Goal: Task Accomplishment & Management: Use online tool/utility

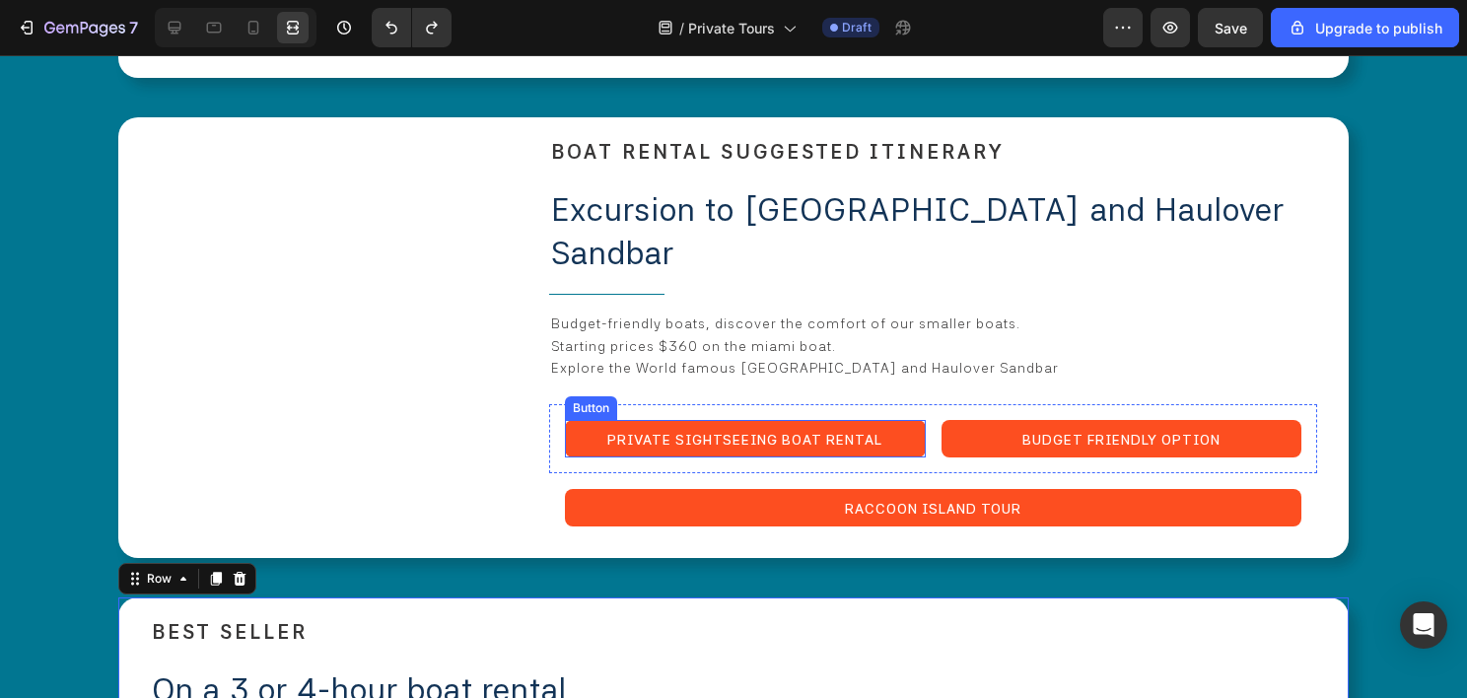
scroll to position [4144, 0]
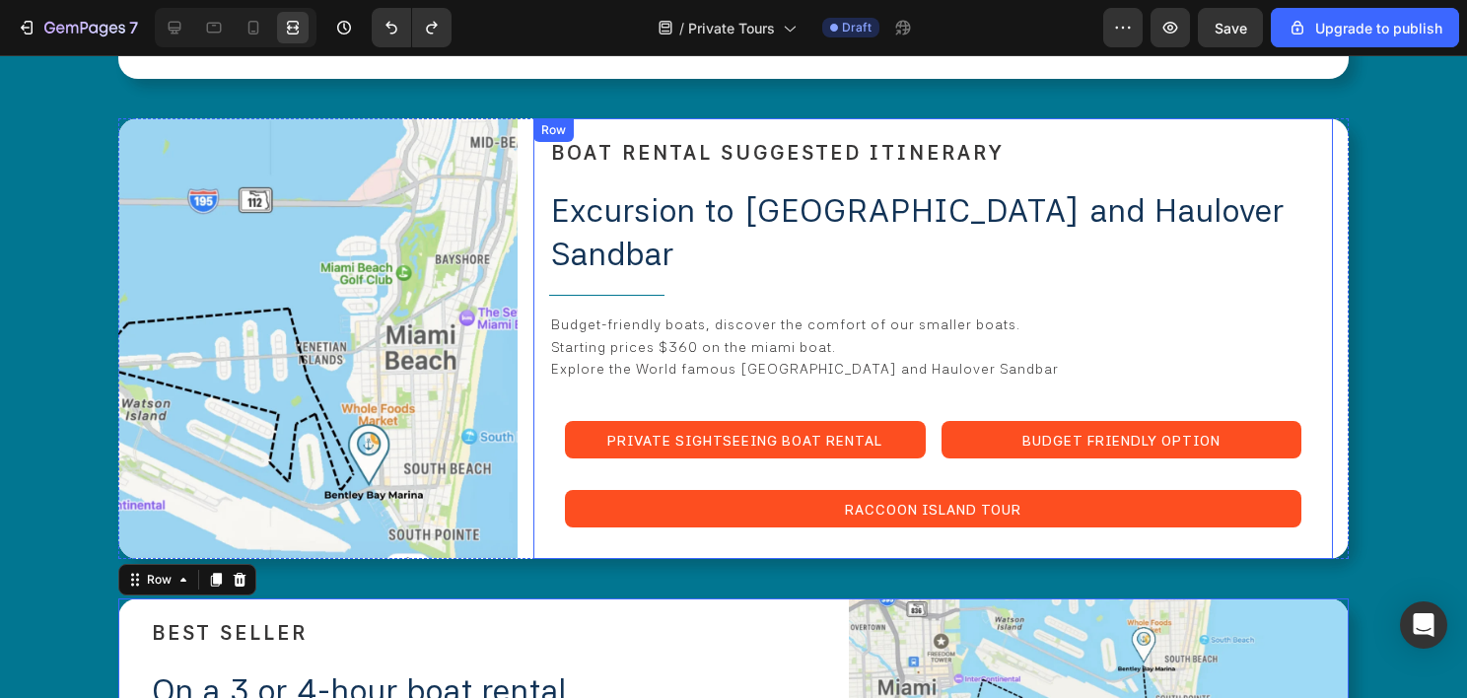
click at [533, 376] on div "⁠⁠⁠⁠⁠⁠⁠ BOAT RENTAL SUGGESTED ITINERARY Heading Excursion to Raccoon Island and…" at bounding box center [932, 338] width 799 height 441
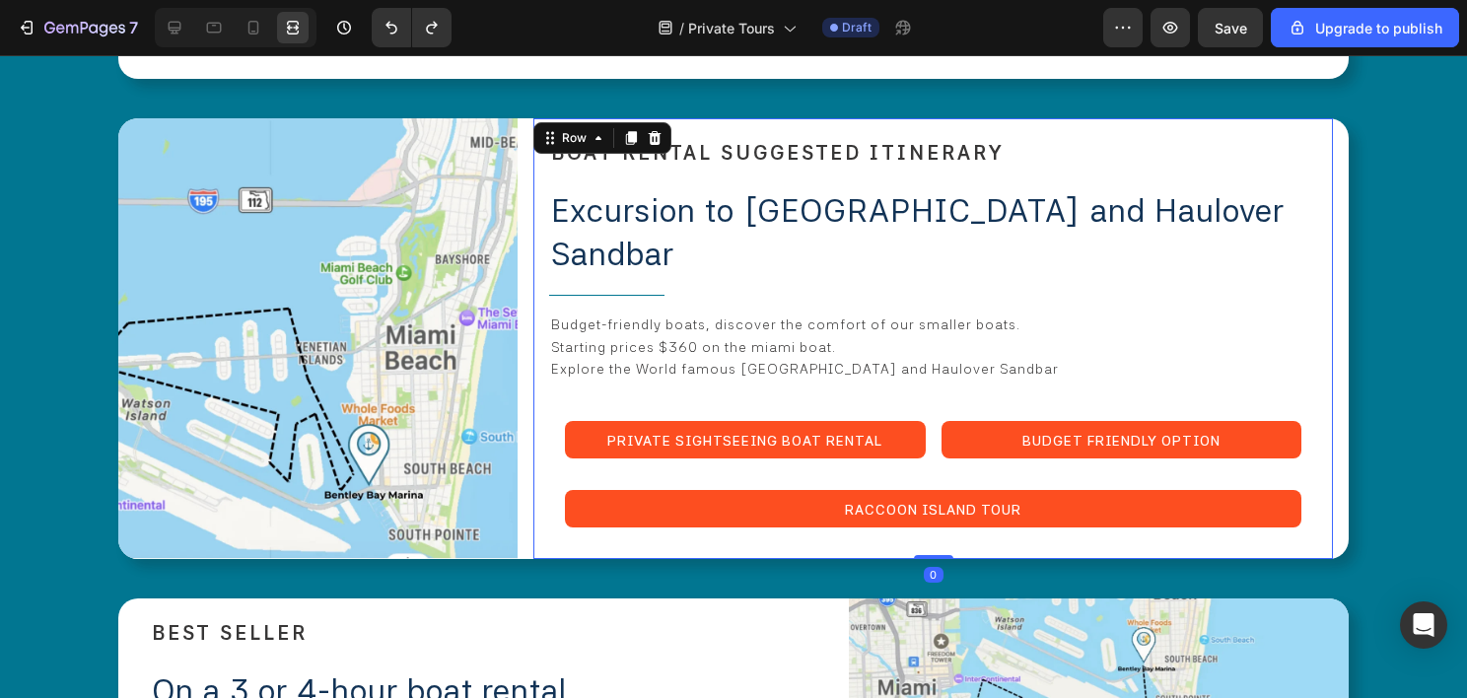
click at [538, 364] on div "⁠⁠⁠⁠⁠⁠⁠ BOAT RENTAL SUGGESTED ITINERARY Heading Excursion to Raccoon Island and…" at bounding box center [932, 338] width 799 height 441
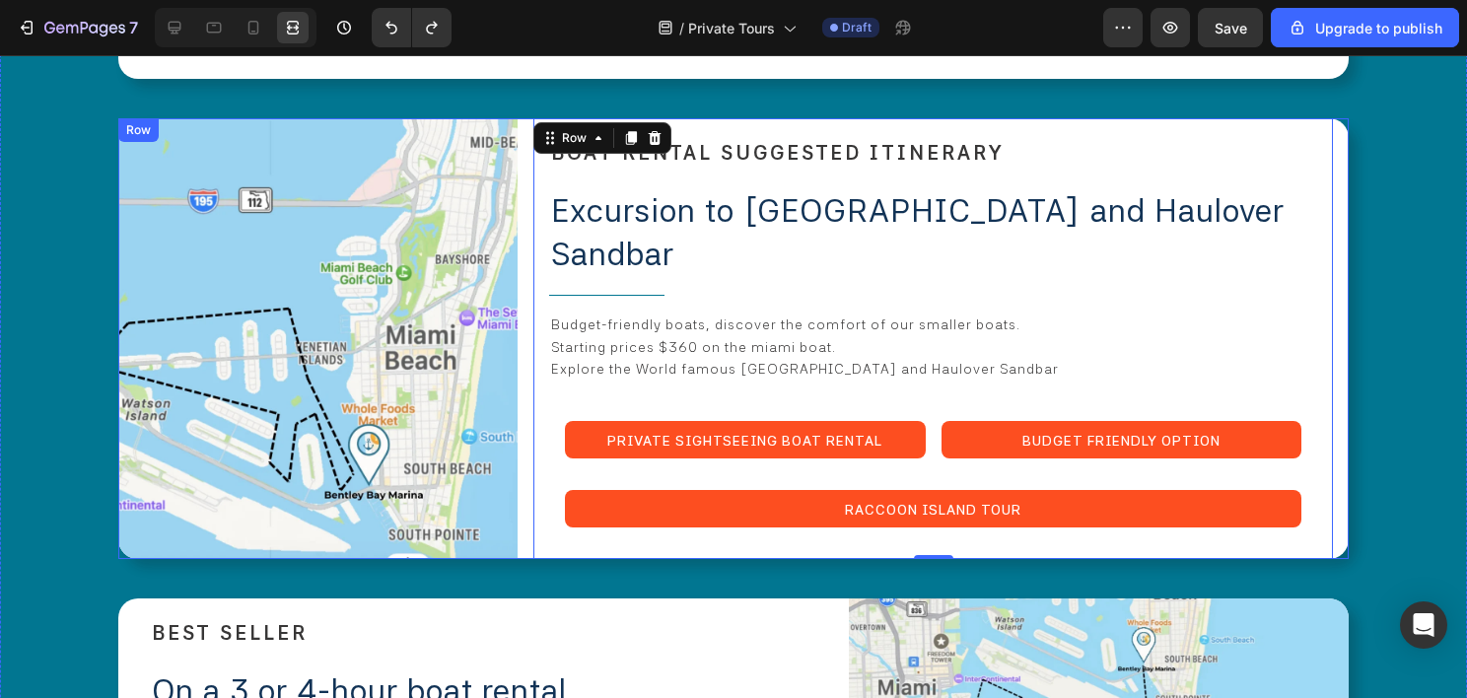
click at [524, 122] on div "Image ⁠⁠⁠⁠⁠⁠⁠ BOAT RENTAL SUGGESTED ITINERARY Heading Excursion to Raccoon Isla…" at bounding box center [733, 338] width 1230 height 441
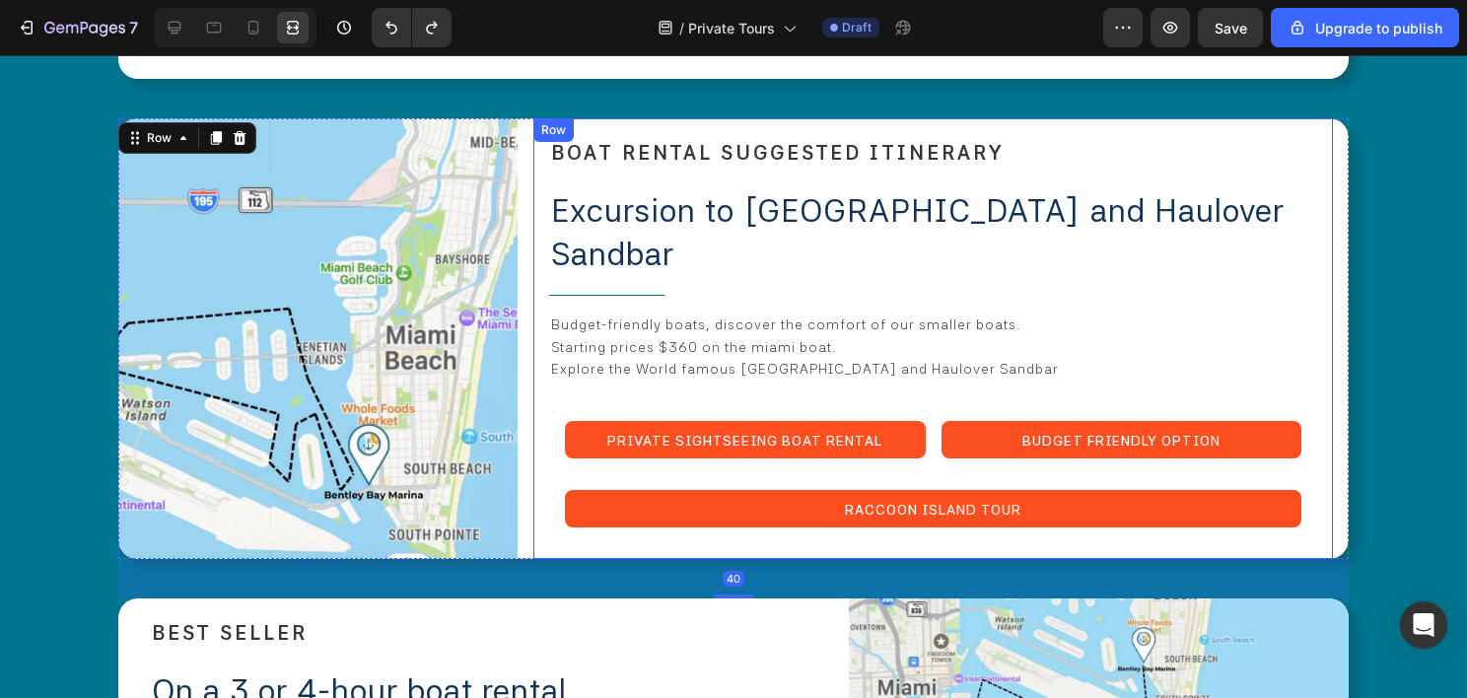
click at [533, 128] on div "⁠⁠⁠⁠⁠⁠⁠ BOAT RENTAL SUGGESTED ITINERARY Heading Excursion to Raccoon Island and…" at bounding box center [932, 338] width 799 height 441
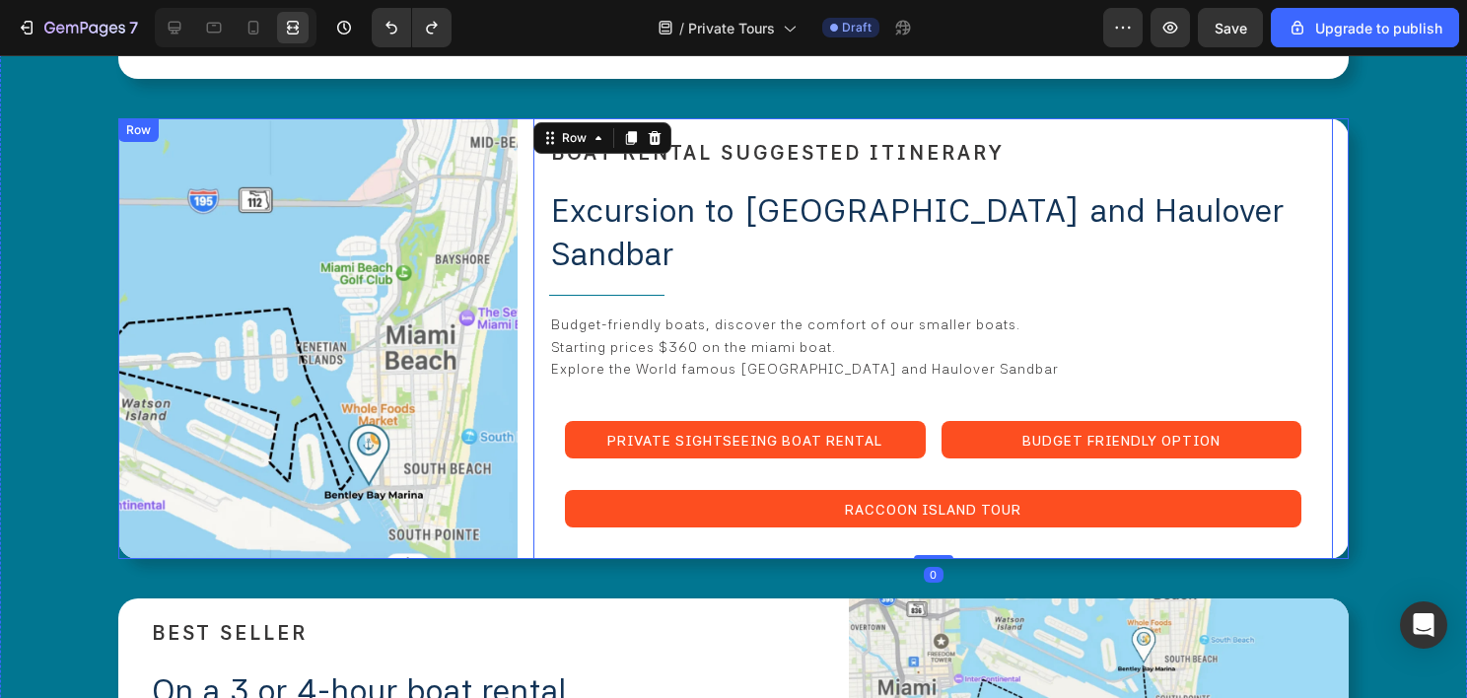
click at [521, 118] on div "Image ⁠⁠⁠⁠⁠⁠⁠ BOAT RENTAL SUGGESTED ITINERARY Heading Excursion to Raccoon Isla…" at bounding box center [733, 338] width 1230 height 441
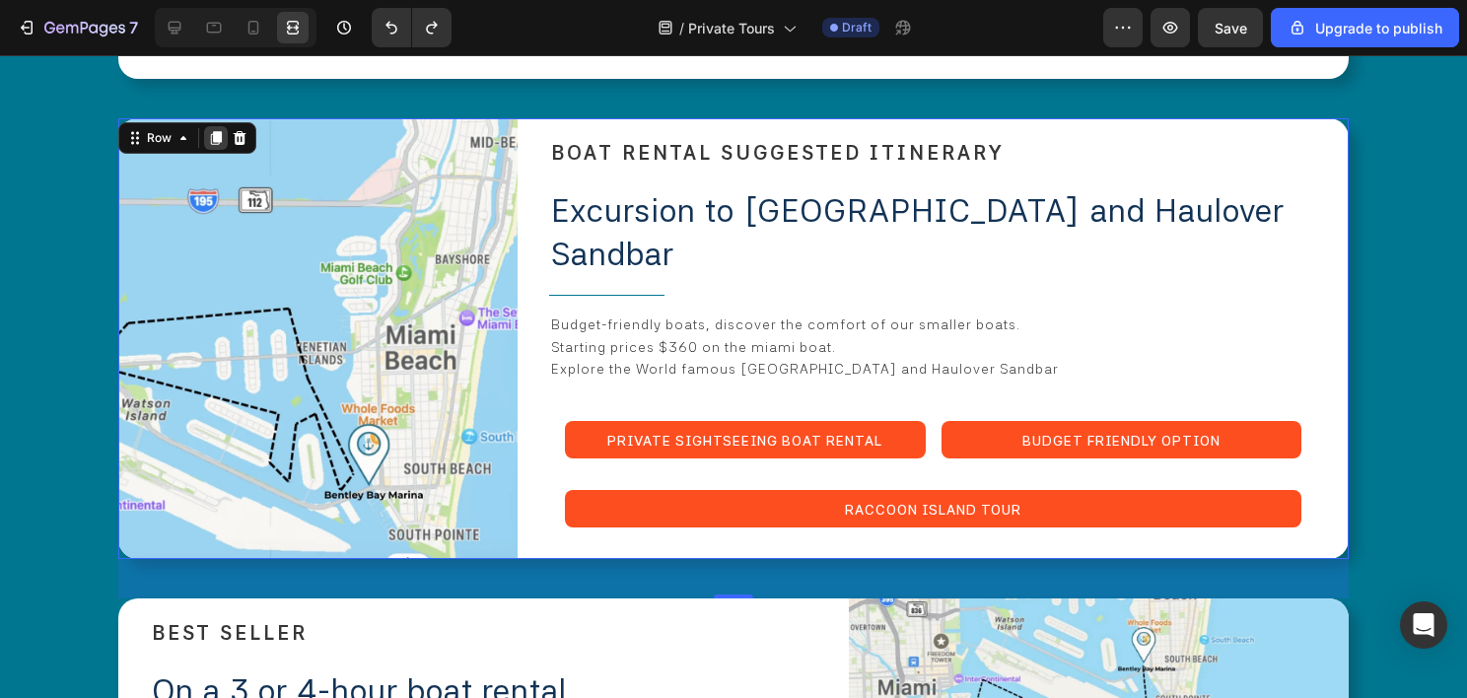
click at [220, 130] on icon at bounding box center [216, 138] width 16 height 16
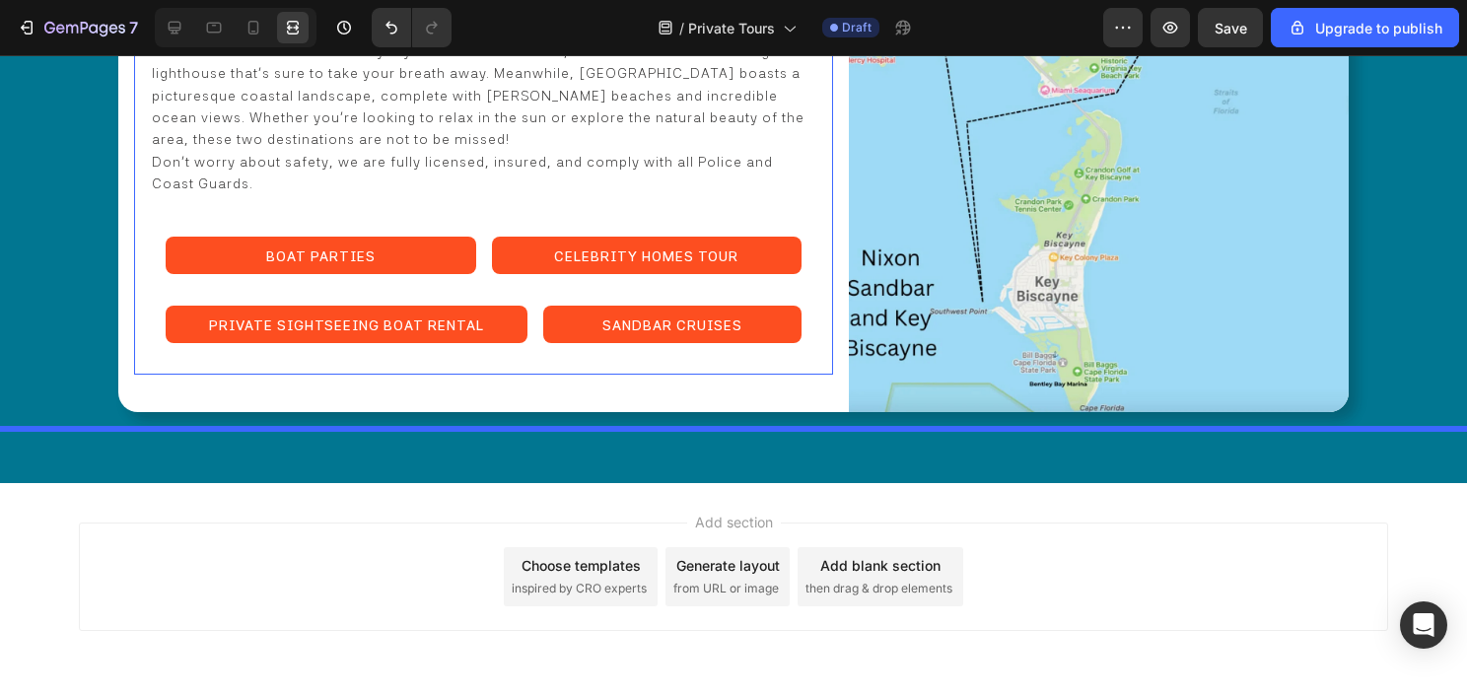
scroll to position [5414, 0]
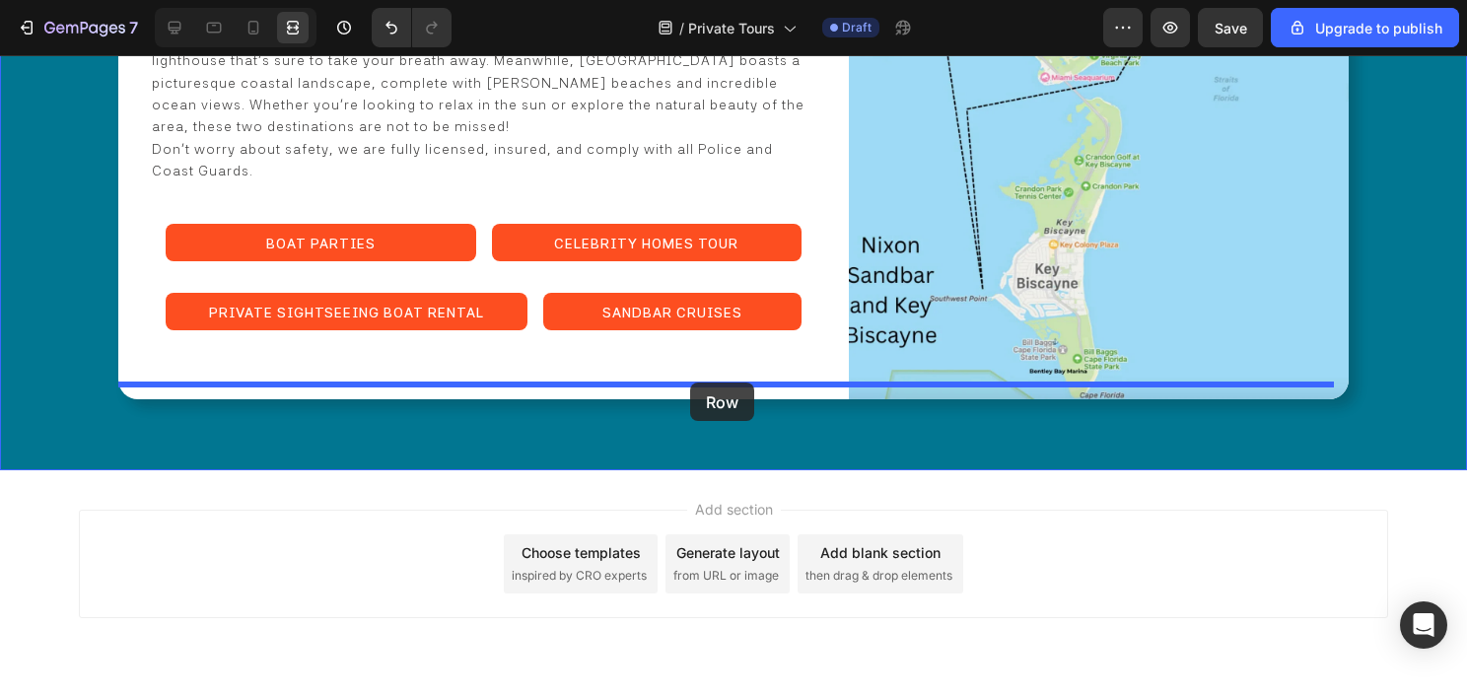
drag, startPoint x: 150, startPoint y: 99, endPoint x: 690, endPoint y: 382, distance: 610.3
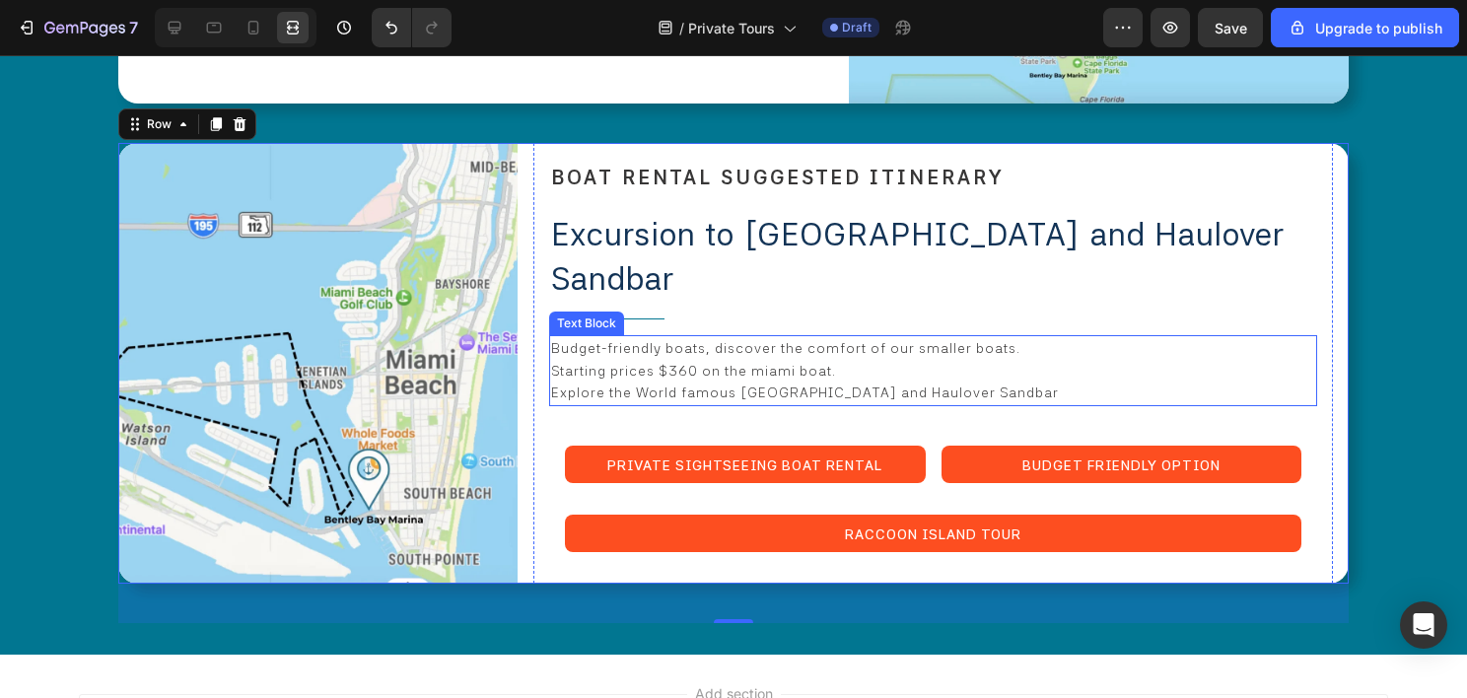
scroll to position [5130, 0]
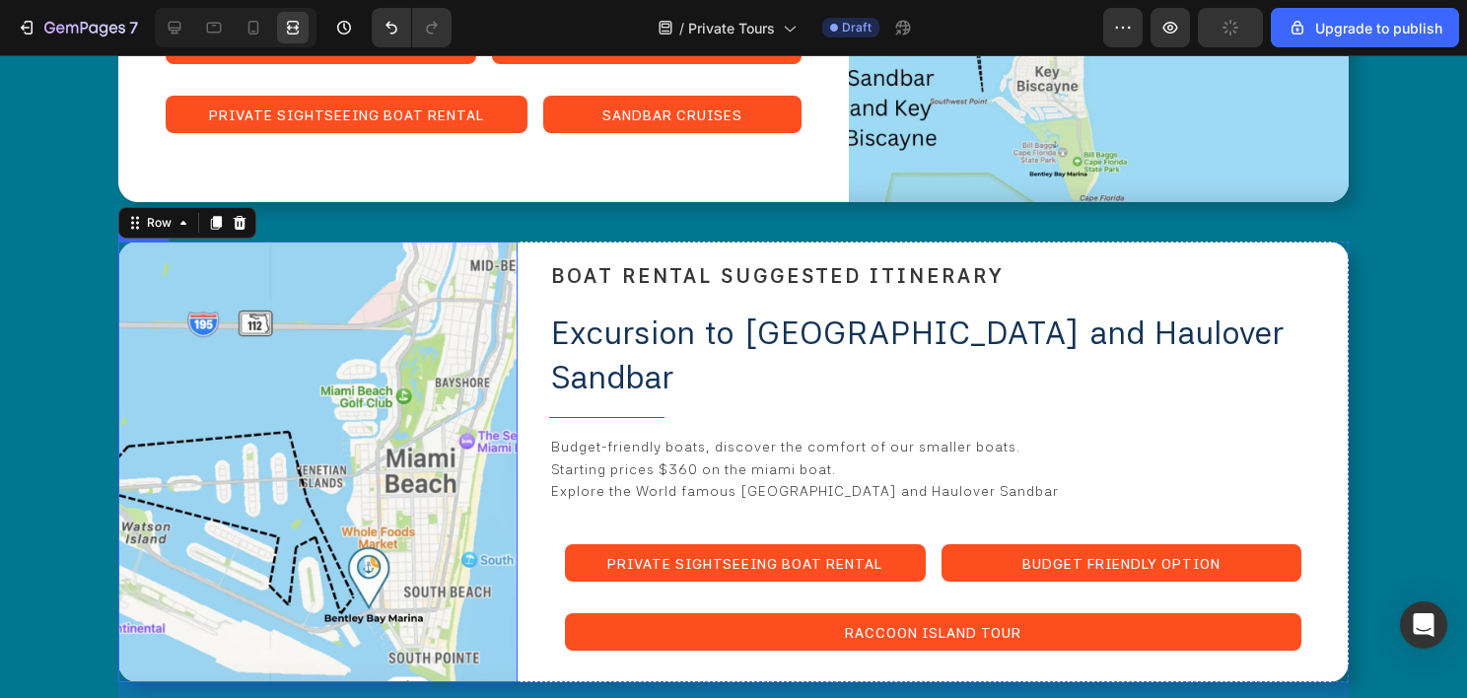
click at [213, 306] on img at bounding box center [317, 462] width 399 height 441
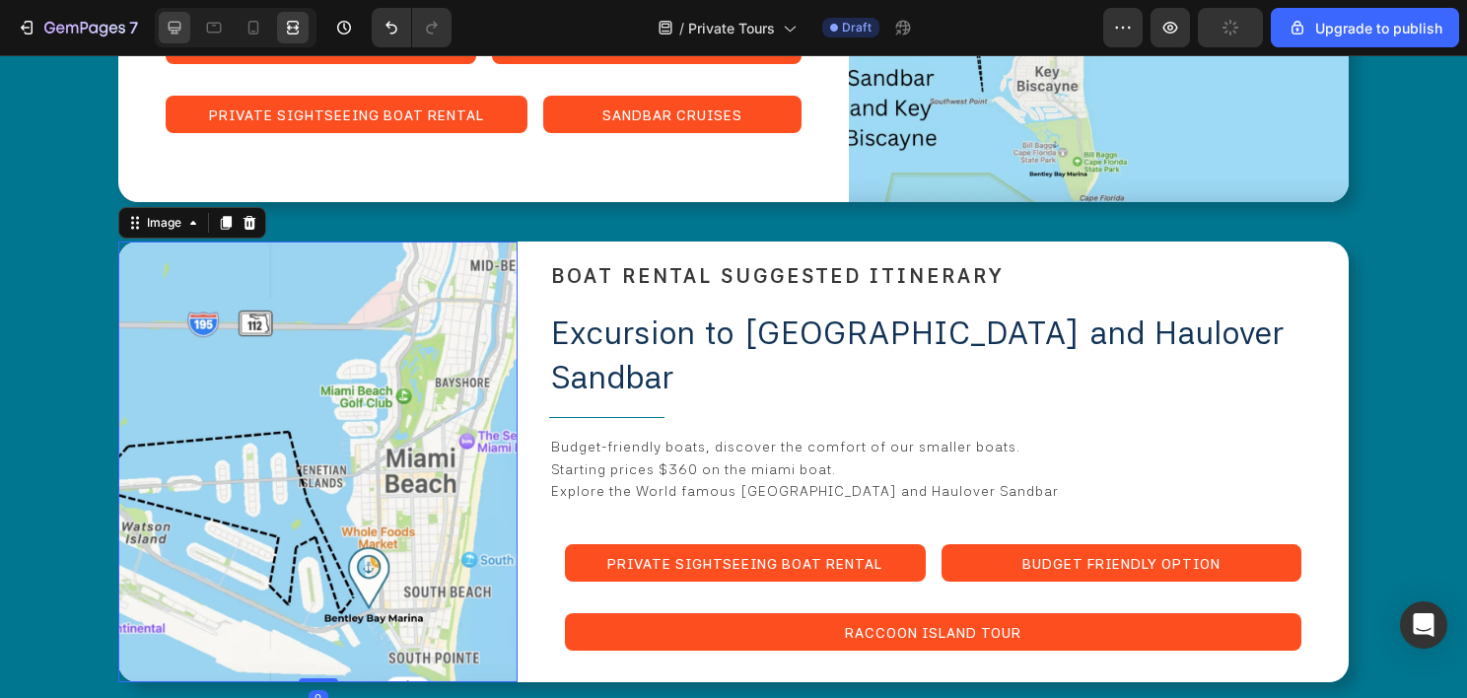
click at [178, 27] on icon at bounding box center [175, 28] width 20 height 20
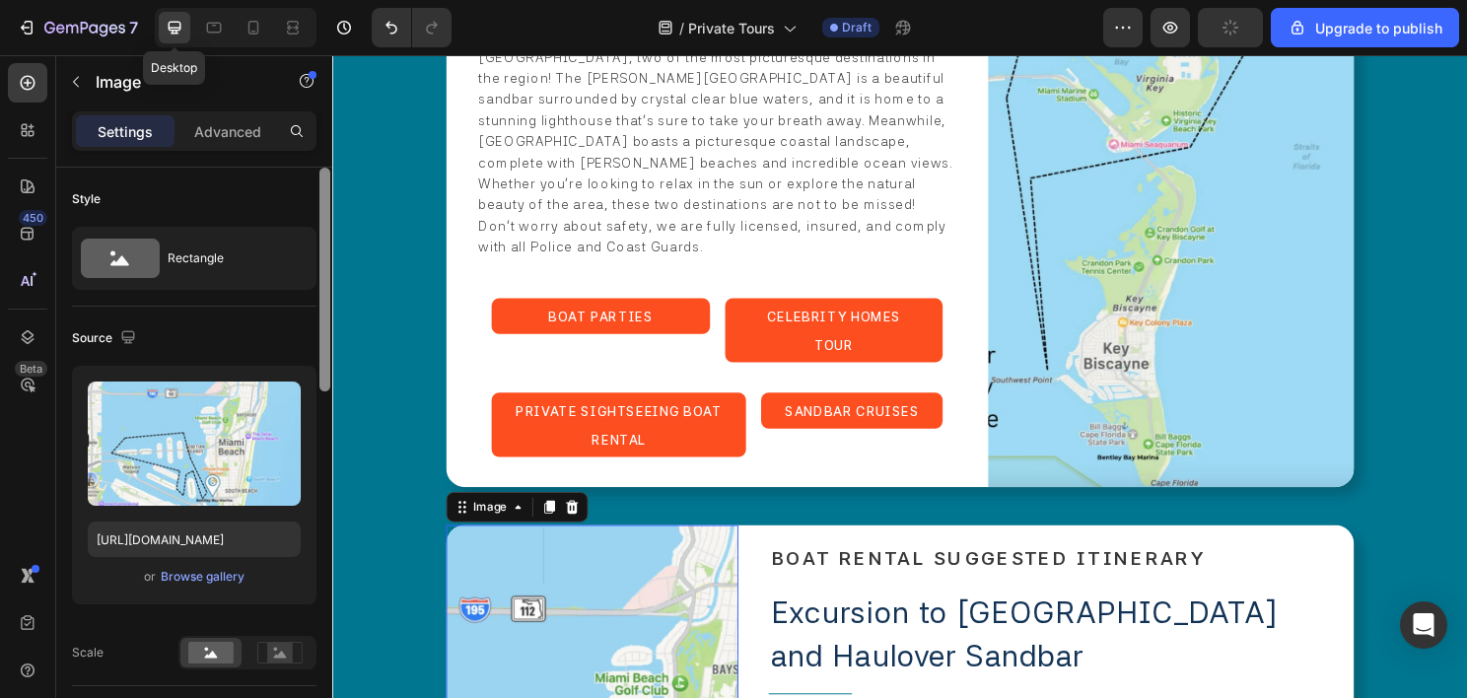
scroll to position [5290, 0]
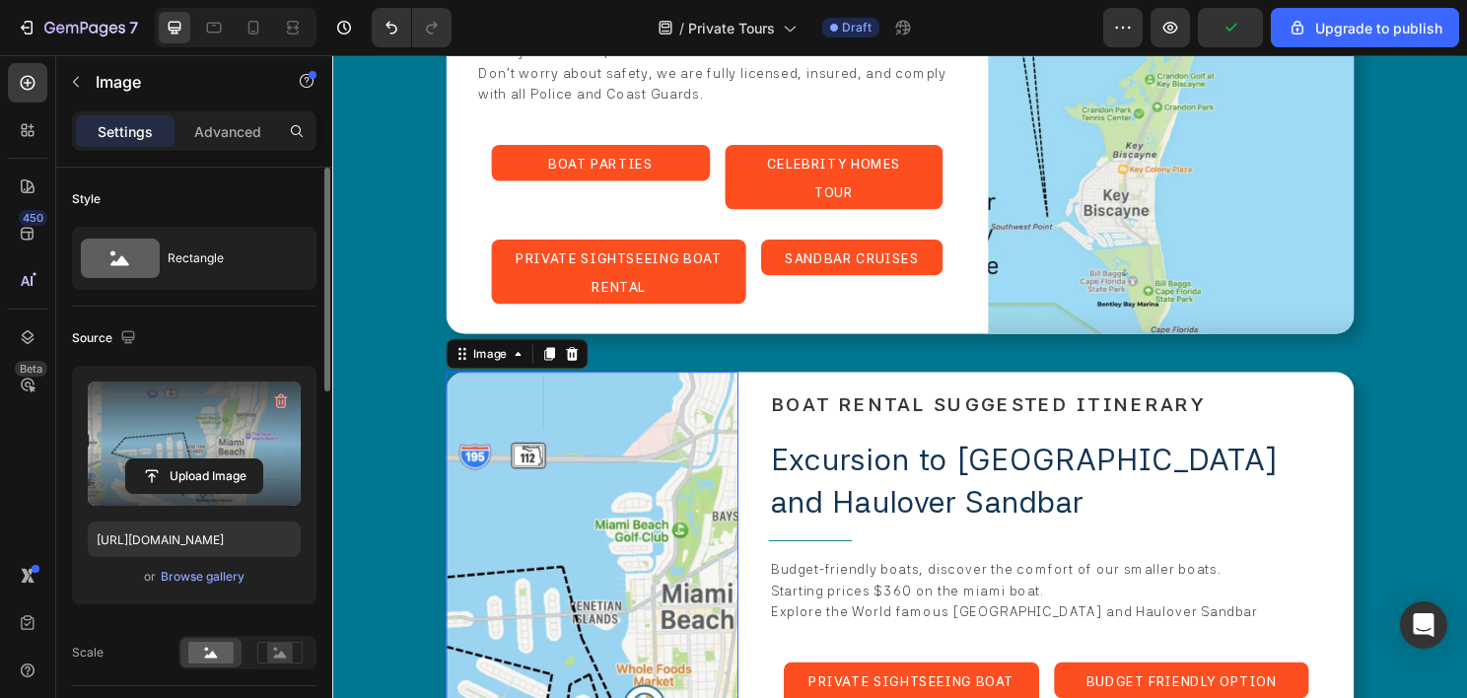
click at [201, 436] on label at bounding box center [194, 444] width 213 height 124
click at [201, 459] on input "file" at bounding box center [194, 476] width 136 height 34
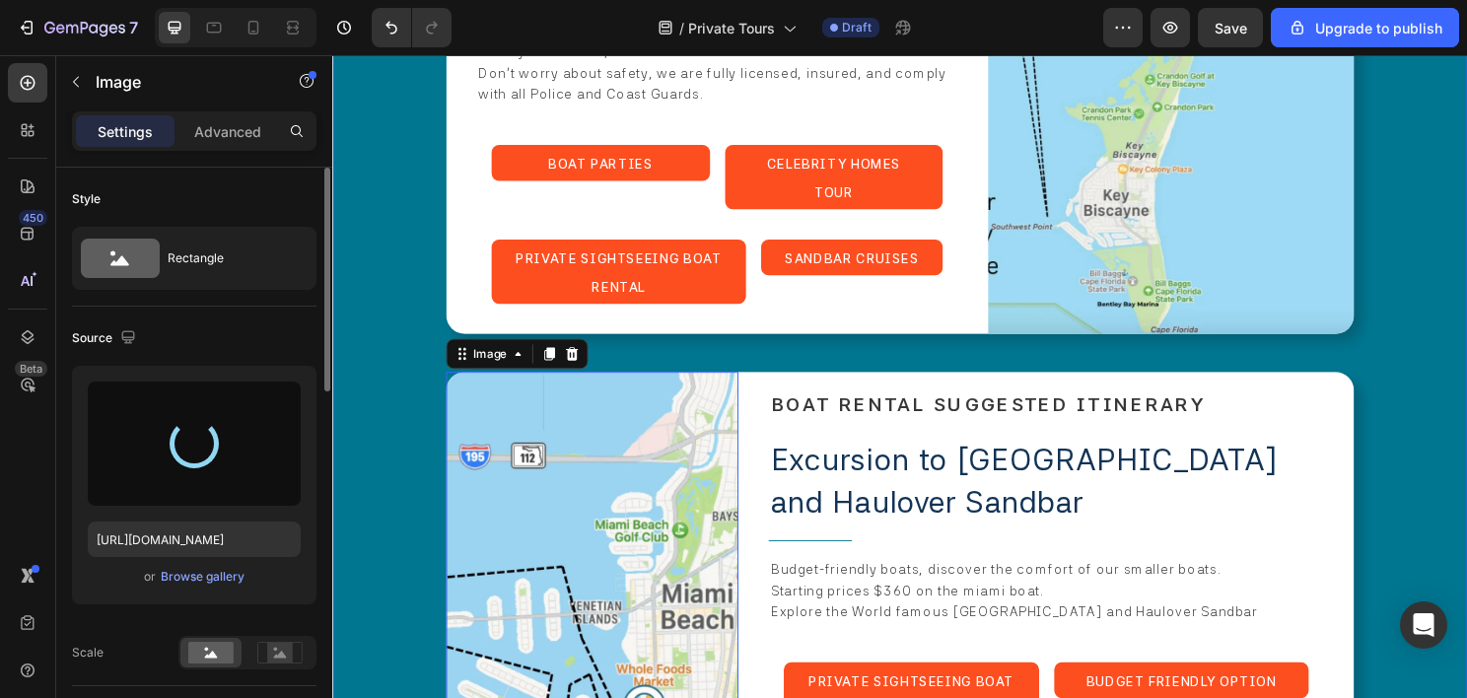
type input "https://cdn.shopify.com/s/files/1/0832/9566/6456/files/gempages_579523487257854…"
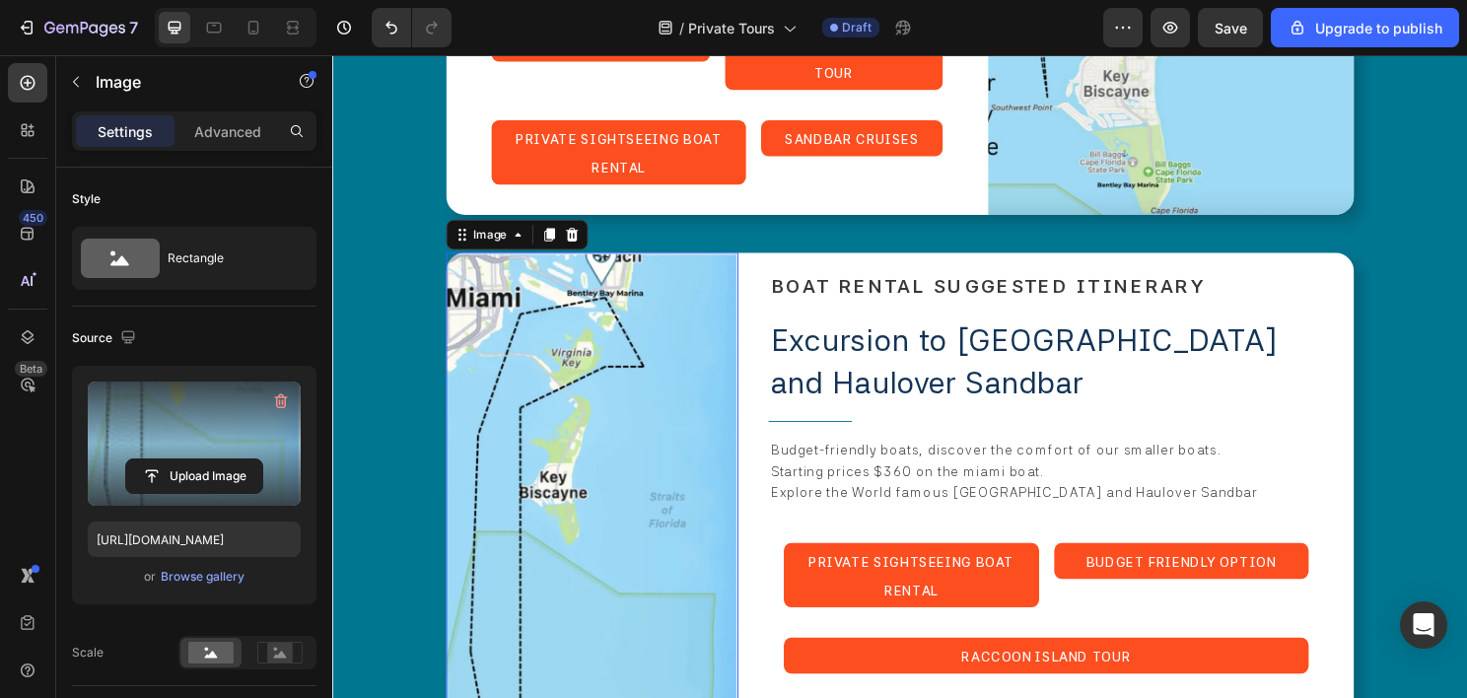
scroll to position [5388, 0]
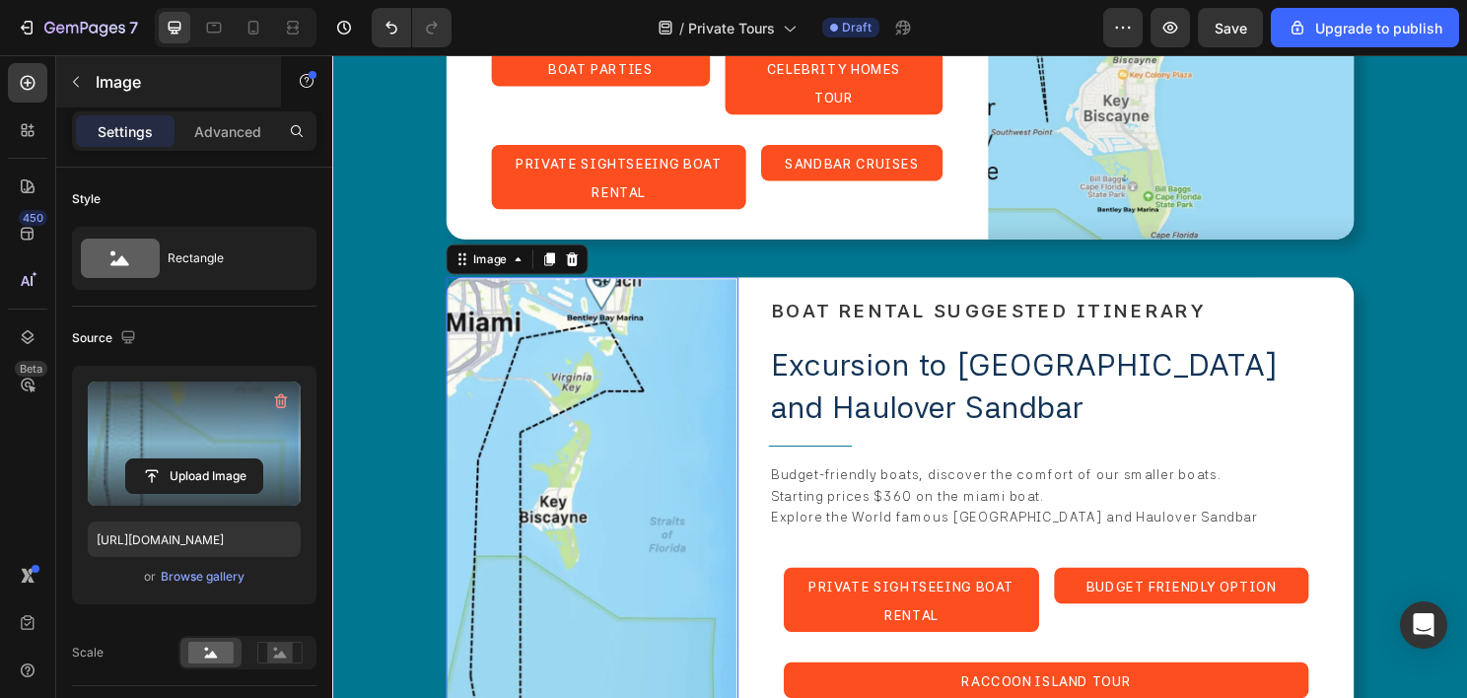
click at [74, 83] on icon "button" at bounding box center [76, 82] width 16 height 16
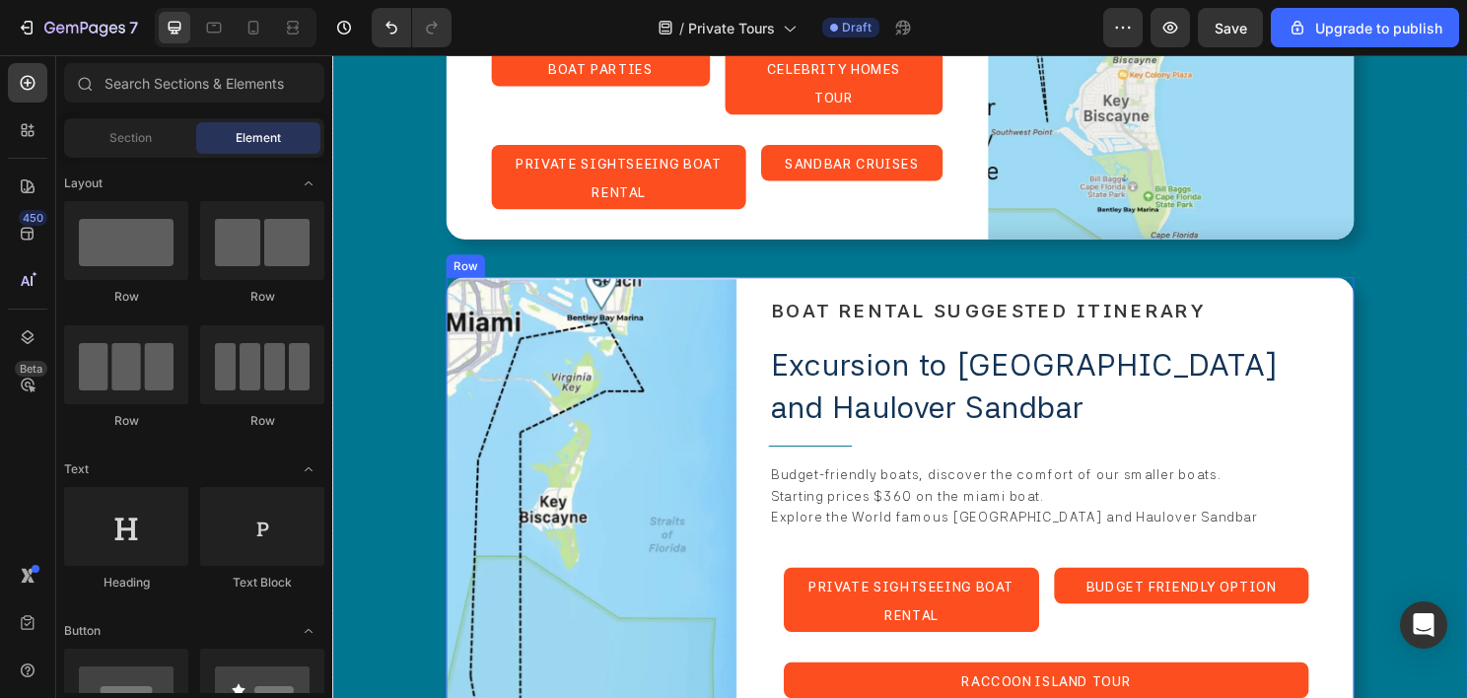
click at [755, 302] on div "Image BOAT RENTAL SUGGESTED ITINERARY Heading Excursion to Raccoon Island and H…" at bounding box center [924, 647] width 946 height 720
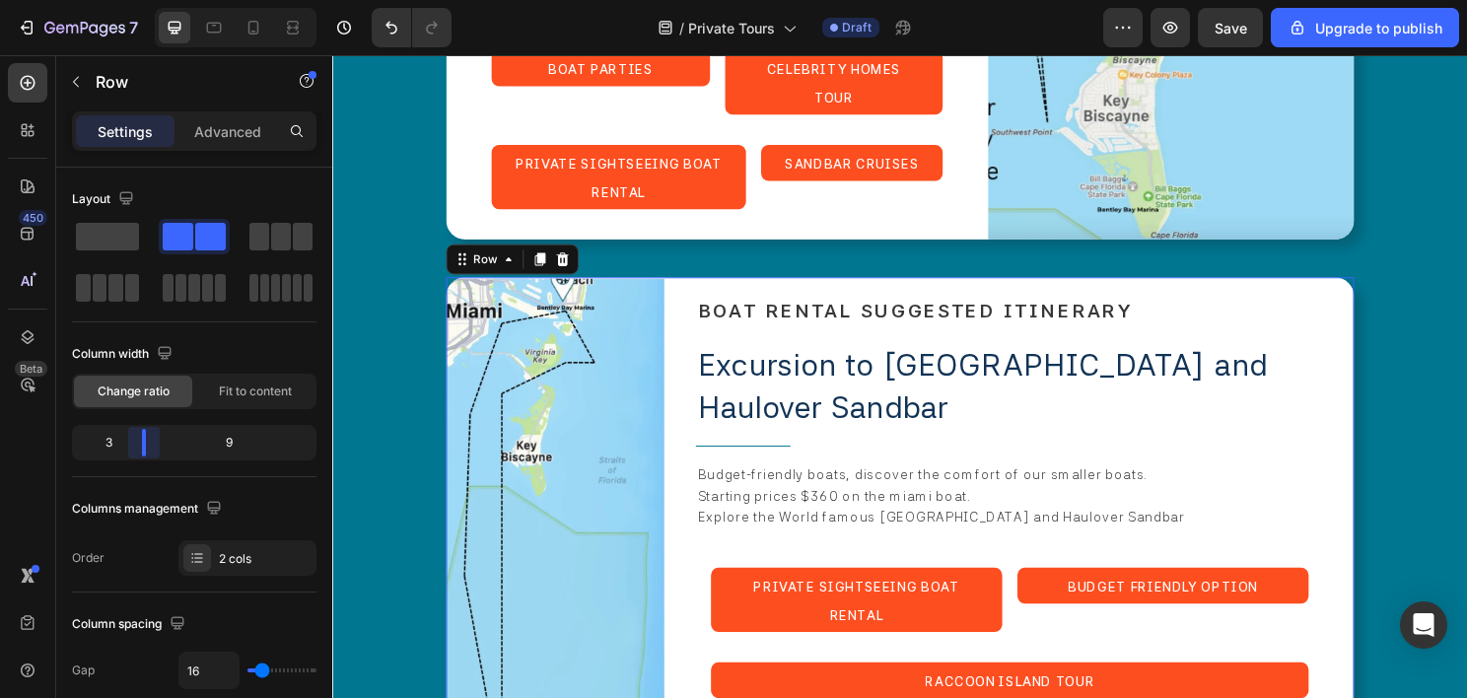
drag, startPoint x: 160, startPoint y: 437, endPoint x: 143, endPoint y: 439, distance: 16.9
click at [143, 0] on body "7 / Private Tours Draft Preview Save Upgrade to publish 450 Beta Sections(18) E…" at bounding box center [733, 0] width 1467 height 0
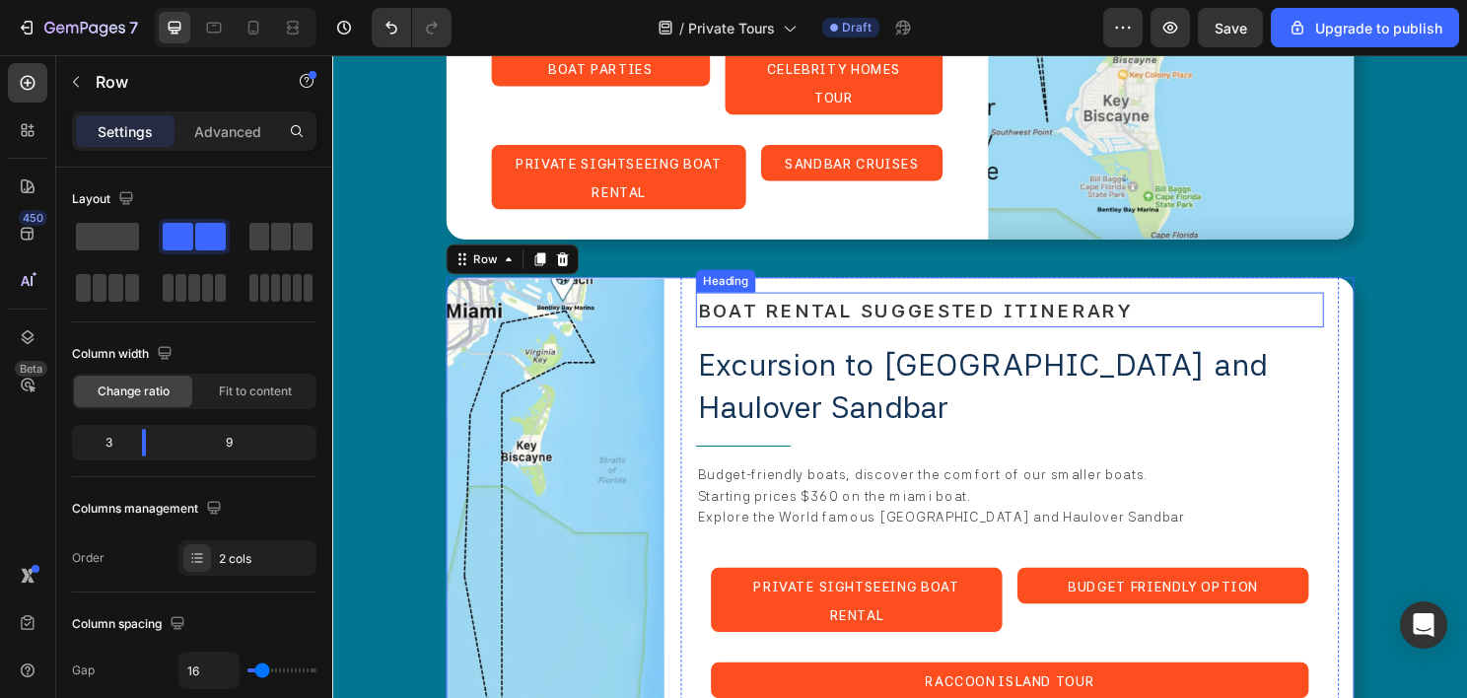
click at [840, 310] on span "BOAT RENTAL SUGGESTED ITINERARY" at bounding box center [939, 322] width 453 height 24
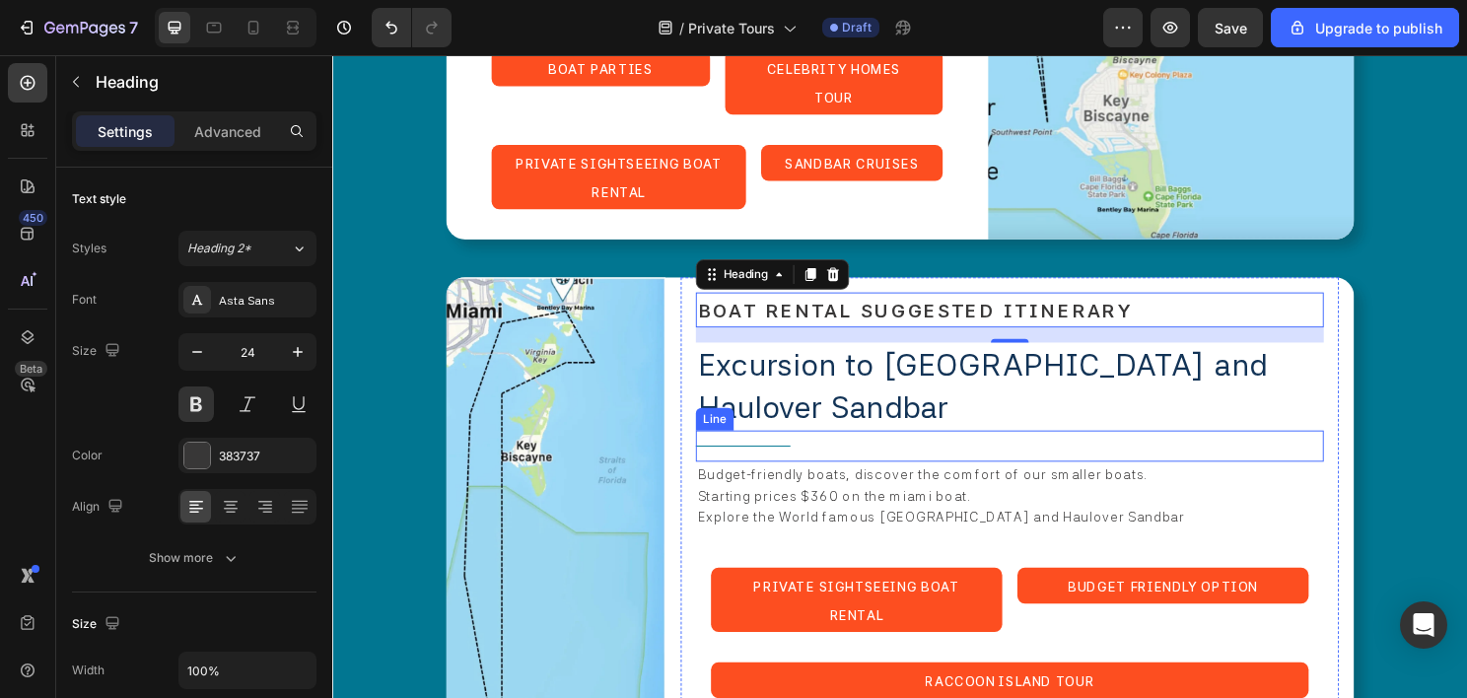
click at [861, 360] on span "Excursion to Raccoon Island and Haulover Sandbar" at bounding box center [1010, 401] width 594 height 82
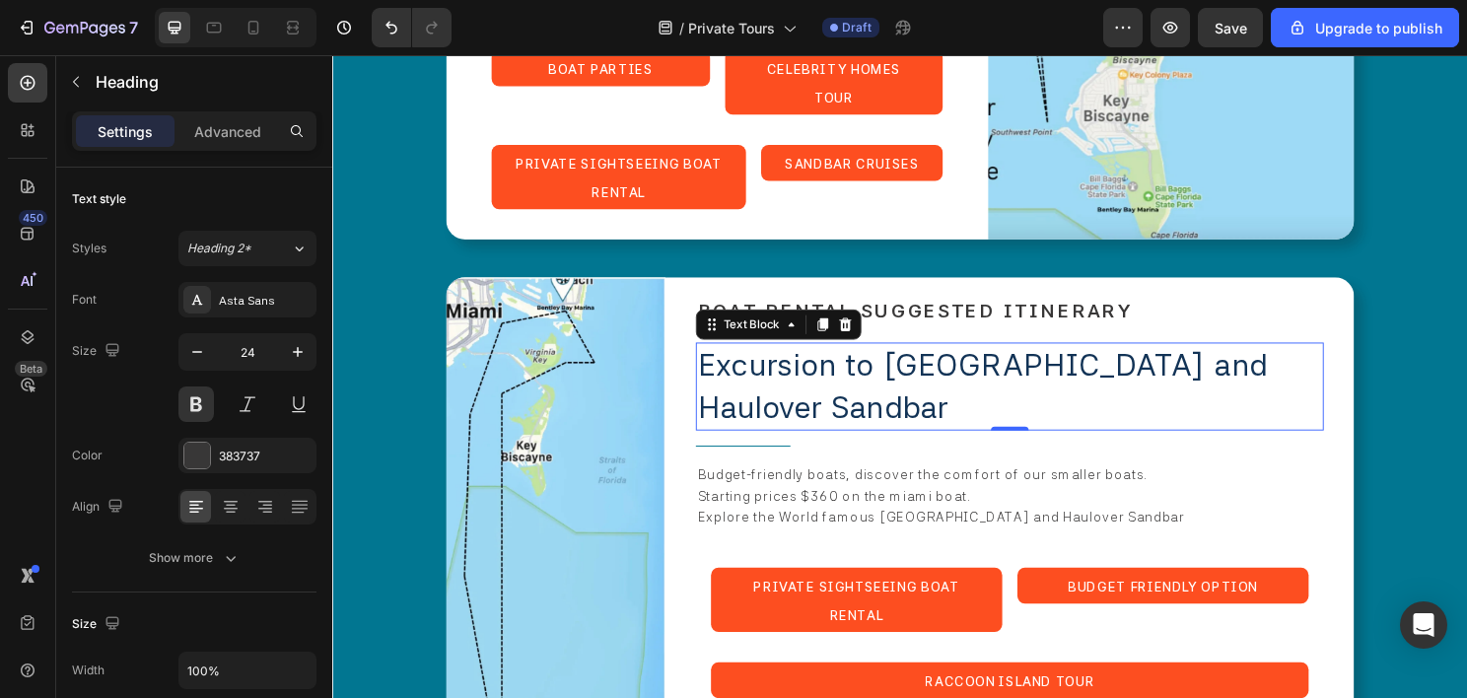
click at [861, 360] on span "Excursion to Raccoon Island and Haulover Sandbar" at bounding box center [1010, 401] width 594 height 82
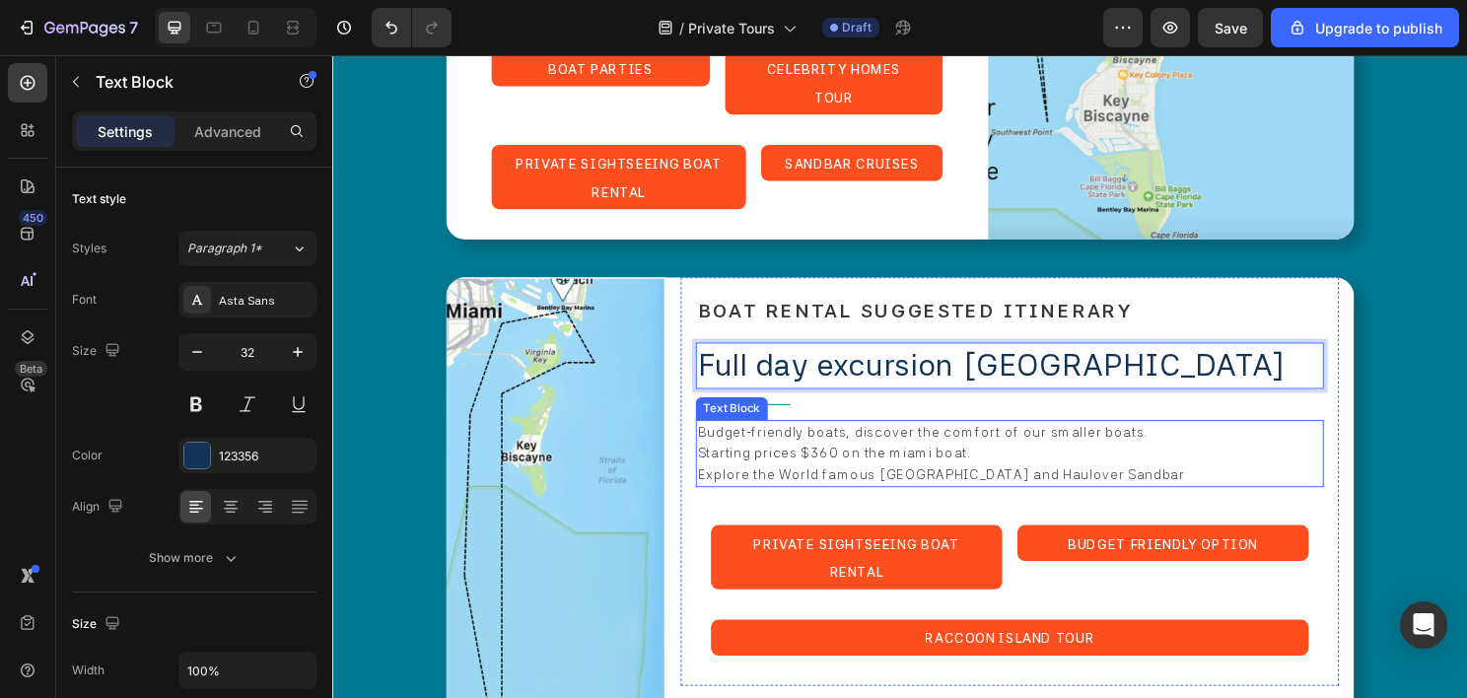
click at [825, 462] on span "Starting prices $360 on the miami boat." at bounding box center [855, 470] width 285 height 16
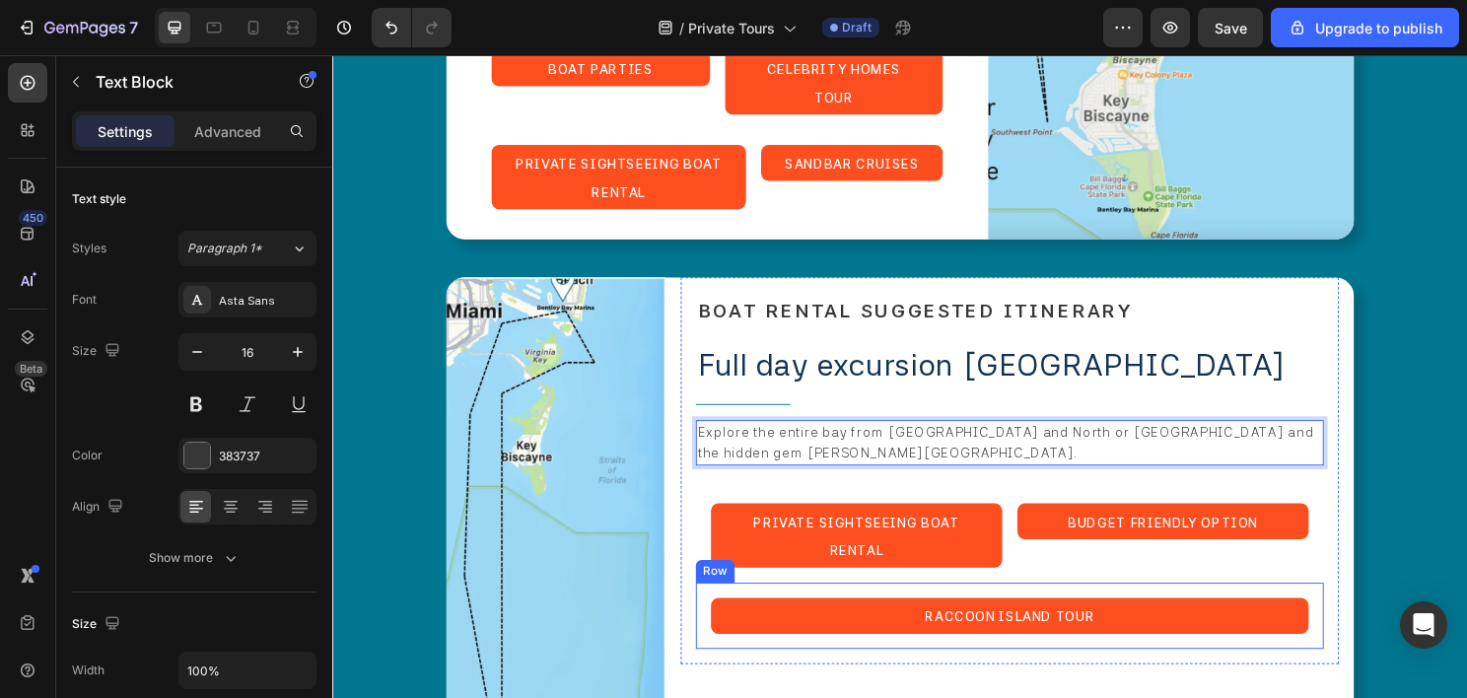
click at [1299, 605] on div "Raccoon Island Tour Button Row" at bounding box center [1038, 639] width 655 height 69
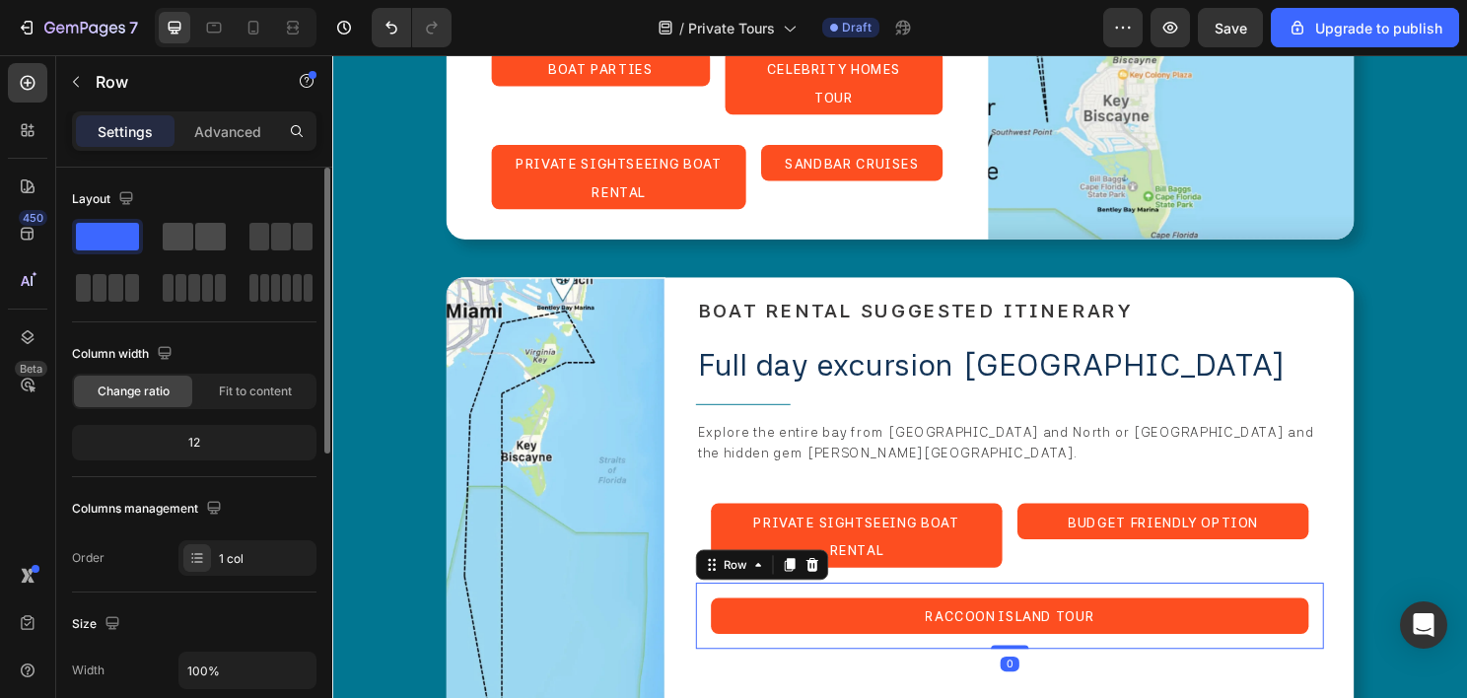
click at [195, 230] on span at bounding box center [210, 237] width 31 height 28
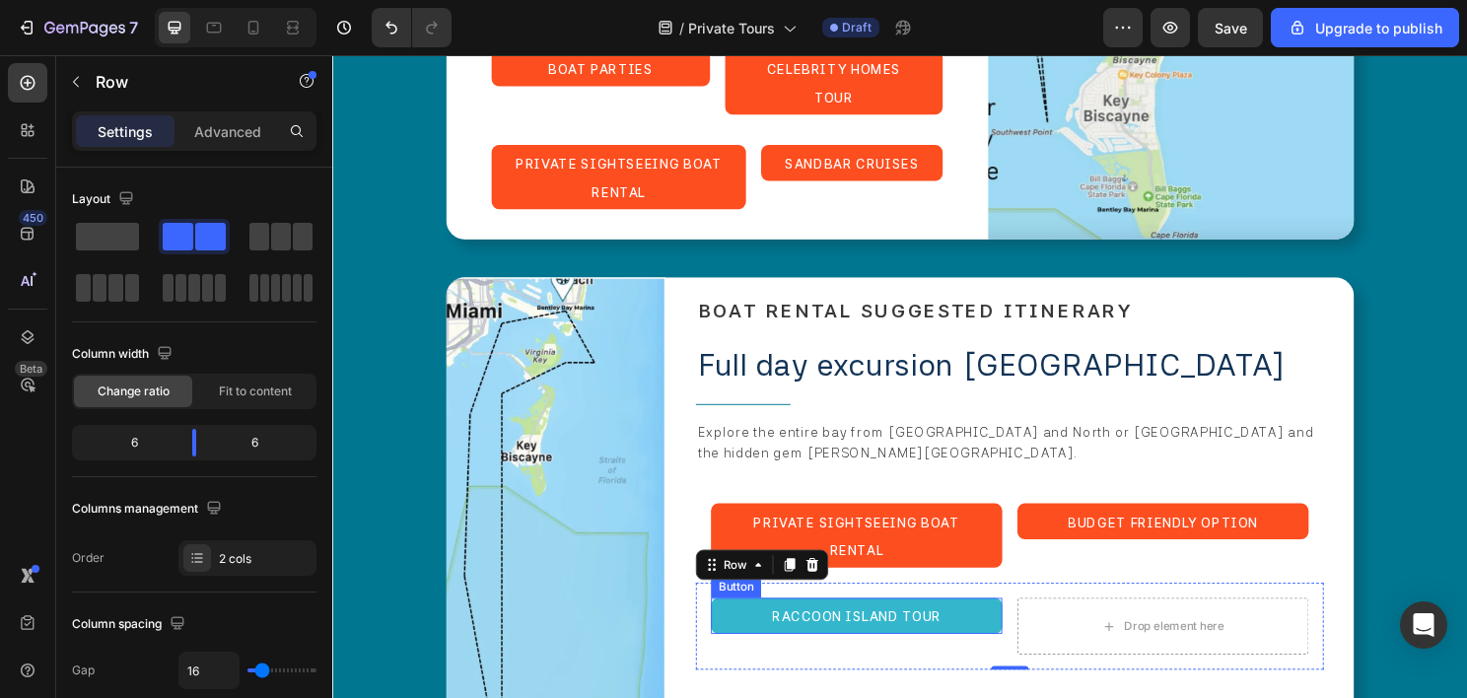
click at [989, 621] on button "Raccoon Island Tour" at bounding box center [879, 639] width 304 height 37
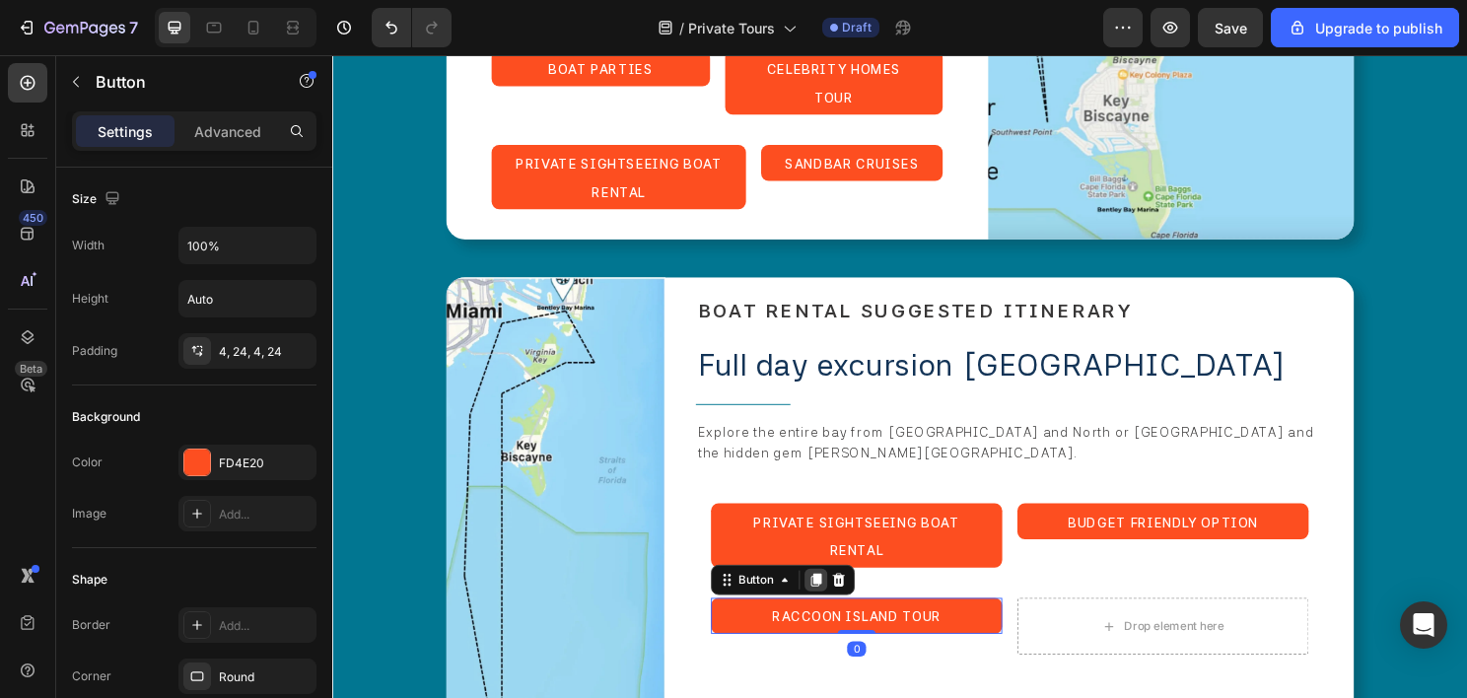
click at [835, 596] on icon at bounding box center [836, 603] width 11 height 14
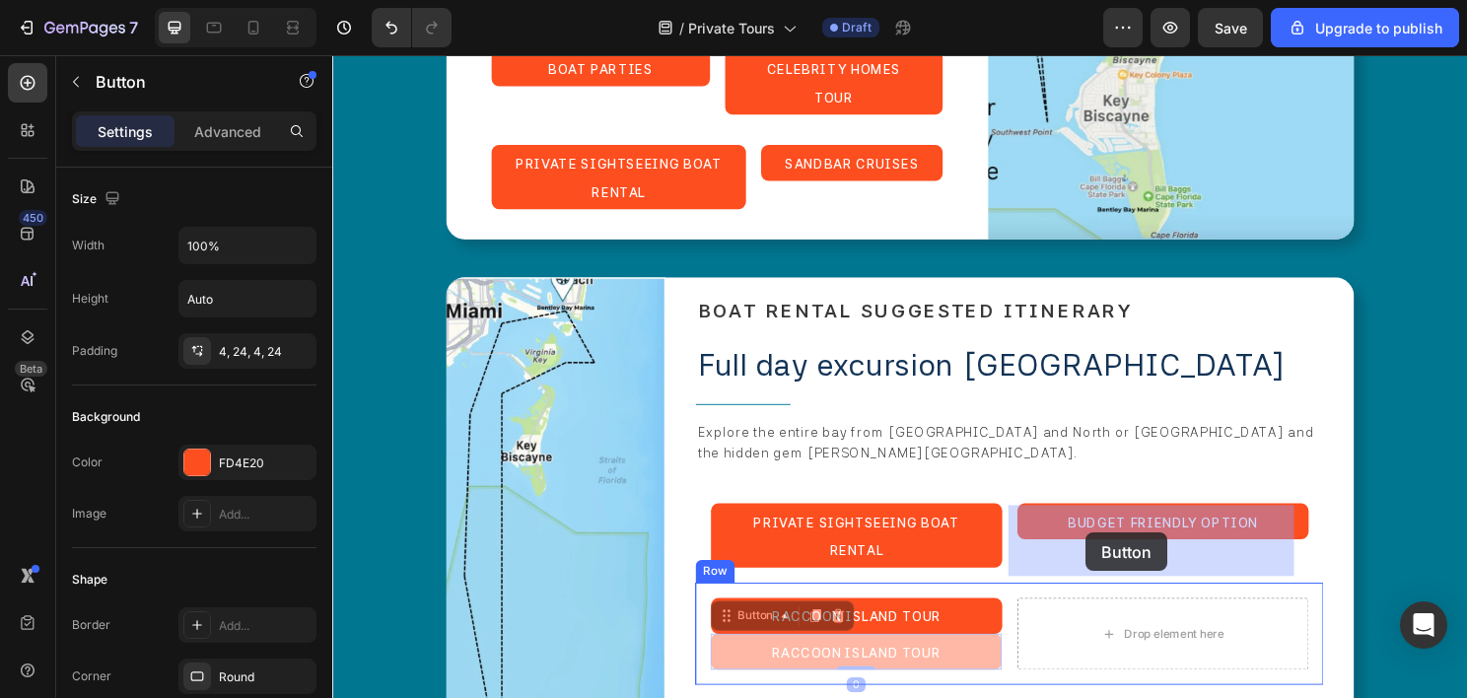
drag, startPoint x: 741, startPoint y: 546, endPoint x: 1076, endPoint y: 555, distance: 335.3
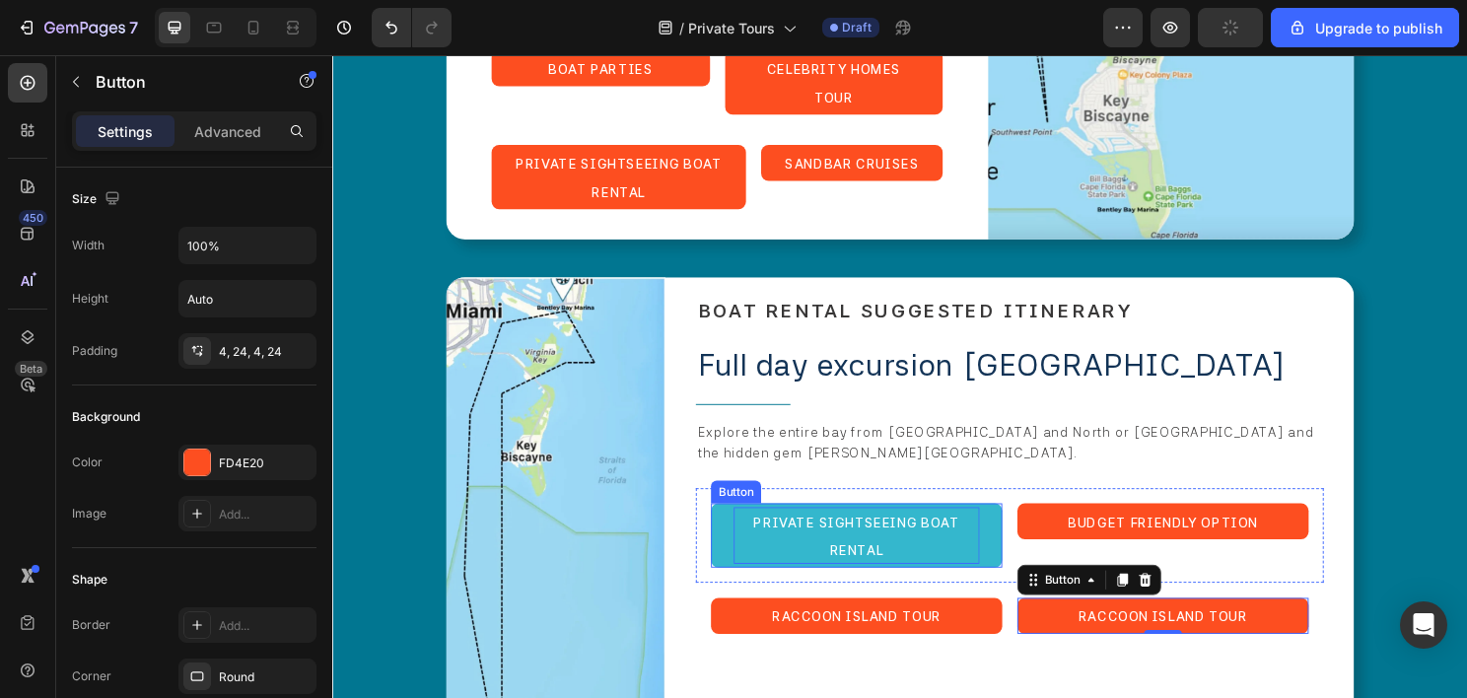
click at [905, 526] on p "Private Sightseeing boat rental" at bounding box center [878, 555] width 256 height 59
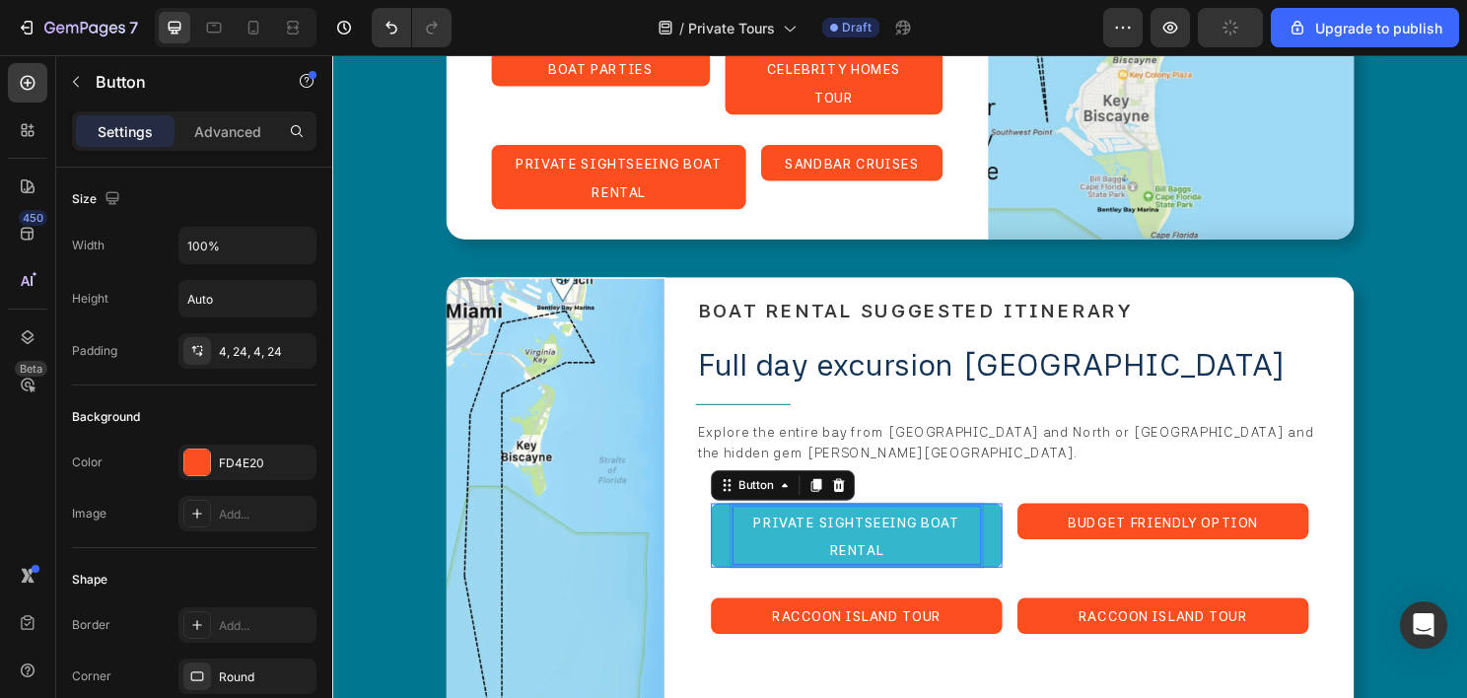
click at [905, 526] on p "Private Sightseeing boat rental" at bounding box center [878, 555] width 256 height 59
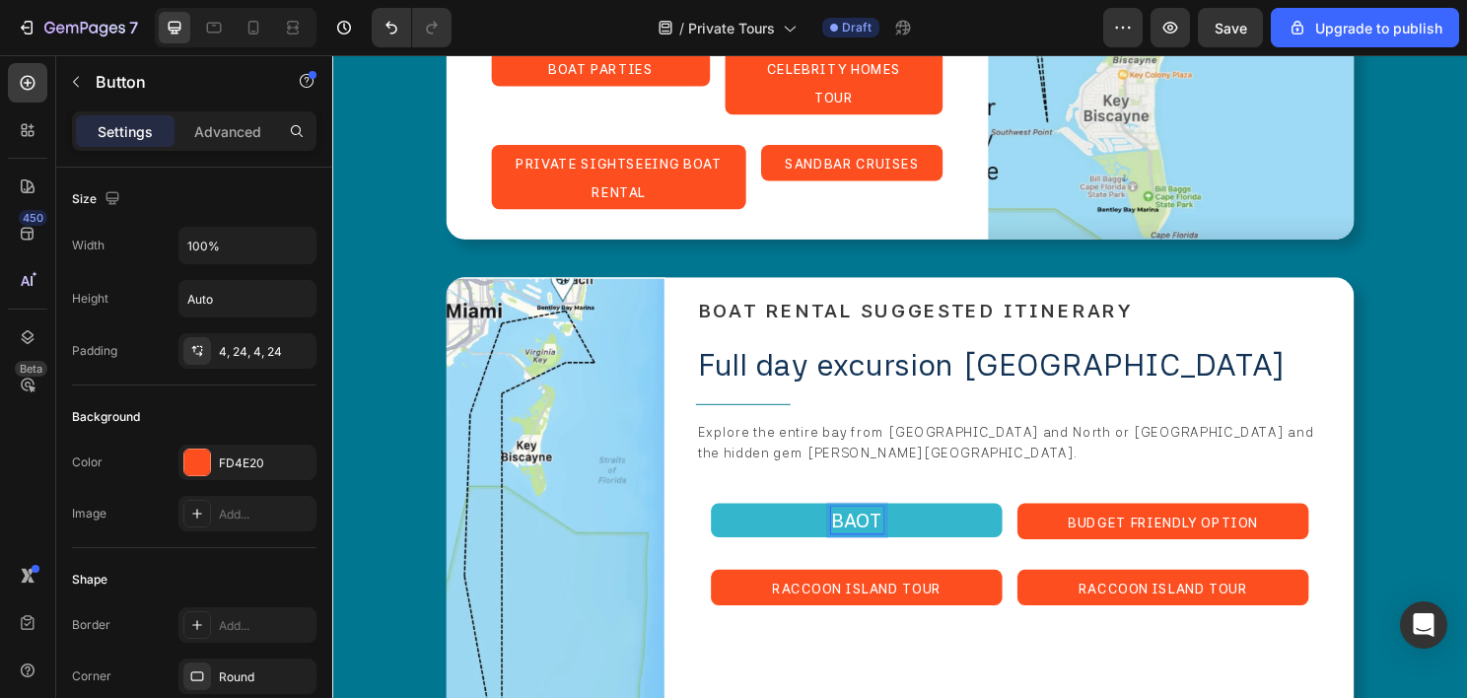
click at [727, 522] on button "BAOT" at bounding box center [879, 539] width 304 height 35
click at [727, 522] on button "BOAT" at bounding box center [879, 539] width 304 height 35
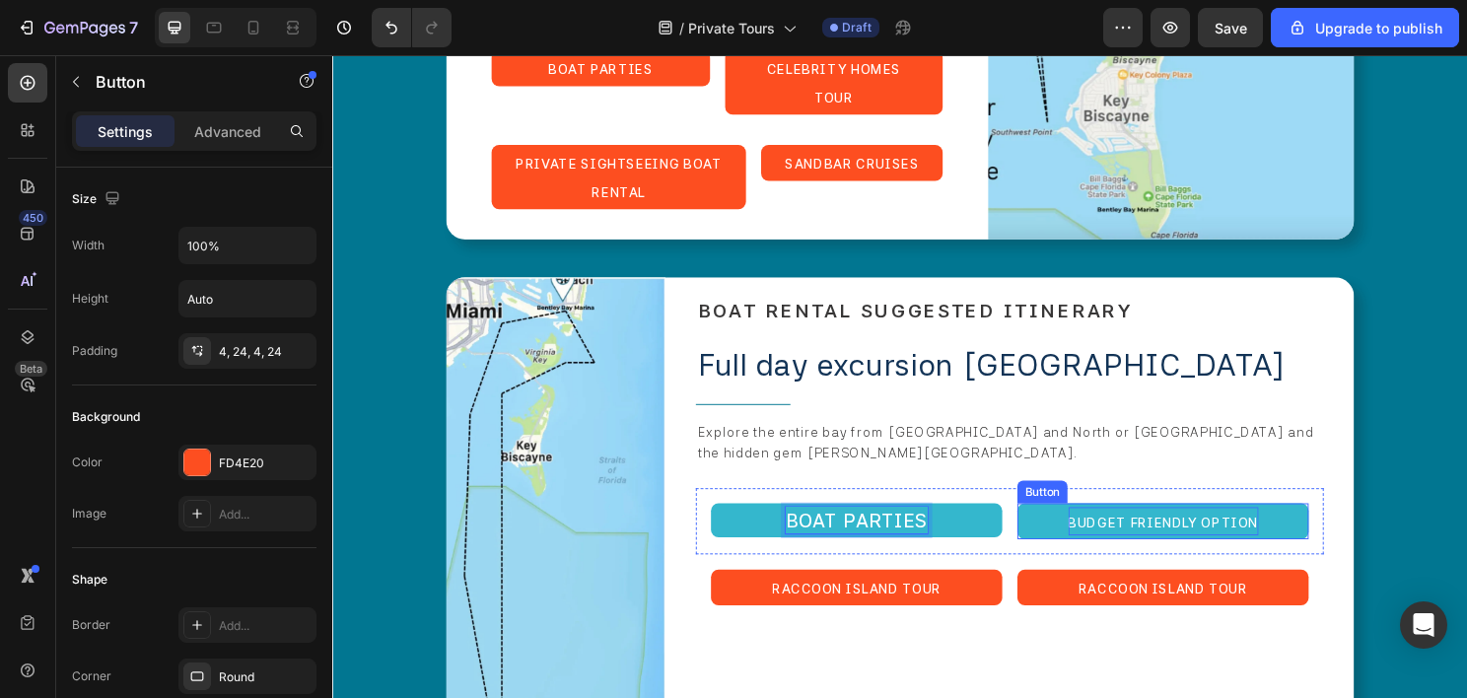
click at [1203, 534] on span "Budget Friendly Option" at bounding box center [1198, 542] width 198 height 16
click at [1046, 522] on button "CELEBRITY" at bounding box center [1198, 540] width 304 height 37
click at [1046, 522] on button "CELEBRITY HOME" at bounding box center [1198, 540] width 304 height 37
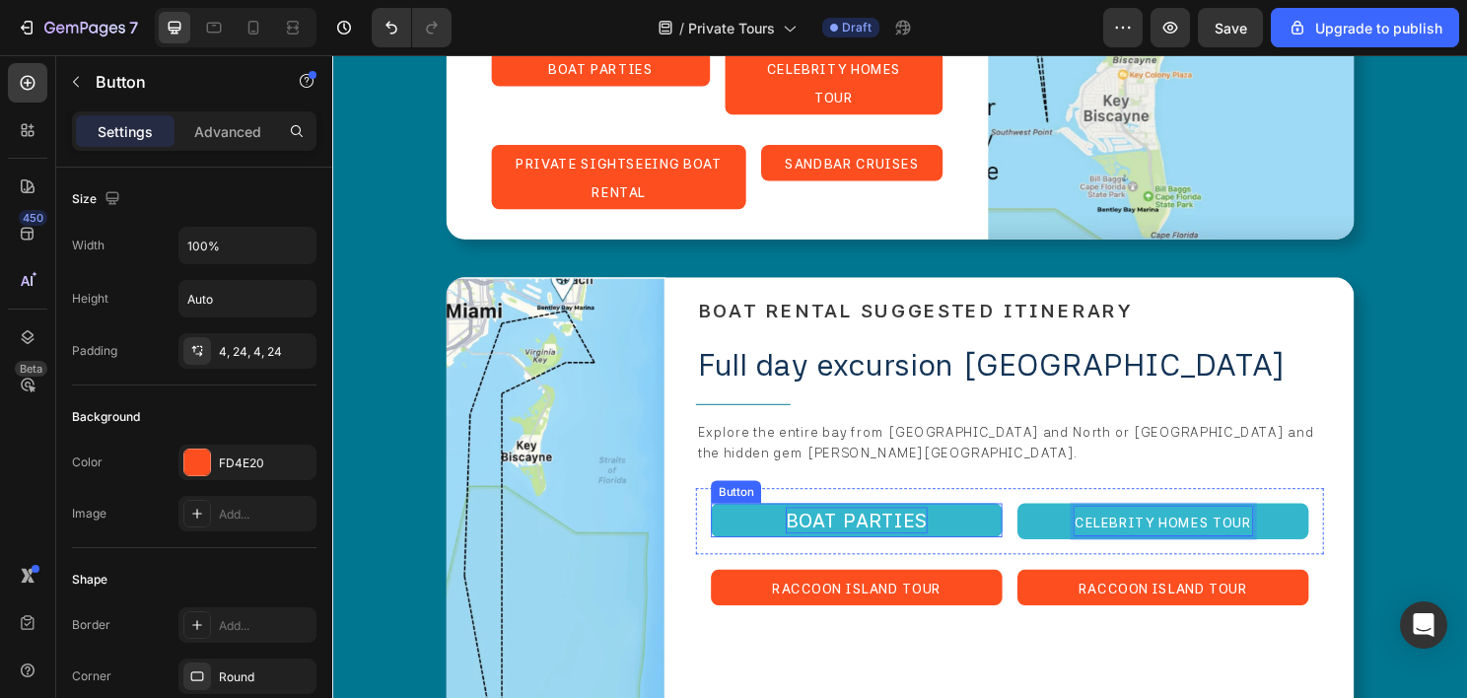
click at [880, 526] on p "BOAT PARTIES" at bounding box center [878, 540] width 148 height 28
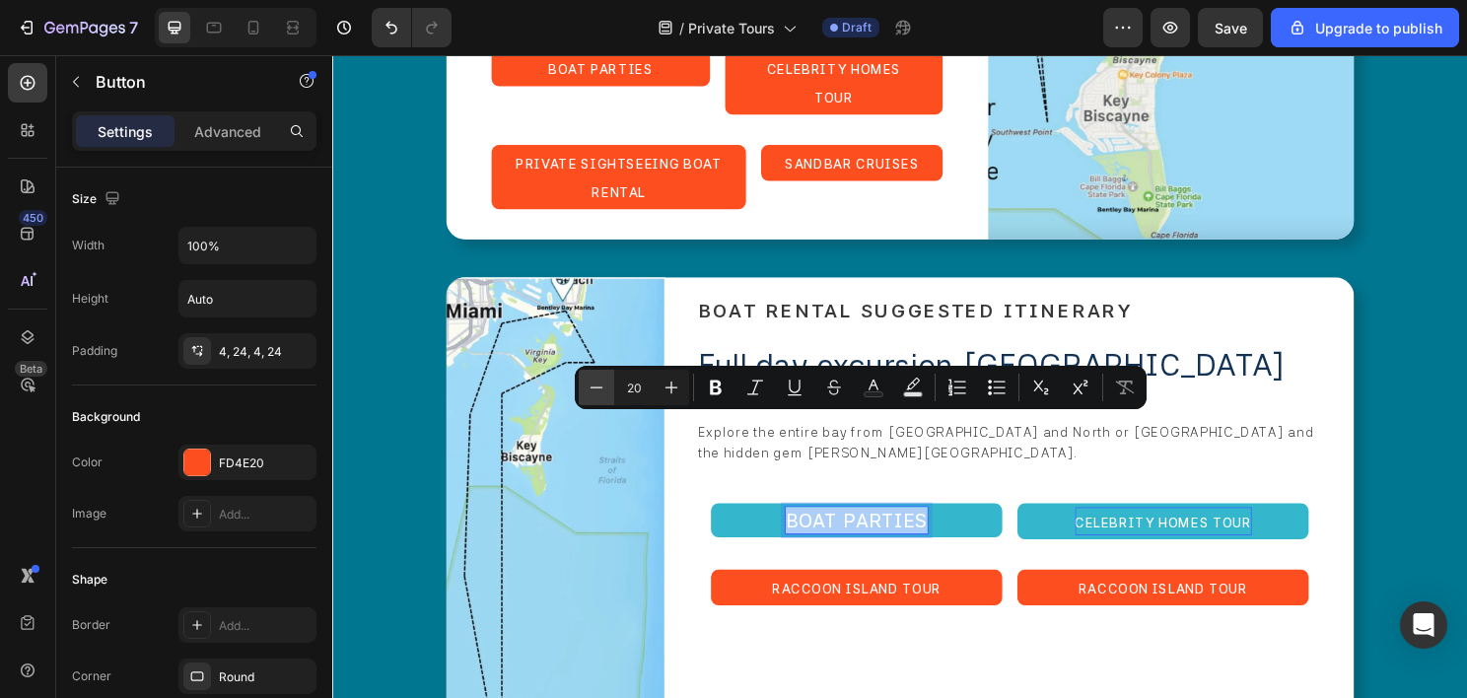
click at [599, 394] on icon "Editor contextual toolbar" at bounding box center [597, 388] width 20 height 20
click at [597, 394] on icon "Editor contextual toolbar" at bounding box center [597, 388] width 20 height 20
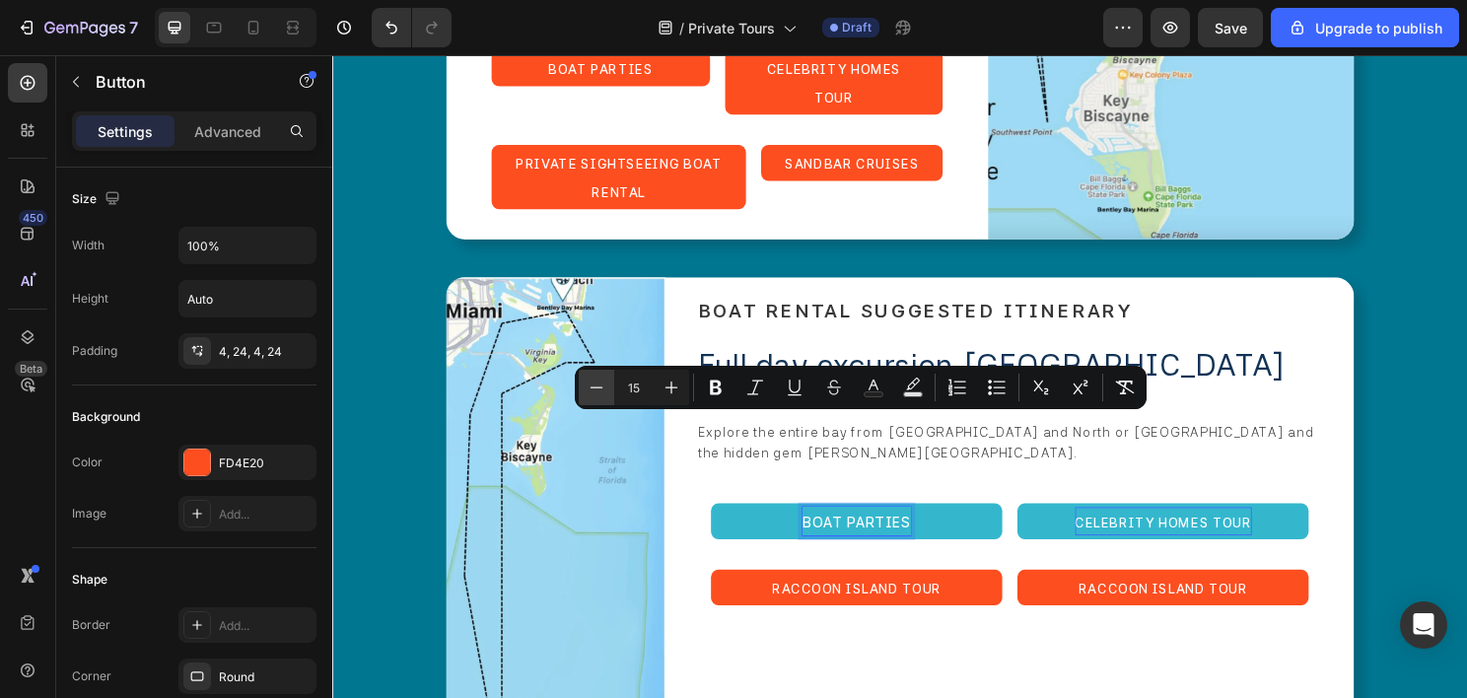
click at [595, 394] on icon "Editor contextual toolbar" at bounding box center [597, 388] width 20 height 20
type input "14"
click at [1178, 534] on span "CELEBRITY HOMES TOUR" at bounding box center [1198, 542] width 184 height 16
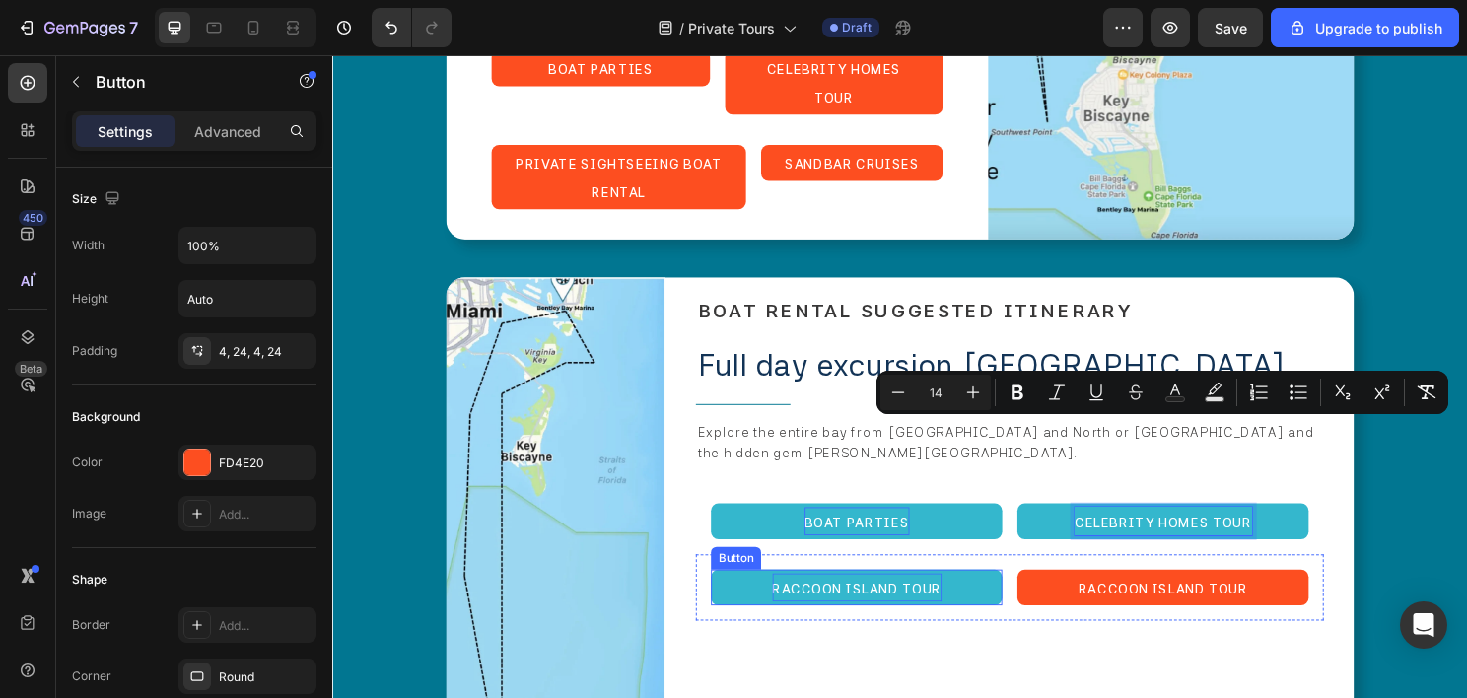
click at [876, 603] on span "Raccoon Island Tour" at bounding box center [879, 611] width 176 height 16
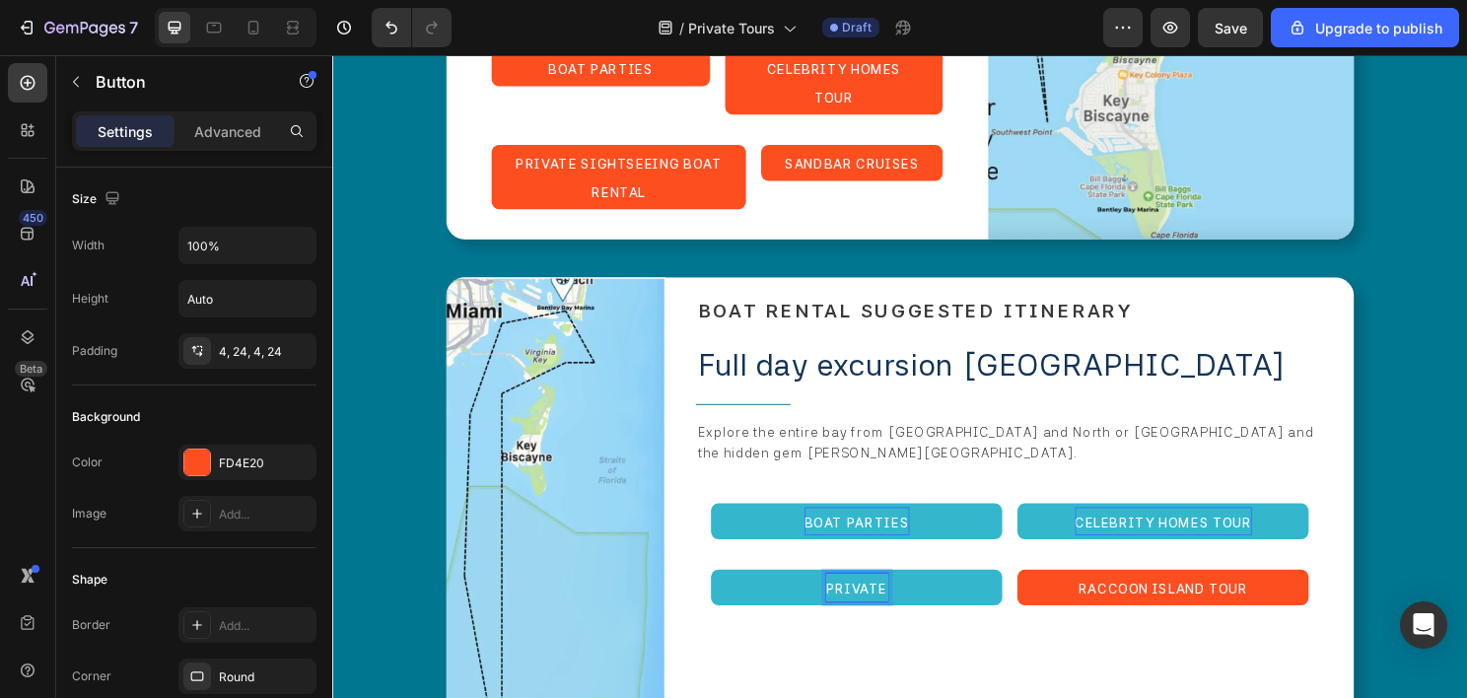
click at [727, 591] on button "PRIVATE" at bounding box center [879, 609] width 304 height 37
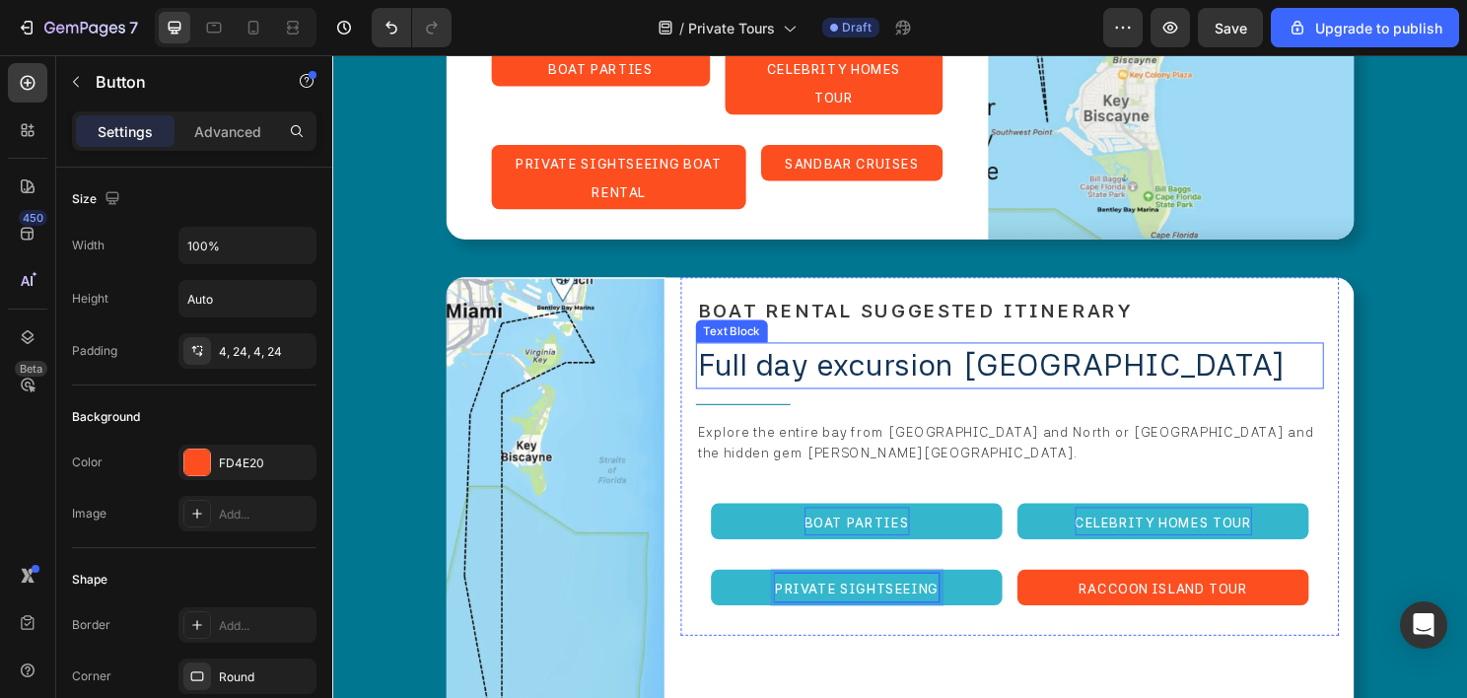
click at [727, 591] on button "PRIVATE sightseeing" at bounding box center [879, 609] width 304 height 37
click at [727, 591] on button "PRIVATE sightseeing boat" at bounding box center [879, 609] width 304 height 37
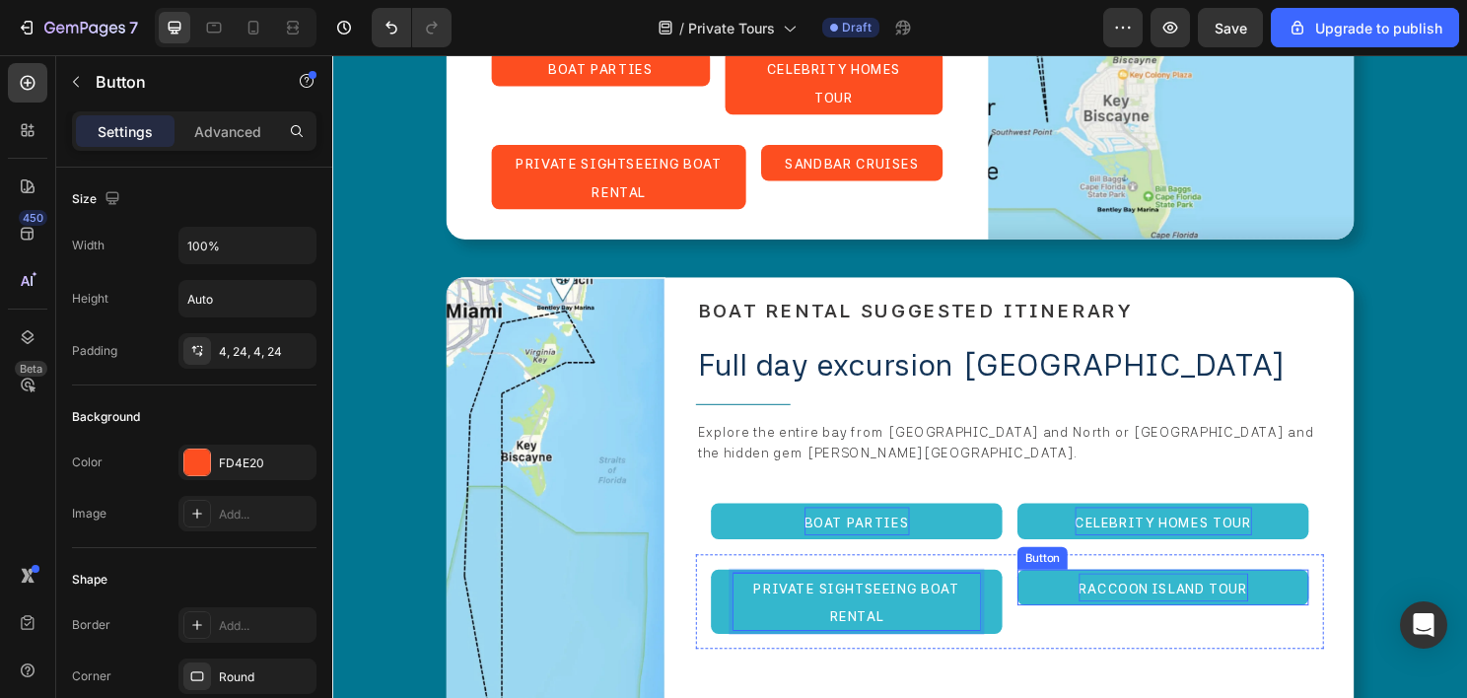
click at [1123, 603] on span "Raccoon Island Tour" at bounding box center [1198, 611] width 176 height 16
click at [1046, 591] on button "budget" at bounding box center [1198, 609] width 304 height 37
click at [1046, 591] on button "budget friendly" at bounding box center [1198, 609] width 304 height 37
click at [678, 327] on div "Image ⁠⁠⁠⁠⁠⁠⁠ BOAT RENTAL SUGGESTED ITINERARY Heading Full day excursion biscay…" at bounding box center [924, 557] width 946 height 540
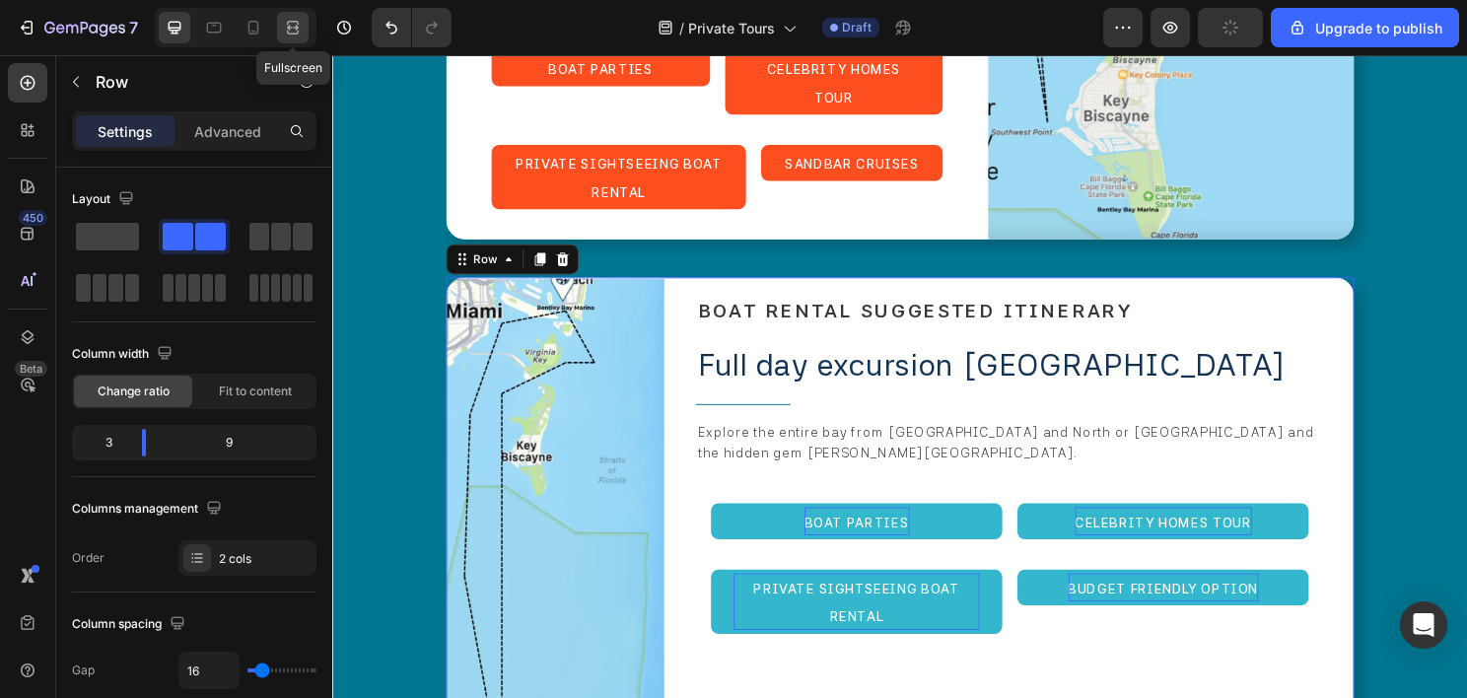
click at [294, 24] on icon at bounding box center [293, 28] width 20 height 20
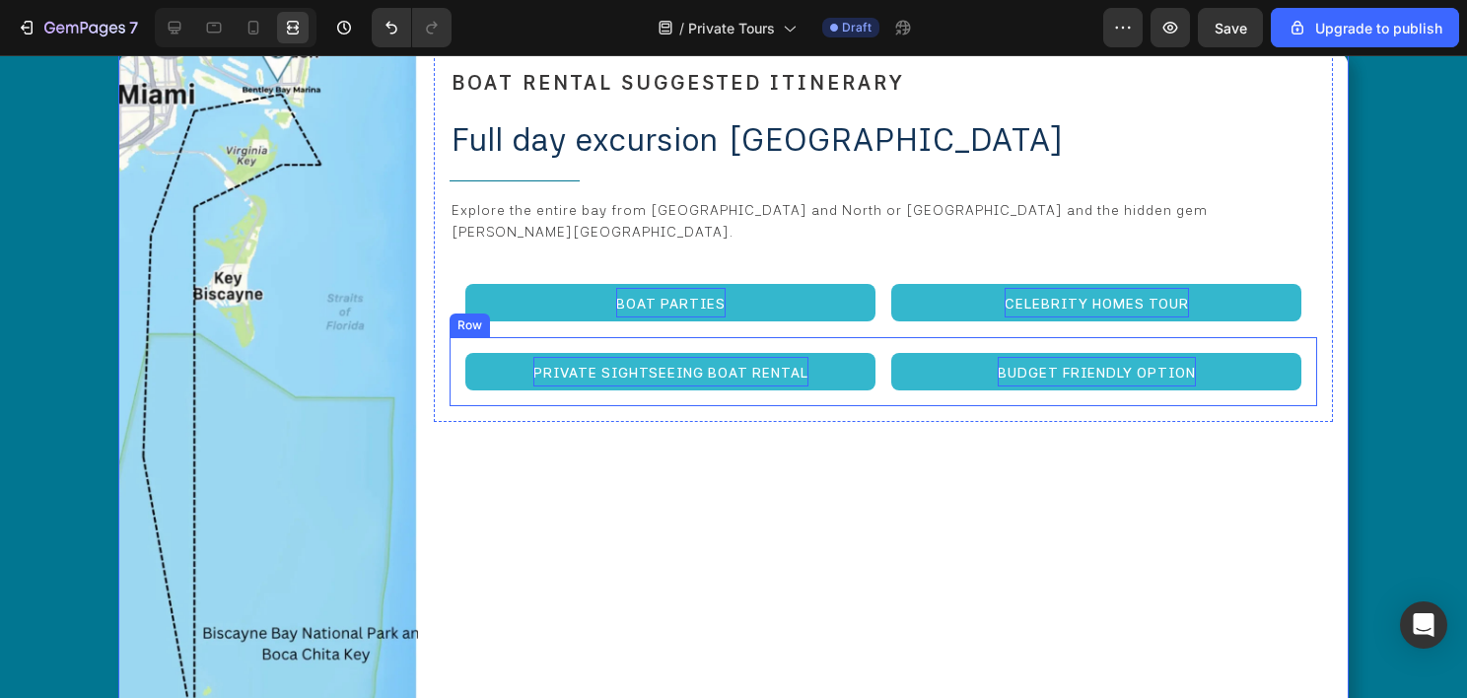
scroll to position [5229, 0]
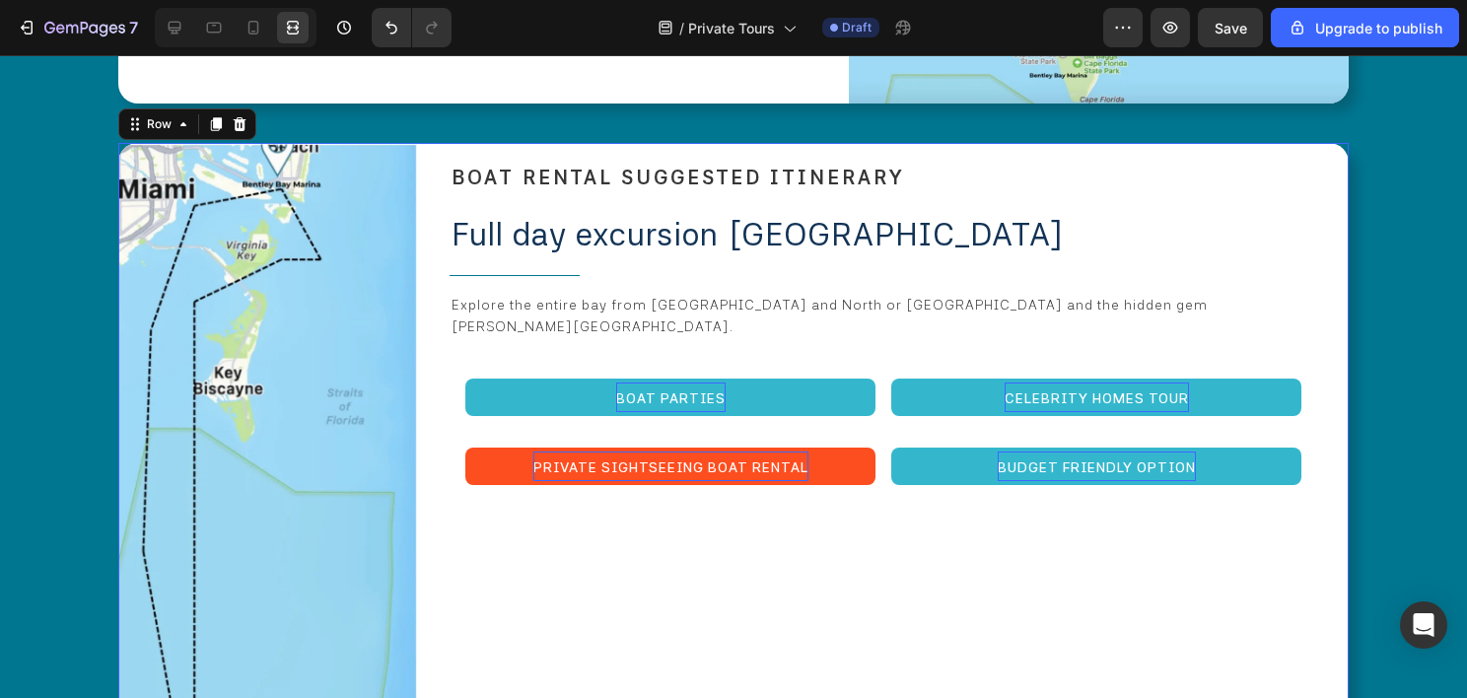
click at [645, 471] on div "⁠⁠⁠⁠⁠⁠⁠ BOAT RENTAL SUGGESTED ITINERARY Heading Full day excursion biscayne bay…" at bounding box center [883, 497] width 899 height 708
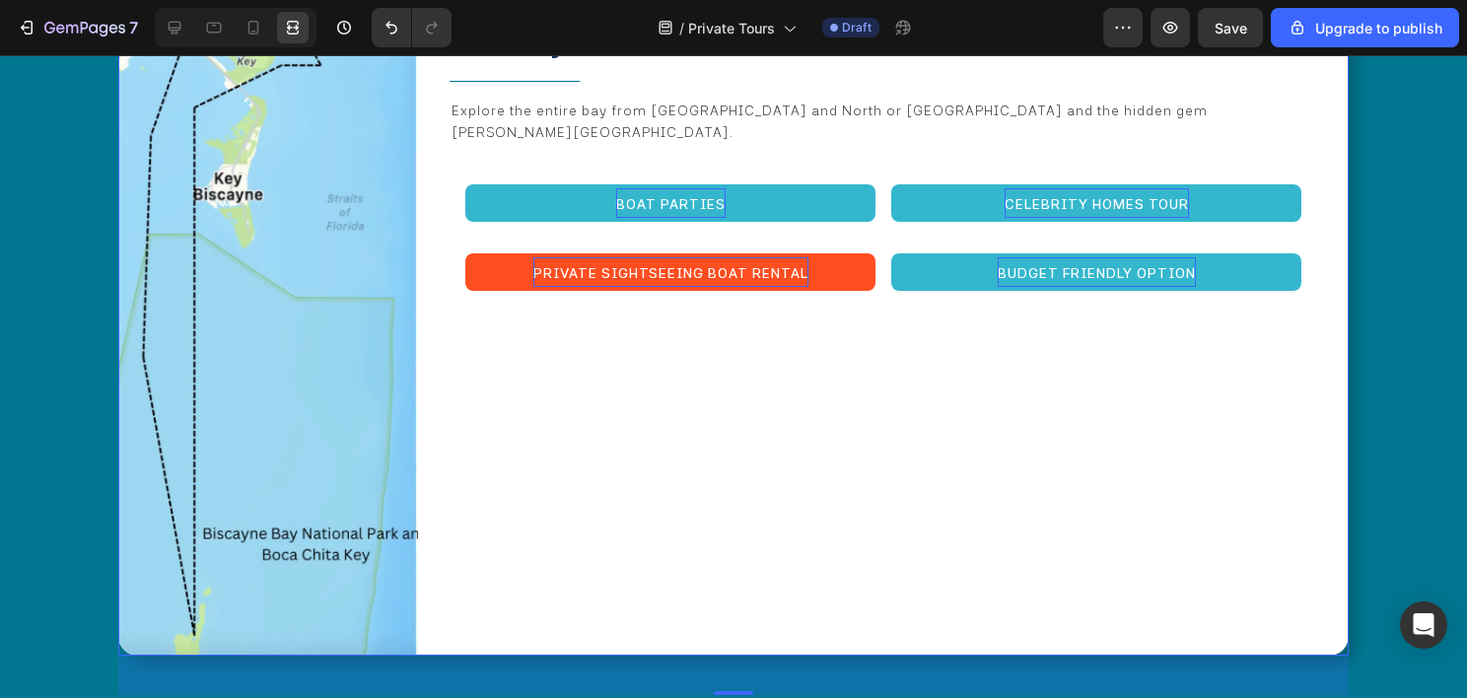
scroll to position [5426, 0]
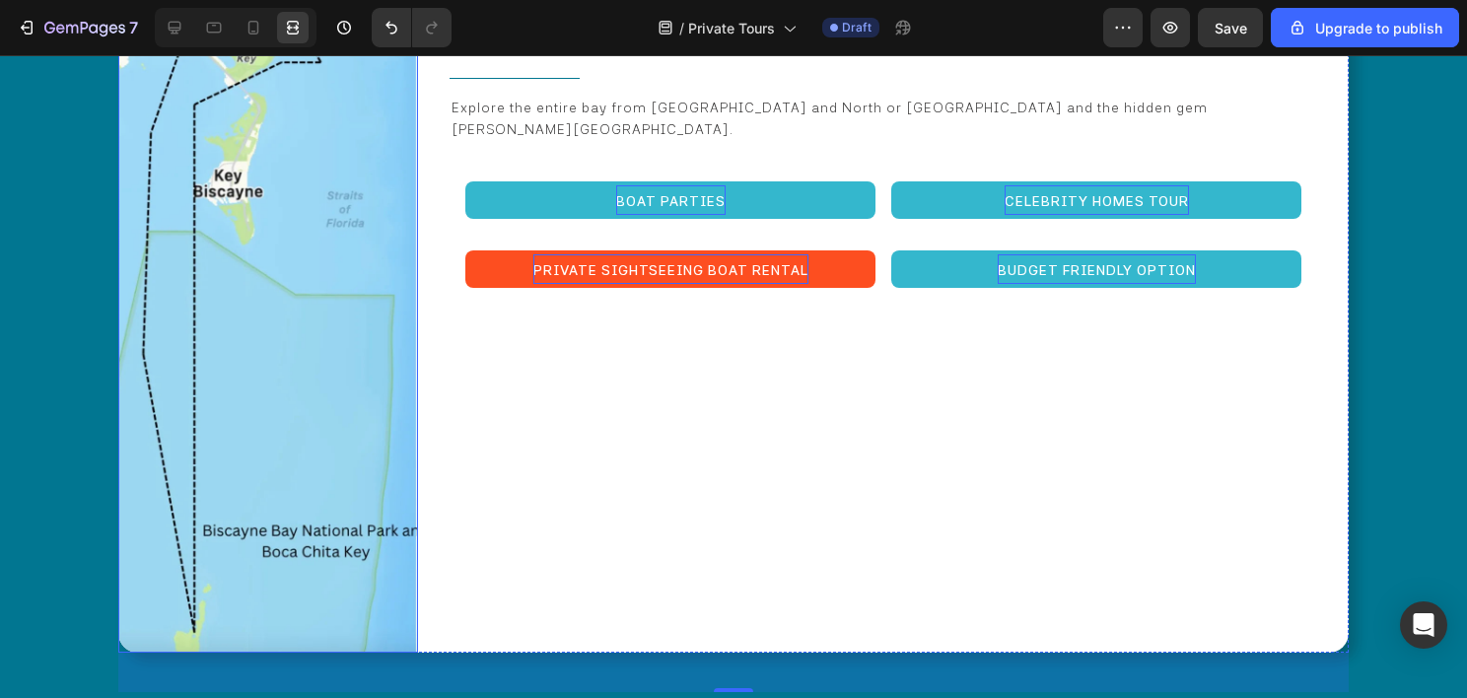
click at [359, 372] on img at bounding box center [268, 300] width 300 height 708
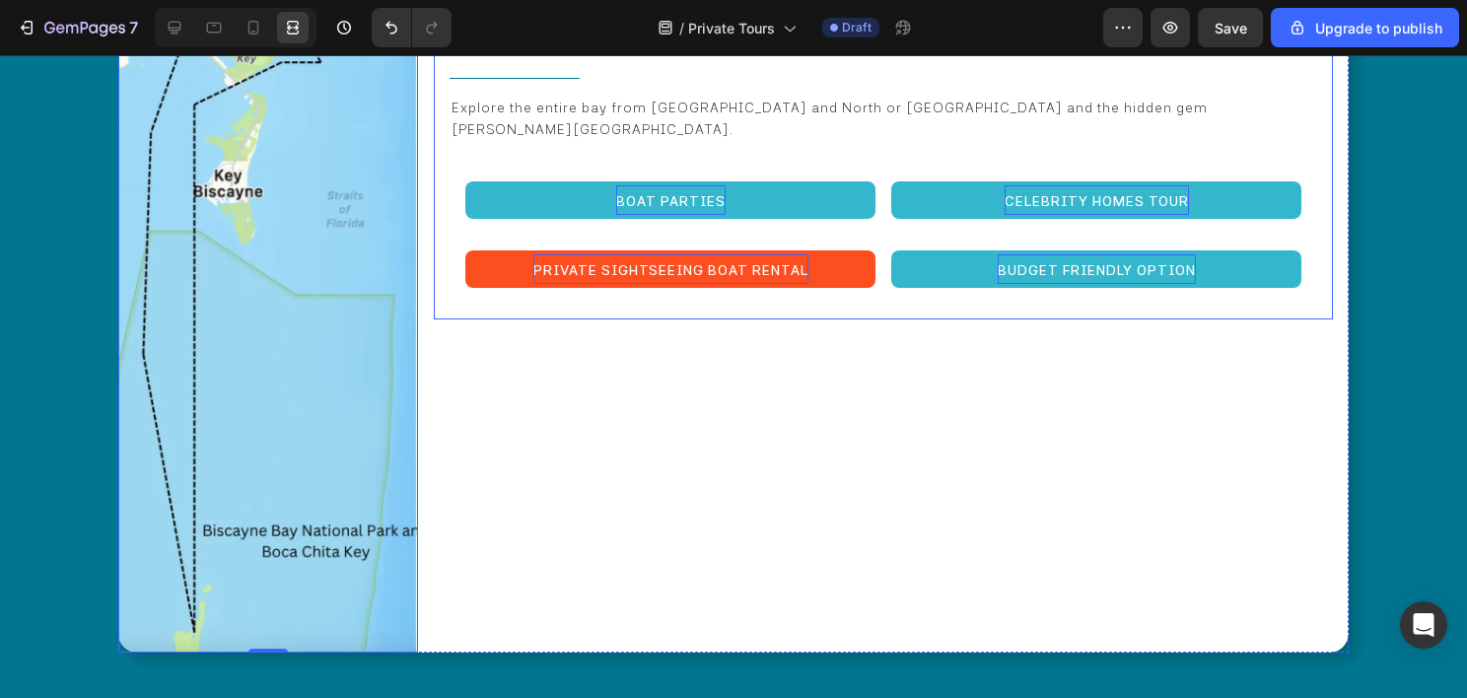
click at [704, 229] on div "⁠⁠⁠⁠⁠⁠⁠ BOAT RENTAL SUGGESTED ITINERARY Heading Full day excursion biscayne bay…" at bounding box center [883, 133] width 899 height 375
click at [647, 397] on div "⁠⁠⁠⁠⁠⁠⁠ BOAT RENTAL SUGGESTED ITINERARY Heading Full day excursion biscayne bay…" at bounding box center [883, 300] width 899 height 708
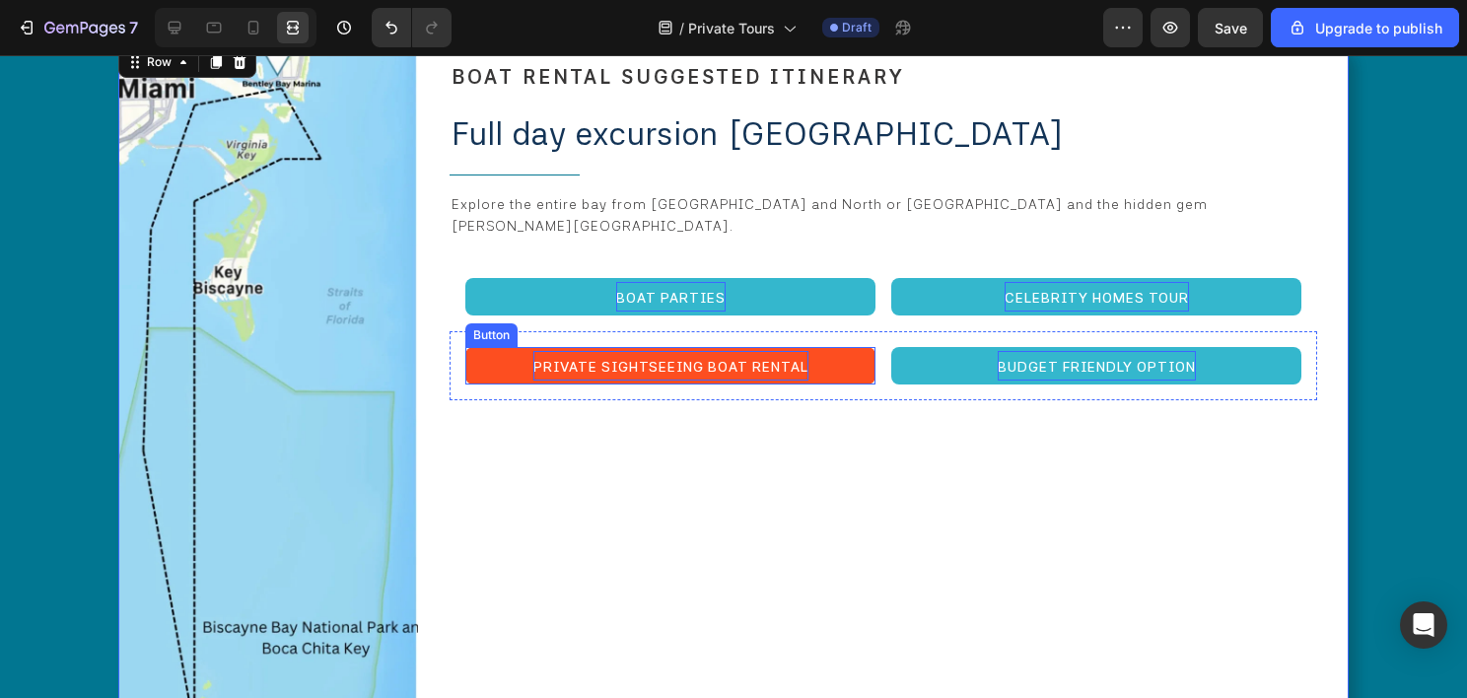
scroll to position [5229, 0]
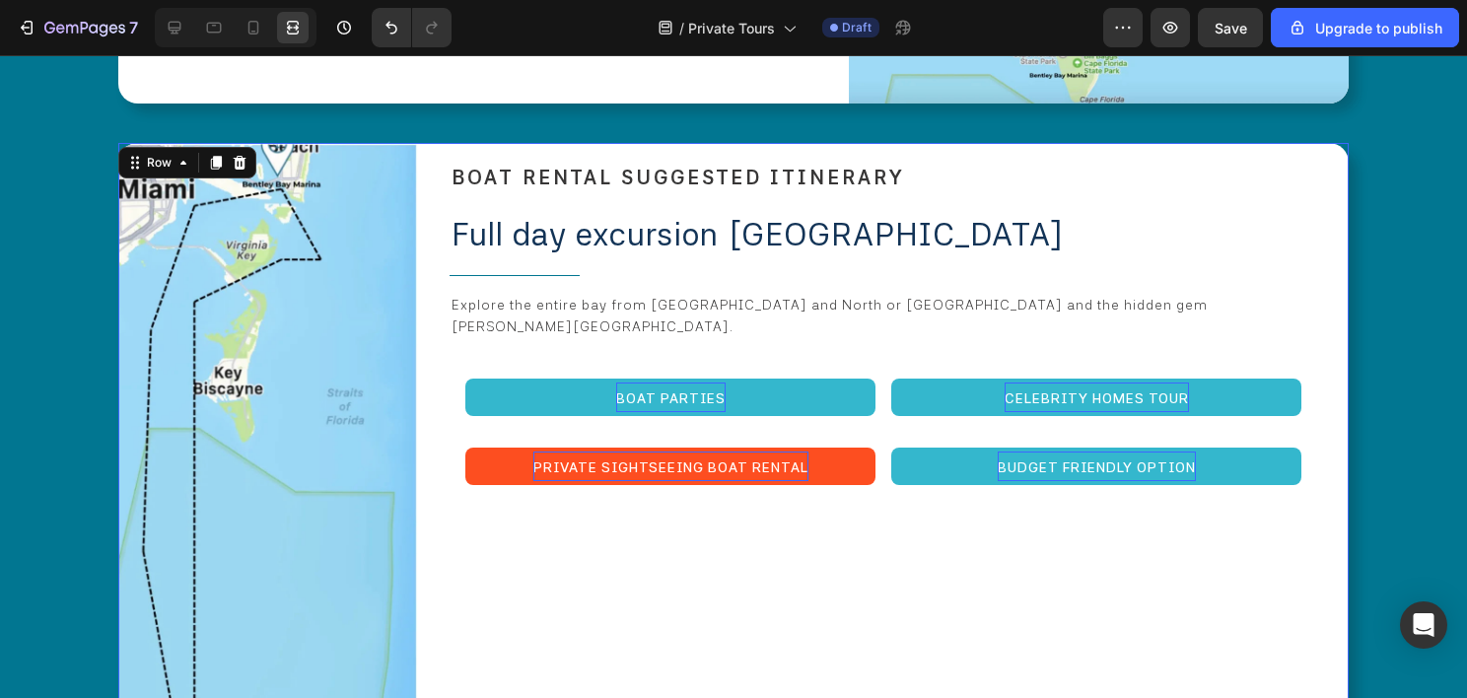
click at [444, 446] on div "⁠⁠⁠⁠⁠⁠⁠ BOAT RENTAL SUGGESTED ITINERARY Heading Full day excursion biscayne bay…" at bounding box center [883, 497] width 899 height 708
click at [417, 357] on div "Image ⁠⁠⁠⁠⁠⁠⁠ BOAT RENTAL SUGGESTED ITINERARY Heading Full day excursion biscay…" at bounding box center [733, 497] width 1230 height 708
click at [177, 155] on icon at bounding box center [183, 163] width 16 height 16
click at [175, 33] on icon at bounding box center [175, 28] width 13 height 13
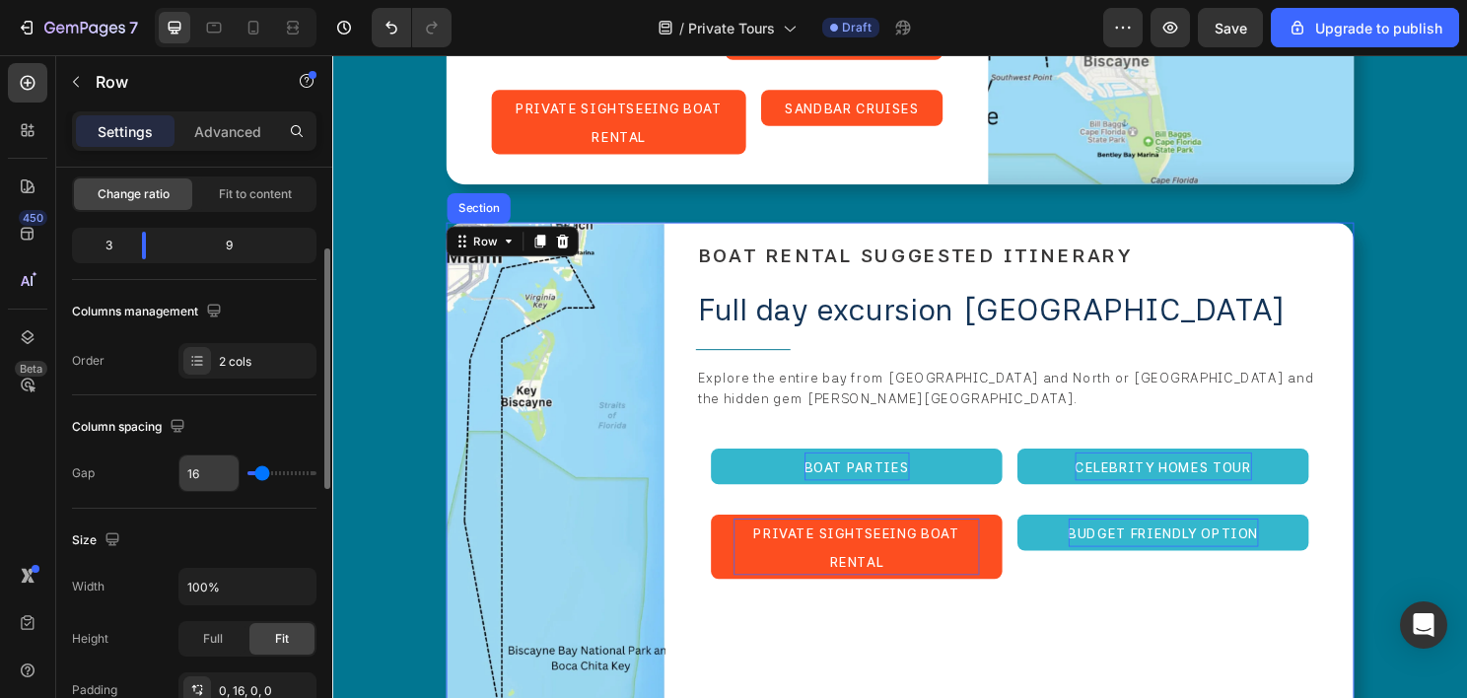
scroll to position [394, 0]
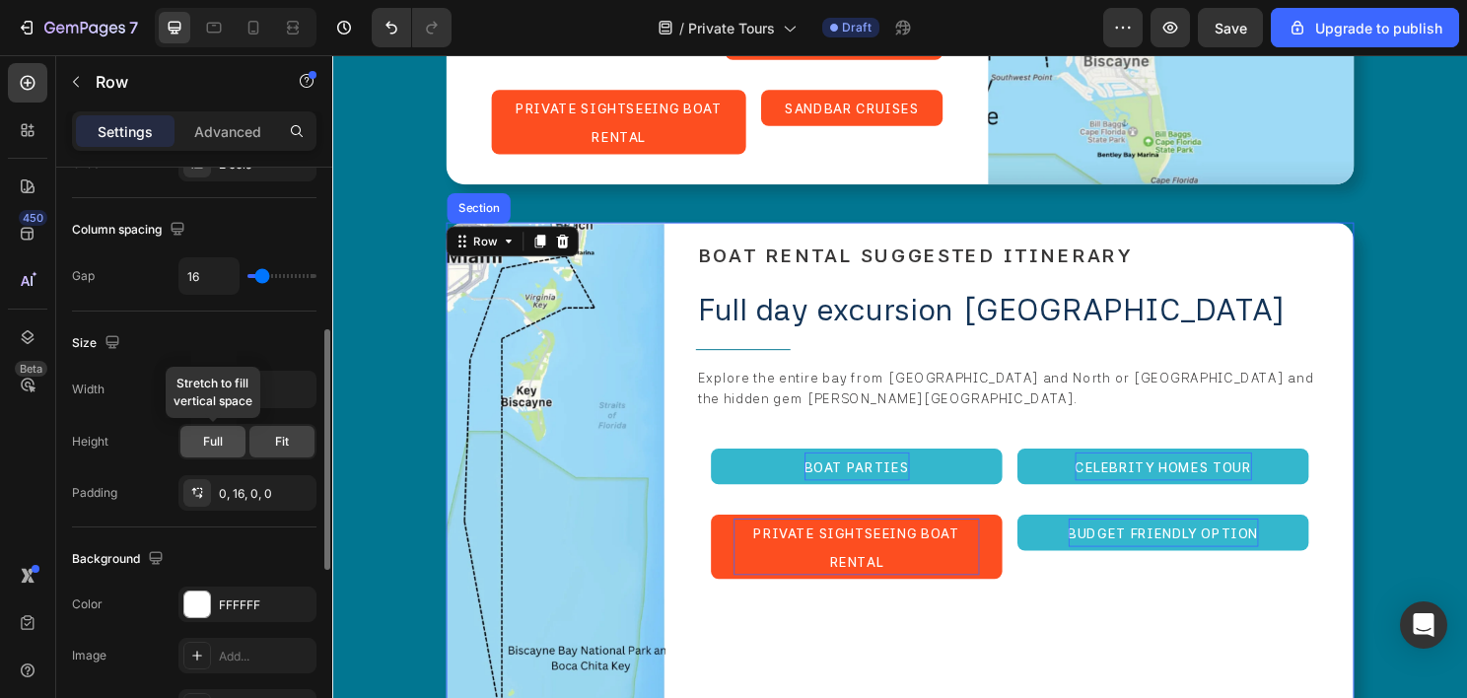
click at [217, 435] on span "Full" at bounding box center [213, 442] width 20 height 18
click at [276, 436] on span "Fit" at bounding box center [282, 442] width 14 height 18
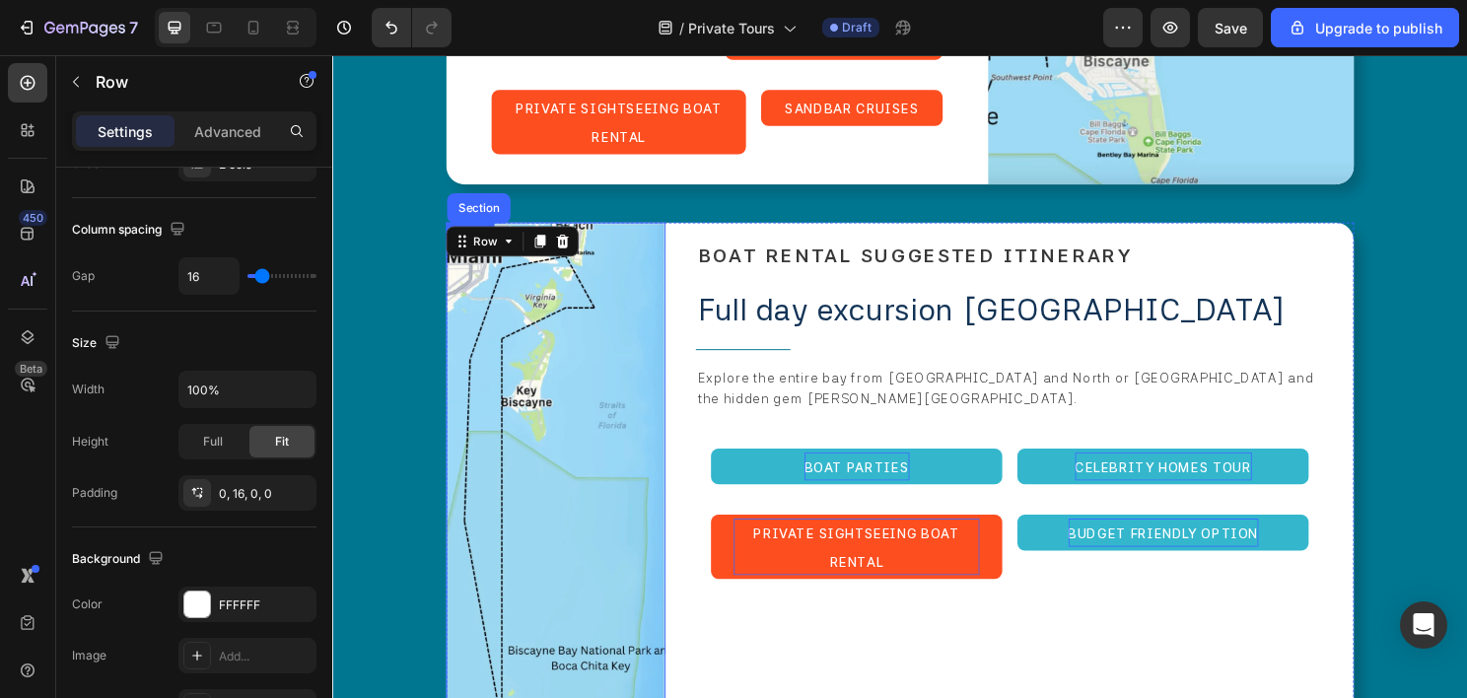
click at [493, 413] on img at bounding box center [565, 500] width 229 height 540
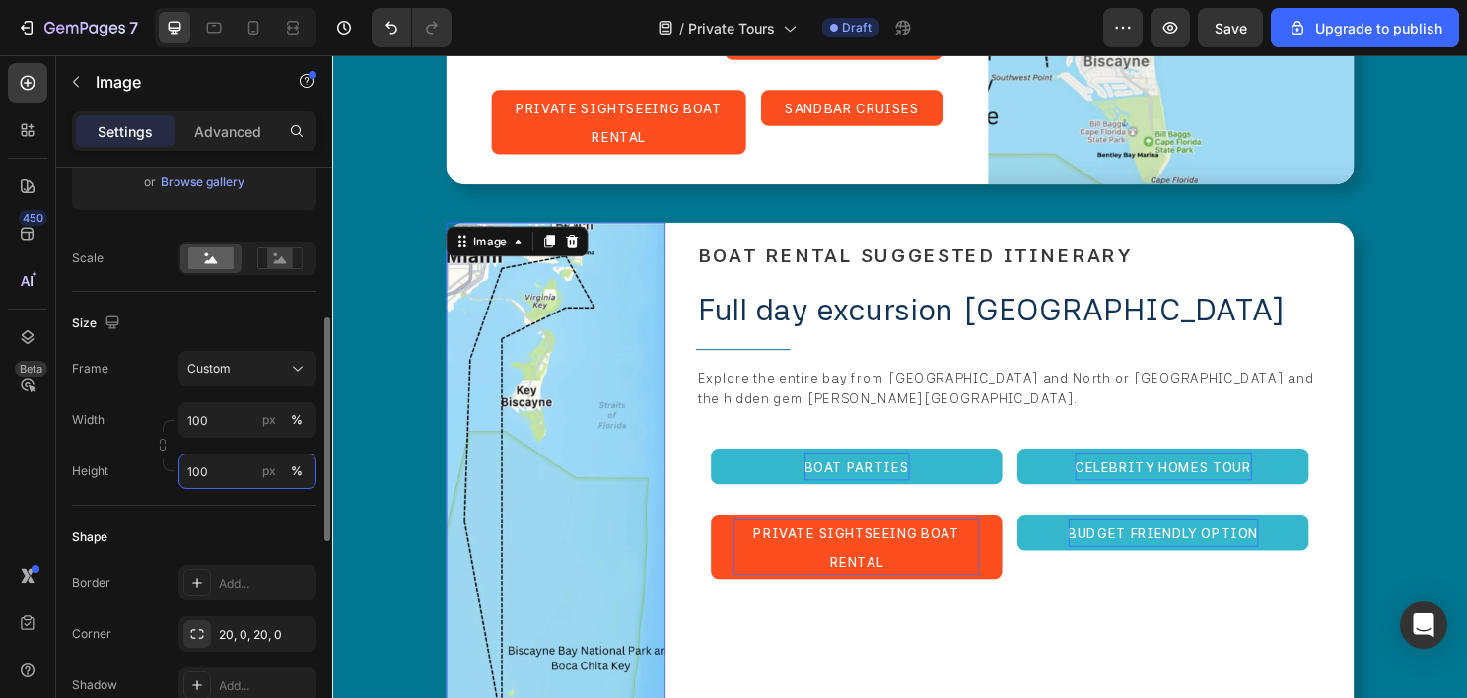
click at [239, 469] on input "100" at bounding box center [247, 470] width 138 height 35
click at [272, 418] on div "px" at bounding box center [269, 420] width 14 height 18
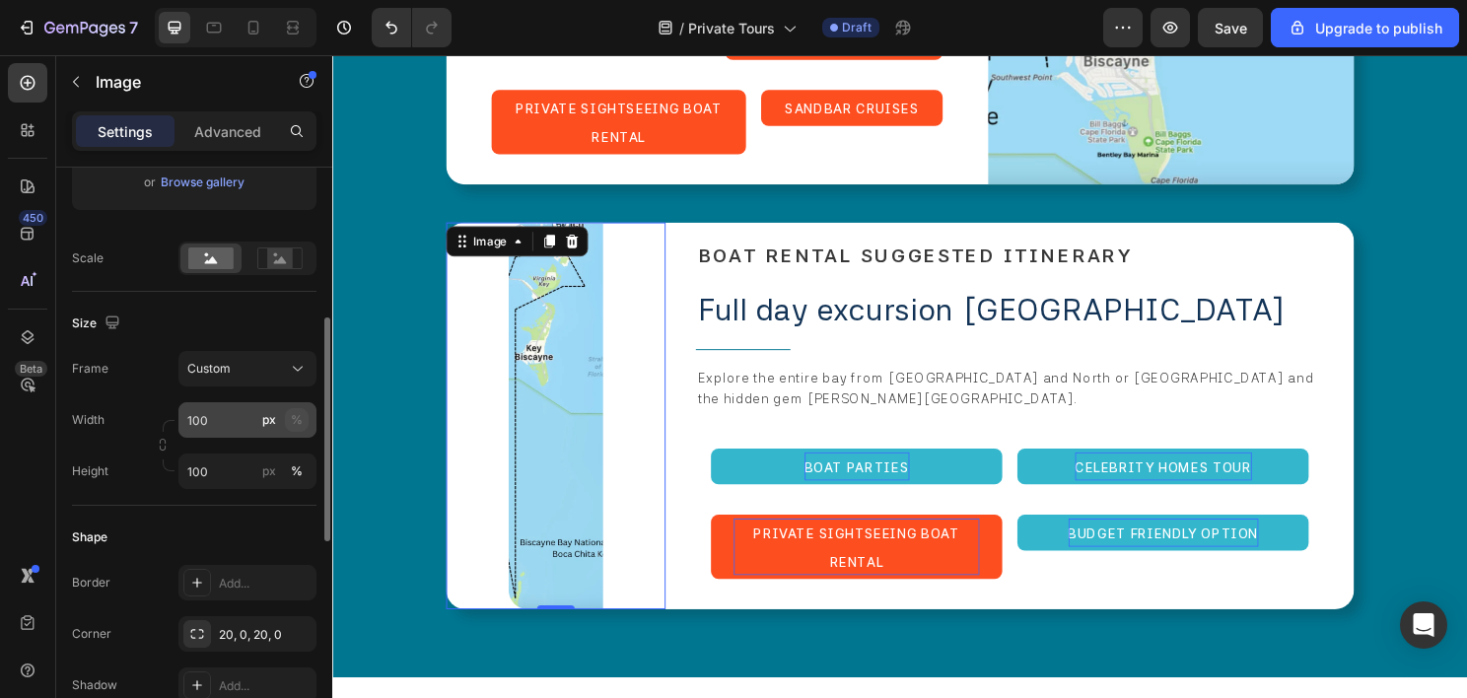
click at [297, 413] on div "%" at bounding box center [297, 420] width 12 height 18
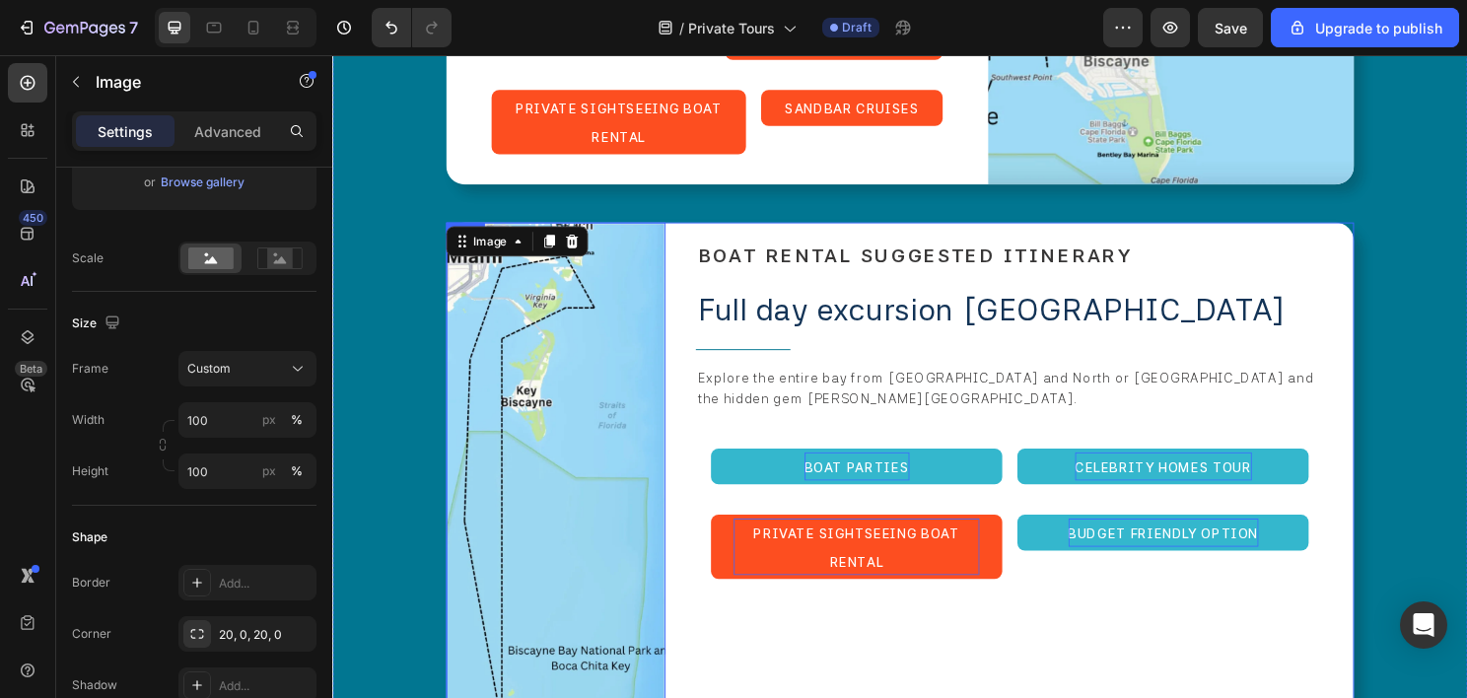
click at [769, 563] on div "⁠⁠⁠⁠⁠⁠⁠ BOAT RENTAL SUGGESTED ITINERARY Heading Full day excursion biscayne bay…" at bounding box center [1038, 500] width 686 height 540
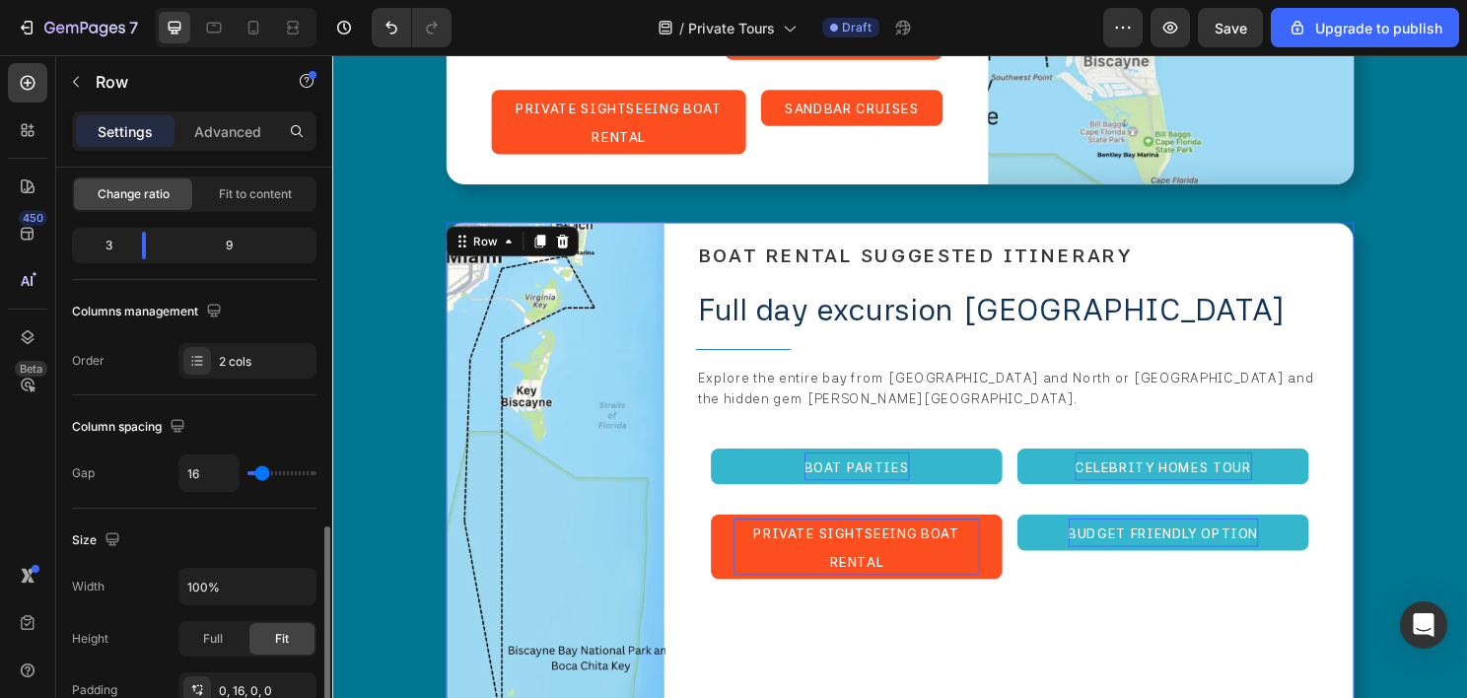
scroll to position [493, 0]
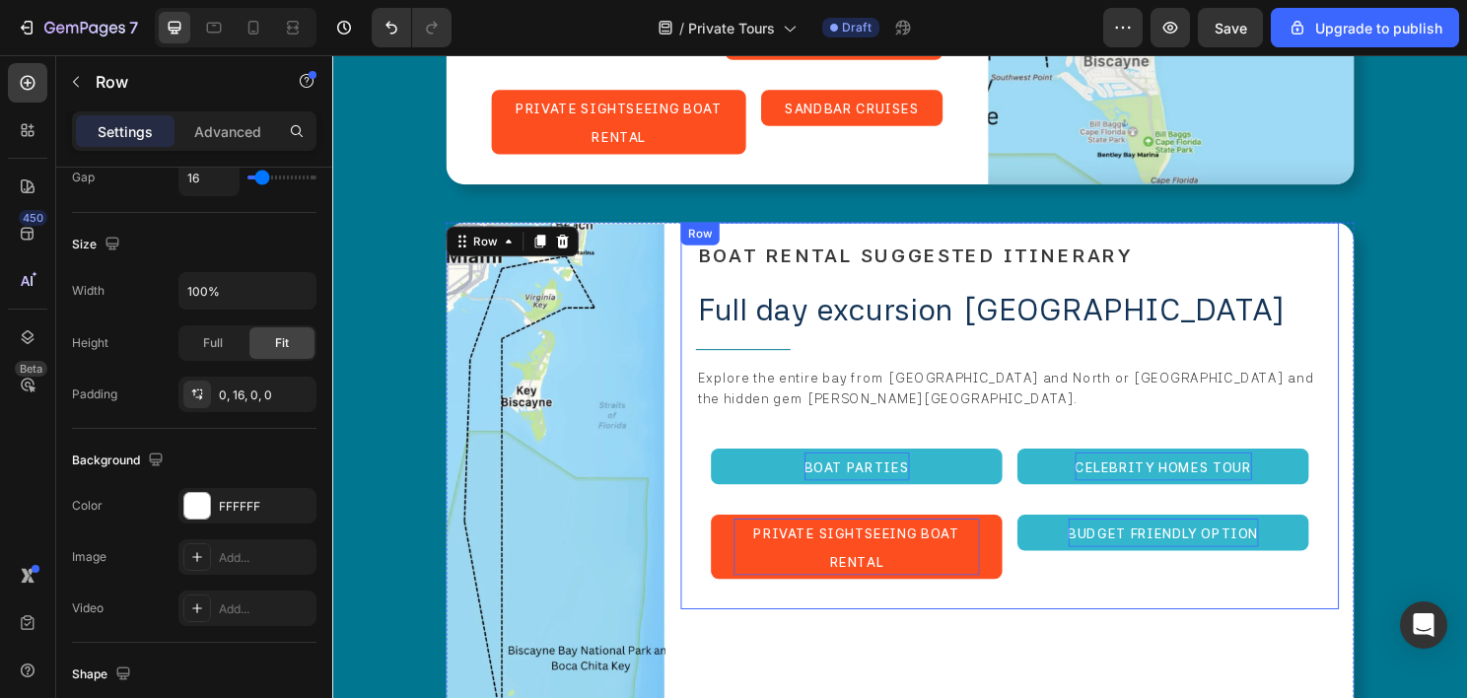
click at [1029, 531] on div "⁠⁠⁠⁠⁠⁠⁠ BOAT RENTAL SUGGESTED ITINERARY Heading Full day excursion biscayne bay…" at bounding box center [1038, 432] width 686 height 404
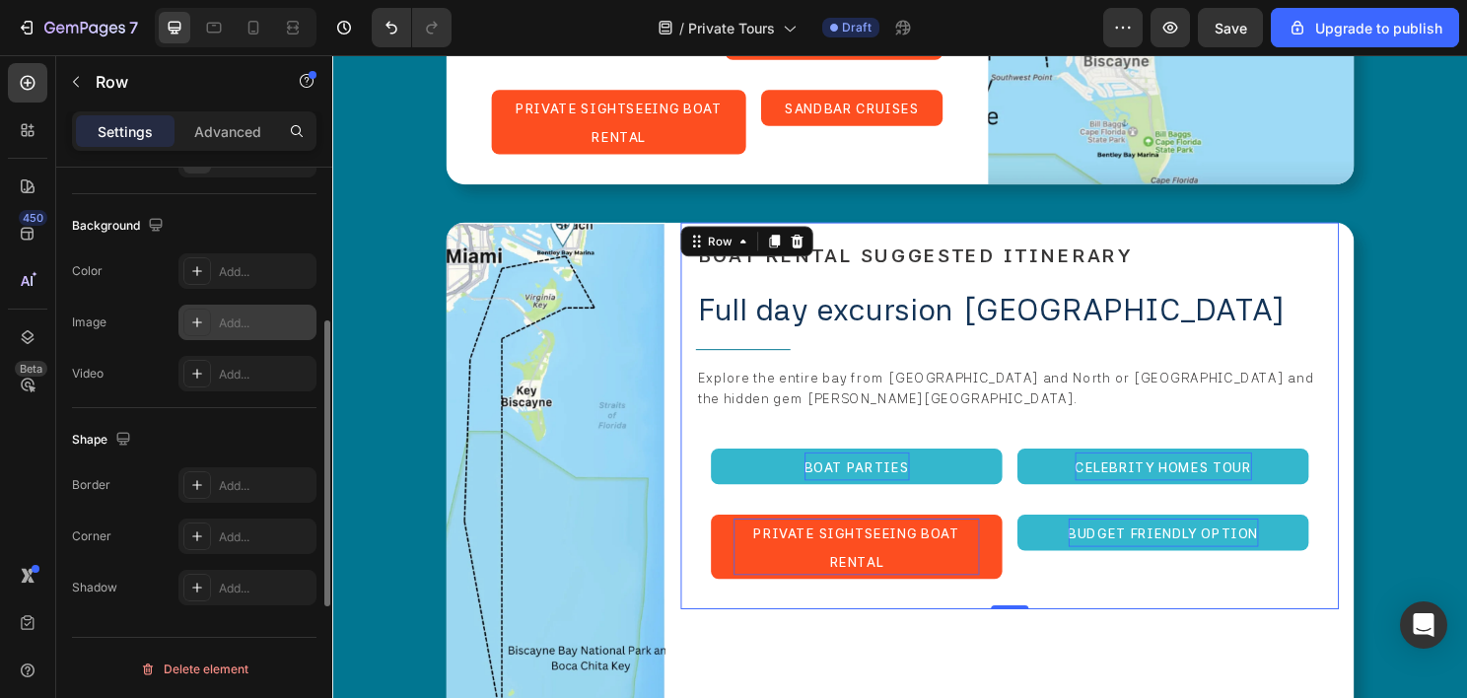
scroll to position [417, 0]
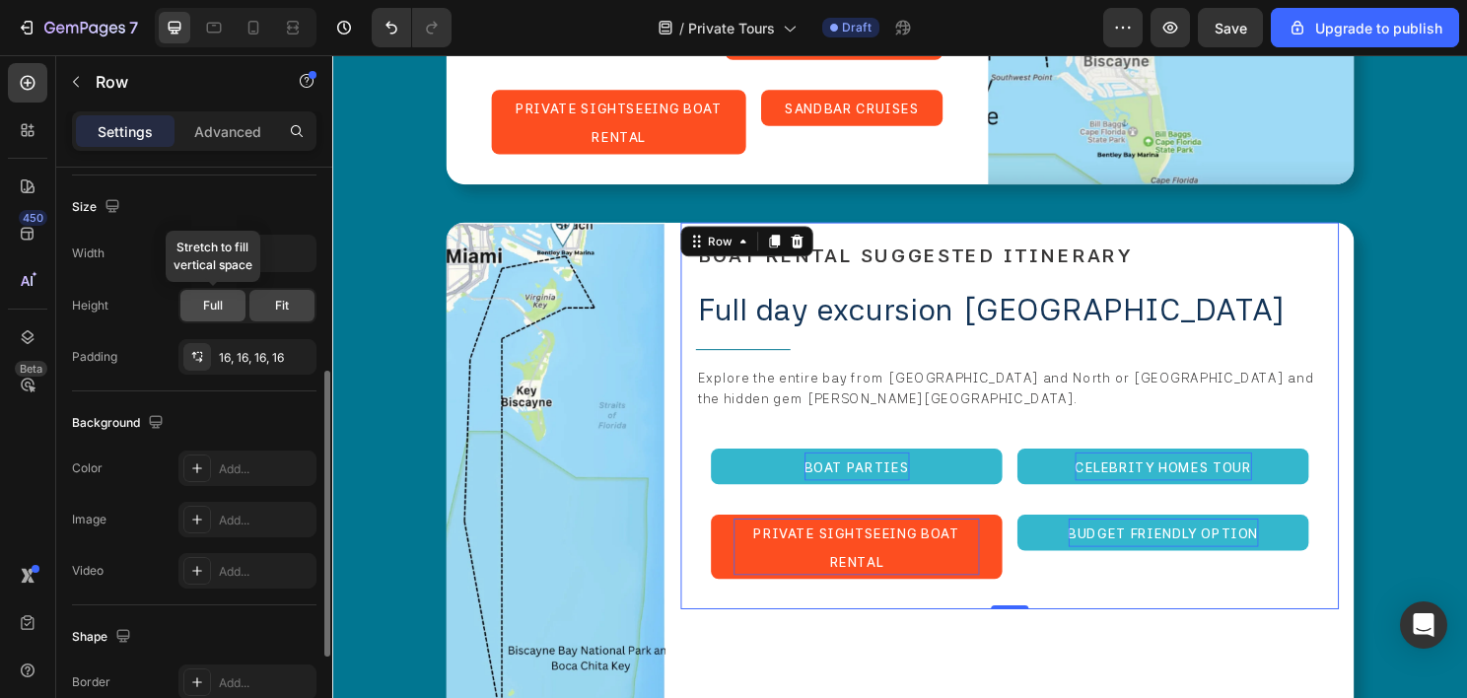
click at [214, 311] on span "Full" at bounding box center [213, 306] width 20 height 18
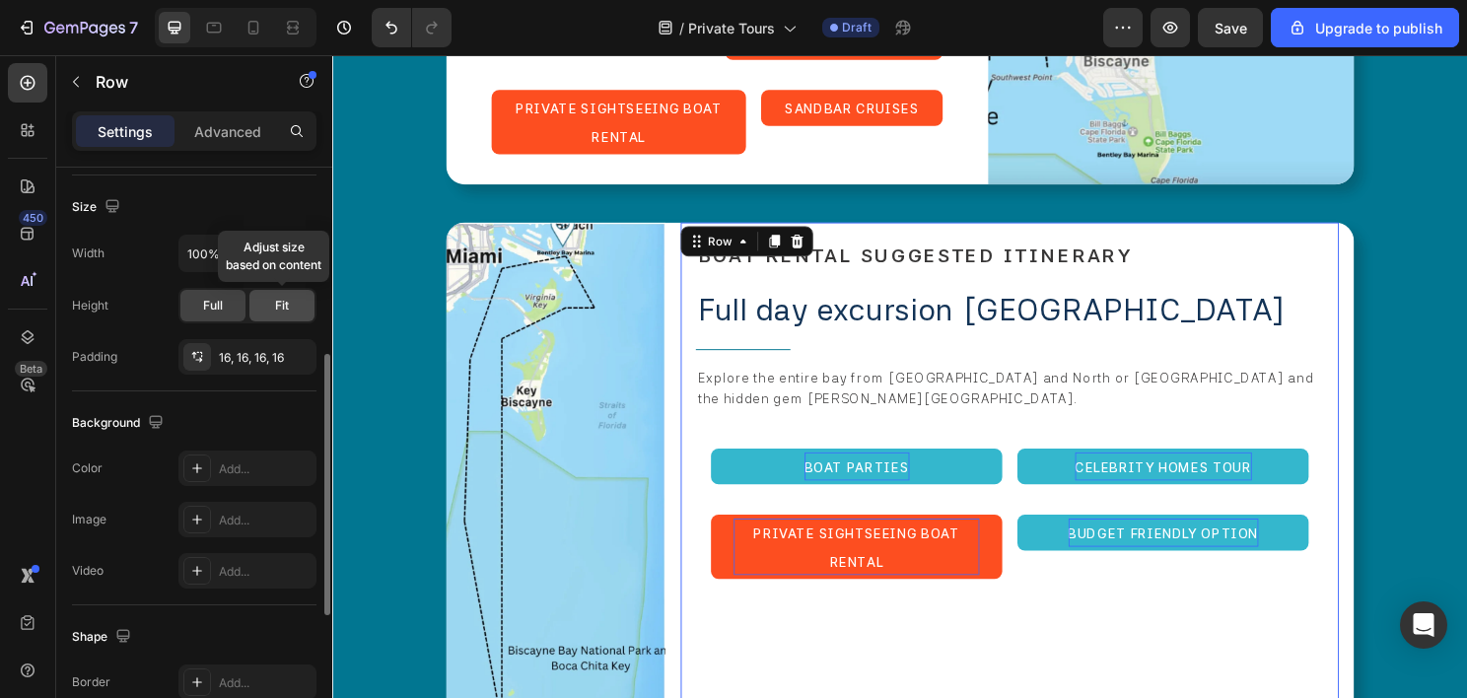
click at [288, 304] on span "Fit" at bounding box center [282, 306] width 14 height 18
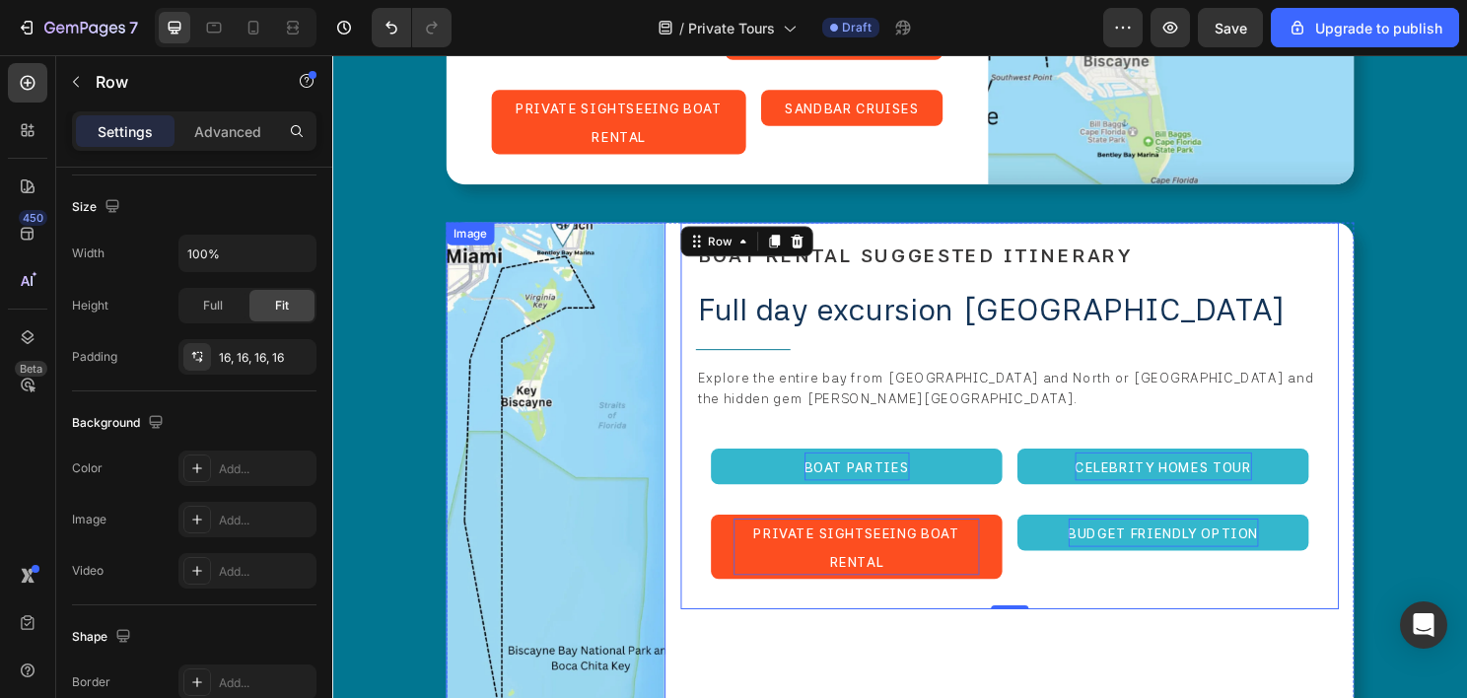
click at [554, 433] on img at bounding box center [565, 500] width 229 height 540
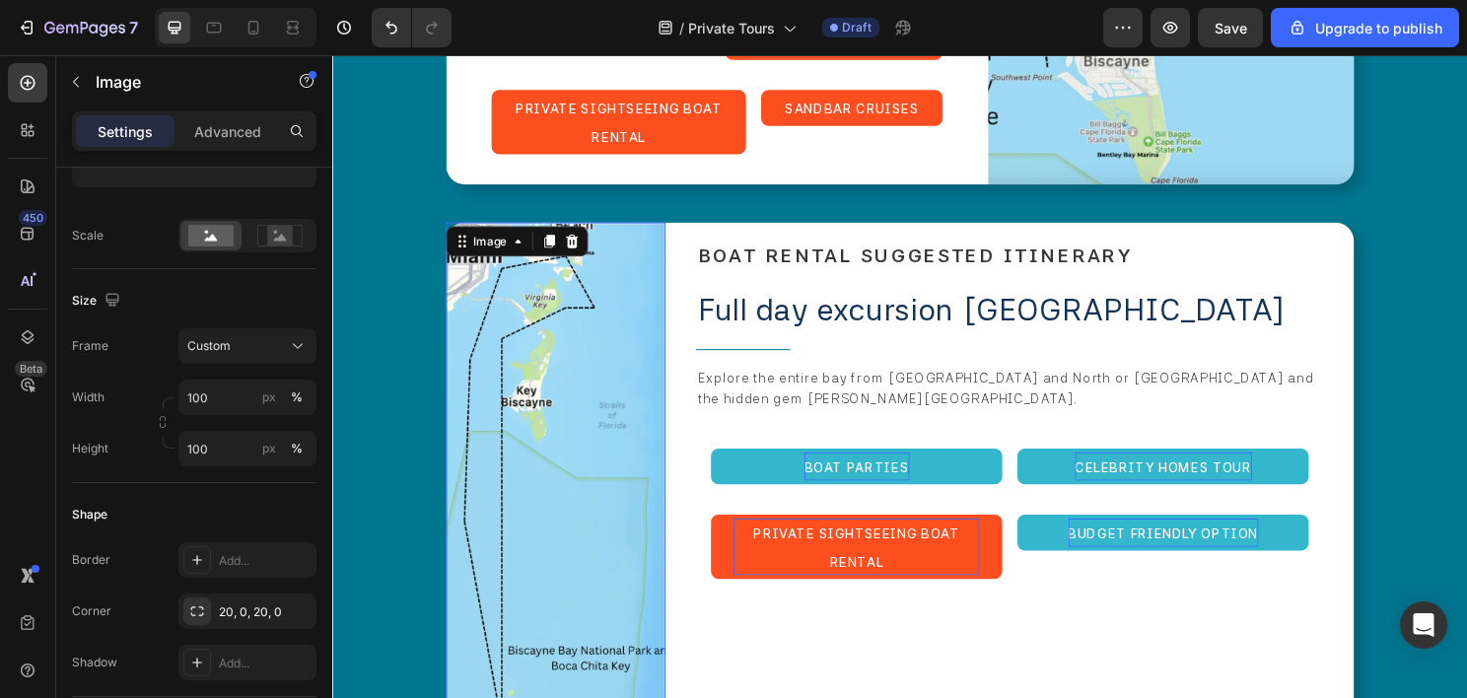
scroll to position [0, 0]
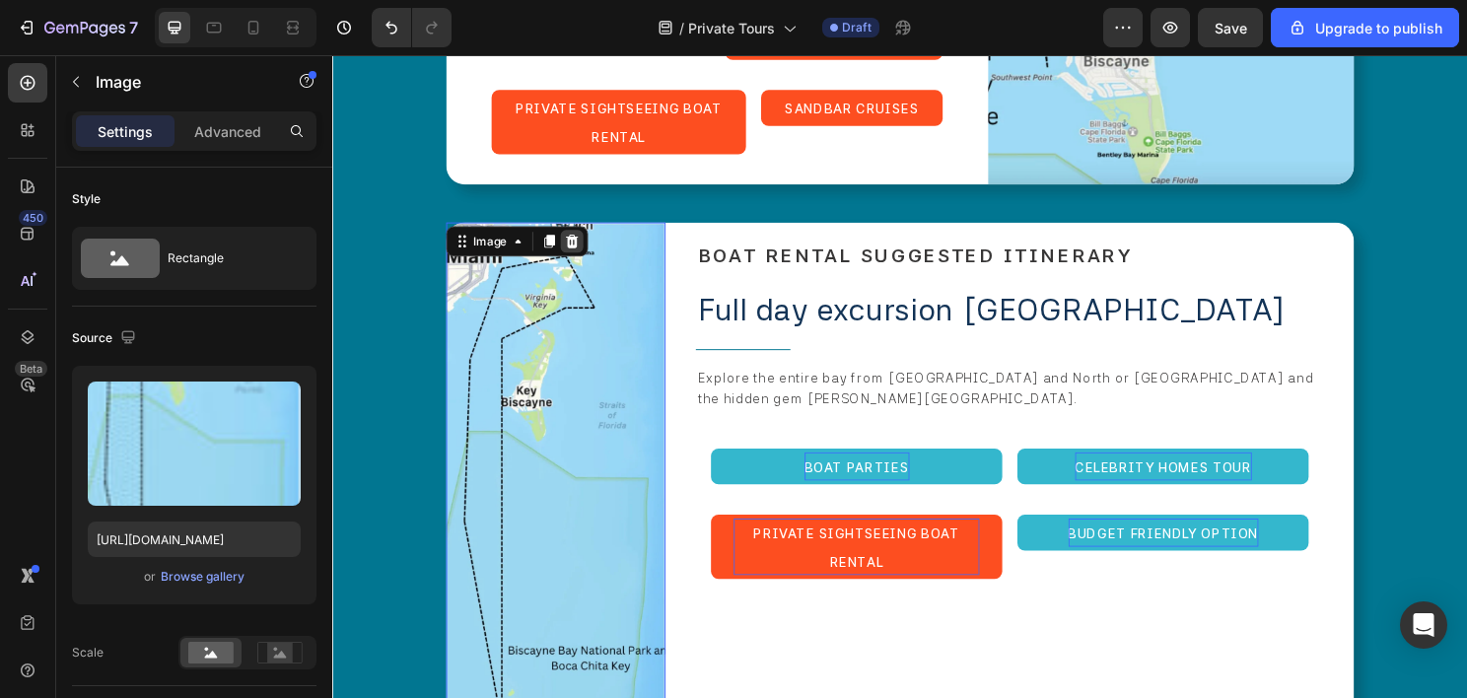
click at [578, 242] on icon at bounding box center [582, 249] width 13 height 14
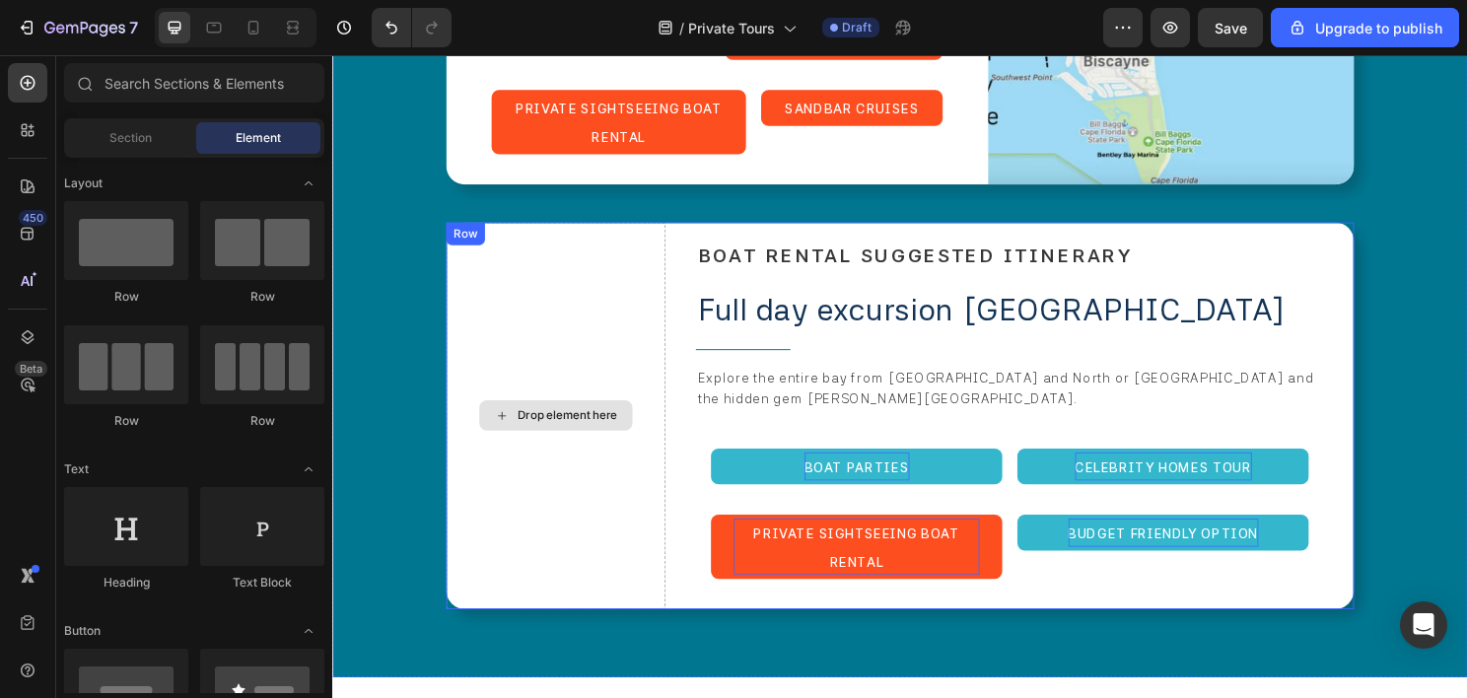
click at [561, 230] on div "Drop element here" at bounding box center [565, 432] width 229 height 404
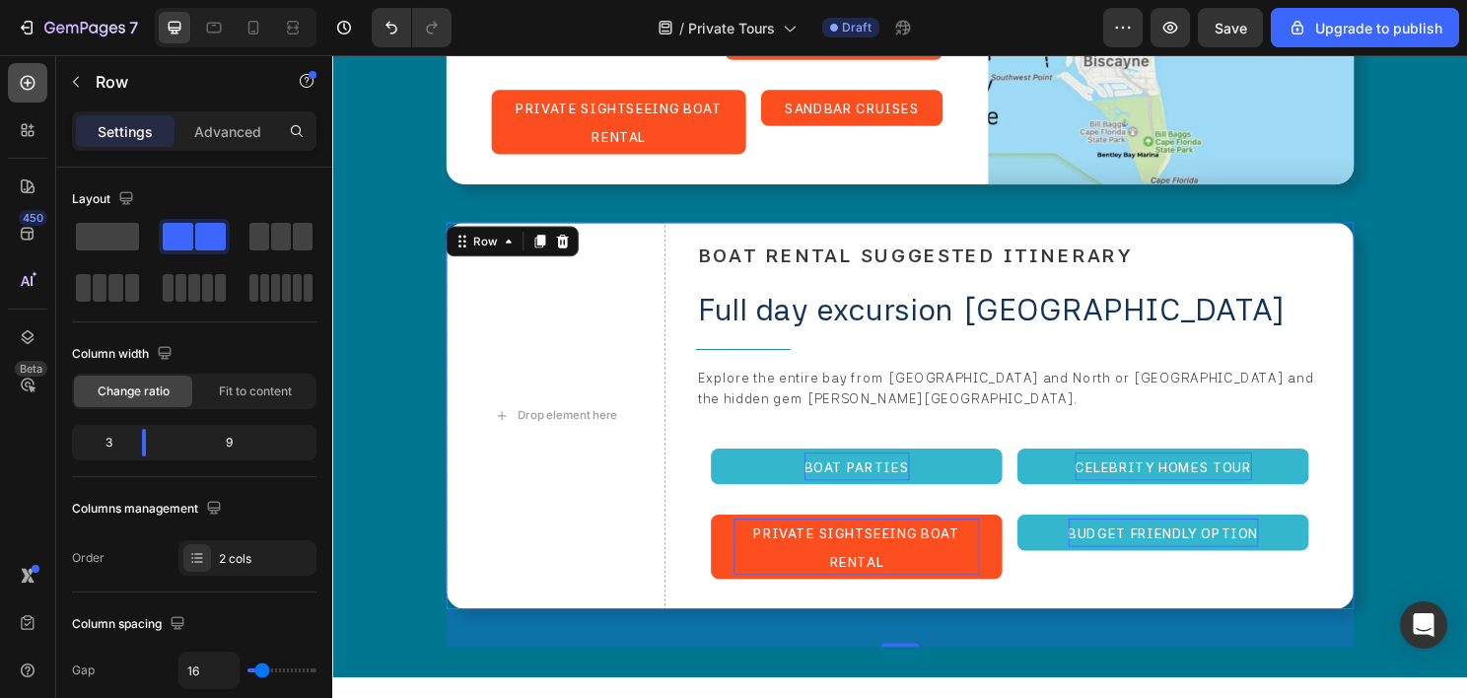
click at [30, 91] on icon at bounding box center [28, 83] width 20 height 20
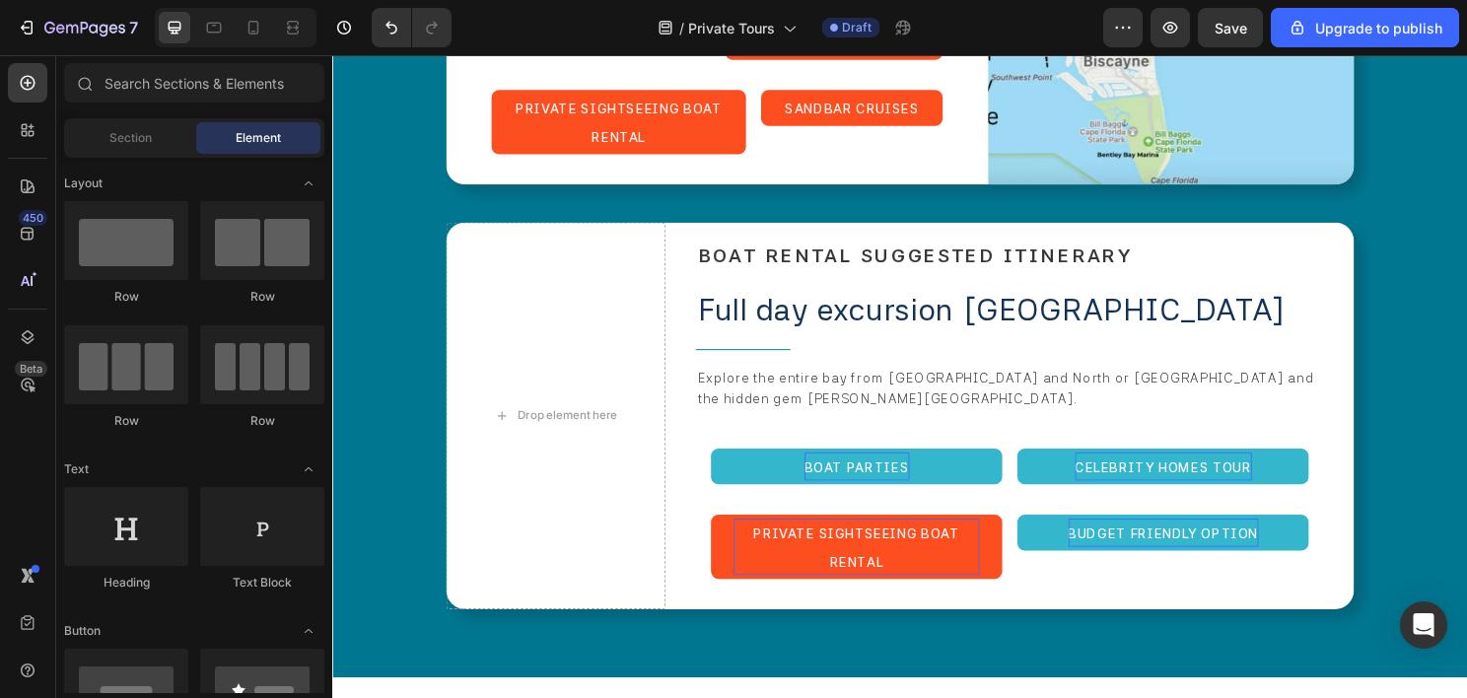
scroll to position [296, 0]
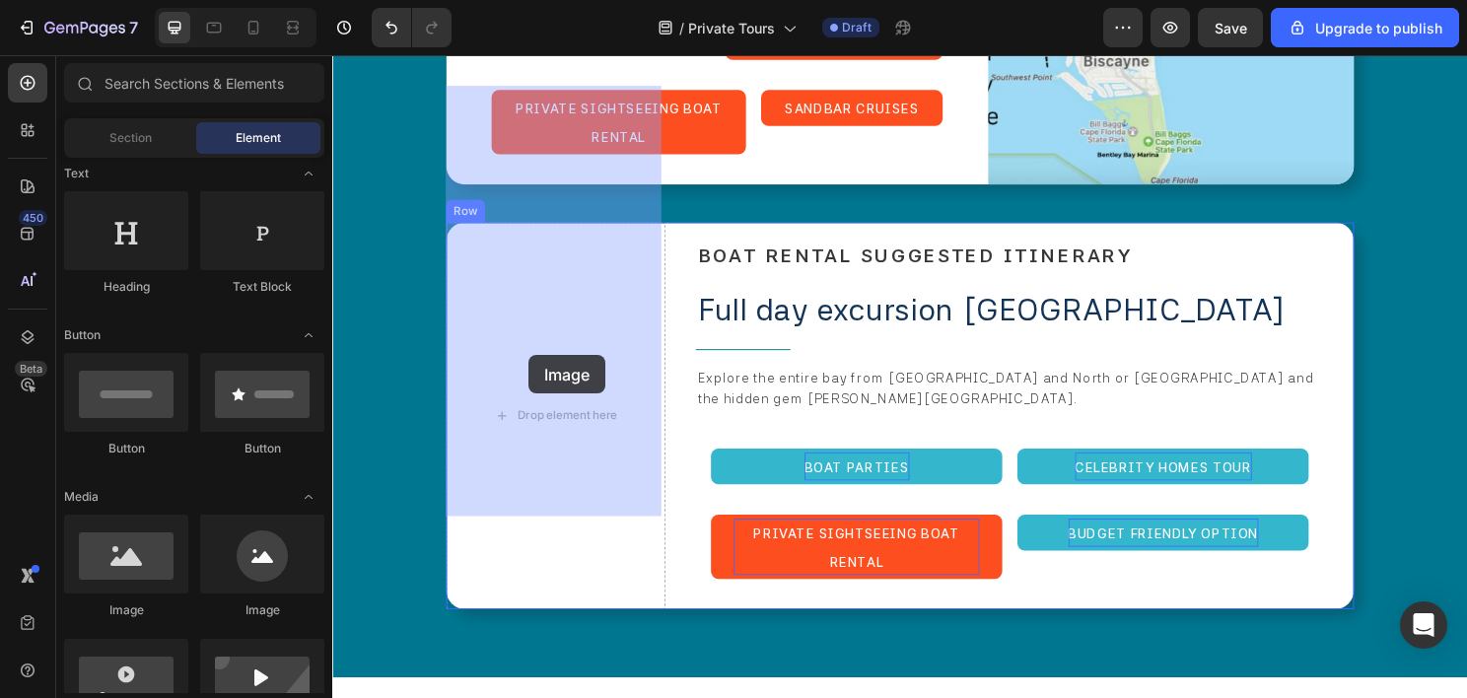
drag, startPoint x: 455, startPoint y: 615, endPoint x: 536, endPoint y: 368, distance: 260.3
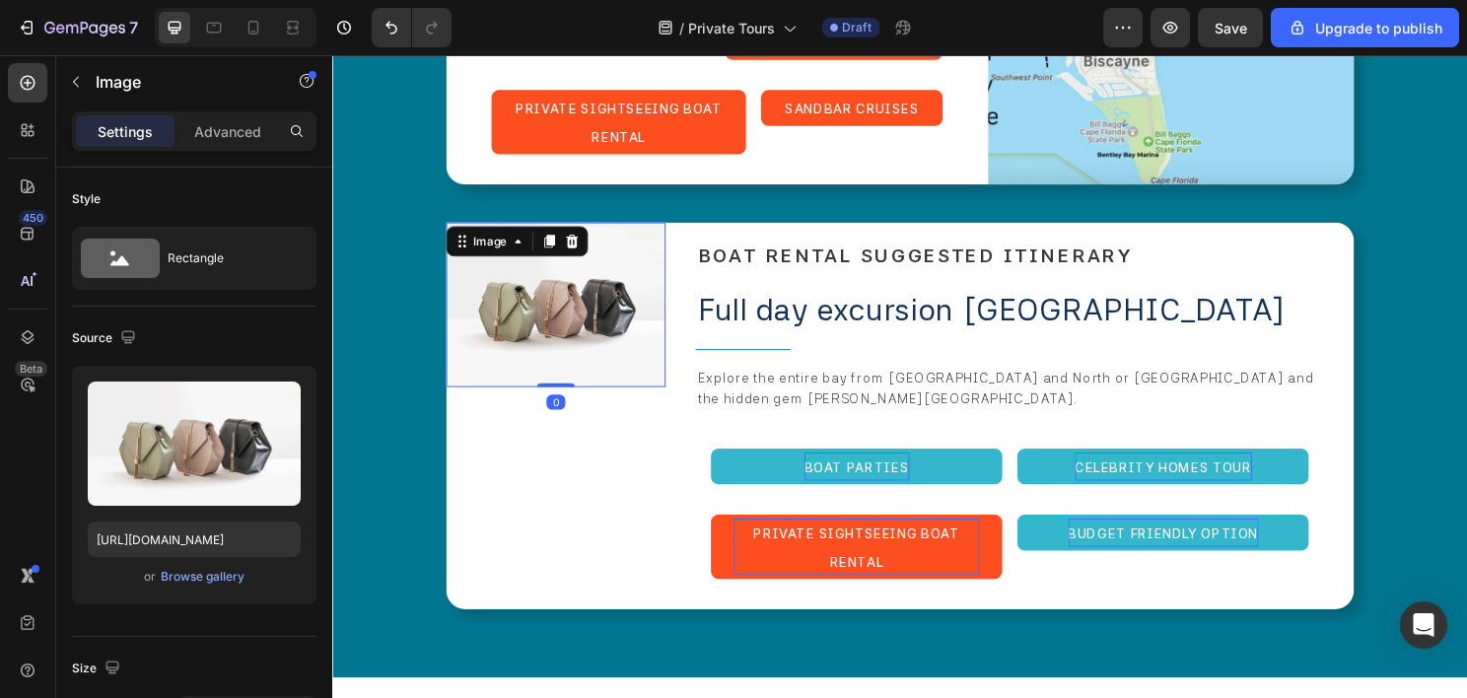
click at [589, 230] on img at bounding box center [565, 316] width 229 height 172
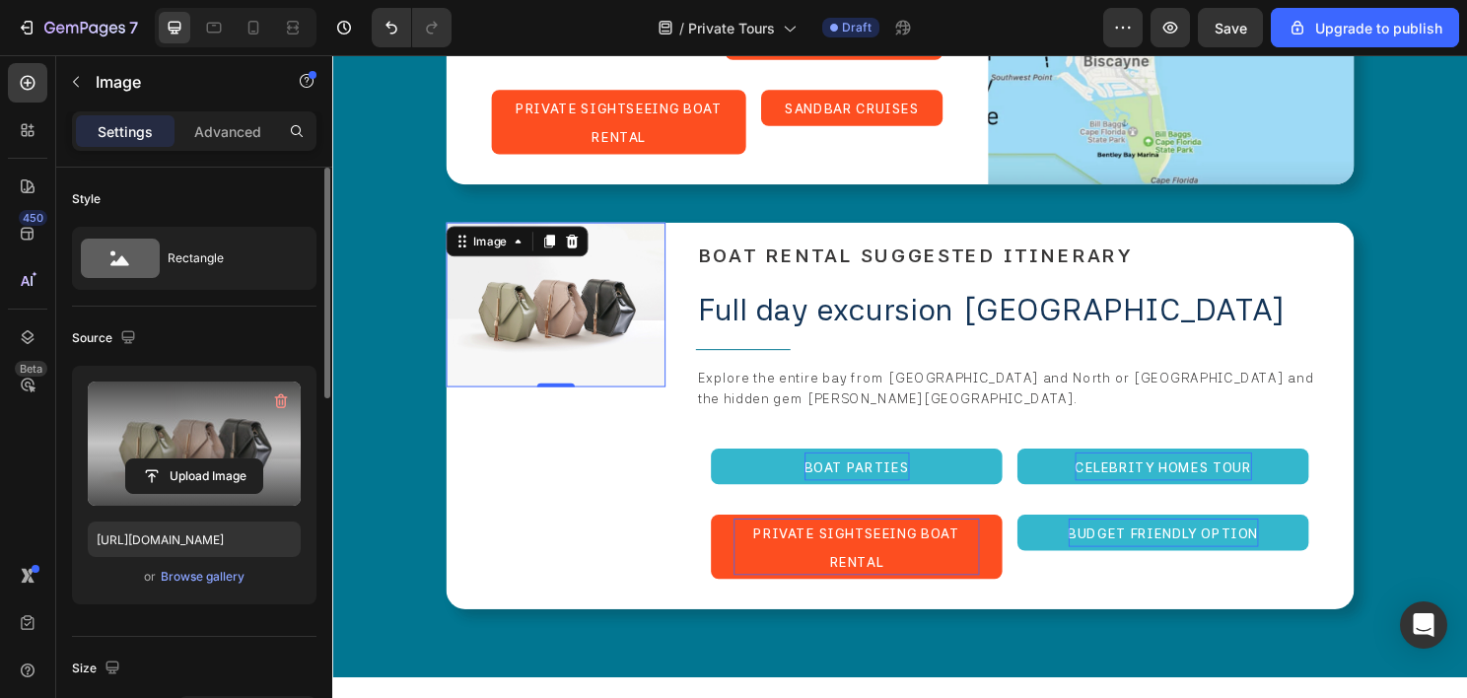
click at [171, 412] on label at bounding box center [194, 444] width 213 height 124
click at [171, 459] on input "file" at bounding box center [194, 476] width 136 height 34
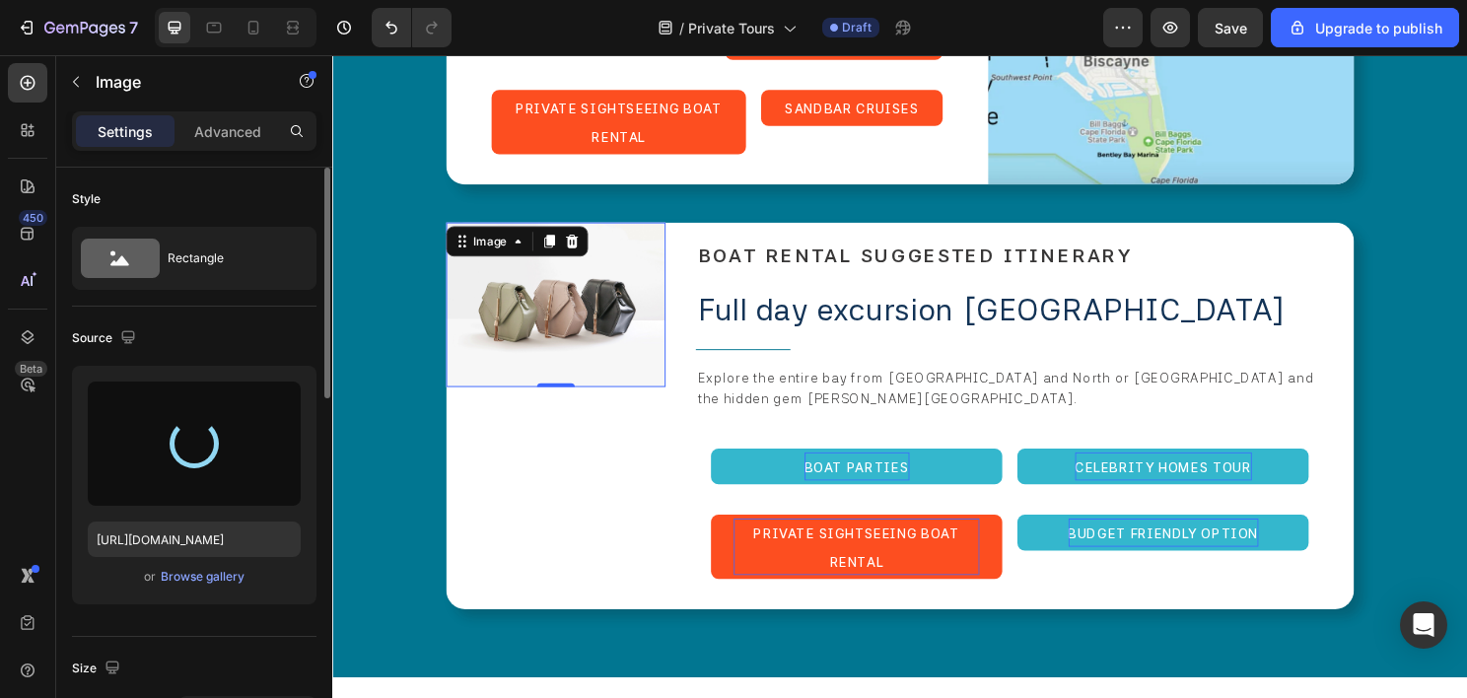
type input "https://cdn.shopify.com/s/files/1/0832/9566/6456/files/gempages_579523487257854…"
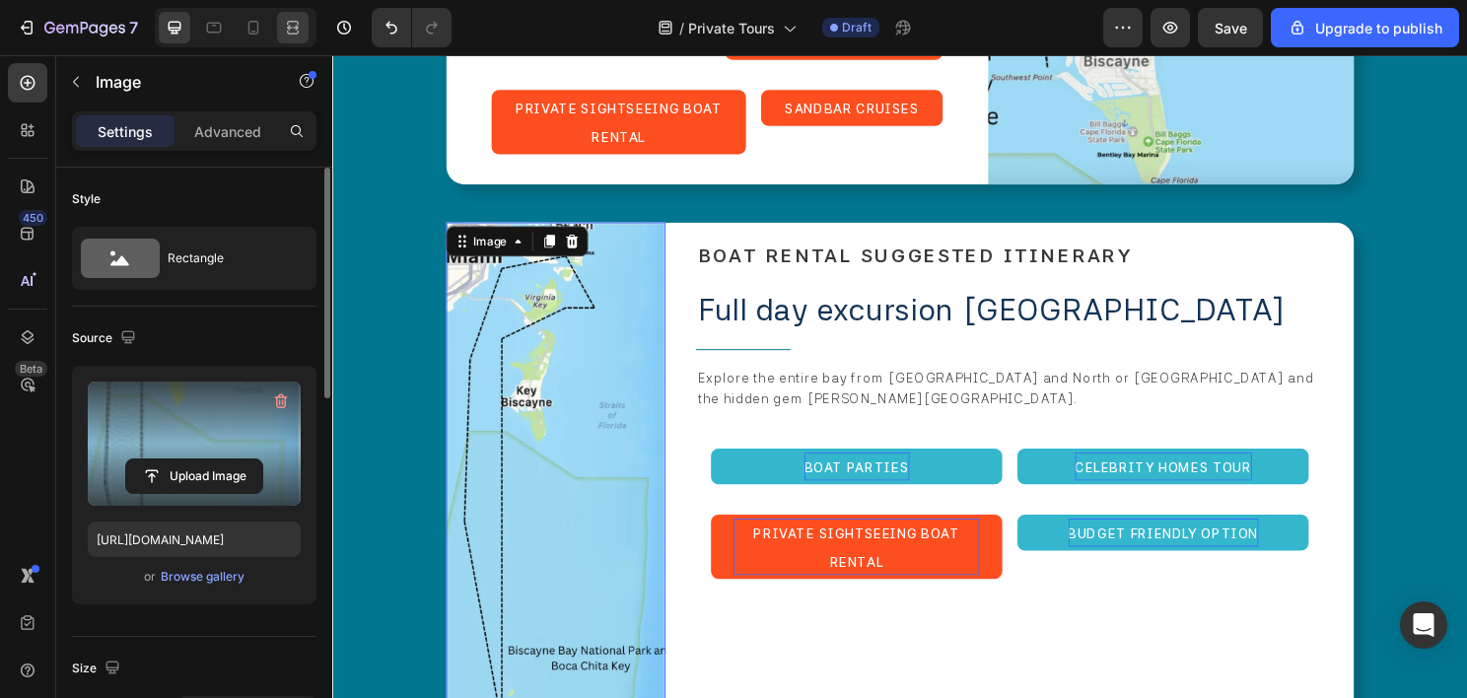
click at [293, 30] on icon at bounding box center [290, 27] width 6 height 5
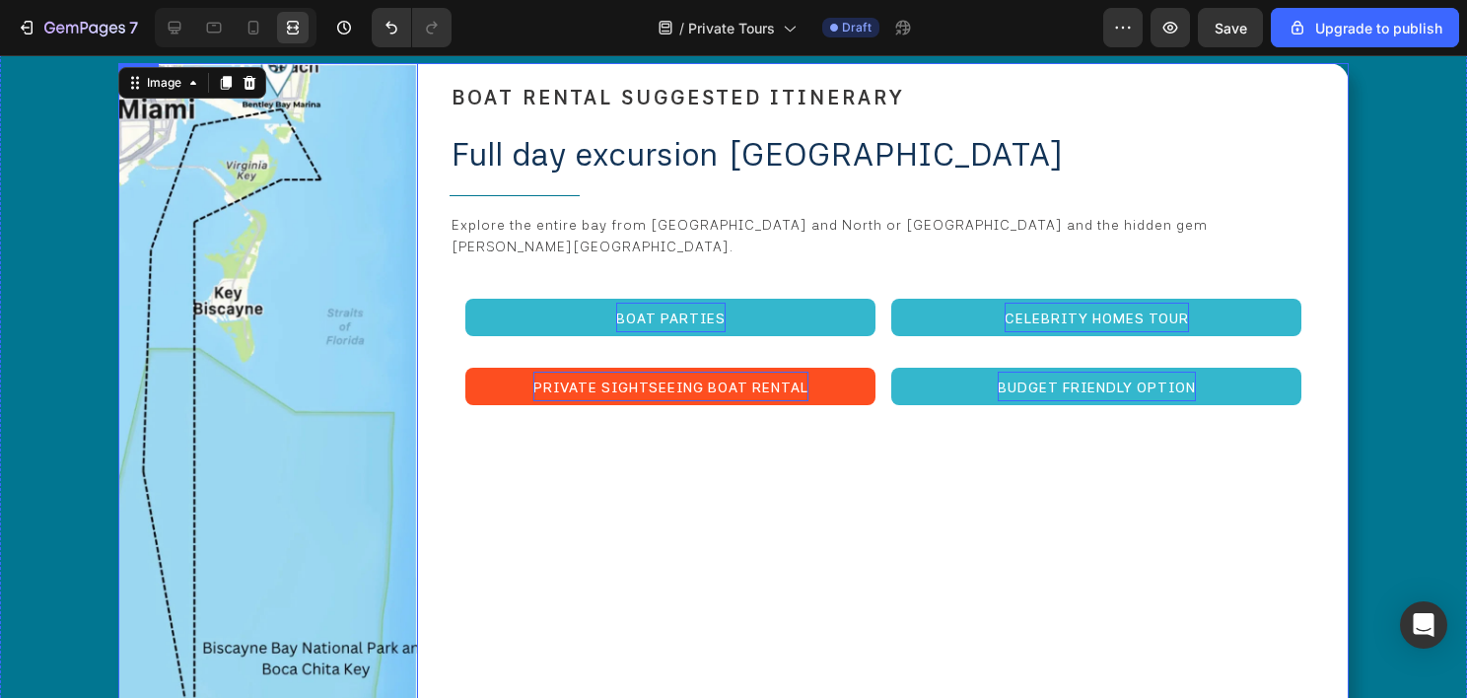
scroll to position [5426, 0]
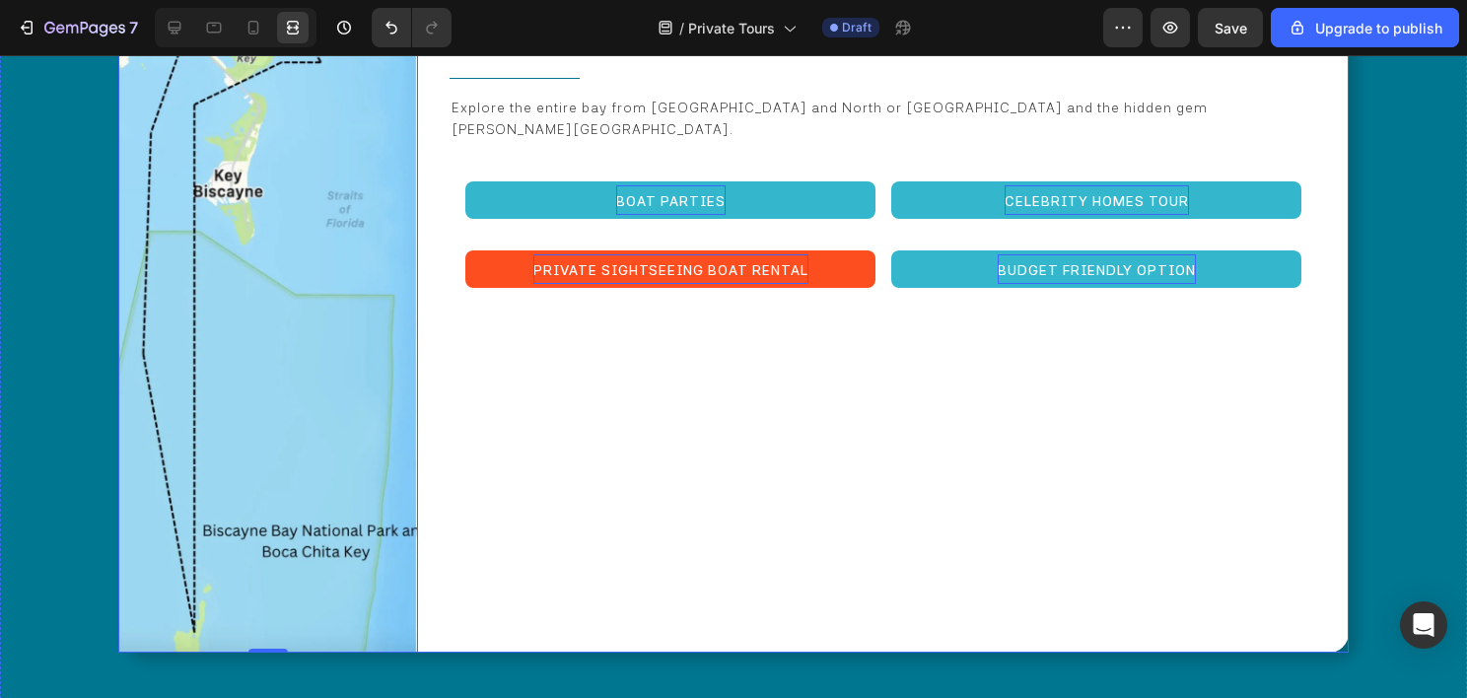
click at [528, 465] on div "⁠⁠⁠⁠⁠⁠⁠ BOAT RENTAL SUGGESTED ITINERARY Heading Full day excursion biscayne bay…" at bounding box center [883, 300] width 899 height 708
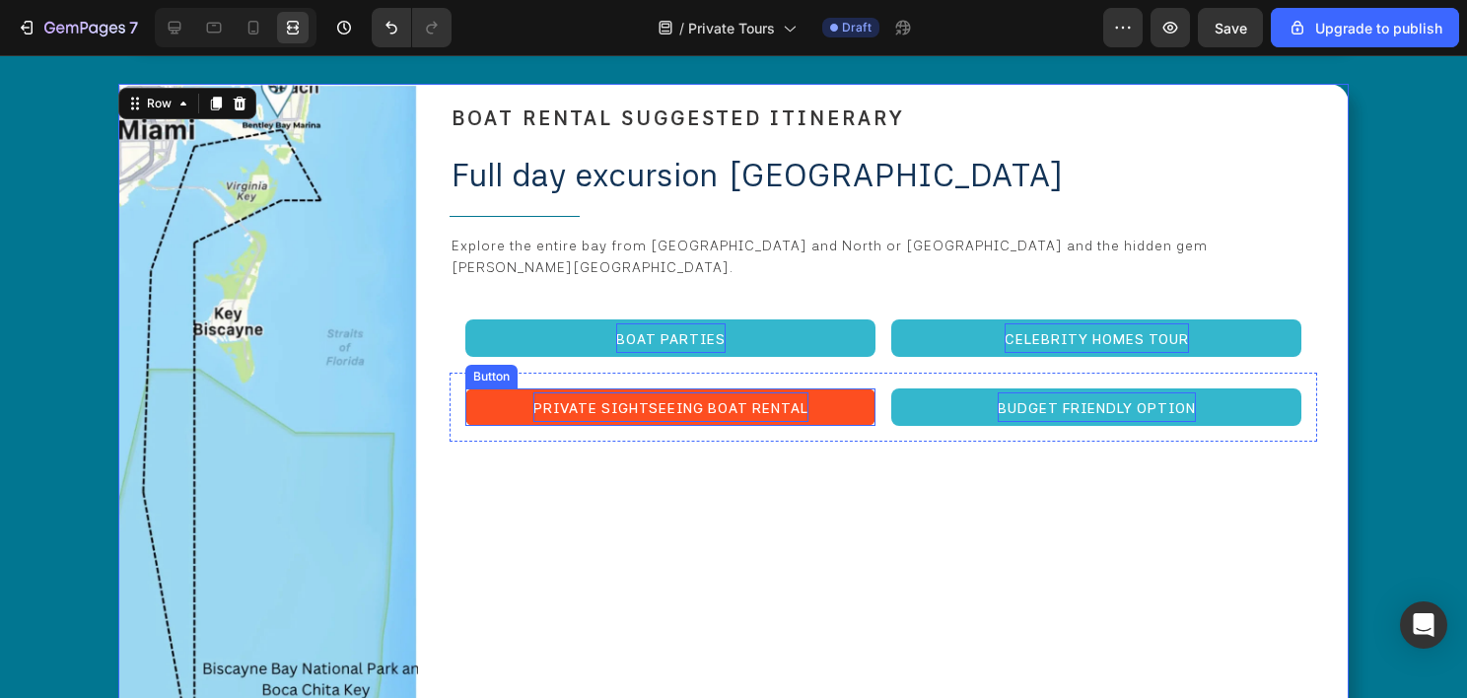
scroll to position [5229, 0]
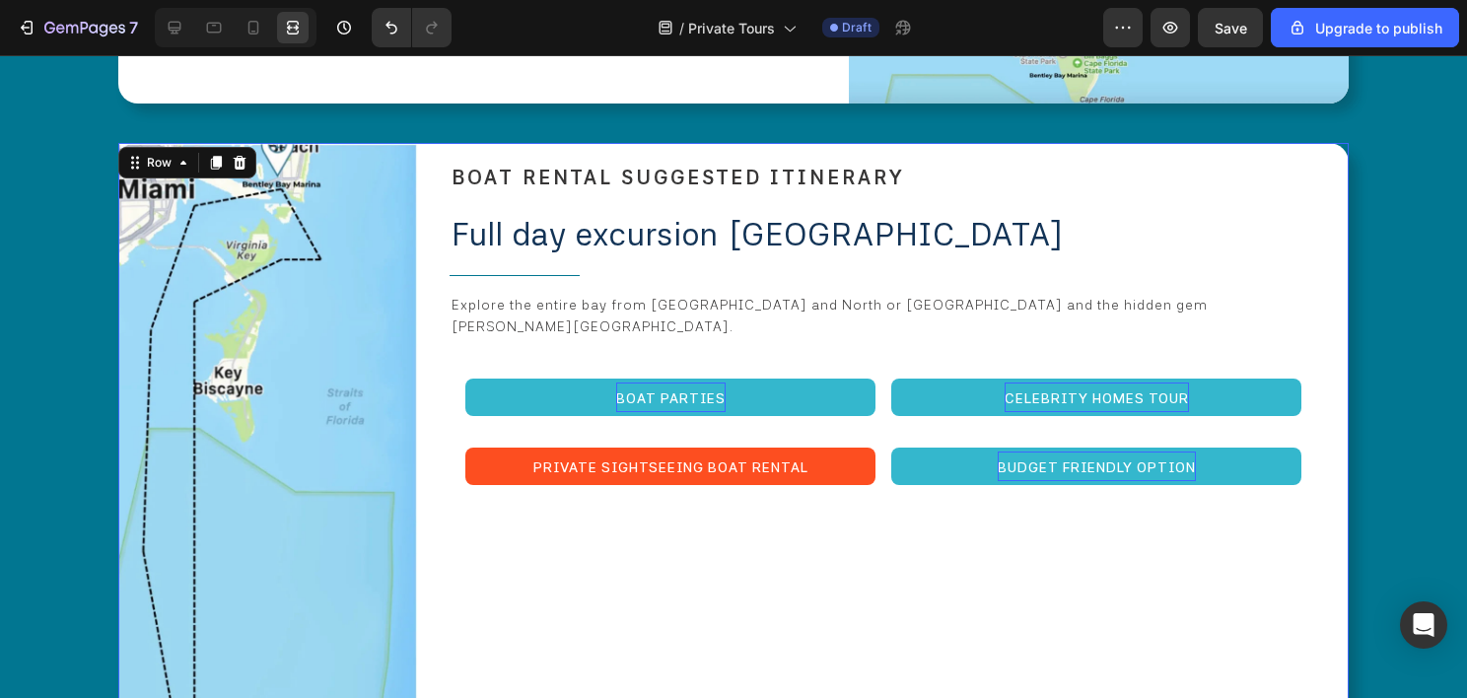
click at [424, 143] on div "Image ⁠⁠⁠⁠⁠⁠⁠ BOAT RENTAL SUGGESTED ITINERARY Heading Full day excursion biscay…" at bounding box center [733, 497] width 1230 height 708
click at [174, 35] on icon at bounding box center [175, 28] width 20 height 20
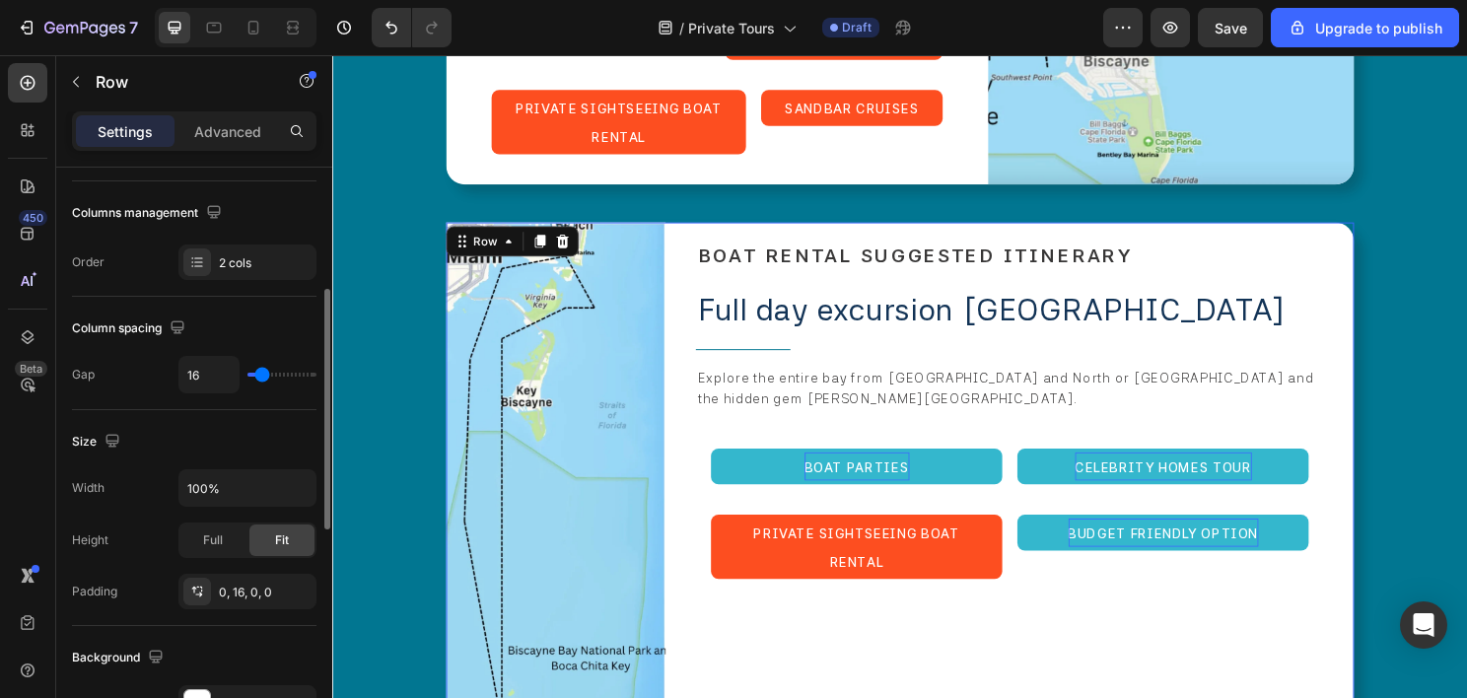
scroll to position [99, 0]
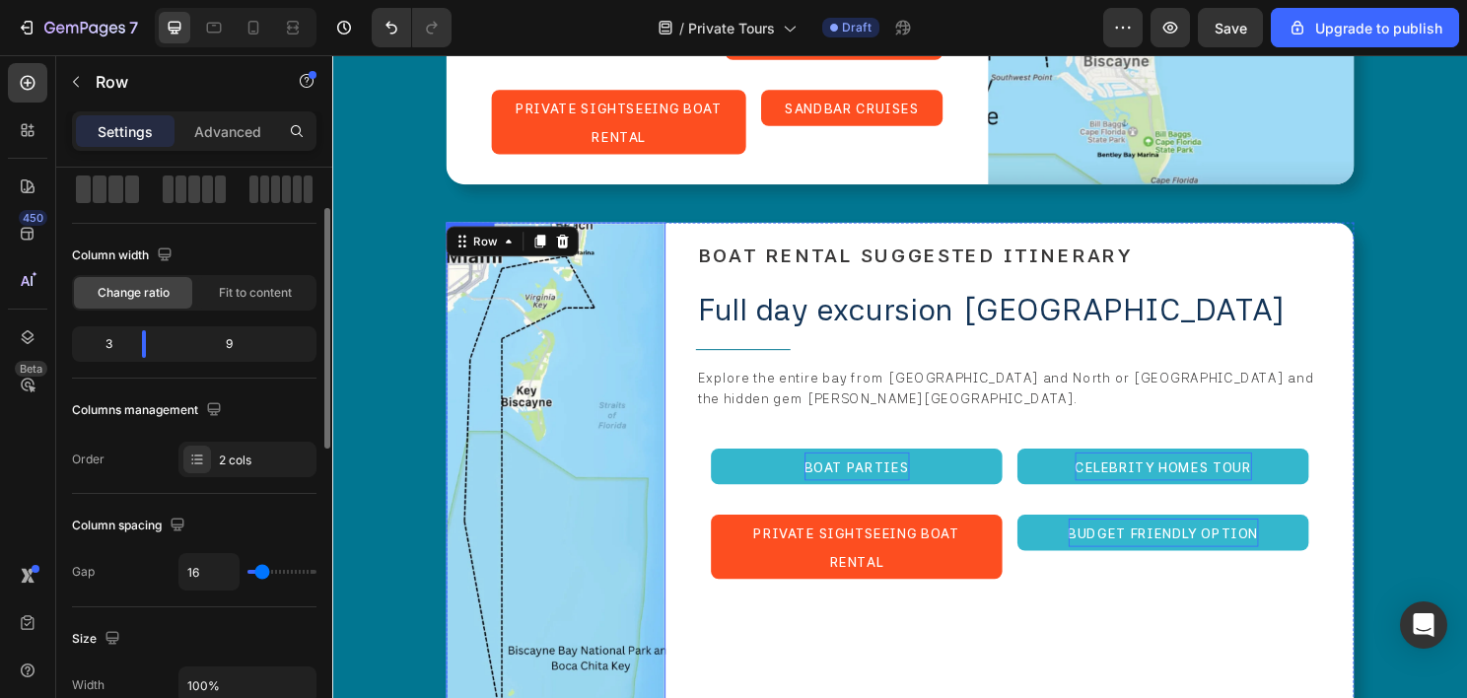
click at [632, 322] on img at bounding box center [565, 500] width 229 height 540
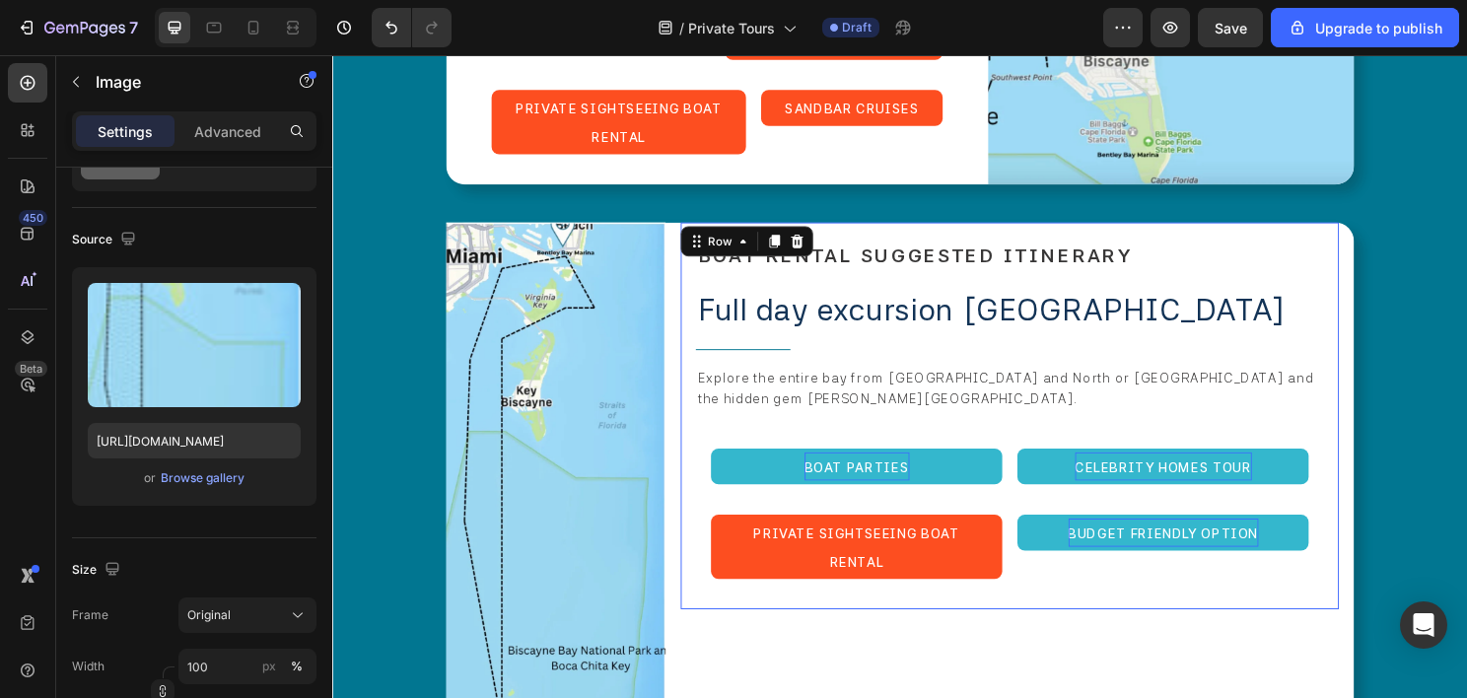
click at [707, 526] on div "⁠⁠⁠⁠⁠⁠⁠ BOAT RENTAL SUGGESTED ITINERARY Heading Full day excursion biscayne bay…" at bounding box center [1038, 432] width 686 height 404
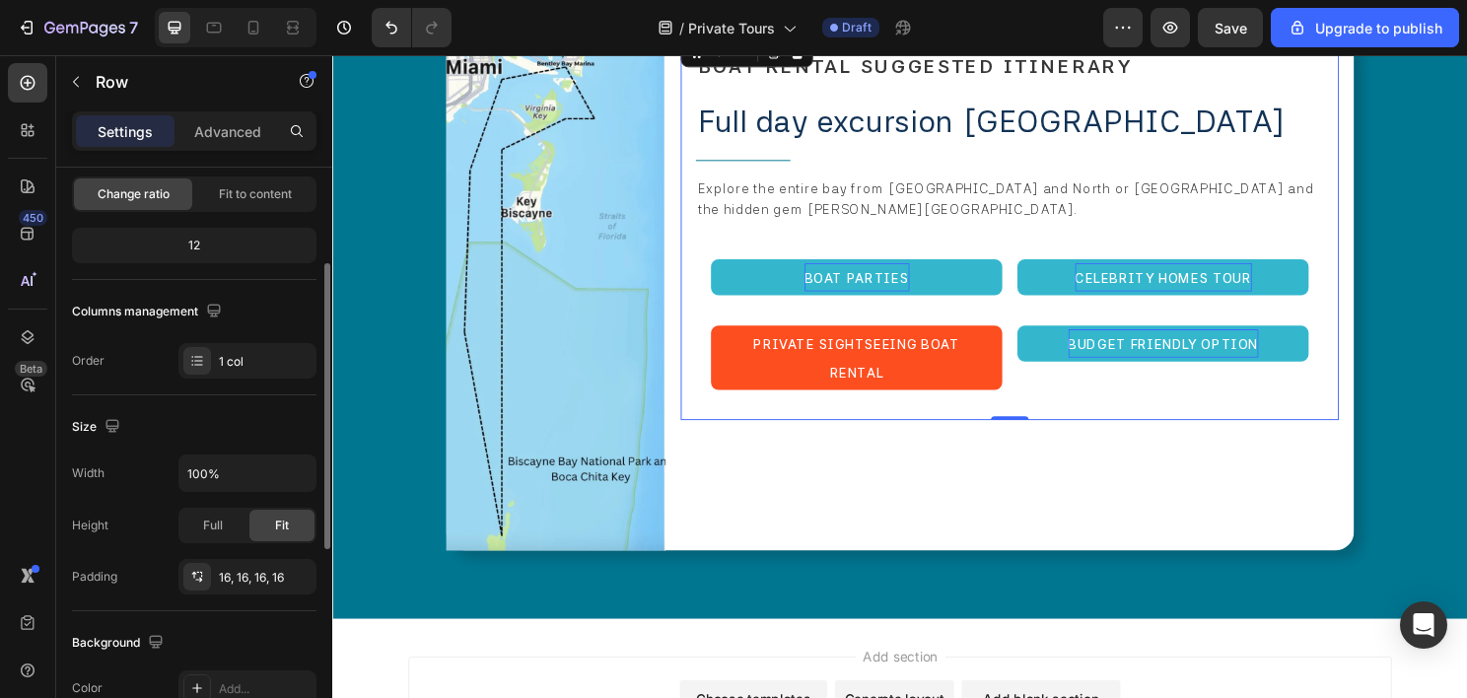
scroll to position [394, 0]
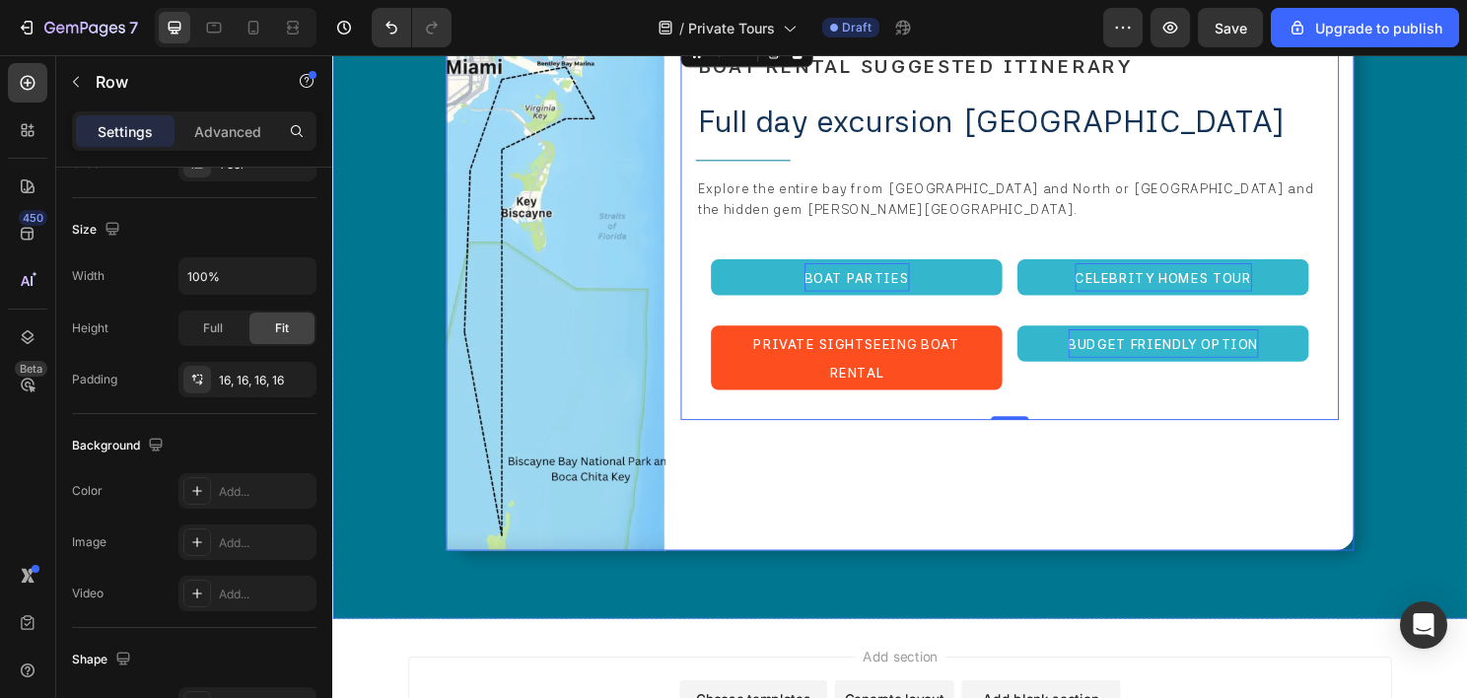
click at [757, 389] on div "⁠⁠⁠⁠⁠⁠⁠ BOAT RENTAL SUGGESTED ITINERARY Heading Full day excursion biscayne bay…" at bounding box center [1038, 303] width 686 height 540
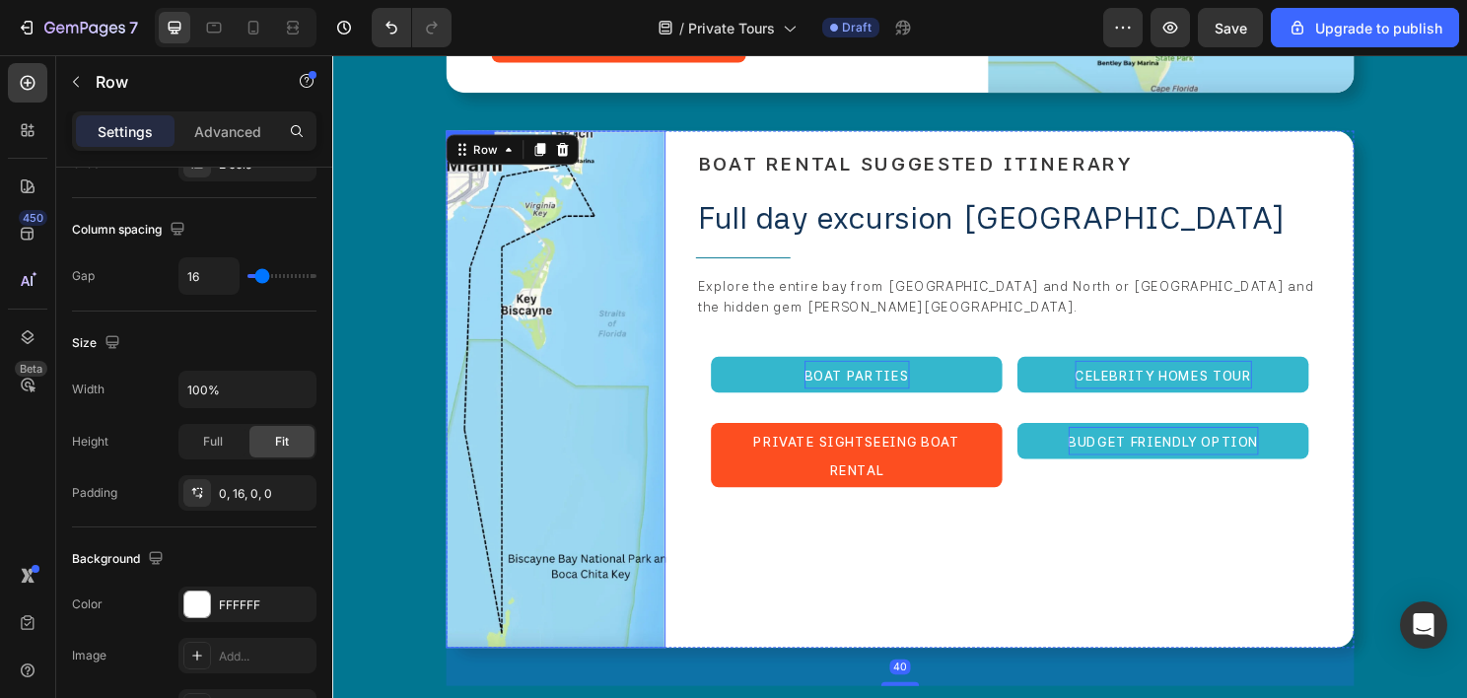
scroll to position [5446, 0]
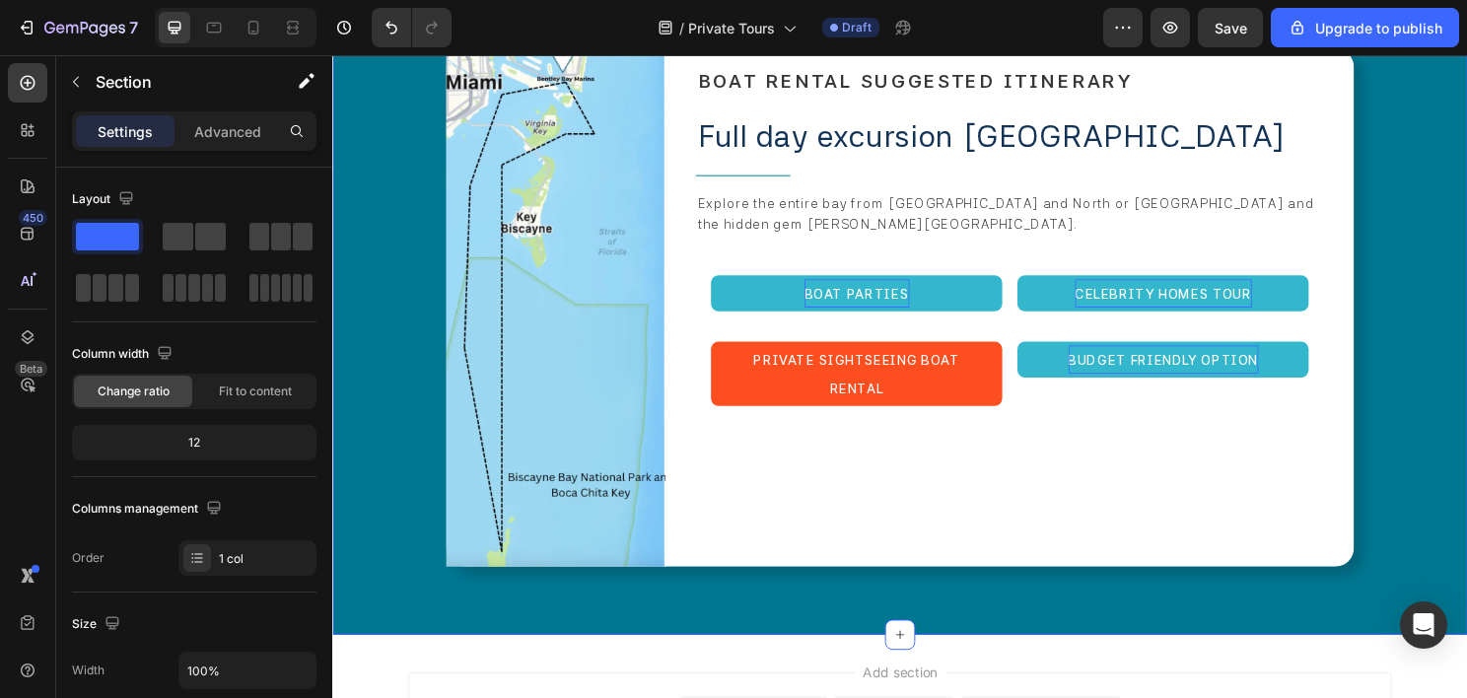
scroll to position [5643, 0]
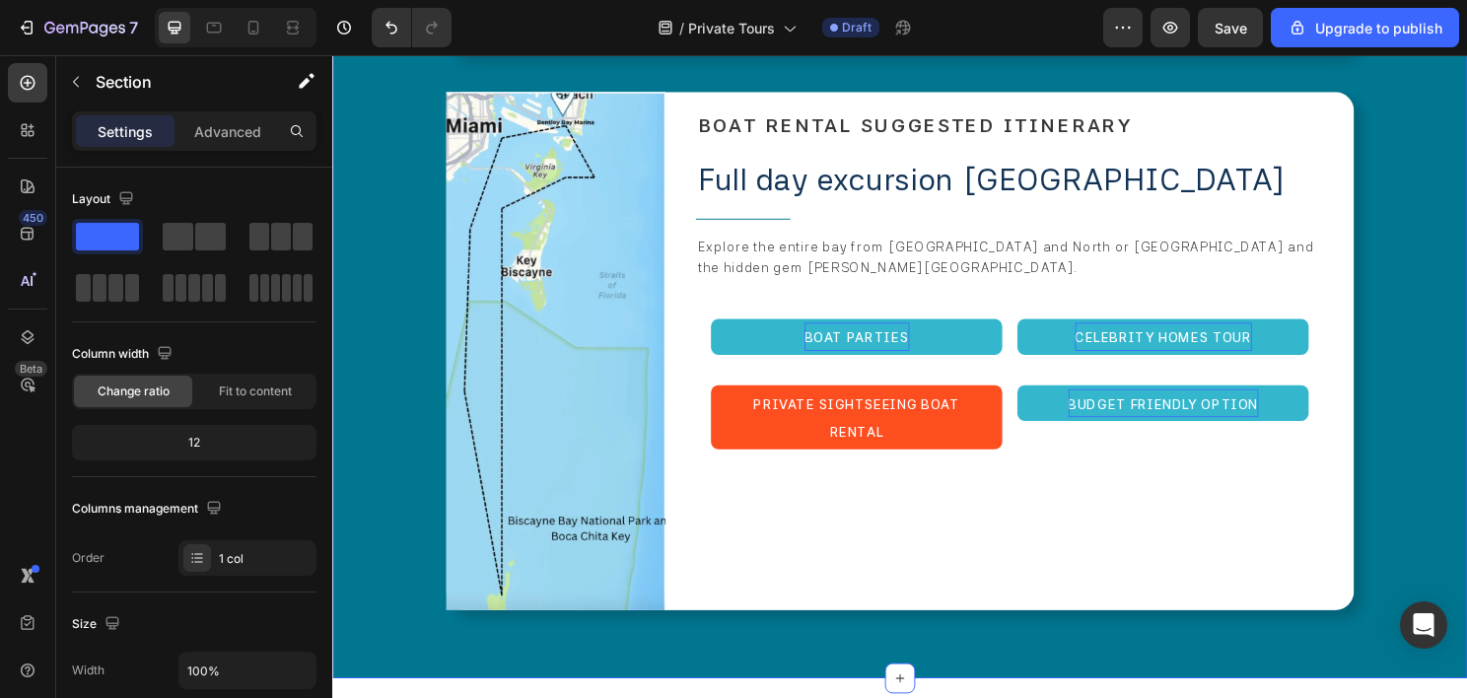
click at [762, 448] on div "⁠⁠⁠⁠⁠⁠⁠ BOAT RENTAL SUGGESTED ITINERARY Heading Full day excursion biscayne bay…" at bounding box center [1038, 364] width 686 height 540
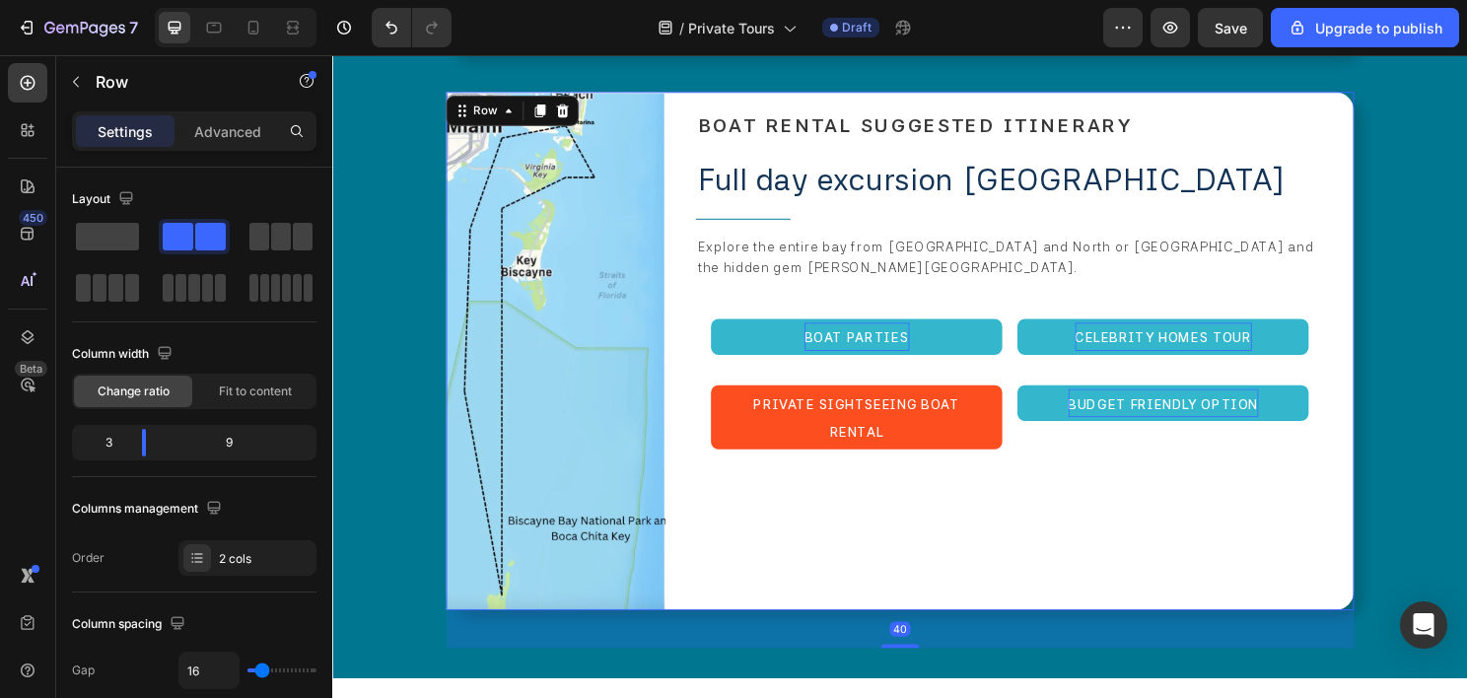
scroll to position [5446, 0]
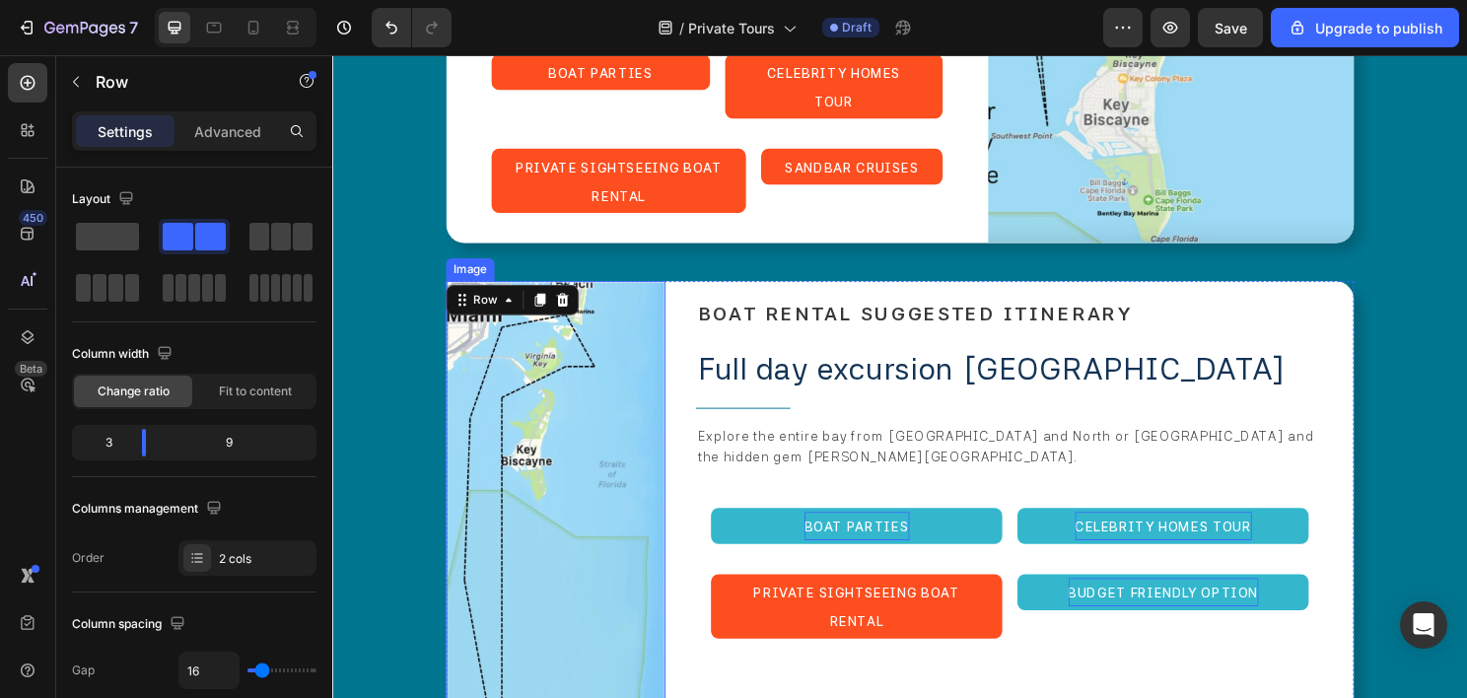
click at [550, 479] on img at bounding box center [565, 561] width 229 height 540
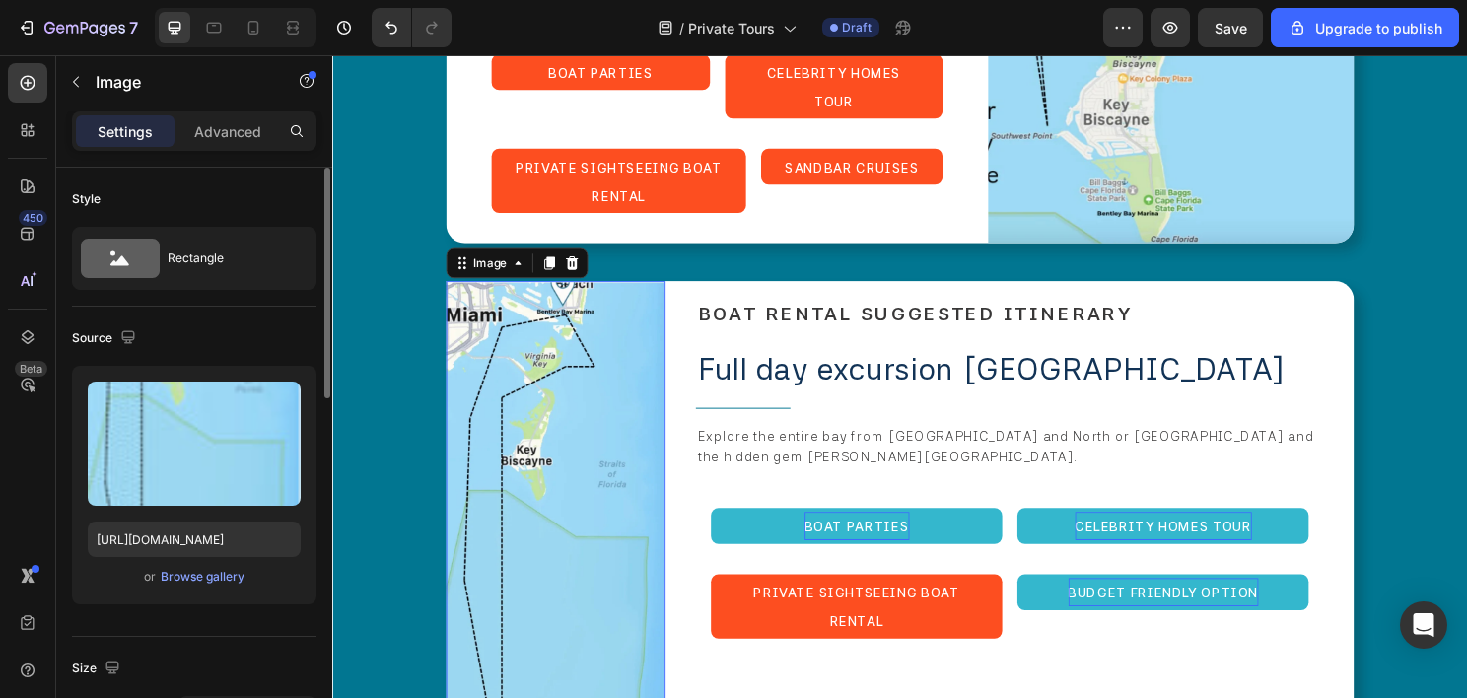
scroll to position [493, 0]
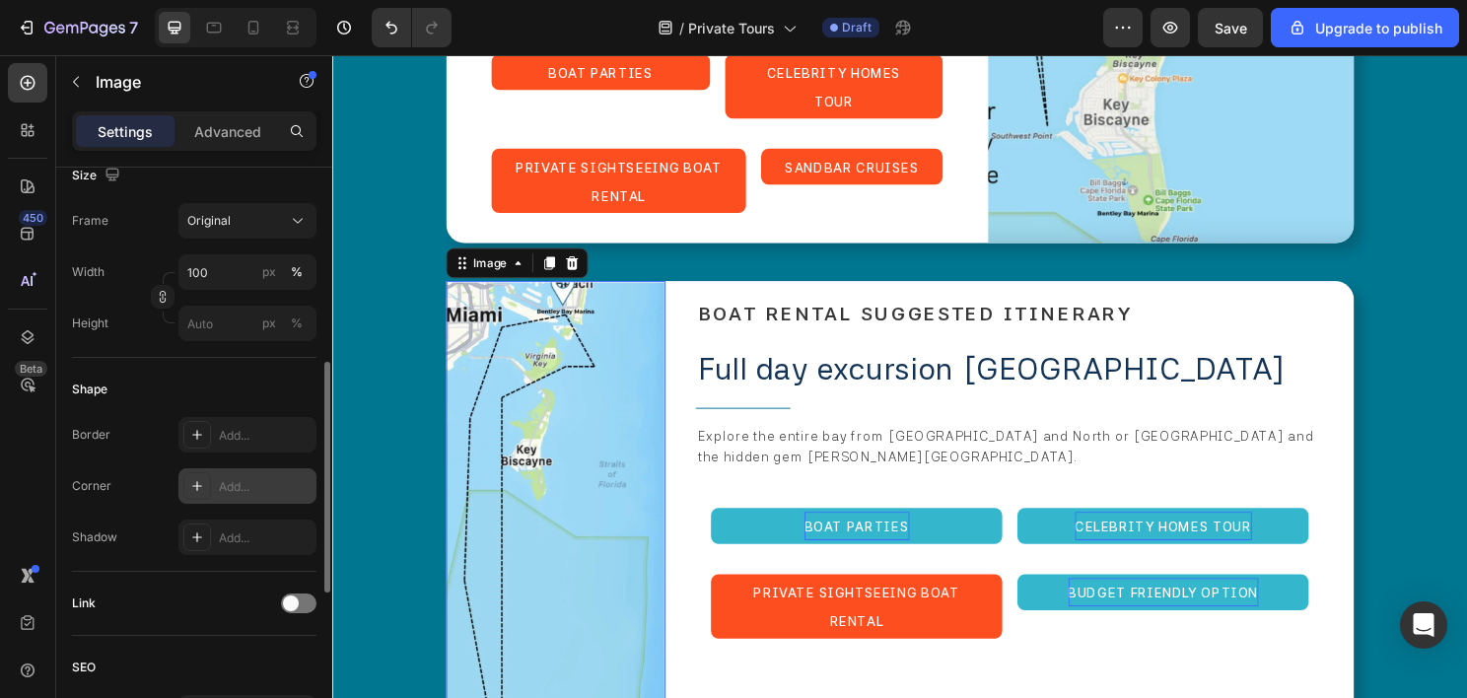
click at [242, 479] on div "Add..." at bounding box center [265, 487] width 93 height 18
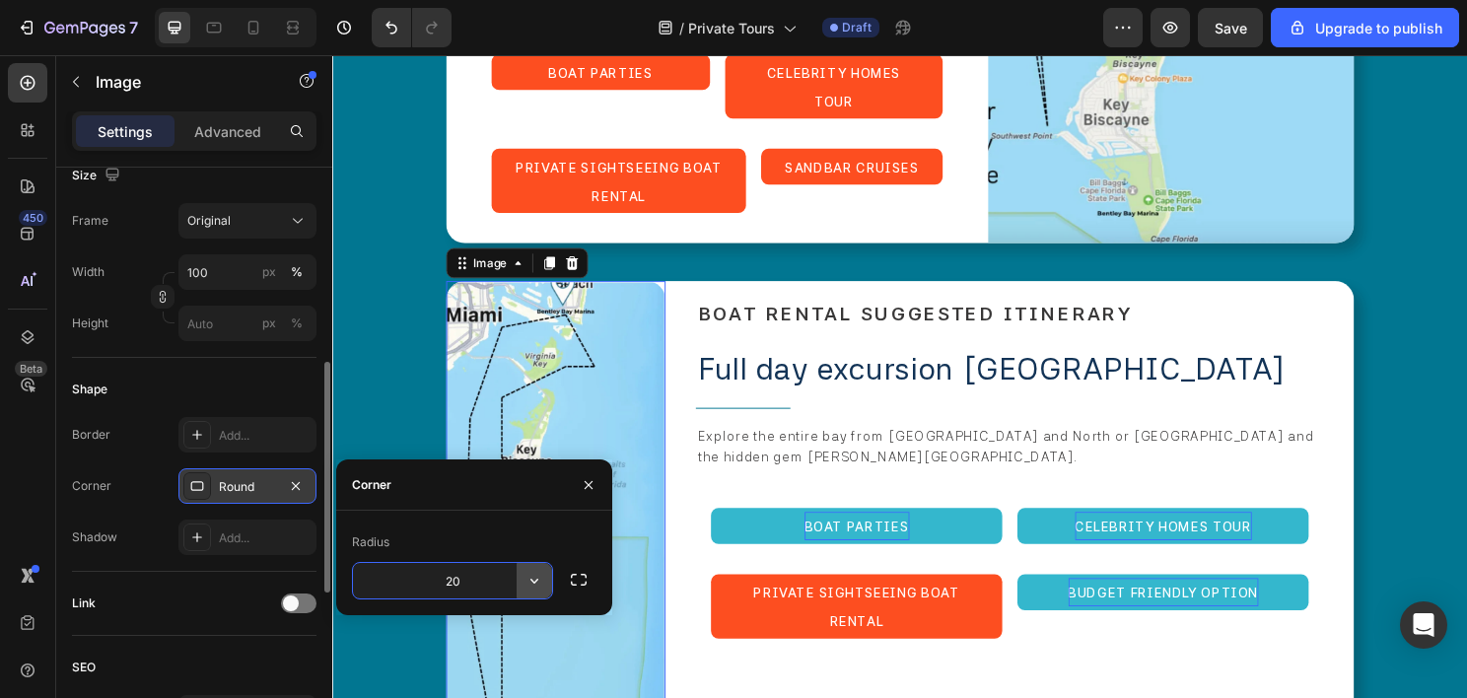
type input "20"
click at [542, 576] on icon "button" at bounding box center [534, 581] width 20 height 20
click at [562, 569] on button "button" at bounding box center [578, 579] width 35 height 35
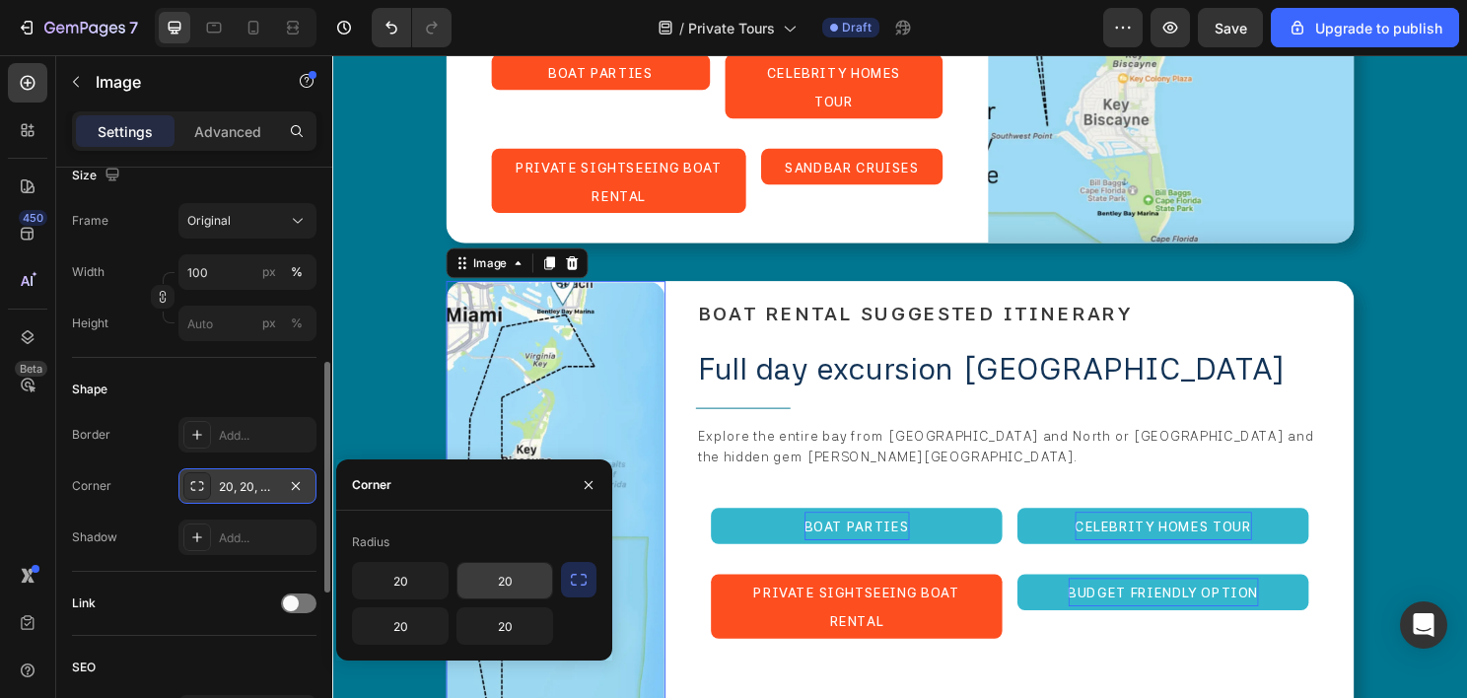
click at [510, 580] on input "20" at bounding box center [504, 580] width 95 height 35
type input "0"
click at [494, 619] on input "20" at bounding box center [504, 625] width 95 height 35
type input "0"
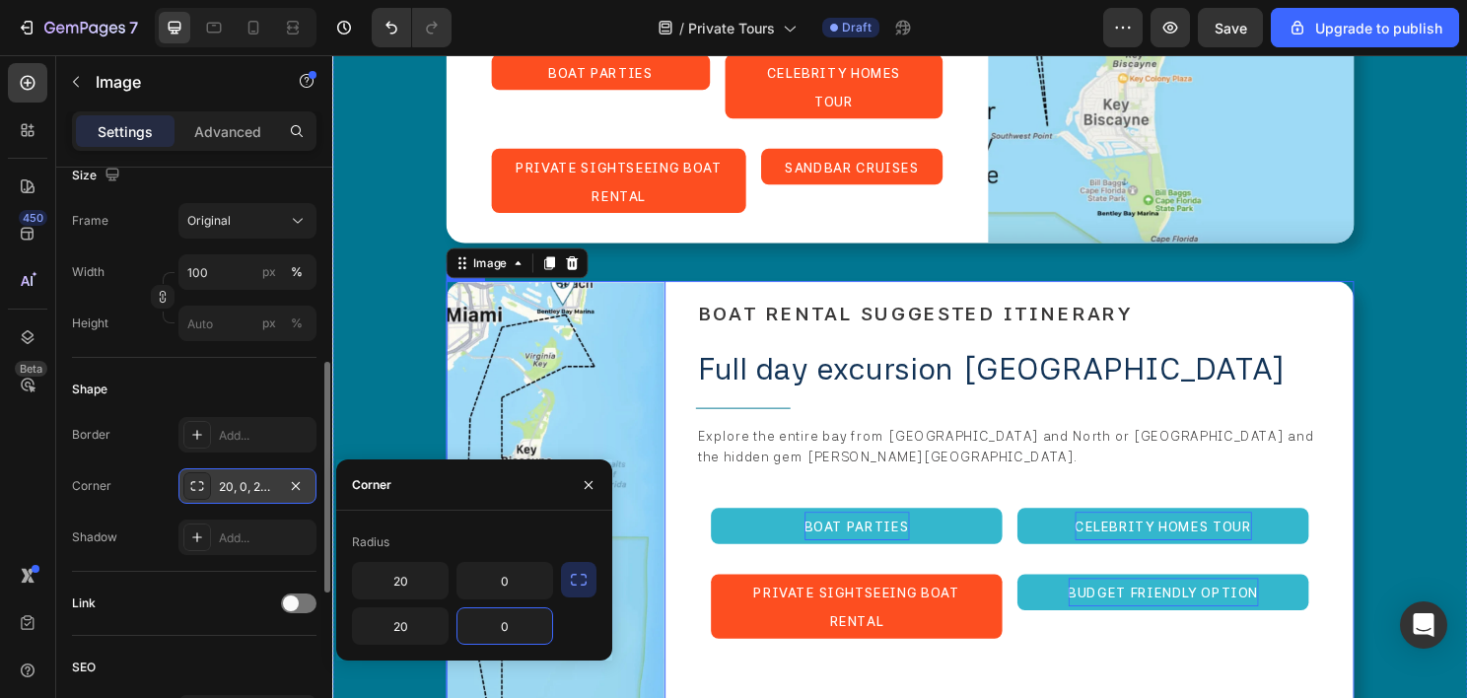
click at [1024, 609] on div "⁠⁠⁠⁠⁠⁠⁠ BOAT RENTAL SUGGESTED ITINERARY Heading Full day excursion biscayne bay…" at bounding box center [1038, 561] width 686 height 540
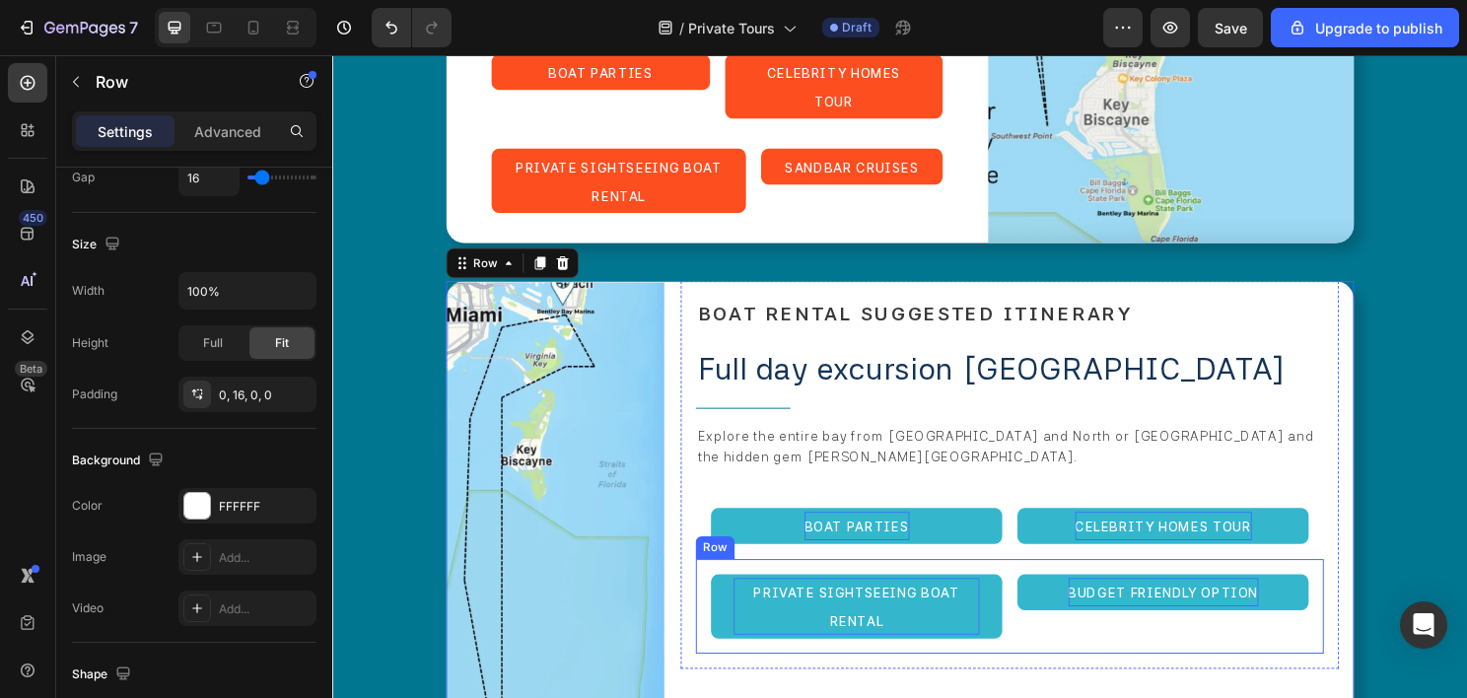
scroll to position [0, 0]
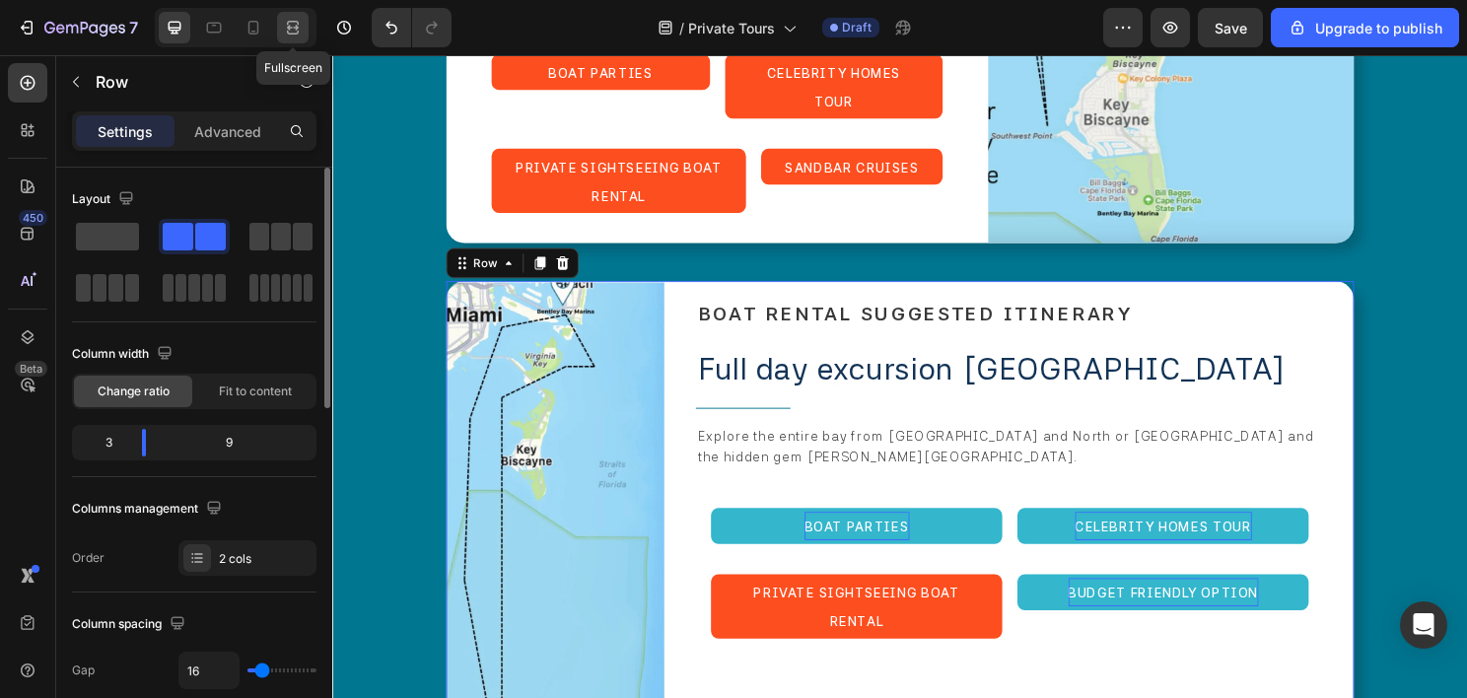
click at [278, 27] on div at bounding box center [293, 28] width 32 height 32
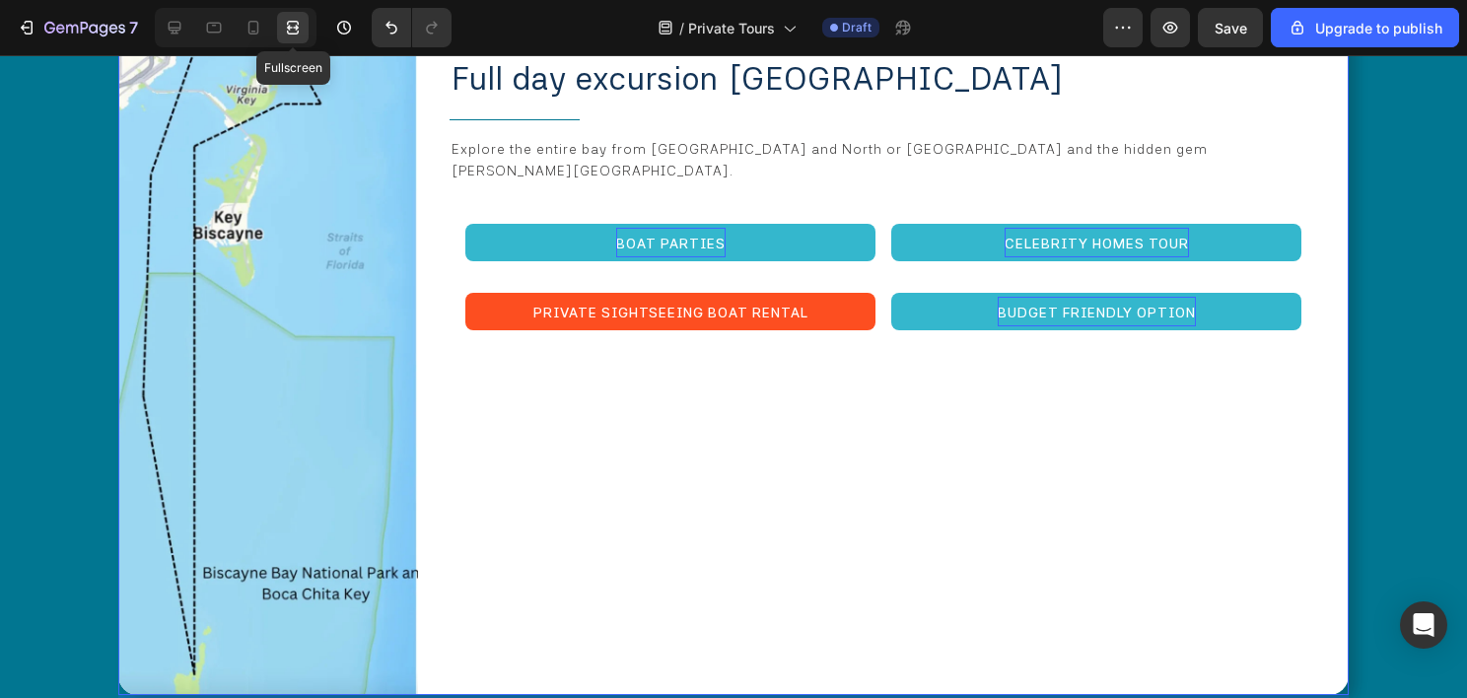
scroll to position [5287, 0]
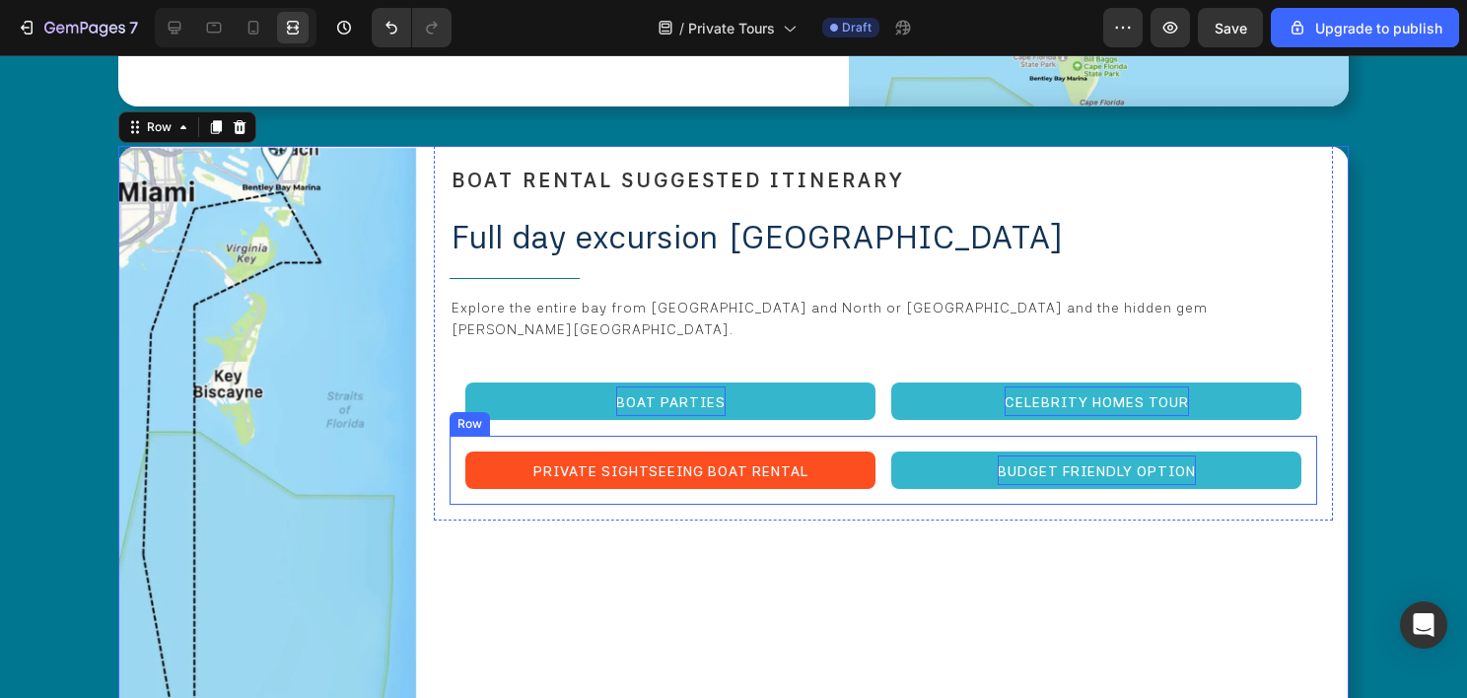
click at [509, 436] on div "PRIVATE sightseeing boat rental Button budget friendly option Button Row" at bounding box center [884, 470] width 868 height 69
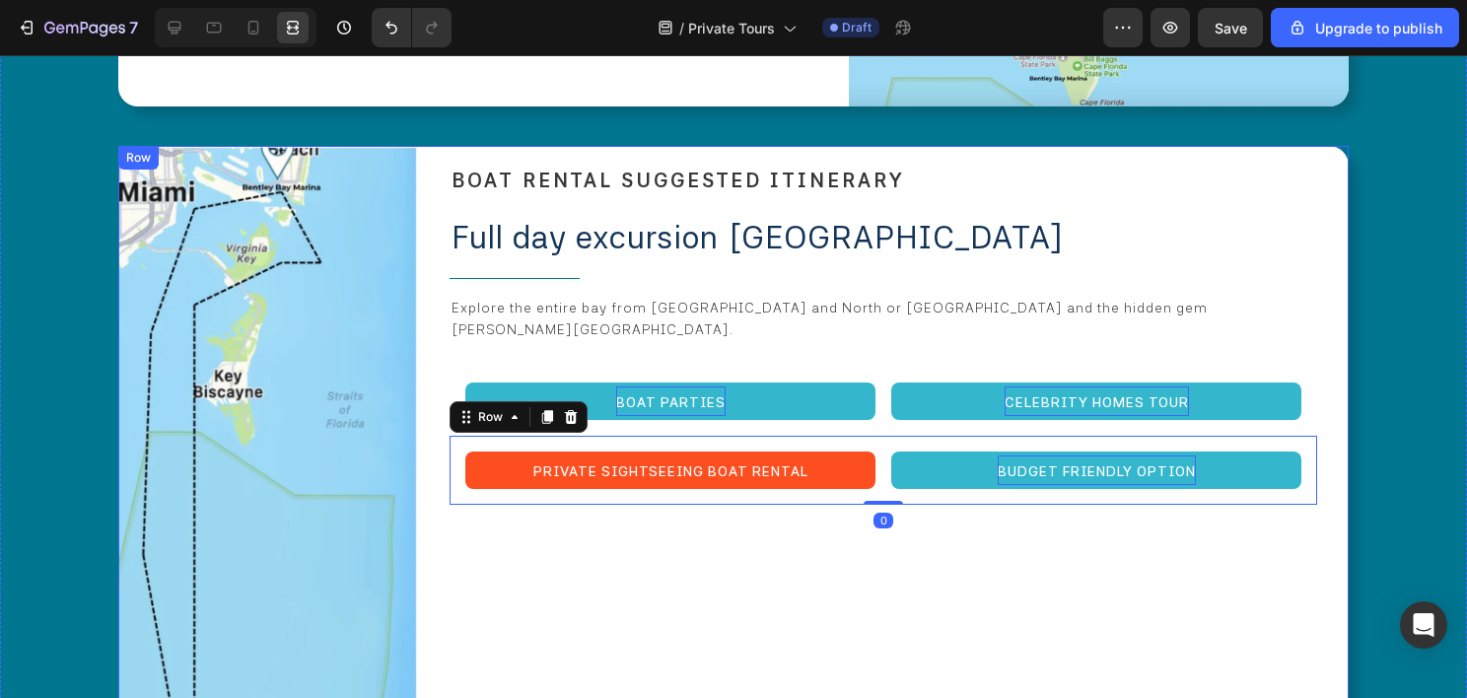
click at [424, 280] on div "Image ⁠⁠⁠⁠⁠⁠⁠ BOAT RENTAL SUGGESTED ITINERARY Heading Full day excursion biscay…" at bounding box center [733, 500] width 1230 height 708
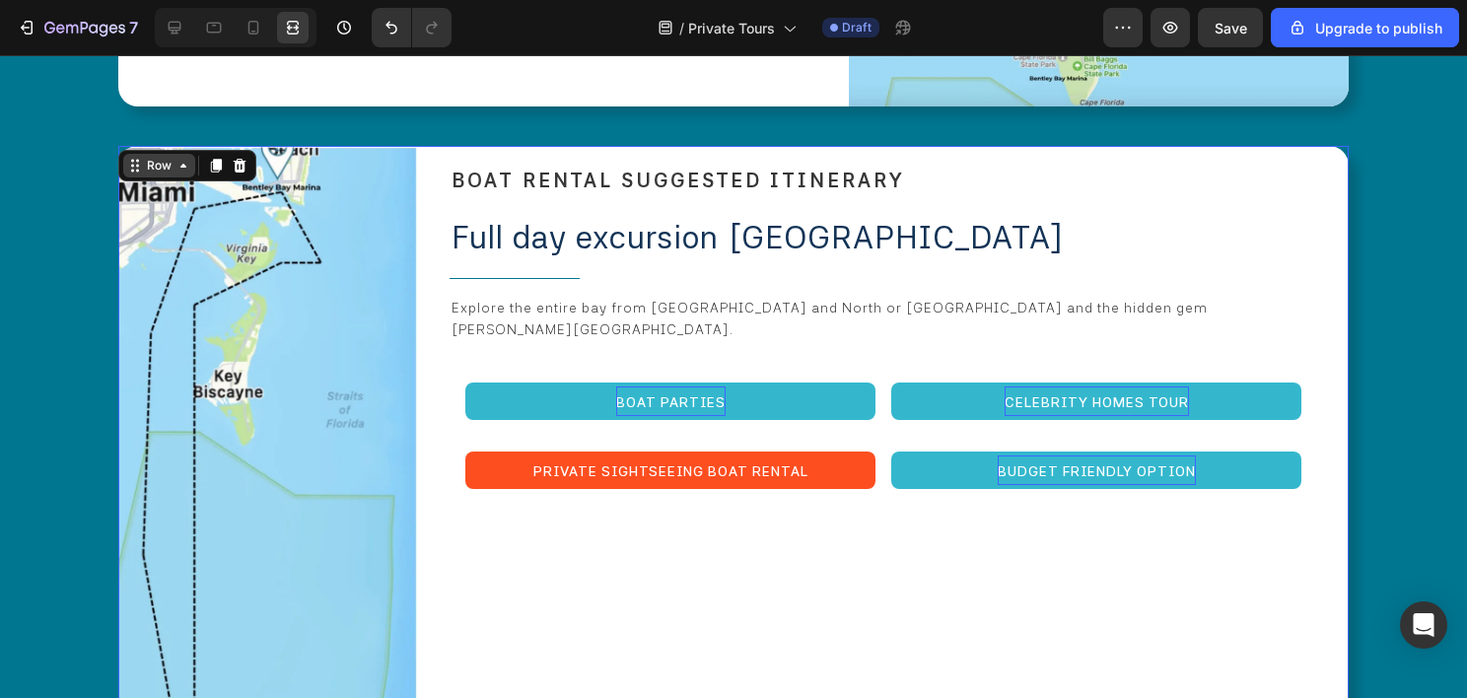
click at [189, 154] on div "Row" at bounding box center [159, 166] width 72 height 24
click at [176, 24] on icon at bounding box center [175, 28] width 20 height 20
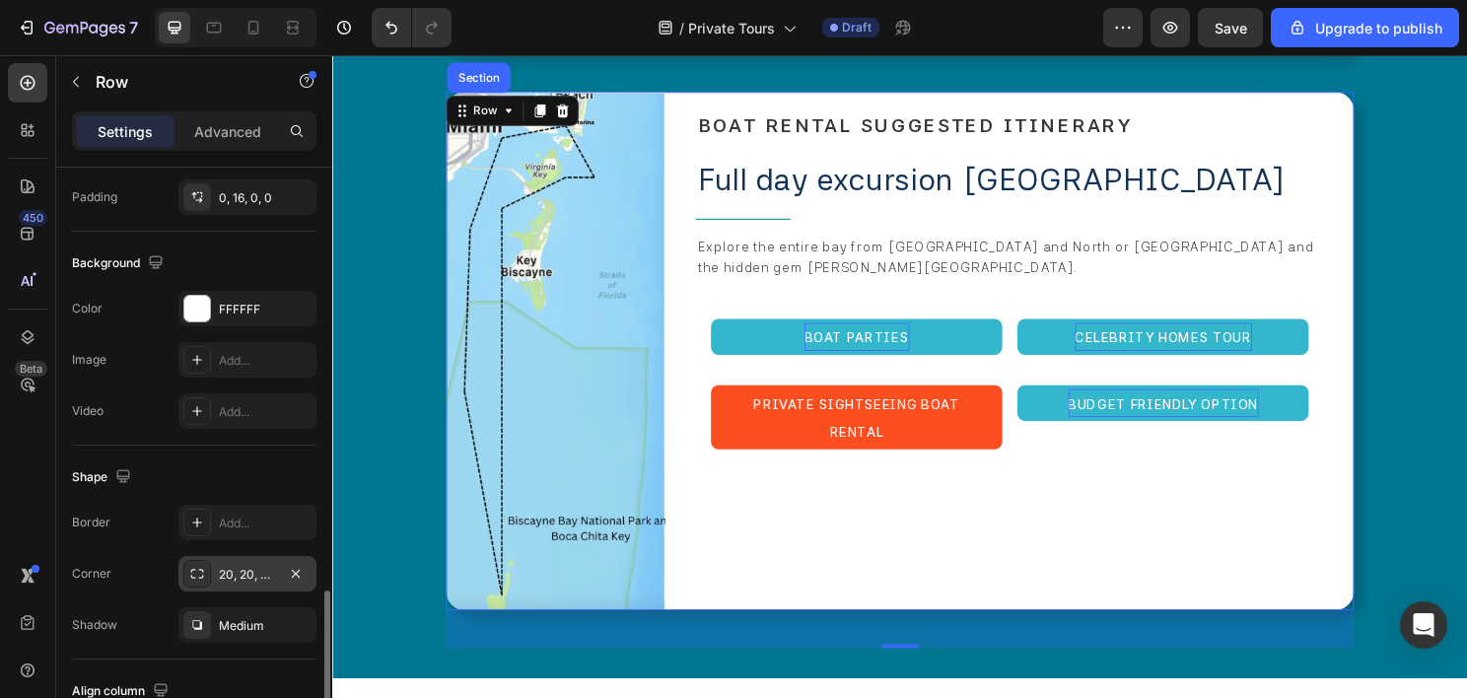
scroll to position [789, 0]
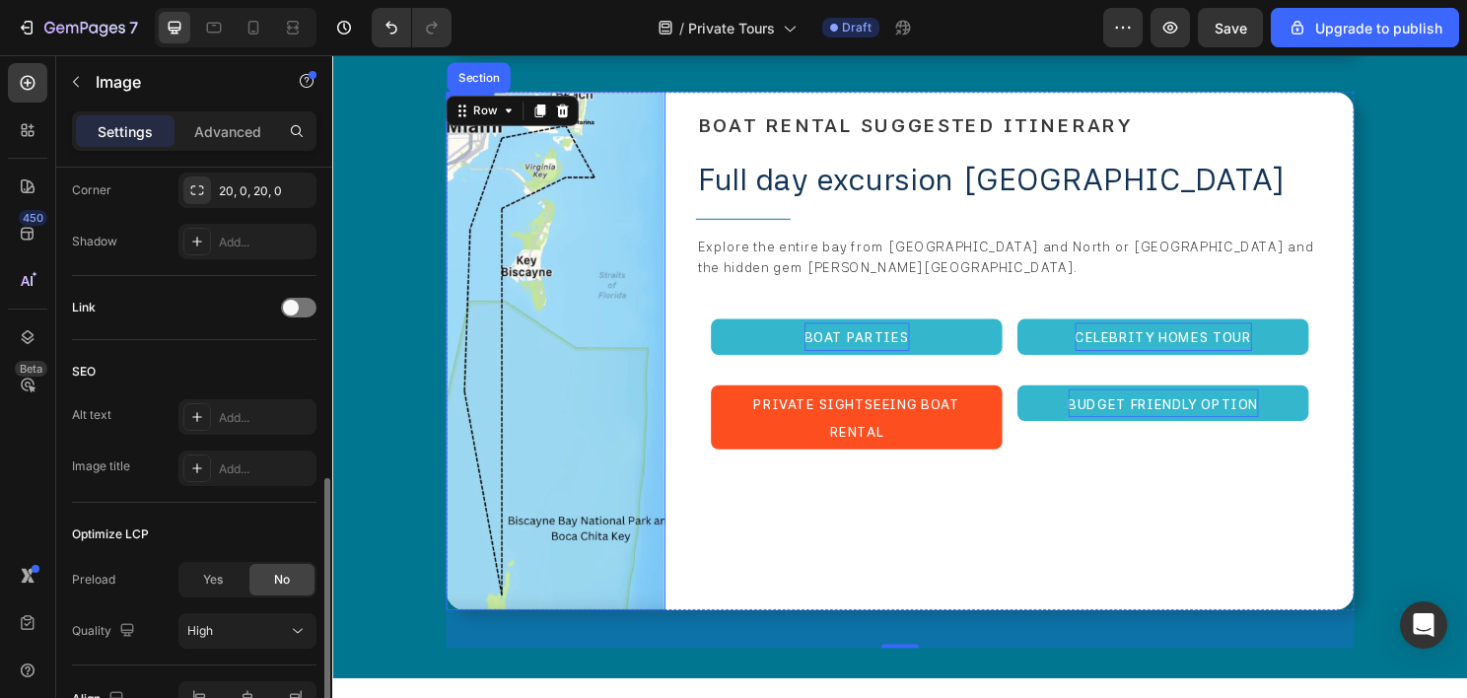
click at [625, 317] on img at bounding box center [565, 364] width 229 height 540
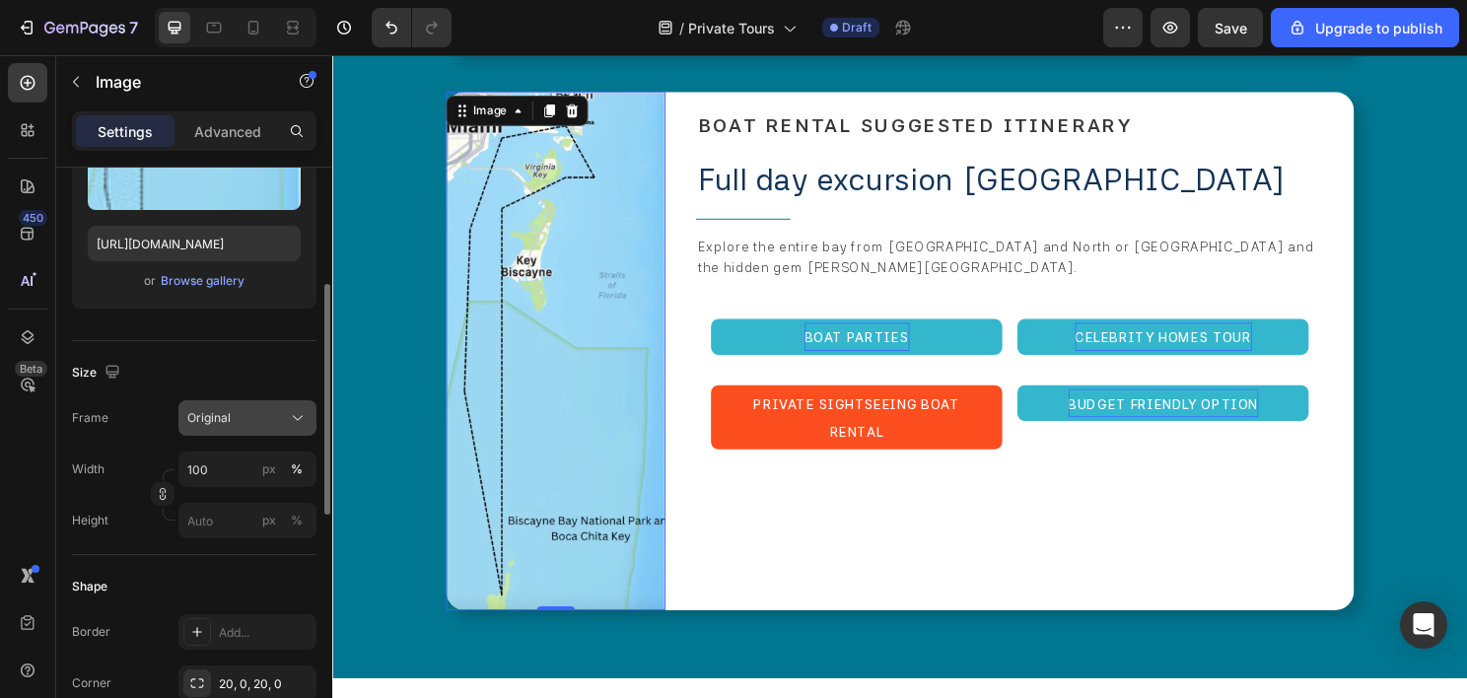
scroll to position [493, 0]
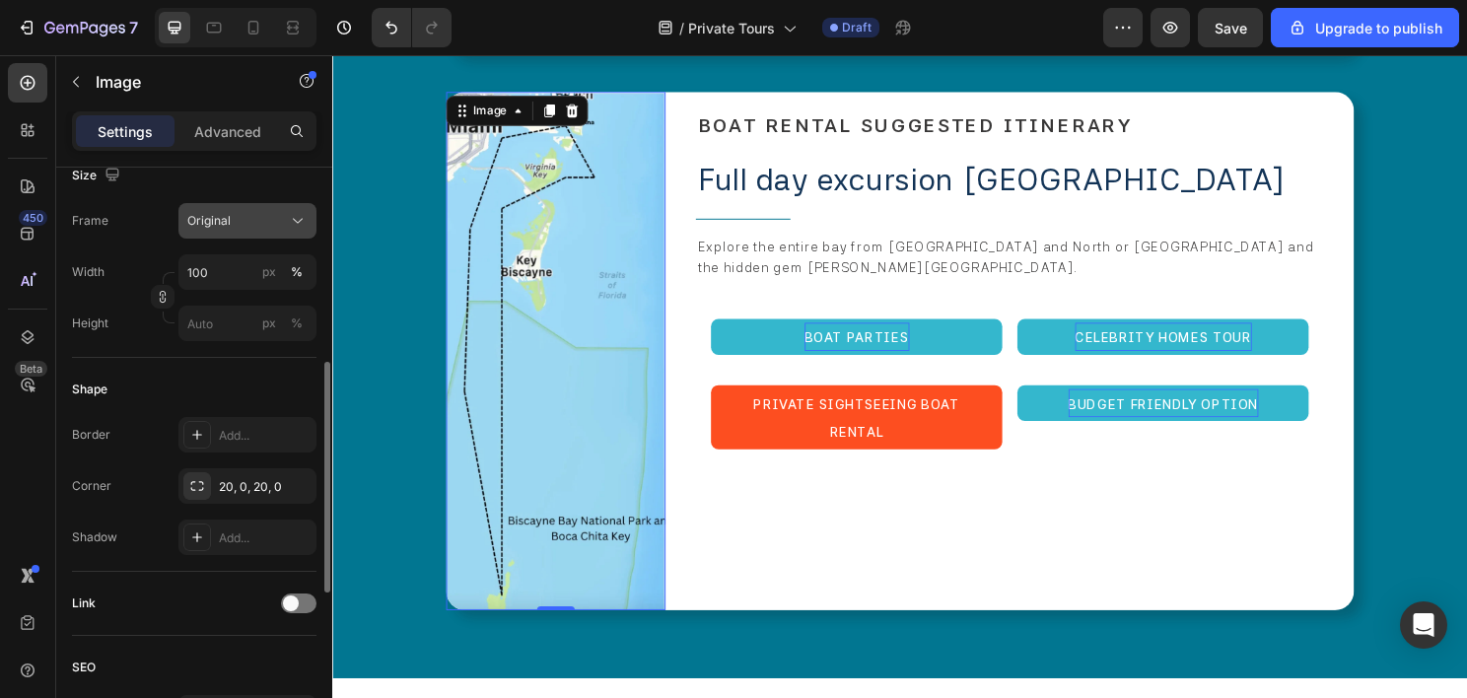
click at [277, 221] on div "Original" at bounding box center [235, 221] width 97 height 18
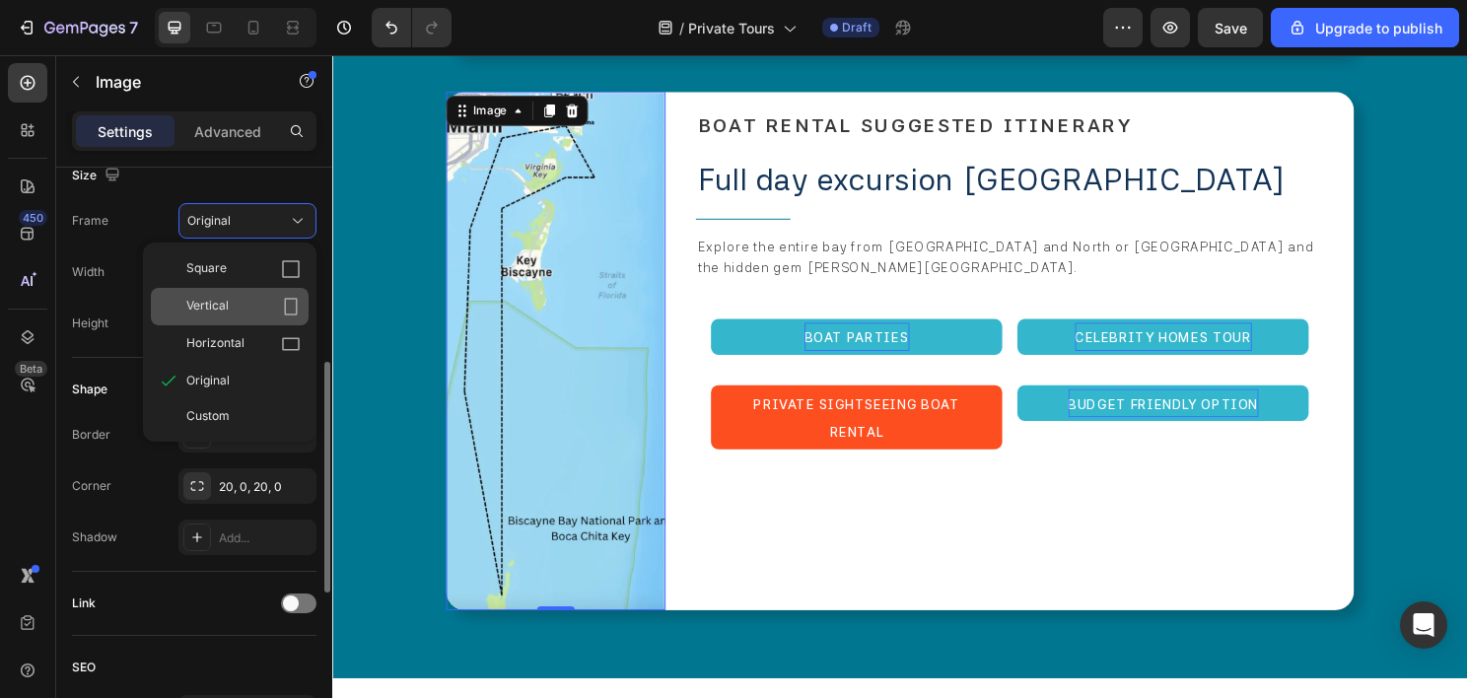
click at [260, 302] on div "Vertical" at bounding box center [243, 307] width 114 height 20
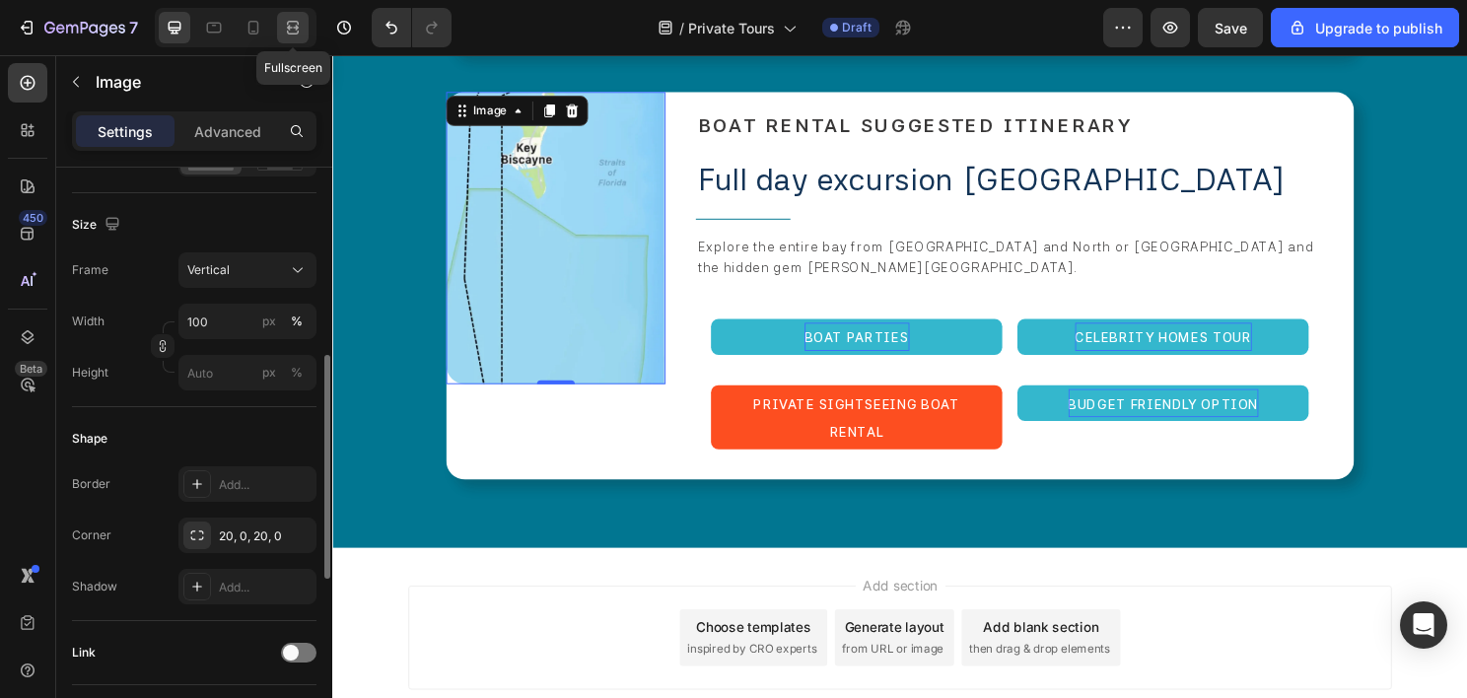
click at [288, 24] on icon at bounding box center [293, 28] width 20 height 20
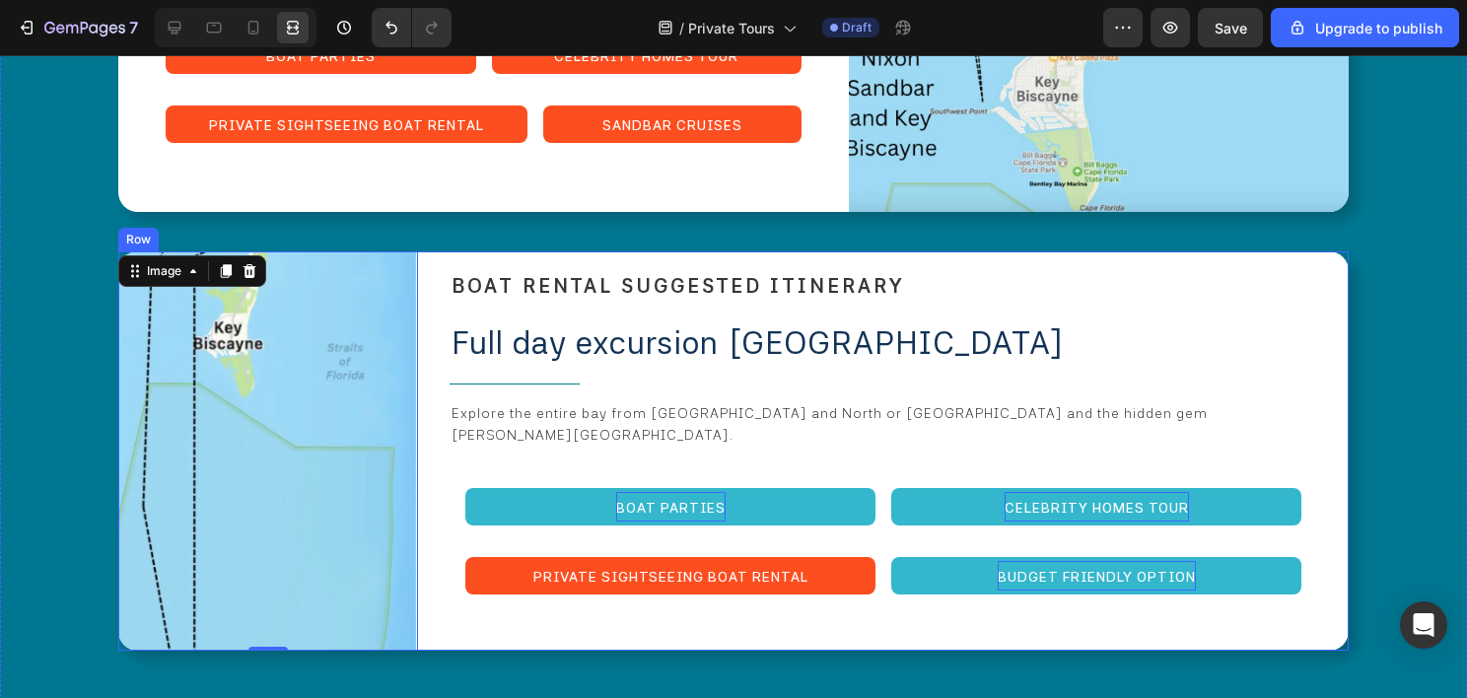
scroll to position [5229, 0]
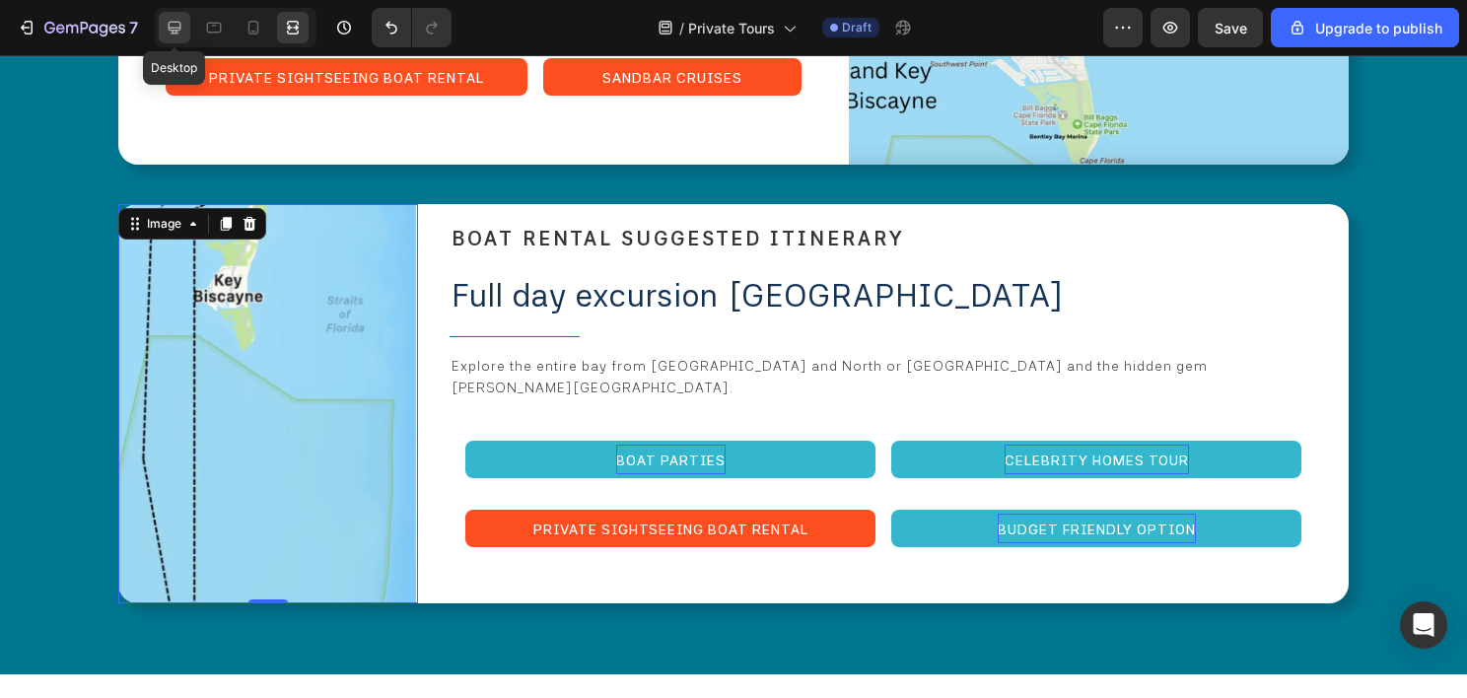
click at [171, 32] on icon at bounding box center [175, 28] width 20 height 20
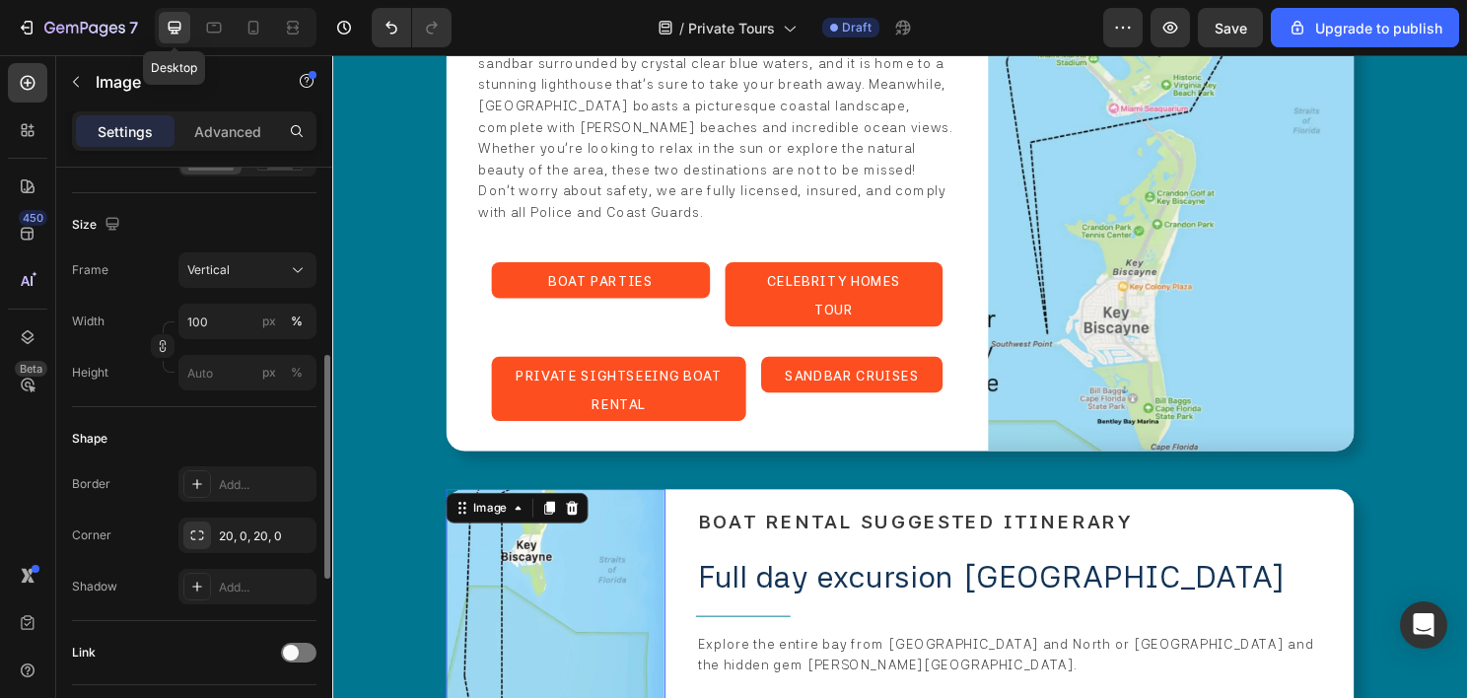
scroll to position [5388, 0]
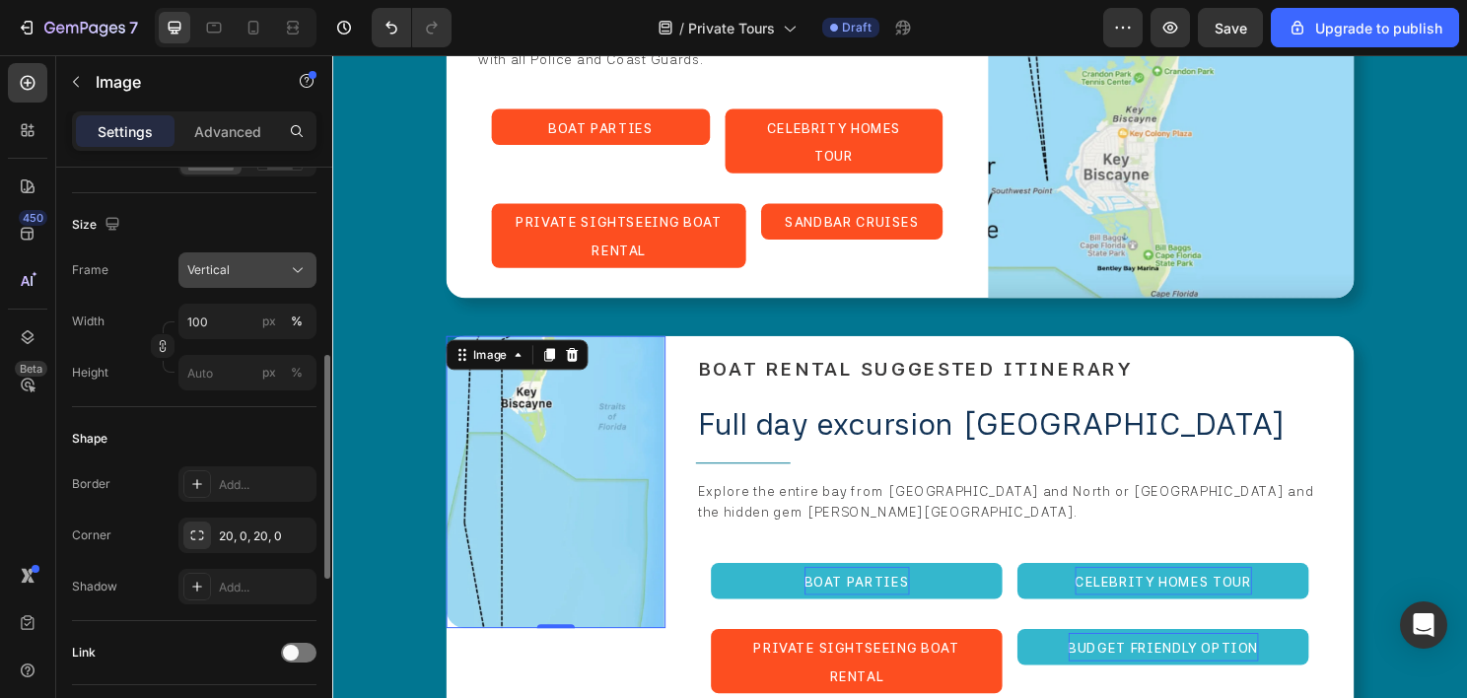
click at [274, 280] on button "Vertical" at bounding box center [247, 269] width 138 height 35
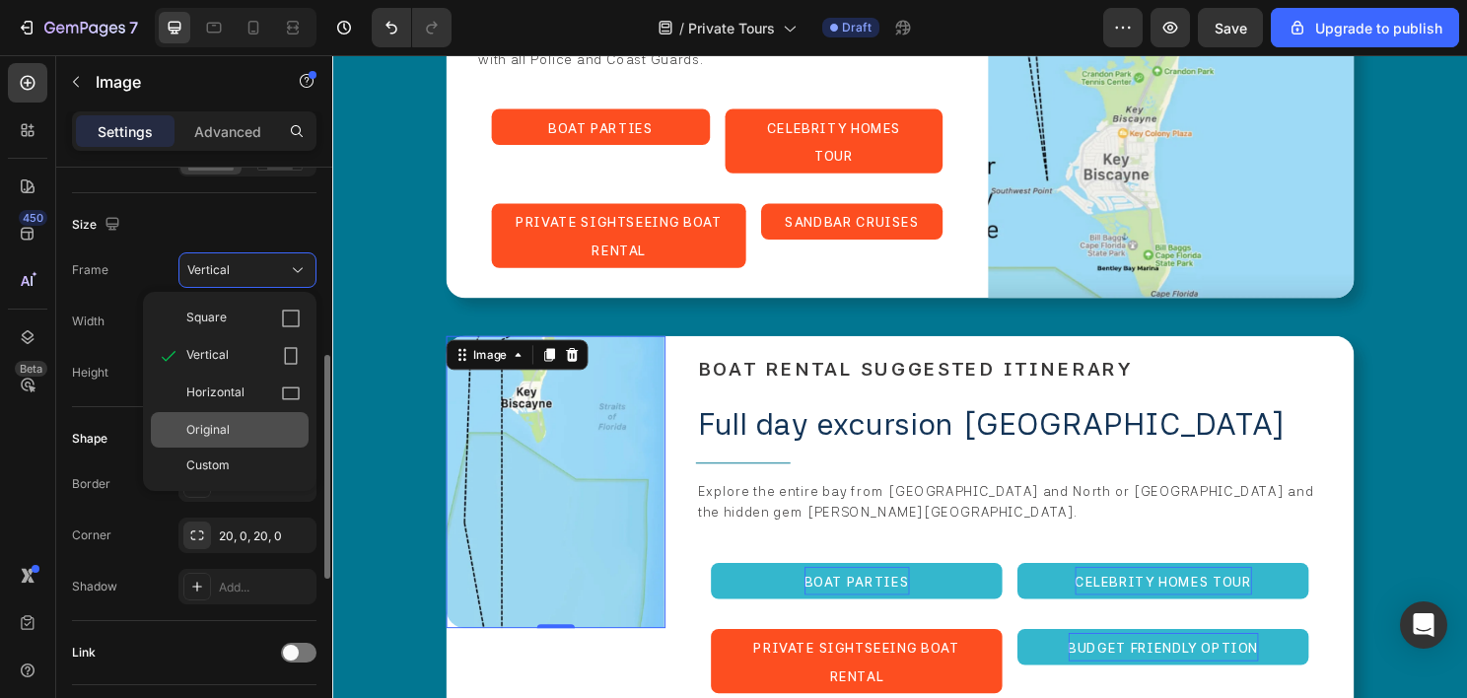
click at [225, 438] on span "Original" at bounding box center [207, 430] width 43 height 18
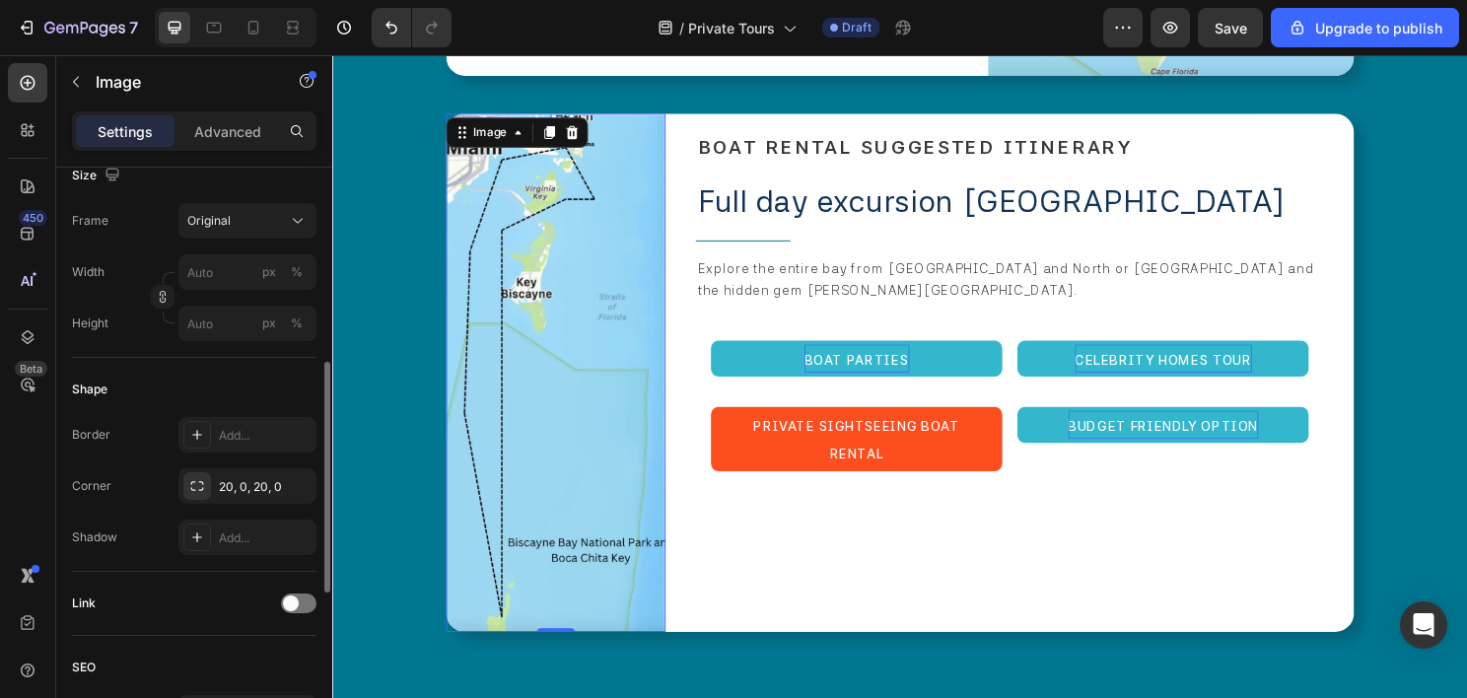
scroll to position [5586, 0]
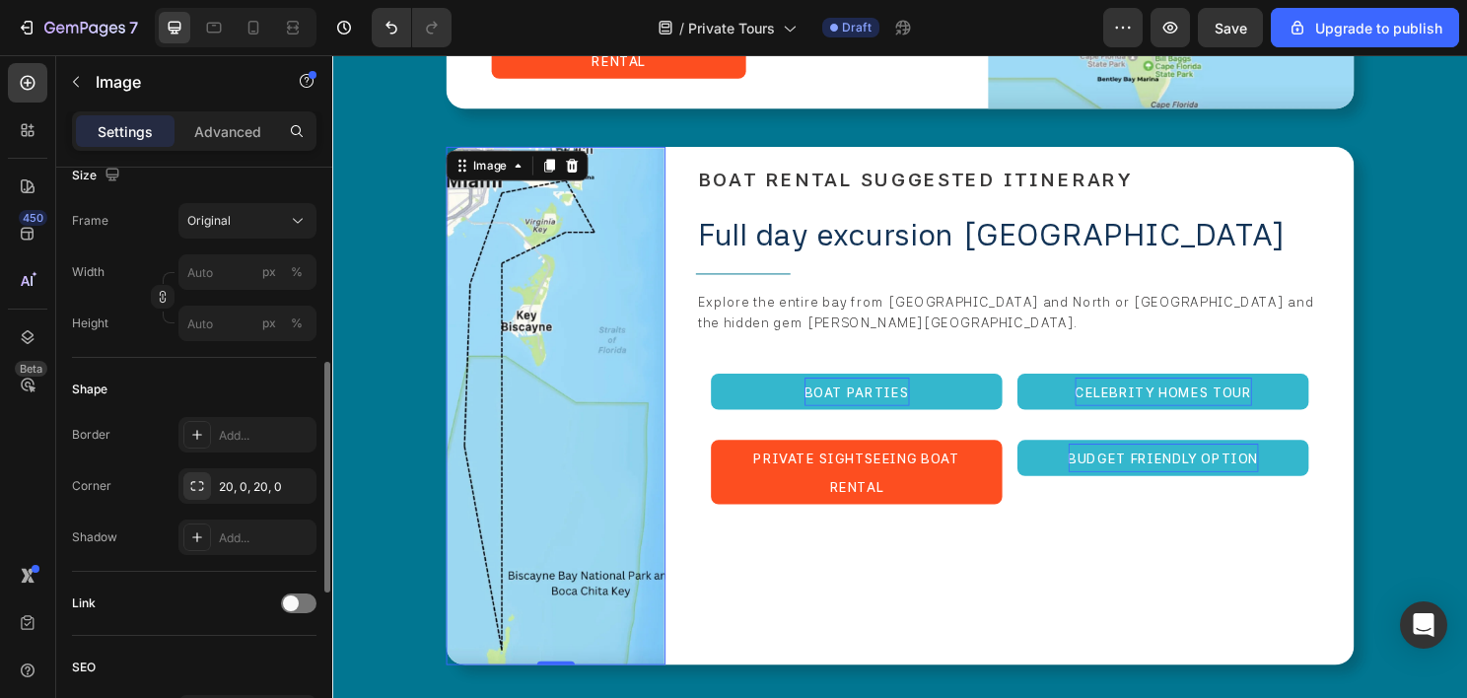
click at [309, 26] on div at bounding box center [236, 27] width 162 height 39
click at [303, 32] on div at bounding box center [293, 28] width 32 height 32
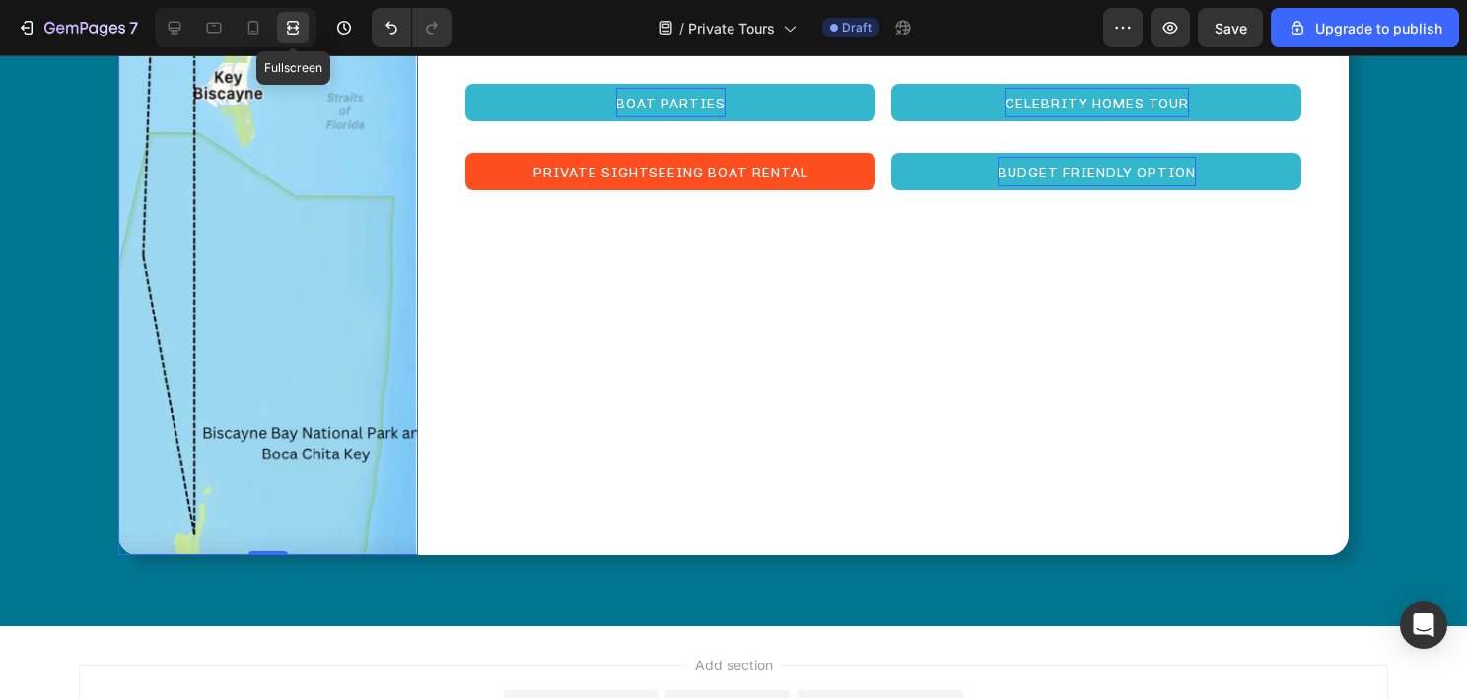
scroll to position [5369, 0]
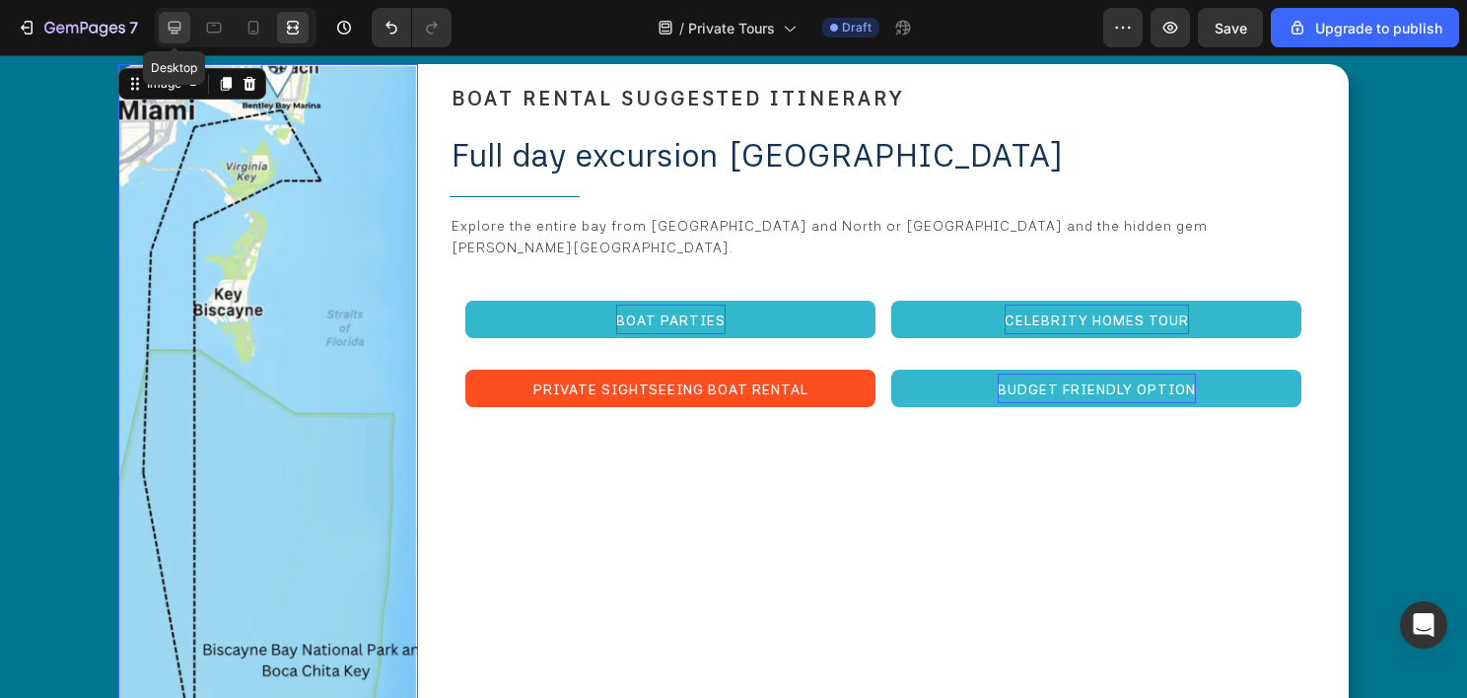
click at [182, 35] on icon at bounding box center [175, 28] width 20 height 20
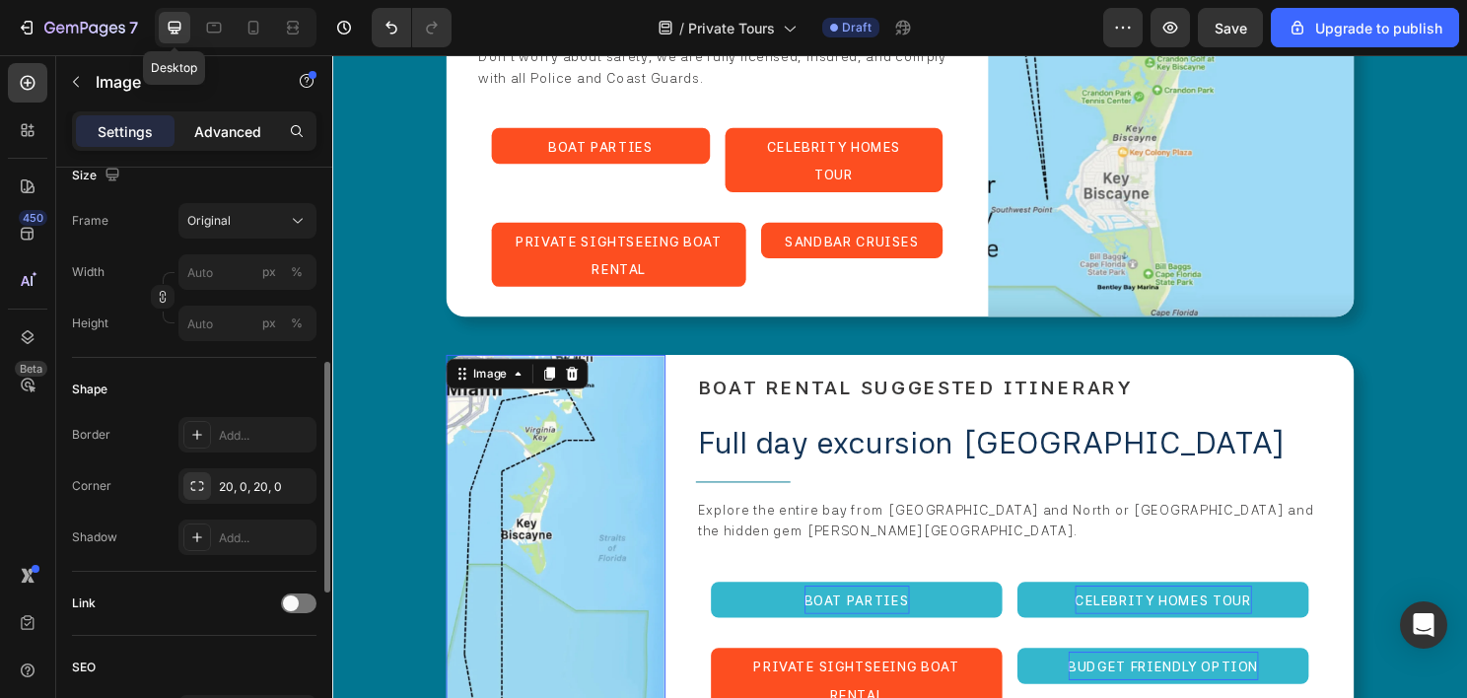
scroll to position [5586, 0]
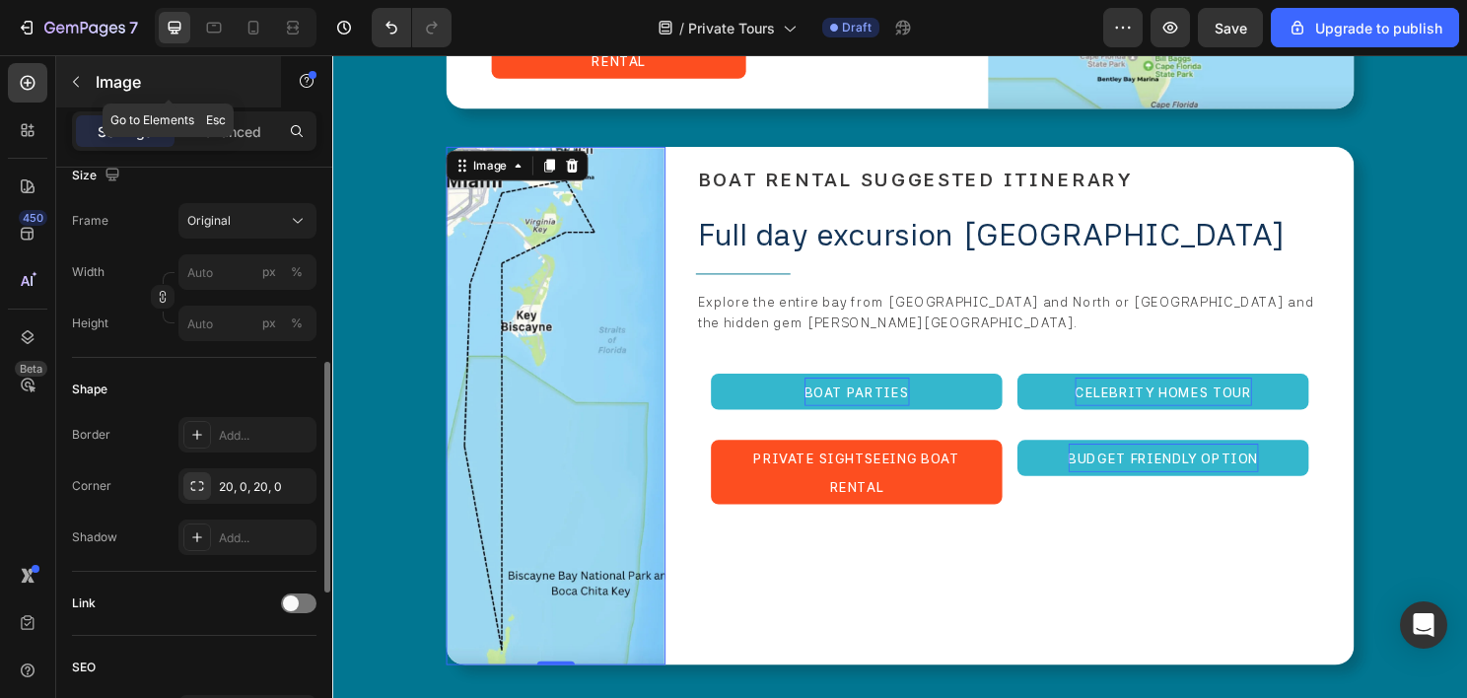
click at [77, 88] on icon "button" at bounding box center [76, 82] width 16 height 16
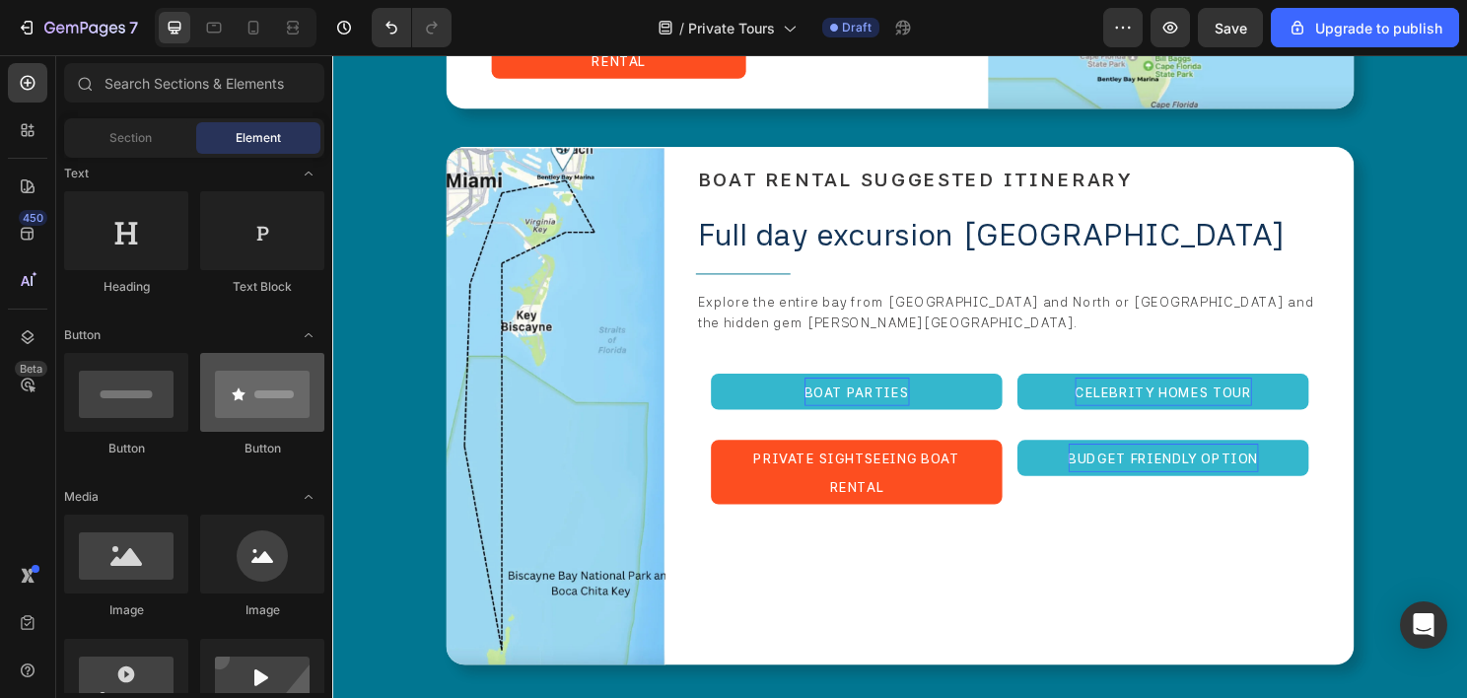
scroll to position [0, 0]
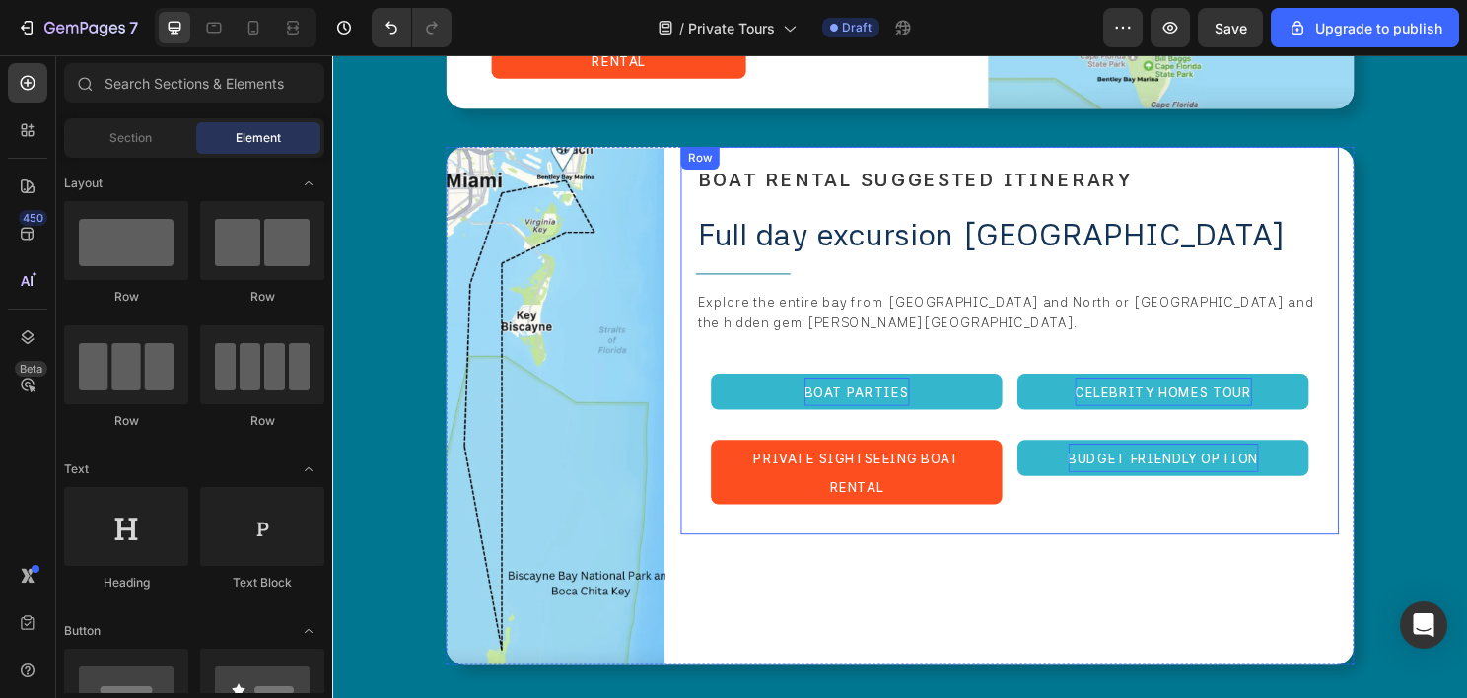
click at [695, 233] on div "⁠⁠⁠⁠⁠⁠⁠ BOAT RENTAL SUGGESTED ITINERARY Heading Full day excursion biscayne bay…" at bounding box center [1038, 353] width 686 height 404
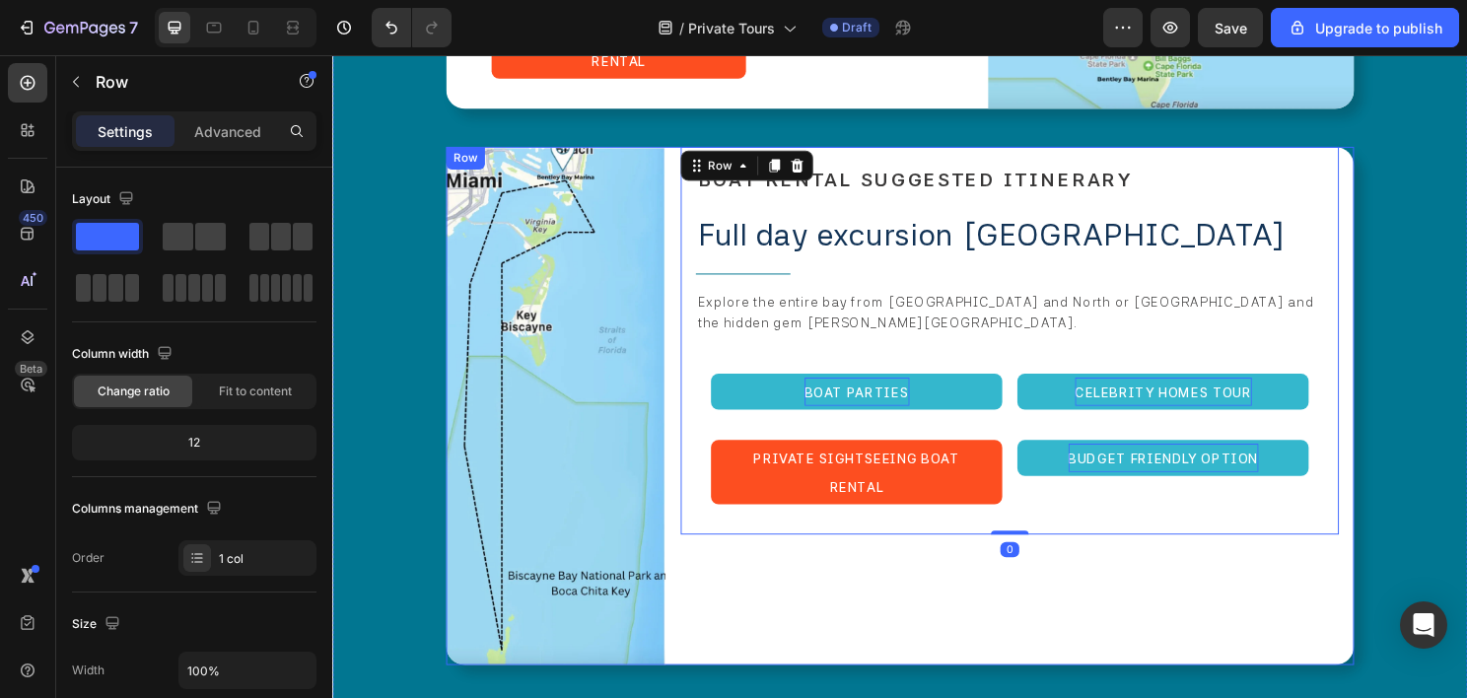
click at [688, 238] on div "Image ⁠⁠⁠⁠⁠⁠⁠ BOAT RENTAL SUGGESTED ITINERARY Heading Full day excursion biscay…" at bounding box center [924, 421] width 946 height 540
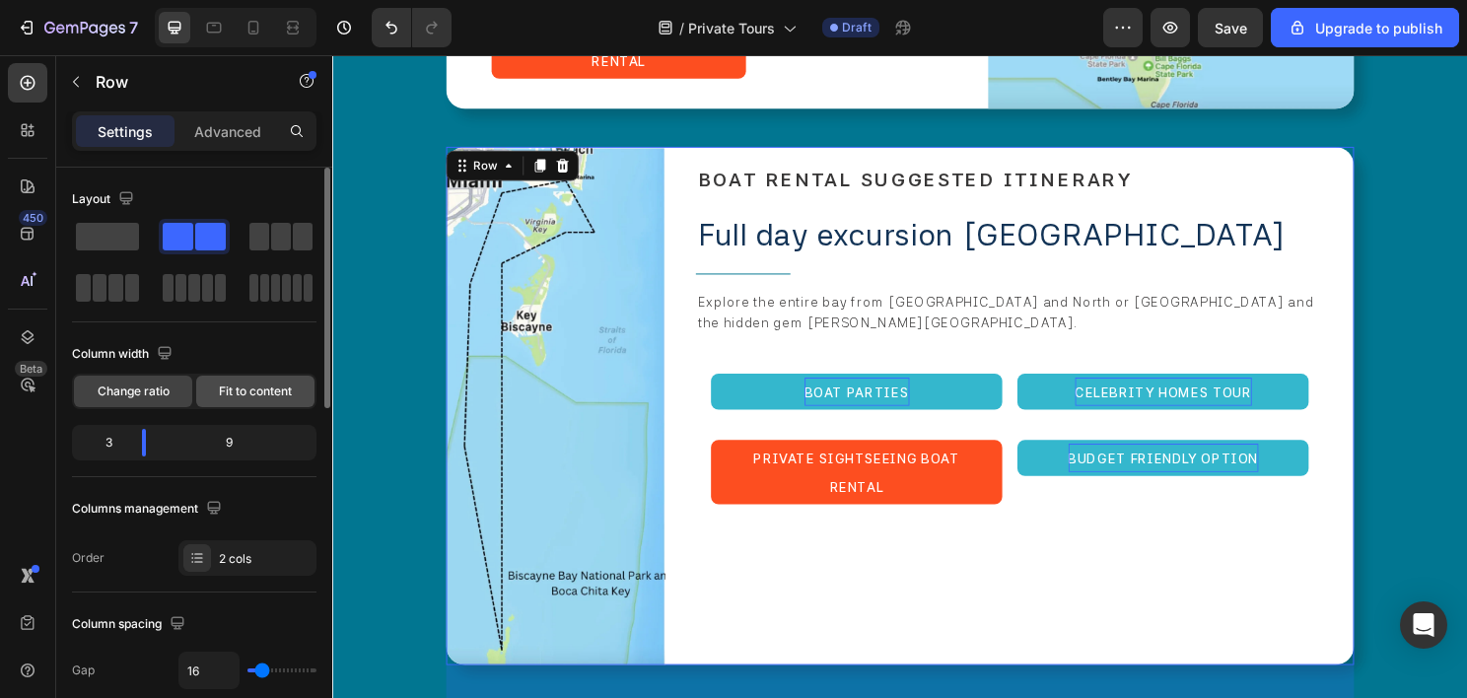
click at [225, 386] on span "Fit to content" at bounding box center [255, 391] width 73 height 18
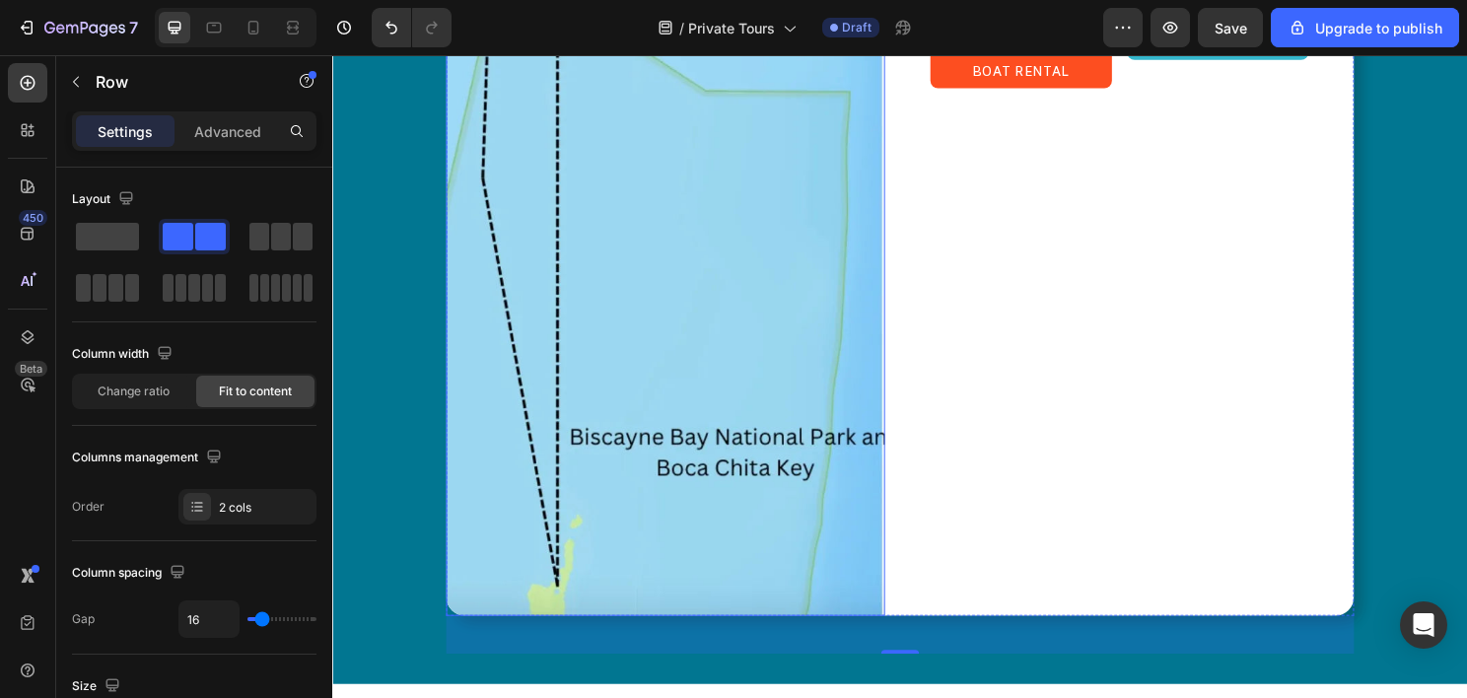
scroll to position [5881, 0]
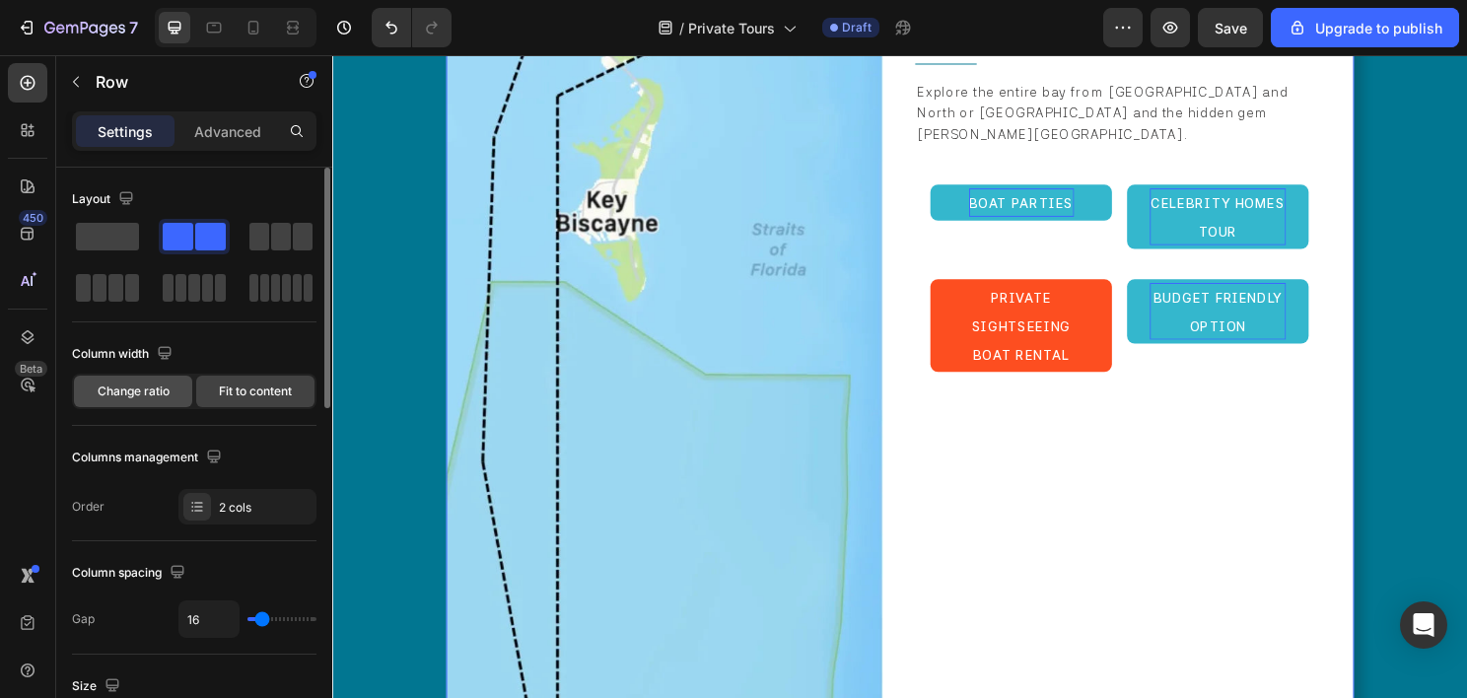
click at [166, 386] on span "Change ratio" at bounding box center [134, 391] width 72 height 18
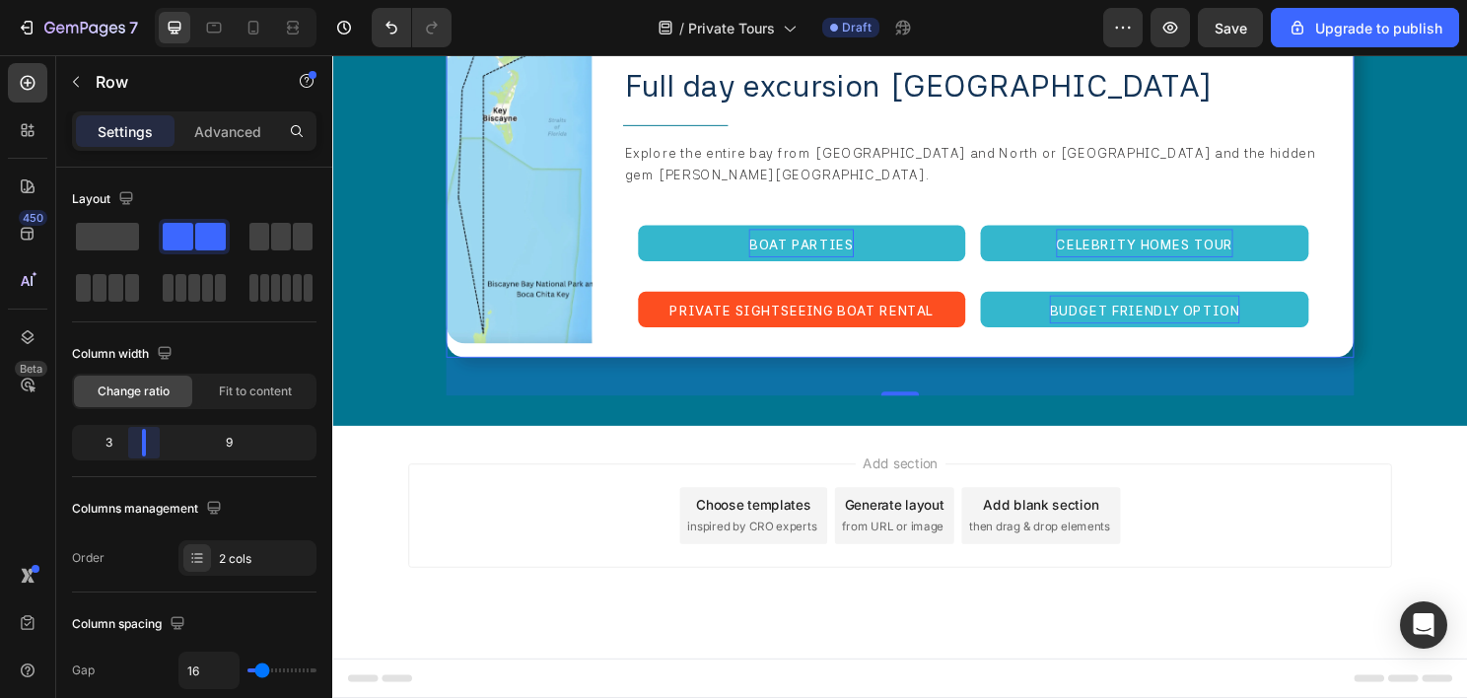
scroll to position [5598, 0]
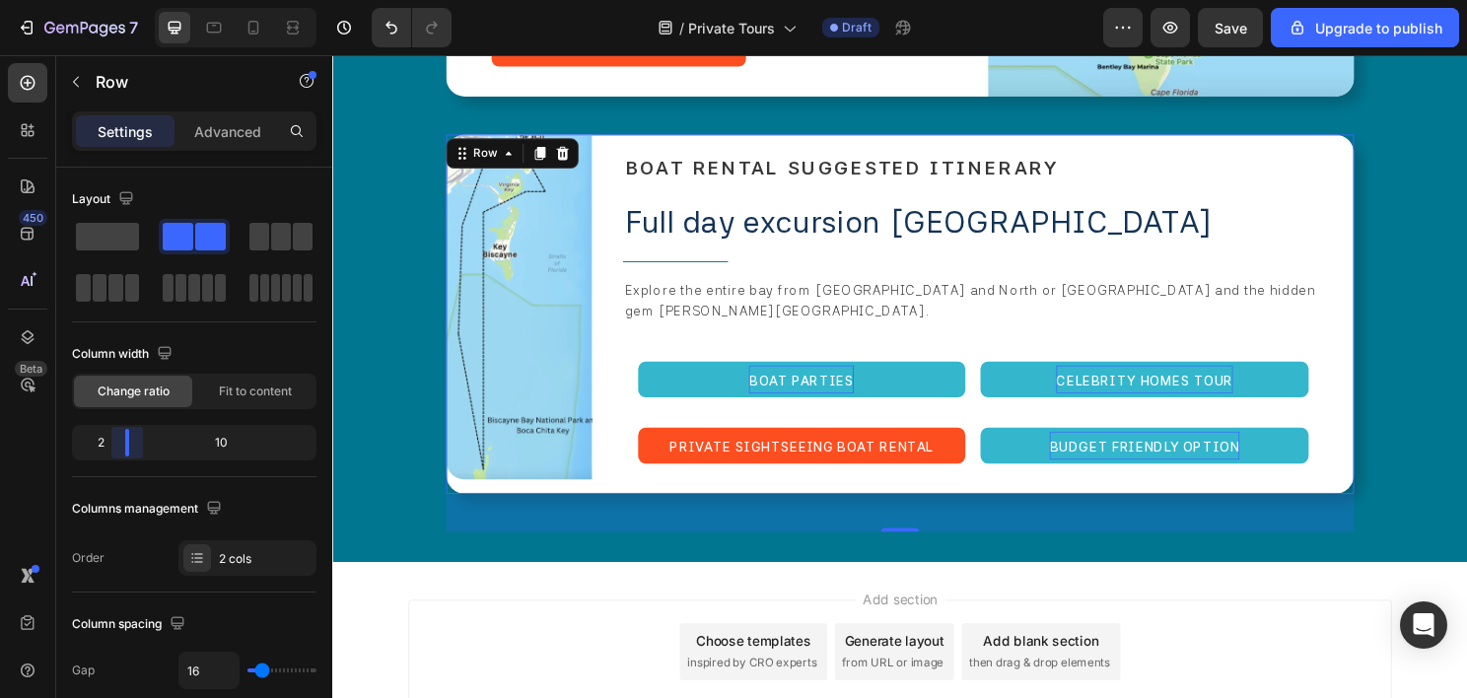
drag, startPoint x: 146, startPoint y: 450, endPoint x: 117, endPoint y: 447, distance: 28.7
click at [117, 0] on body "7 / Private Tours Draft Preview Save Upgrade to publish 450 Beta Sections(18) E…" at bounding box center [733, 0] width 1467 height 0
click at [292, 30] on icon at bounding box center [290, 27] width 6 height 5
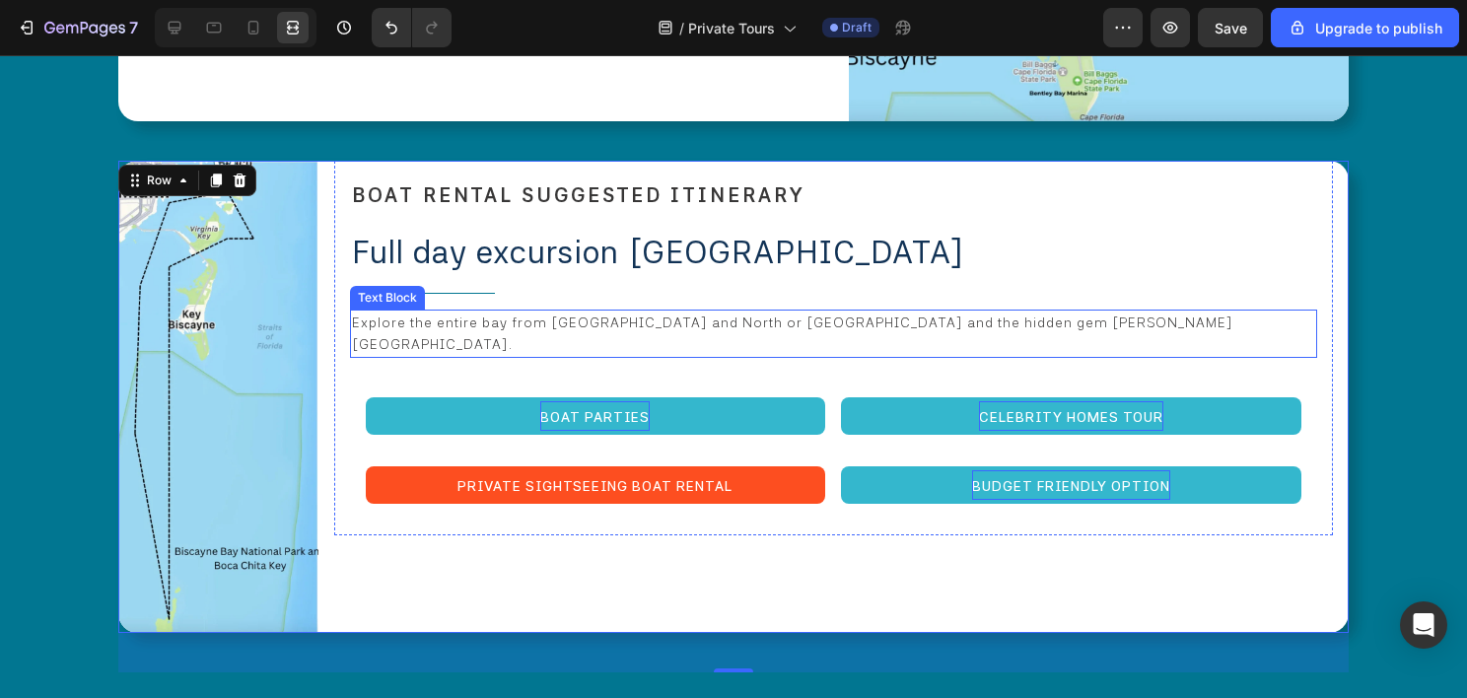
scroll to position [5283, 0]
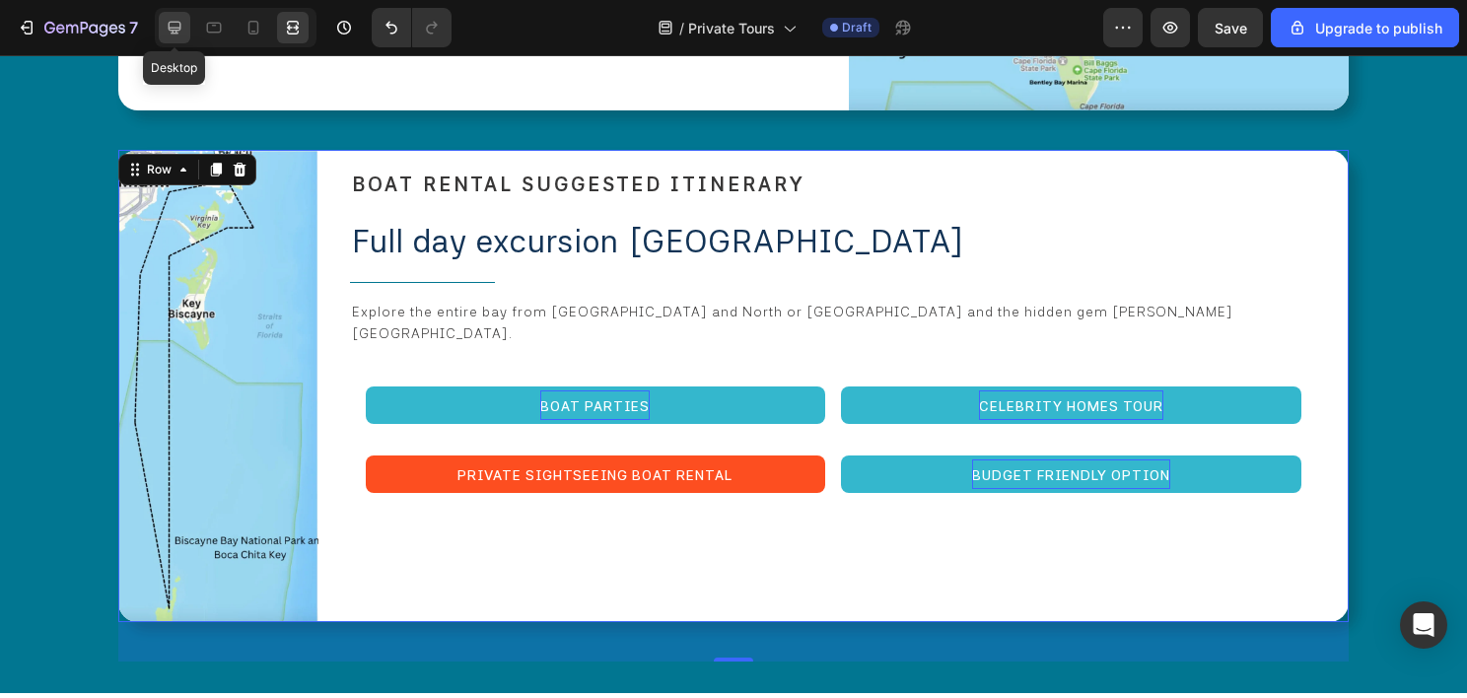
click at [183, 28] on icon at bounding box center [175, 28] width 20 height 20
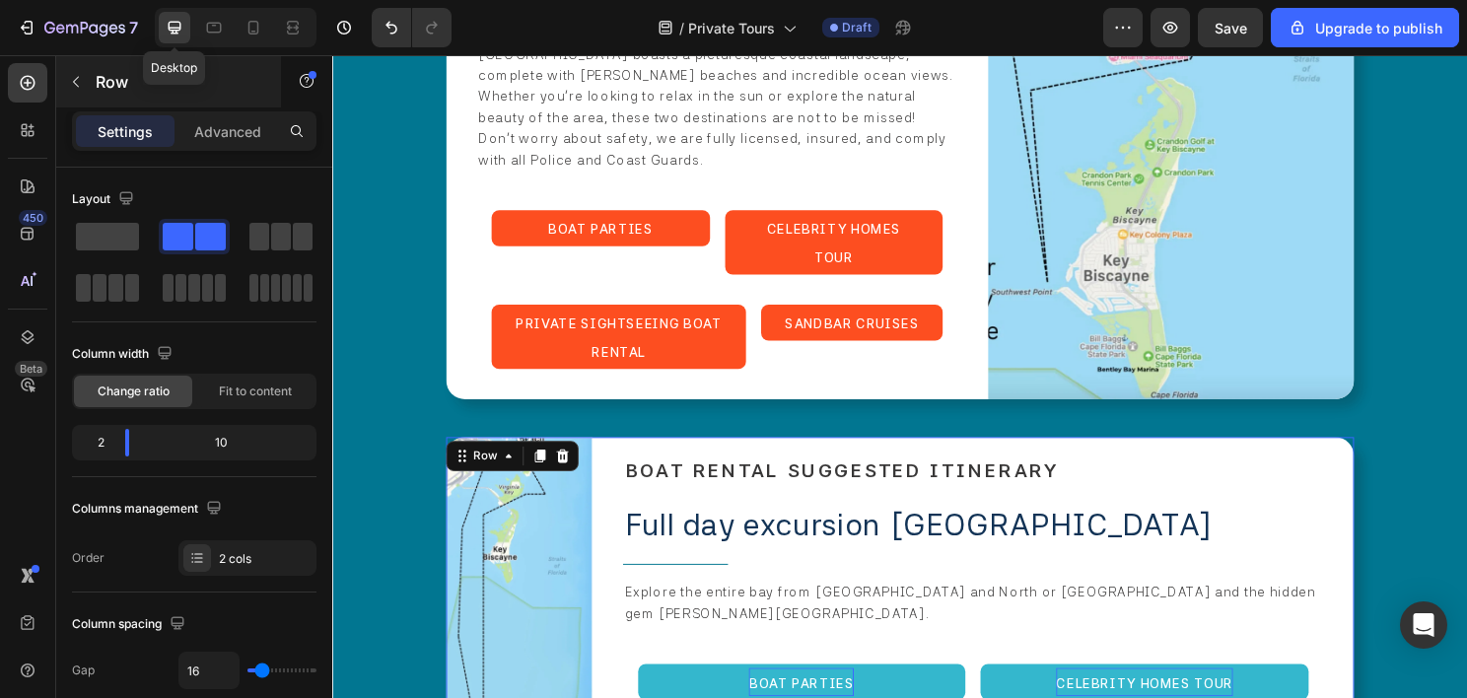
scroll to position [5442, 0]
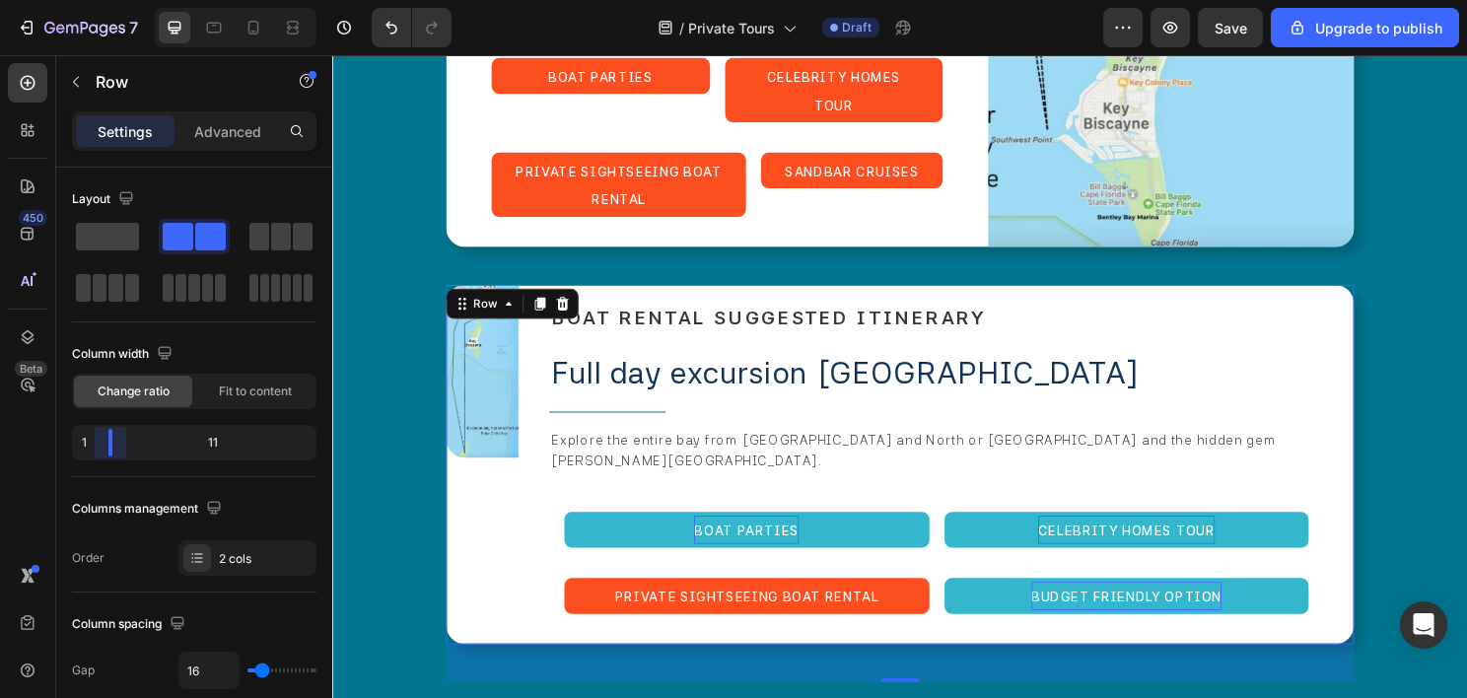
drag, startPoint x: 118, startPoint y: 433, endPoint x: 98, endPoint y: 436, distance: 20.9
click at [98, 0] on body "7 / Private Tours Draft Preview Save Upgrade to publish 450 Beta Sections(18) E…" at bounding box center [733, 0] width 1467 height 0
click at [303, 23] on div at bounding box center [293, 28] width 32 height 32
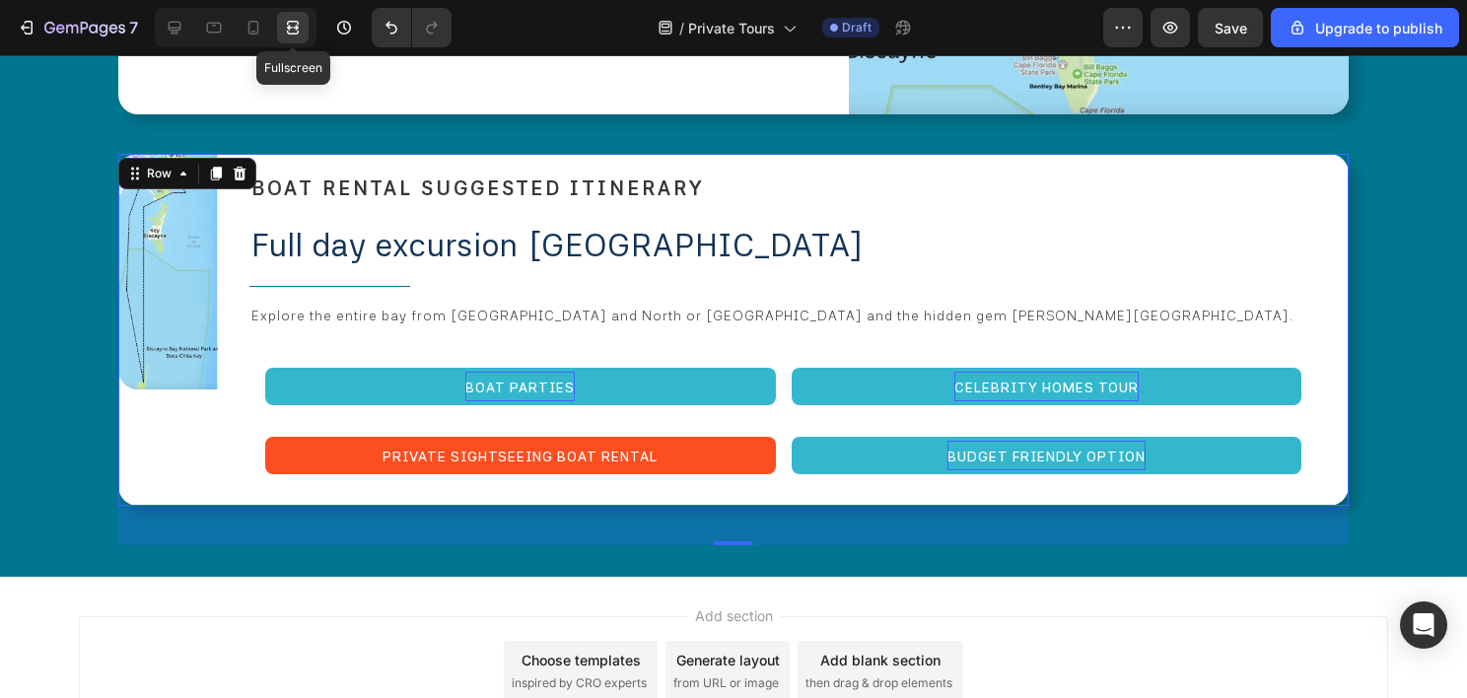
scroll to position [5283, 0]
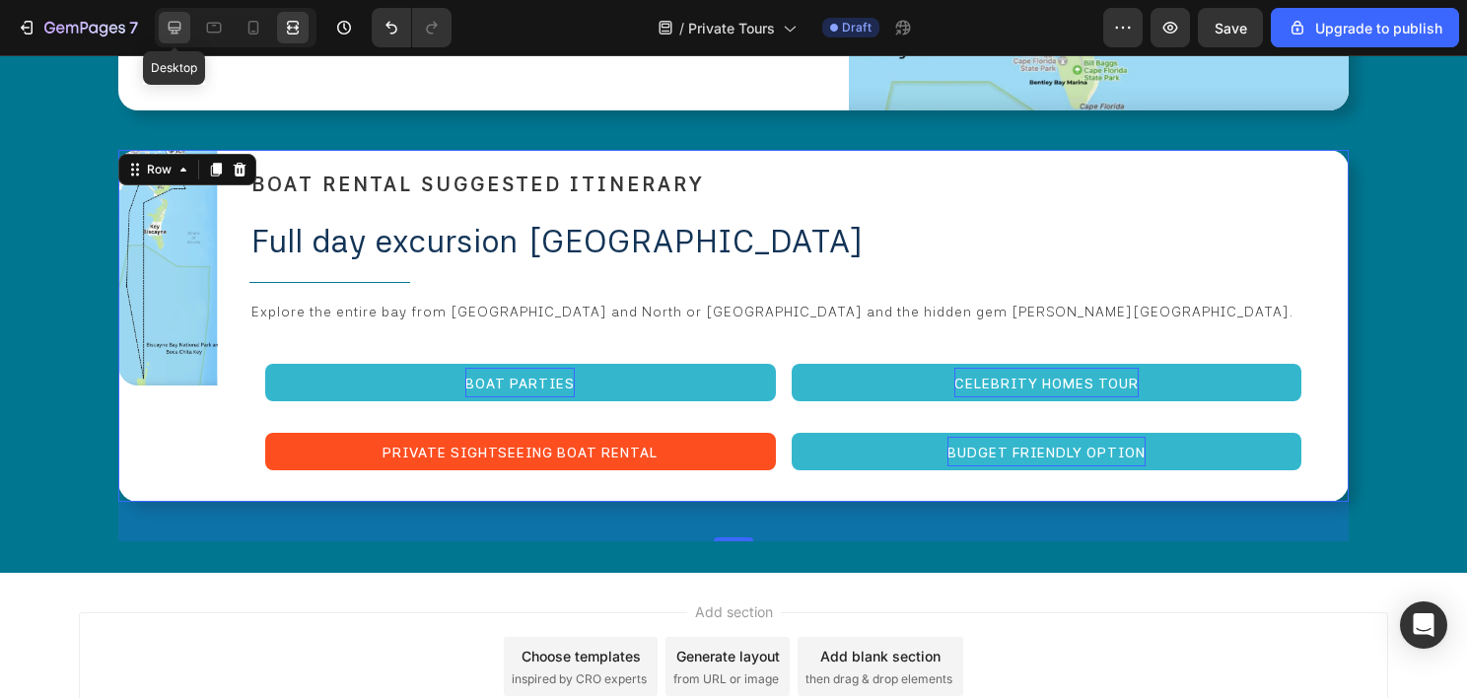
click at [177, 26] on icon at bounding box center [175, 28] width 20 height 20
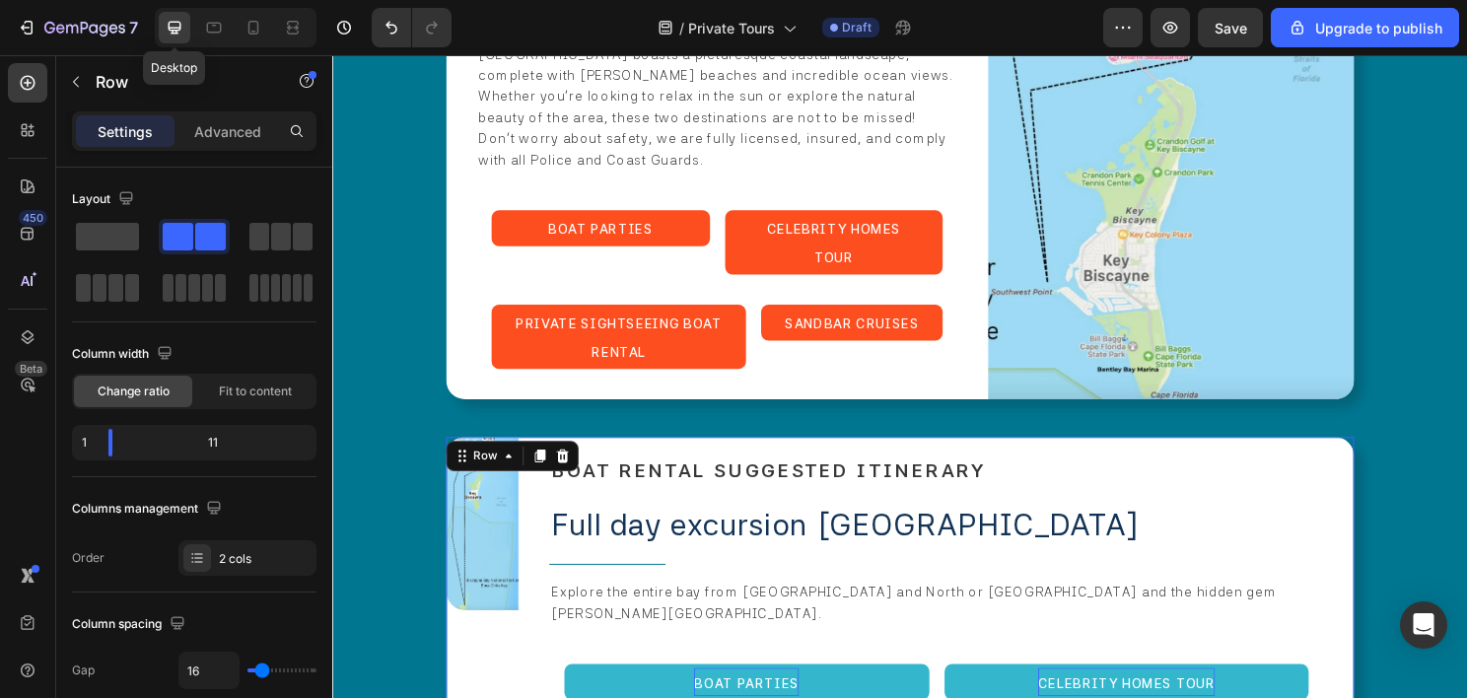
scroll to position [5442, 0]
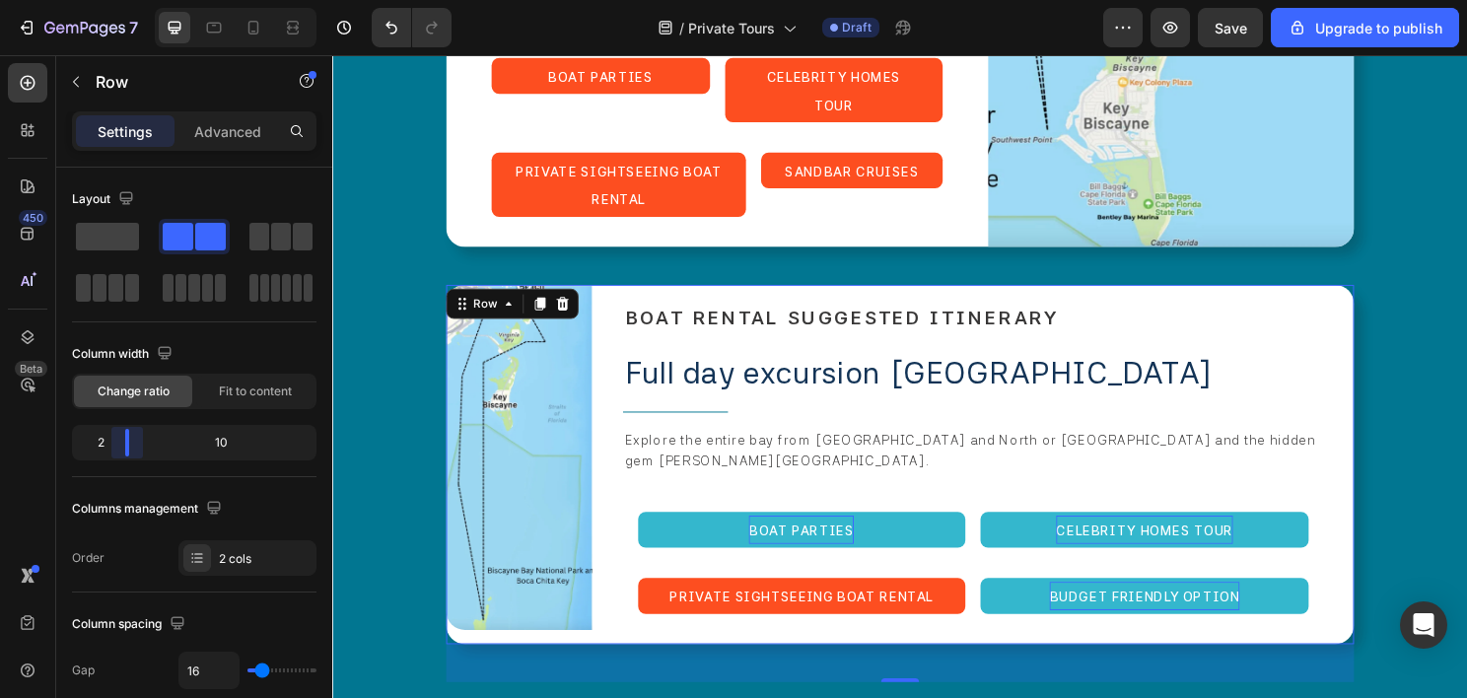
click at [118, 0] on body "7 / Private Tours Draft Preview Save Upgrade to publish 450 Beta Sections(18) E…" at bounding box center [733, 0] width 1467 height 0
click at [298, 39] on div at bounding box center [293, 28] width 32 height 32
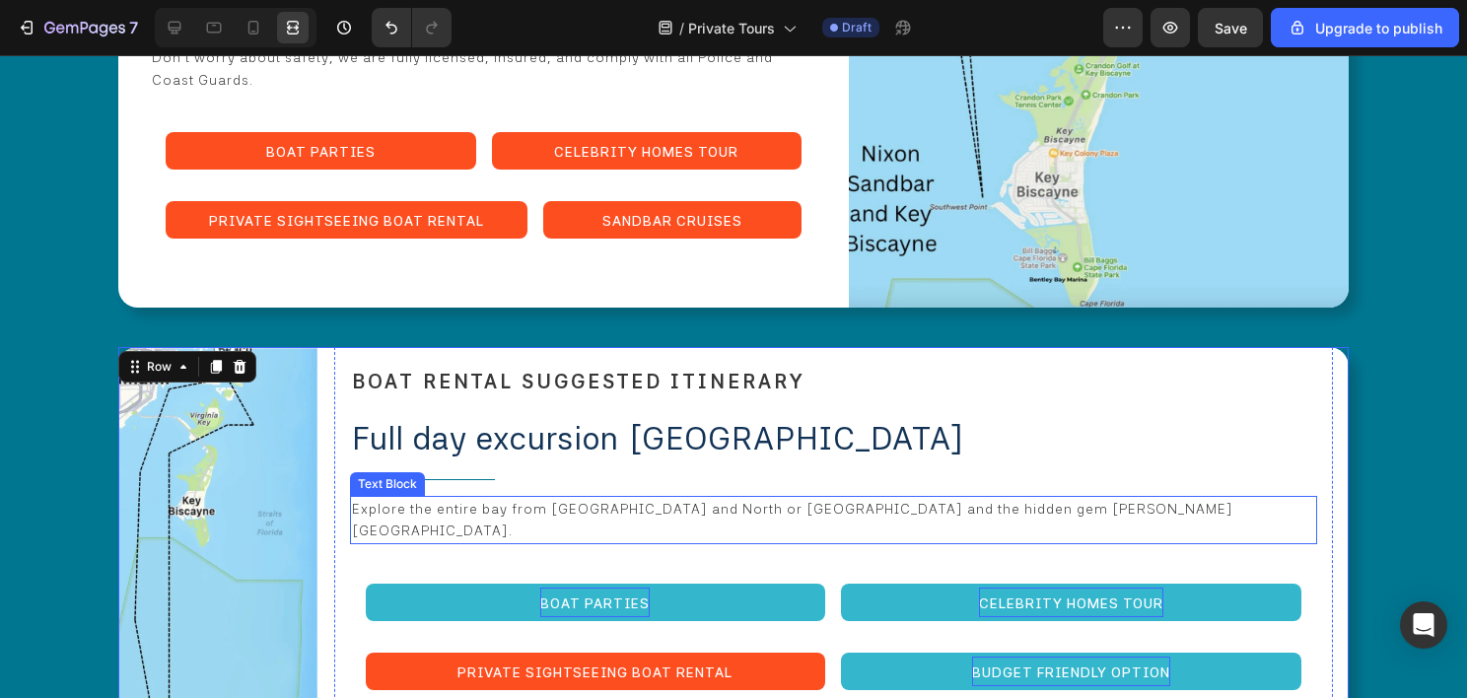
scroll to position [5184, 0]
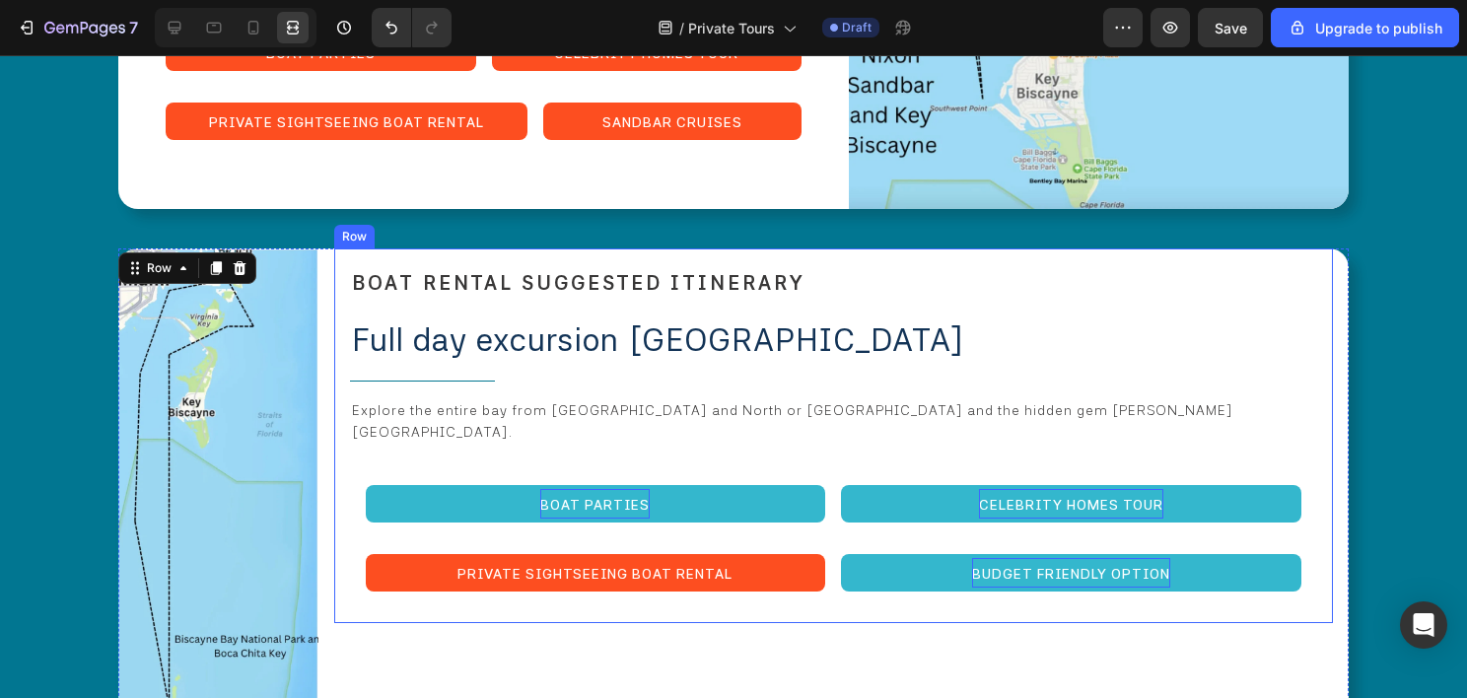
click at [868, 248] on div "⁠⁠⁠⁠⁠⁠⁠ BOAT RENTAL SUGGESTED ITINERARY Heading Full day excursion biscayne bay…" at bounding box center [833, 435] width 999 height 375
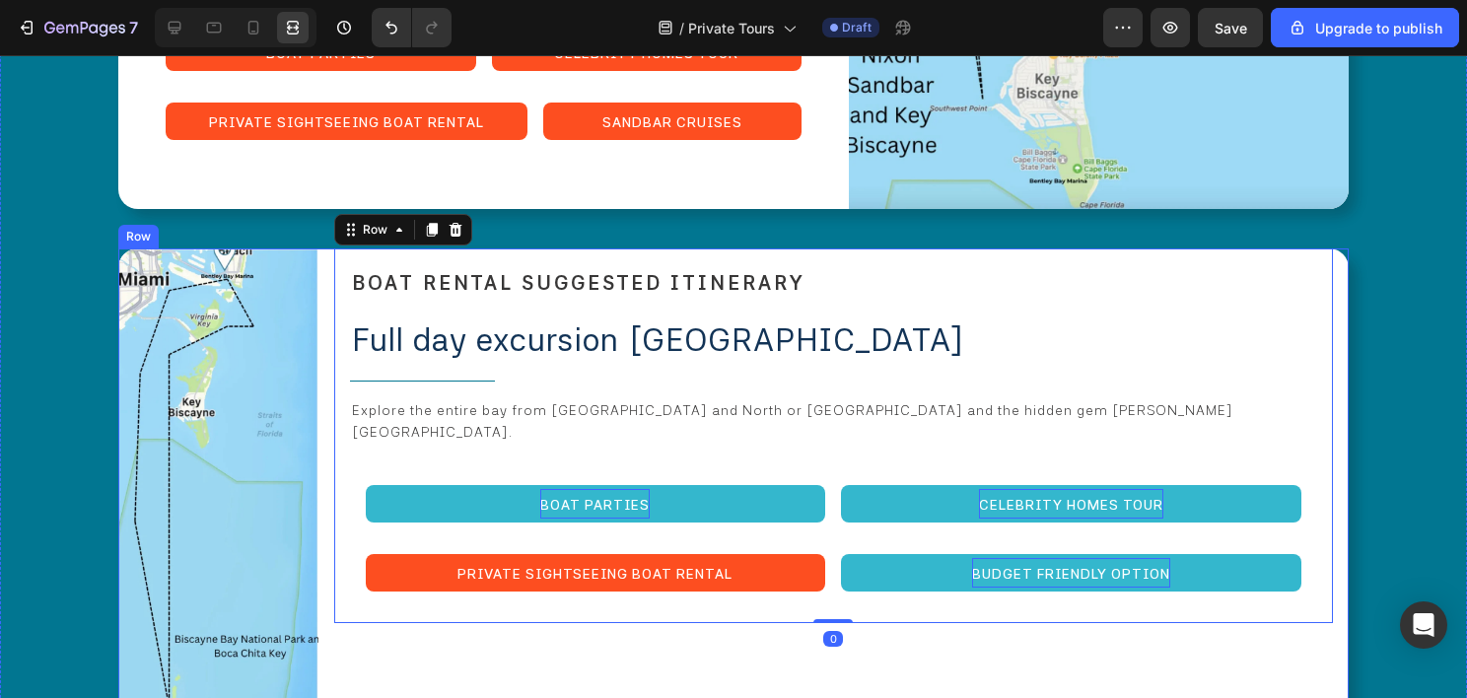
click at [847, 595] on div "⁠⁠⁠⁠⁠⁠⁠ BOAT RENTAL SUGGESTED ITINERARY Heading Full day excursion biscayne bay…" at bounding box center [833, 484] width 999 height 472
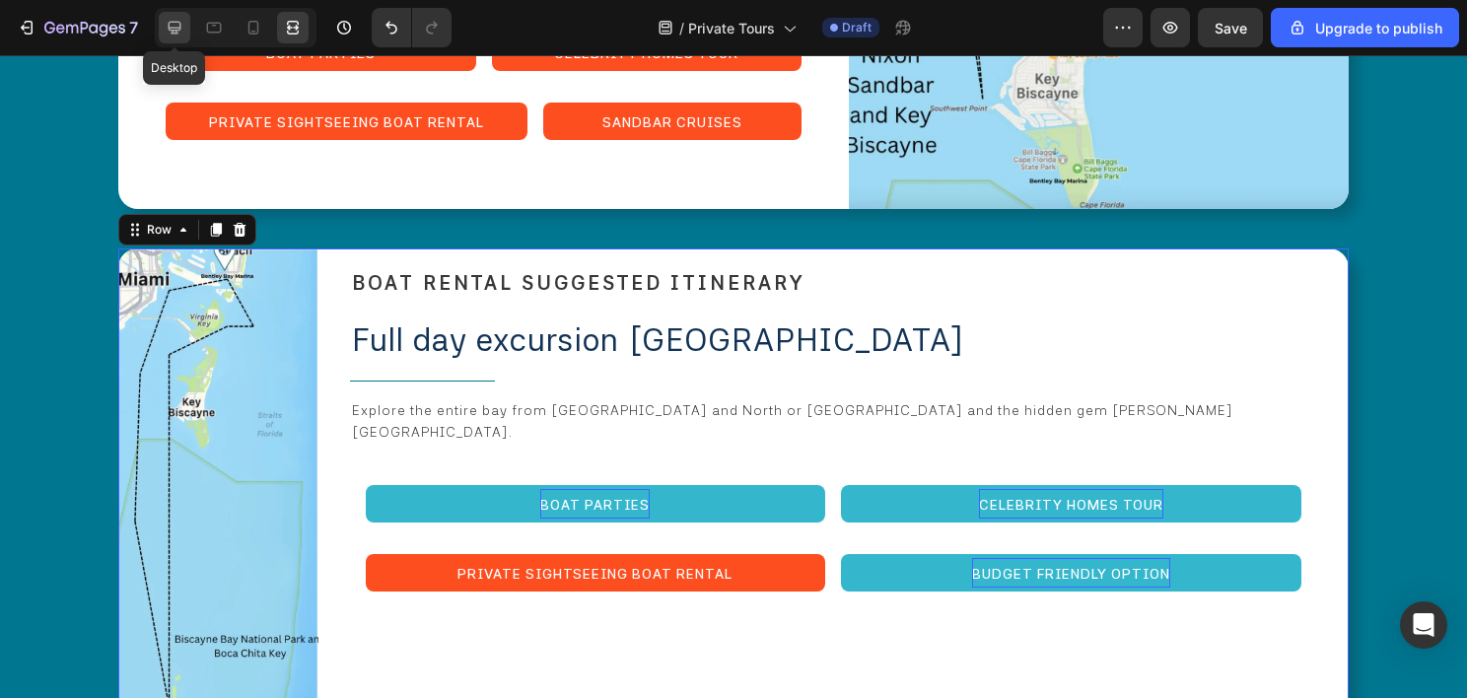
click at [165, 21] on icon at bounding box center [175, 28] width 20 height 20
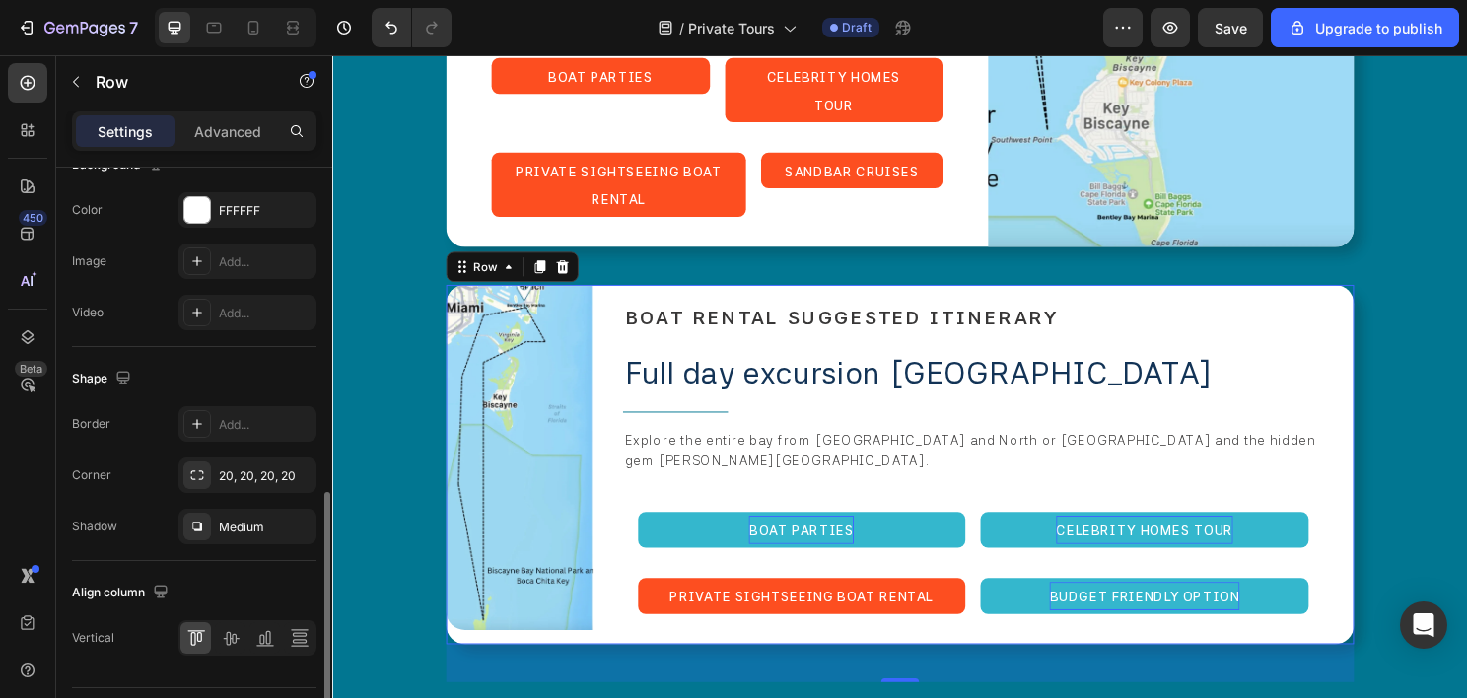
scroll to position [838, 0]
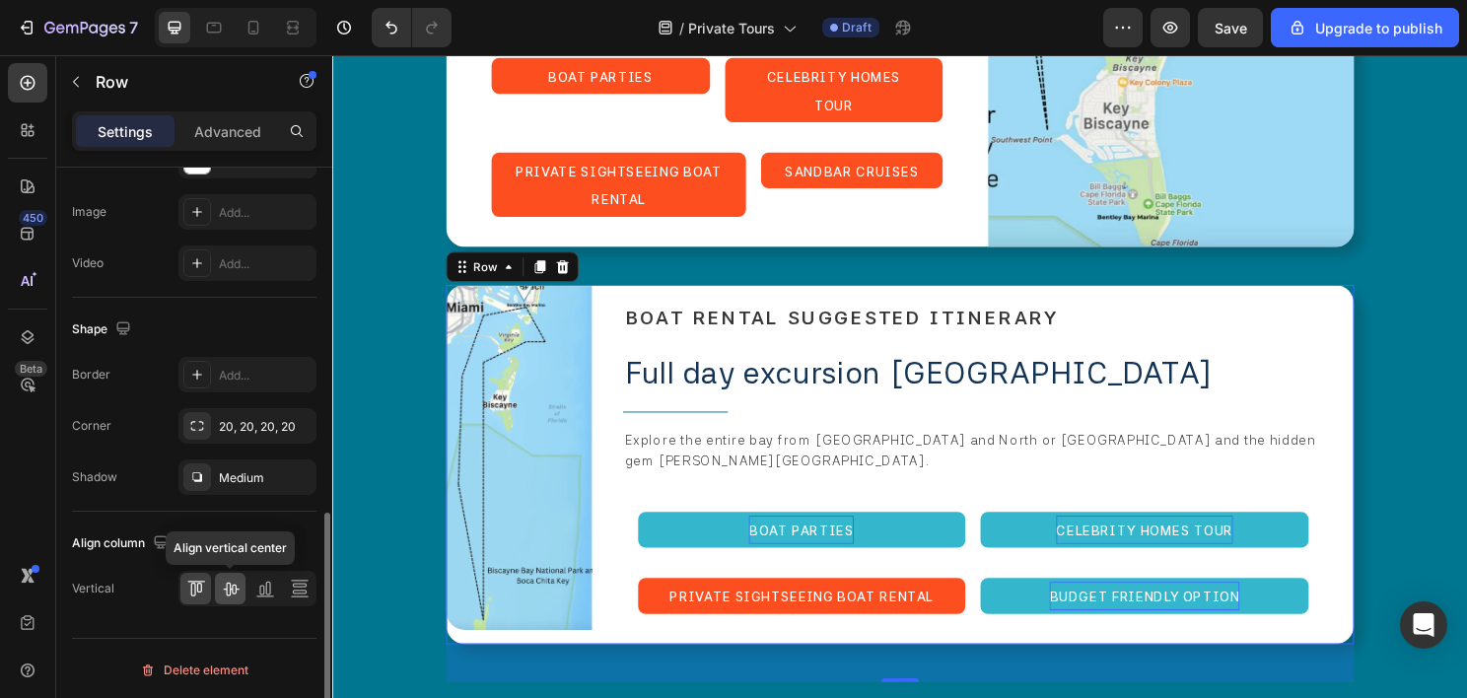
click at [228, 586] on icon at bounding box center [231, 589] width 20 height 20
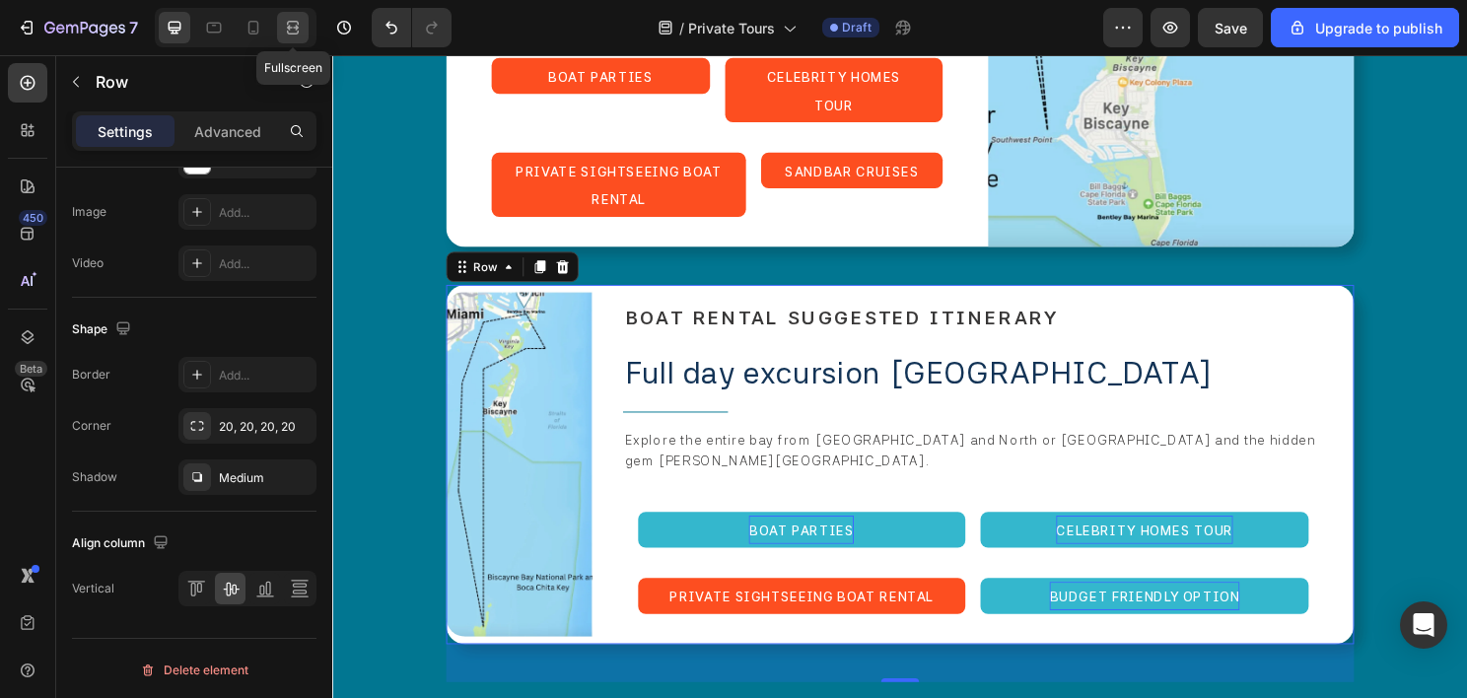
click at [290, 27] on icon at bounding box center [293, 28] width 20 height 20
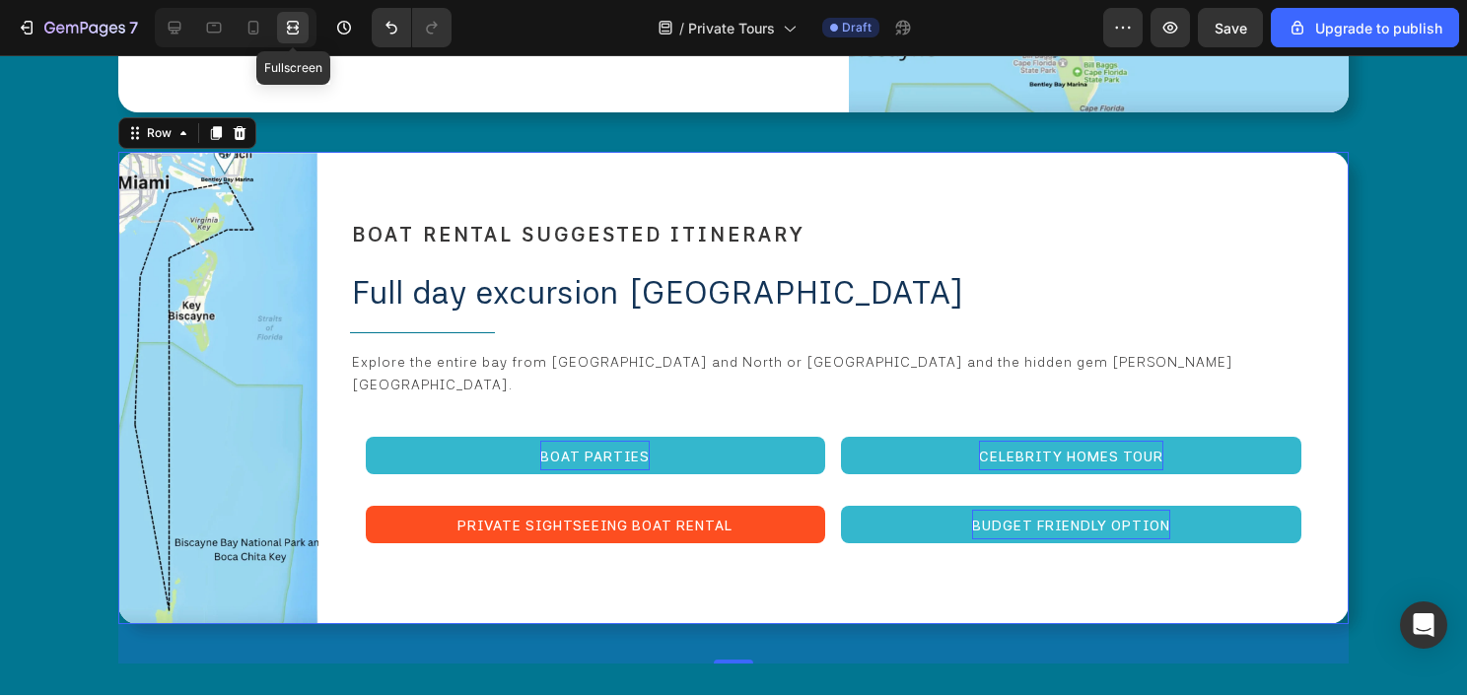
scroll to position [5283, 0]
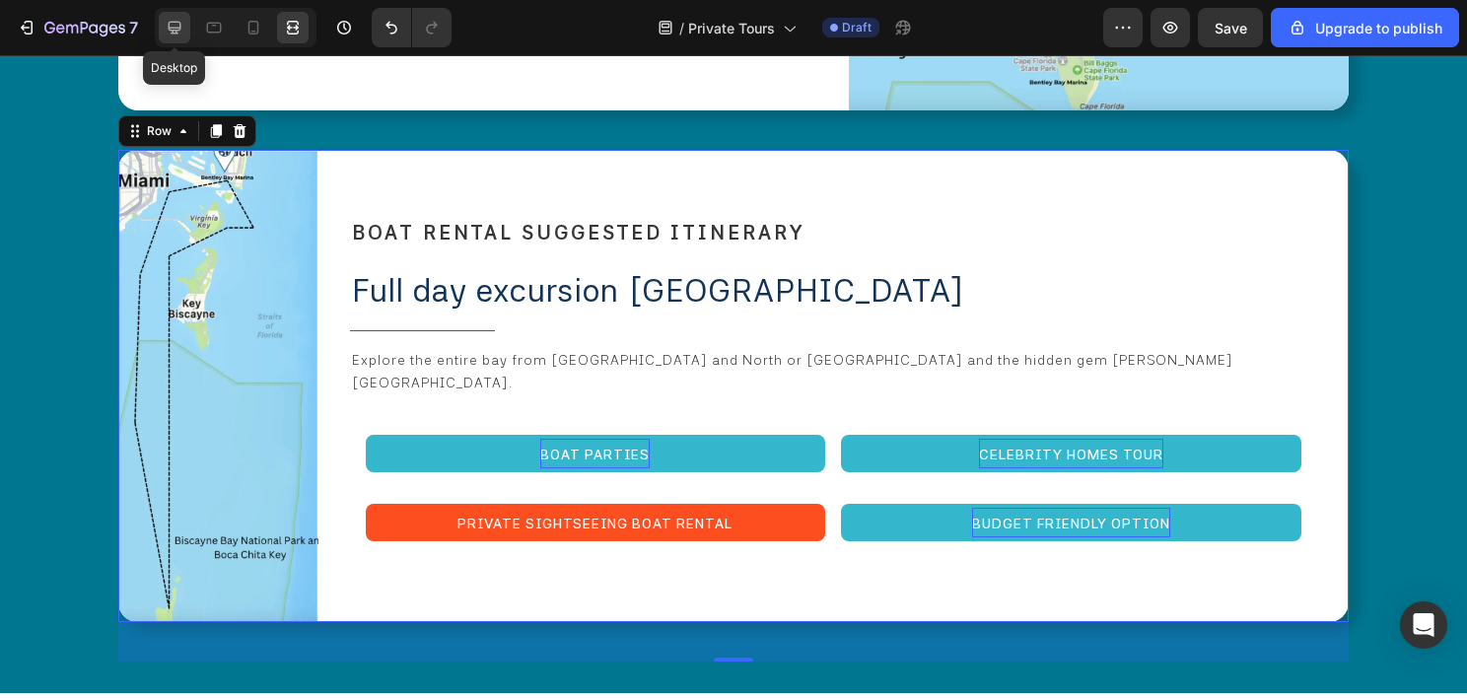
click at [163, 28] on div at bounding box center [175, 28] width 32 height 32
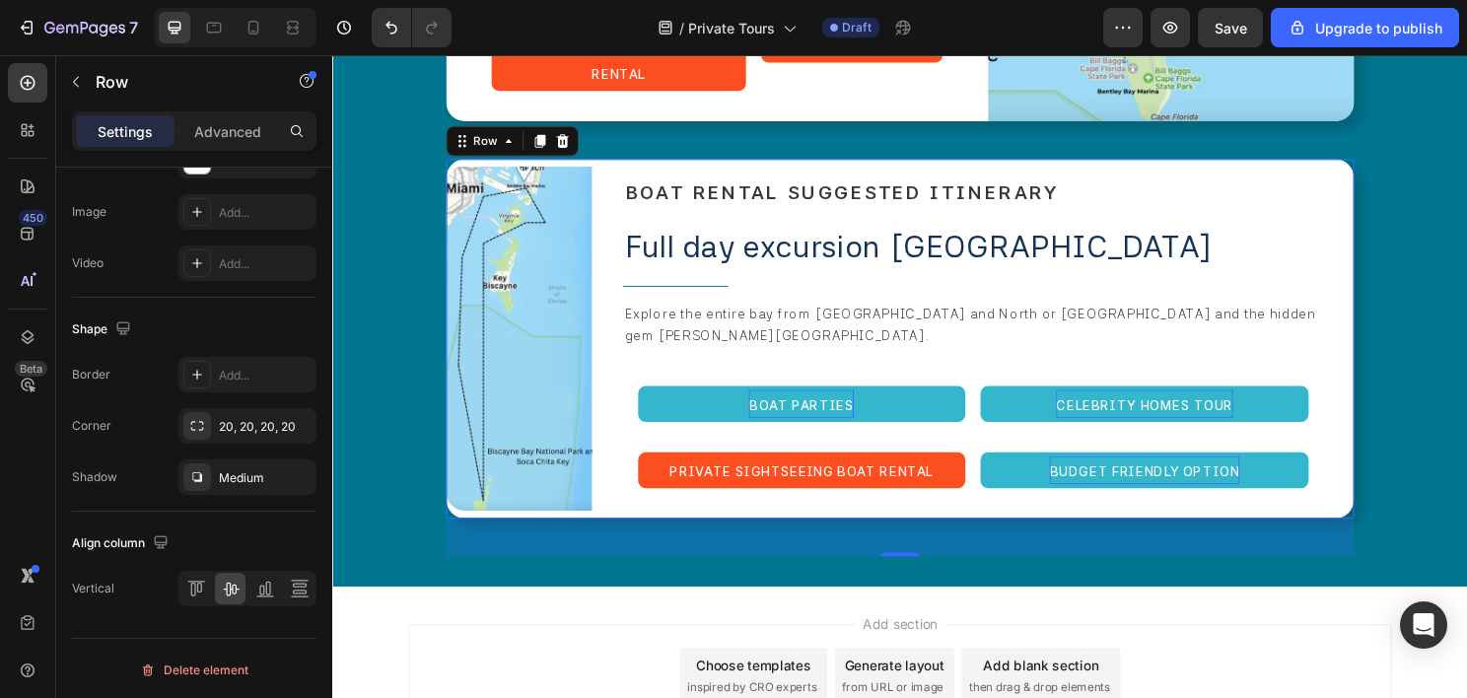
scroll to position [5598, 0]
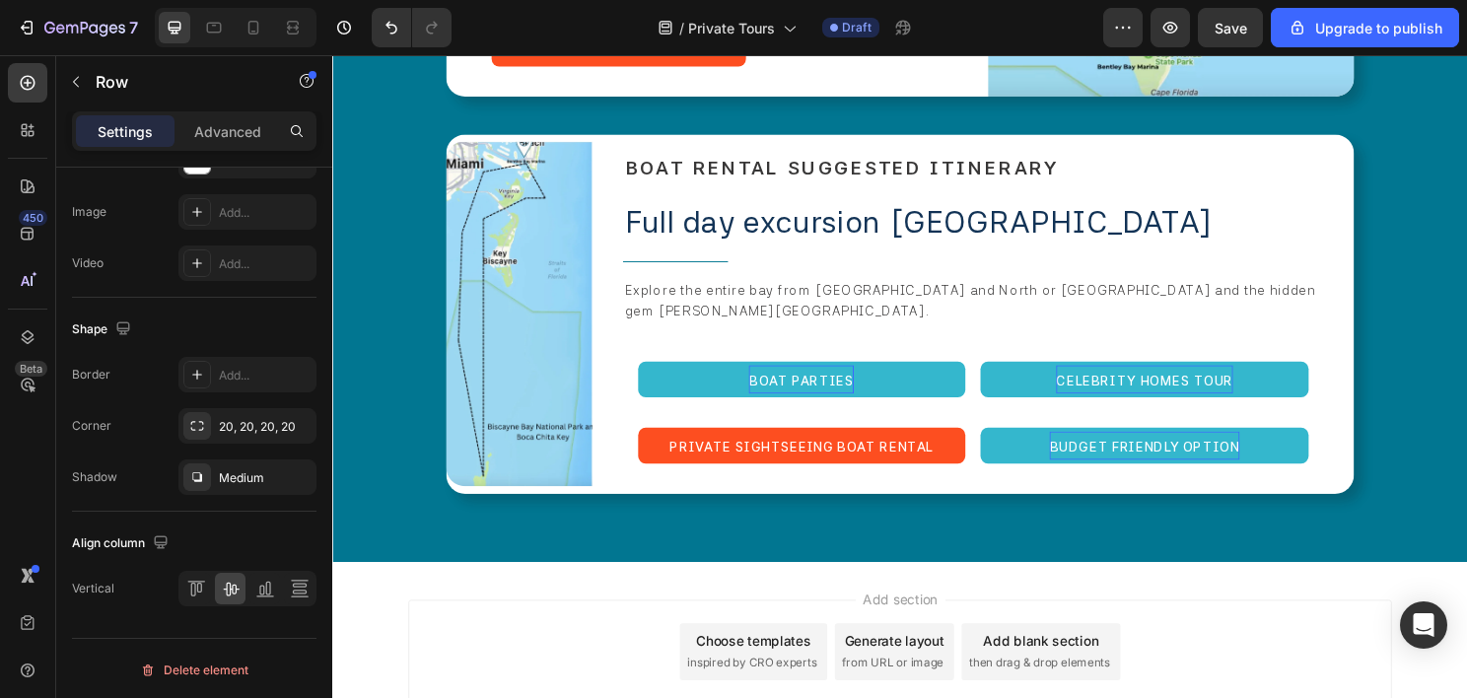
click at [654, 584] on div "Add section Choose templates inspired by CRO experts Generate layout from URL o…" at bounding box center [923, 705] width 1183 height 243
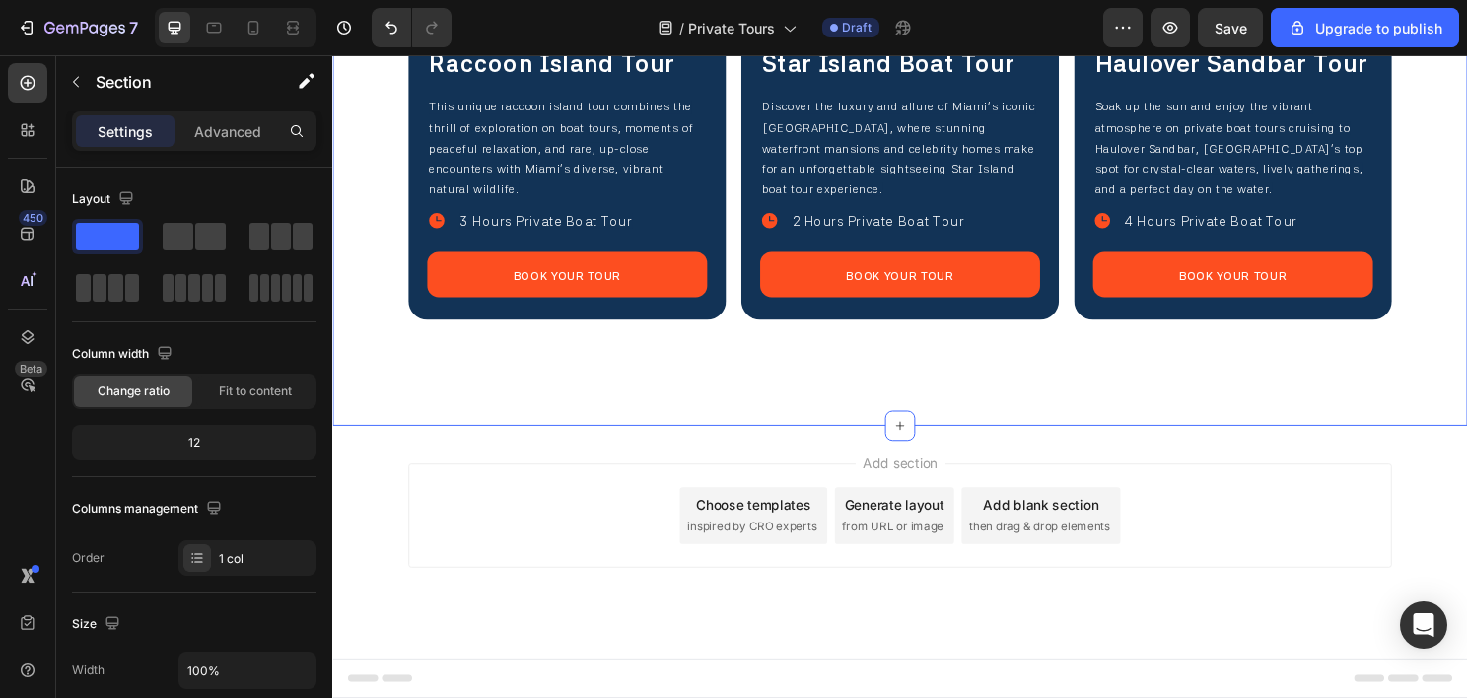
scroll to position [6435, 0]
click at [676, 456] on div "Add section Choose templates inspired by CRO experts Generate layout from URL o…" at bounding box center [923, 563] width 1183 height 243
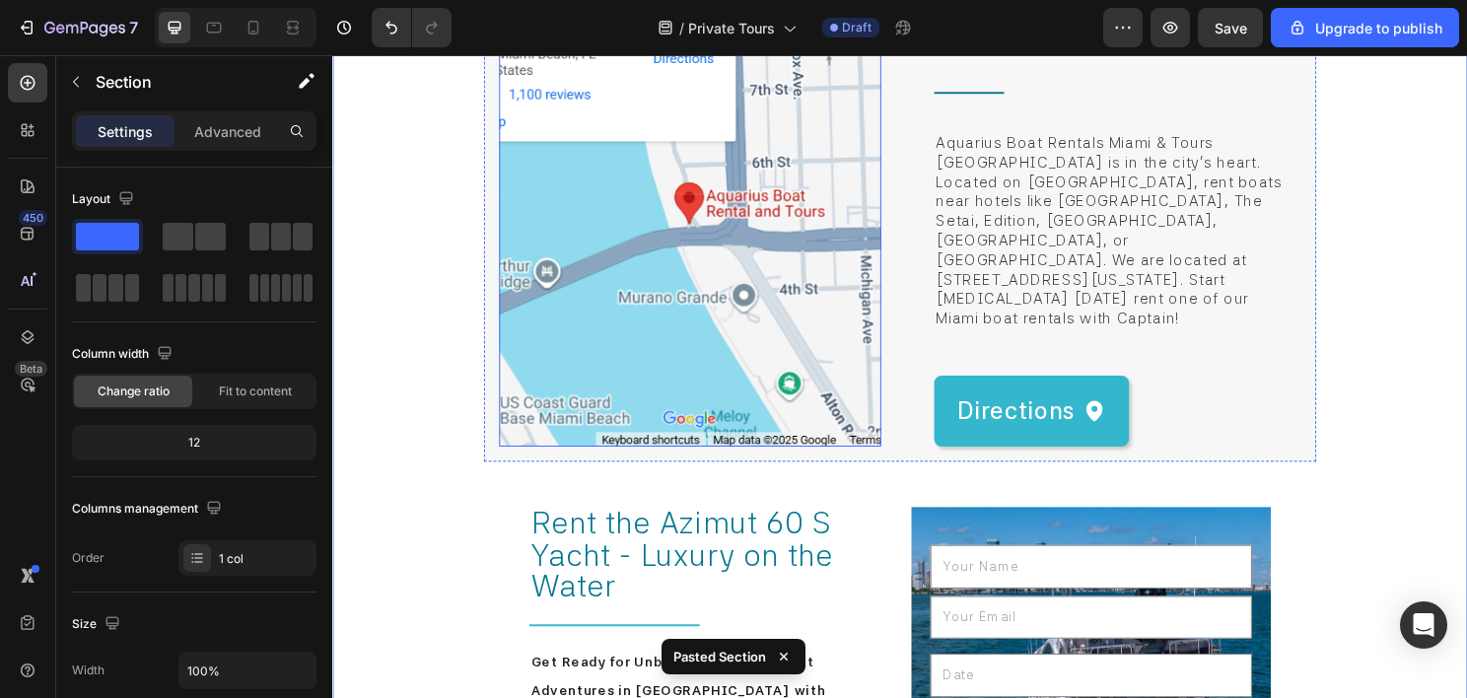
scroll to position [6655, 0]
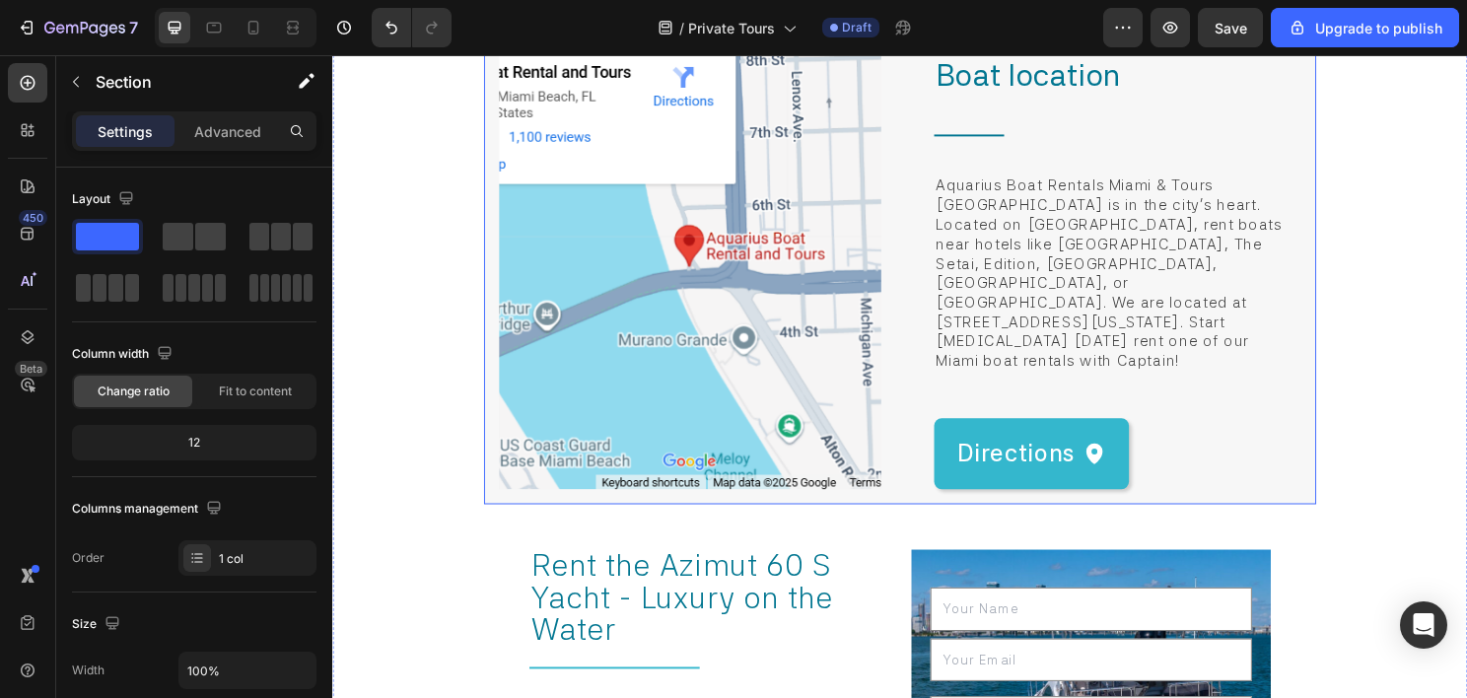
click at [1321, 258] on div "Image Boat location Heading Title Line Aquarius Boat Rentals Miami & Tours Miam…" at bounding box center [924, 274] width 868 height 502
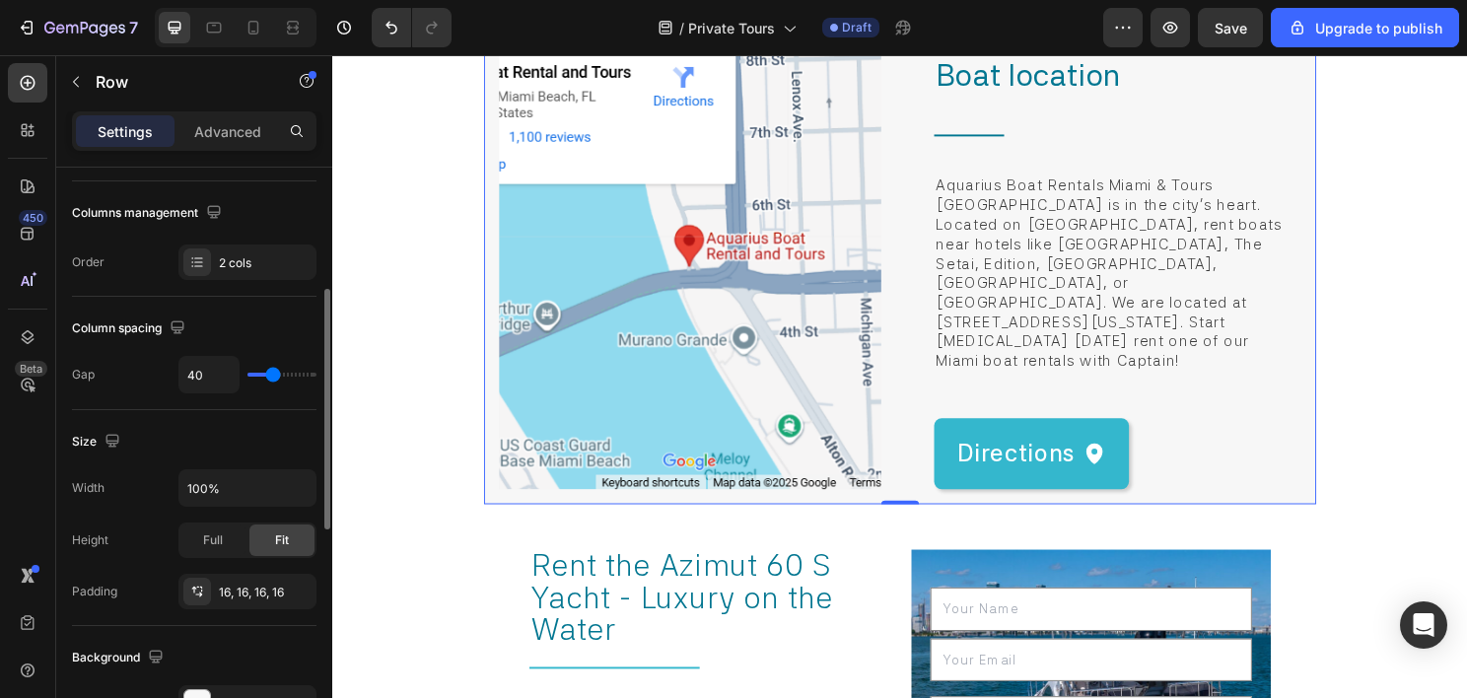
scroll to position [493, 0]
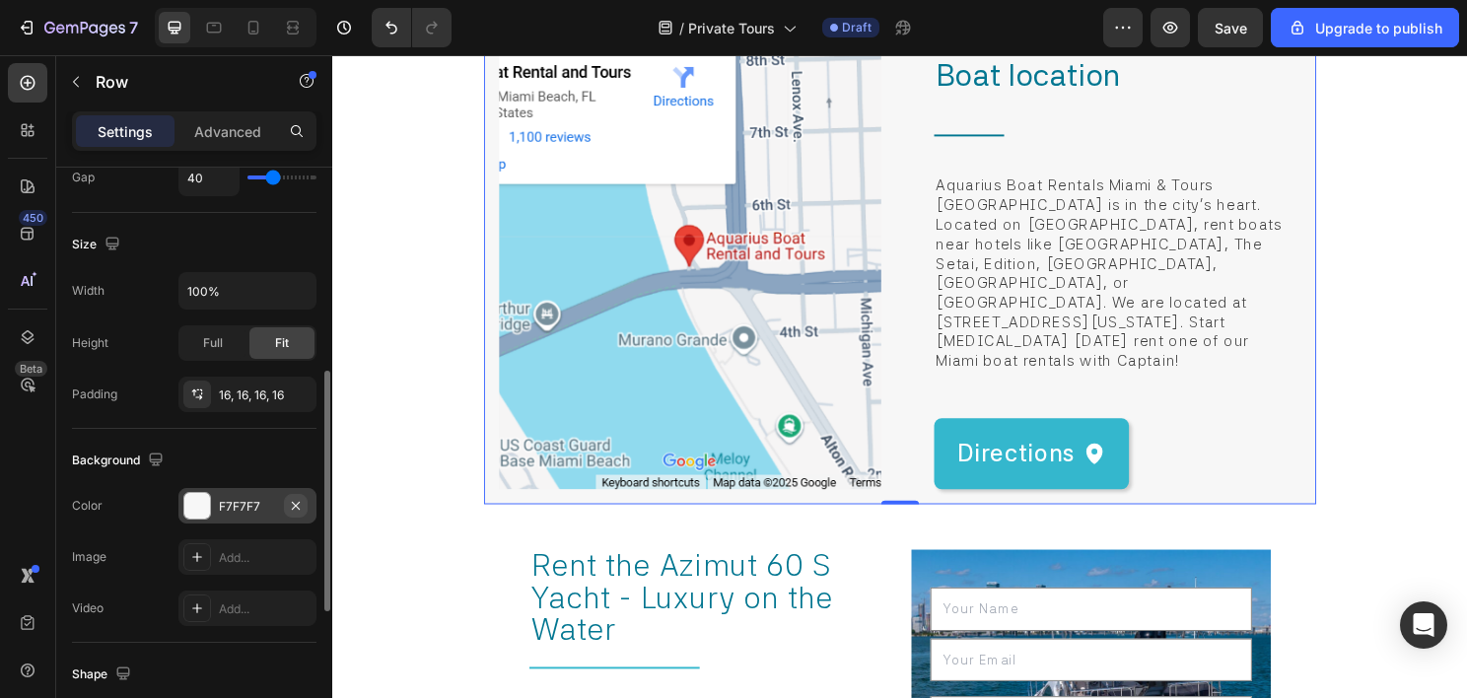
click at [296, 498] on icon "button" at bounding box center [296, 506] width 16 height 16
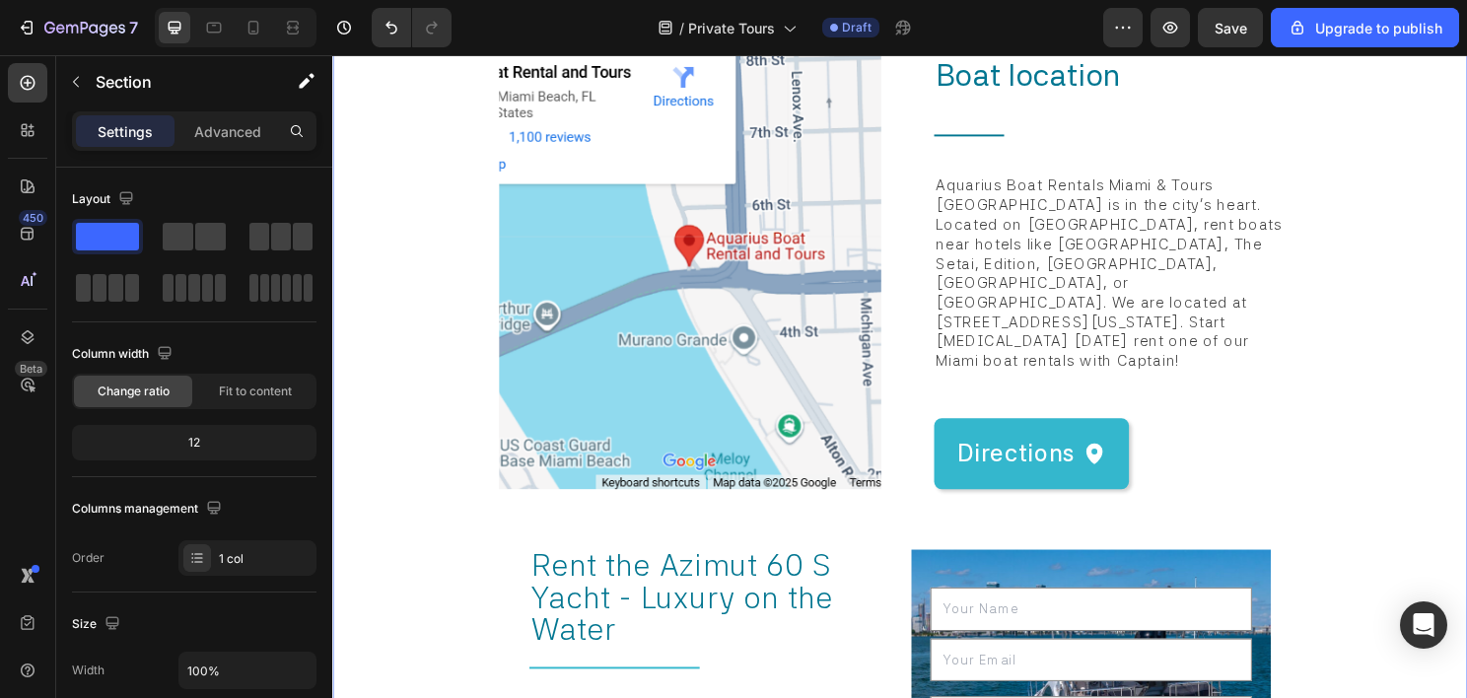
scroll to position [394, 0]
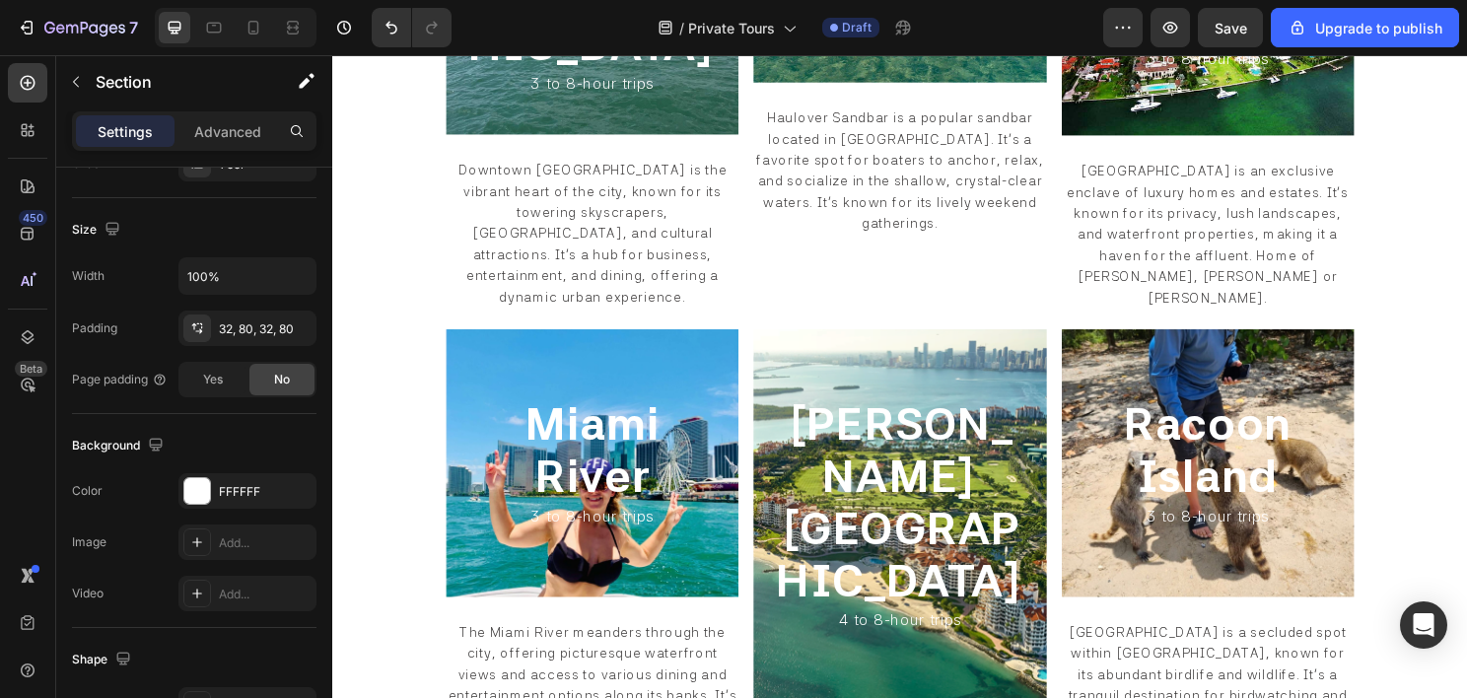
scroll to position [1825, 0]
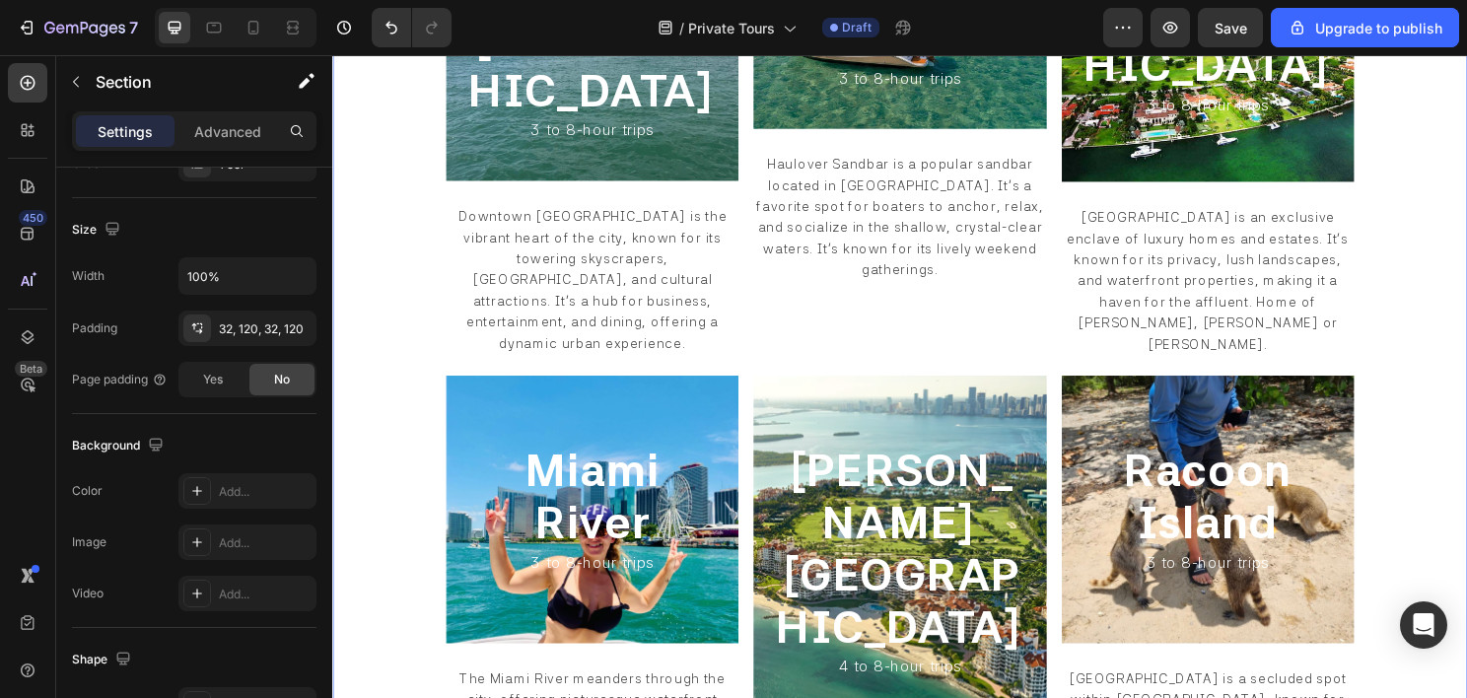
click at [368, 518] on div "Miami Beach's Luxury Mansions Heading 1 to 8-hour trips Heading Row Embark on a…" at bounding box center [923, 471] width 1183 height 2357
click at [247, 493] on div "Add..." at bounding box center [265, 492] width 93 height 18
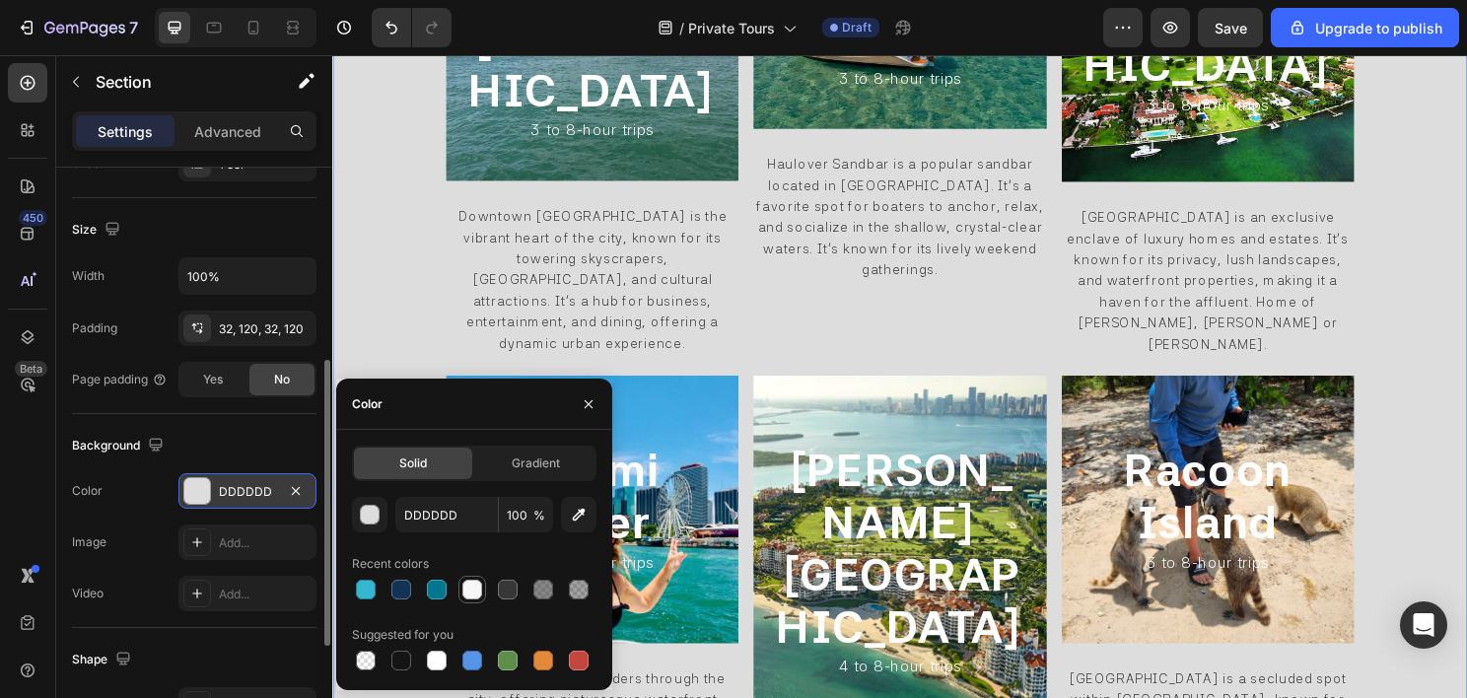
click at [473, 594] on div at bounding box center [472, 590] width 20 height 20
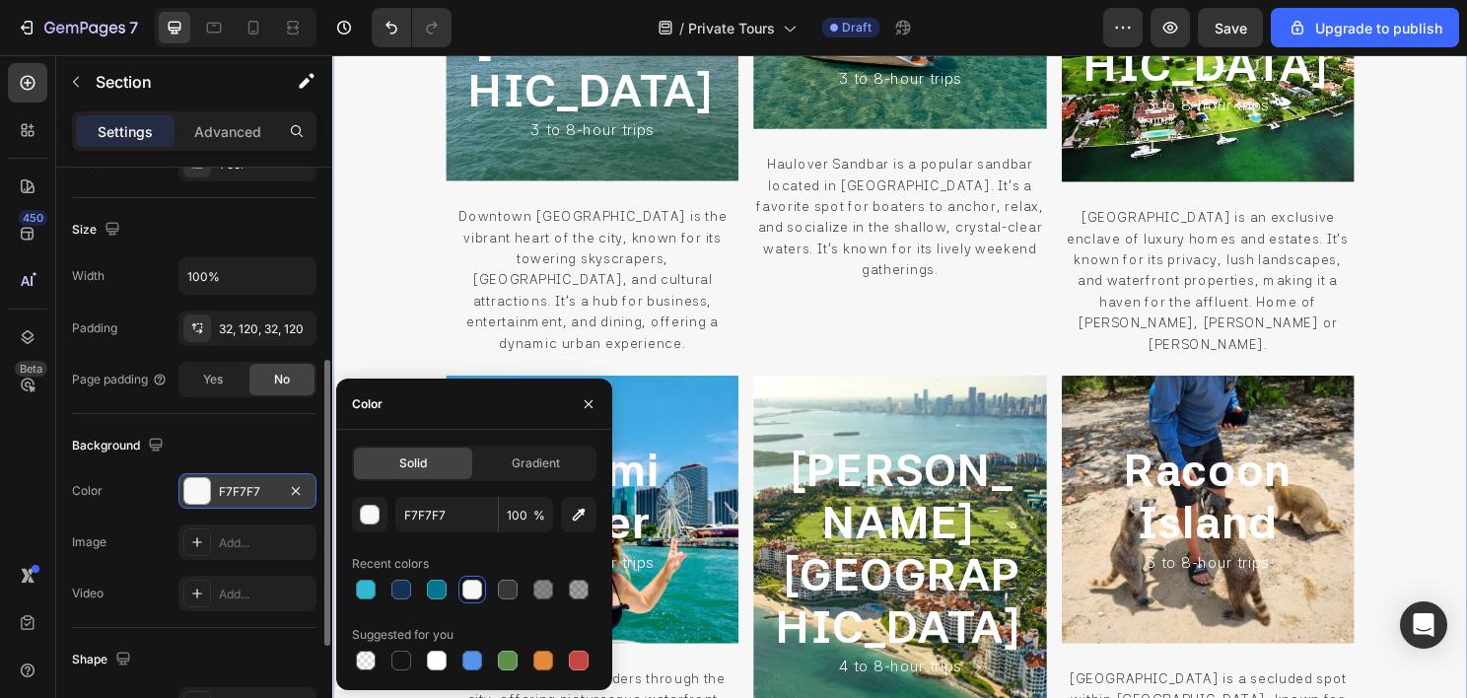
drag, startPoint x: 430, startPoint y: 668, endPoint x: 446, endPoint y: 638, distance: 34.4
click at [430, 666] on div at bounding box center [437, 661] width 20 height 20
type input "FFFFFF"
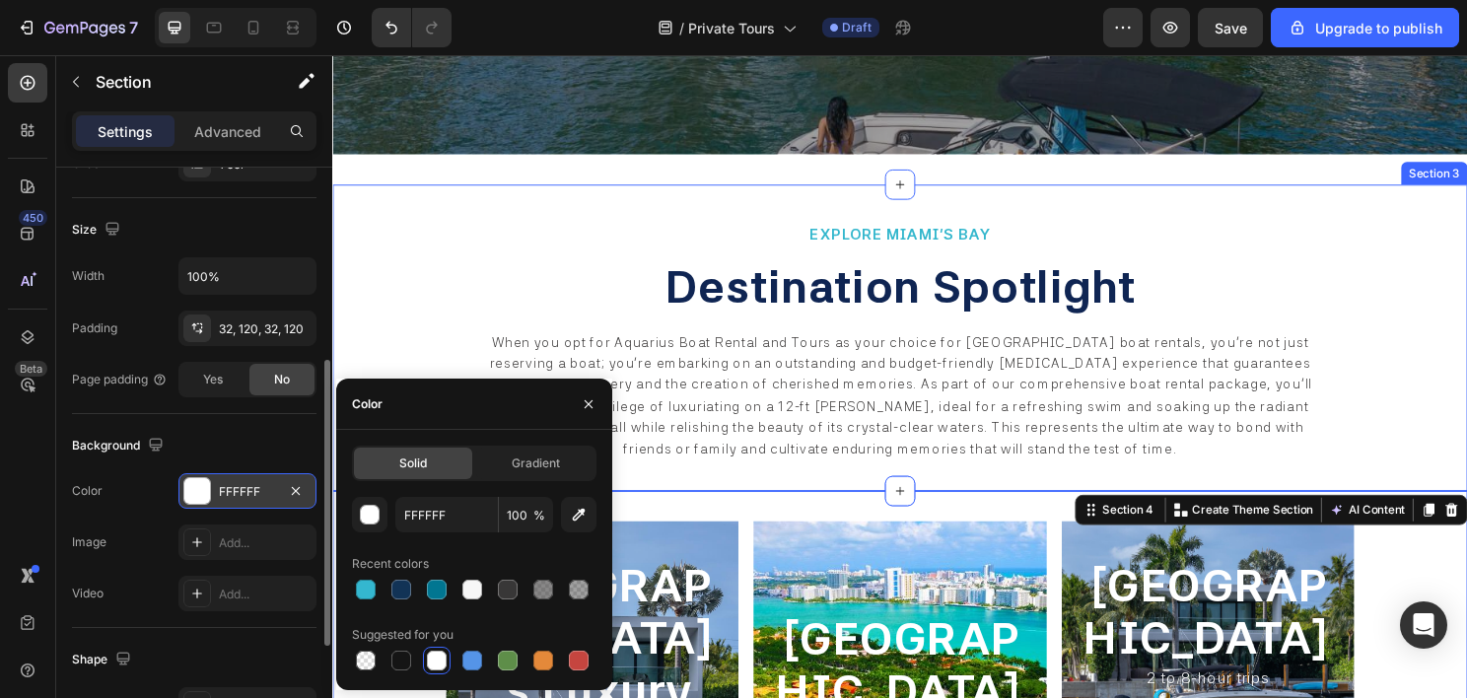
scroll to position [642, 0]
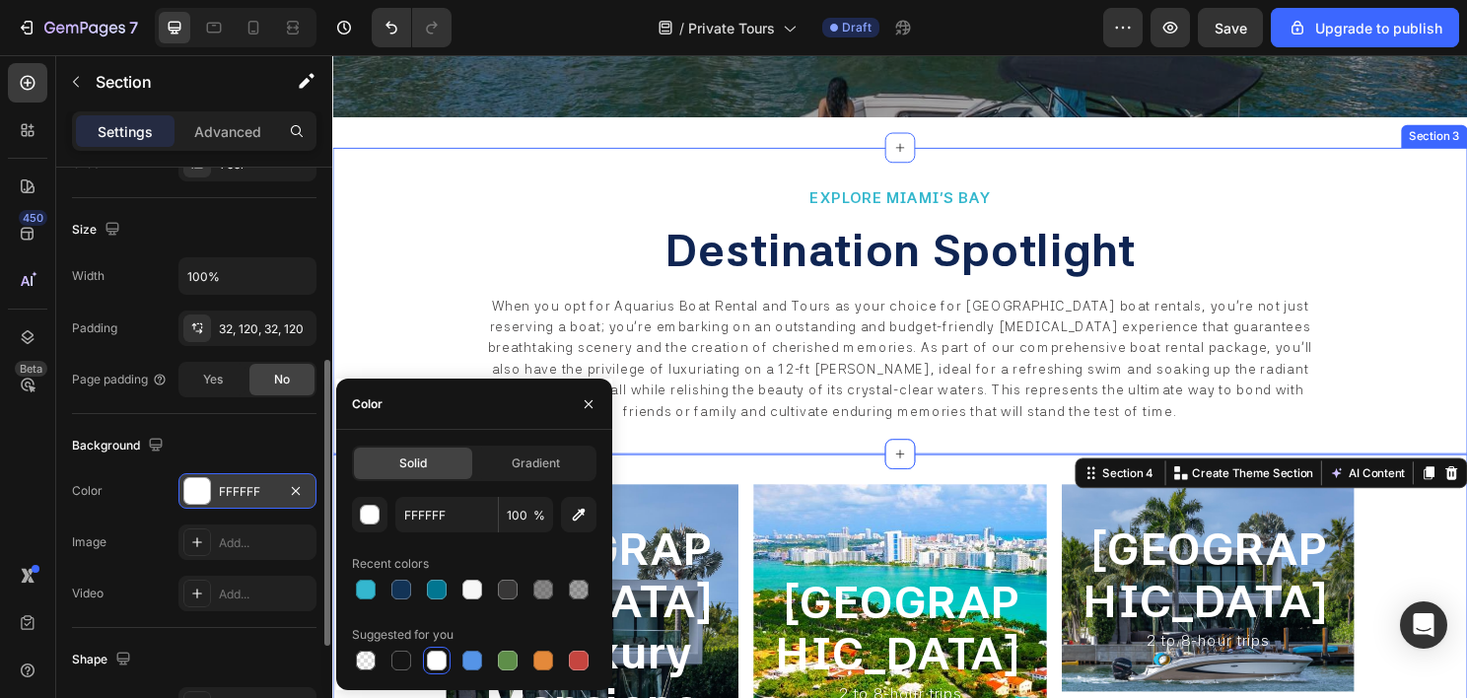
click at [361, 268] on div "EXPLORE MIAMI'S BAY Heading destination spotlight Heading When you opt for Aqua…" at bounding box center [923, 311] width 1183 height 319
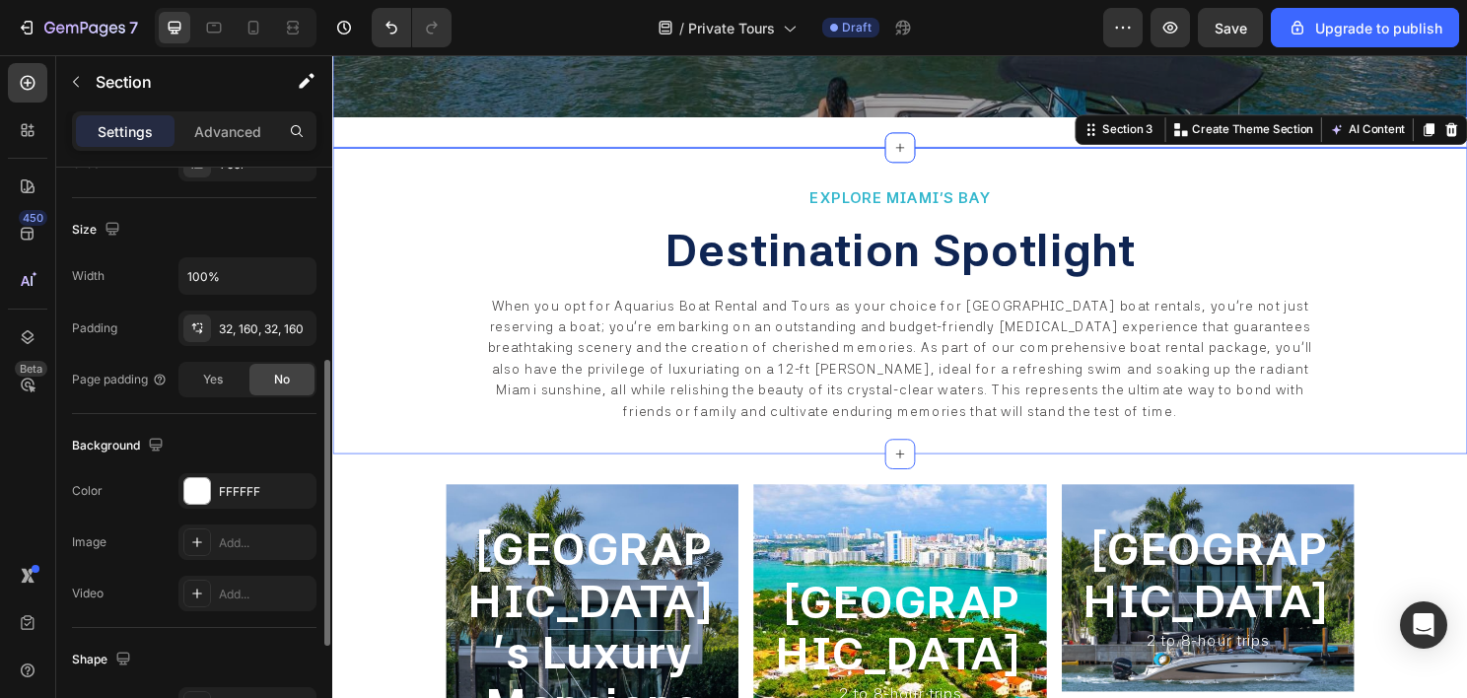
click at [372, 208] on div "EXPLORE MIAMI'S BAY Heading destination spotlight Heading When you opt for Aqua…" at bounding box center [923, 311] width 1183 height 319
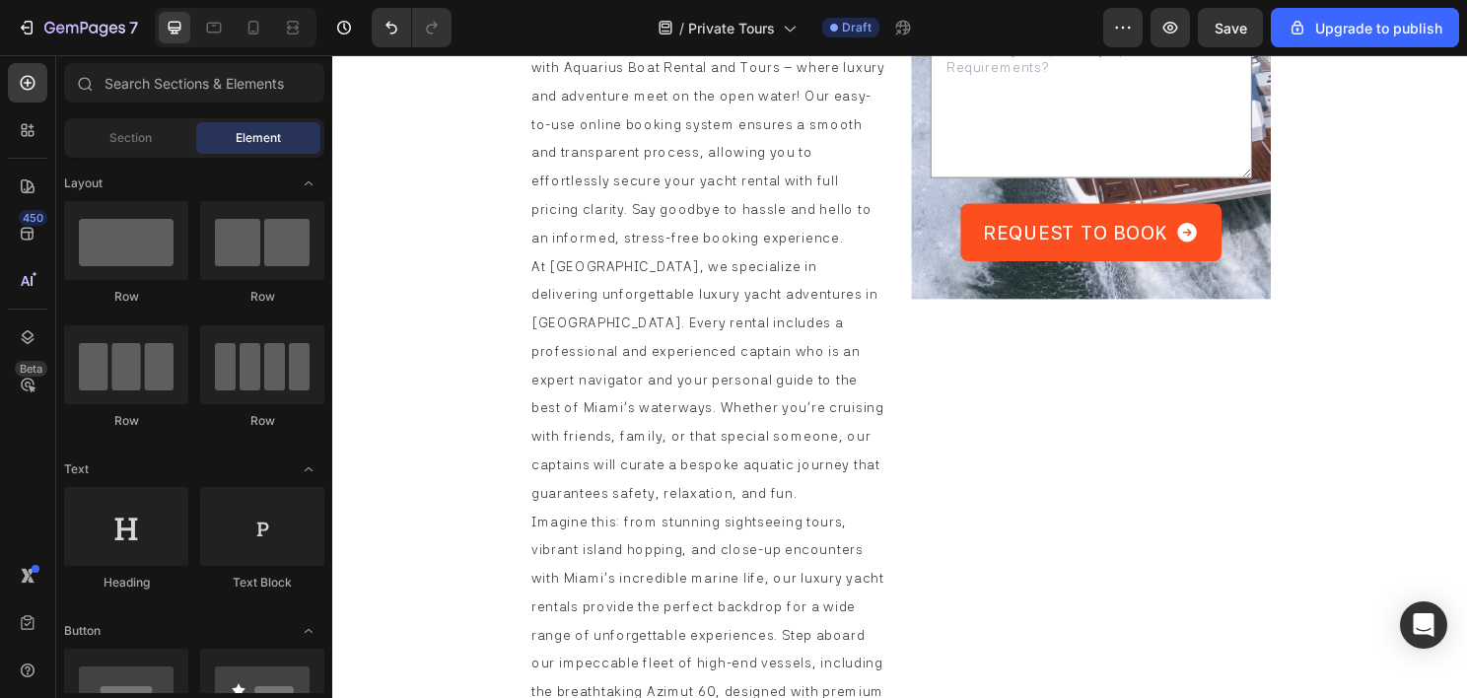
scroll to position [8273, 0]
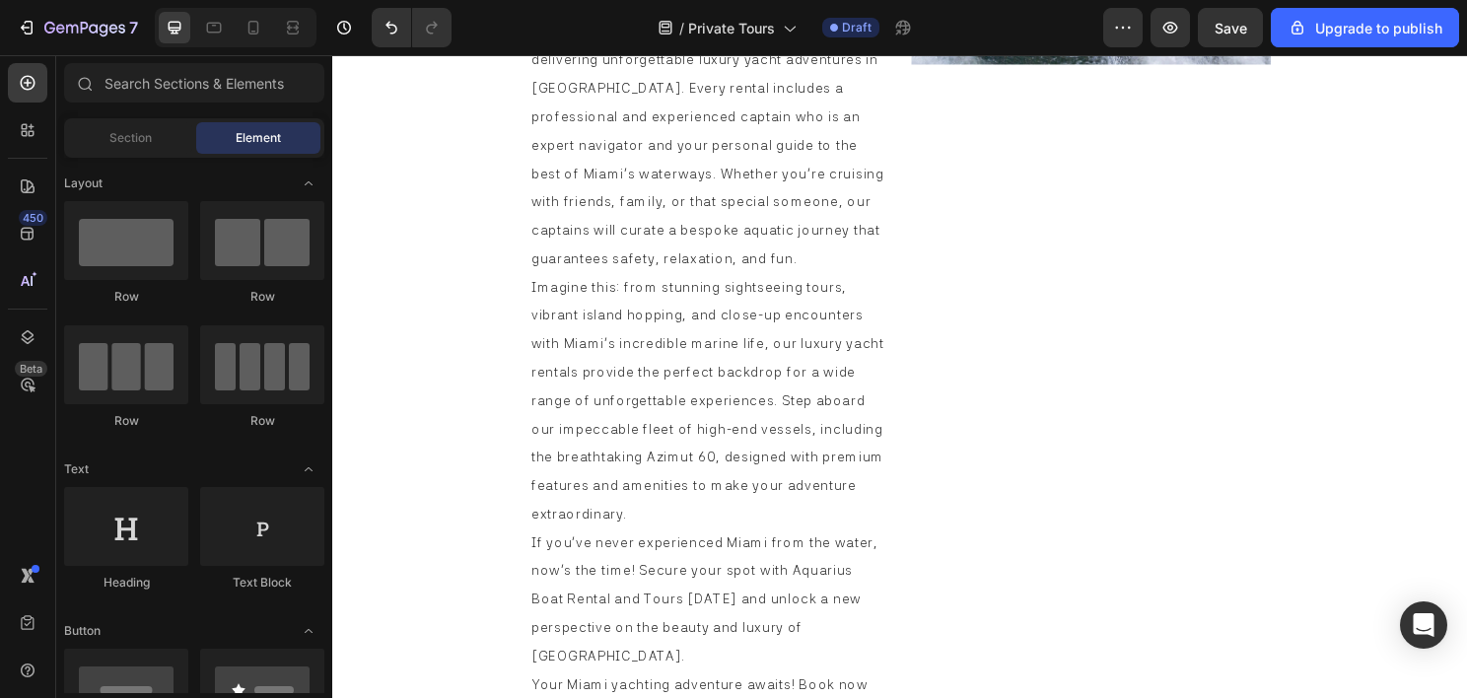
drag, startPoint x: 1512, startPoint y: 249, endPoint x: 1744, endPoint y: 694, distance: 501.3
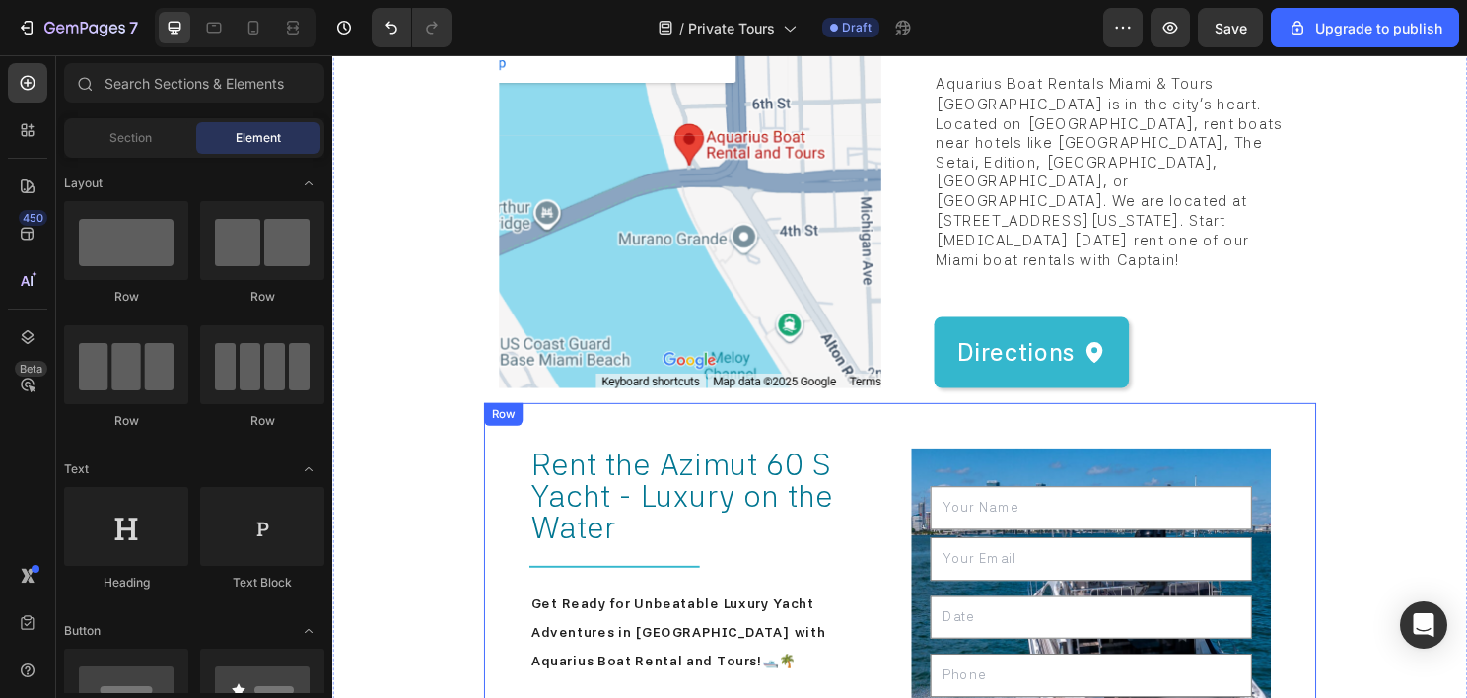
scroll to position [7287, 0]
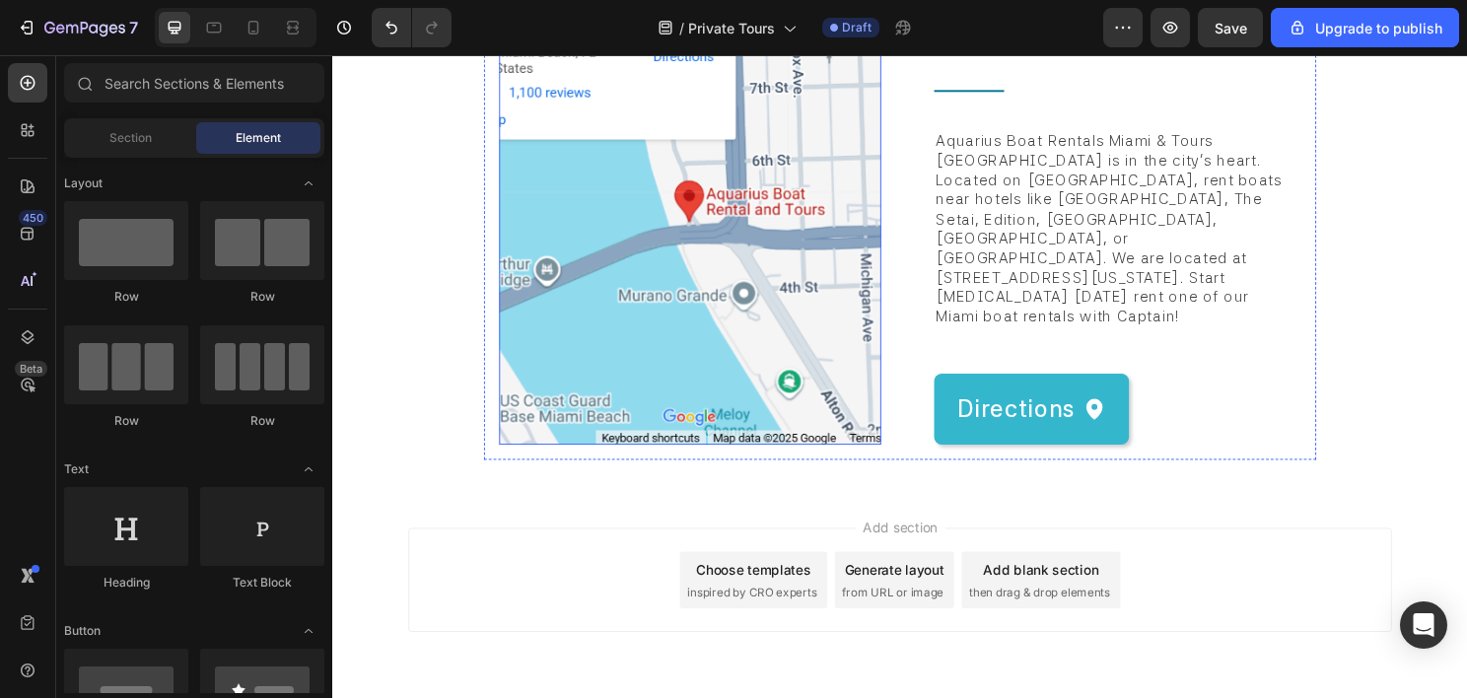
scroll to position [7288, 0]
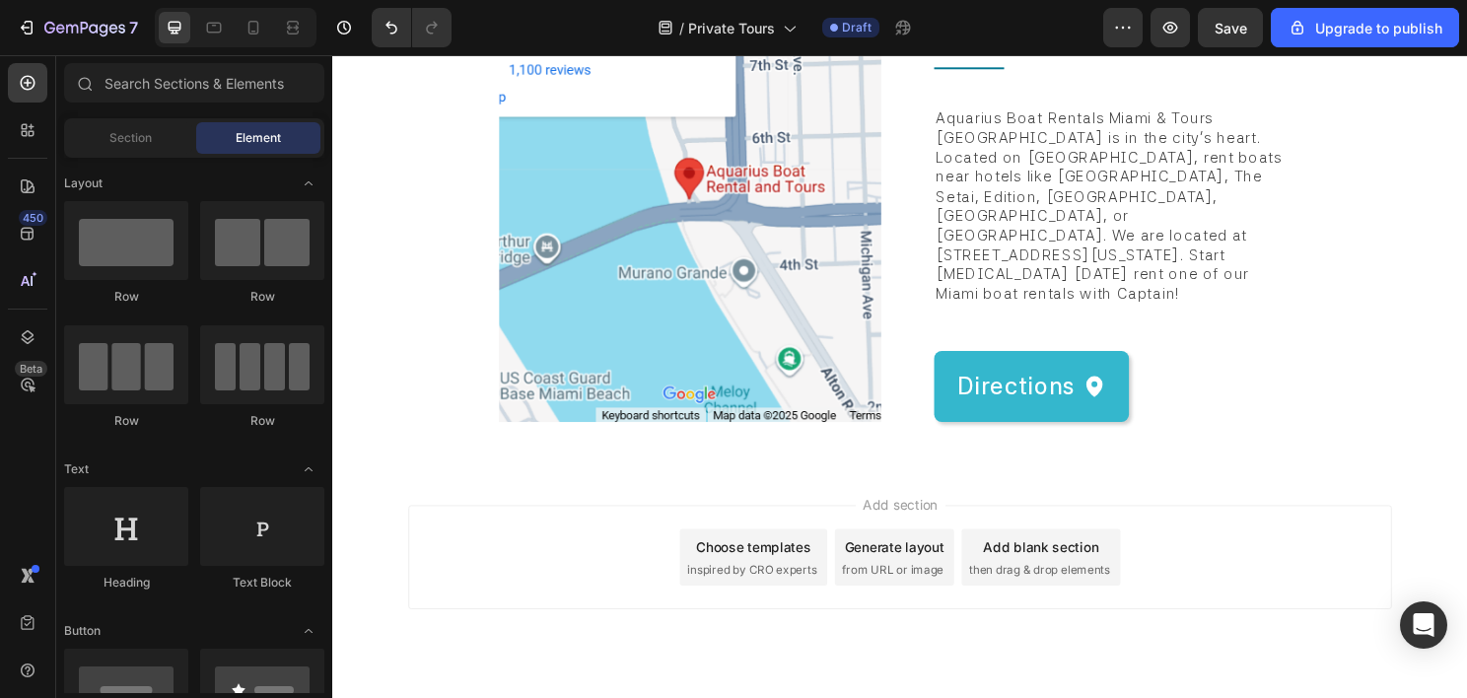
click at [592, 485] on div "Add section Choose templates inspired by CRO experts Generate layout from URL o…" at bounding box center [923, 606] width 1183 height 243
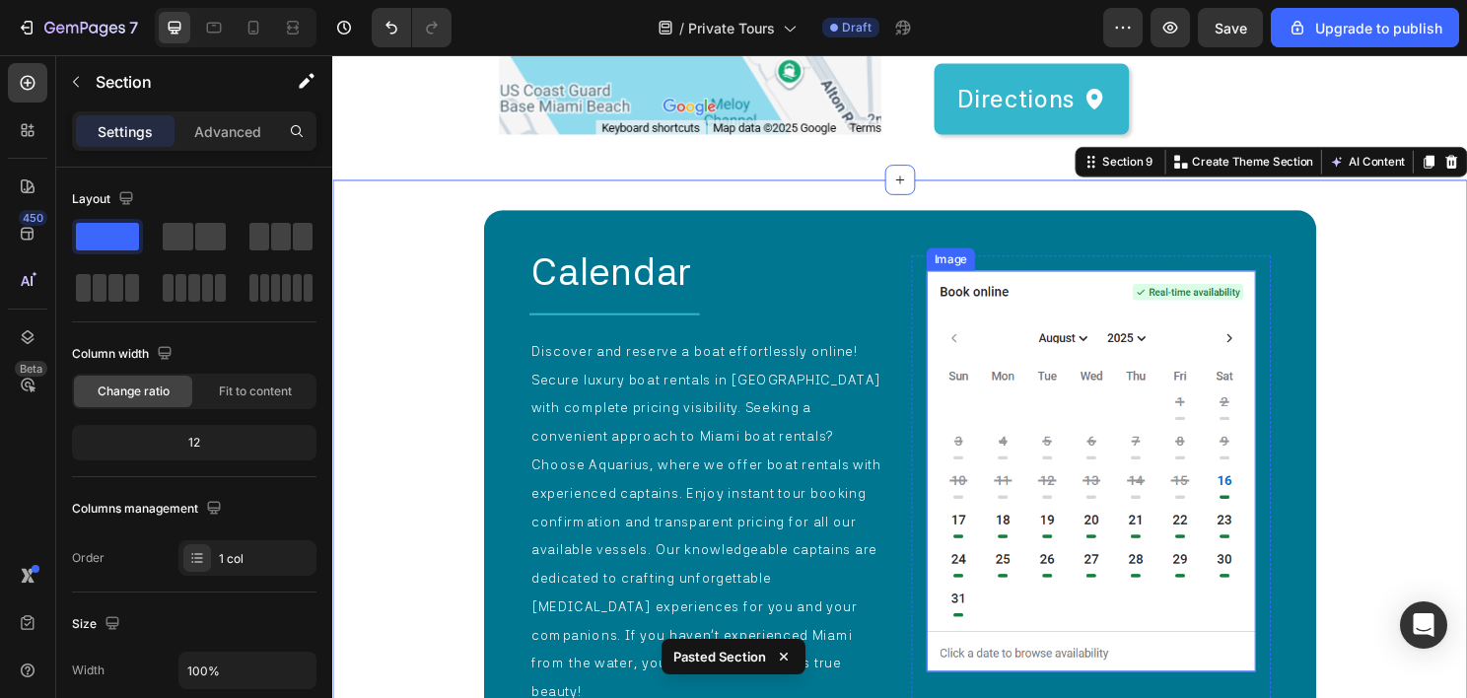
scroll to position [7622, 0]
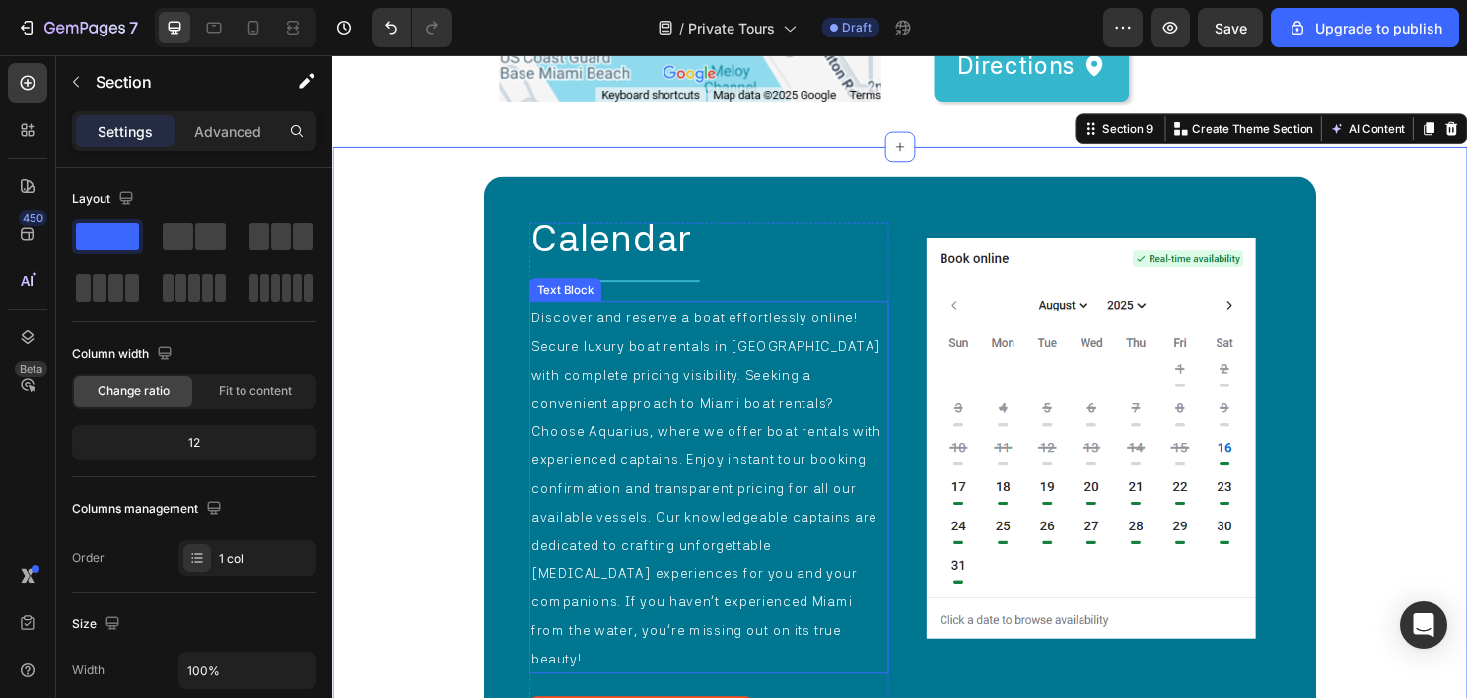
click at [659, 223] on span "Calendar" at bounding box center [623, 246] width 169 height 47
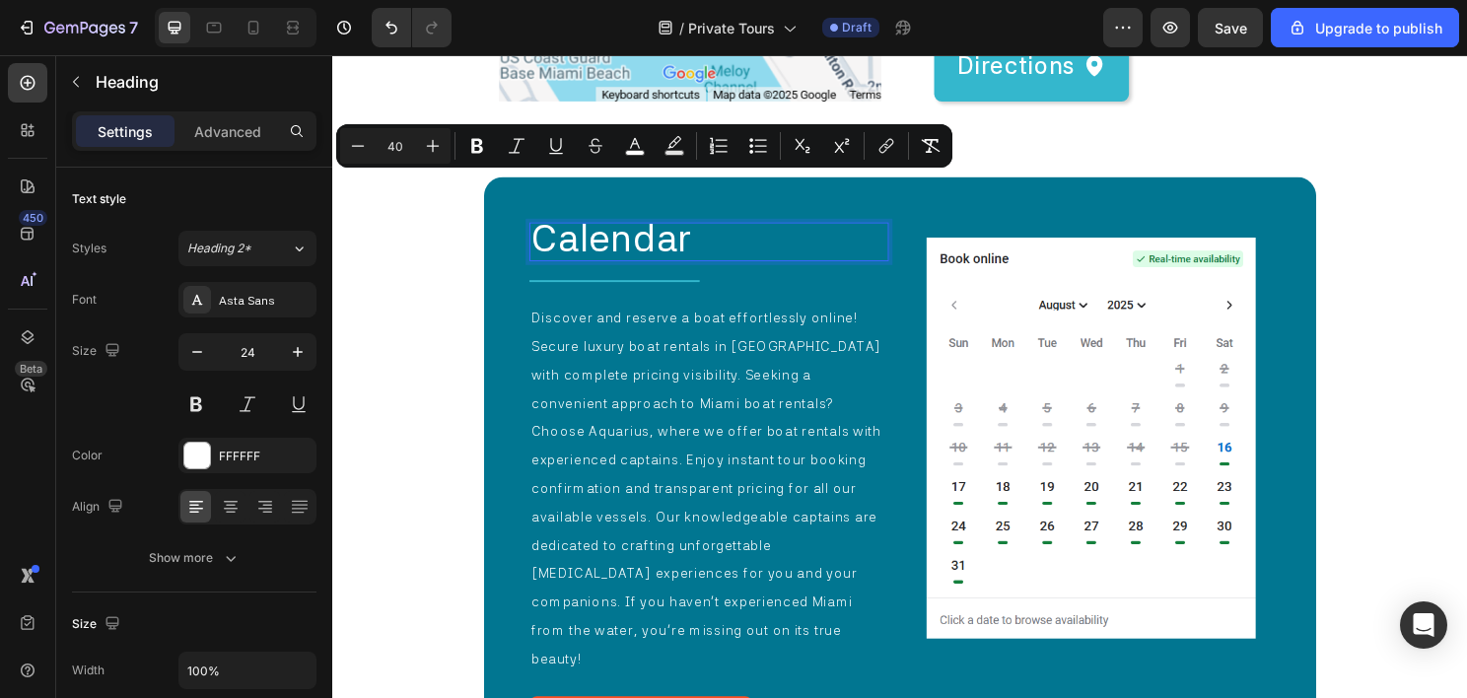
scroll to position [0, 0]
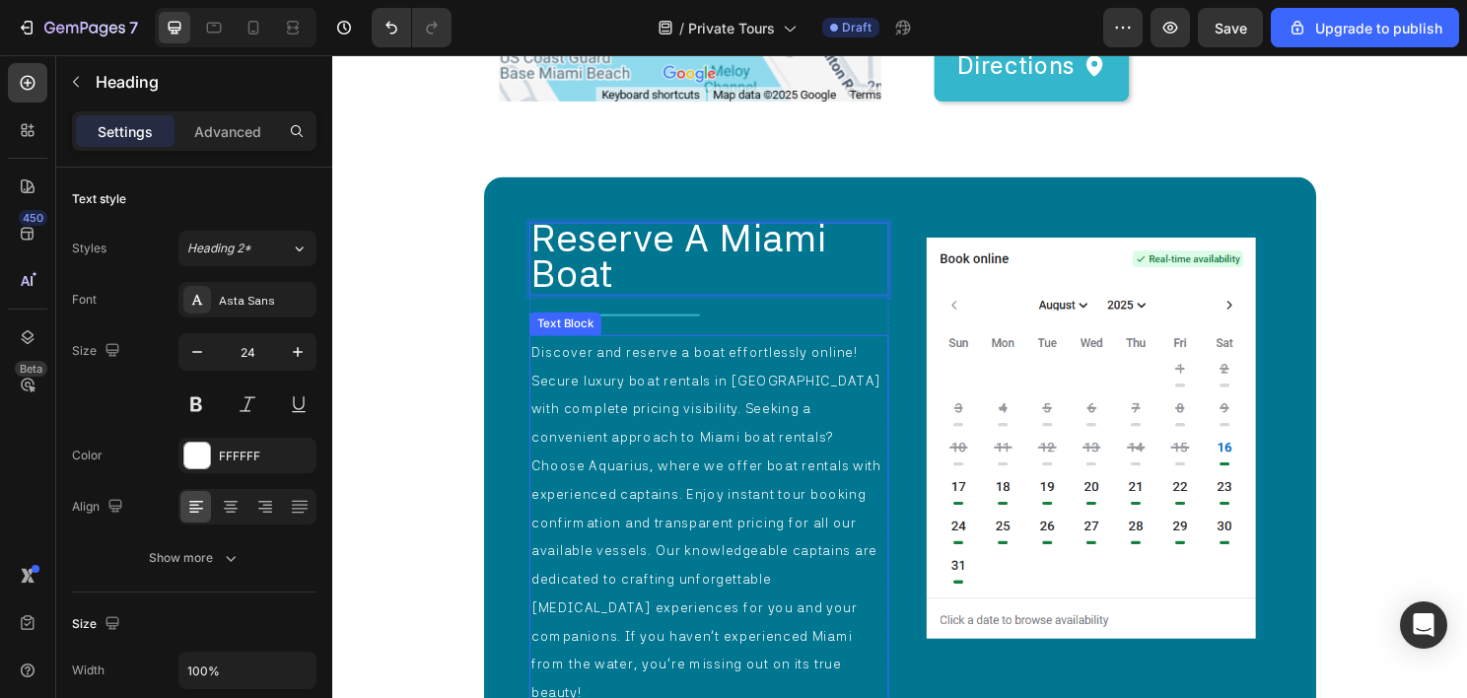
click at [666, 367] on p "Discover and reserve a boat effortlessly online! Secure luxury boat rentals in …" at bounding box center [724, 541] width 371 height 384
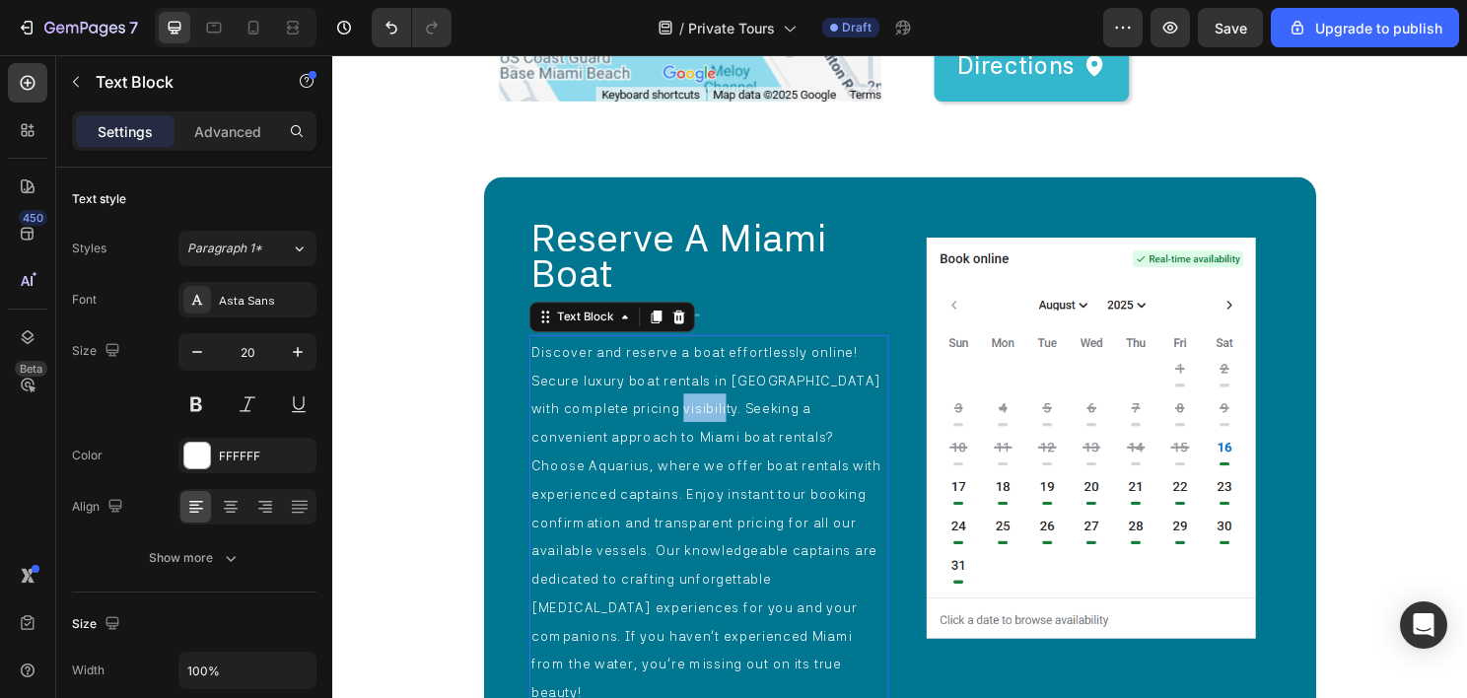
click at [666, 367] on p "Discover and reserve a boat effortlessly online! Secure luxury boat rentals in …" at bounding box center [724, 541] width 371 height 384
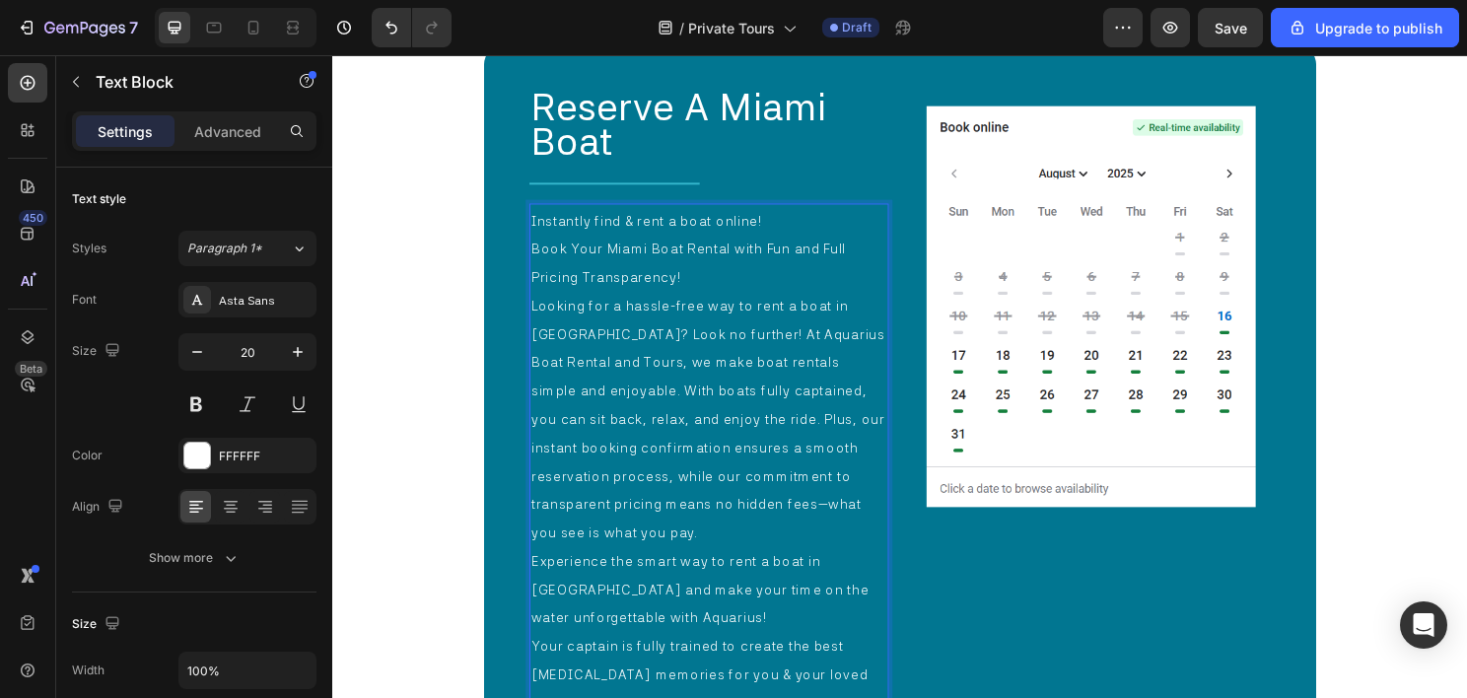
scroll to position [7772, 0]
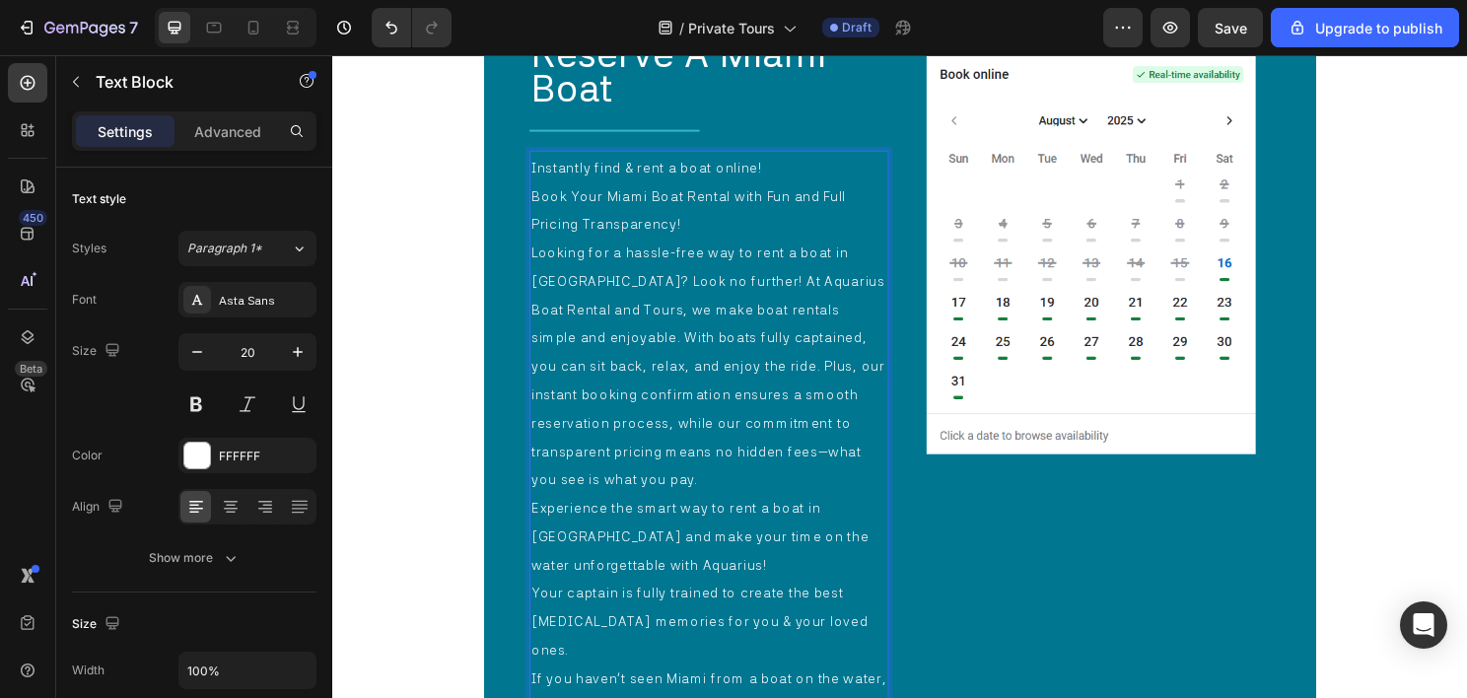
click at [751, 219] on p "Book Your Miami Boat Rental with Fun and Full Pricing Transparency!" at bounding box center [724, 215] width 371 height 59
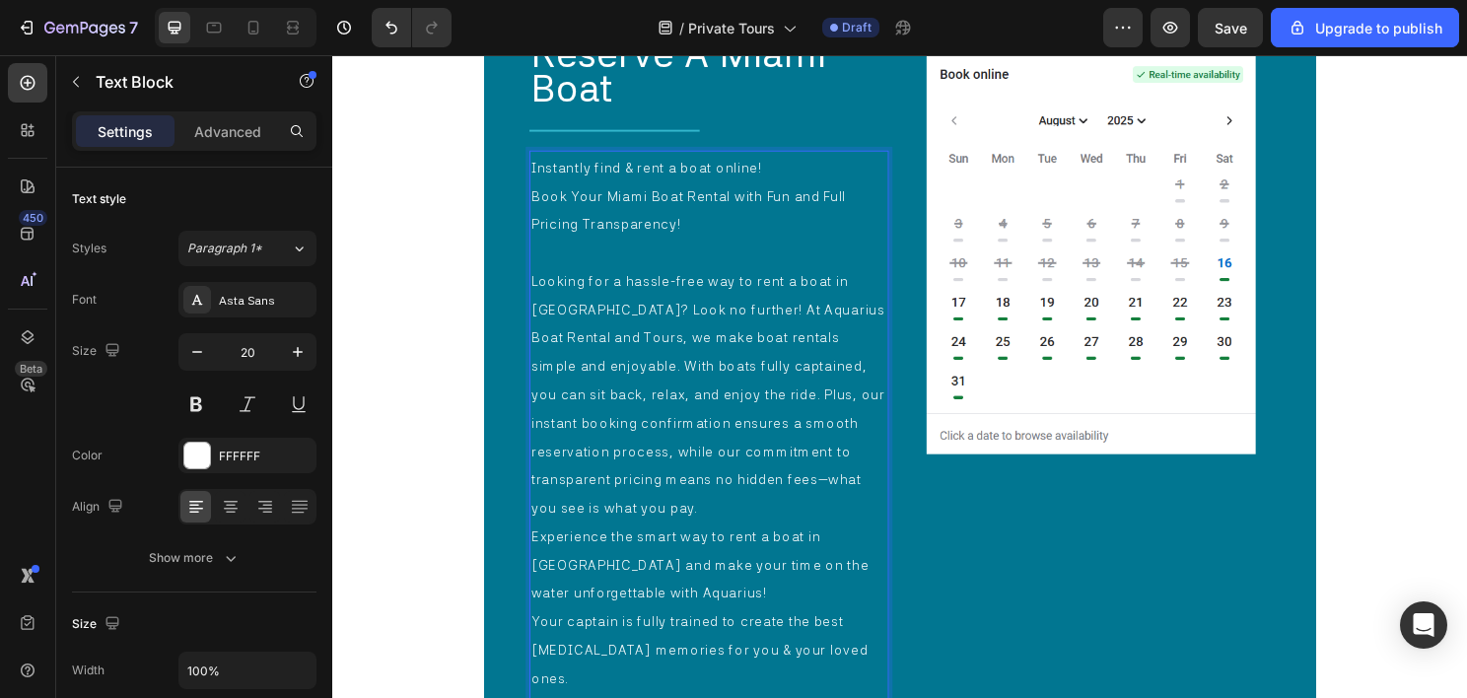
click at [777, 524] on p "Looking for a hassle-free way to rent a boat in Miami? Look no further! At Aqua…" at bounding box center [724, 408] width 371 height 266
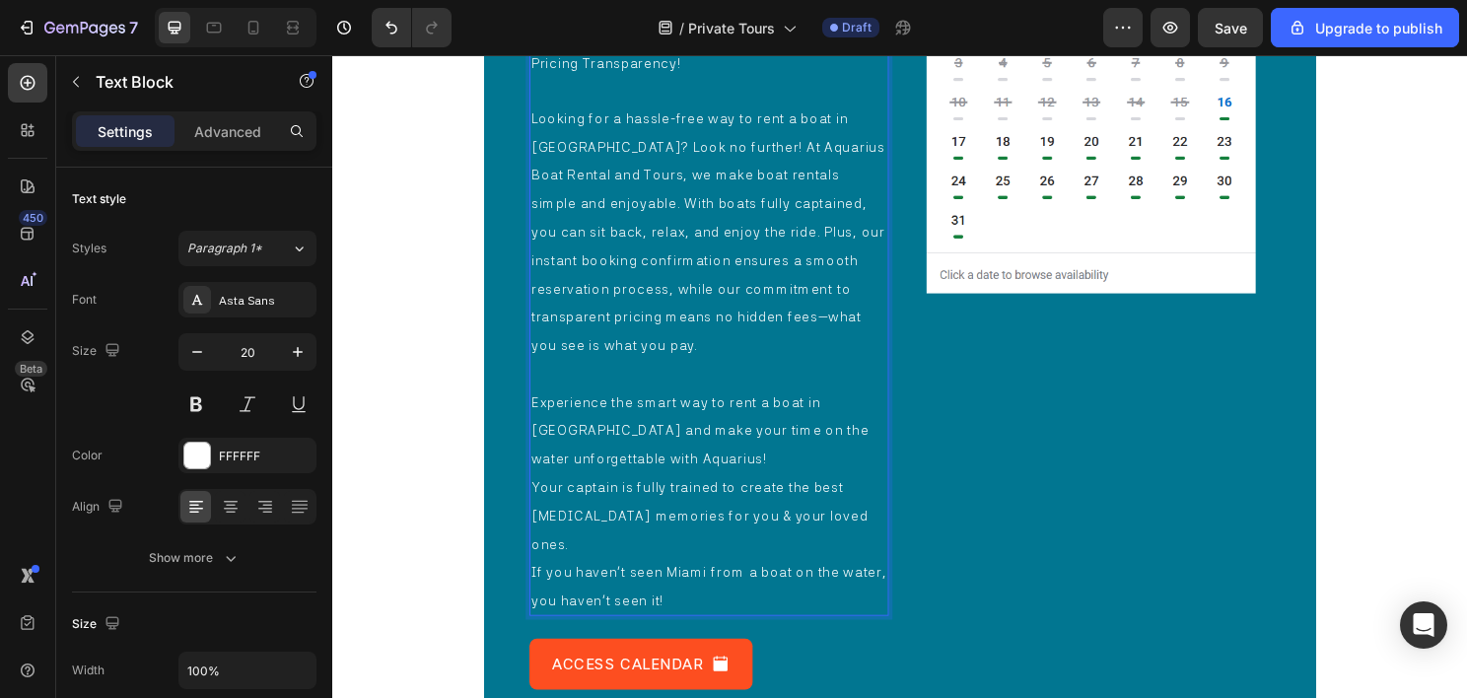
scroll to position [7969, 0]
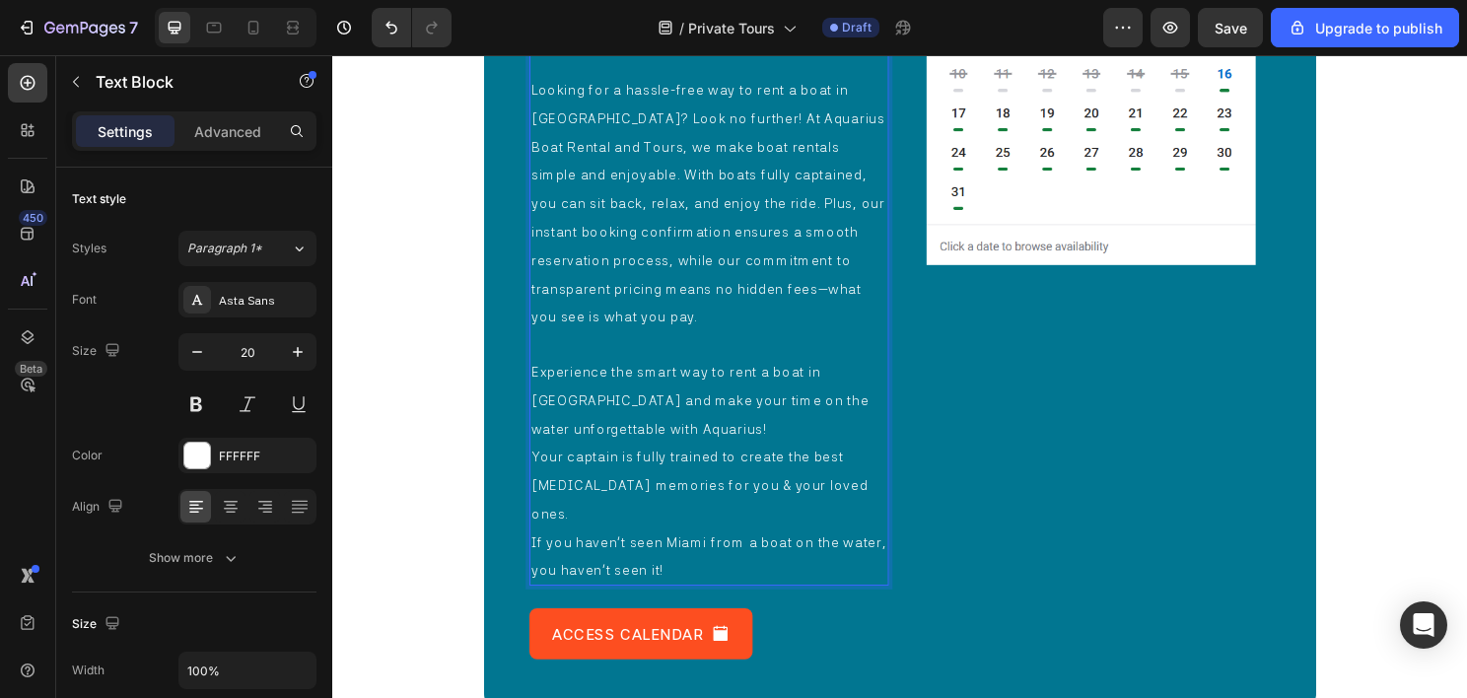
click at [751, 442] on p "Experience the smart way to rent a boat in Miami and make your time on the wate…" at bounding box center [724, 414] width 371 height 89
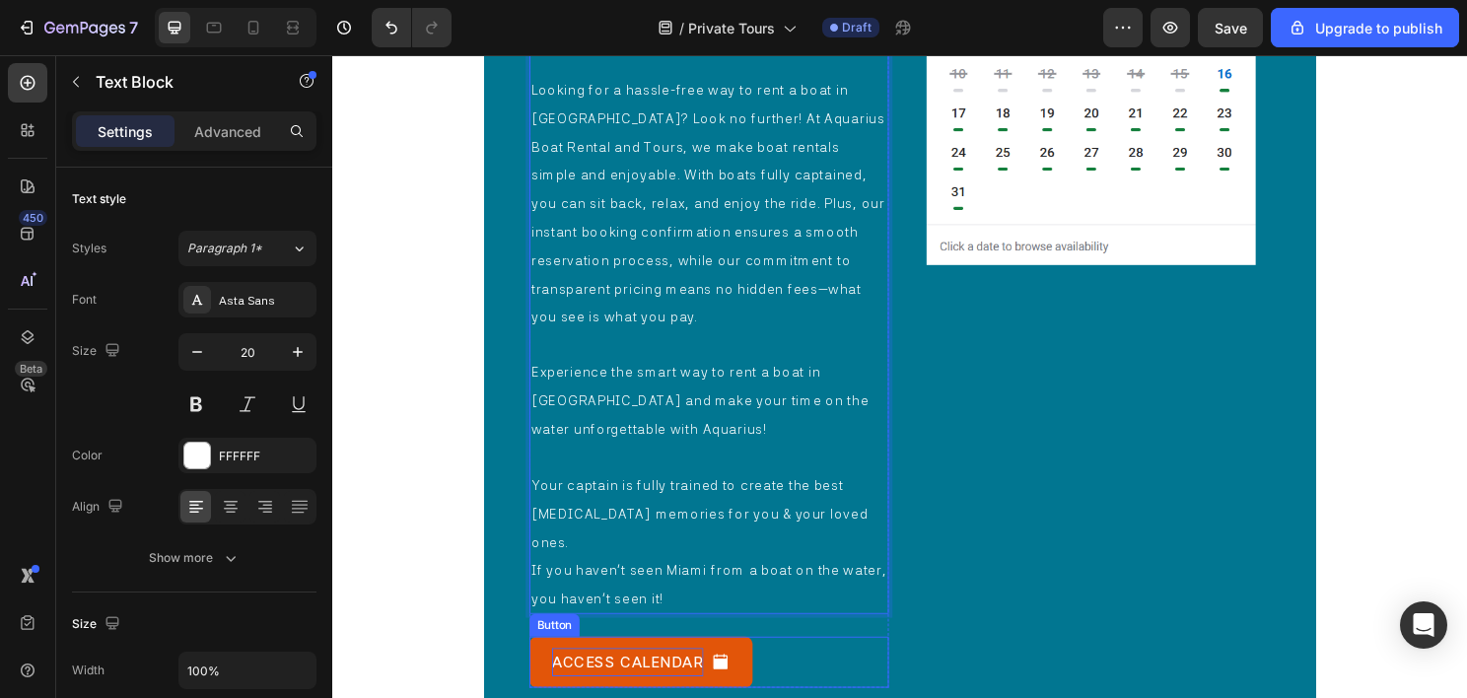
click at [622, 679] on span "ACCESS CALENDAR" at bounding box center [640, 688] width 158 height 19
click at [623, 679] on span "ACCESS CALENDAR" at bounding box center [640, 688] width 158 height 19
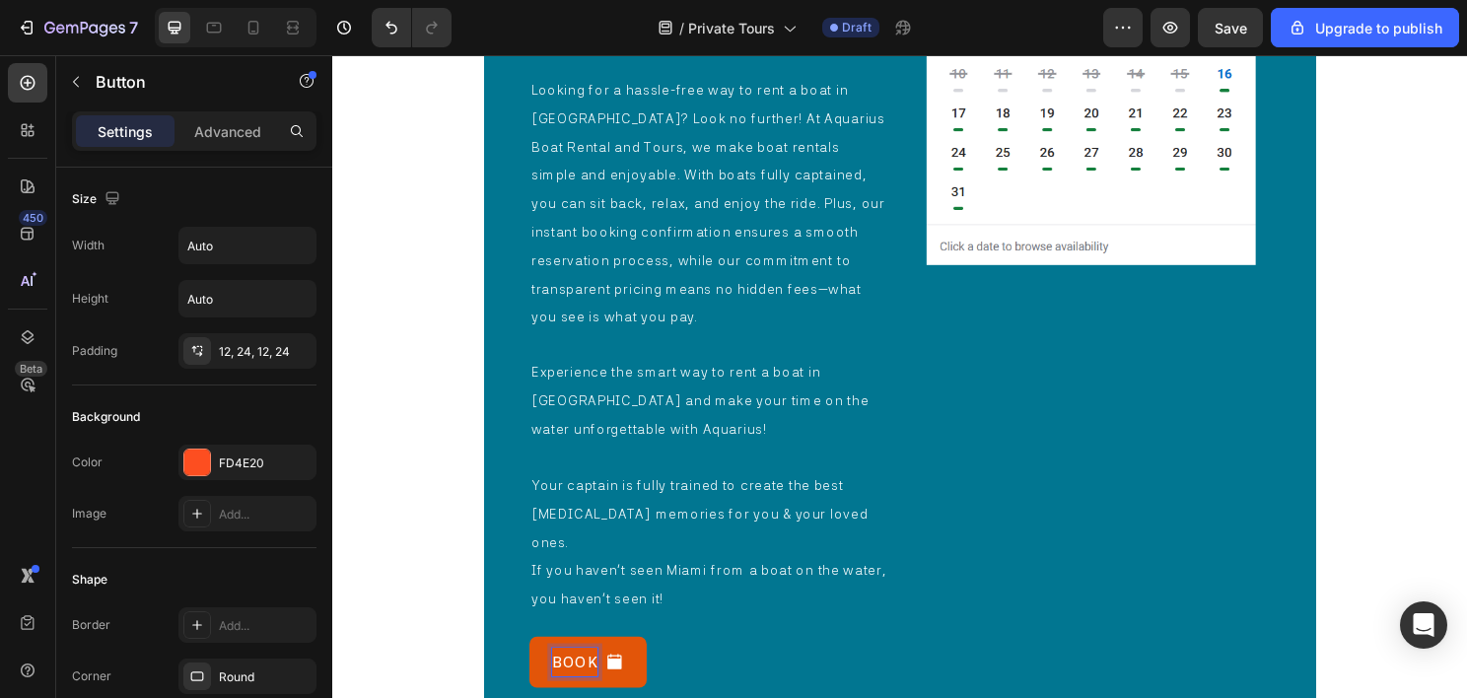
click at [537, 661] on button "BOOK" at bounding box center [598, 687] width 122 height 53
click at [537, 661] on button "BOOK BOAT" at bounding box center [623, 687] width 173 height 53
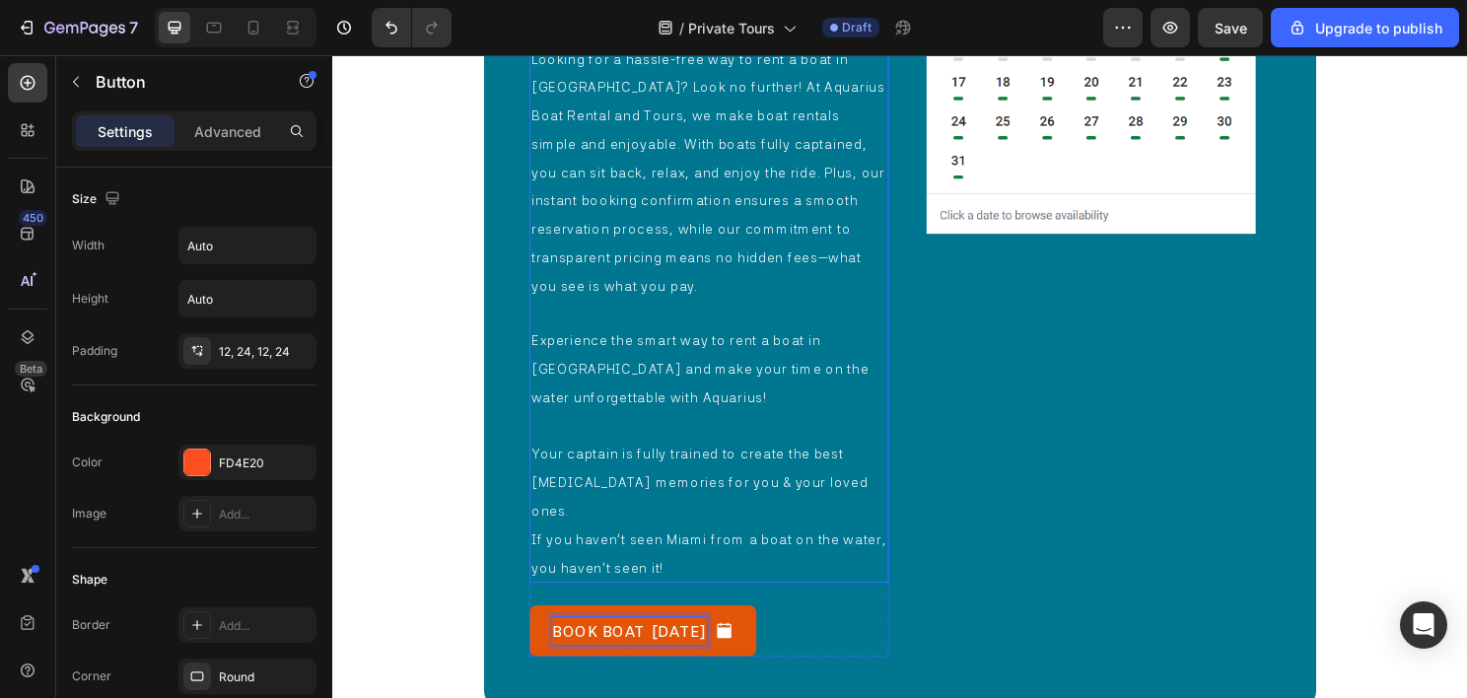
scroll to position [8068, 0]
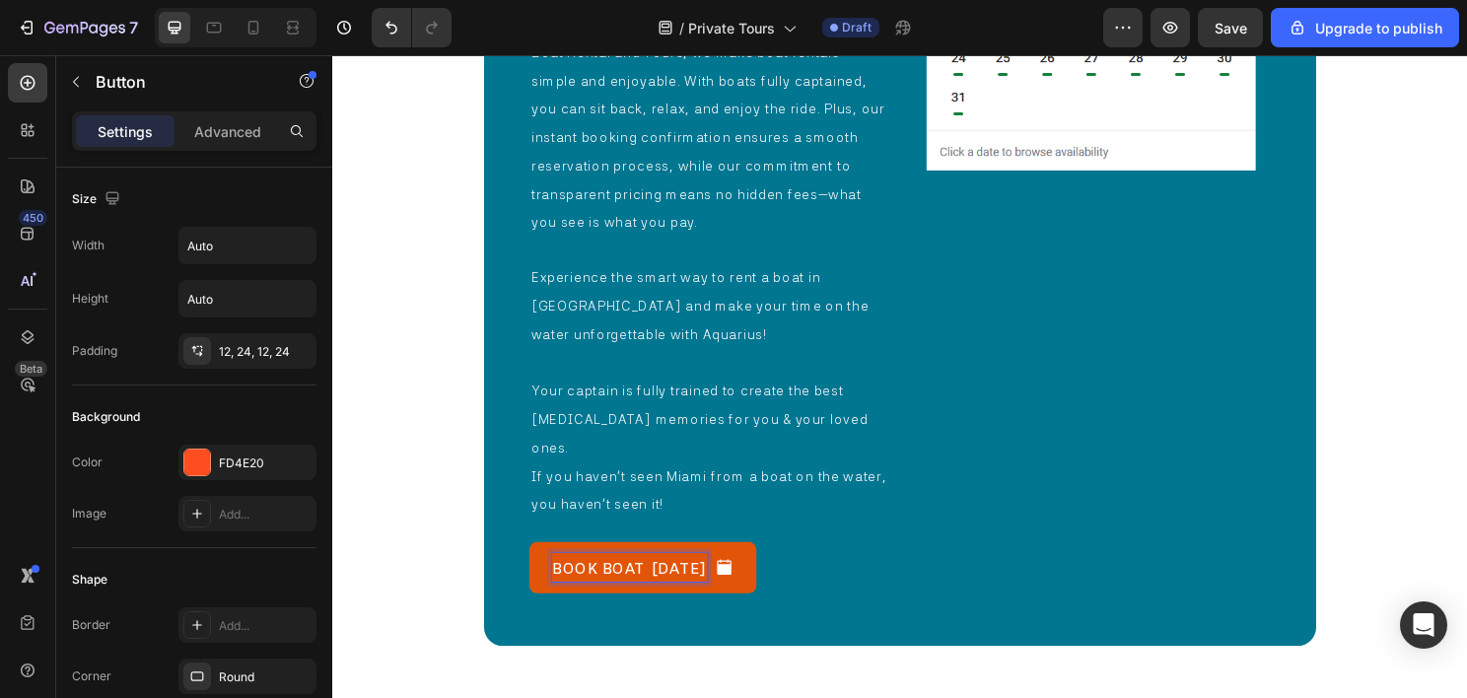
click at [741, 580] on icon at bounding box center [740, 590] width 20 height 20
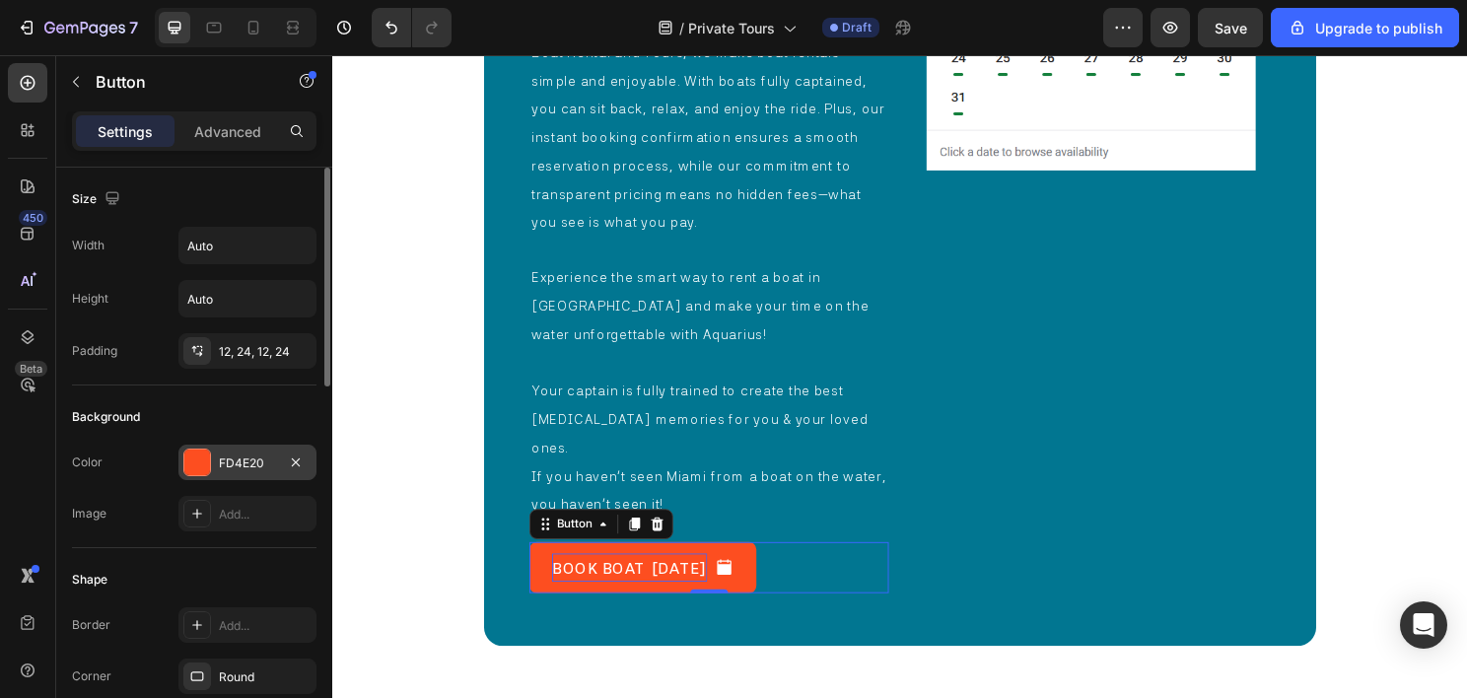
scroll to position [296, 0]
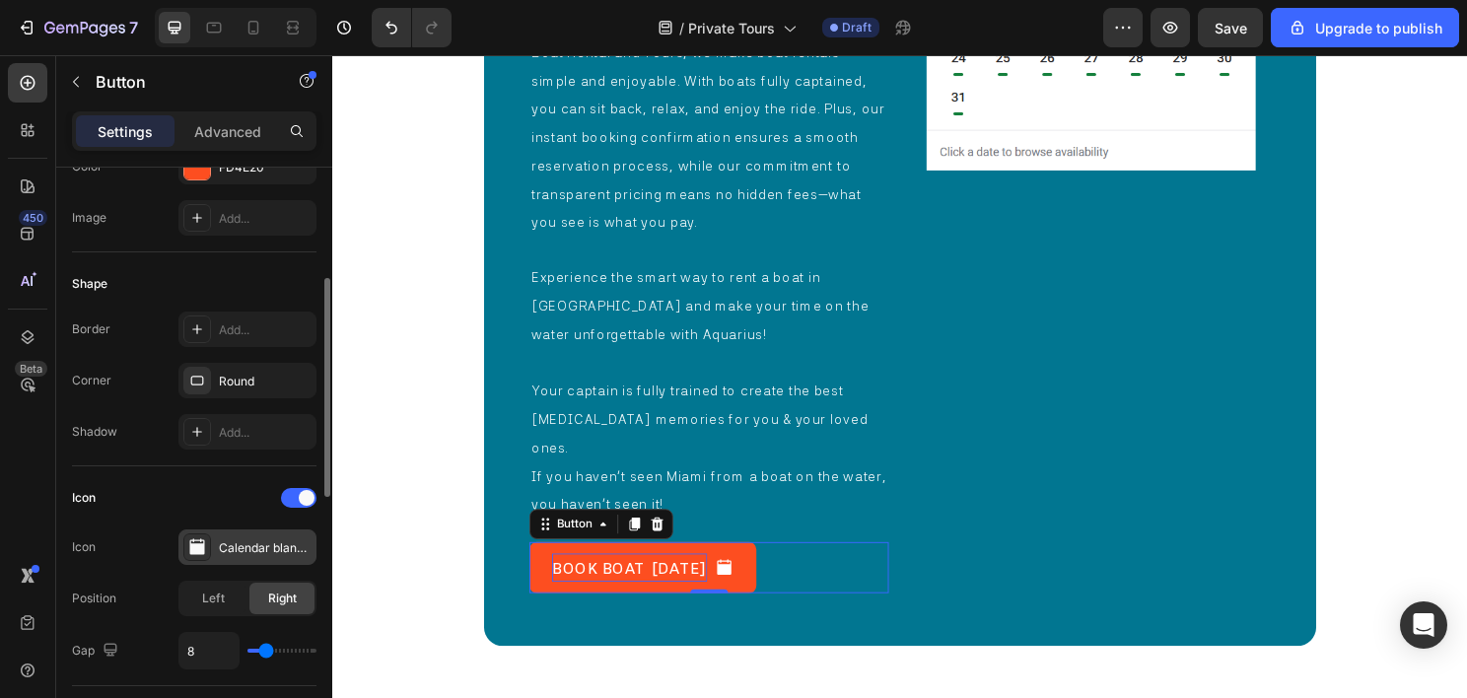
click at [237, 532] on div "Calendar blank filled" at bounding box center [247, 546] width 138 height 35
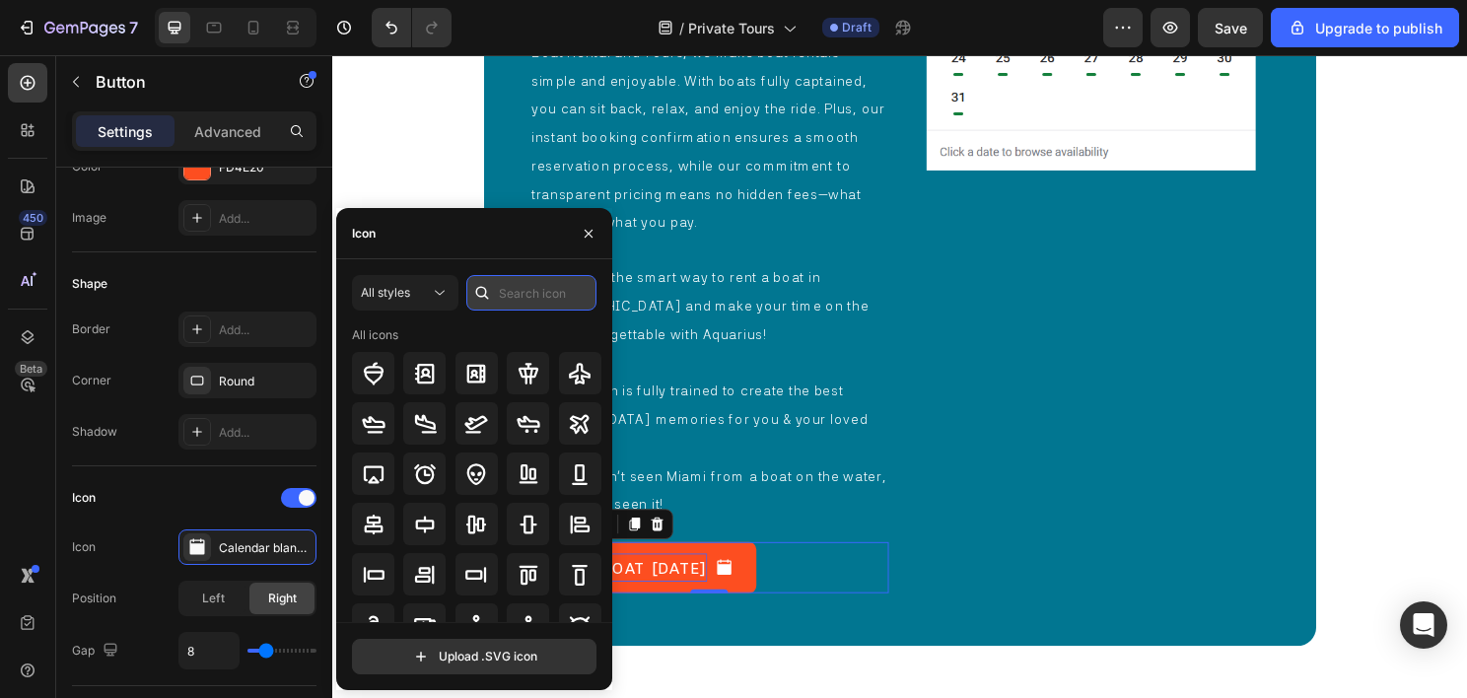
click at [523, 288] on input "text" at bounding box center [531, 292] width 130 height 35
type input "CARET"
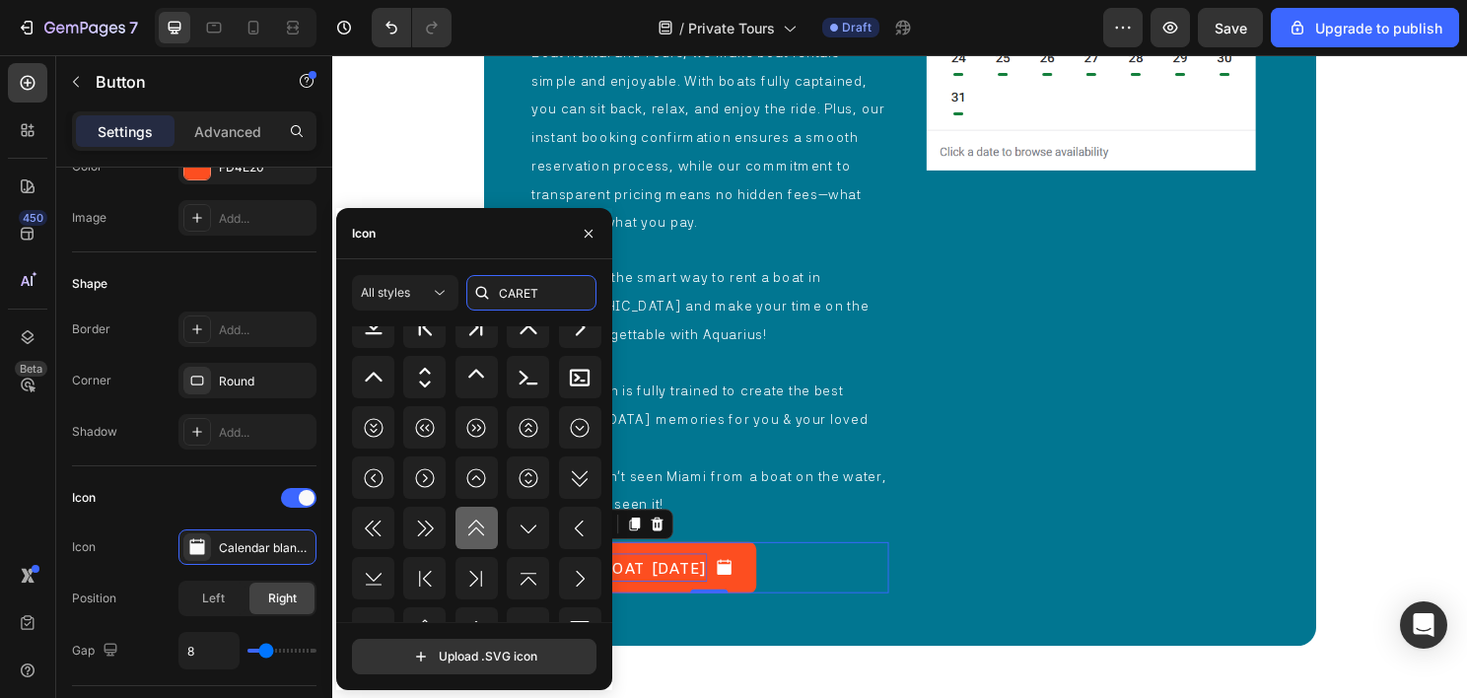
scroll to position [217, 0]
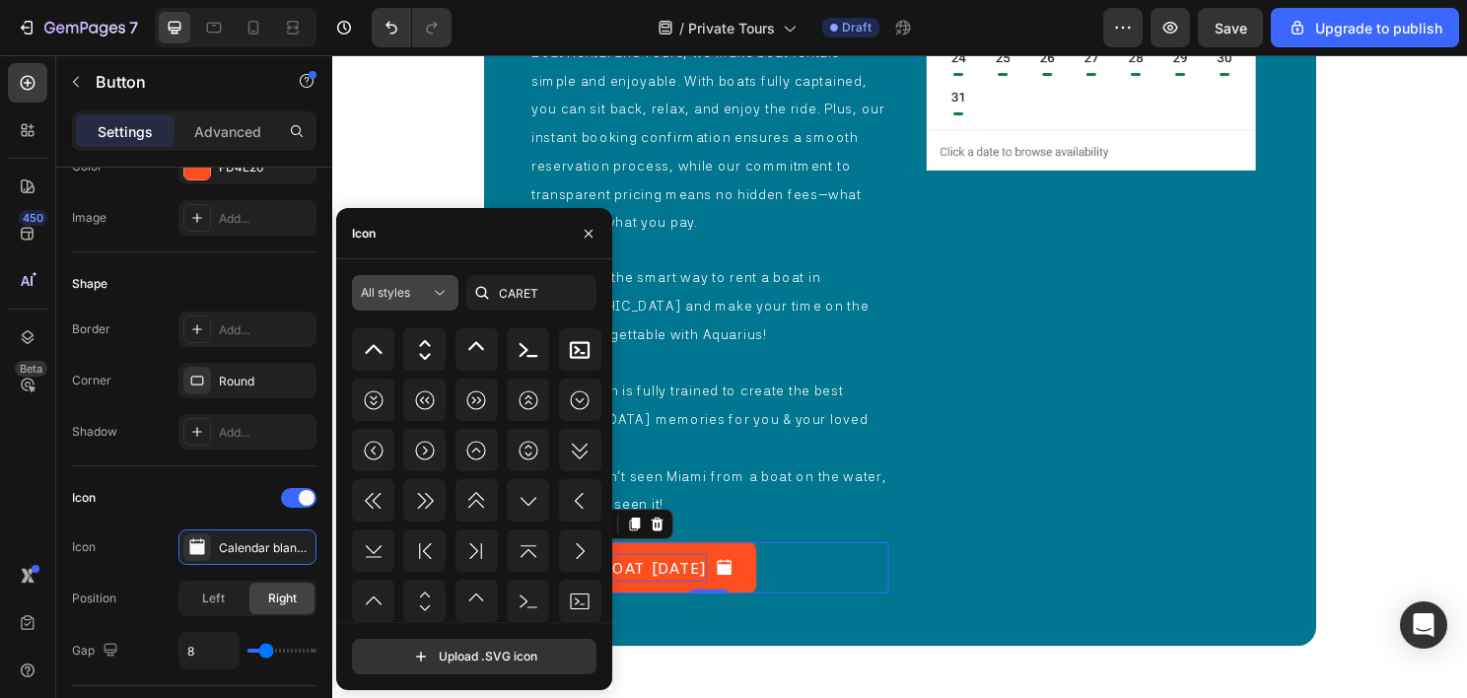
click at [424, 307] on button "All styles" at bounding box center [405, 292] width 106 height 35
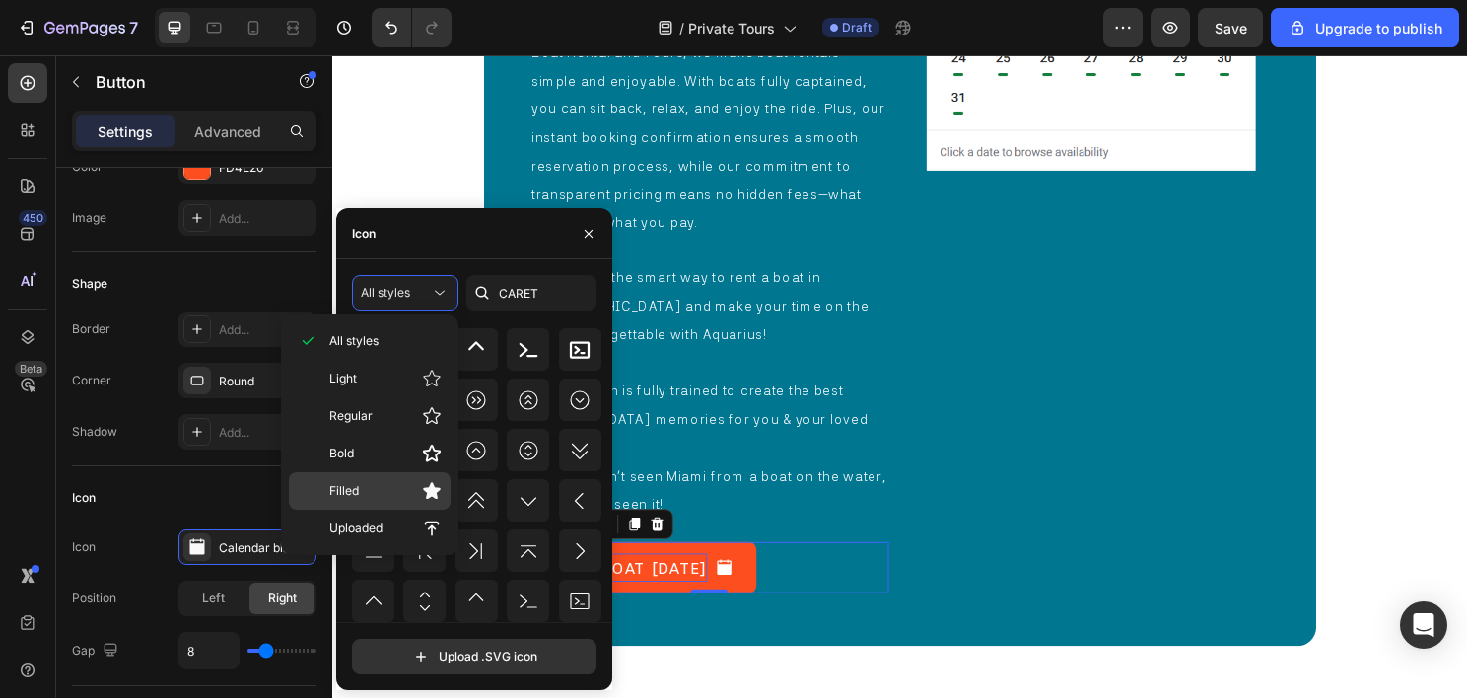
click at [363, 496] on p "Filled" at bounding box center [385, 491] width 112 height 20
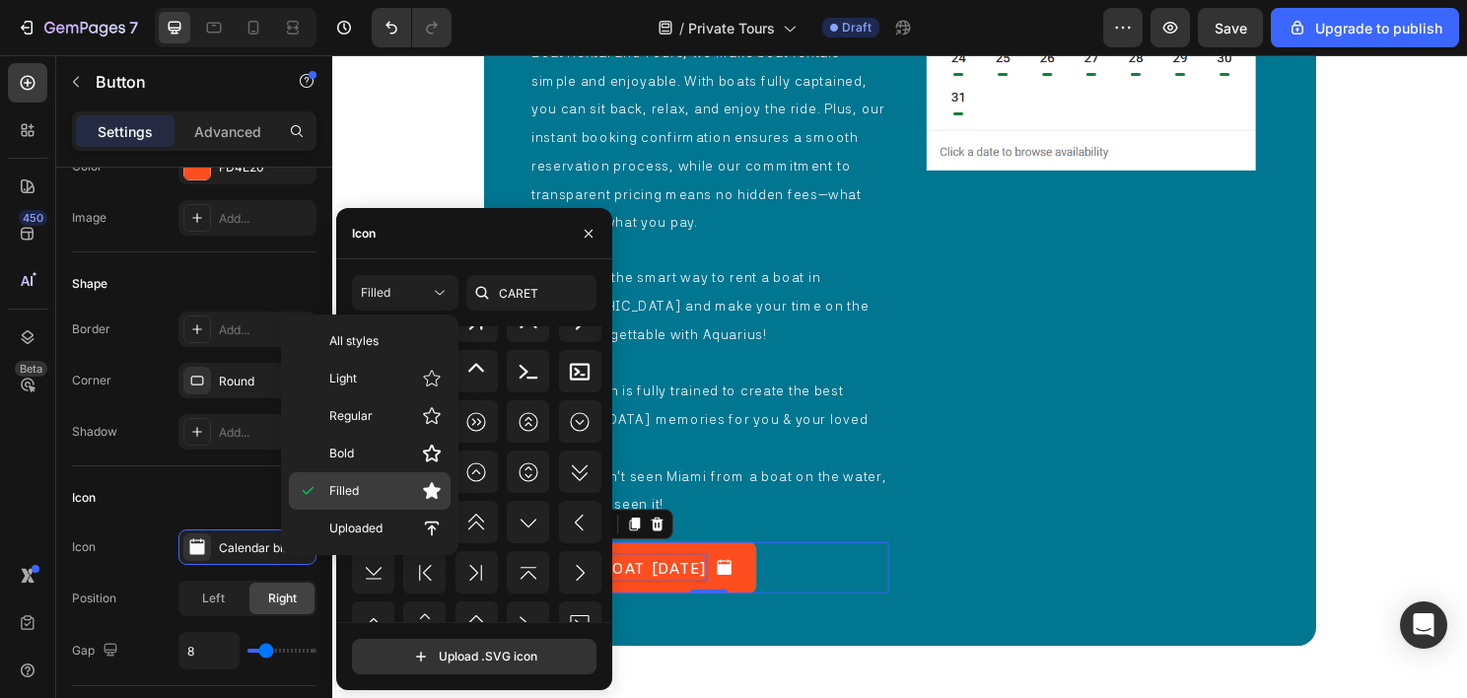
scroll to position [0, 0]
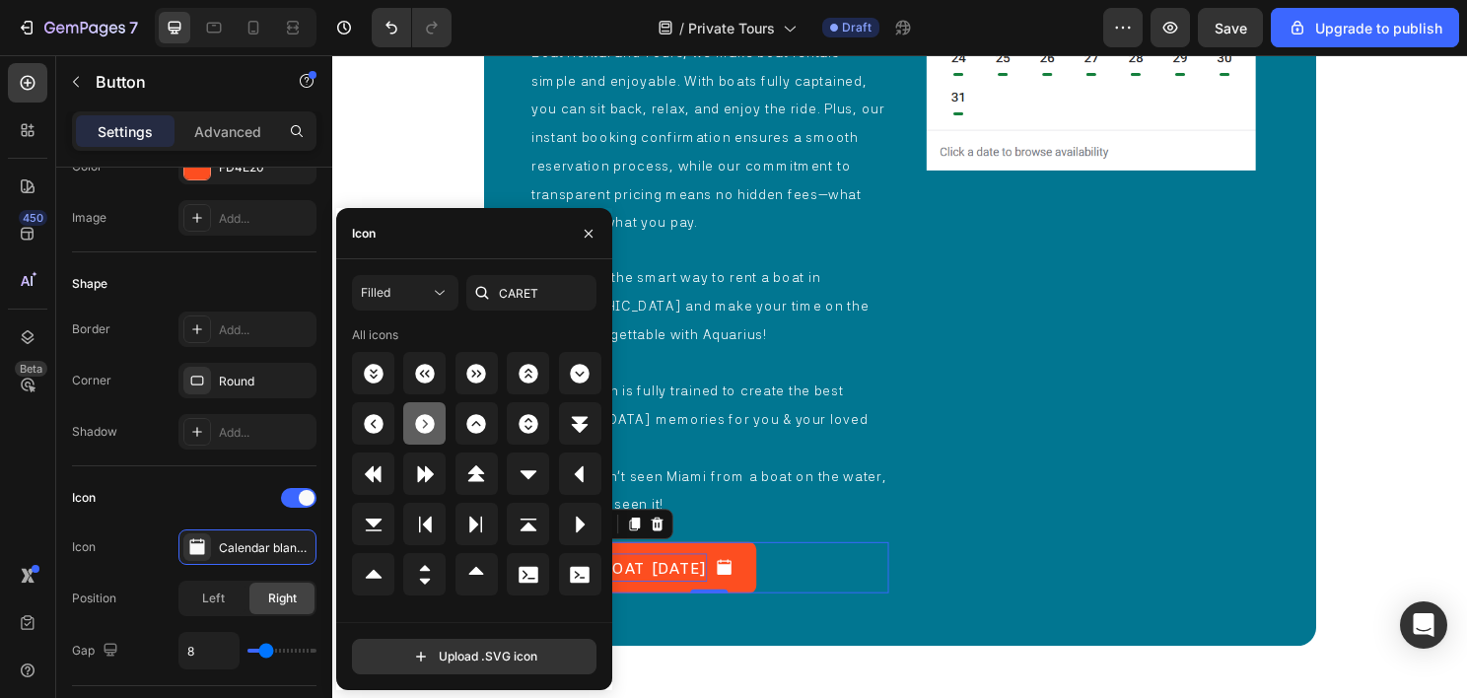
click at [413, 422] on icon at bounding box center [425, 424] width 24 height 24
click at [979, 496] on div "Image" at bounding box center [1122, 182] width 343 height 850
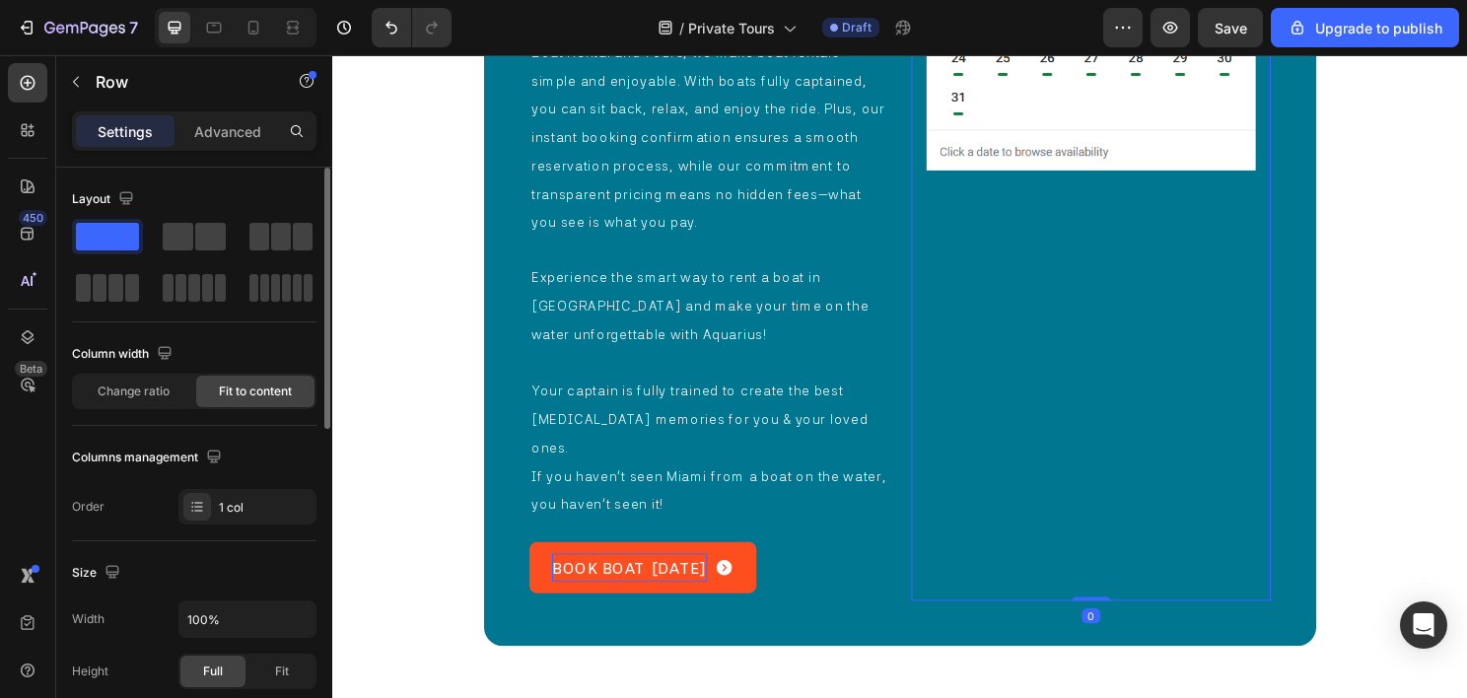
scroll to position [7871, 0]
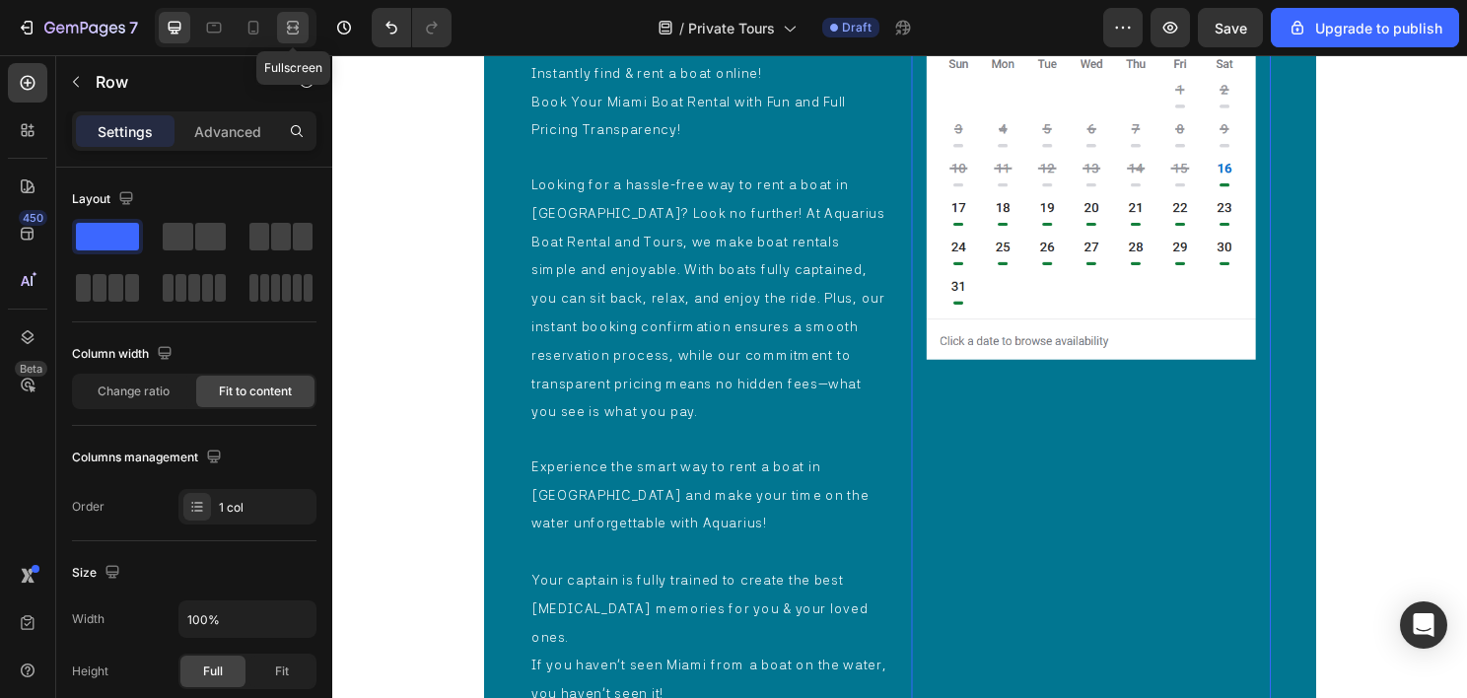
drag, startPoint x: 293, startPoint y: 32, endPoint x: 442, endPoint y: 144, distance: 186.5
click at [293, 32] on icon at bounding box center [293, 28] width 20 height 20
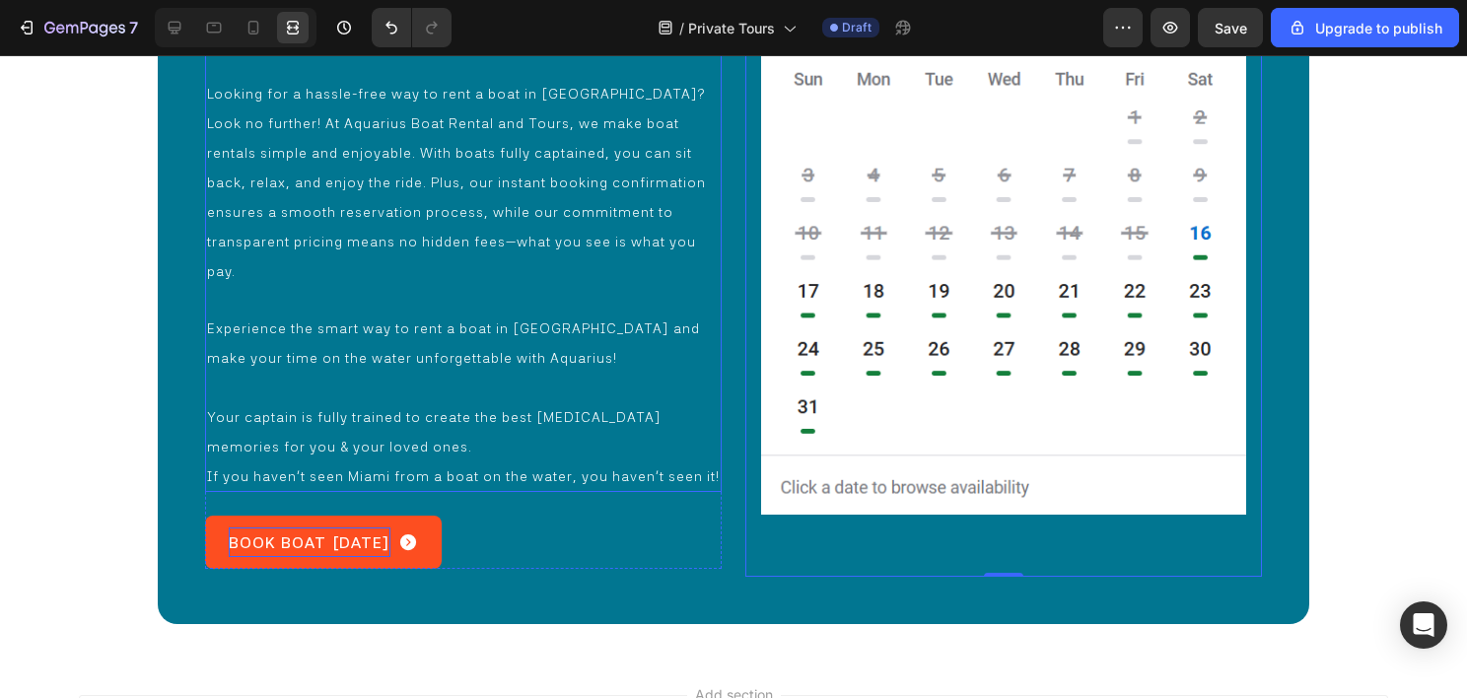
scroll to position [7933, 0]
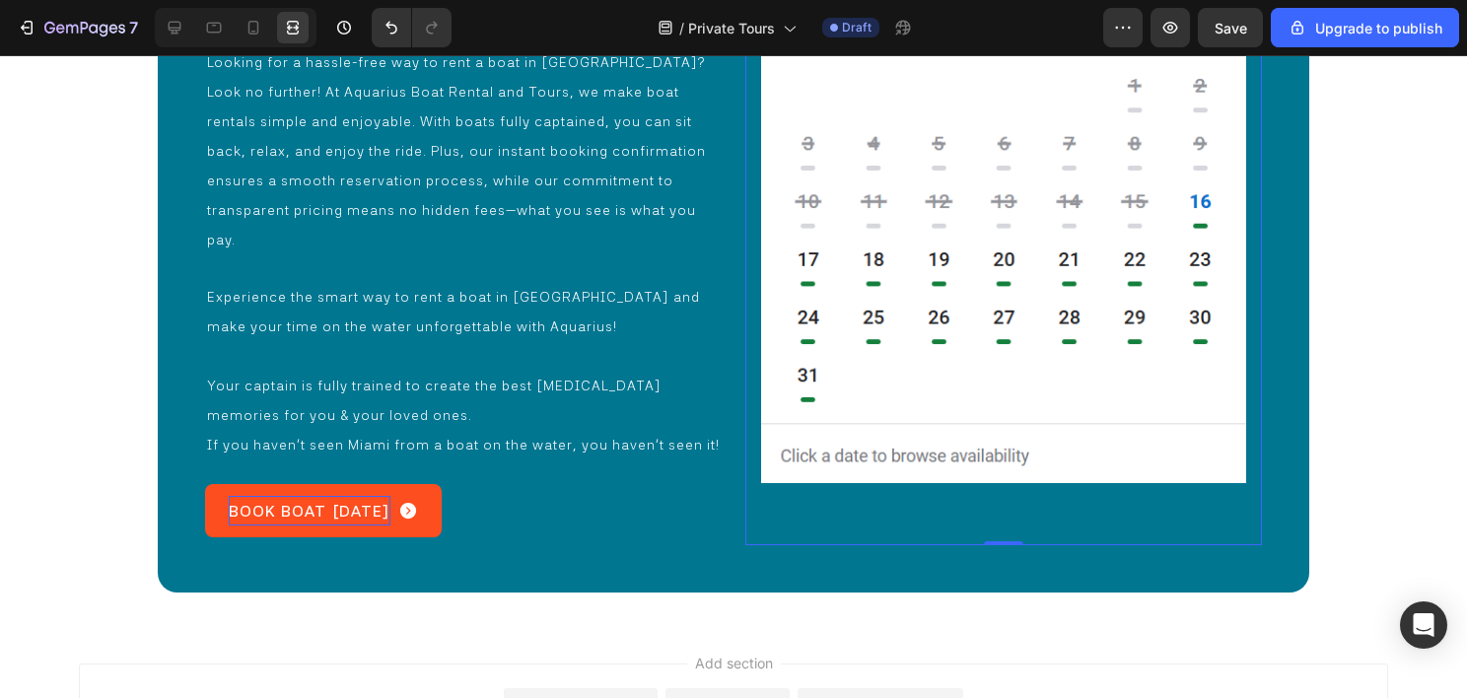
click at [986, 495] on div "Image Row 0" at bounding box center [1003, 211] width 517 height 668
click at [710, 488] on div "BOOK BOAT TODAY Button" at bounding box center [463, 510] width 517 height 53
click at [690, 484] on div "BOOK BOAT TODAY Button 0" at bounding box center [463, 510] width 517 height 53
click at [888, 486] on div "Image" at bounding box center [1003, 211] width 485 height 637
click at [990, 485] on div "Image" at bounding box center [1003, 211] width 485 height 637
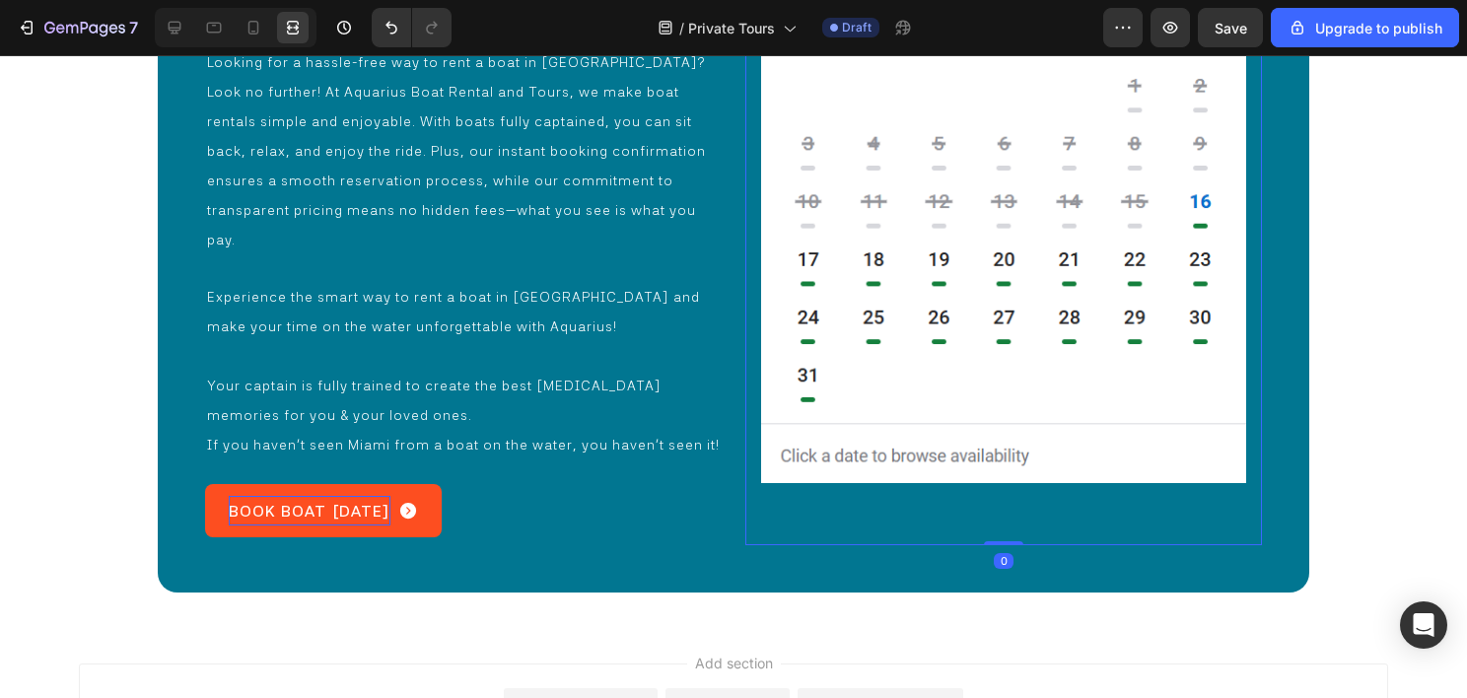
click at [1230, 407] on div "Image Row 0" at bounding box center [1003, 211] width 517 height 668
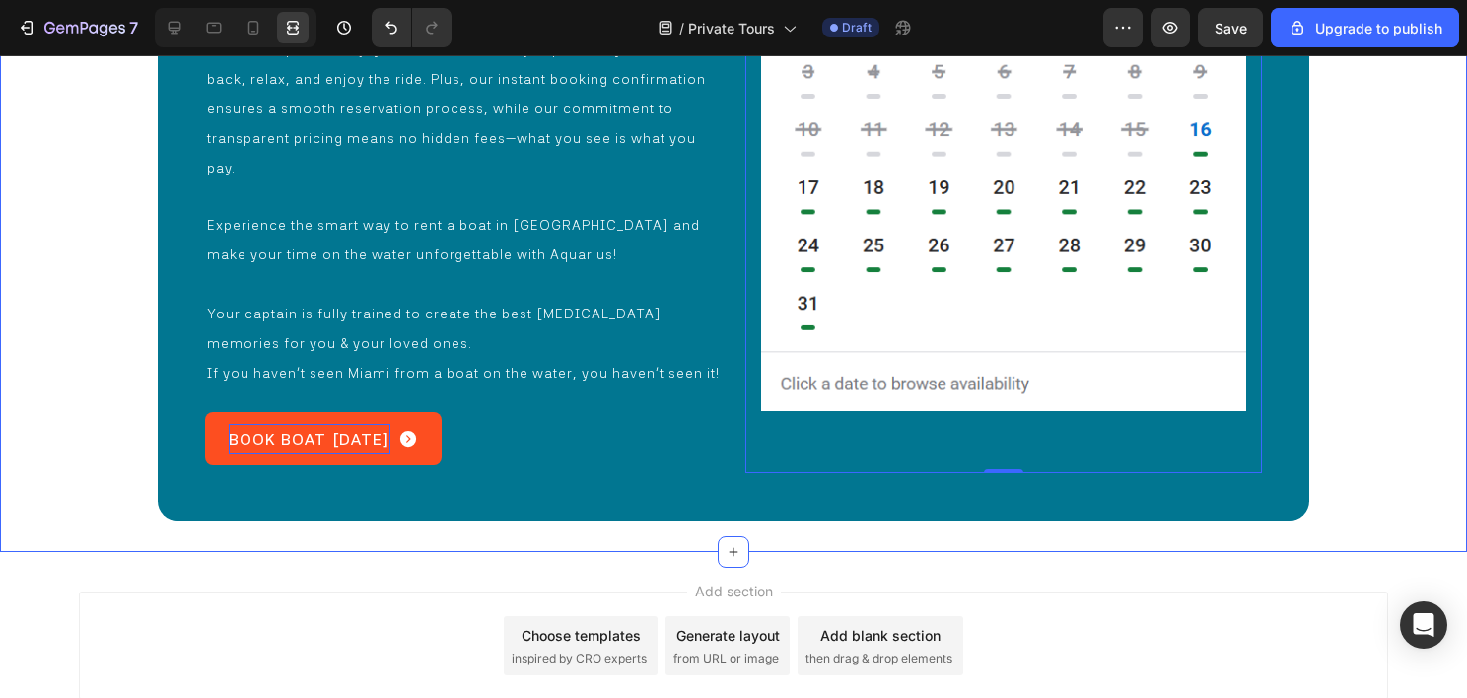
scroll to position [8031, 0]
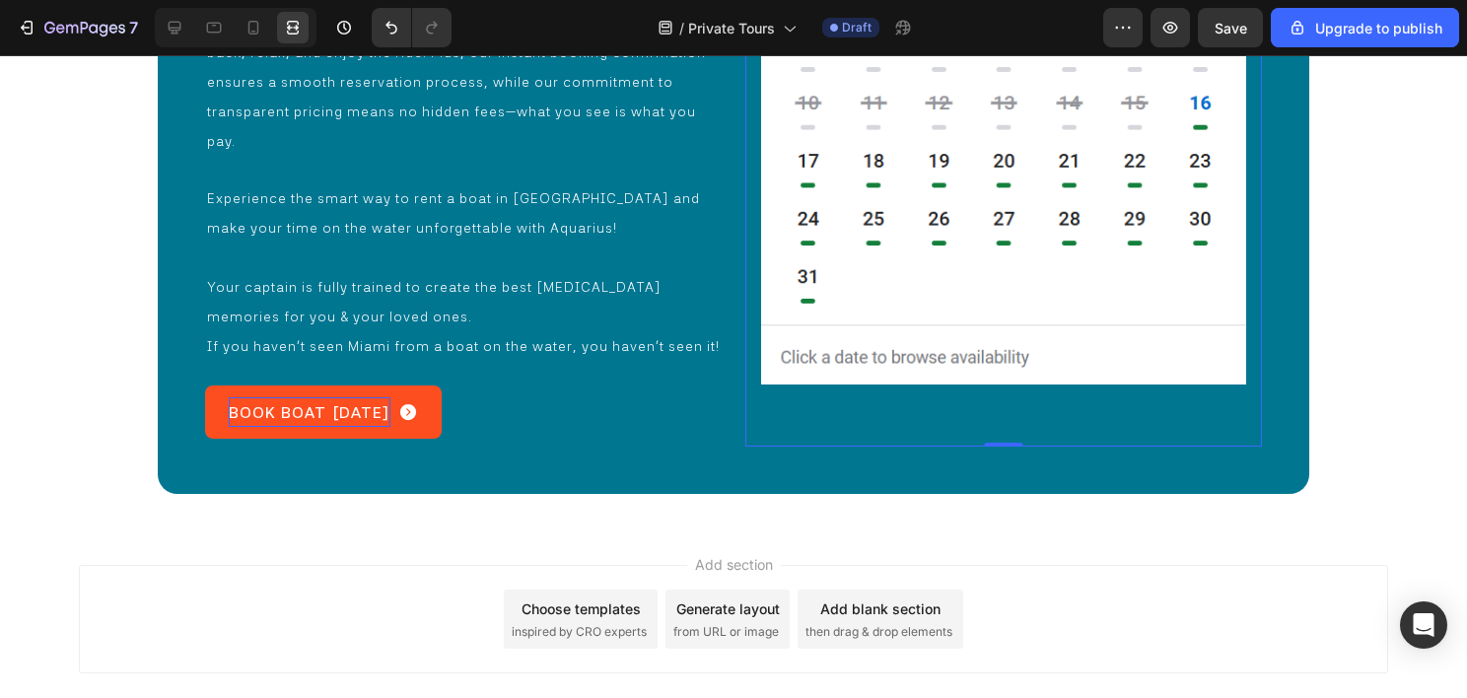
click at [853, 525] on div "Add section Choose templates inspired by CRO experts Generate layout from URL o…" at bounding box center [733, 646] width 1467 height 243
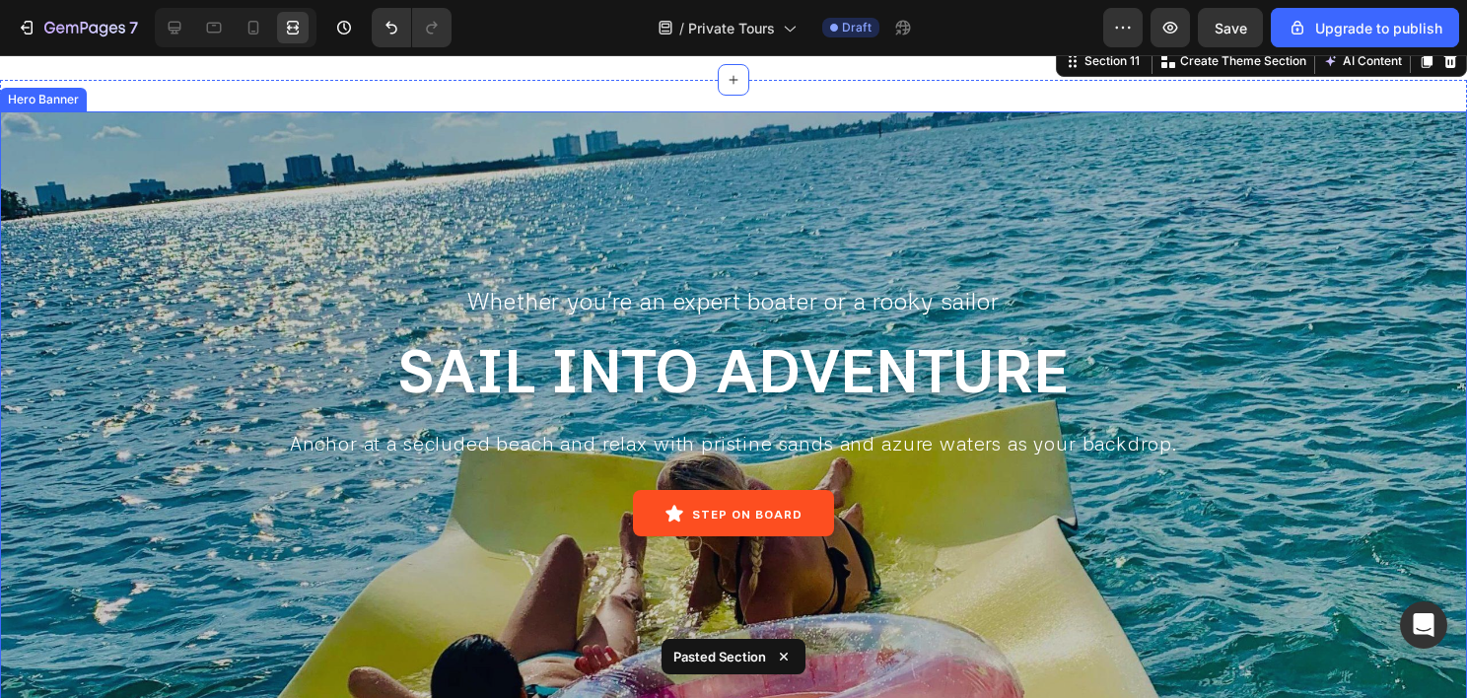
scroll to position [8888, 0]
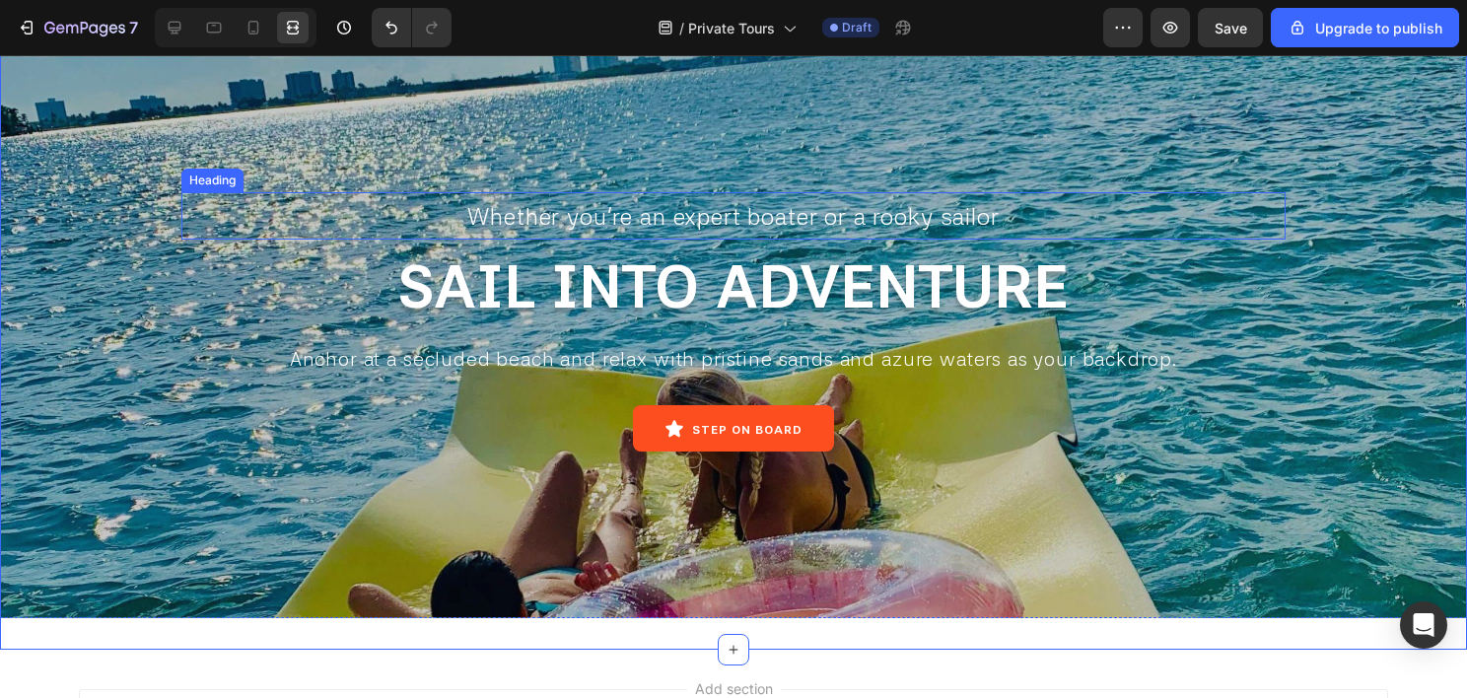
click at [814, 231] on span "Whether you're an expert boater or a rooky sailor" at bounding box center [732, 216] width 531 height 29
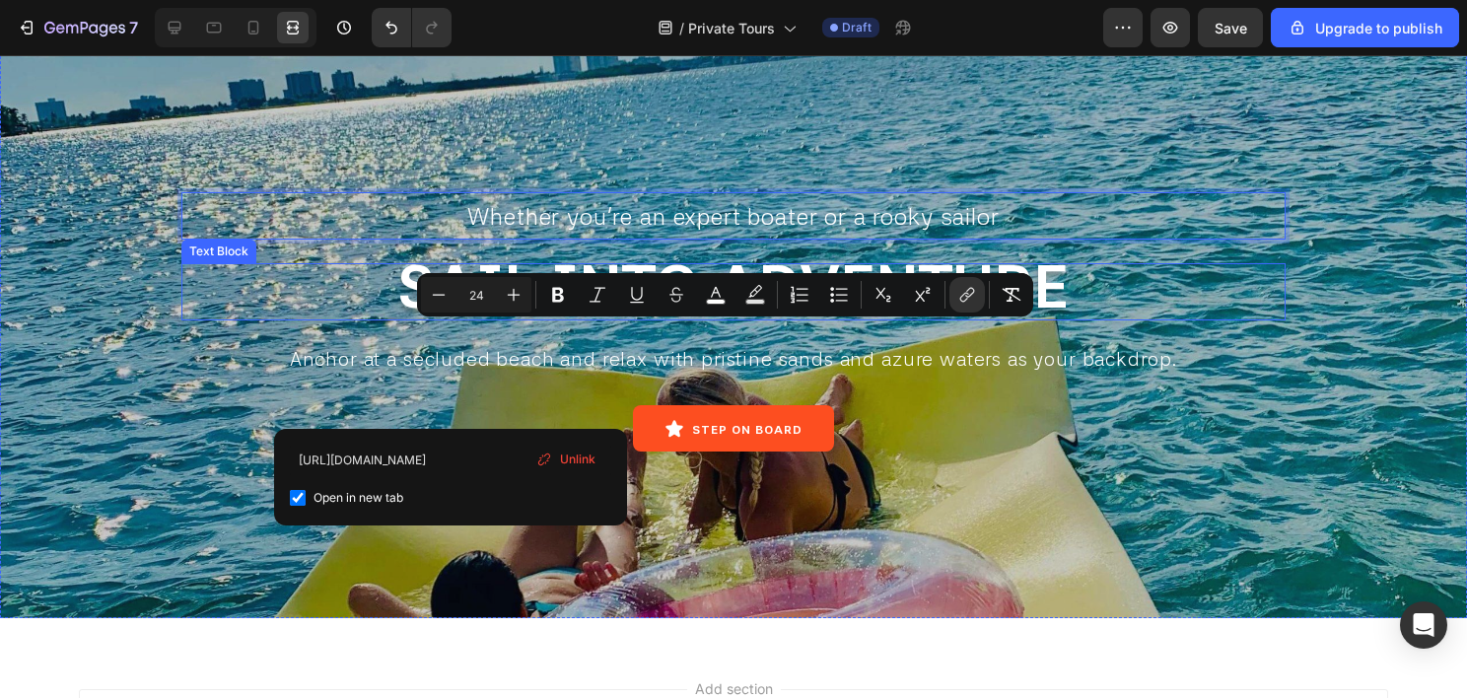
click at [702, 321] on span "SAIL INTO ADVENTURE" at bounding box center [733, 286] width 672 height 70
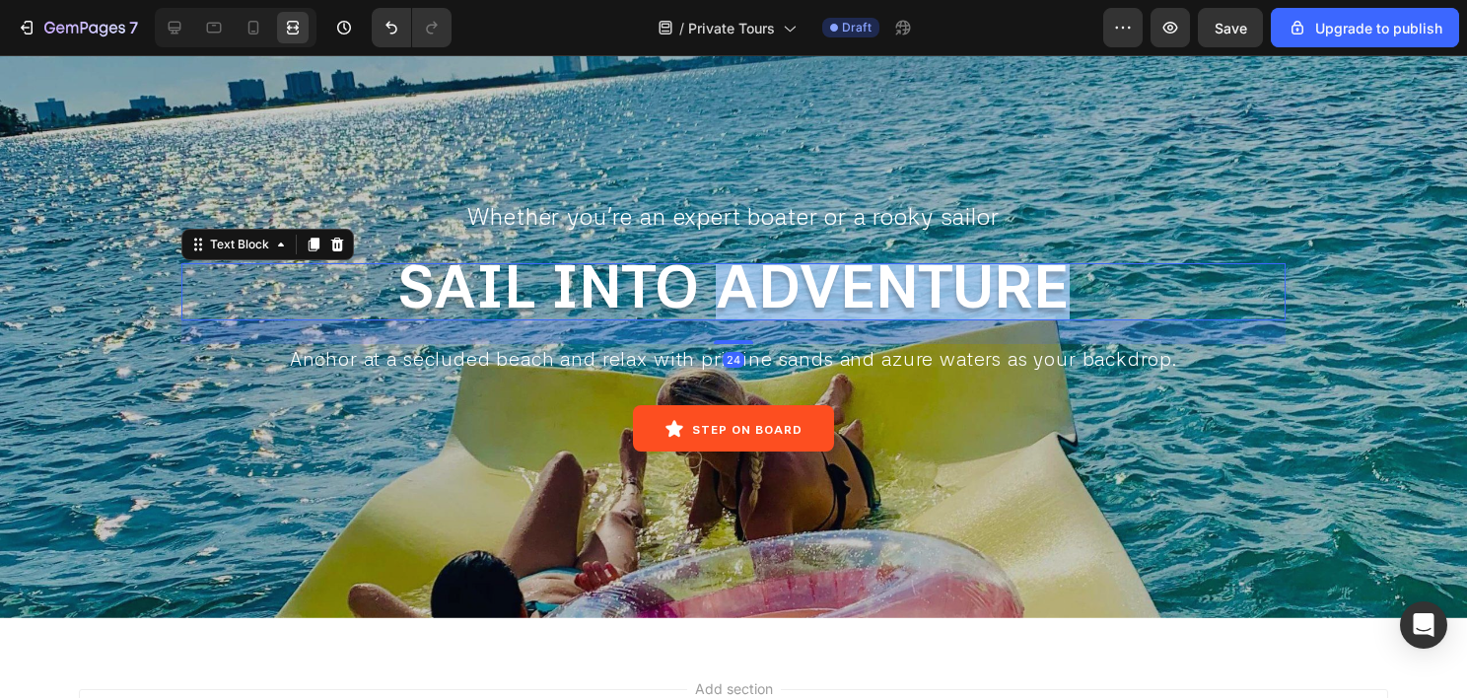
click at [702, 321] on span "SAIL INTO ADVENTURE" at bounding box center [733, 286] width 672 height 70
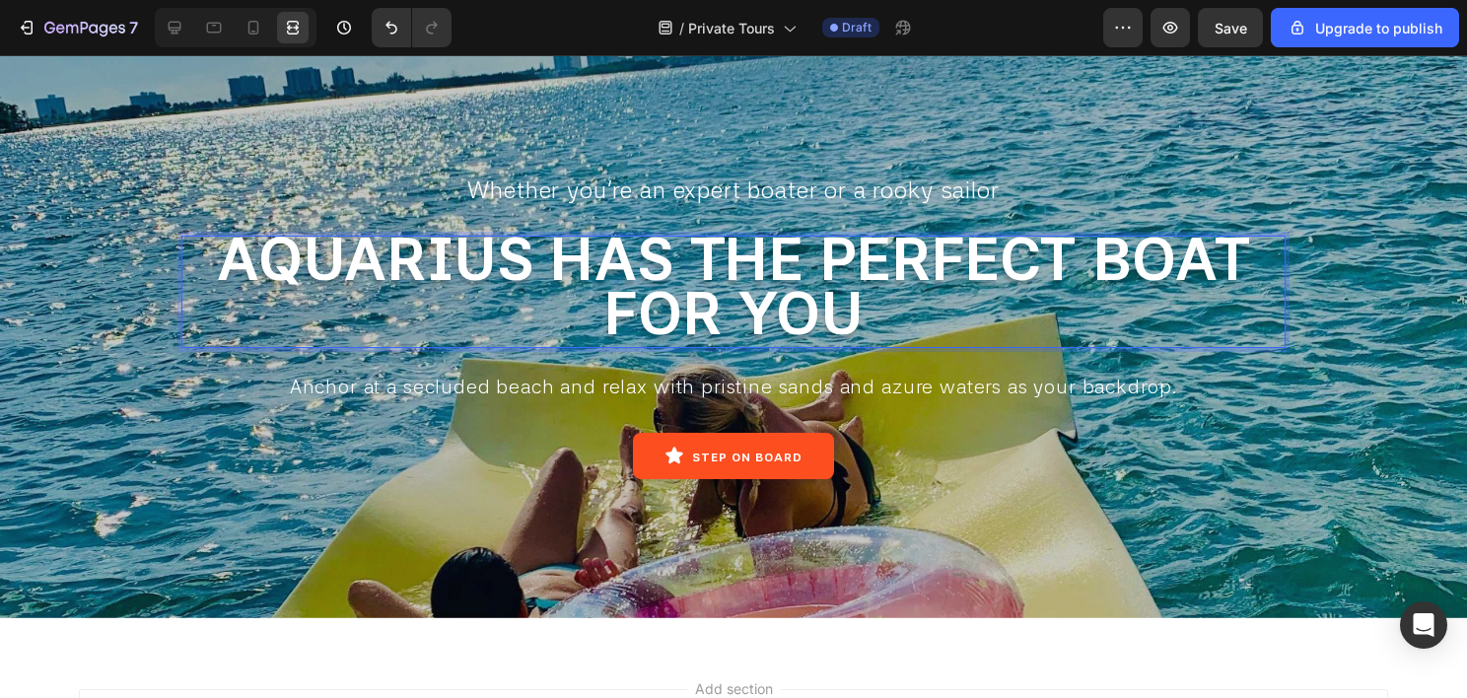
scroll to position [8861, 0]
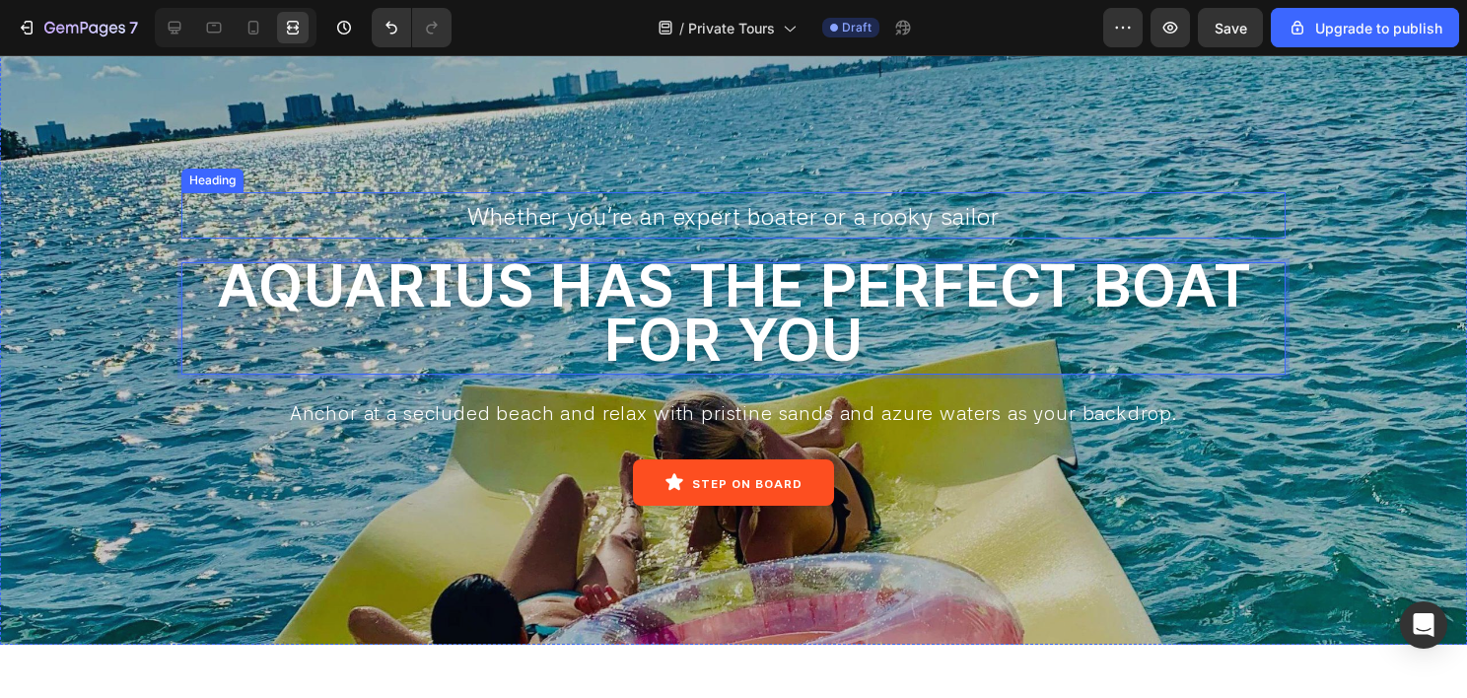
click at [720, 231] on span "Whether you're an expert boater or a rooky sailor" at bounding box center [732, 216] width 531 height 29
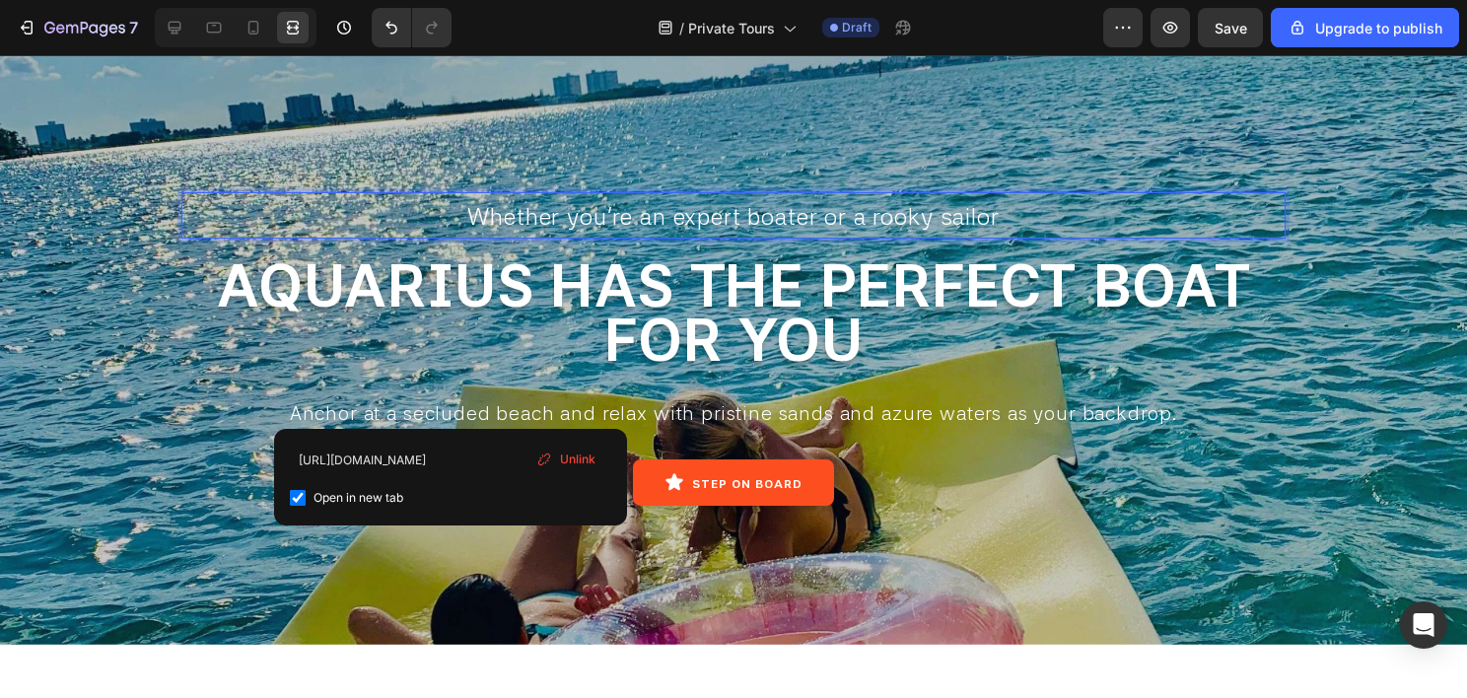
click at [566, 455] on span "Unlink" at bounding box center [577, 460] width 35 height 18
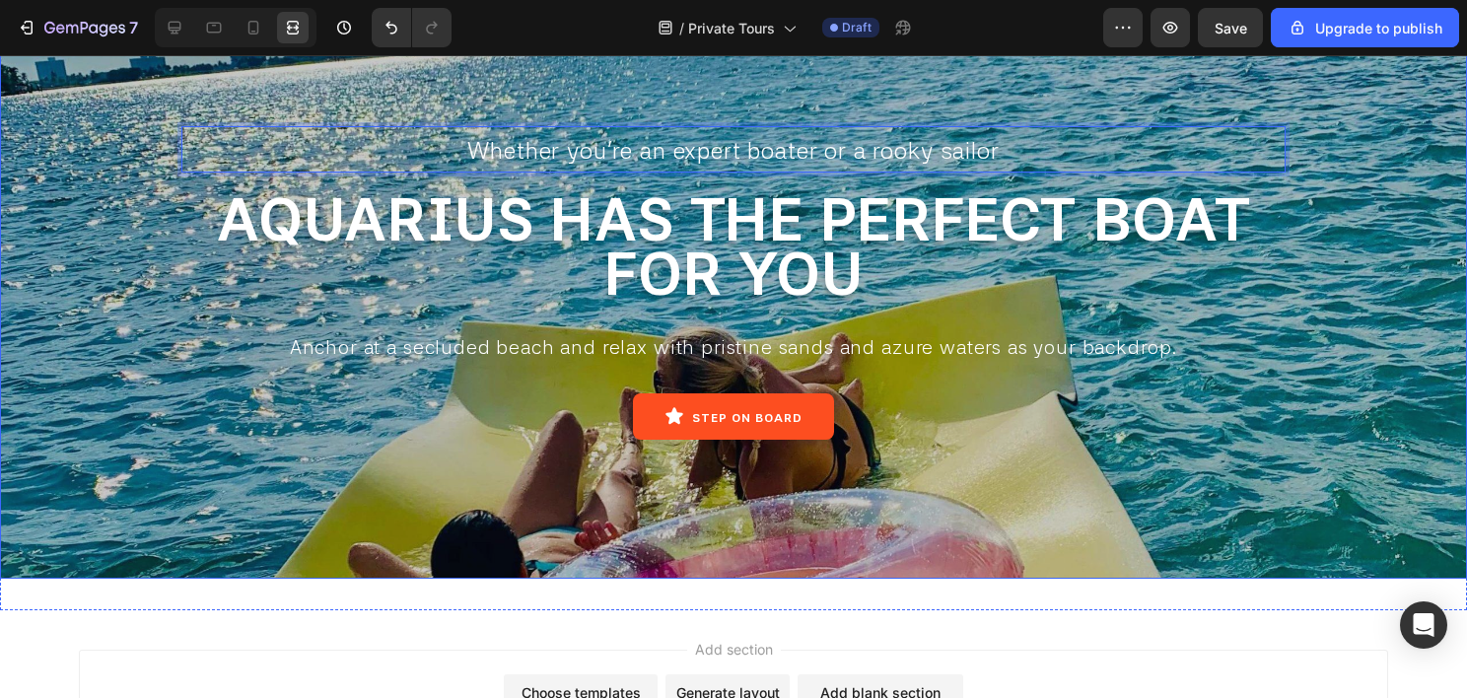
scroll to position [9058, 0]
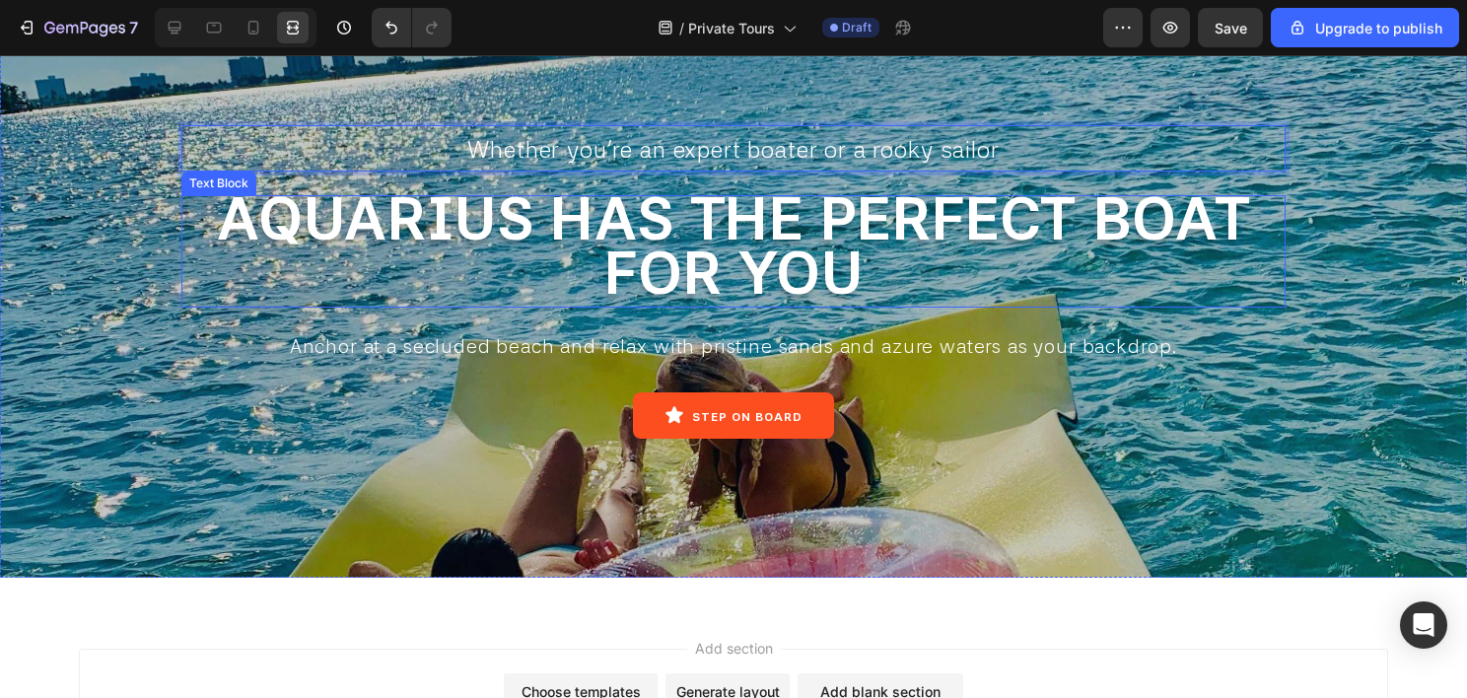
click at [674, 259] on span "AQUARIUS HAS THE PERFECT BOAT FOR YOU" at bounding box center [734, 245] width 1034 height 124
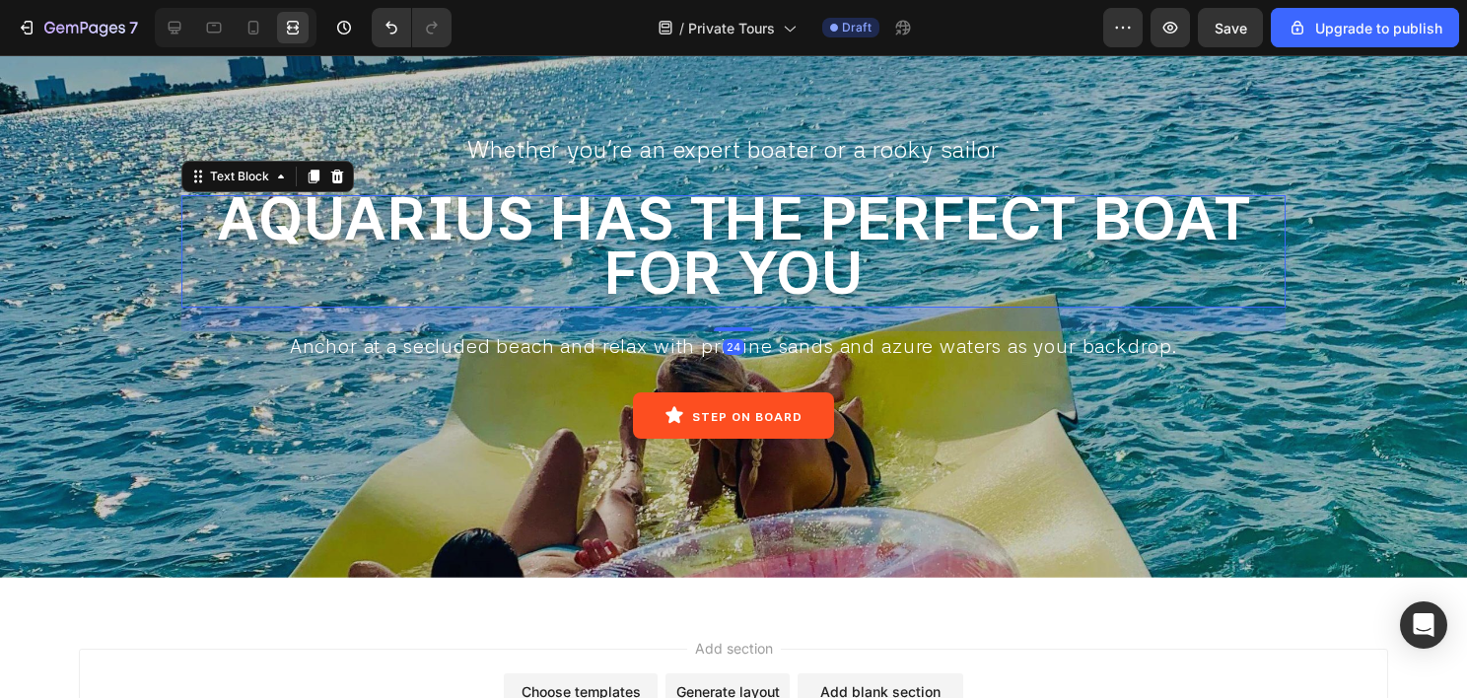
scroll to position [0, 0]
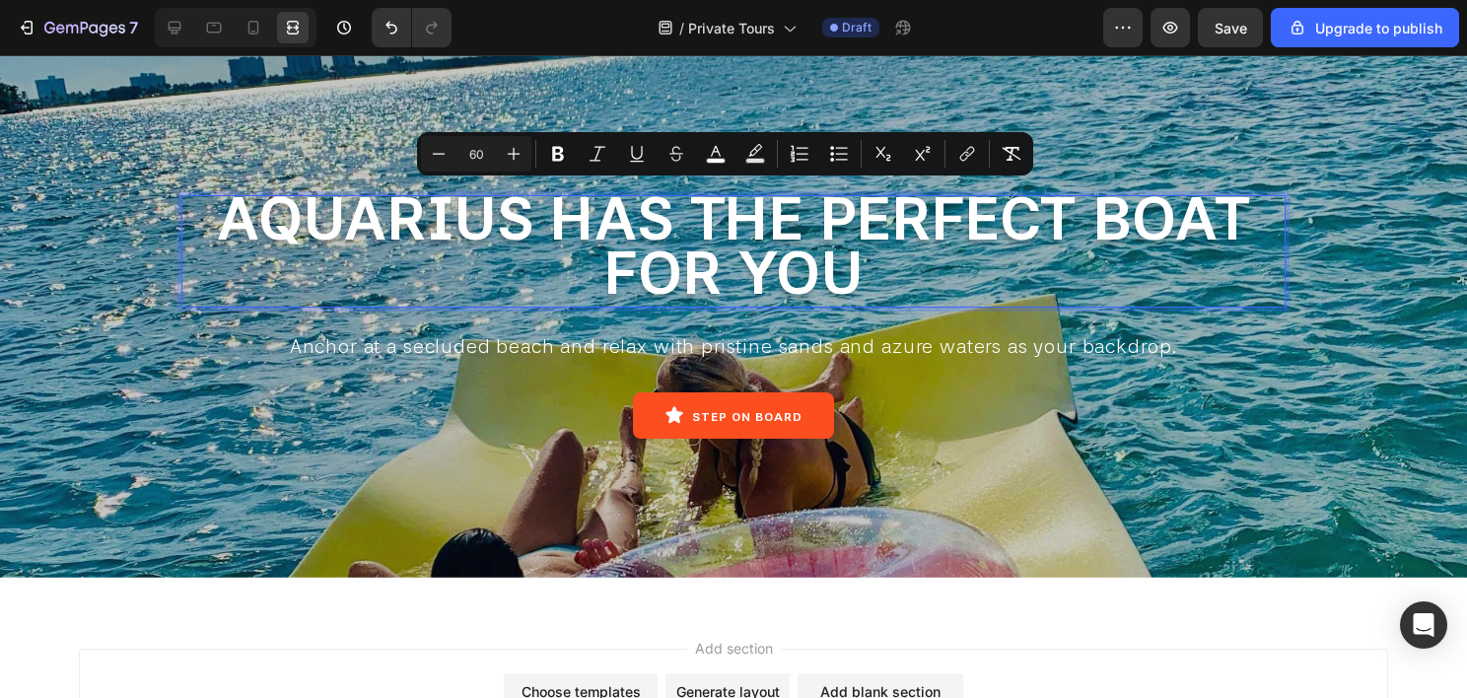
click at [936, 292] on p "AQUARIUS HAS THE PERFECT BOAT FOR YOU" at bounding box center [733, 251] width 1100 height 108
click at [170, 31] on icon at bounding box center [175, 28] width 13 height 13
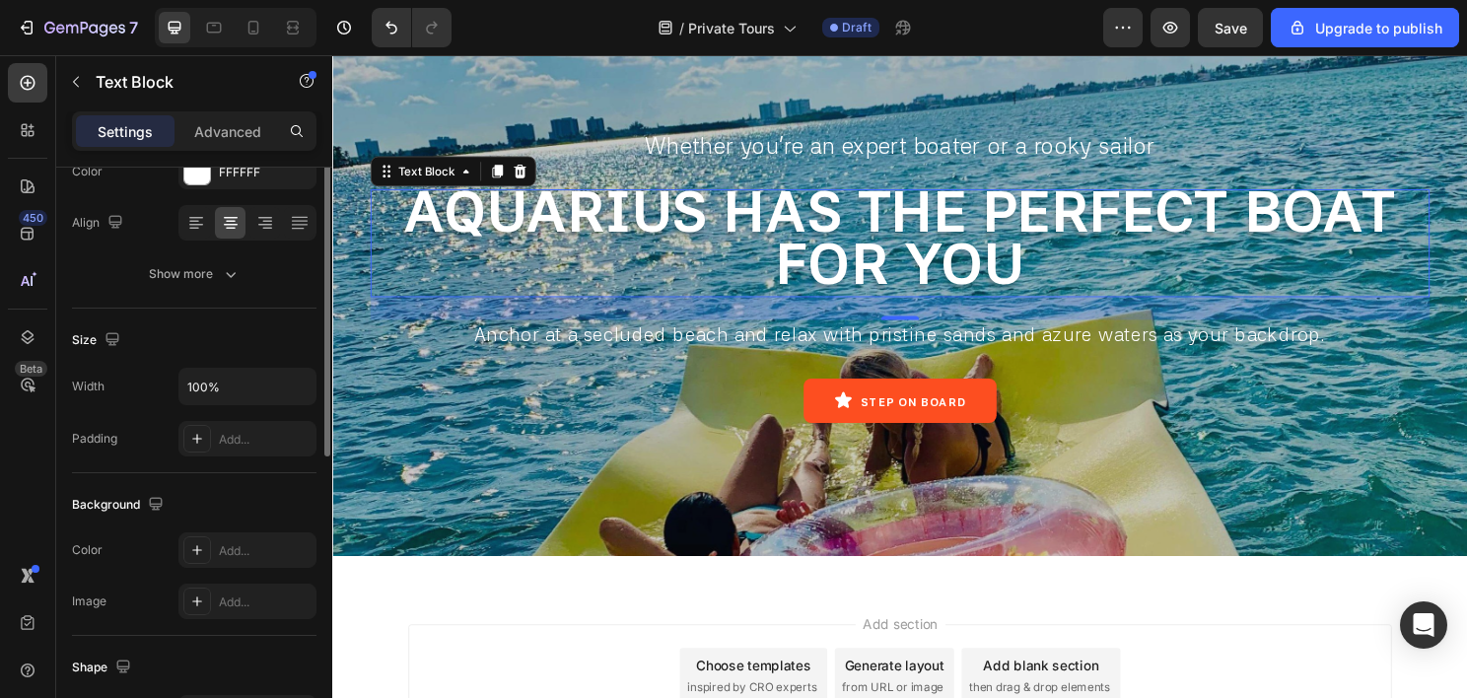
scroll to position [185, 0]
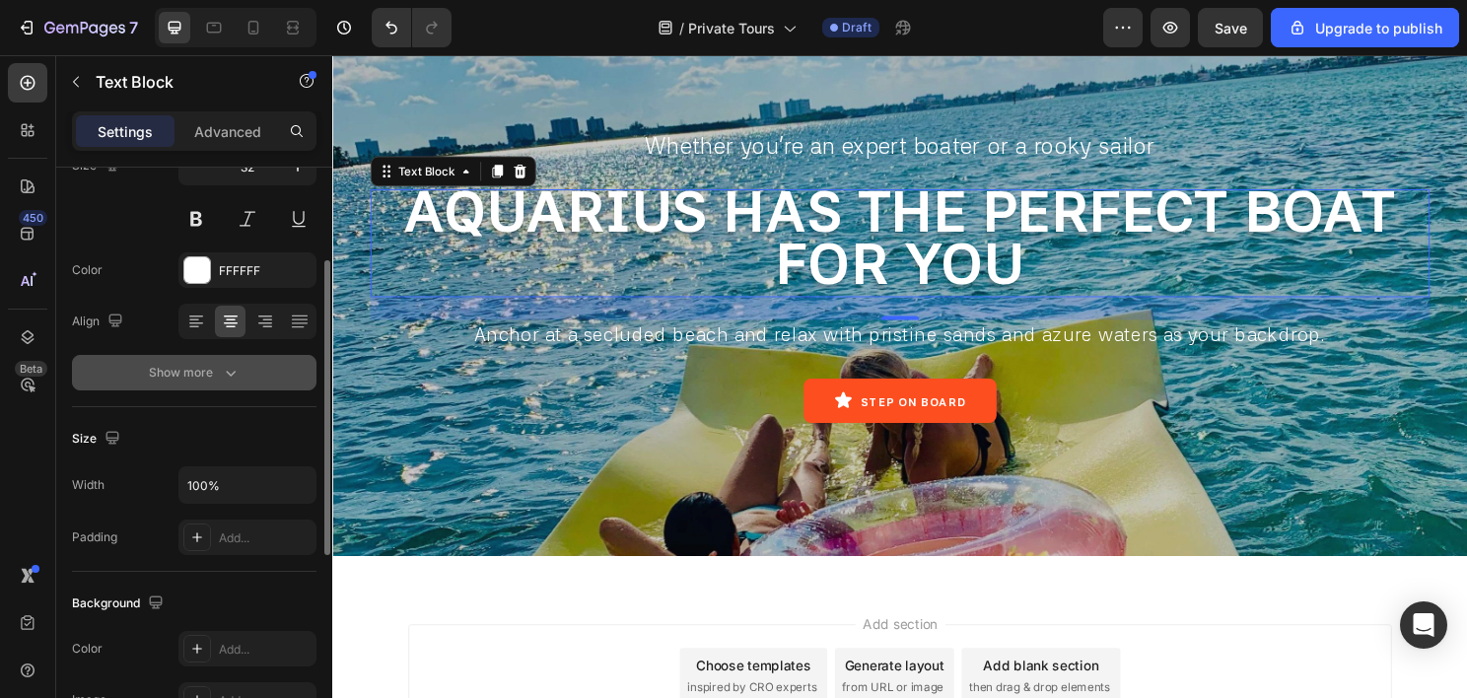
click at [221, 358] on button "Show more" at bounding box center [194, 372] width 244 height 35
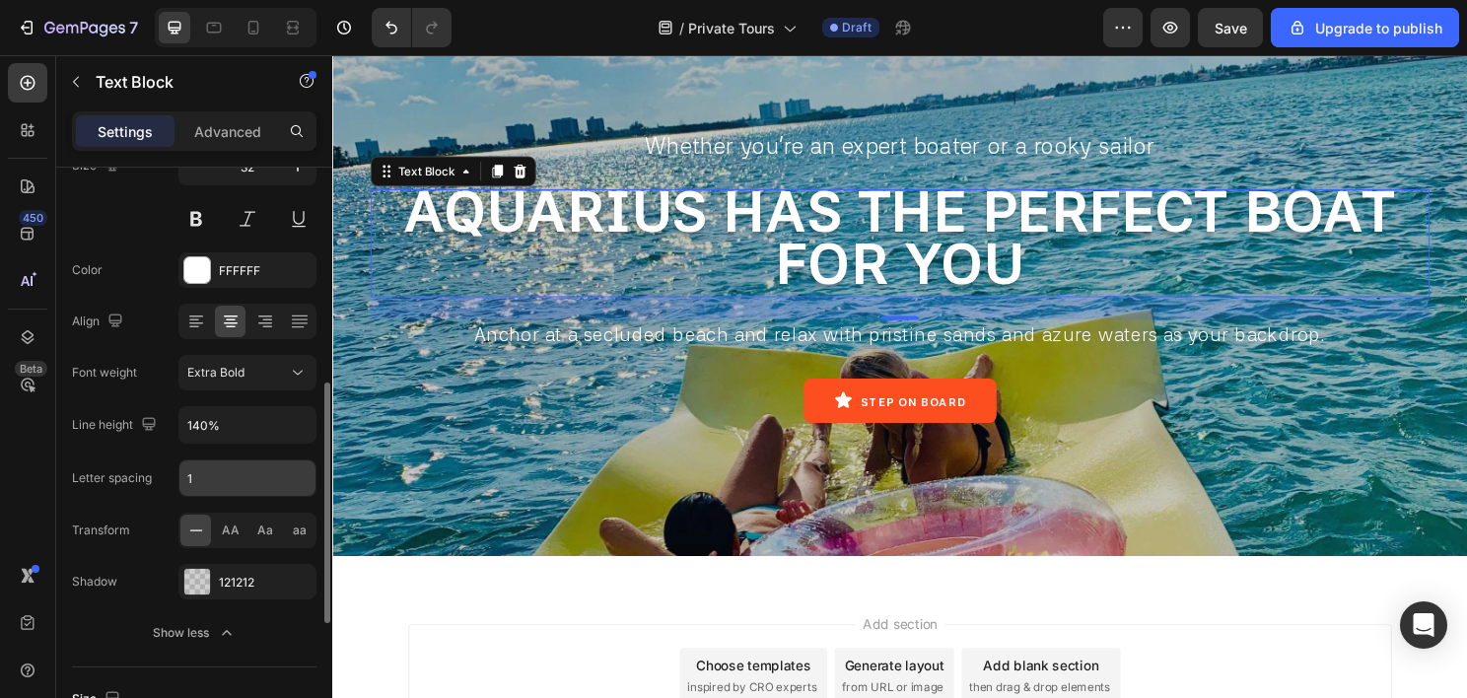
scroll to position [284, 0]
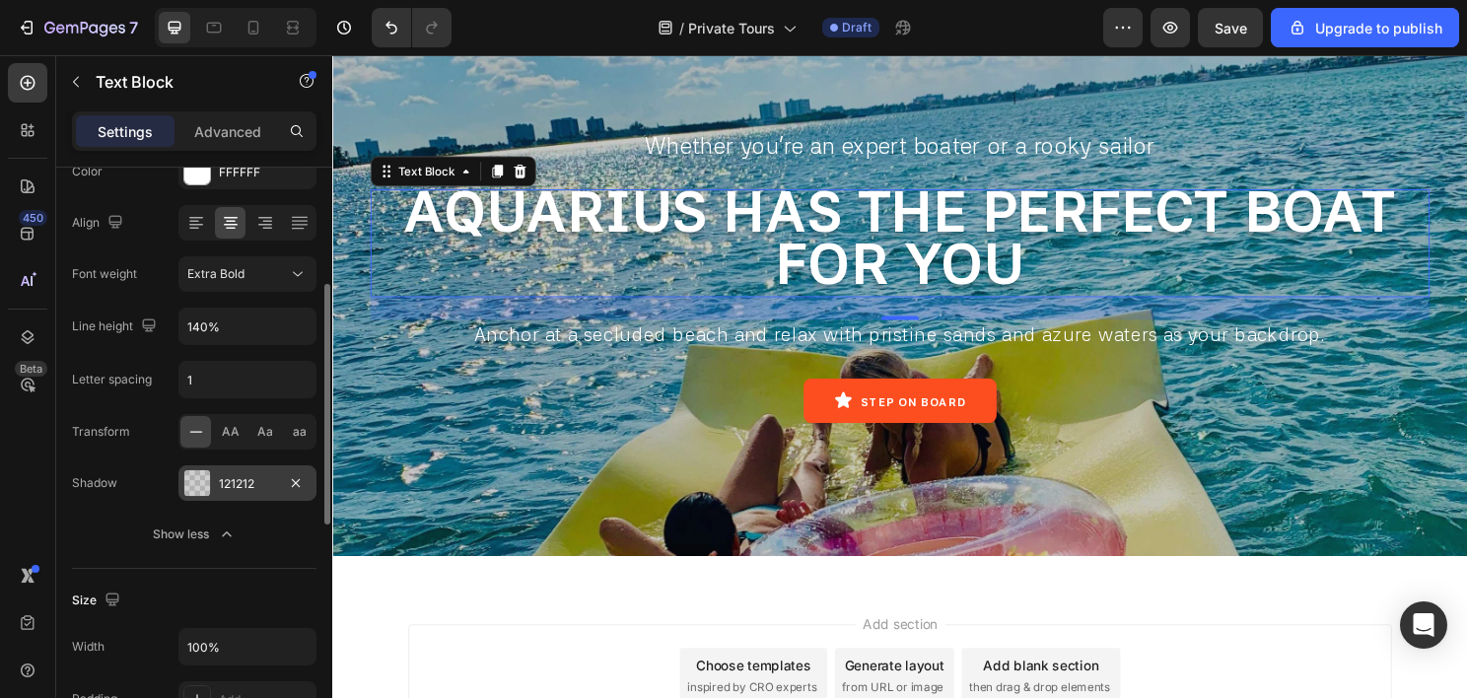
click at [238, 485] on div "121212" at bounding box center [247, 484] width 57 height 18
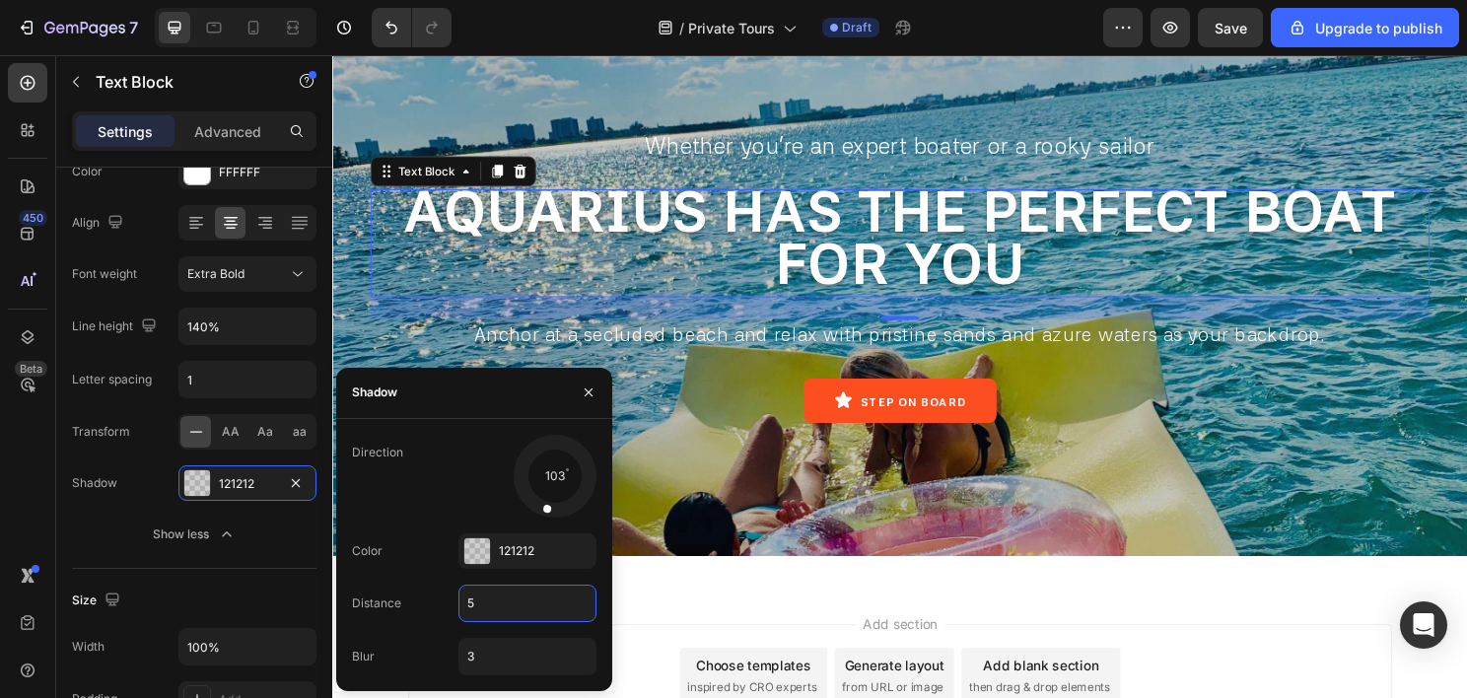
click at [494, 608] on input "5" at bounding box center [527, 603] width 136 height 35
click at [526, 548] on div "121212" at bounding box center [527, 551] width 57 height 18
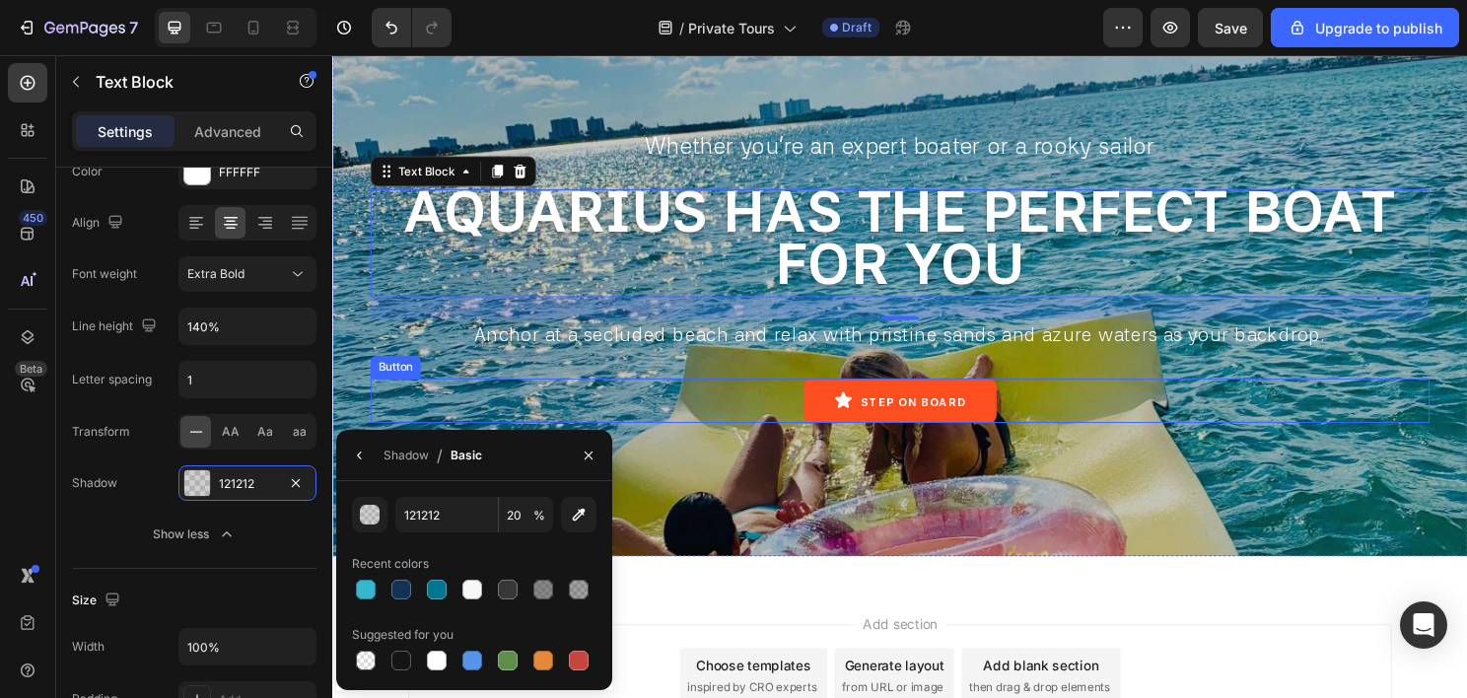
click at [1221, 433] on div "STEP ON BOARD Button" at bounding box center [924, 415] width 1104 height 46
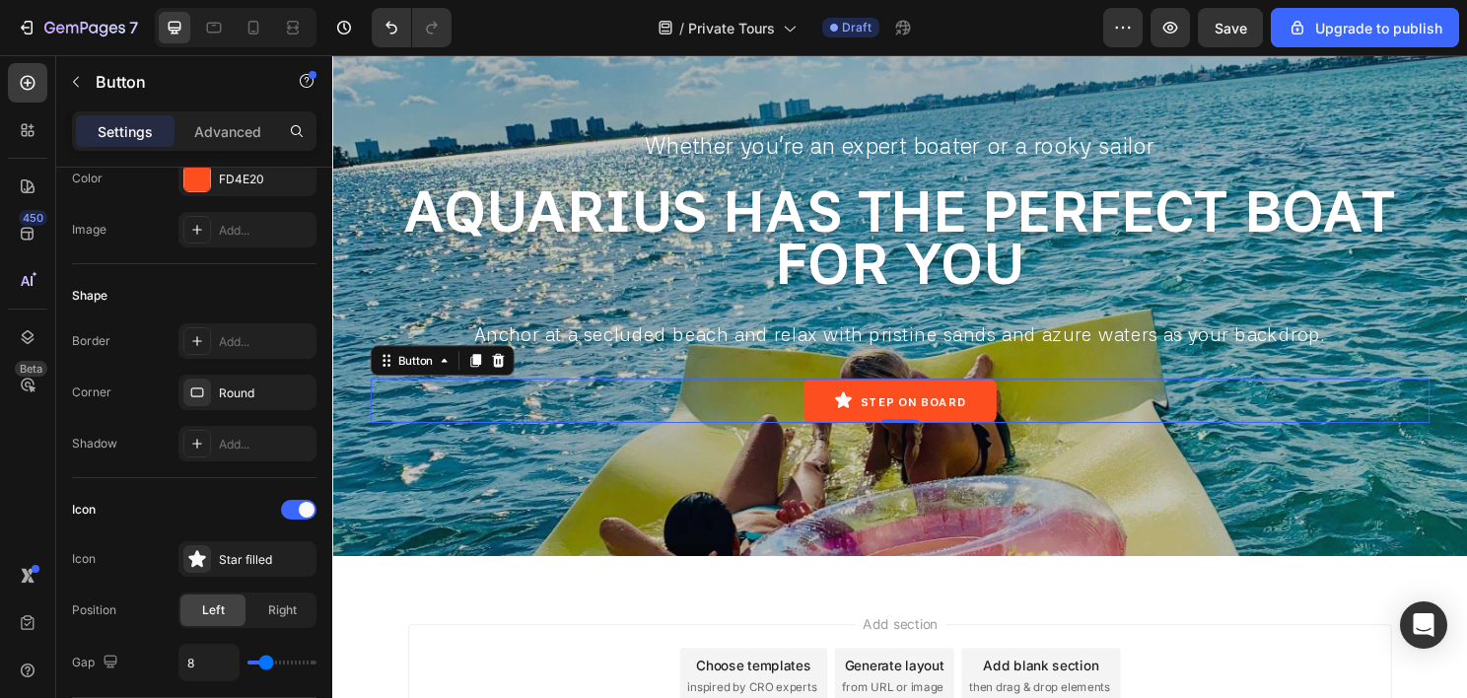
scroll to position [0, 0]
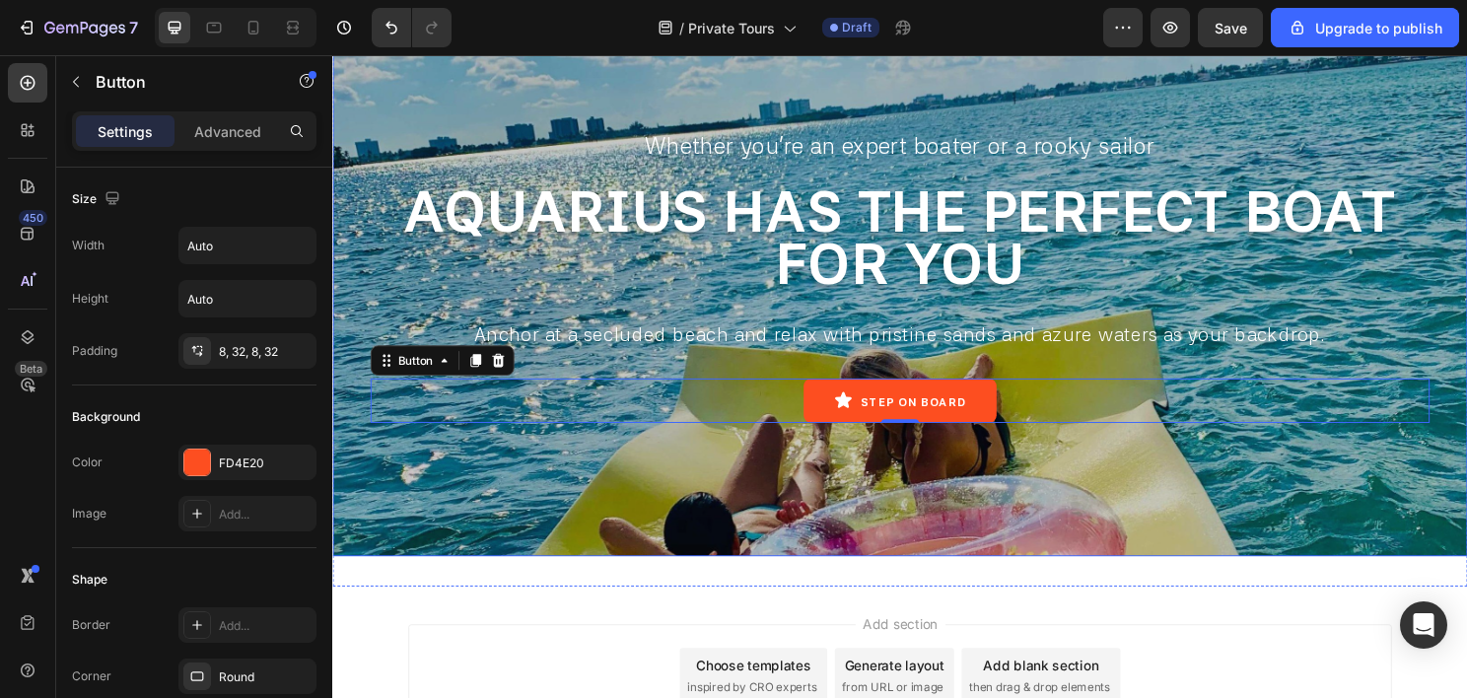
click at [388, 508] on div "Overlay" at bounding box center [923, 281] width 1183 height 591
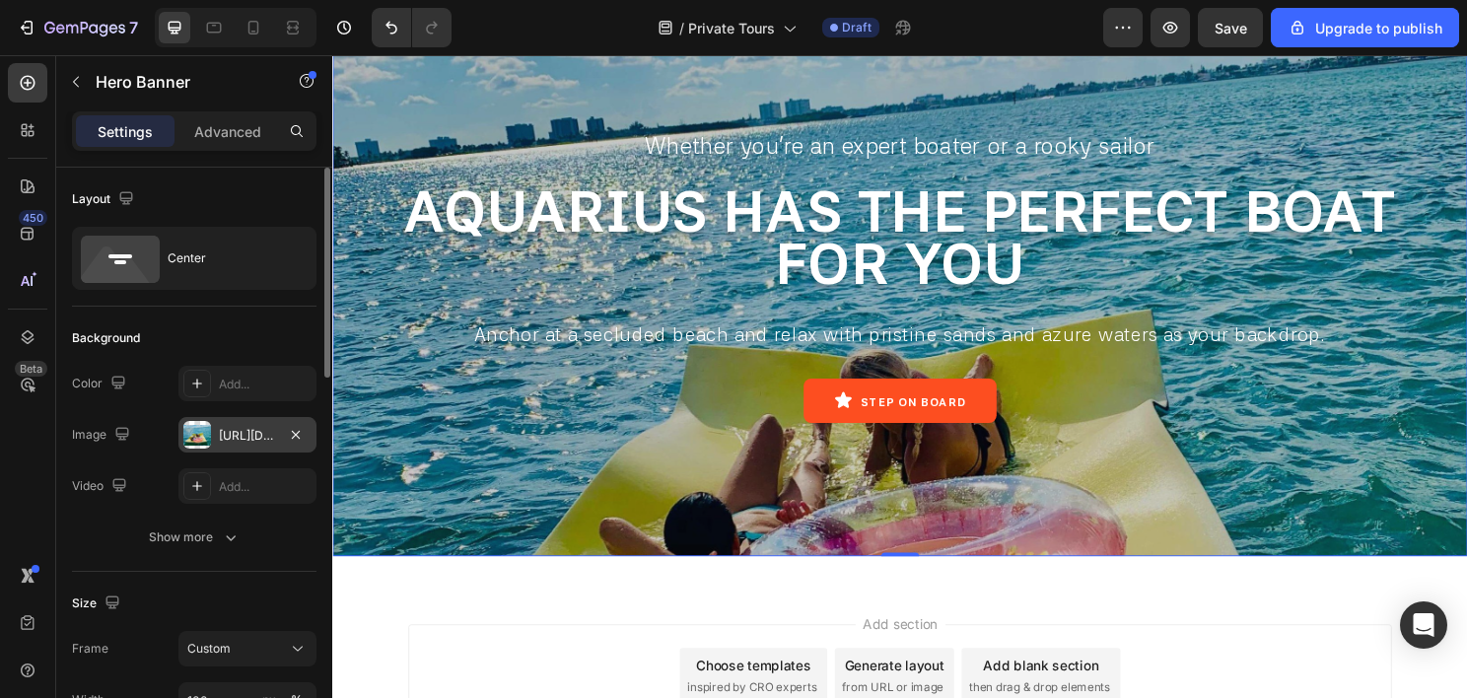
click at [237, 421] on div "https://cdn.shopify.com/s/files/1/0832/9566/6456/files/gempages_579523487257854…" at bounding box center [247, 434] width 138 height 35
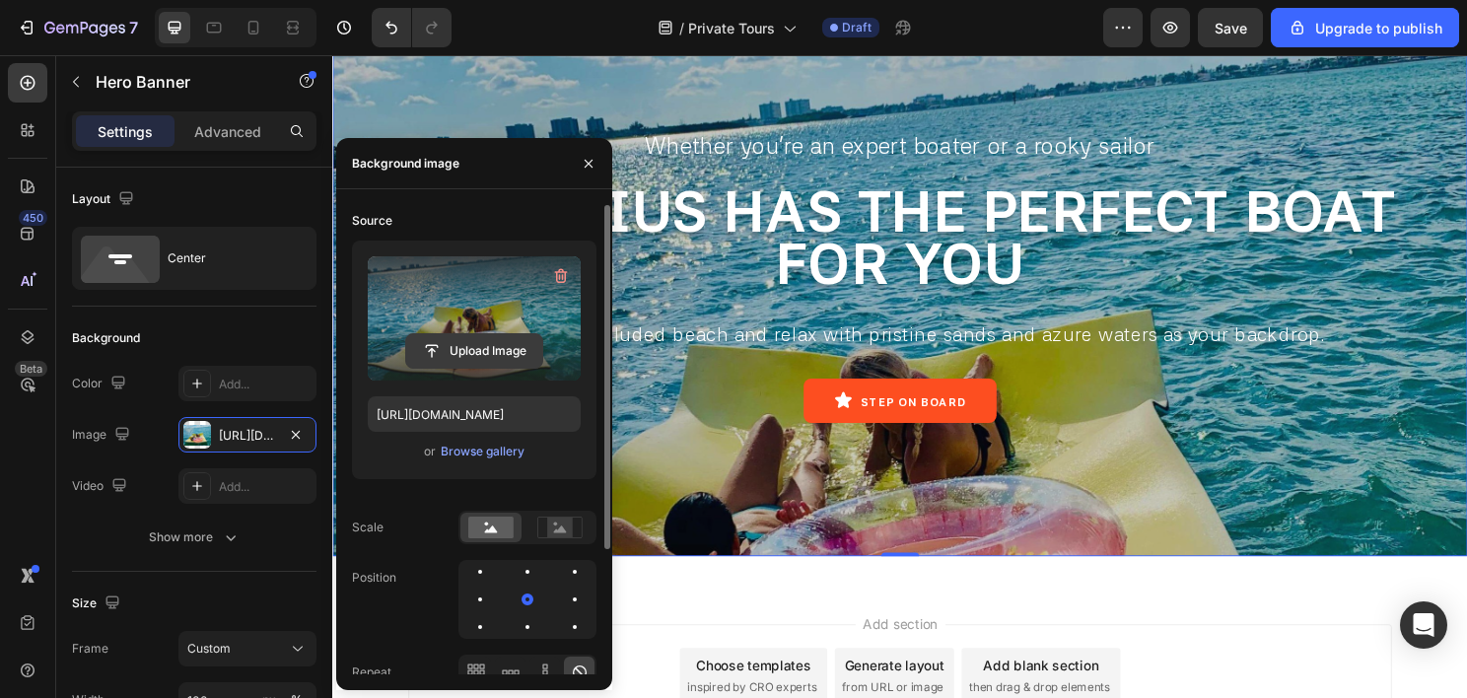
click at [521, 333] on button "Upload Image" at bounding box center [474, 350] width 138 height 35
click at [505, 352] on input "file" at bounding box center [474, 351] width 136 height 34
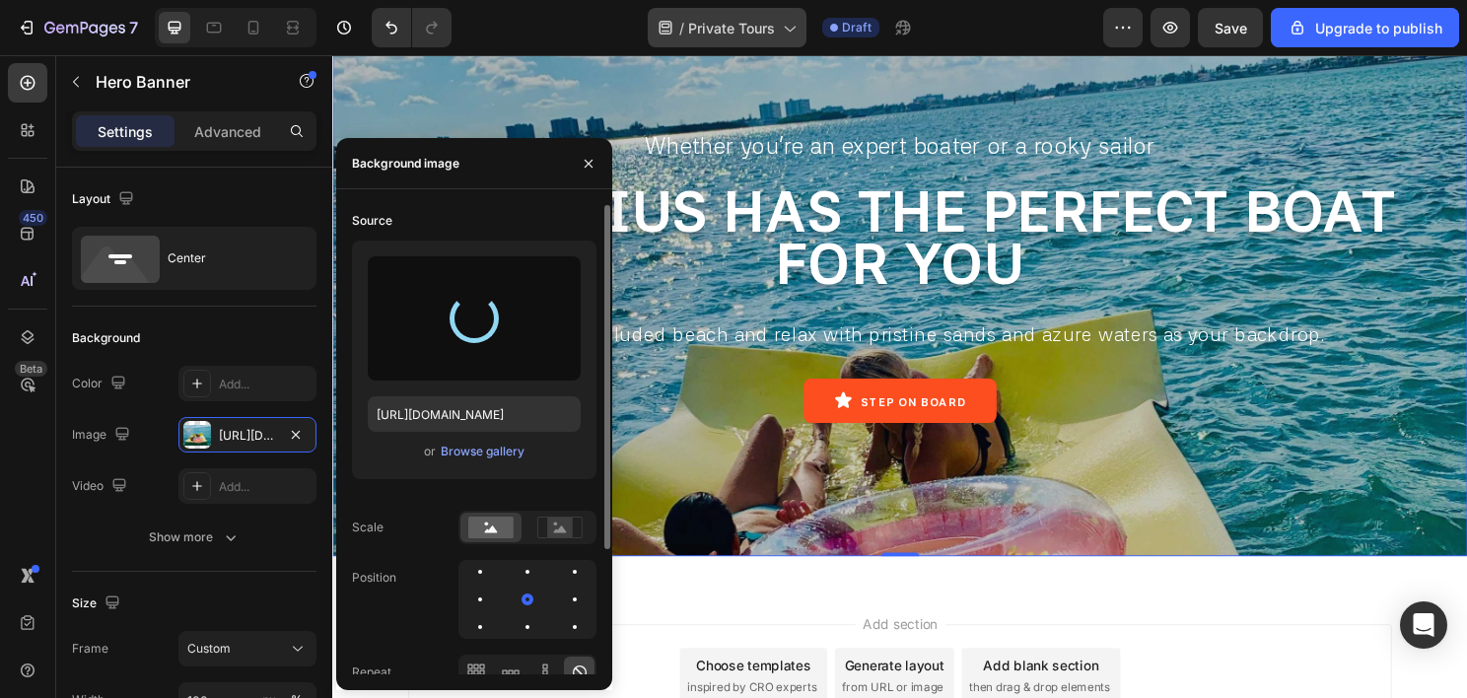
type input "https://cdn.shopify.com/s/files/1/0832/9566/6456/files/gempages_579523487257854…"
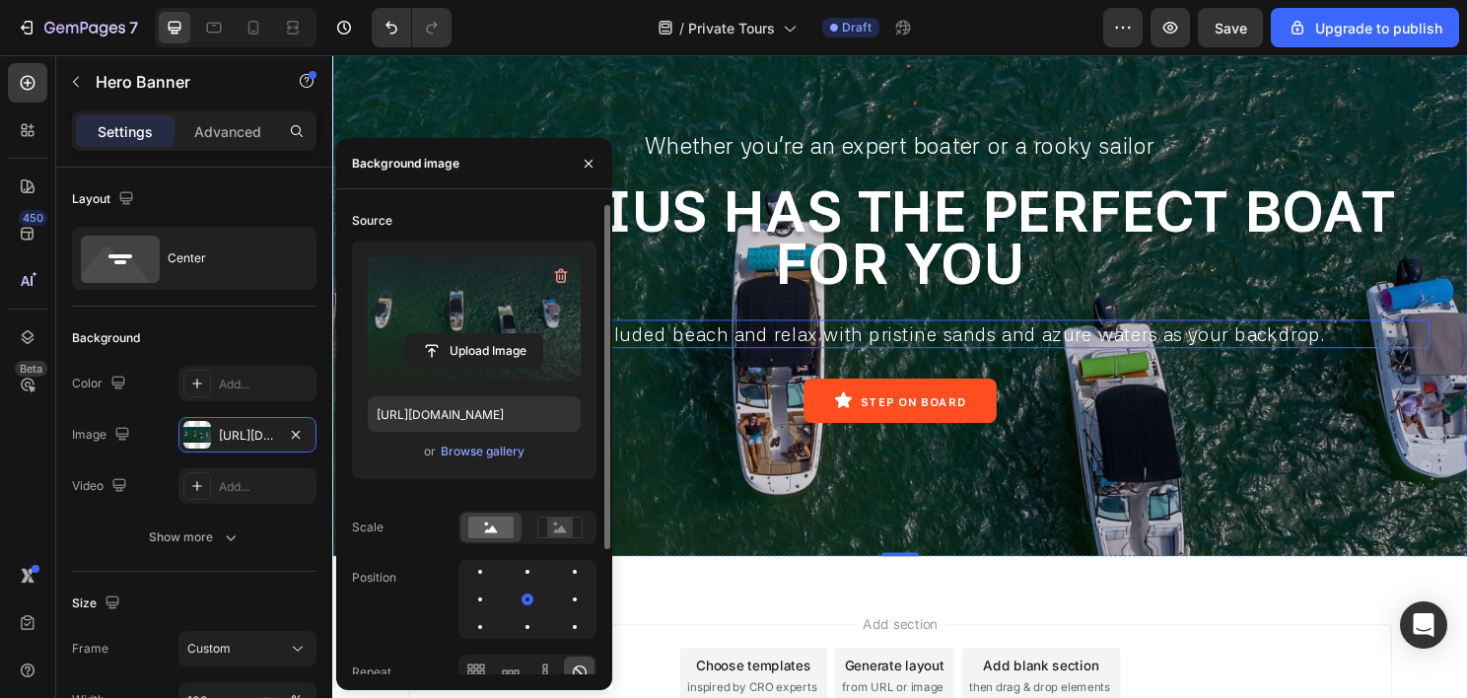
click at [812, 336] on span "Anchor at a secluded beach and relax with pristine sands and azure waters as yo…" at bounding box center [923, 346] width 887 height 24
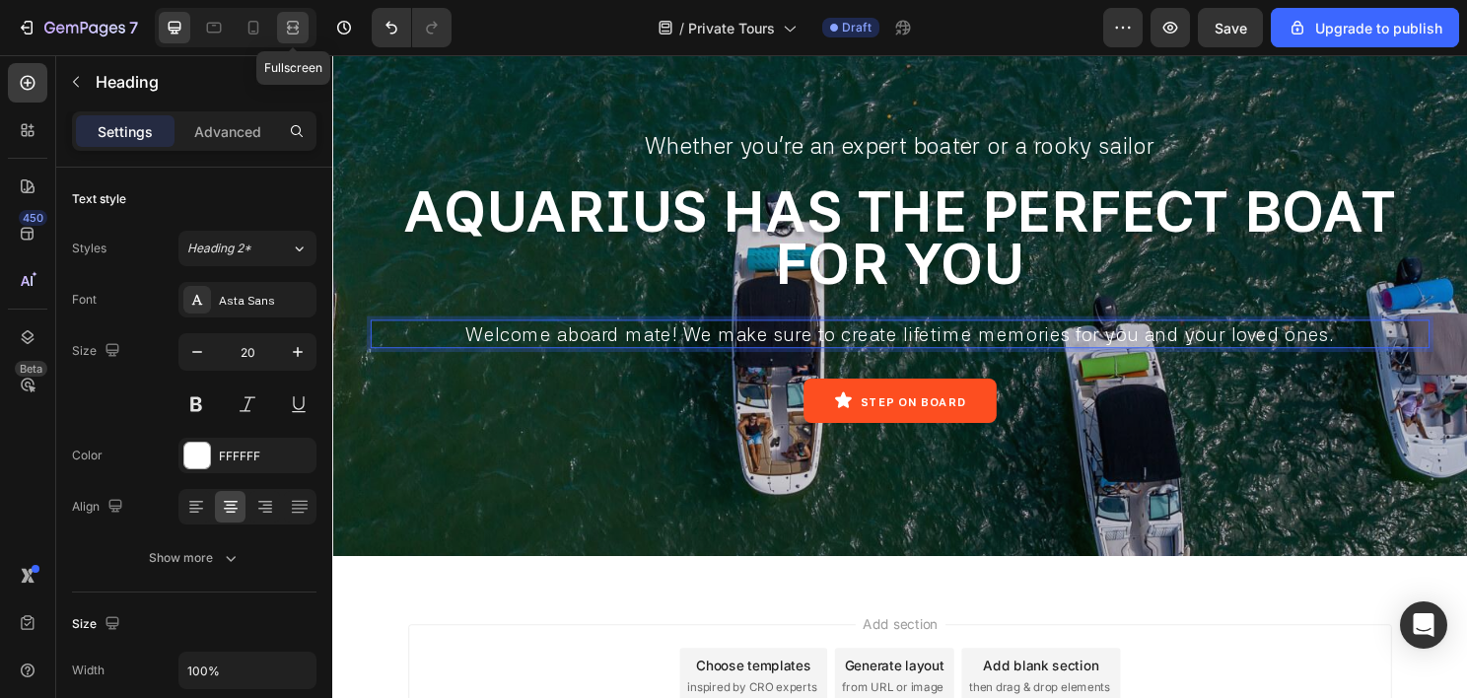
click at [292, 32] on icon at bounding box center [293, 28] width 20 height 20
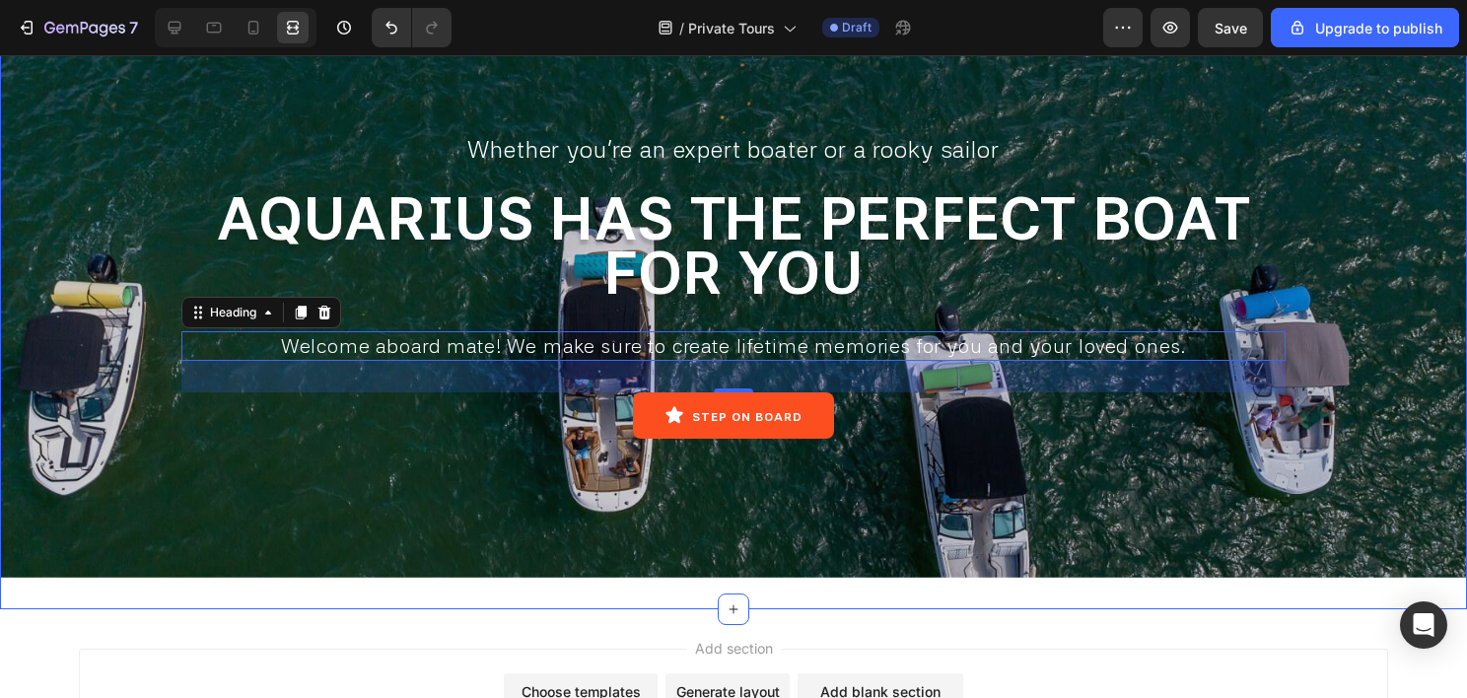
click at [595, 600] on div "⁠⁠⁠⁠⁠⁠⁠ Whether you're an expert boater or a rooky sailor Heading AQUARIUS HAS …" at bounding box center [733, 282] width 1467 height 655
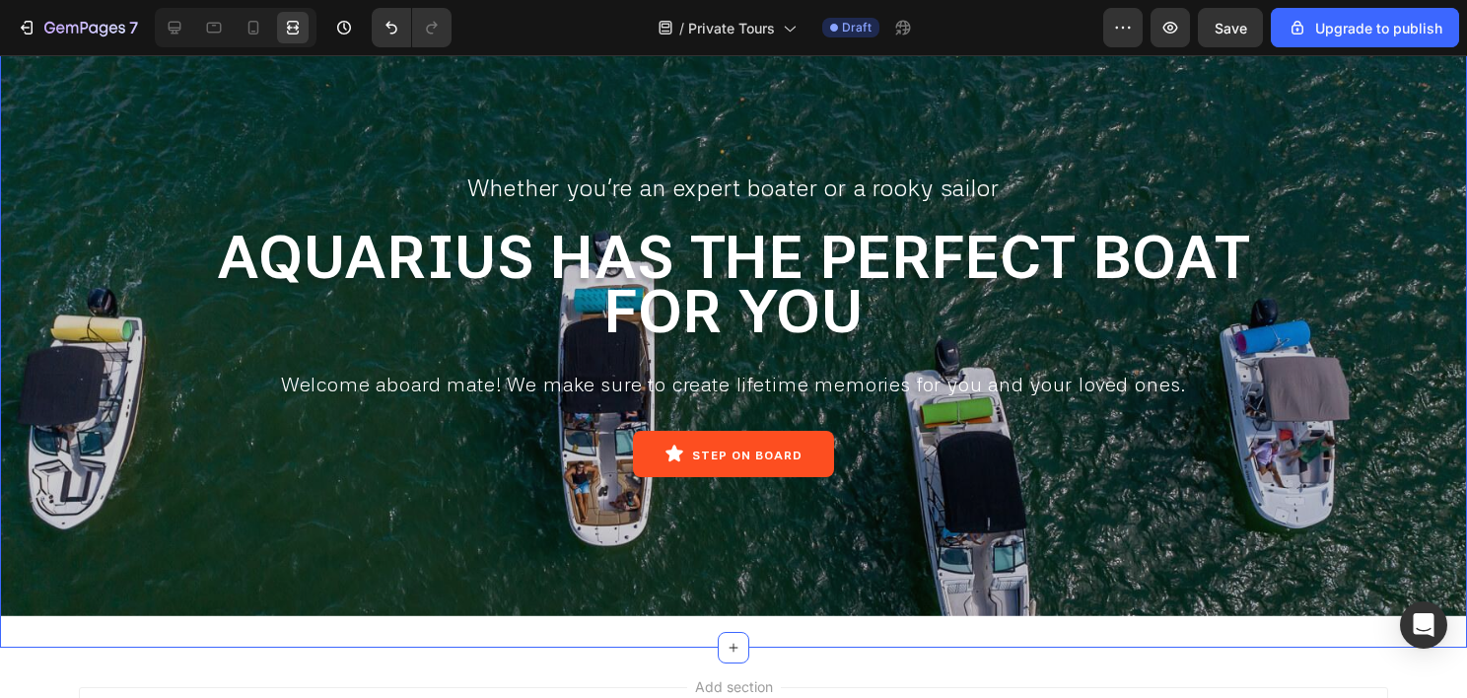
scroll to position [9093, 0]
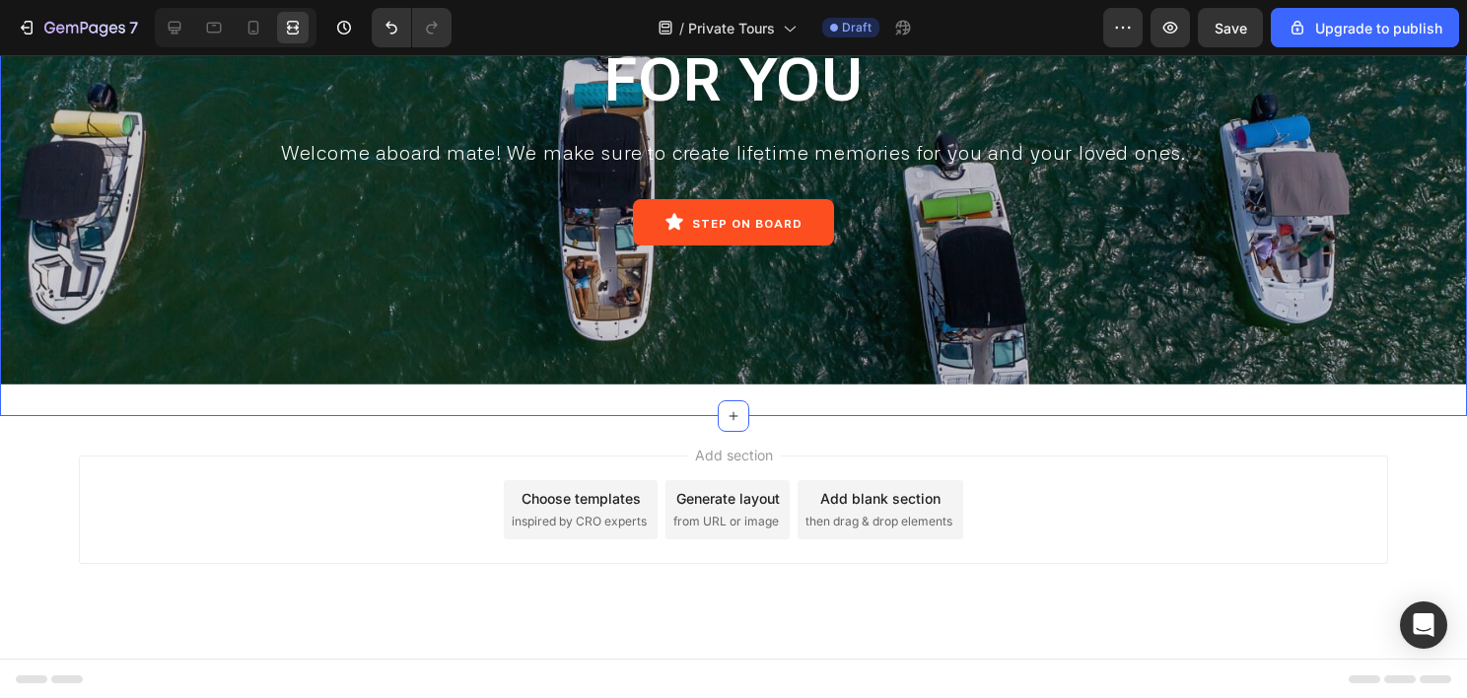
drag, startPoint x: 540, startPoint y: 402, endPoint x: 182, endPoint y: 87, distance: 477.0
click at [540, 402] on div "⁠⁠⁠⁠⁠⁠⁠ Whether you're an expert boater or a rooky sailor Heading AQUARIUS HAS …" at bounding box center [733, 88] width 1467 height 655
click at [173, 29] on icon at bounding box center [175, 28] width 20 height 20
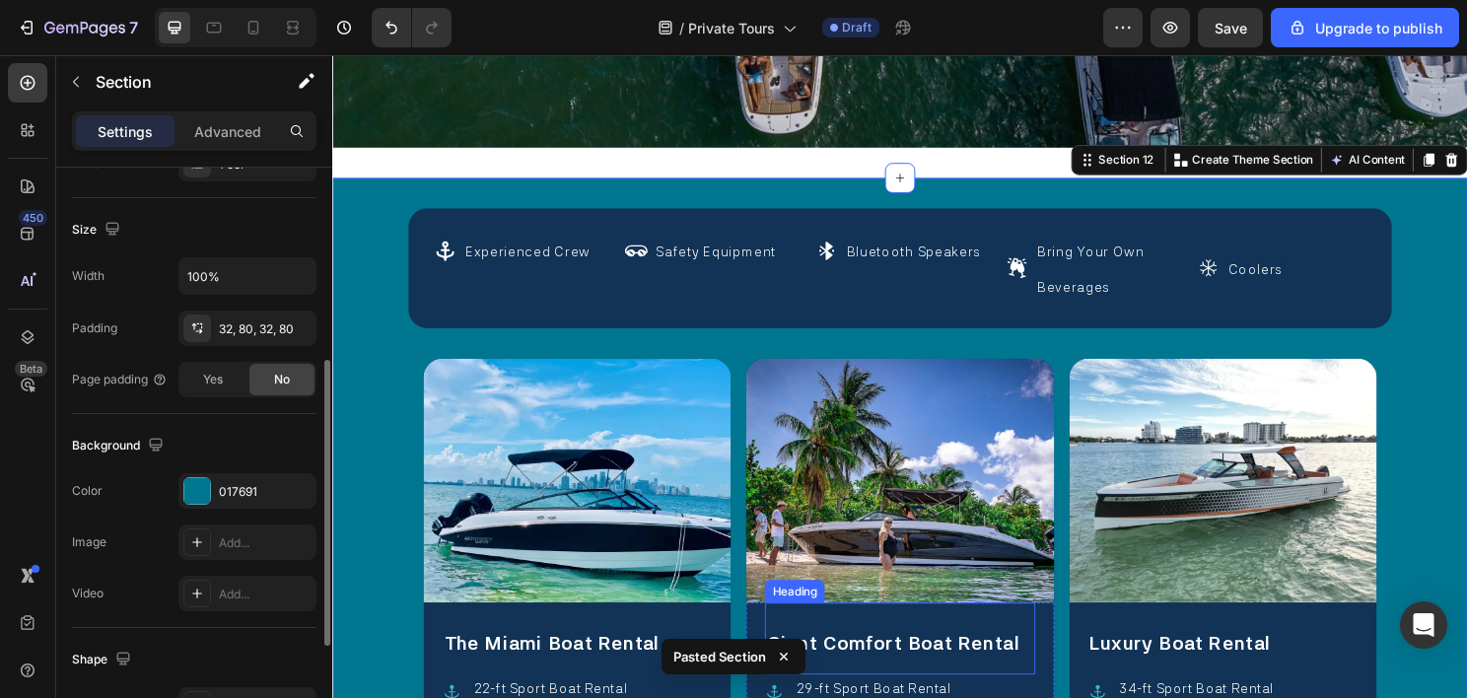
scroll to position [9385, 0]
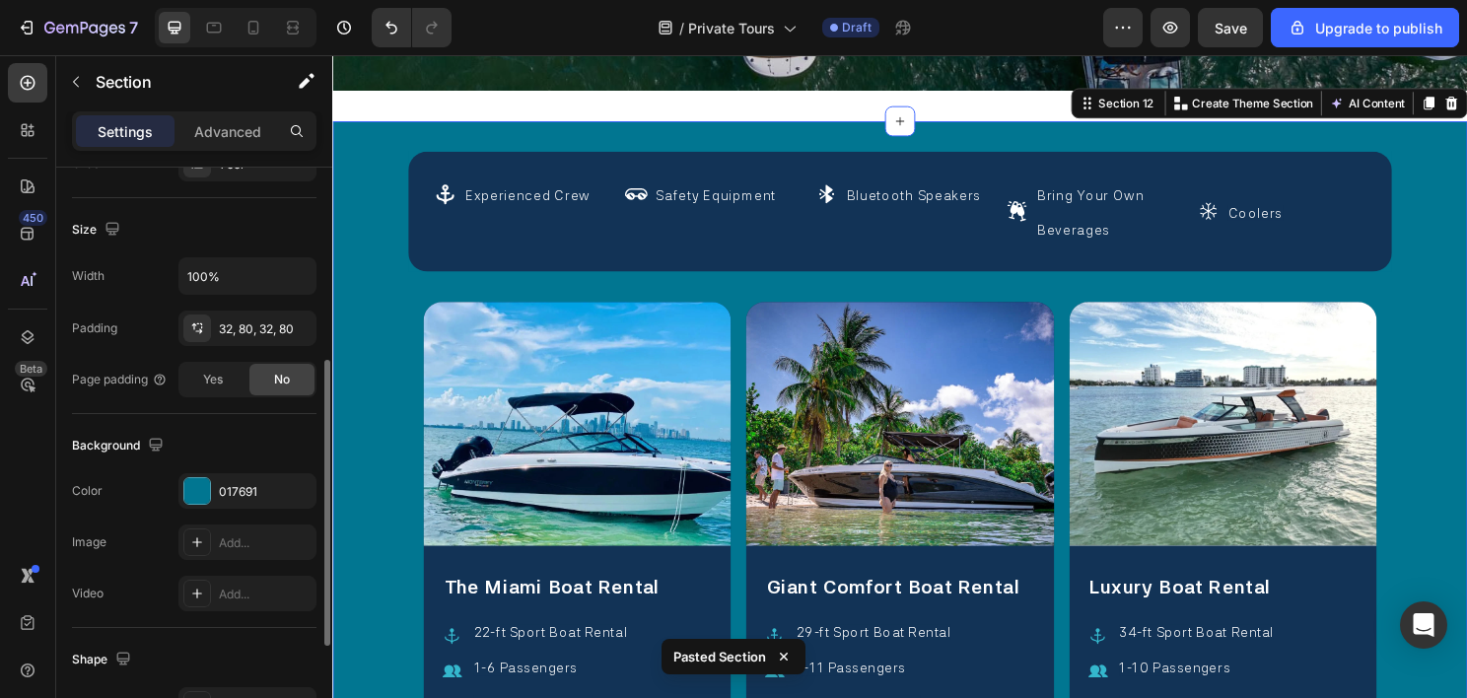
click at [481, 152] on div "Icon Experienced Crew Text Block Row Icon Safety Equipment Text Block Row Icon …" at bounding box center [923, 569] width 1183 height 890
click at [435, 160] on div "Icon Experienced Crew Text Block Row Icon Safety Equipment Text Block Row Icon …" at bounding box center [923, 218] width 1025 height 125
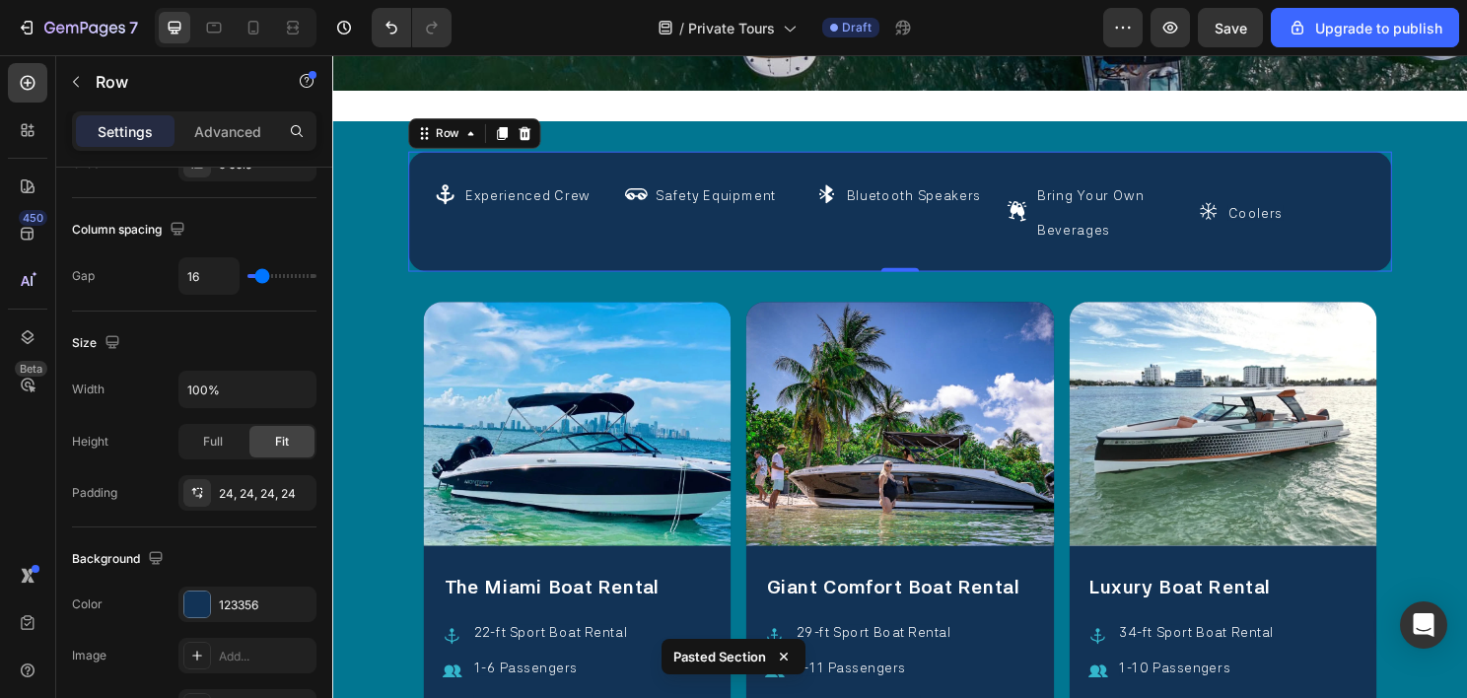
scroll to position [0, 0]
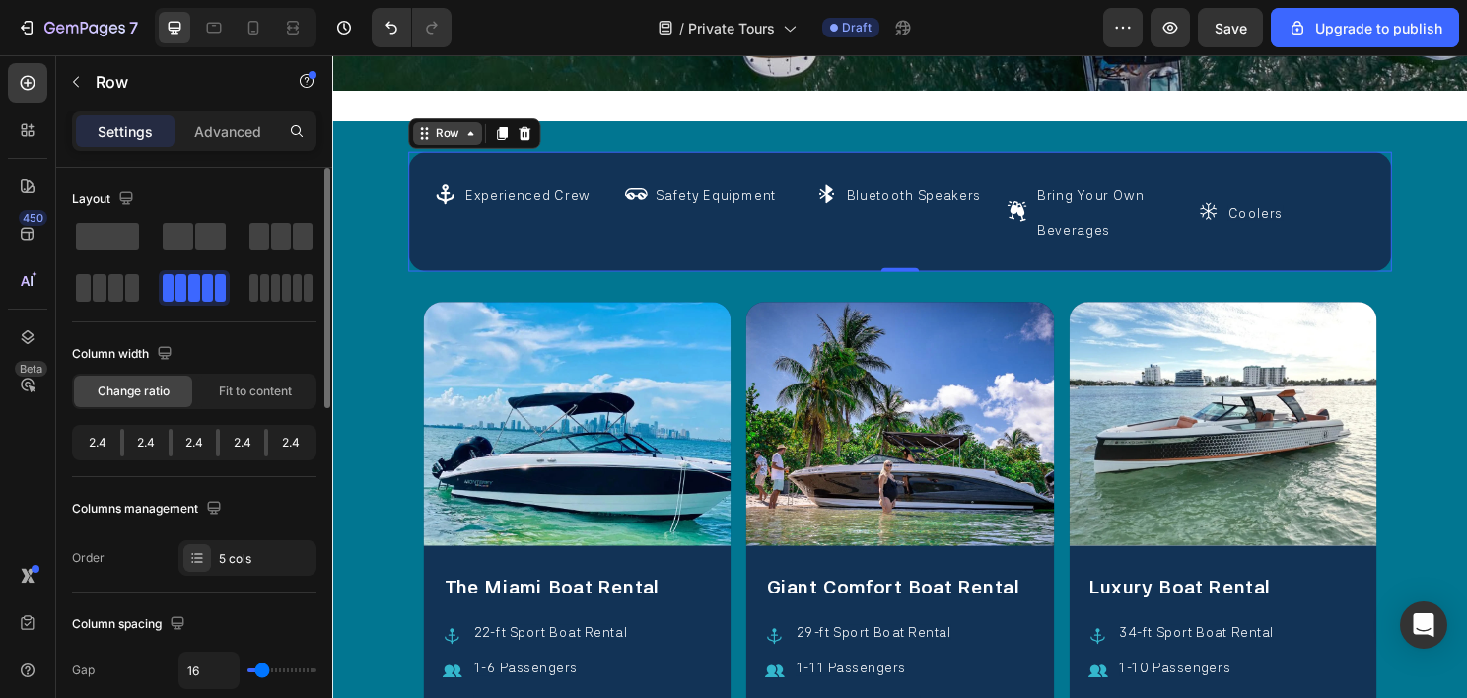
click at [454, 133] on div "Row" at bounding box center [452, 137] width 33 height 18
click at [522, 136] on div at bounding box center [533, 137] width 24 height 24
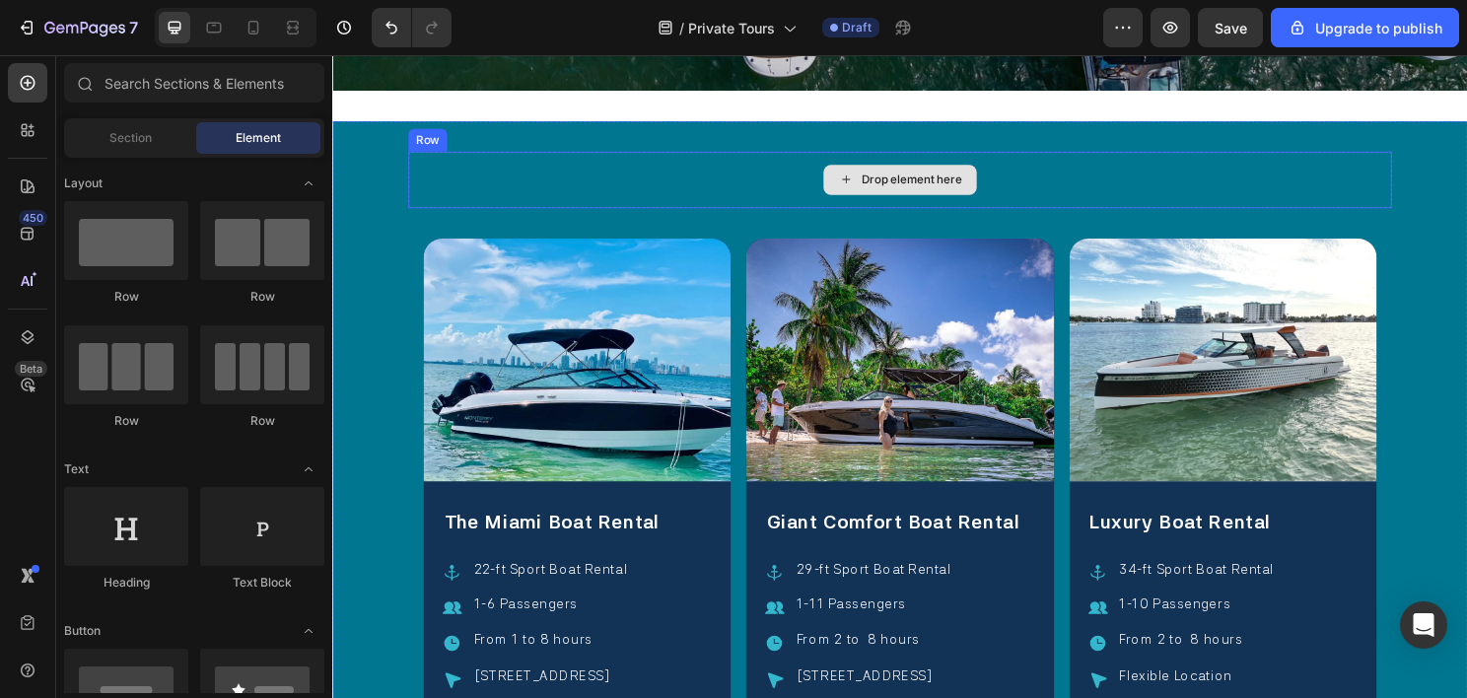
click at [440, 161] on div "Drop element here" at bounding box center [923, 185] width 1025 height 59
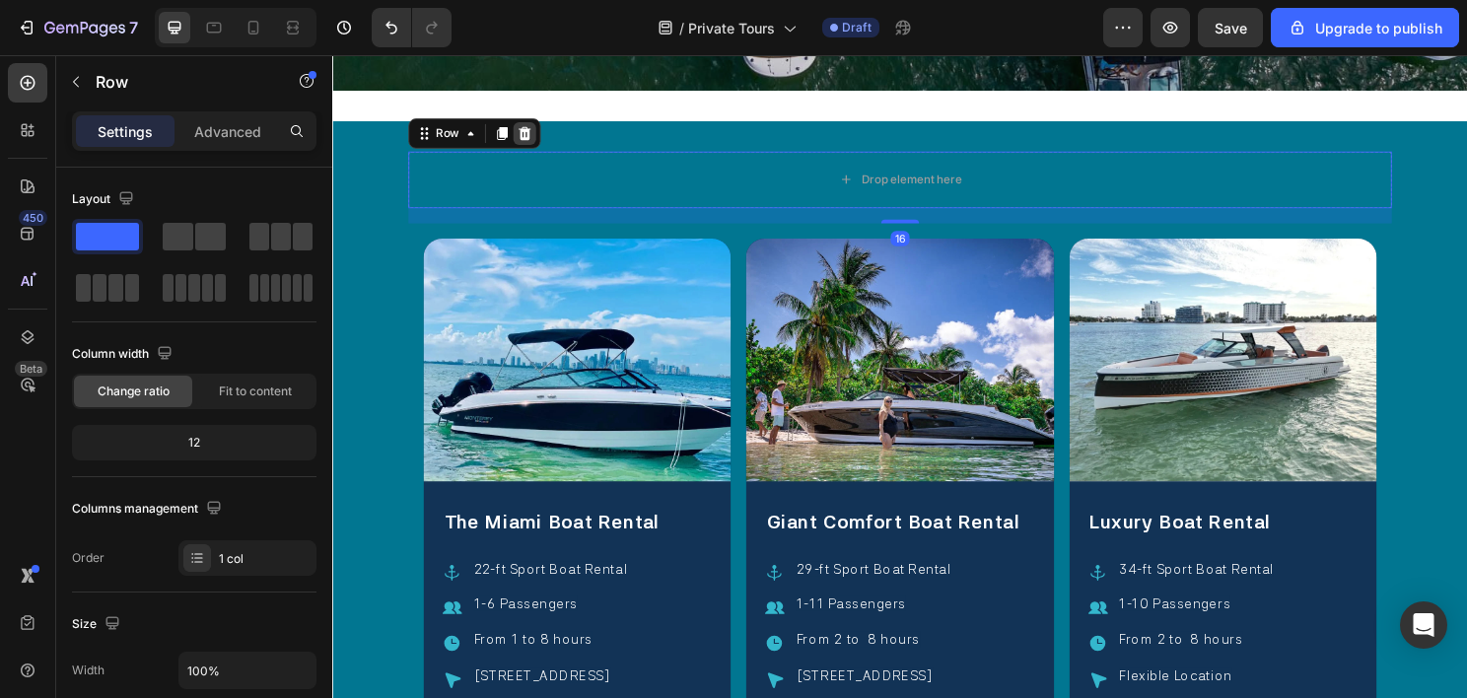
click at [532, 136] on icon at bounding box center [532, 137] width 13 height 14
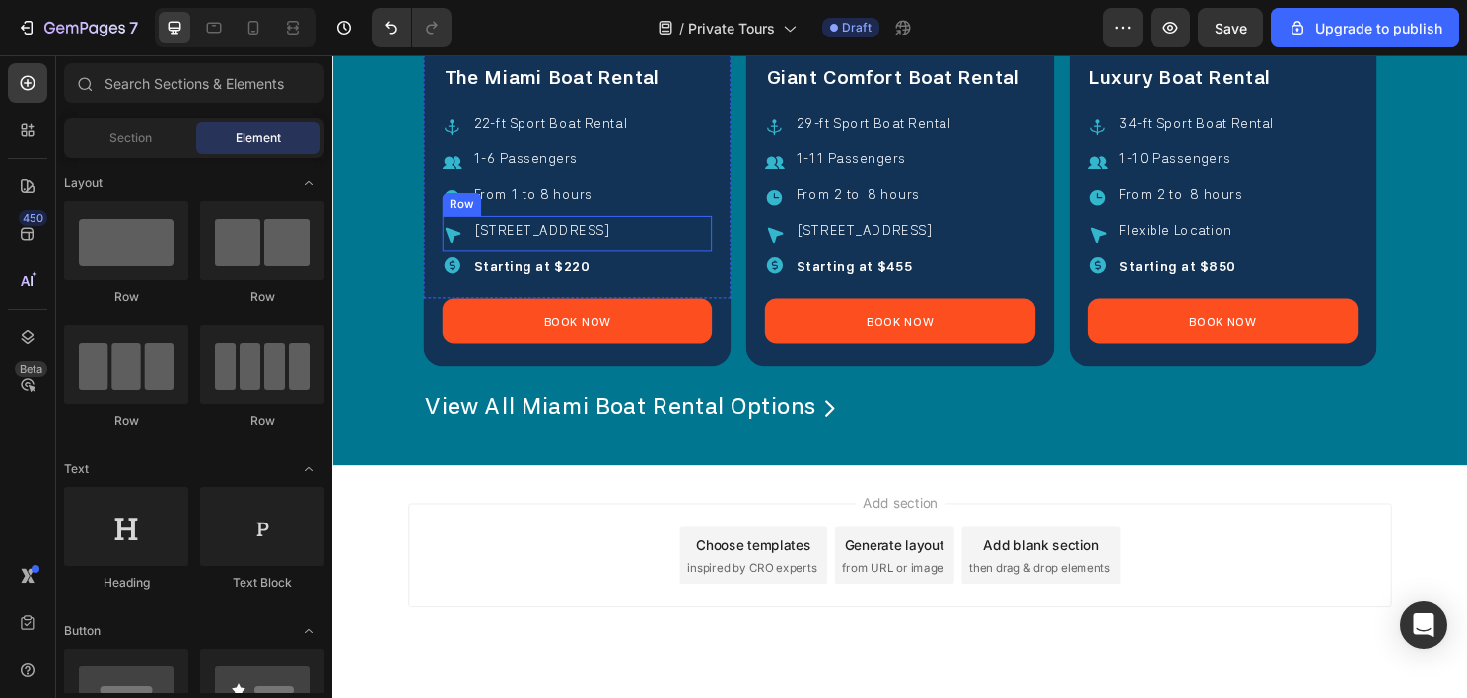
scroll to position [9779, 0]
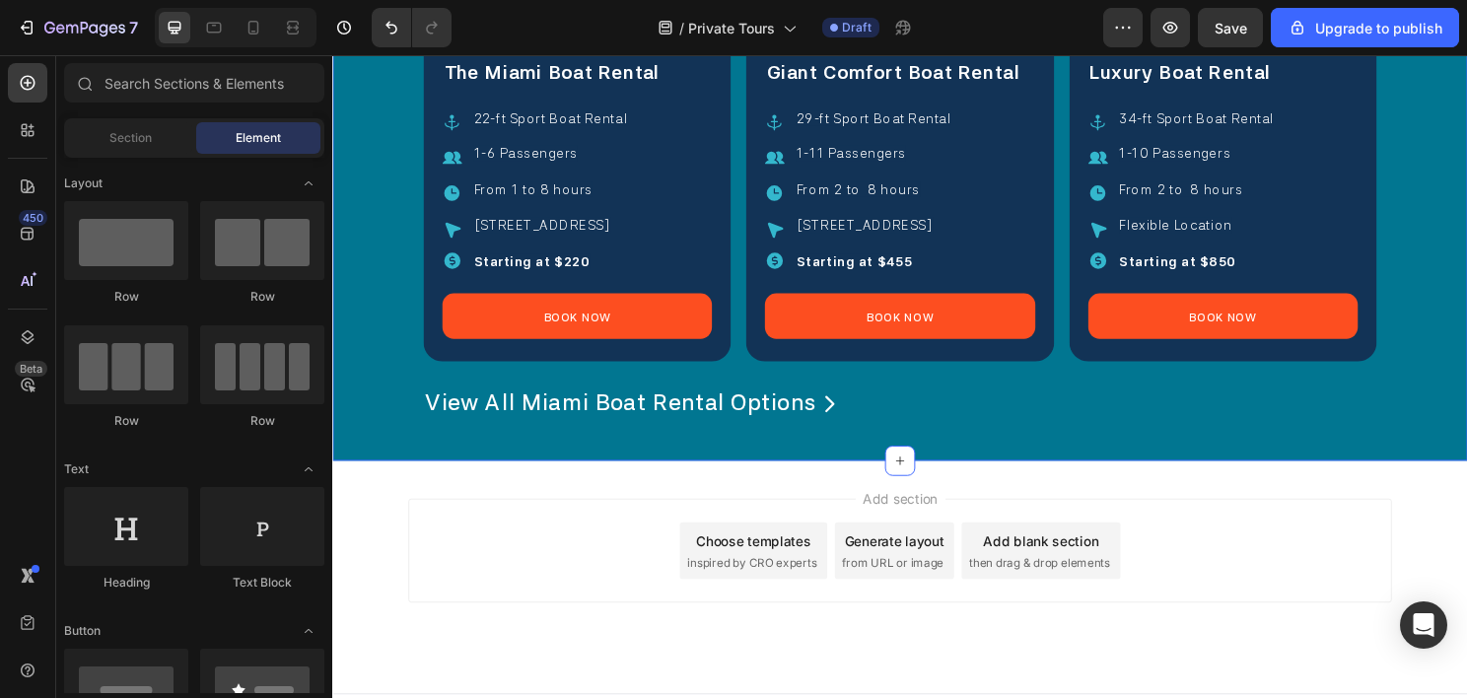
click at [528, 445] on div "View All Miami Boat Rental Options Heading Icon Row Row" at bounding box center [923, 418] width 1025 height 56
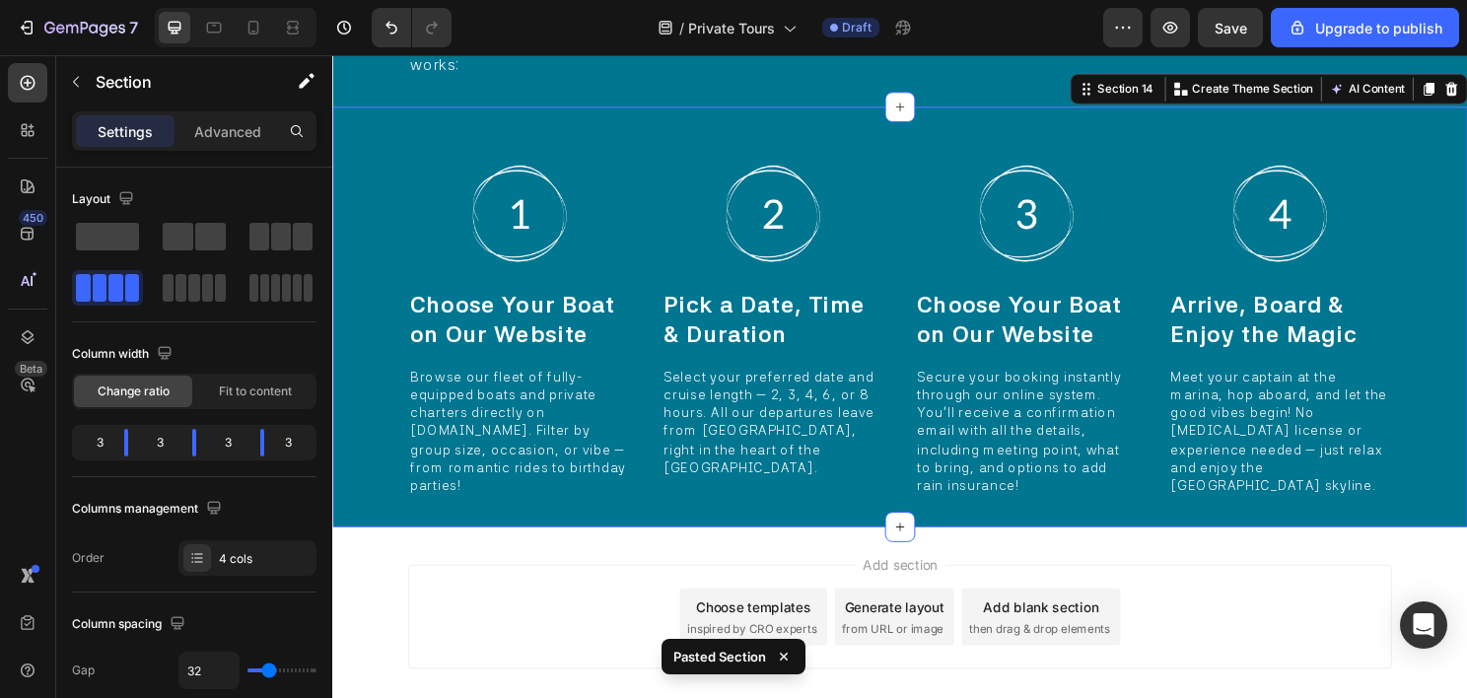
scroll to position [10382, 0]
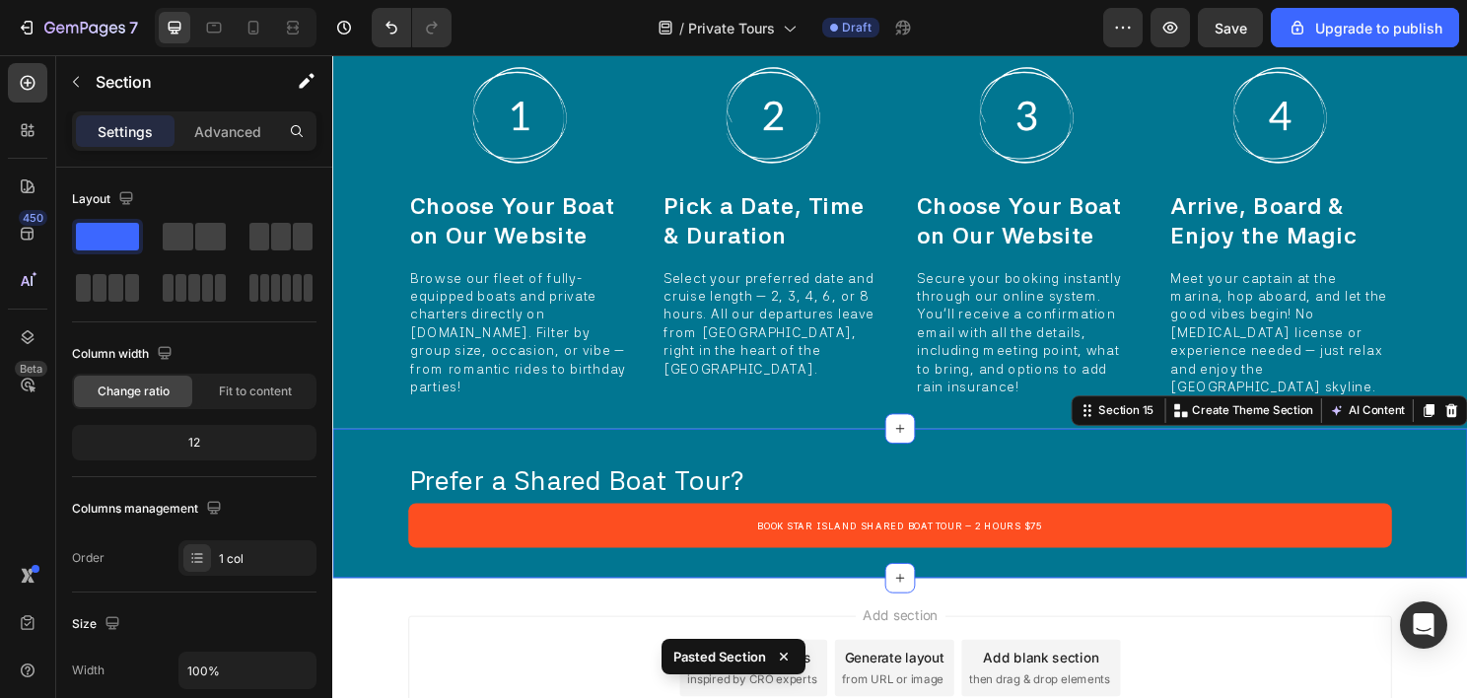
click at [385, 469] on div "Prefer a Shared Boat Tour? Heading Book Star Island Shared Boat Tour – 2 Hours …" at bounding box center [923, 523] width 1183 height 156
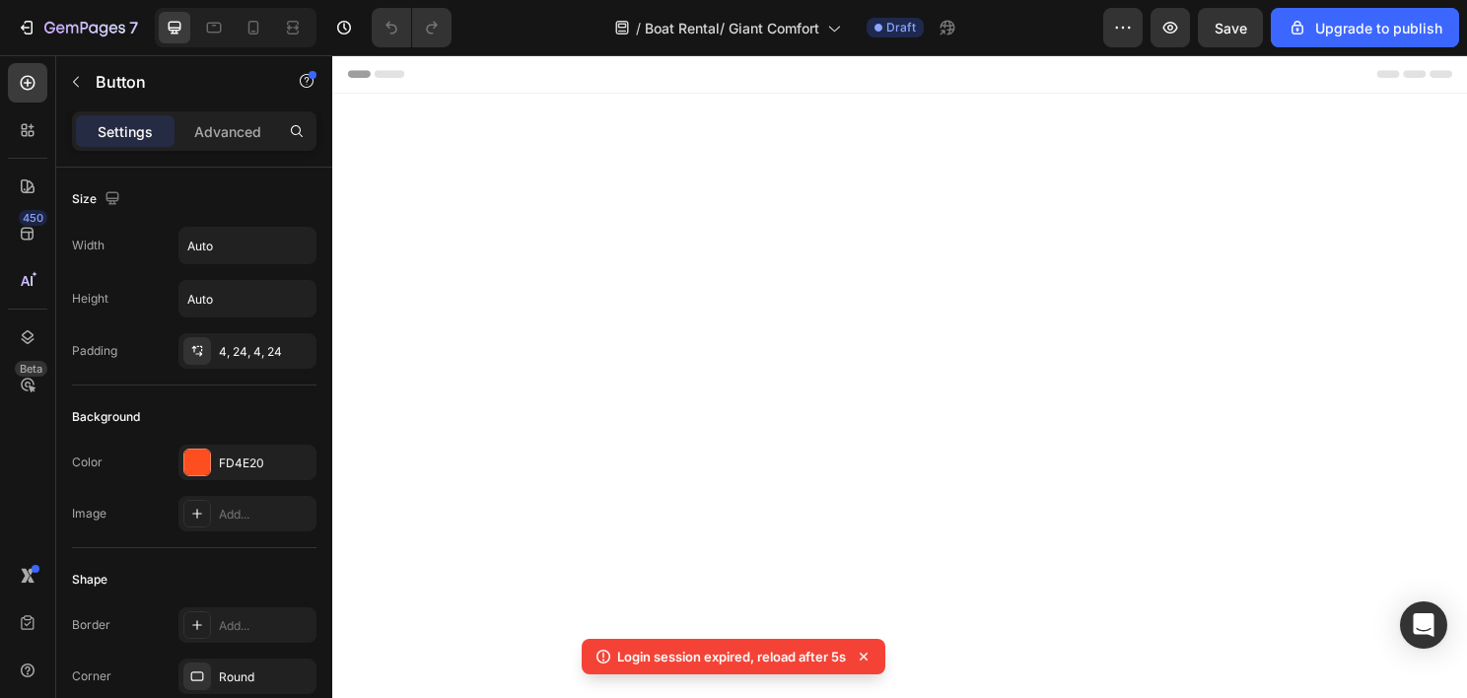
scroll to position [1282, 0]
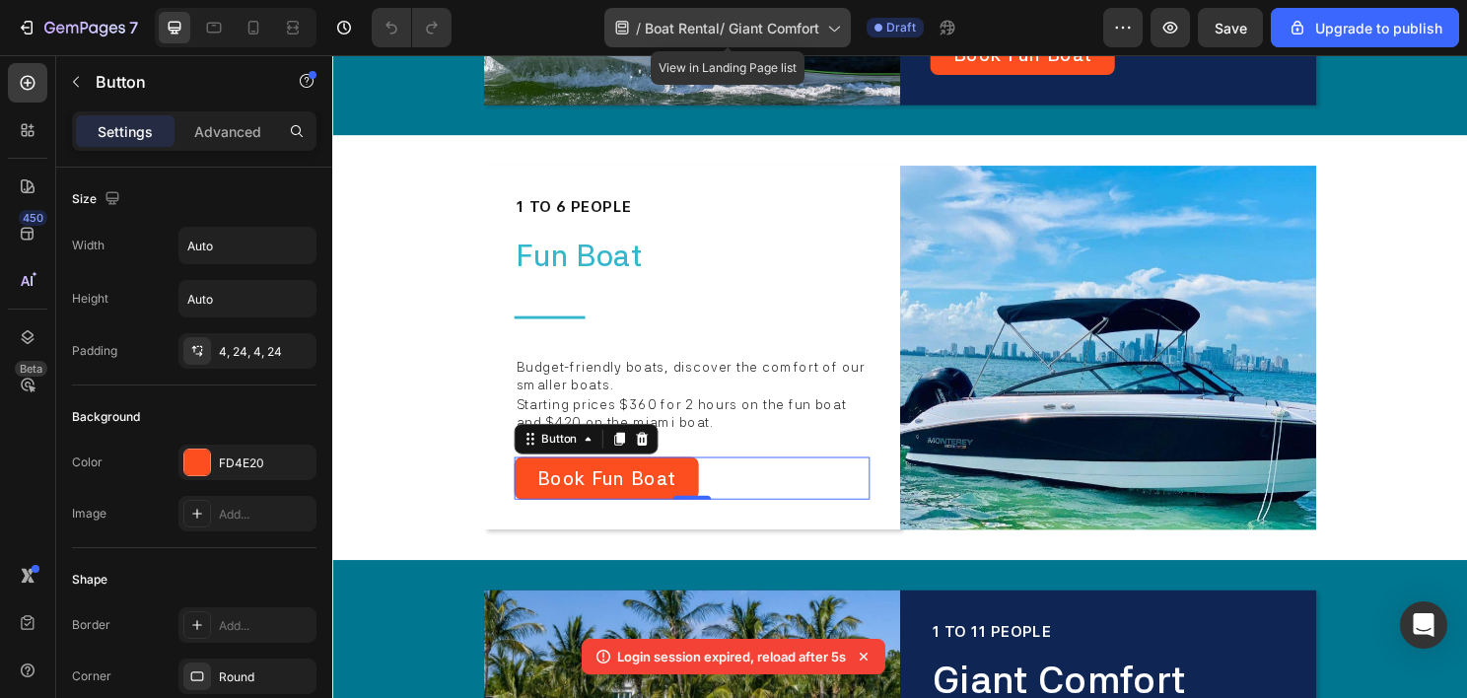
click at [693, 20] on span "Boat Rental/ Giant Comfort" at bounding box center [732, 28] width 174 height 21
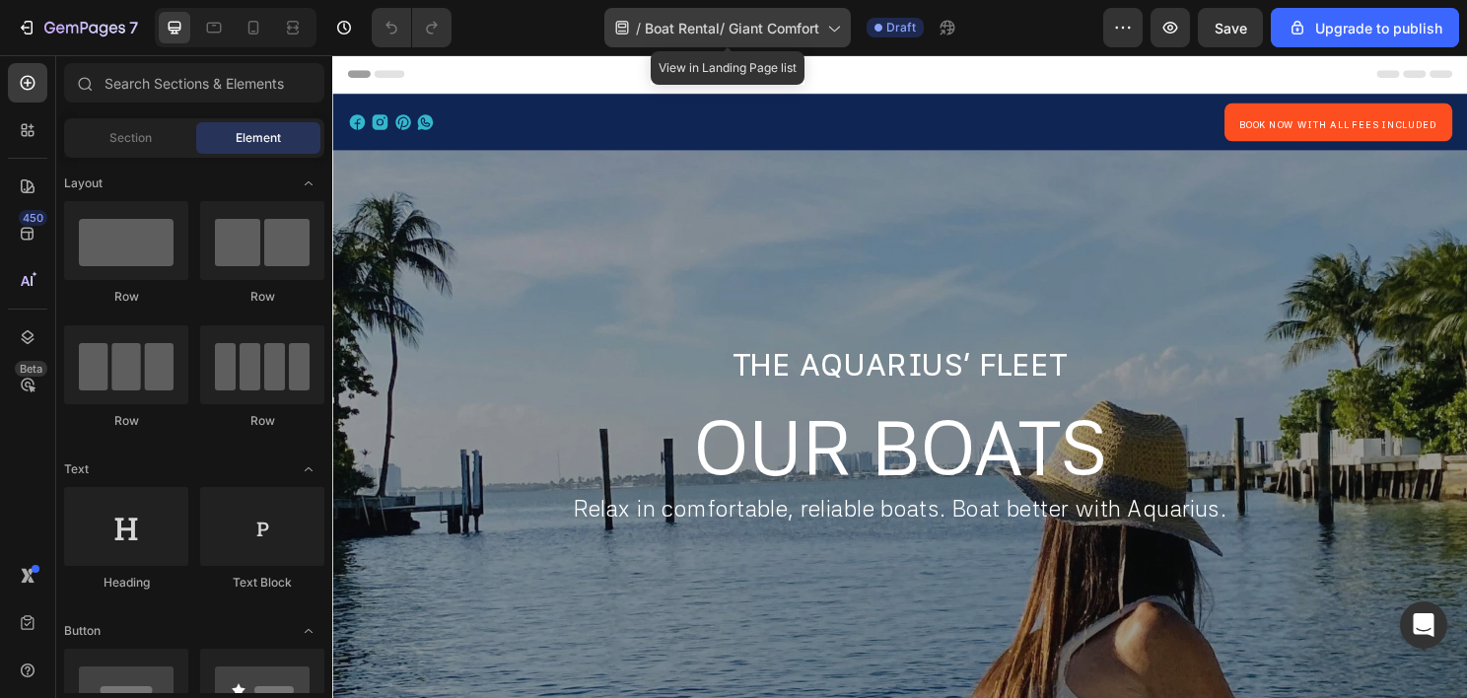
click at [735, 39] on div "/ Boat Rental/ Giant Comfort" at bounding box center [727, 27] width 246 height 39
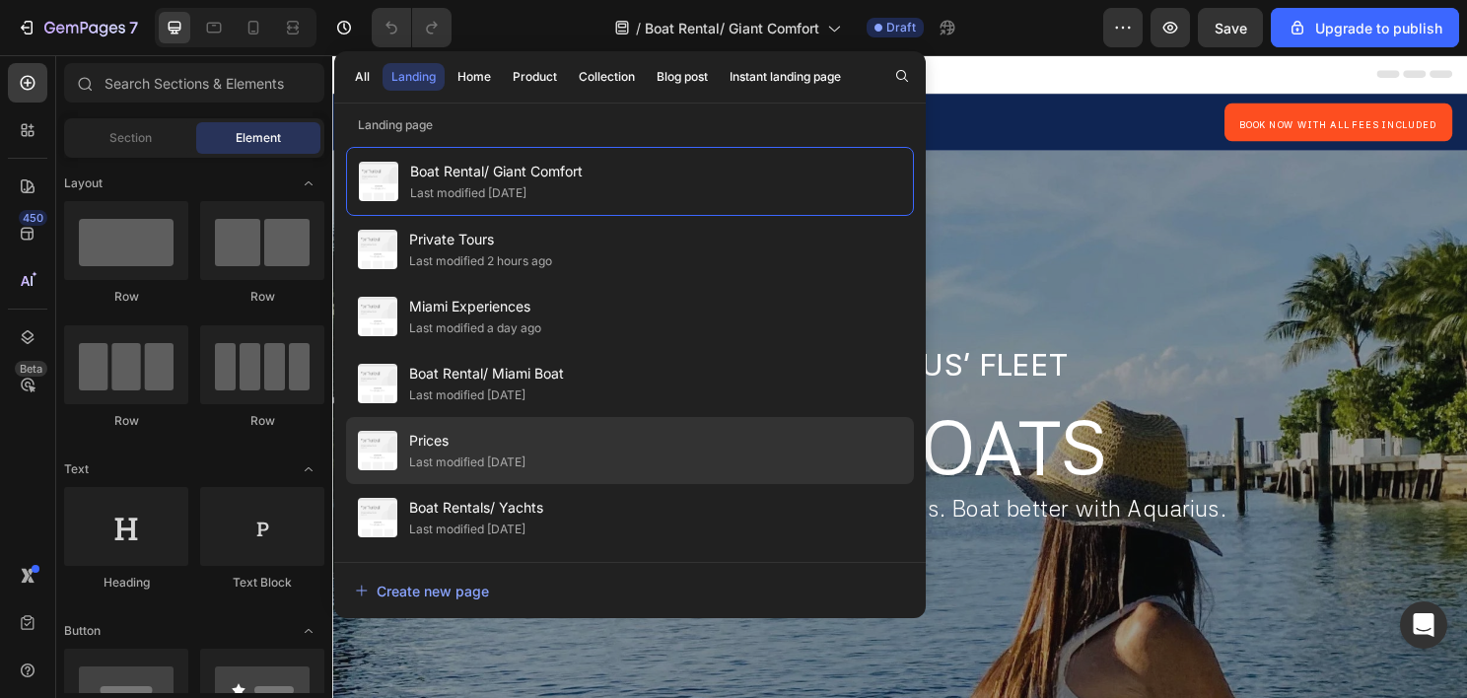
scroll to position [63, 0]
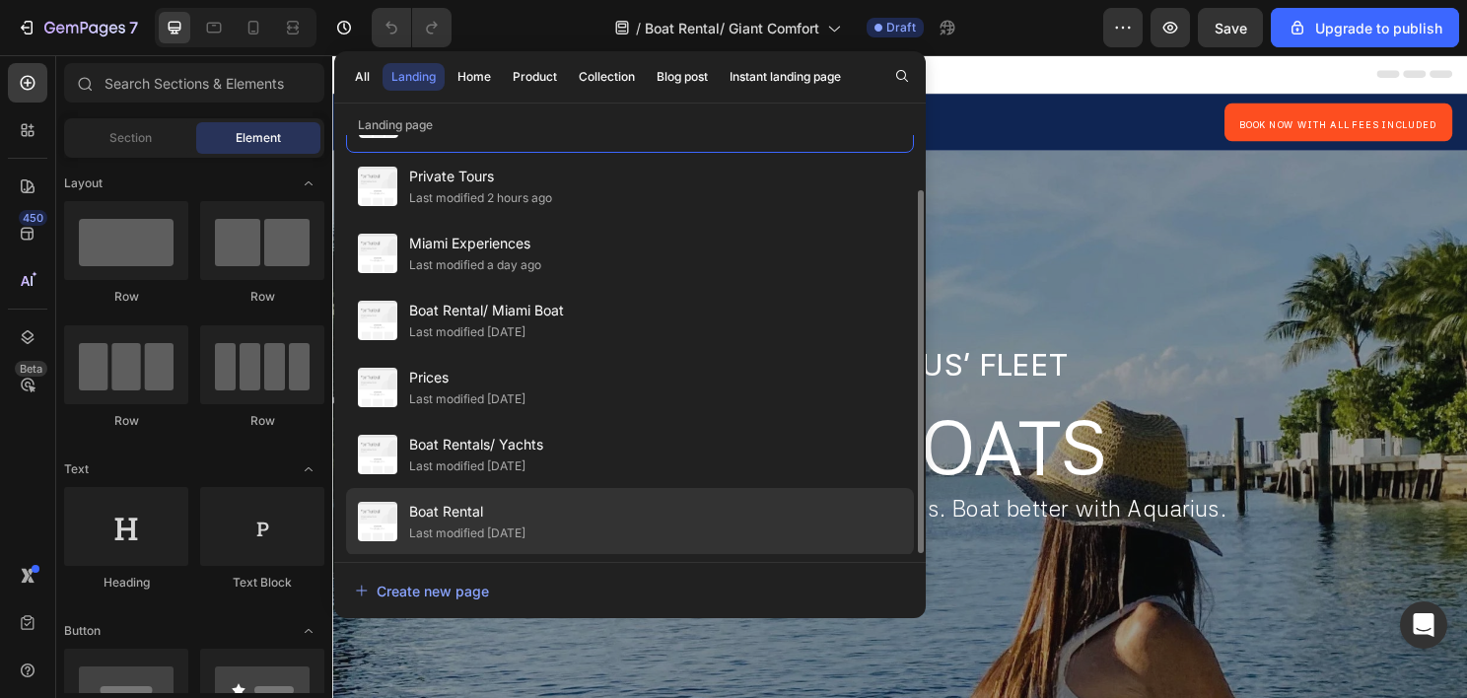
click at [576, 518] on div "Boat Rental Last modified 12 days ago" at bounding box center [630, 521] width 568 height 67
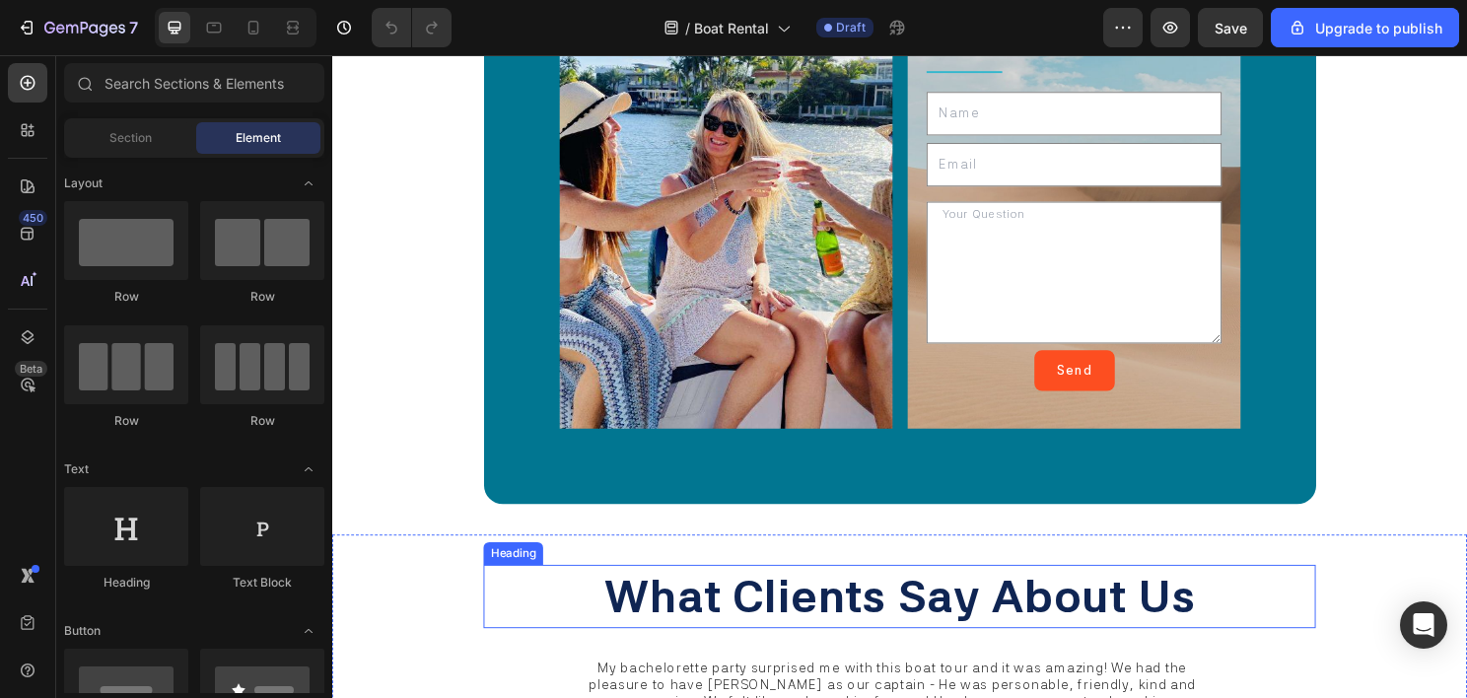
scroll to position [13505, 0]
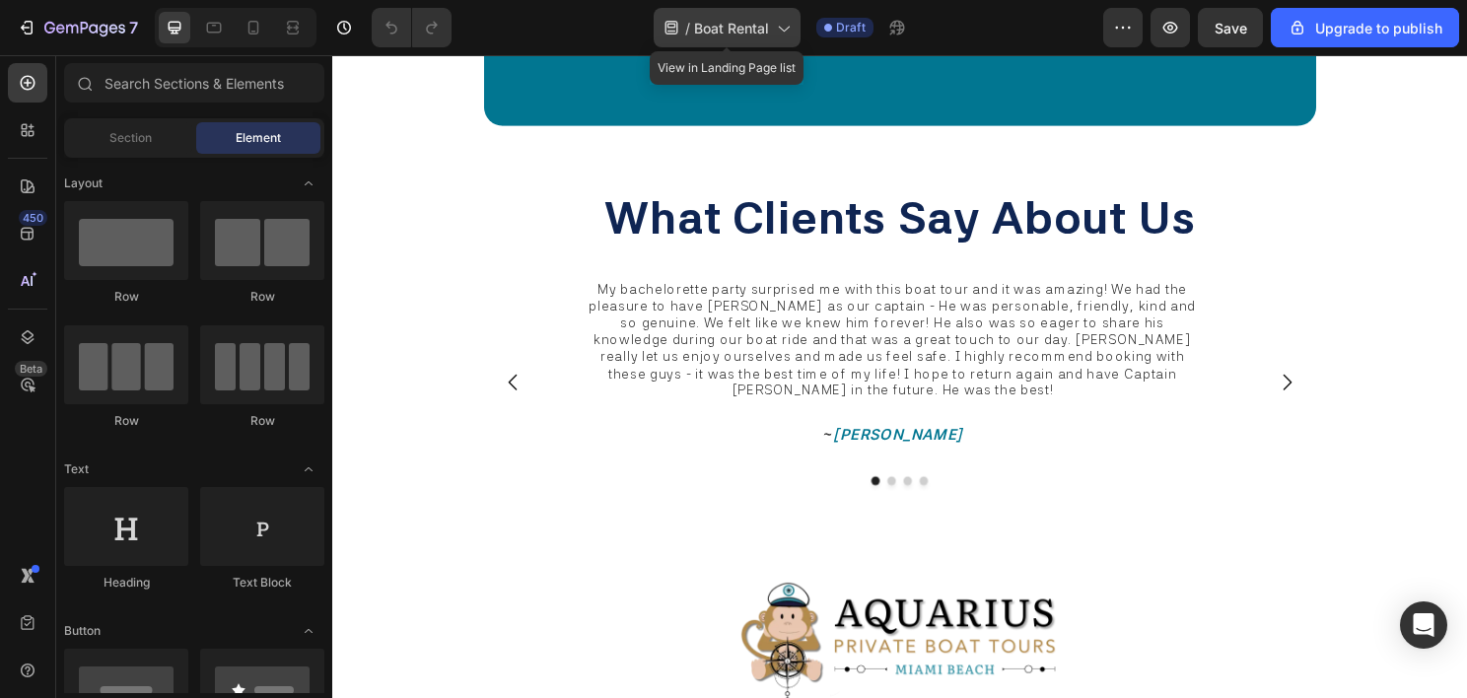
click at [714, 29] on span "Boat Rental" at bounding box center [731, 28] width 75 height 21
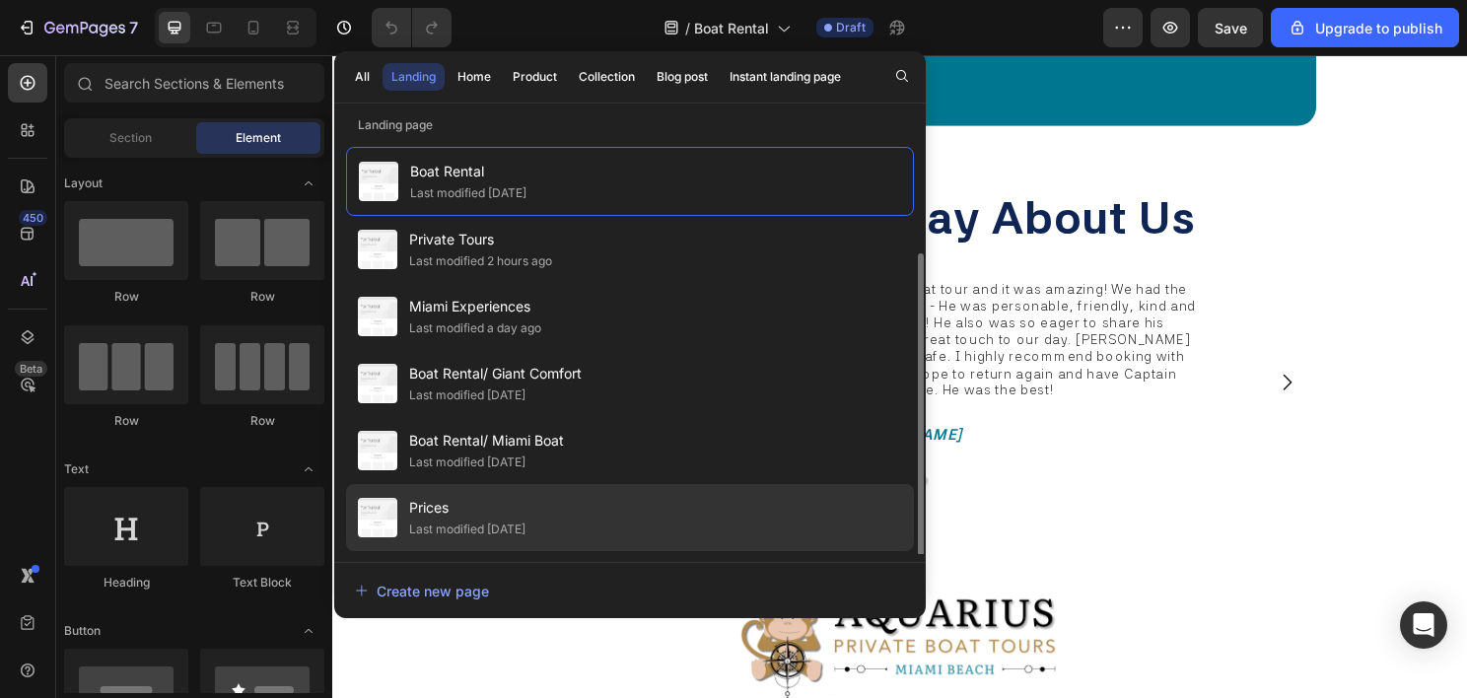
scroll to position [63, 0]
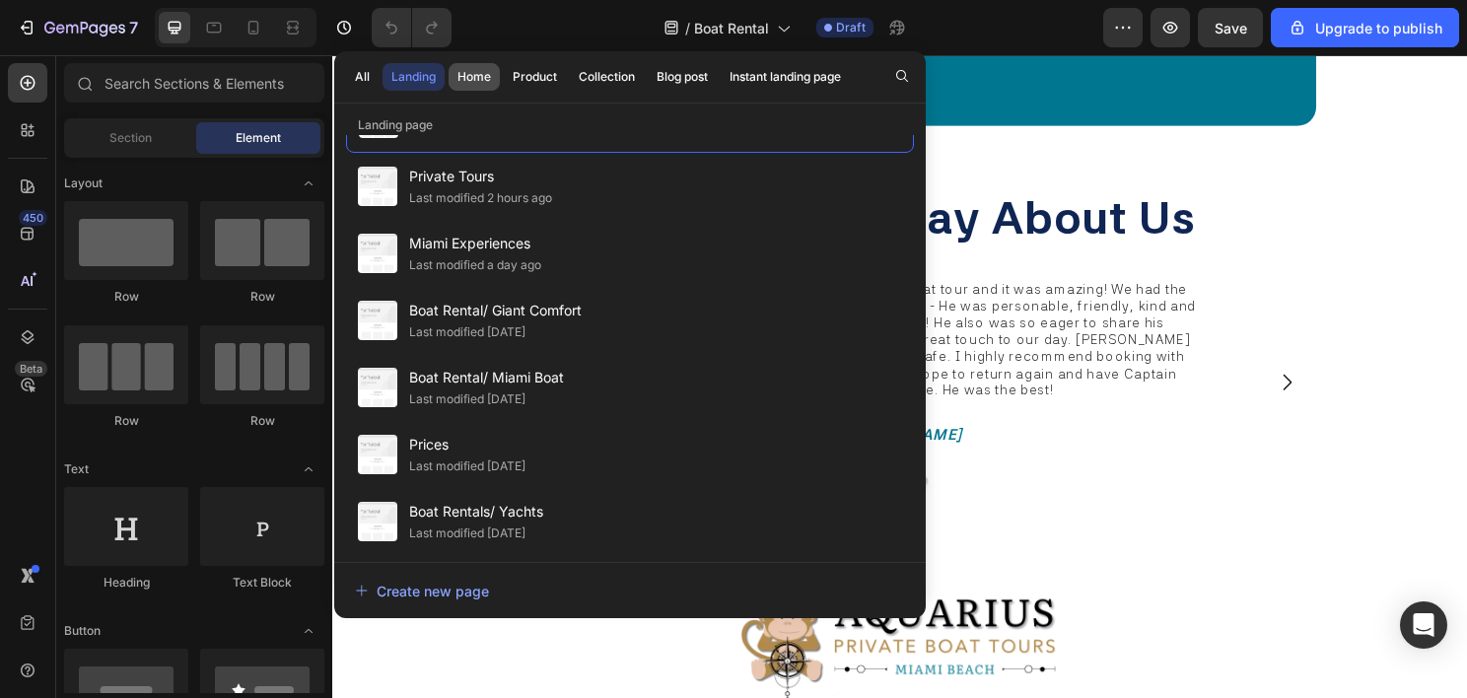
click at [467, 74] on div "Home" at bounding box center [474, 77] width 34 height 18
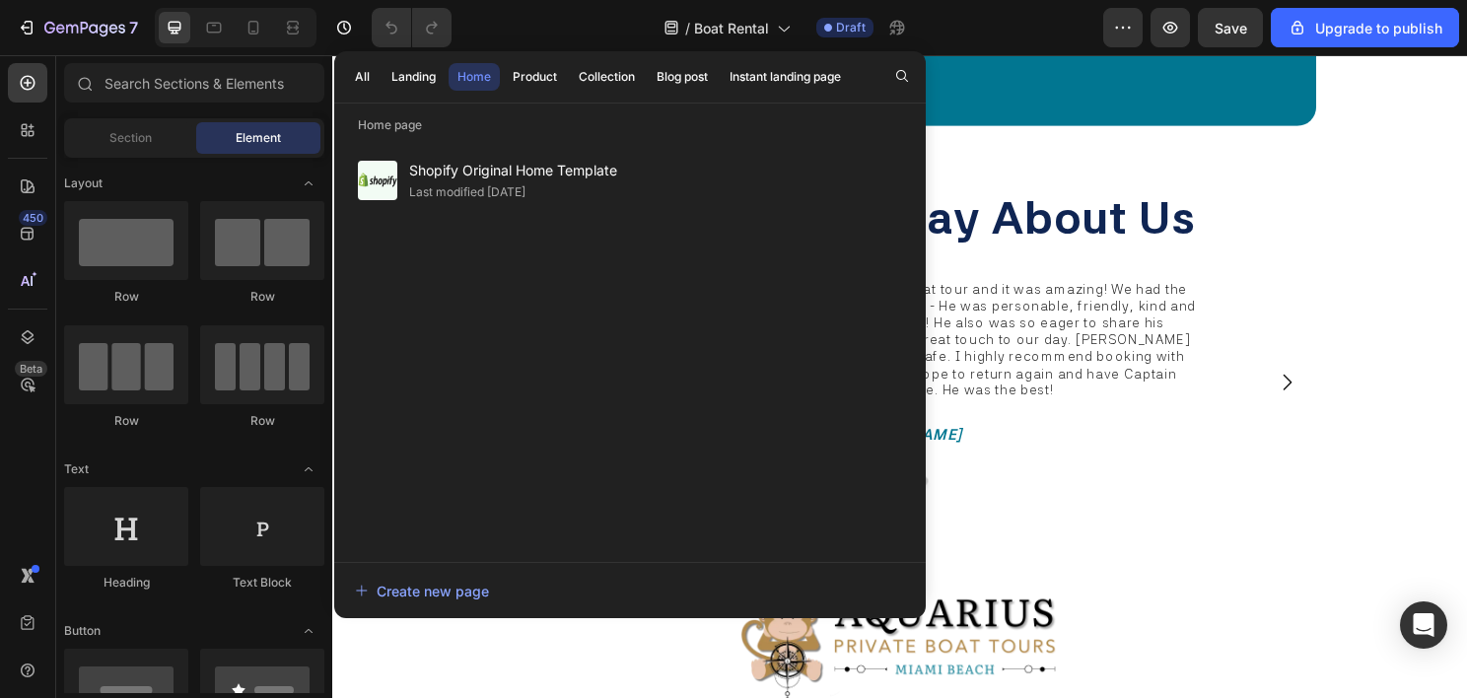
scroll to position [0, 0]
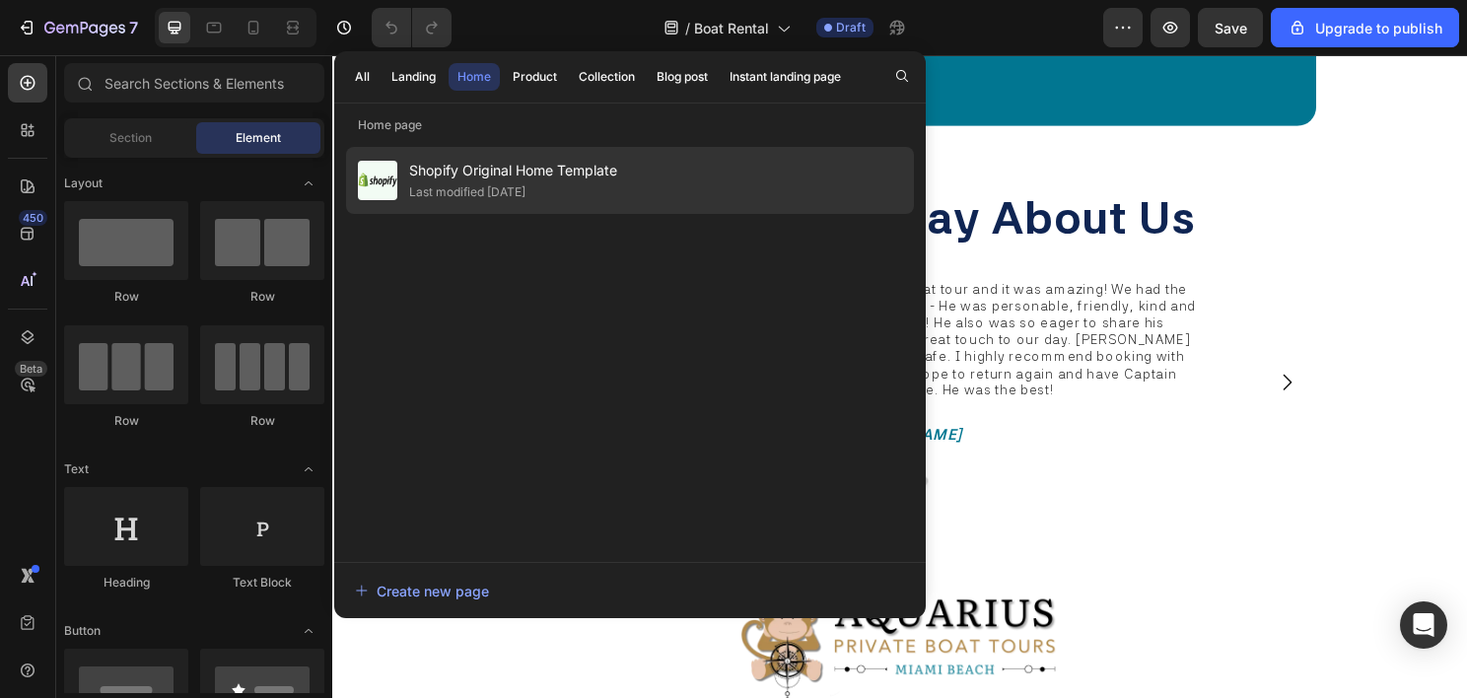
click at [502, 184] on div "Last modified [DATE]" at bounding box center [467, 192] width 116 height 20
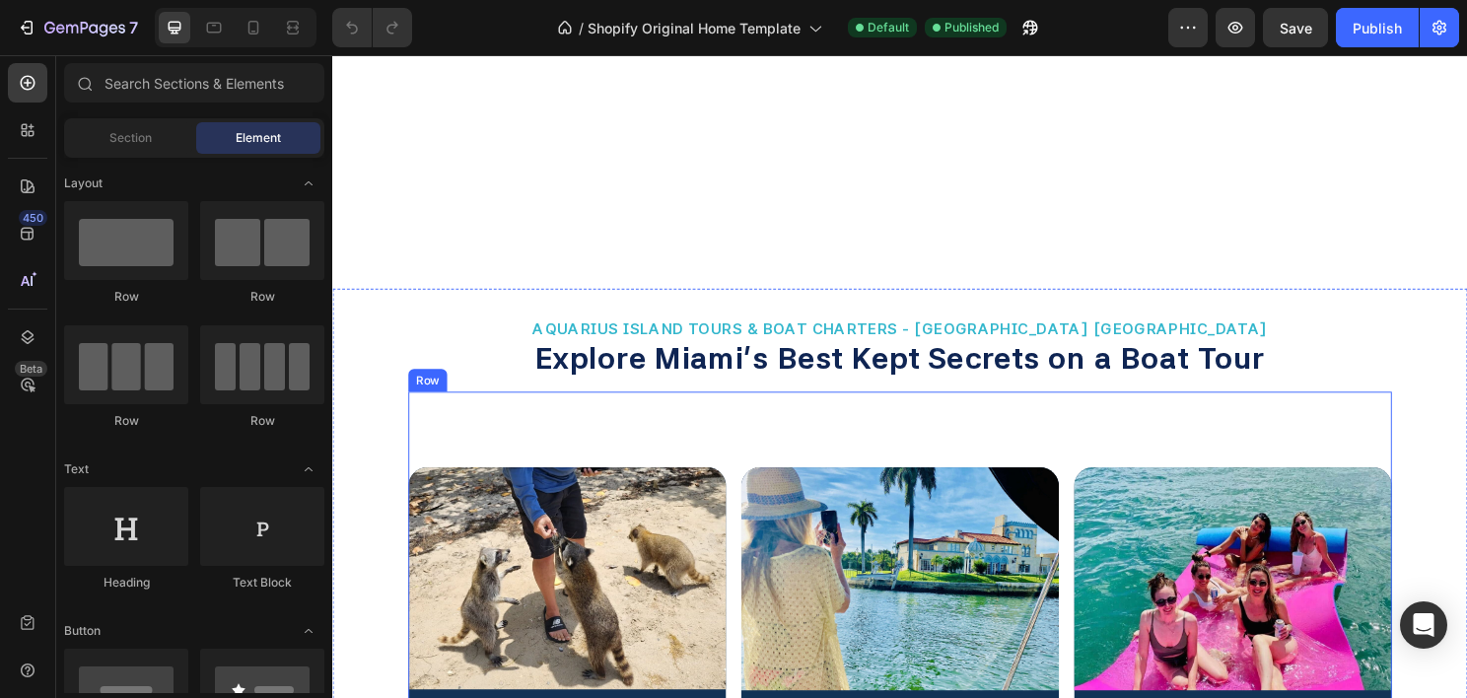
scroll to position [3155, 0]
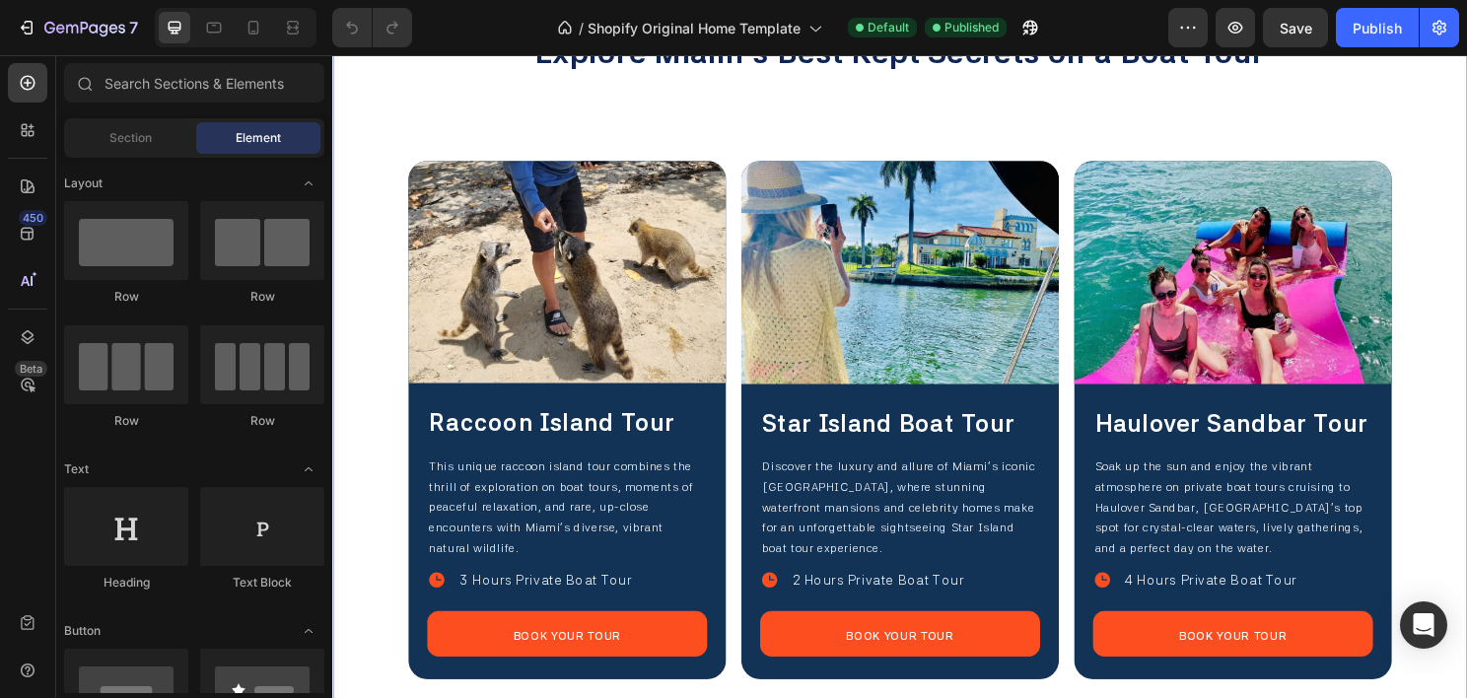
click at [363, 247] on div "Aquarius Island Tours & Boat Charters - [GEOGRAPHIC_DATA] [GEOGRAPHIC_DATA] Hea…" at bounding box center [923, 397] width 1183 height 837
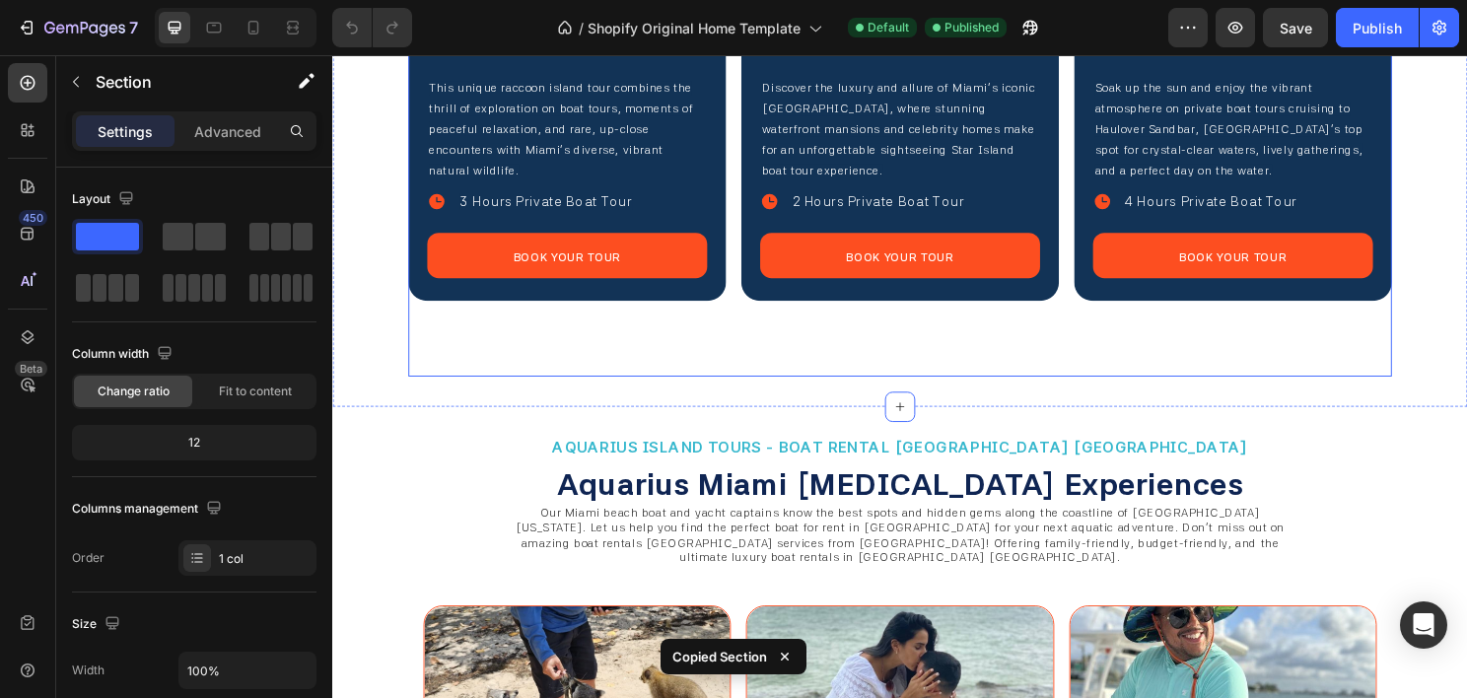
scroll to position [3943, 0]
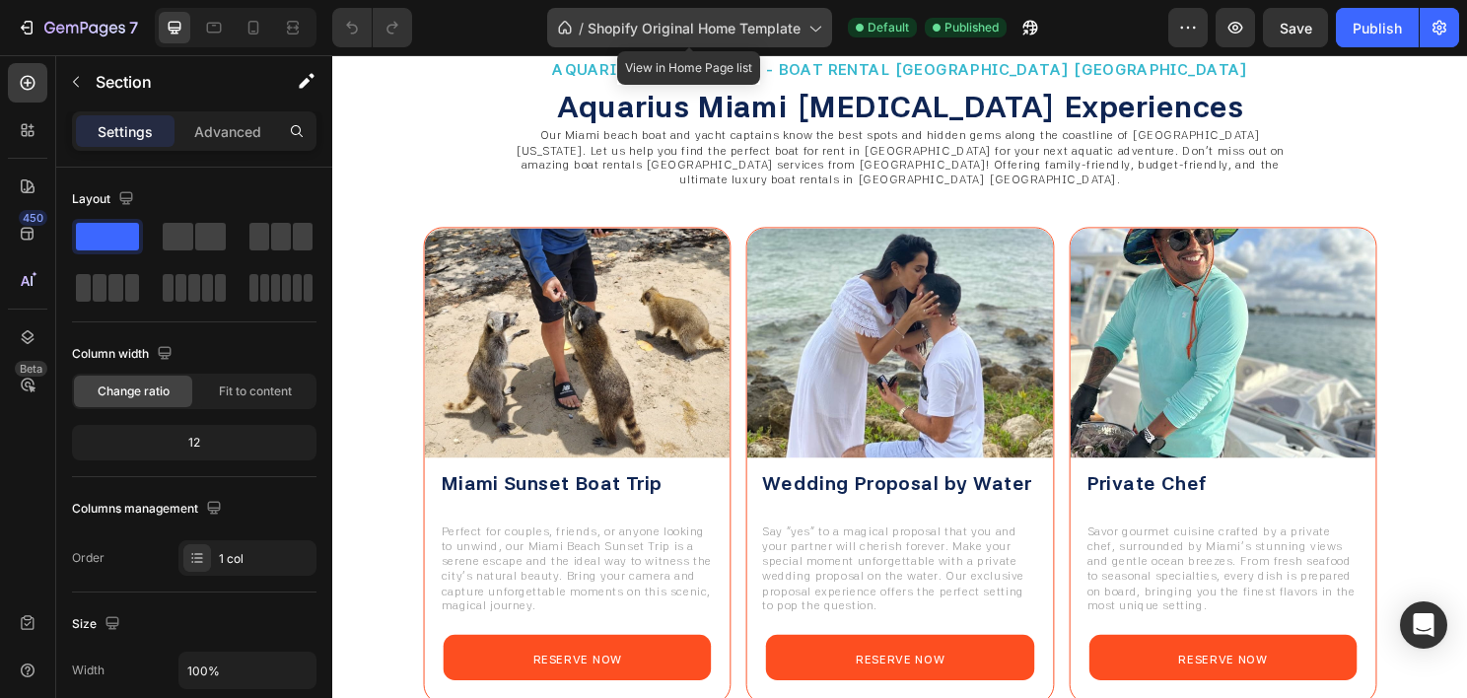
click at [687, 35] on span "Shopify Original Home Template" at bounding box center [694, 28] width 213 height 21
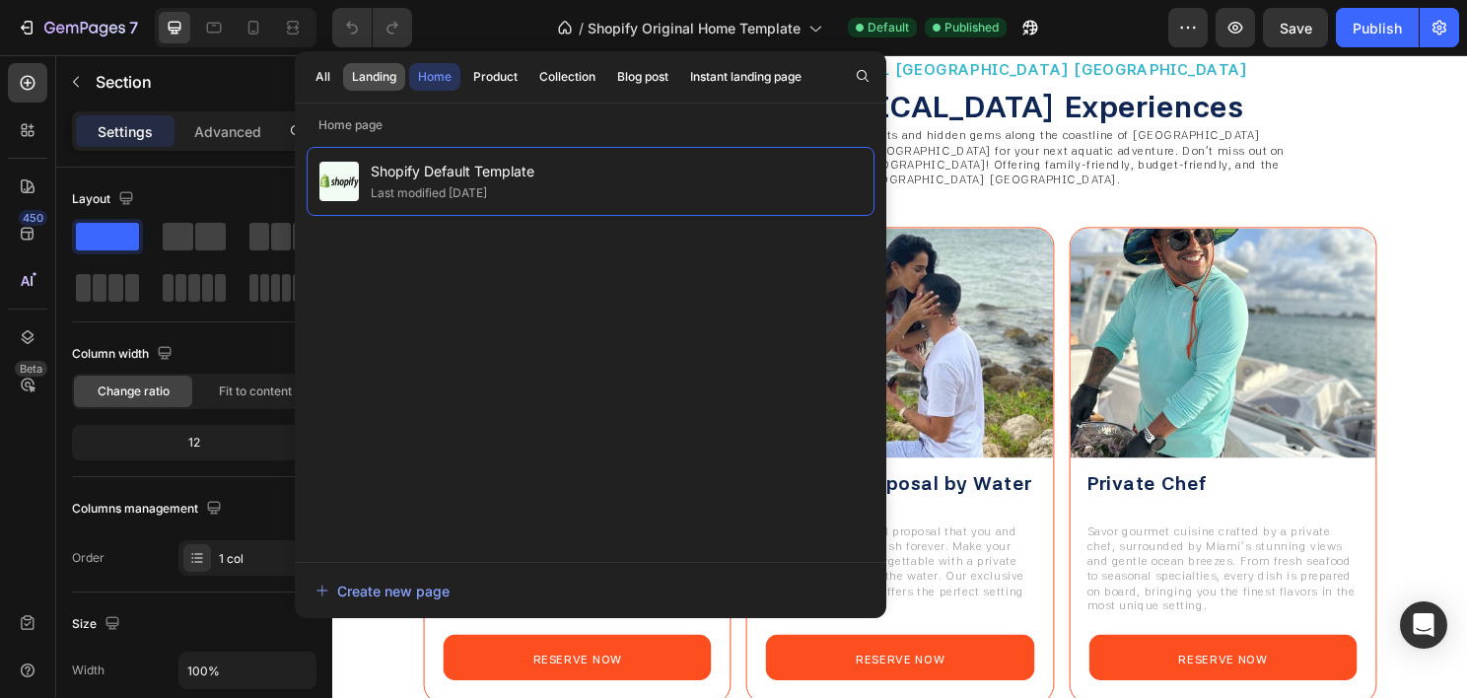
click at [379, 82] on div "Landing" at bounding box center [374, 77] width 44 height 18
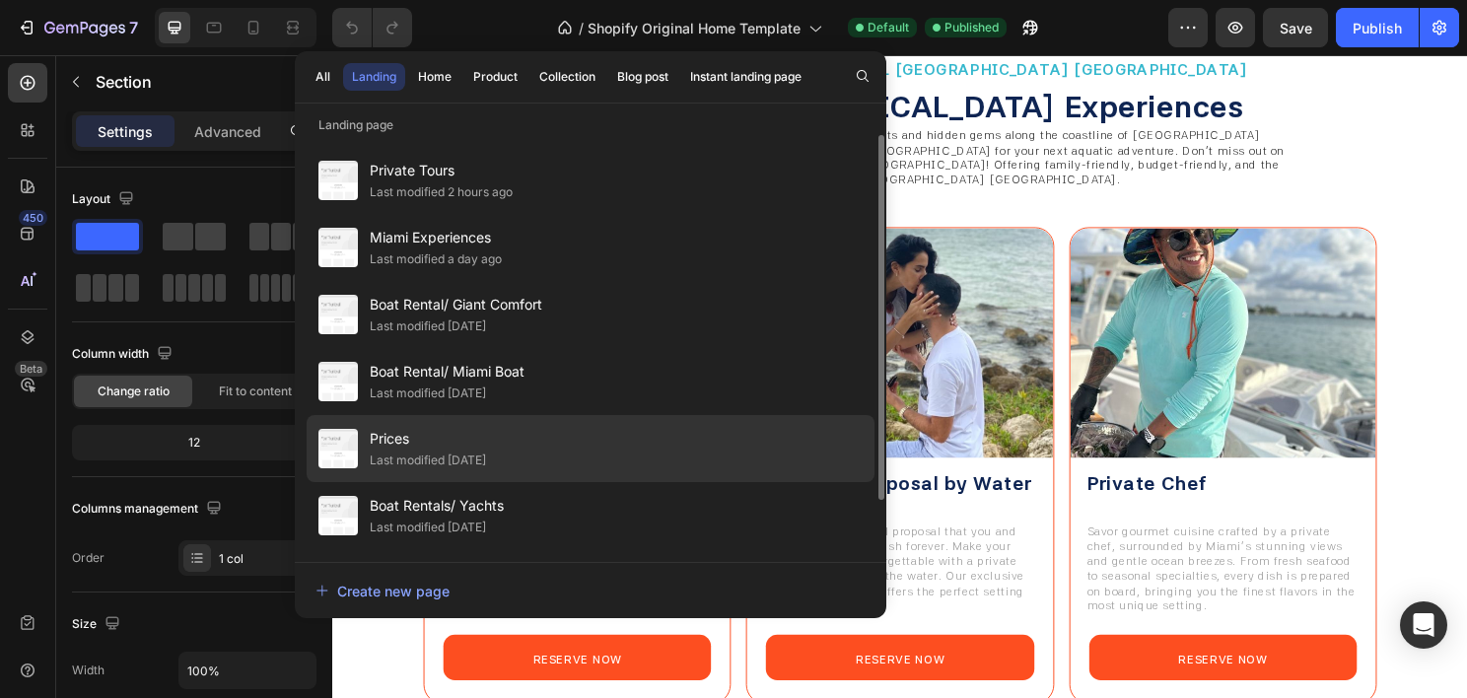
scroll to position [61, 0]
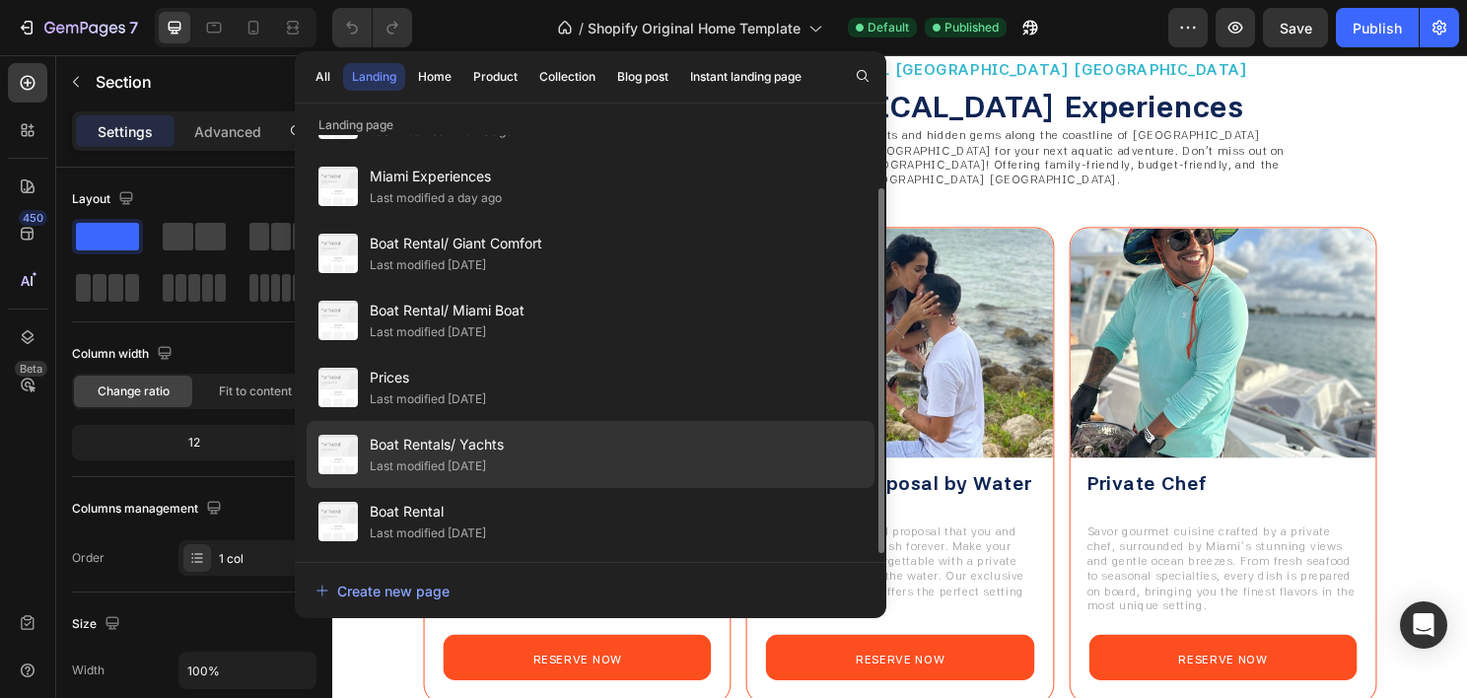
click at [570, 488] on div "Boat Rentals/ Yachts Last modified [DATE]" at bounding box center [591, 521] width 568 height 67
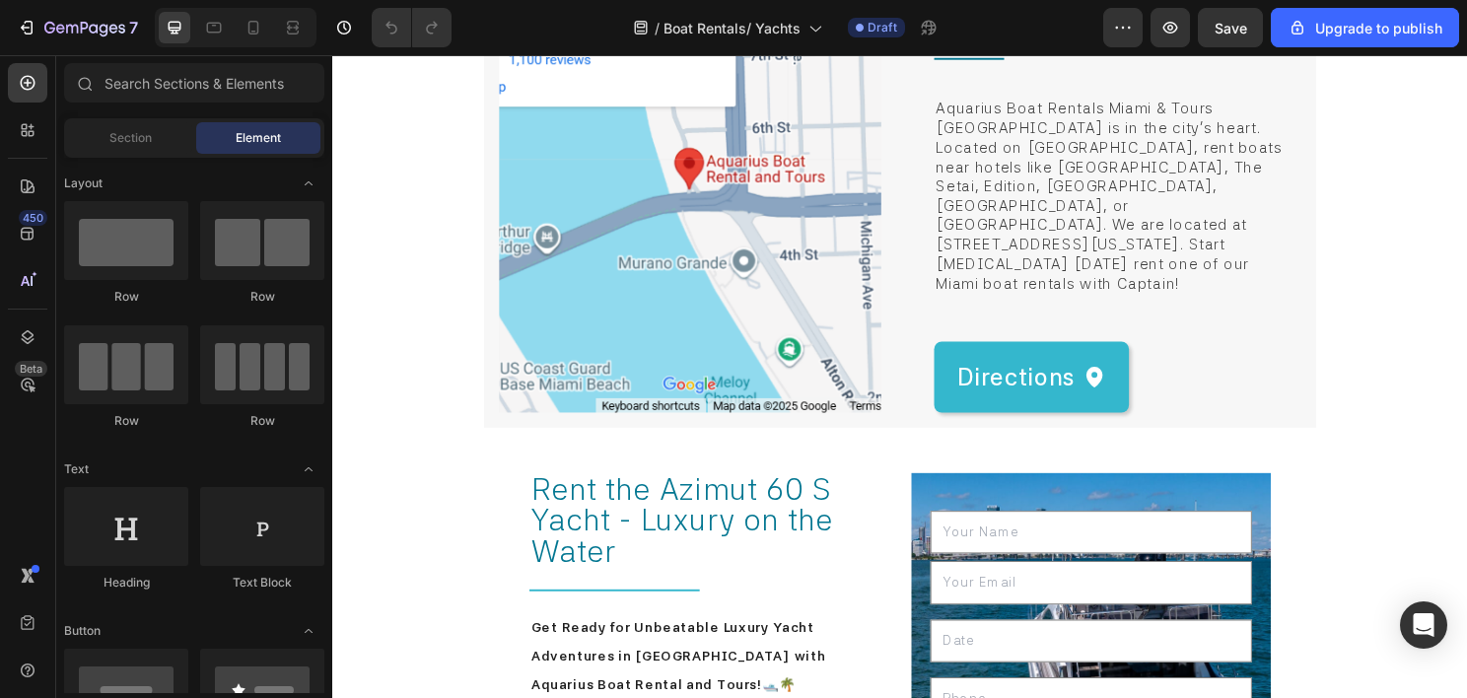
scroll to position [7014, 0]
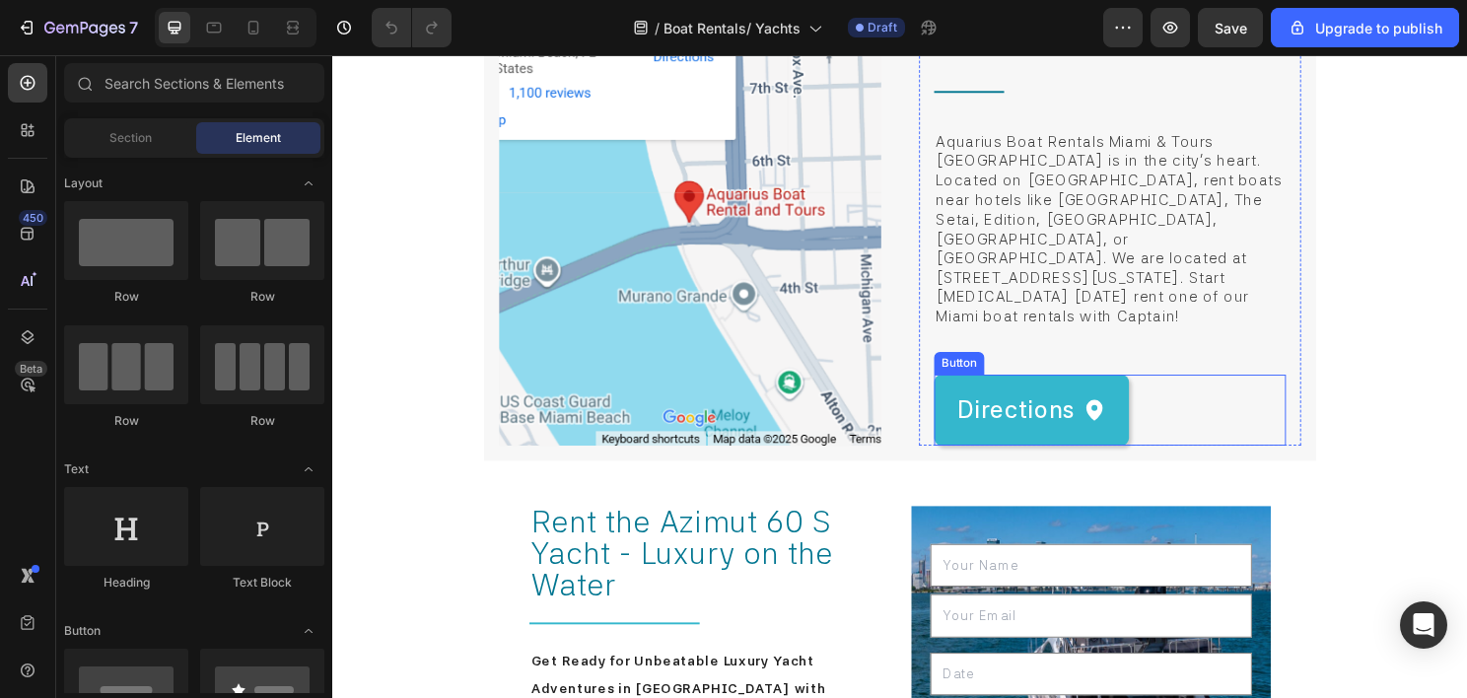
click at [1306, 388] on div "Directions Button" at bounding box center [1142, 425] width 367 height 74
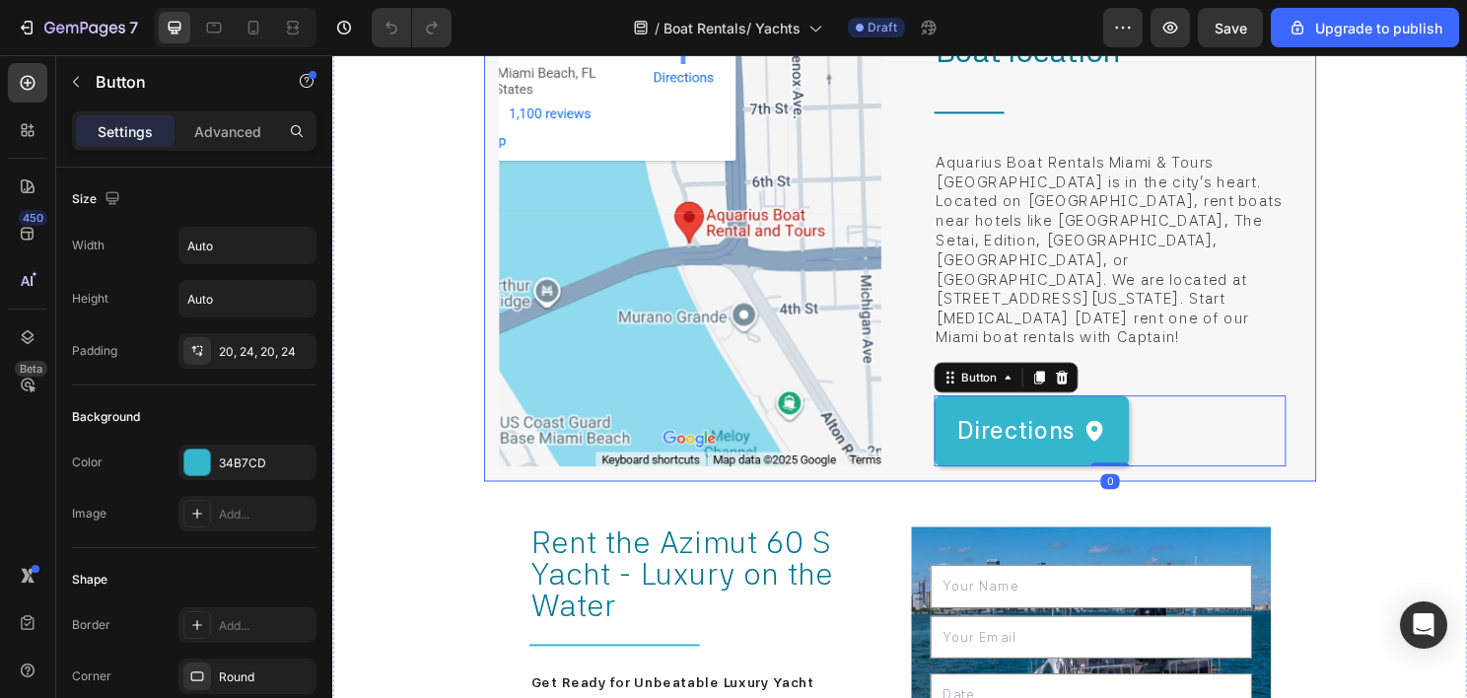
scroll to position [6817, 0]
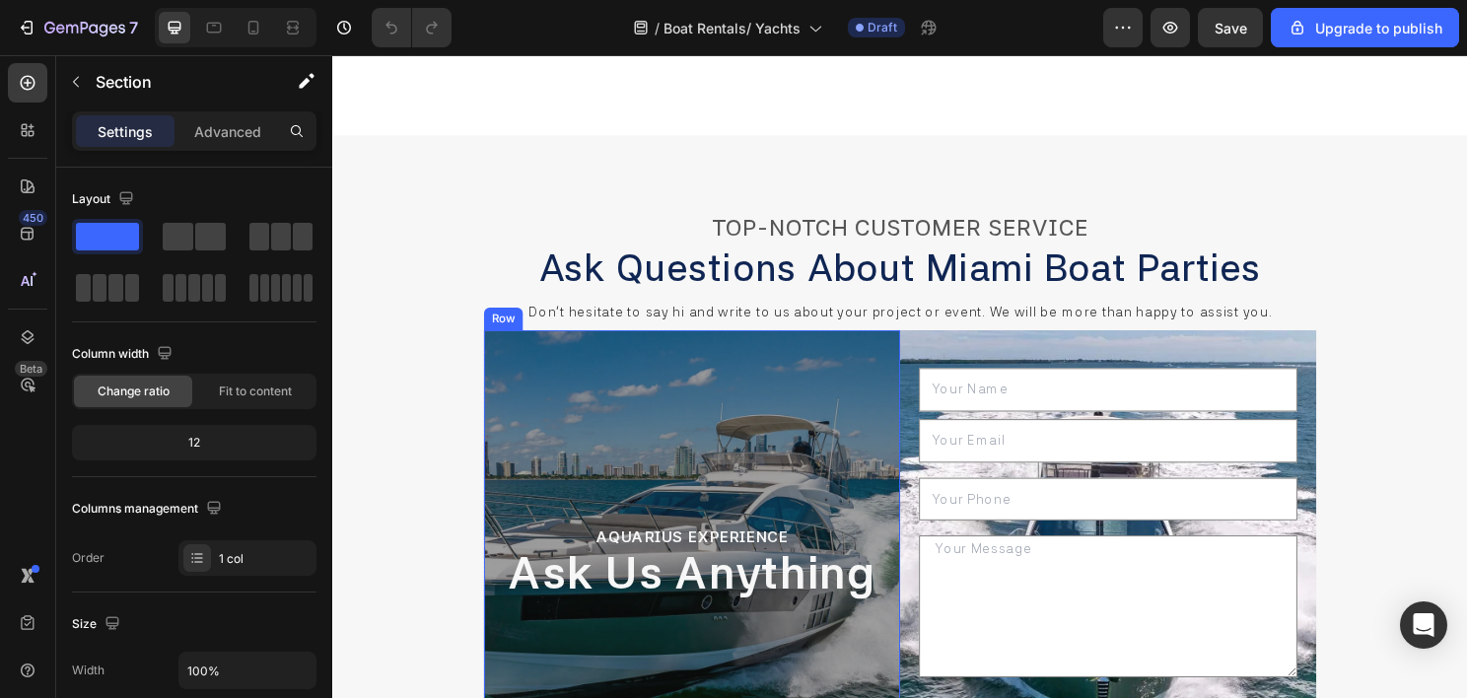
scroll to position [11195, 0]
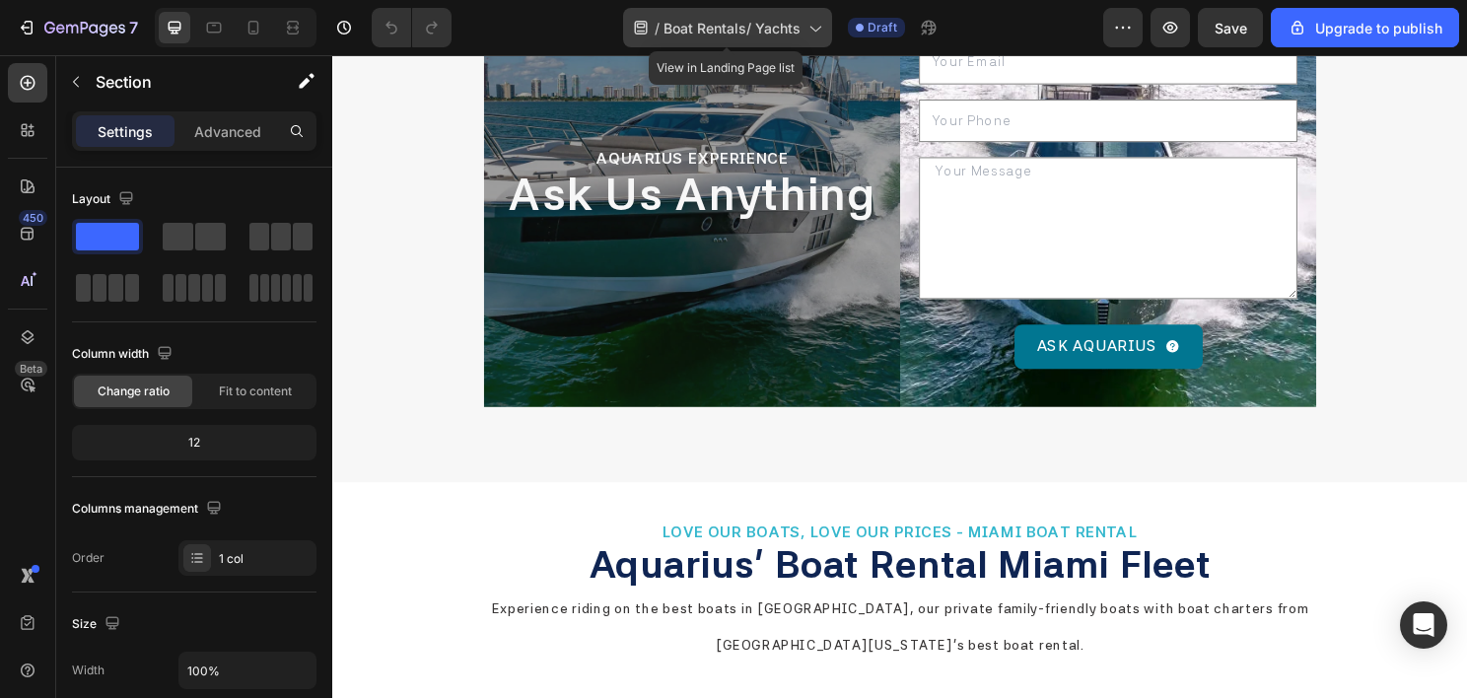
click at [719, 28] on span "Boat Rentals/ Yachts" at bounding box center [731, 28] width 137 height 21
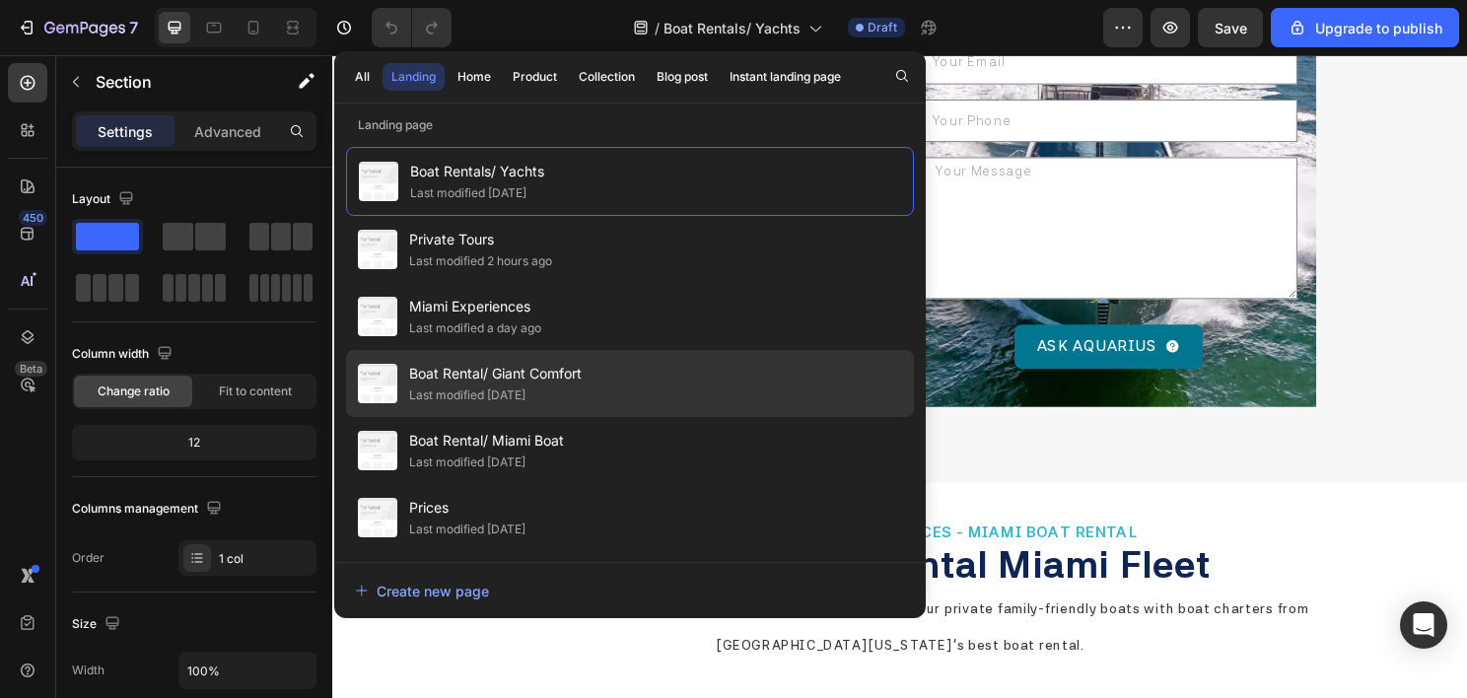
click at [621, 417] on div "Boat Rental/ Giant Comfort Last modified 9 days ago" at bounding box center [630, 450] width 568 height 67
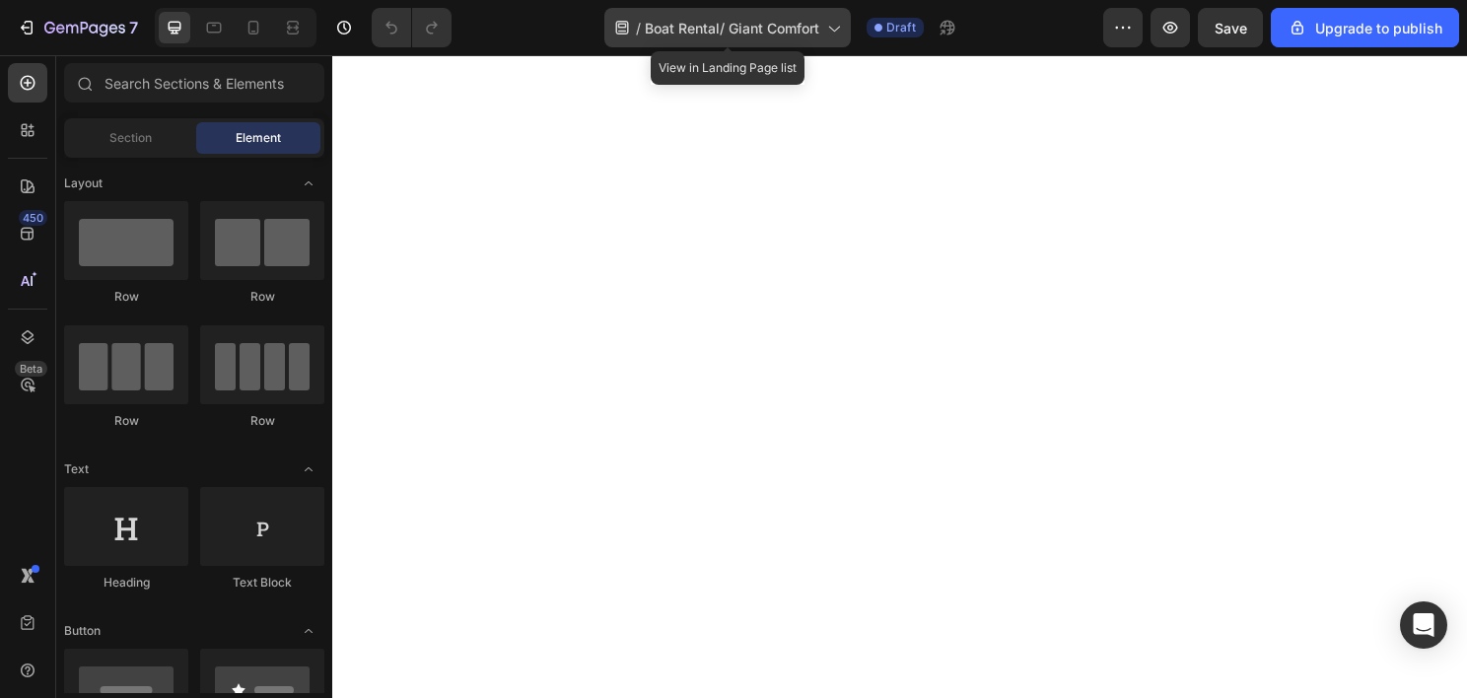
click at [762, 33] on span "Boat Rental/ Giant Comfort" at bounding box center [732, 28] width 174 height 21
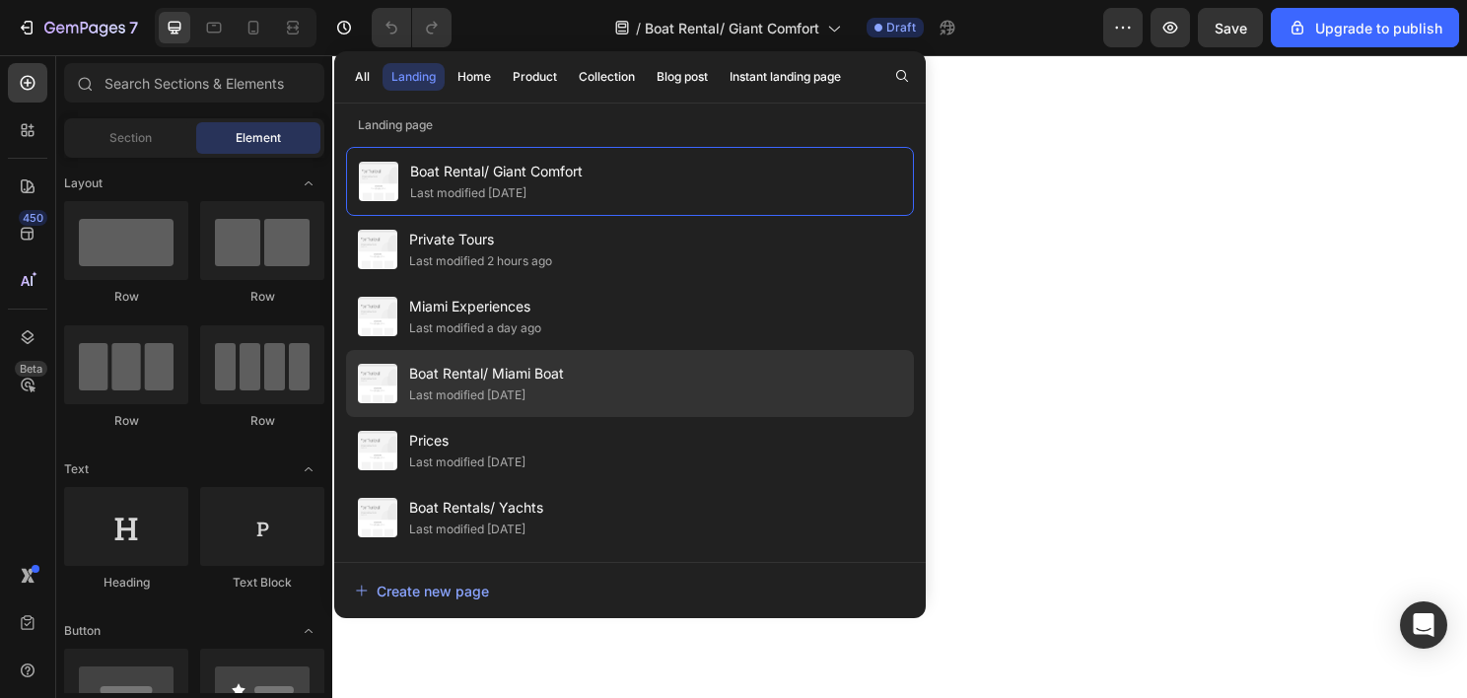
click at [525, 395] on div "Last modified [DATE]" at bounding box center [467, 395] width 116 height 20
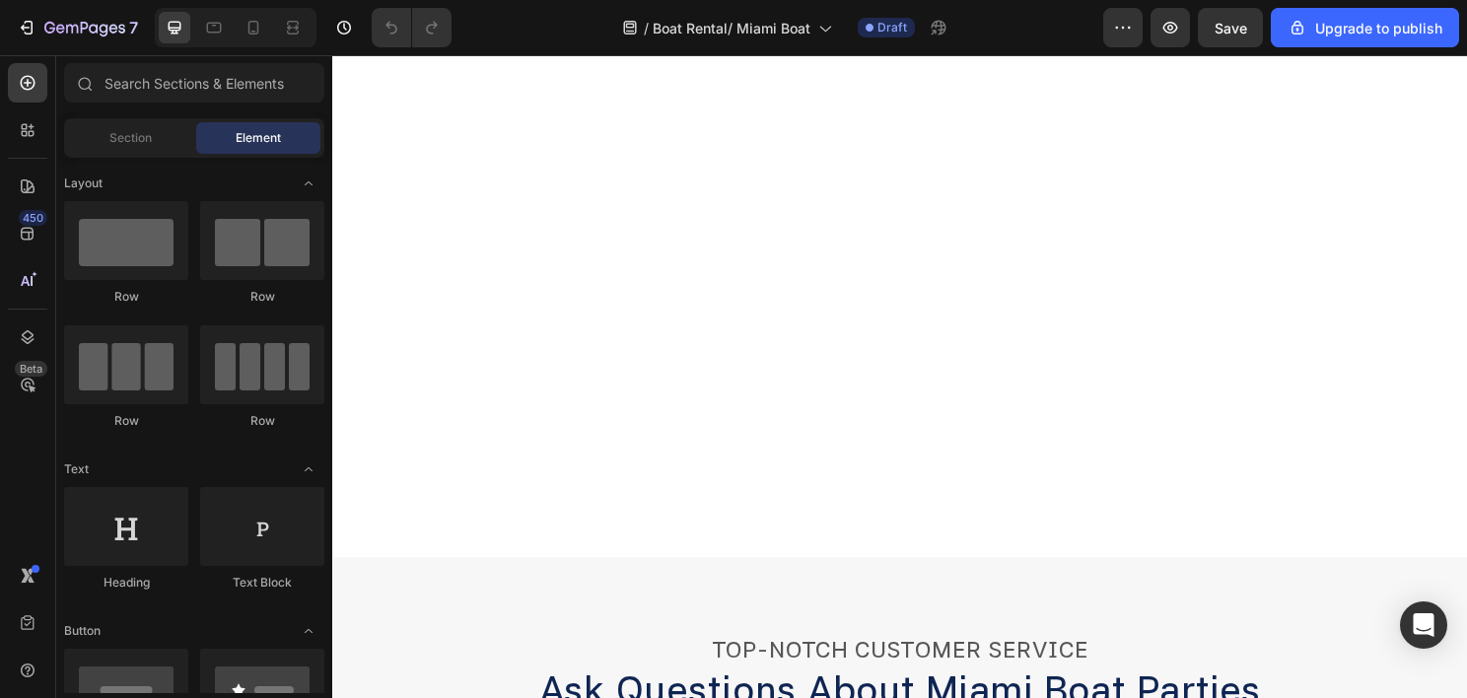
scroll to position [5887, 0]
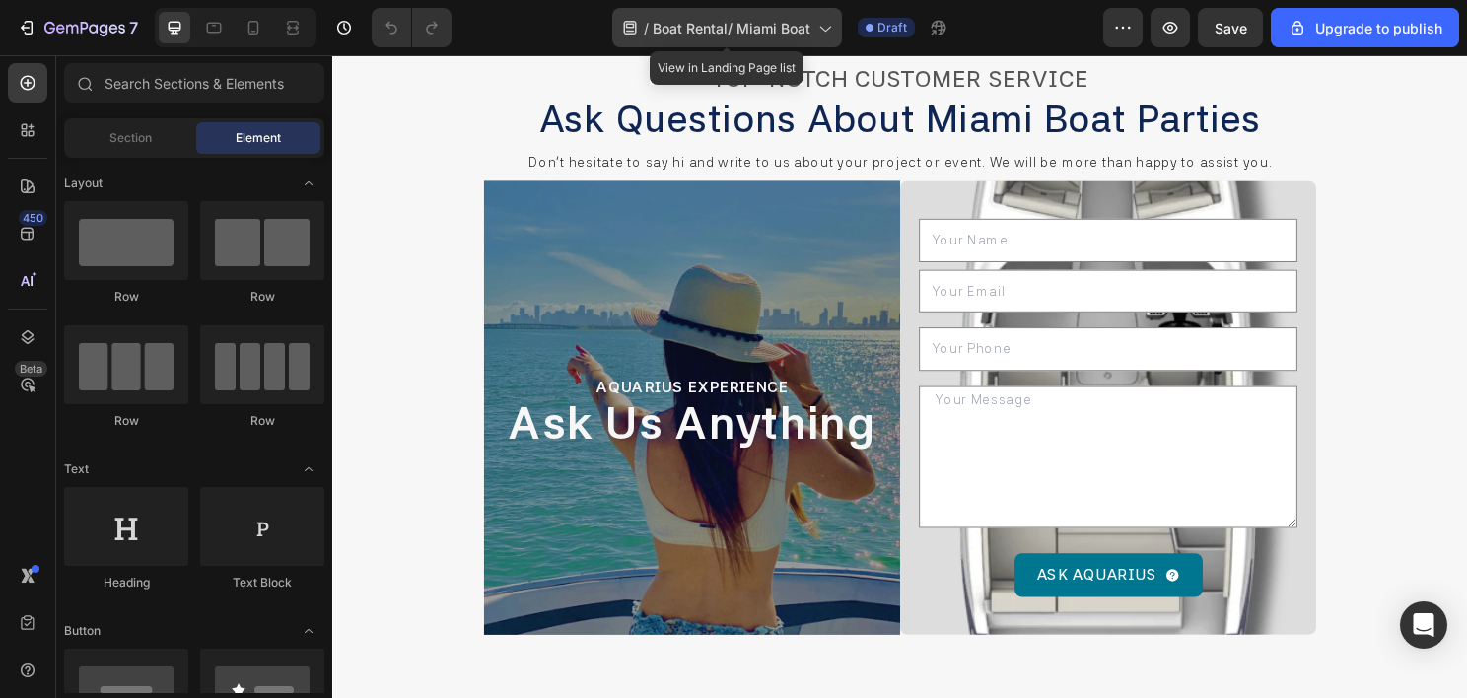
click at [714, 23] on span "Boat Rental/ Miami Boat" at bounding box center [732, 28] width 158 height 21
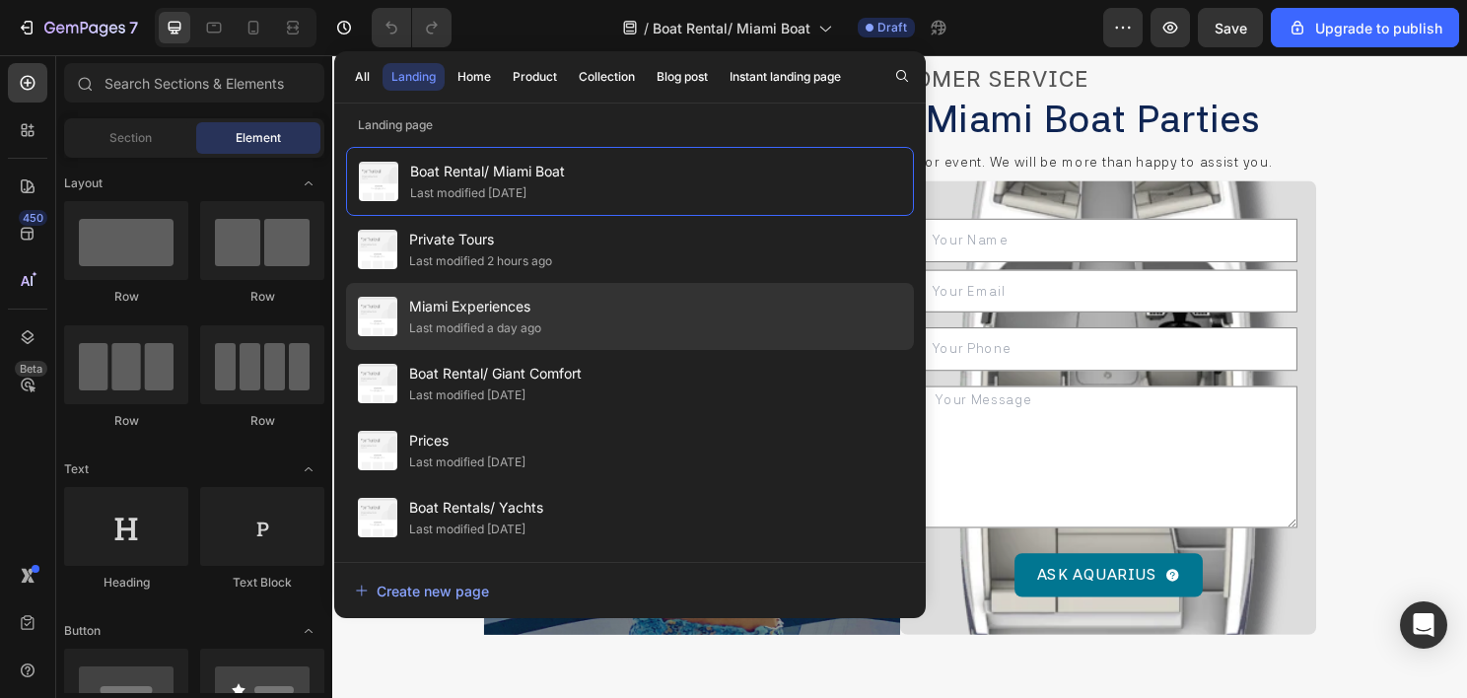
click at [587, 350] on div "Miami Experiences Last modified a day ago" at bounding box center [630, 383] width 568 height 67
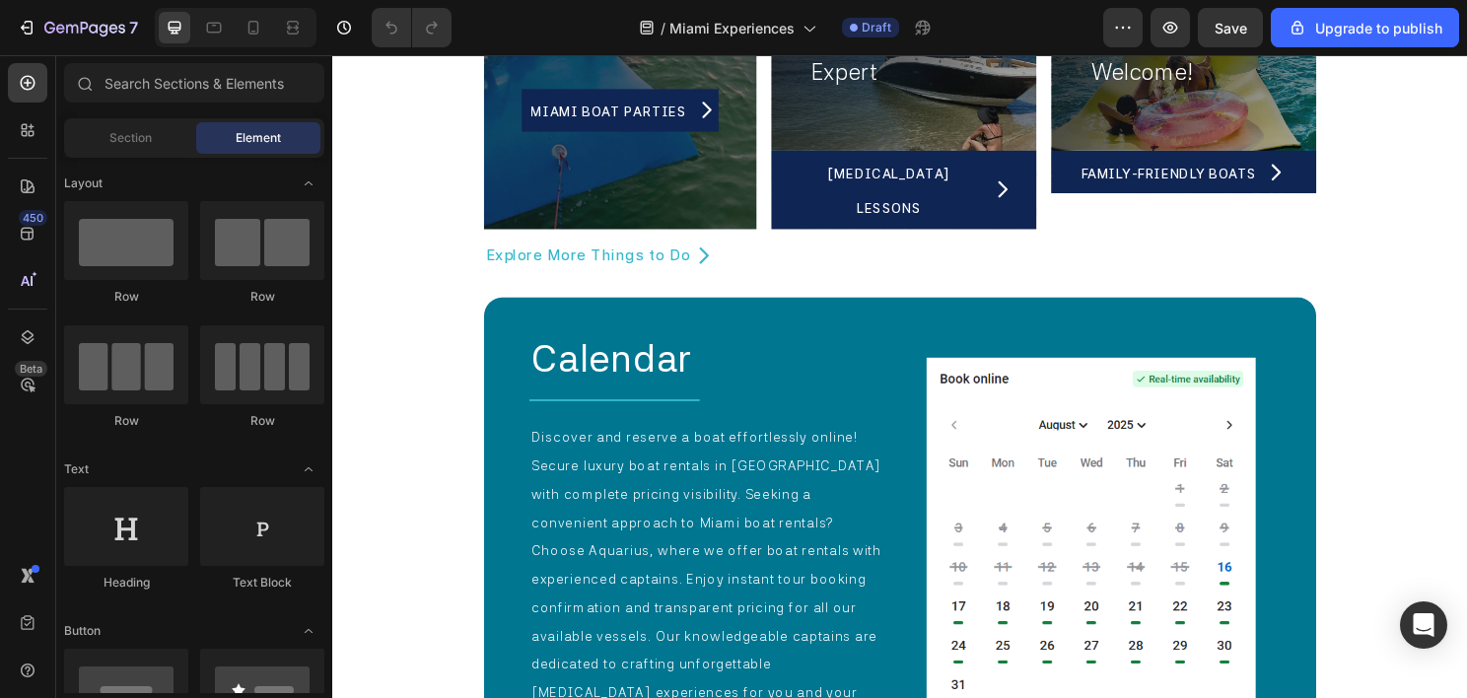
scroll to position [2706, 0]
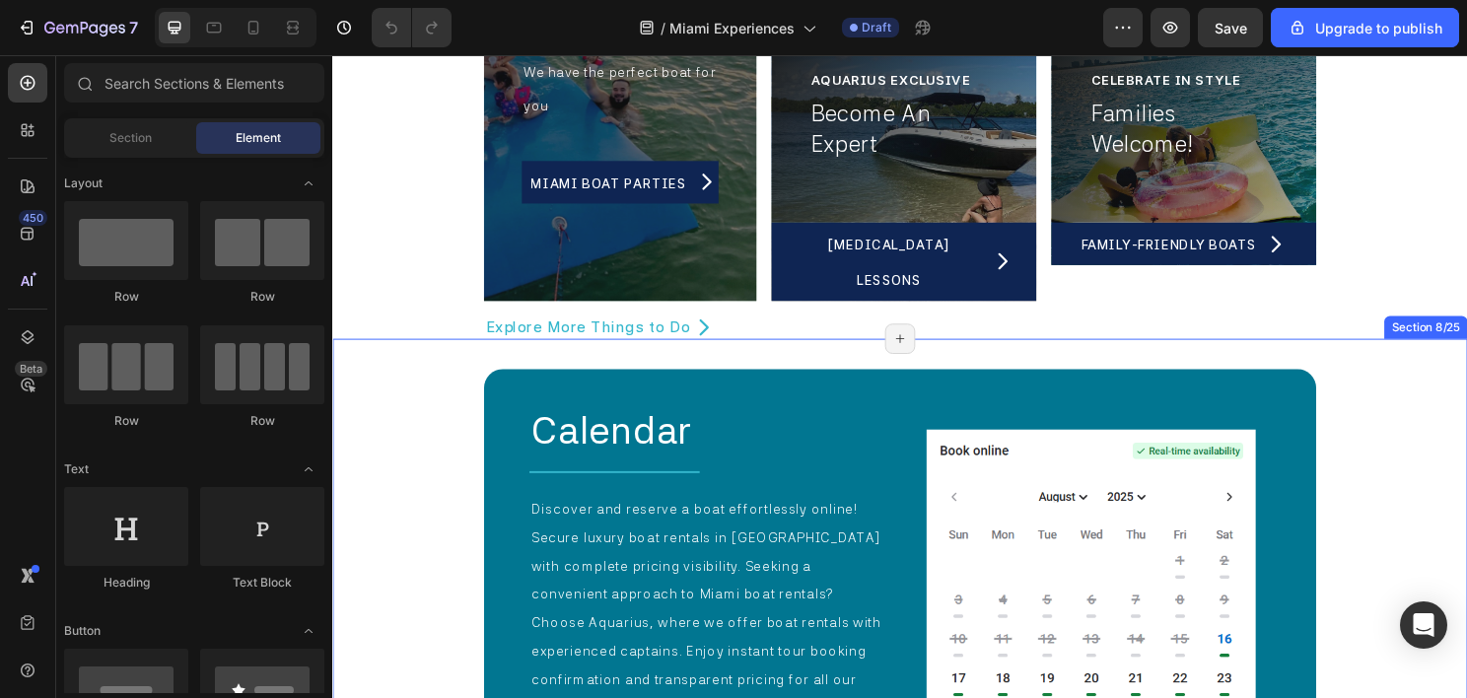
click at [443, 394] on div "Calendar Heading Title Line Discover and reserve a boat effortlessly online! Se…" at bounding box center [923, 707] width 1183 height 712
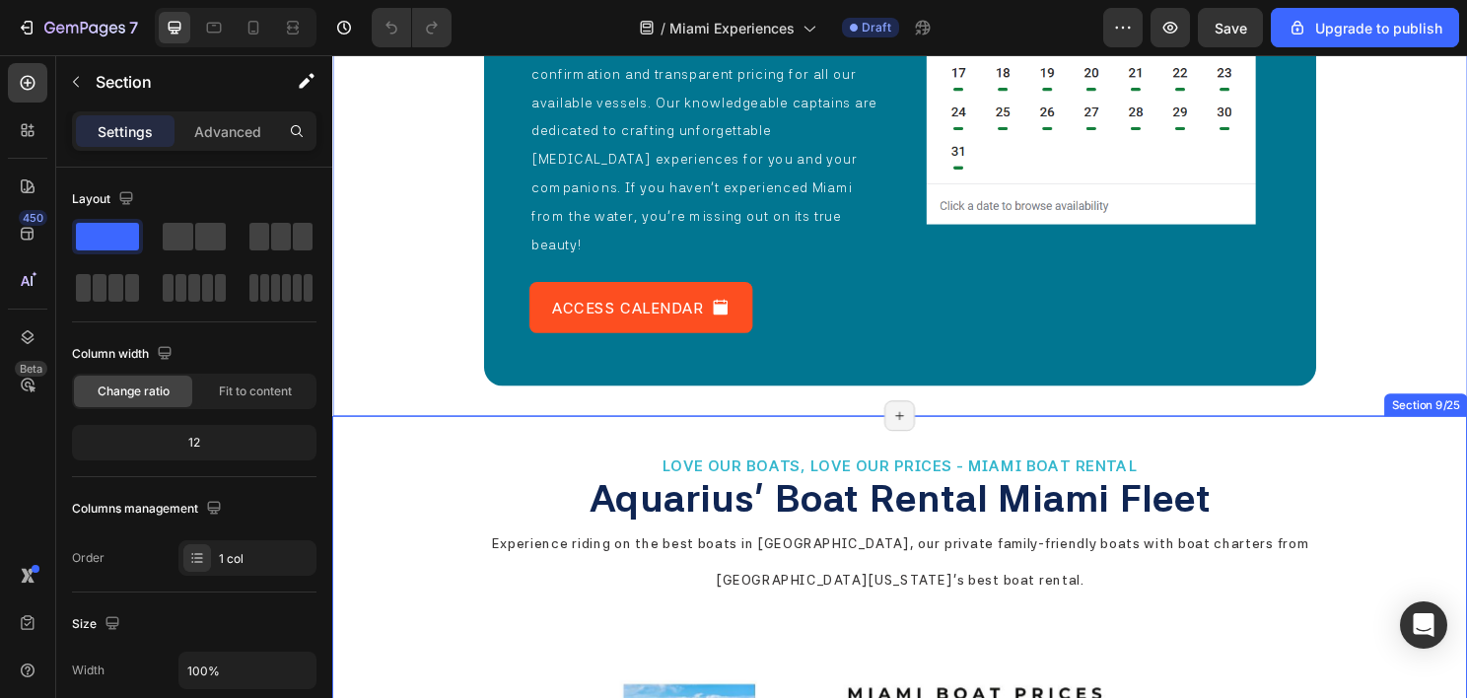
scroll to position [3100, 0]
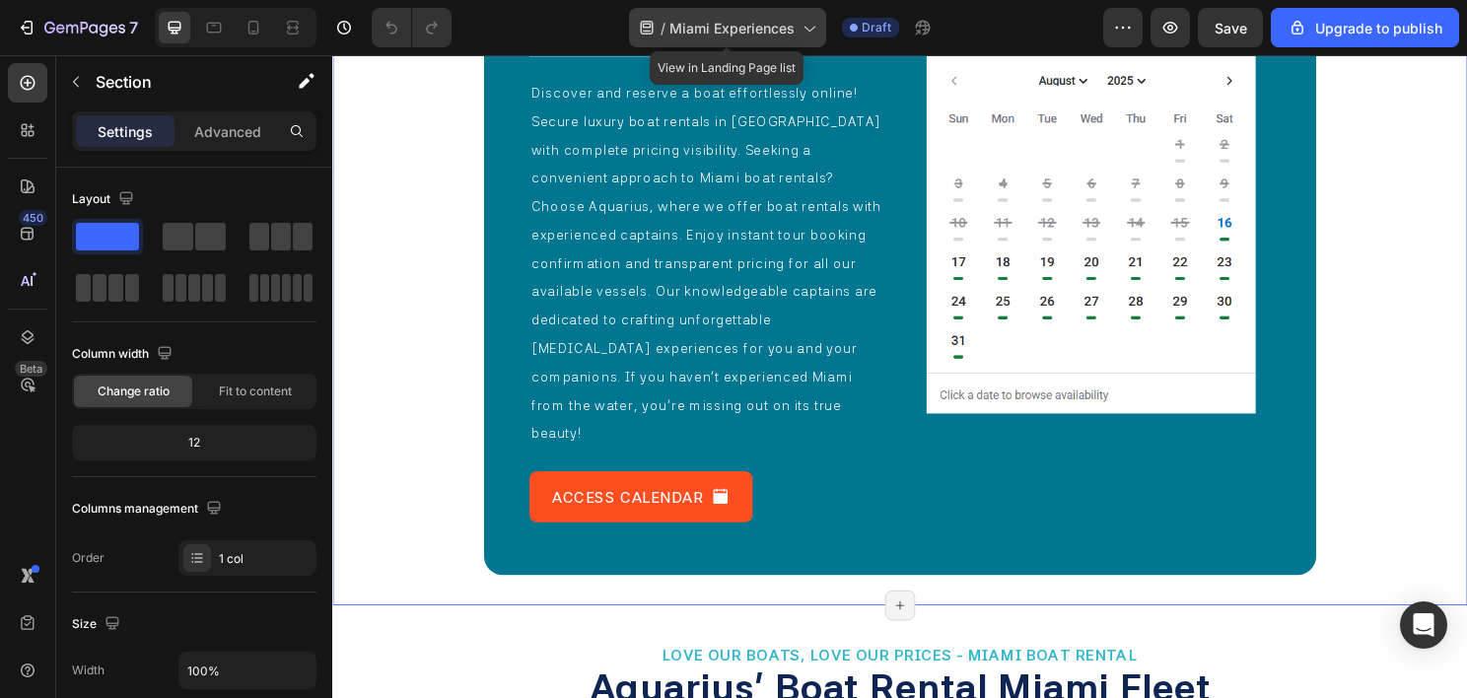
click at [729, 34] on span "Miami Experiences" at bounding box center [731, 28] width 125 height 21
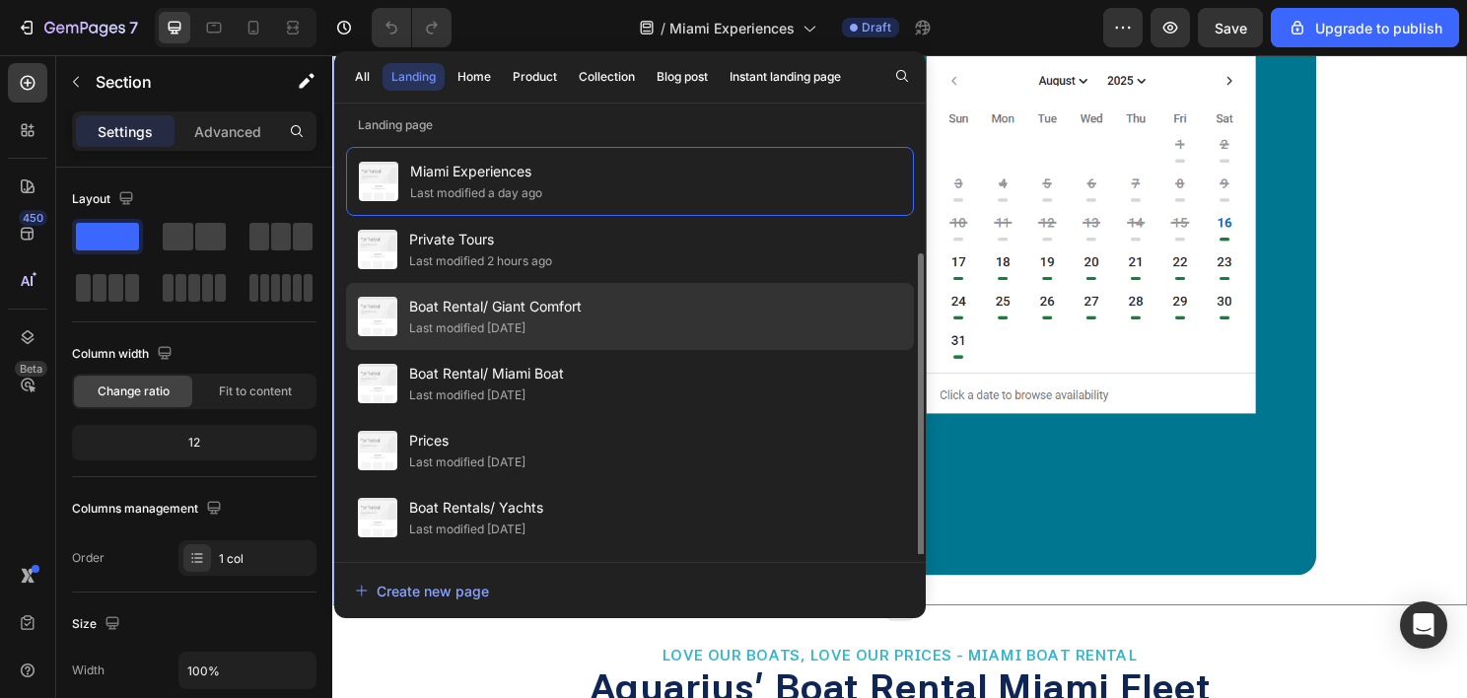
scroll to position [63, 0]
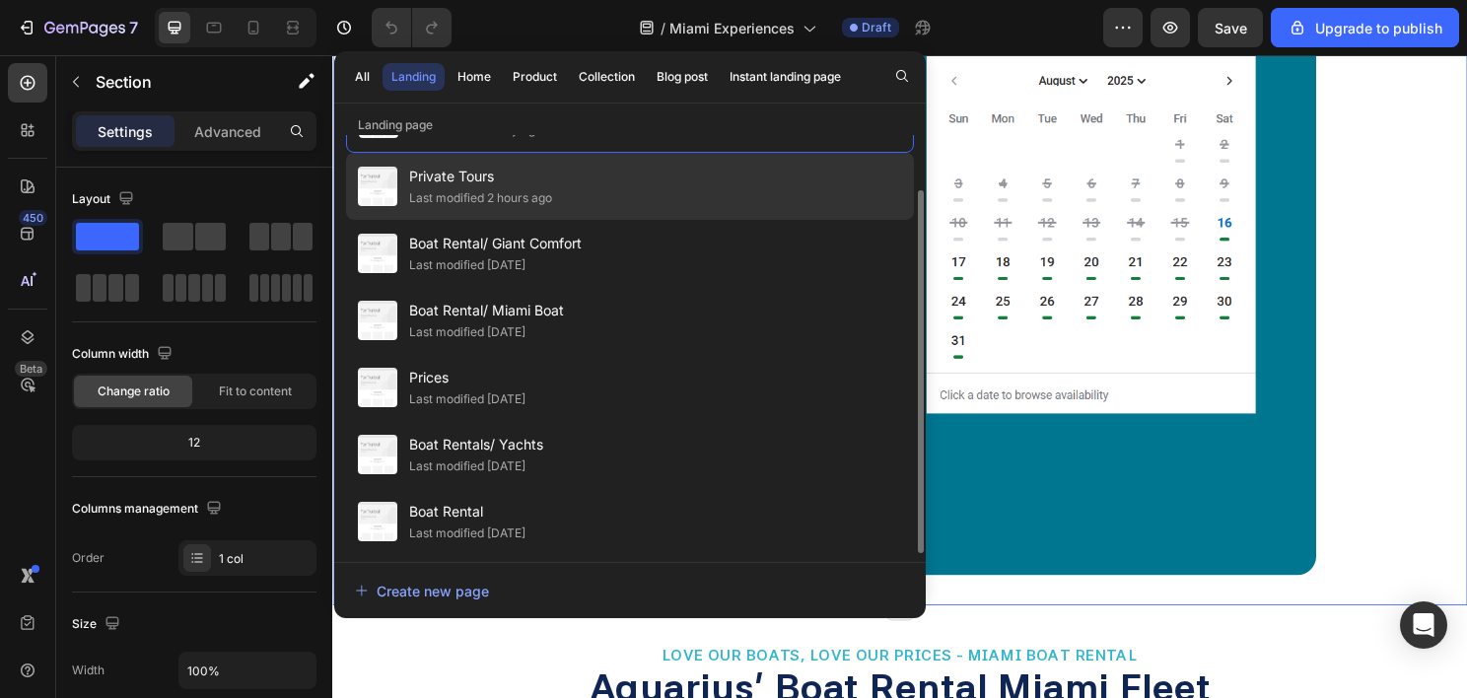
click at [556, 220] on div "Private Tours Last modified 2 hours ago" at bounding box center [630, 253] width 568 height 67
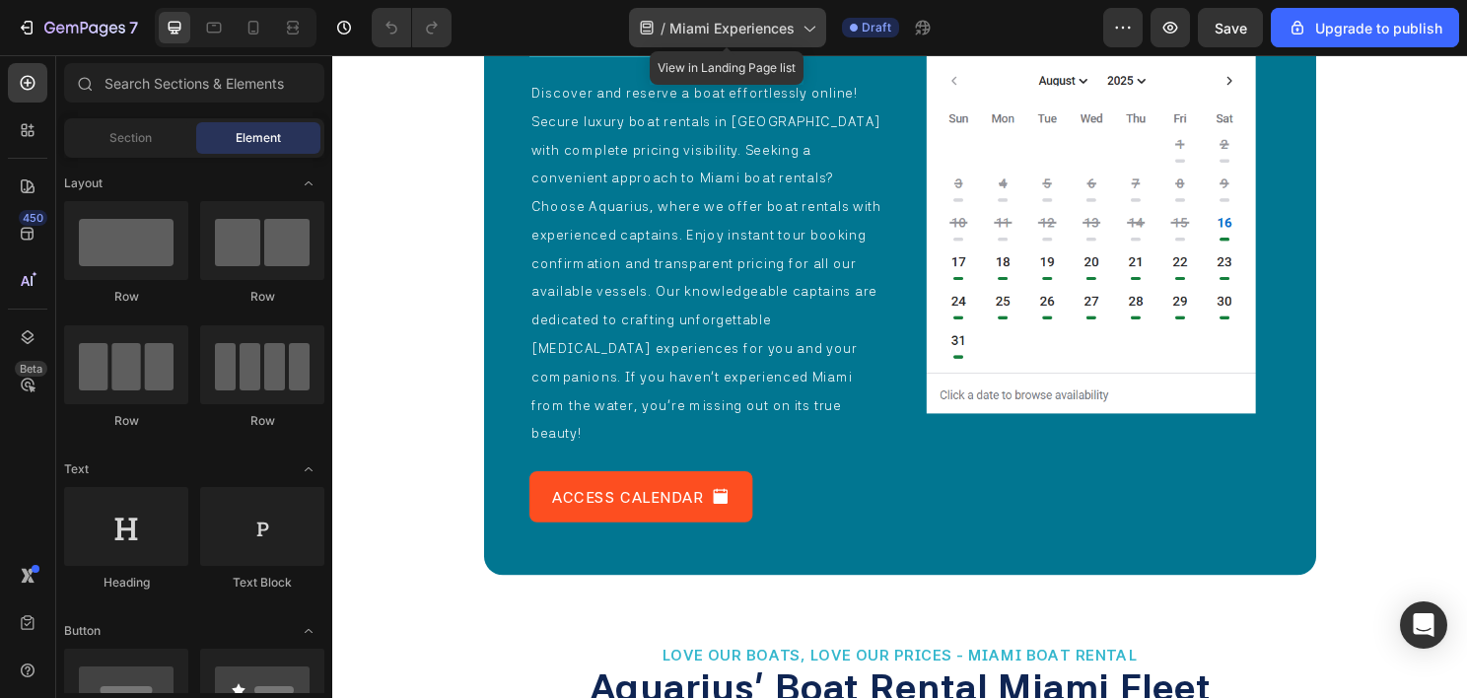
click at [722, 22] on span "Miami Experiences" at bounding box center [731, 28] width 125 height 21
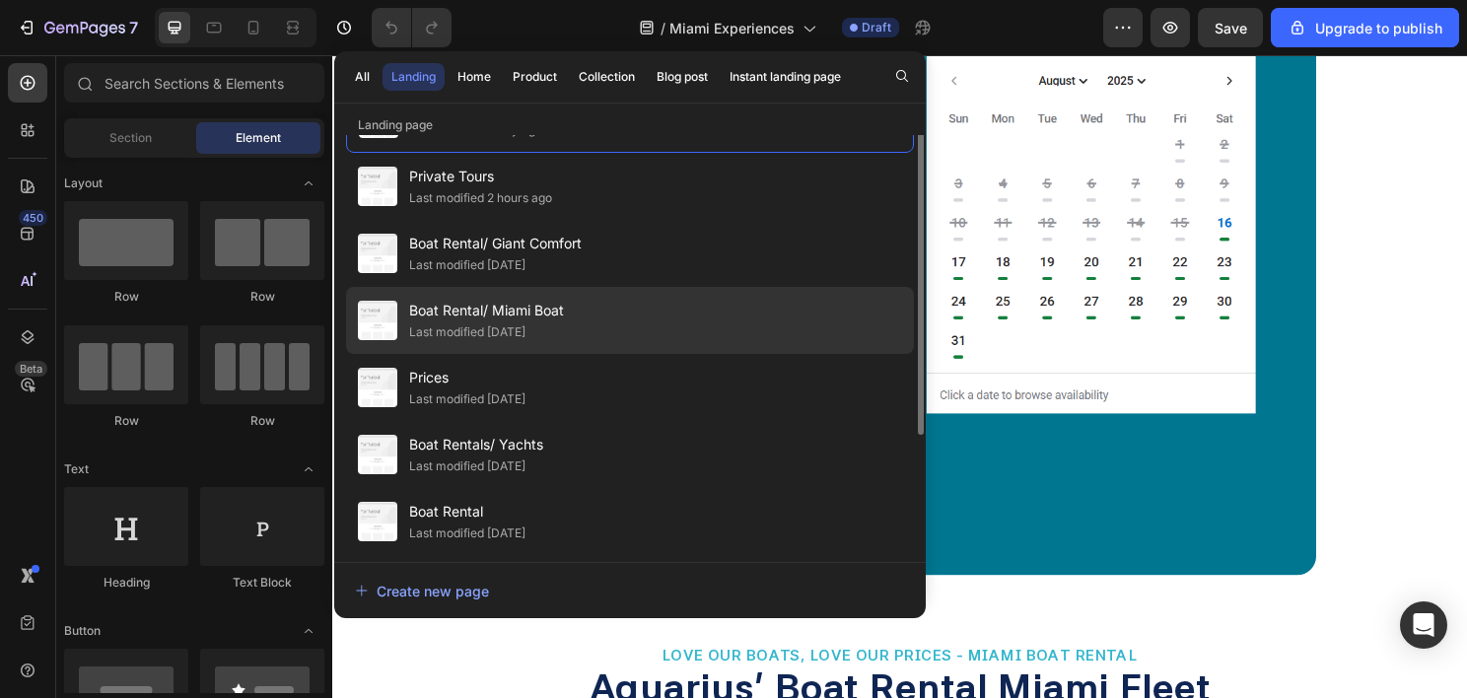
scroll to position [0, 0]
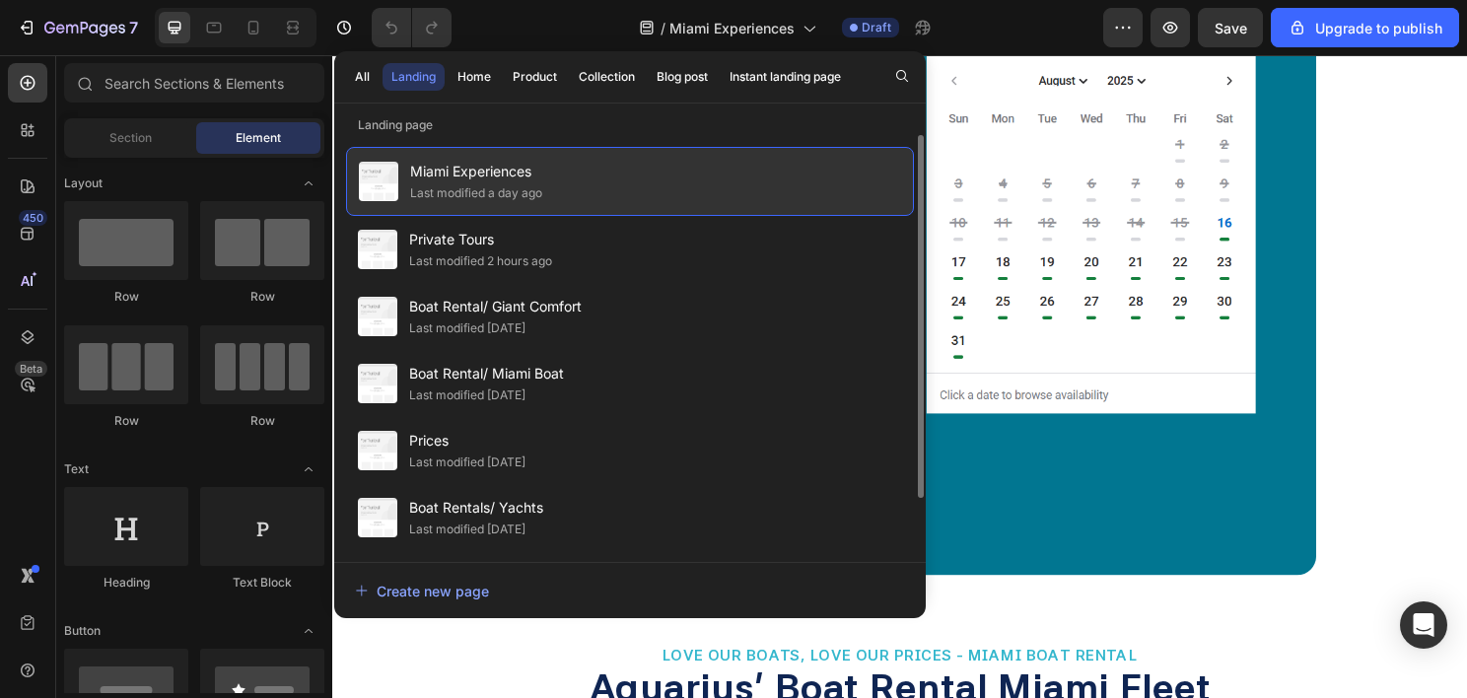
click at [572, 183] on div "Miami Experiences Last modified a day ago" at bounding box center [630, 181] width 568 height 69
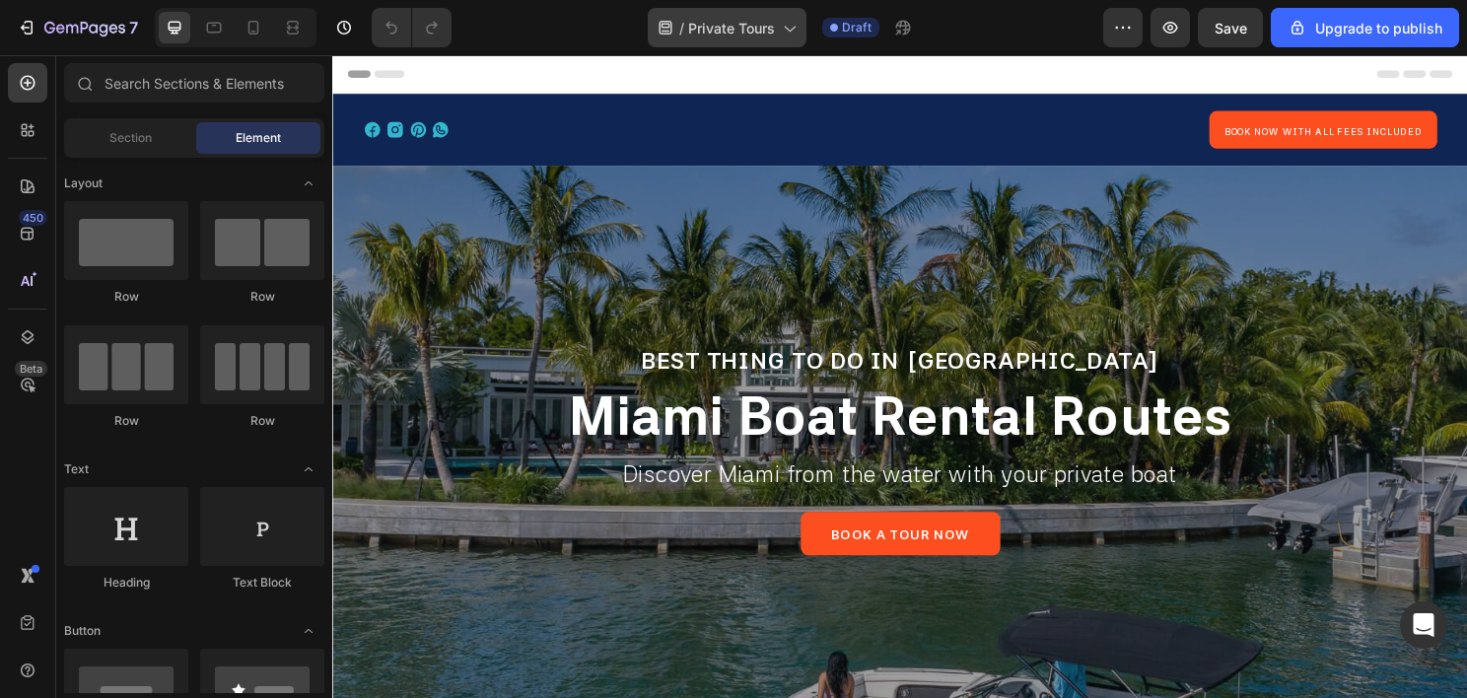
click at [733, 32] on span "Private Tours" at bounding box center [731, 28] width 87 height 21
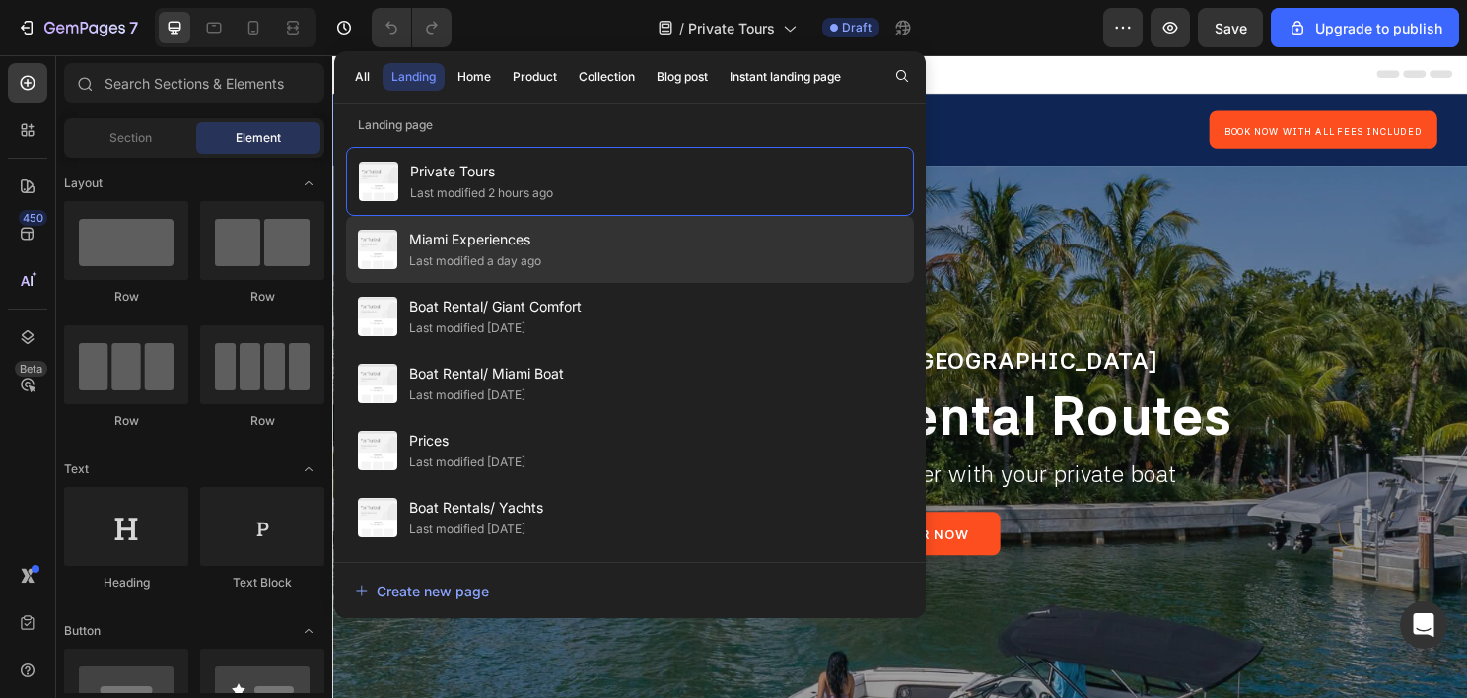
click at [530, 240] on span "Miami Experiences" at bounding box center [475, 240] width 132 height 24
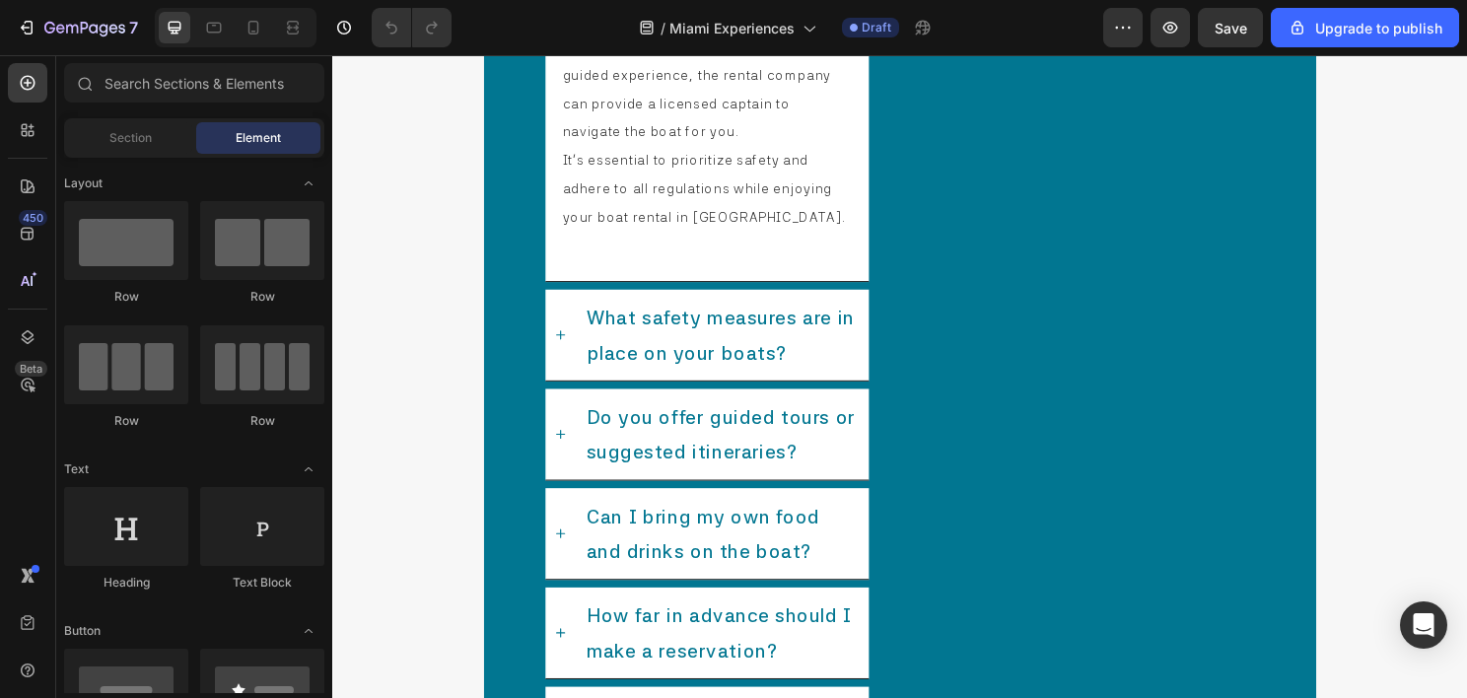
scroll to position [8382, 0]
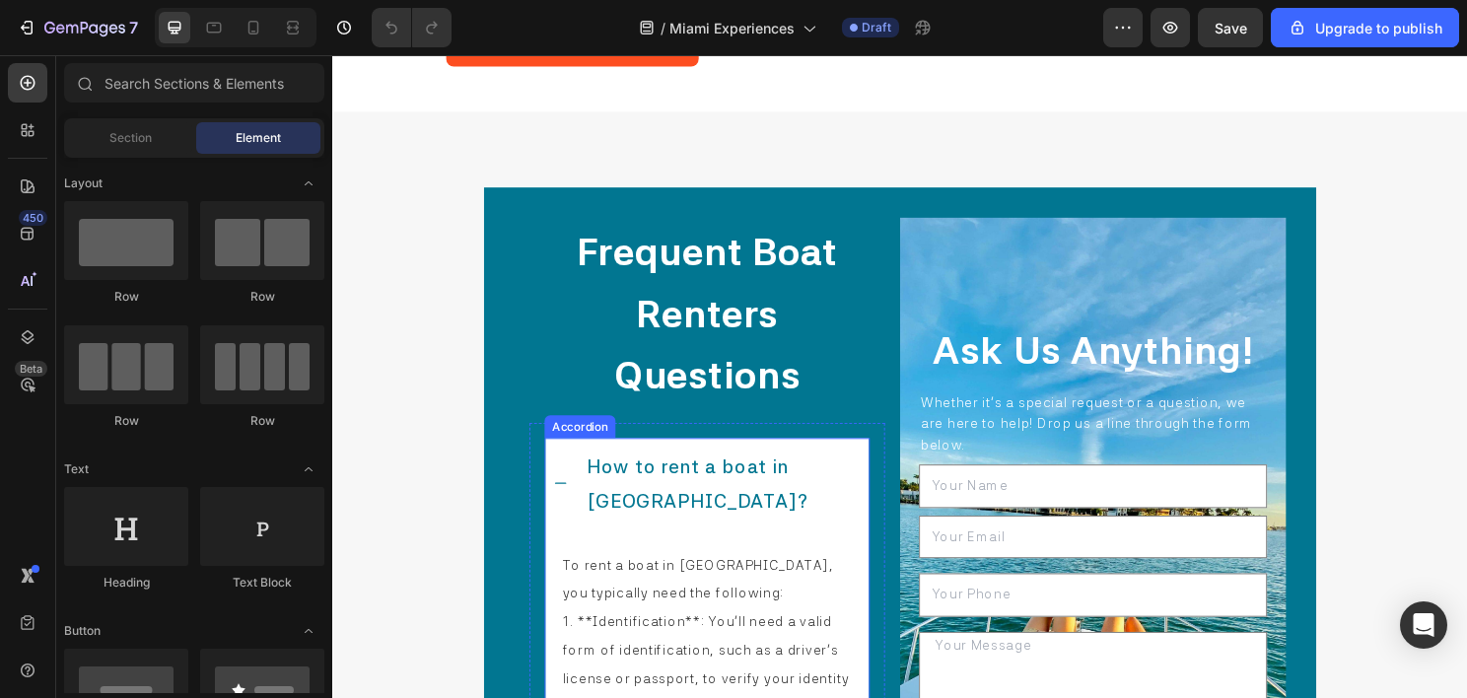
click at [568, 502] on div "How to rent a boat in Miami?" at bounding box center [722, 501] width 337 height 95
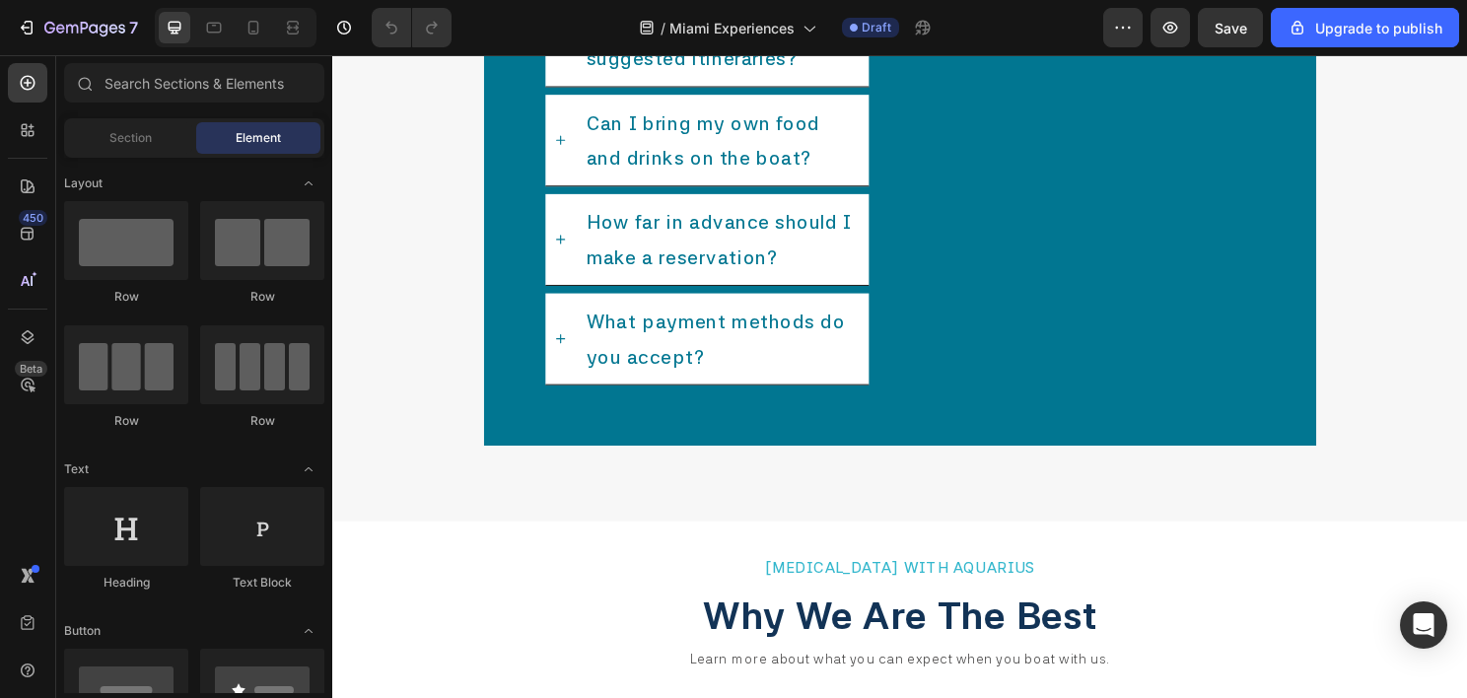
scroll to position [11026, 0]
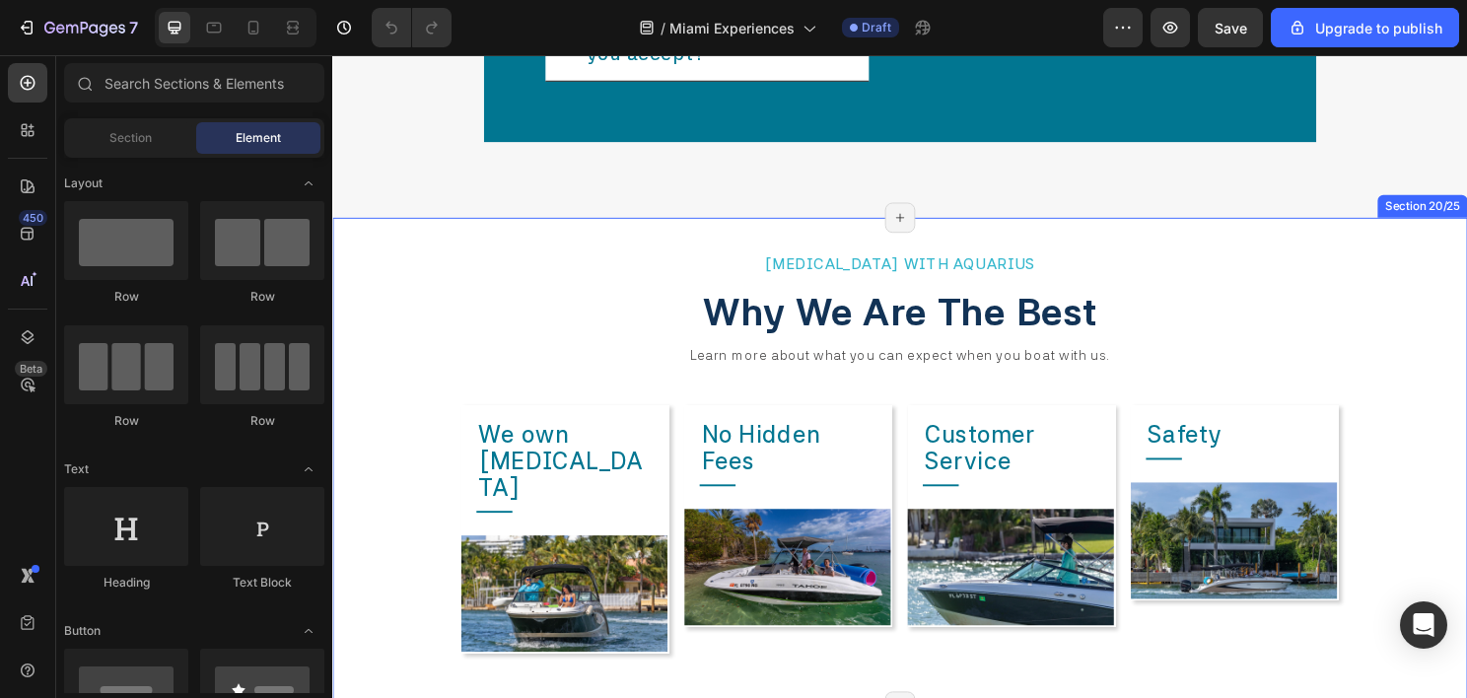
click at [415, 264] on div "BOATING WITH AQUARIUS Heading Why We Are The Best Heading Learn more about what…" at bounding box center [923, 480] width 1183 height 510
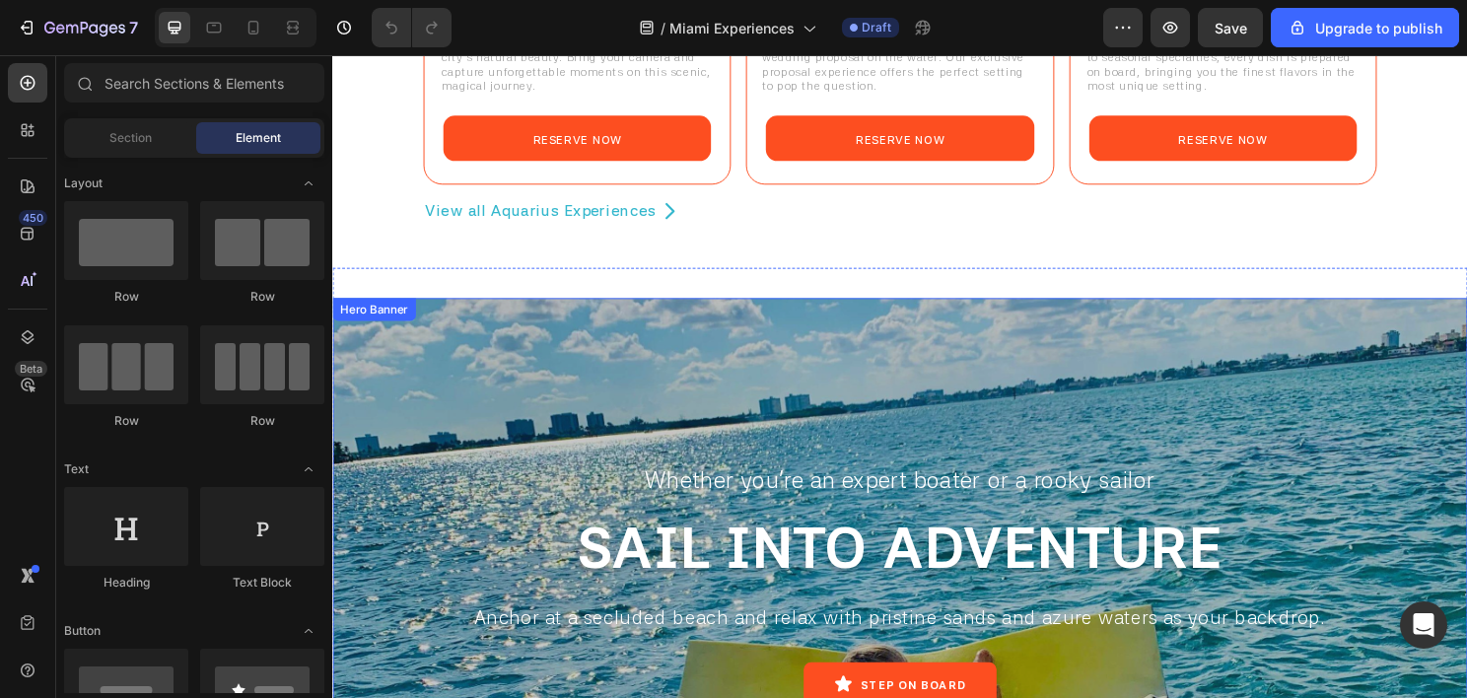
scroll to position [1503, 0]
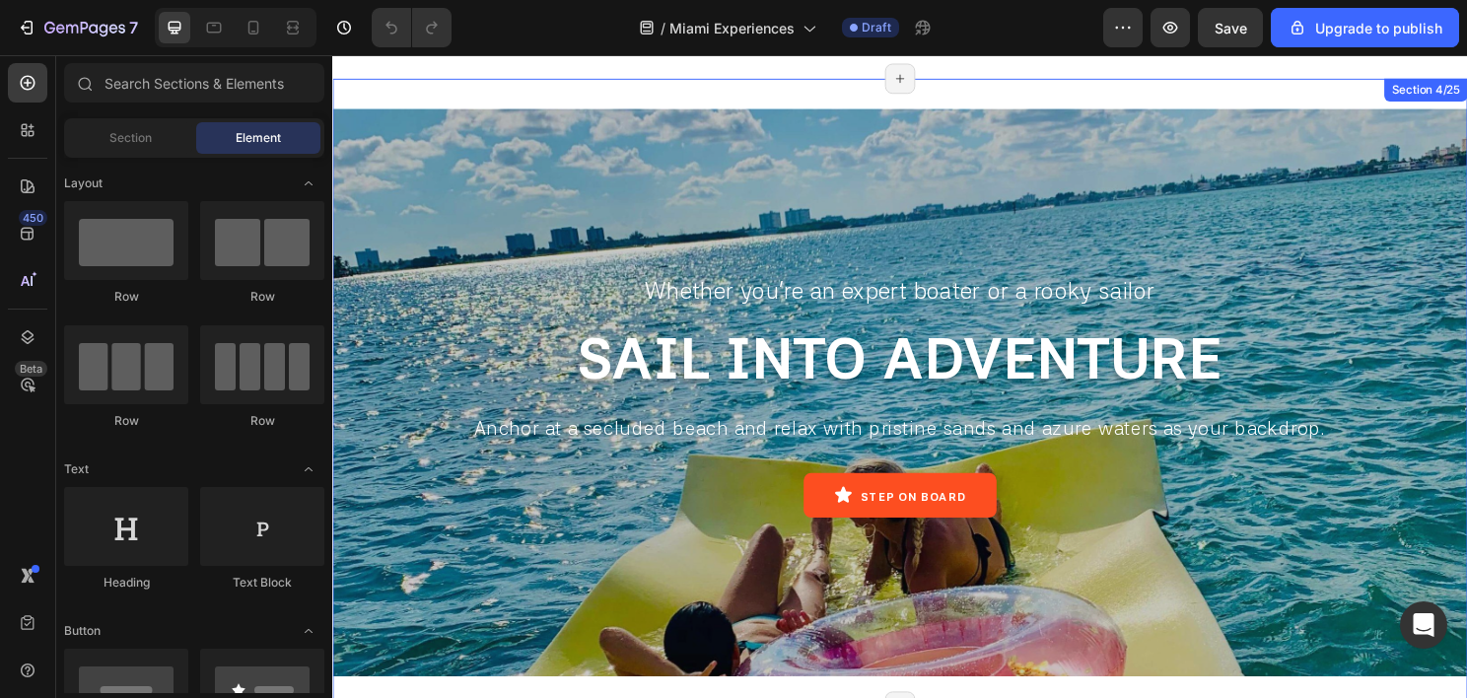
click at [489, 80] on div "Whether you're an expert boater or a rooky sailor Heading SAIL INTO ADVENTURE T…" at bounding box center [923, 407] width 1183 height 655
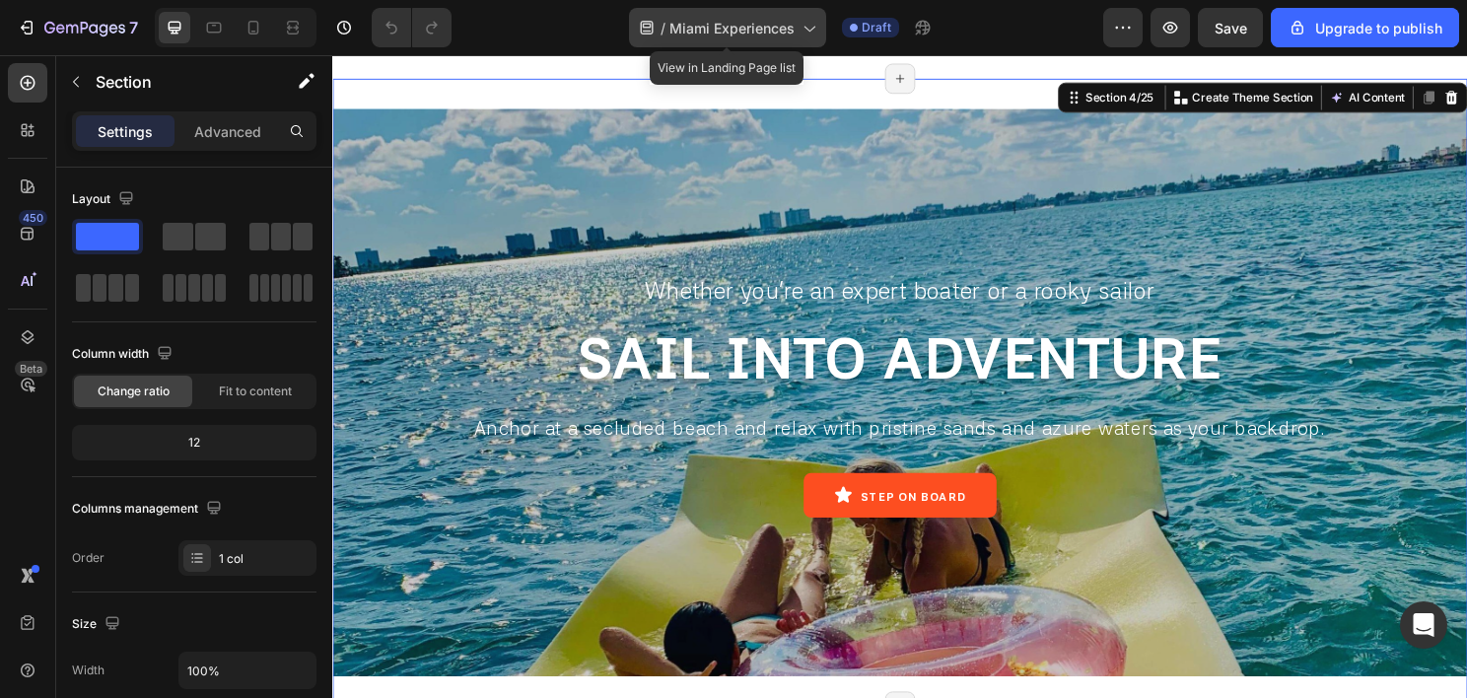
click at [704, 43] on div "/ Miami Experiences" at bounding box center [727, 27] width 197 height 39
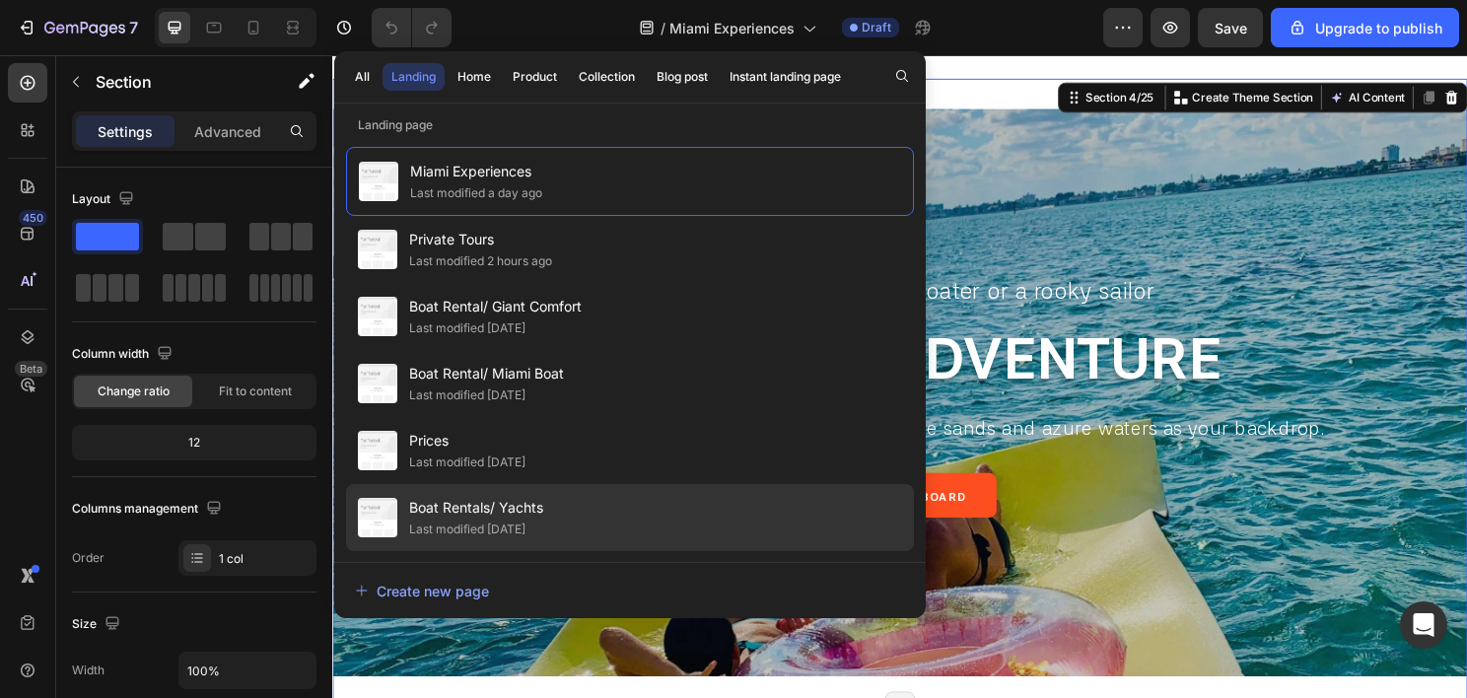
scroll to position [63, 0]
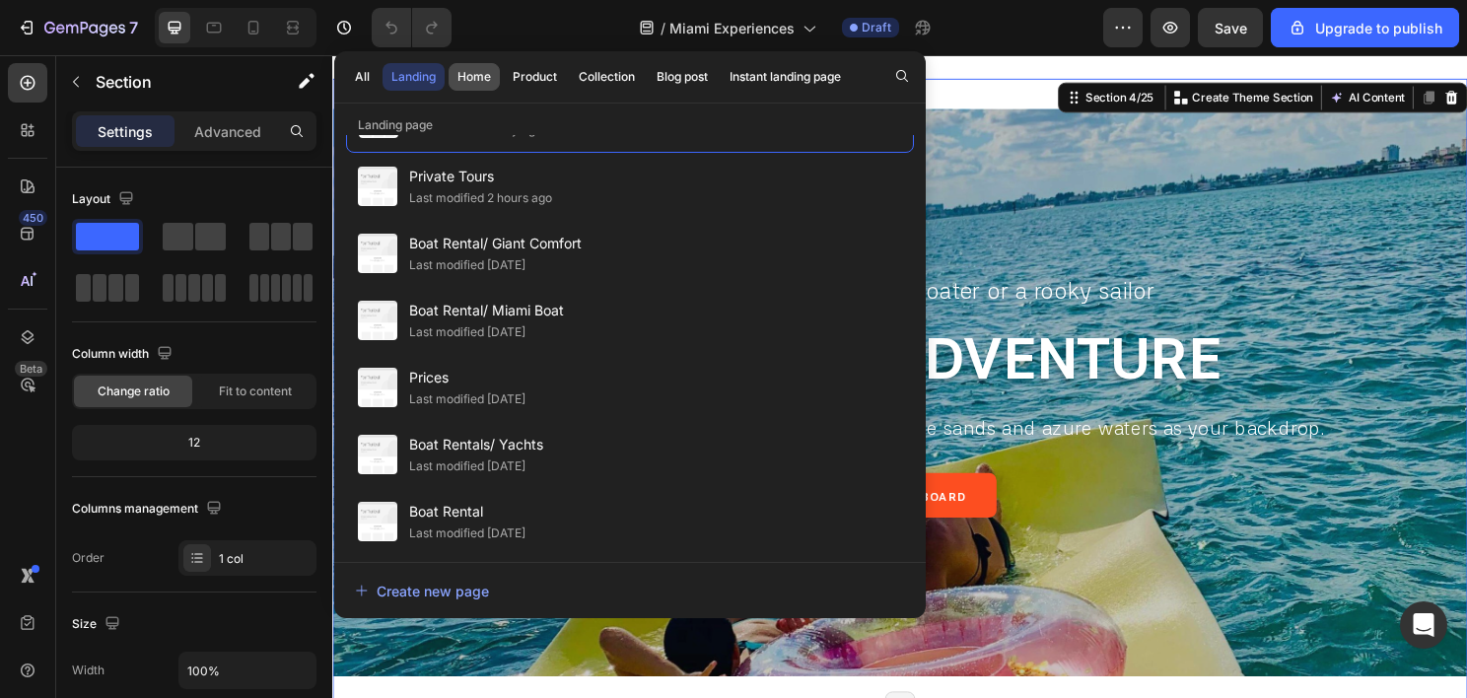
click at [504, 88] on button "Home" at bounding box center [535, 77] width 62 height 28
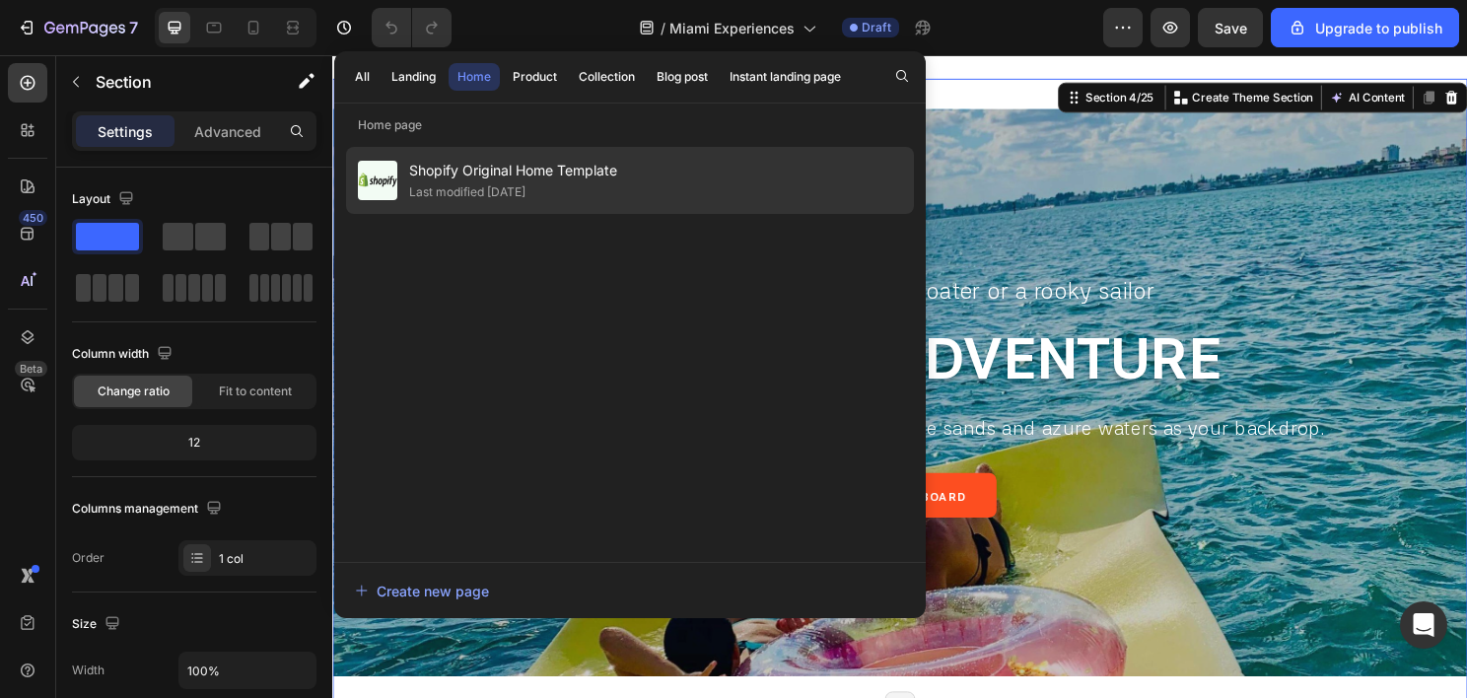
click at [556, 175] on span "Shopify Original Home Template" at bounding box center [513, 171] width 208 height 24
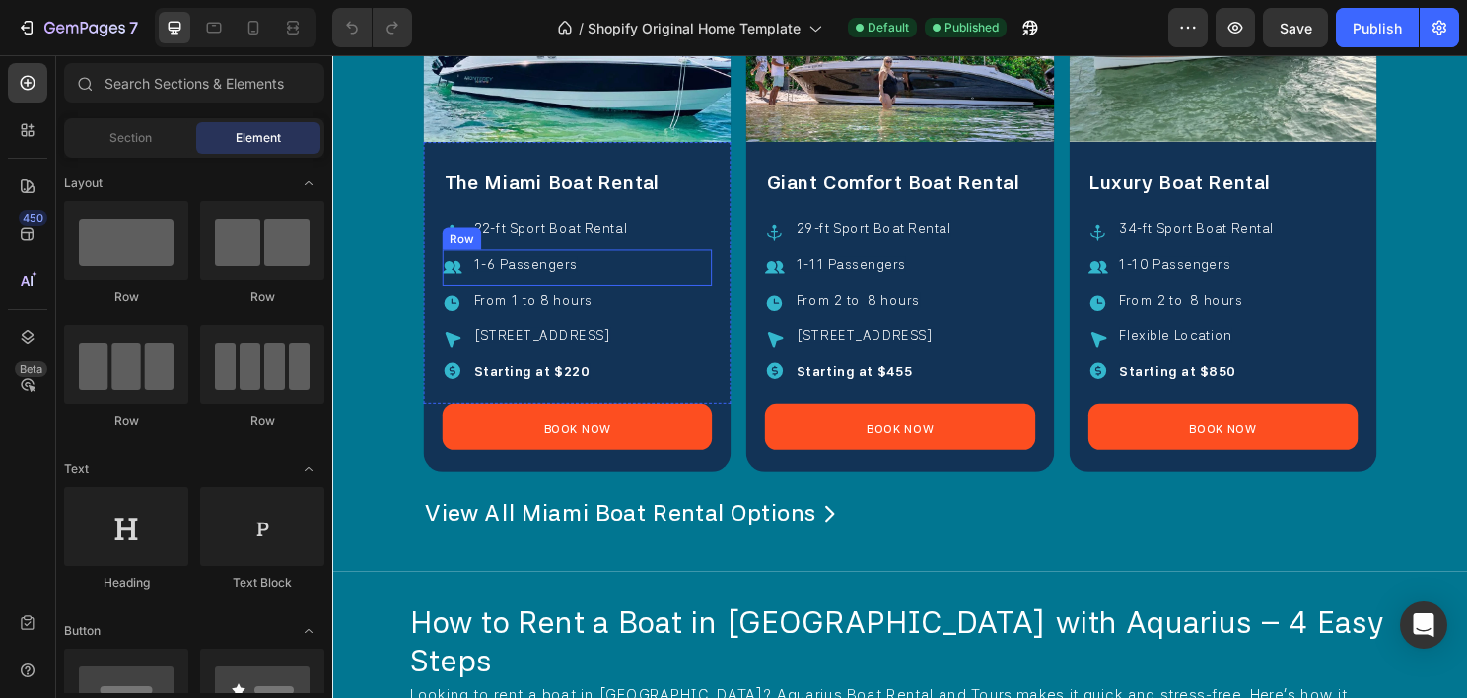
scroll to position [887, 0]
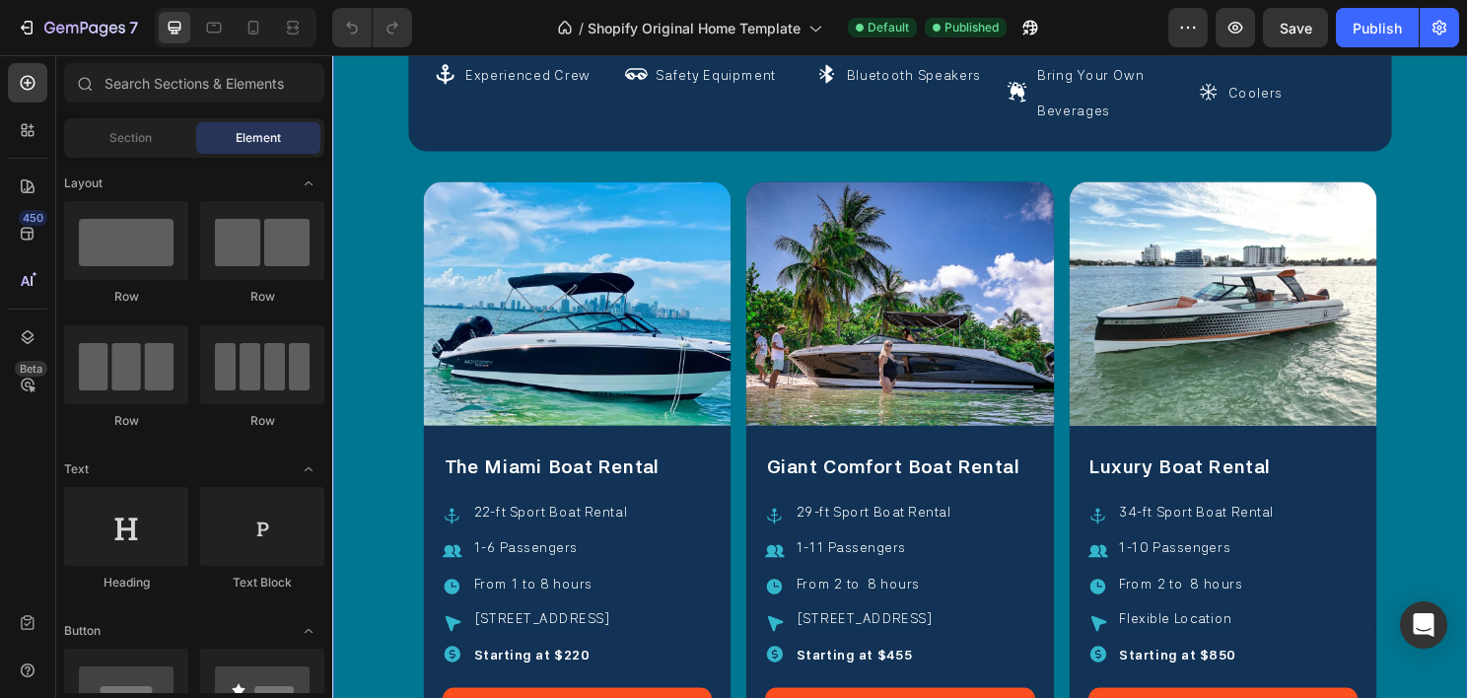
click at [396, 297] on div "Icon Experienced Crew Text Block Row Icon Safety Equipment Text Block Row Icon …" at bounding box center [923, 444] width 1183 height 890
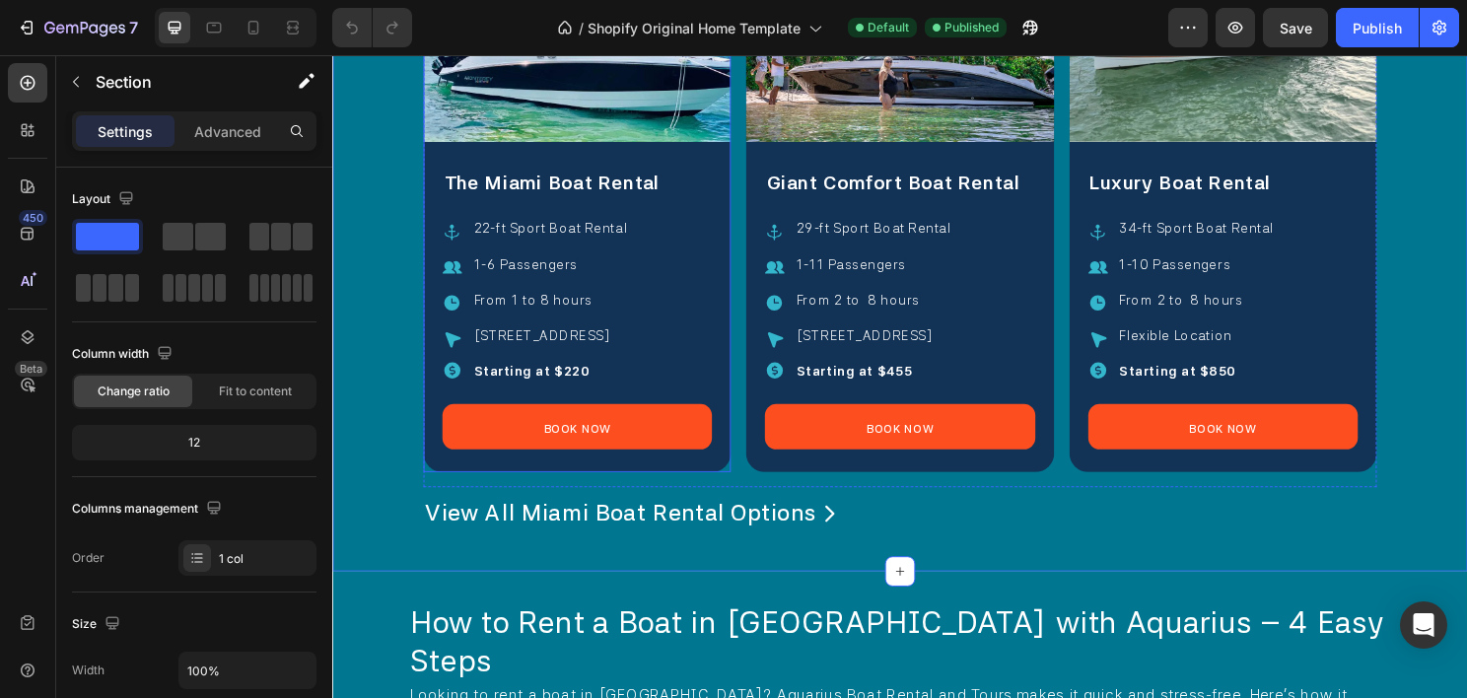
scroll to position [1380, 0]
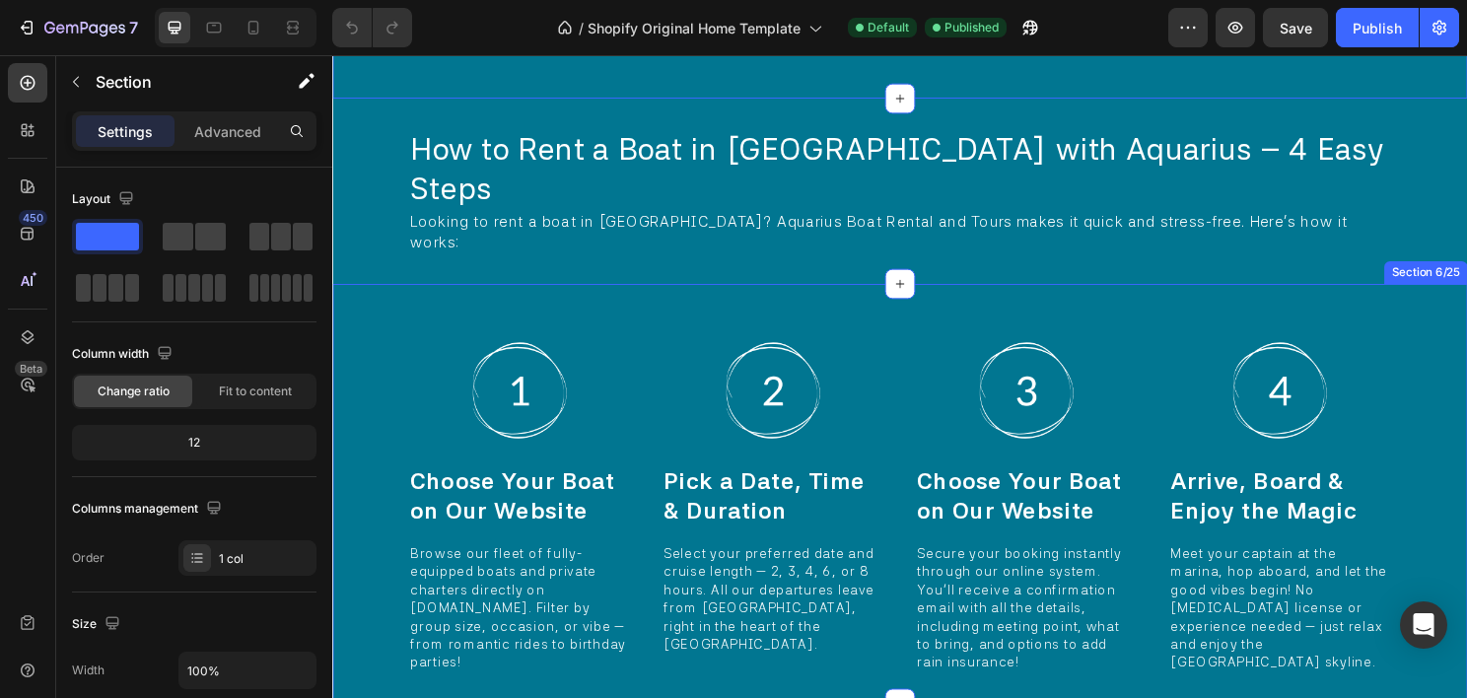
click at [381, 294] on div "Image Choose Your Boat on Our Website Heading Browse our fleet of fully-equippe…" at bounding box center [923, 513] width 1183 height 438
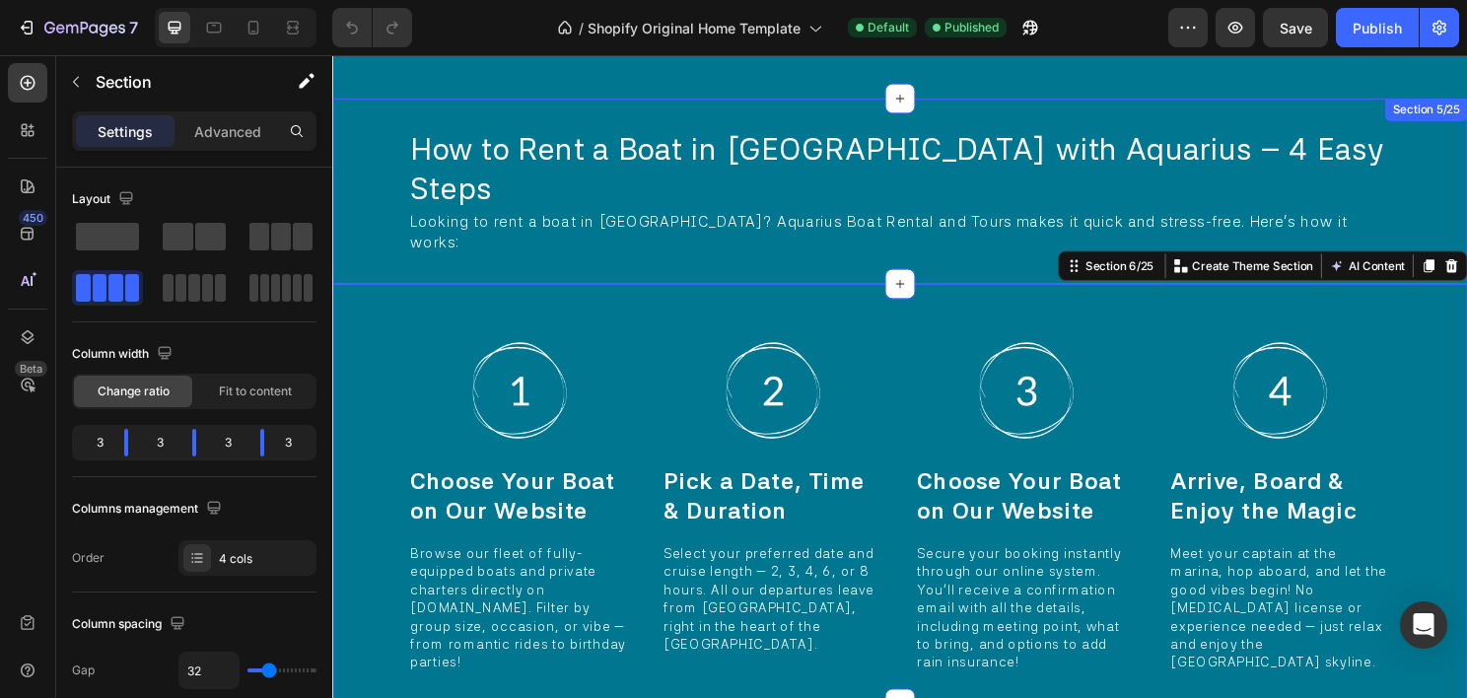
click at [384, 153] on div "How to Rent a Boat in Miami with Aquarius – 4 Easy Steps Heading Looking to ren…" at bounding box center [923, 197] width 1183 height 193
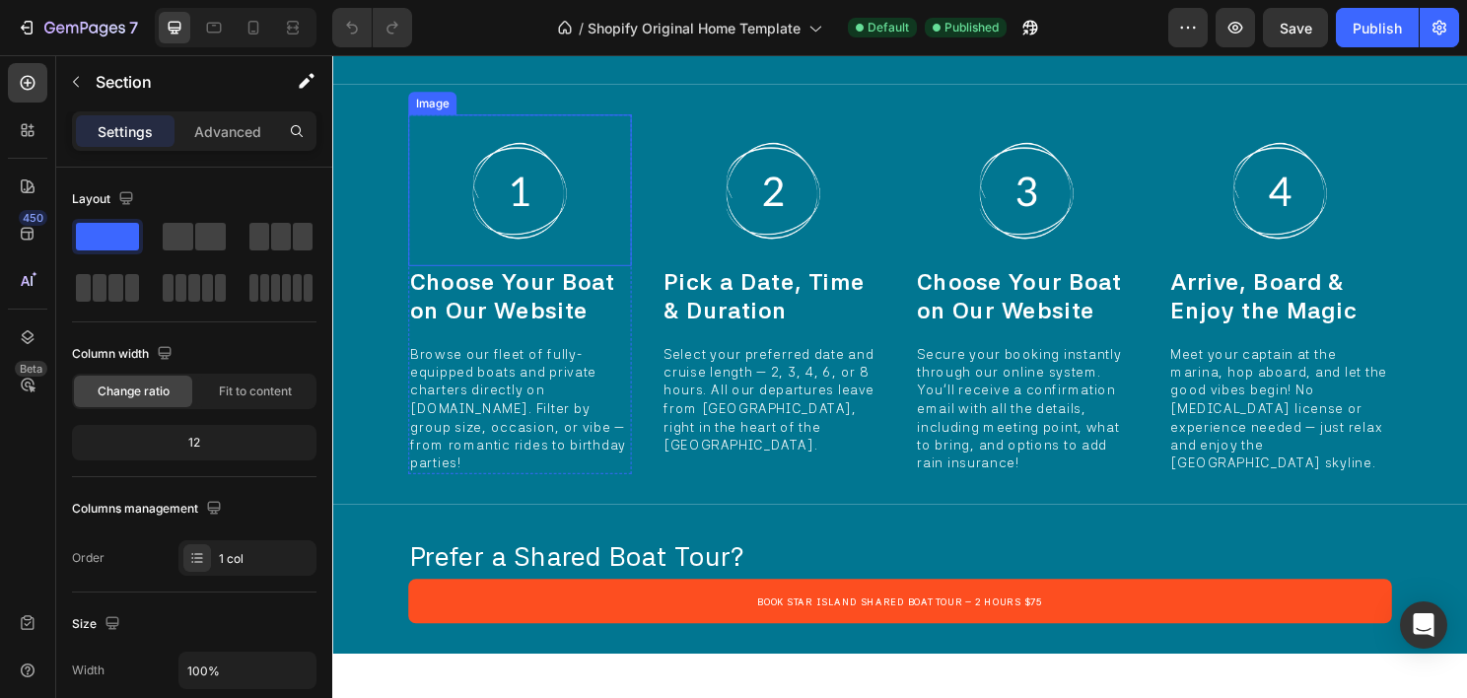
scroll to position [1873, 0]
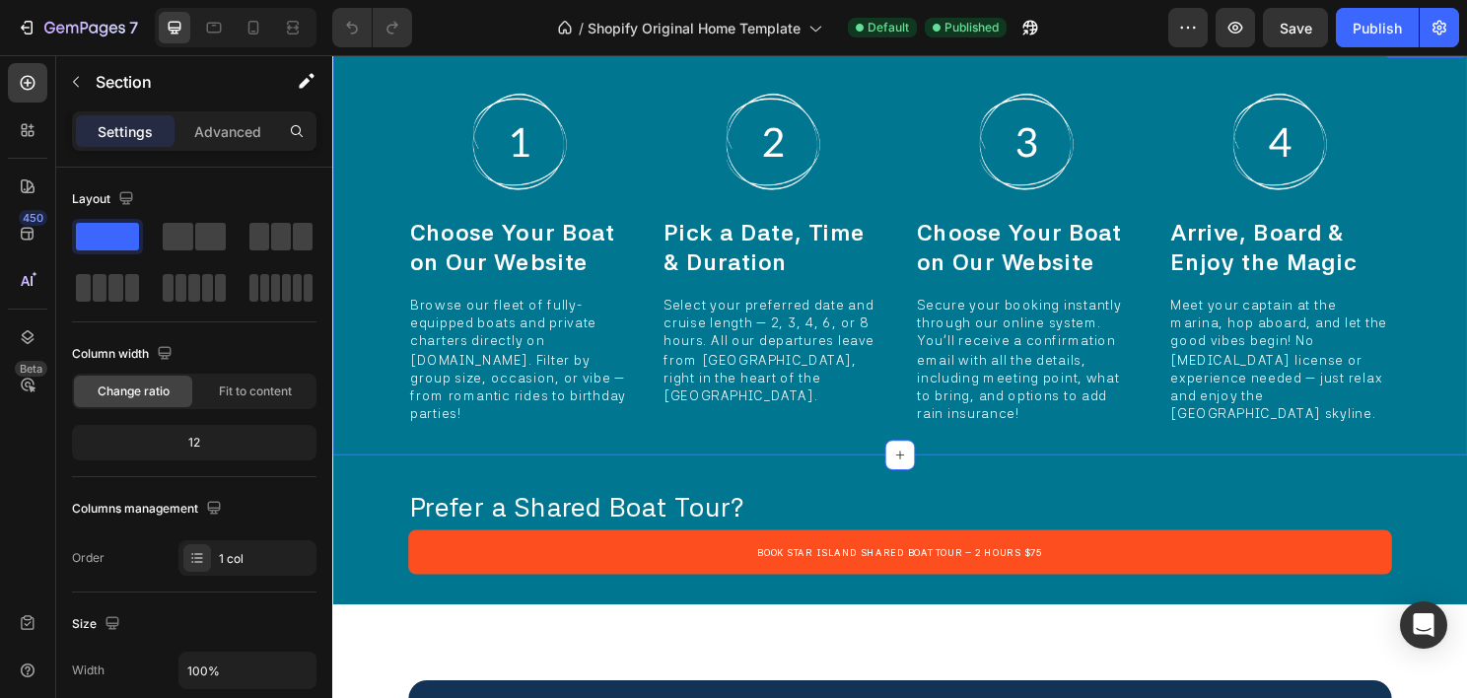
click at [386, 195] on div "Image Choose Your Boat on Our Website Heading Browse our fleet of fully-equippe…" at bounding box center [923, 254] width 1183 height 438
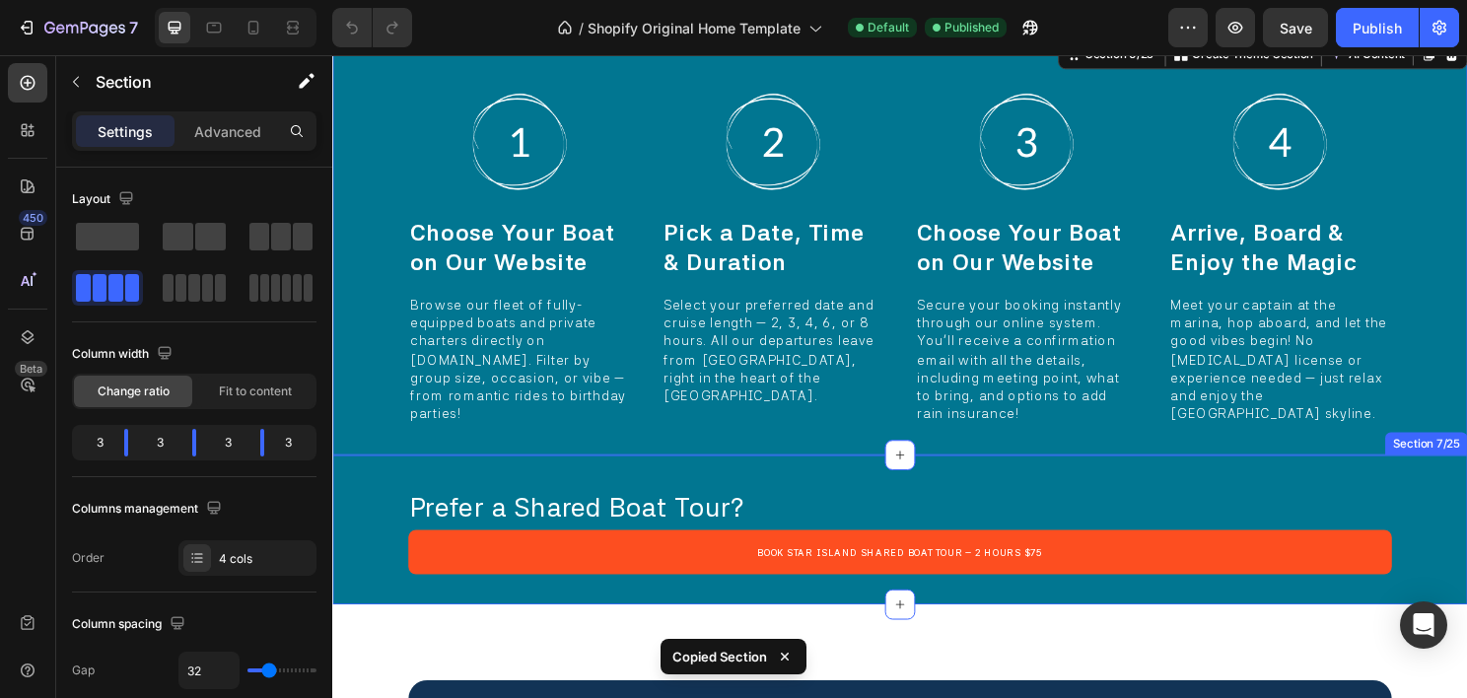
click at [371, 504] on div "Prefer a Shared Boat Tour? Heading Book Star Island Shared Boat Tour – 2 Hours …" at bounding box center [923, 550] width 1183 height 156
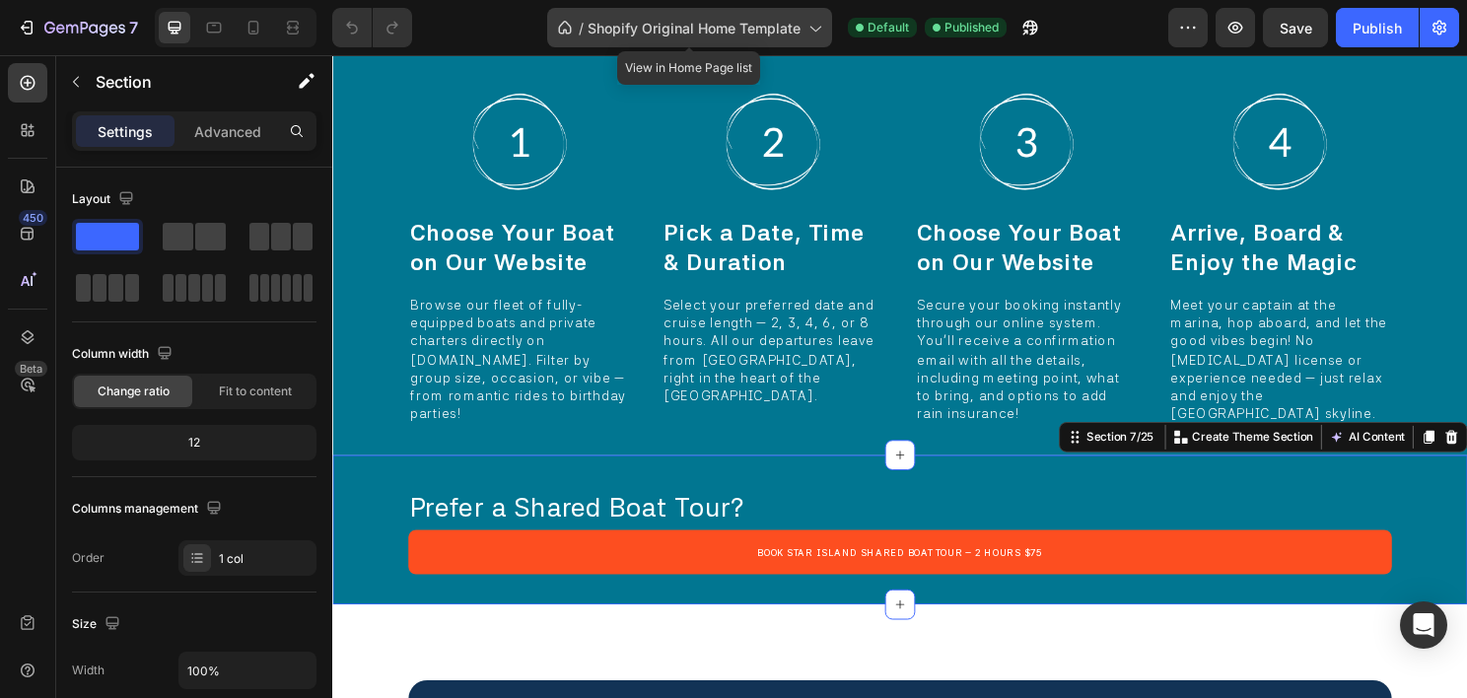
click at [703, 24] on span "Shopify Original Home Template" at bounding box center [694, 28] width 213 height 21
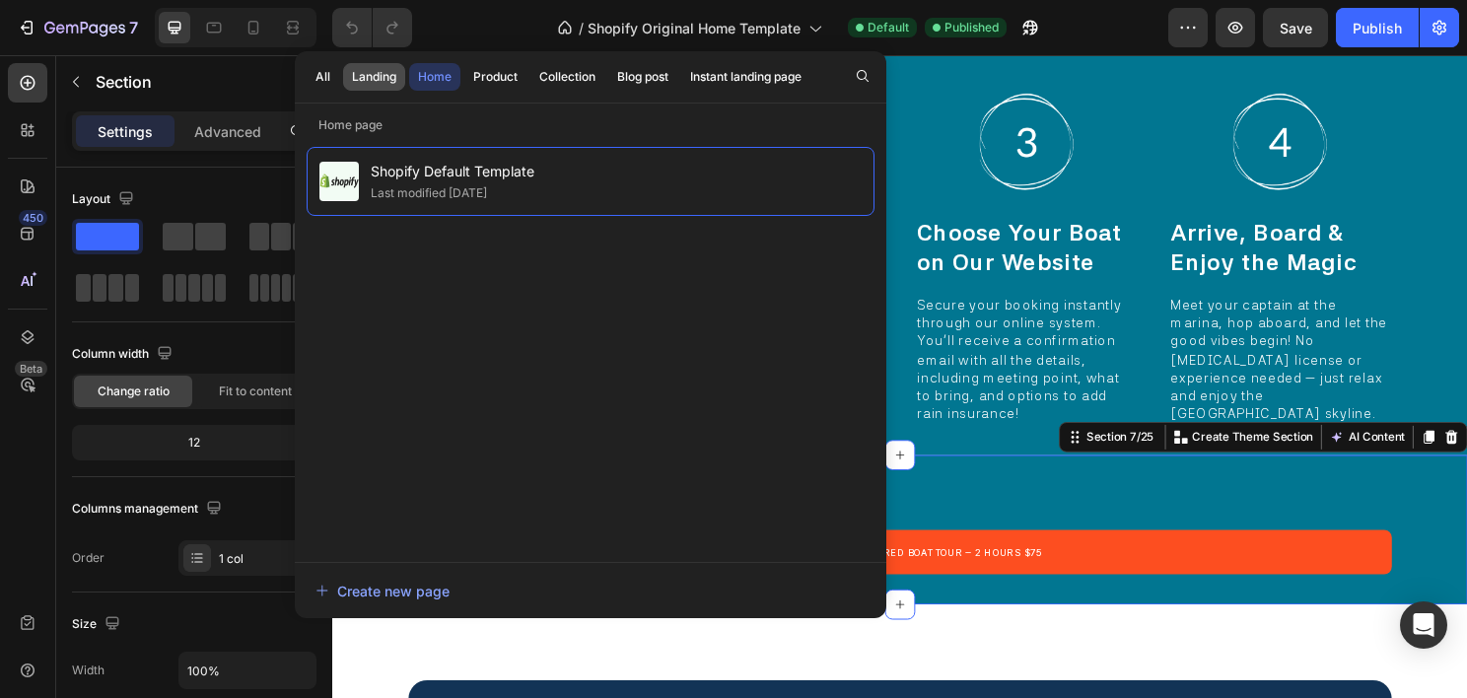
click at [361, 83] on div "Landing" at bounding box center [374, 77] width 44 height 18
click at [386, 80] on div "Landing" at bounding box center [374, 77] width 44 height 18
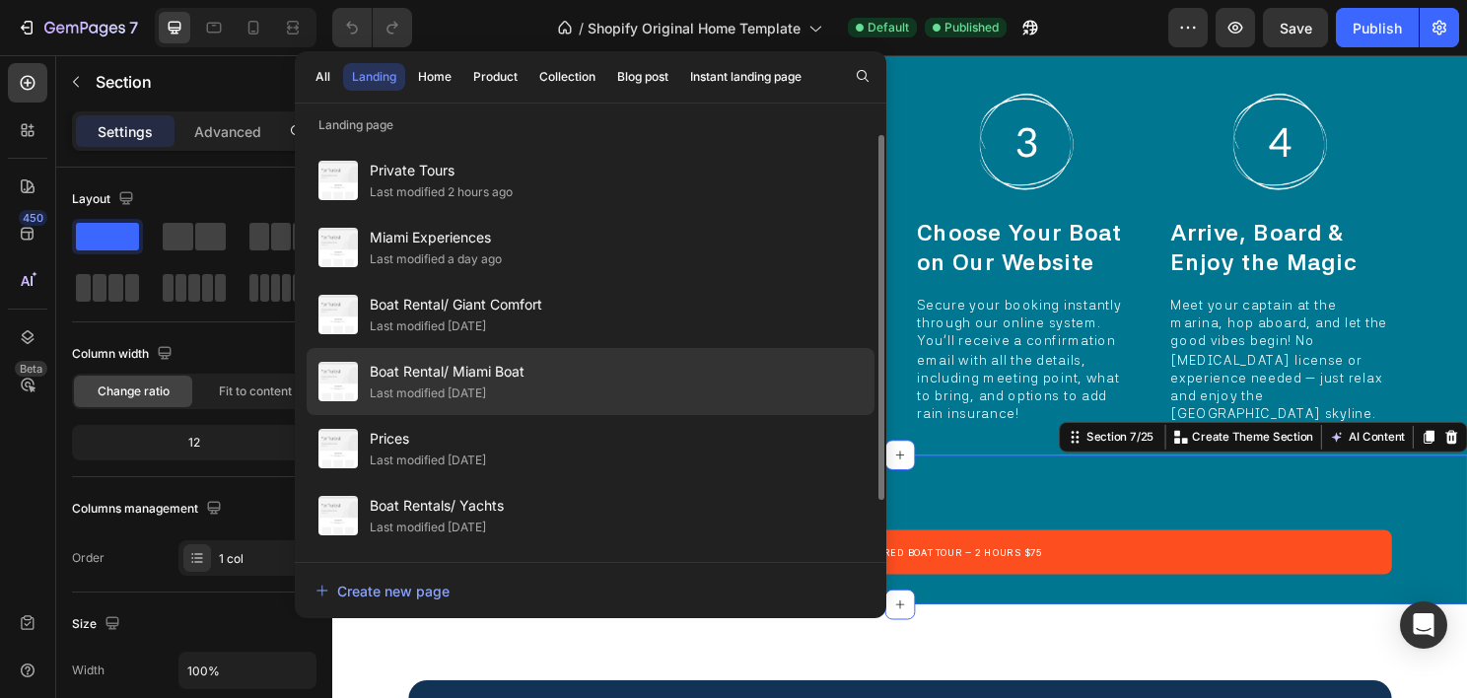
scroll to position [61, 0]
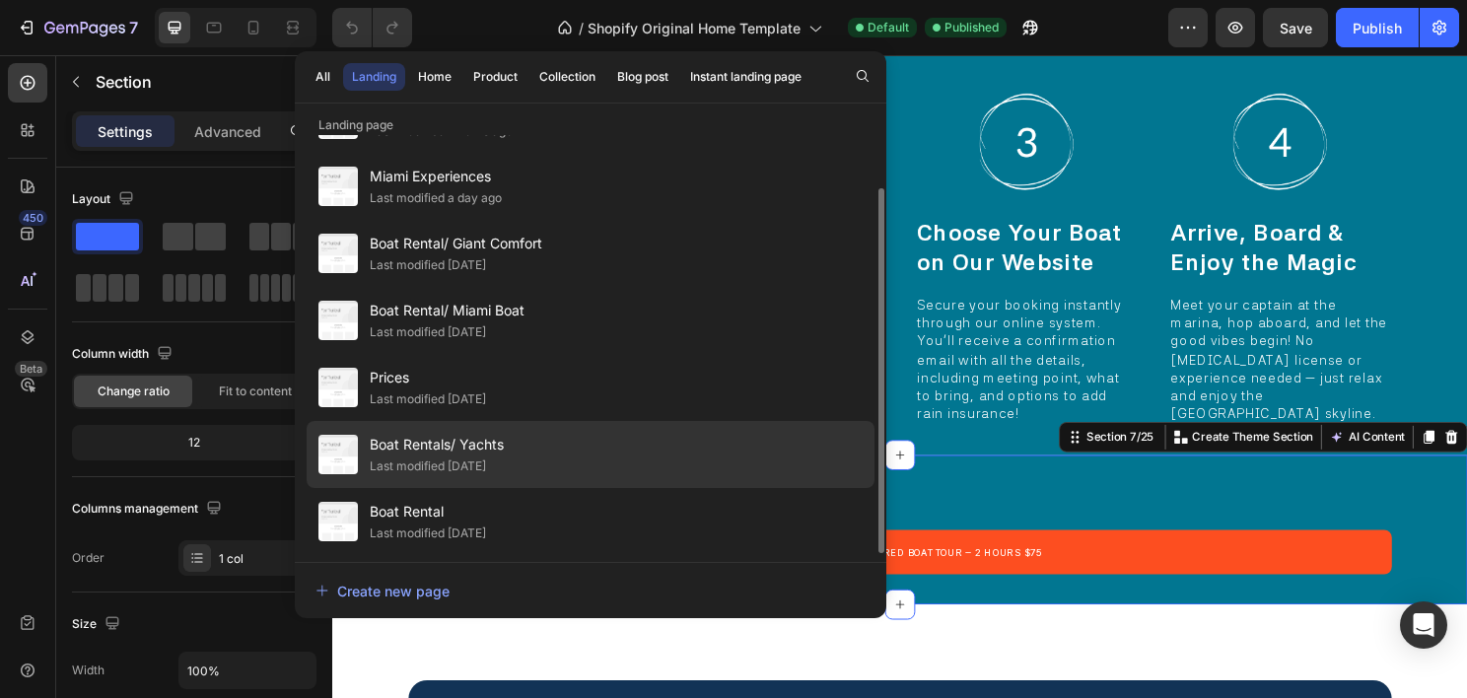
click at [495, 438] on span "Boat Rentals/ Yachts" at bounding box center [437, 445] width 134 height 24
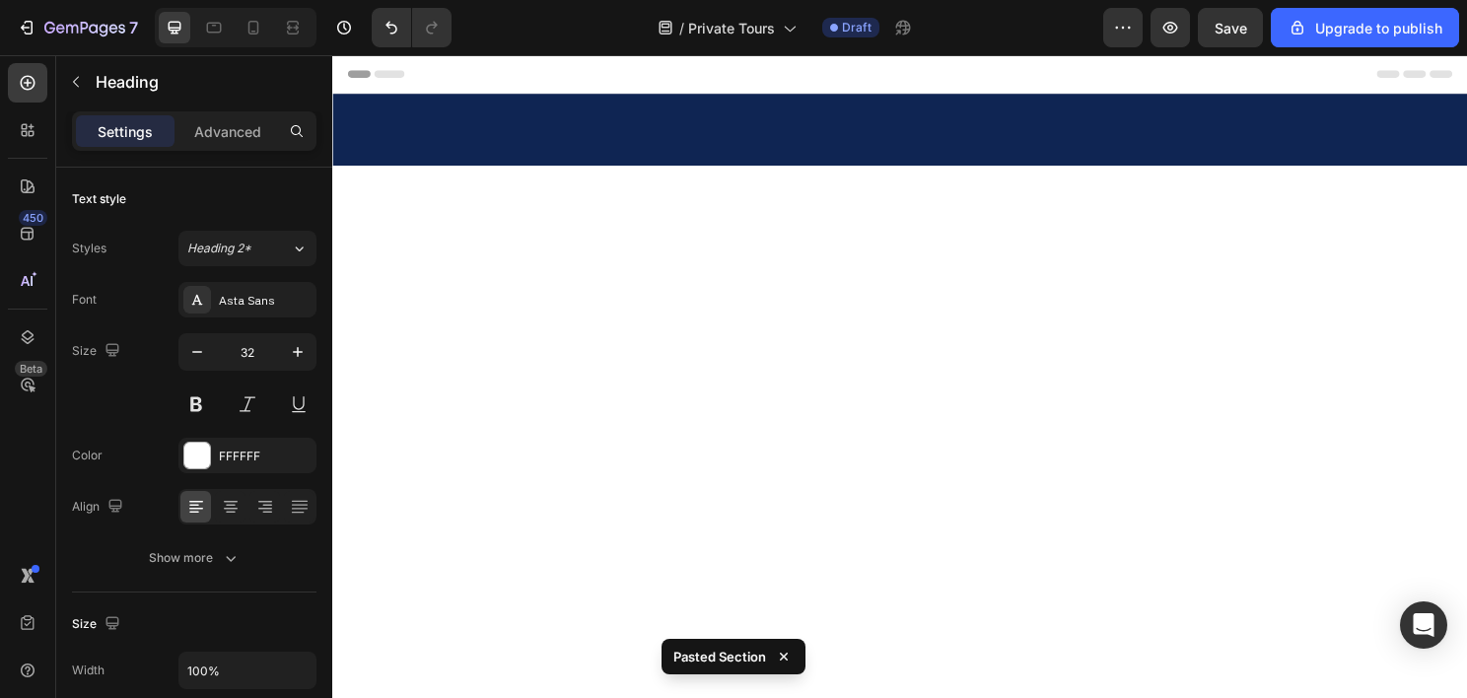
scroll to position [10382, 0]
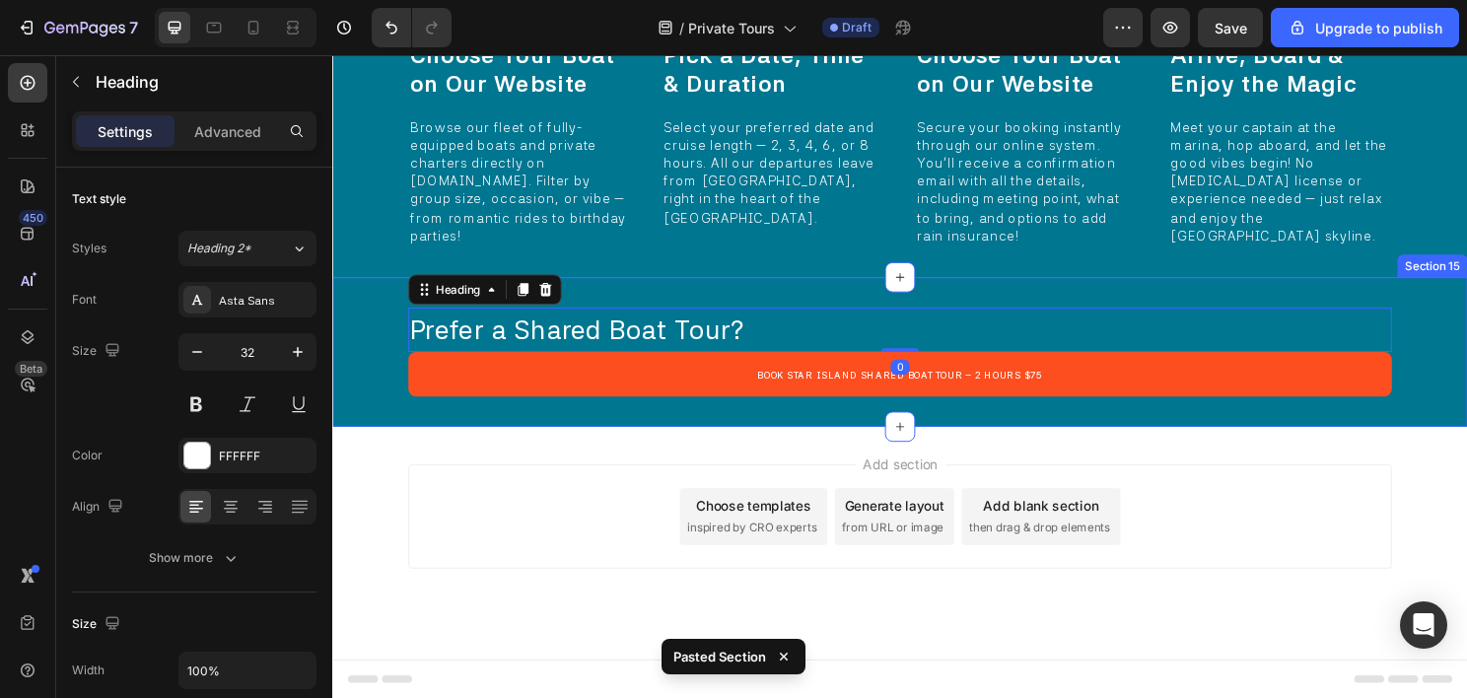
click at [389, 443] on div "Prefer a Shared Boat Tour? Heading 0 Book Star Island Shared Boat Tour – 2 Hour…" at bounding box center [923, 365] width 1183 height 156
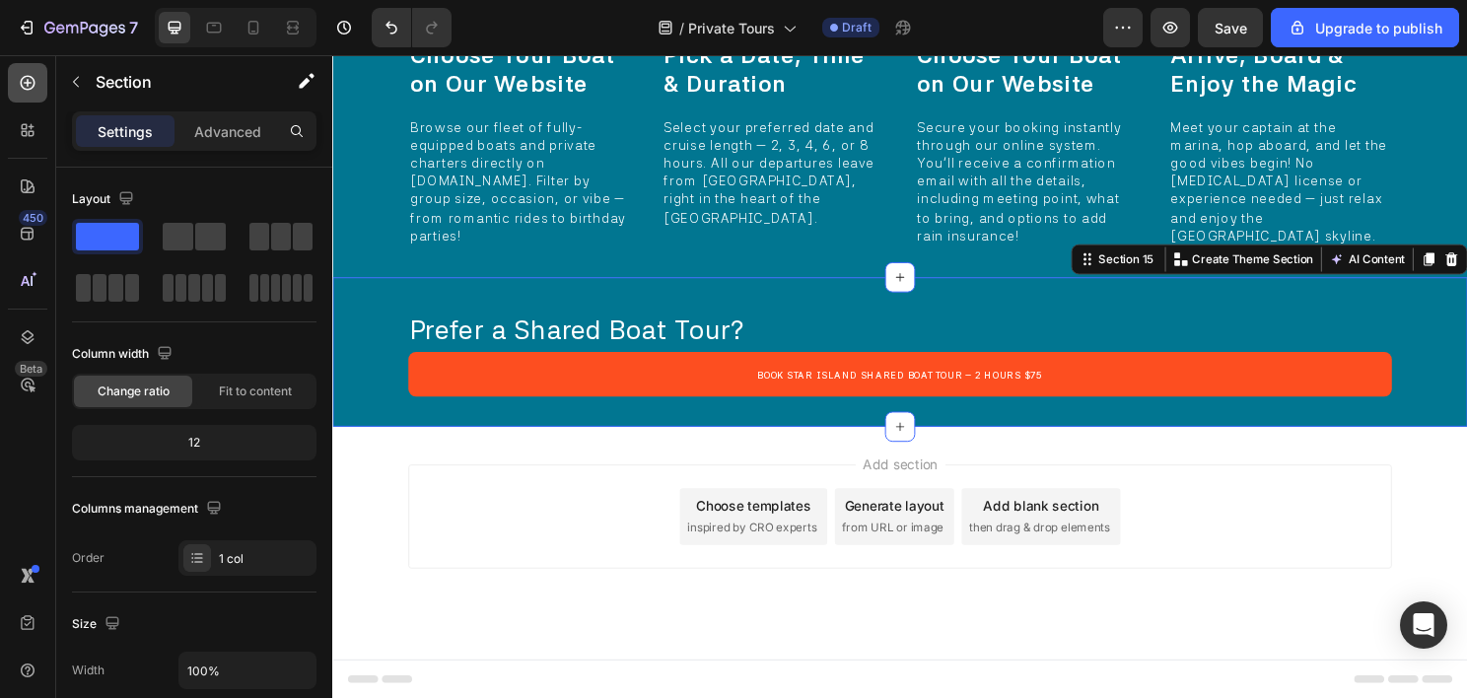
click at [20, 80] on icon at bounding box center [28, 83] width 20 height 20
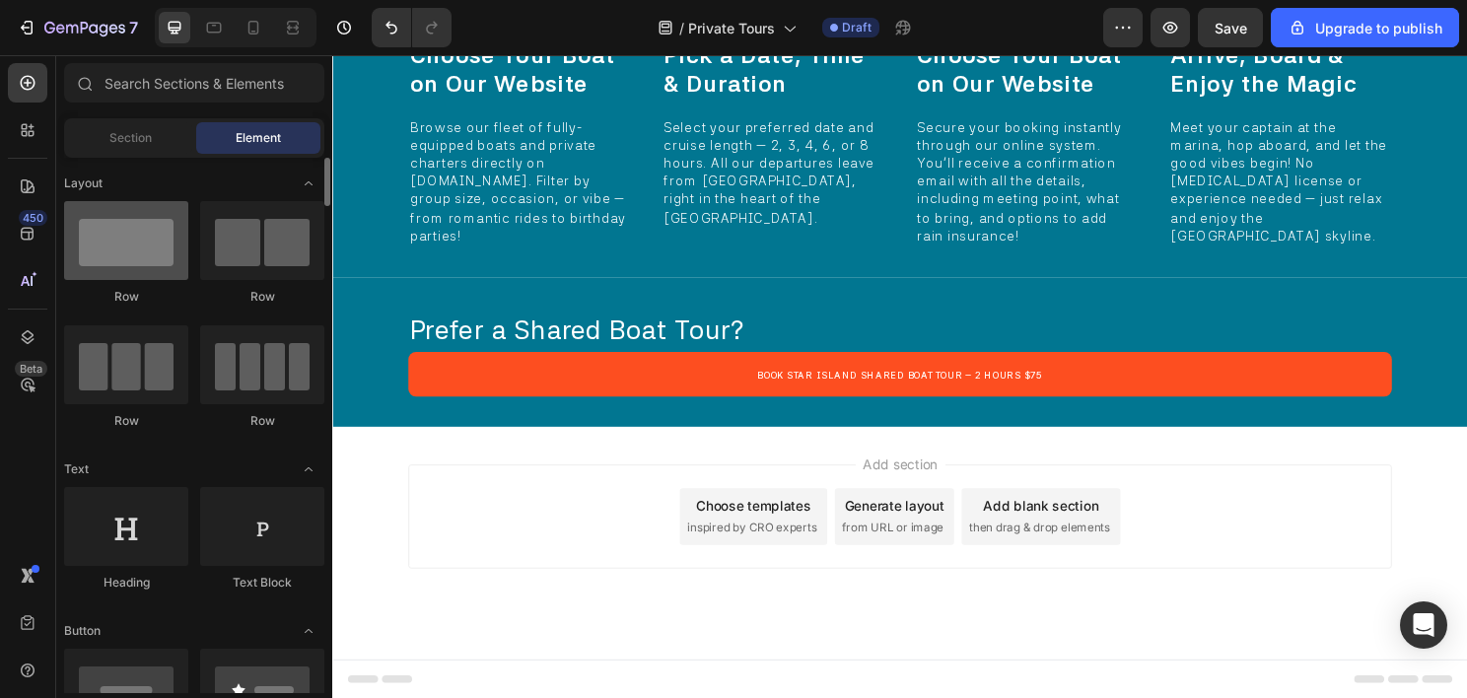
click at [122, 235] on div at bounding box center [126, 240] width 124 height 79
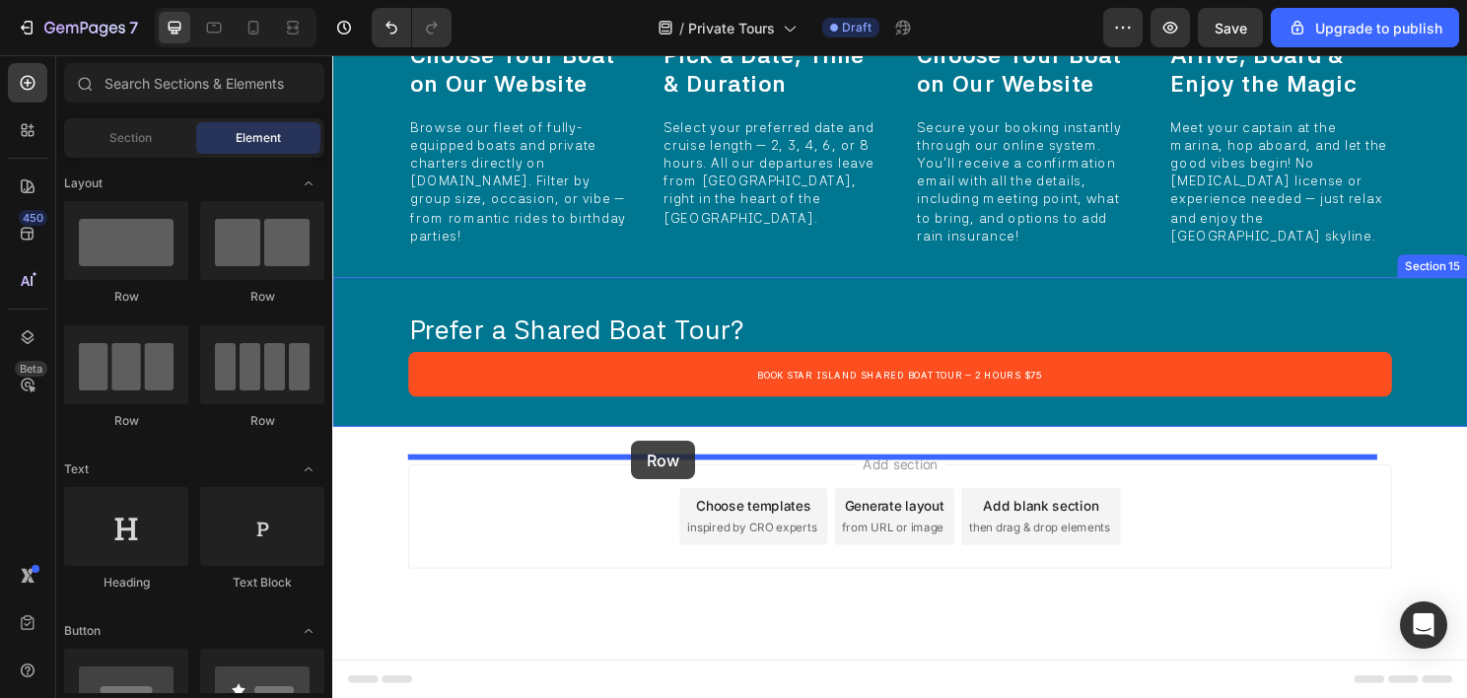
drag, startPoint x: 428, startPoint y: 312, endPoint x: 644, endPoint y: 457, distance: 260.0
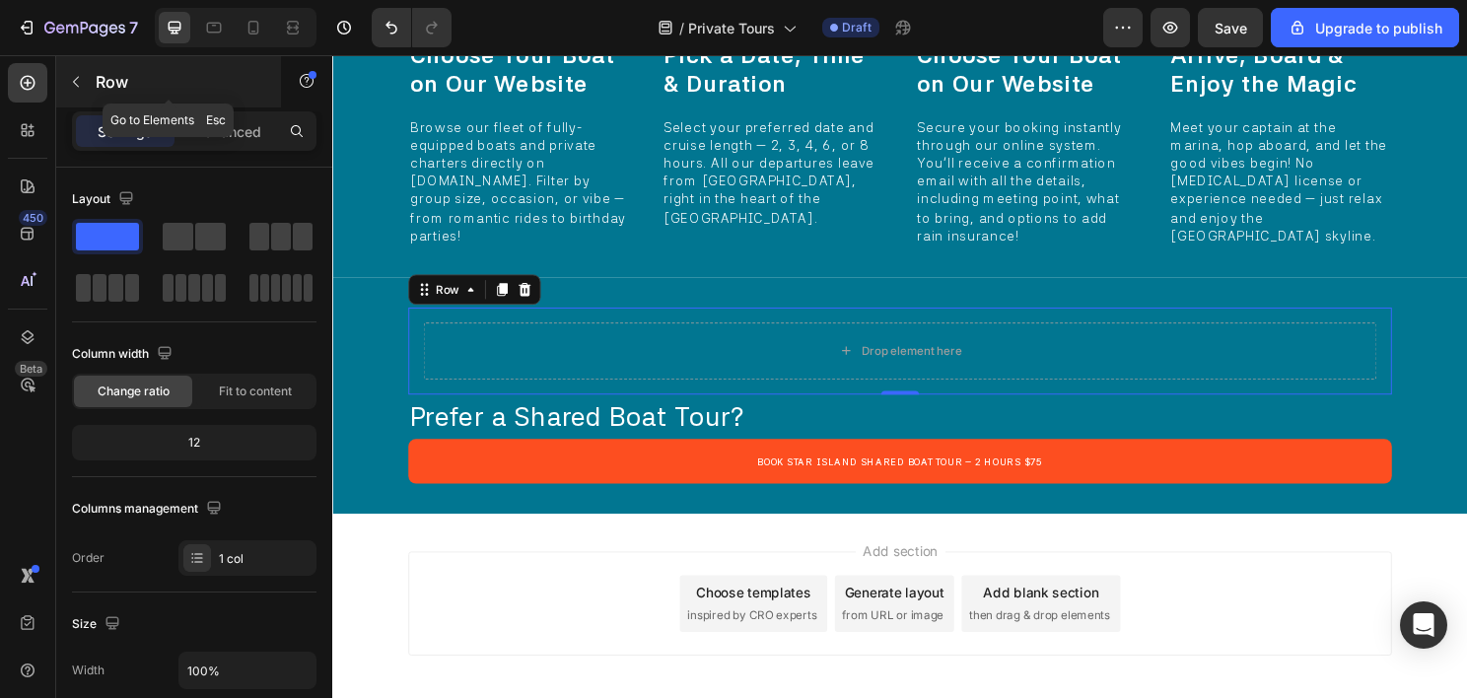
click at [67, 88] on button "button" at bounding box center [76, 82] width 32 height 32
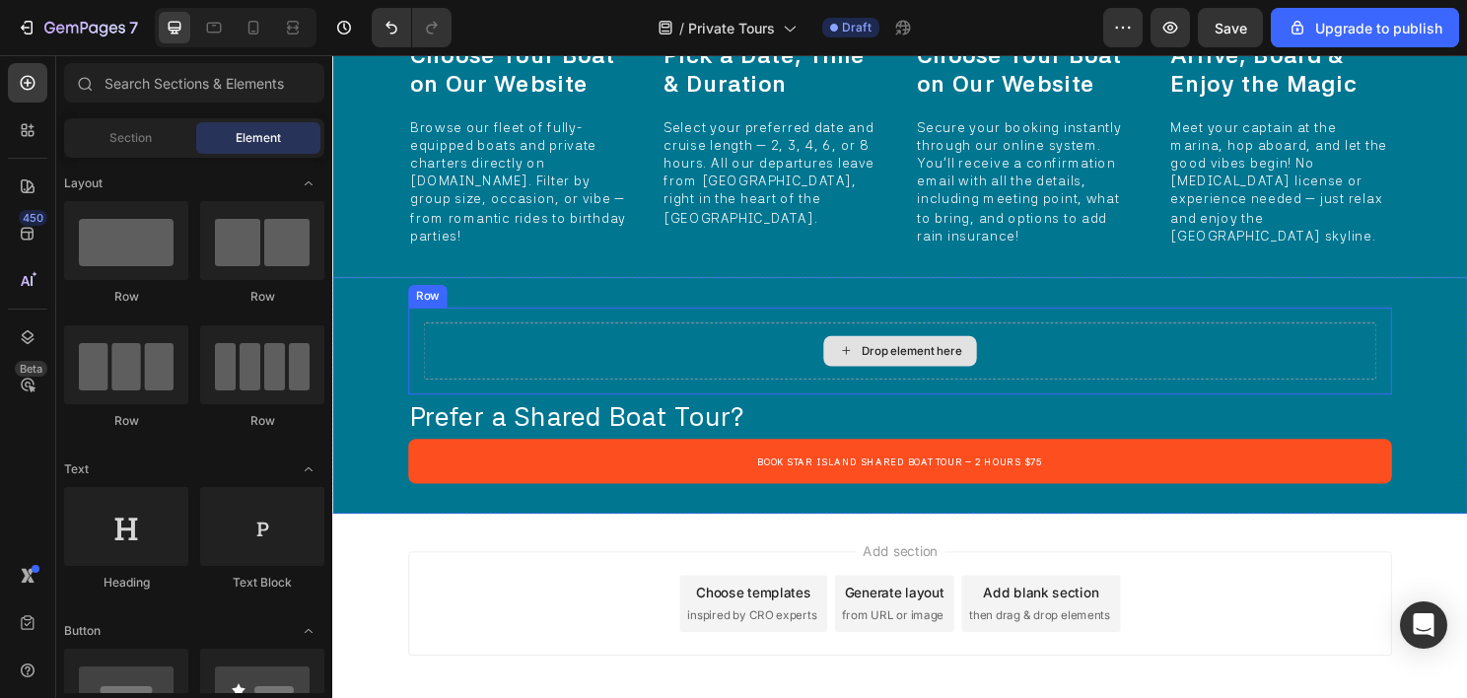
click at [469, 393] on div "Drop element here" at bounding box center [924, 363] width 994 height 59
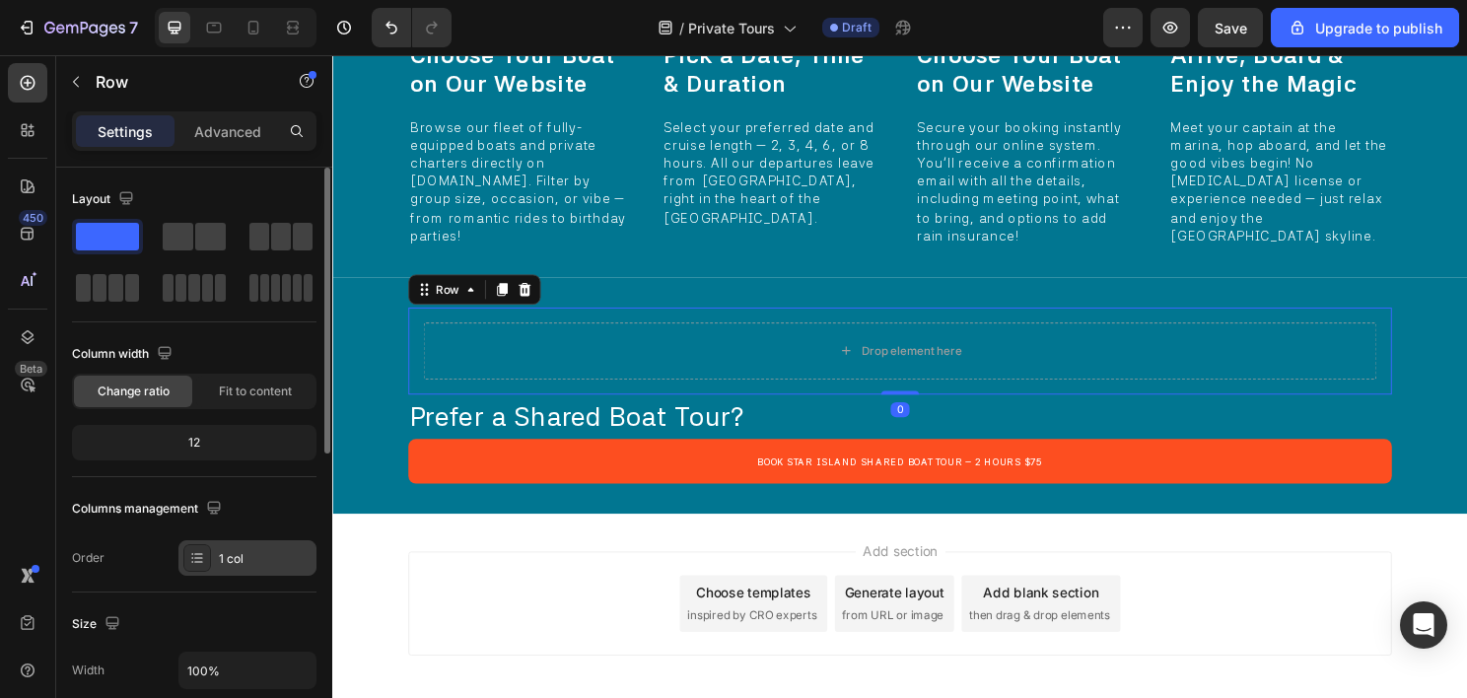
scroll to position [394, 0]
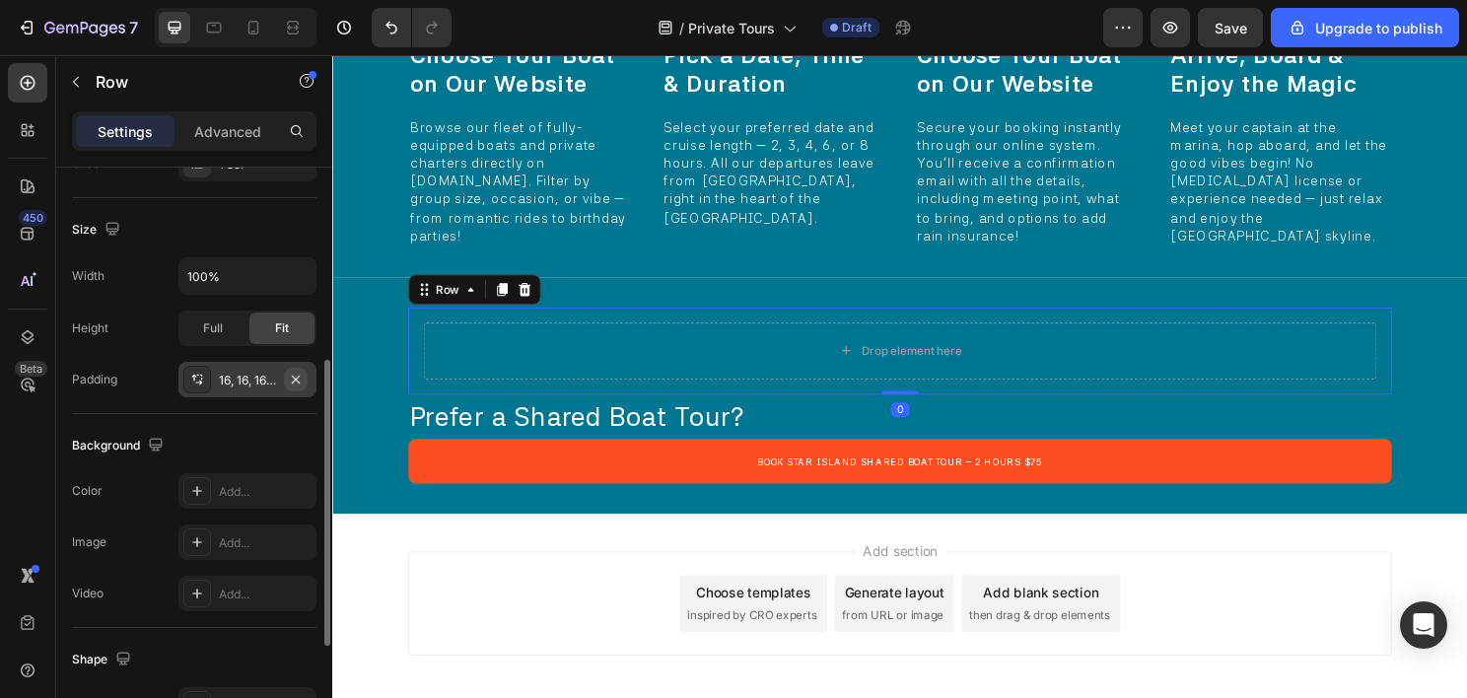
click at [292, 380] on icon "button" at bounding box center [296, 380] width 16 height 16
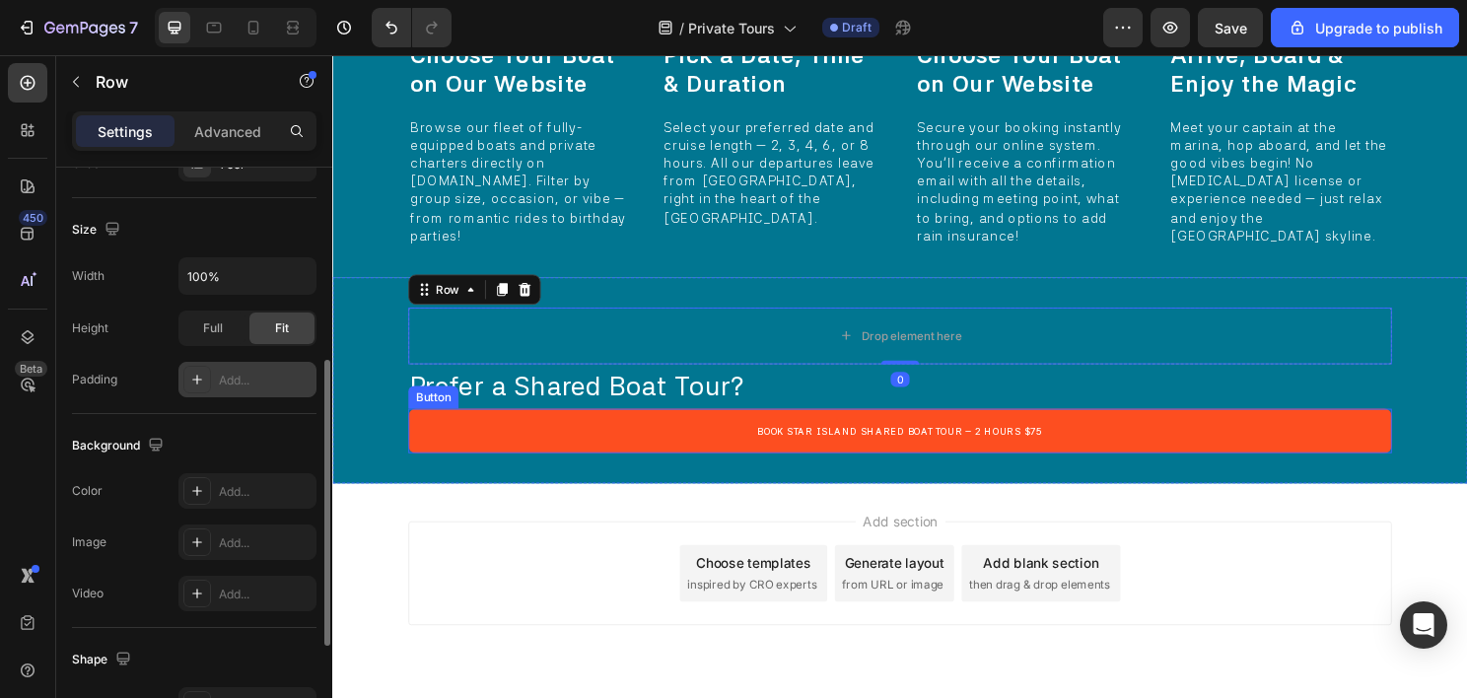
click at [459, 417] on span "Prefer a Shared Boat Tour?" at bounding box center [587, 400] width 349 height 34
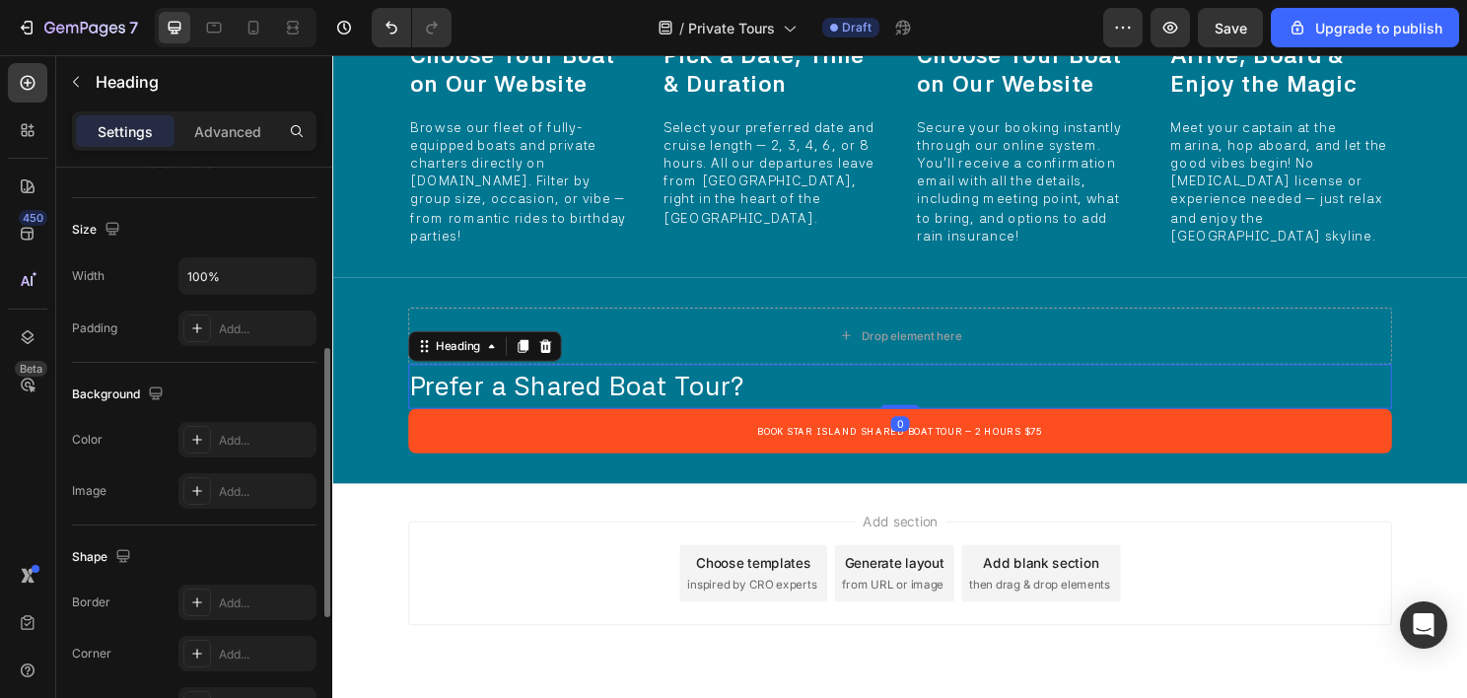
scroll to position [0, 0]
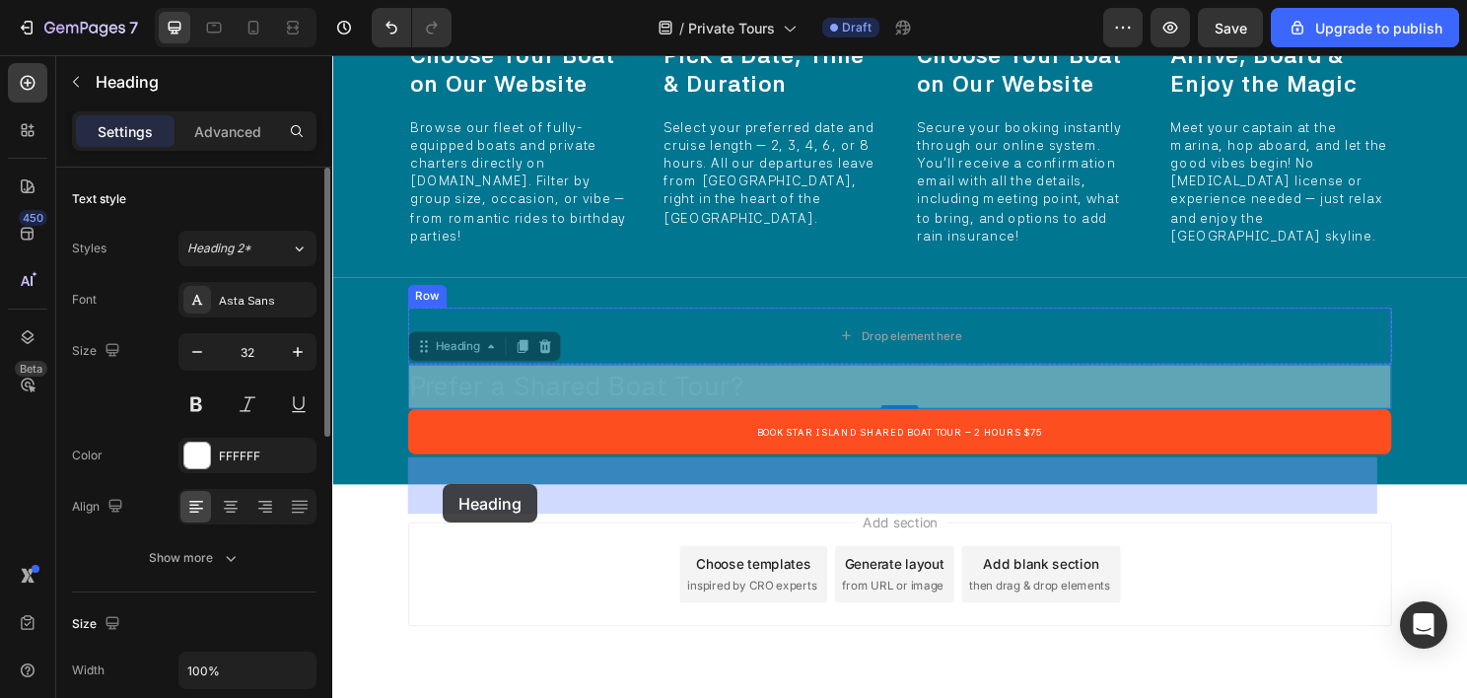
drag, startPoint x: 430, startPoint y: 519, endPoint x: 448, endPoint y: 501, distance: 25.1
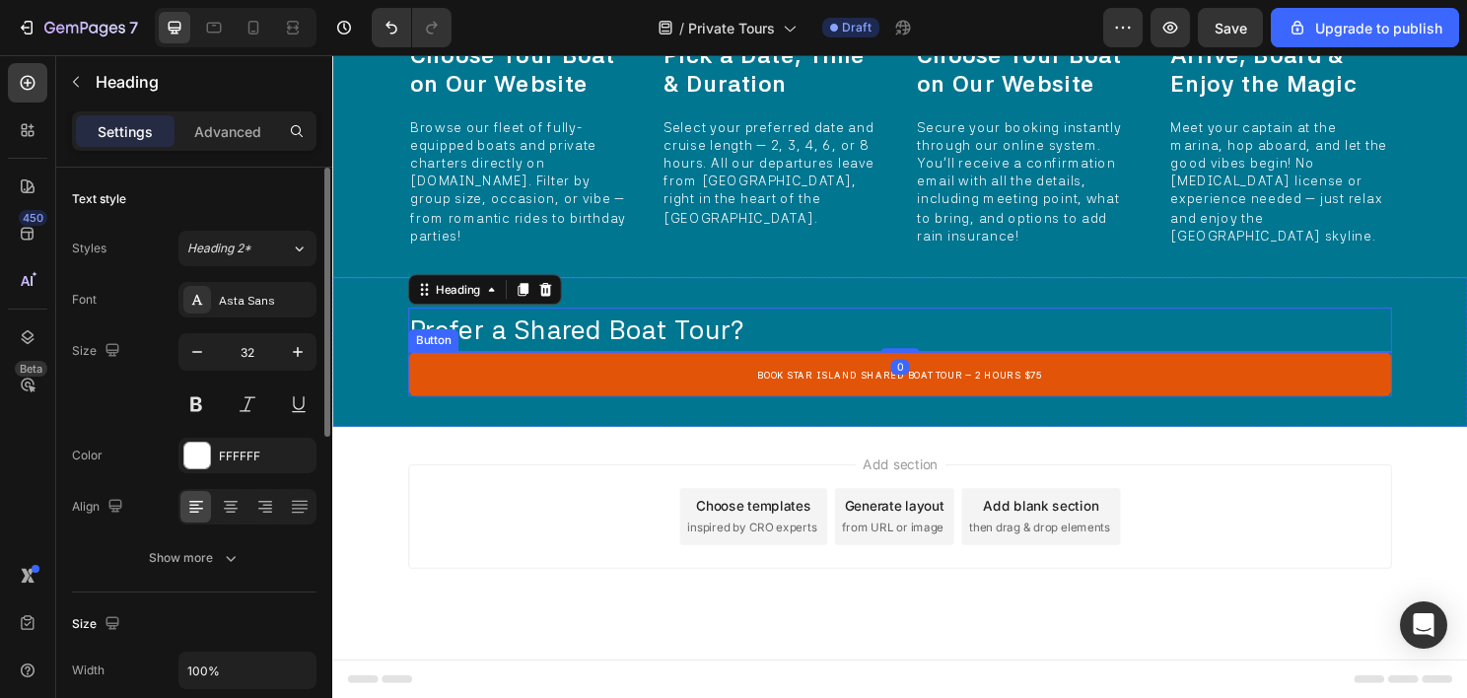
drag, startPoint x: 440, startPoint y: 530, endPoint x: 432, endPoint y: 522, distance: 11.2
click at [439, 411] on button "Book Star Island Shared Boat Tour – 2 Hours $75" at bounding box center [923, 388] width 1025 height 46
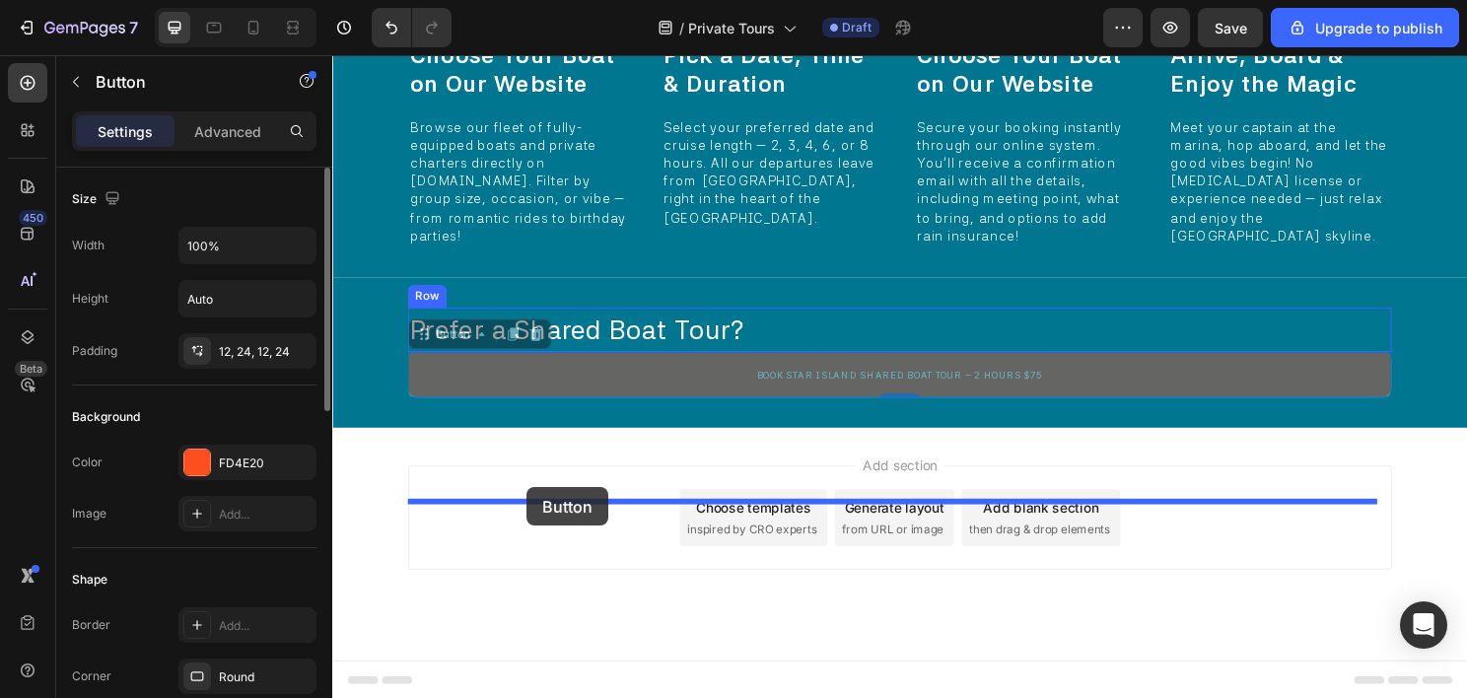
drag, startPoint x: 427, startPoint y: 512, endPoint x: 534, endPoint y: 506, distance: 107.6
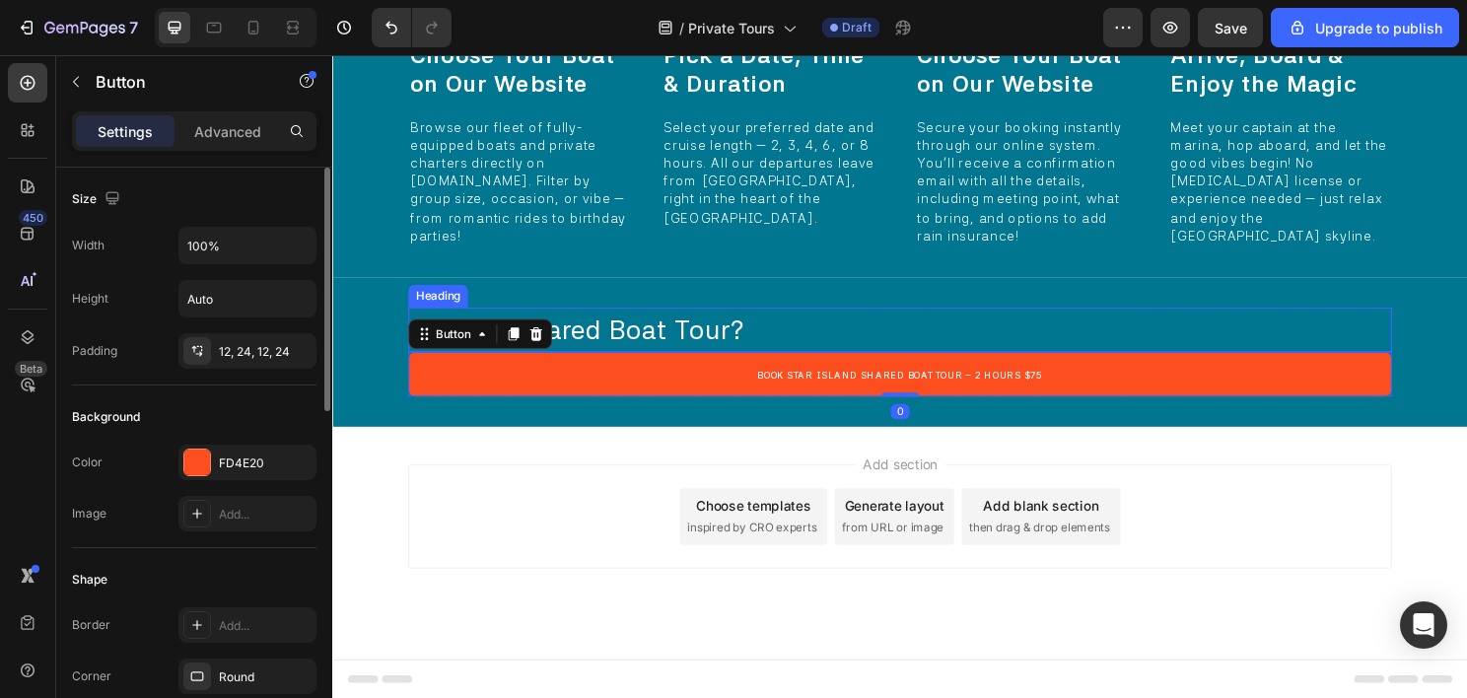
click at [449, 365] on h2 "Prefer a Shared Boat Tour?" at bounding box center [923, 341] width 1025 height 46
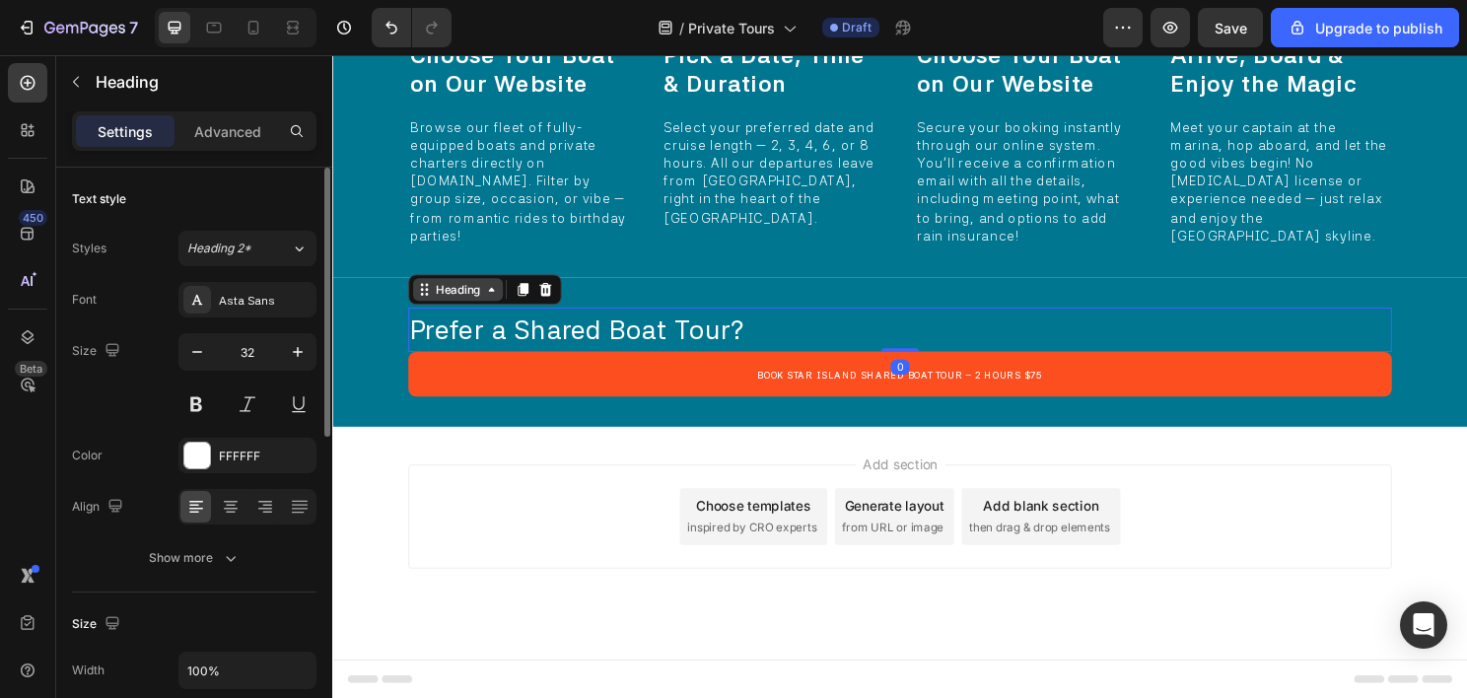
click at [443, 309] on div "Heading" at bounding box center [463, 300] width 54 height 18
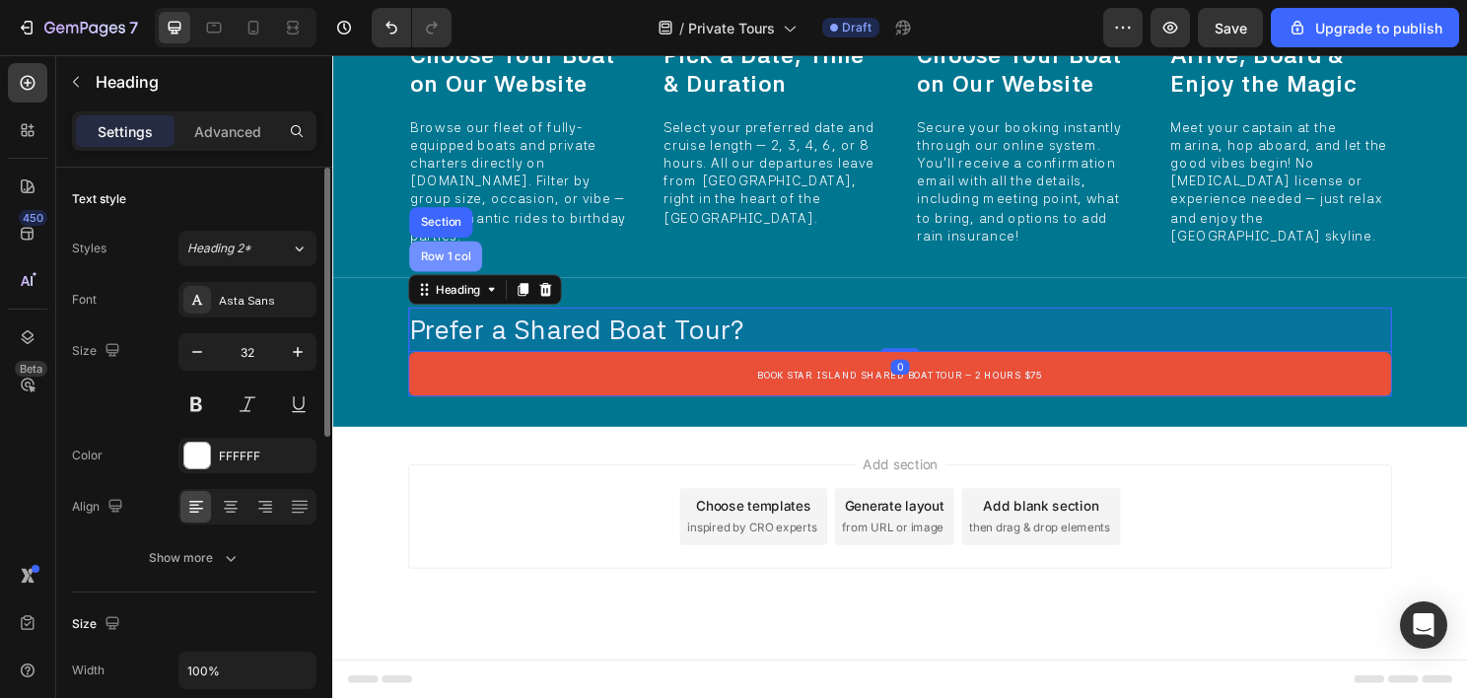
click at [448, 281] on div "Row 1 col" at bounding box center [450, 265] width 76 height 32
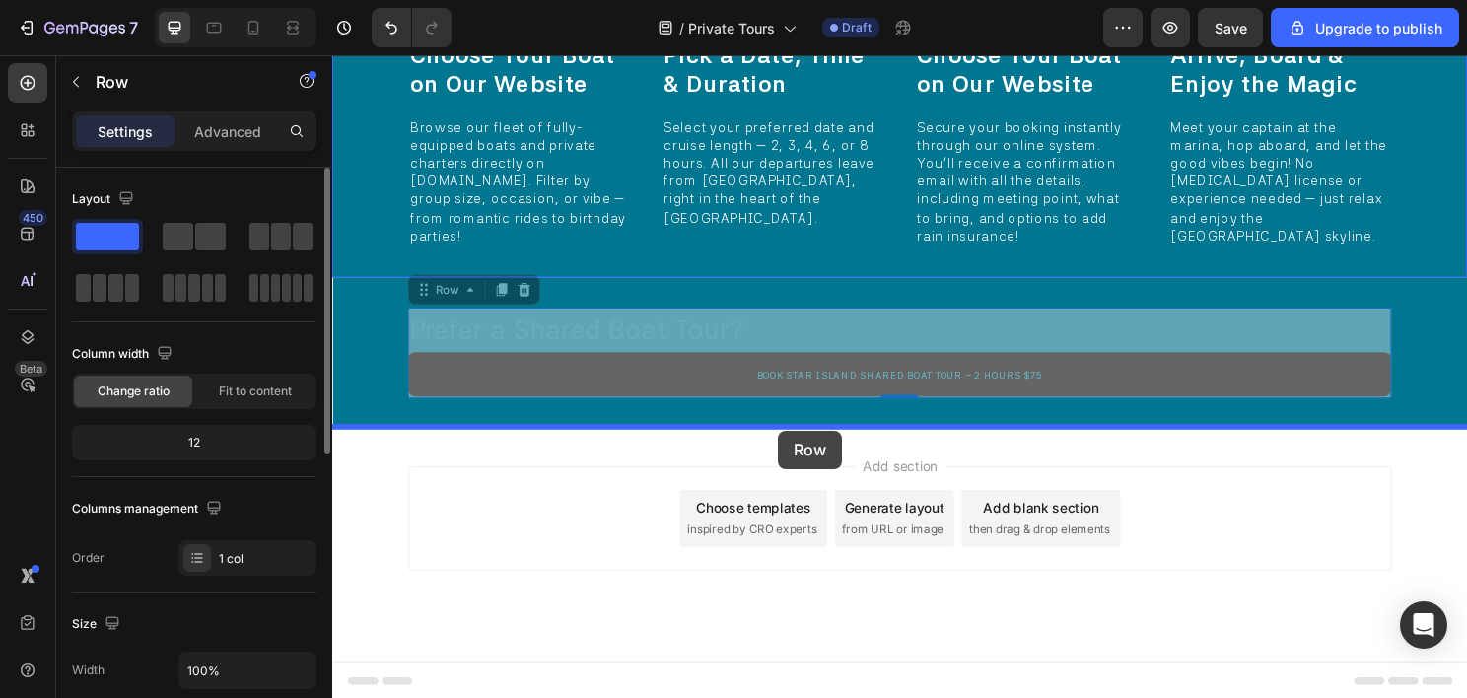
drag, startPoint x: 429, startPoint y: 461, endPoint x: 797, endPoint y: 447, distance: 368.0
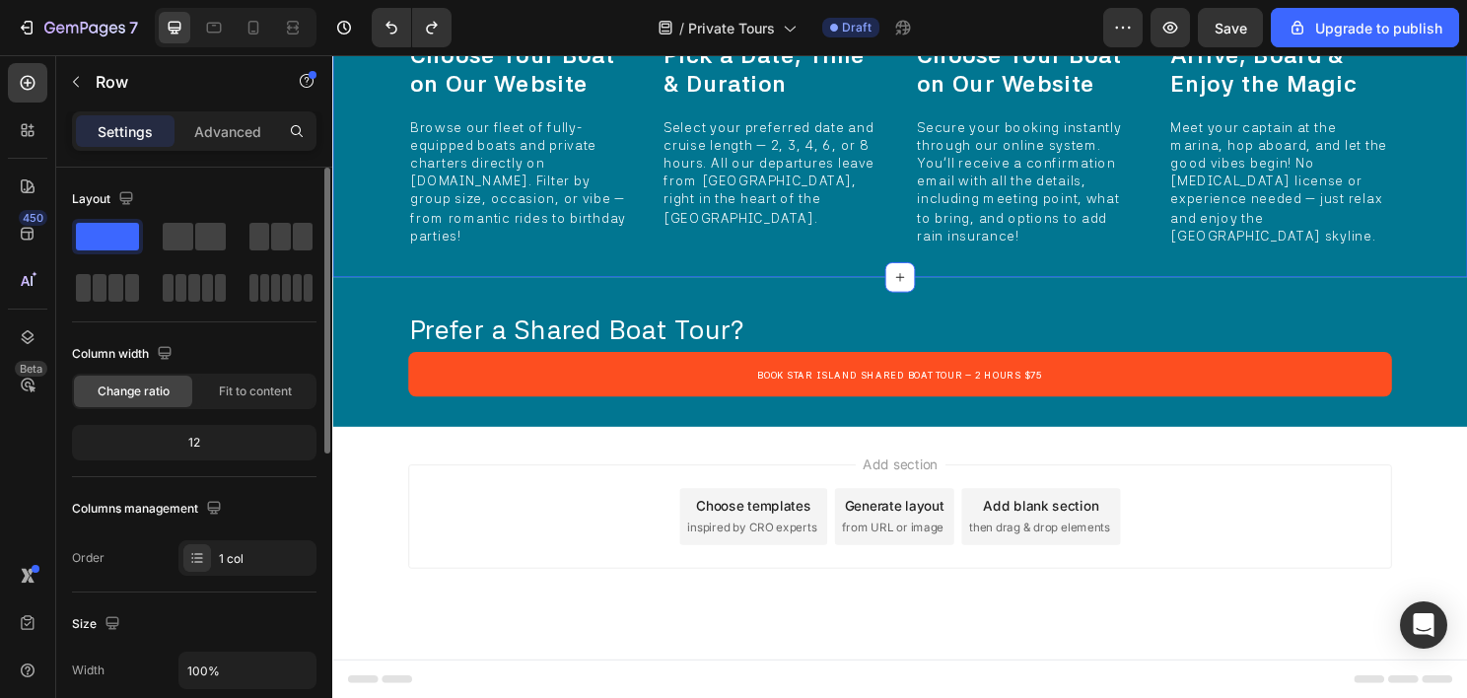
click at [661, 287] on div "Image Choose Your Boat on Our Website Heading Browse our fleet of fully-equippe…" at bounding box center [923, 147] width 1183 height 280
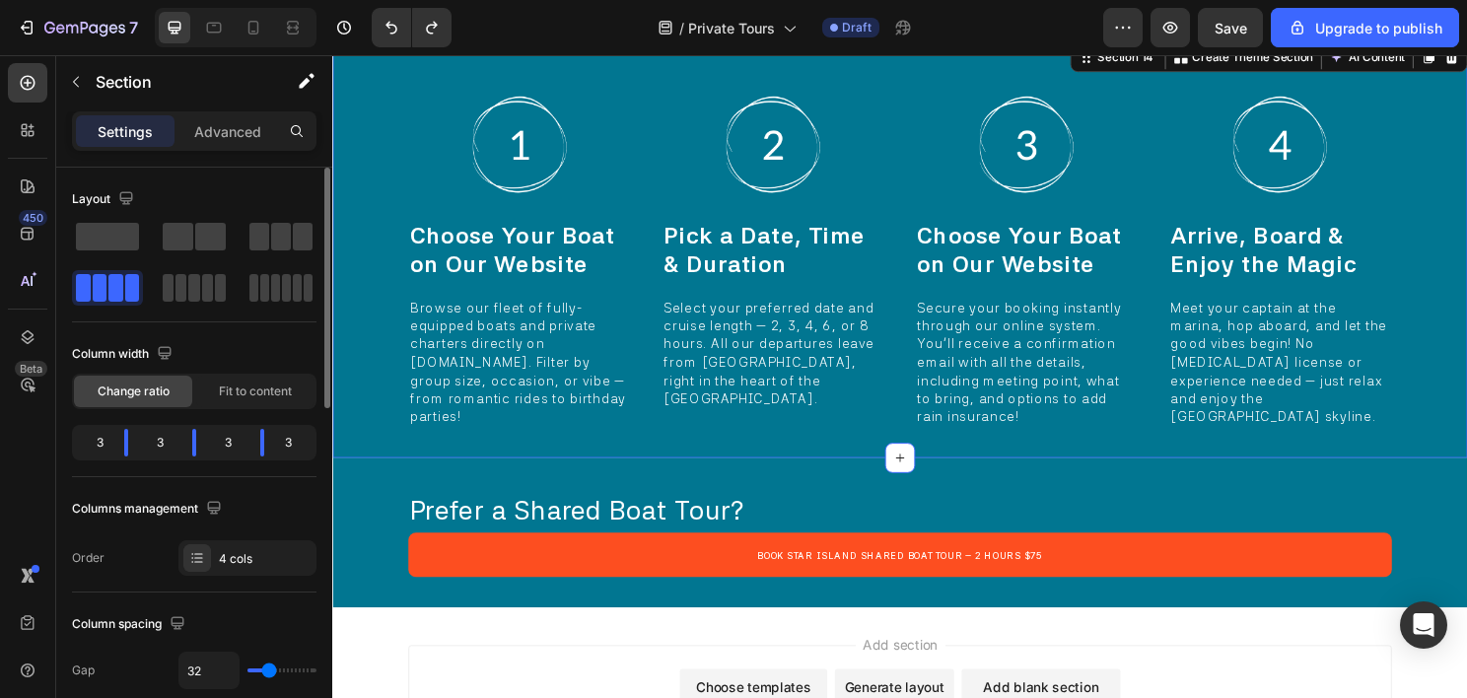
scroll to position [10040, 0]
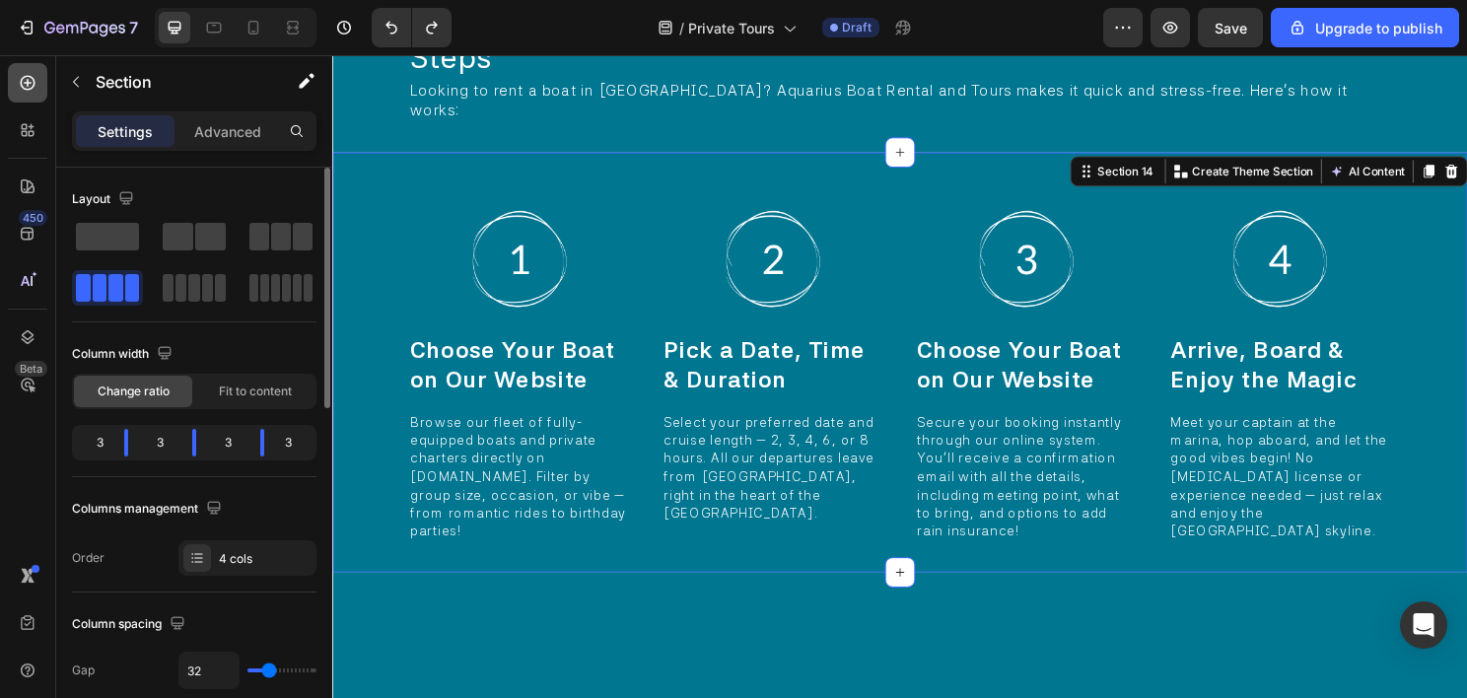
click at [32, 75] on icon at bounding box center [28, 83] width 20 height 20
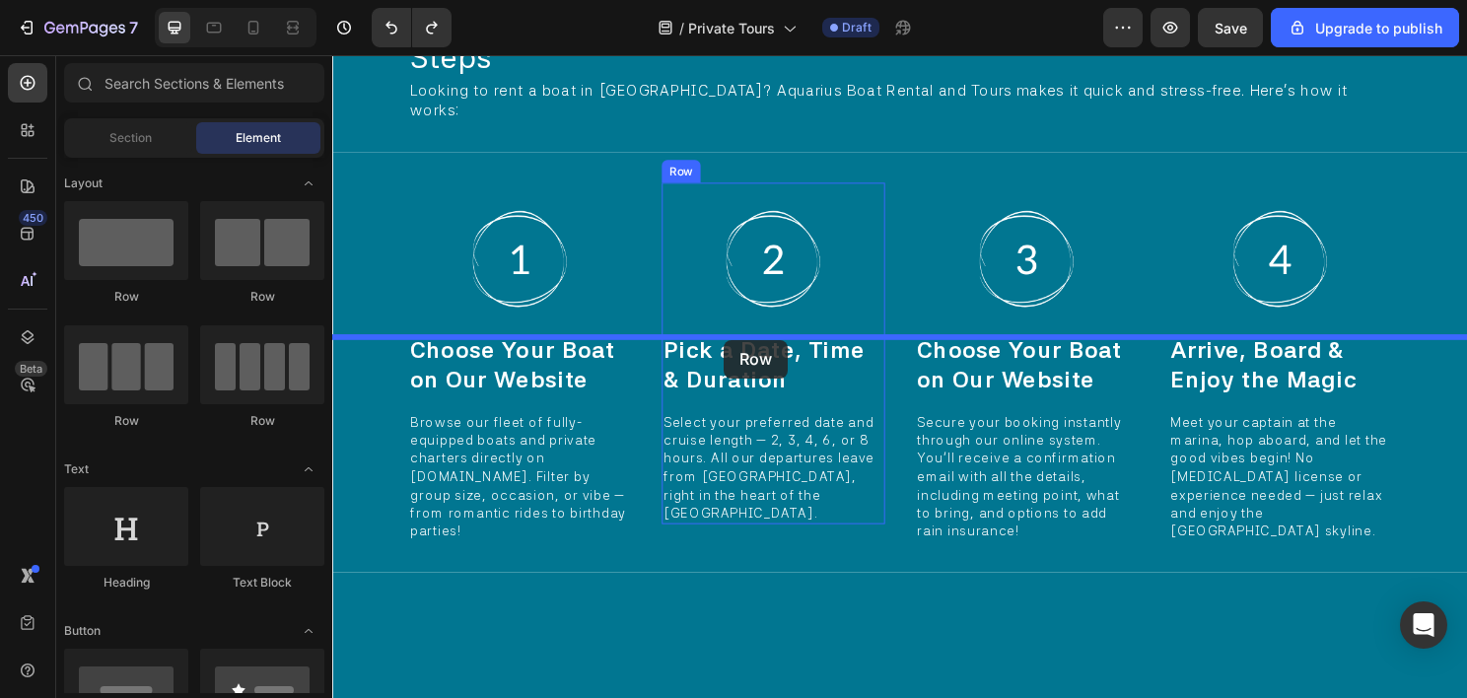
drag, startPoint x: 465, startPoint y: 303, endPoint x: 740, endPoint y: 352, distance: 279.4
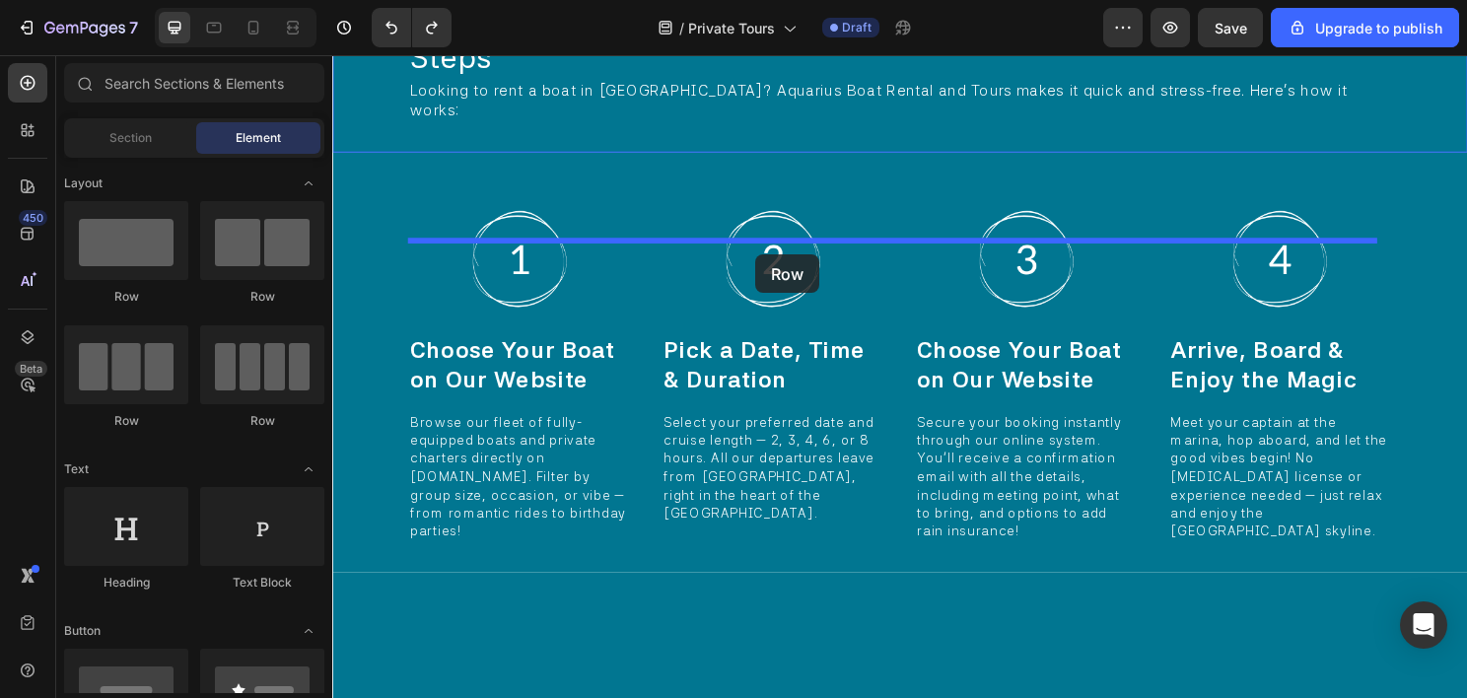
drag, startPoint x: 454, startPoint y: 296, endPoint x: 773, endPoint y: 262, distance: 320.2
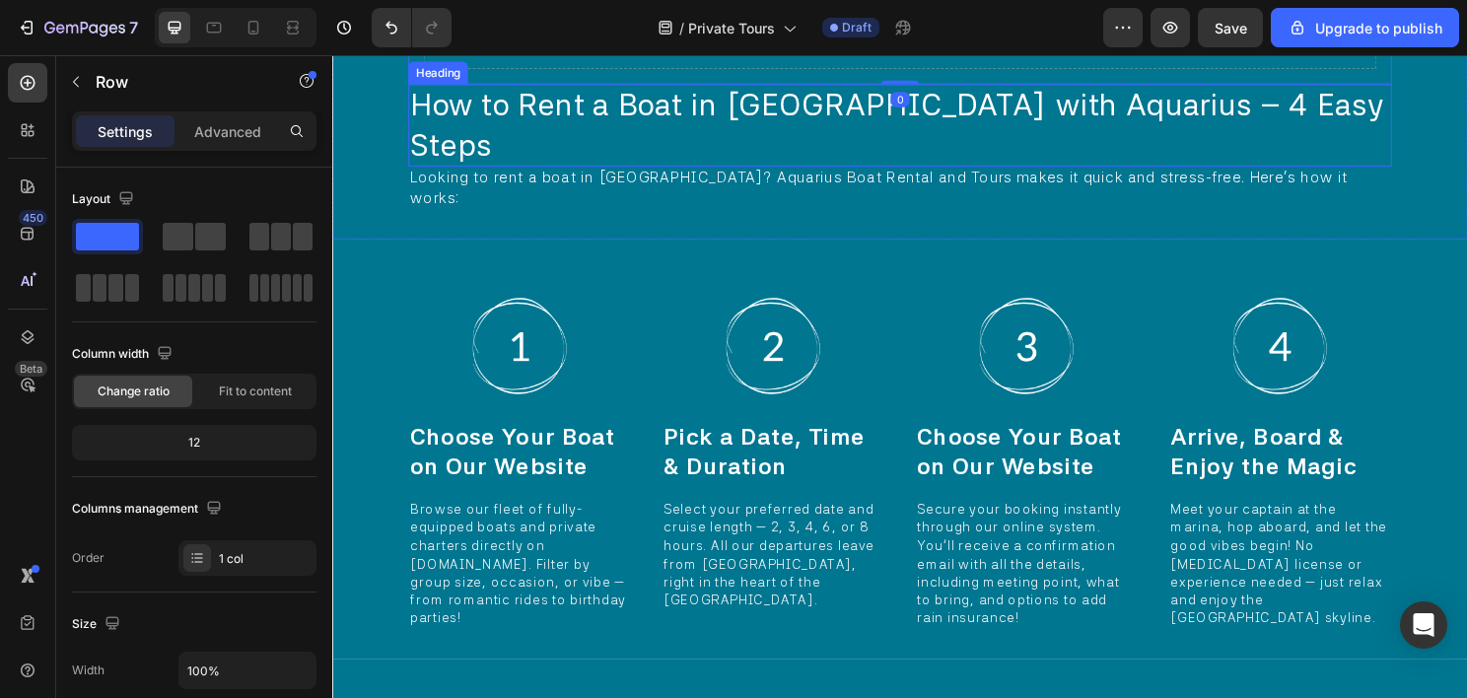
click at [442, 168] on span "How to Rent a Boat in [GEOGRAPHIC_DATA] with Aquarius – 4 Easy Steps" at bounding box center [920, 128] width 1015 height 79
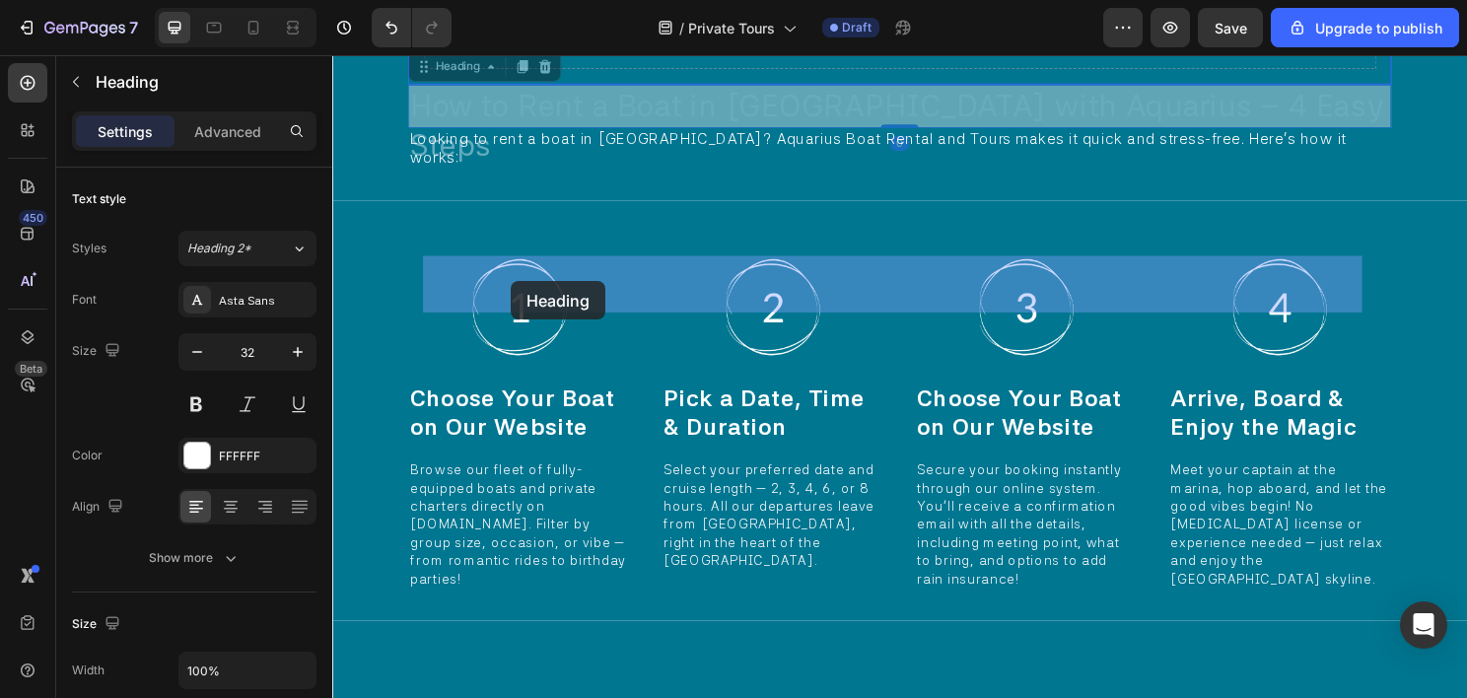
drag, startPoint x: 445, startPoint y: 319, endPoint x: 519, endPoint y: 291, distance: 79.3
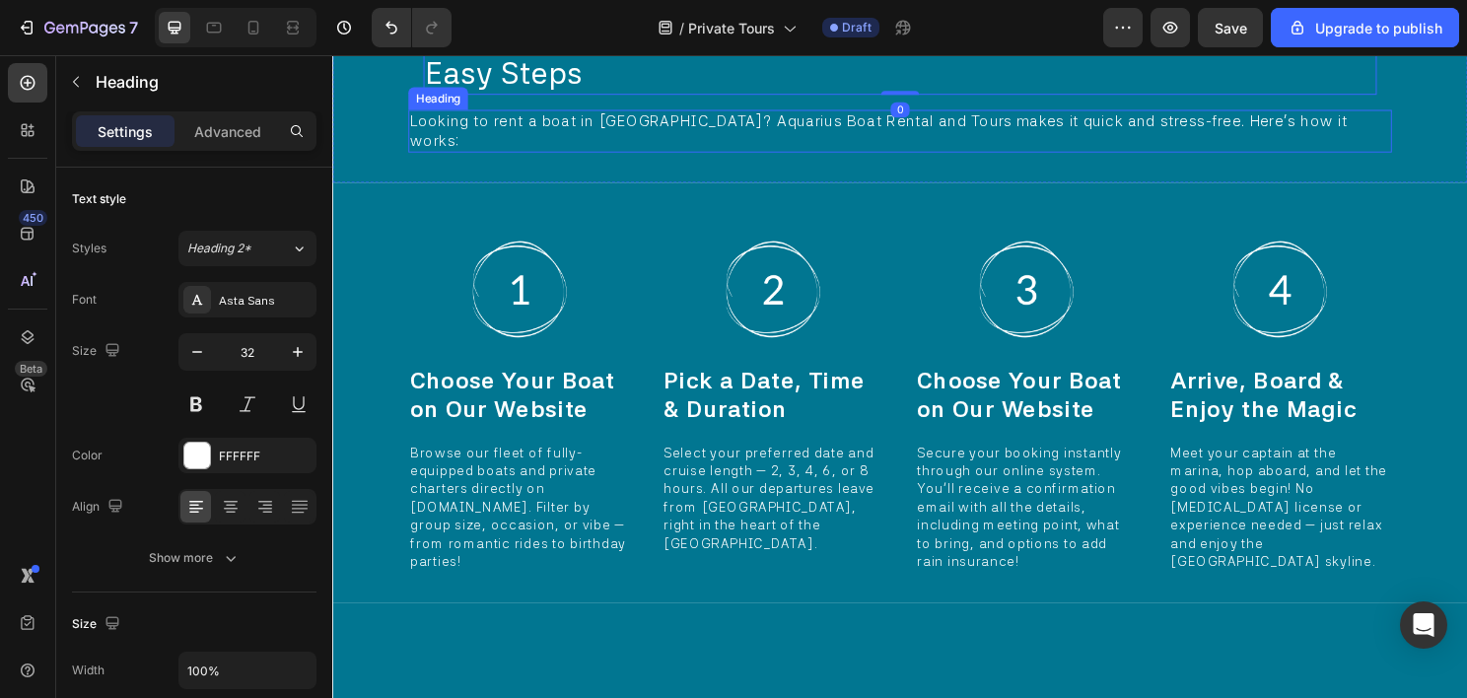
click at [453, 154] on span "Looking to rent a boat in [GEOGRAPHIC_DATA]? Aquarius Boat Rental and Tours mak…" at bounding box center [901, 133] width 977 height 39
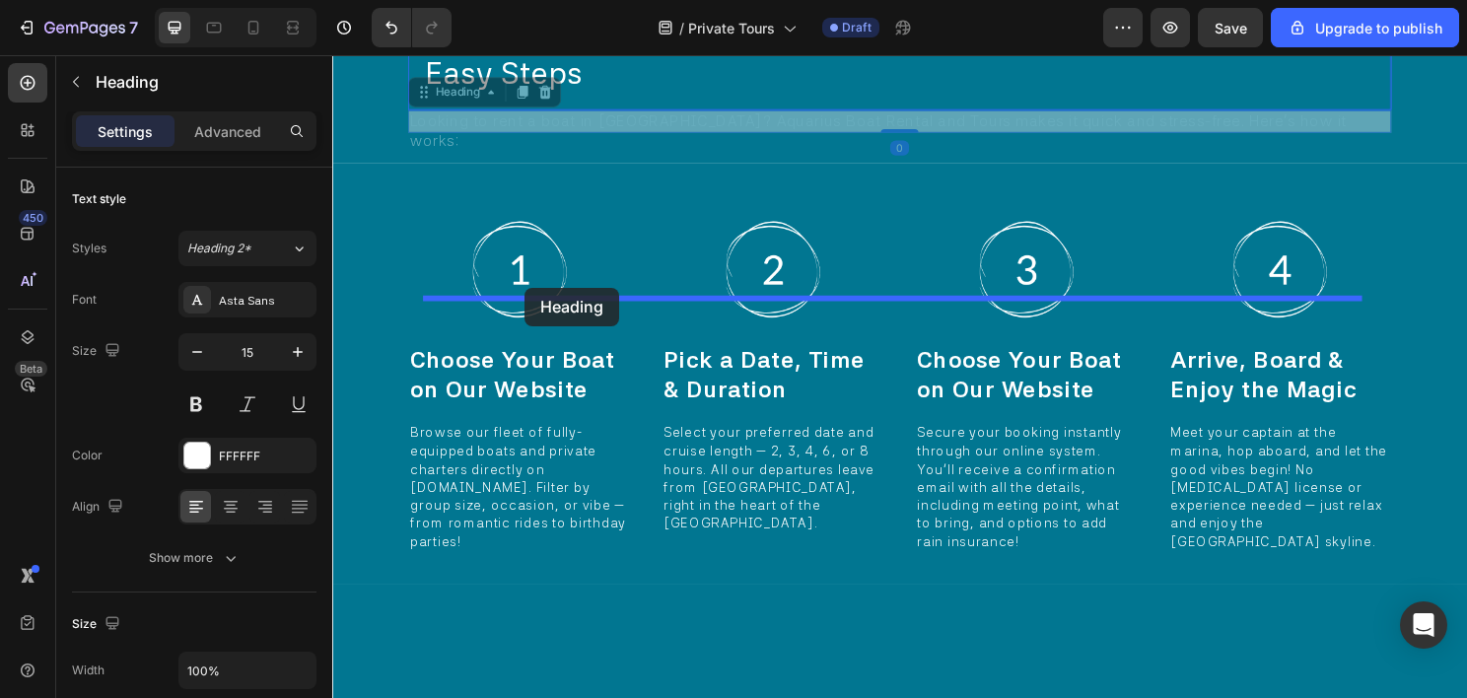
drag, startPoint x: 445, startPoint y: 310, endPoint x: 532, endPoint y: 298, distance: 88.5
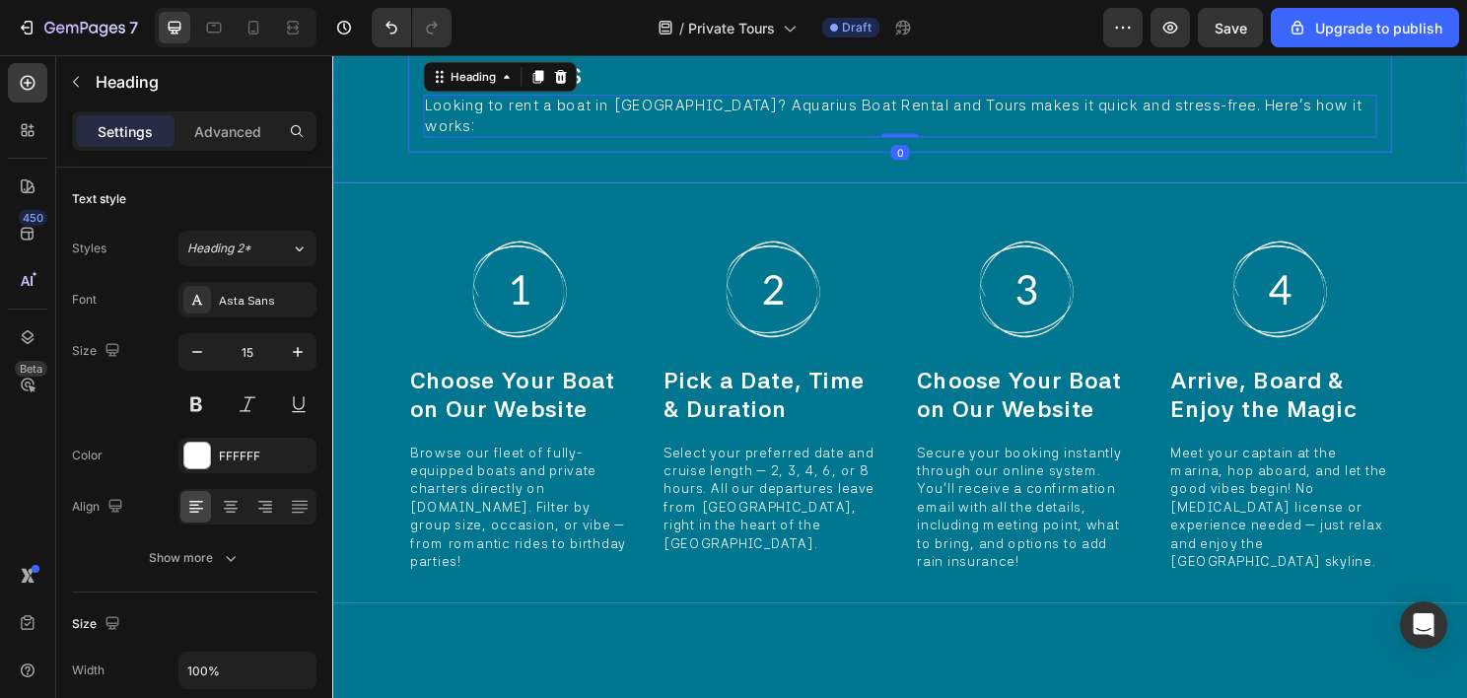
click at [442, 157] on div "How to Rent a Boat in Miami with Aquarius – 4 Easy Steps Heading Looking to ren…" at bounding box center [923, 76] width 1025 height 162
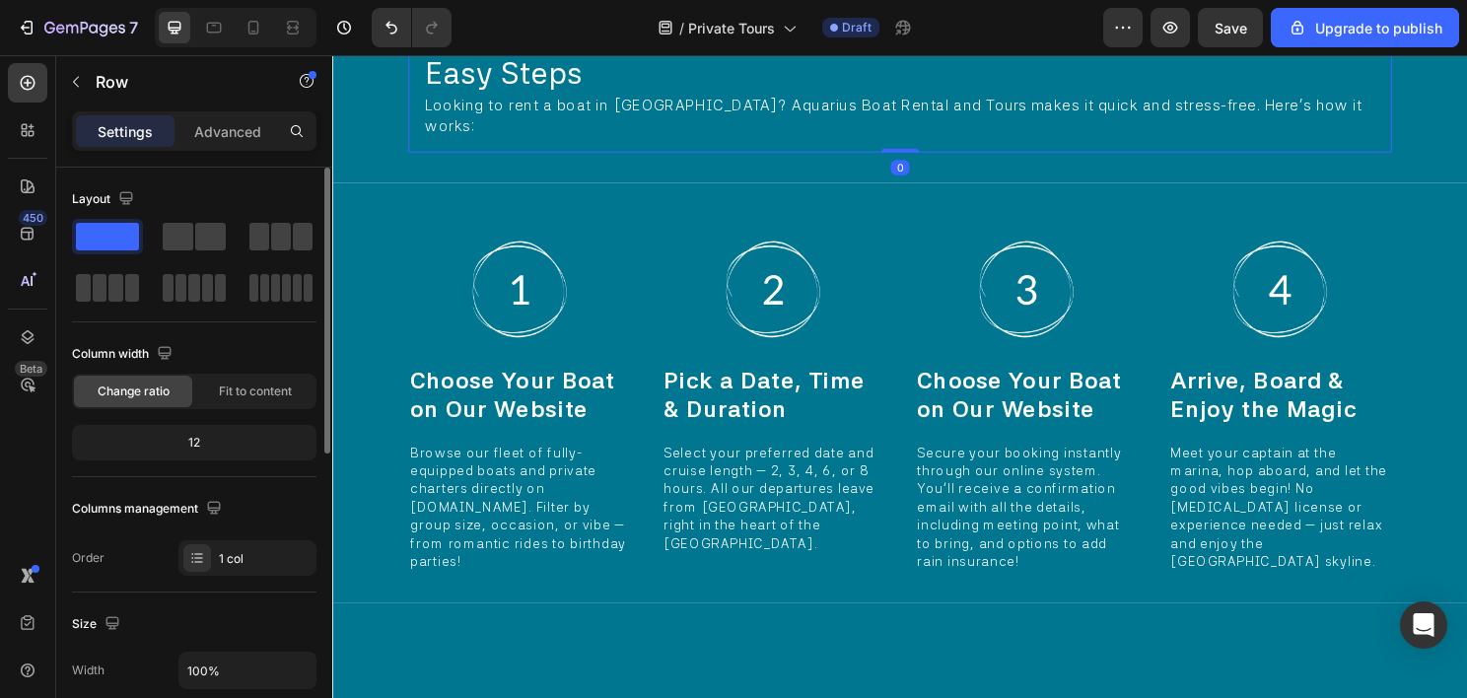
scroll to position [296, 0]
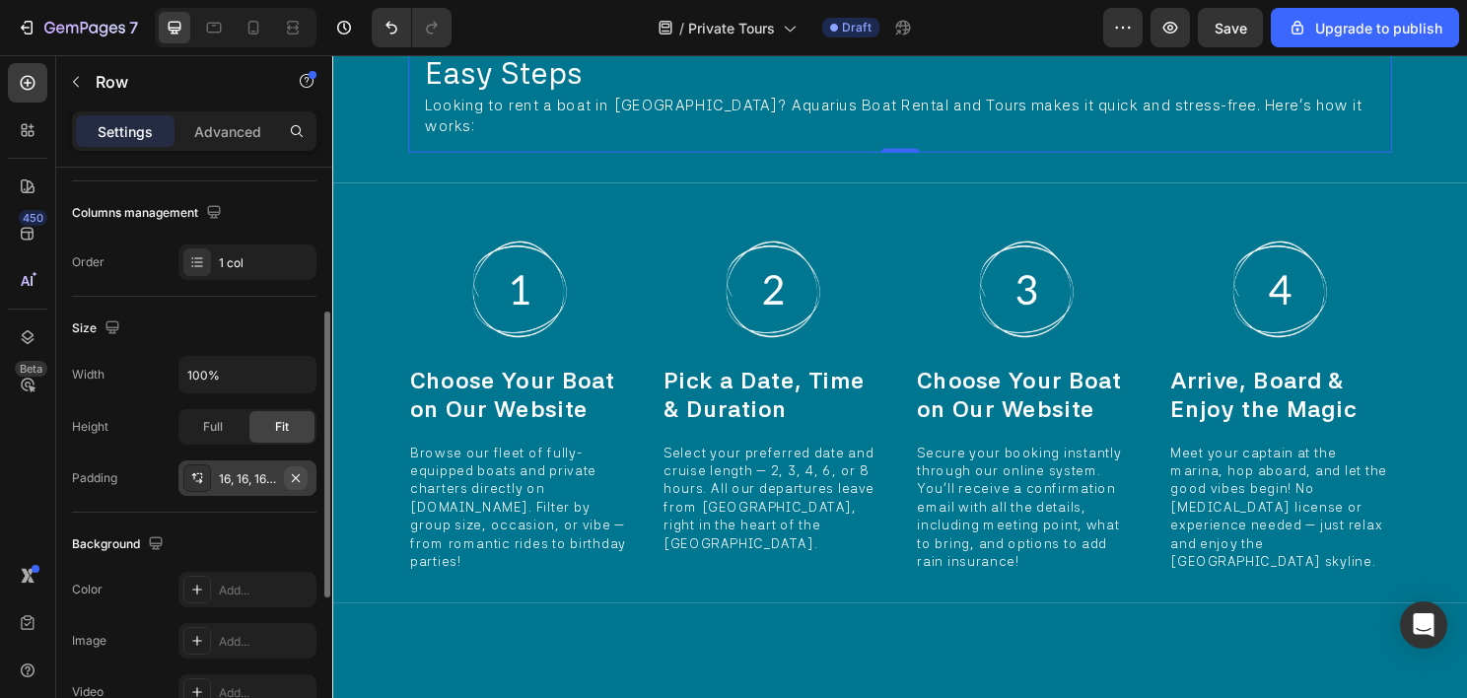
click at [298, 477] on icon "button" at bounding box center [296, 478] width 16 height 16
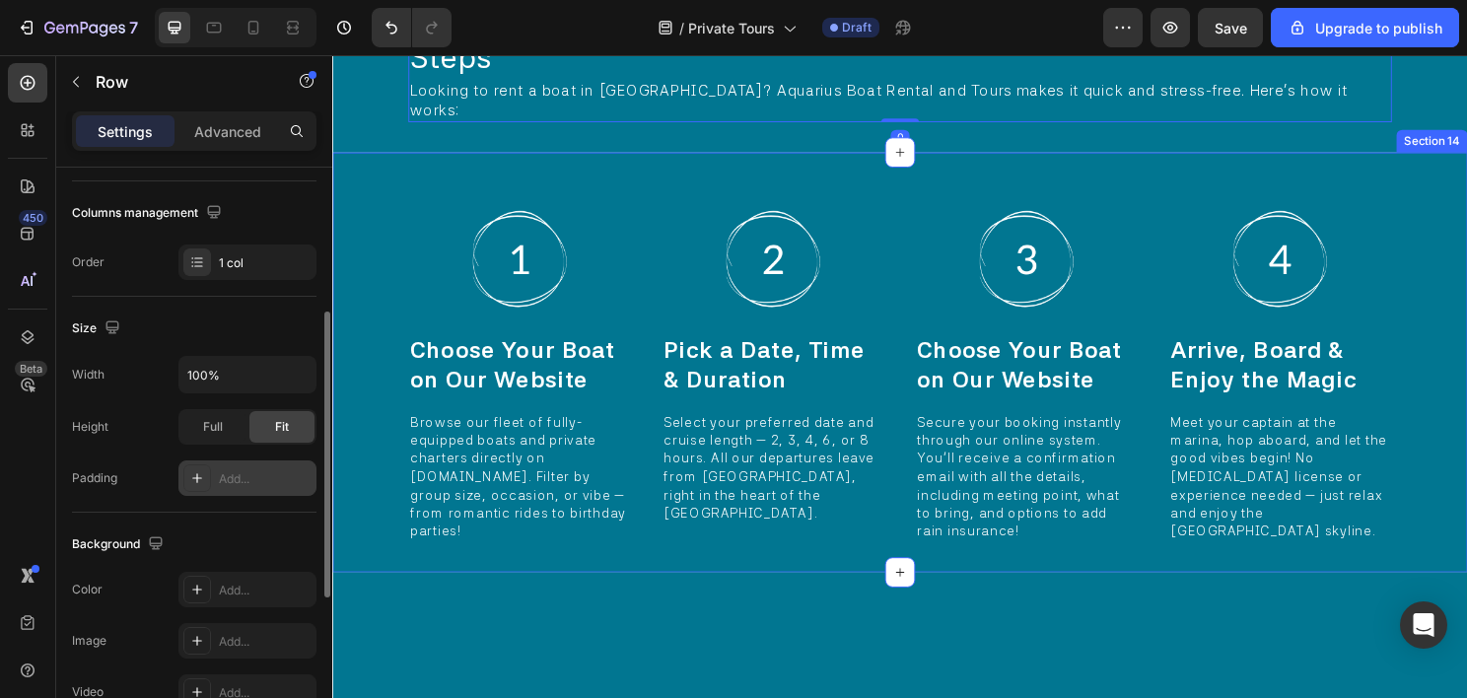
click at [392, 400] on div "Image Choose Your Boat on Our Website Heading Browse our fleet of fully-equippe…" at bounding box center [923, 376] width 1183 height 438
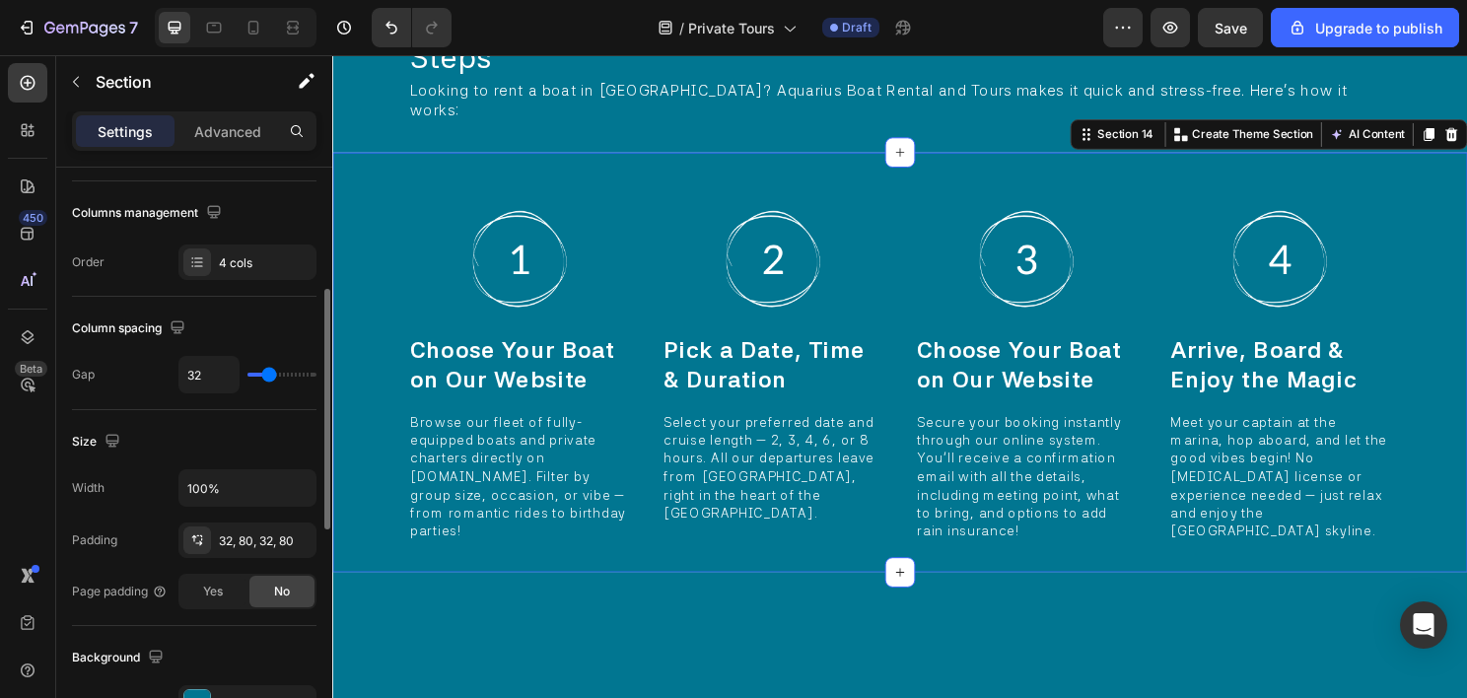
scroll to position [0, 0]
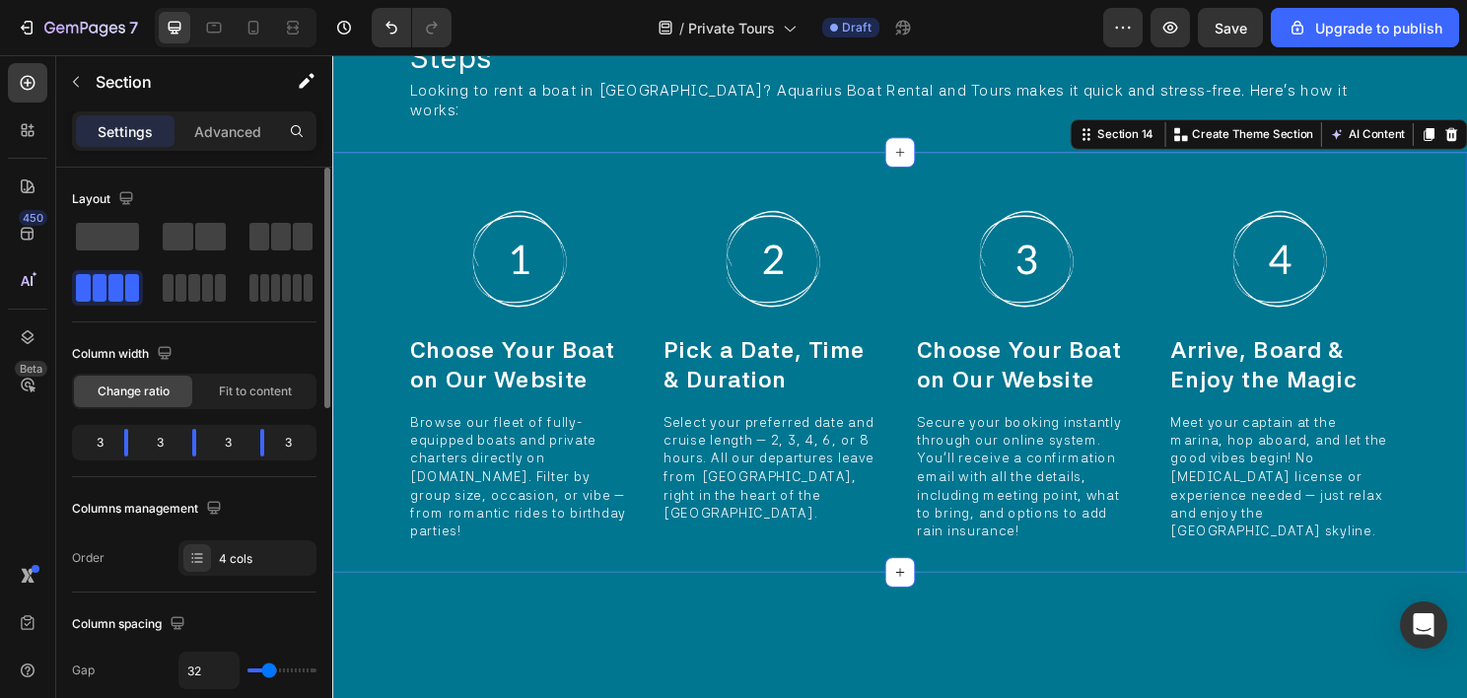
click at [657, 411] on div "Image Choose Your Boat on Our Website Heading Browse our fleet of fully-equippe…" at bounding box center [923, 376] width 1183 height 438
click at [649, 427] on div "Image Choose Your Boat on Our Website Heading Browse our fleet of fully-equippe…" at bounding box center [923, 376] width 1183 height 438
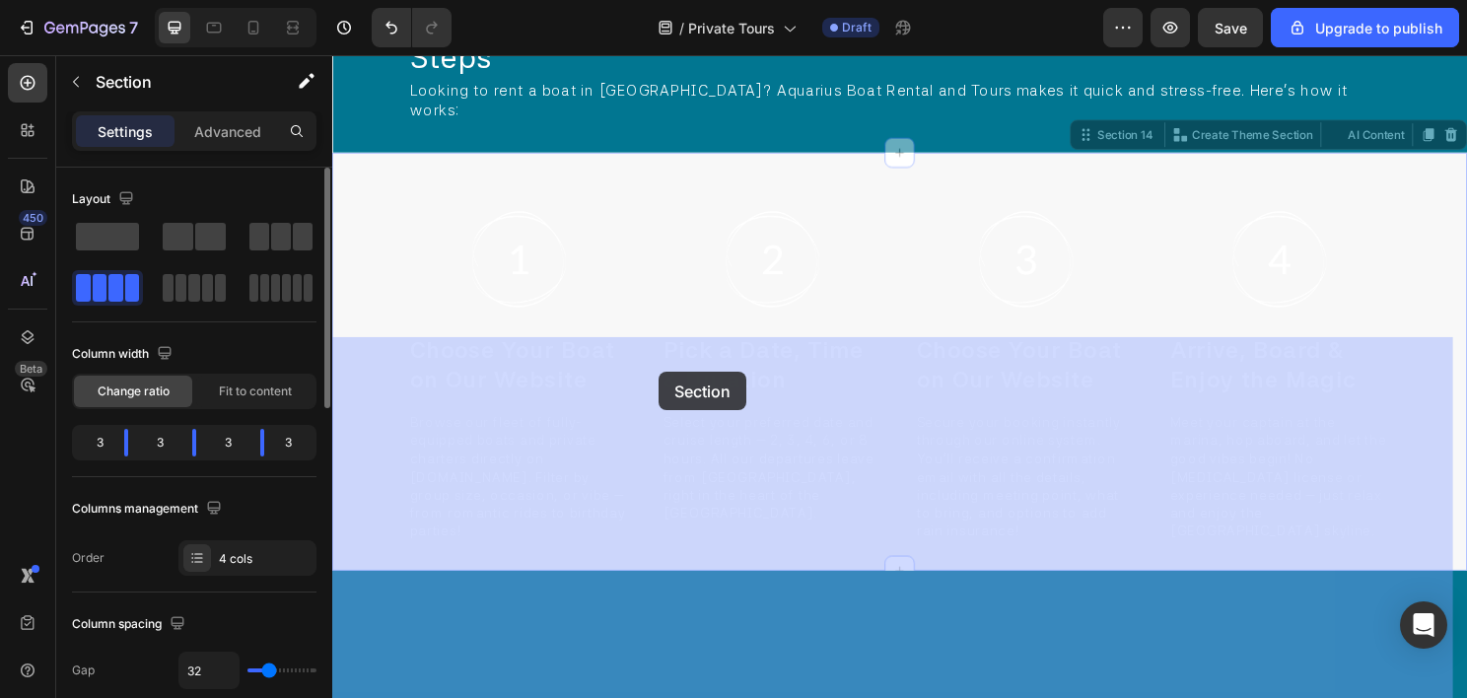
drag, startPoint x: 657, startPoint y: 446, endPoint x: 672, endPoint y: 385, distance: 62.2
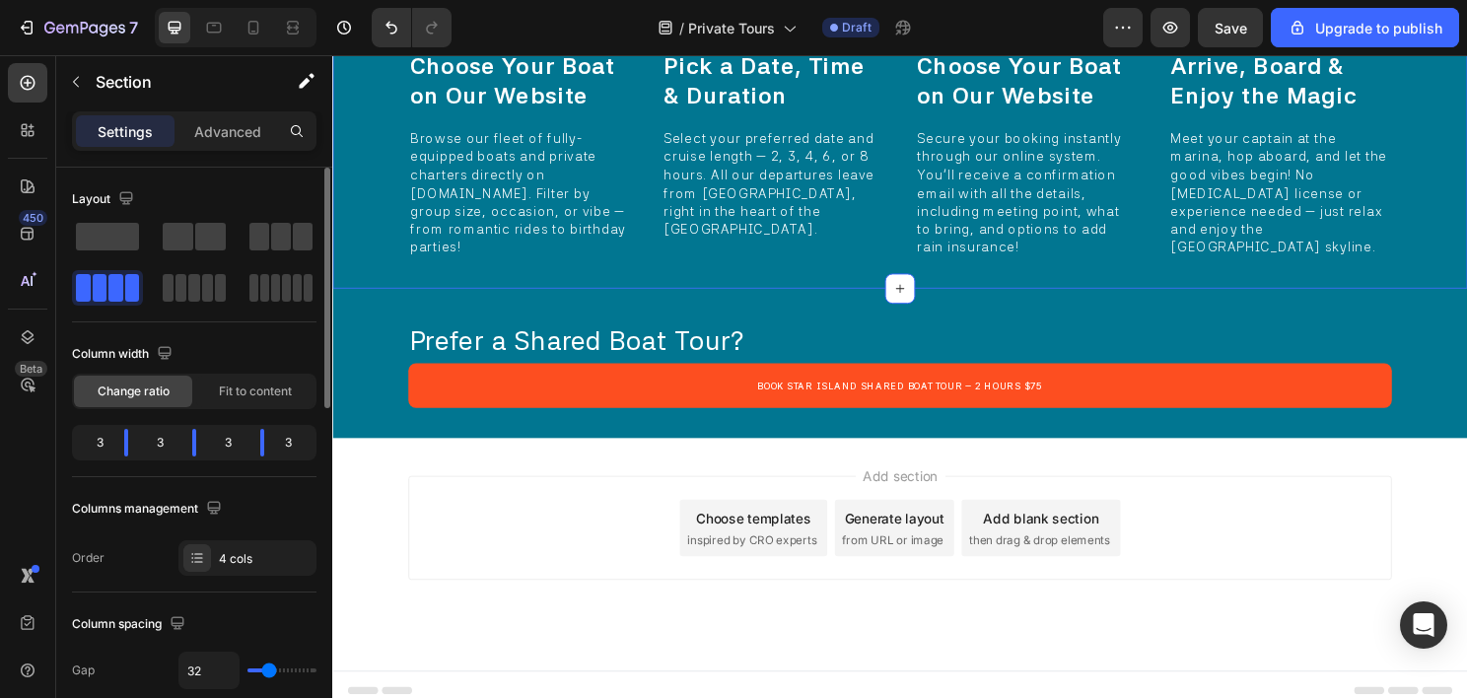
scroll to position [10040, 0]
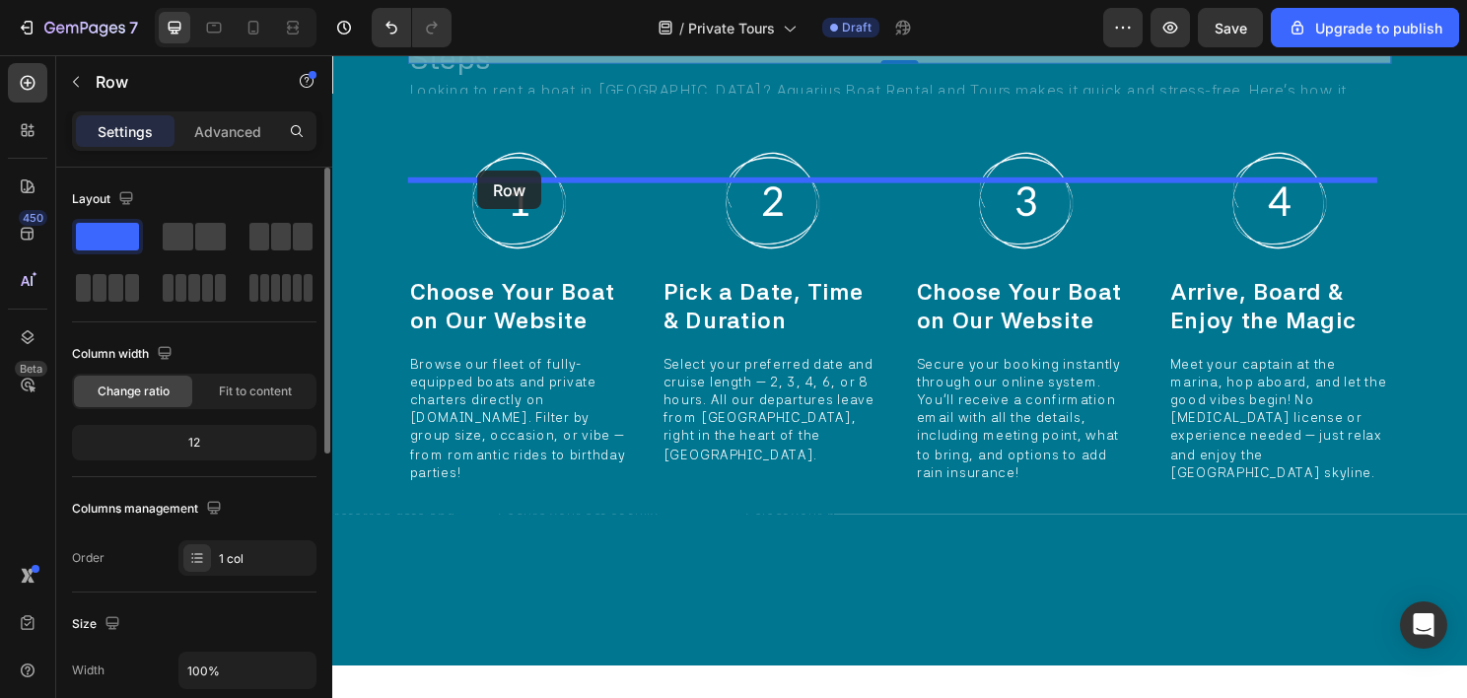
drag, startPoint x: 428, startPoint y: 230, endPoint x: 483, endPoint y: 175, distance: 77.4
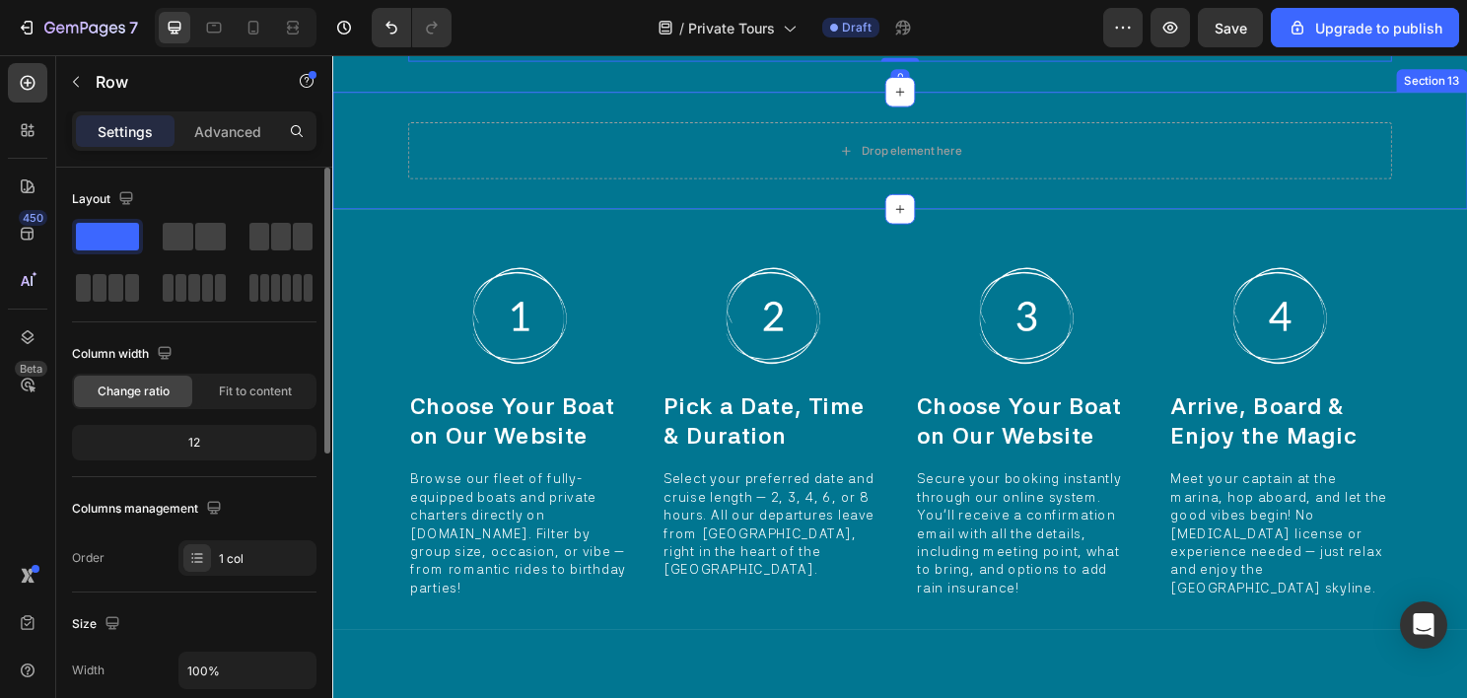
click at [386, 216] on div "Drop element here Section 13" at bounding box center [923, 155] width 1183 height 122
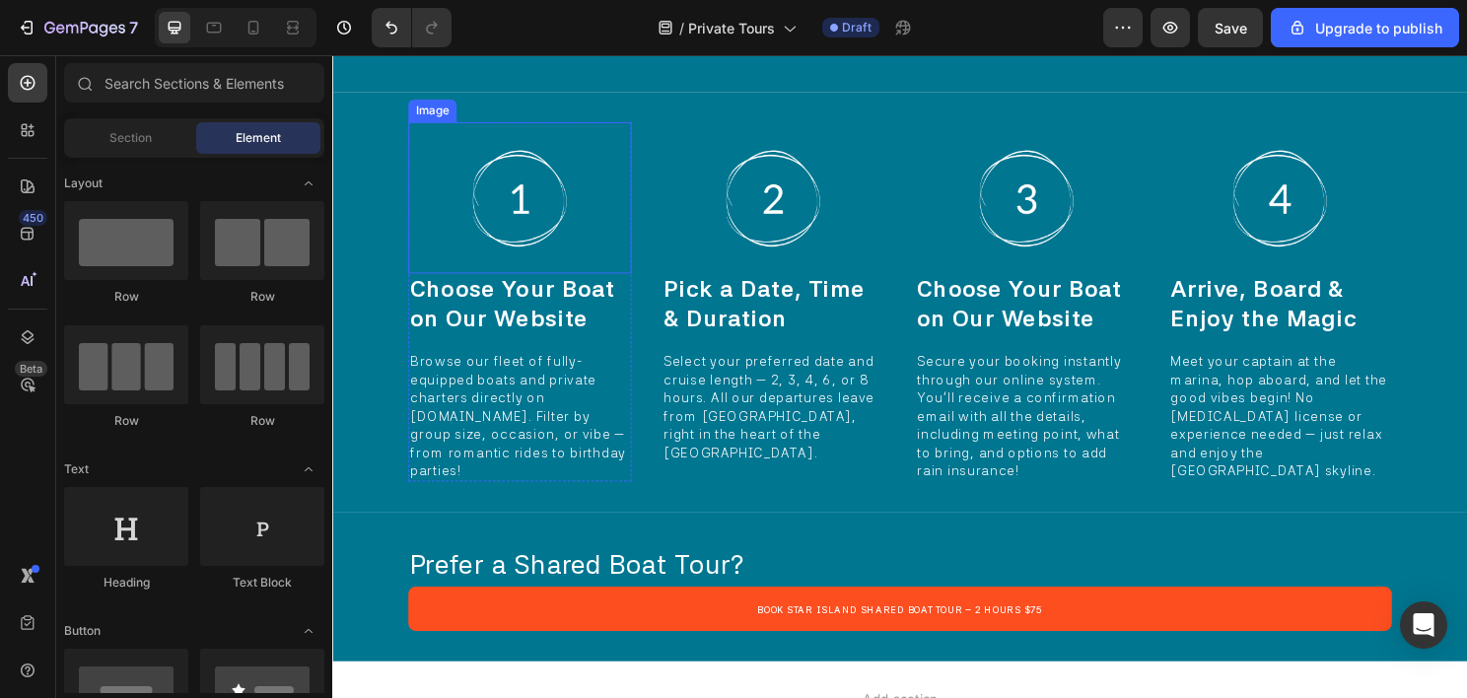
scroll to position [10139, 0]
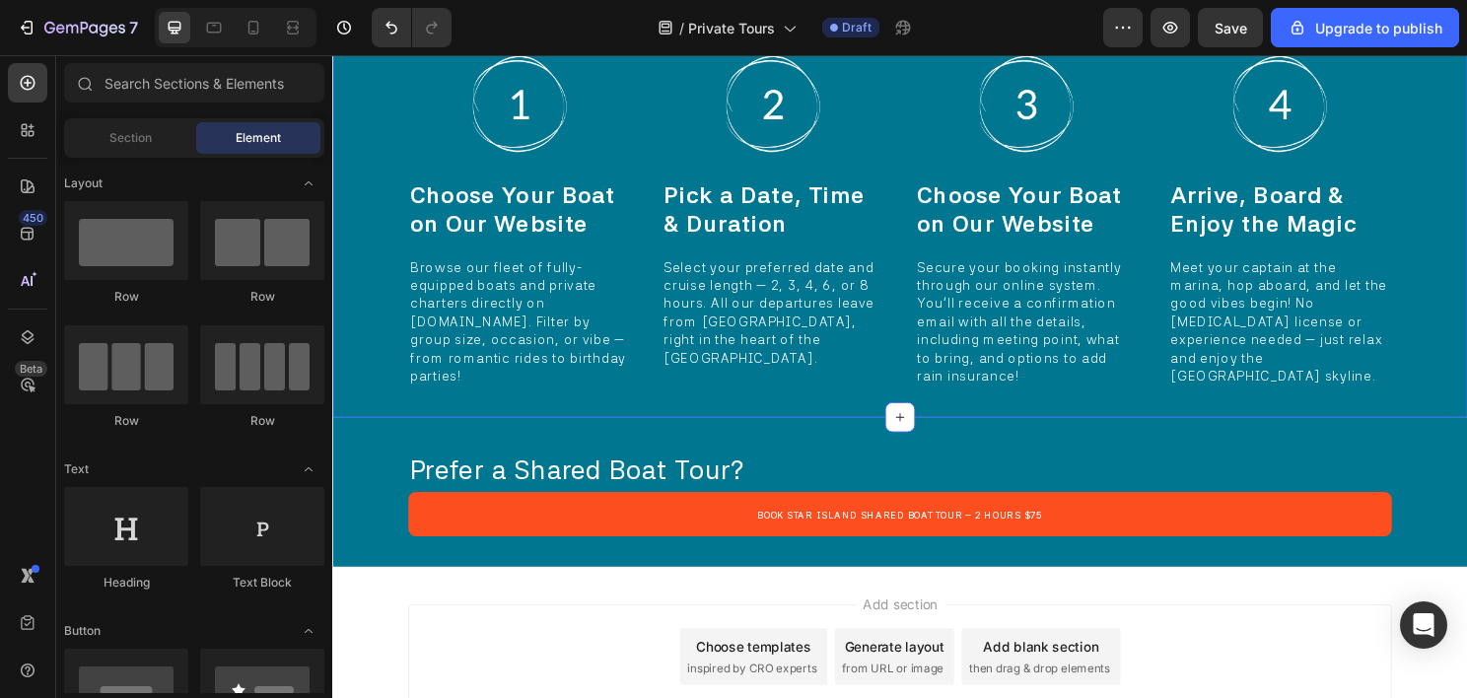
click at [565, 190] on div "Image Choose Your Boat on Our Website Heading Browse our fleet of fully-equippe…" at bounding box center [923, 214] width 1183 height 438
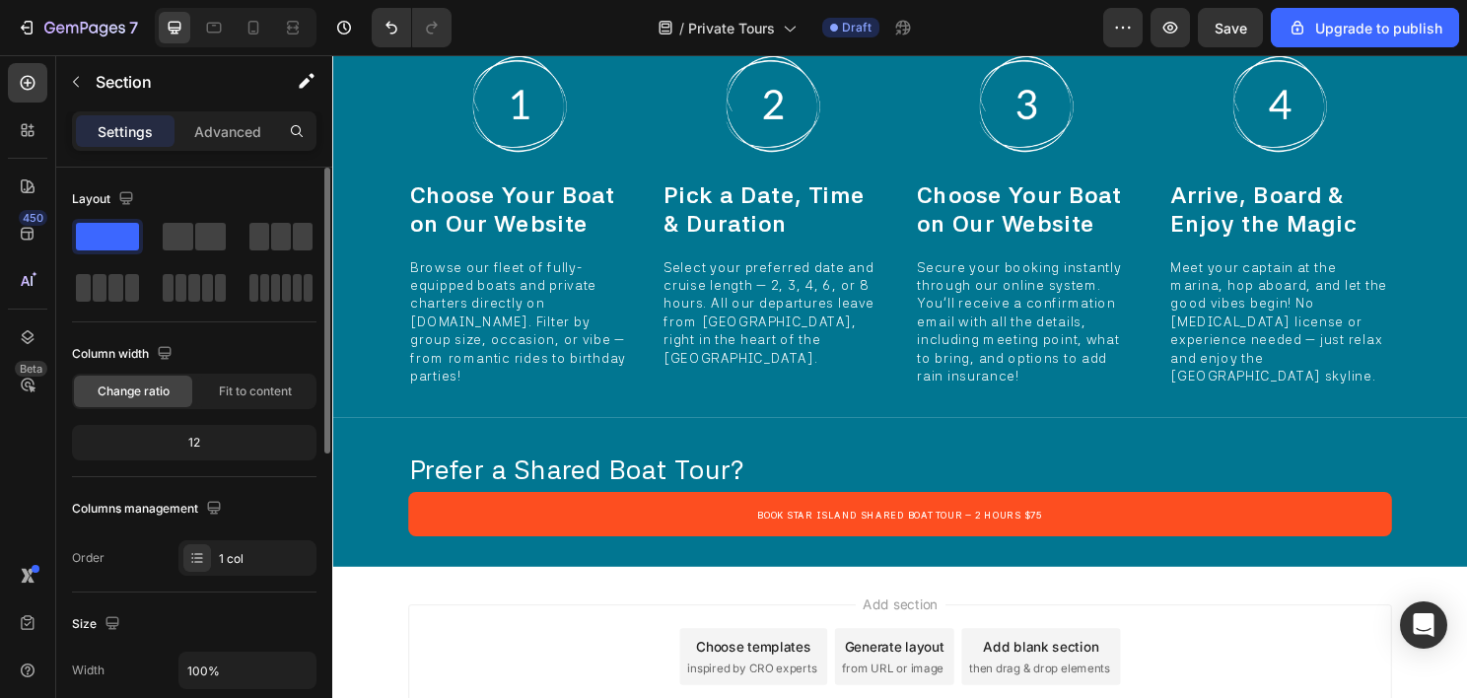
scroll to position [394, 0]
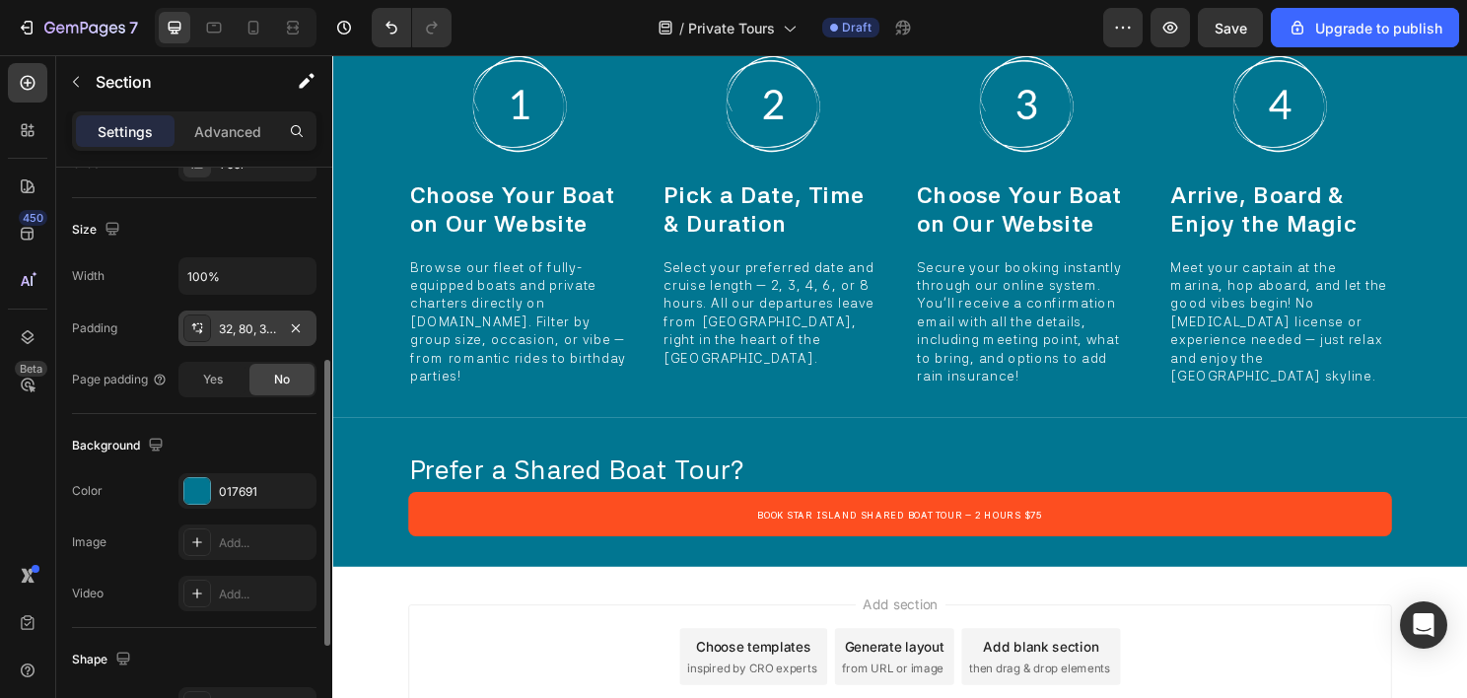
click at [264, 325] on div "32, 80, 32, 80" at bounding box center [247, 329] width 57 height 18
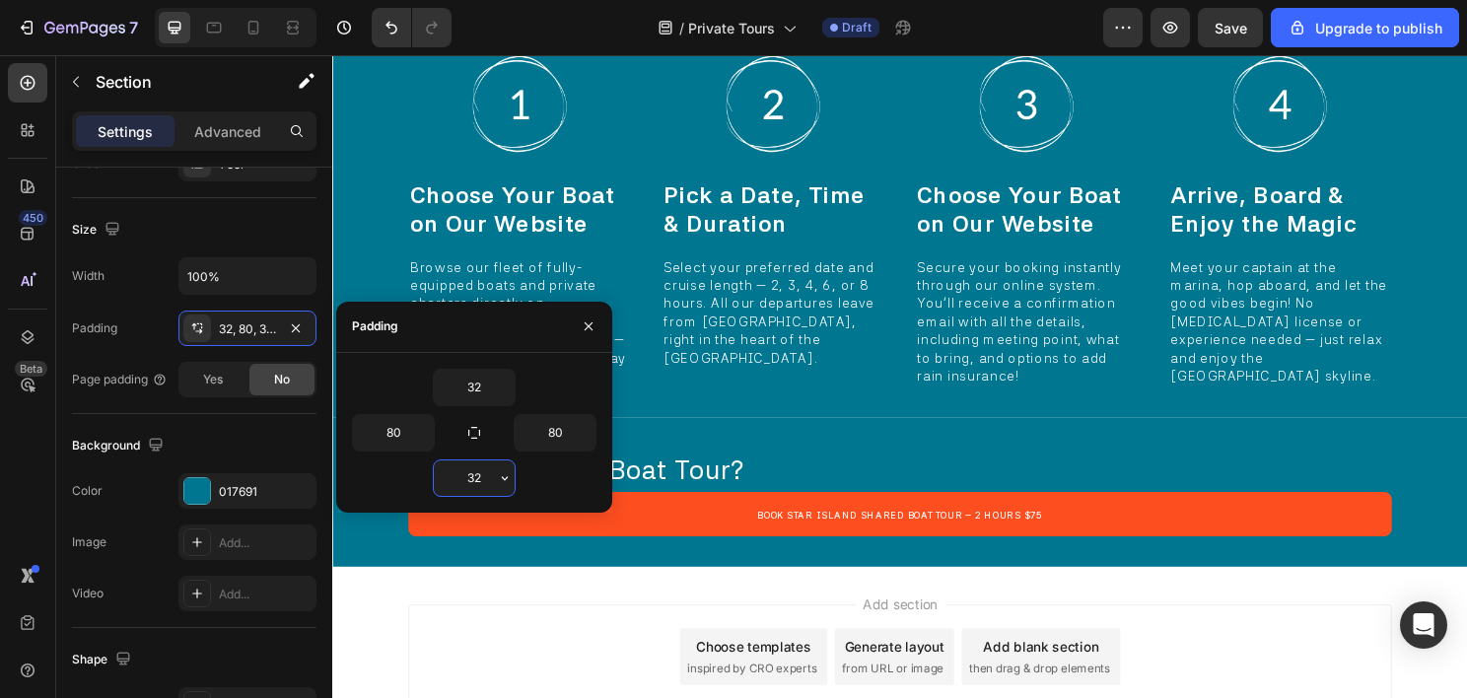
click at [491, 488] on input "32" at bounding box center [474, 477] width 81 height 35
type input "0"
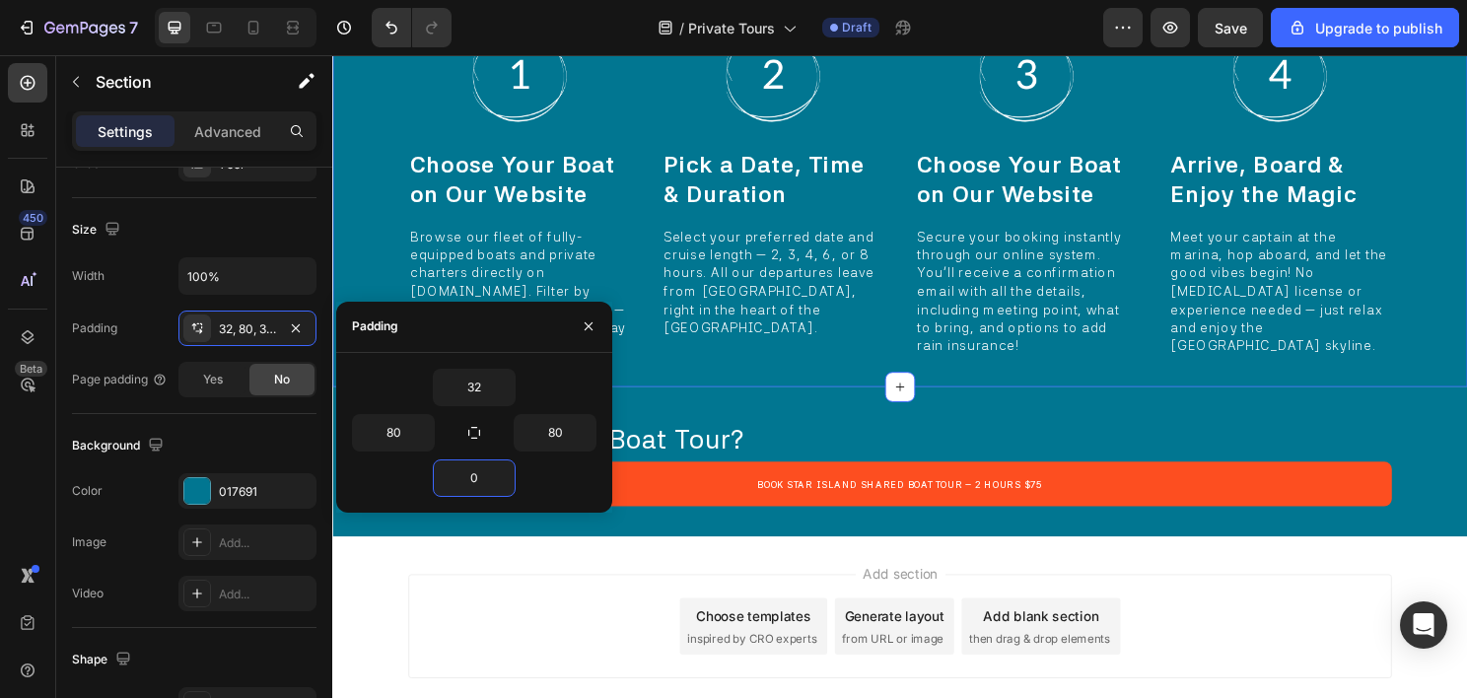
drag, startPoint x: 778, startPoint y: 537, endPoint x: 781, endPoint y: 522, distance: 15.1
click at [778, 370] on div "Image Pick a Date, Time & Duration Heading Select your preferred date and cruis…" at bounding box center [791, 182] width 233 height 375
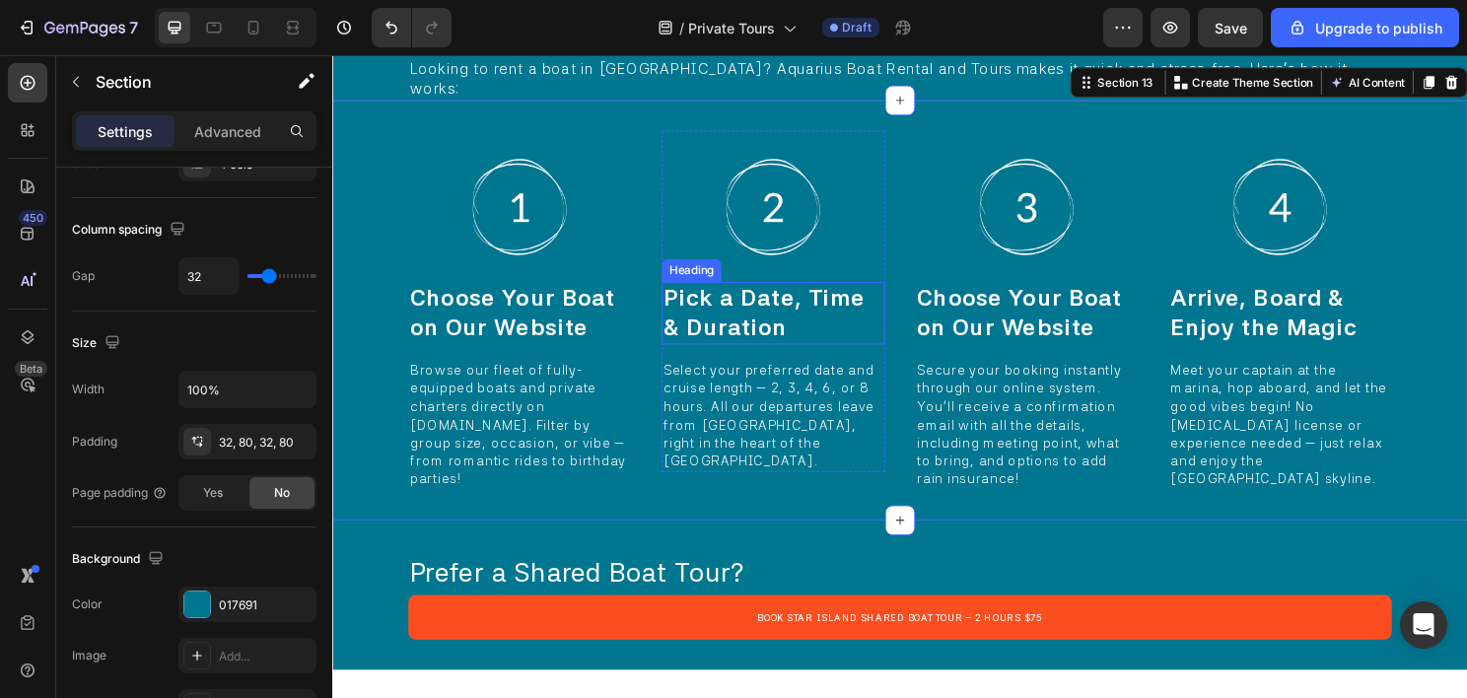
scroll to position [9942, 0]
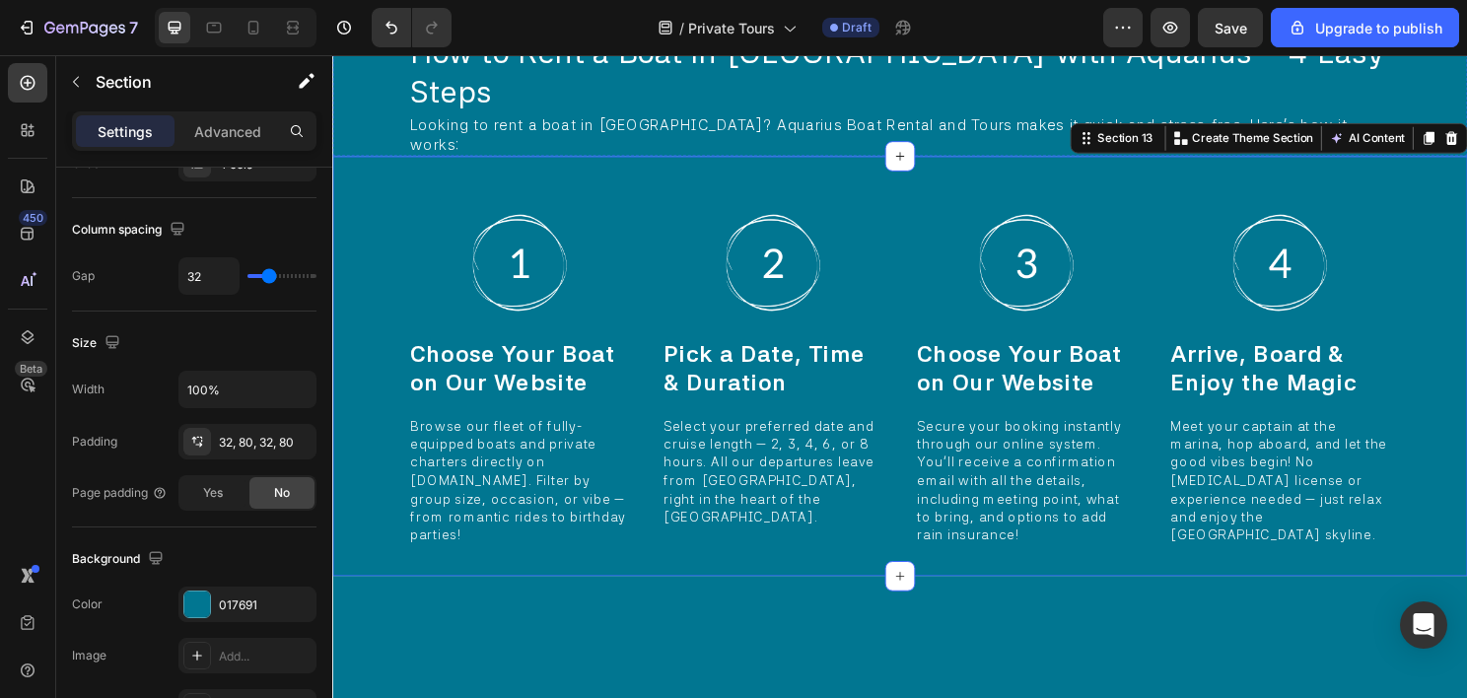
click at [883, 15] on div "View All Miami Boat Rental Options Heading Icon Row" at bounding box center [924, 2] width 994 height 25
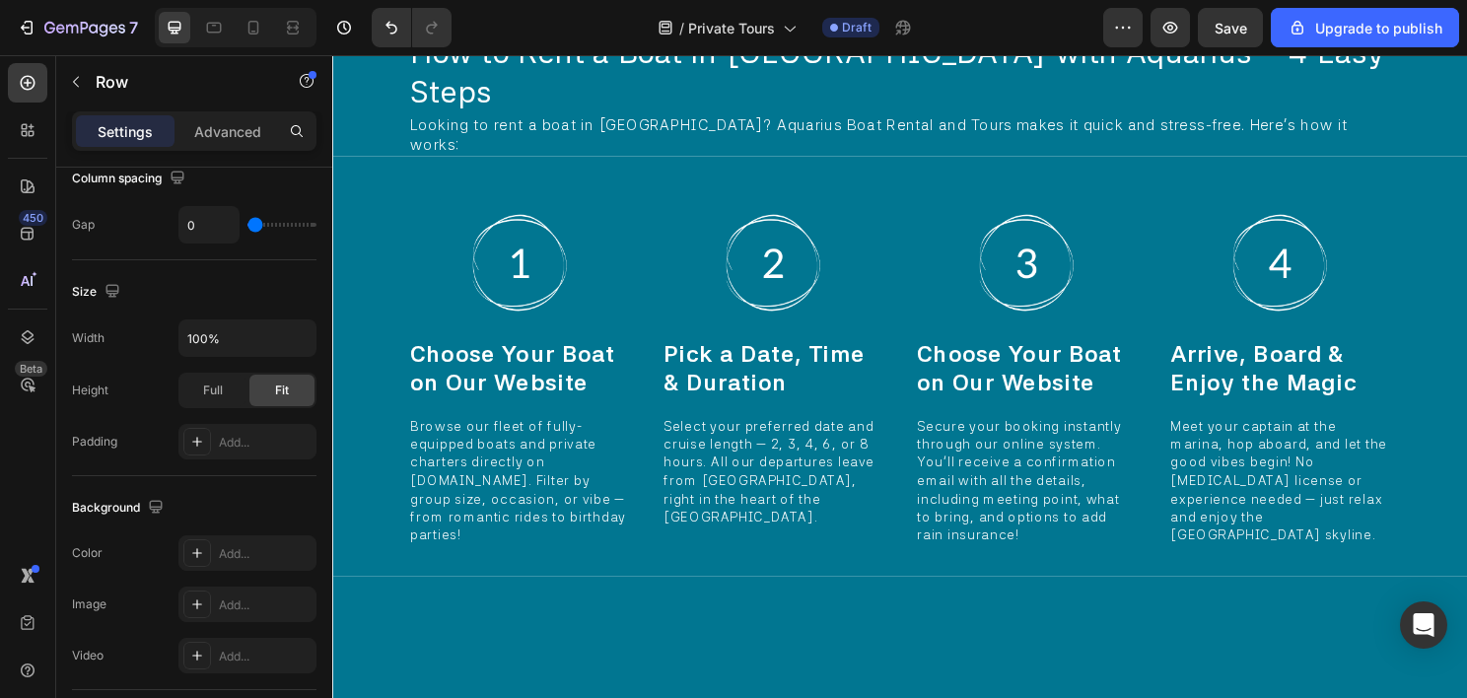
scroll to position [0, 0]
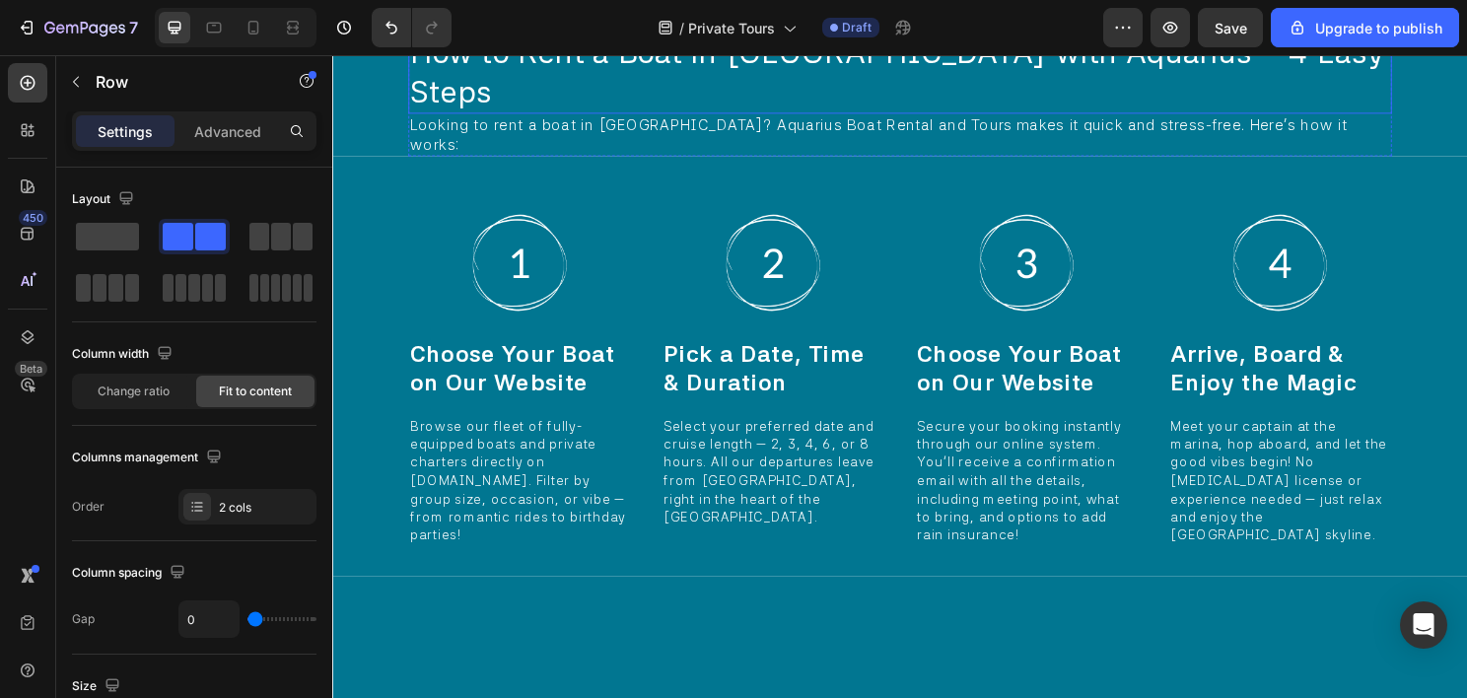
click at [854, 116] on h2 "How to Rent a Boat in [GEOGRAPHIC_DATA] with Aquarius – 4 Easy Steps" at bounding box center [923, 74] width 1025 height 86
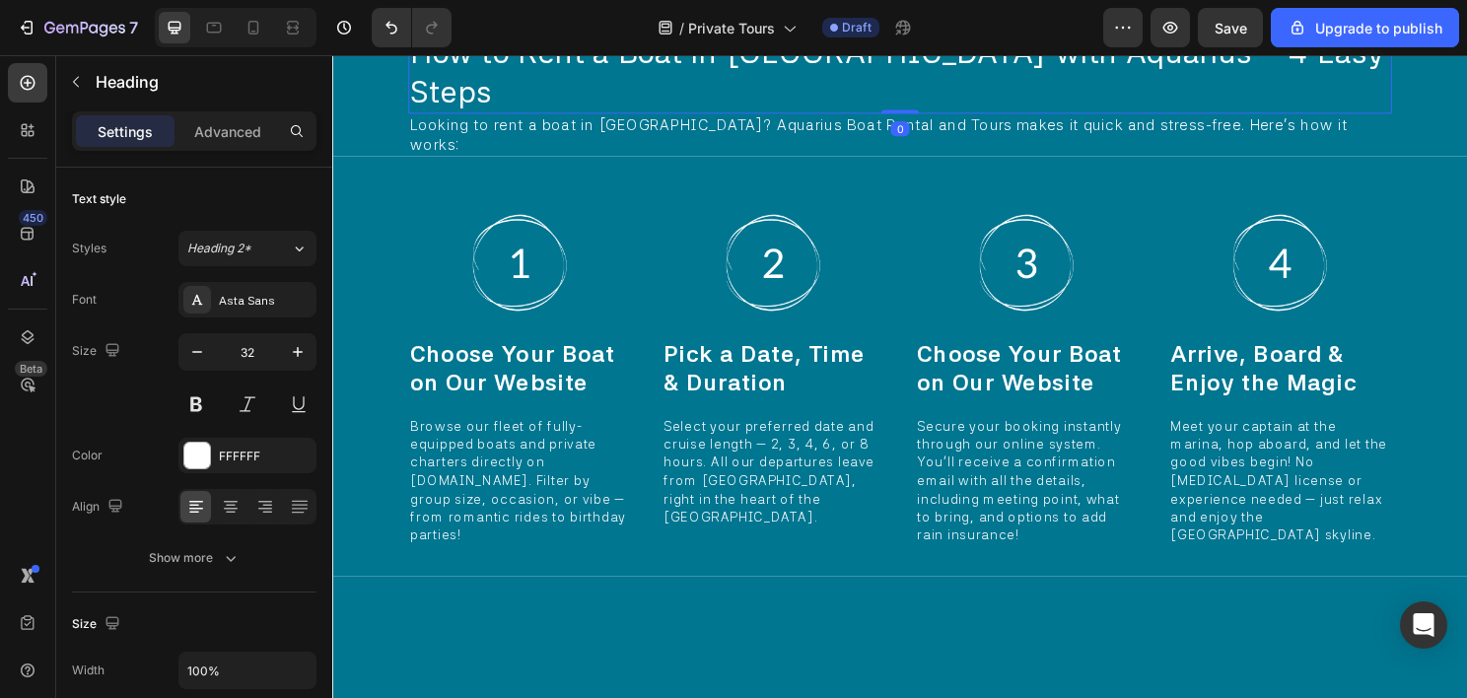
click at [889, 15] on div "View All Miami Boat Rental Options Heading Icon Row" at bounding box center [924, 2] width 994 height 25
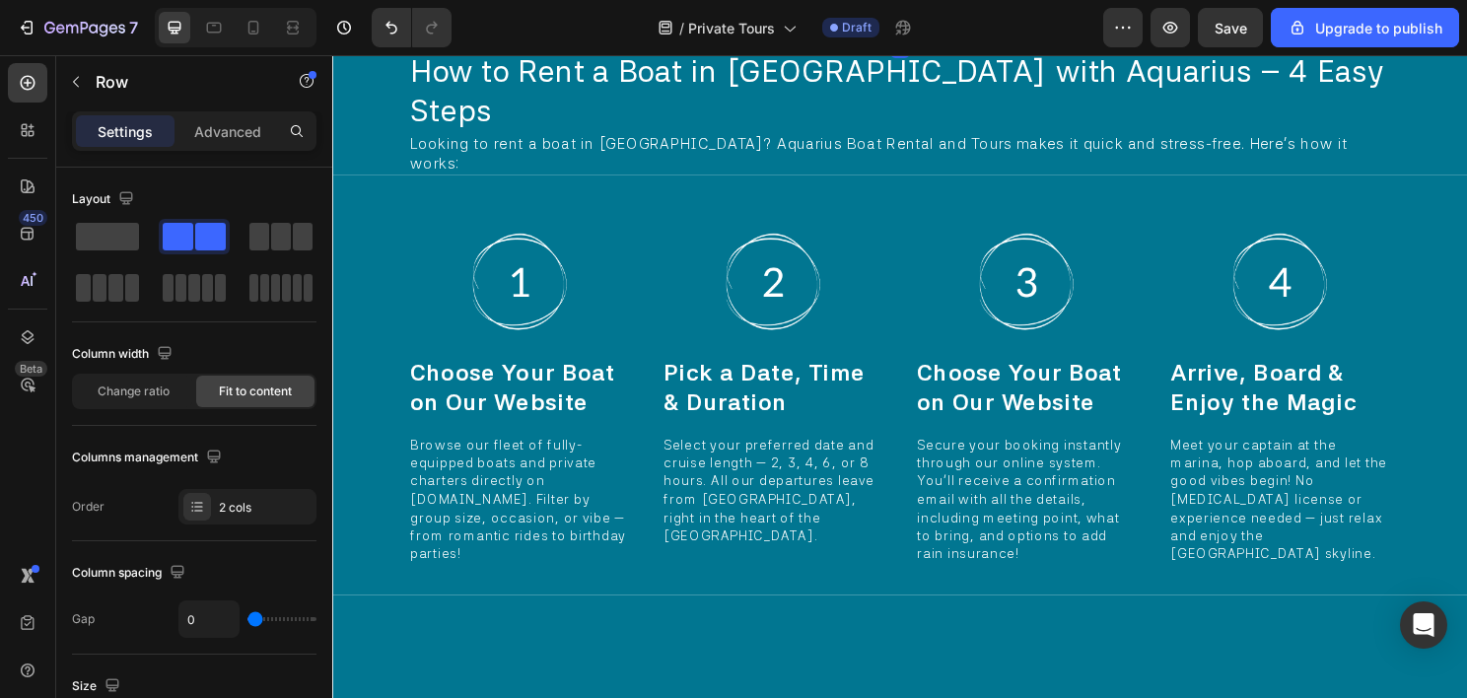
drag, startPoint x: 917, startPoint y: 265, endPoint x: 918, endPoint y: 285, distance: 19.7
click at [918, 35] on div at bounding box center [923, 33] width 39 height 4
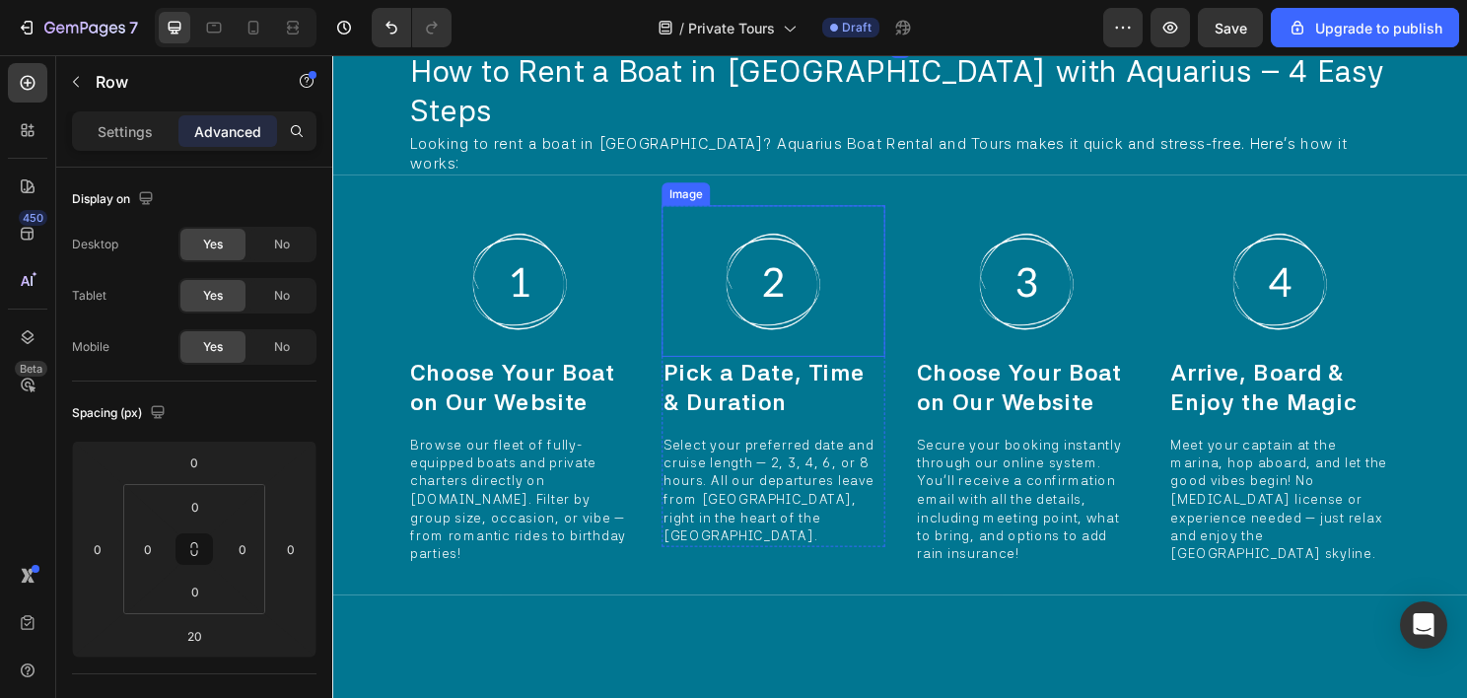
click at [725, 370] on div at bounding box center [791, 291] width 233 height 158
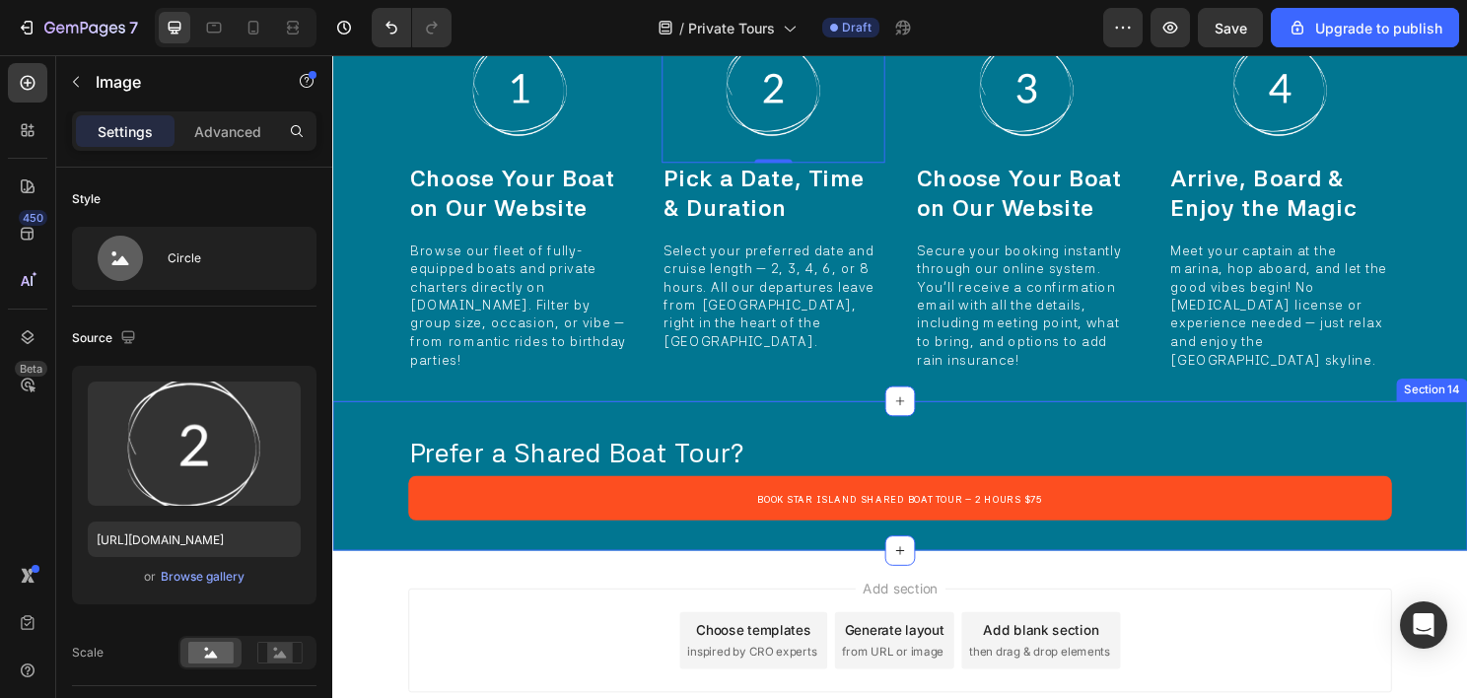
scroll to position [10465, 0]
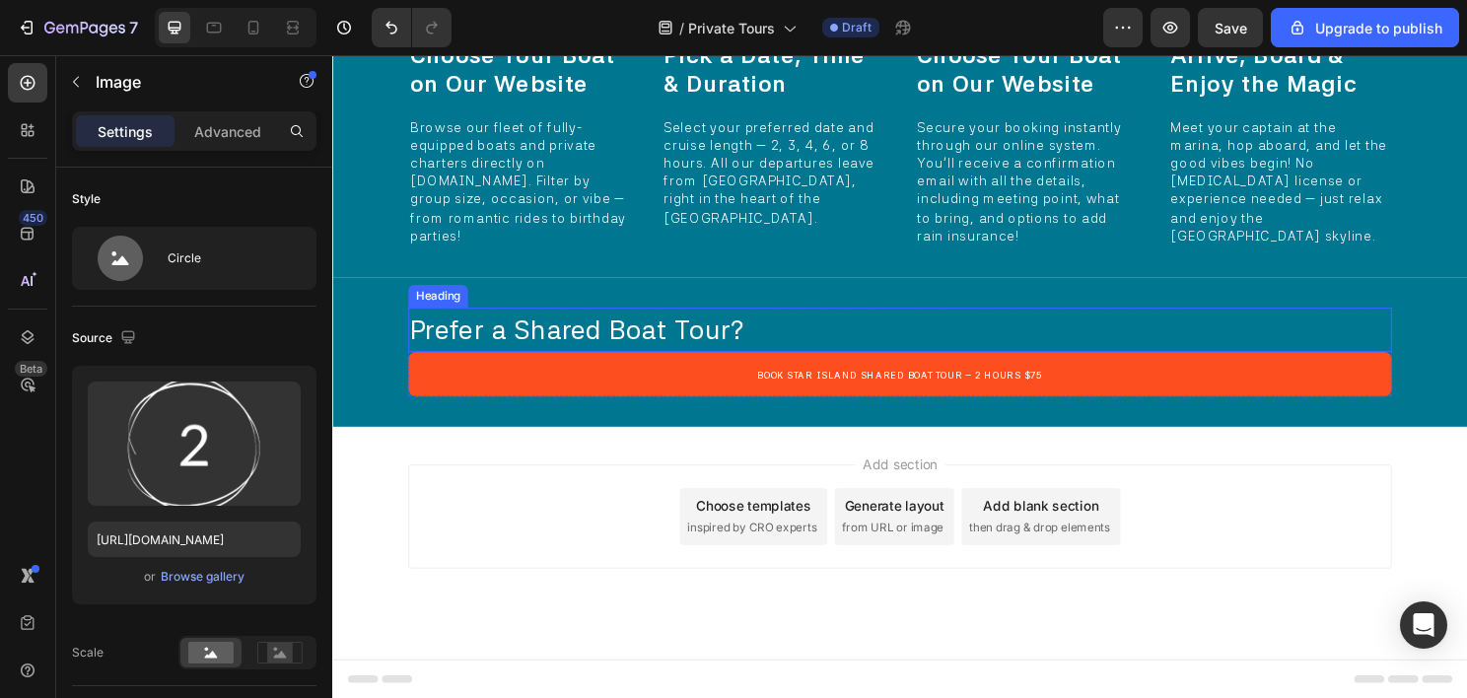
click at [1314, 322] on h2 "Prefer a Shared Boat Tour?" at bounding box center [923, 341] width 1025 height 46
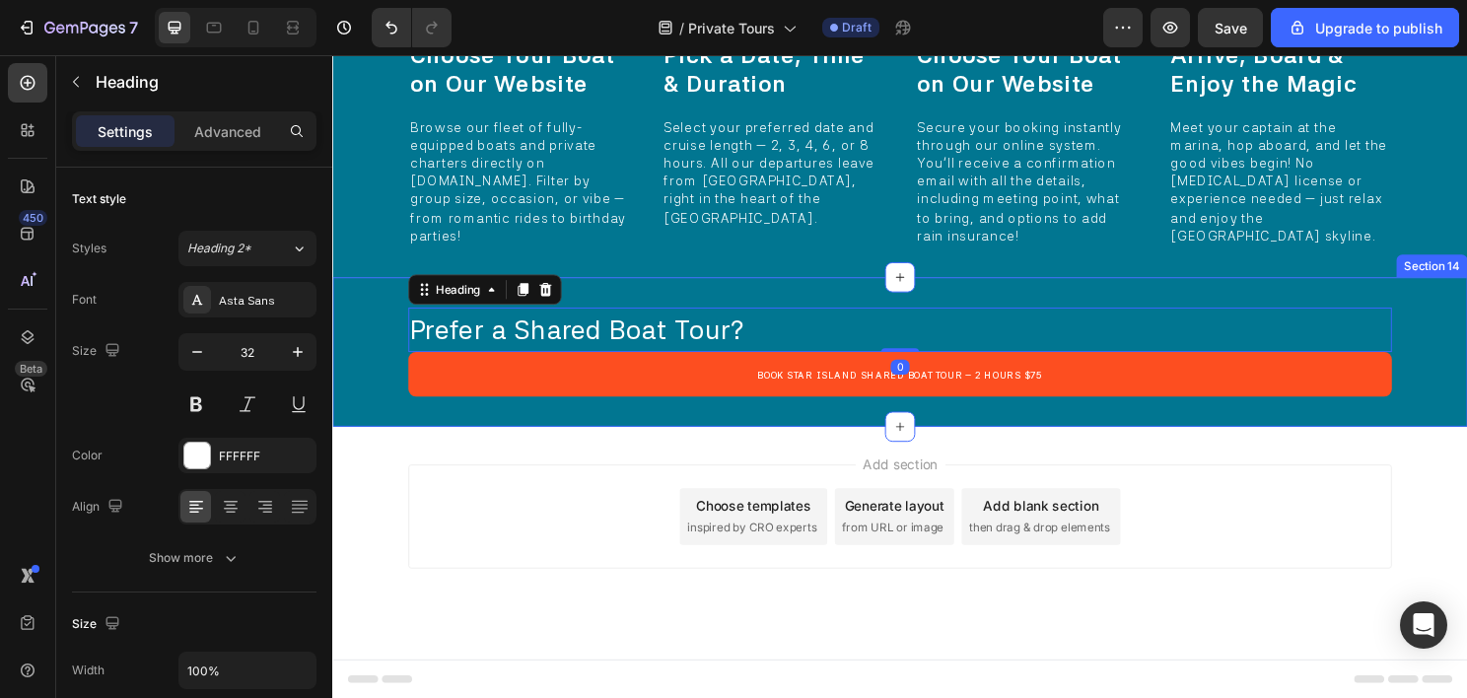
click at [1318, 303] on div "Prefer a Shared Boat Tour? Heading 0 Book Star Island Shared Boat Tour – 2 Hour…" at bounding box center [923, 365] width 1183 height 156
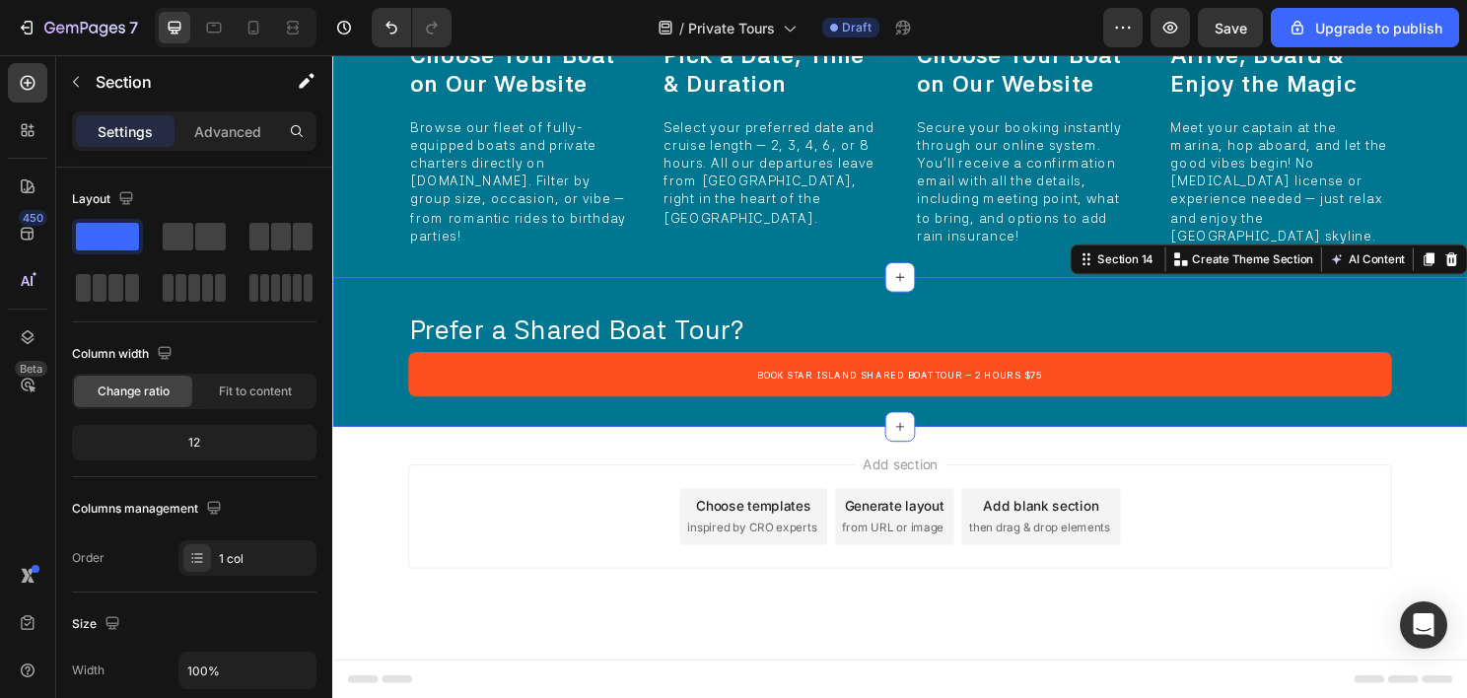
click at [1466, 337] on div "Prefer a Shared Boat Tour? Heading Book Star Island Shared Boat Tour – 2 Hours …" at bounding box center [923, 365] width 1183 height 156
click at [1296, 525] on div "Add section Choose templates inspired by CRO experts Generate layout from URL o…" at bounding box center [923, 536] width 1025 height 108
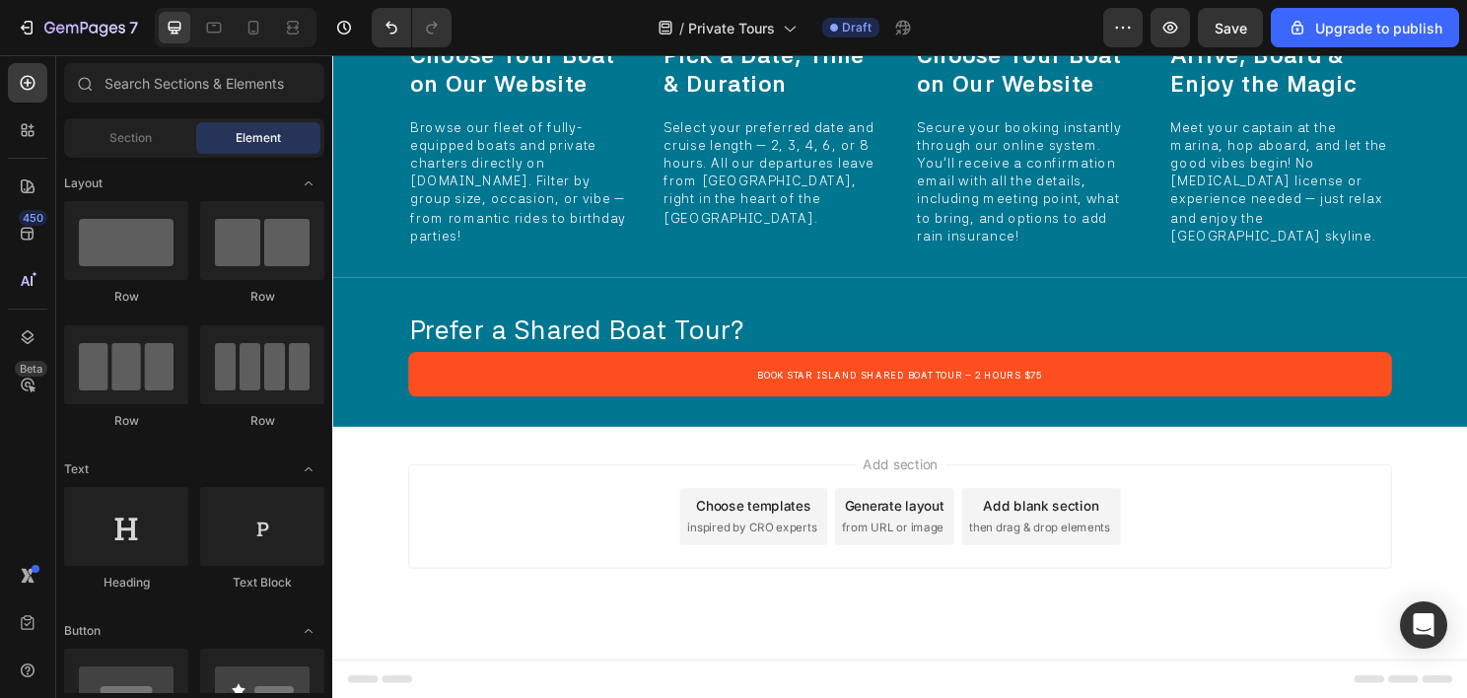
click at [579, 458] on div "Add section Choose templates inspired by CRO experts Generate layout from URL o…" at bounding box center [923, 564] width 1183 height 243
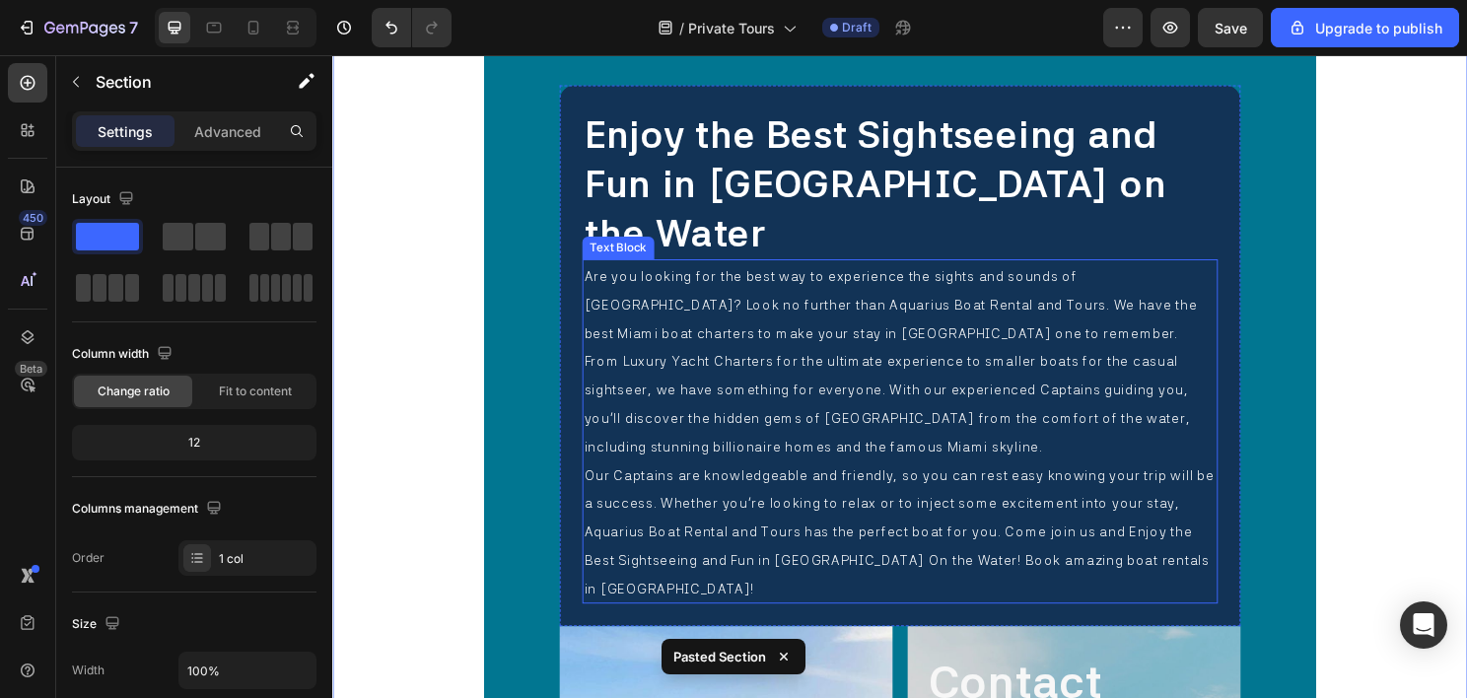
scroll to position [10898, 0]
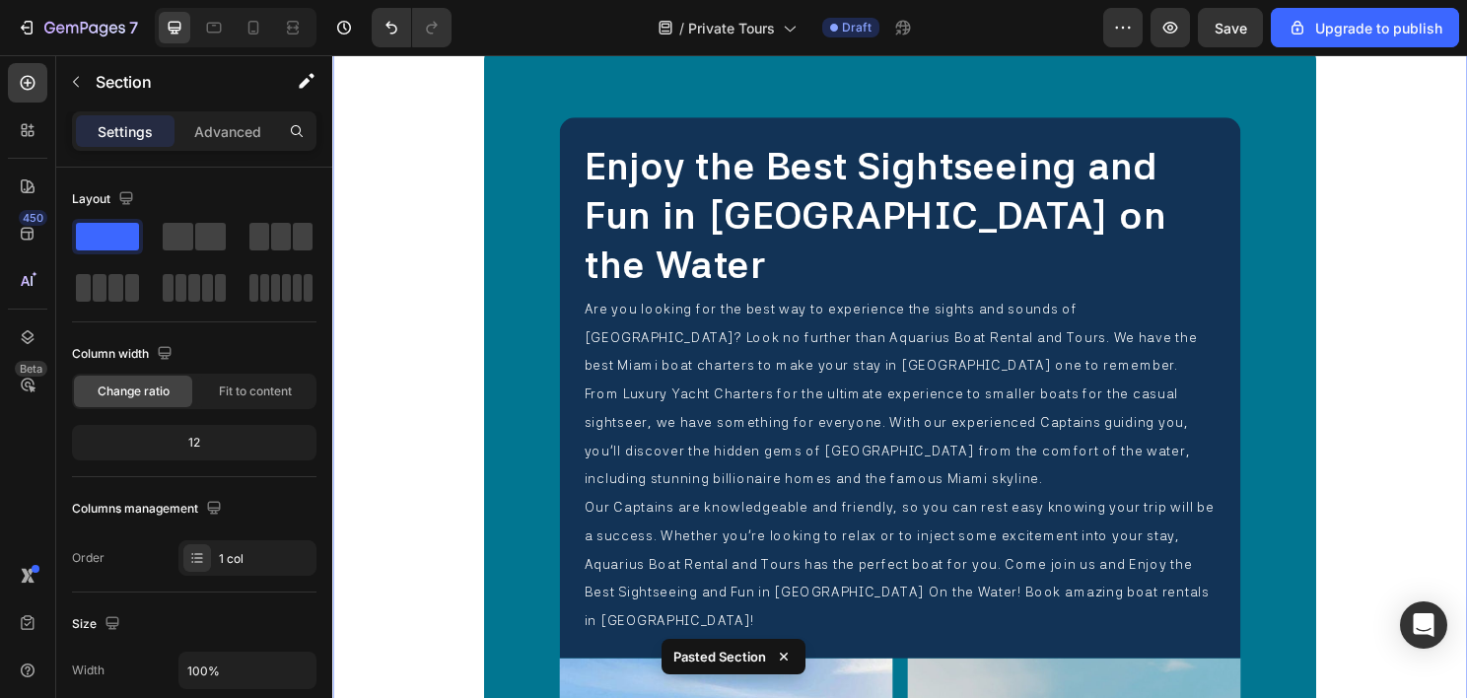
click at [444, 250] on div "Enjoy the Best Sightseeing and Fun in Miami on the Water Heading Are you lookin…" at bounding box center [923, 662] width 1183 height 1305
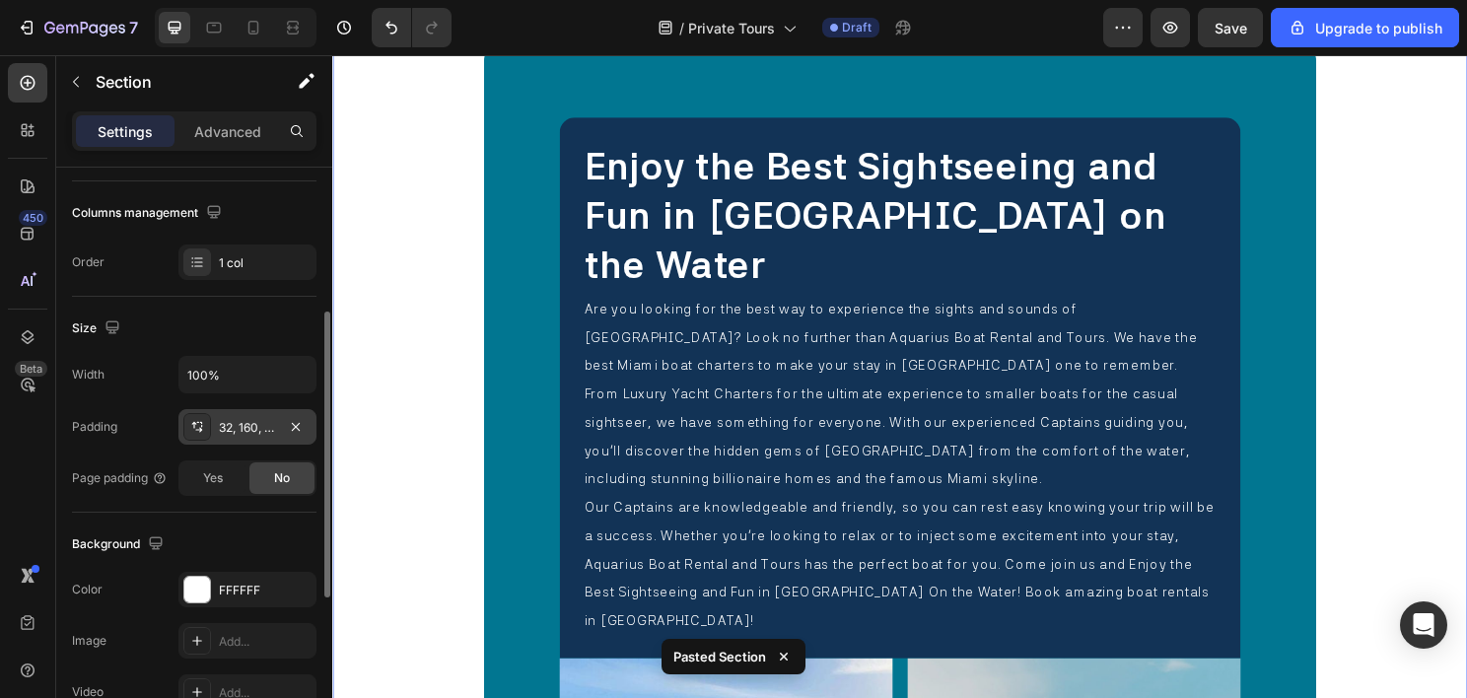
click at [243, 425] on div "32, 160, 32, 160" at bounding box center [247, 428] width 57 height 18
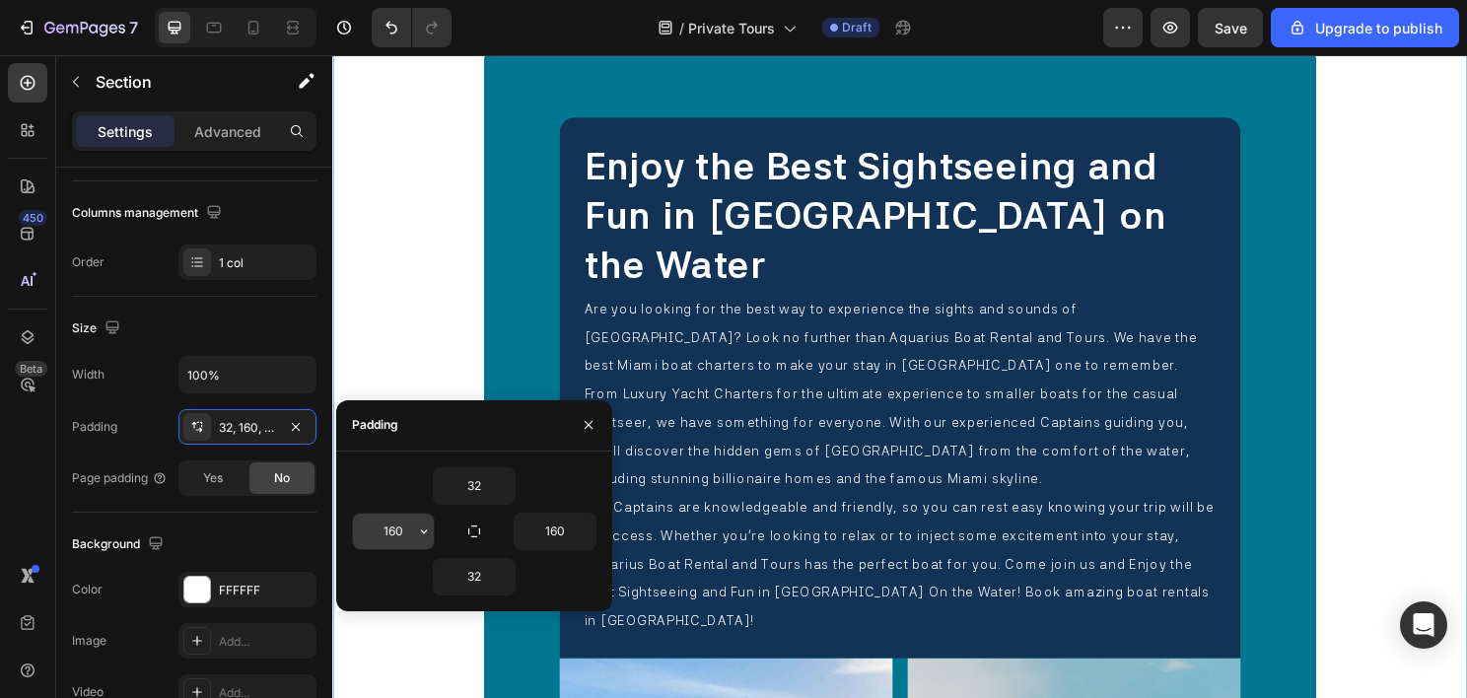
click at [394, 535] on input "160" at bounding box center [393, 531] width 81 height 35
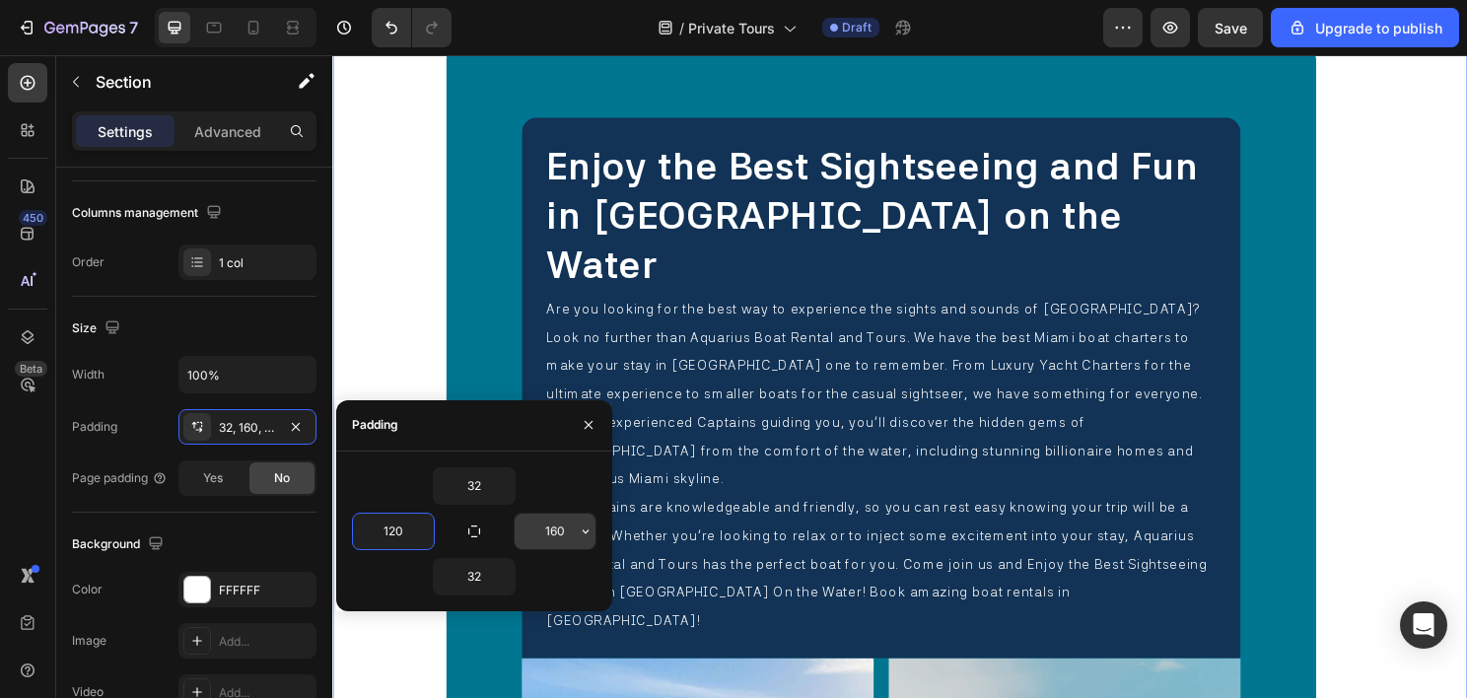
type input "120"
click at [542, 522] on input "160" at bounding box center [555, 531] width 81 height 35
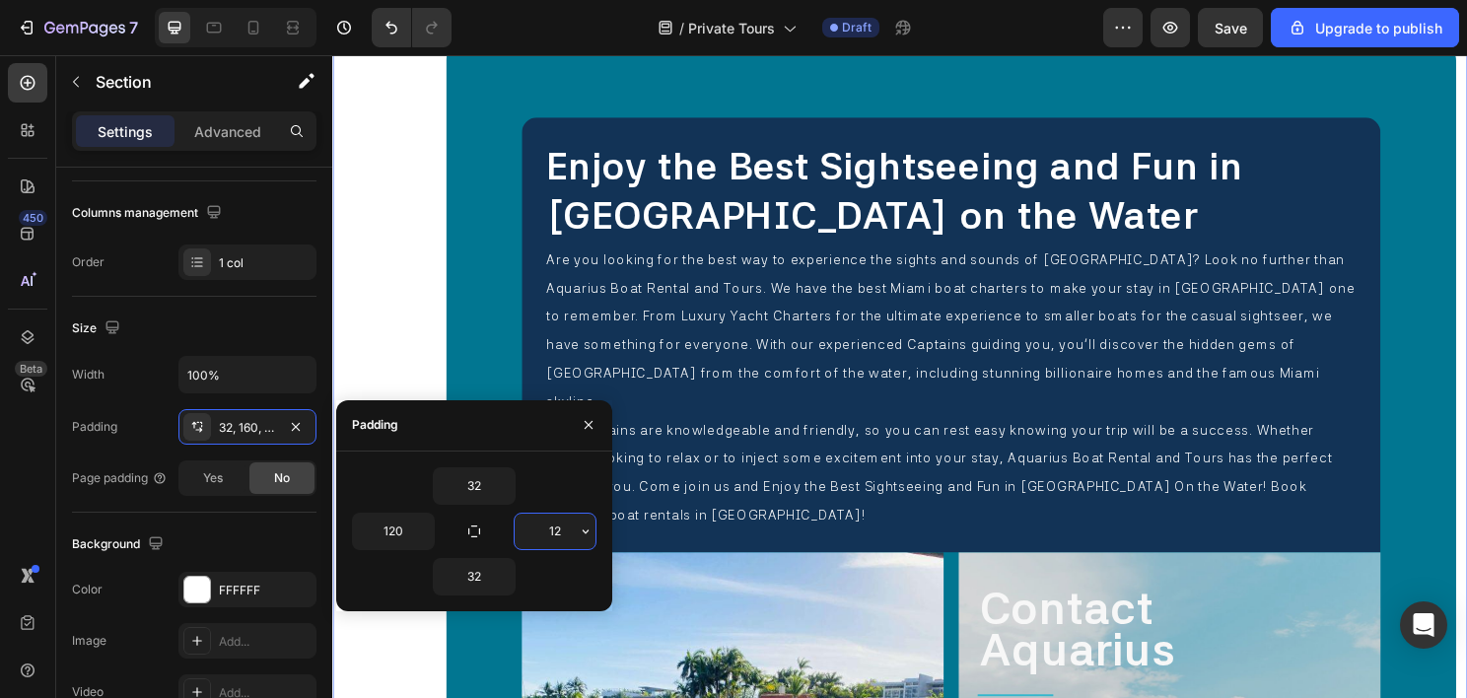
type input "120"
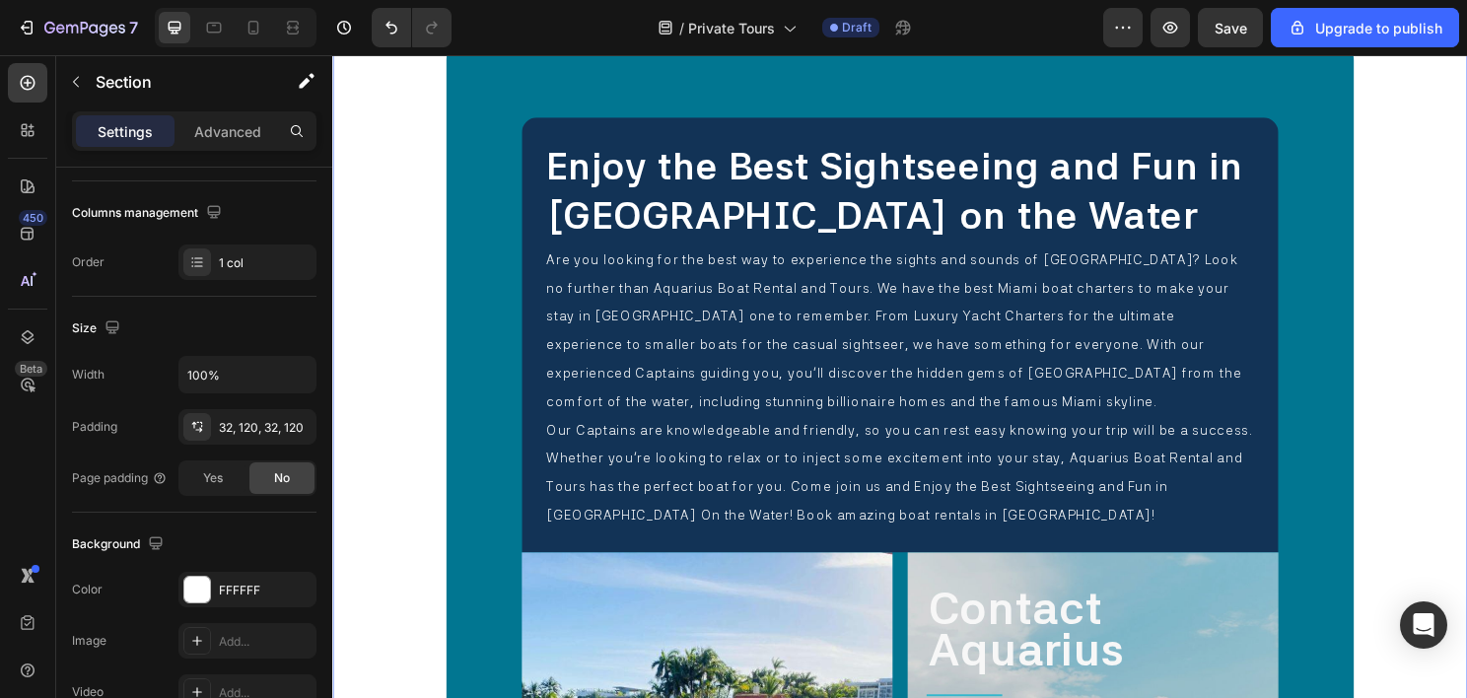
click at [1450, 420] on div "Enjoy the Best Sightseeing and Fun in Miami on the Water Heading Are you lookin…" at bounding box center [923, 607] width 1183 height 1195
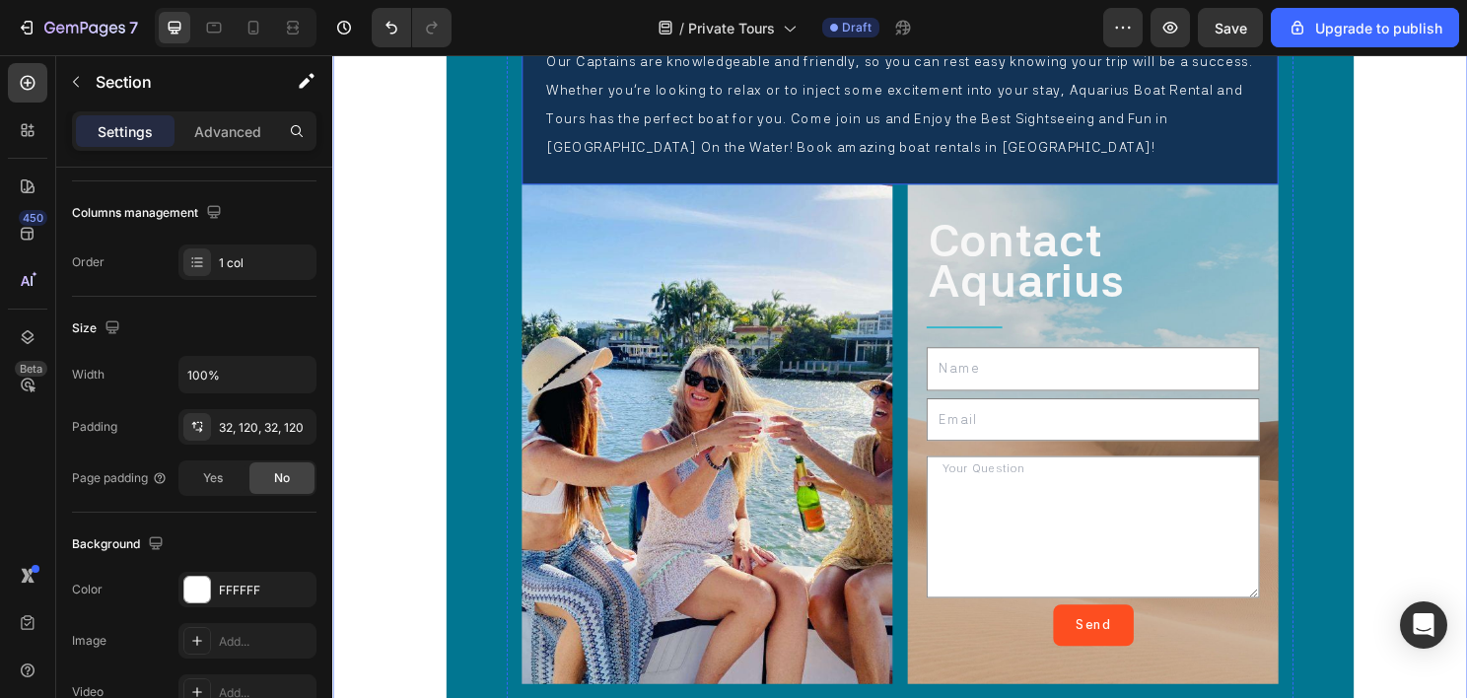
scroll to position [11292, 0]
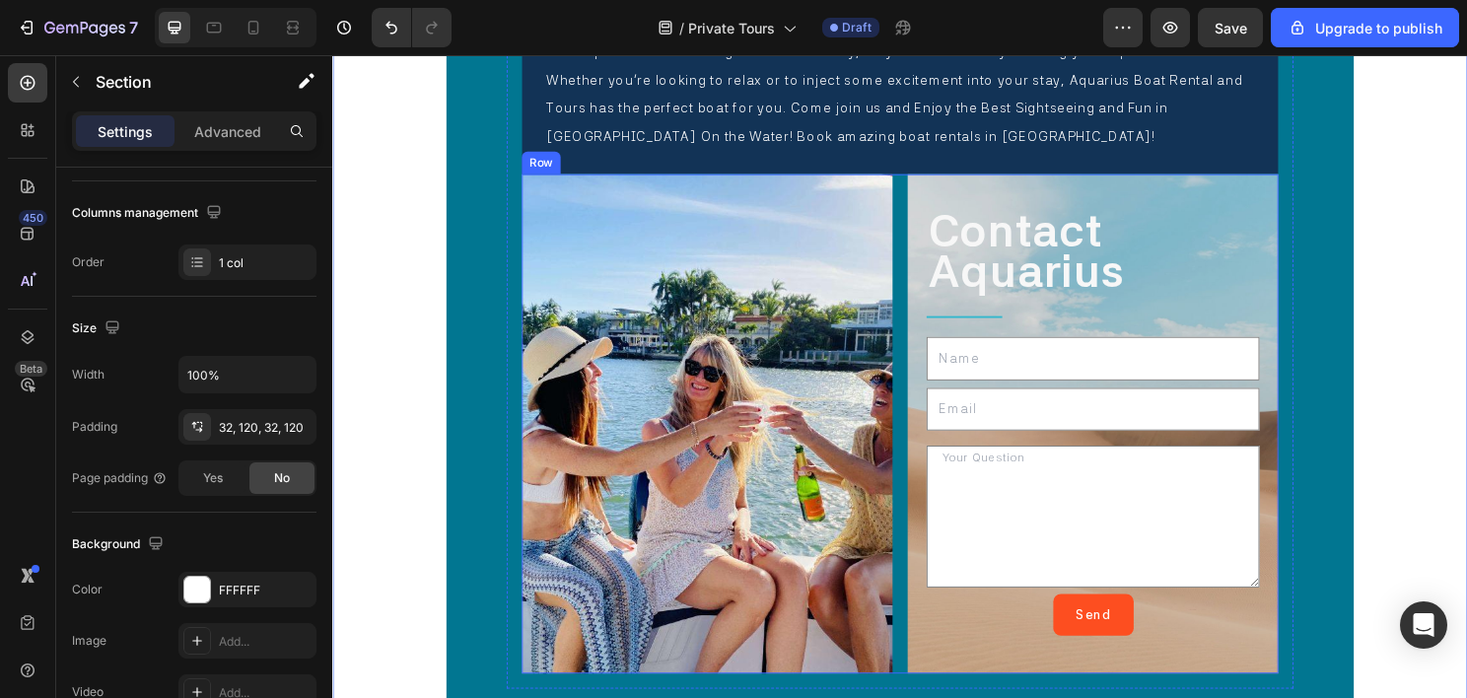
click at [918, 291] on div "Image Contact Aquarius Text Block Title Line Text Field Email Field Text Area S…" at bounding box center [923, 439] width 789 height 521
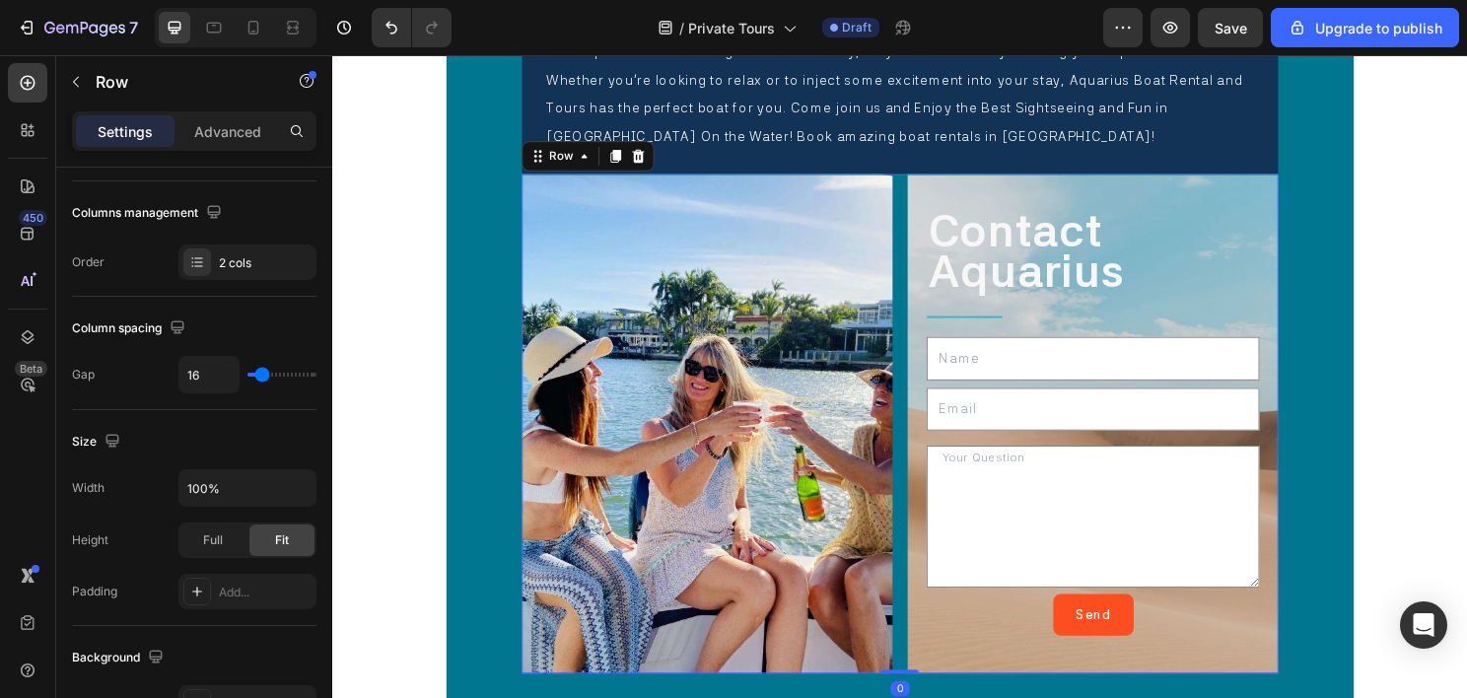
scroll to position [0, 0]
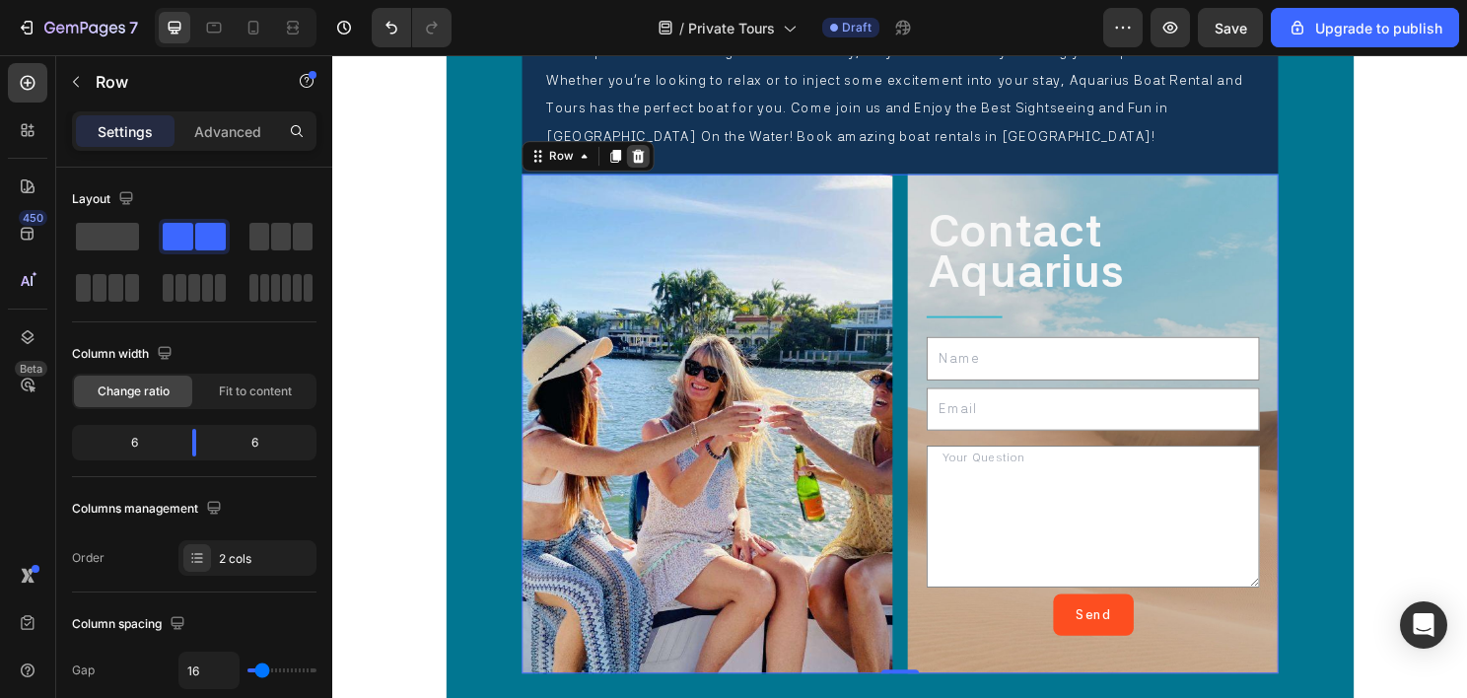
click at [653, 153] on icon at bounding box center [651, 161] width 16 height 16
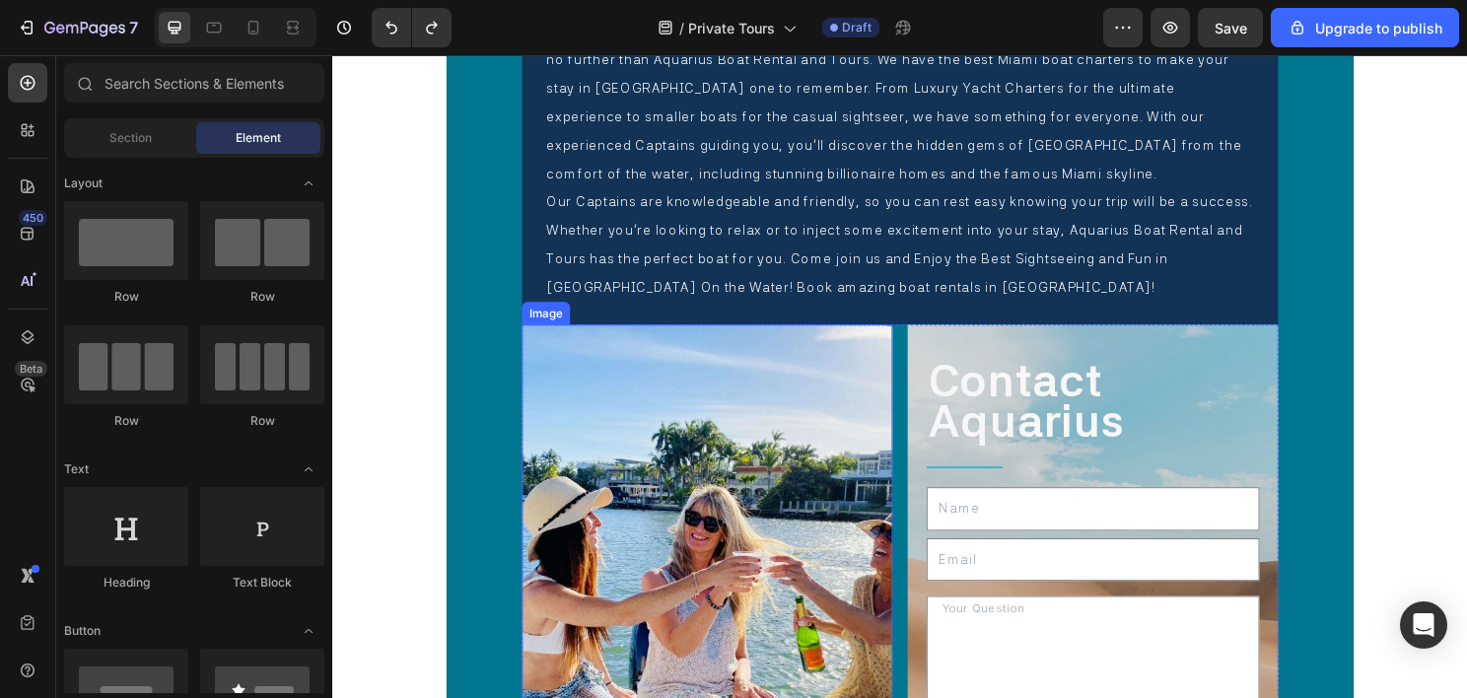
scroll to position [11292, 0]
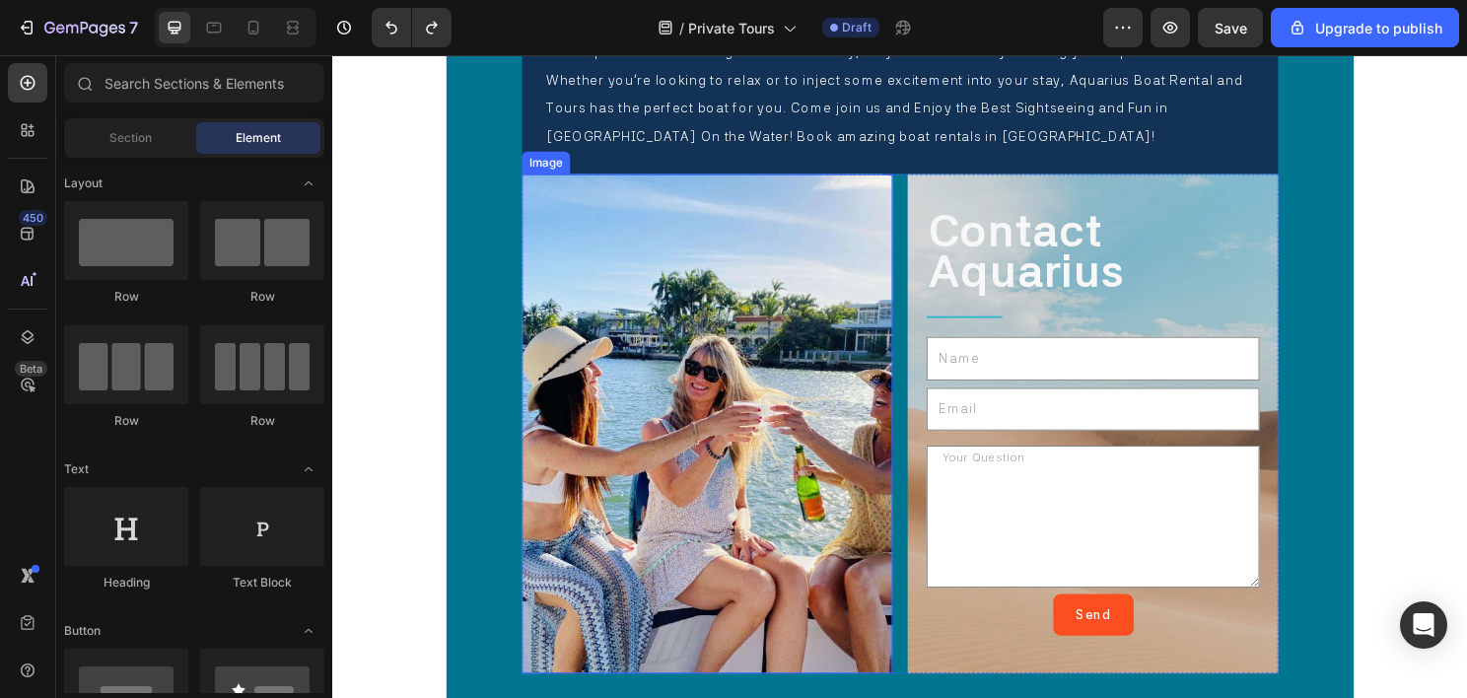
click at [722, 362] on img at bounding box center [722, 439] width 386 height 521
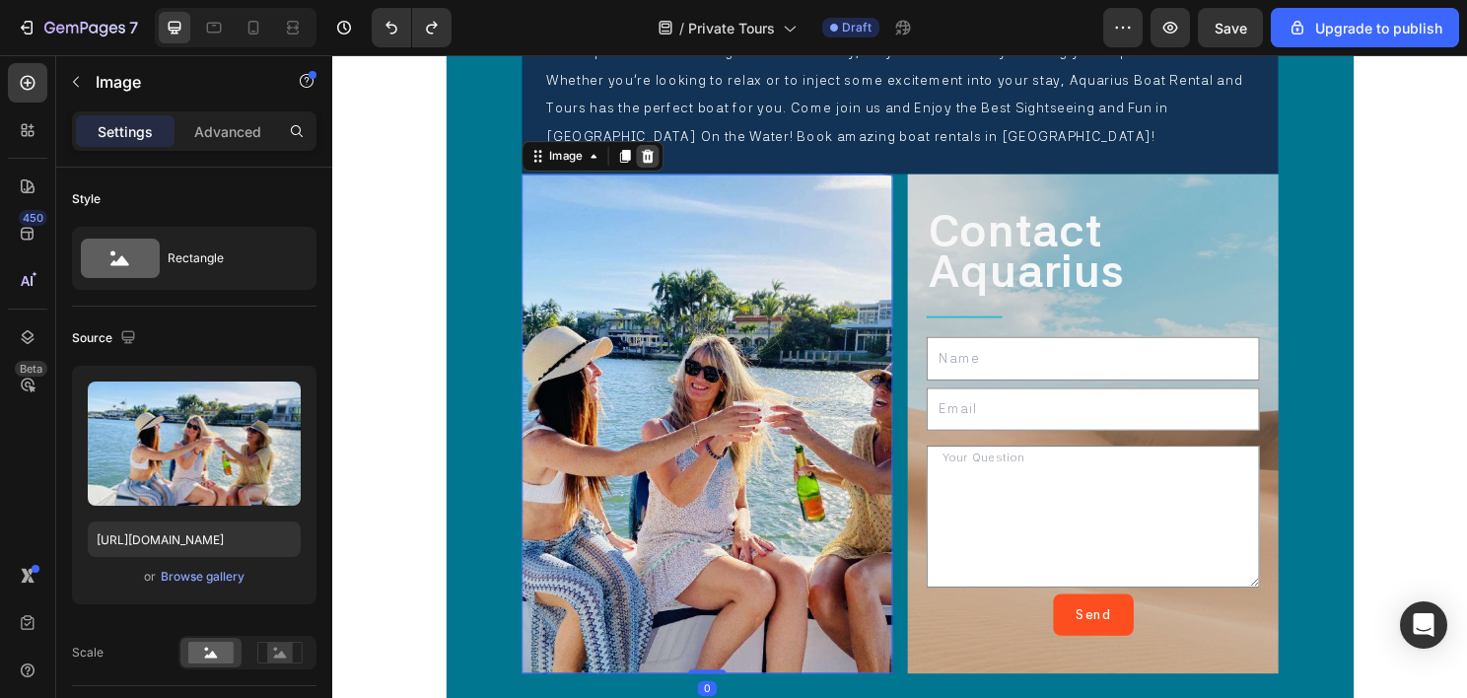
click at [657, 154] on icon at bounding box center [661, 161] width 13 height 14
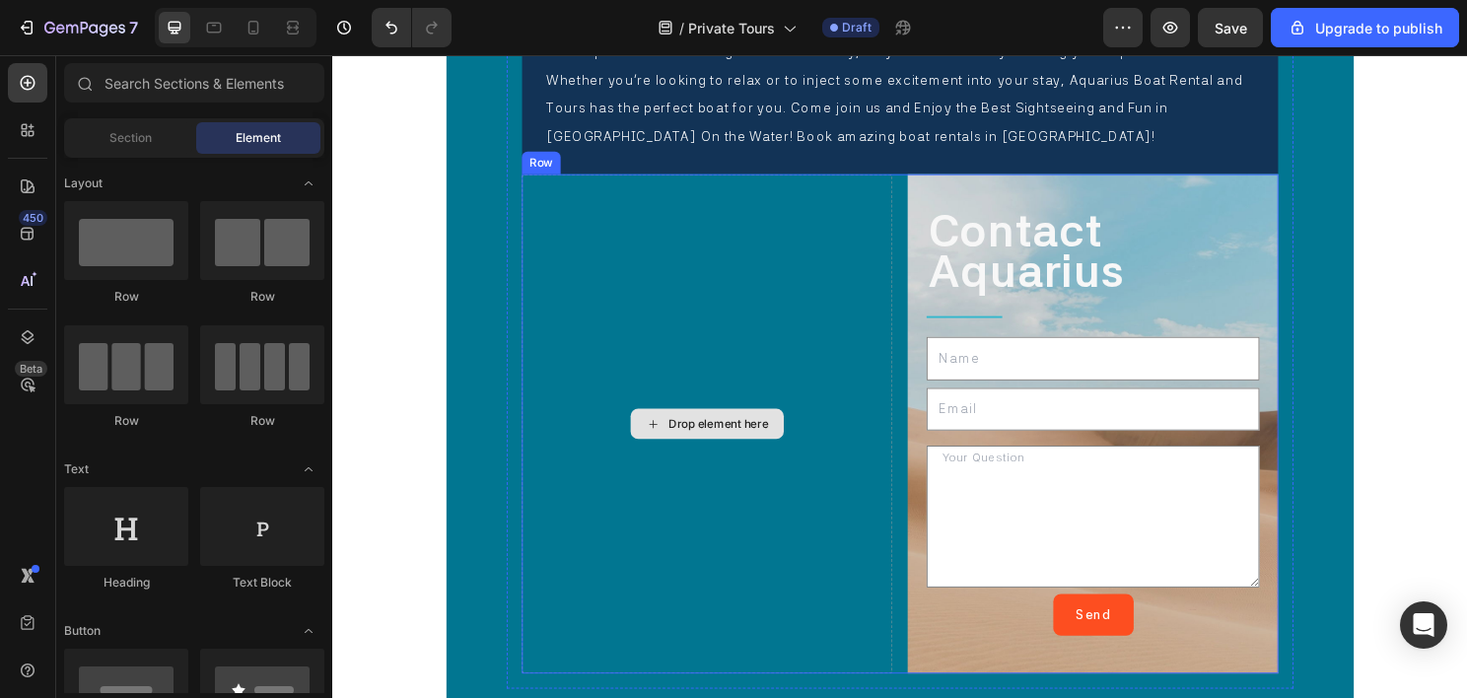
click at [724, 460] on div "Drop element here" at bounding box center [722, 439] width 386 height 521
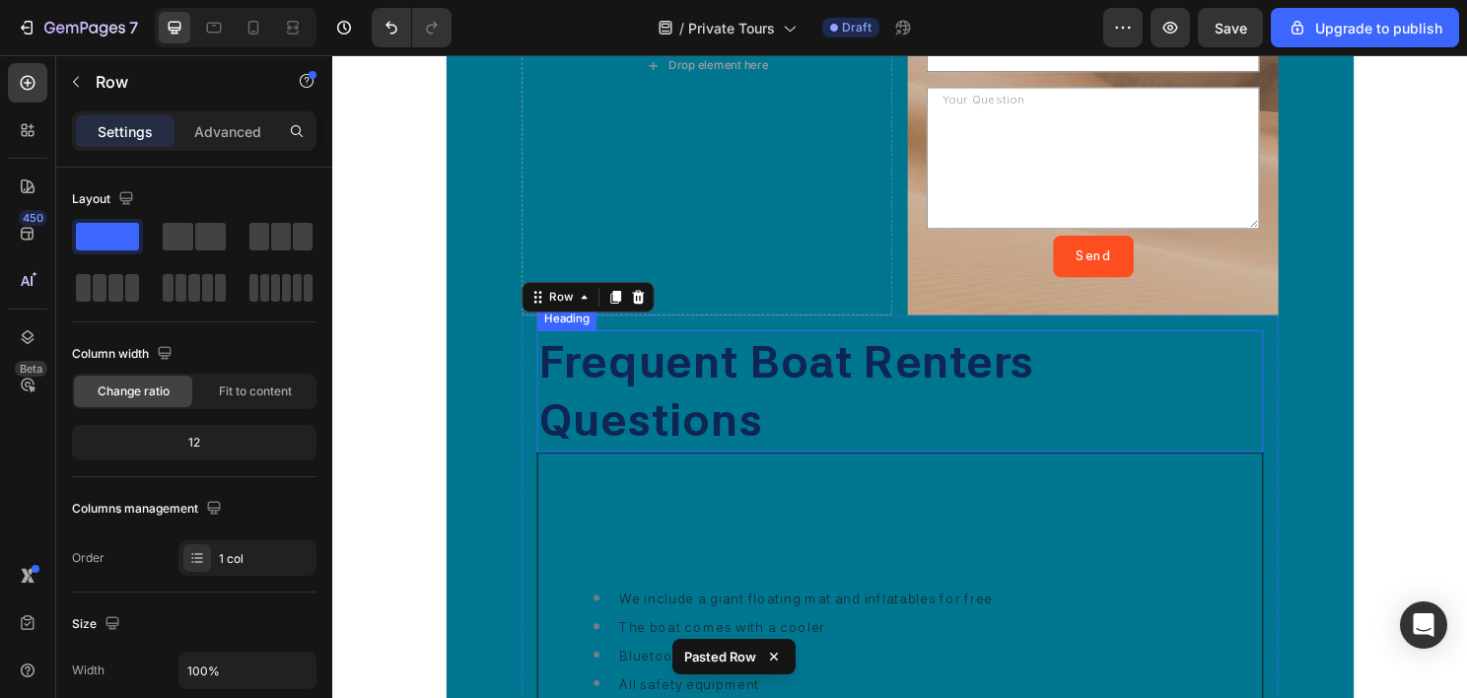
scroll to position [11567, 0]
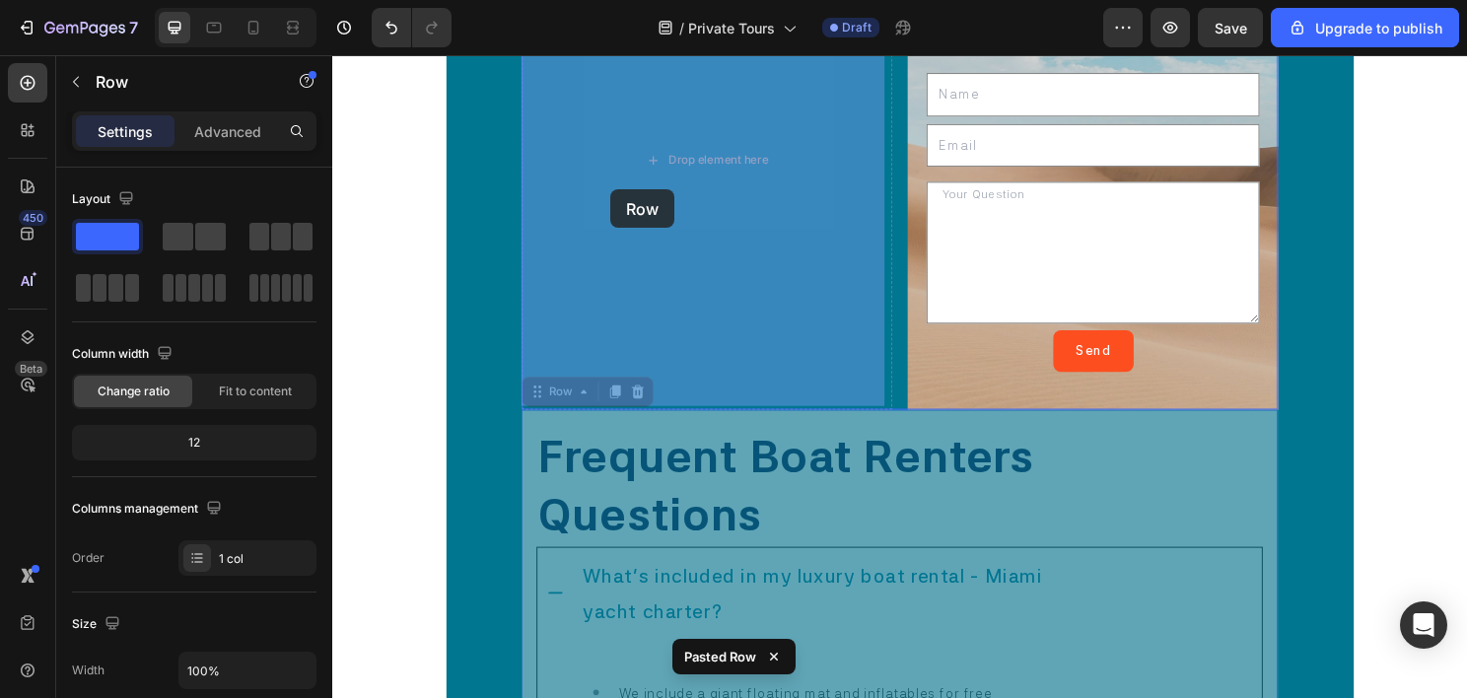
drag, startPoint x: 588, startPoint y: 406, endPoint x: 623, endPoint y: 195, distance: 213.9
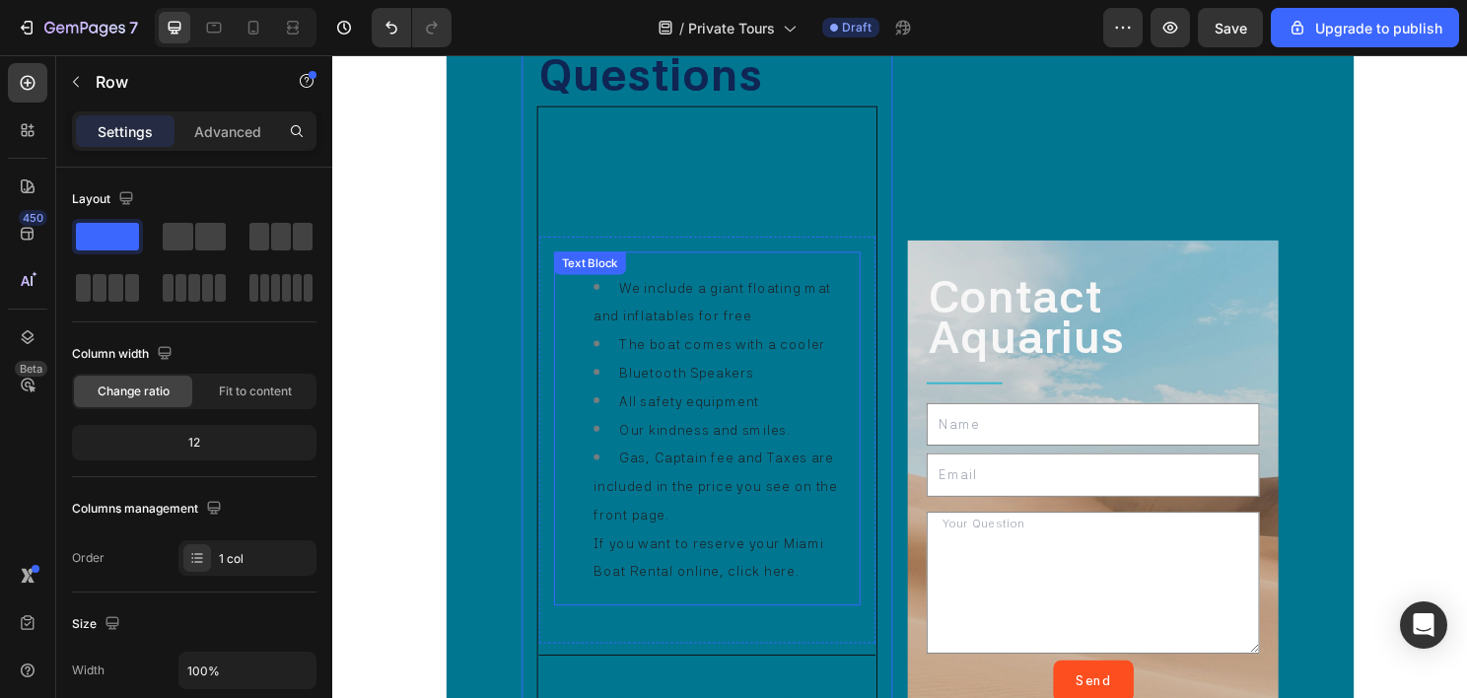
scroll to position [11469, 0]
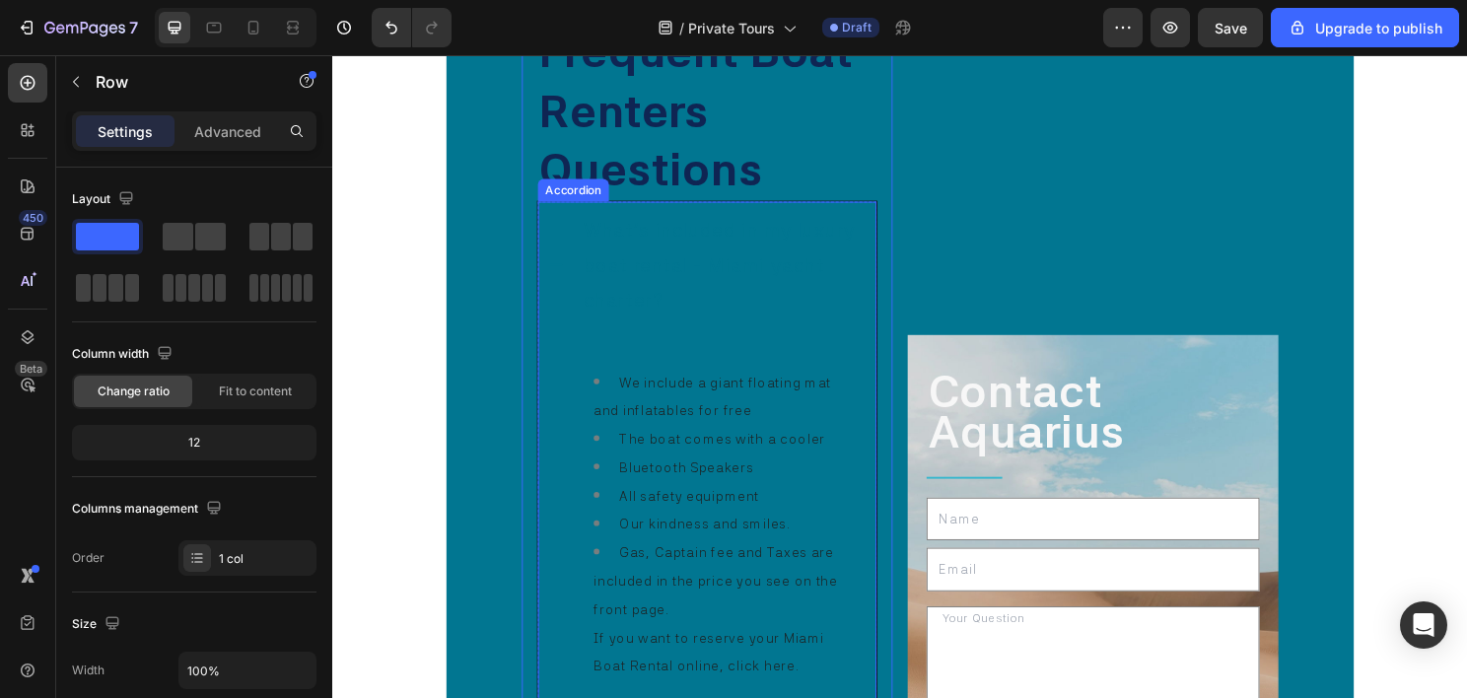
click at [569, 211] on div "What's included in my luxury boat rental - Miami yacht charter? ​" at bounding box center [722, 273] width 351 height 131
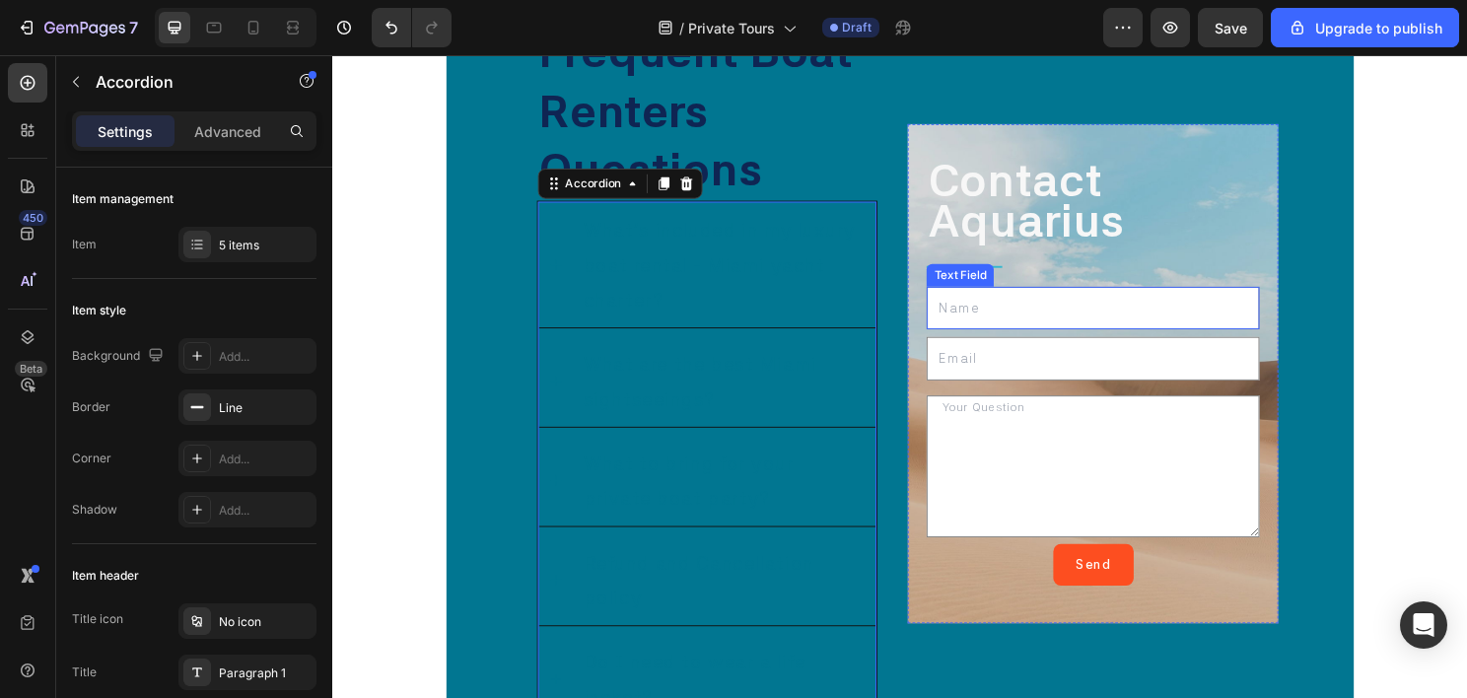
scroll to position [11370, 0]
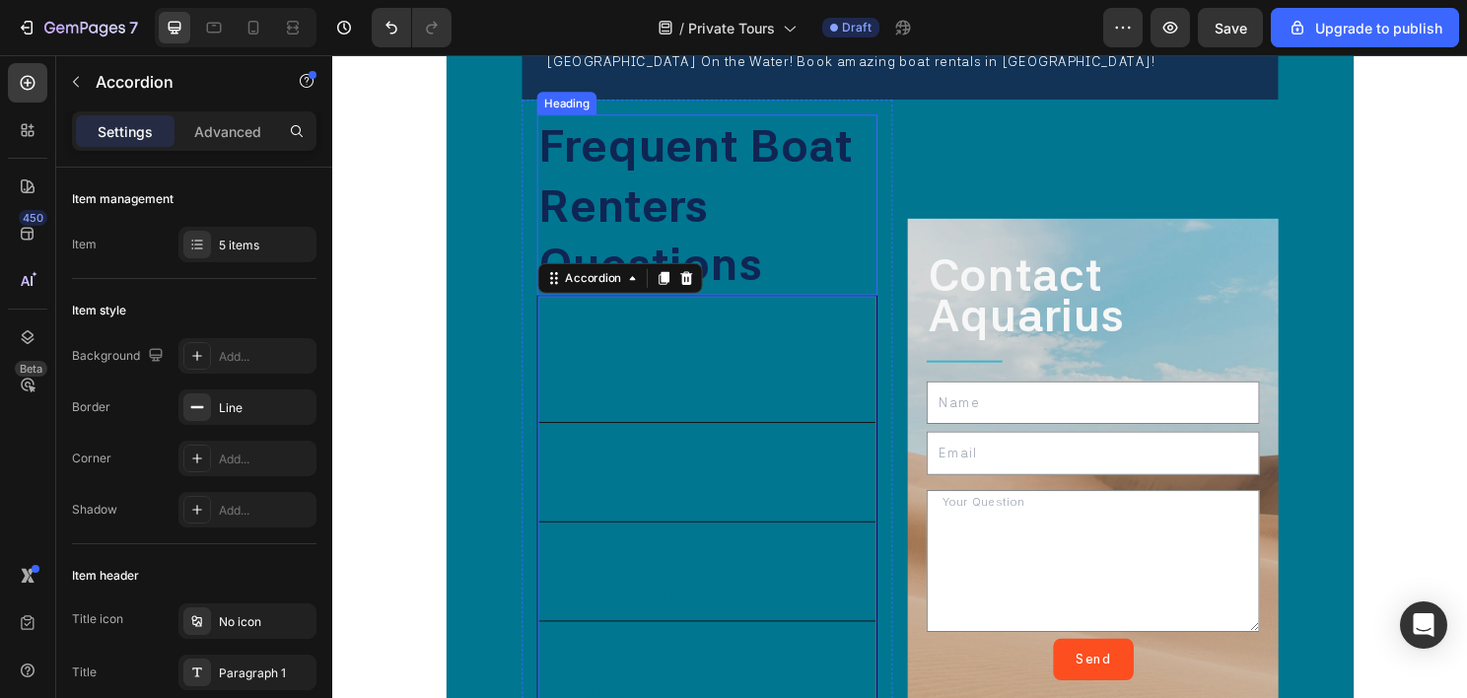
click at [730, 208] on h2 "Frequent Boat Renters Questions" at bounding box center [722, 211] width 355 height 188
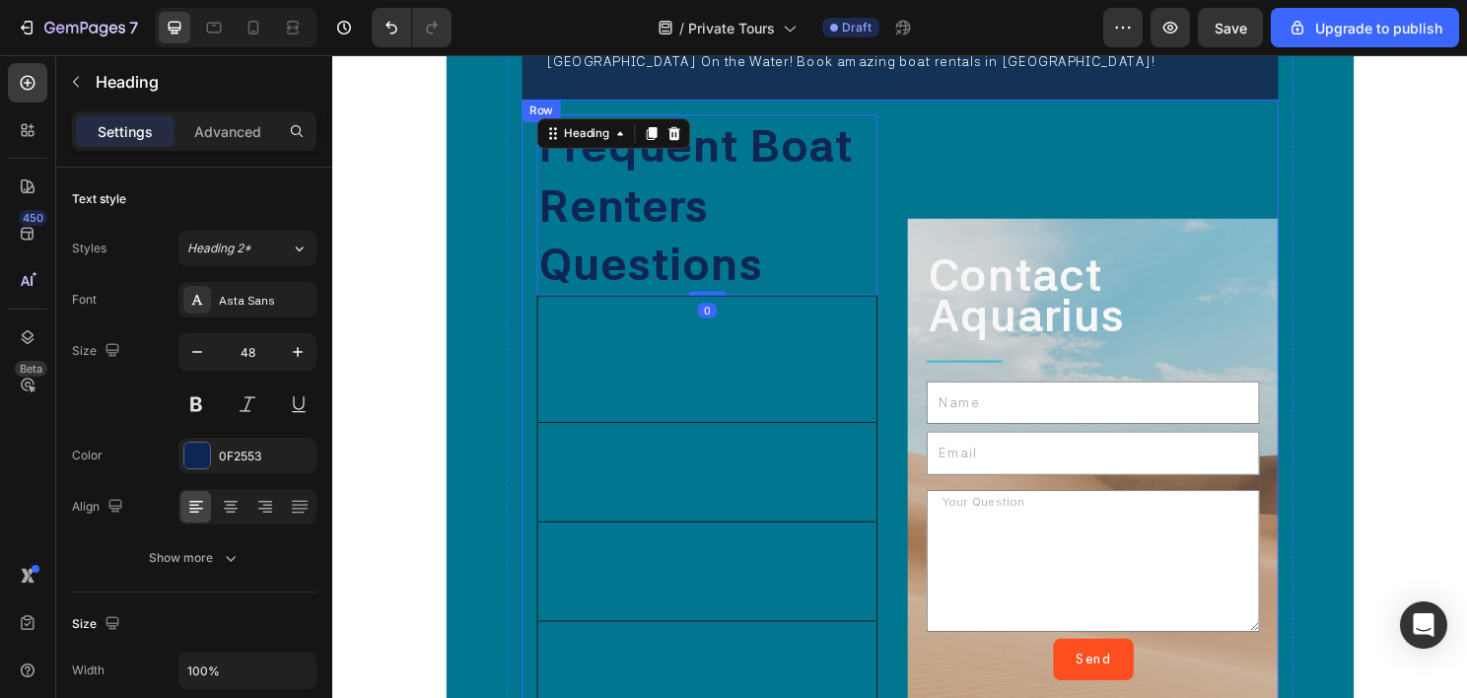
scroll to position [11272, 0]
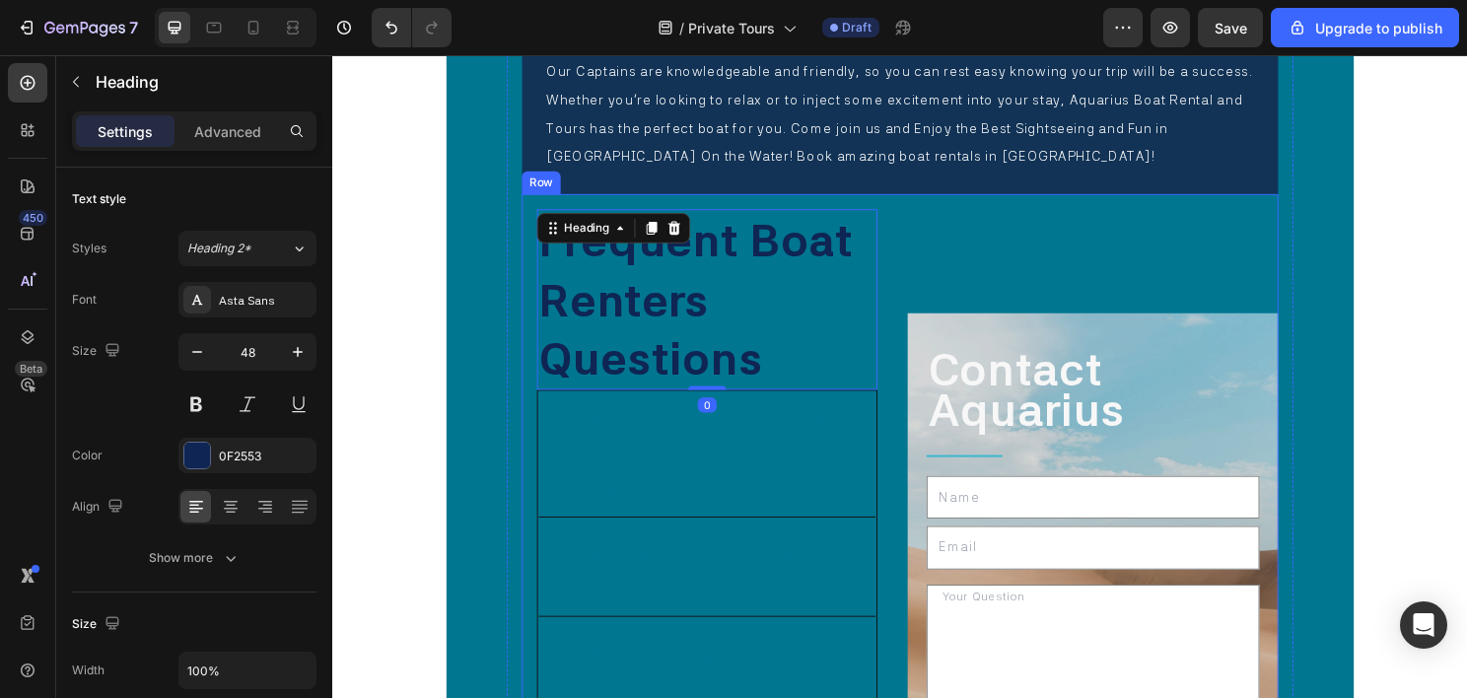
click at [988, 281] on div "Contact Aquarius Text Block Title Line Text Field Email Field Text Area Send Su…" at bounding box center [1125, 584] width 386 height 768
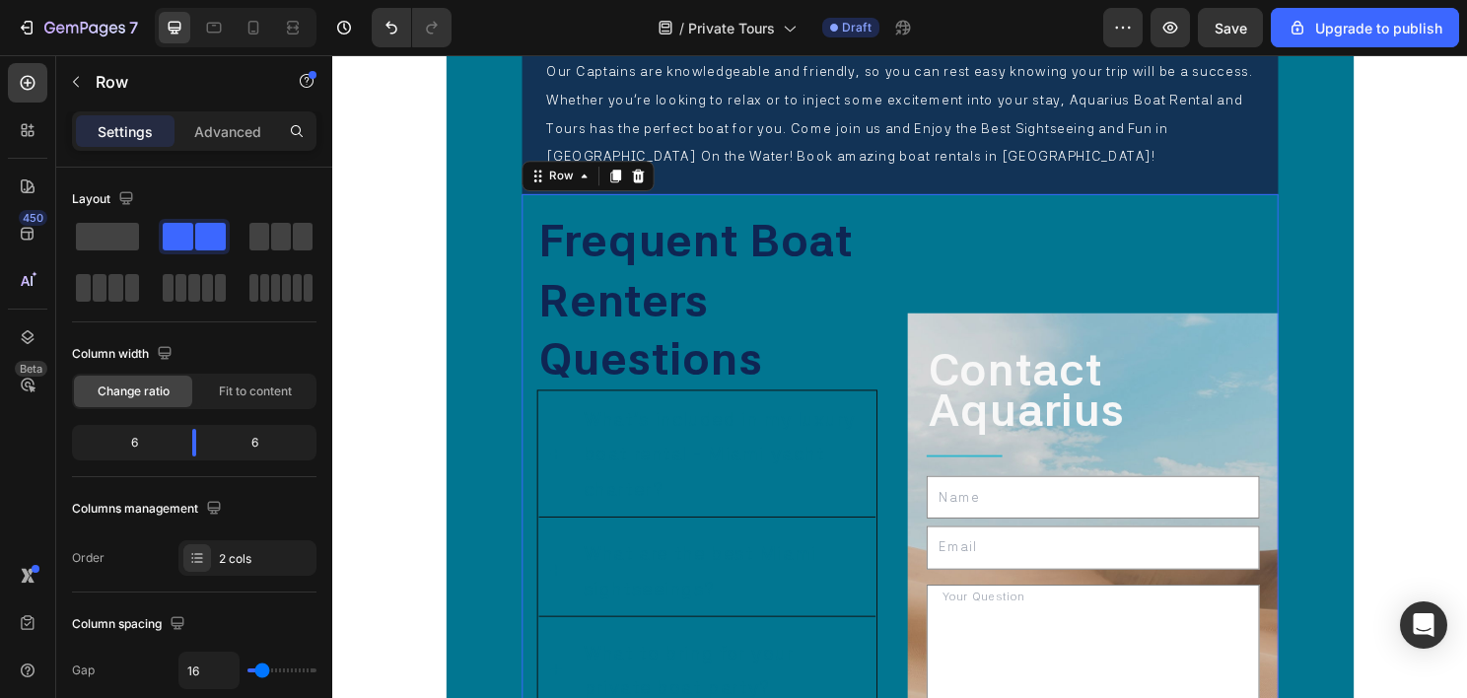
click at [1033, 225] on div "Contact Aquarius Text Block Title Line Text Field Email Field Text Area Send Su…" at bounding box center [1125, 584] width 386 height 768
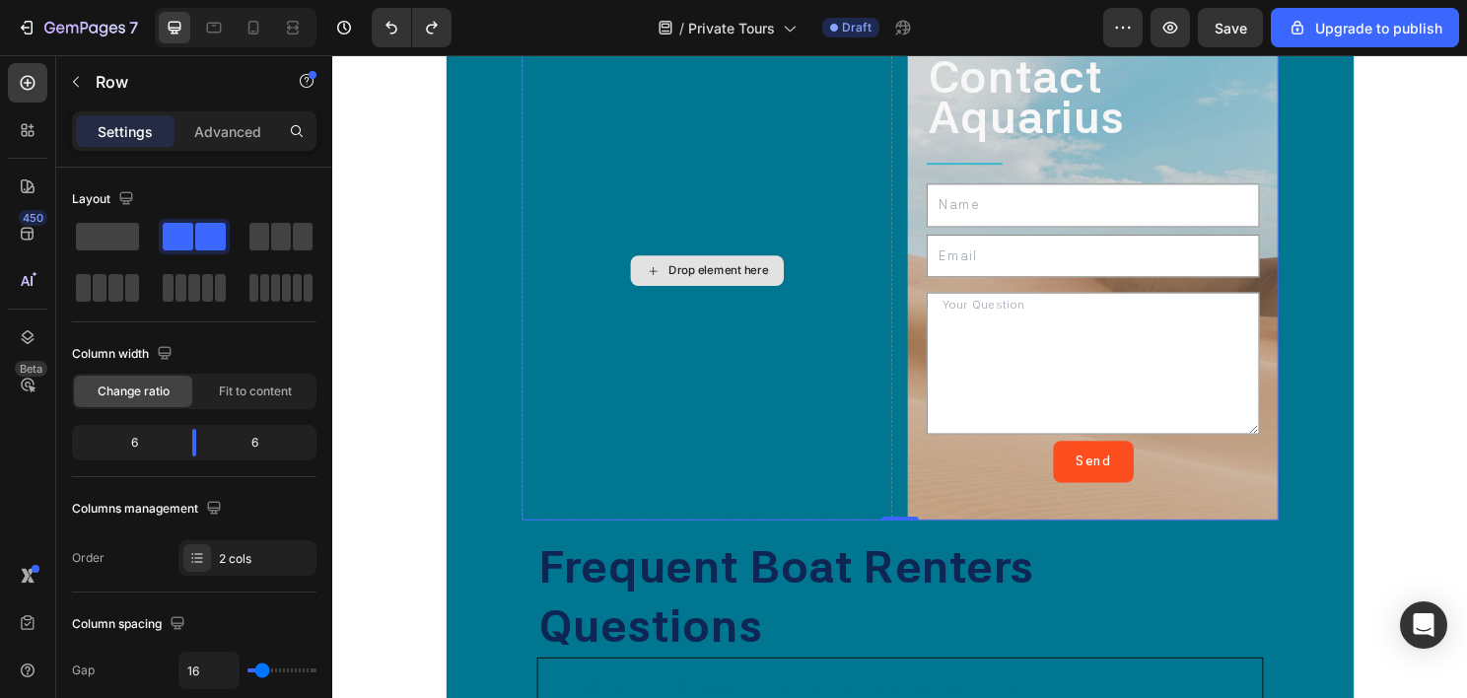
scroll to position [11469, 0]
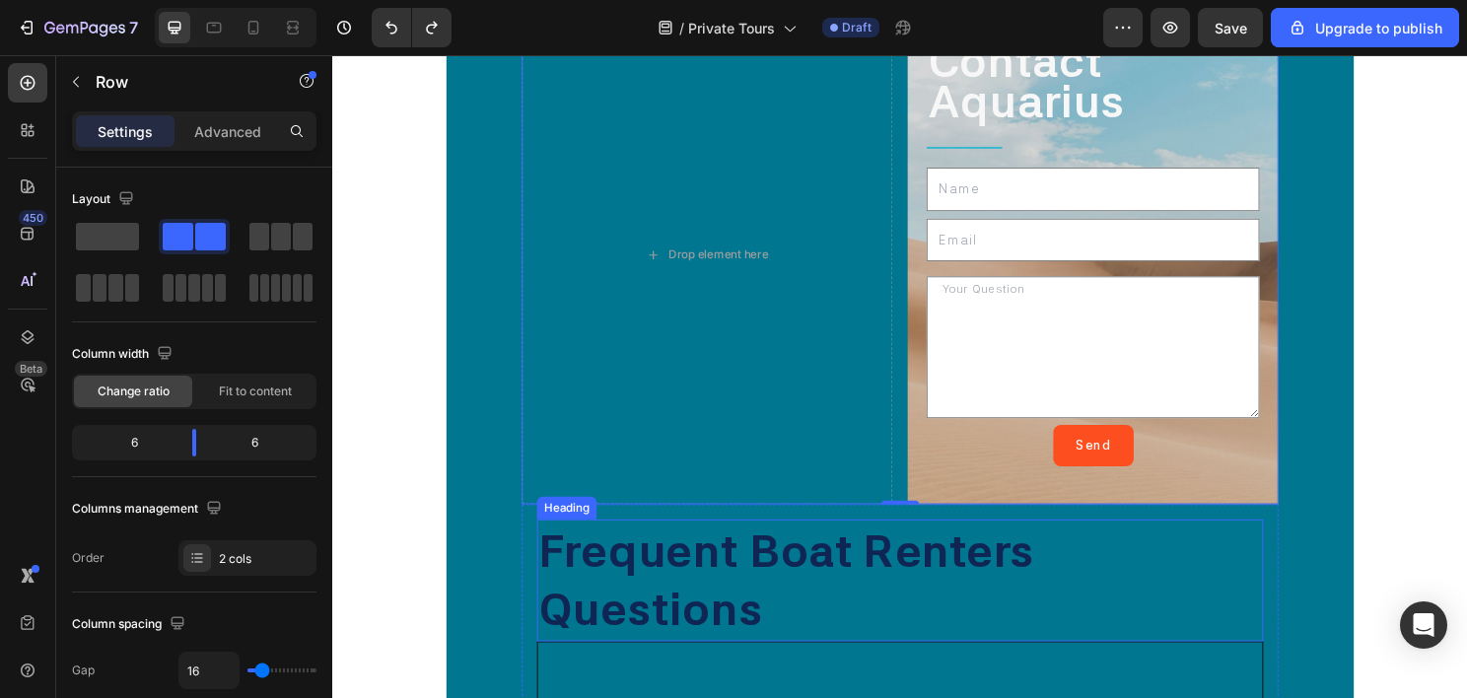
click at [767, 591] on span "Frequent Boat Renters Questions" at bounding box center [805, 602] width 517 height 118
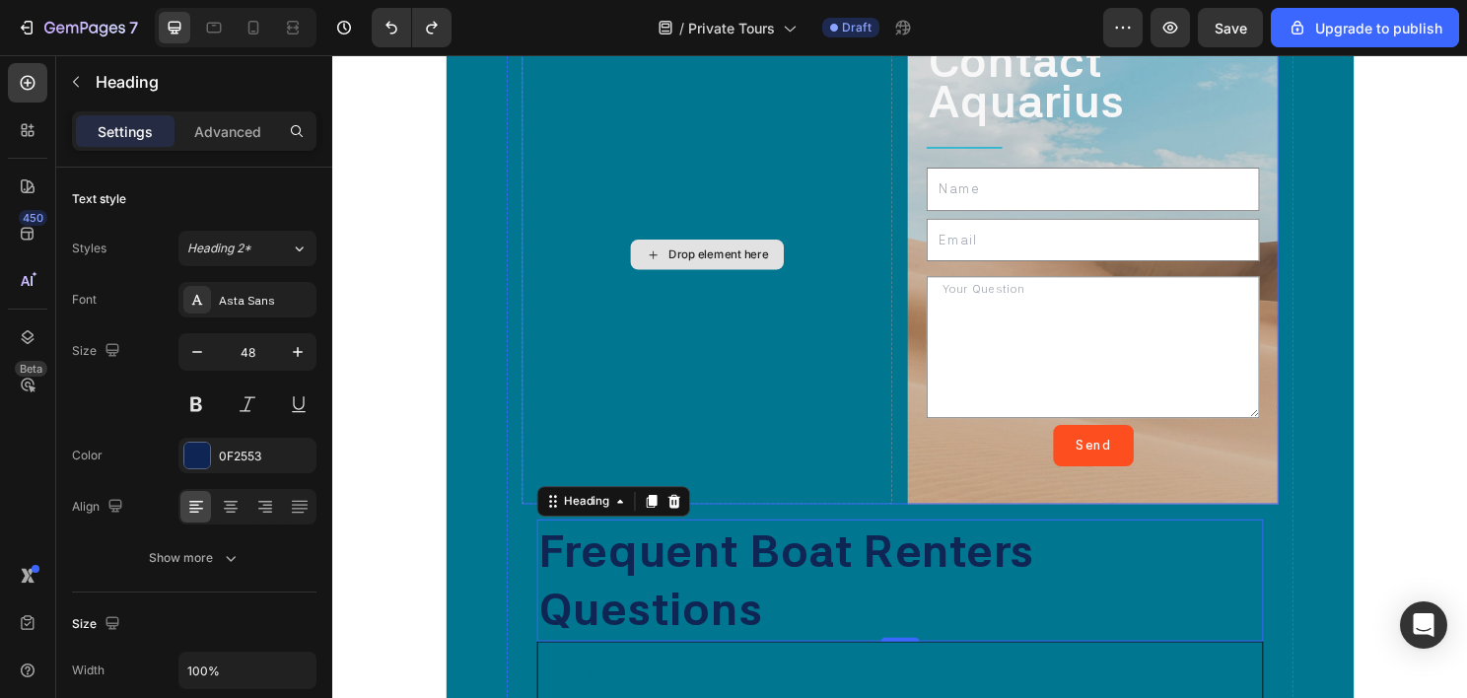
scroll to position [11370, 0]
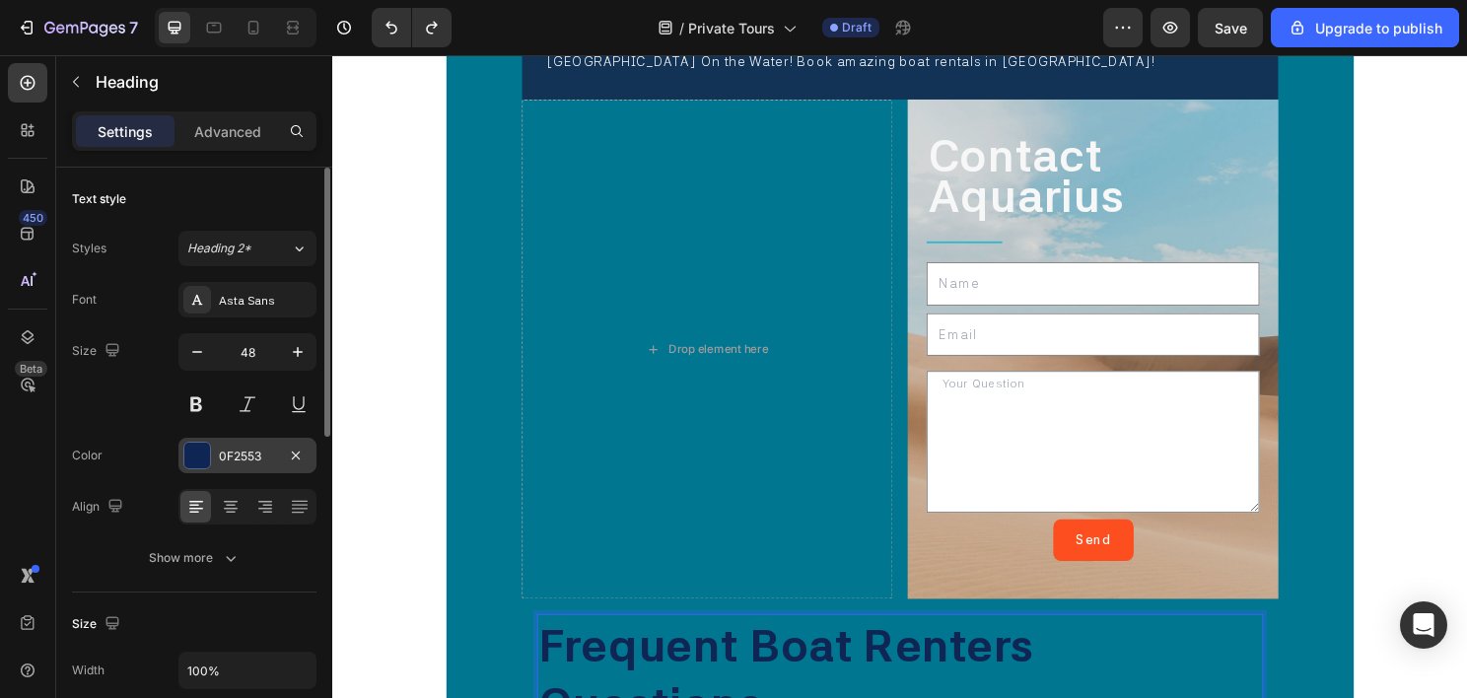
click at [268, 448] on div "0F2553" at bounding box center [247, 457] width 57 height 18
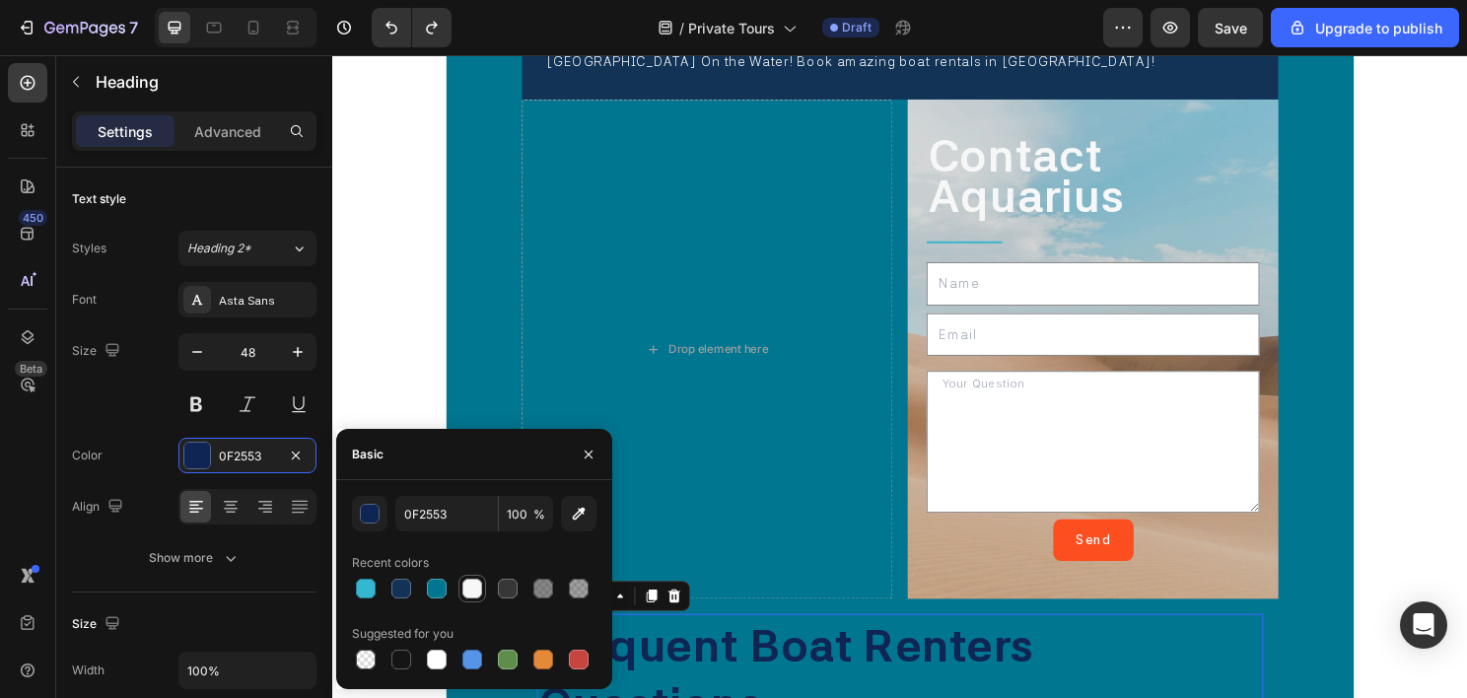
click at [463, 584] on div at bounding box center [472, 589] width 20 height 20
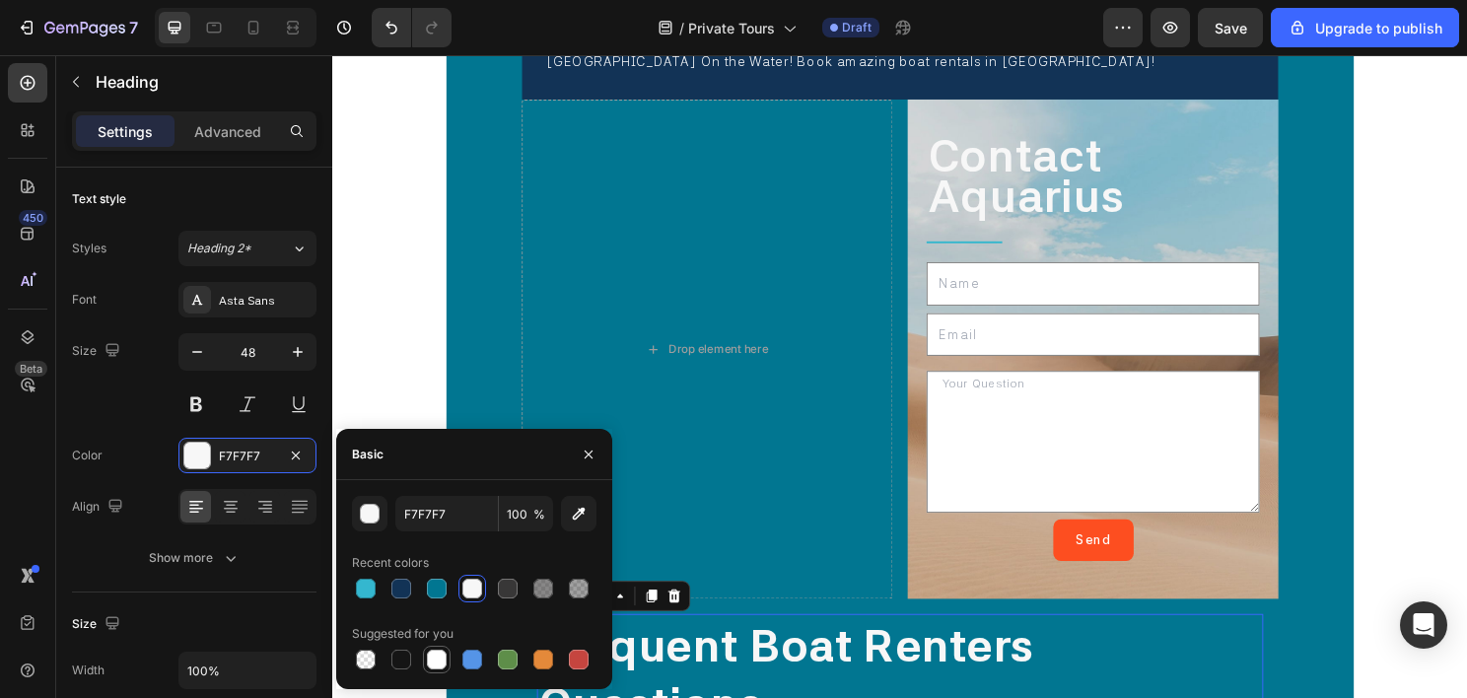
click at [436, 666] on div at bounding box center [437, 660] width 20 height 20
type input "FFFFFF"
click at [701, 674] on span "Frequent Boat Renters Questions" at bounding box center [805, 701] width 517 height 118
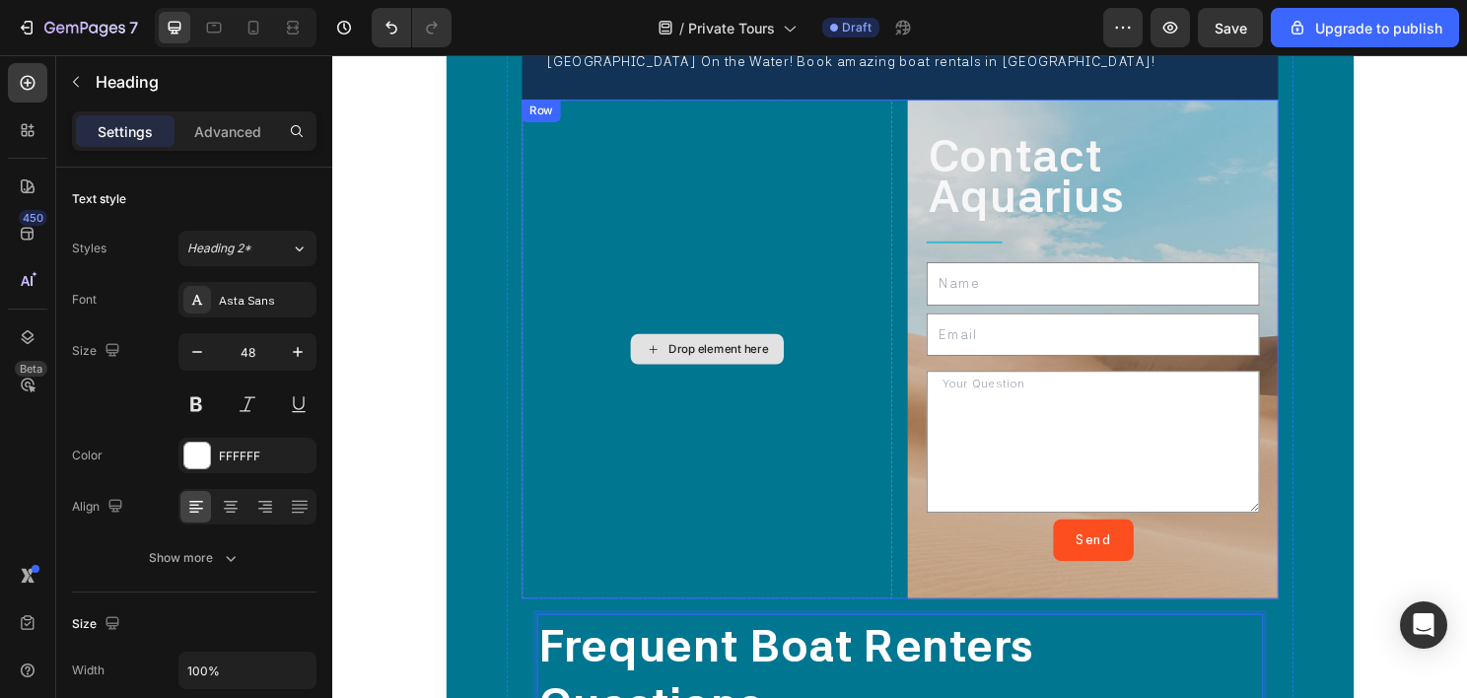
click at [694, 550] on div "Drop element here" at bounding box center [722, 362] width 386 height 521
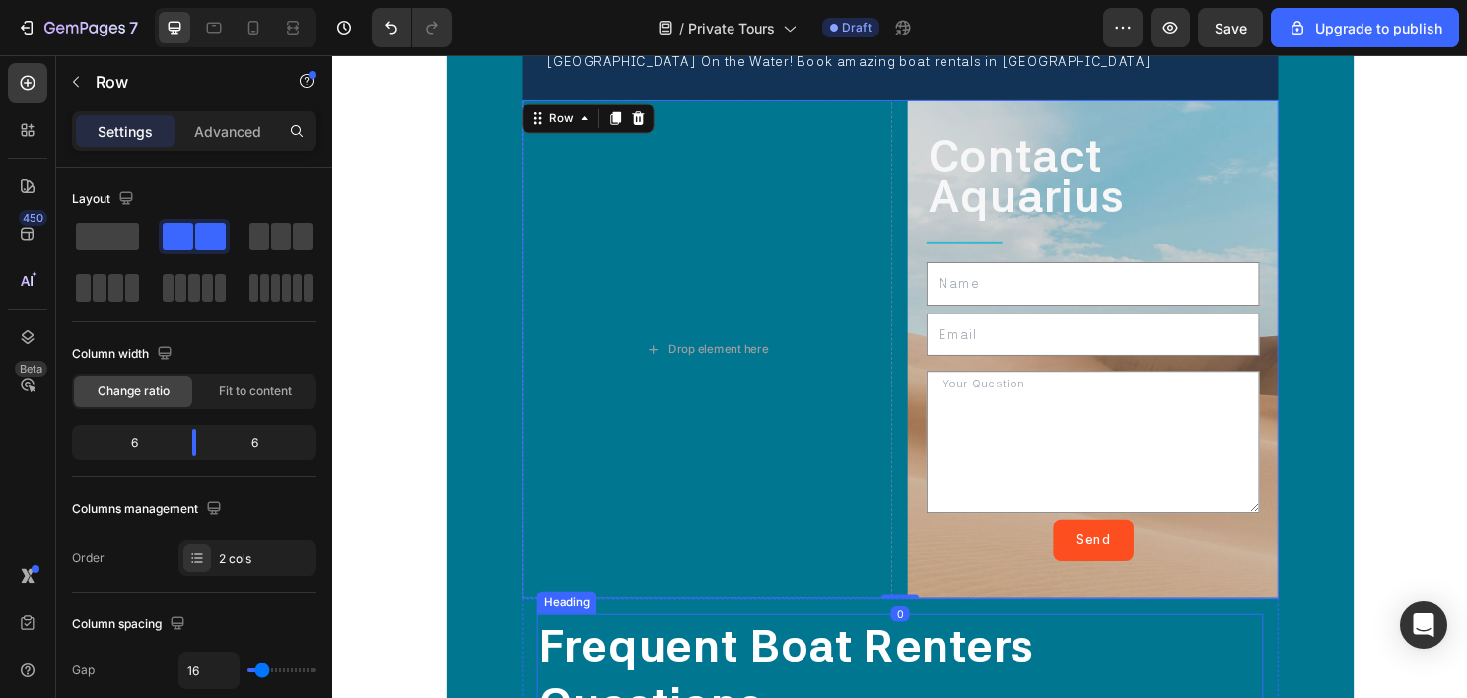
click at [643, 667] on span "Frequent Boat Renters Questions" at bounding box center [805, 701] width 517 height 118
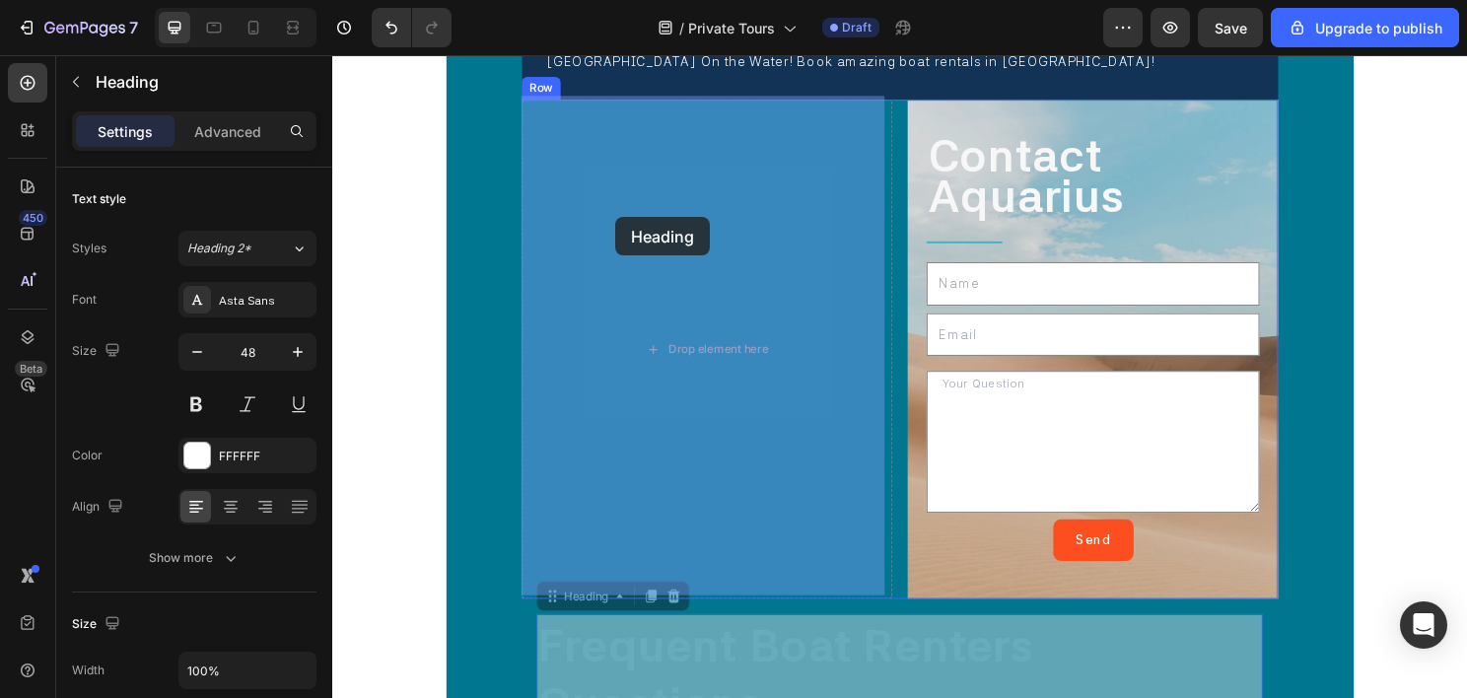
drag, startPoint x: 581, startPoint y: 618, endPoint x: 627, endPoint y: 224, distance: 397.0
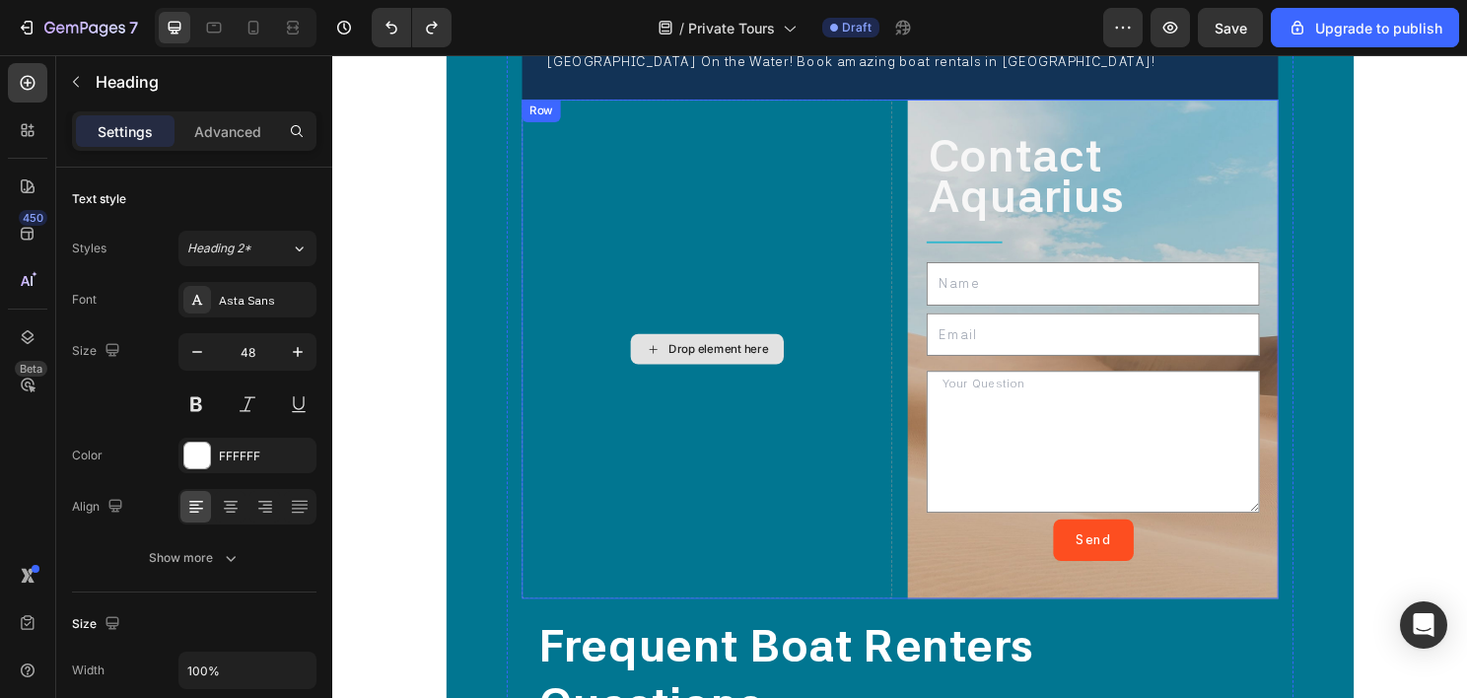
click at [576, 138] on div "Drop element here" at bounding box center [722, 362] width 386 height 521
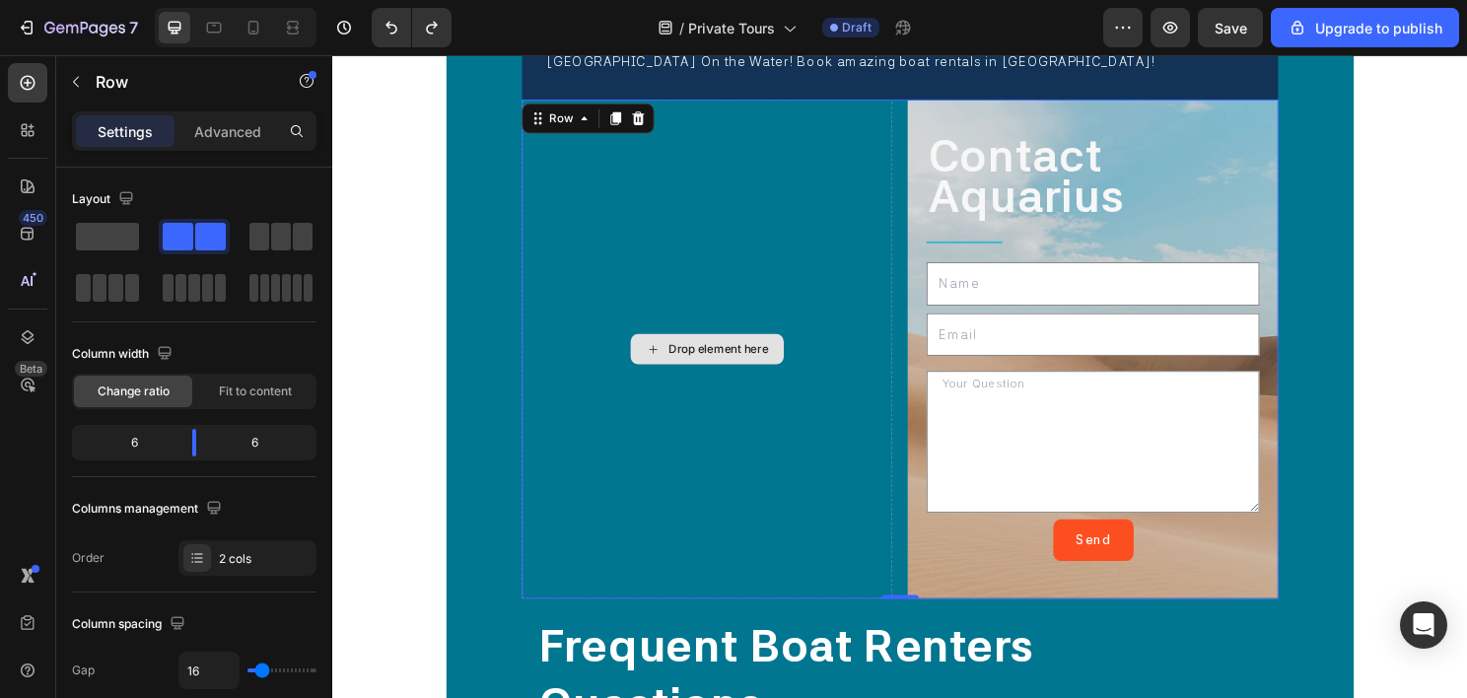
click at [567, 191] on div "Drop element here" at bounding box center [722, 362] width 386 height 521
click at [33, 79] on icon at bounding box center [28, 83] width 15 height 15
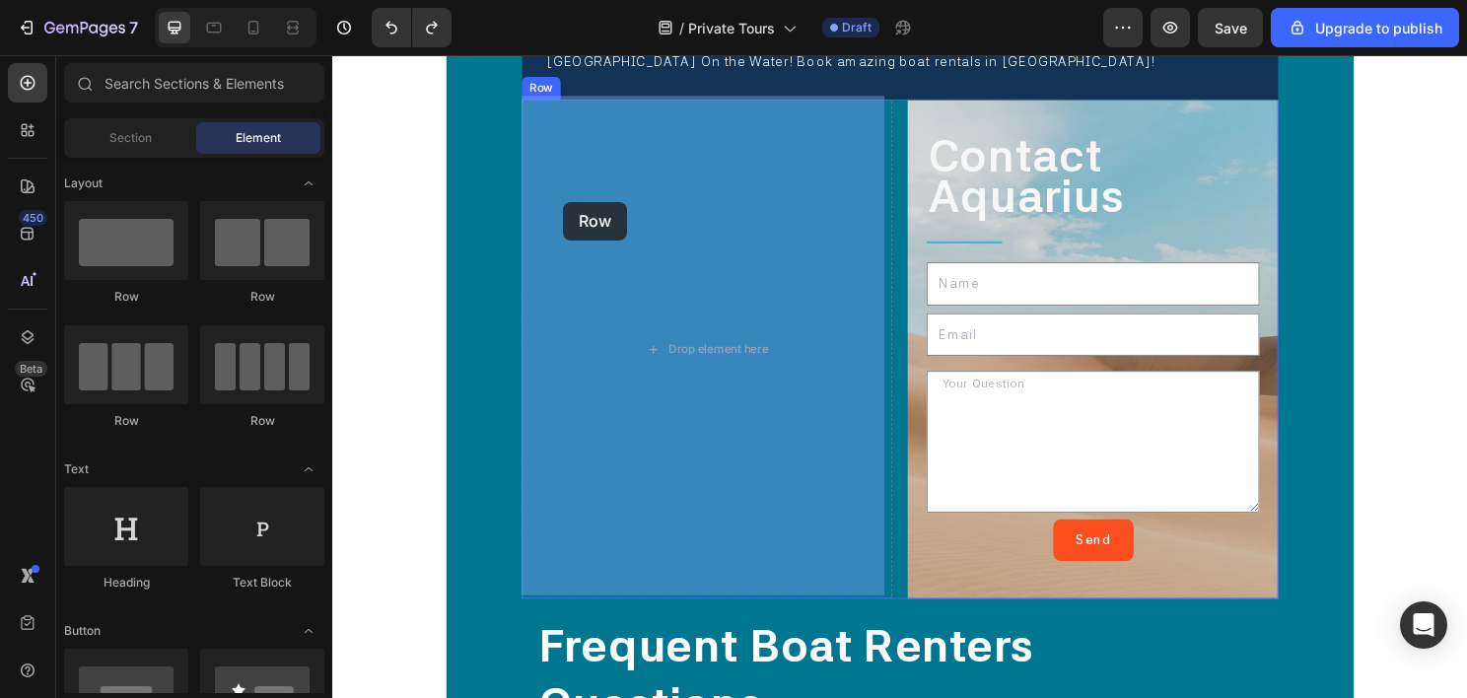
drag, startPoint x: 434, startPoint y: 300, endPoint x: 569, endPoint y: 228, distance: 153.0
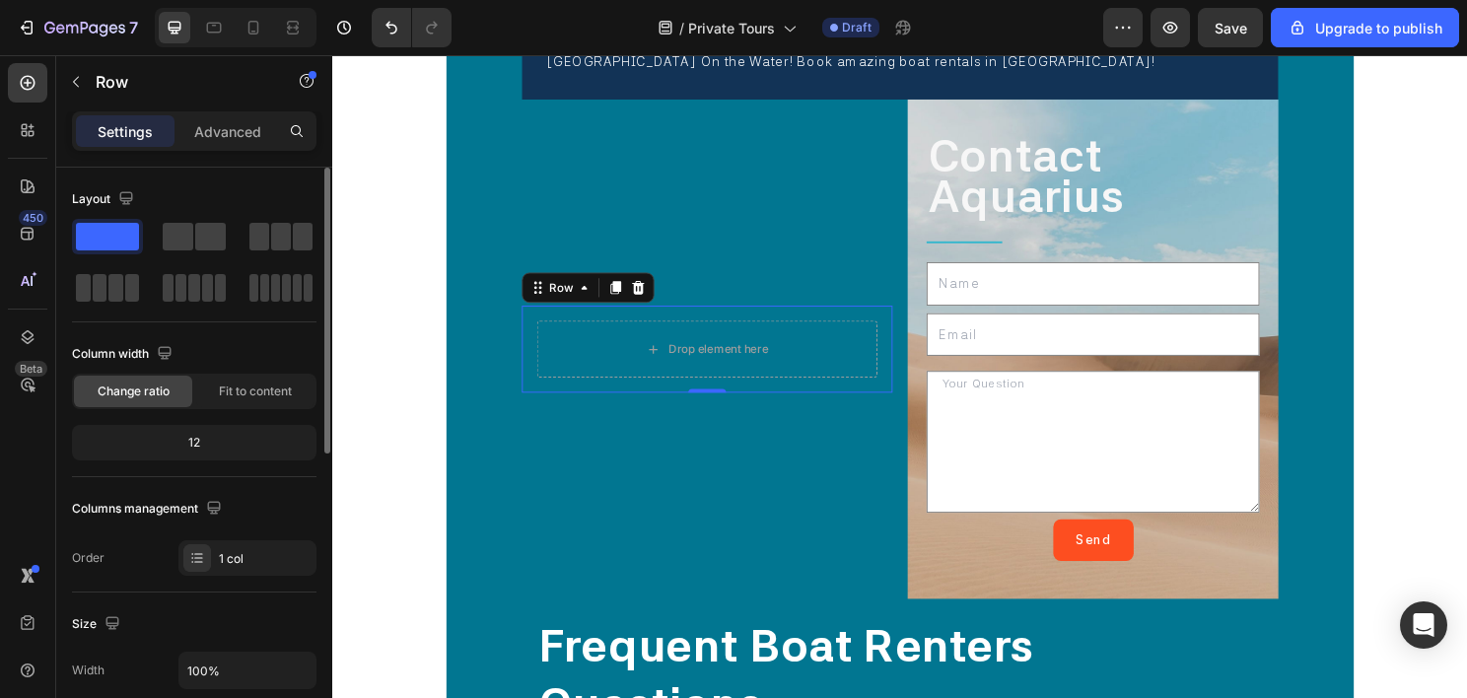
scroll to position [197, 0]
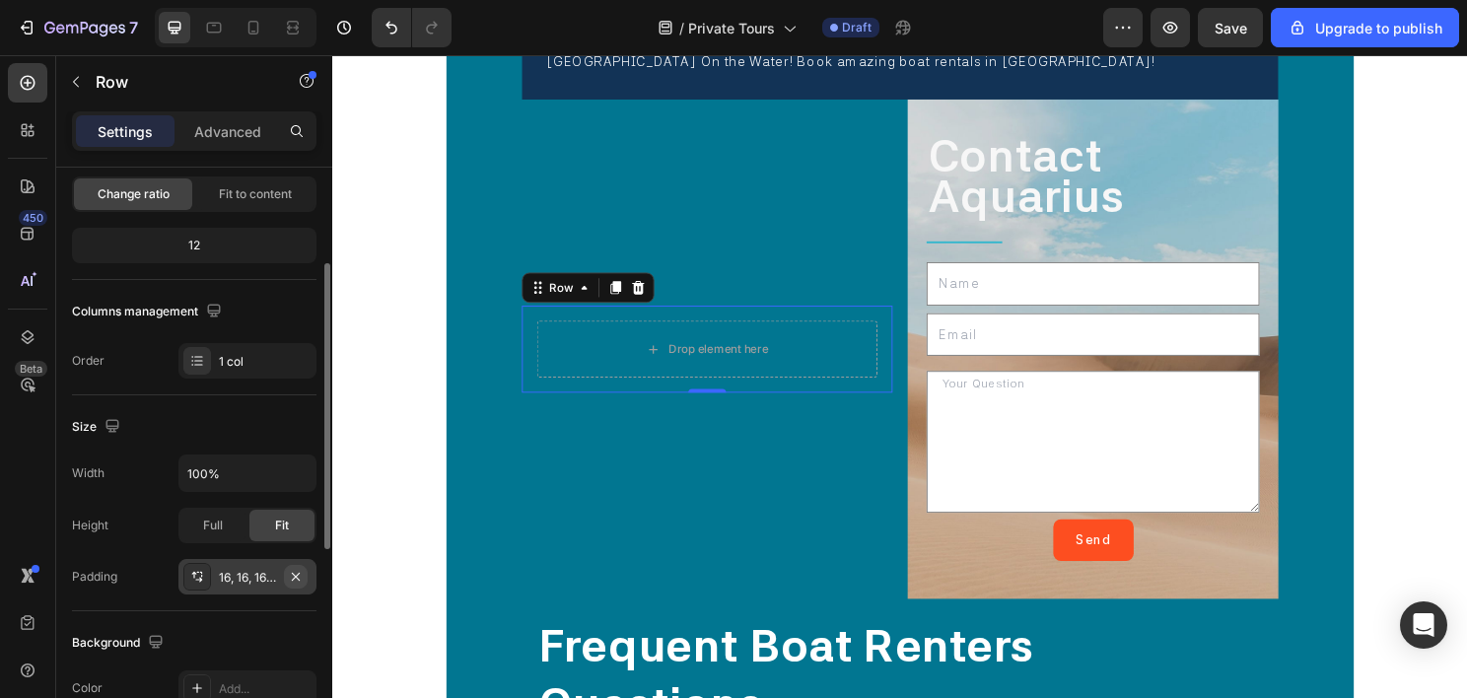
click at [293, 573] on icon "button" at bounding box center [296, 577] width 16 height 16
click at [615, 664] on span "Frequent Boat Renters Questions" at bounding box center [805, 701] width 517 height 118
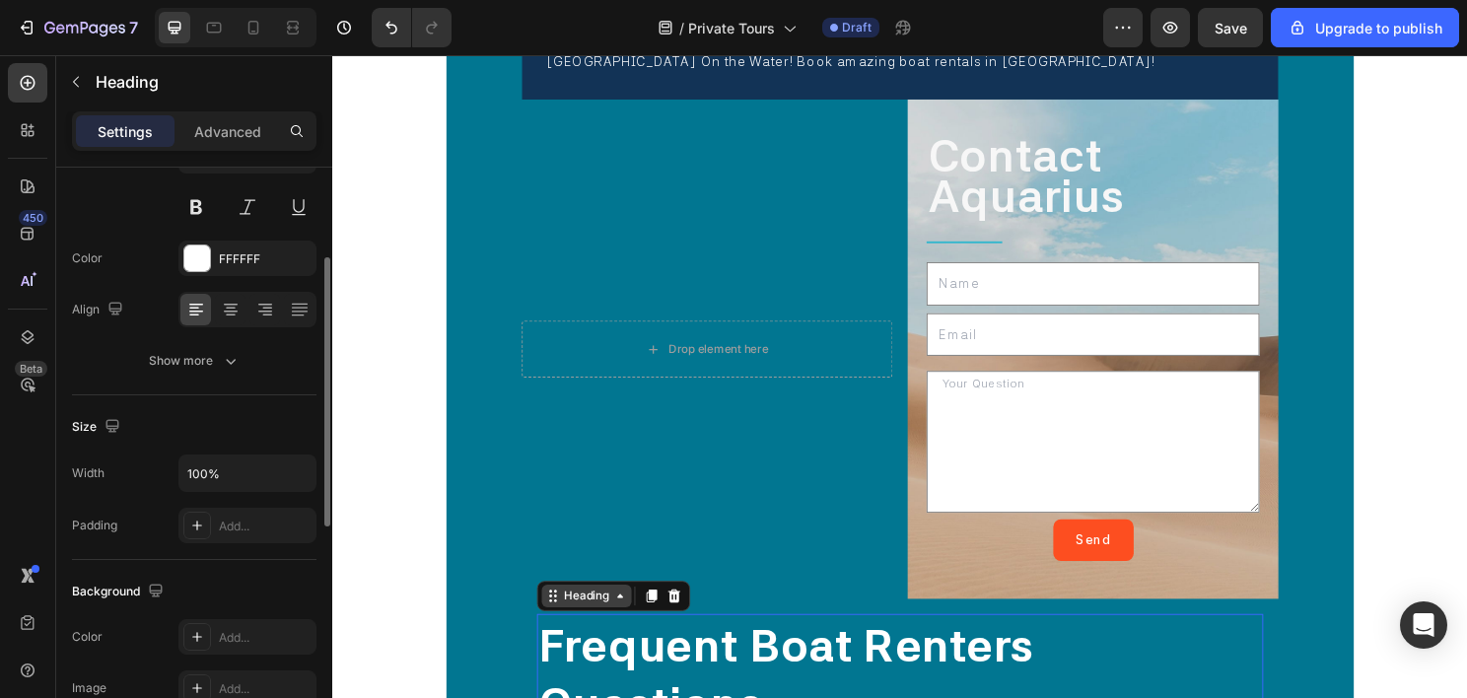
scroll to position [0, 0]
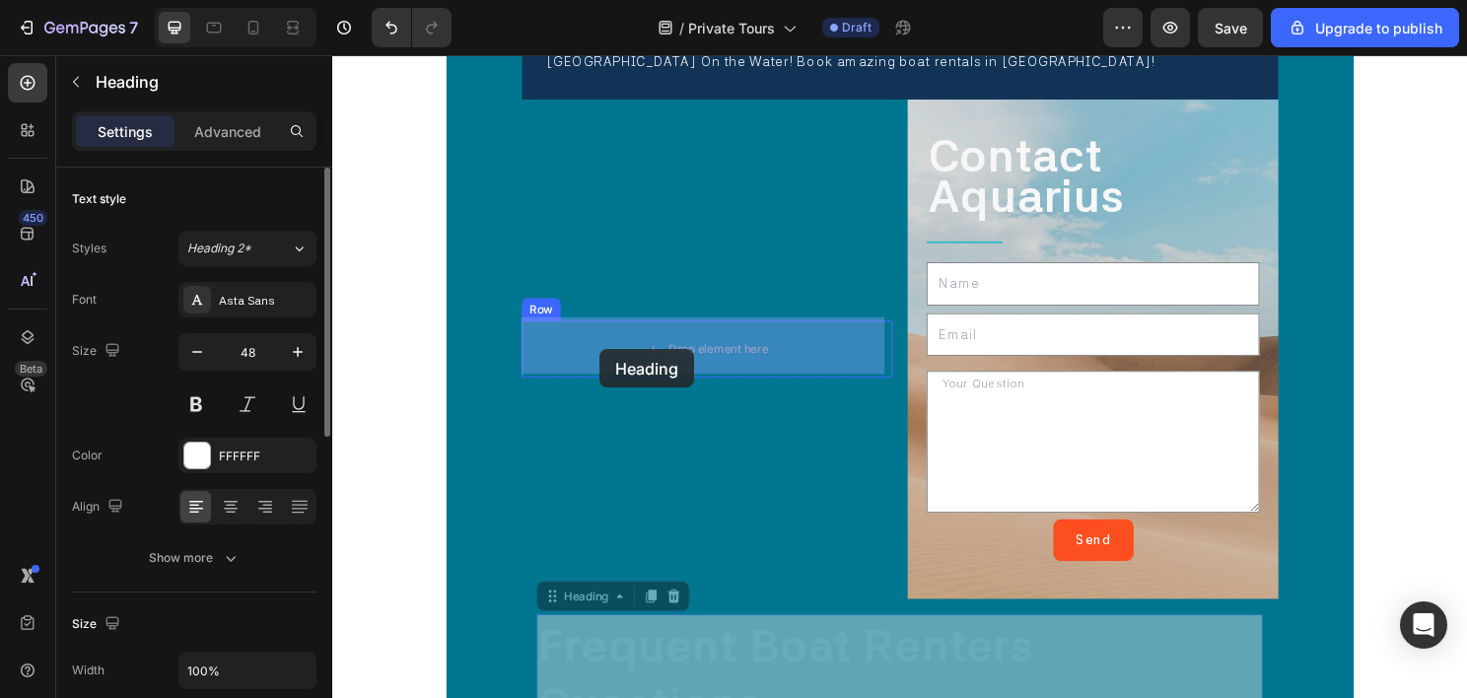
drag, startPoint x: 577, startPoint y: 621, endPoint x: 611, endPoint y: 358, distance: 265.5
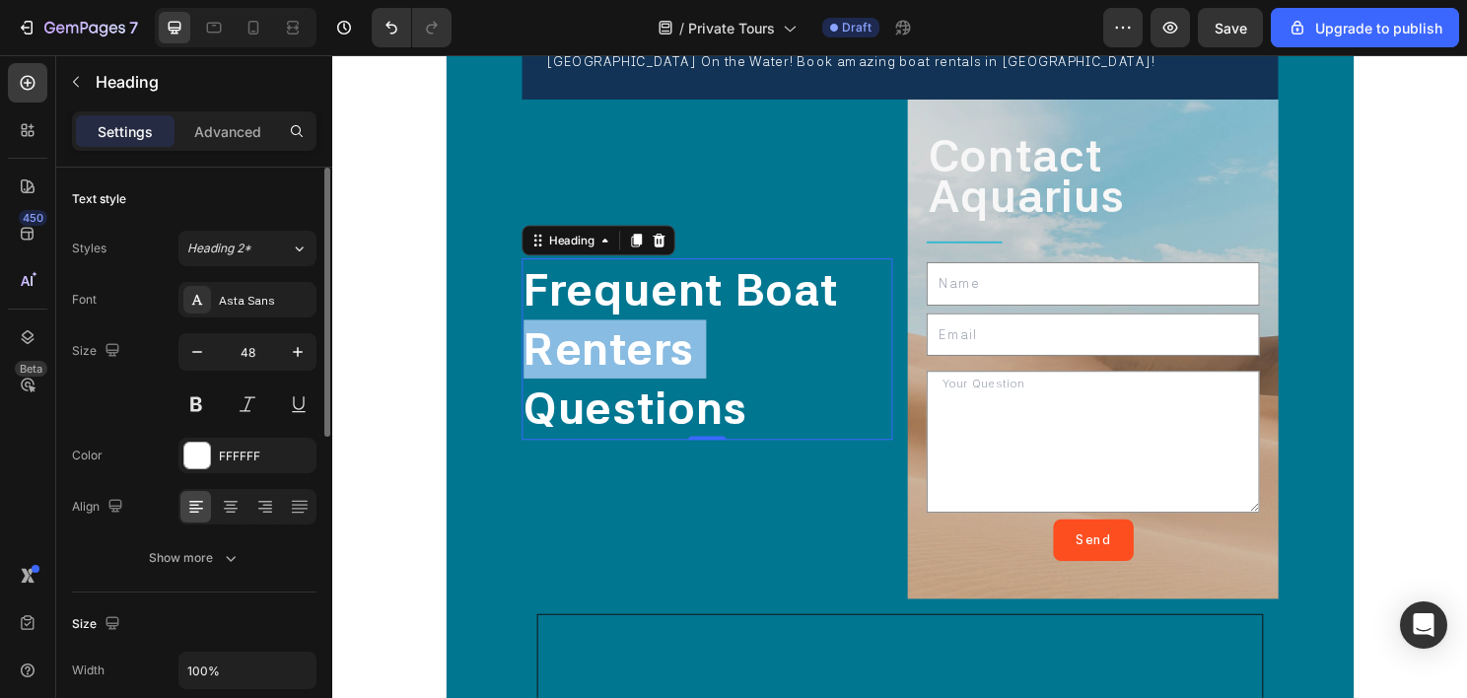
click at [677, 348] on span "Frequent Boat Renters Questions" at bounding box center [694, 361] width 326 height 180
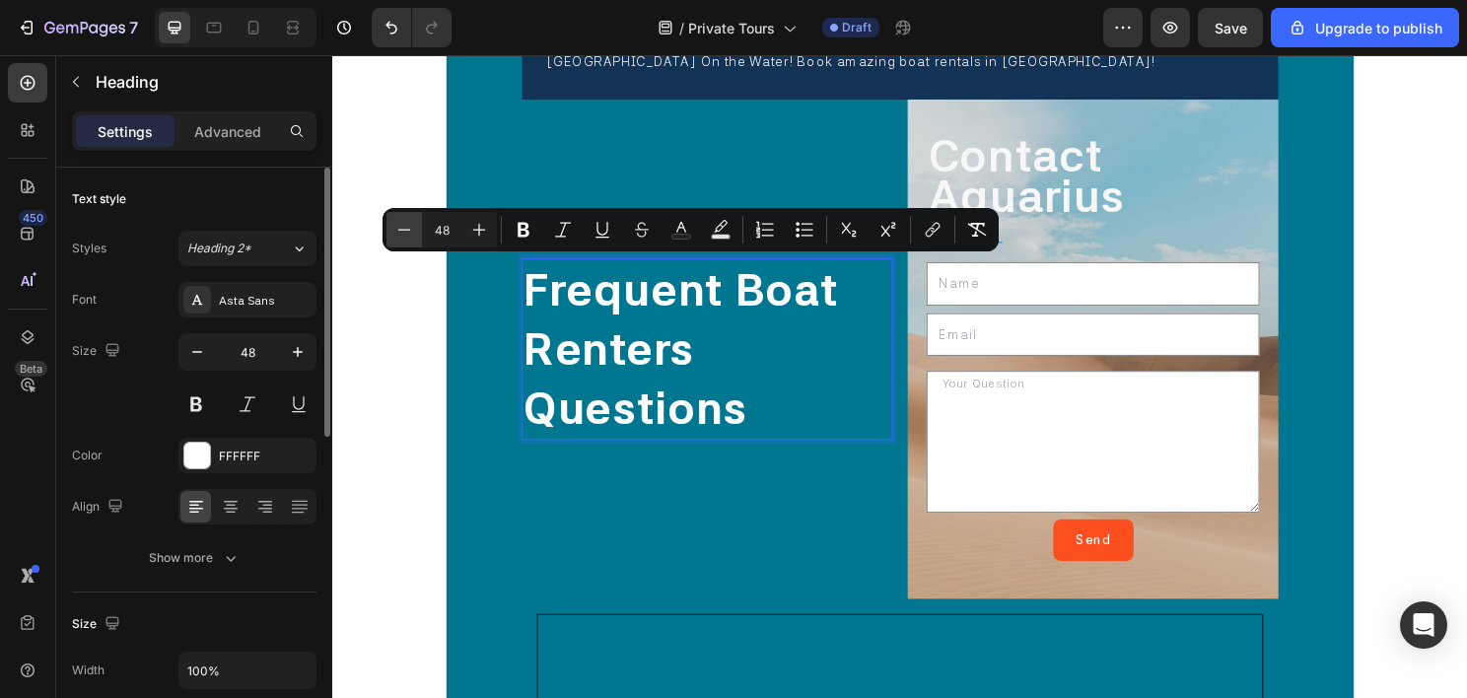
click at [400, 233] on icon "Editor contextual toolbar" at bounding box center [404, 230] width 20 height 20
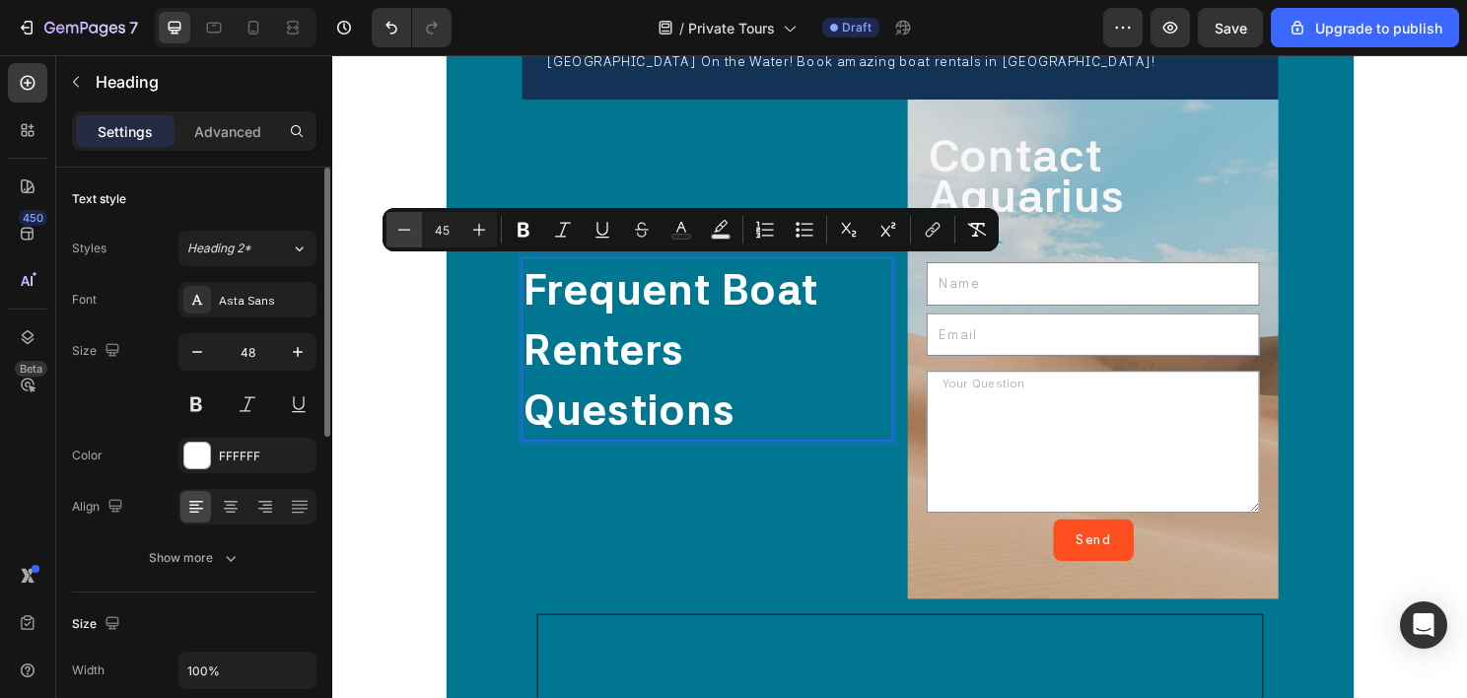
click at [400, 233] on icon "Editor contextual toolbar" at bounding box center [404, 230] width 20 height 20
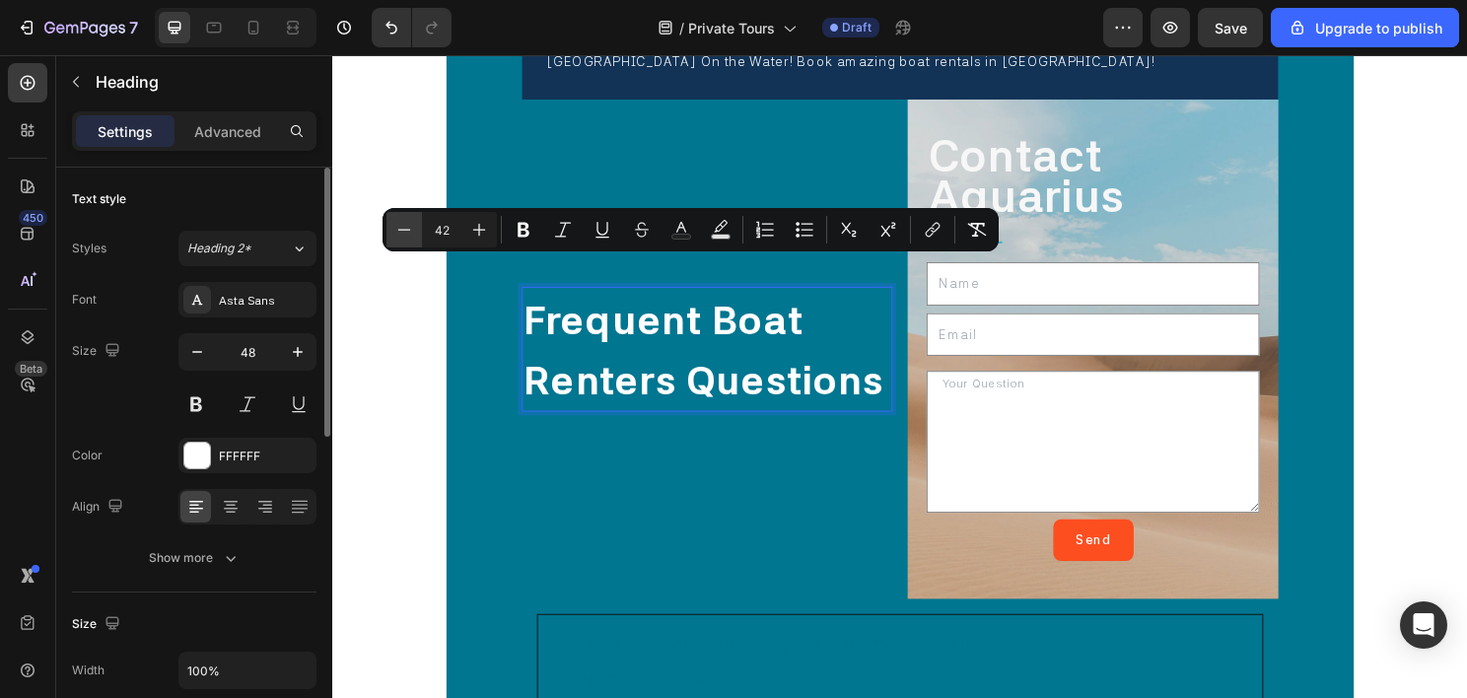
click at [400, 233] on icon "Editor contextual toolbar" at bounding box center [404, 230] width 20 height 20
click at [398, 233] on icon "Editor contextual toolbar" at bounding box center [404, 230] width 20 height 20
type input "40"
click at [741, 395] on span "Frequent Boat Renters Questions" at bounding box center [707, 363] width 352 height 111
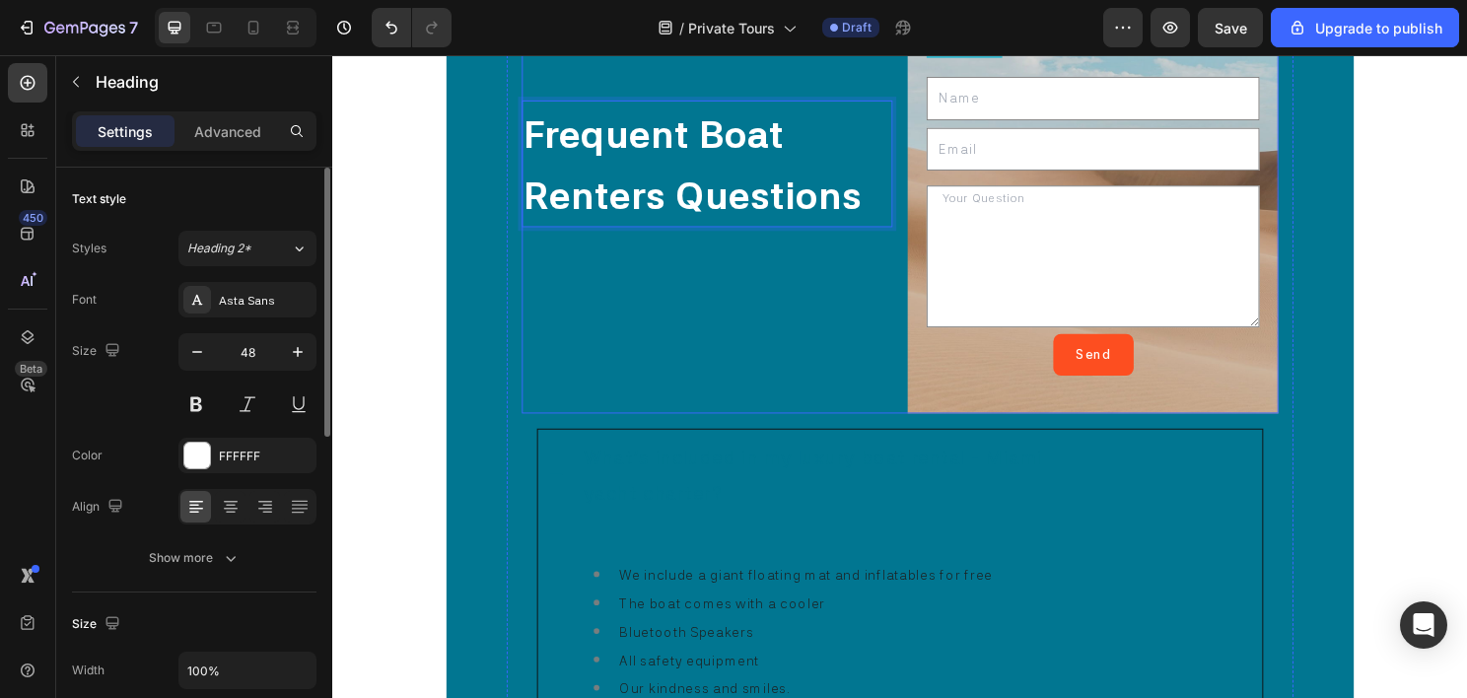
scroll to position [11567, 0]
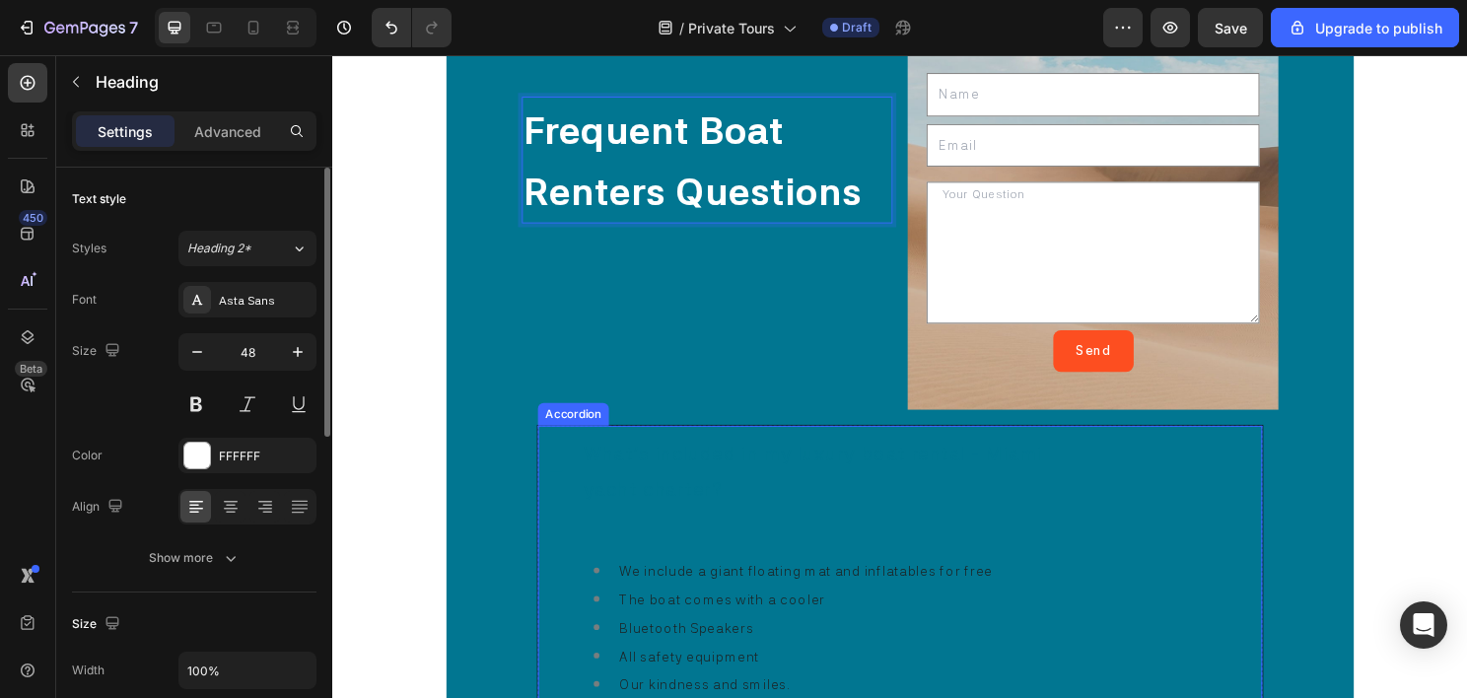
click at [657, 483] on p "What's included in my luxury boat rental - Miami yacht charter? ​" at bounding box center [860, 488] width 534 height 73
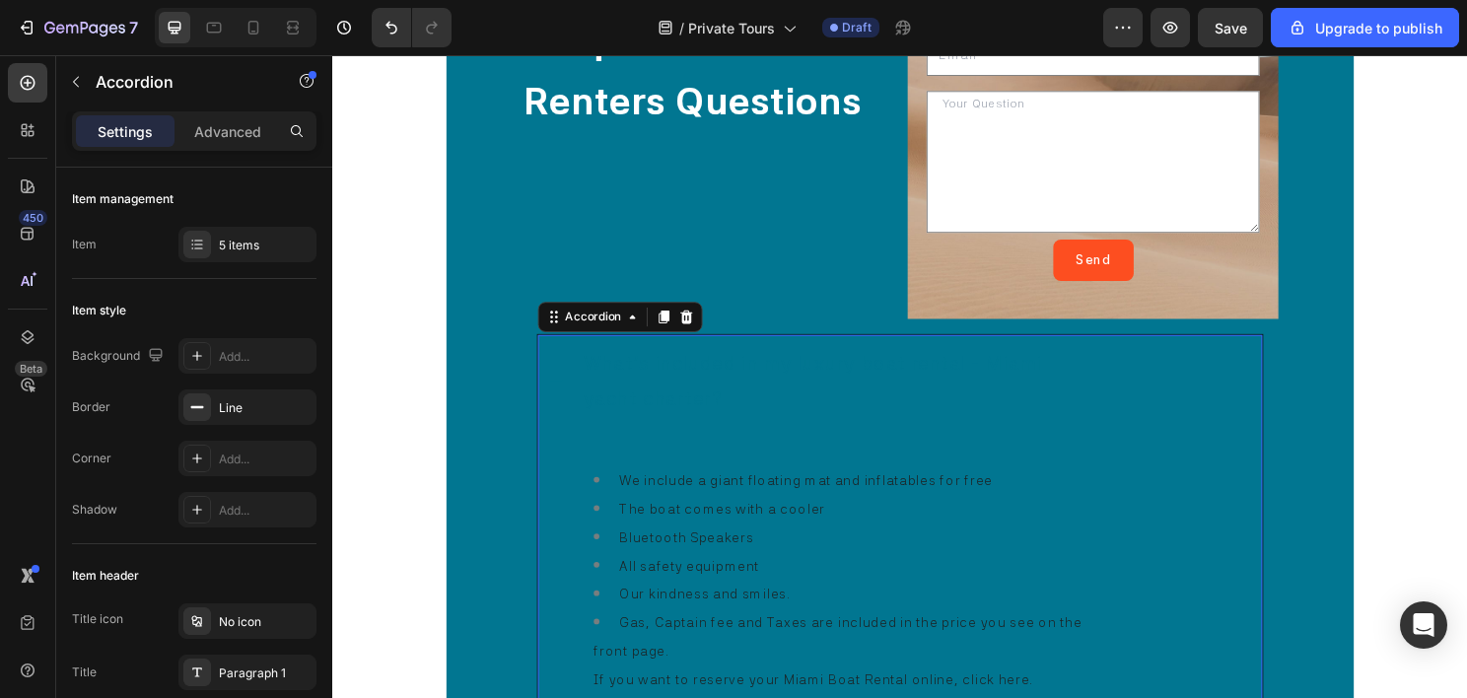
scroll to position [11666, 0]
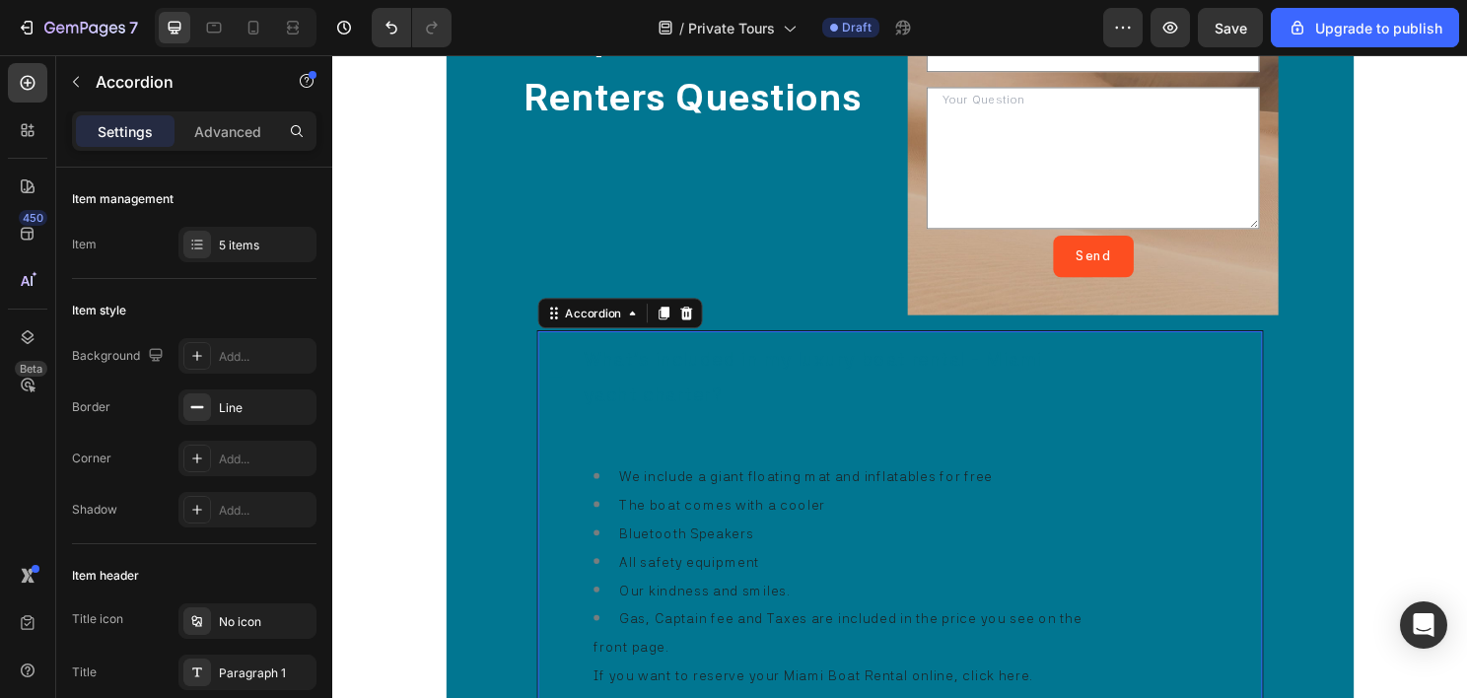
click at [634, 344] on div "What's included in my luxury boat rental - Miami yacht charter? ​" at bounding box center [842, 390] width 591 height 95
click at [587, 317] on div "Accordion" at bounding box center [604, 324] width 66 height 18
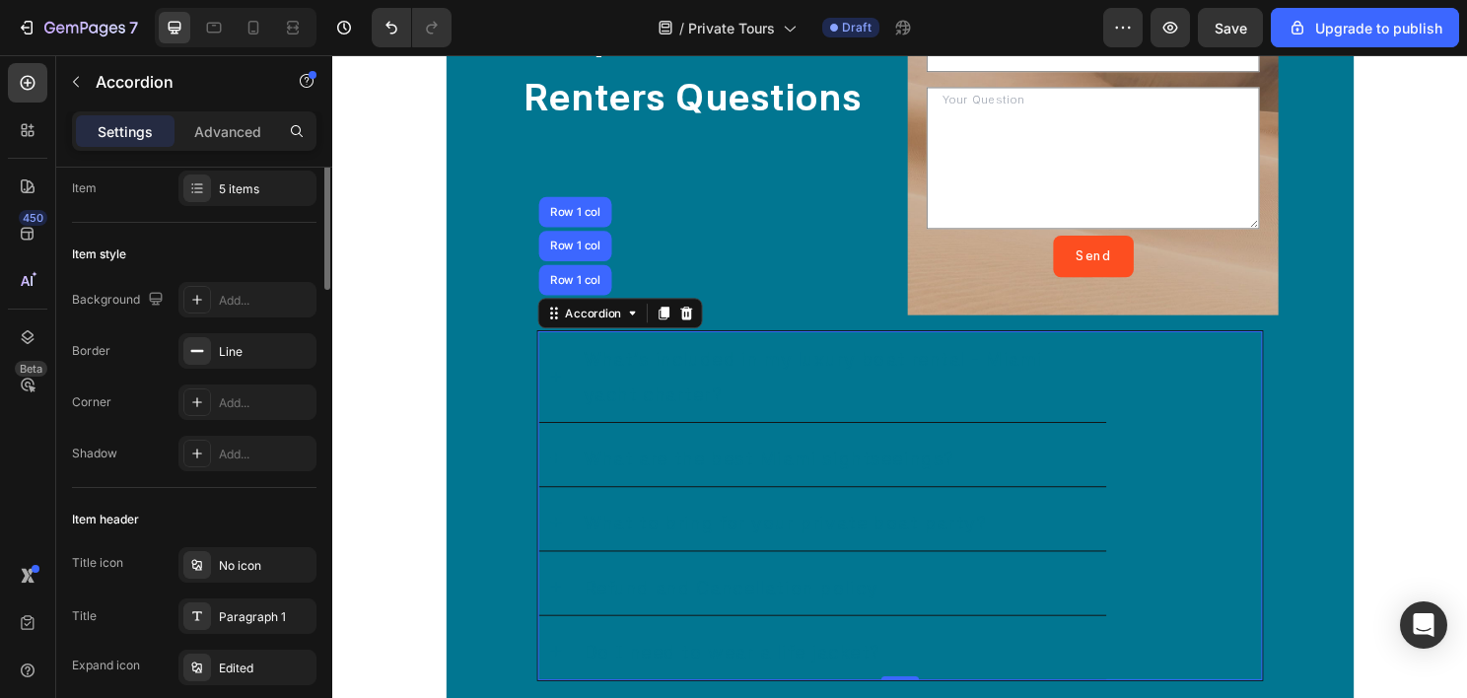
scroll to position [0, 0]
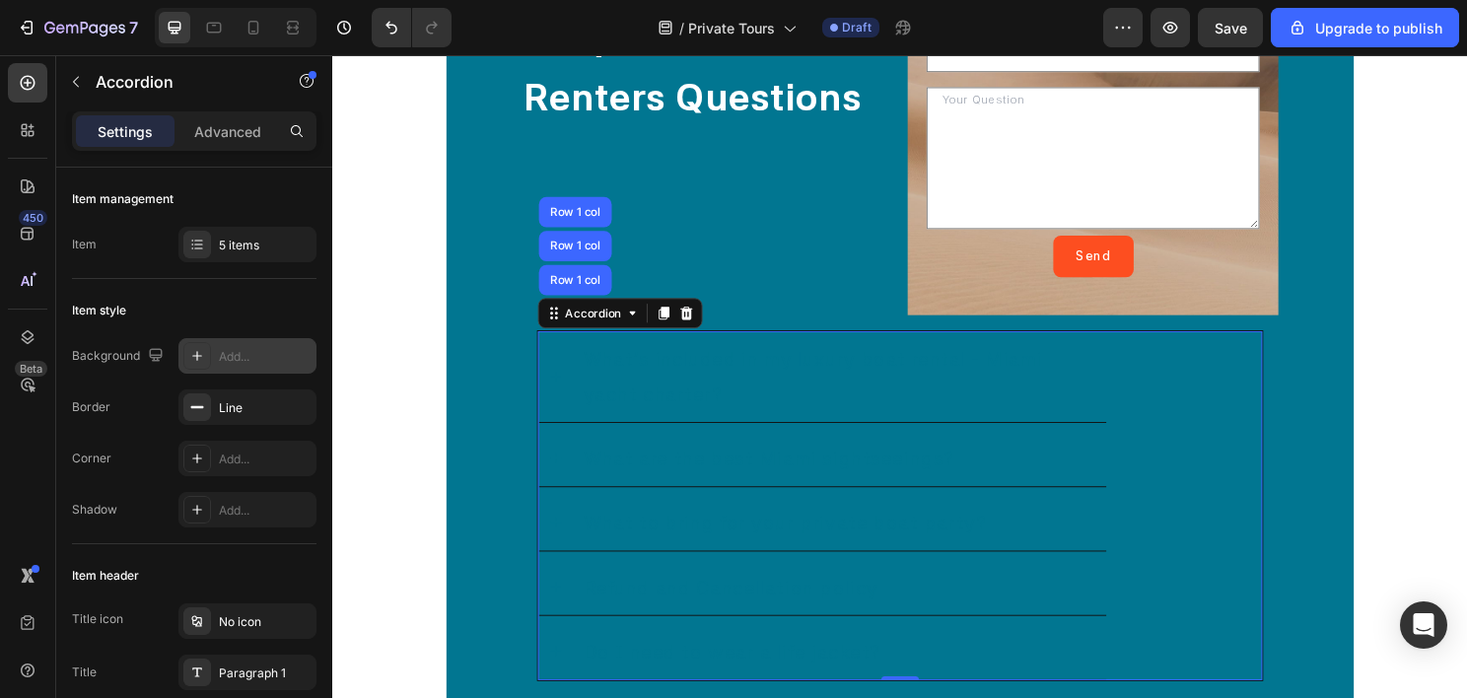
click at [225, 343] on div "Add..." at bounding box center [247, 355] width 138 height 35
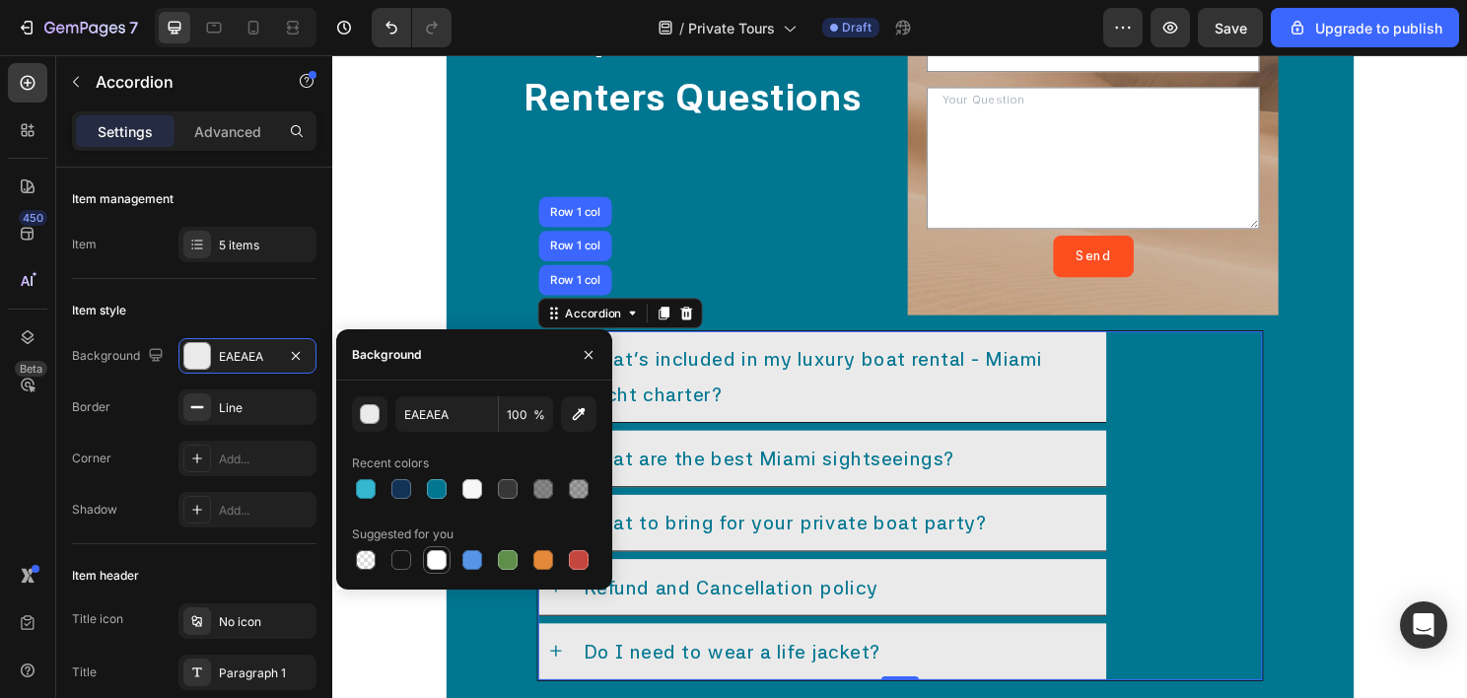
click at [442, 565] on div at bounding box center [437, 560] width 20 height 20
type input "FFFFFF"
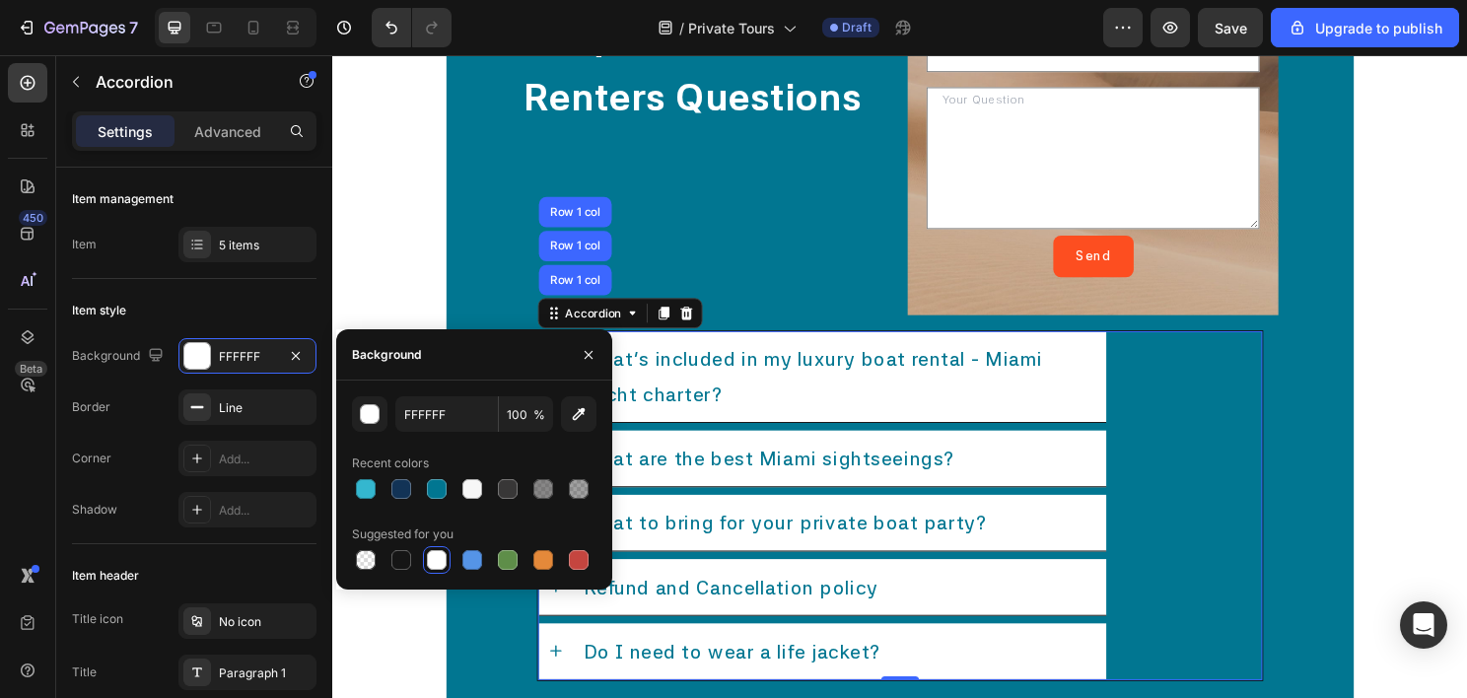
click at [1004, 405] on p "What's included in my luxury boat rental - Miami yacht charter? ​" at bounding box center [860, 390] width 534 height 73
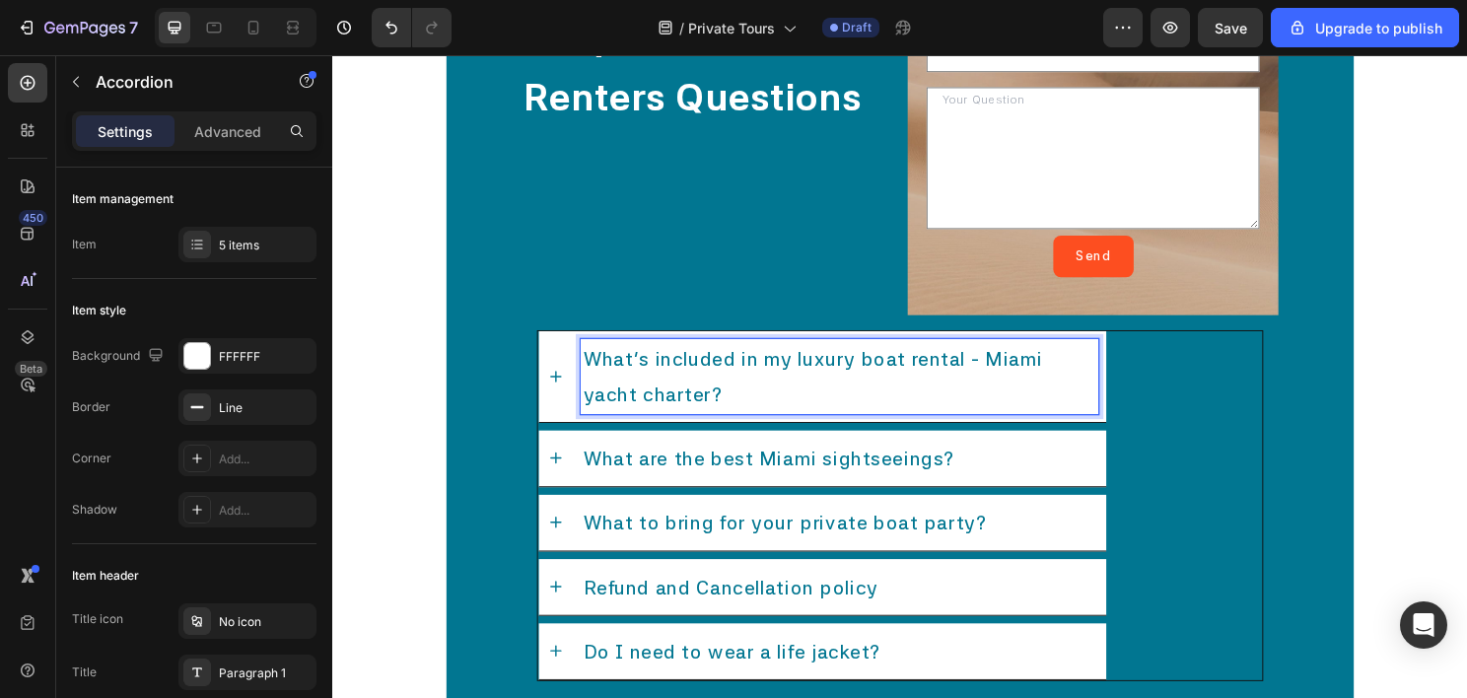
click at [569, 384] on icon at bounding box center [565, 390] width 12 height 12
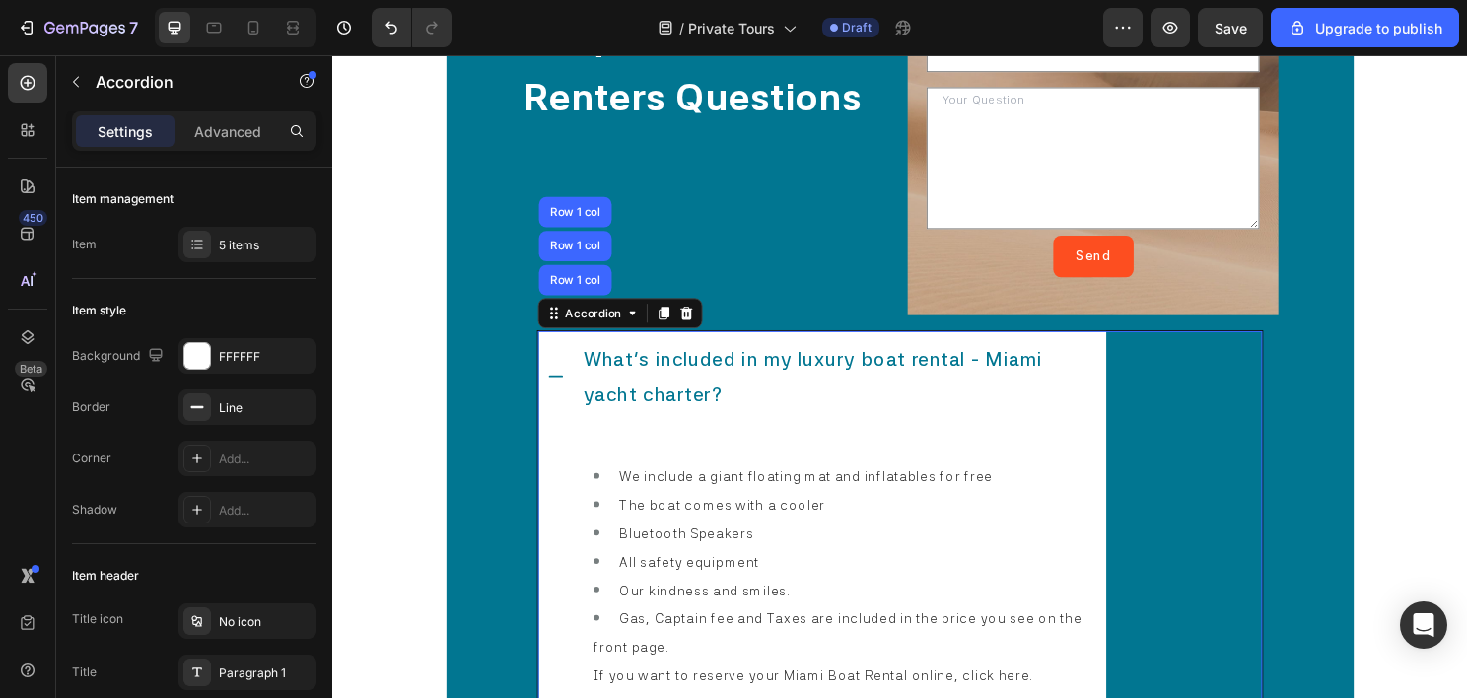
click at [569, 389] on icon at bounding box center [565, 390] width 15 height 2
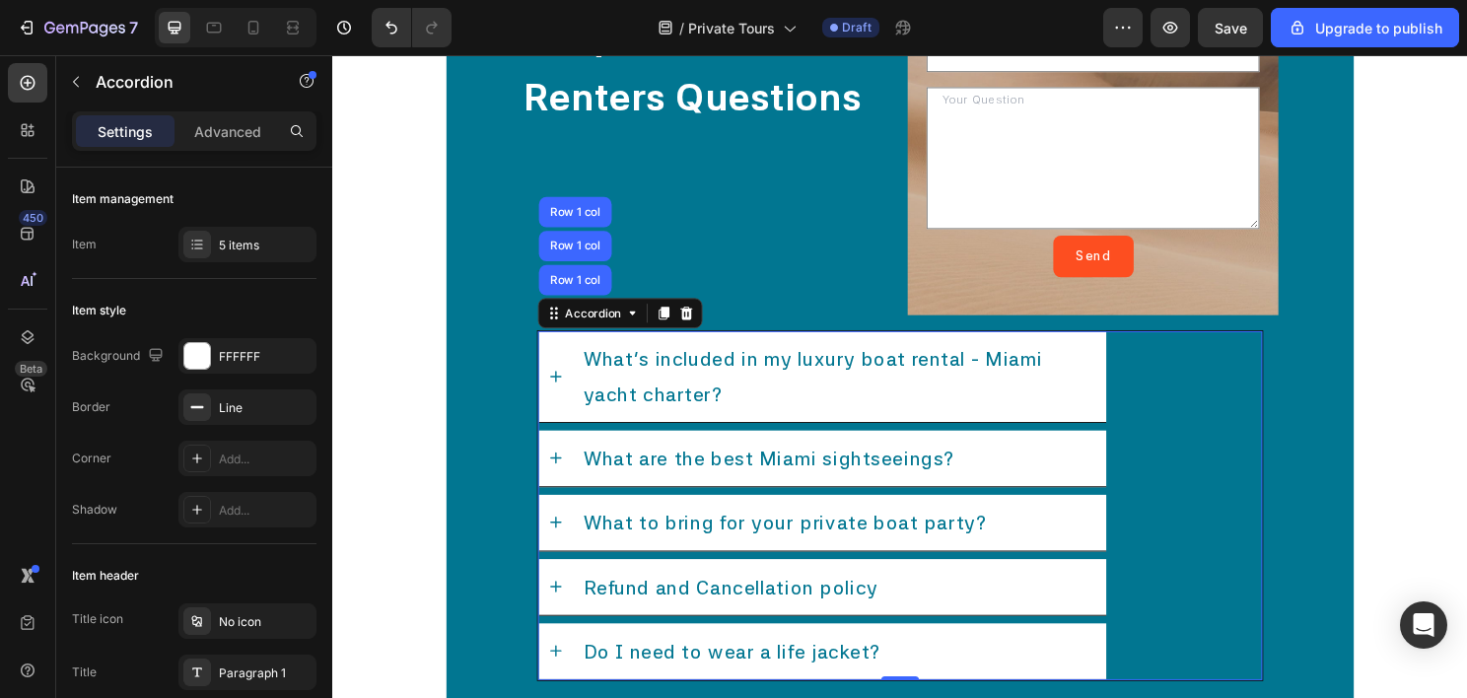
click at [529, 337] on div "What's included in my luxury boat rental - Miami yacht charter? ​ What are the …" at bounding box center [923, 524] width 789 height 397
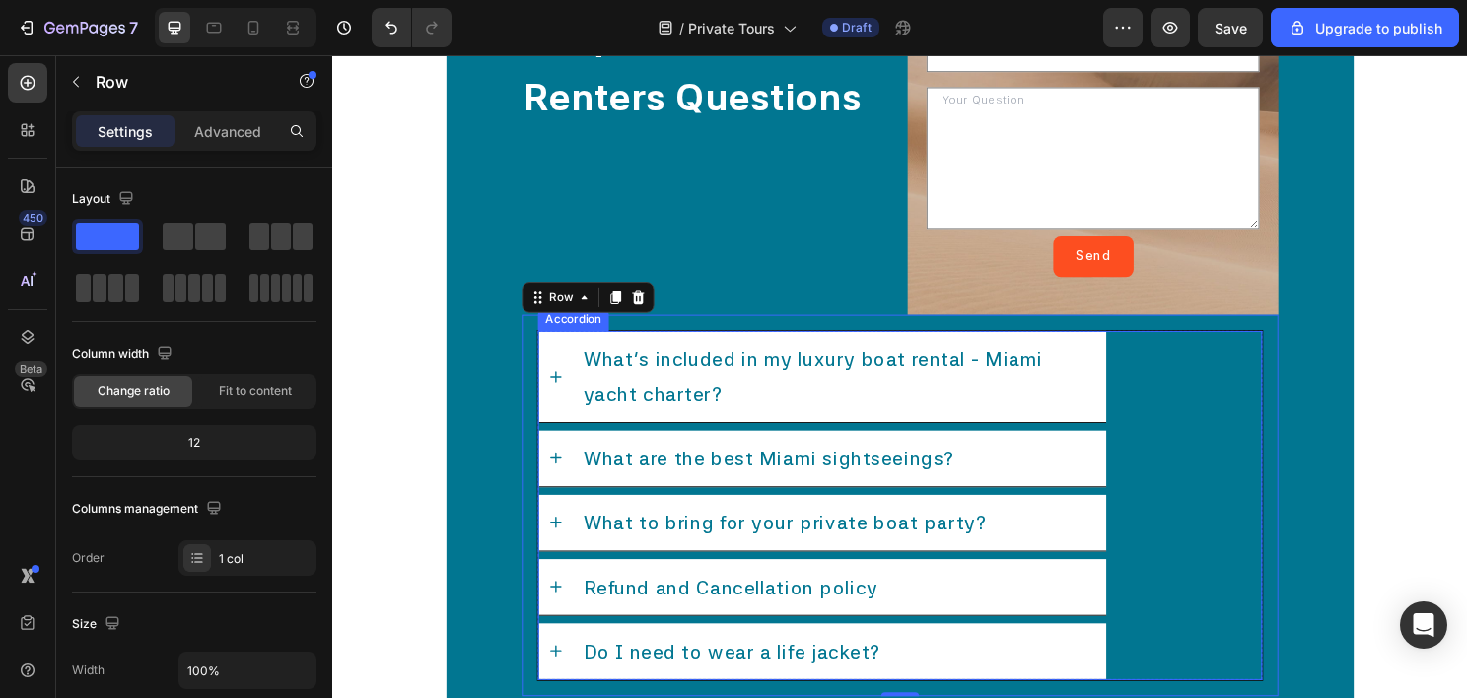
click at [1171, 417] on div "What's included in my luxury boat rental - Miami yacht charter? ​" at bounding box center [923, 391] width 753 height 96
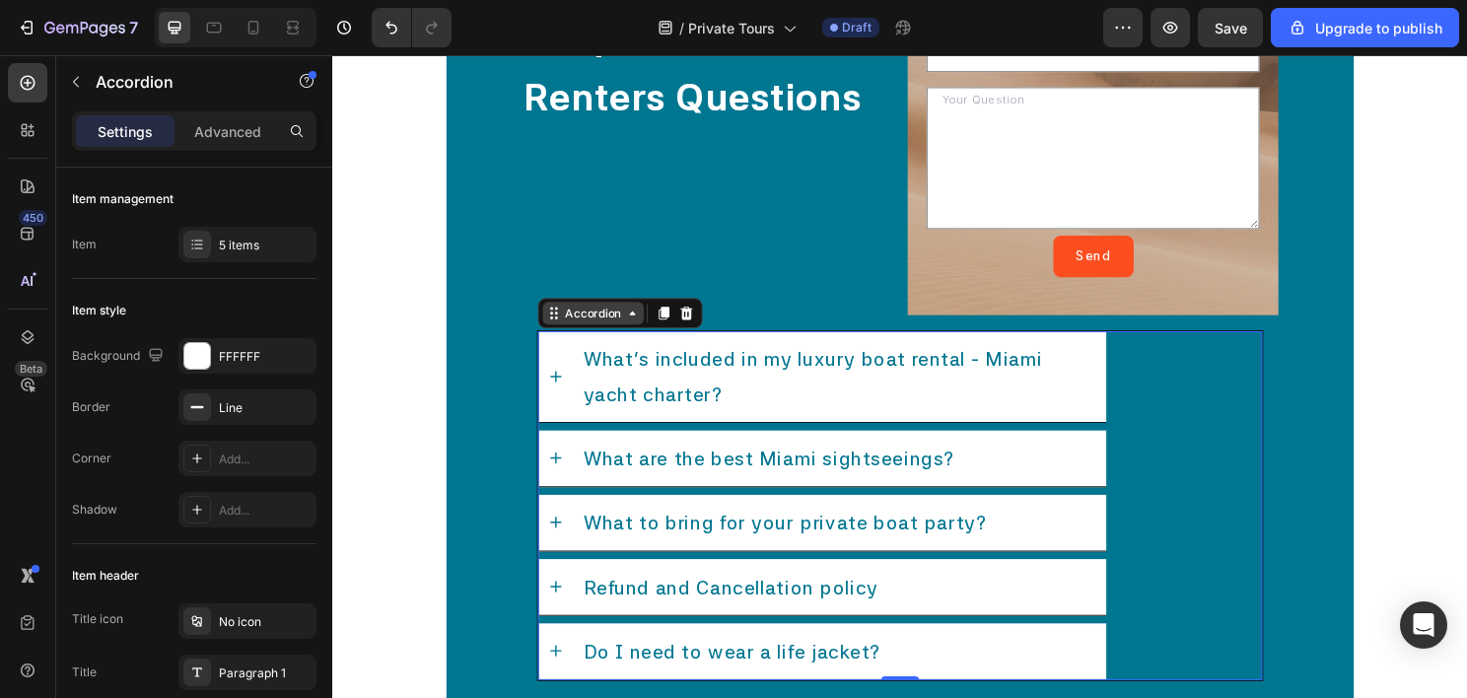
click at [604, 324] on div "Accordion" at bounding box center [604, 324] width 66 height 18
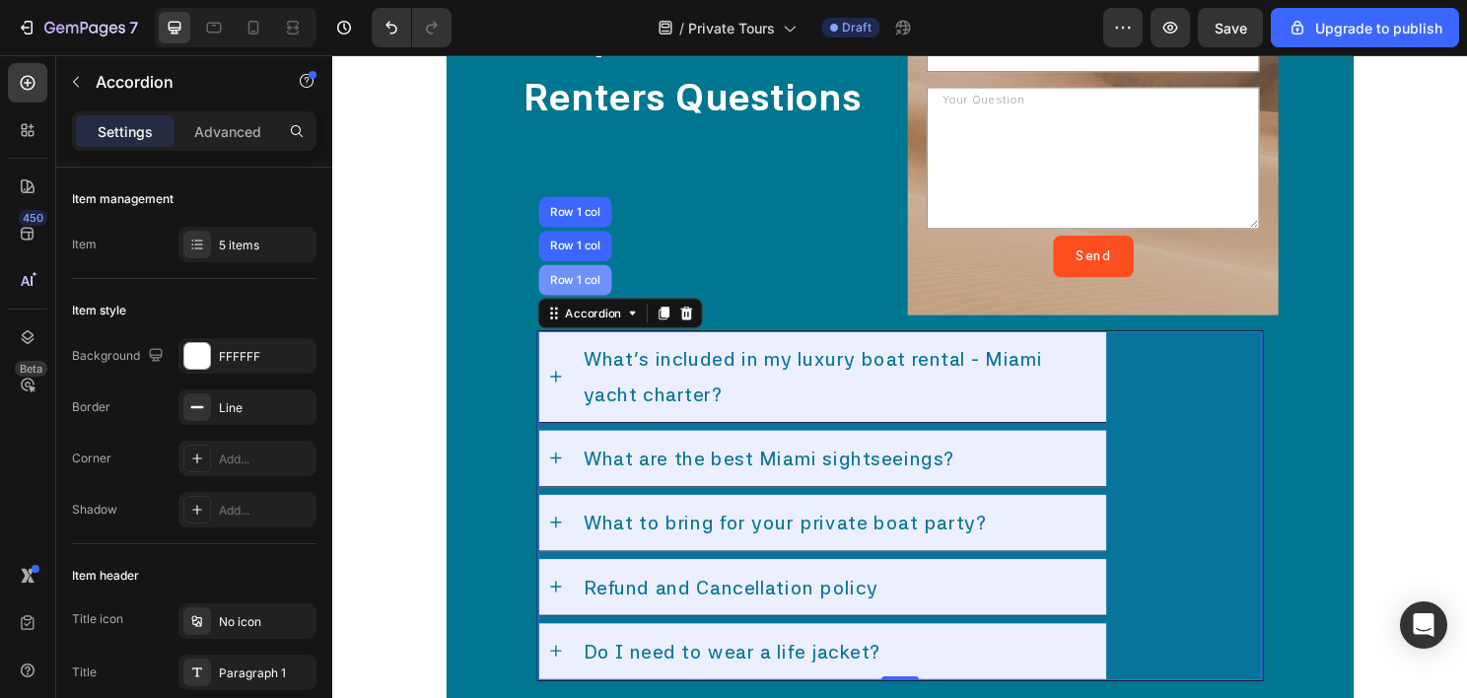
click at [579, 276] on div "Row 1 col" at bounding box center [585, 290] width 76 height 32
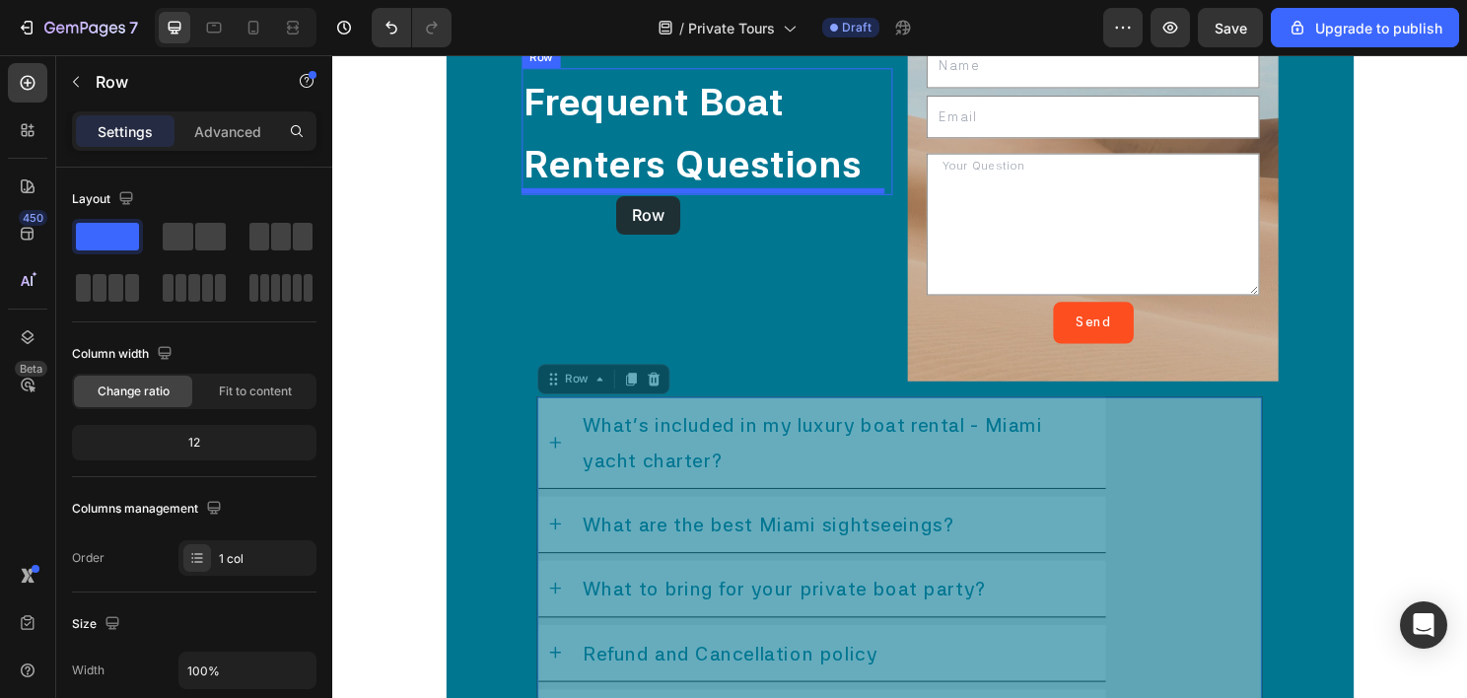
scroll to position [11563, 0]
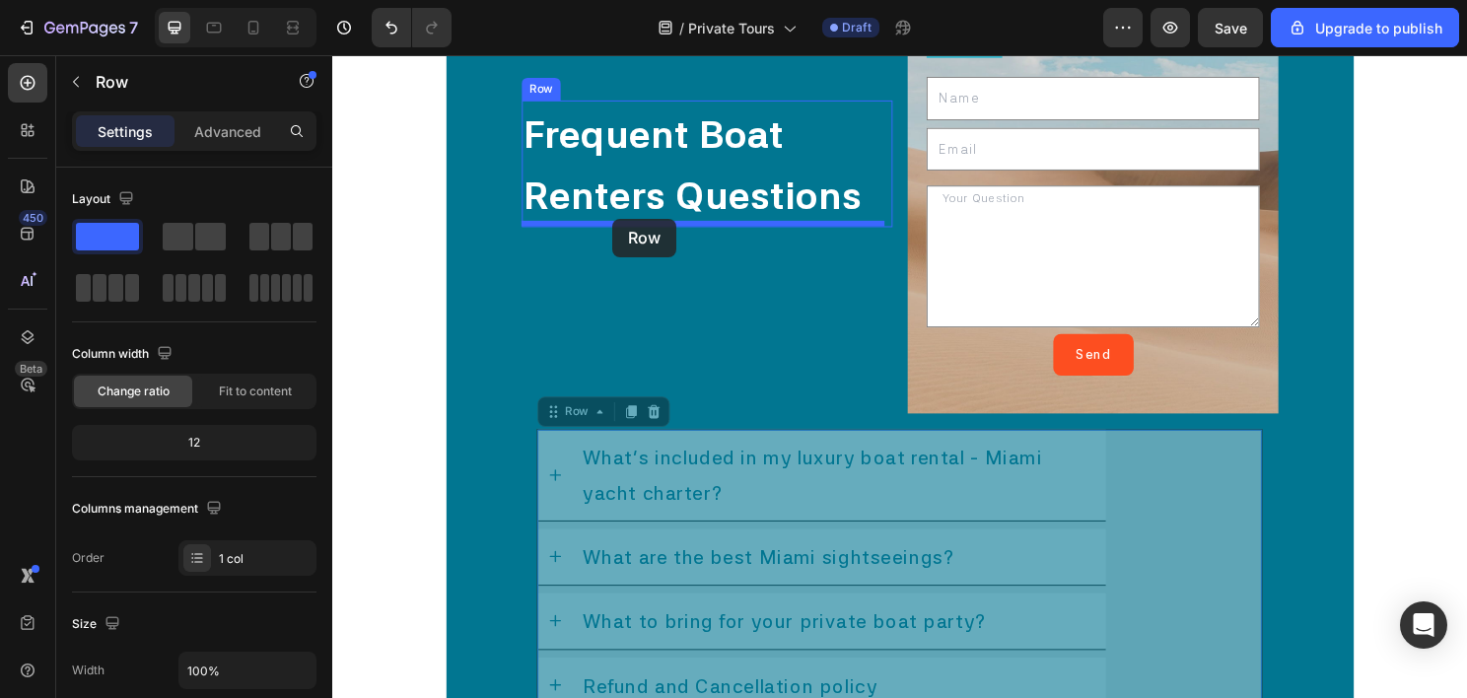
drag, startPoint x: 598, startPoint y: 322, endPoint x: 624, endPoint y: 233, distance: 93.3
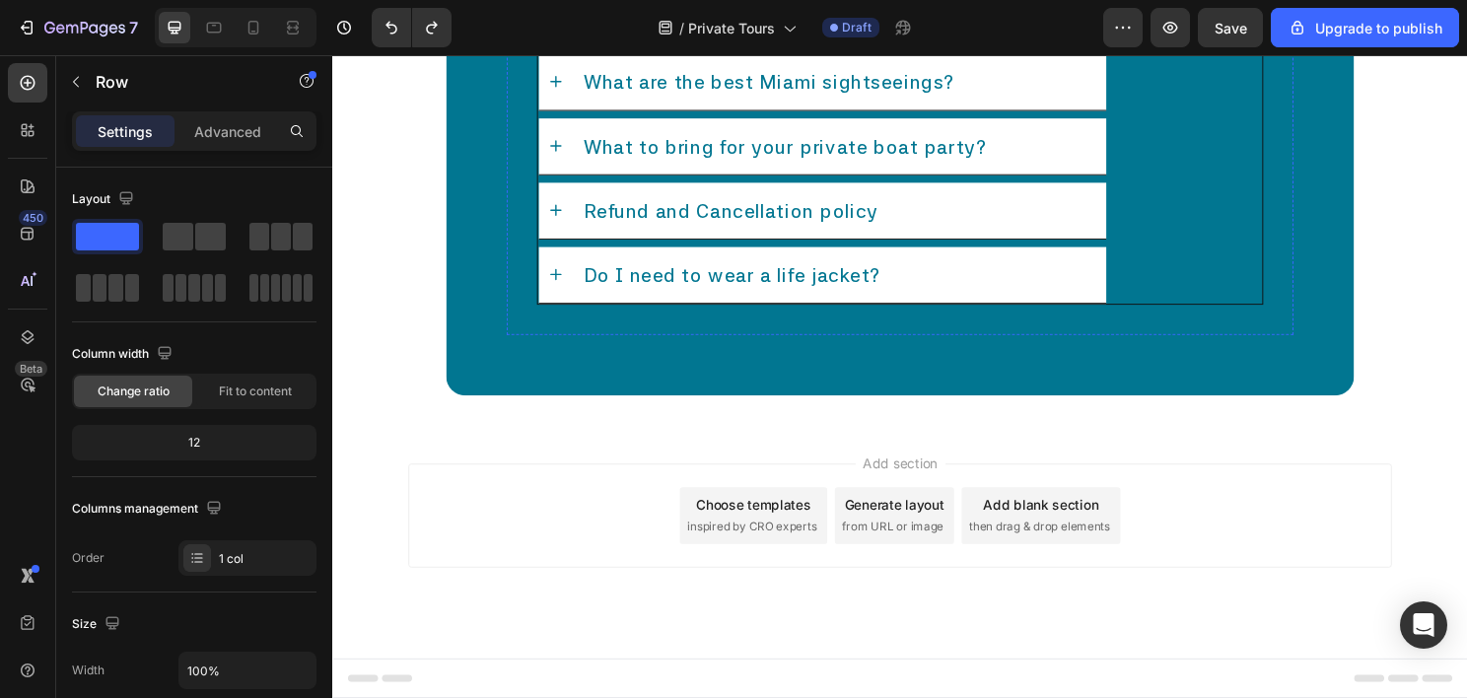
scroll to position [11465, 0]
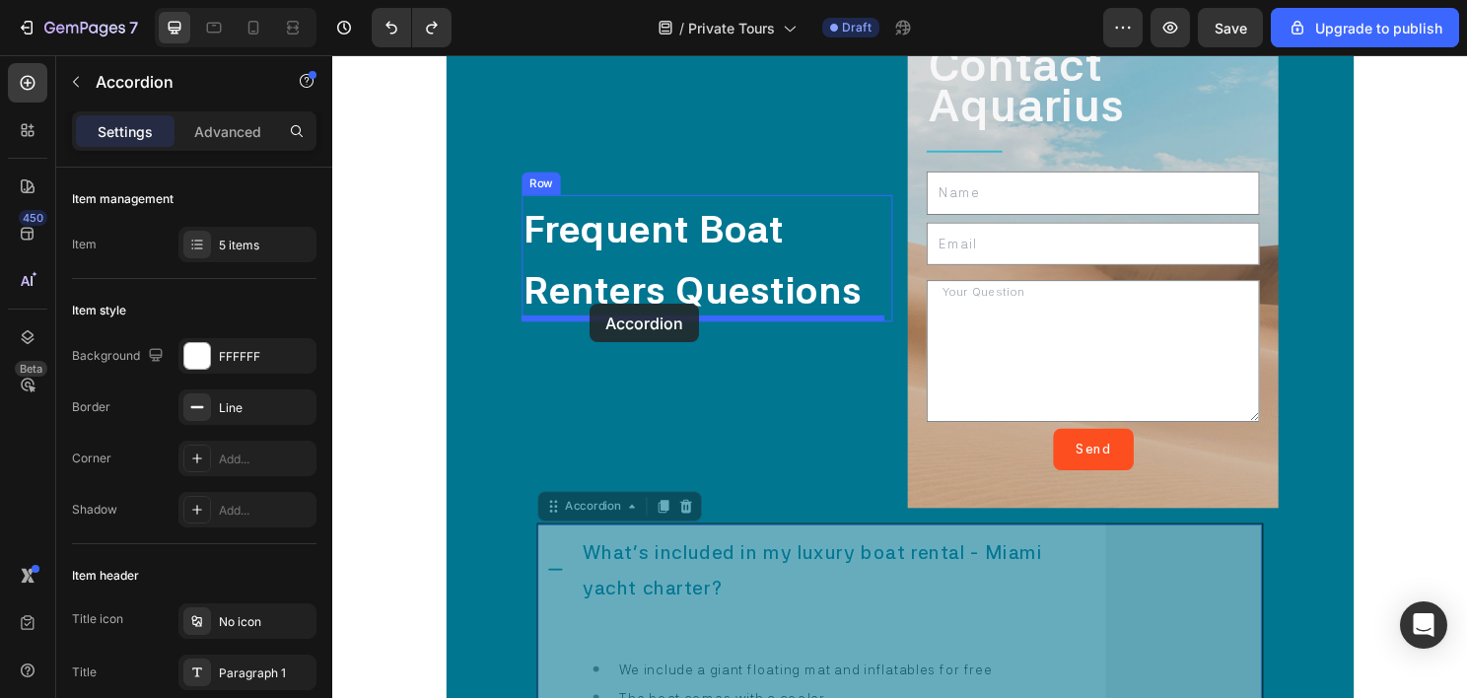
drag, startPoint x: 587, startPoint y: 524, endPoint x: 600, endPoint y: 314, distance: 210.4
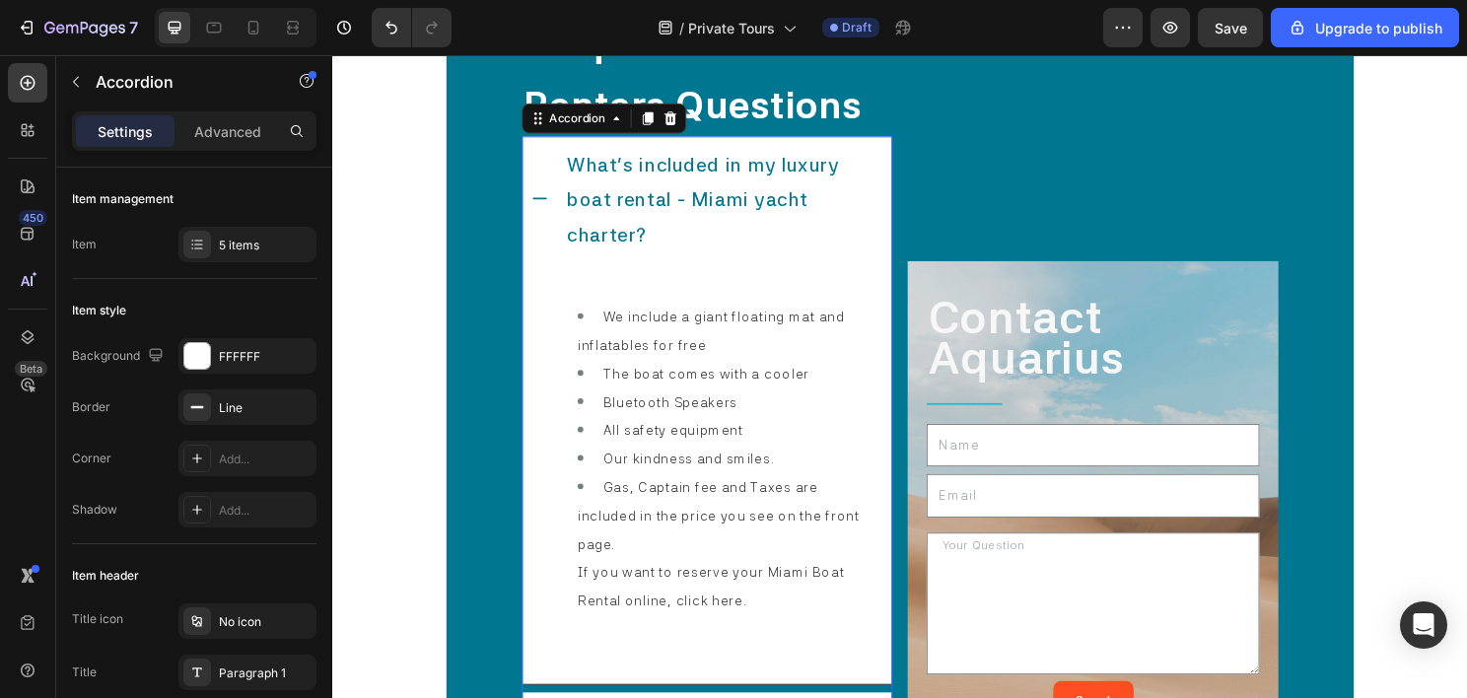
scroll to position [11271, 0]
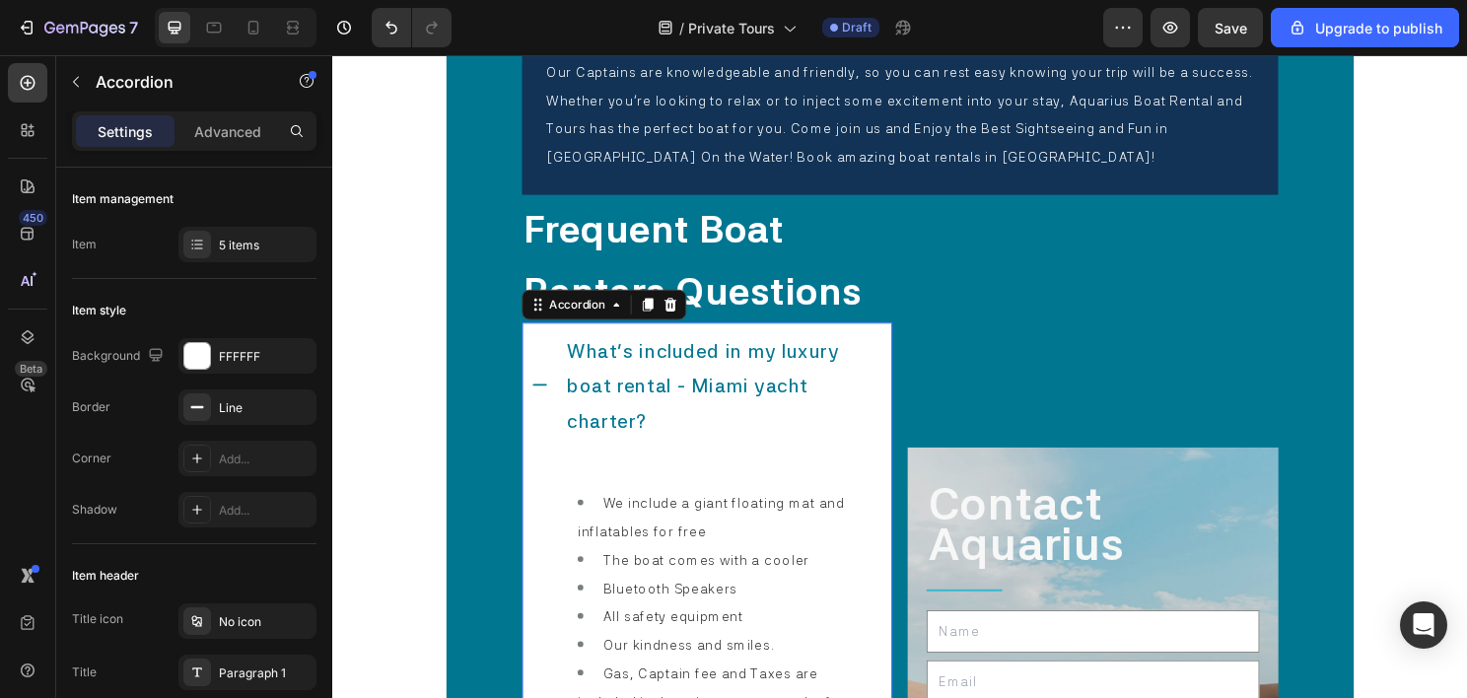
click at [540, 391] on icon at bounding box center [548, 399] width 20 height 20
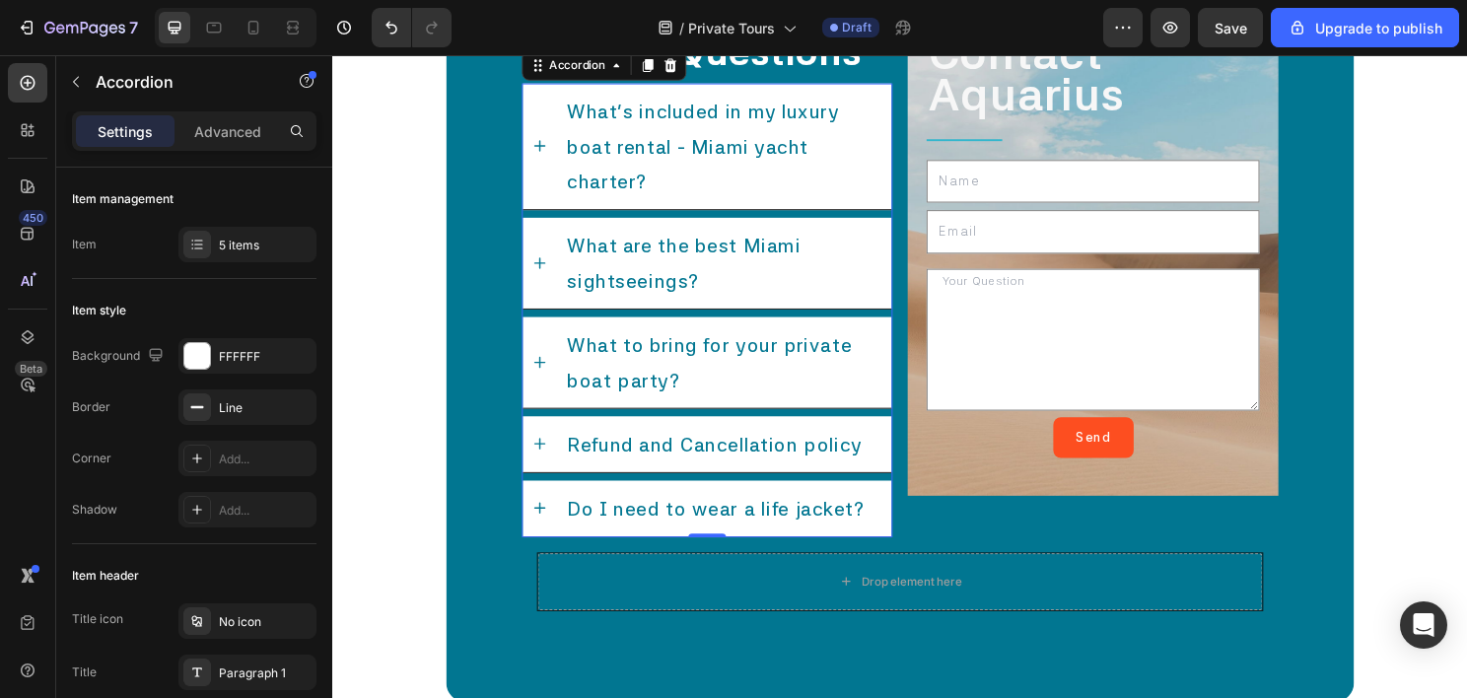
scroll to position [11566, 0]
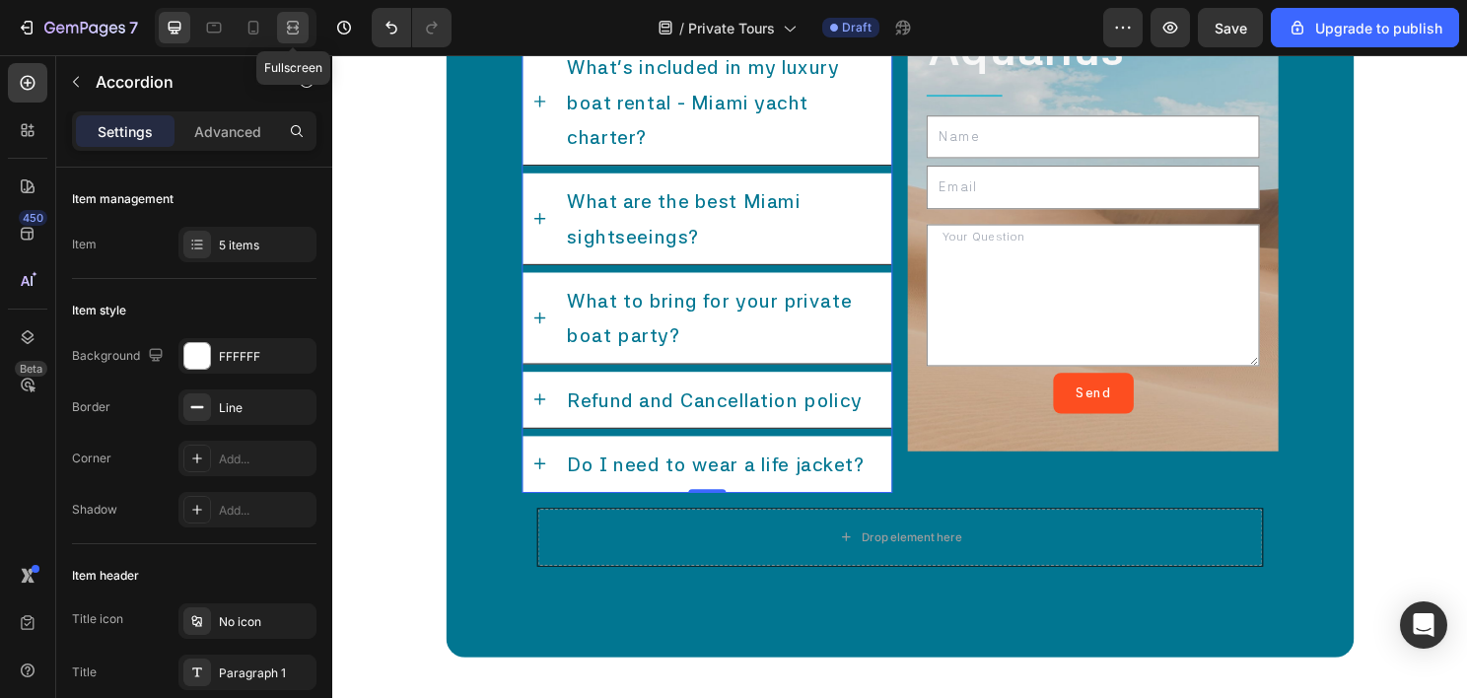
drag, startPoint x: 300, startPoint y: 35, endPoint x: 301, endPoint y: 26, distance: 9.9
click at [299, 34] on icon at bounding box center [293, 28] width 20 height 20
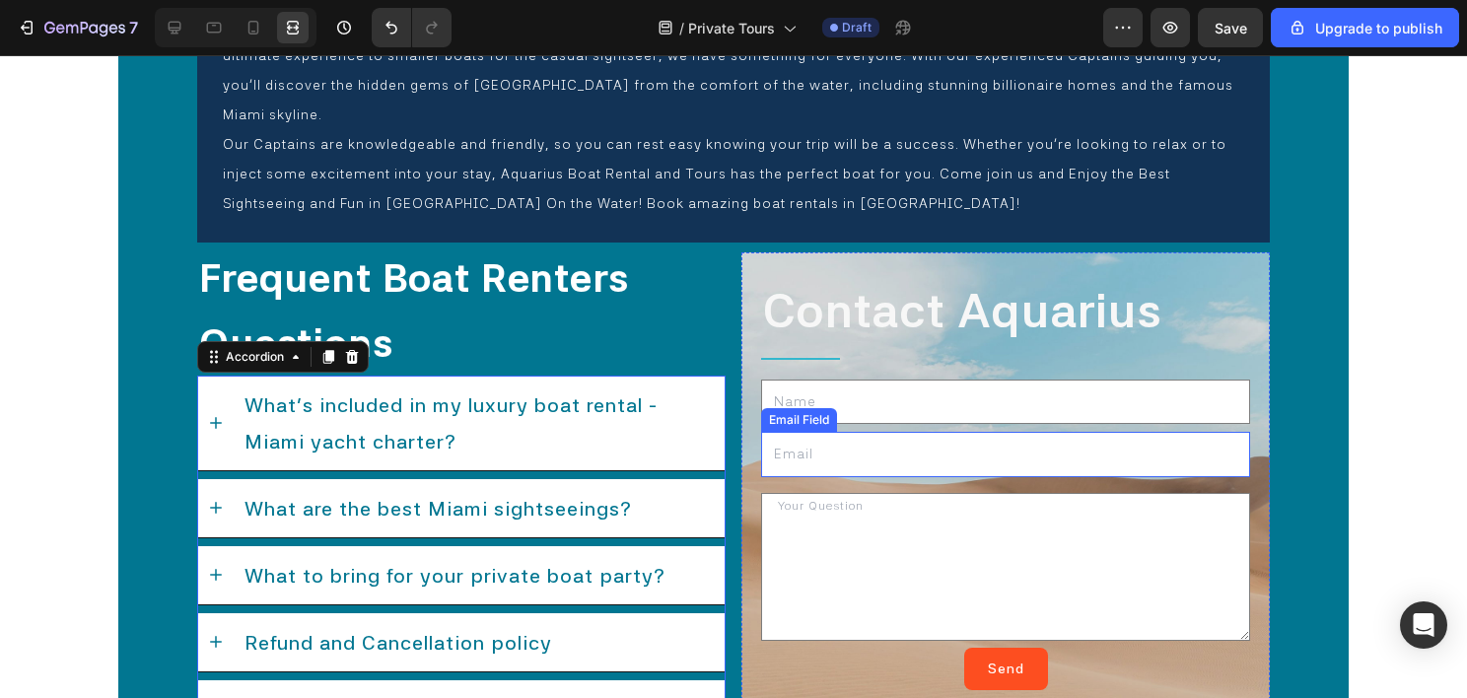
scroll to position [11165, 0]
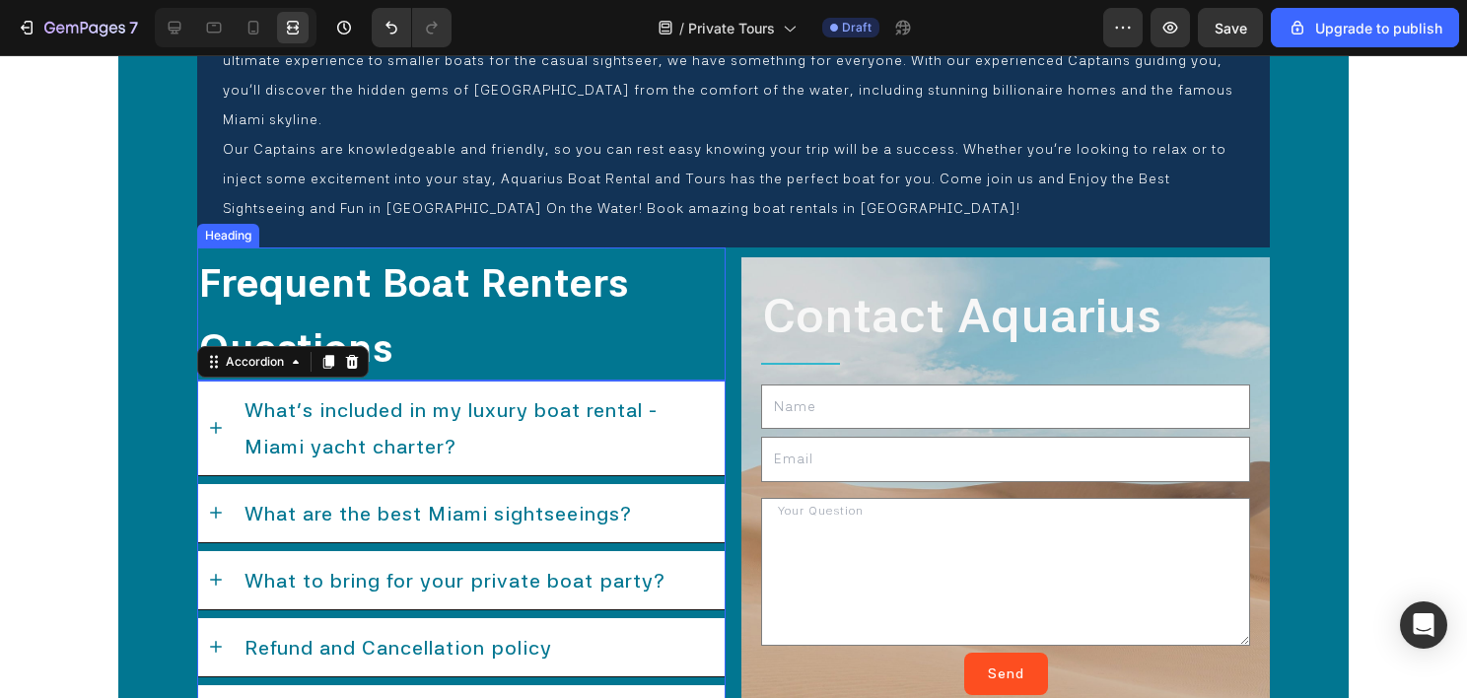
click at [555, 259] on span "Frequent Boat Renters Questions" at bounding box center [414, 314] width 430 height 111
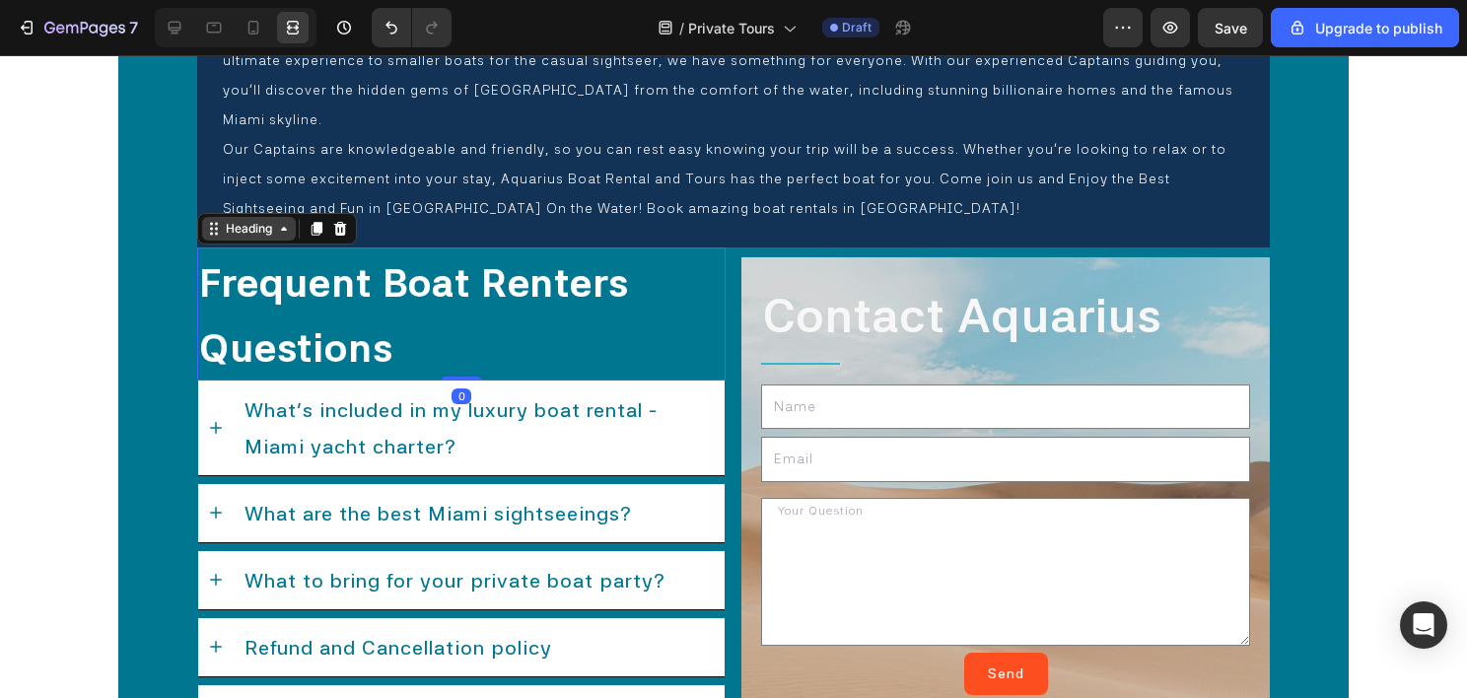
click at [259, 220] on div "Heading" at bounding box center [249, 229] width 54 height 18
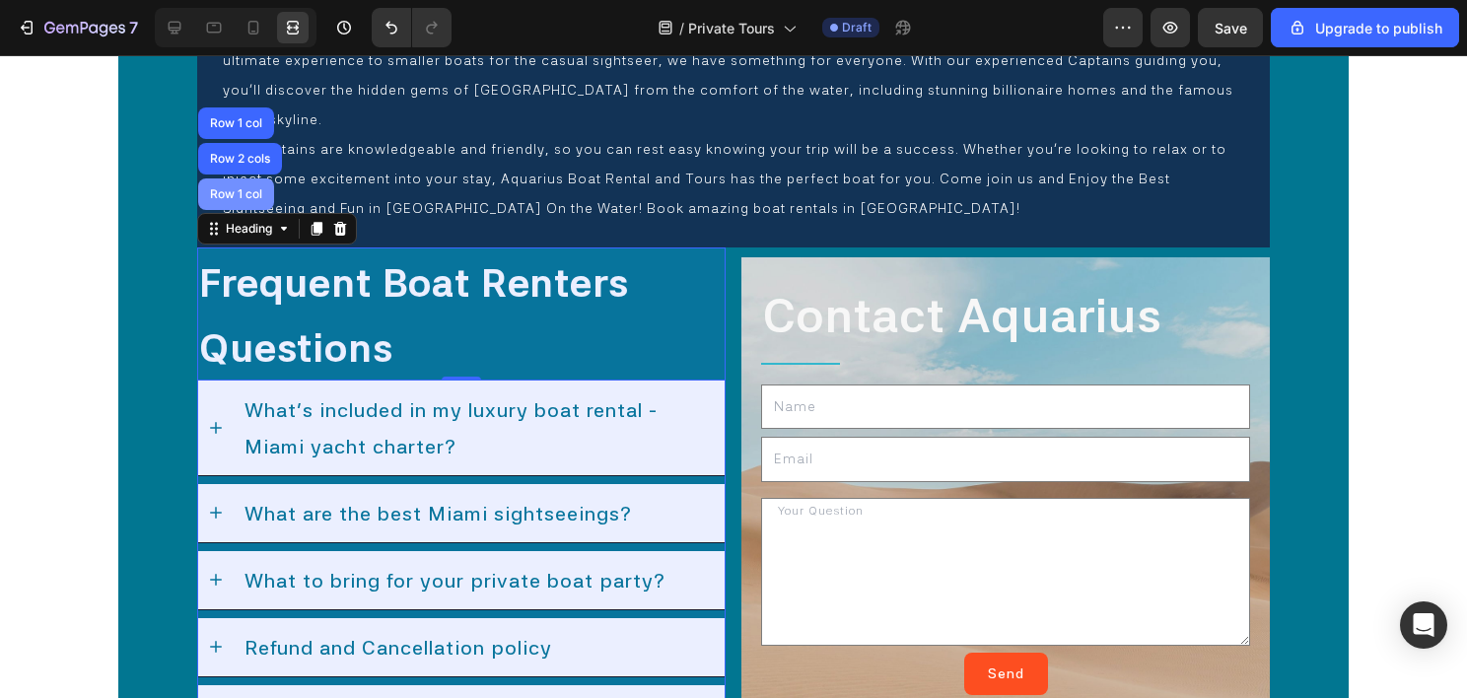
click at [247, 178] on div "Row 1 col" at bounding box center [236, 194] width 76 height 32
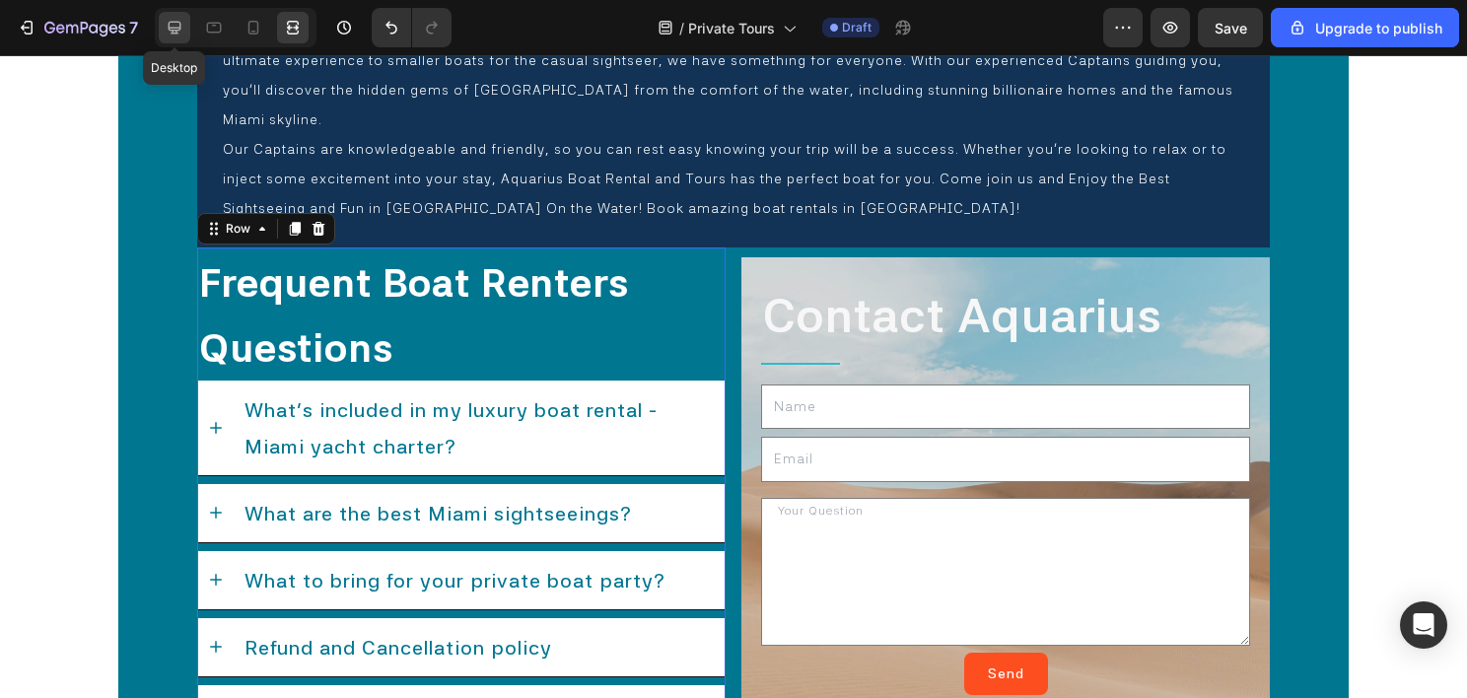
click at [173, 27] on icon at bounding box center [175, 28] width 20 height 20
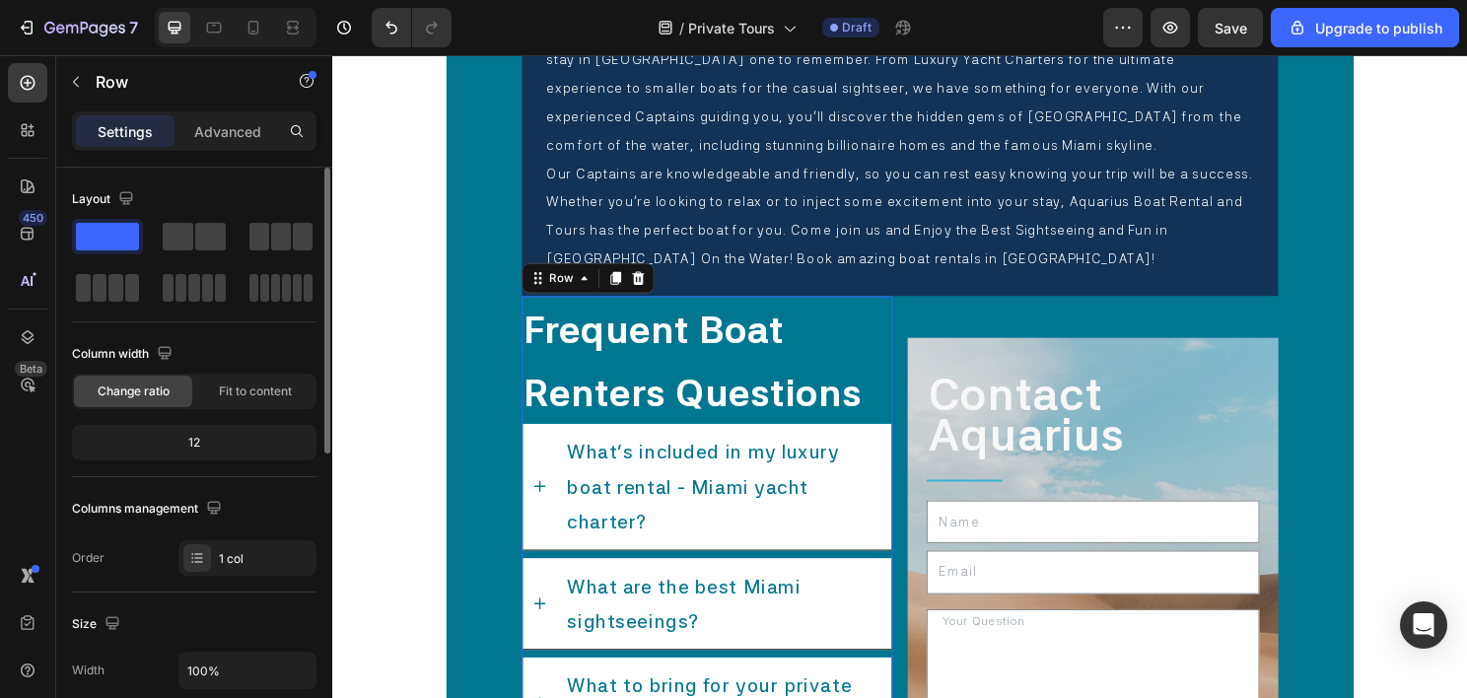
scroll to position [394, 0]
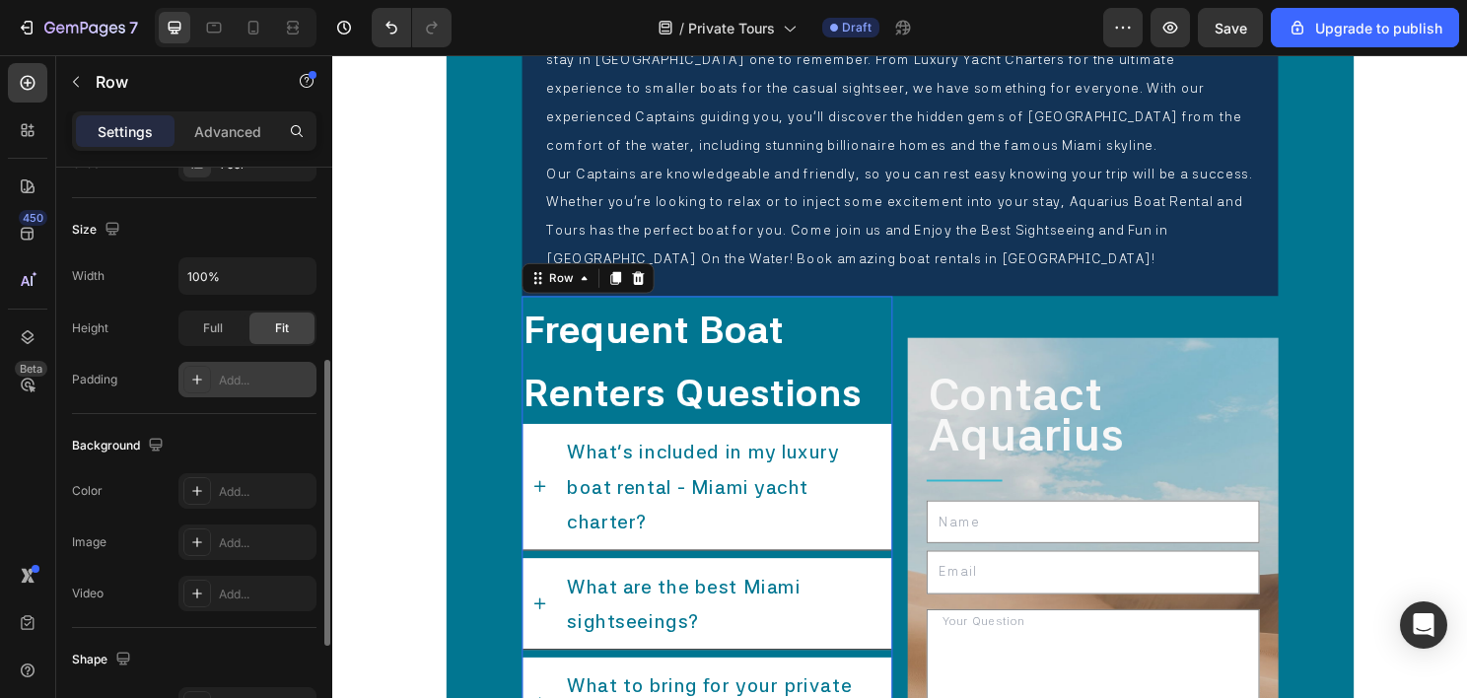
click at [244, 377] on div "Add..." at bounding box center [265, 381] width 93 height 18
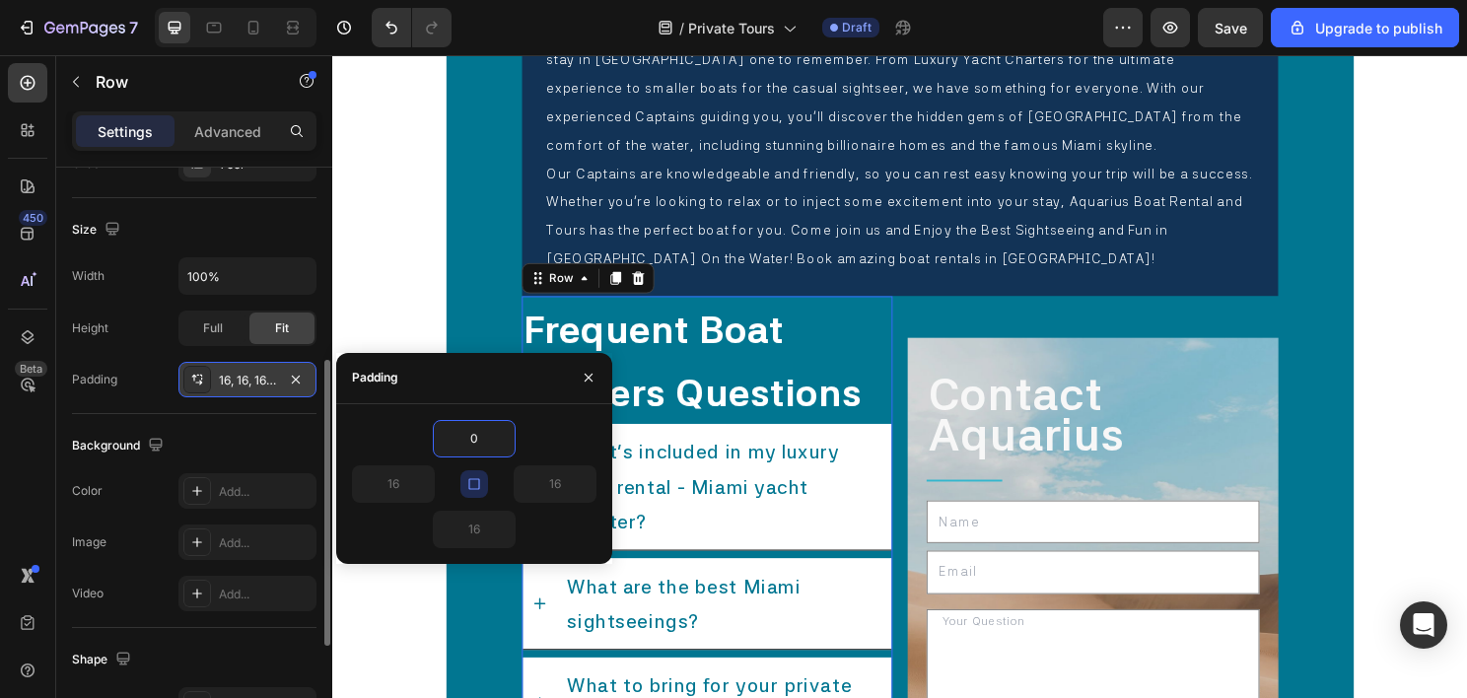
type input "0"
click at [473, 480] on icon "button" at bounding box center [474, 484] width 16 height 16
type input "0"
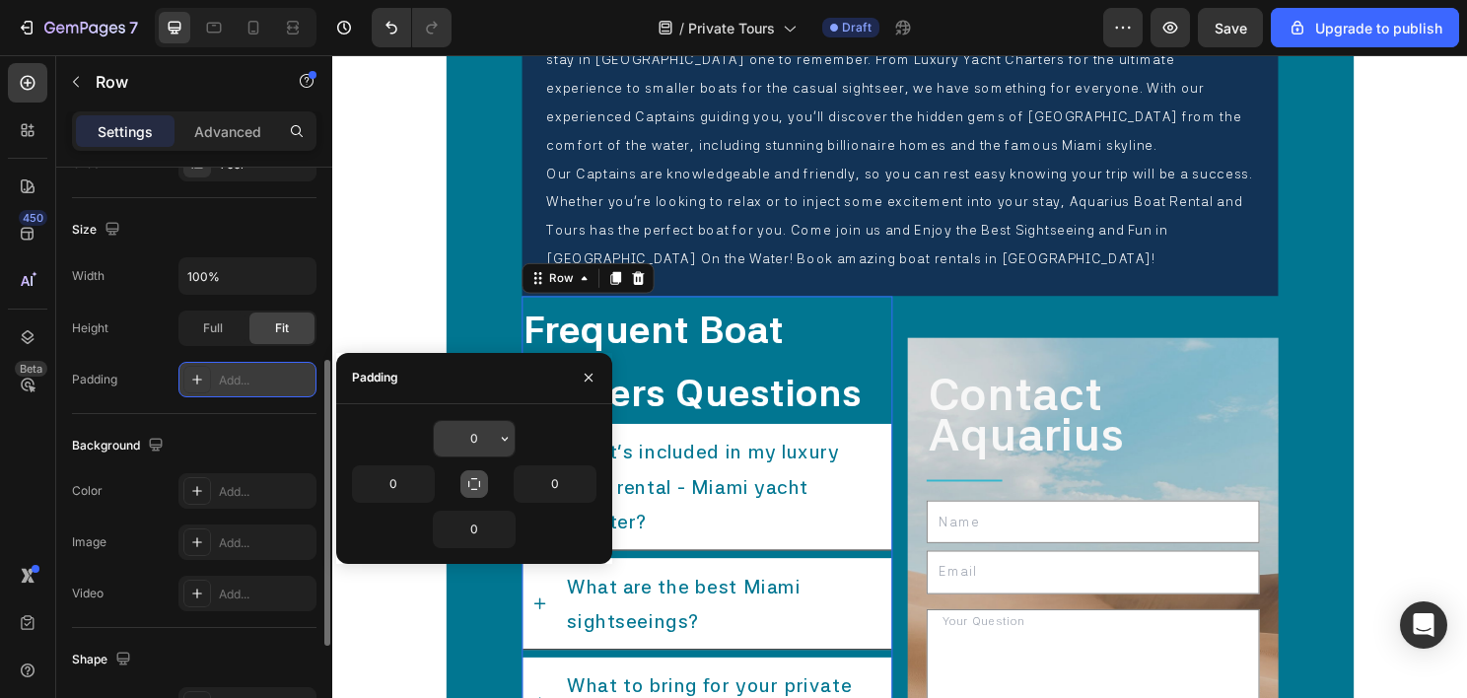
click at [491, 429] on input "0" at bounding box center [474, 438] width 81 height 35
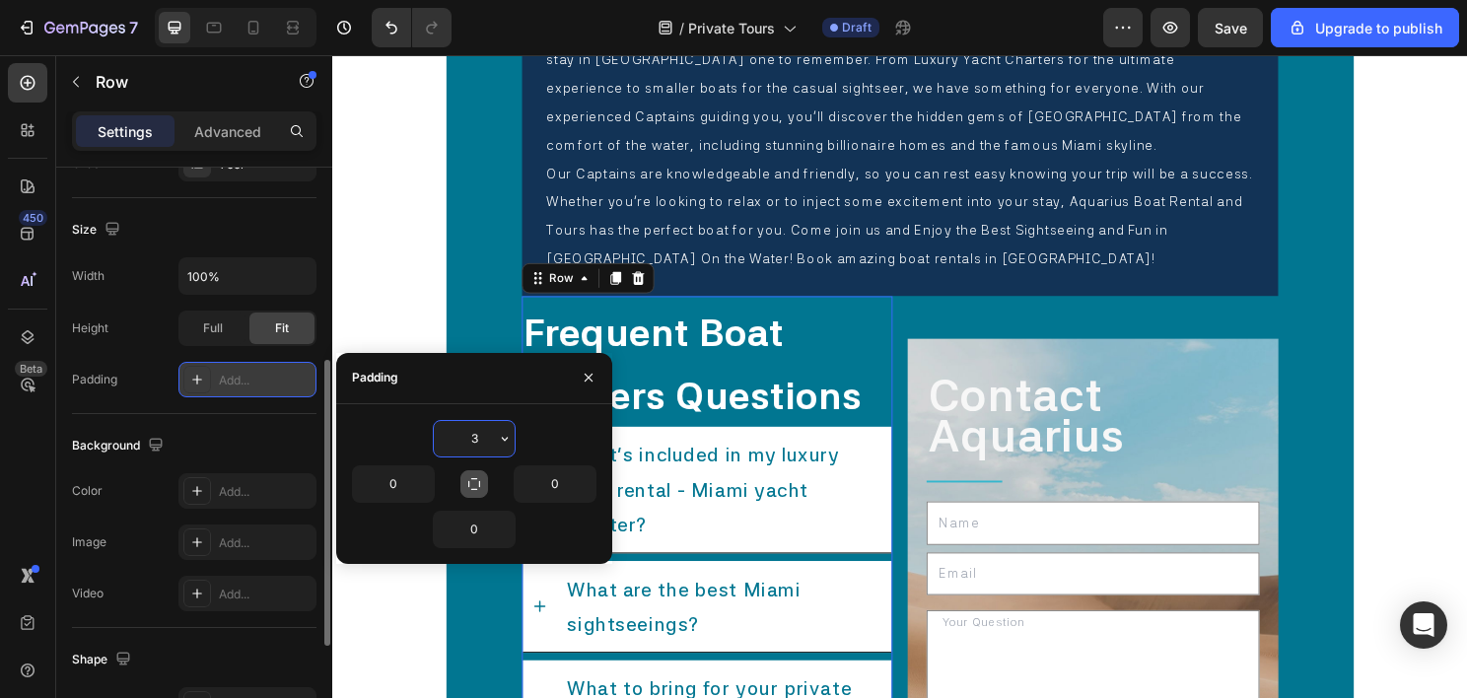
type input "32"
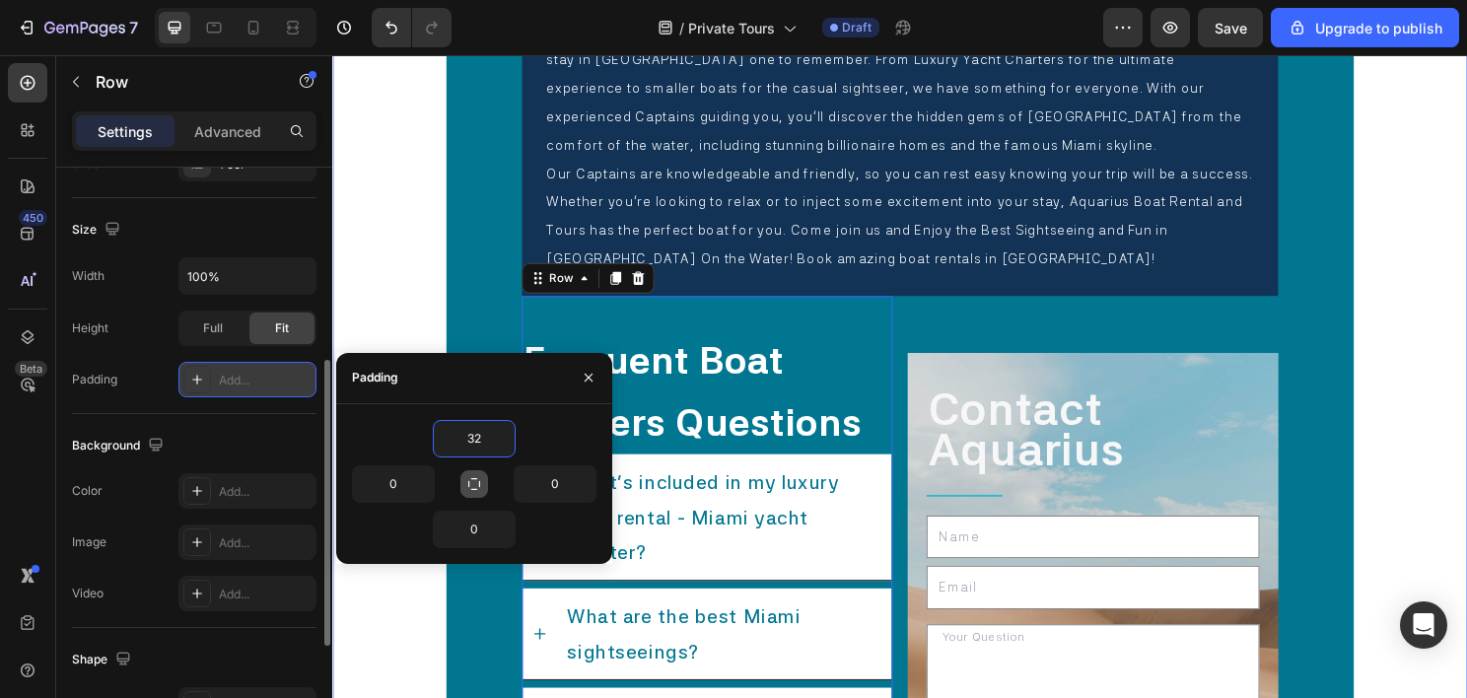
click at [395, 268] on div "Enjoy the Best Sightseeing and Fun in Miami on the Water Heading Are you lookin…" at bounding box center [923, 445] width 1183 height 1405
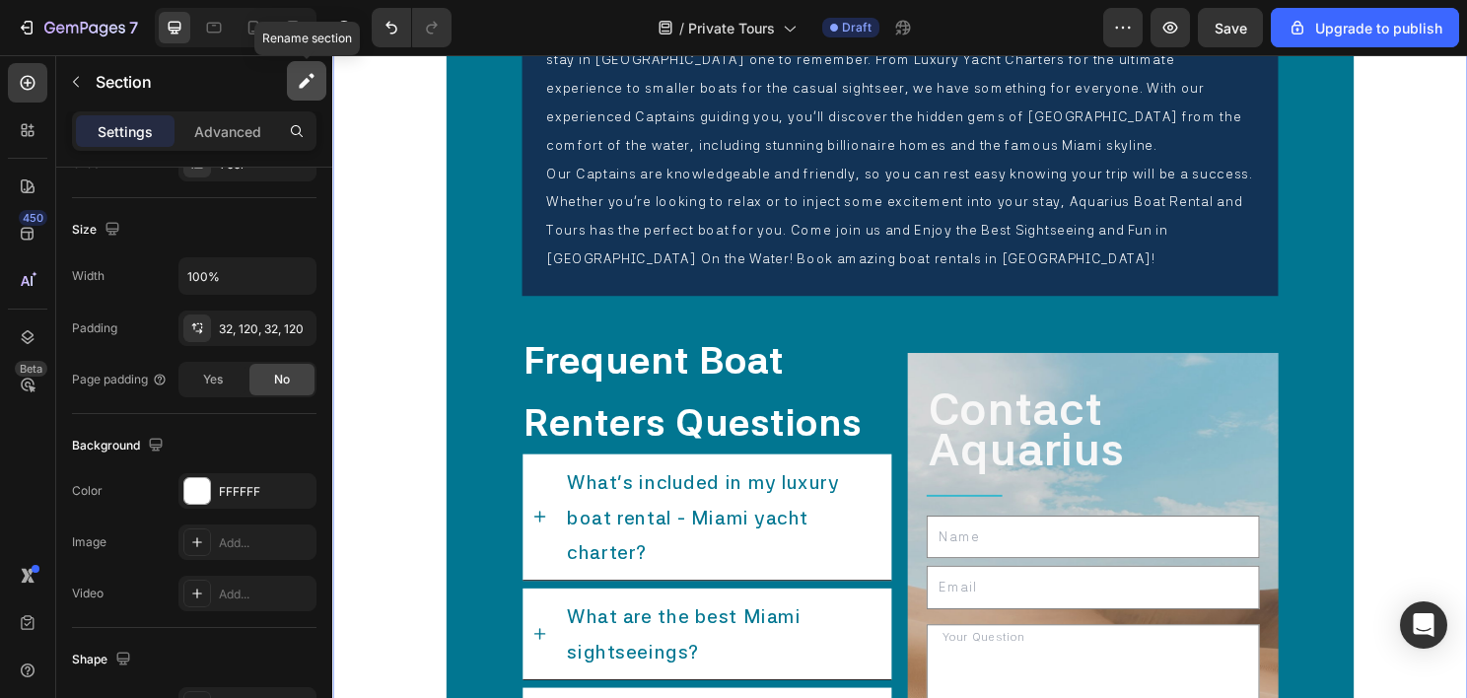
scroll to position [0, 0]
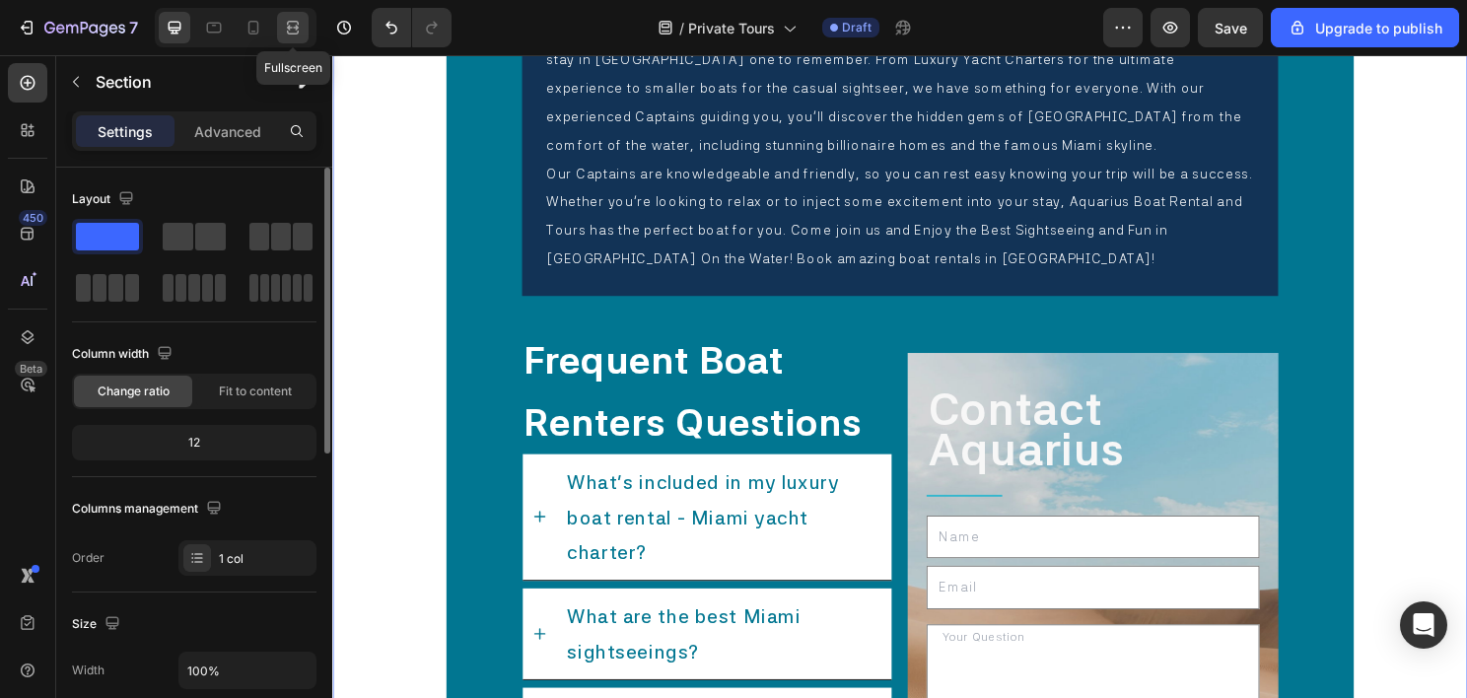
click at [296, 16] on div at bounding box center [293, 28] width 32 height 32
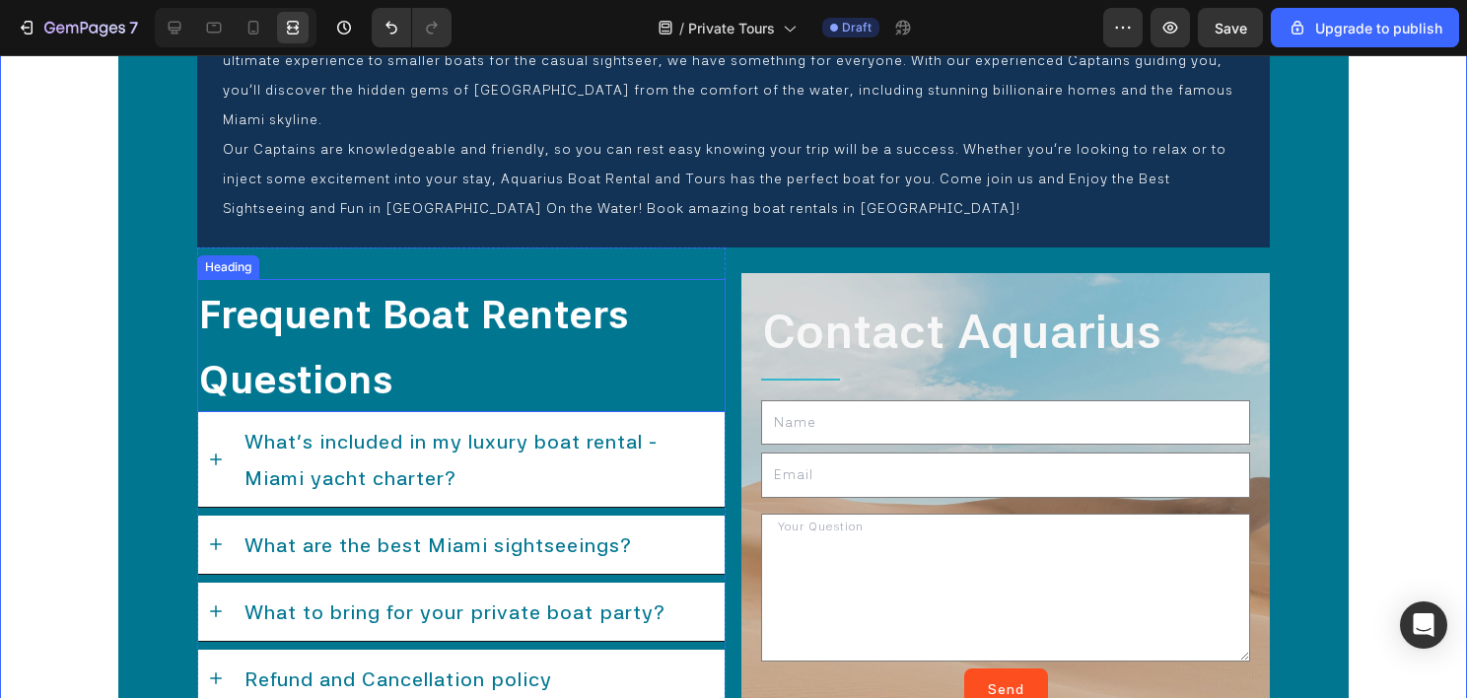
click at [386, 304] on span "Frequent Boat Renters Questions" at bounding box center [414, 346] width 430 height 111
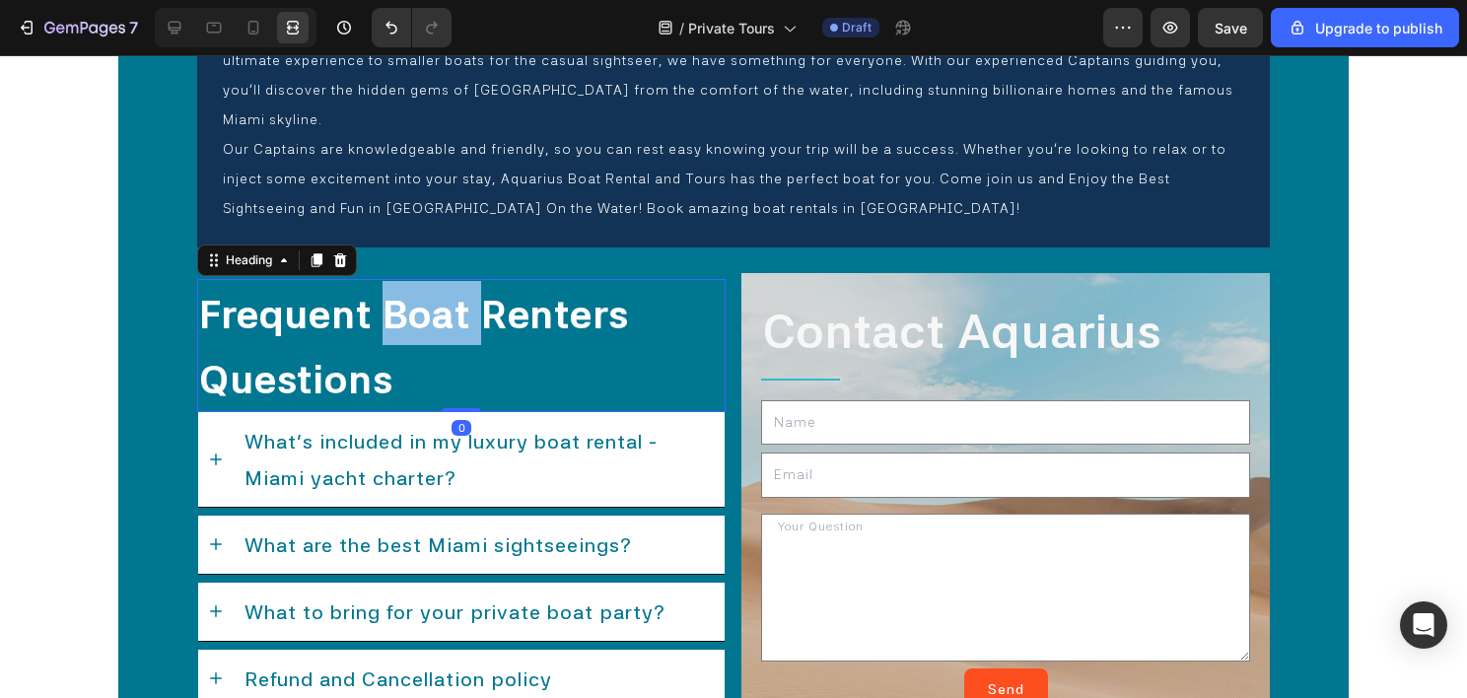
click at [389, 297] on span "Frequent Boat Renters Questions" at bounding box center [414, 346] width 430 height 111
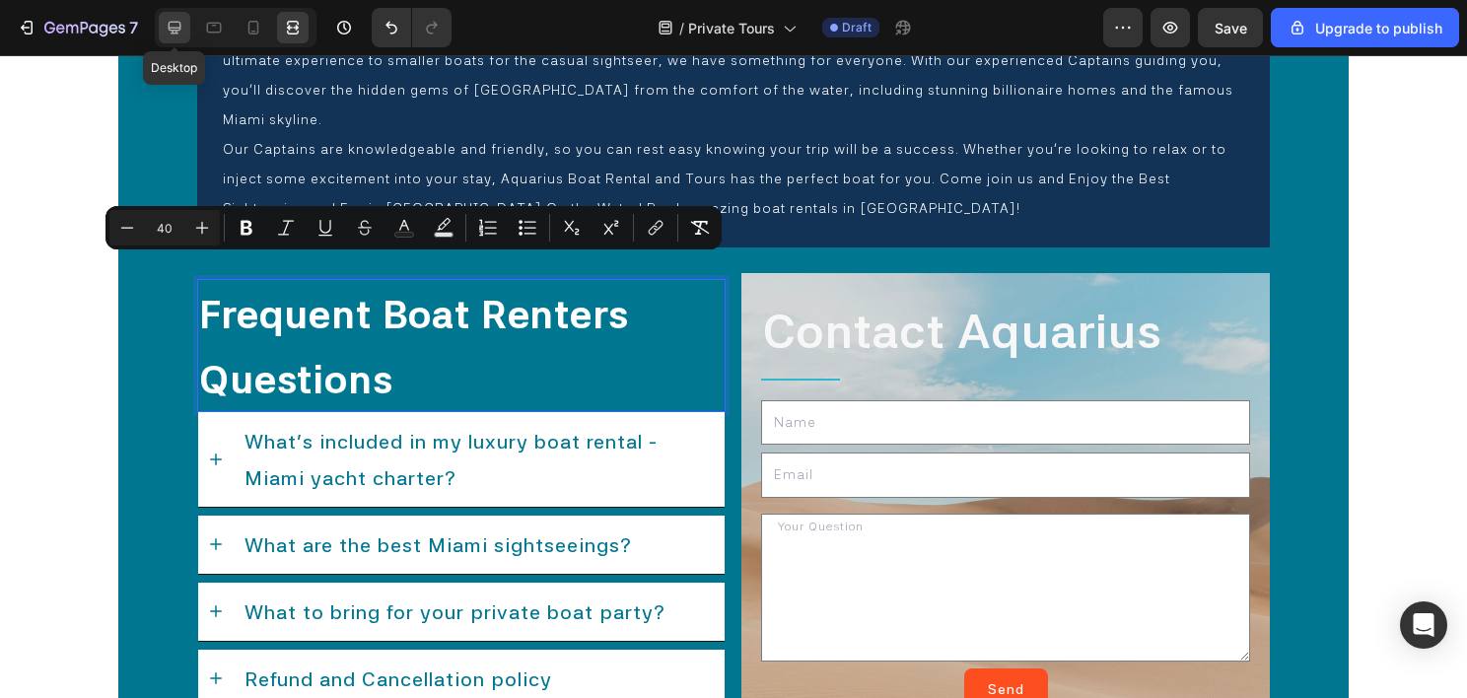
click at [177, 30] on icon at bounding box center [175, 28] width 13 height 13
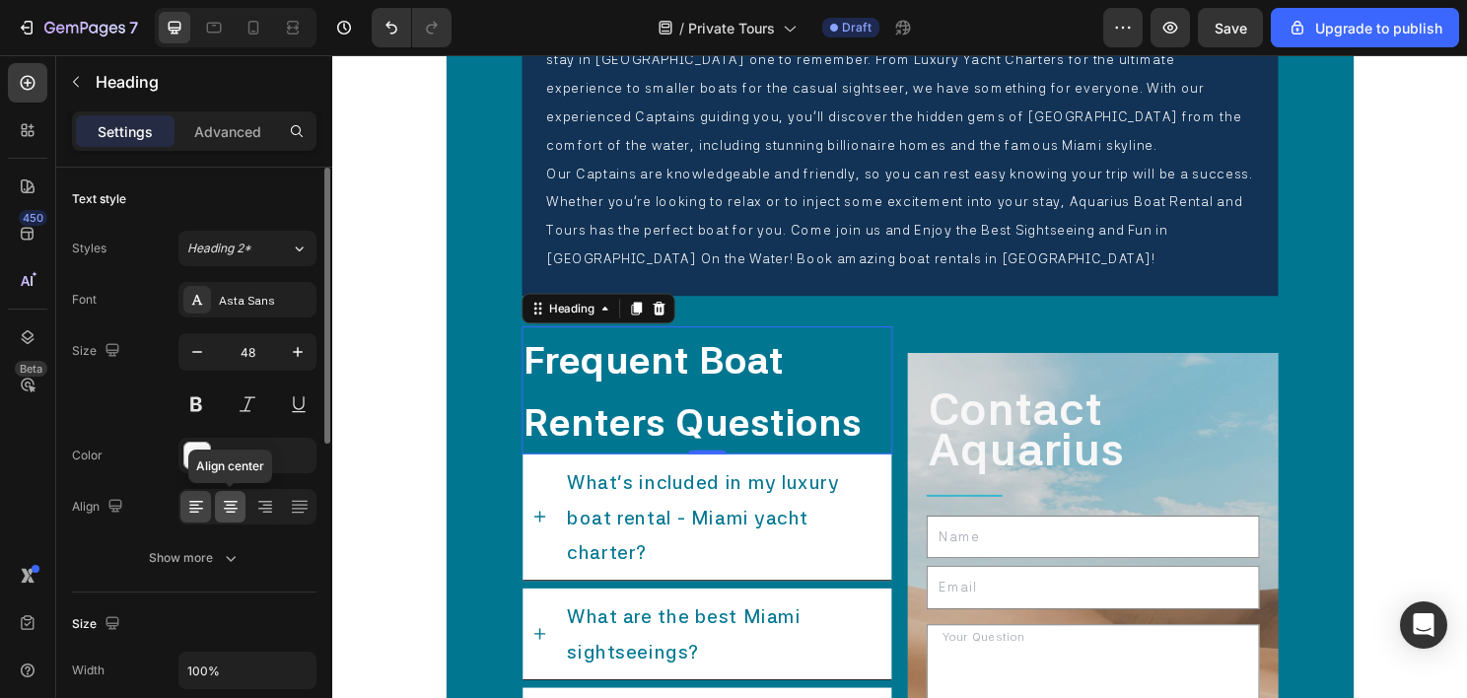
click at [234, 506] on icon at bounding box center [231, 507] width 20 height 20
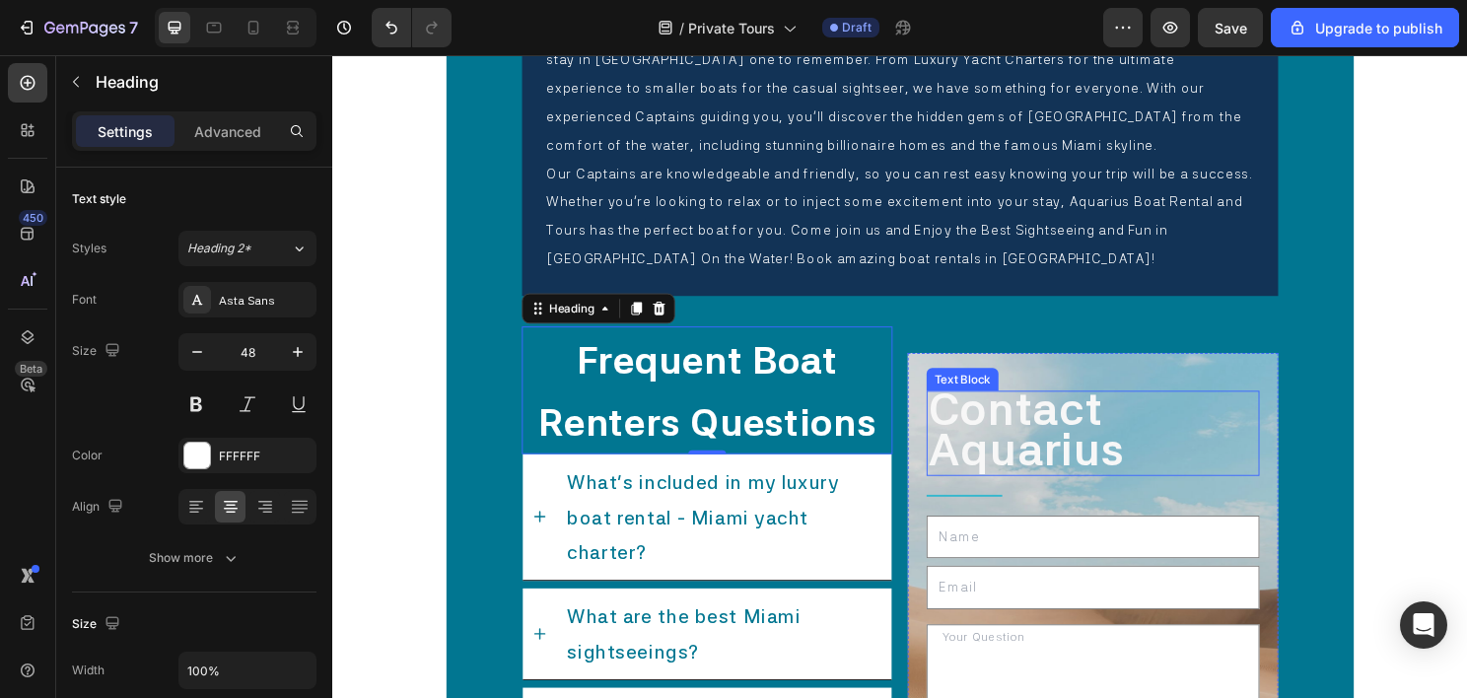
click at [1084, 451] on strong "Contact Aquarius" at bounding box center [1055, 445] width 205 height 100
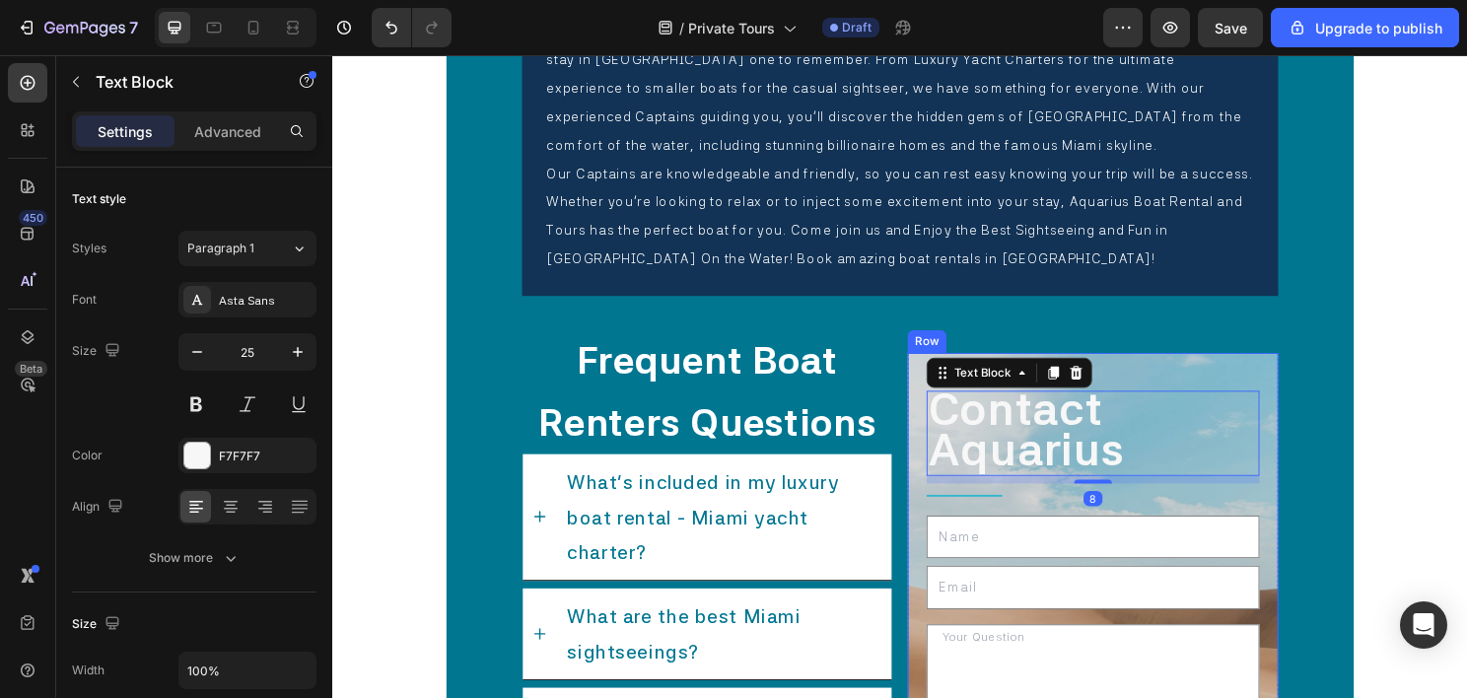
click at [1157, 377] on div "Contact Aquarius Text Block 8 Title Line Text Field Email Field Text Area Send …" at bounding box center [1125, 626] width 386 height 521
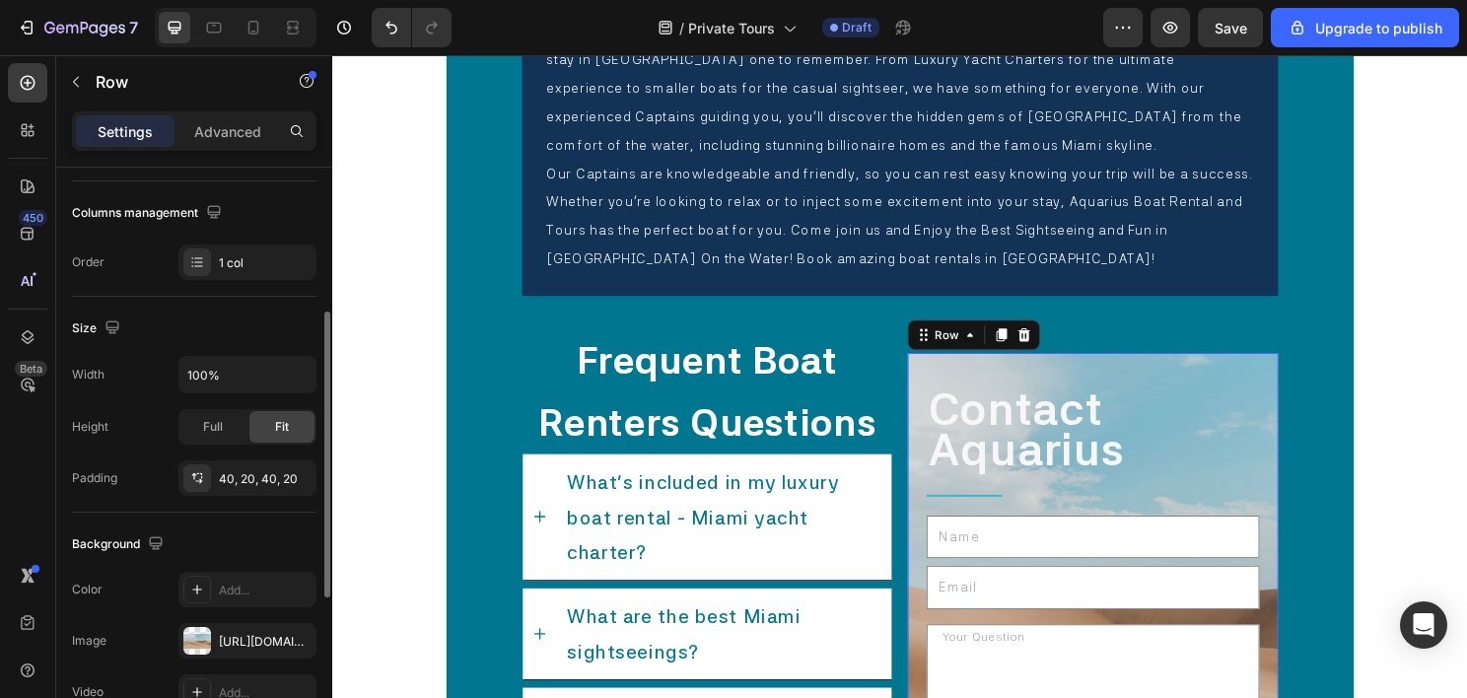
scroll to position [591, 0]
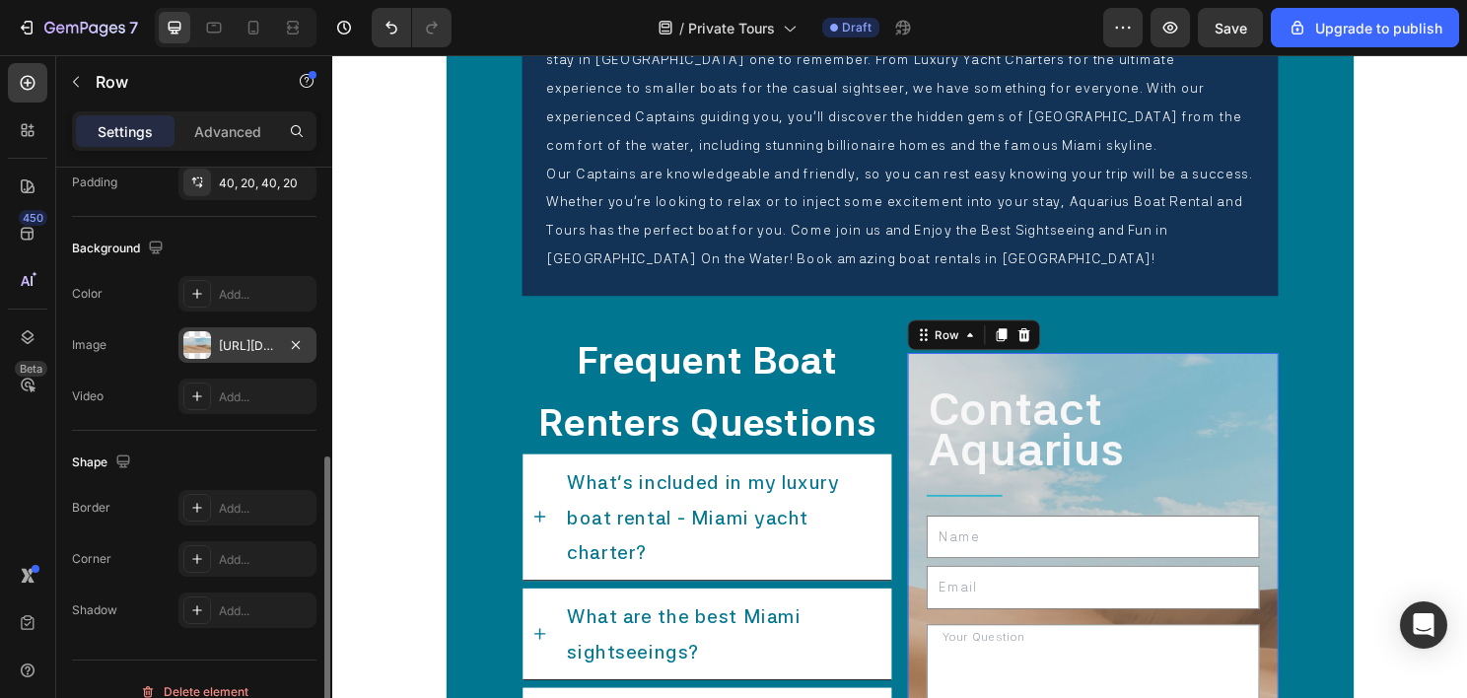
click at [259, 337] on div "https://cdn.shopify.com/s/files/1/2005/9307/files/background_settings.jpg" at bounding box center [247, 346] width 57 height 18
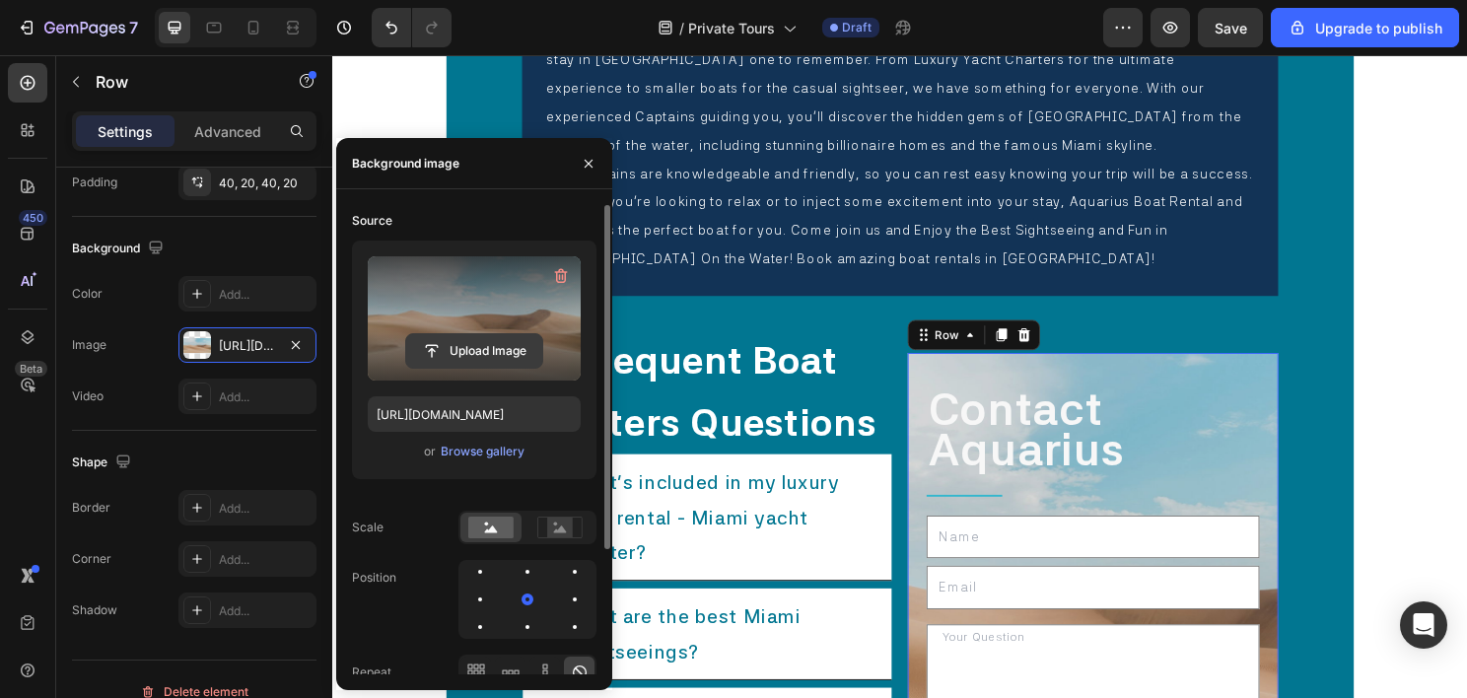
click at [478, 339] on input "file" at bounding box center [474, 351] width 136 height 34
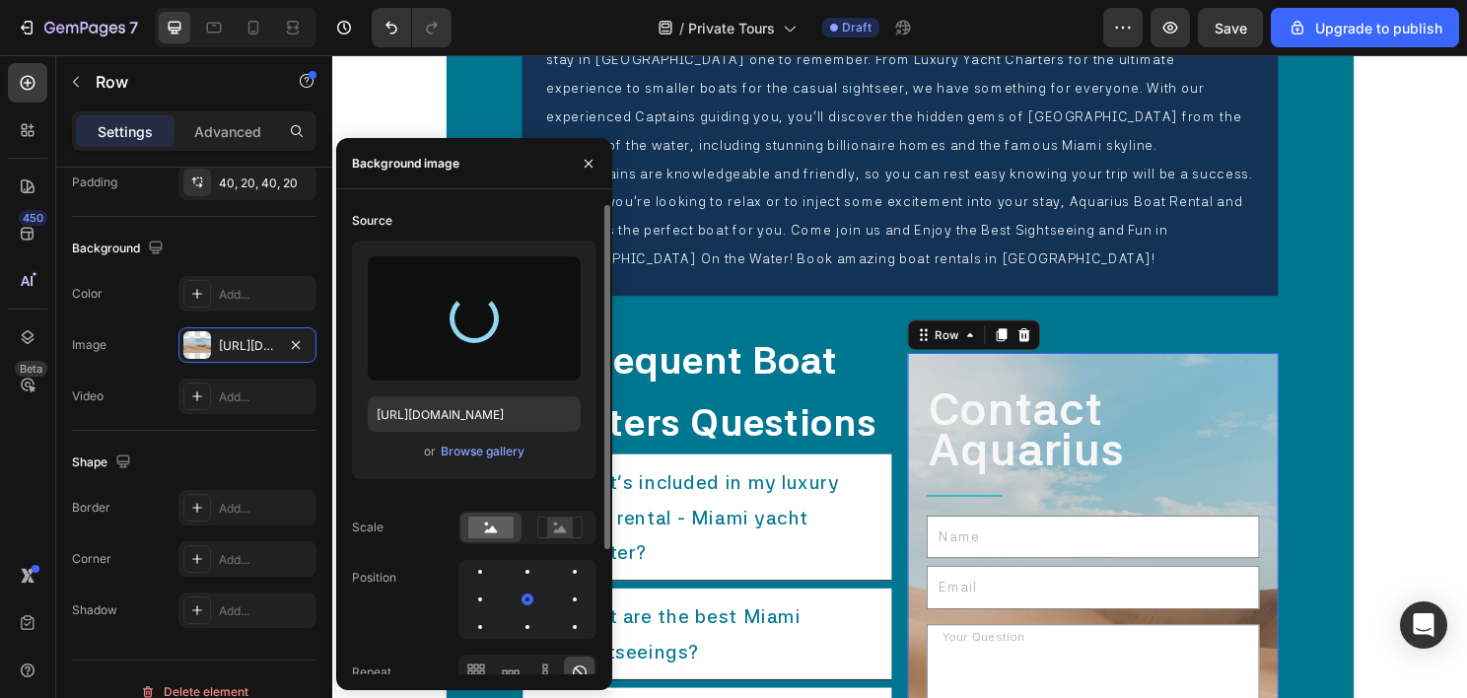
type input "https://cdn.shopify.com/s/files/1/0832/9566/6456/files/gempages_579523487257854…"
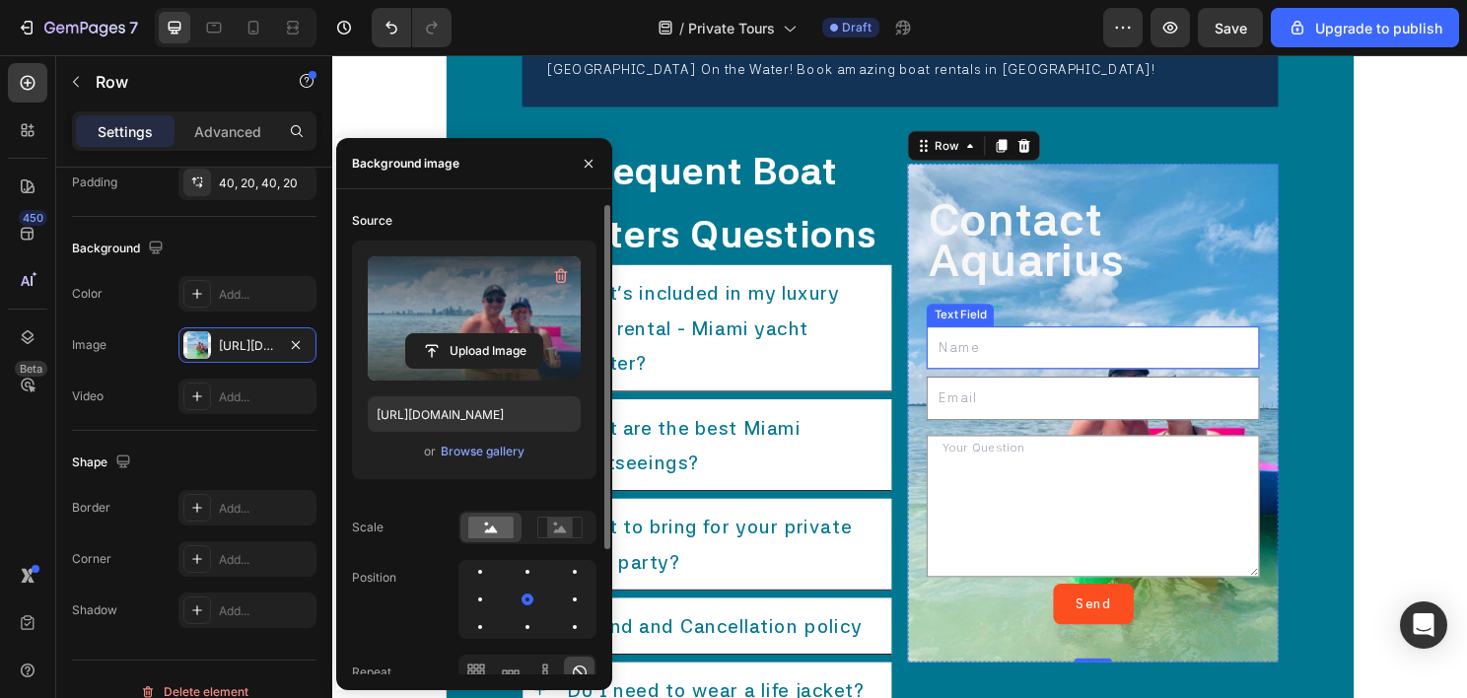
scroll to position [11757, 0]
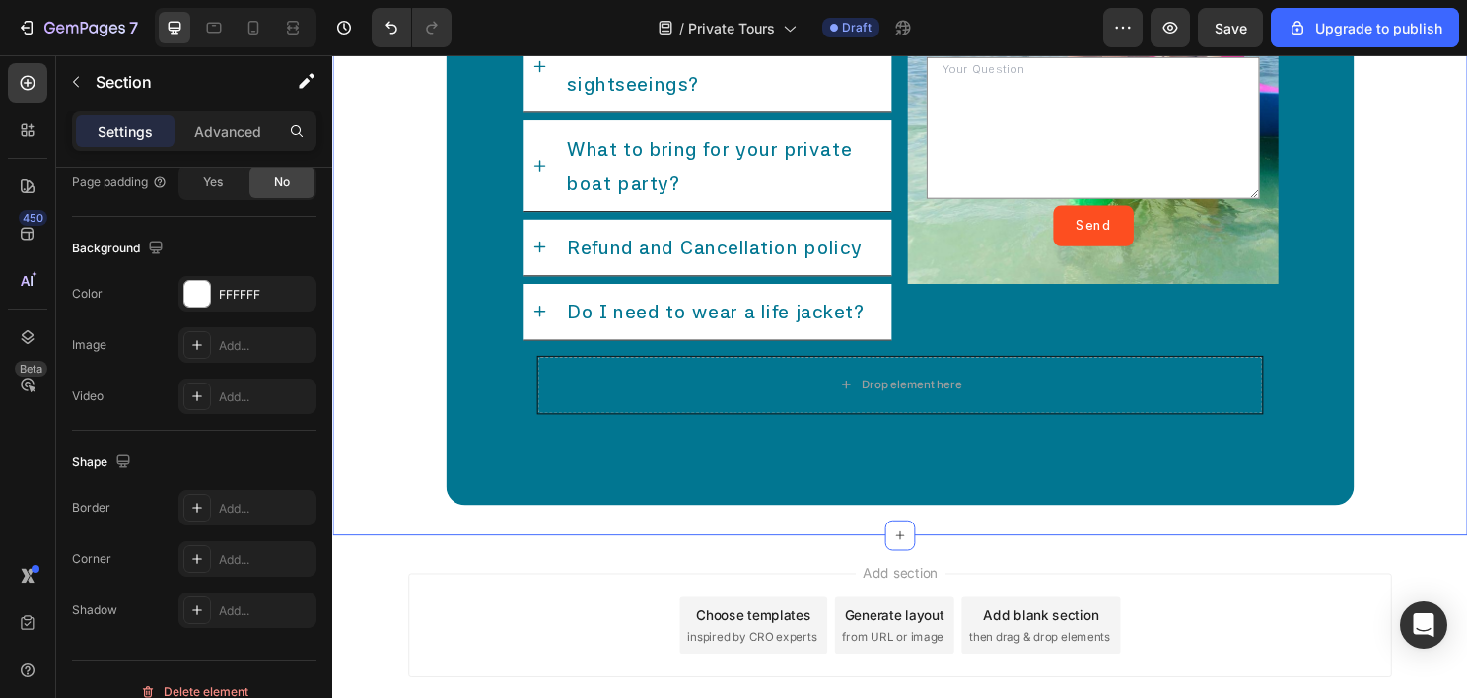
scroll to position [0, 0]
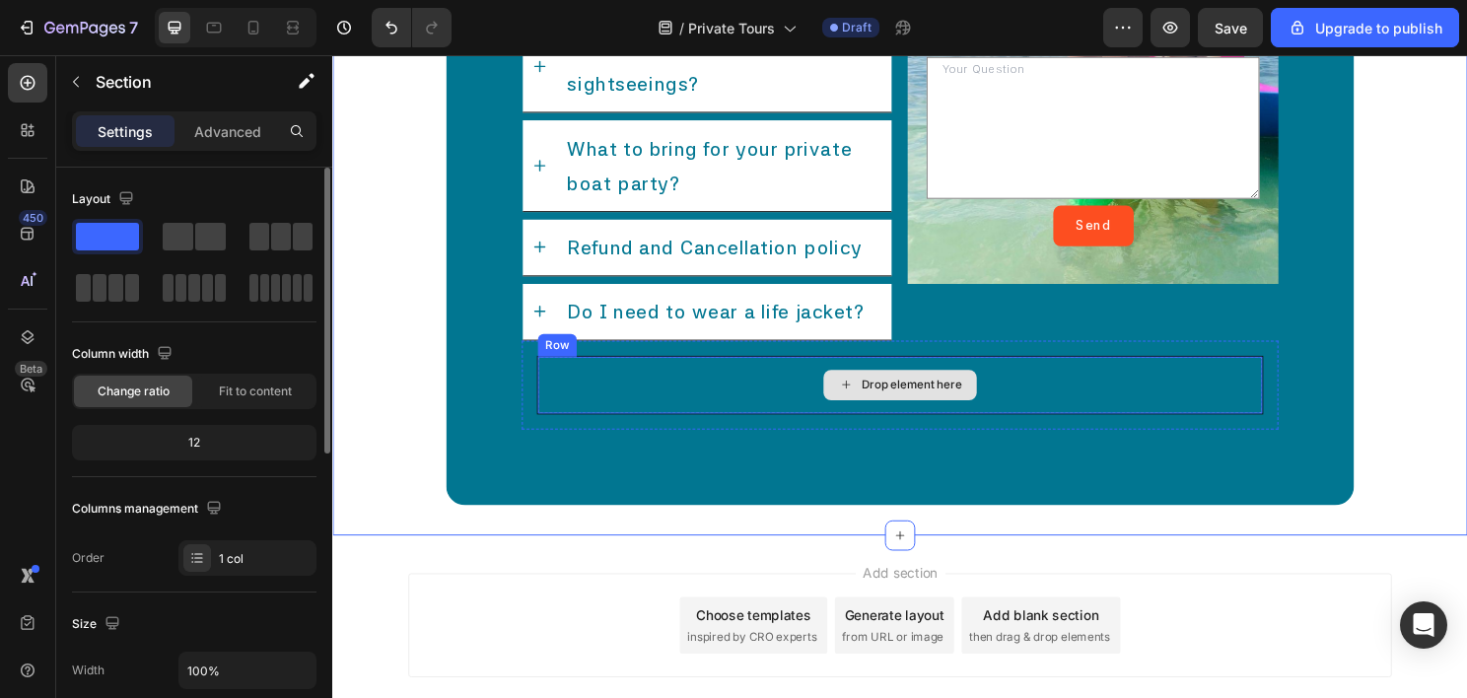
click at [1148, 370] on div "Drop element here" at bounding box center [923, 399] width 755 height 59
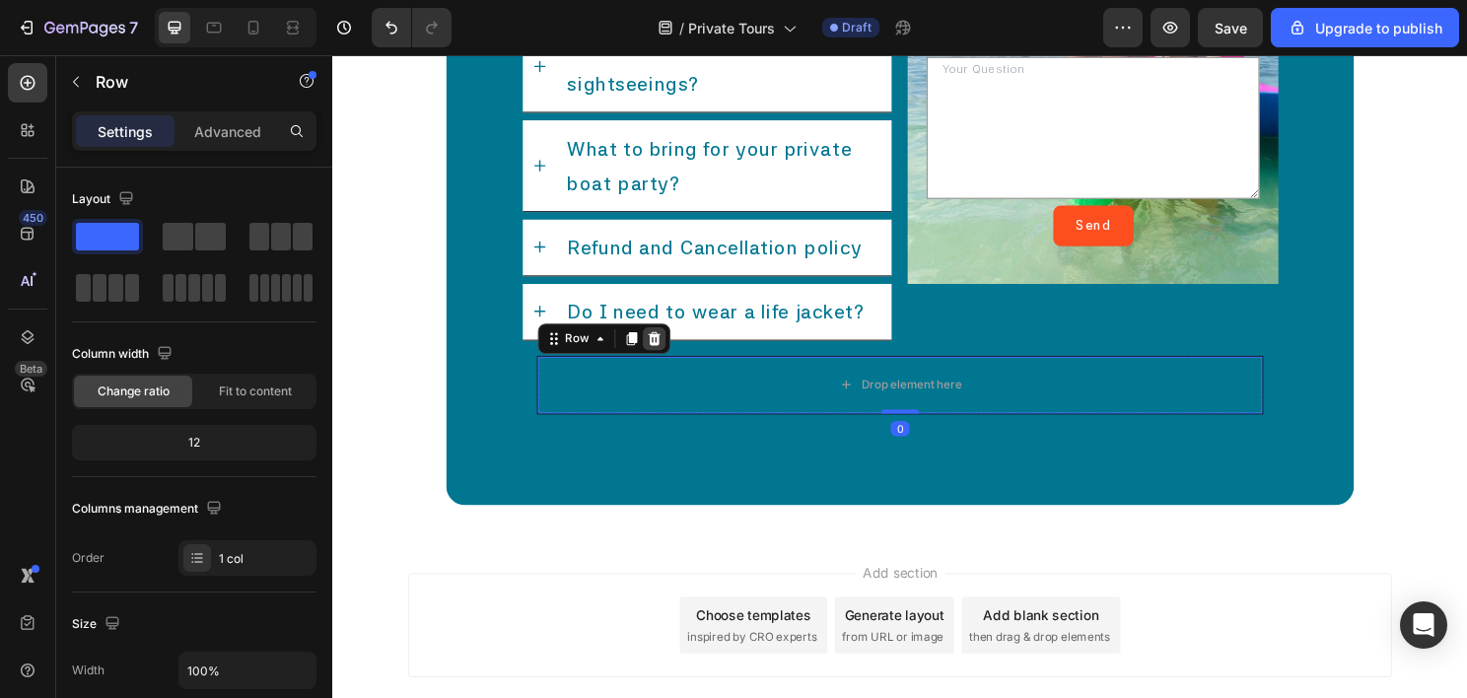
click at [659, 339] on div at bounding box center [668, 351] width 24 height 24
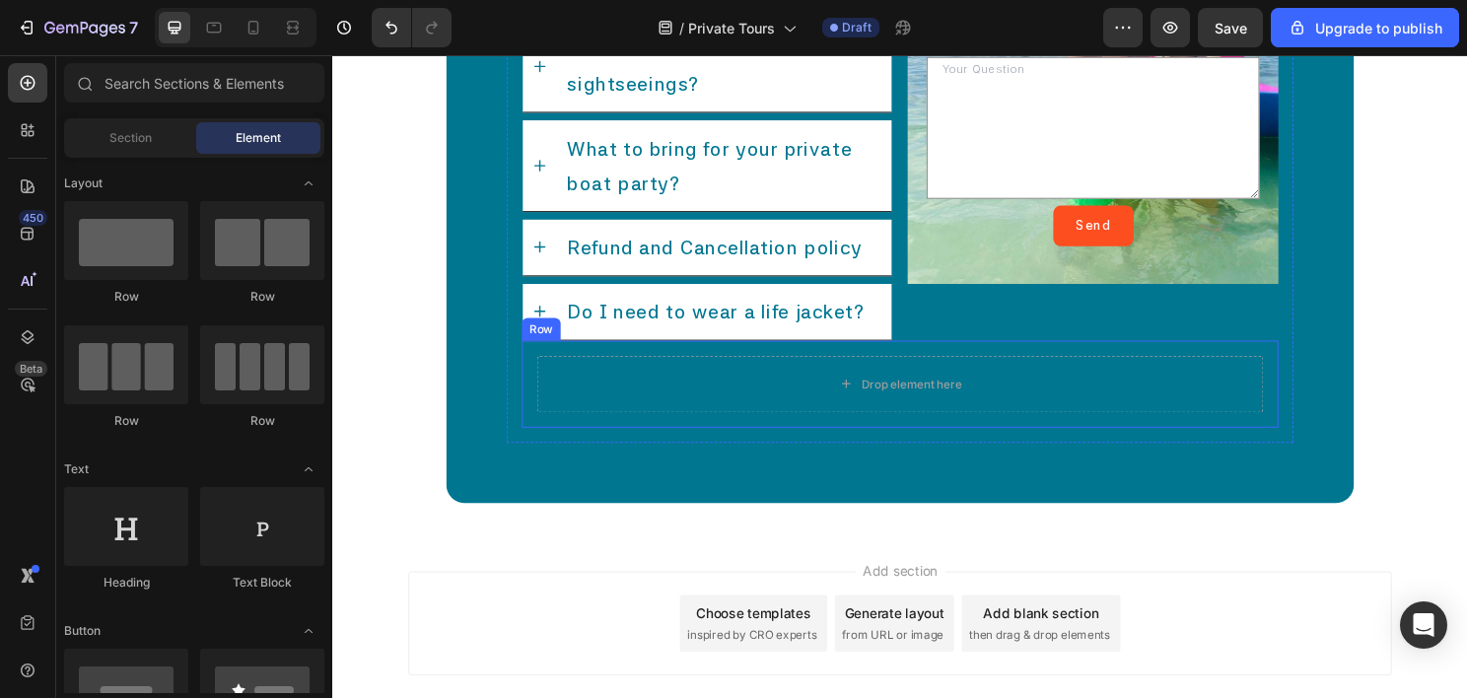
scroll to position [11559, 0]
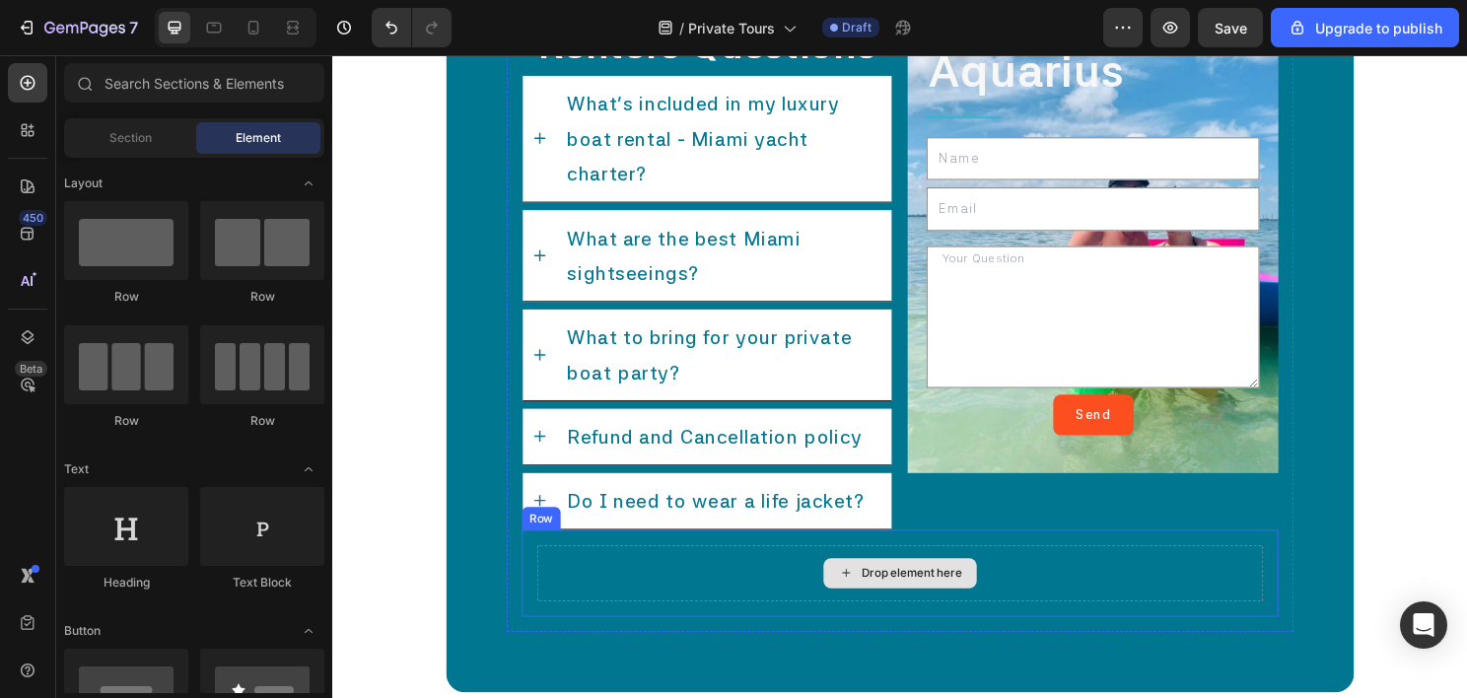
click at [719, 584] on div "Drop element here" at bounding box center [923, 595] width 757 height 59
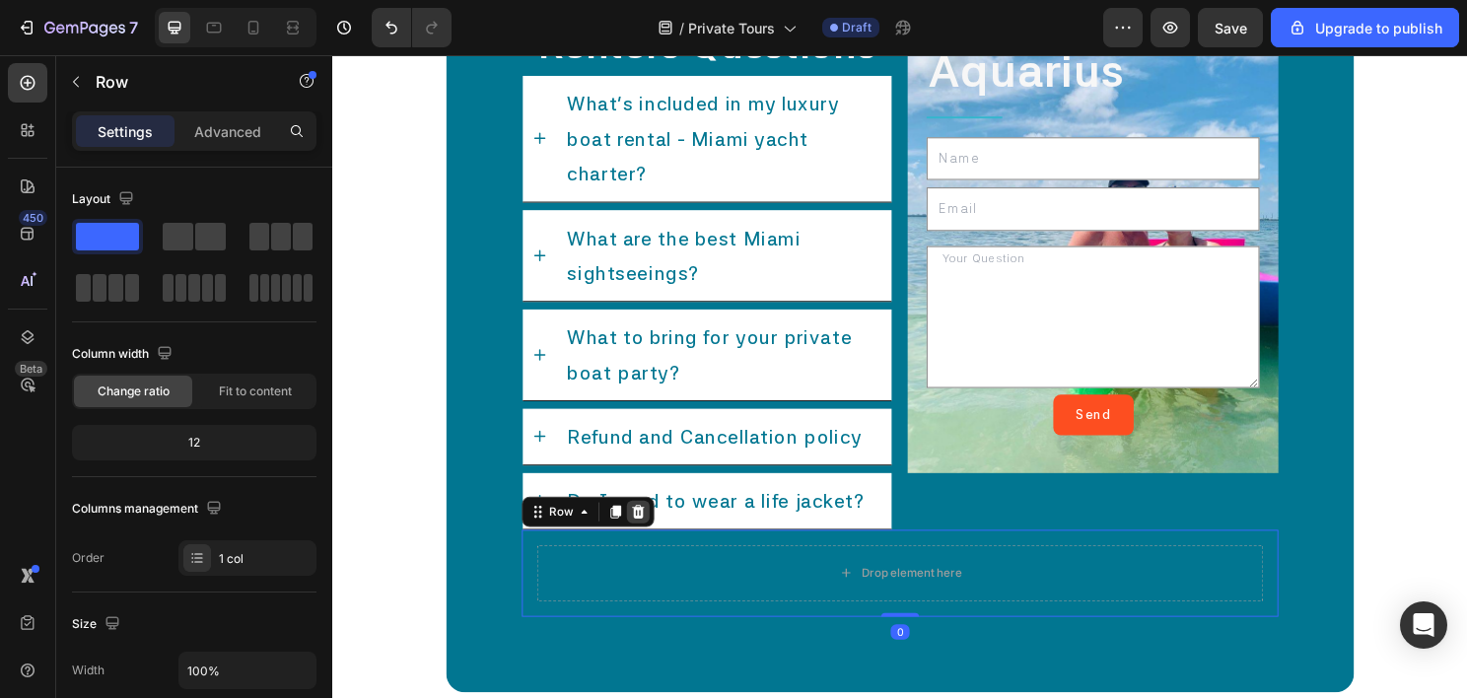
click at [659, 520] on div at bounding box center [651, 532] width 24 height 24
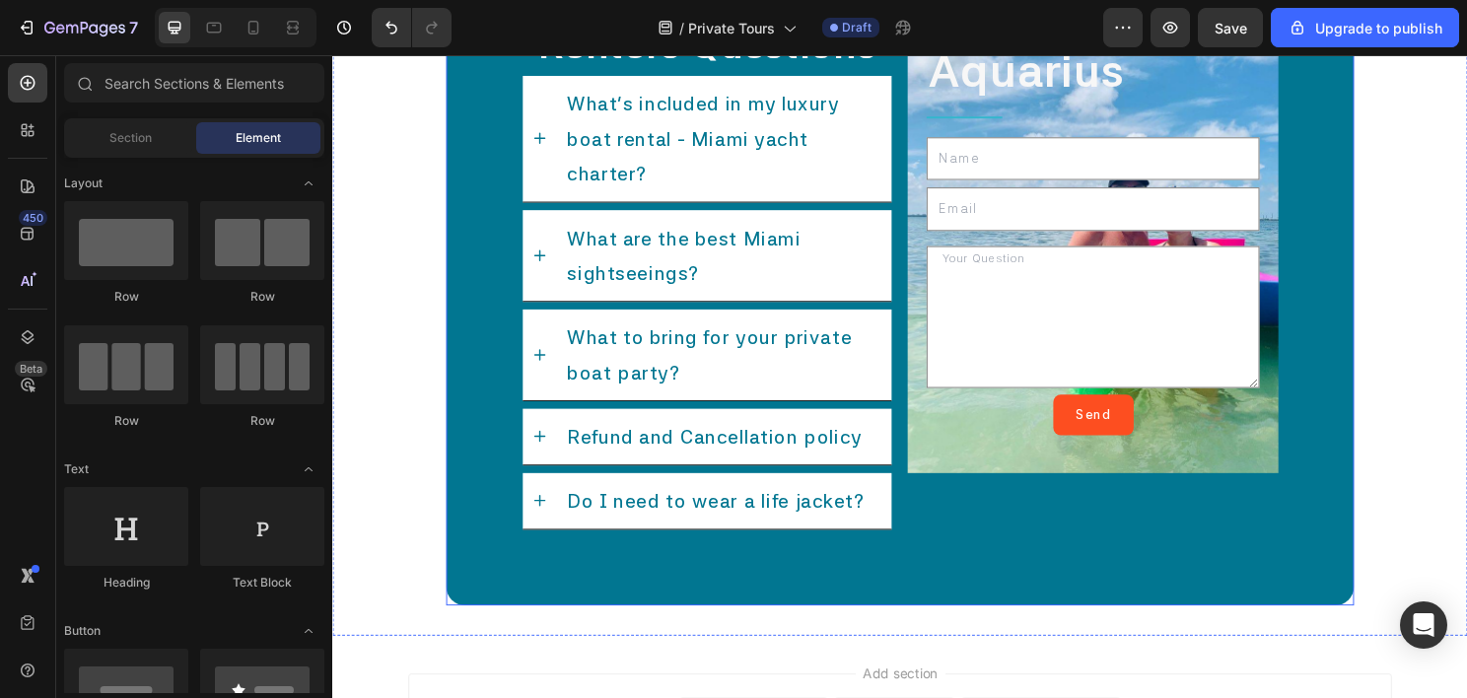
scroll to position [11461, 0]
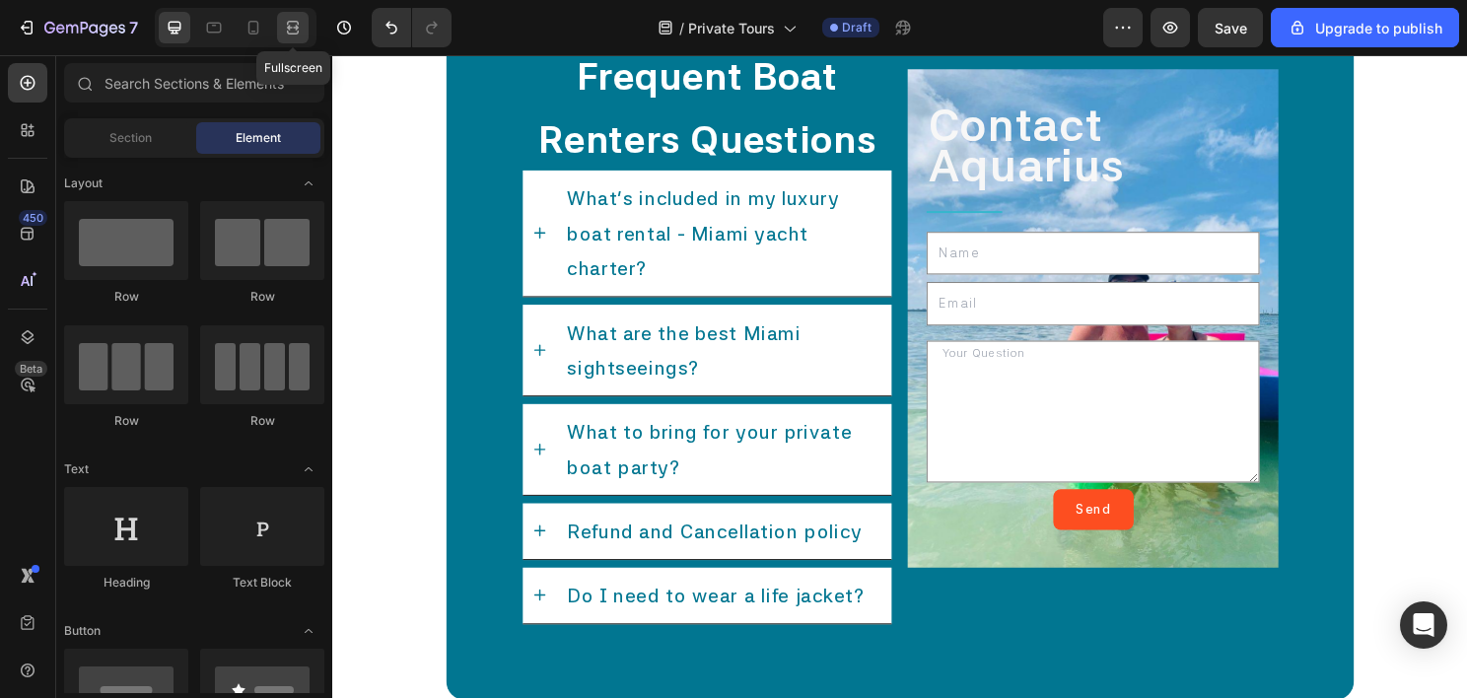
click at [299, 32] on icon at bounding box center [293, 28] width 20 height 20
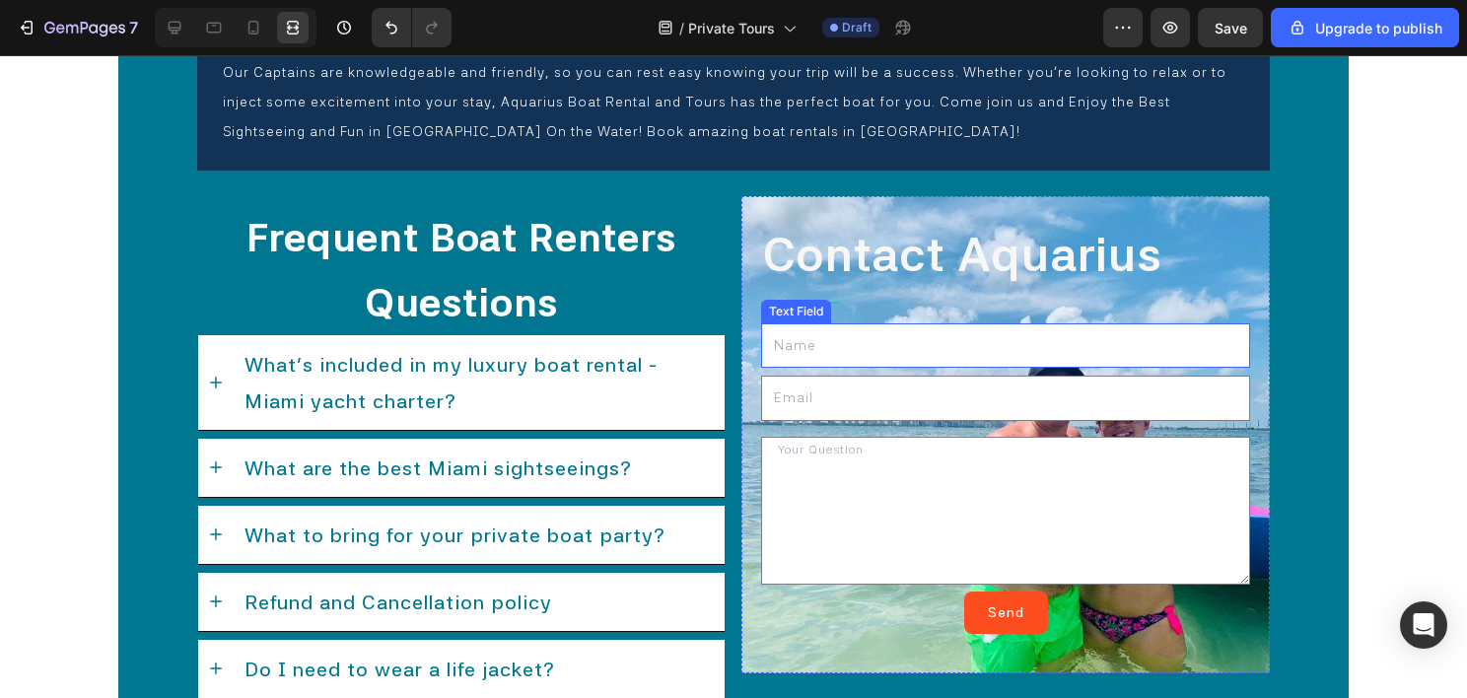
scroll to position [11373, 0]
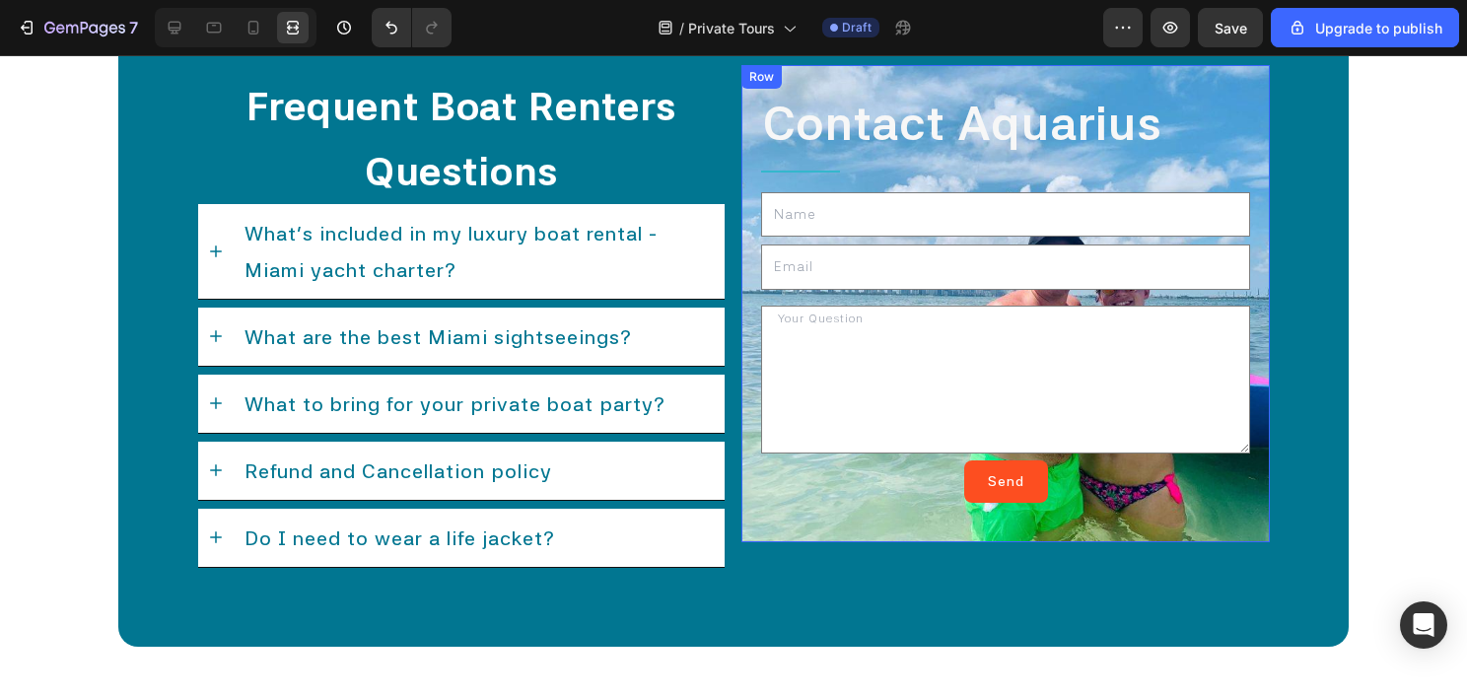
click at [741, 469] on div "Contact Aquarius Text Block Title Line Text Field Email Field Text Area Send Su…" at bounding box center [1005, 304] width 528 height 478
click at [757, 466] on div "Contact Aquarius Text Block Title Line Text Field Email Field Text Area Send Su…" at bounding box center [1005, 304] width 528 height 478
click at [173, 35] on icon at bounding box center [175, 28] width 20 height 20
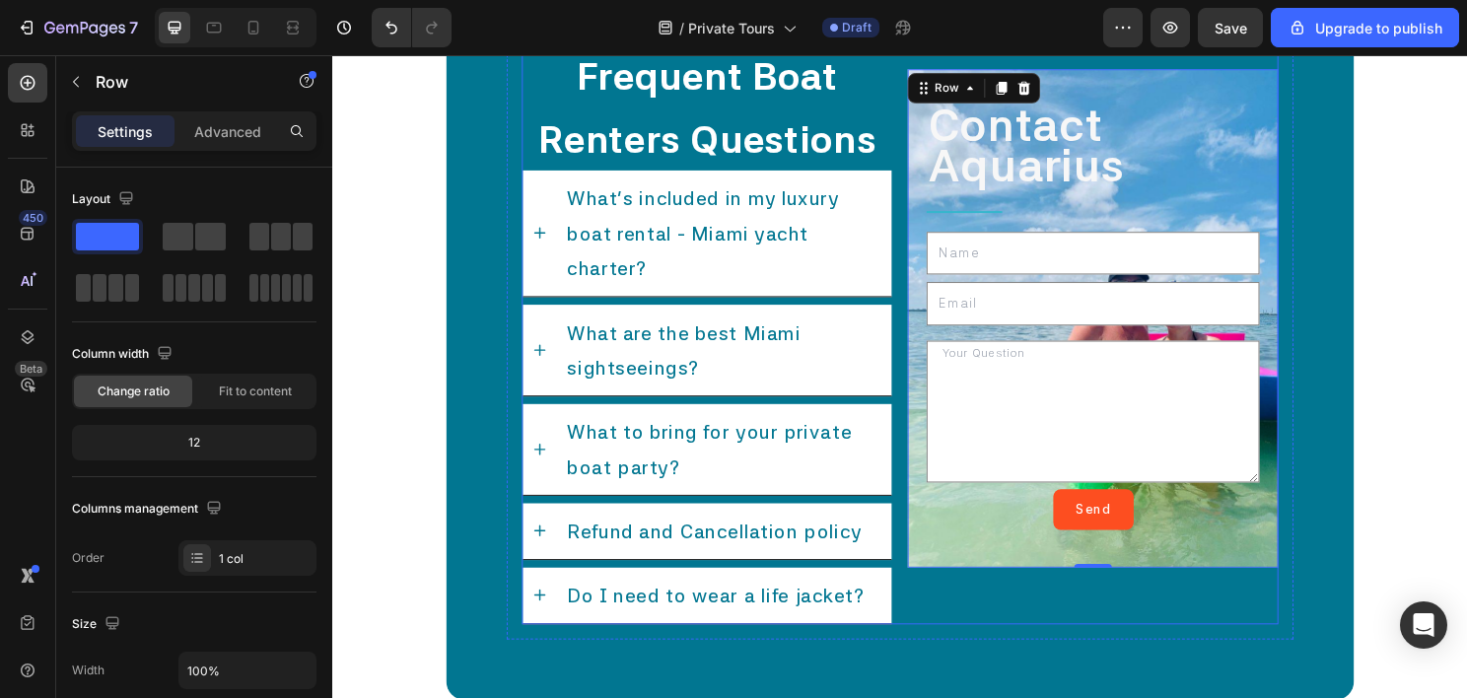
scroll to position [11658, 0]
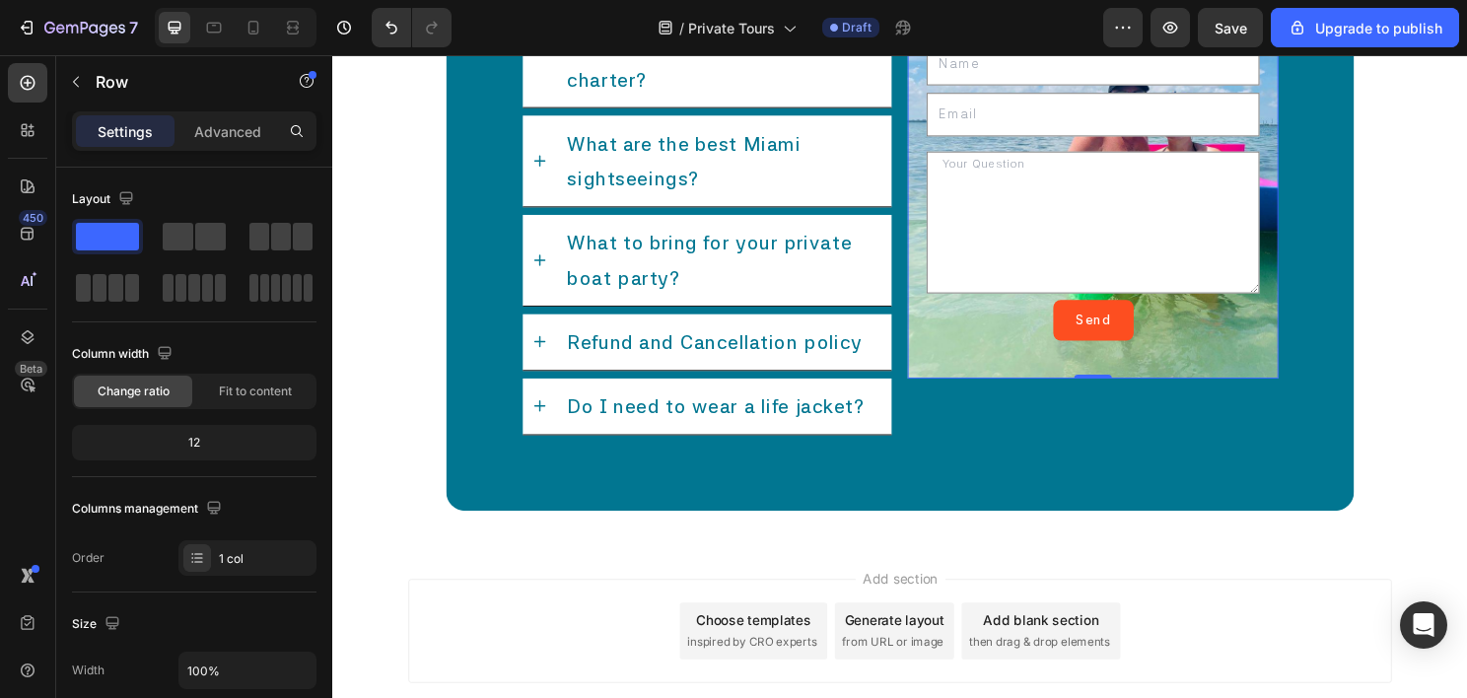
click at [975, 331] on div "Send Submit Button" at bounding box center [1124, 332] width 347 height 43
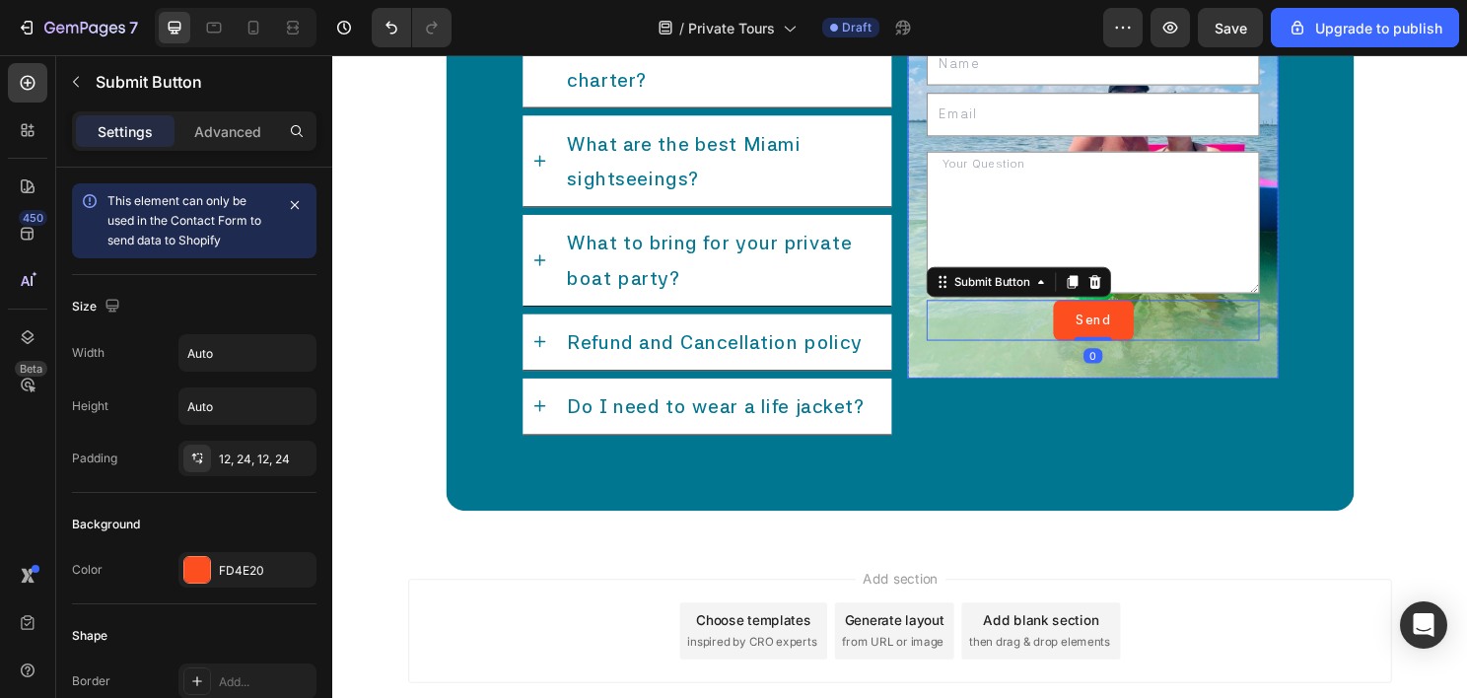
click at [959, 368] on div "Contact Aquarius Text Block Title Line Text Field Email Field Text Area Send Su…" at bounding box center [1125, 133] width 386 height 521
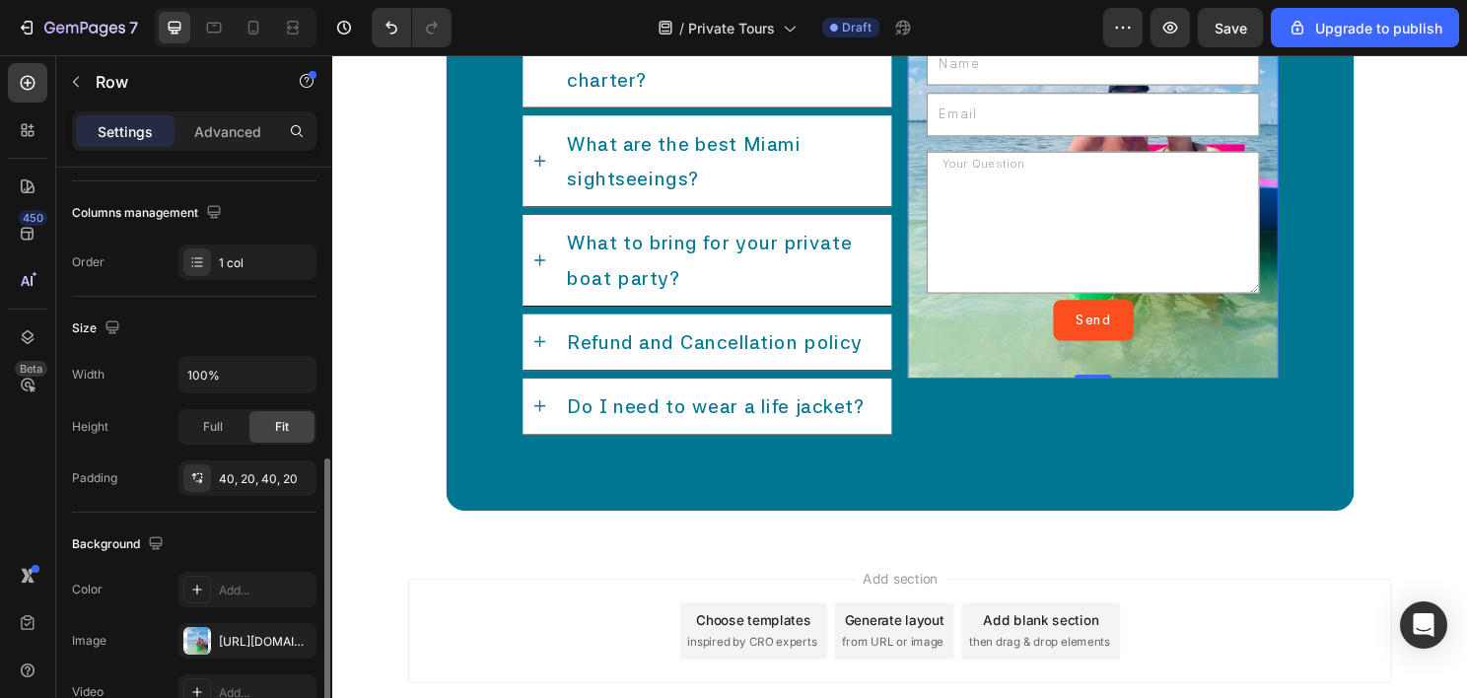
scroll to position [493, 0]
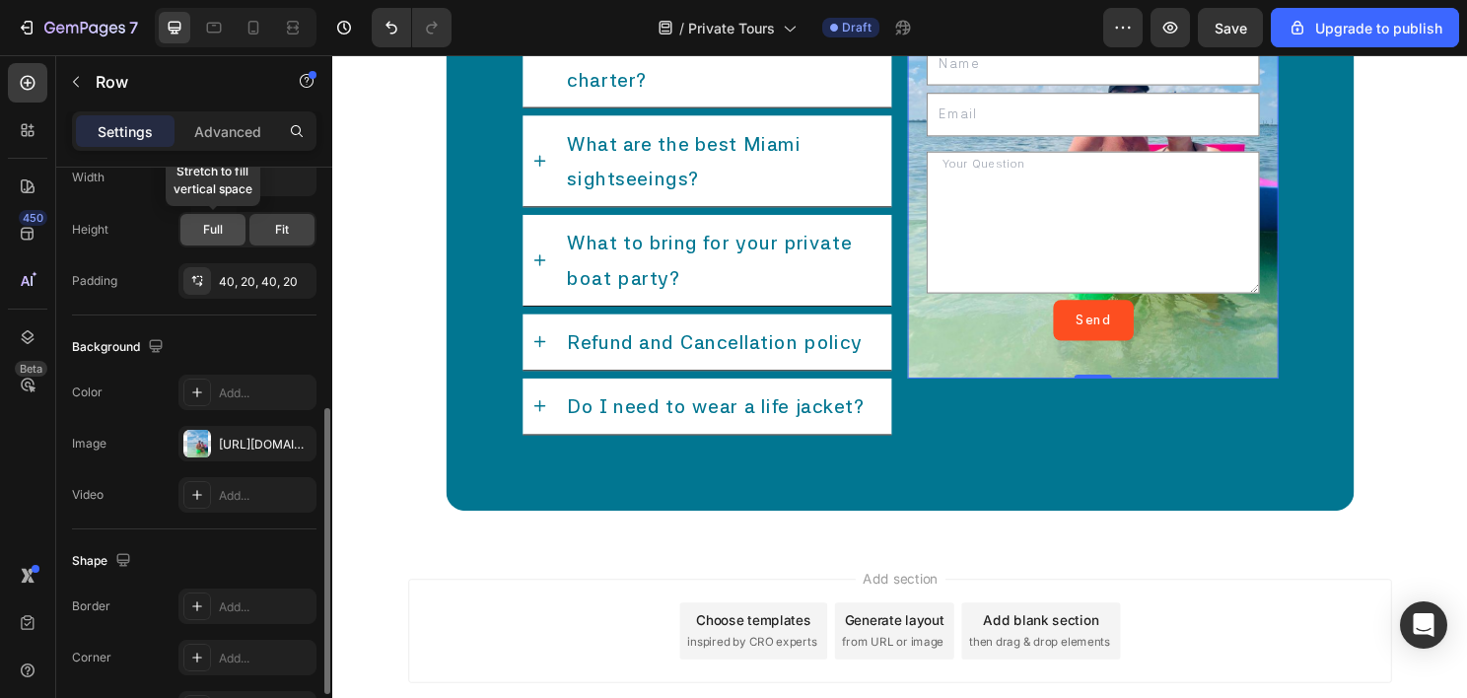
click at [216, 238] on div "Full" at bounding box center [212, 230] width 65 height 32
click at [217, 236] on span "Full" at bounding box center [213, 230] width 20 height 18
click at [985, 411] on div "Contact Aquarius Text Block Title Line Text Field Email Field Text Area Send Su…" at bounding box center [1125, 133] width 386 height 638
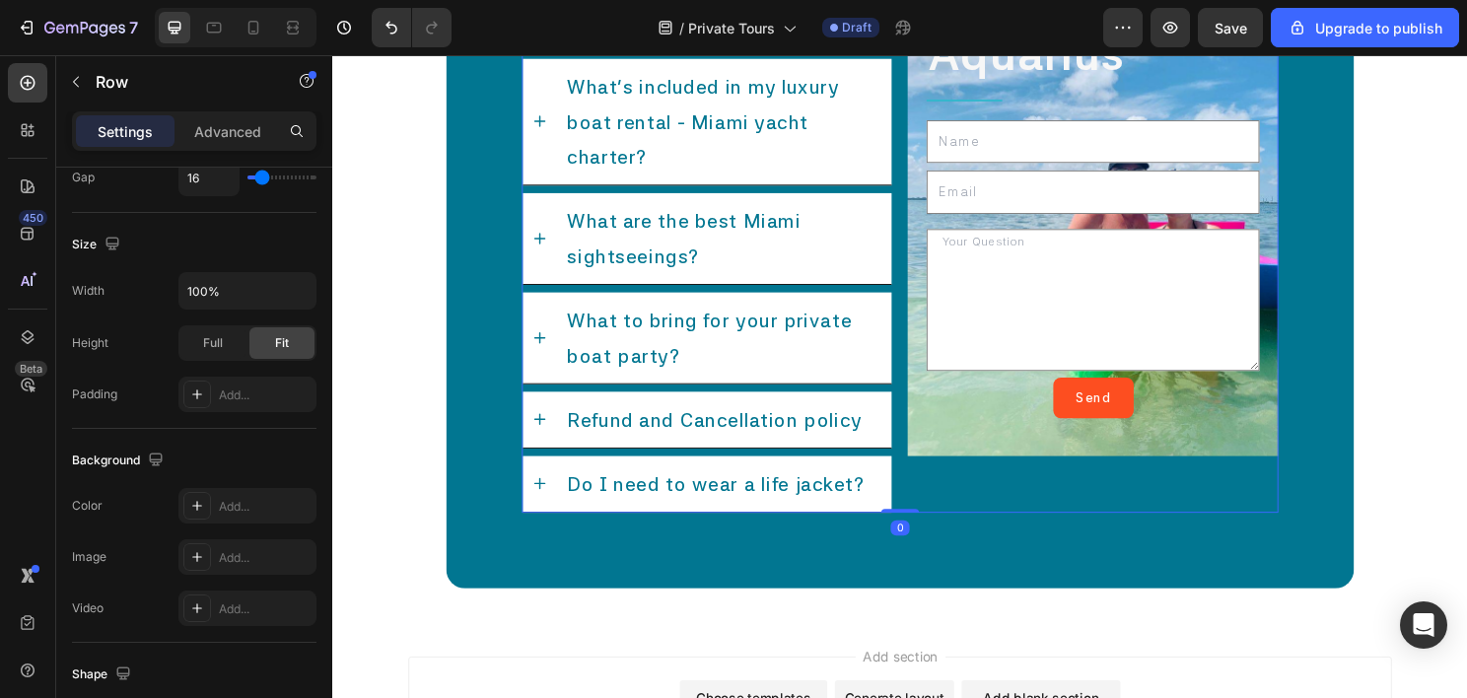
scroll to position [11559, 0]
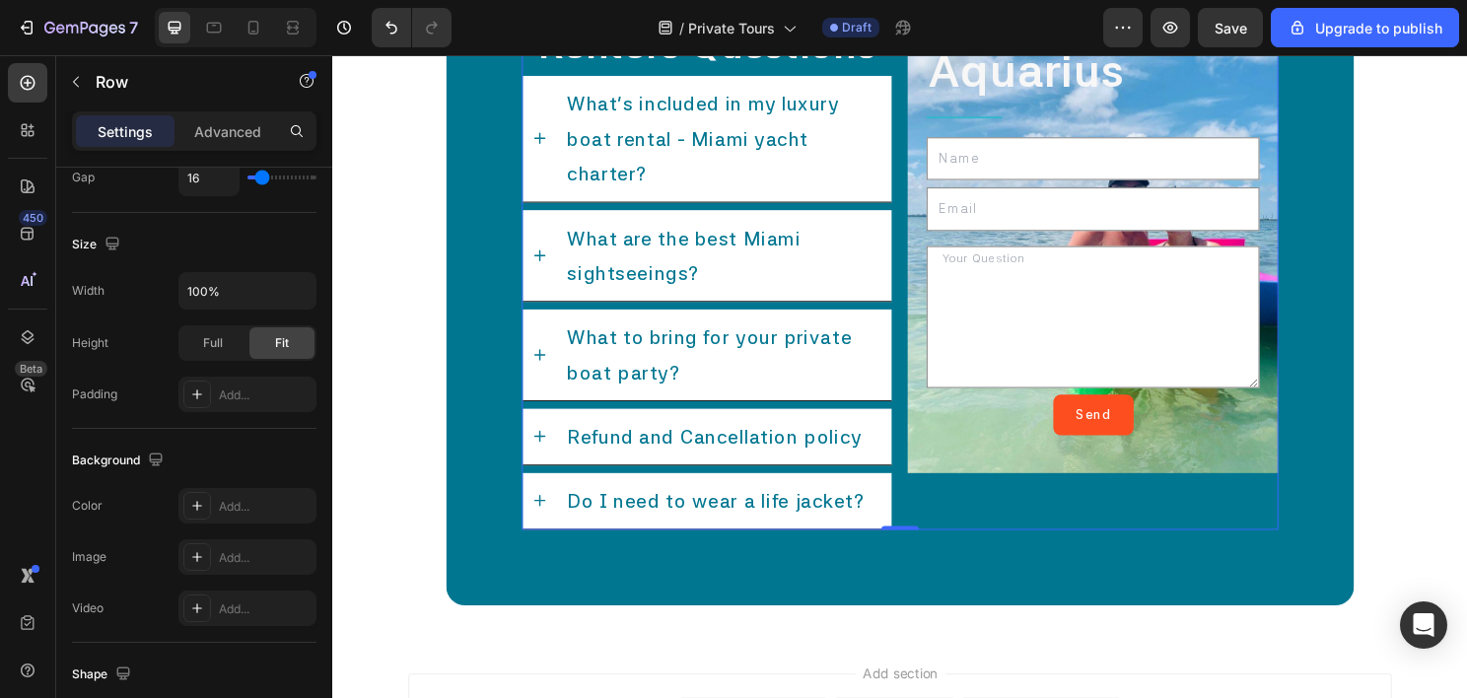
click at [918, 310] on div "⁠⁠⁠⁠⁠⁠⁠ Frequent Boat Renters Questions Heading What's included in my luxury bo…" at bounding box center [923, 231] width 789 height 638
click at [39, 95] on div at bounding box center [27, 82] width 39 height 39
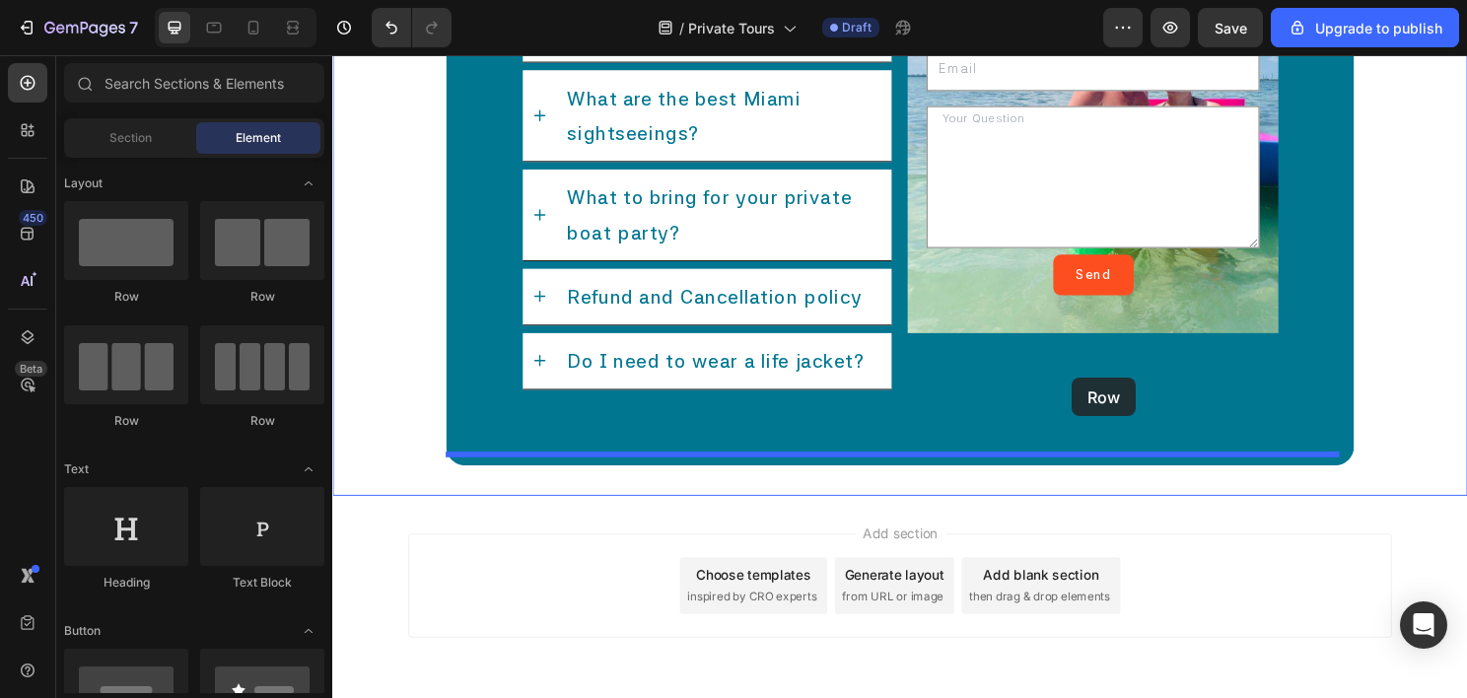
scroll to position [11749, 0]
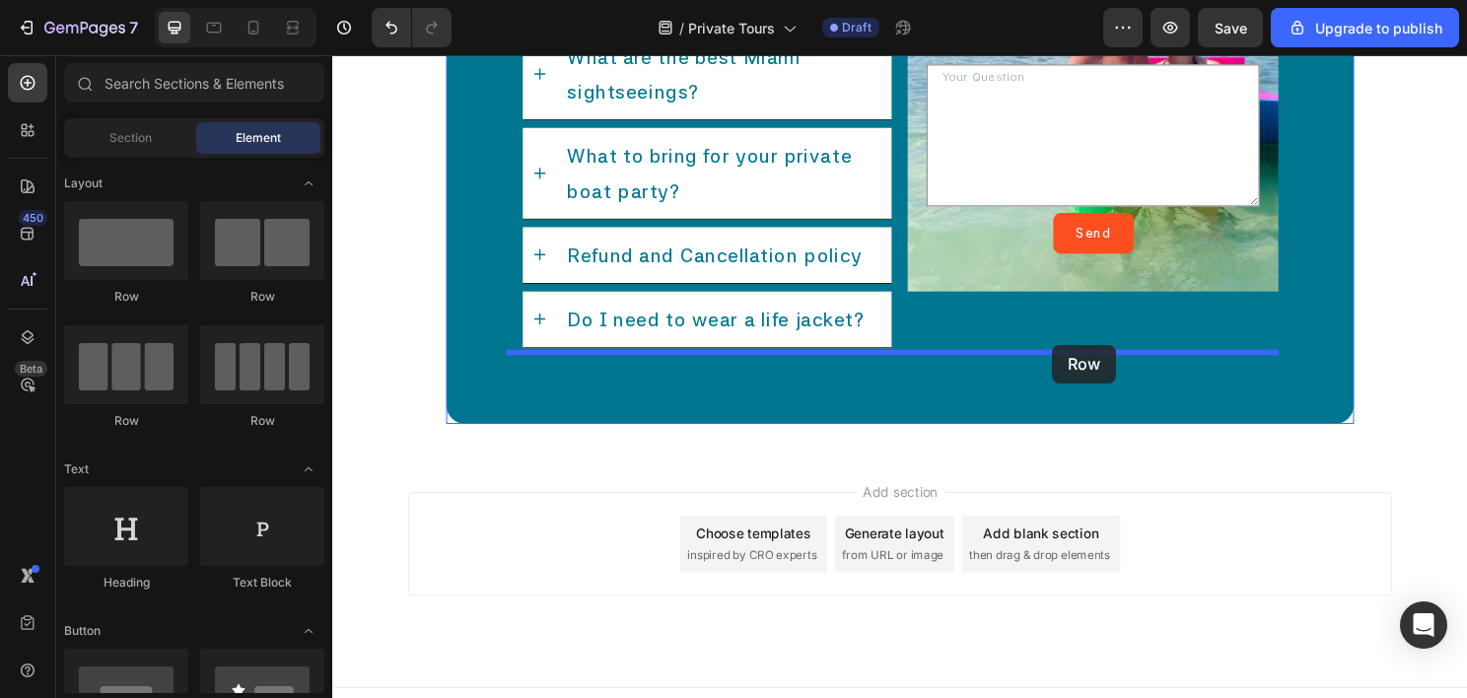
drag, startPoint x: 453, startPoint y: 315, endPoint x: 1082, endPoint y: 357, distance: 630.3
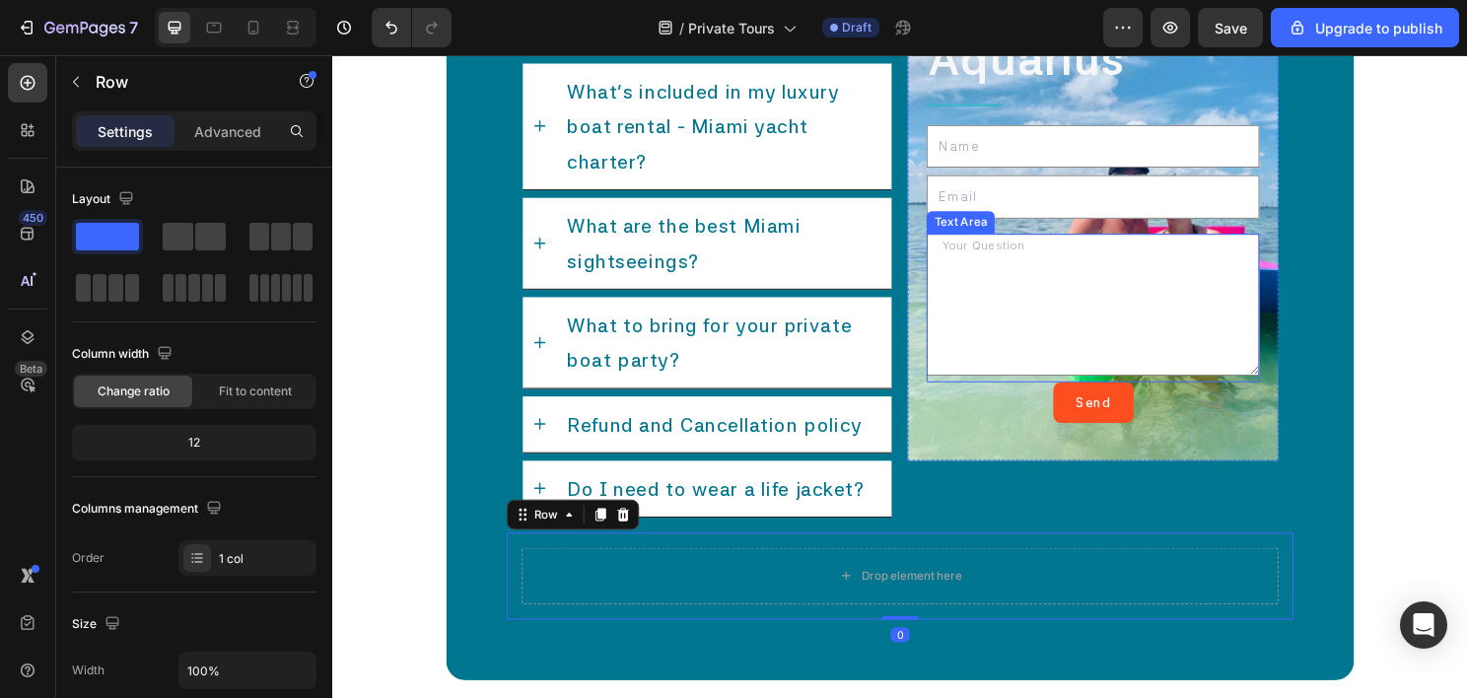
scroll to position [11552, 0]
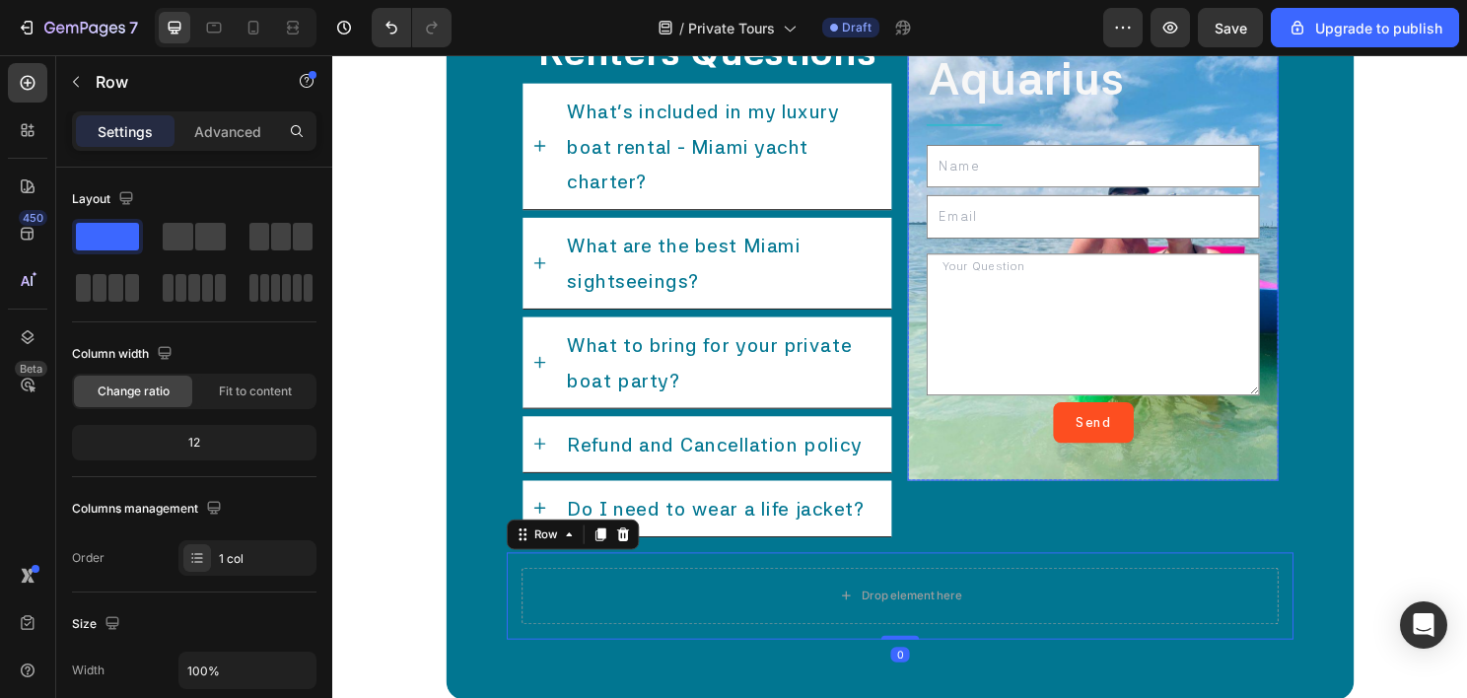
click at [937, 364] on div "Contact Aquarius Text Block Title Line Text Field Email Field Text Area Send Su…" at bounding box center [1125, 239] width 386 height 521
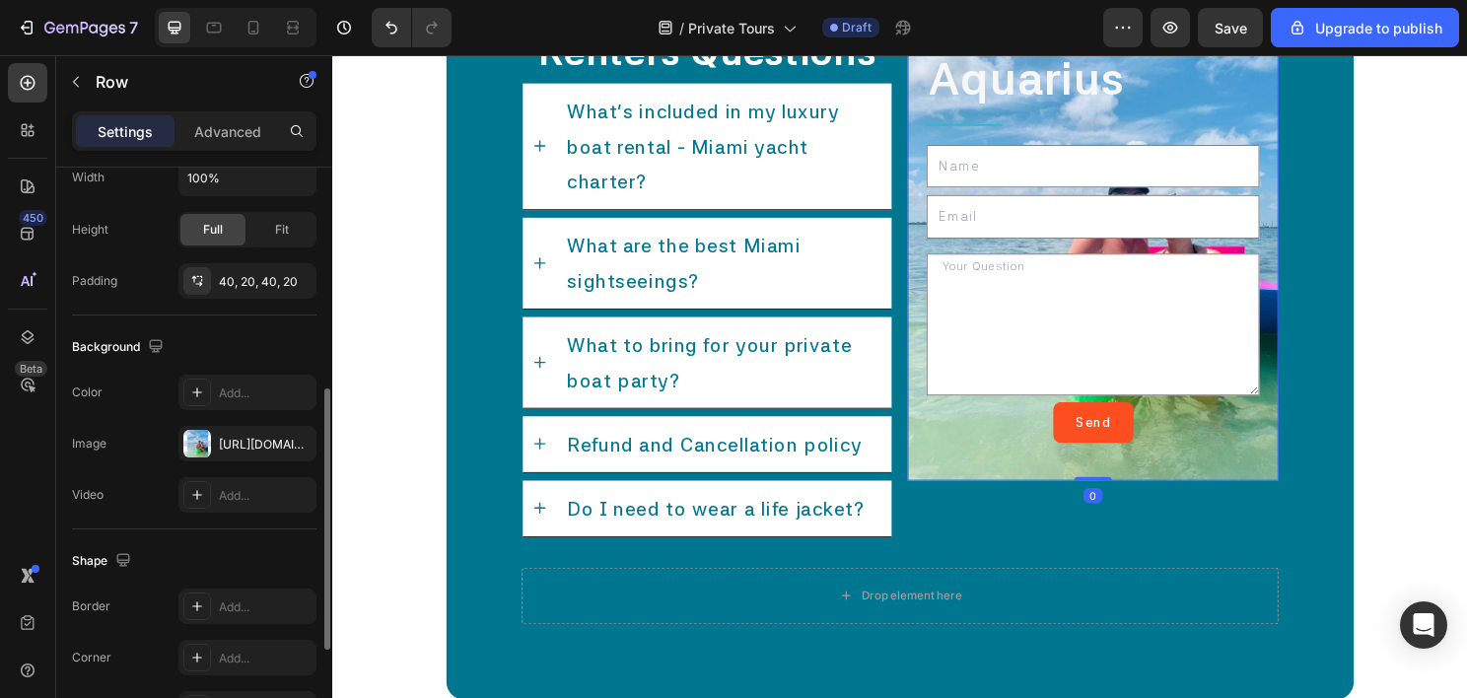
scroll to position [11354, 0]
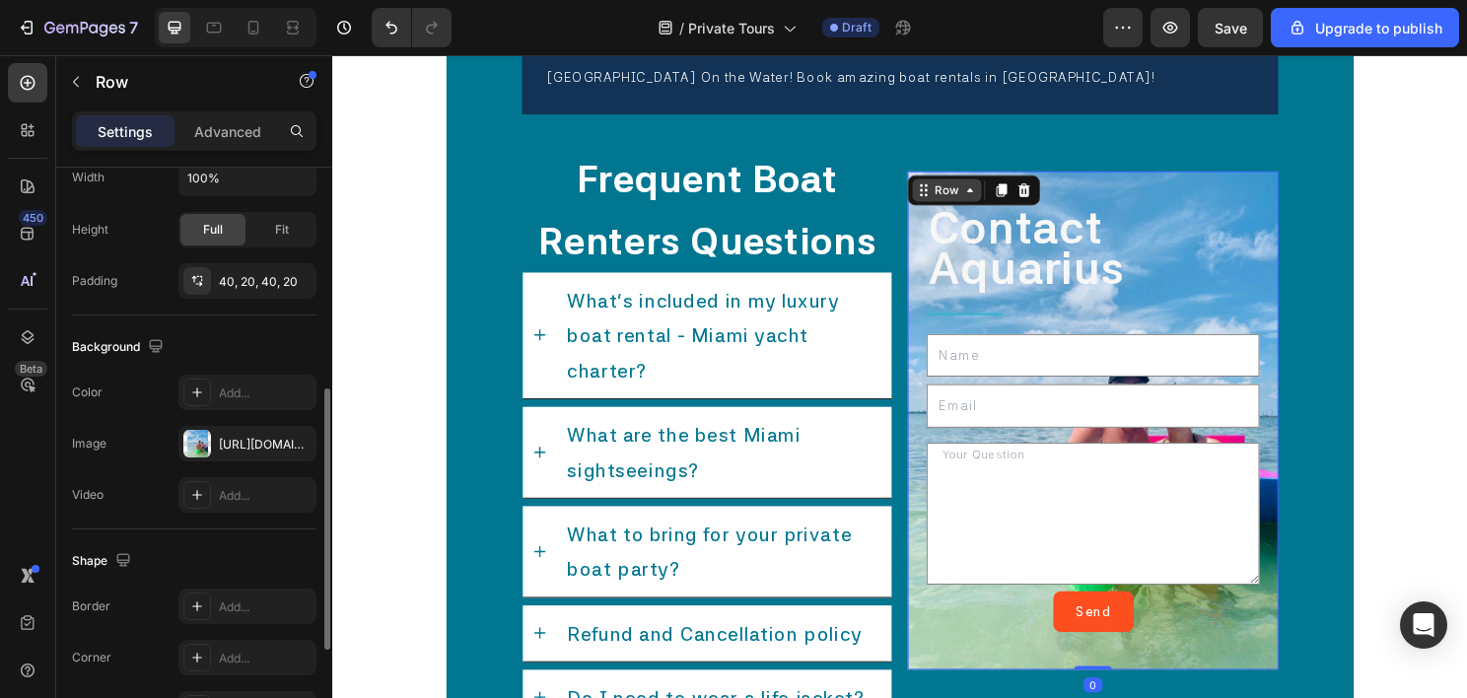
click at [958, 195] on div "Row" at bounding box center [972, 196] width 33 height 18
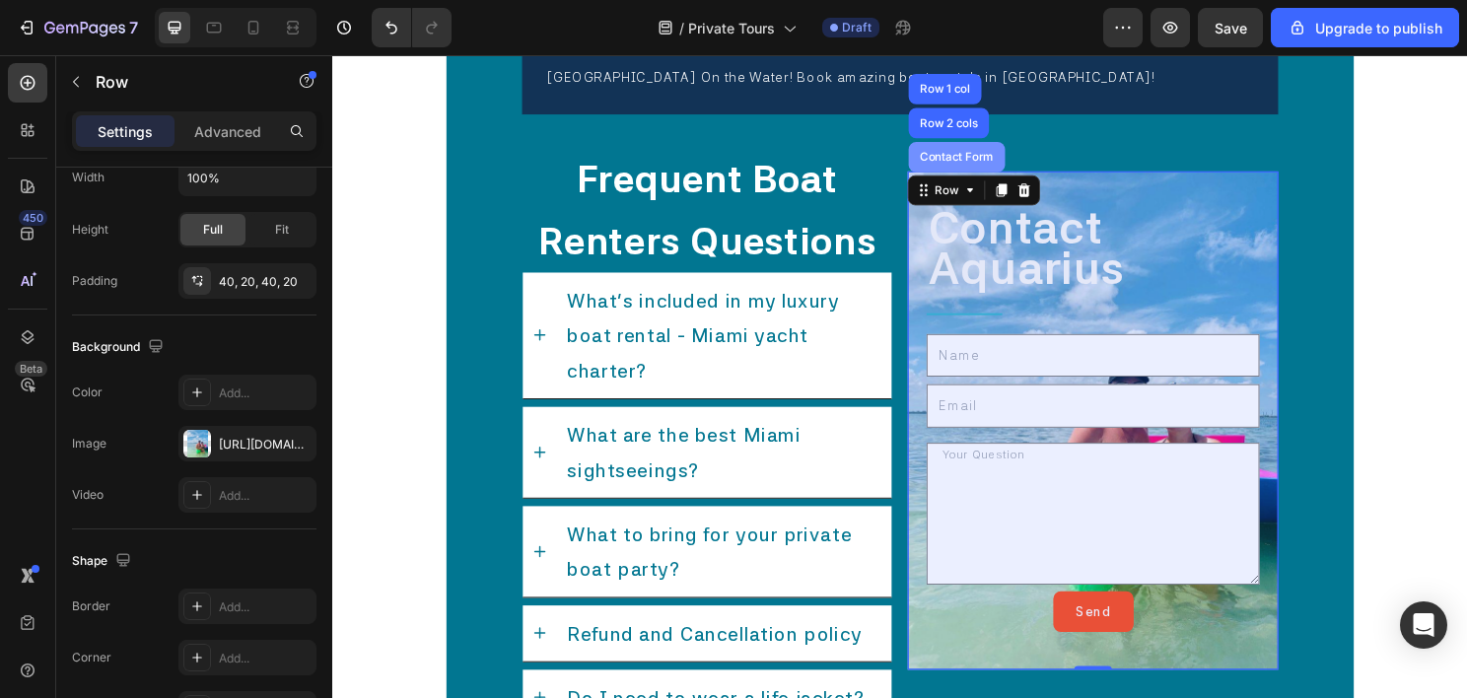
click at [978, 146] on div "Contact Form" at bounding box center [983, 162] width 101 height 32
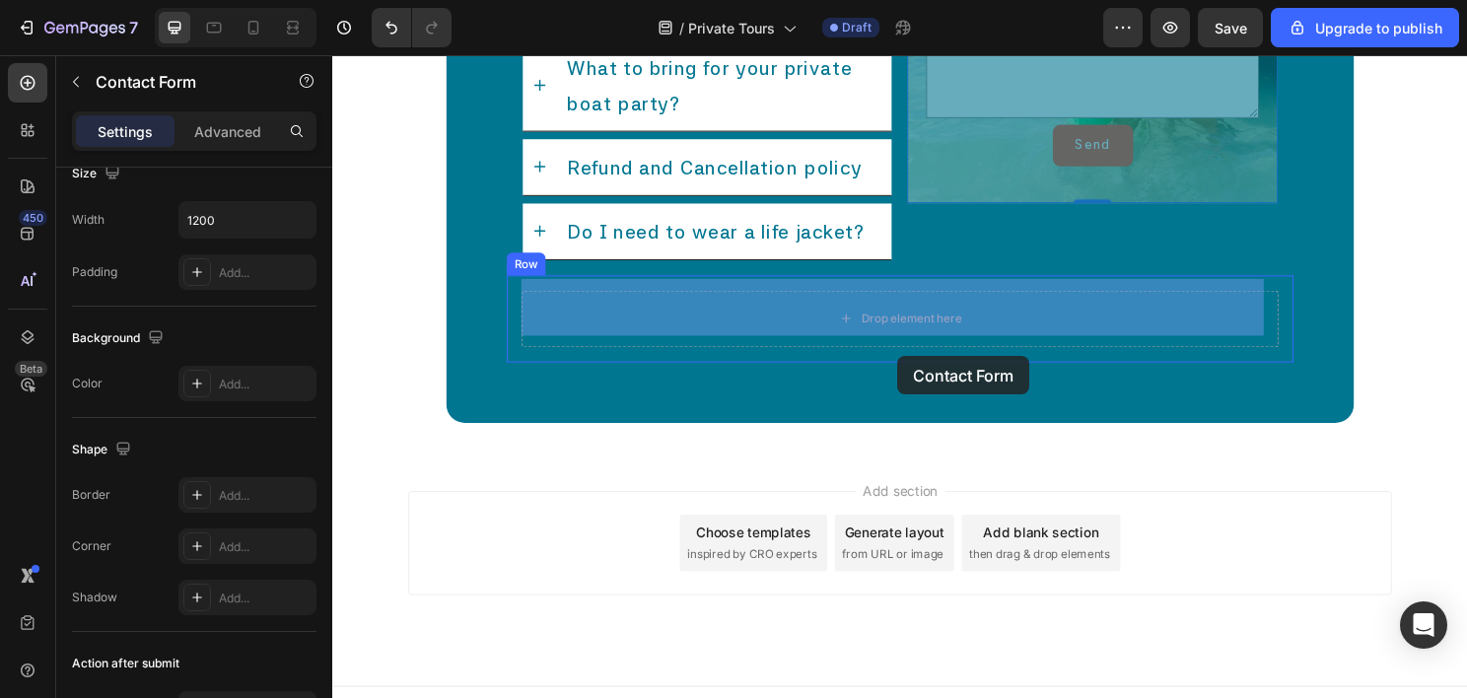
scroll to position [11856, 0]
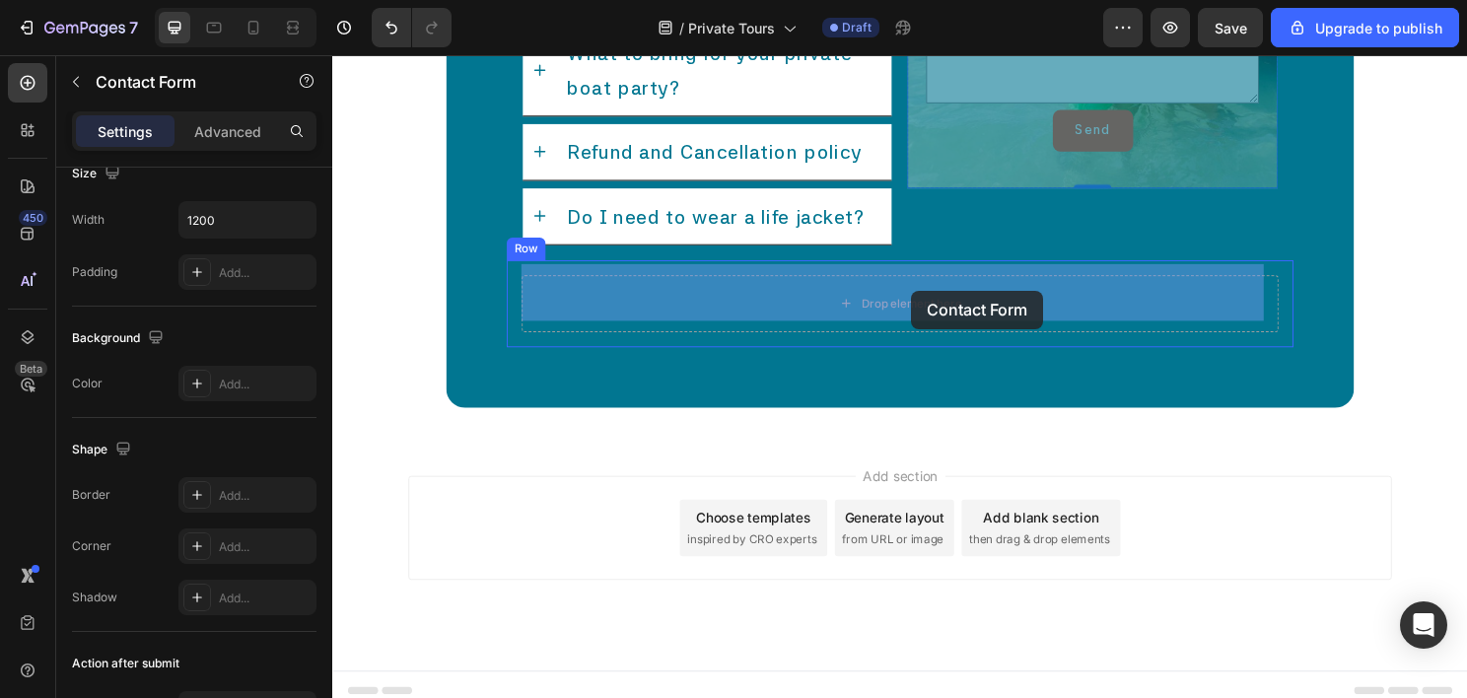
drag, startPoint x: 972, startPoint y: 150, endPoint x: 936, endPoint y: 301, distance: 155.2
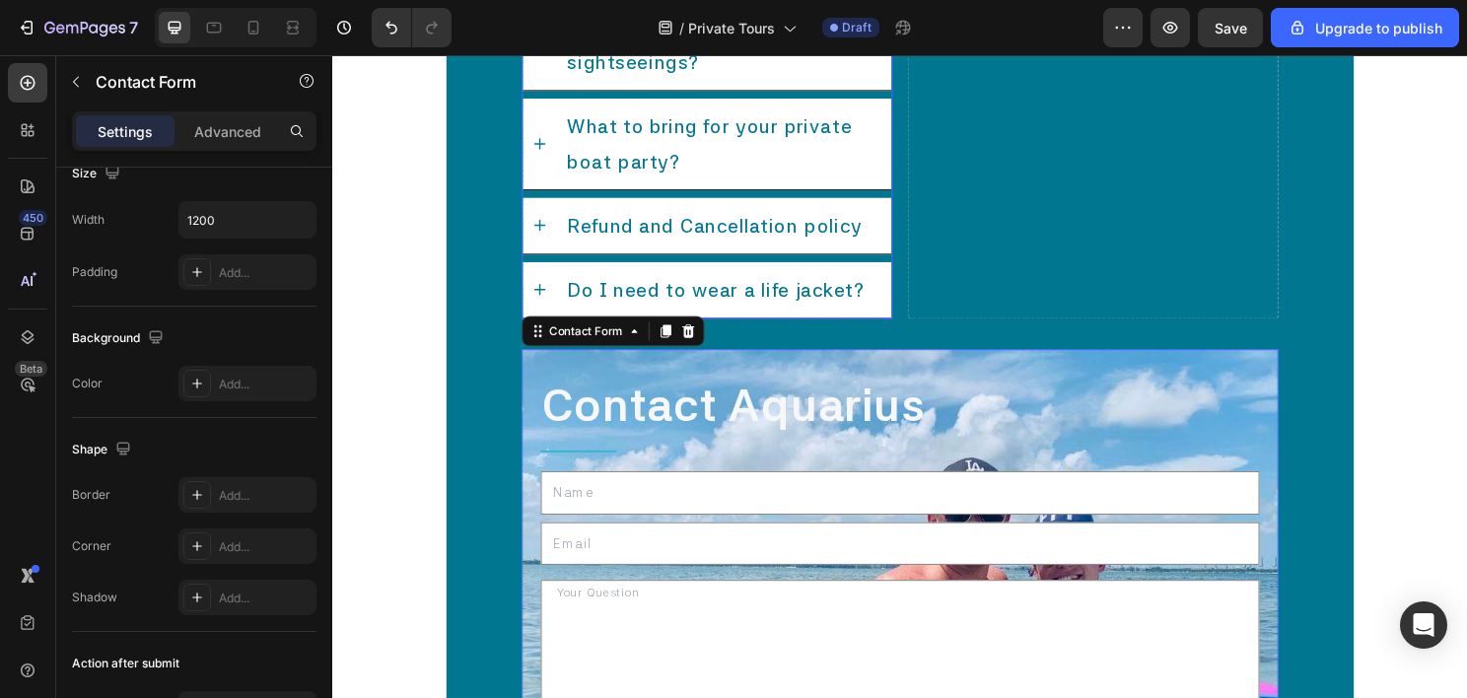
scroll to position [11659, 0]
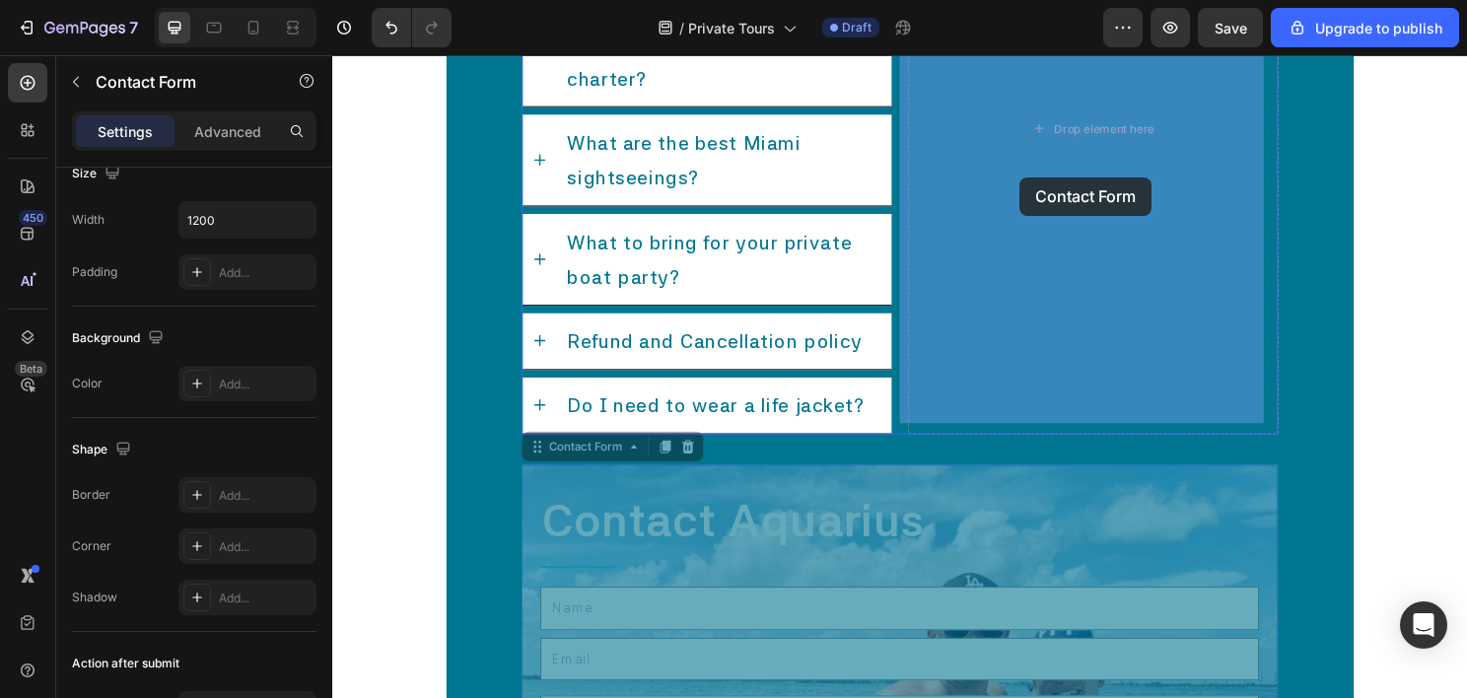
drag, startPoint x: 579, startPoint y: 451, endPoint x: 1049, endPoint y: 182, distance: 541.8
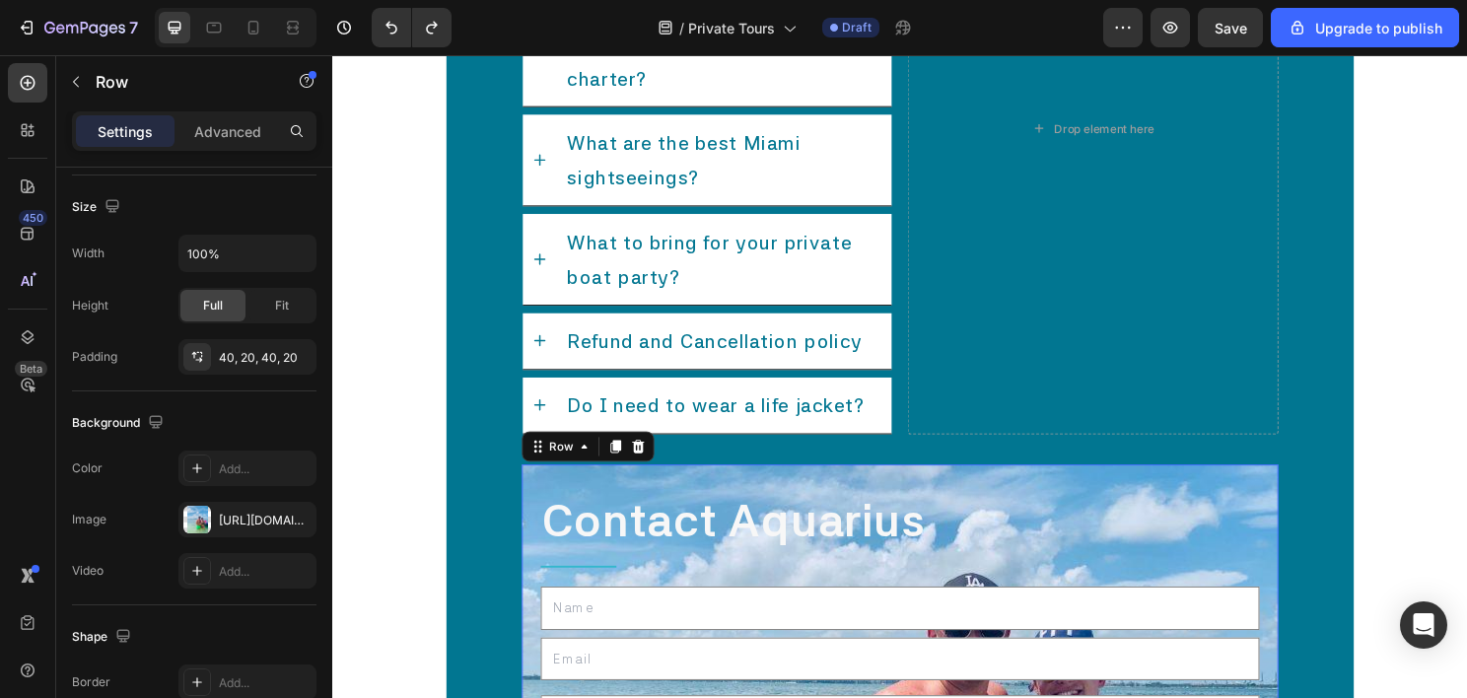
scroll to position [0, 0]
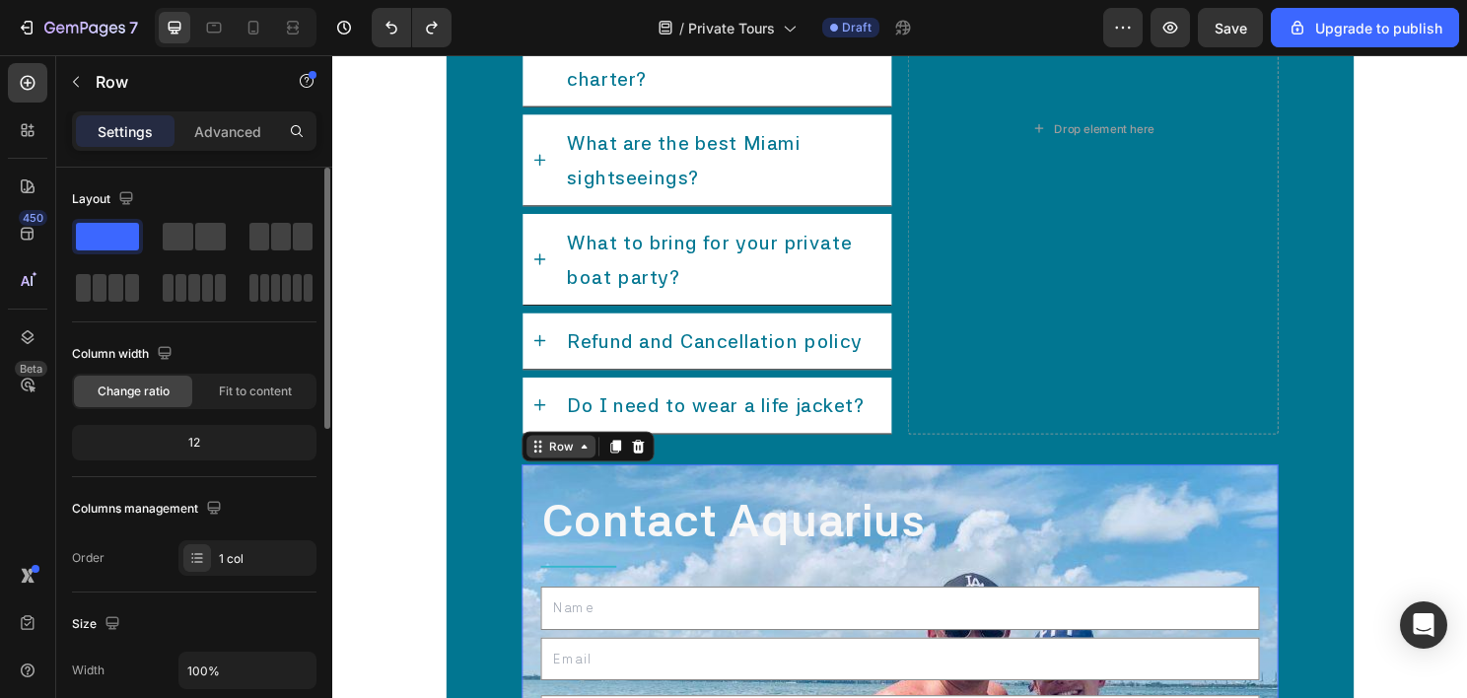
click at [572, 454] on div "Row" at bounding box center [570, 463] width 33 height 18
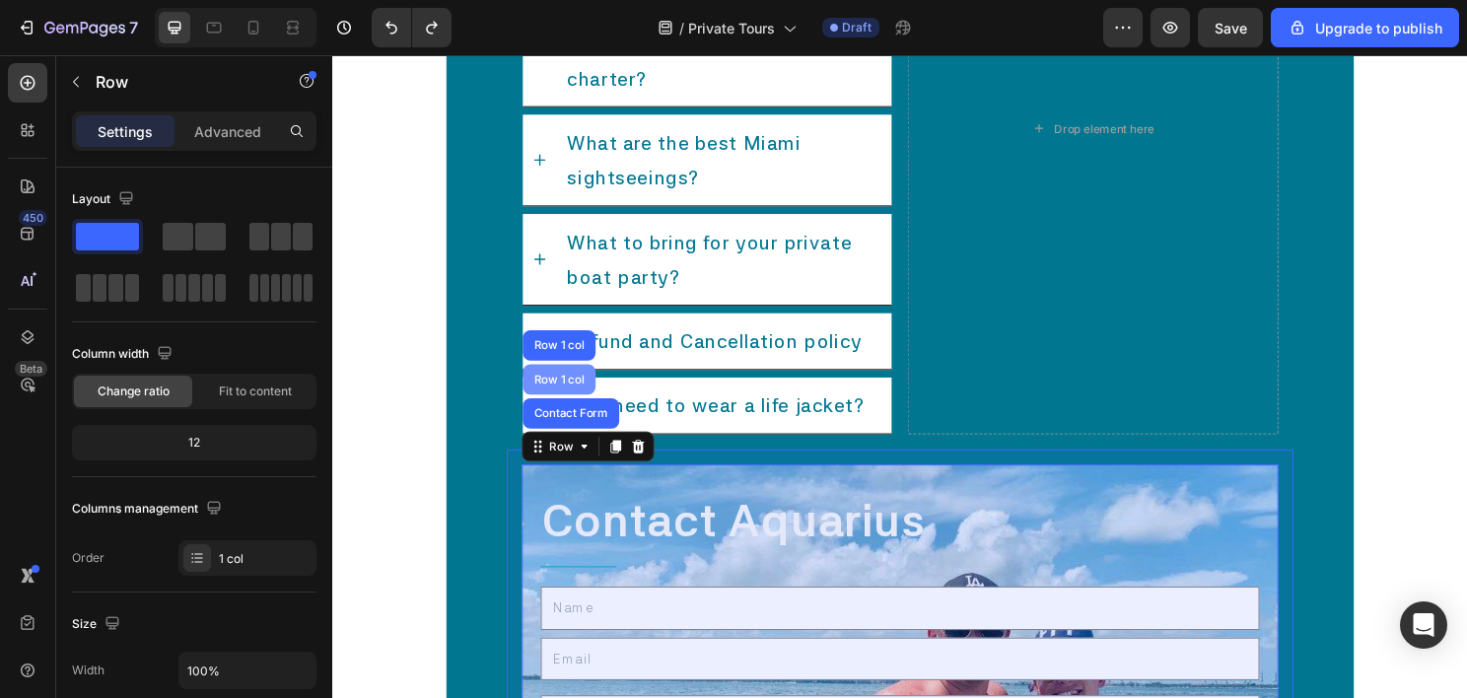
click at [573, 387] on div "Row 1 col" at bounding box center [568, 393] width 60 height 12
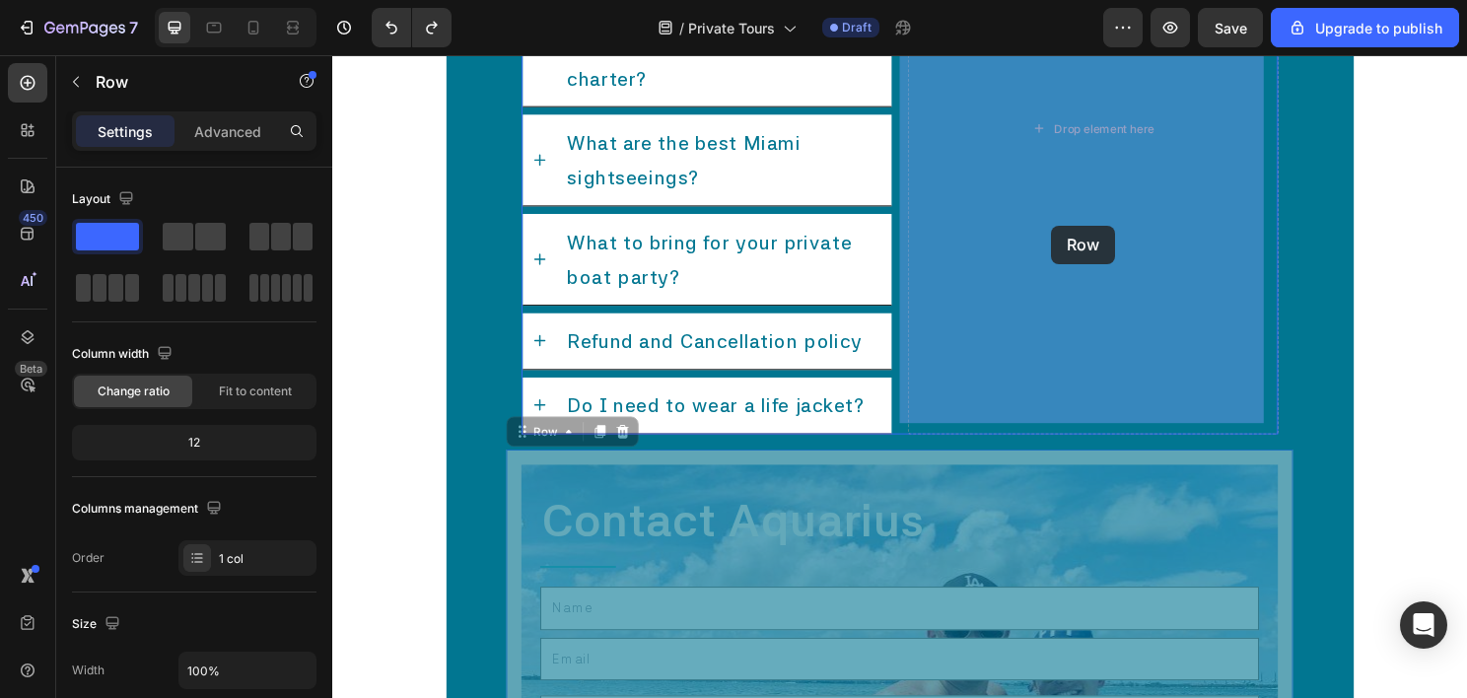
drag, startPoint x: 559, startPoint y: 442, endPoint x: 1081, endPoint y: 235, distance: 562.0
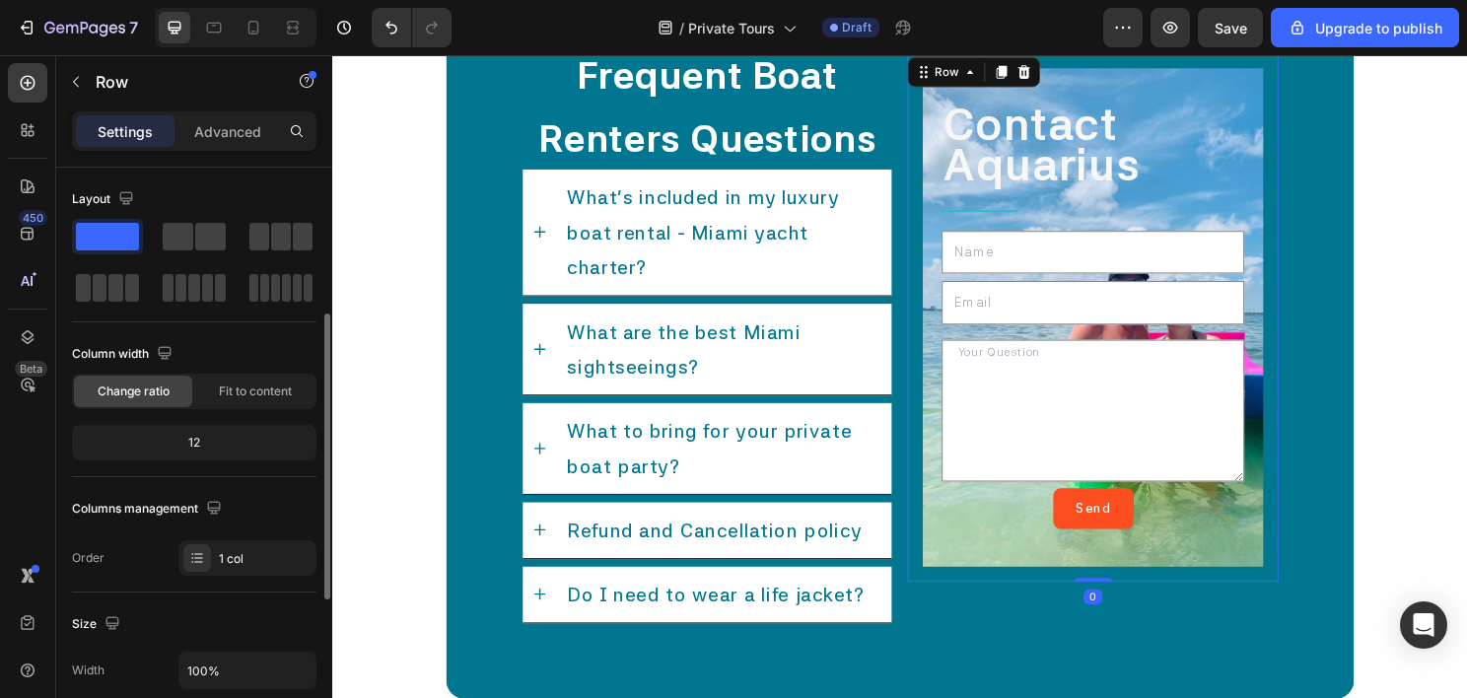
scroll to position [296, 0]
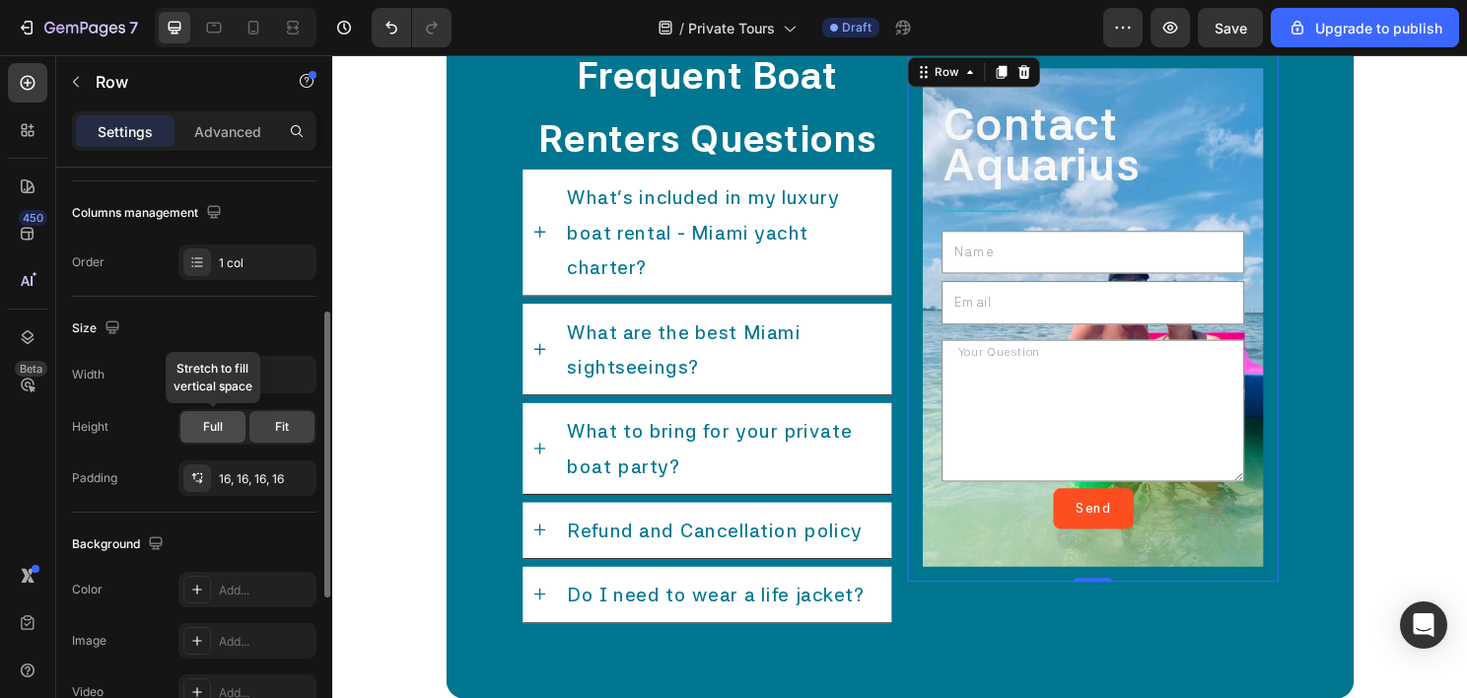
click at [205, 430] on span "Full" at bounding box center [213, 427] width 20 height 18
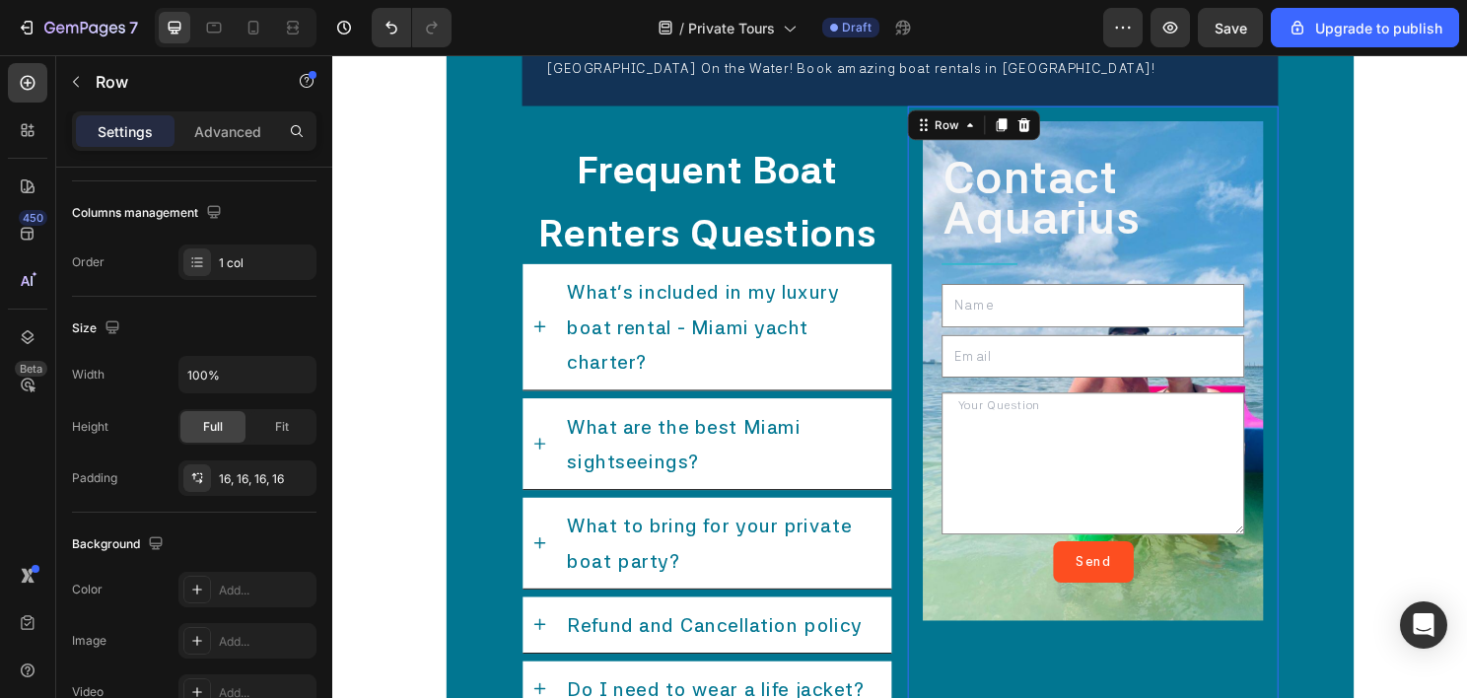
scroll to position [11560, 0]
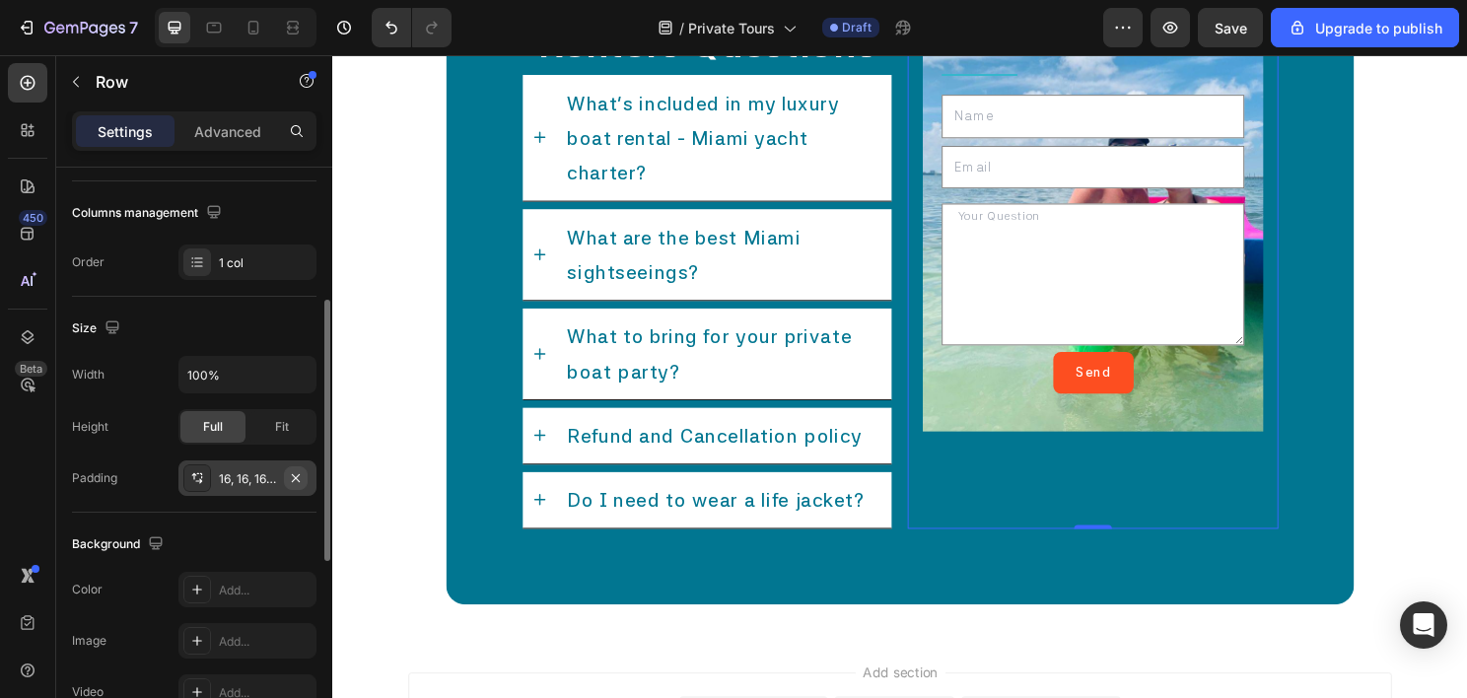
click at [295, 477] on icon "button" at bounding box center [296, 477] width 8 height 8
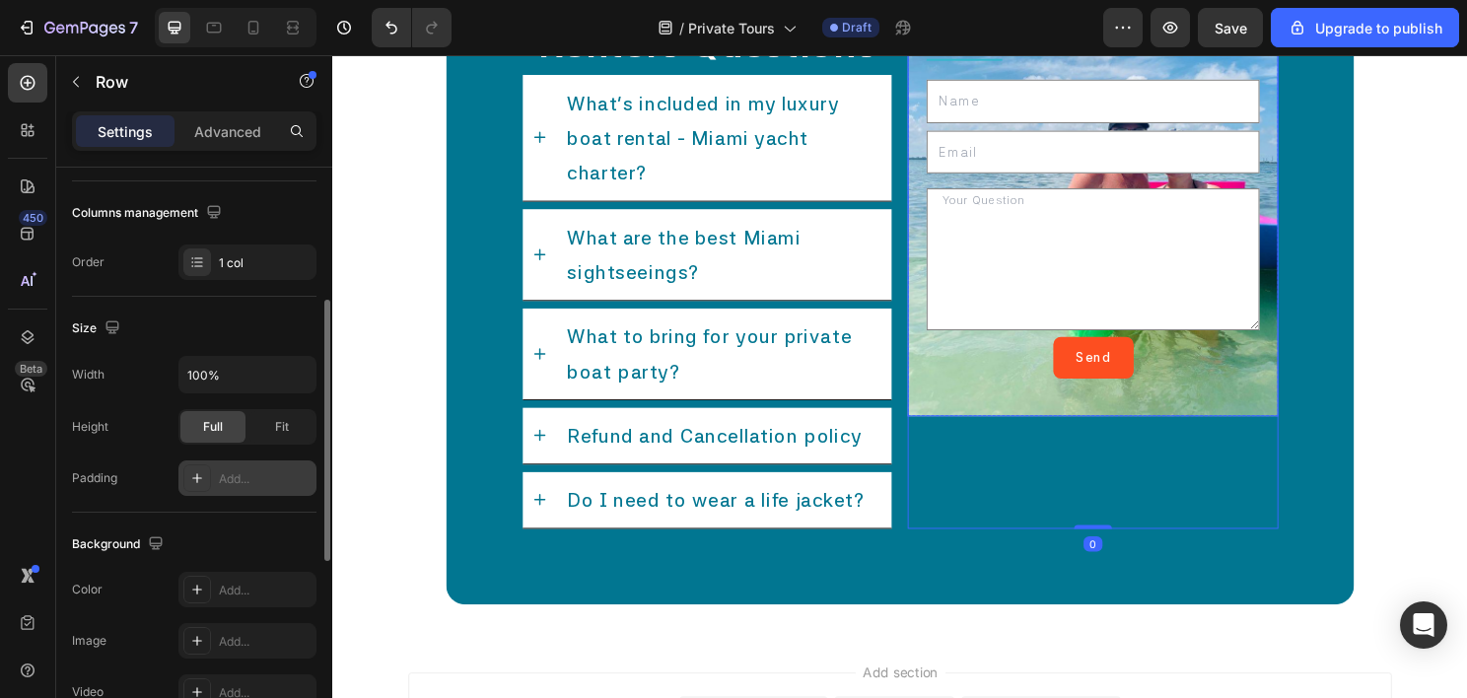
click at [999, 421] on div "Contact Aquarius Text Block Title Line Text Field Email Field Text Area Send Su…" at bounding box center [1125, 171] width 386 height 521
click at [296, 482] on icon "button" at bounding box center [296, 478] width 16 height 16
click at [1036, 481] on div "Contact Aquarius Text Block Title Line Text Field Email Field Text Area Send Su…" at bounding box center [1125, 230] width 386 height 638
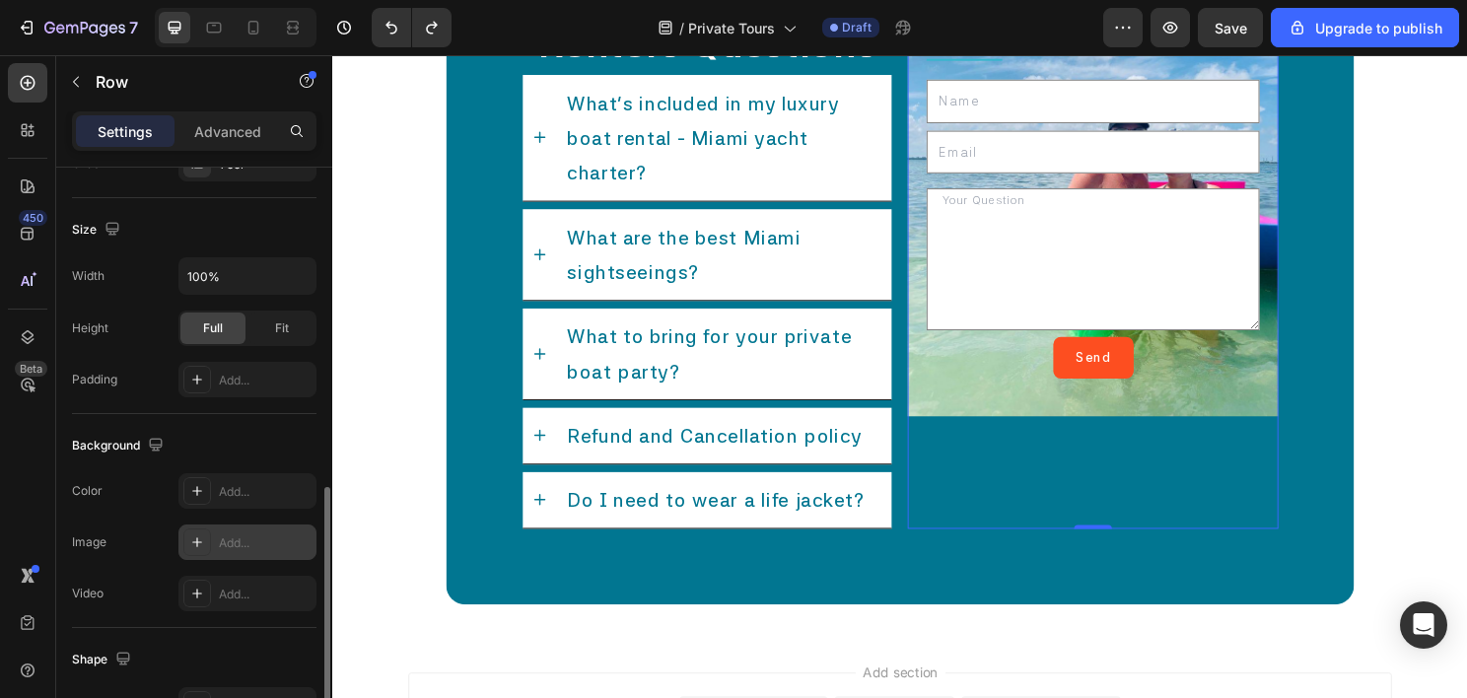
scroll to position [493, 0]
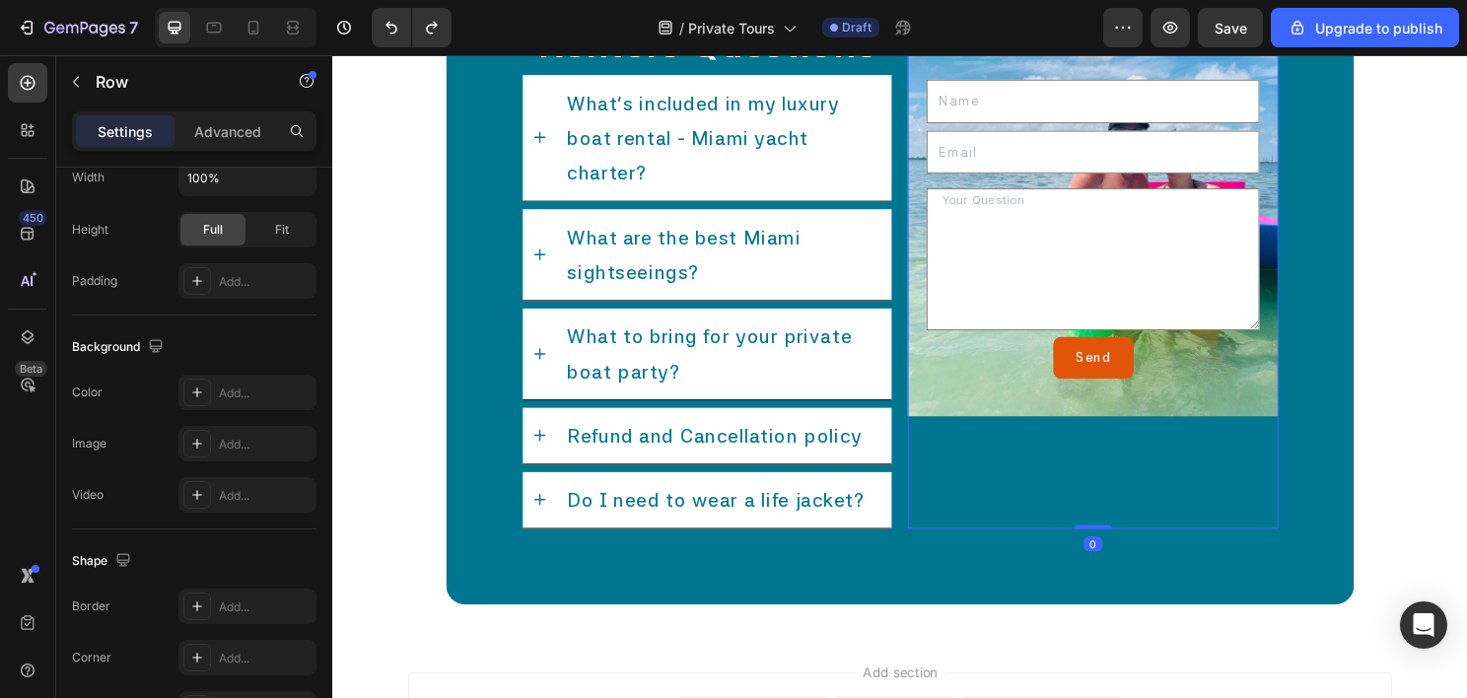
drag, startPoint x: 1123, startPoint y: 533, endPoint x: 1129, endPoint y: 345, distance: 188.4
click at [1129, 345] on div "Contact Aquarius Text Block Title Line Text Field Email Field Text Area Send Su…" at bounding box center [1125, 230] width 386 height 638
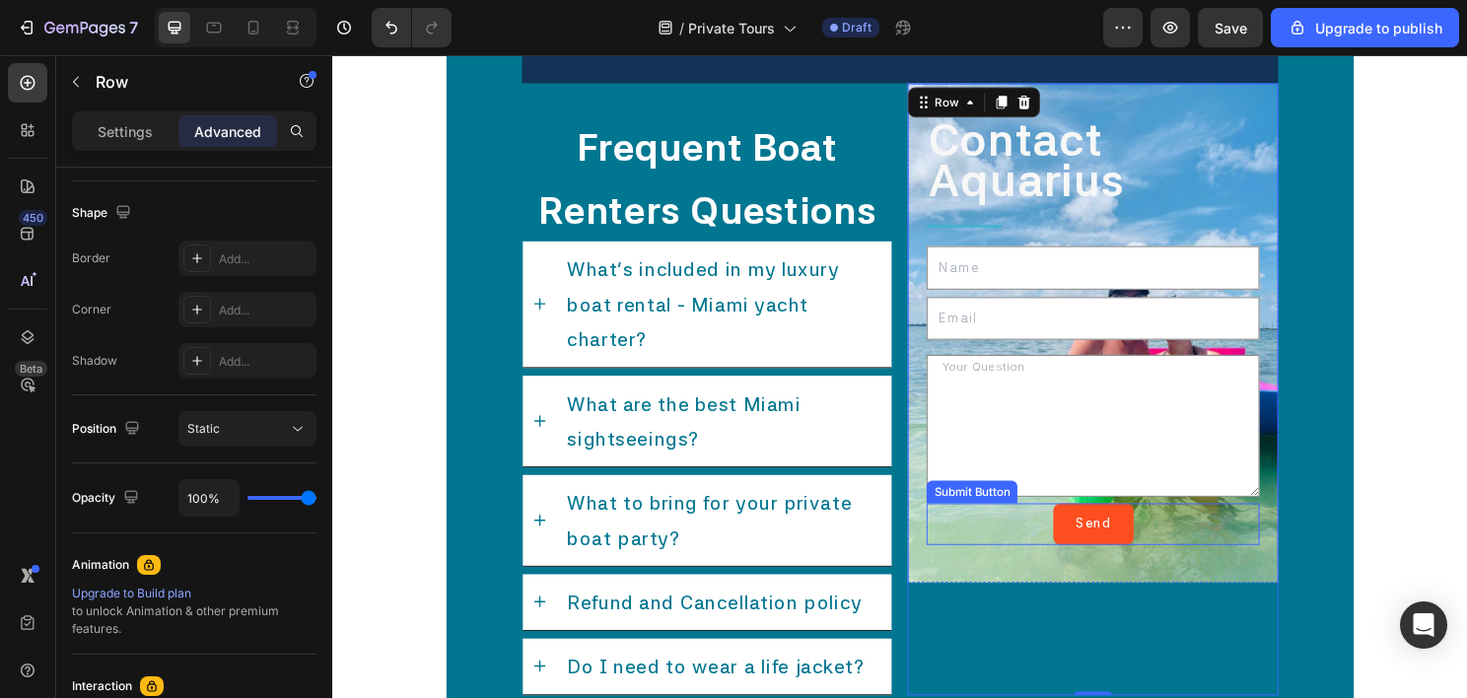
scroll to position [11363, 0]
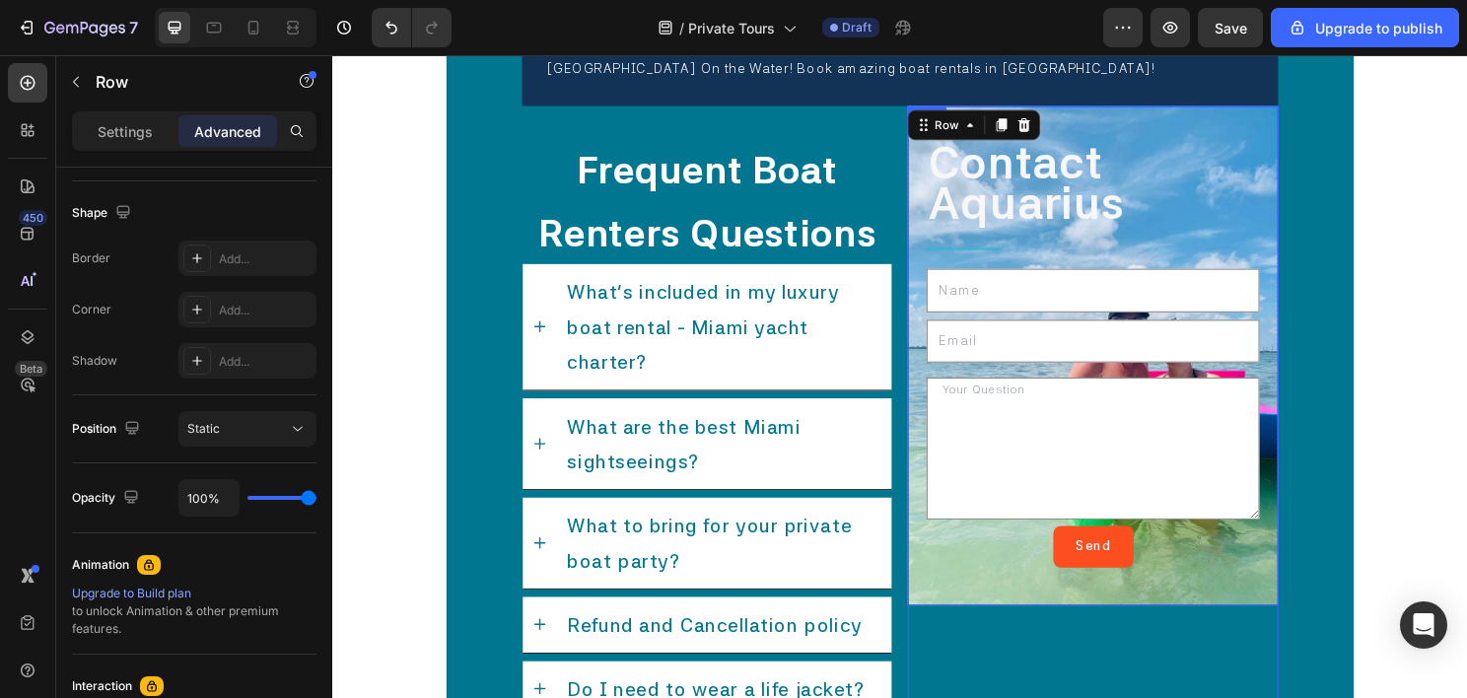
click at [932, 291] on div "Contact Aquarius Text Block Title Line Text Field Email Field Text Area Send Su…" at bounding box center [1125, 368] width 386 height 521
click at [303, 24] on div at bounding box center [293, 28] width 32 height 32
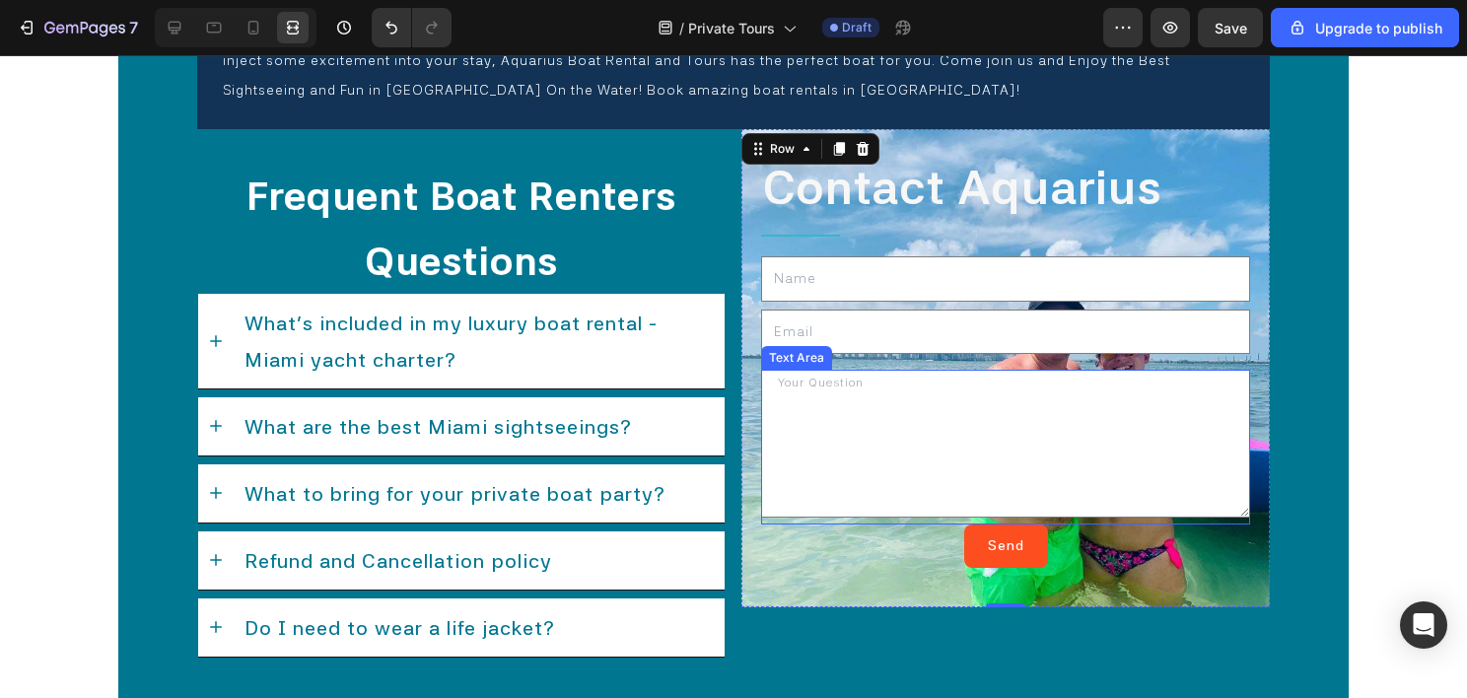
scroll to position [11305, 0]
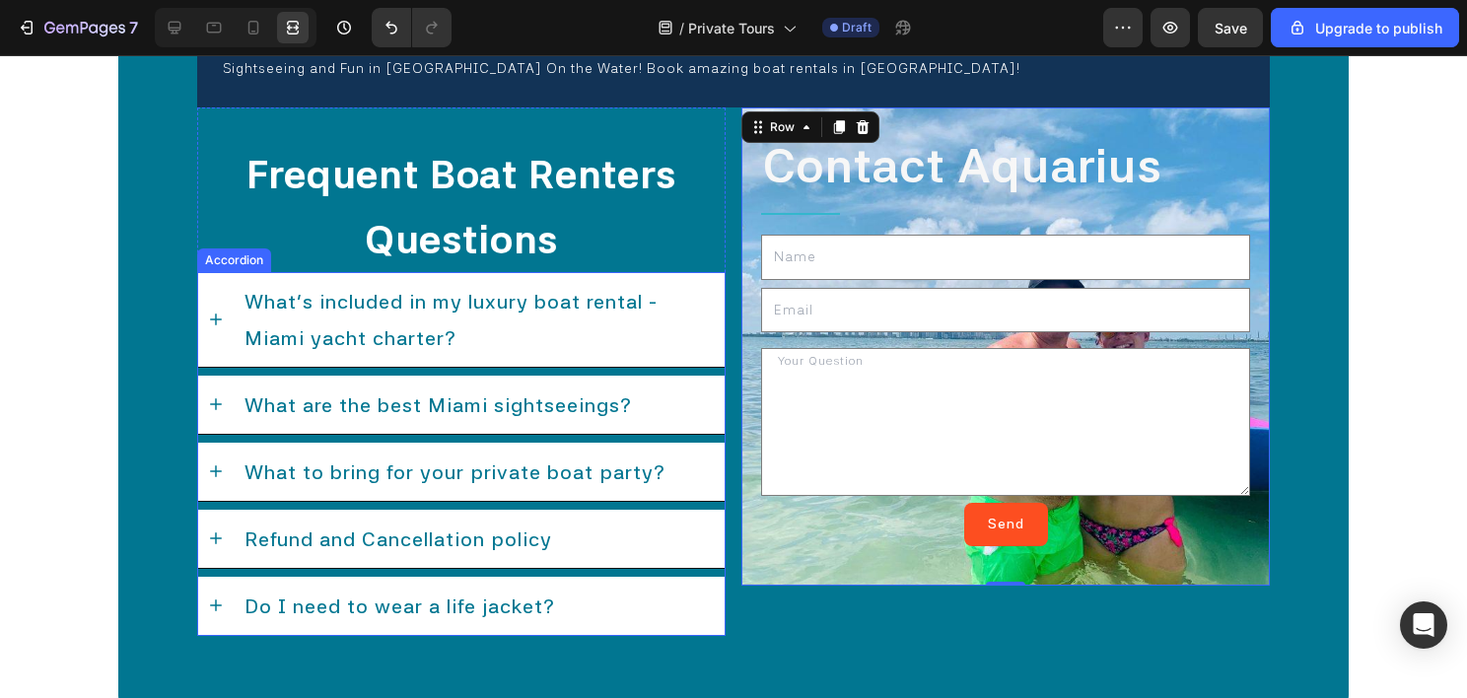
click at [218, 310] on icon at bounding box center [216, 320] width 20 height 20
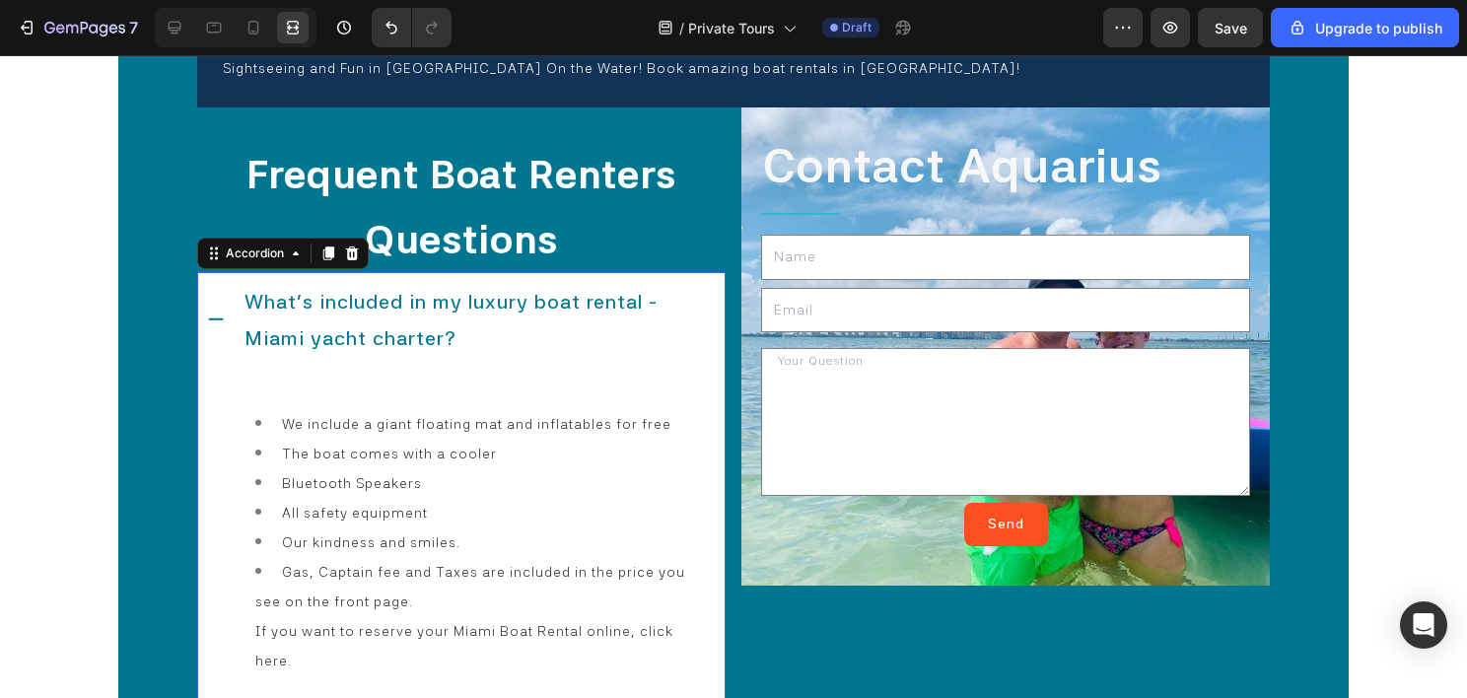
scroll to position [0, 0]
click at [220, 310] on icon at bounding box center [216, 320] width 20 height 20
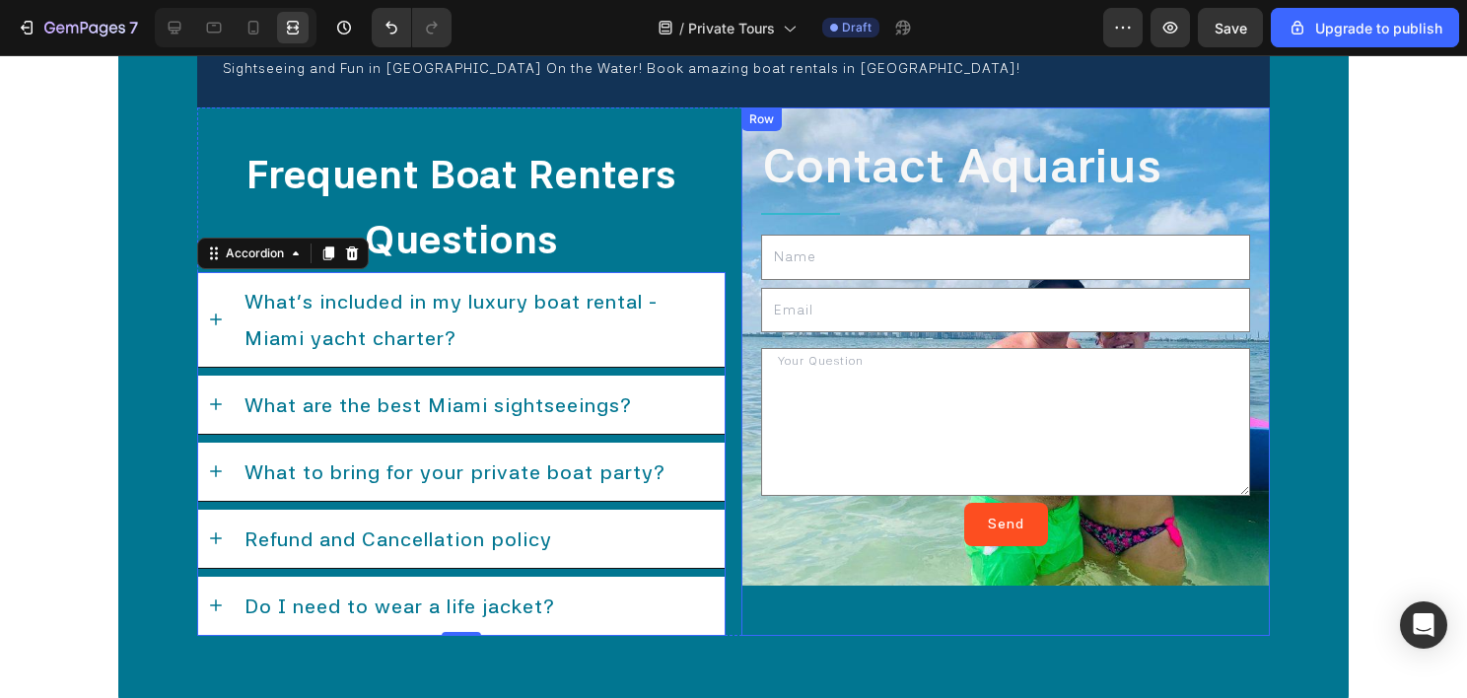
click at [757, 581] on div "Contact Aquarius Text Block Title Line Text Field Email Field Text Area Send Su…" at bounding box center [1005, 371] width 528 height 528
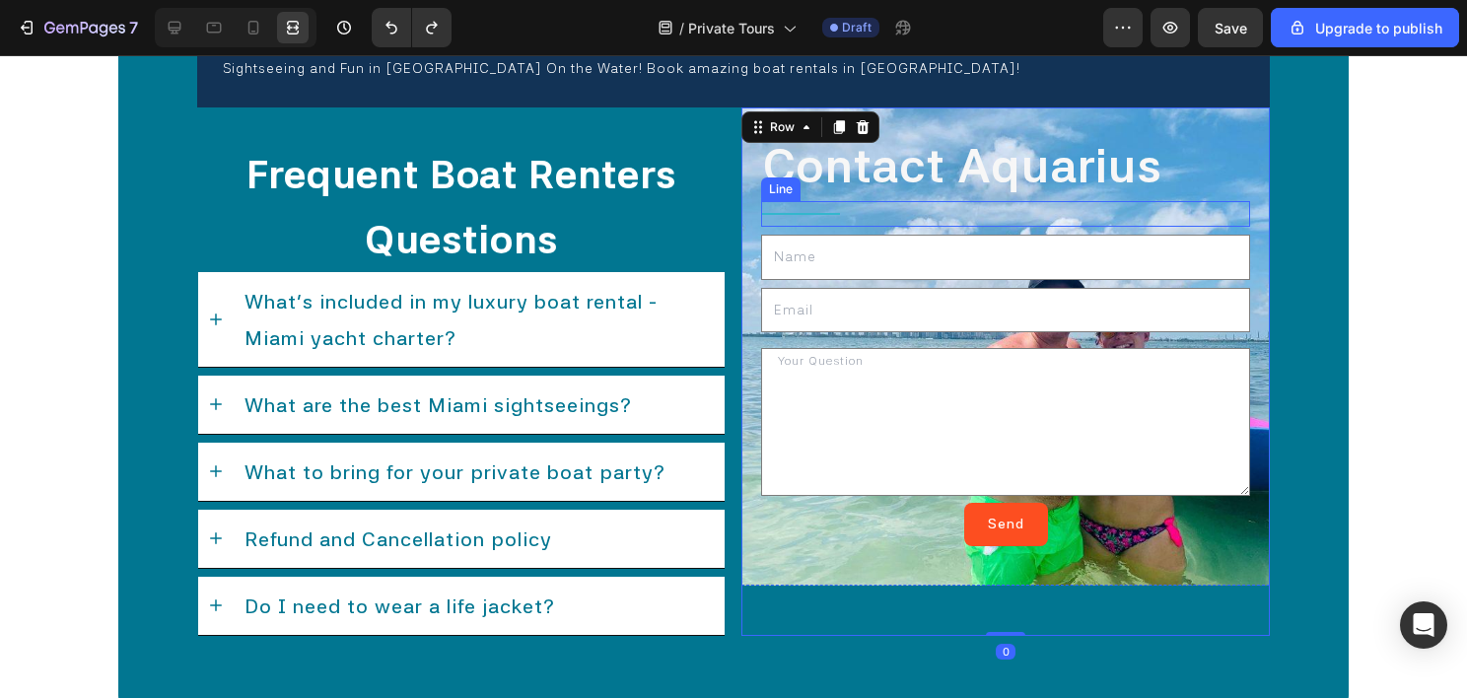
type input "16"
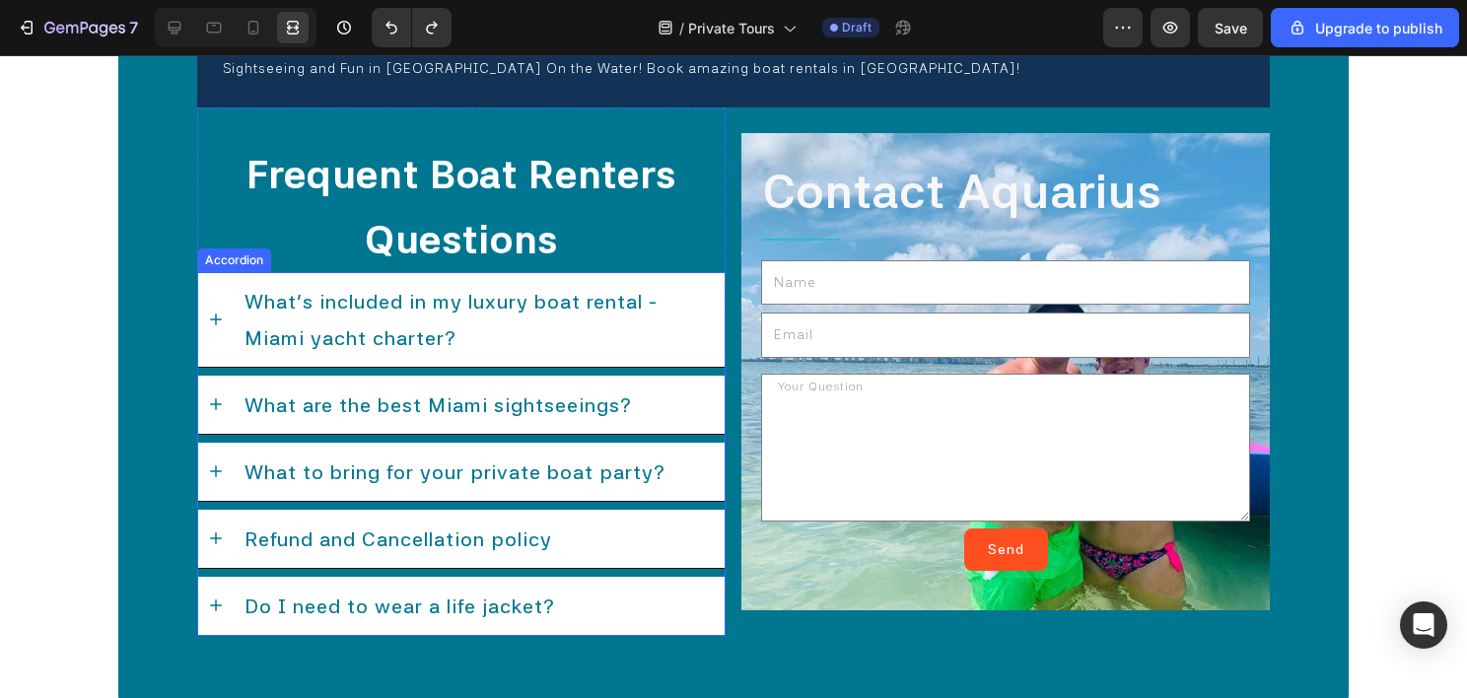
click at [230, 292] on div "What's included in my luxury boat rental - Miami yacht charter? ​" at bounding box center [461, 319] width 526 height 95
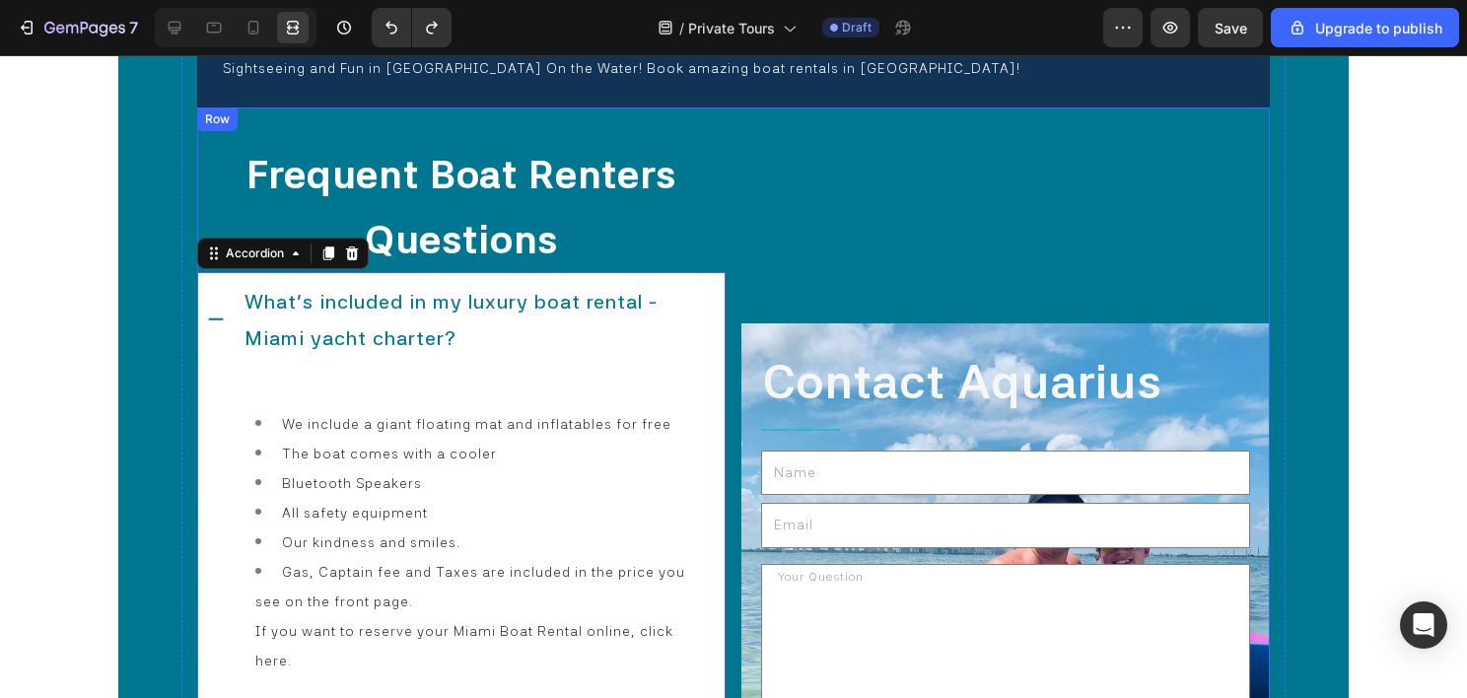
click at [826, 252] on div "Contact Aquarius Text Block Title Line Text Field Email Field Text Area Send Su…" at bounding box center [1005, 561] width 528 height 909
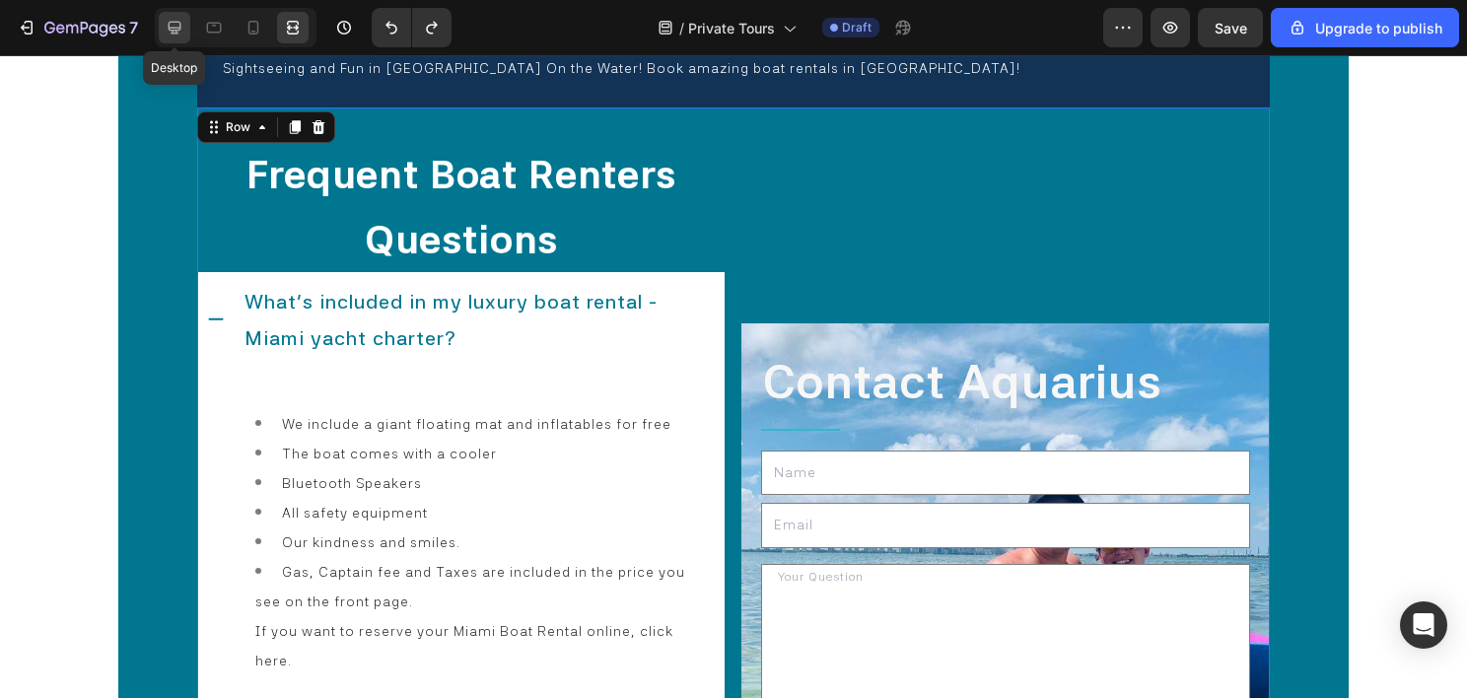
click at [179, 20] on icon at bounding box center [175, 28] width 20 height 20
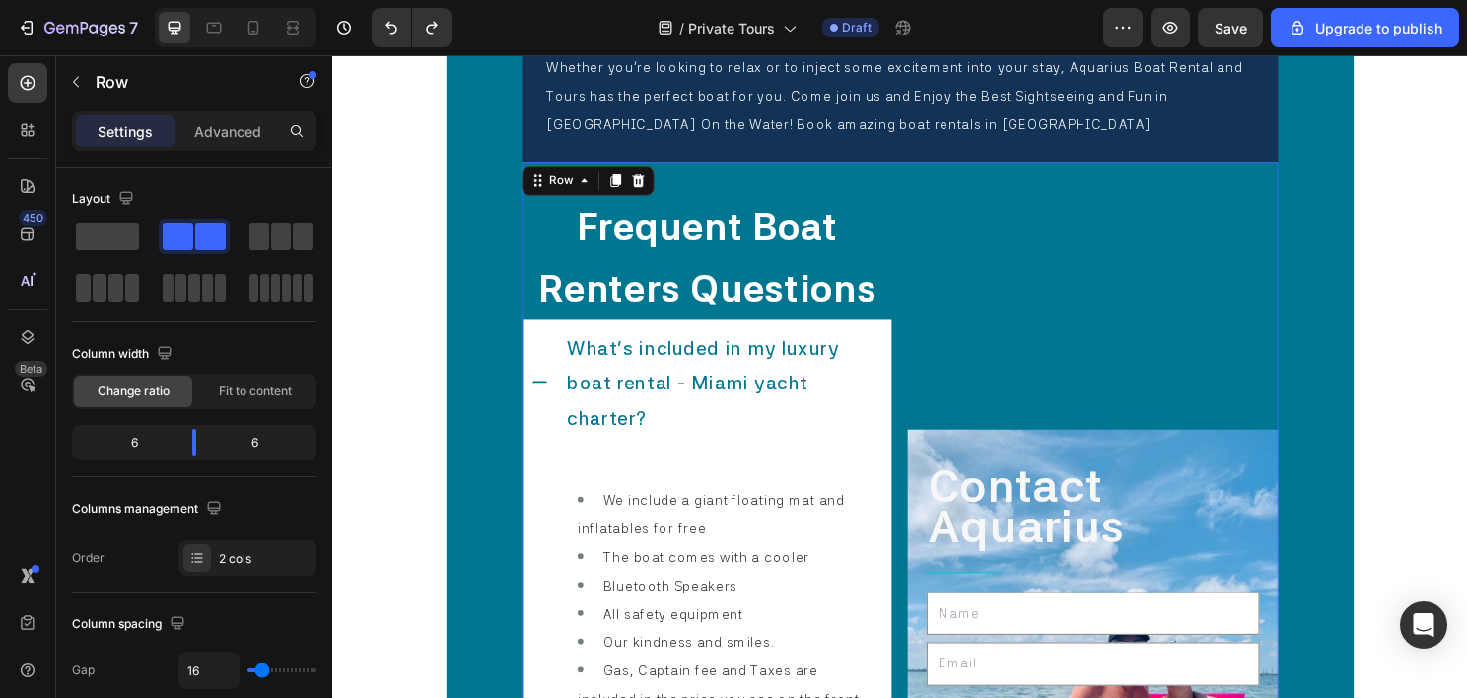
click at [1003, 375] on div "Contact Aquarius Text Block Title Line Text Field Email Field Text Area Send Su…" at bounding box center [1125, 705] width 386 height 1077
click at [1052, 390] on div "Contact Aquarius Text Block Title Line Text Field Email Field Text Area Send Su…" at bounding box center [1125, 705] width 386 height 1077
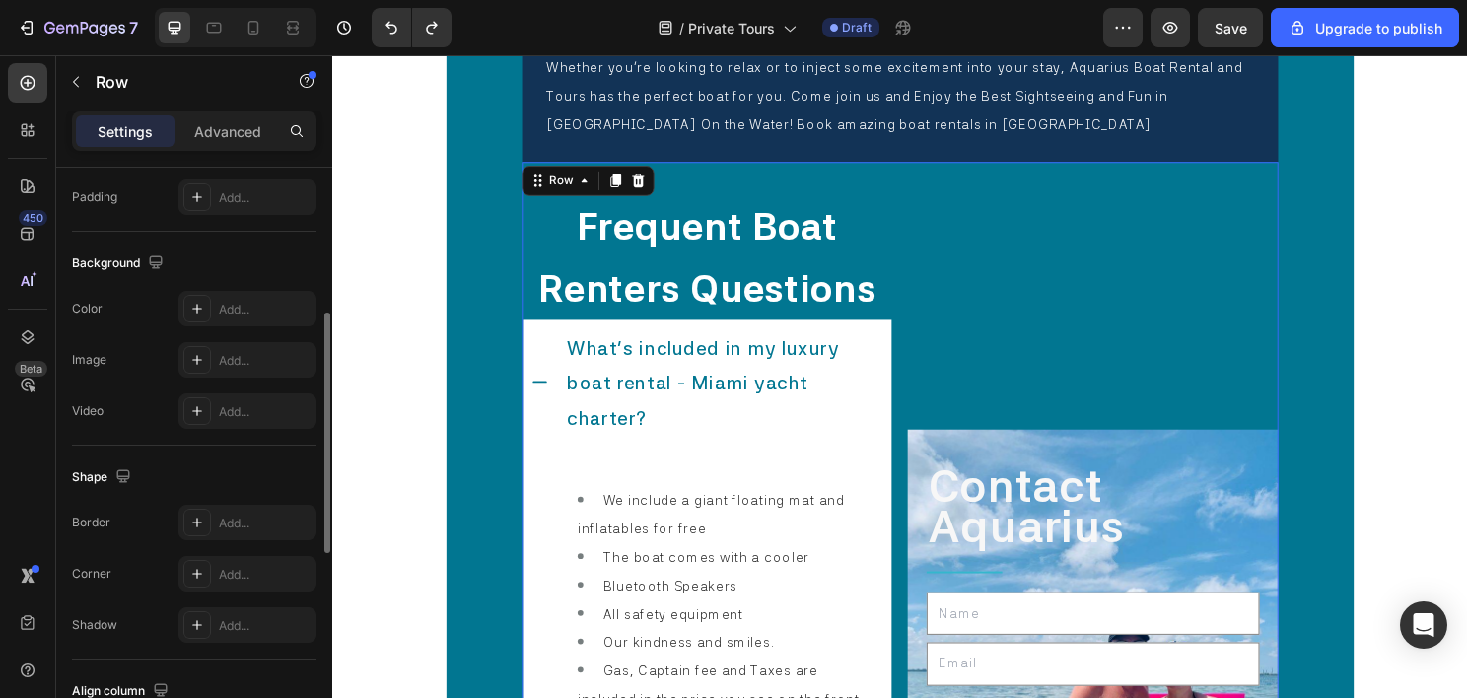
scroll to position [493, 0]
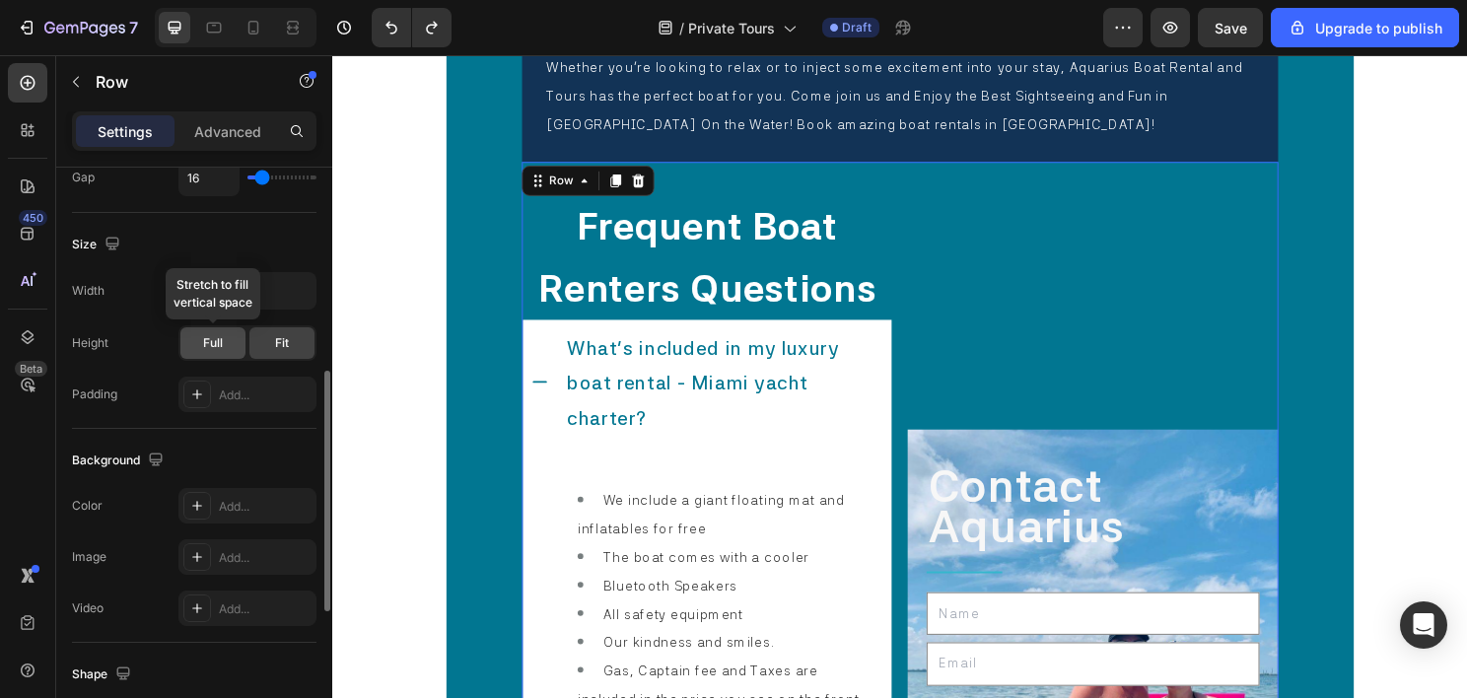
click at [211, 334] on span "Full" at bounding box center [213, 343] width 20 height 18
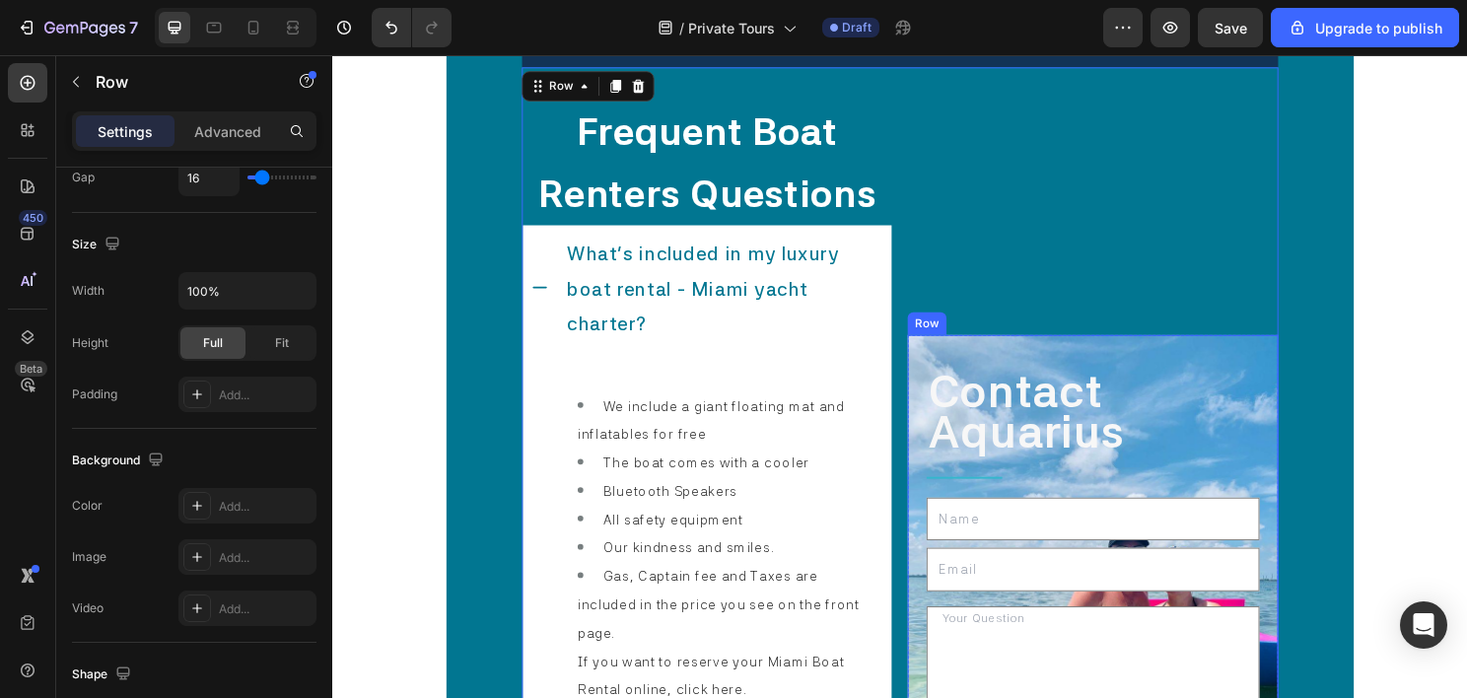
click at [935, 381] on div "Contact Aquarius Text Block Title Line Text Field Email Field Text Area Send Su…" at bounding box center [1125, 607] width 386 height 521
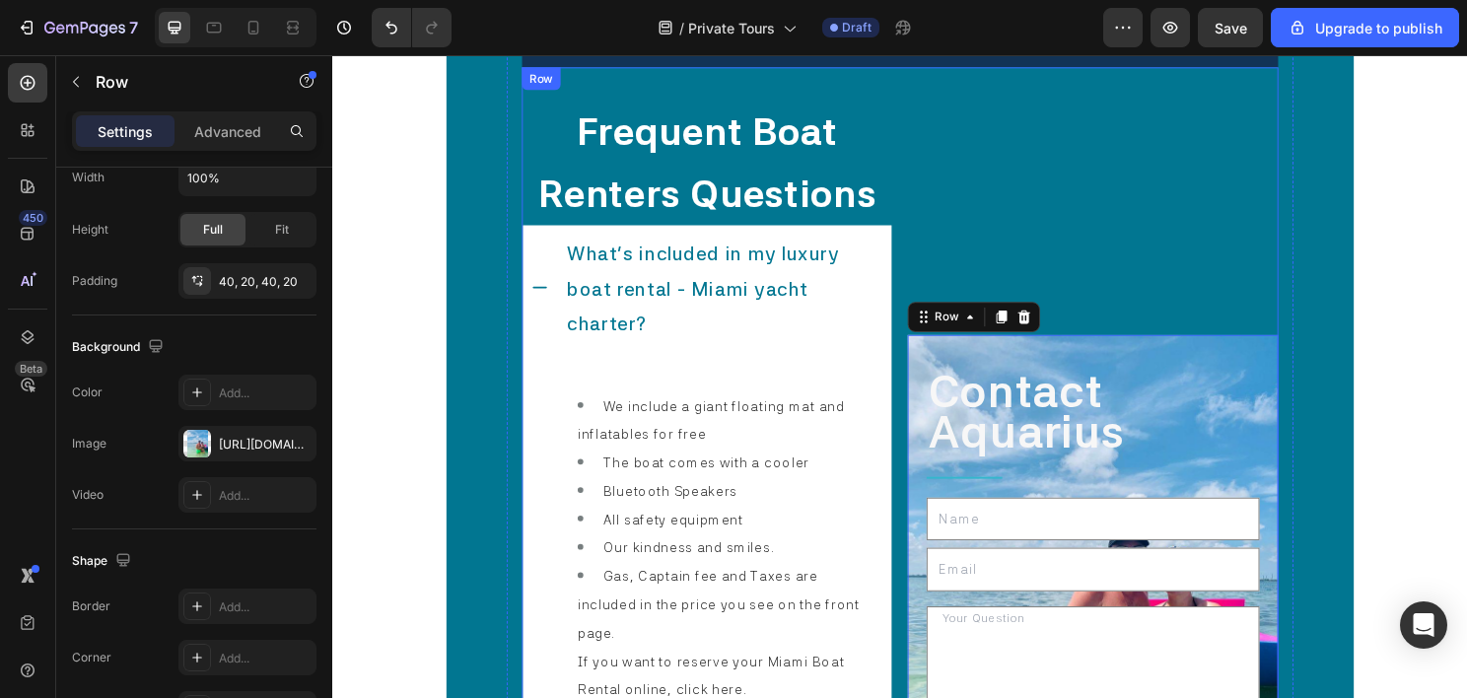
click at [1004, 273] on div "Contact Aquarius Text Block Title Line Text Field Email Field Text Area Send Su…" at bounding box center [1125, 606] width 386 height 1077
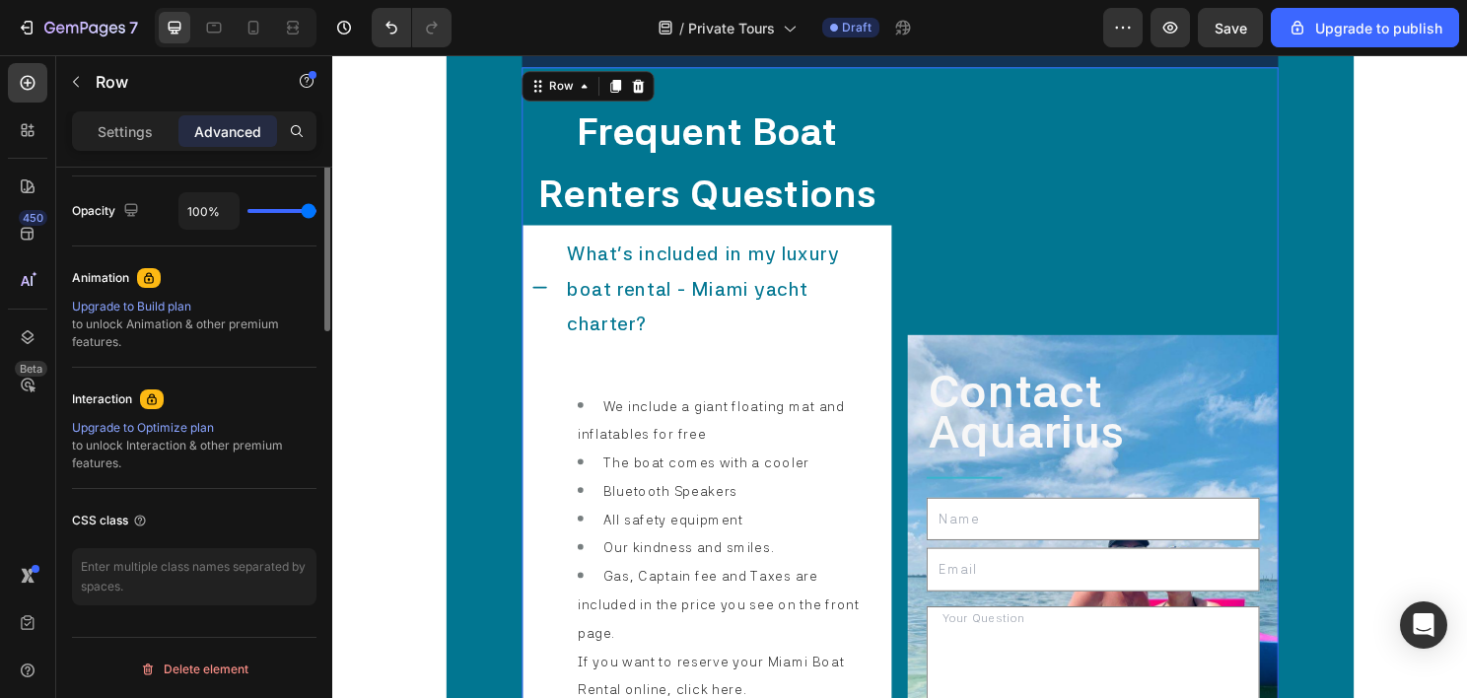
scroll to position [484, 0]
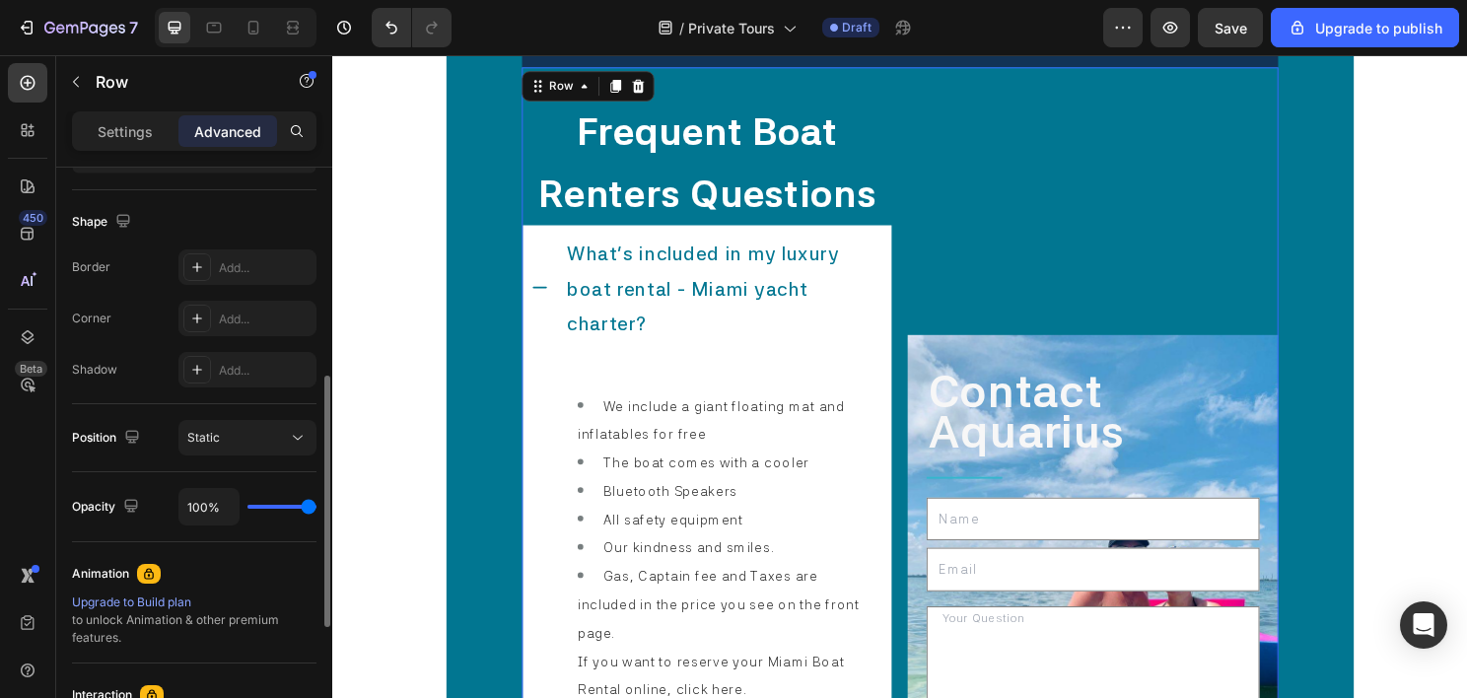
click at [145, 141] on p "Settings" at bounding box center [125, 131] width 55 height 21
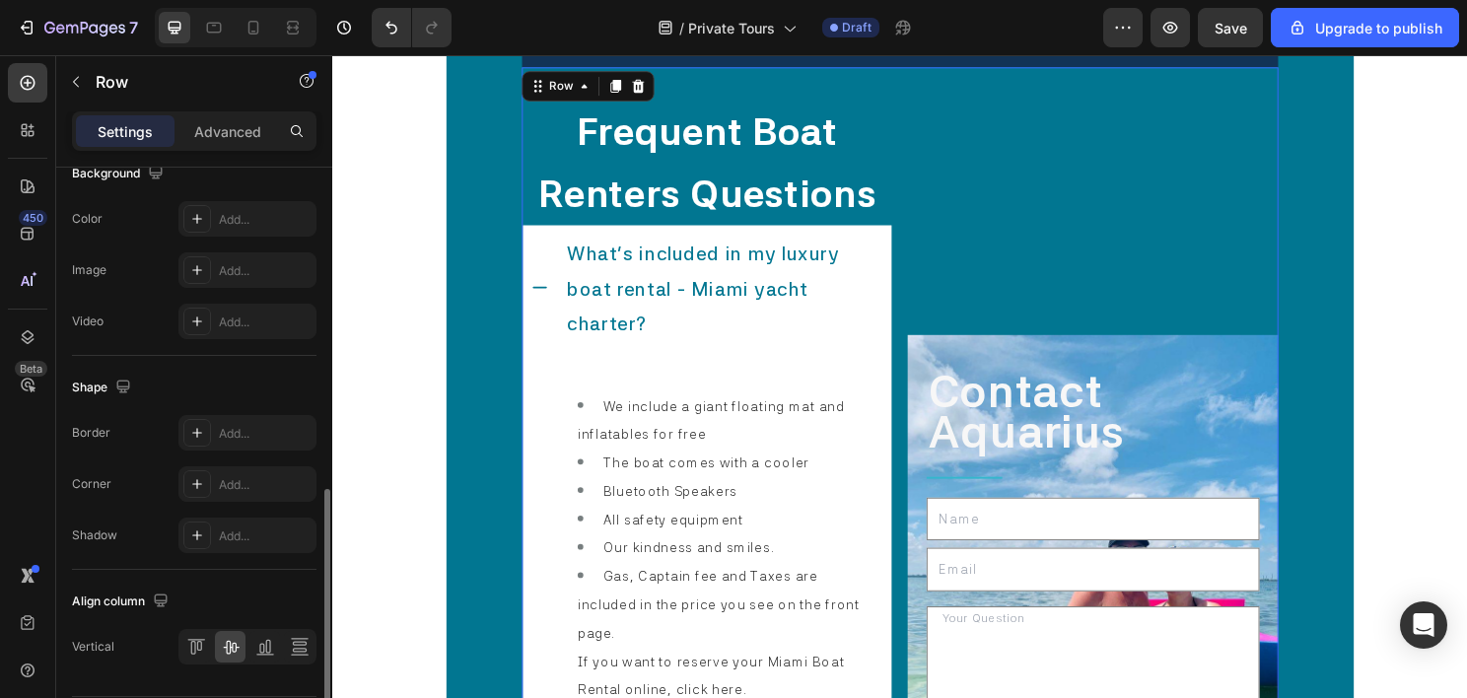
scroll to position [838, 0]
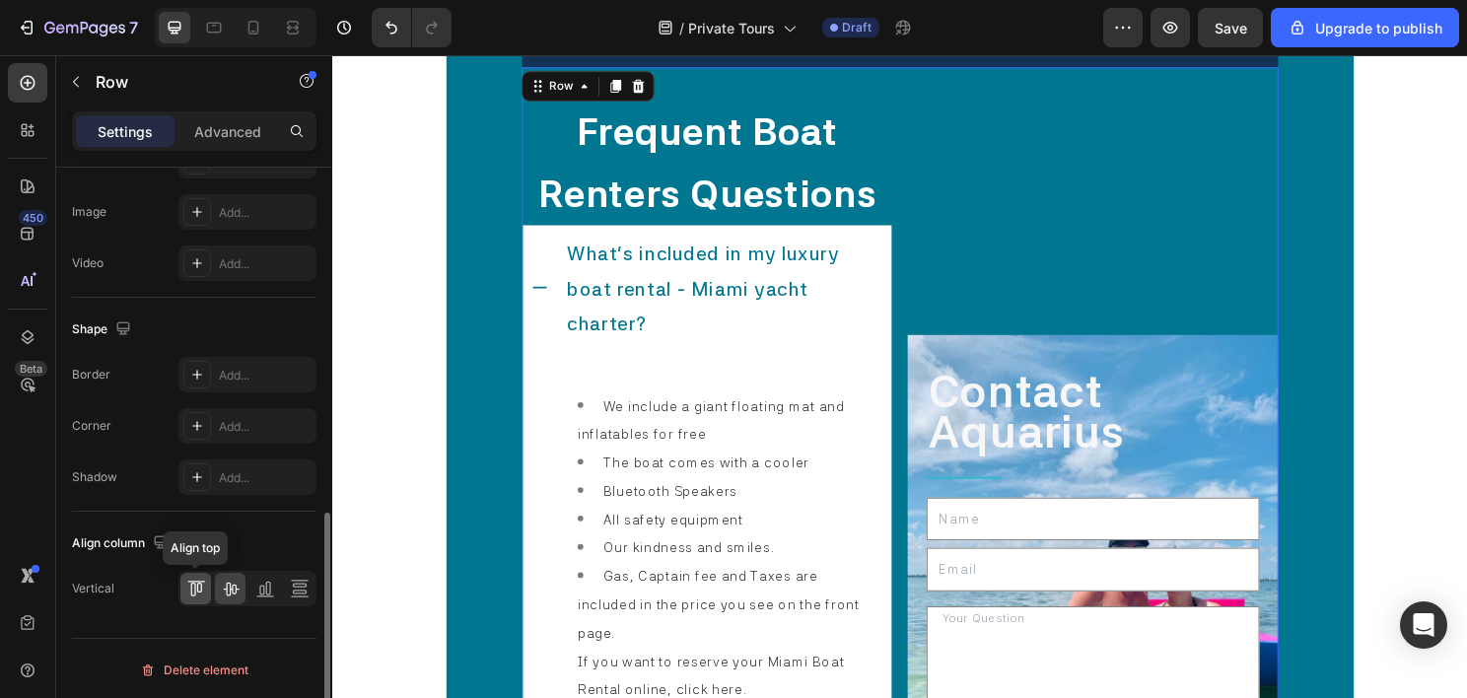
click at [197, 582] on icon at bounding box center [196, 589] width 20 height 20
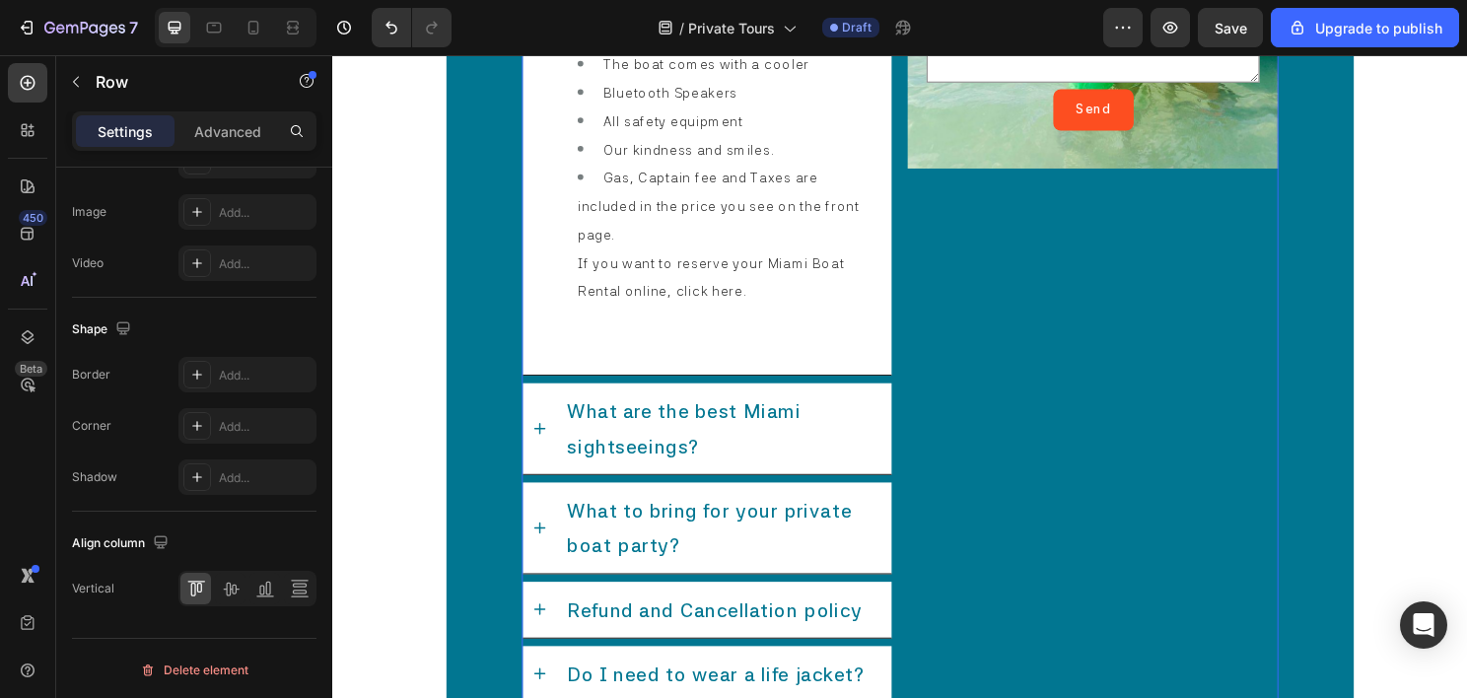
scroll to position [11897, 0]
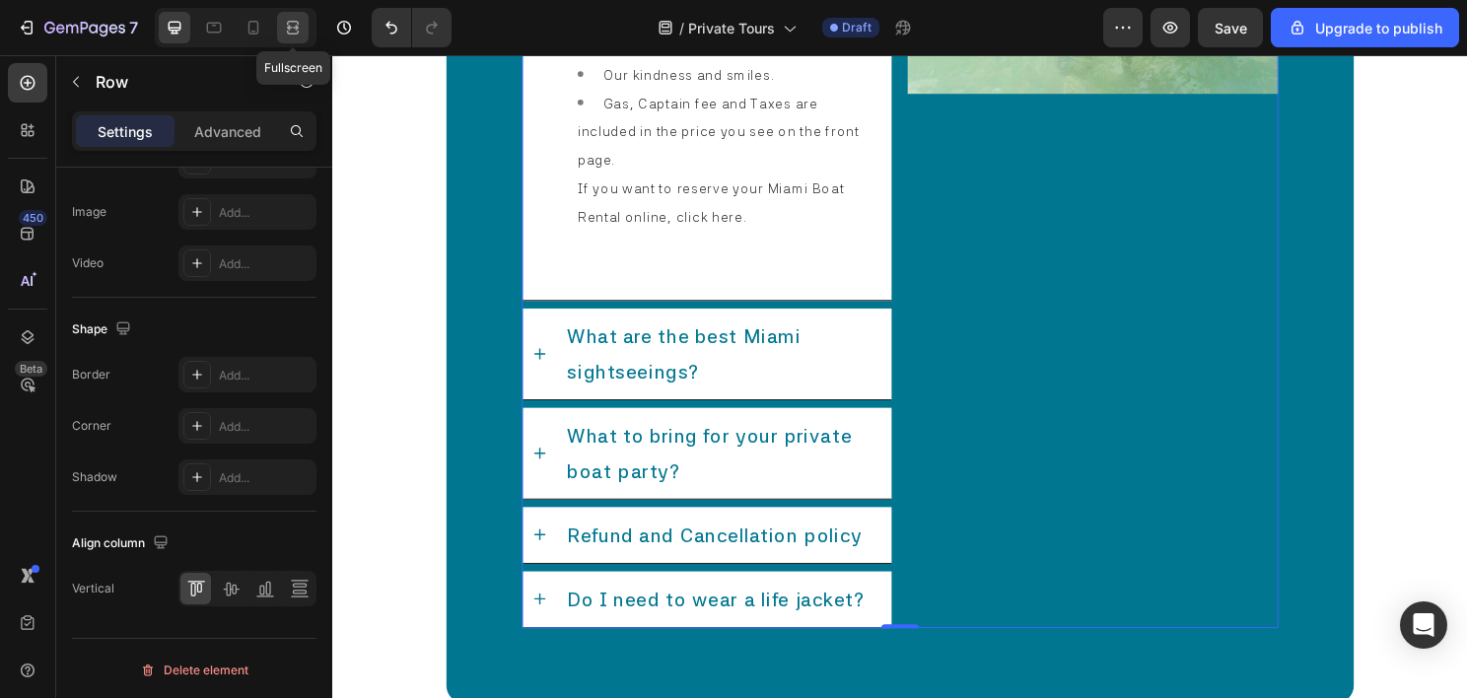
click at [293, 30] on icon at bounding box center [293, 28] width 20 height 20
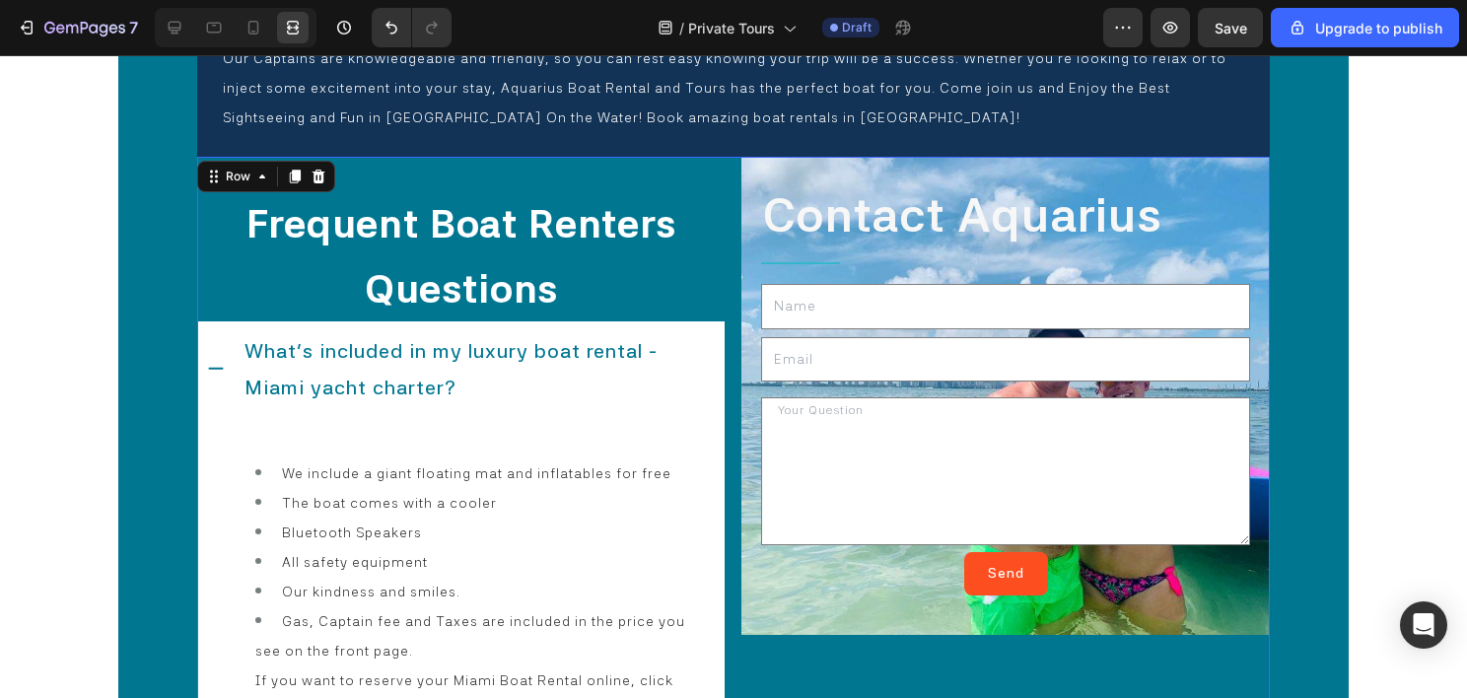
scroll to position [11250, 0]
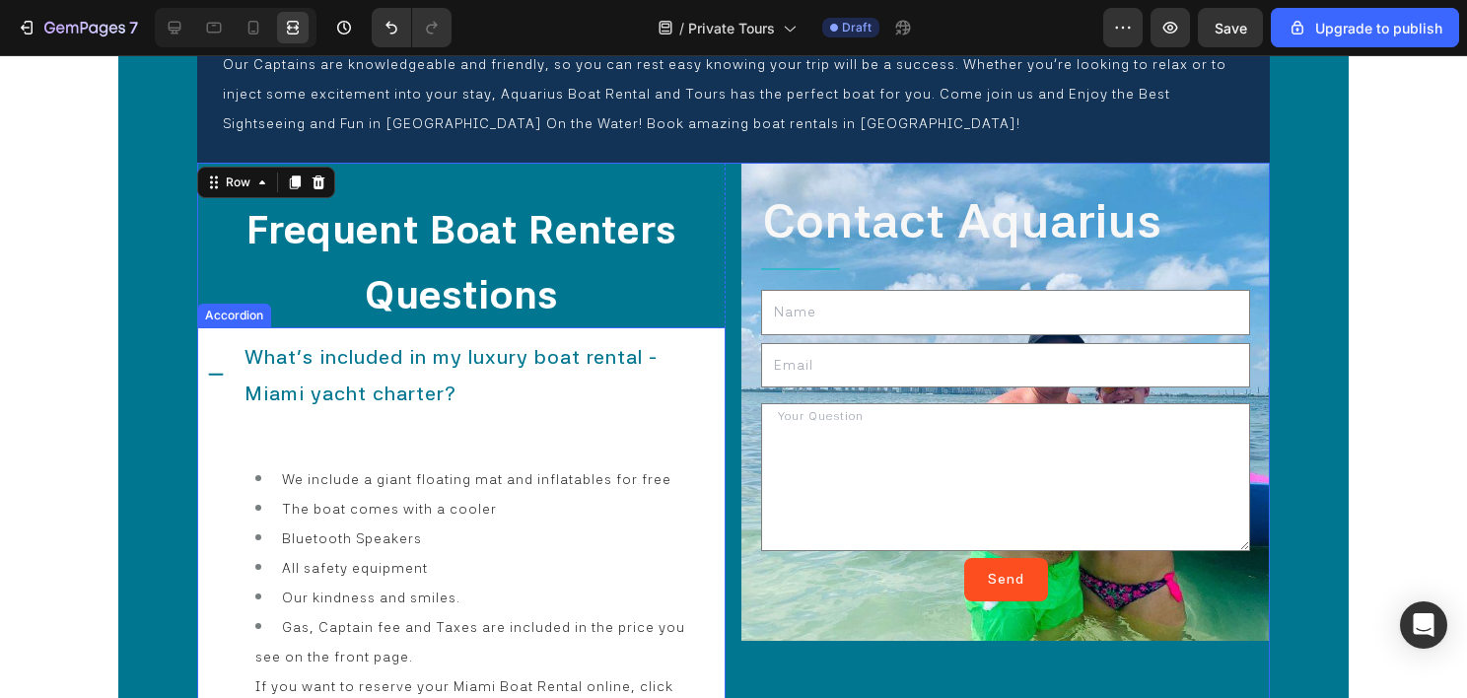
click at [211, 327] on div "What's included in my luxury boat rental - Miami yacht charter? ​" at bounding box center [461, 374] width 526 height 95
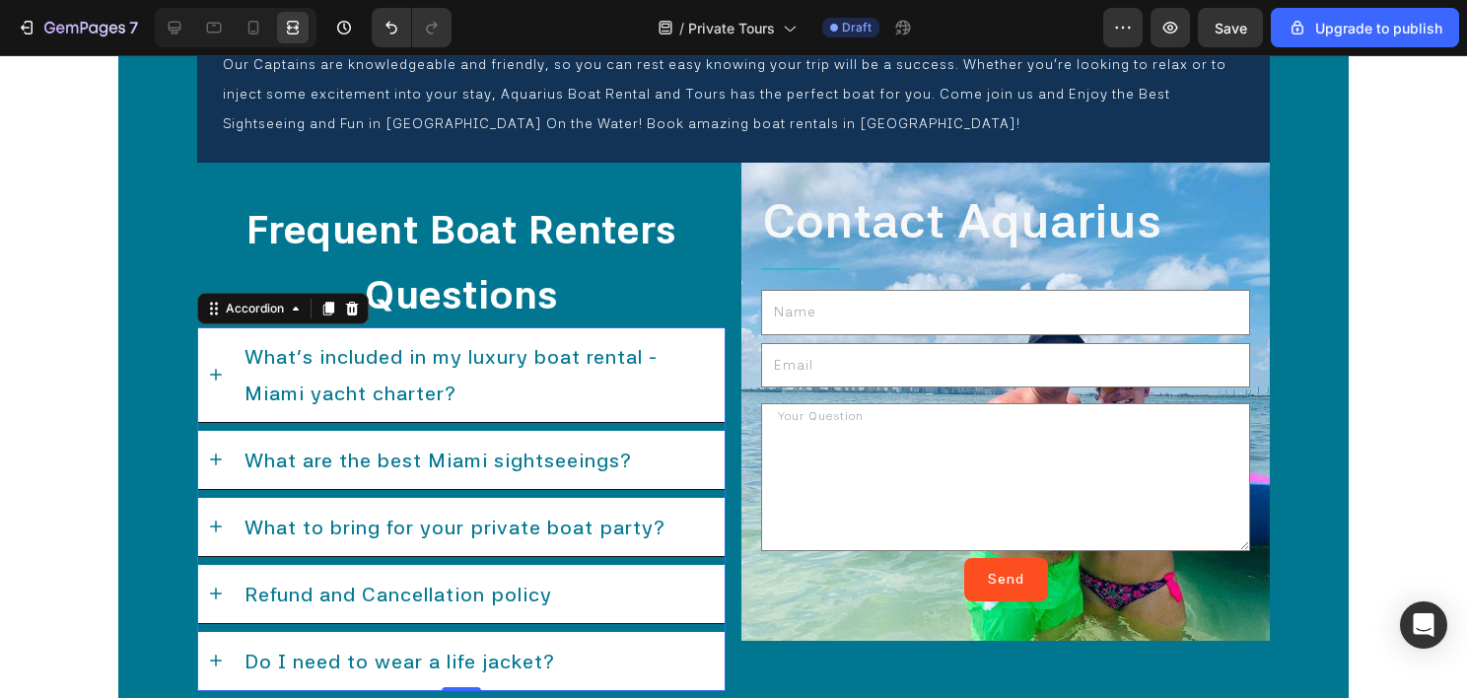
scroll to position [0, 0]
click at [211, 327] on div "What's included in my luxury boat rental - Miami yacht charter? ​" at bounding box center [461, 374] width 526 height 95
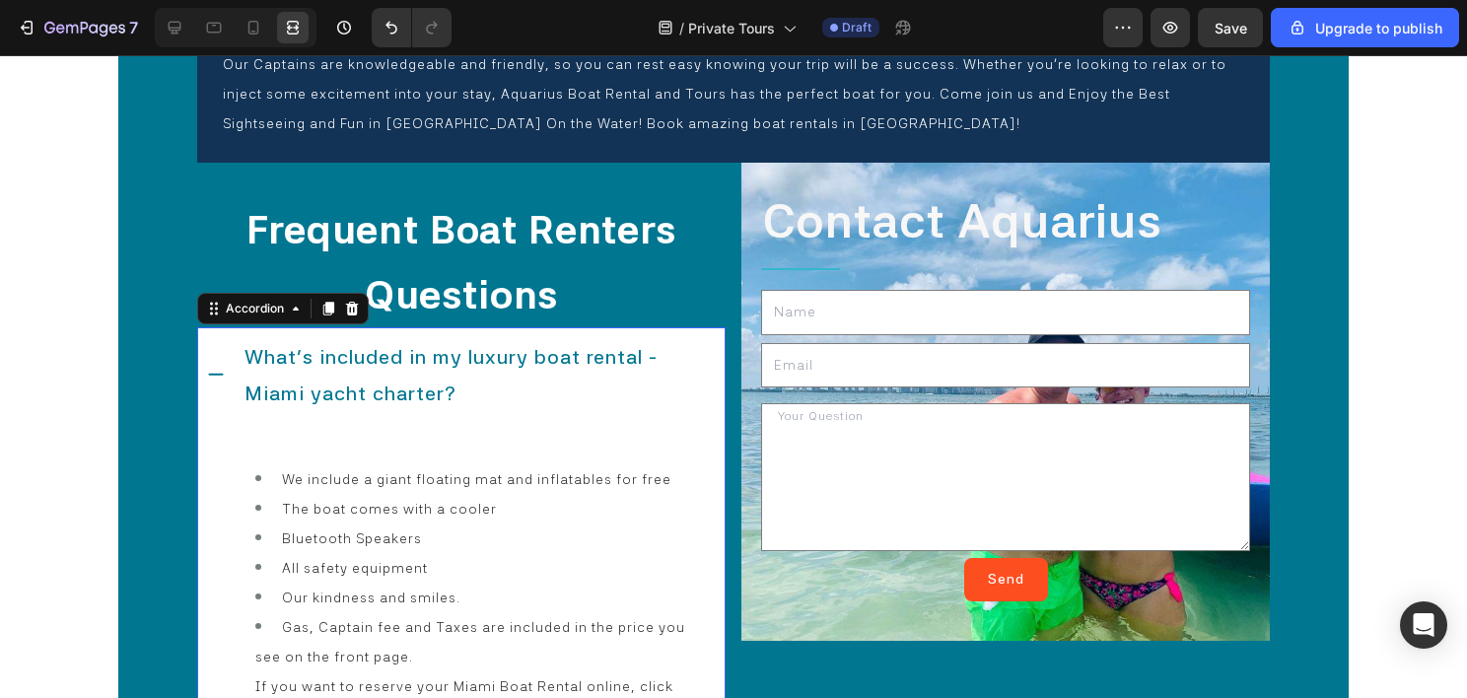
click at [215, 327] on div "What's included in my luxury boat rental - Miami yacht charter? ​" at bounding box center [461, 374] width 526 height 95
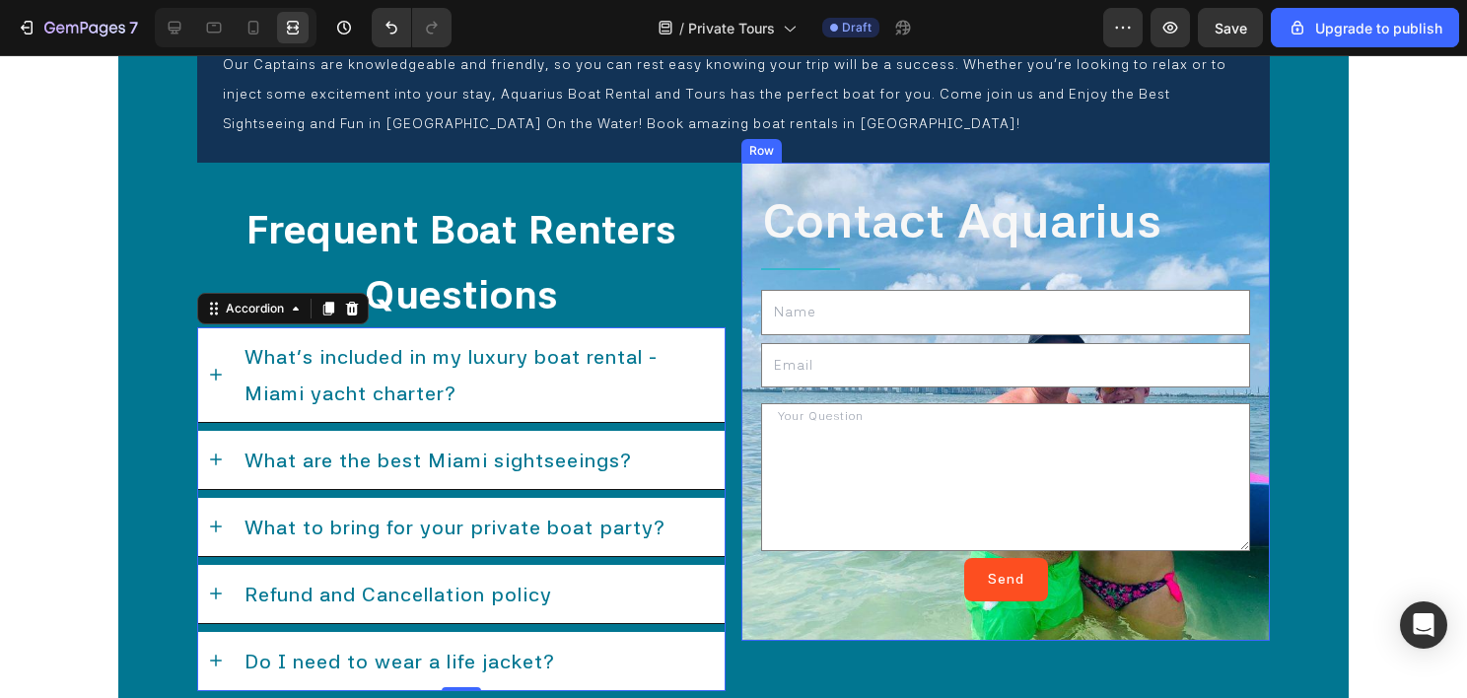
click at [744, 350] on div "Contact Aquarius Text Block Title Line Text Field Email Field Text Area Send Su…" at bounding box center [1005, 402] width 528 height 478
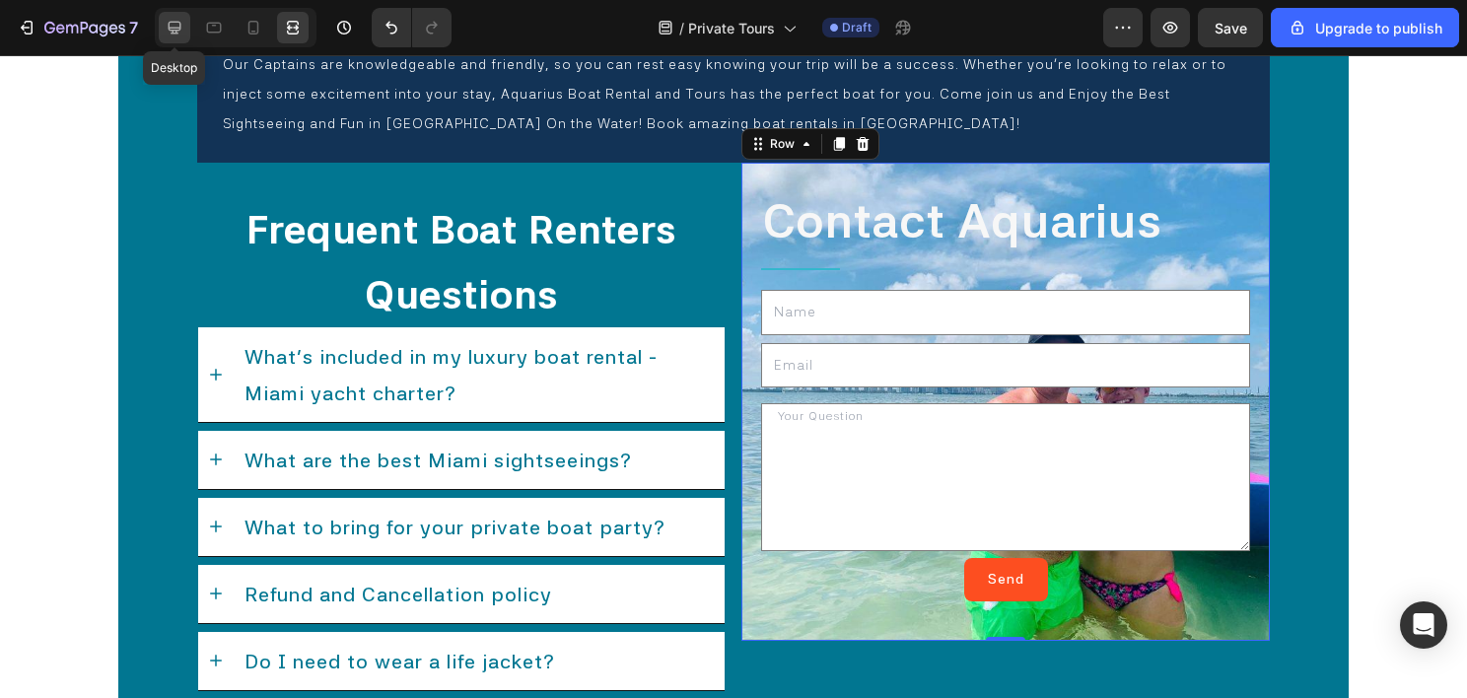
click at [181, 21] on icon at bounding box center [175, 28] width 20 height 20
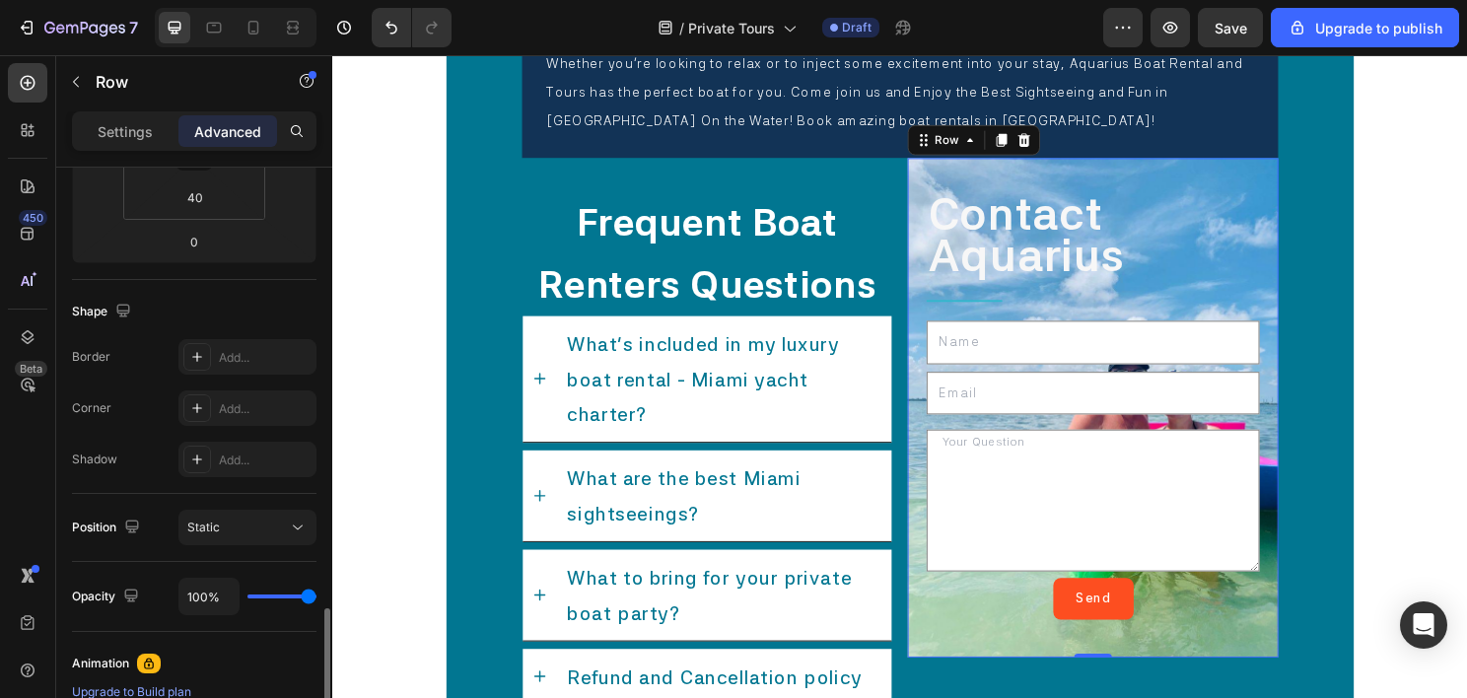
scroll to position [690, 0]
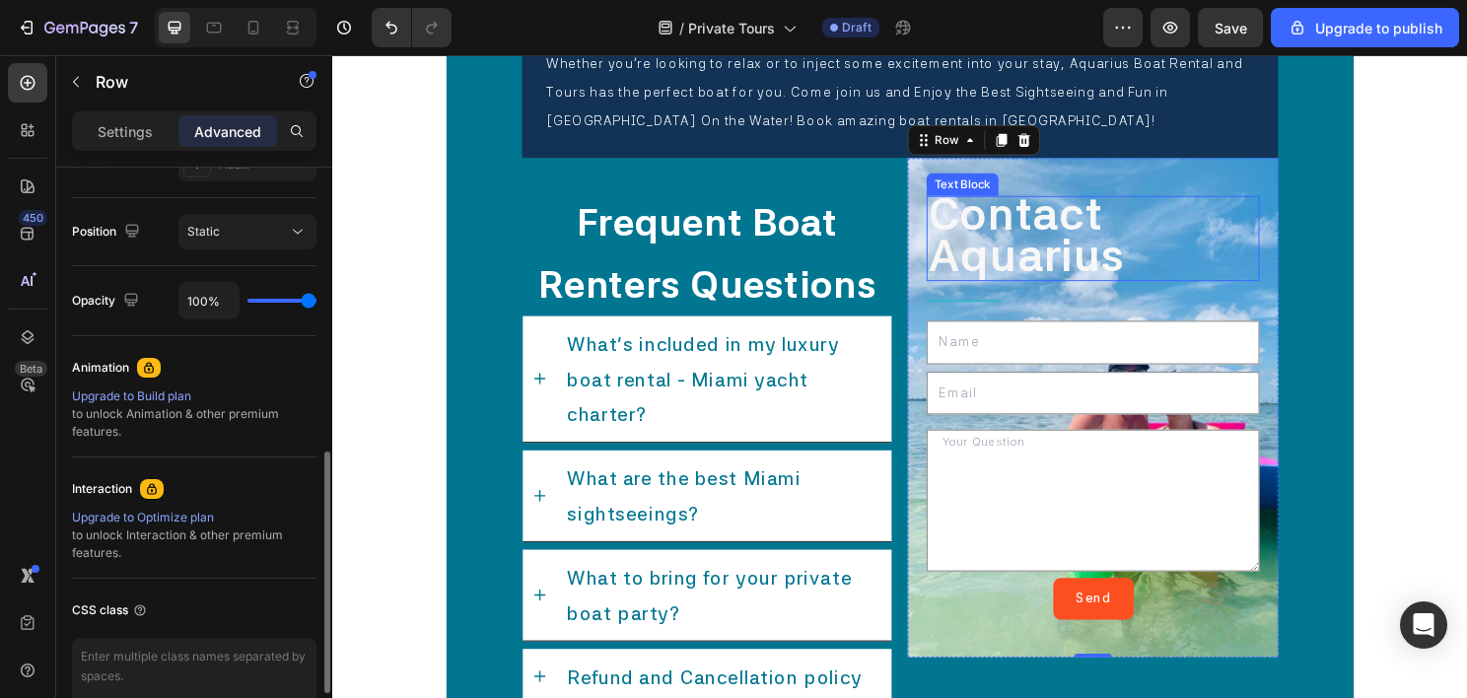
click at [1007, 182] on div "Text Block" at bounding box center [988, 190] width 67 height 18
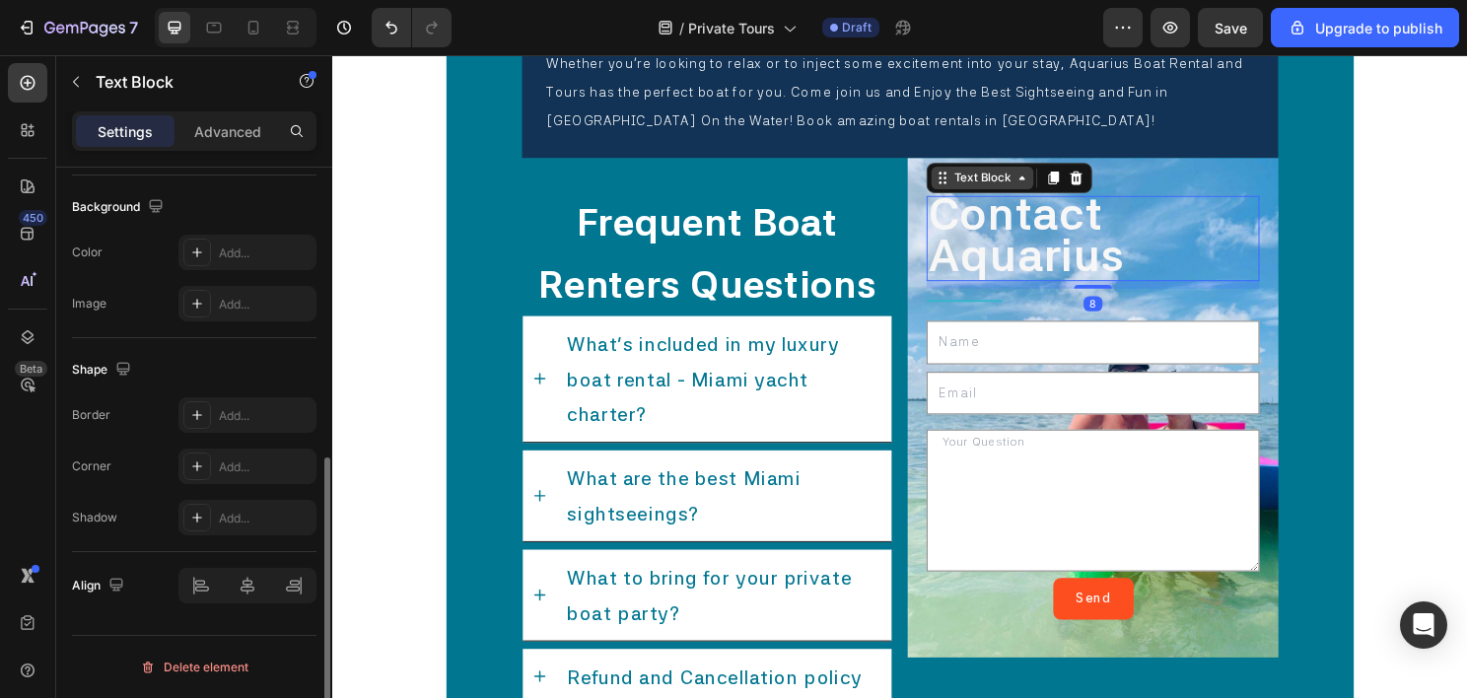
scroll to position [0, 0]
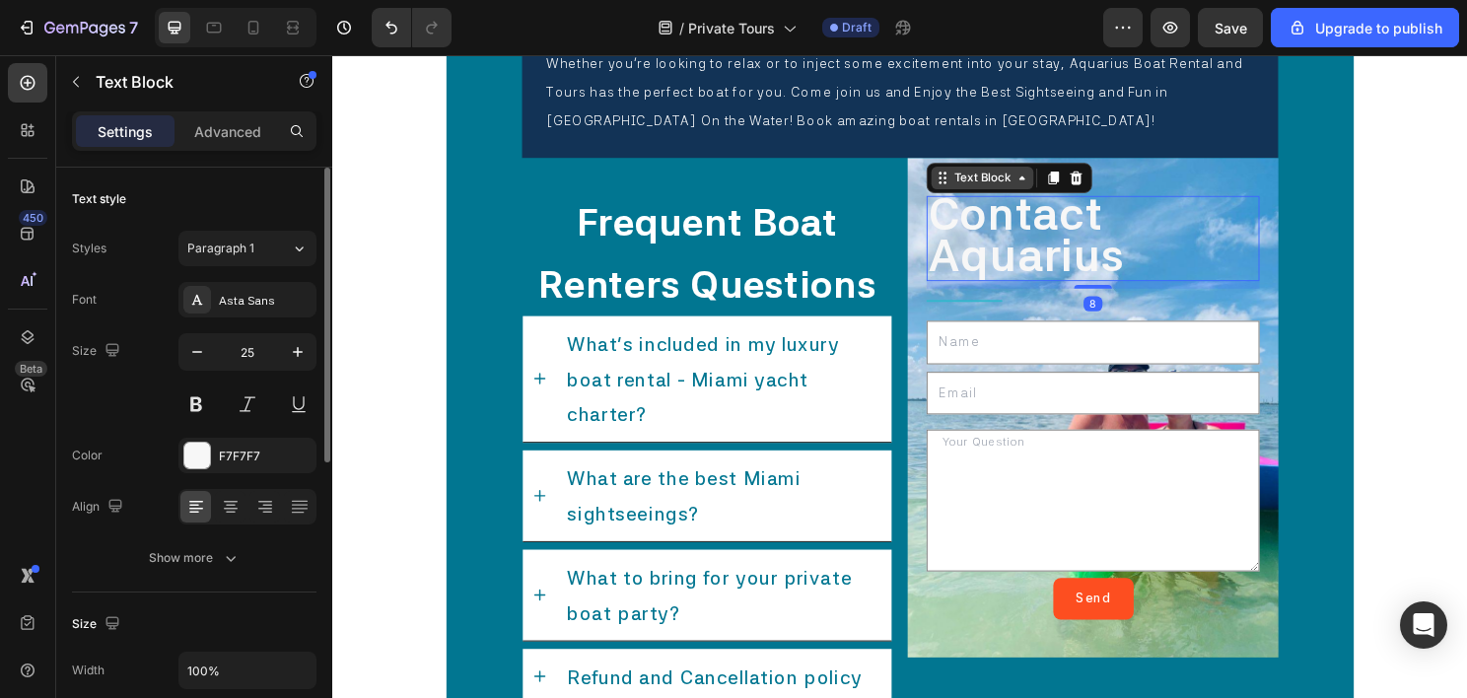
click at [1029, 176] on div "Text Block" at bounding box center [1009, 183] width 67 height 18
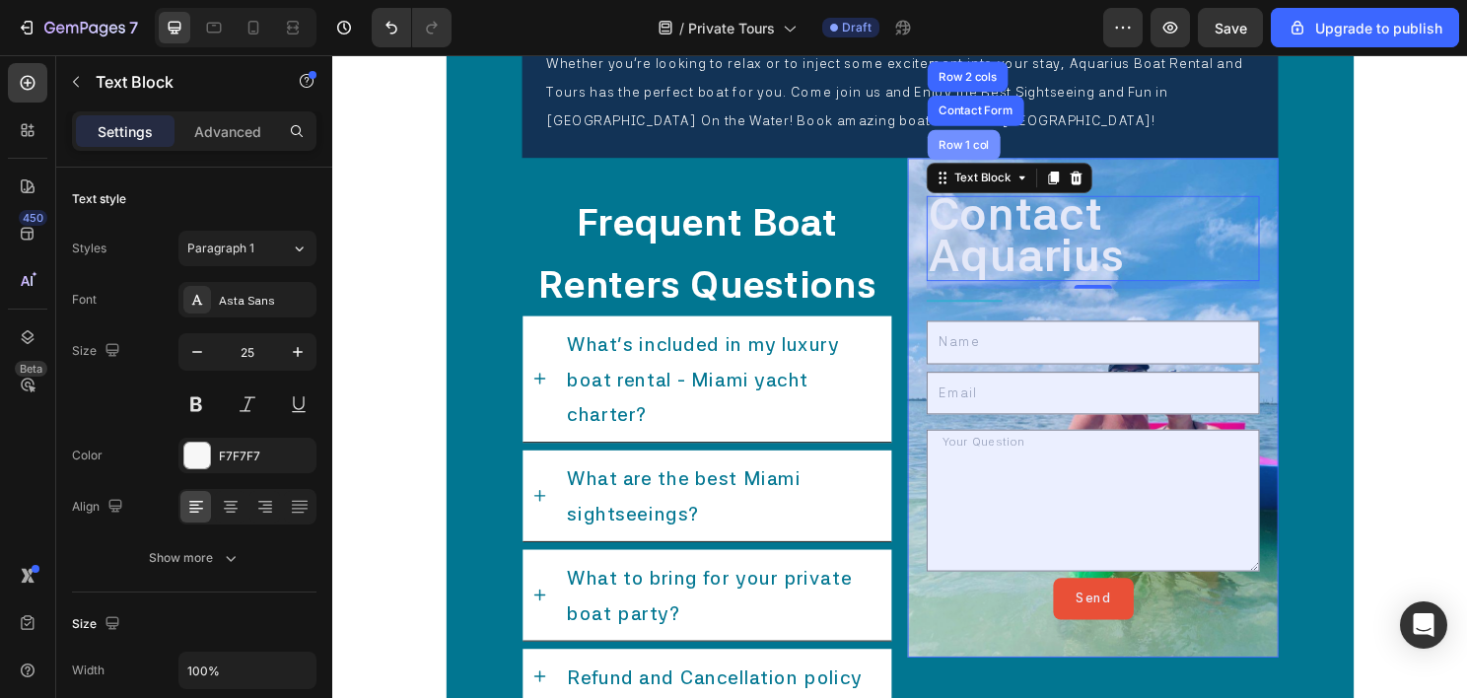
click at [1003, 155] on div "Row 1 col" at bounding box center [990, 149] width 76 height 32
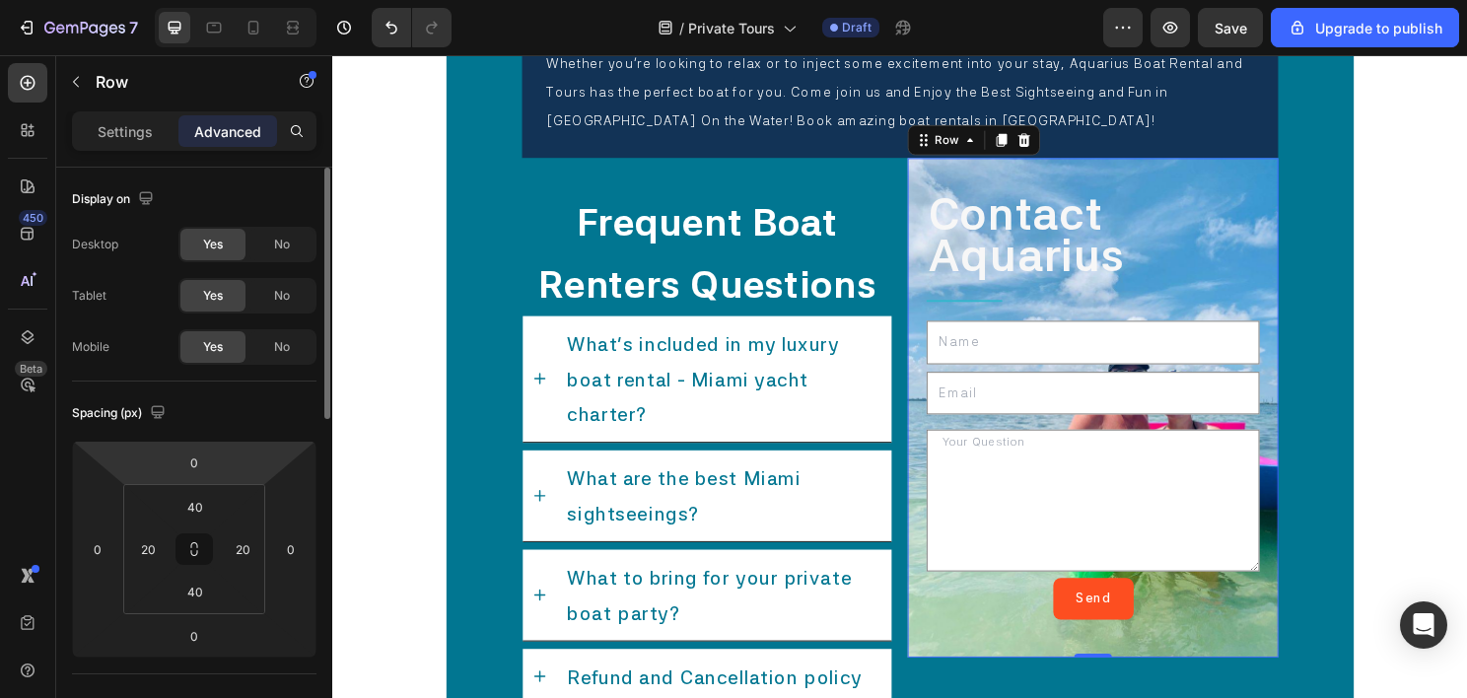
click at [116, 146] on div "Settings Advanced" at bounding box center [194, 130] width 244 height 39
click at [119, 135] on p "Settings" at bounding box center [125, 131] width 55 height 21
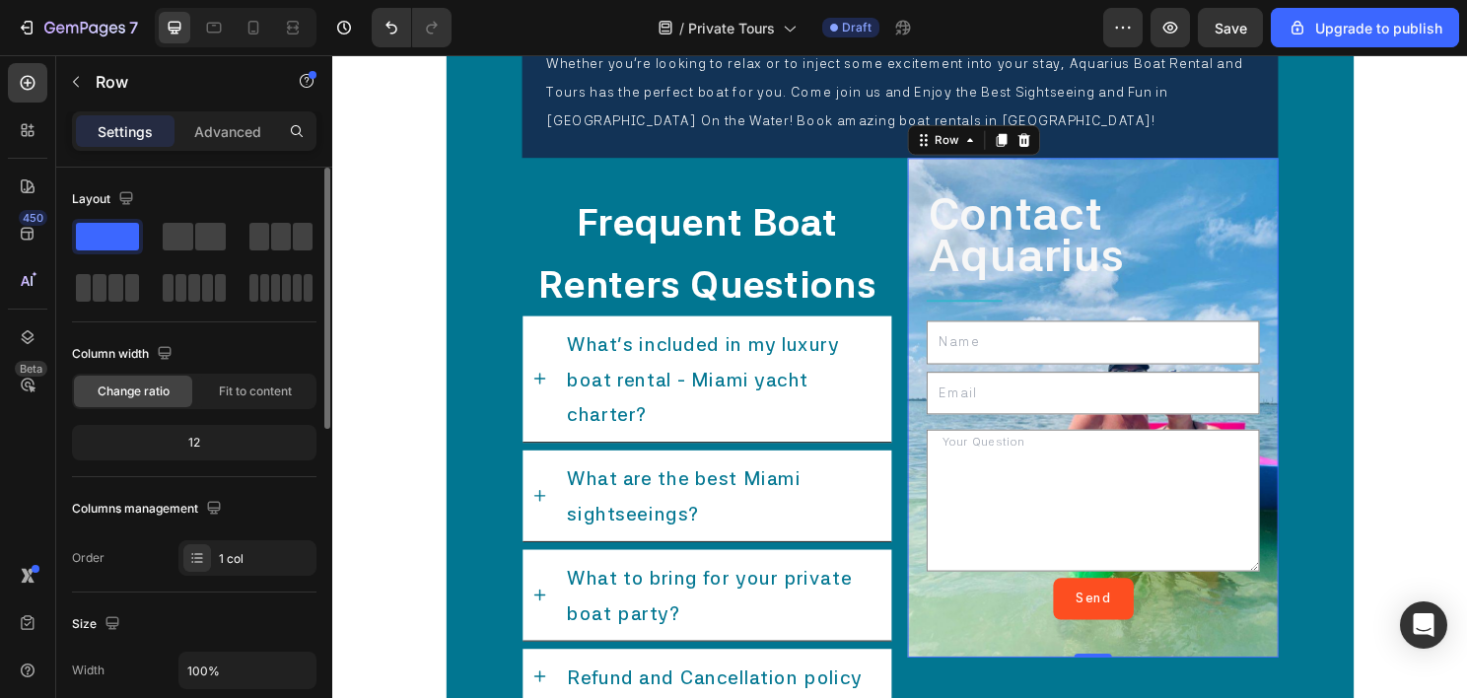
scroll to position [394, 0]
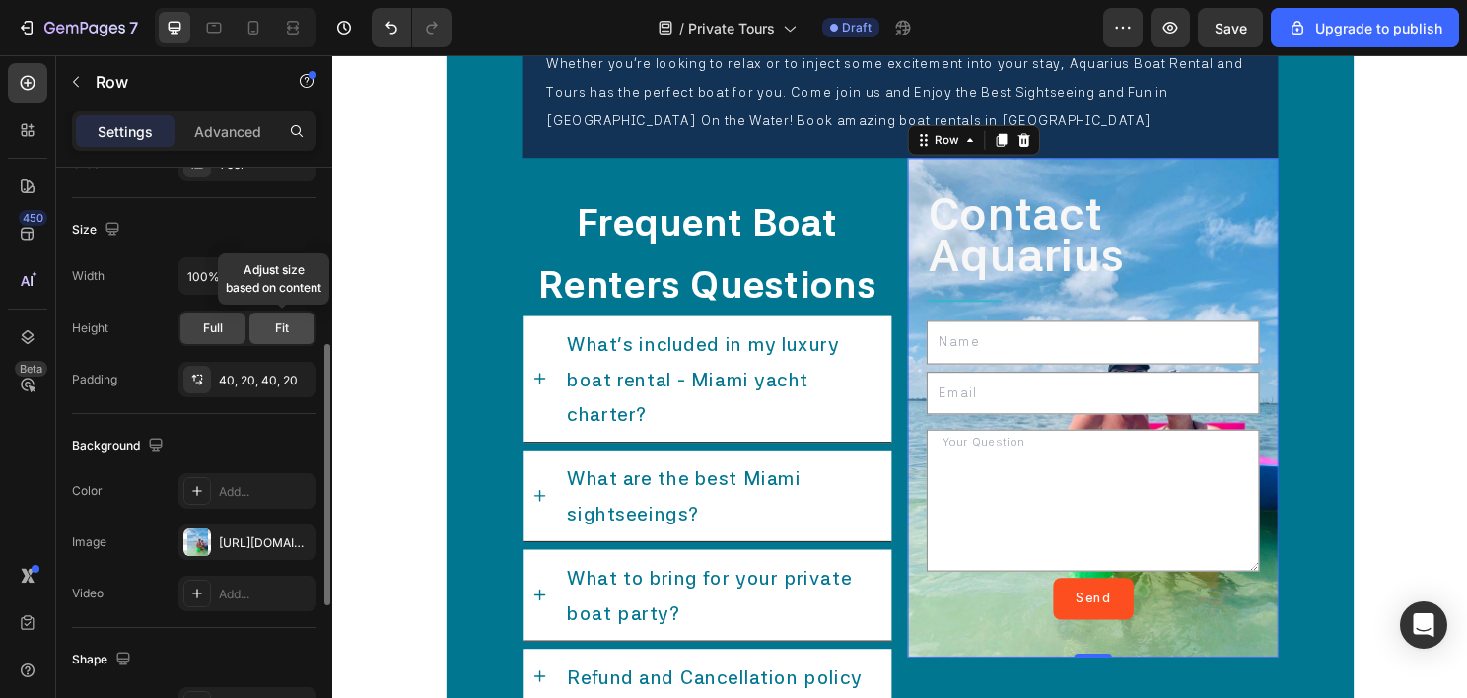
click at [285, 331] on span "Fit" at bounding box center [282, 328] width 14 height 18
click at [217, 339] on div "Full" at bounding box center [212, 328] width 65 height 32
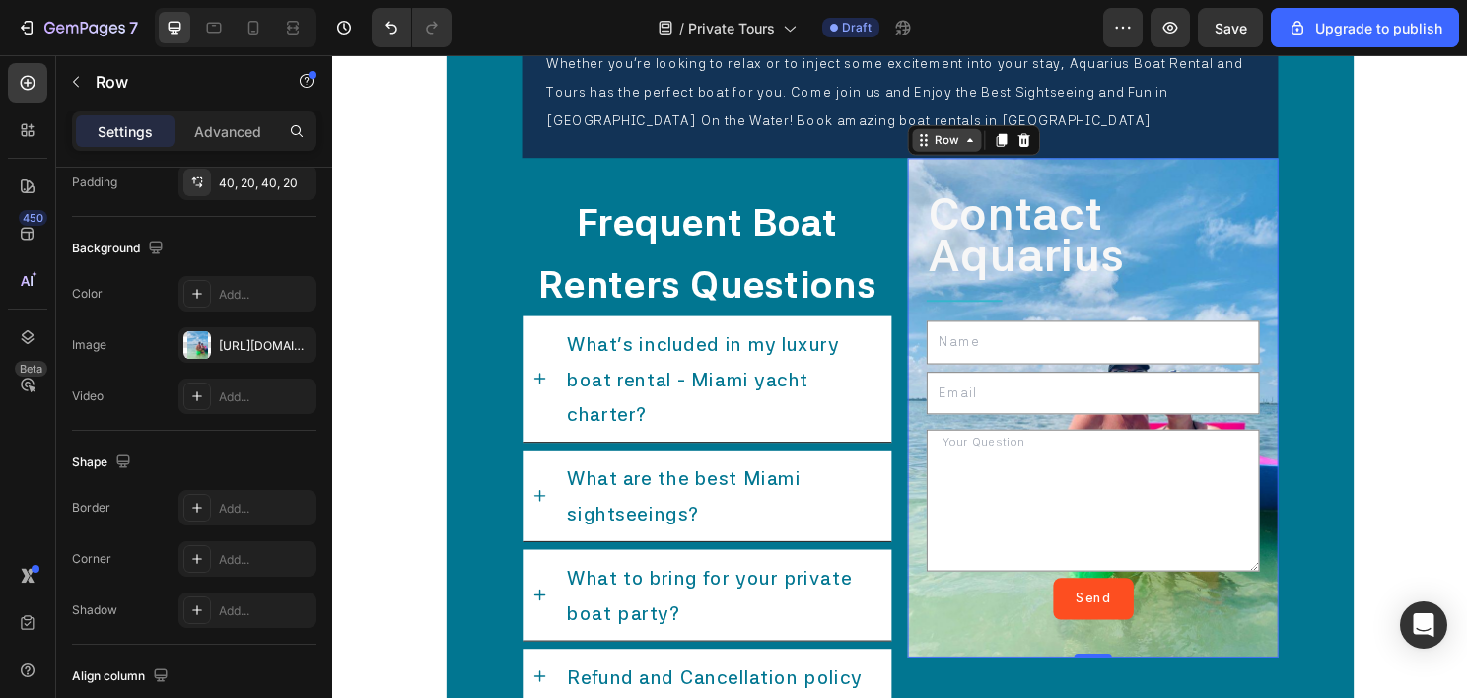
click at [972, 142] on div "Row" at bounding box center [972, 144] width 33 height 18
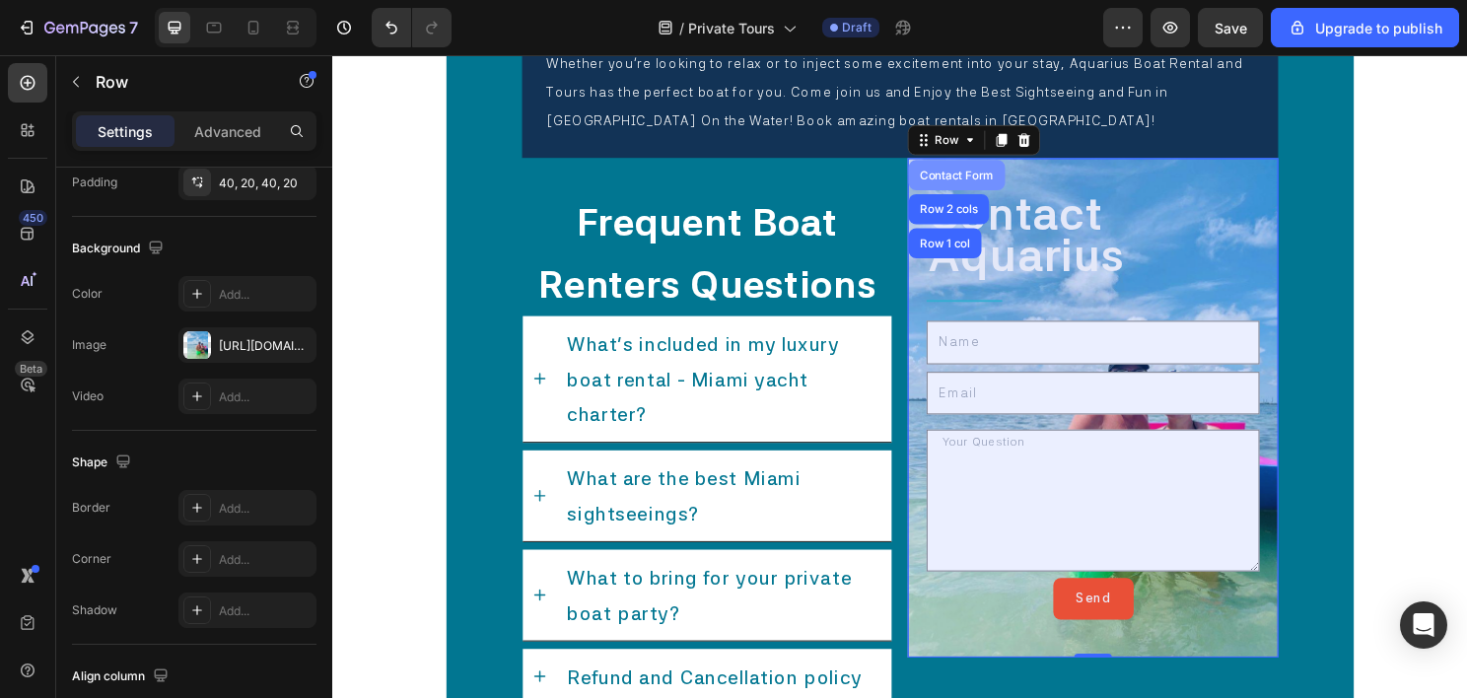
click at [970, 174] on div "Contact Form" at bounding box center [982, 180] width 85 height 12
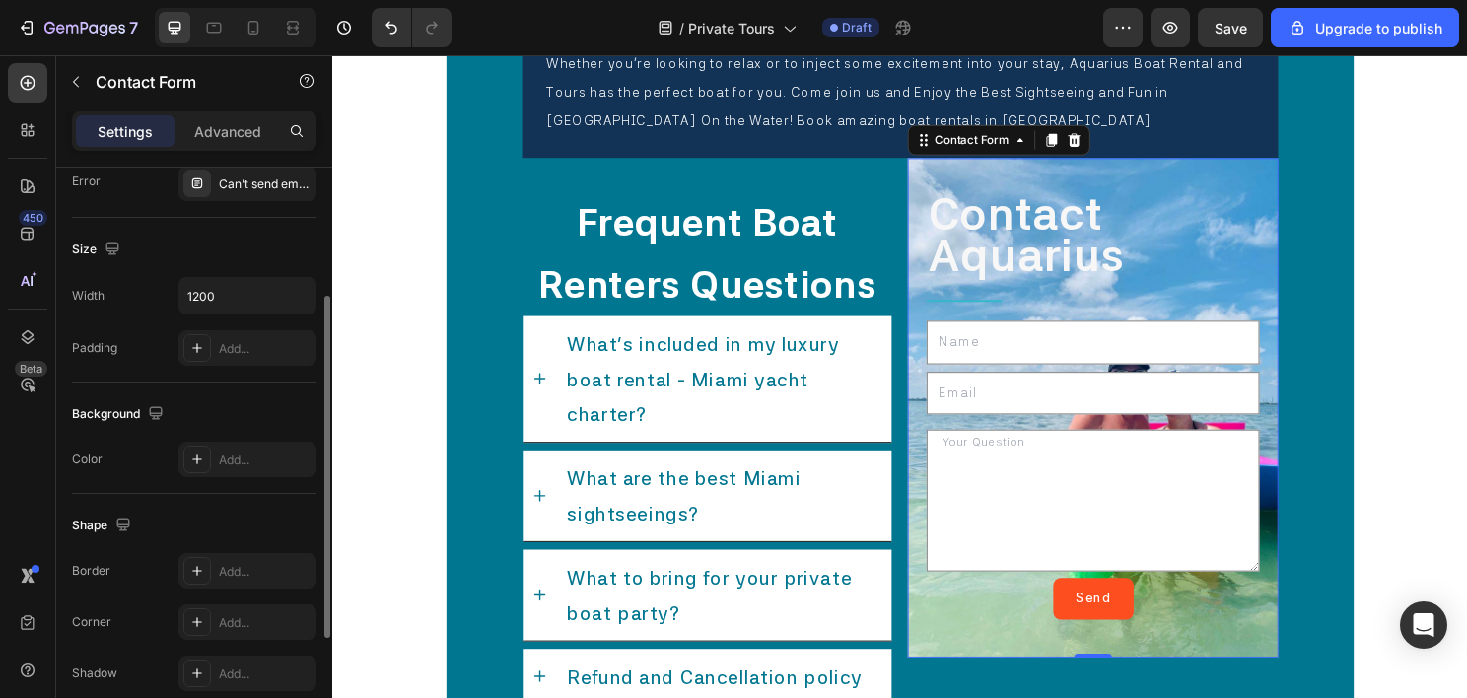
scroll to position [121, 0]
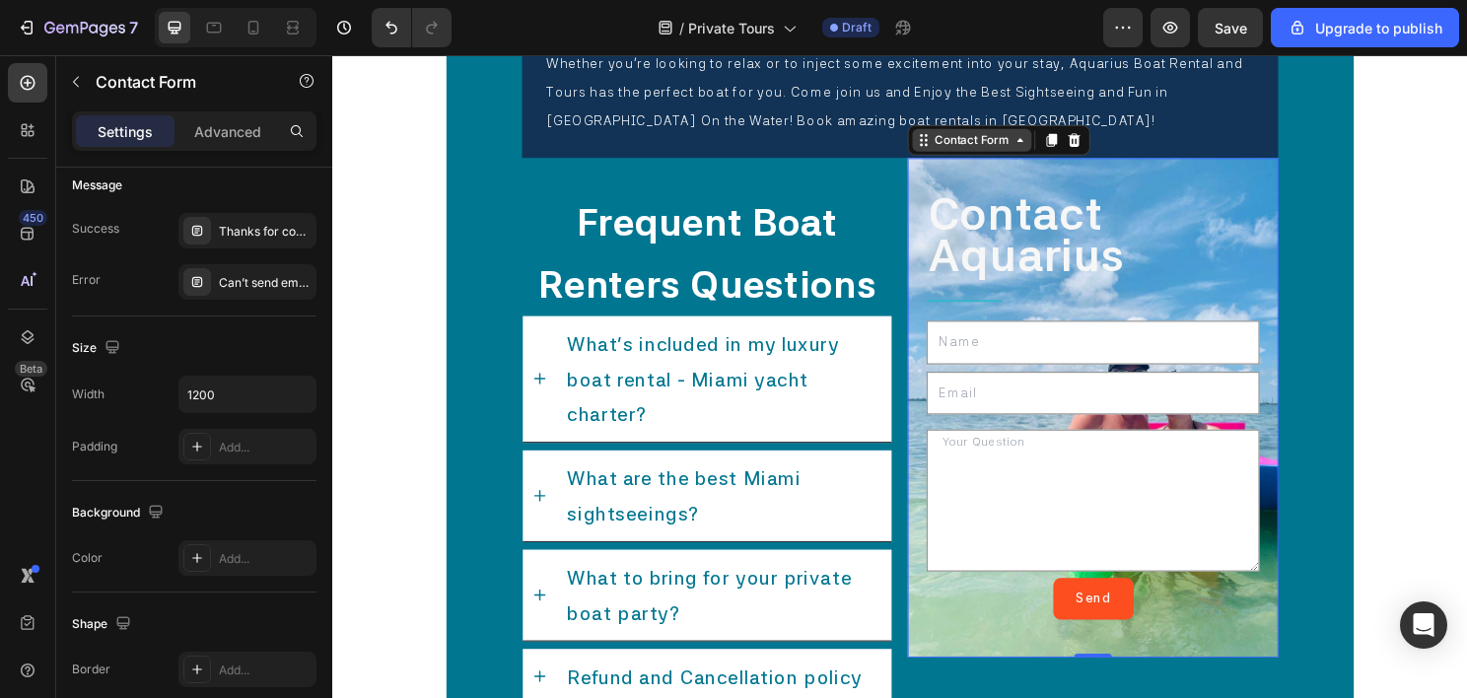
click at [1014, 136] on div "Contact Form" at bounding box center [998, 144] width 85 height 18
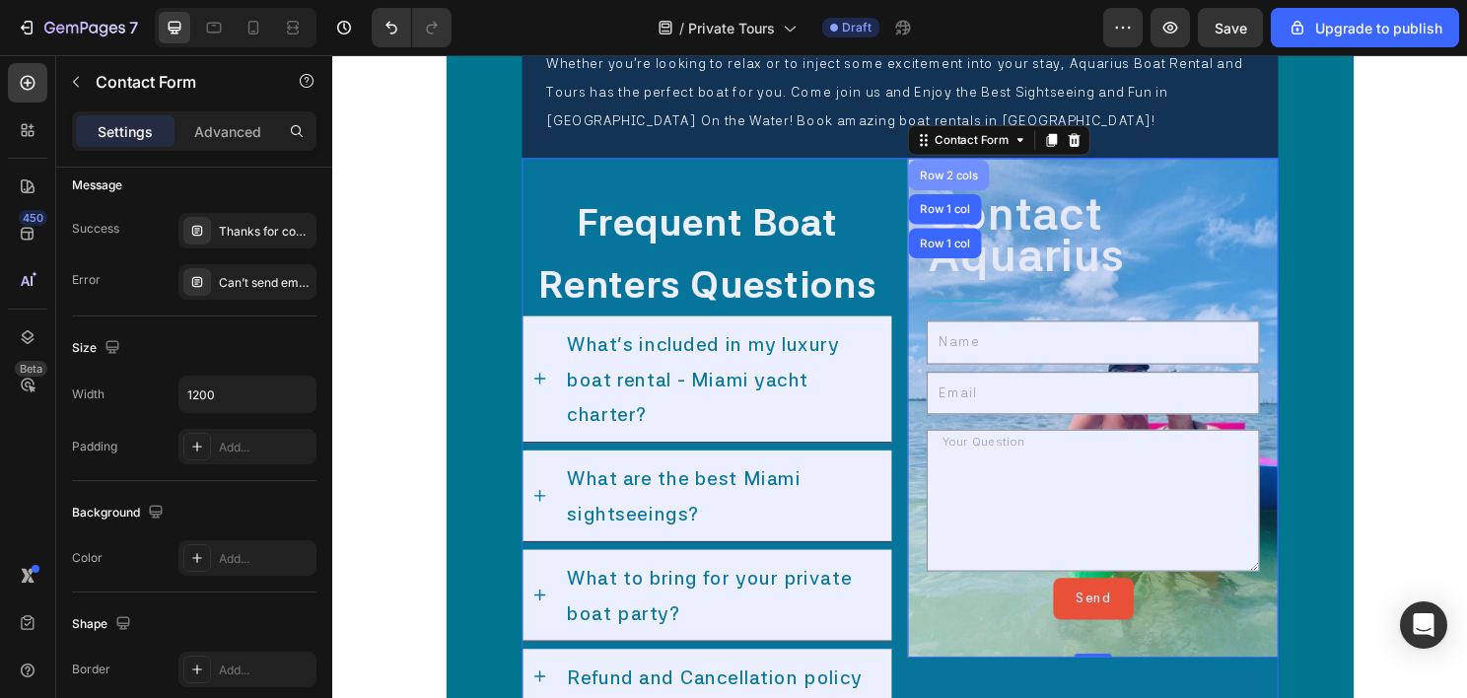
click at [965, 178] on div "Row 2 cols" at bounding box center [974, 180] width 68 height 12
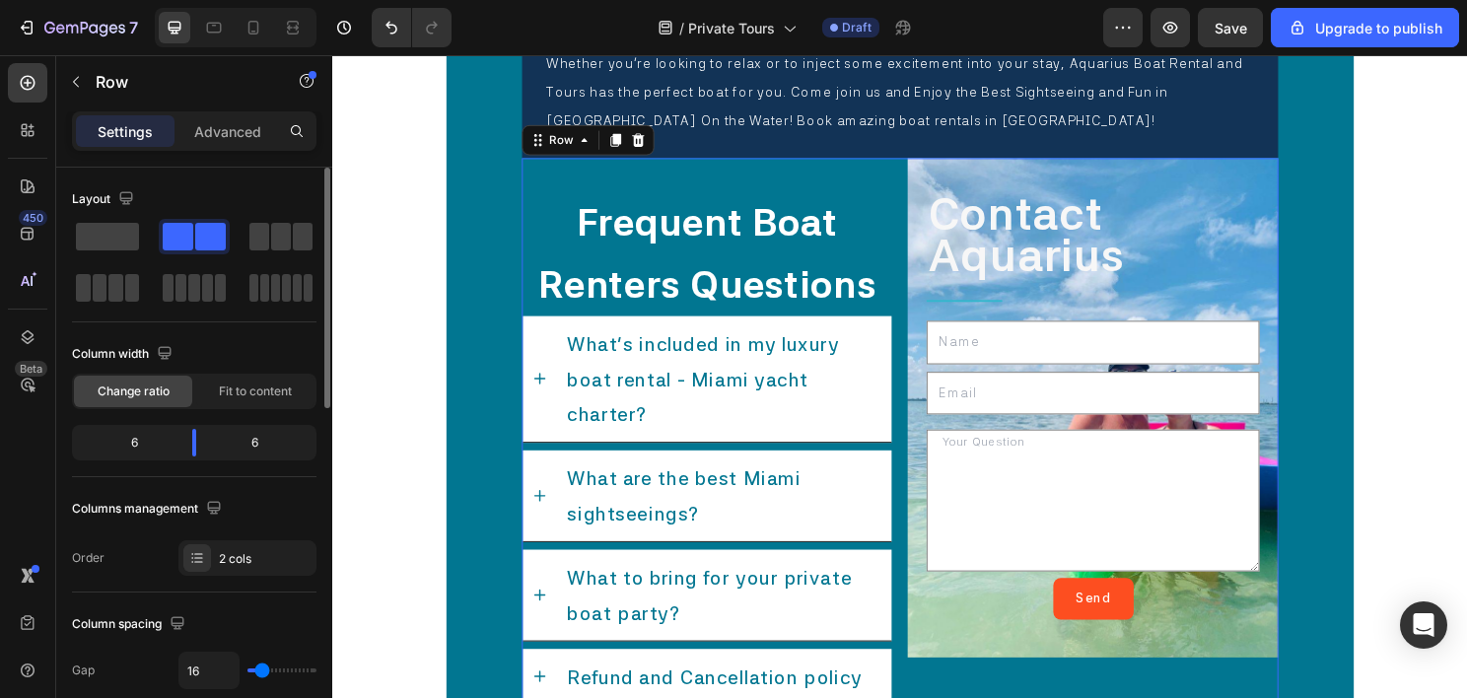
scroll to position [394, 0]
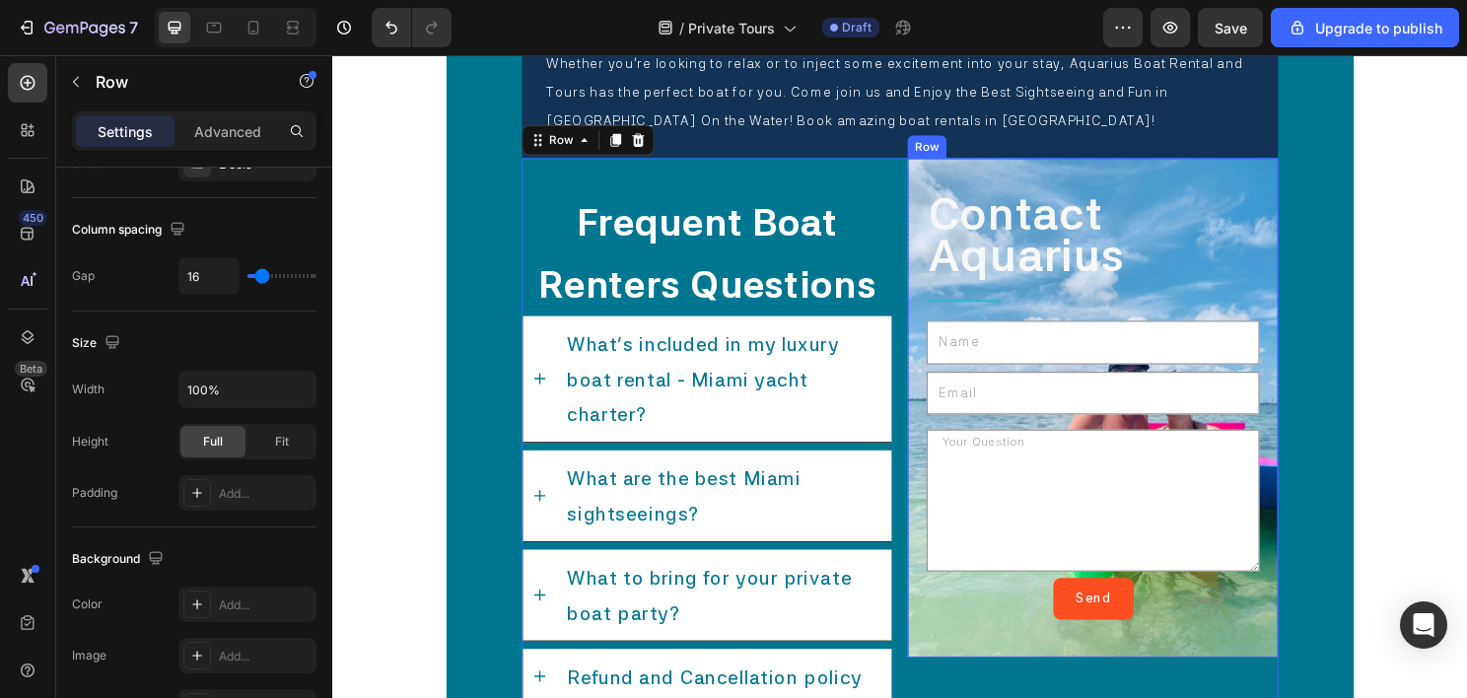
click at [948, 151] on div "Row" at bounding box center [952, 151] width 33 height 18
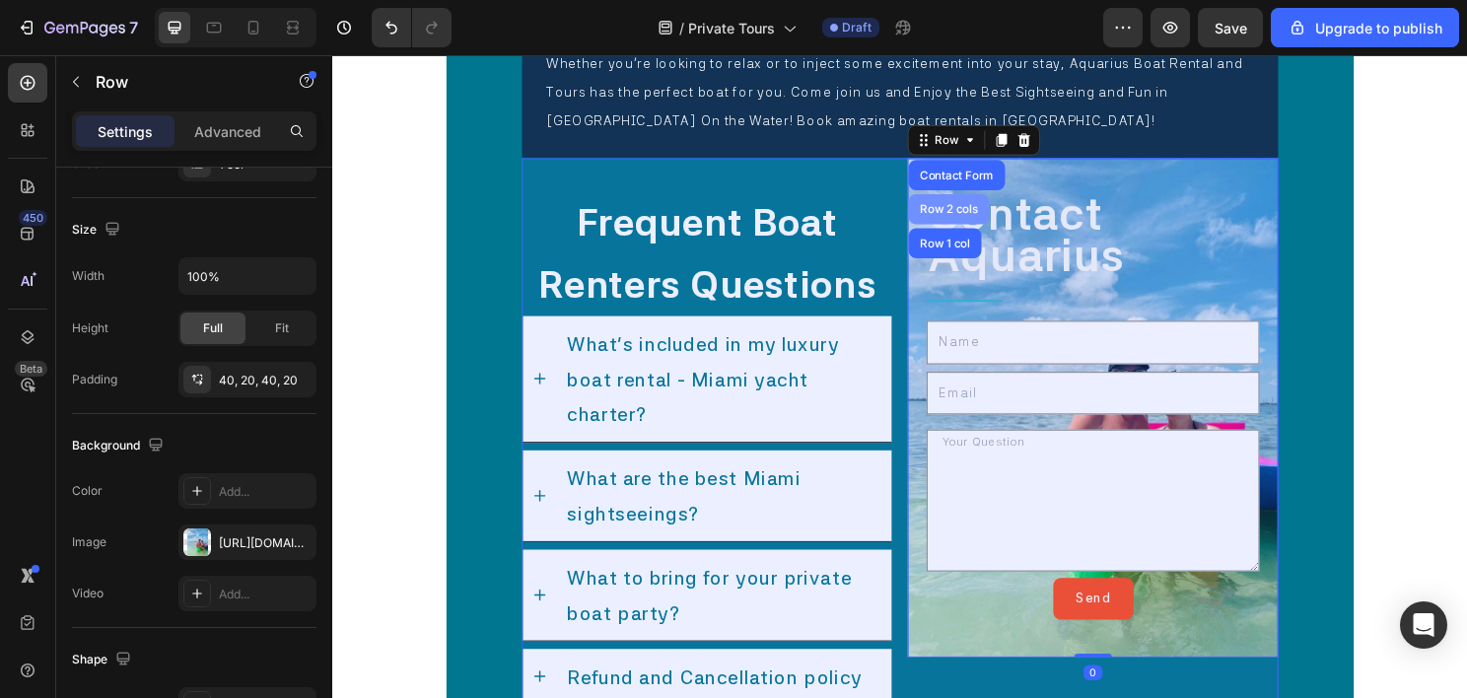
click at [963, 213] on div "Row 2 cols" at bounding box center [974, 216] width 68 height 12
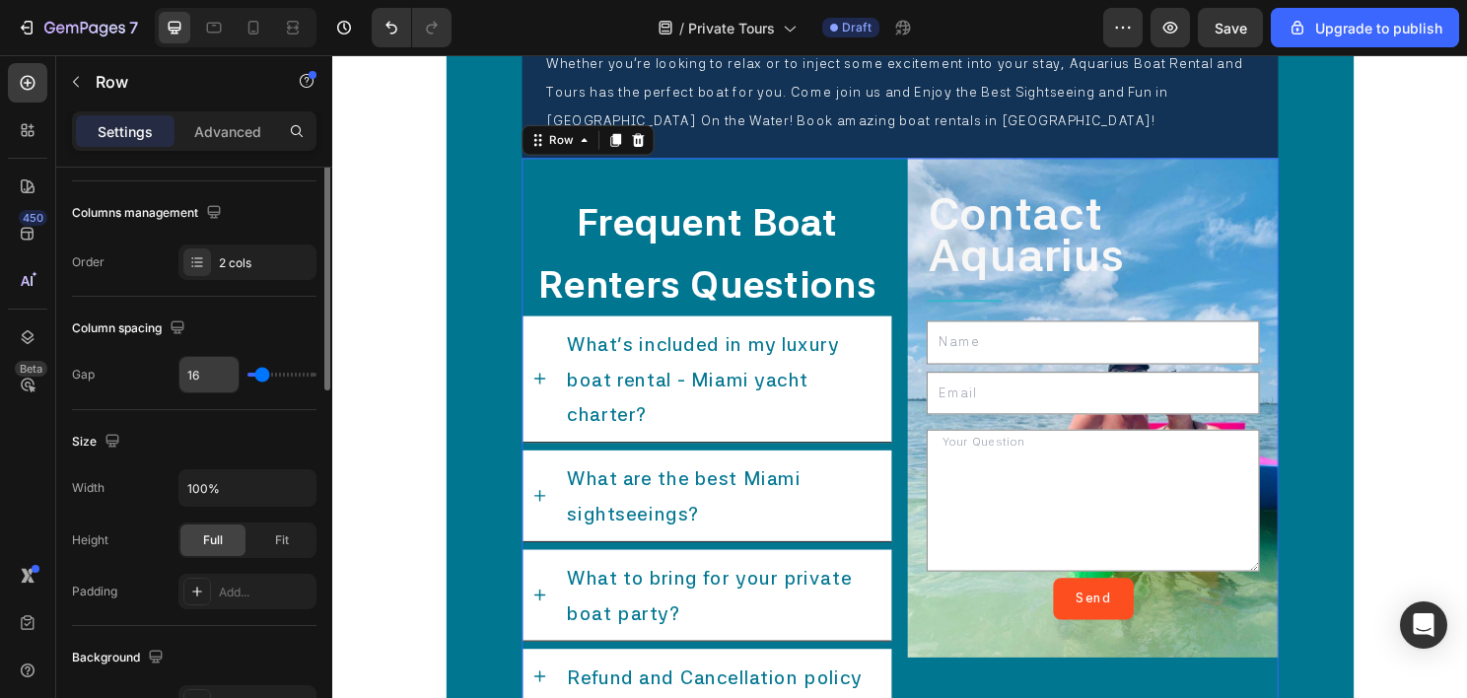
scroll to position [0, 0]
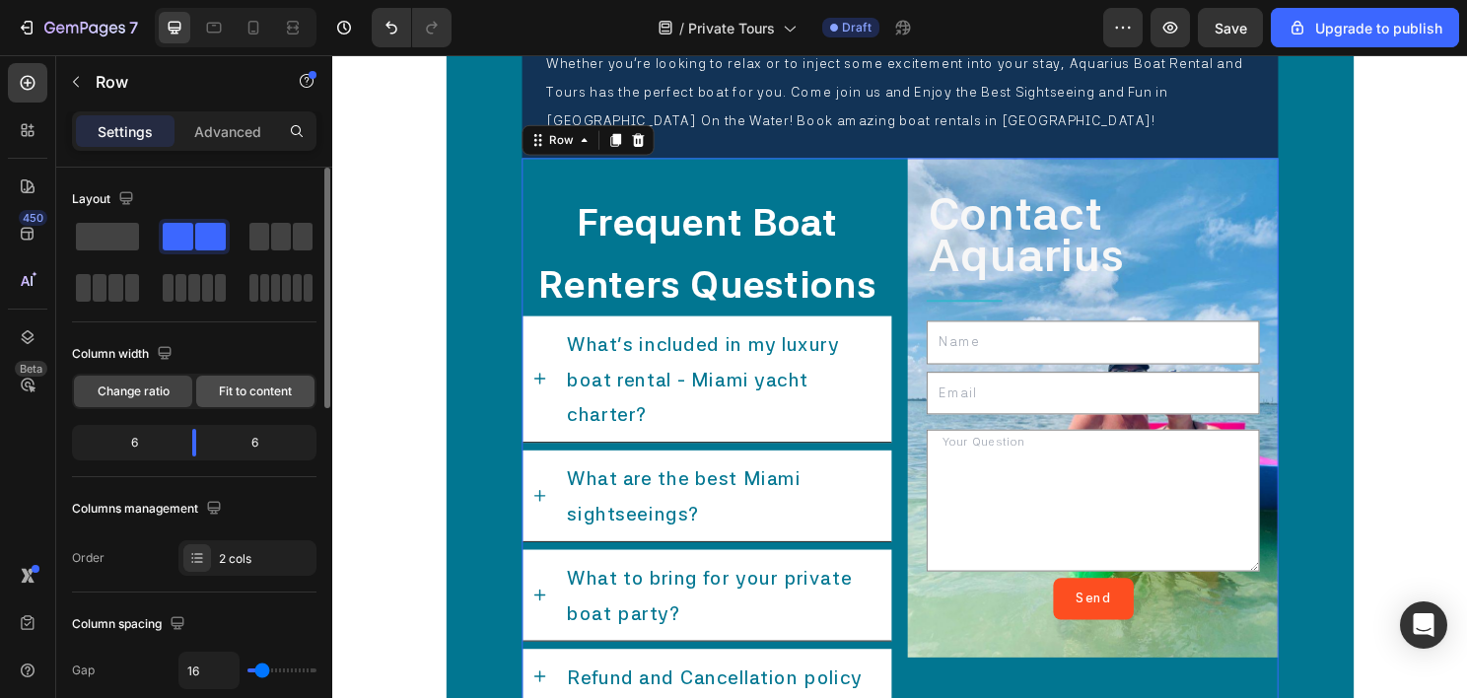
click at [233, 404] on div "Fit to content" at bounding box center [255, 392] width 118 height 32
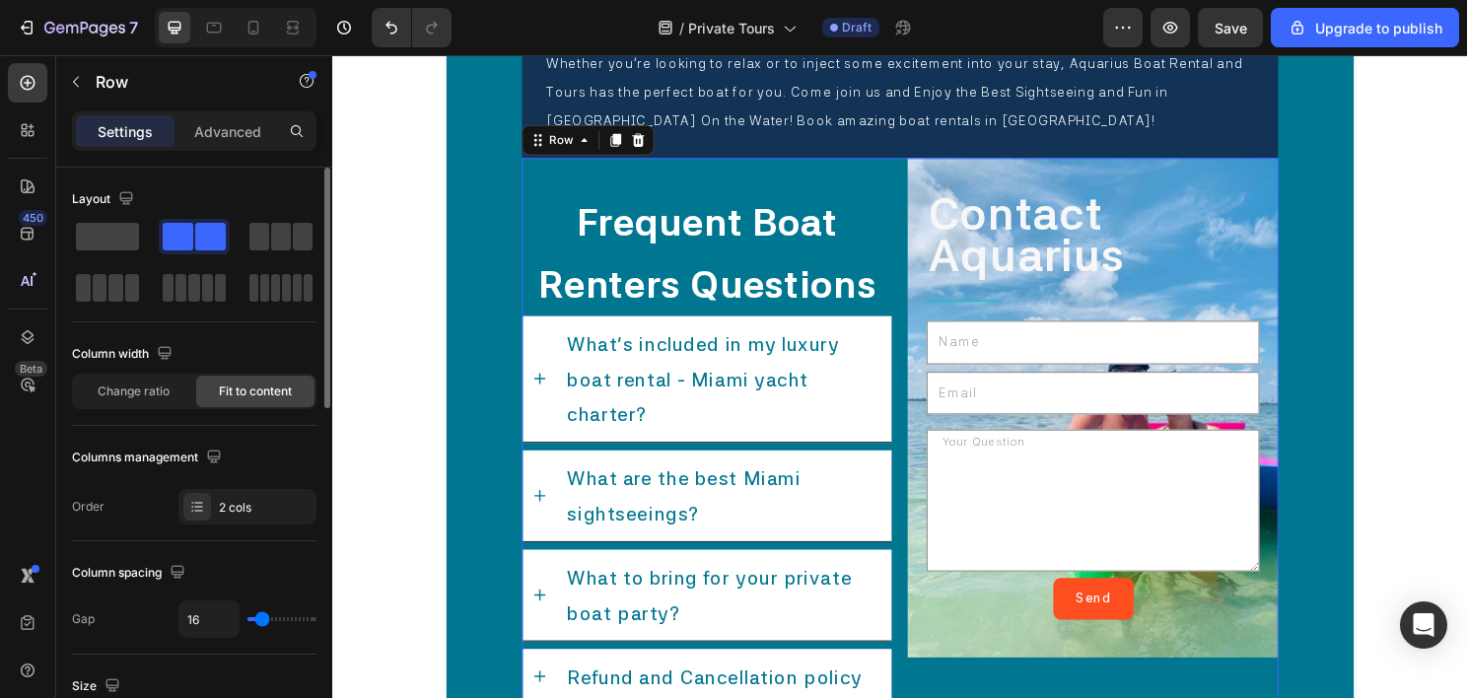
click at [250, 387] on span "Fit to content" at bounding box center [255, 391] width 73 height 18
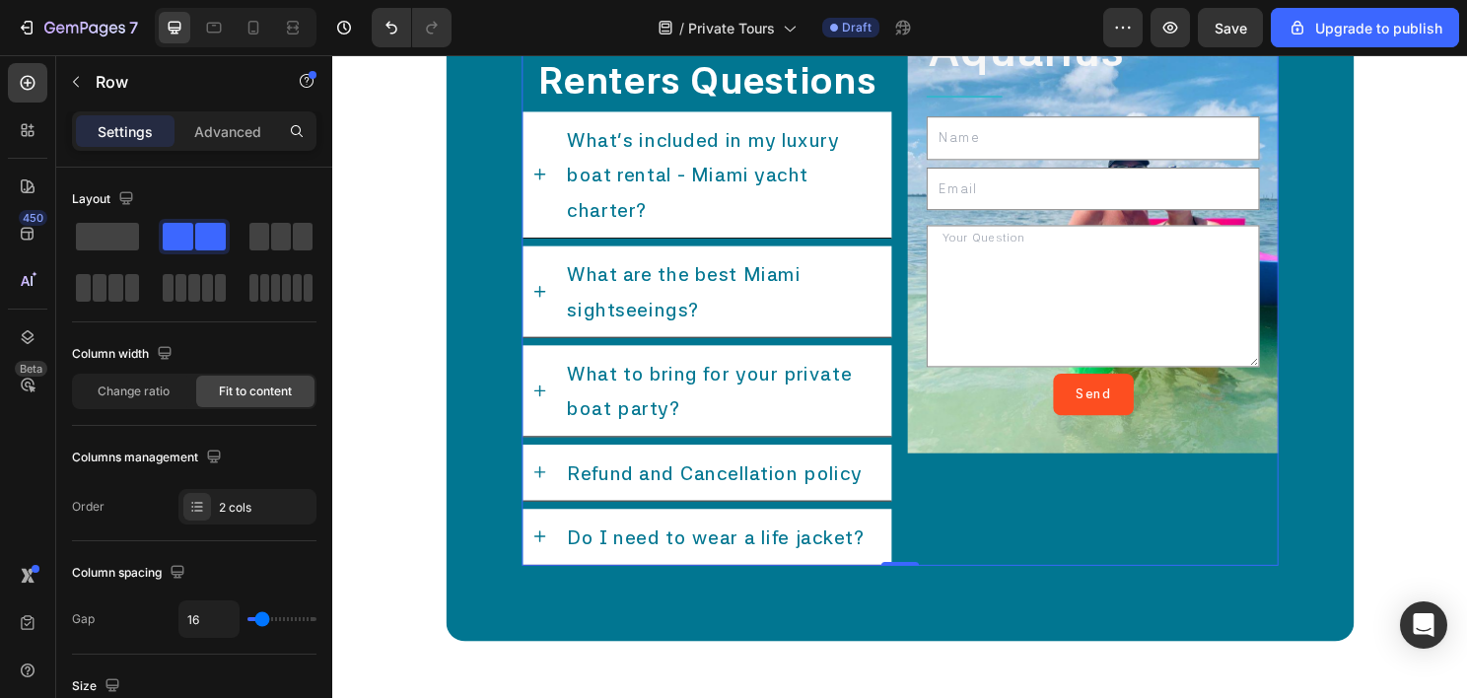
scroll to position [11605, 0]
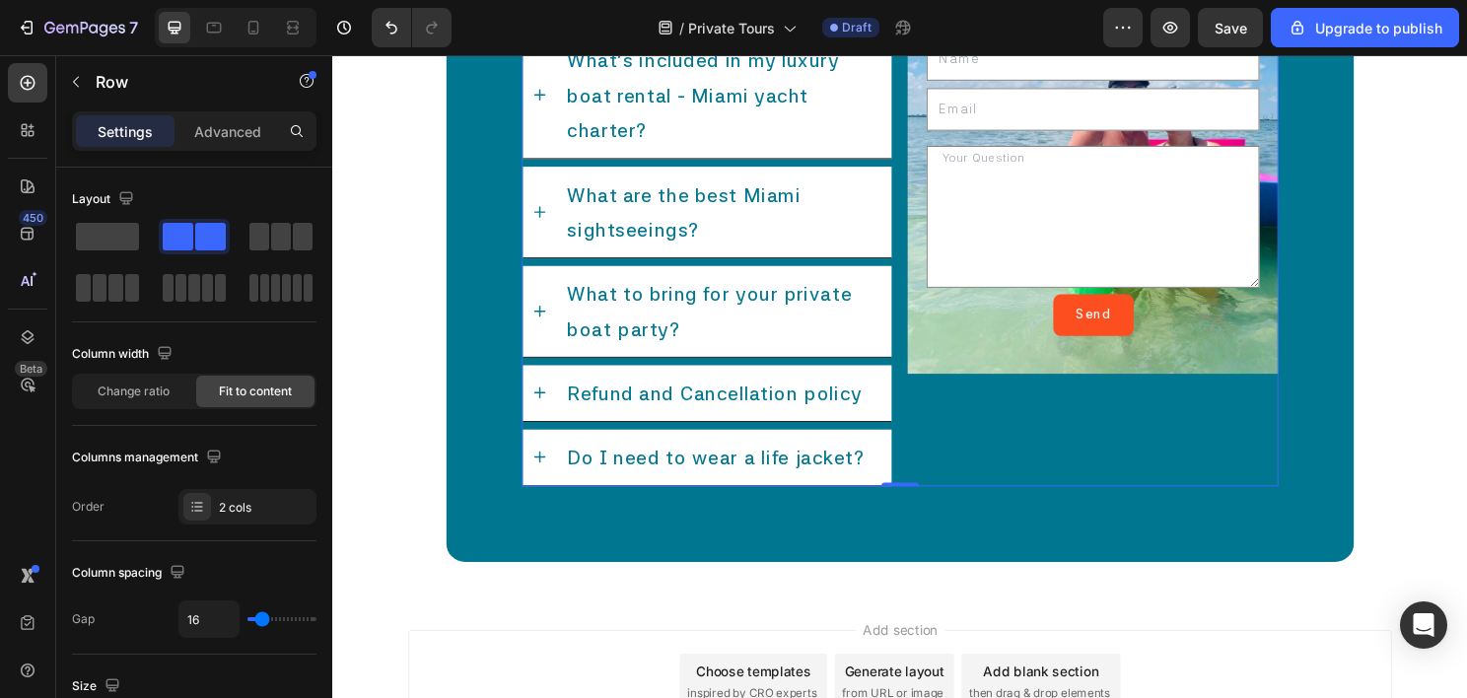
click at [957, 430] on div "Contact Aquarius Text Block Title Line Text Field Email Field Text Area Send Su…" at bounding box center [1125, 186] width 386 height 638
click at [1042, 440] on div "Contact Aquarius Text Block Title Line Text Field Email Field Text Area Send Su…" at bounding box center [1125, 186] width 386 height 638
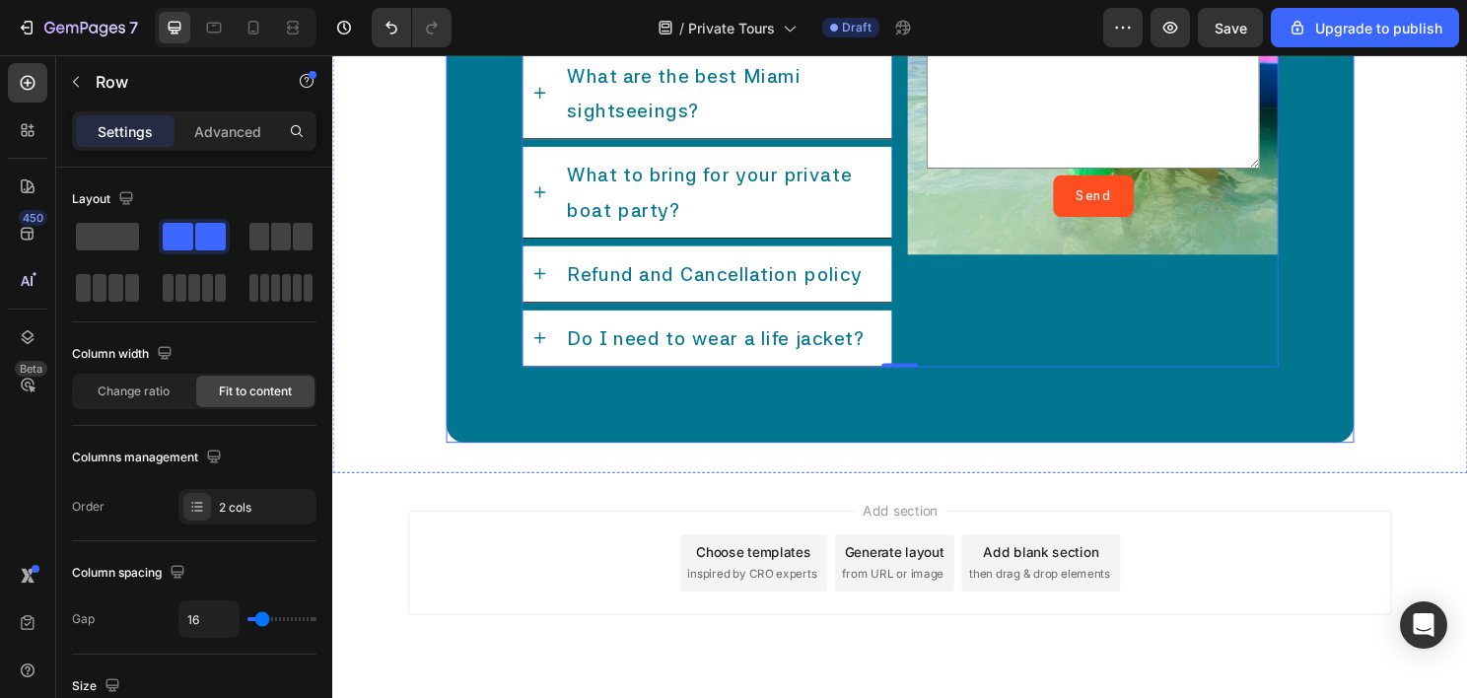
scroll to position [11765, 0]
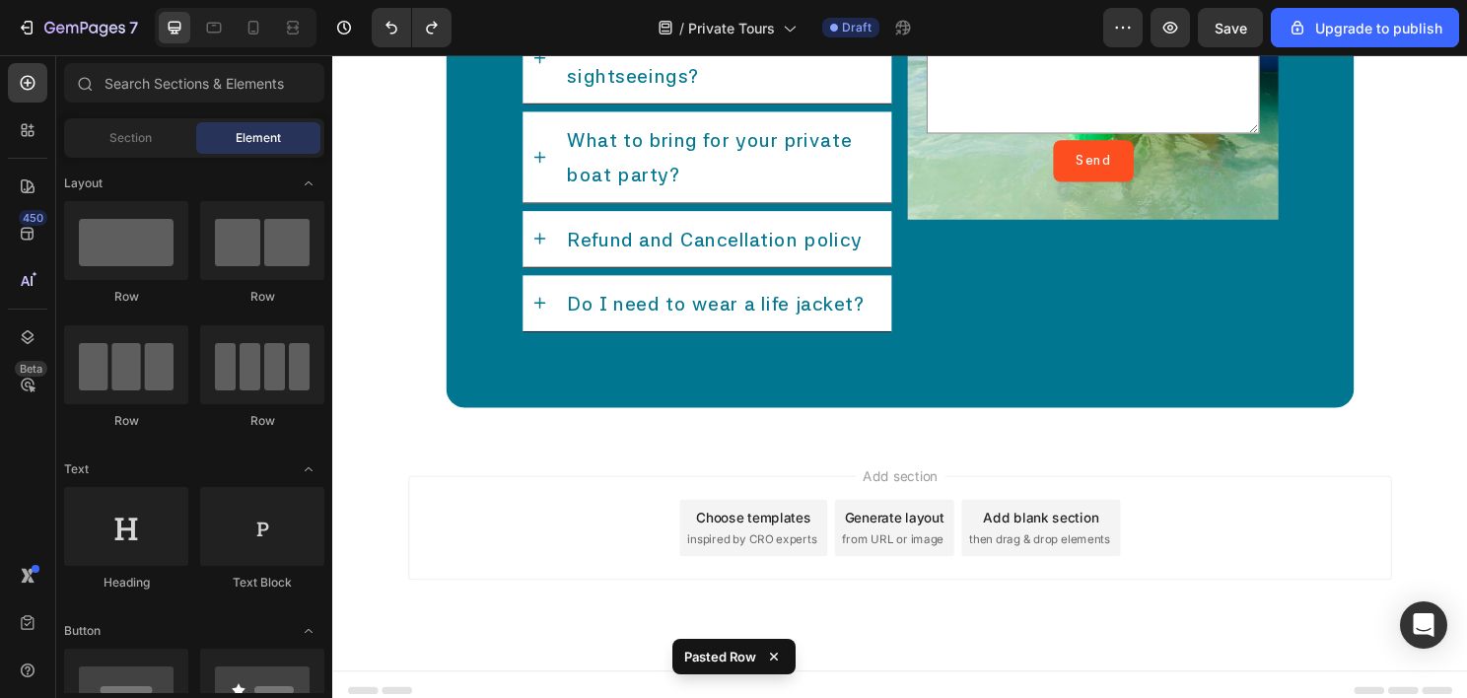
click at [596, 454] on div "Add section Choose templates inspired by CRO experts Generate layout from URL o…" at bounding box center [923, 575] width 1183 height 243
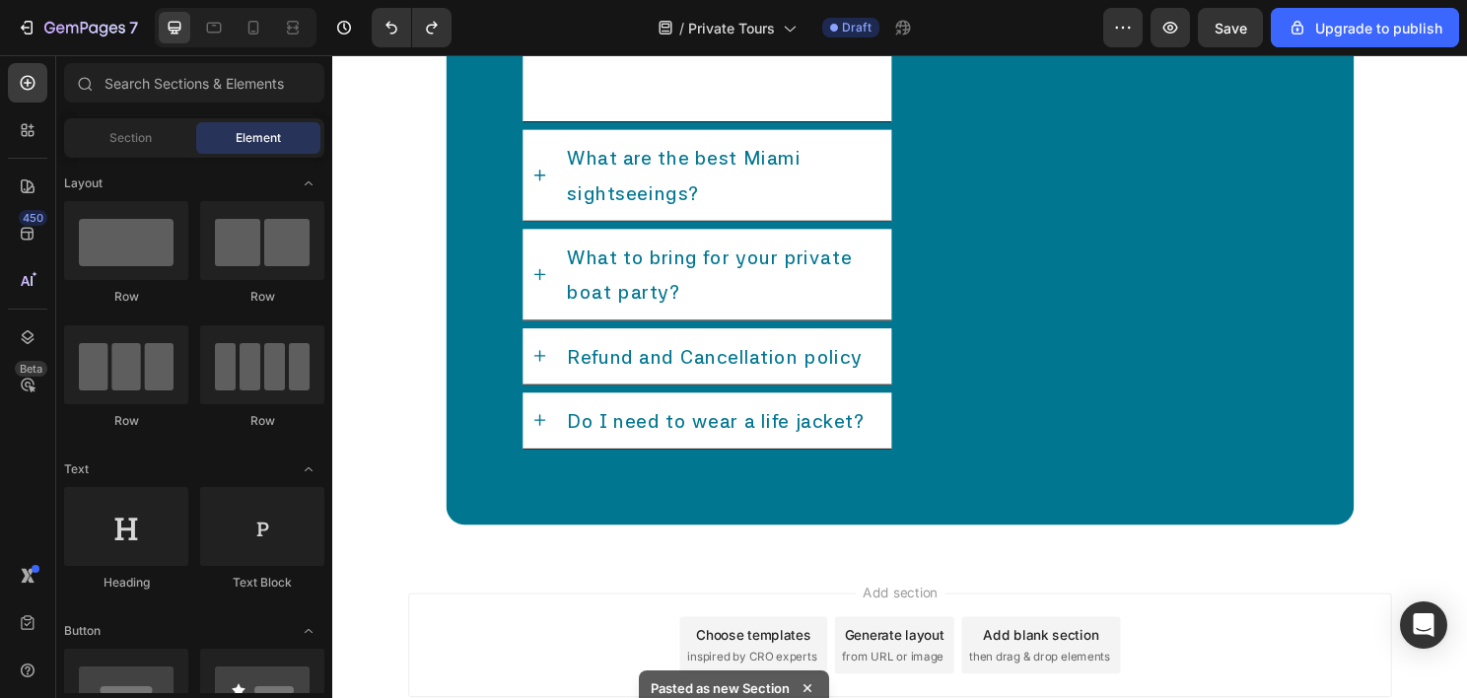
scroll to position [12200, 0]
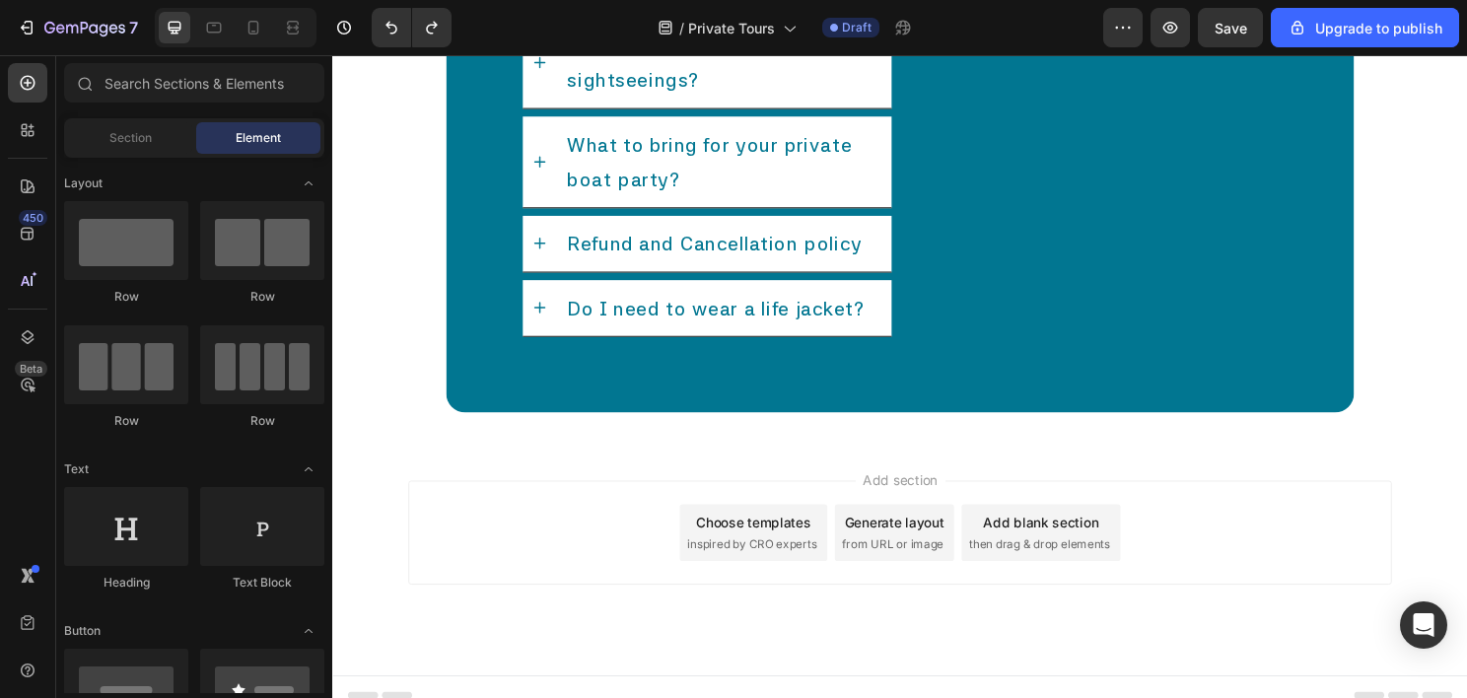
click at [636, 459] on div "Add section Choose templates inspired by CRO experts Generate layout from URL o…" at bounding box center [923, 580] width 1183 height 243
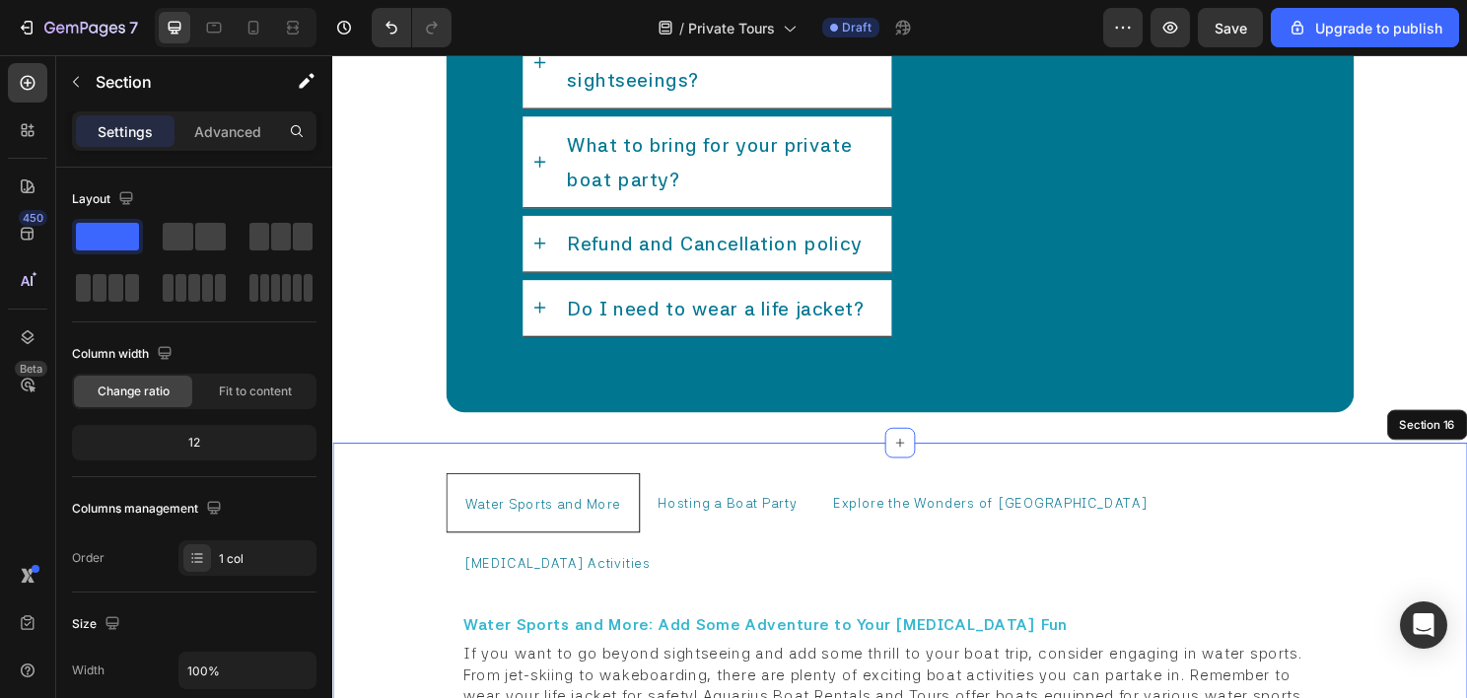
scroll to position [12494, 0]
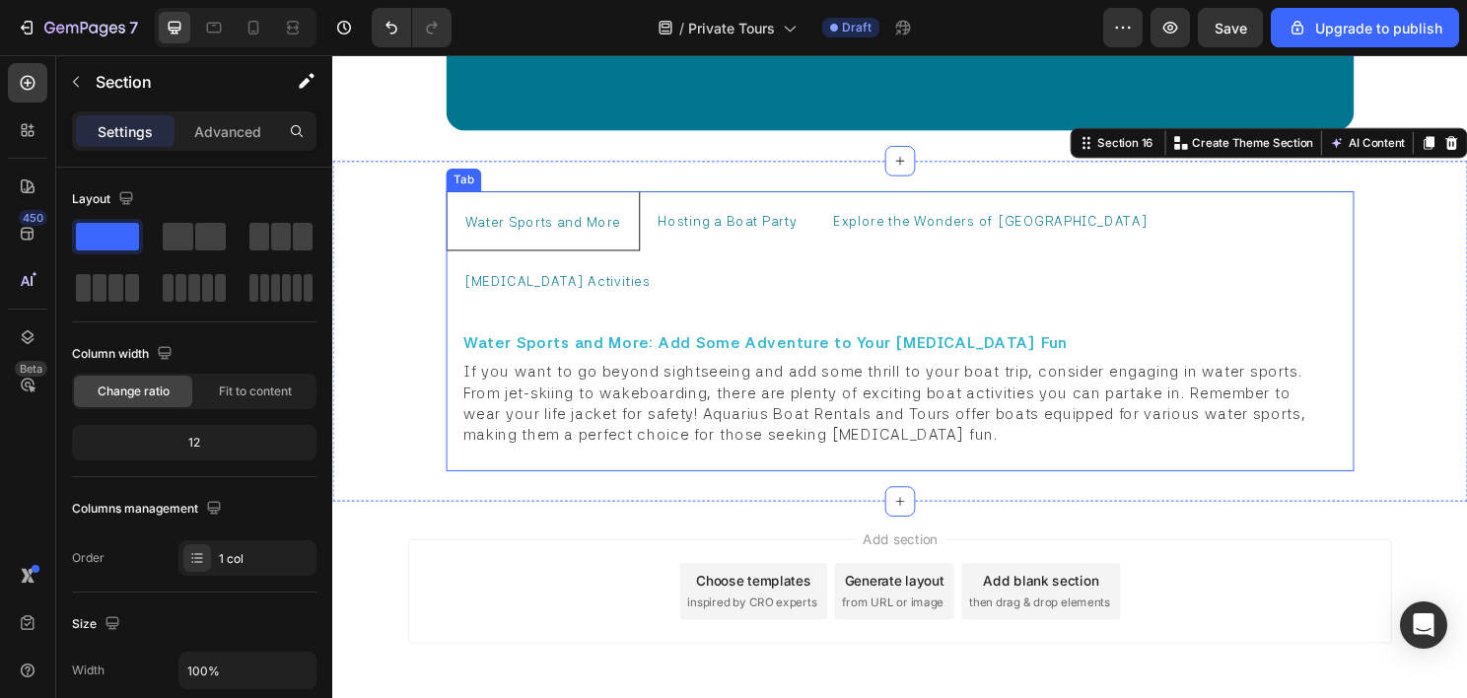
click at [594, 222] on span "Water Sports and More" at bounding box center [551, 230] width 163 height 16
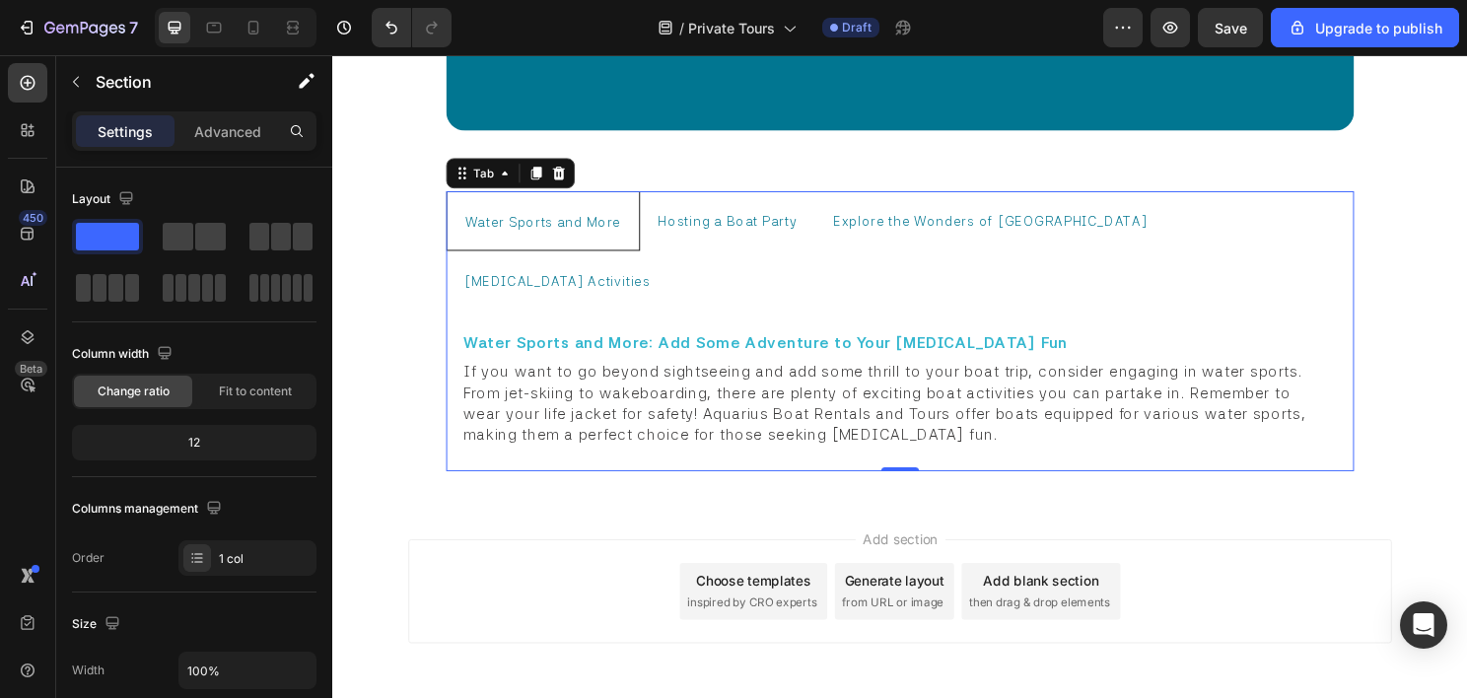
click at [594, 222] on span "Water Sports and More" at bounding box center [551, 230] width 163 height 16
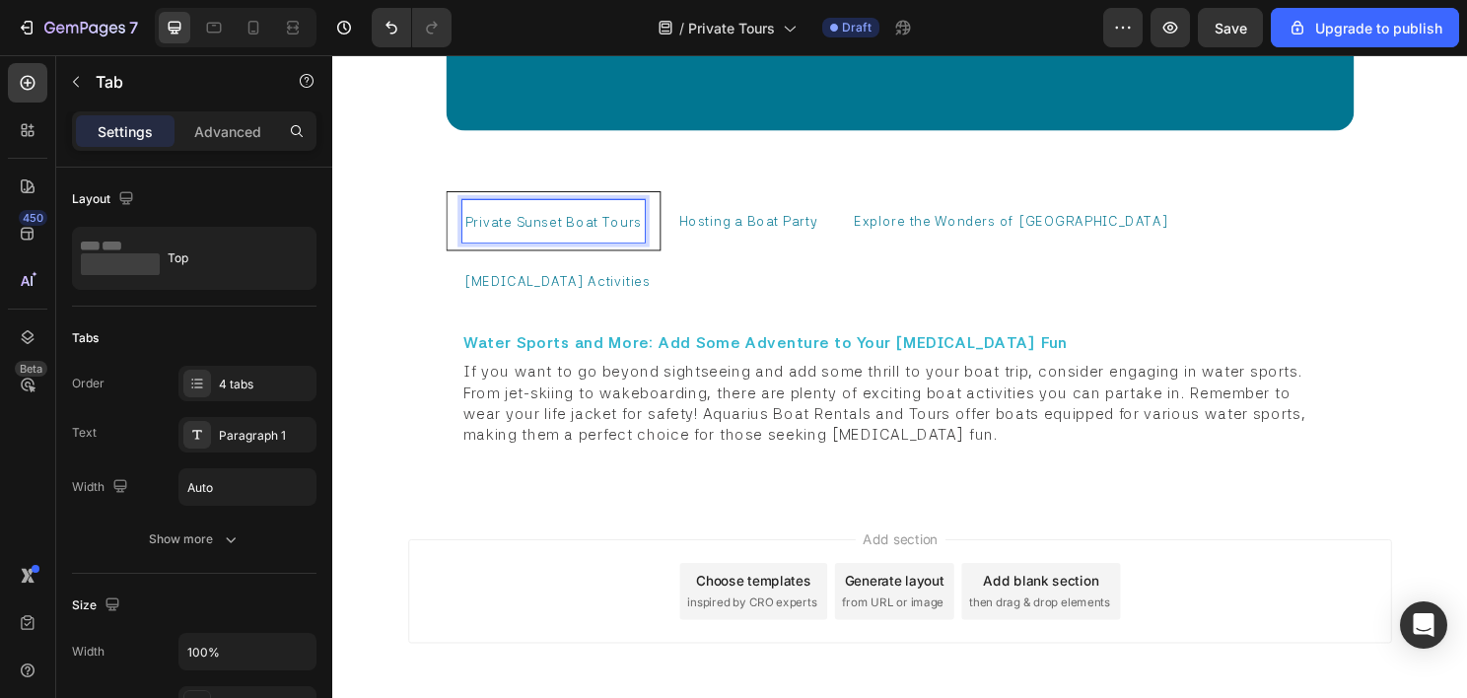
click at [756, 219] on p "Hosting a Boat Party" at bounding box center [765, 227] width 145 height 38
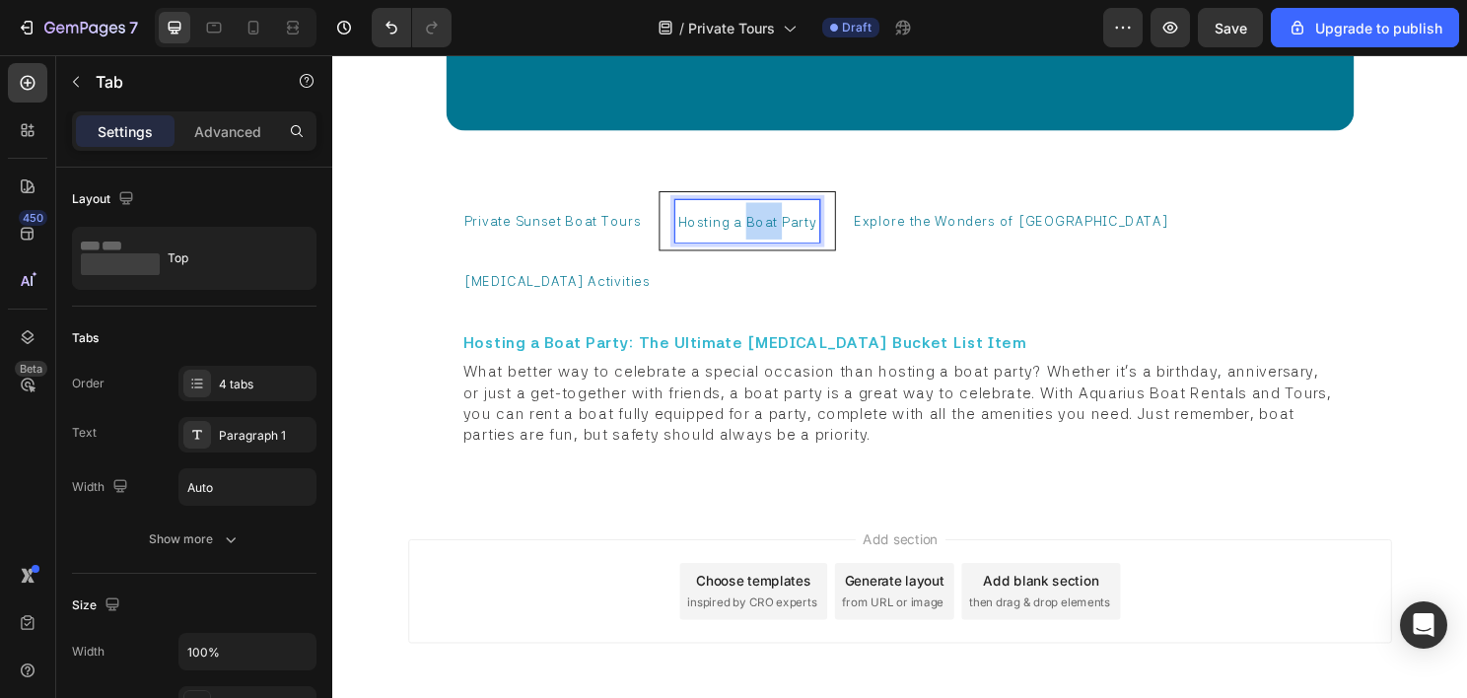
click at [756, 222] on span "Hosting a Boat Party" at bounding box center [764, 230] width 145 height 16
click at [958, 221] on span "Explore the Wonders of Miami" at bounding box center [1084, 229] width 328 height 16
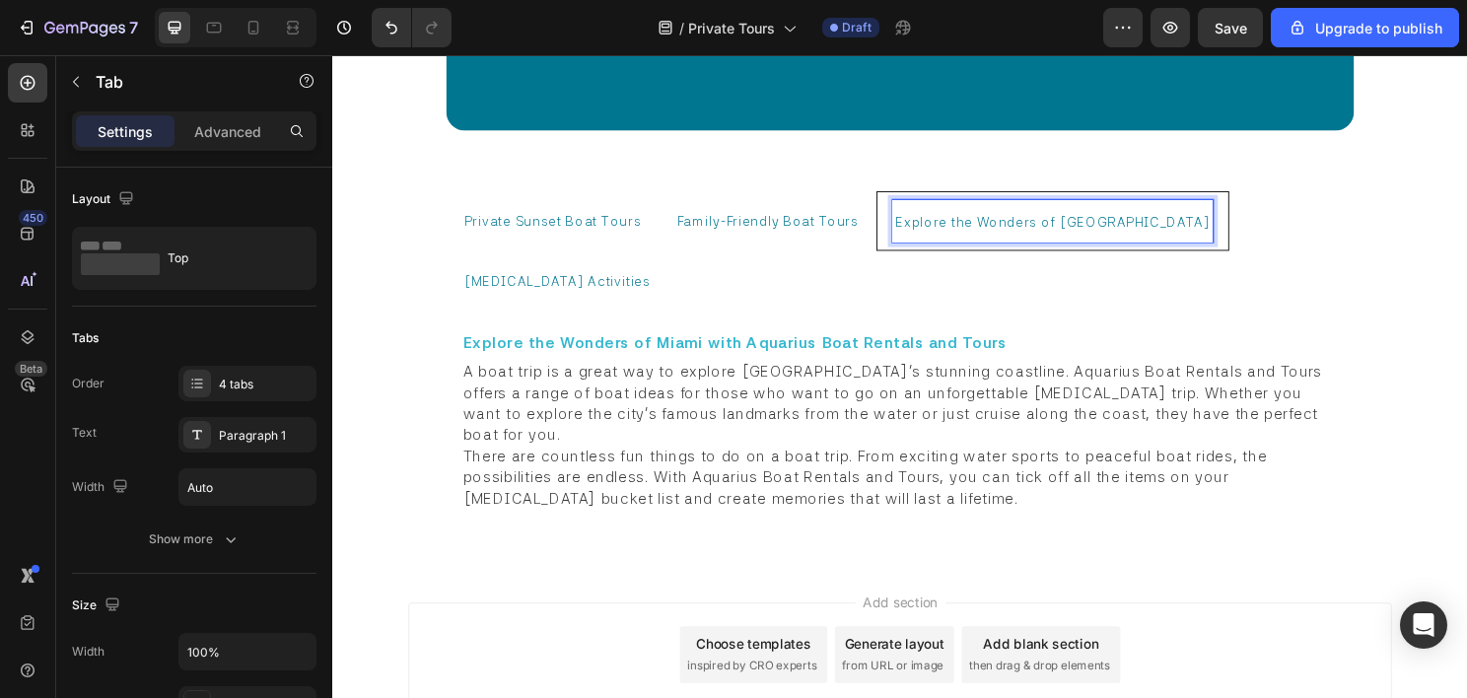
scroll to position [12495, 0]
click at [958, 221] on span "Explore the Wonders of Miami" at bounding box center [1083, 229] width 328 height 16
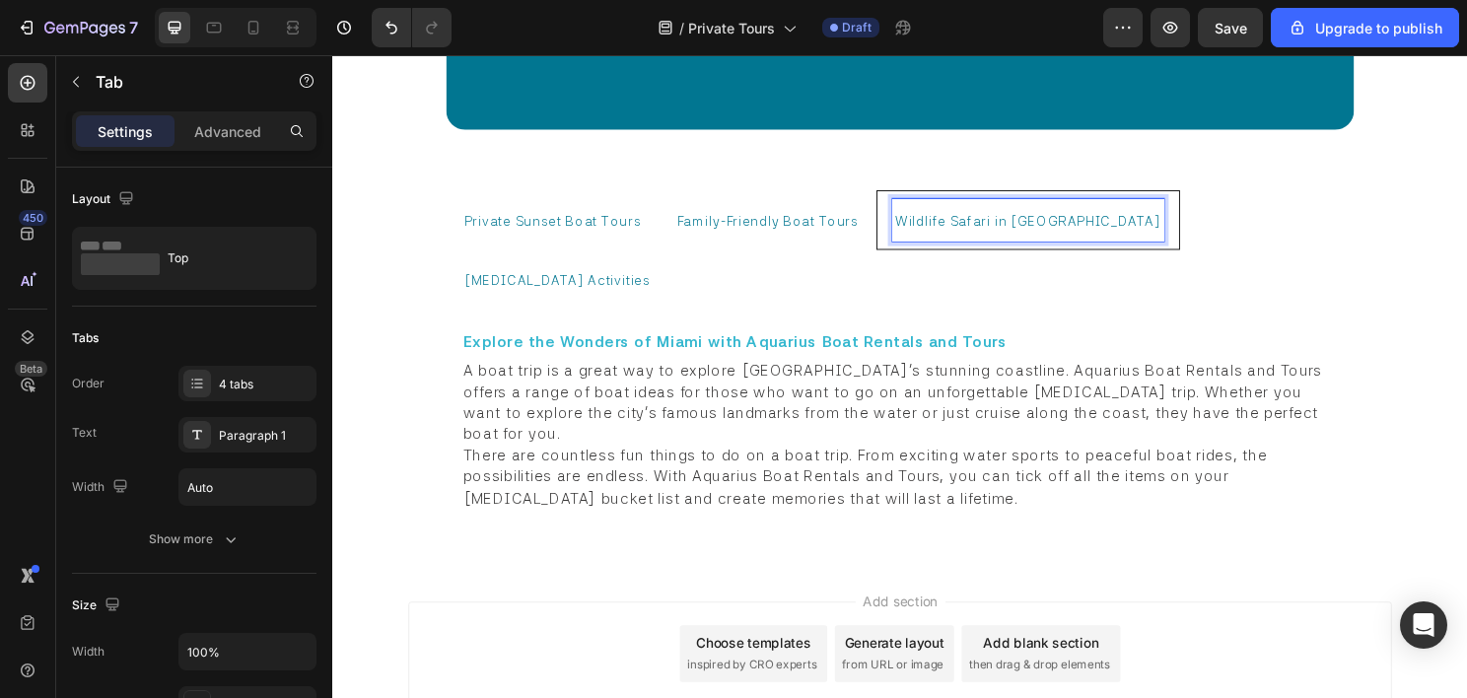
click at [663, 282] on span "[MEDICAL_DATA] Activities" at bounding box center [566, 290] width 194 height 16
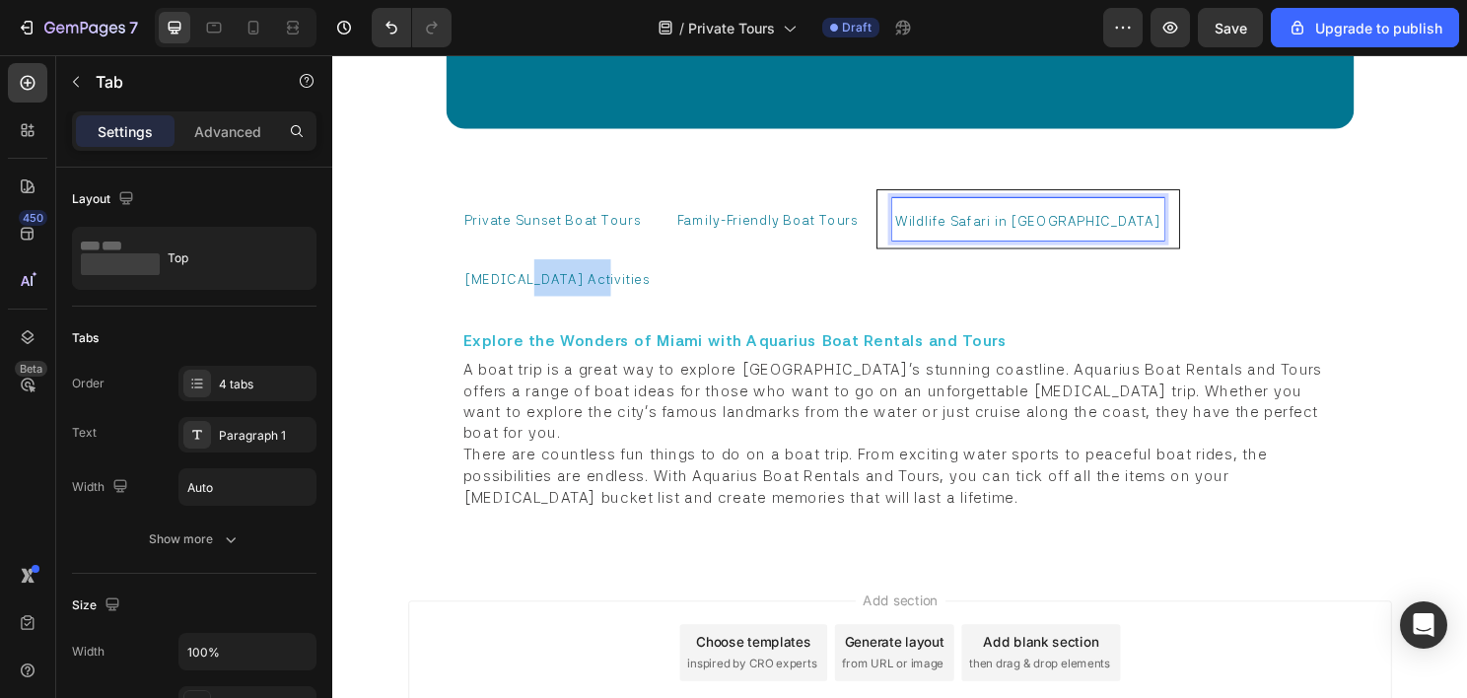
click at [663, 281] on span "[MEDICAL_DATA] Activities" at bounding box center [566, 289] width 194 height 16
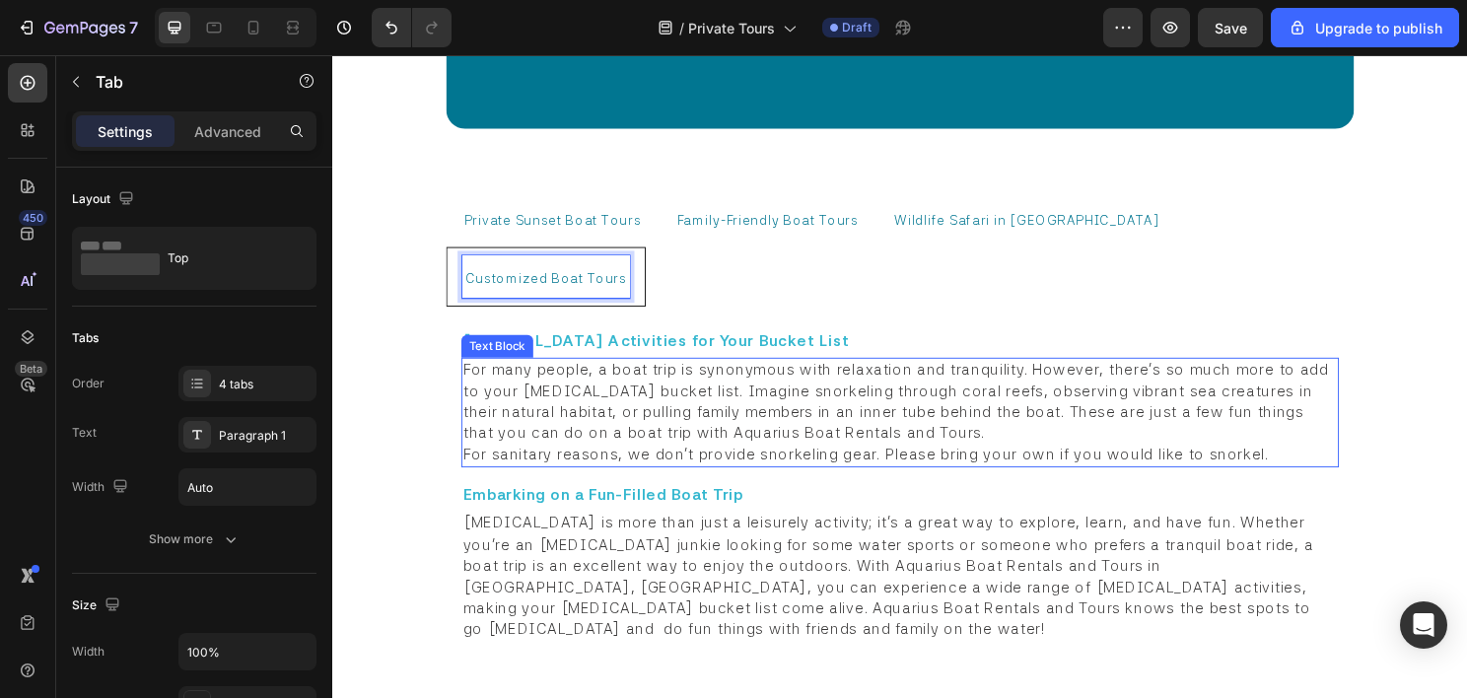
click at [584, 374] on span "For many people, a boat trip is synonymous with relaxation and tranquility. How…" at bounding box center [921, 416] width 907 height 85
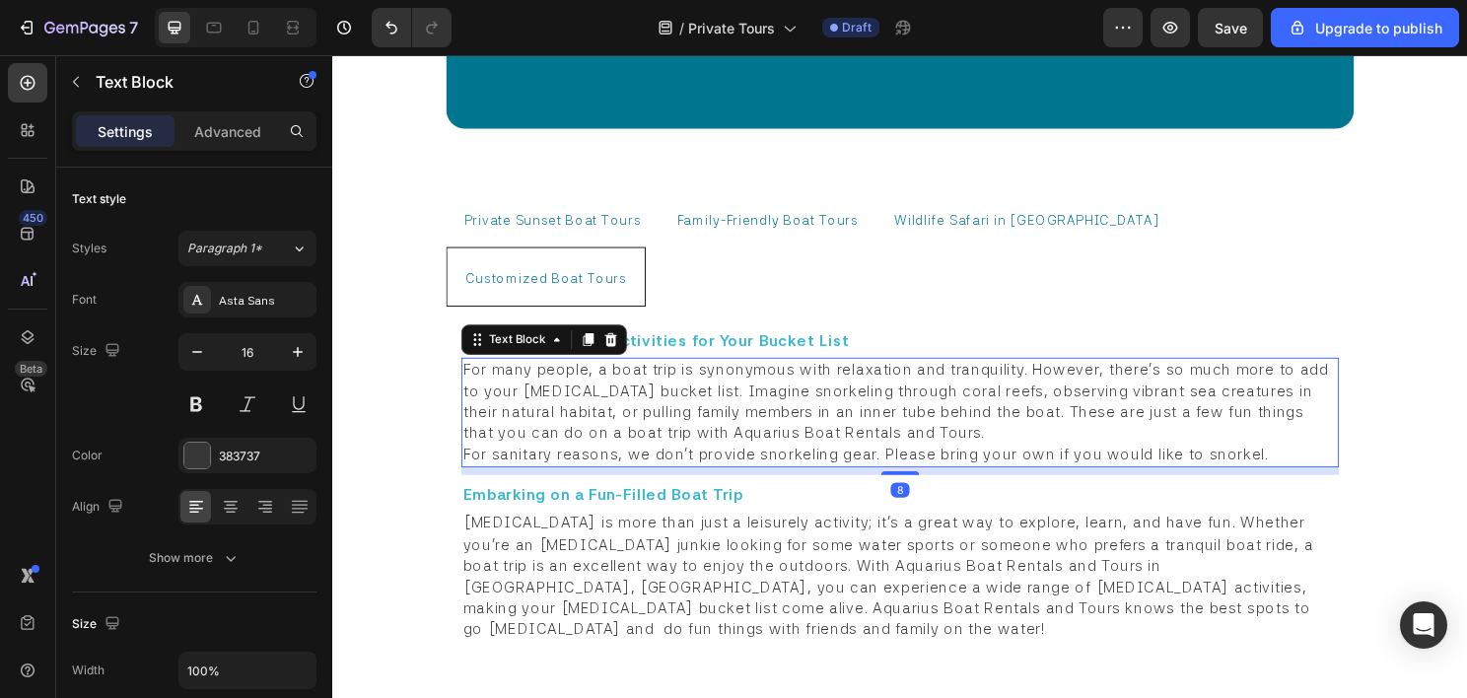
click at [588, 374] on span "For many people, a boat trip is synonymous with relaxation and tranquility. How…" at bounding box center [921, 416] width 907 height 85
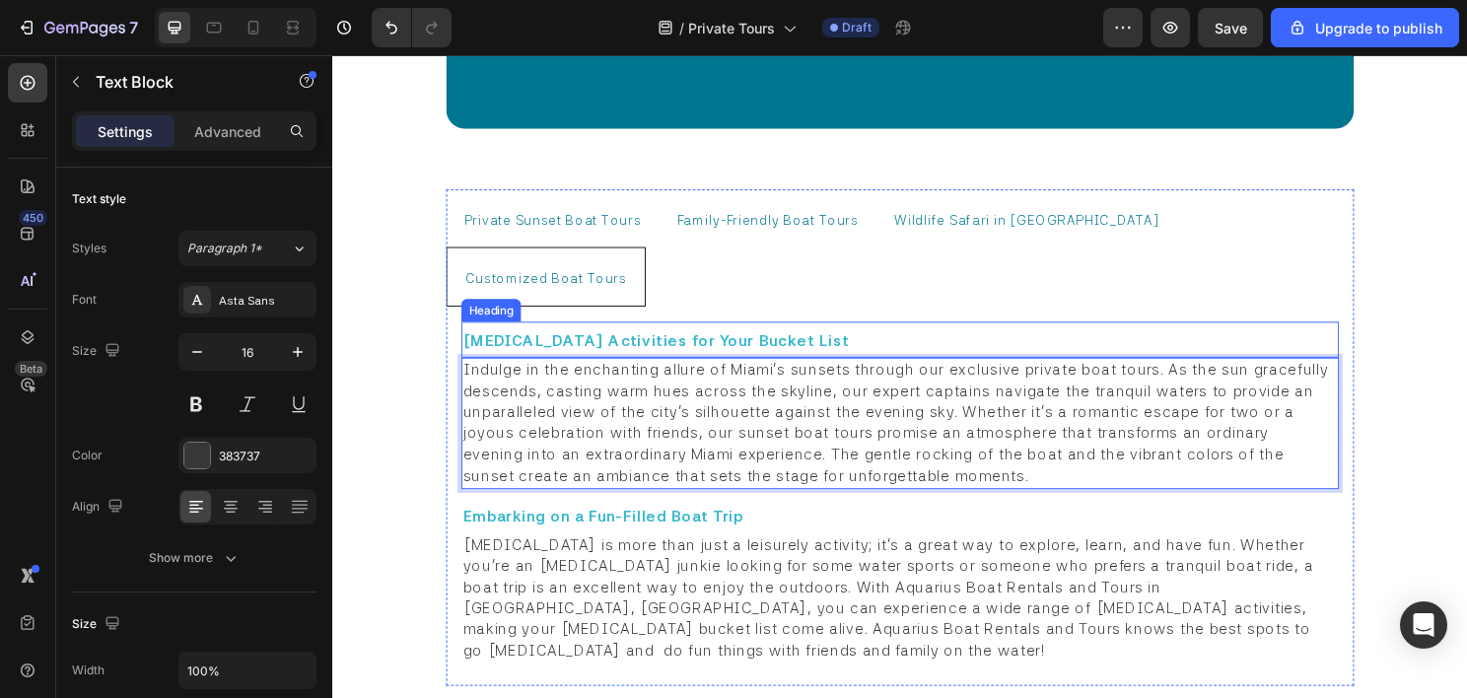
click at [613, 344] on strong "Boating Activities for Your Bucket List" at bounding box center [669, 353] width 403 height 19
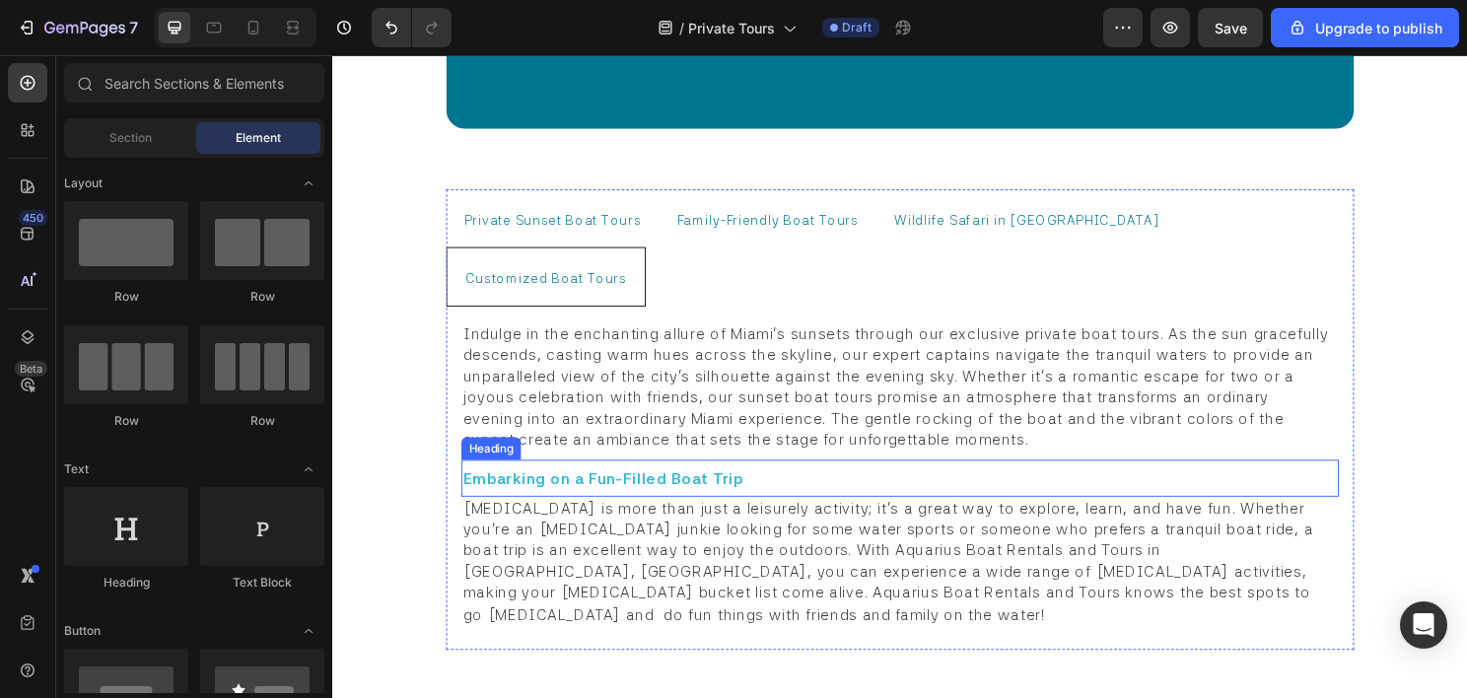
click at [591, 488] on strong "Embarking on a Fun-Filled Boat Trip" at bounding box center [614, 497] width 292 height 19
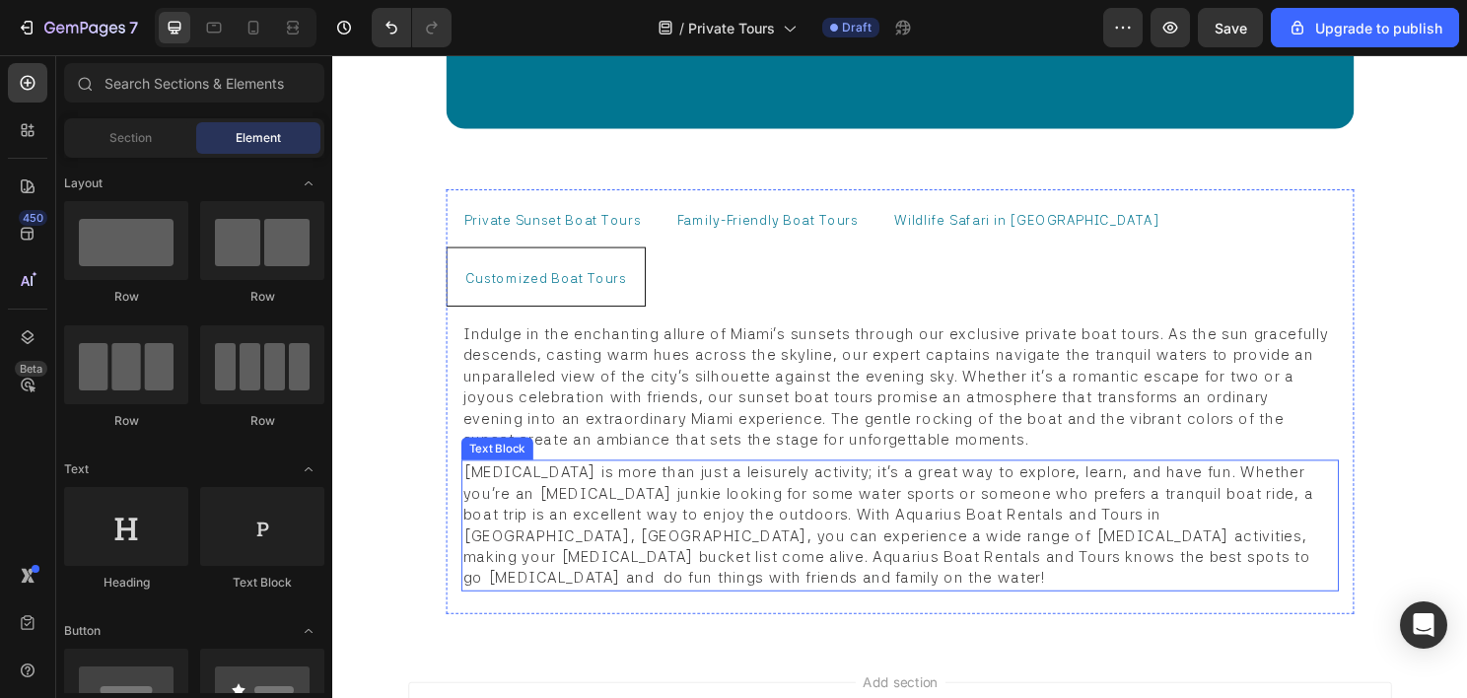
click at [611, 480] on span "Boating is more than just a leisurely activity; it's a great way to explore, le…" at bounding box center [913, 544] width 891 height 129
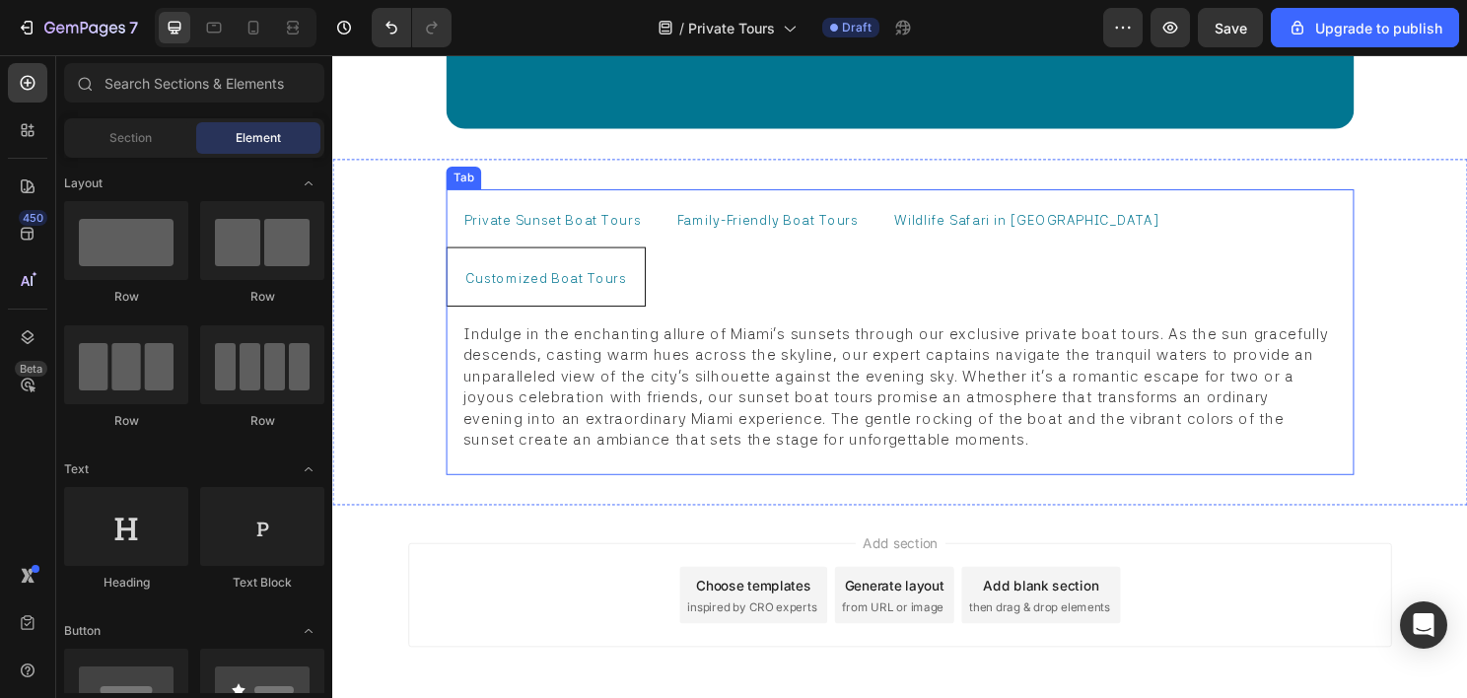
click at [531, 219] on span "Private Sunset Boat Tours" at bounding box center [561, 227] width 184 height 16
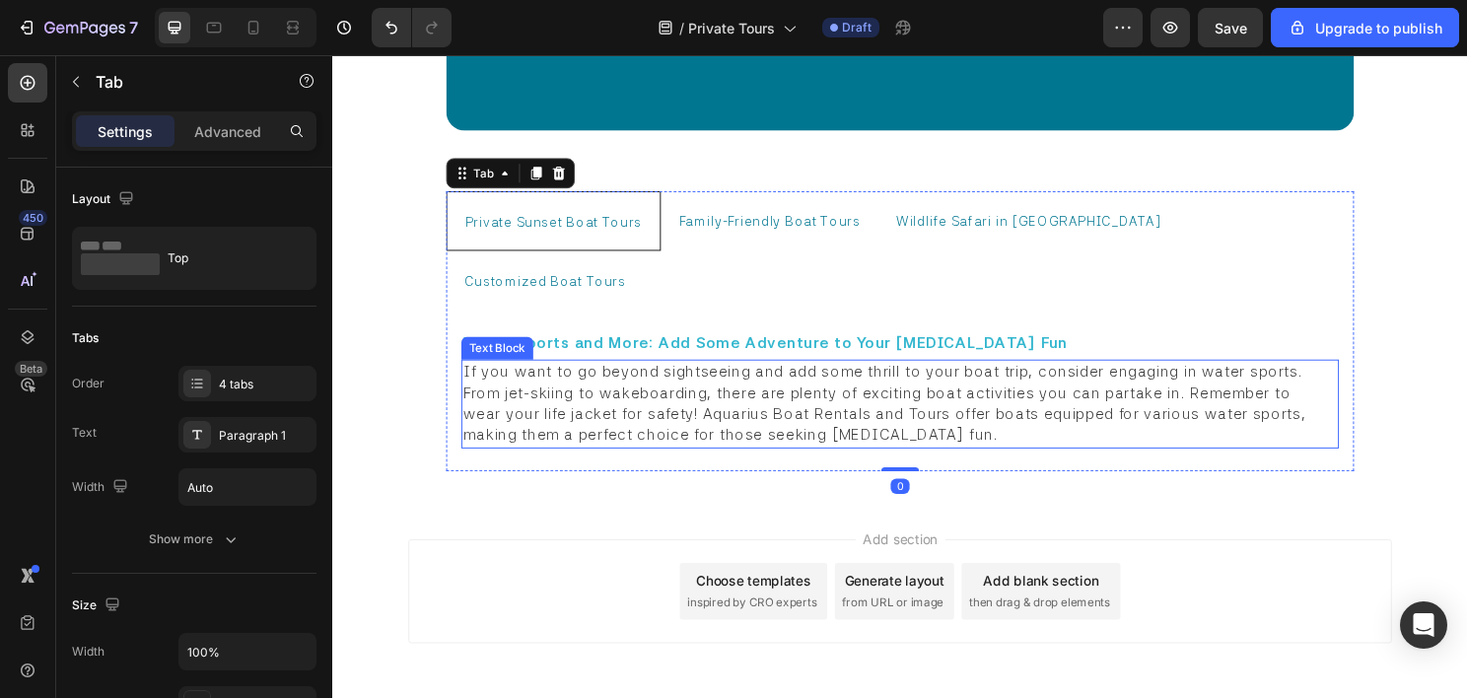
click at [598, 376] on span "If you want to go beyond sightseeing and add some thrill to your boat trip, con…" at bounding box center [909, 418] width 883 height 85
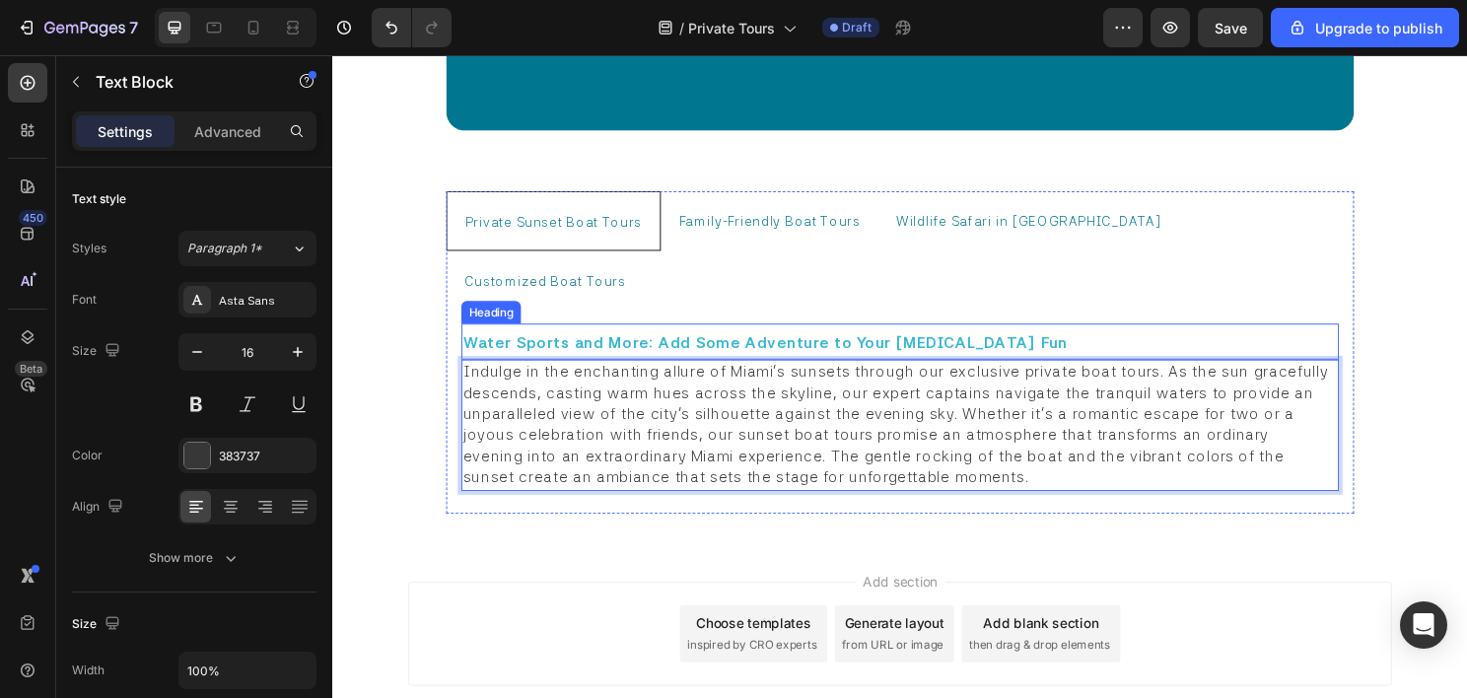
click at [707, 346] on strong "Water Sports and More: Add Some Adventure to Your Boating Fun" at bounding box center [783, 355] width 630 height 19
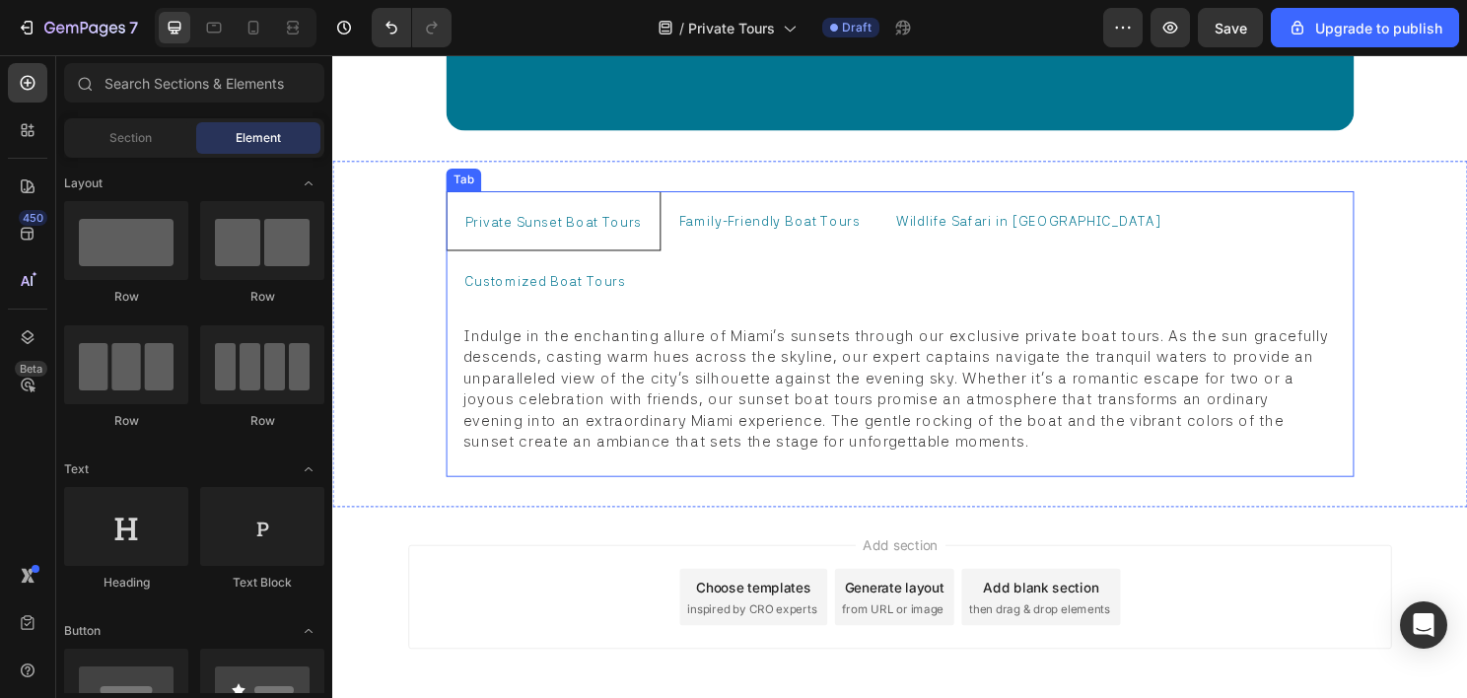
click at [742, 221] on span "Family-Friendly Boat Tours" at bounding box center [787, 229] width 189 height 16
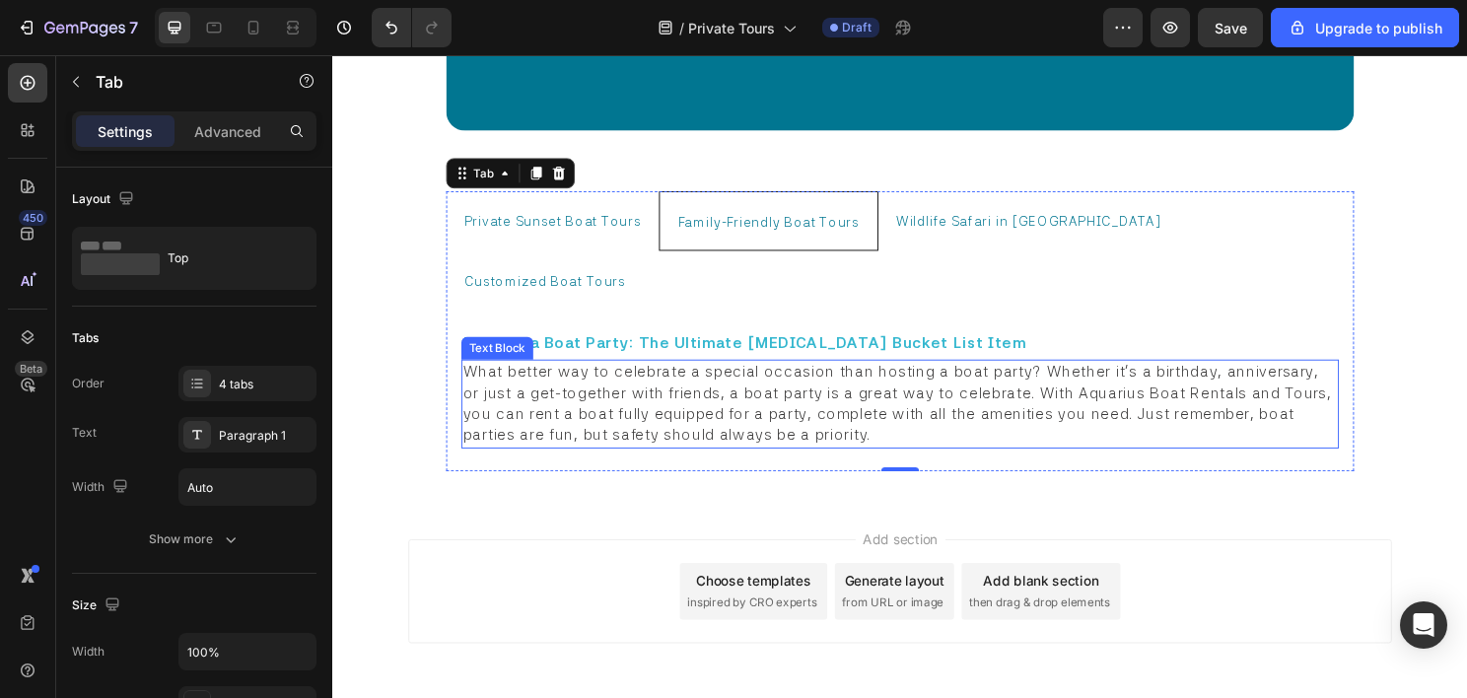
click at [617, 376] on span "What better way to celebrate a special occasion than hosting a boat party? Whet…" at bounding box center [923, 418] width 910 height 85
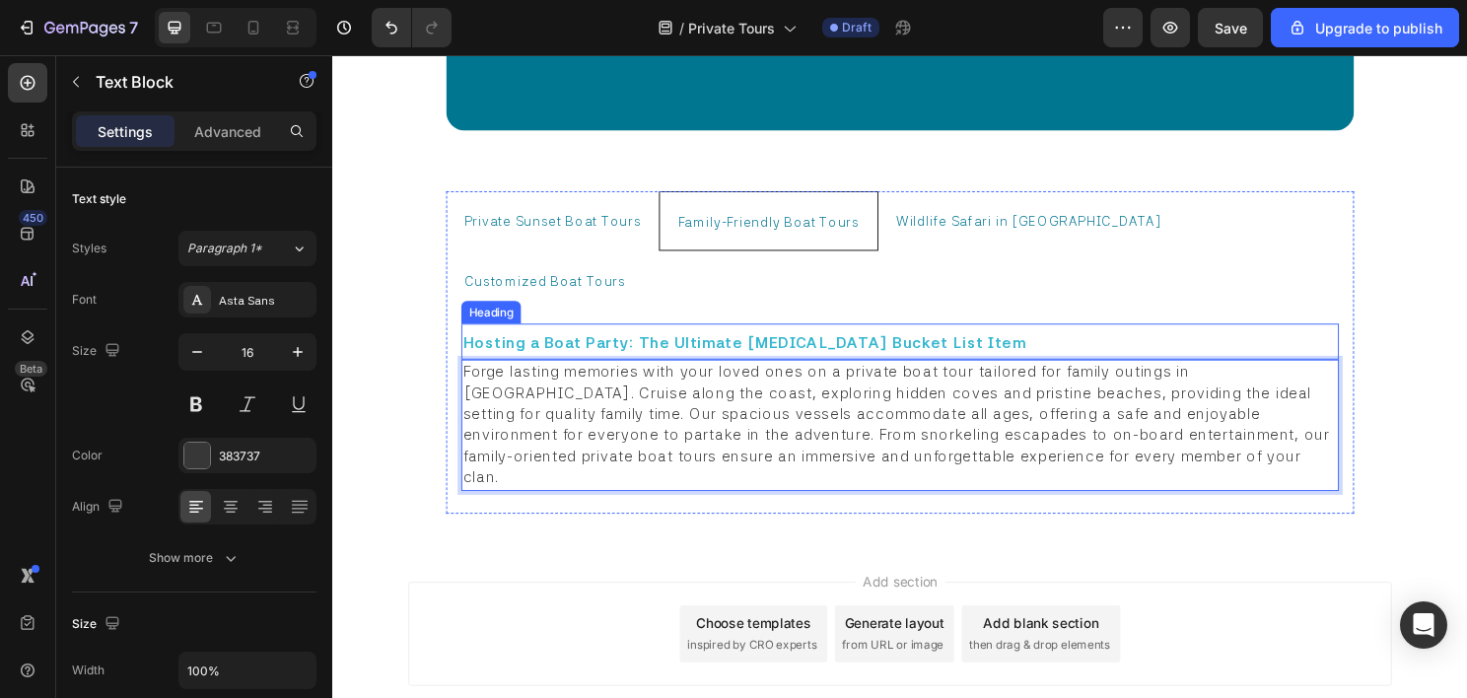
click at [634, 346] on strong "Hosting a Boat Party: The Ultimate Boating Bucket List Item" at bounding box center [761, 355] width 587 height 19
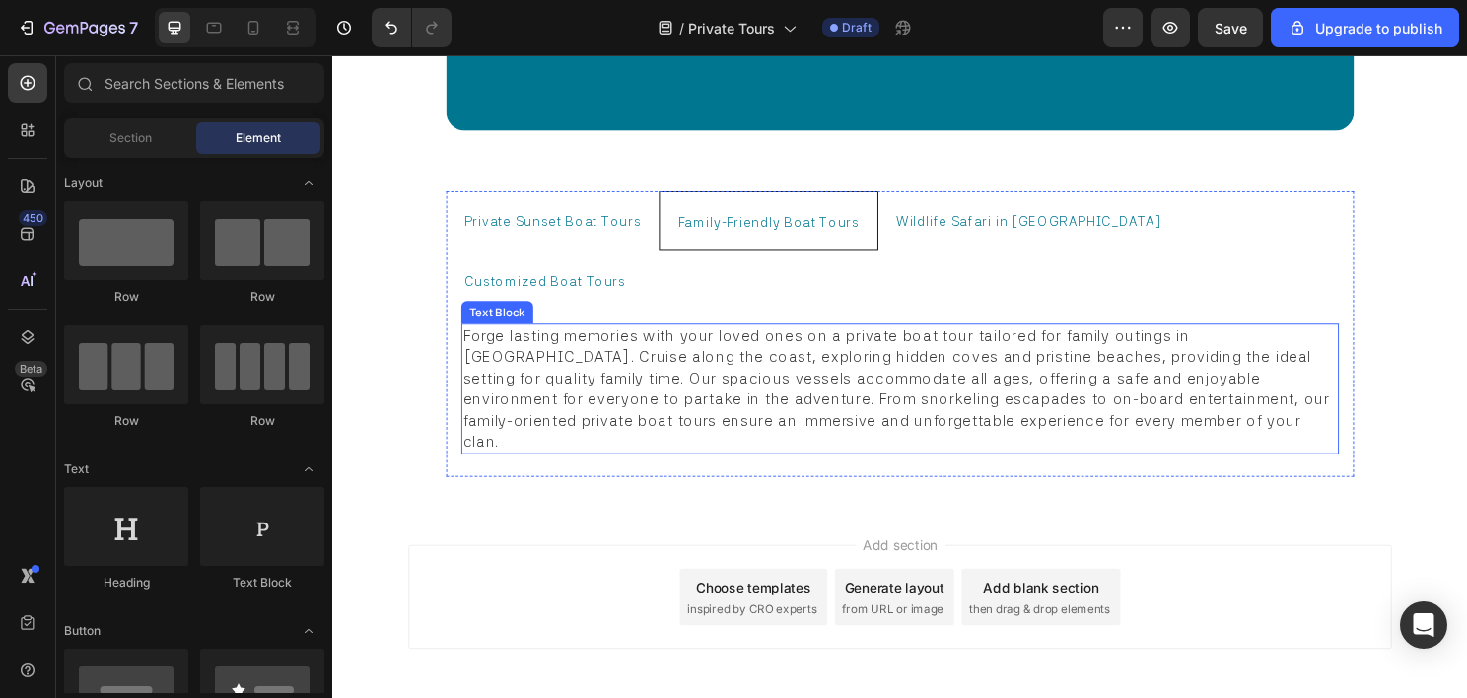
scroll to position [12478, 0]
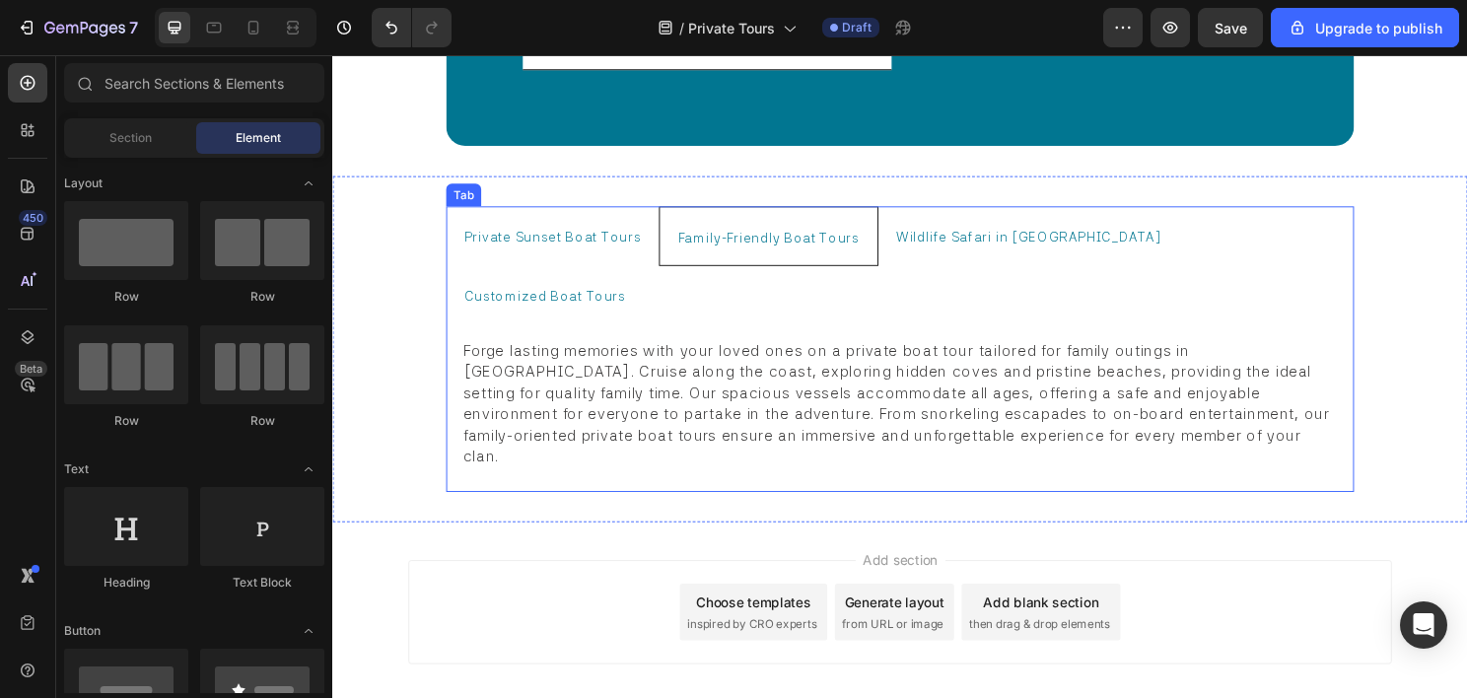
click at [935, 237] on span "Wildlife Safari in Miami" at bounding box center [1058, 245] width 277 height 16
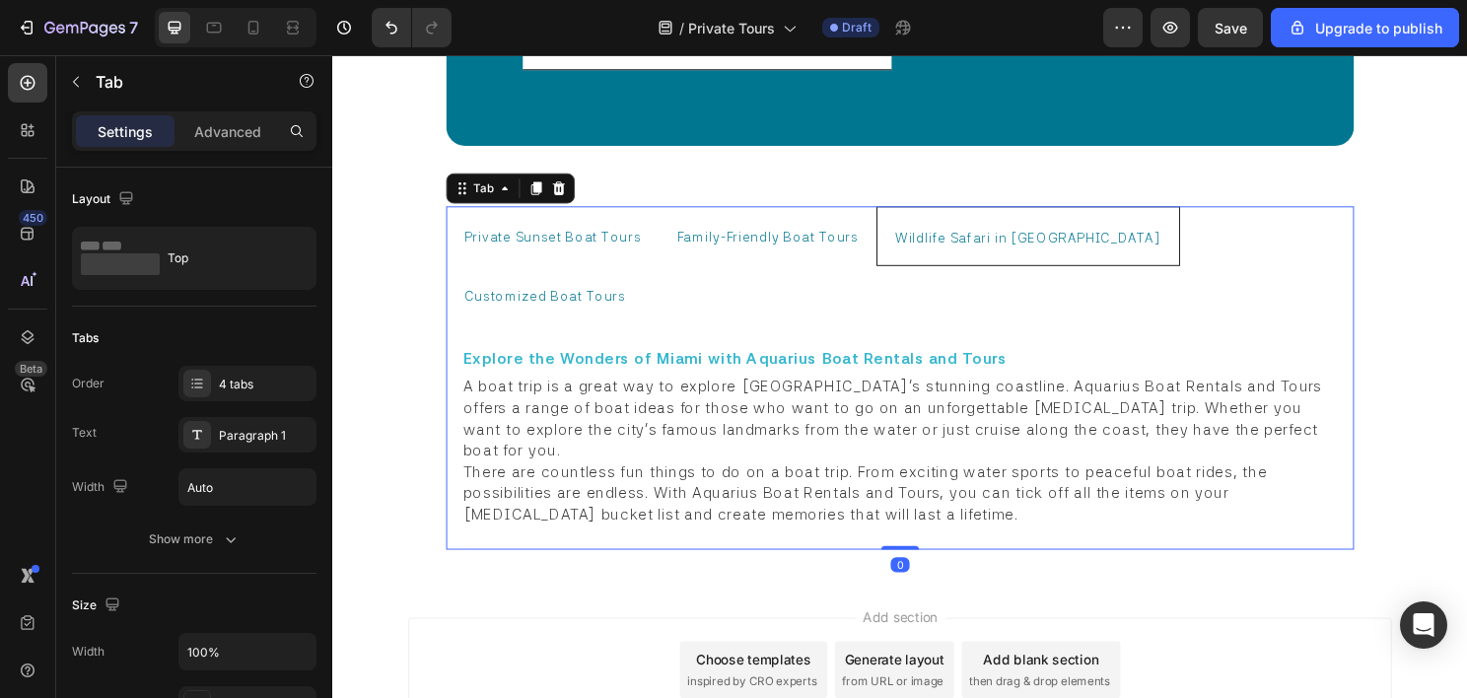
scroll to position [12494, 0]
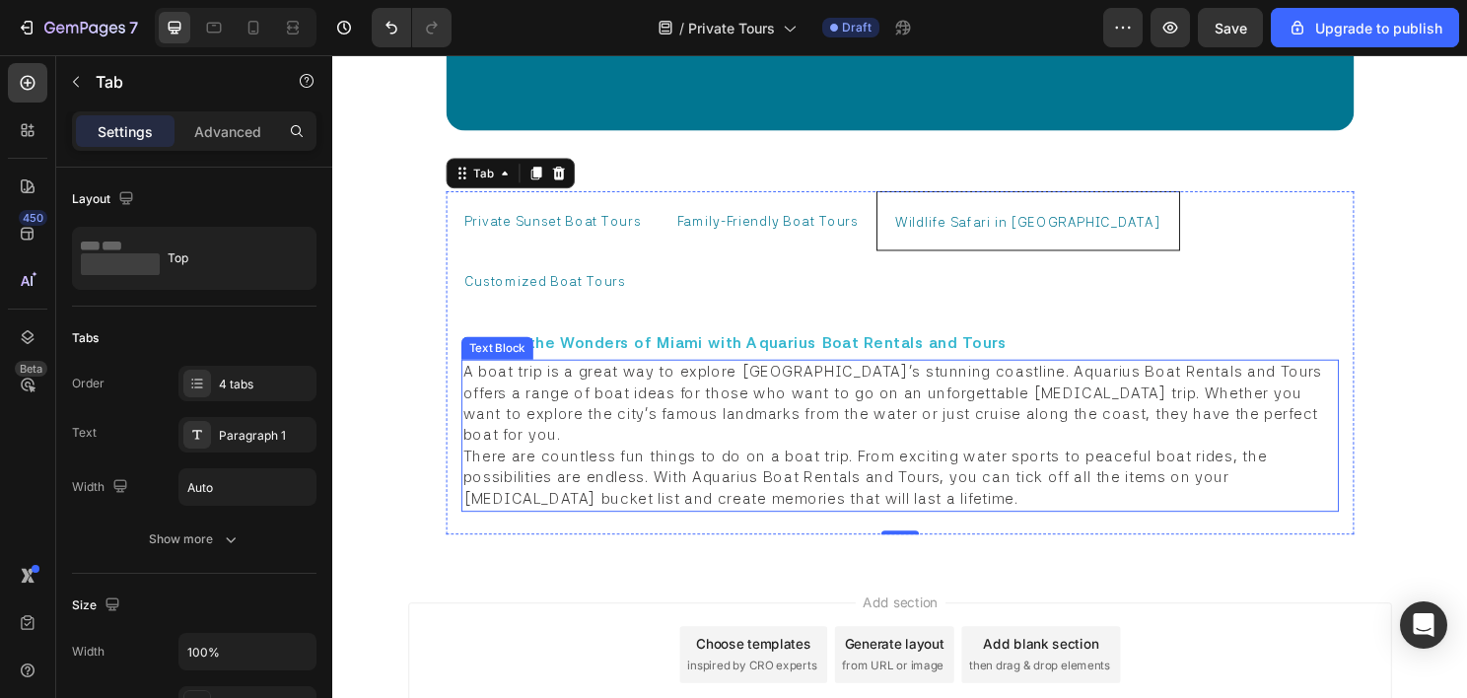
click at [679, 376] on span "A boat trip is a great way to explore Miami's stunning coastline. Aquarius Boat…" at bounding box center [918, 418] width 900 height 85
click at [681, 376] on span "A boat trip is a great way to explore Miami's stunning coastline. Aquarius Boat…" at bounding box center [918, 418] width 900 height 85
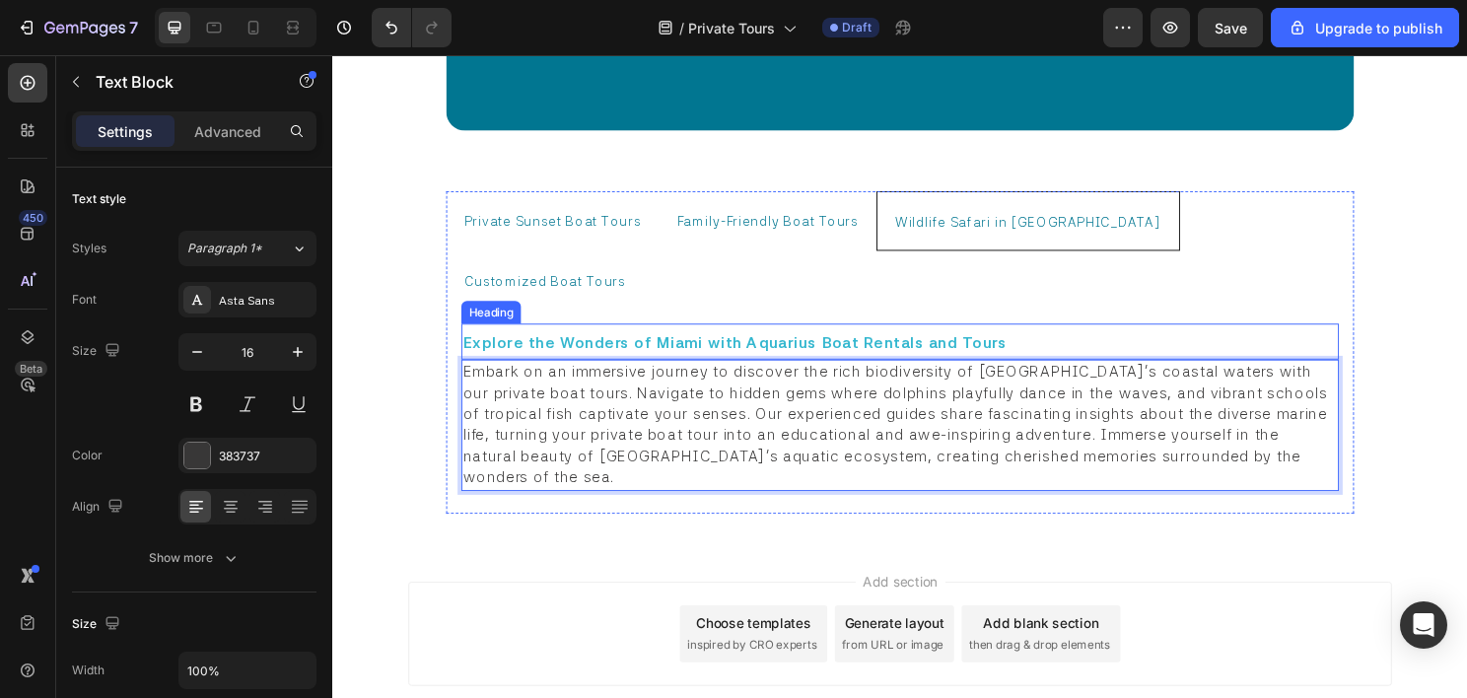
click at [677, 346] on strong "Explore the Wonders of Miami with Aquarius Boat Rentals and Tours" at bounding box center [751, 355] width 567 height 19
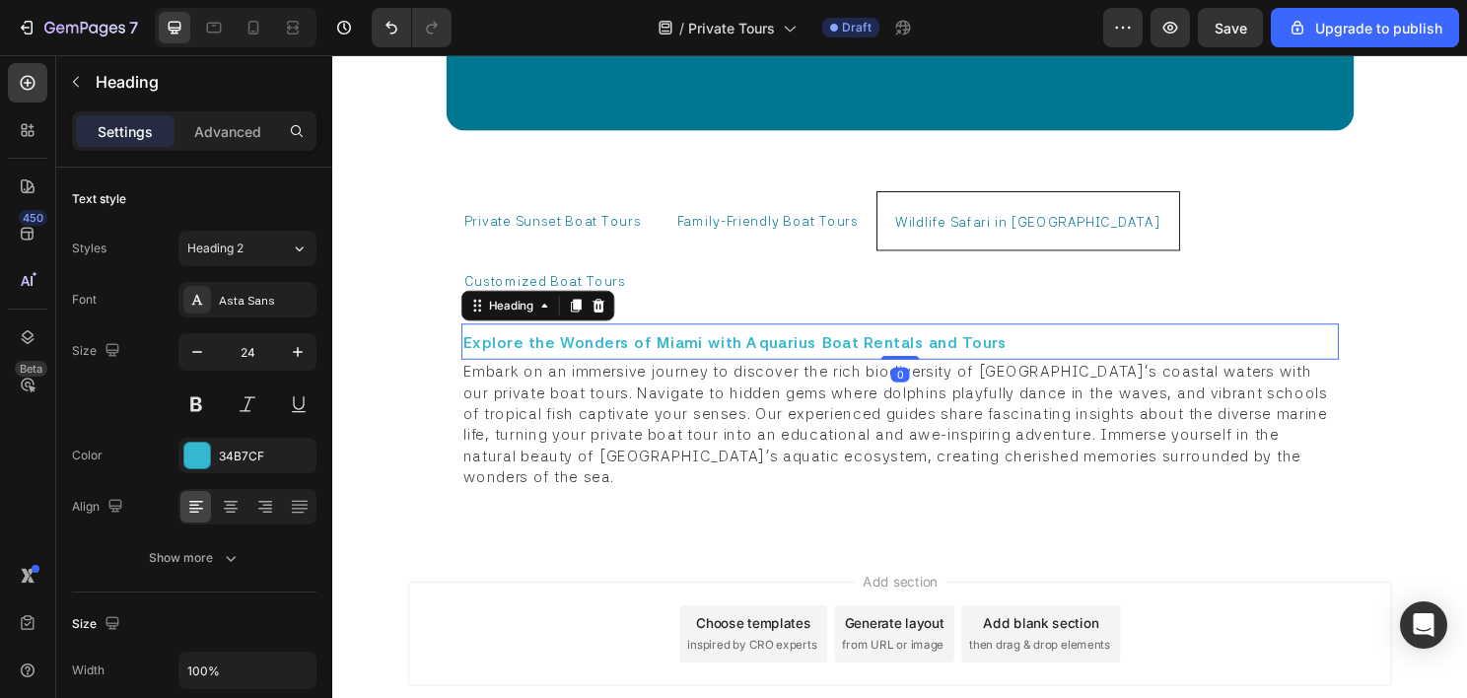
scroll to position [12478, 0]
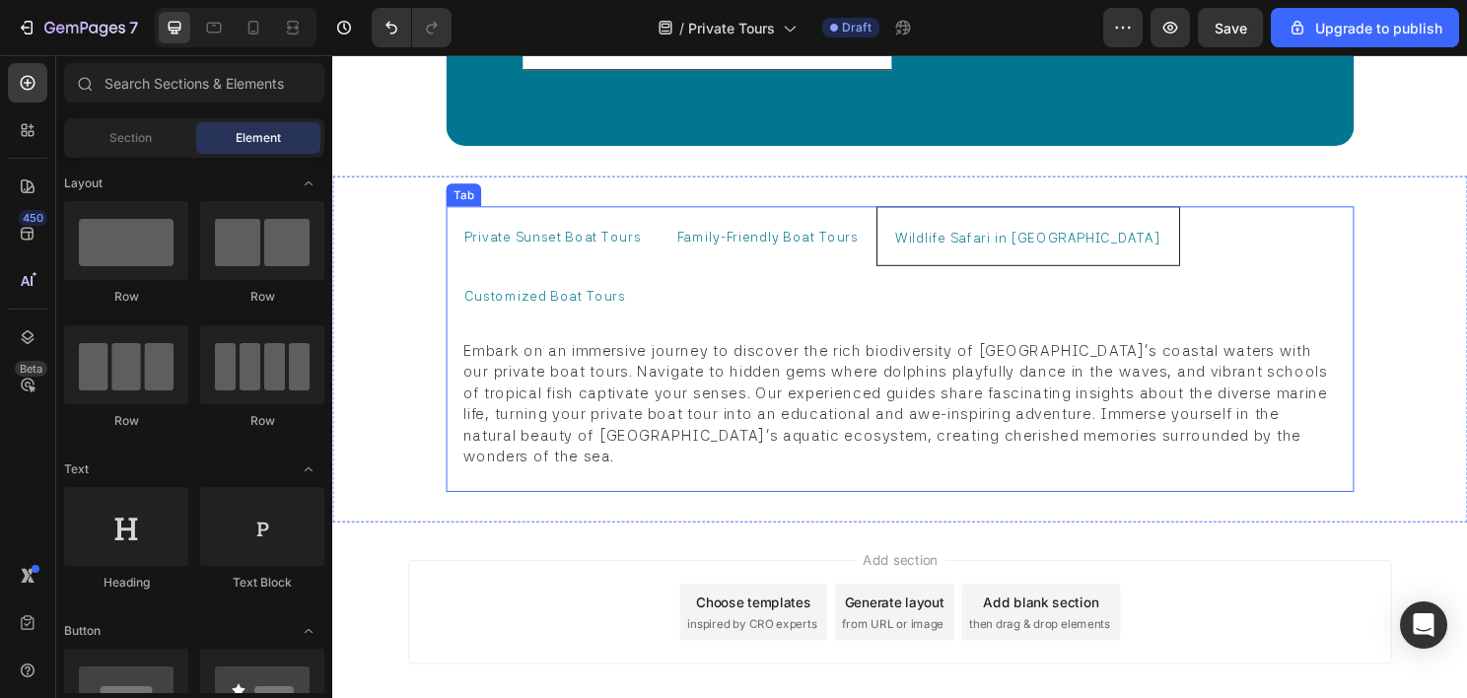
click at [638, 299] on span "Customized Boat Tours" at bounding box center [553, 307] width 169 height 16
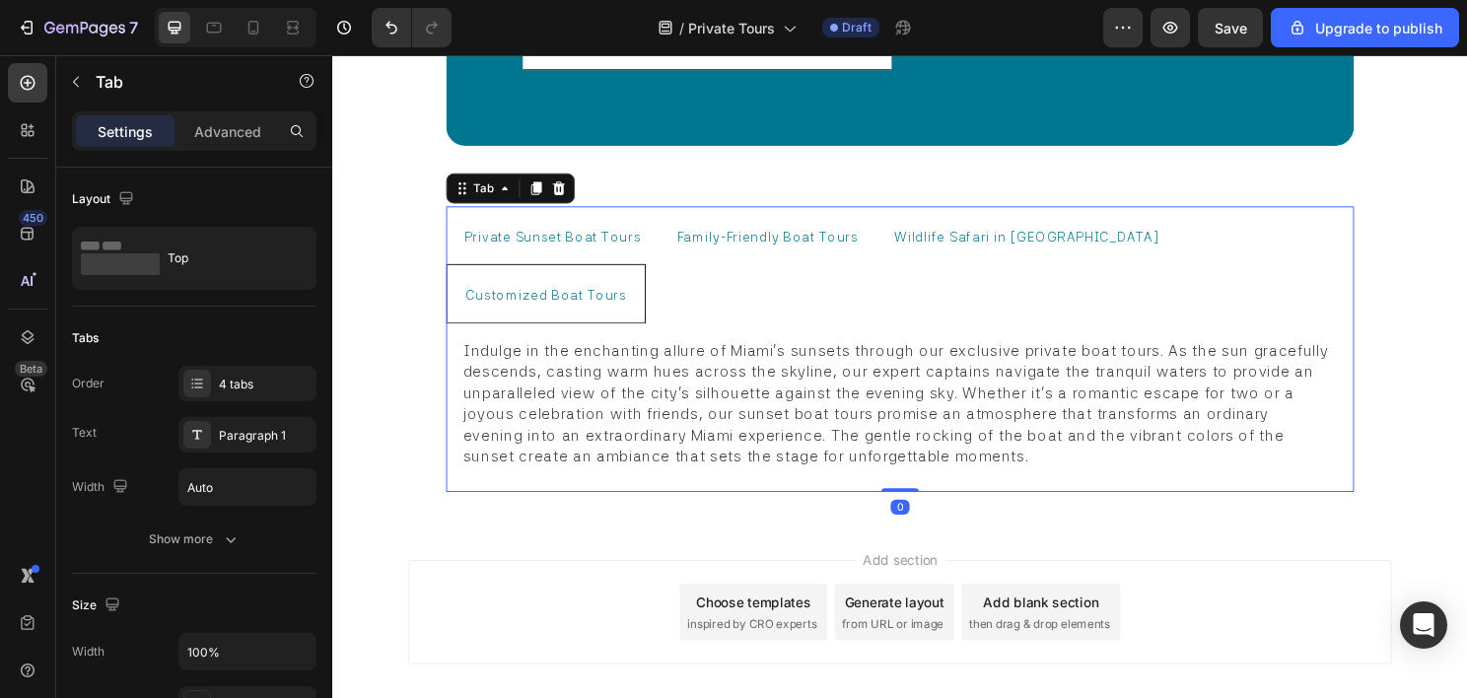
scroll to position [12494, 0]
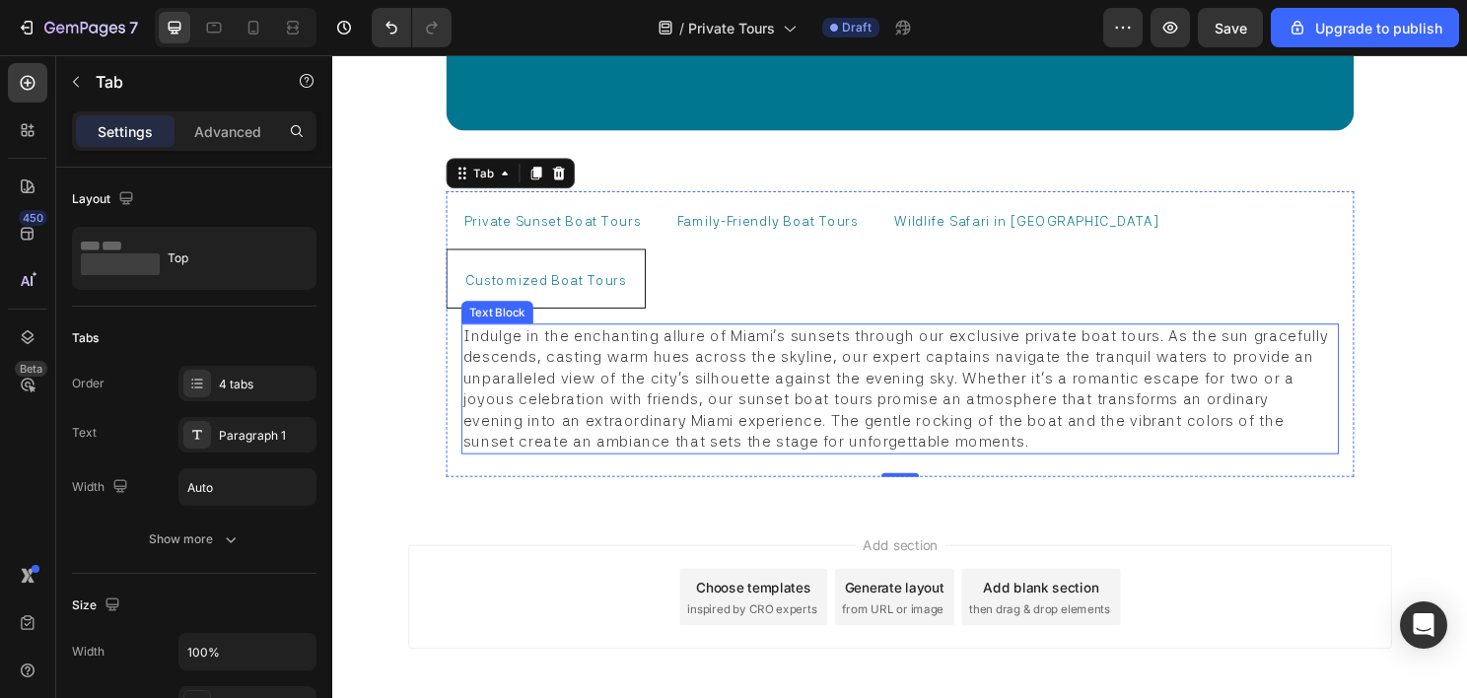
click at [638, 338] on span "Indulge in the enchanting allure of Miami's sunsets through our exclusive priva…" at bounding box center [921, 402] width 907 height 129
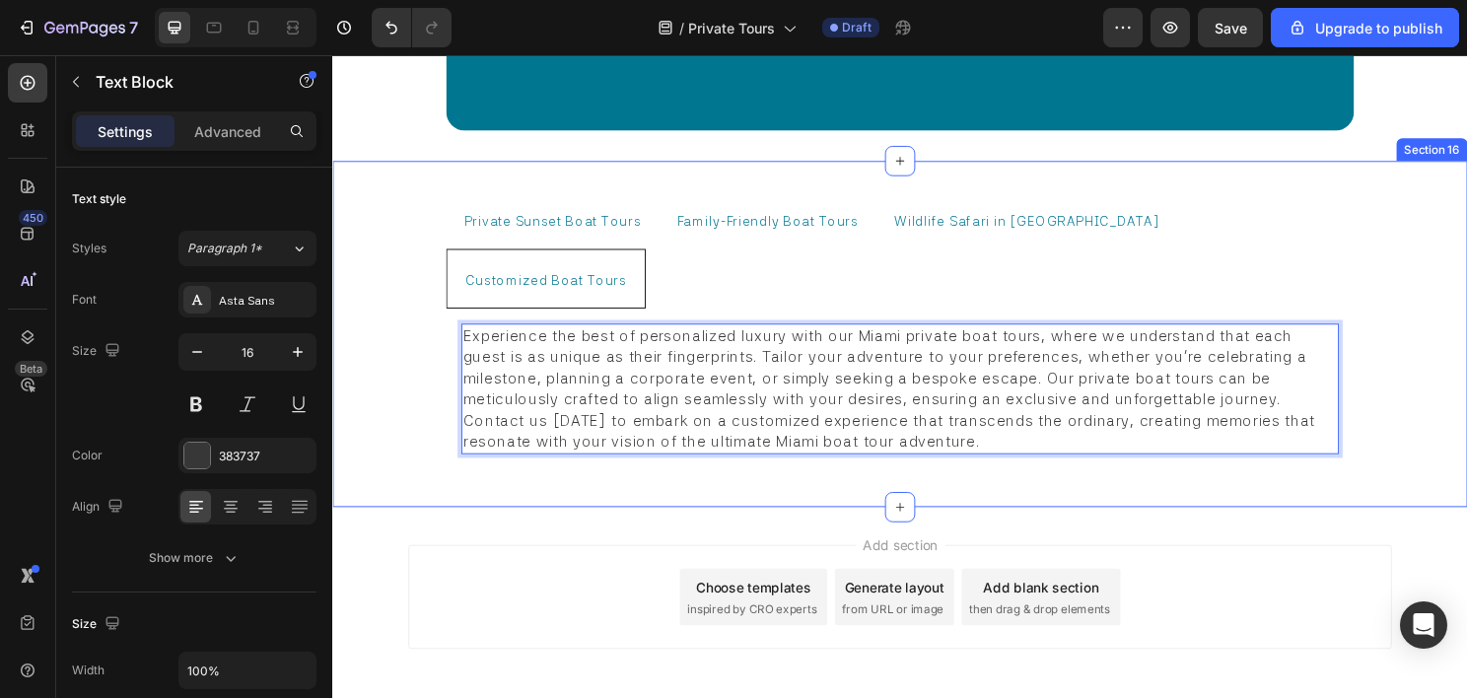
click at [435, 217] on div "Private Sunset Boat Tours Family-Friendly Boat Tours Wildlife Safari in Miami C…" at bounding box center [923, 346] width 1183 height 361
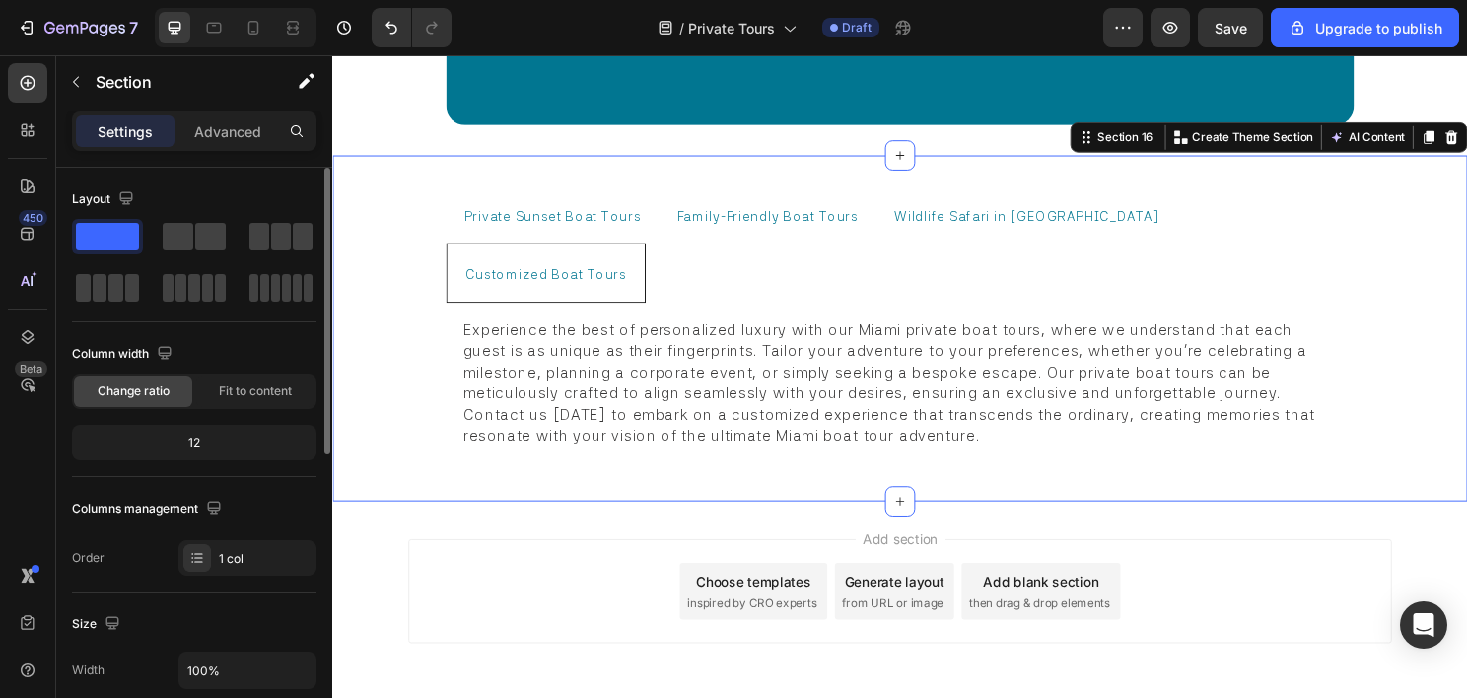
scroll to position [197, 0]
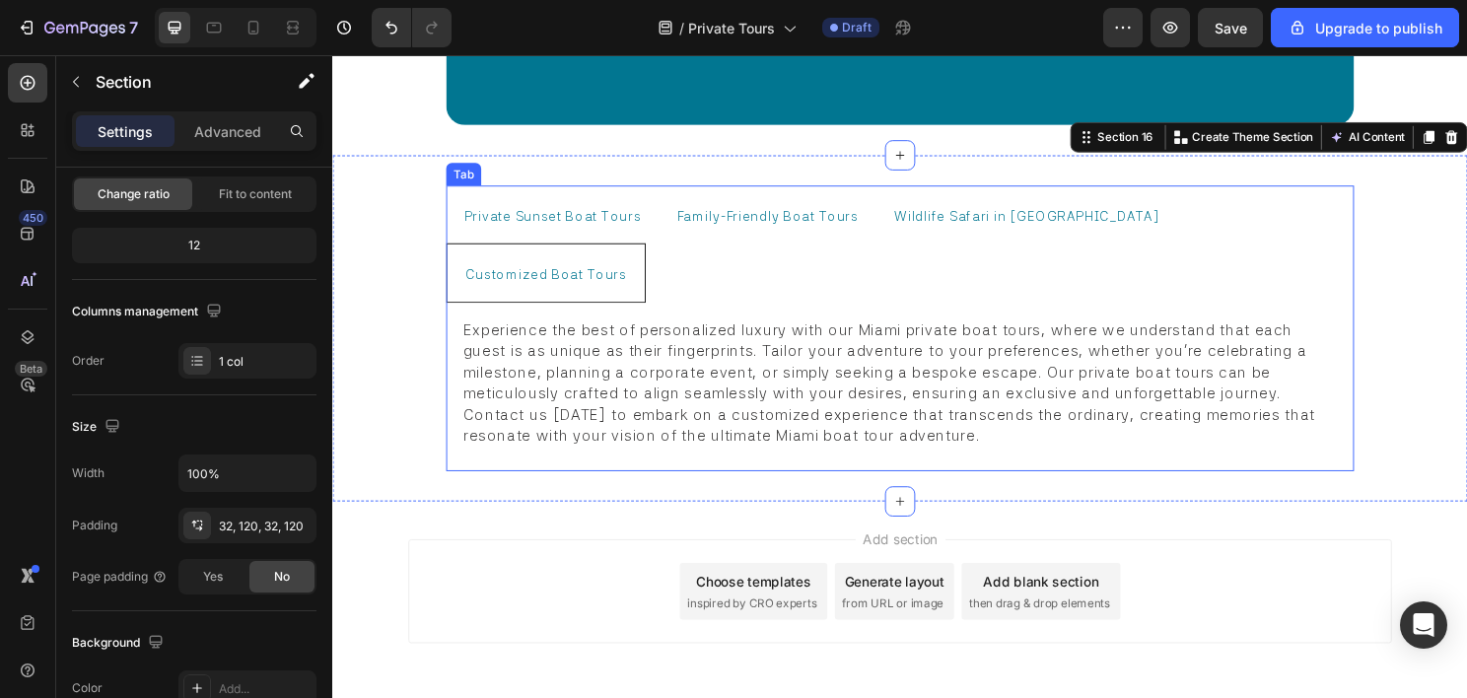
click at [581, 222] on p "Private Sunset Boat Tours" at bounding box center [561, 221] width 184 height 38
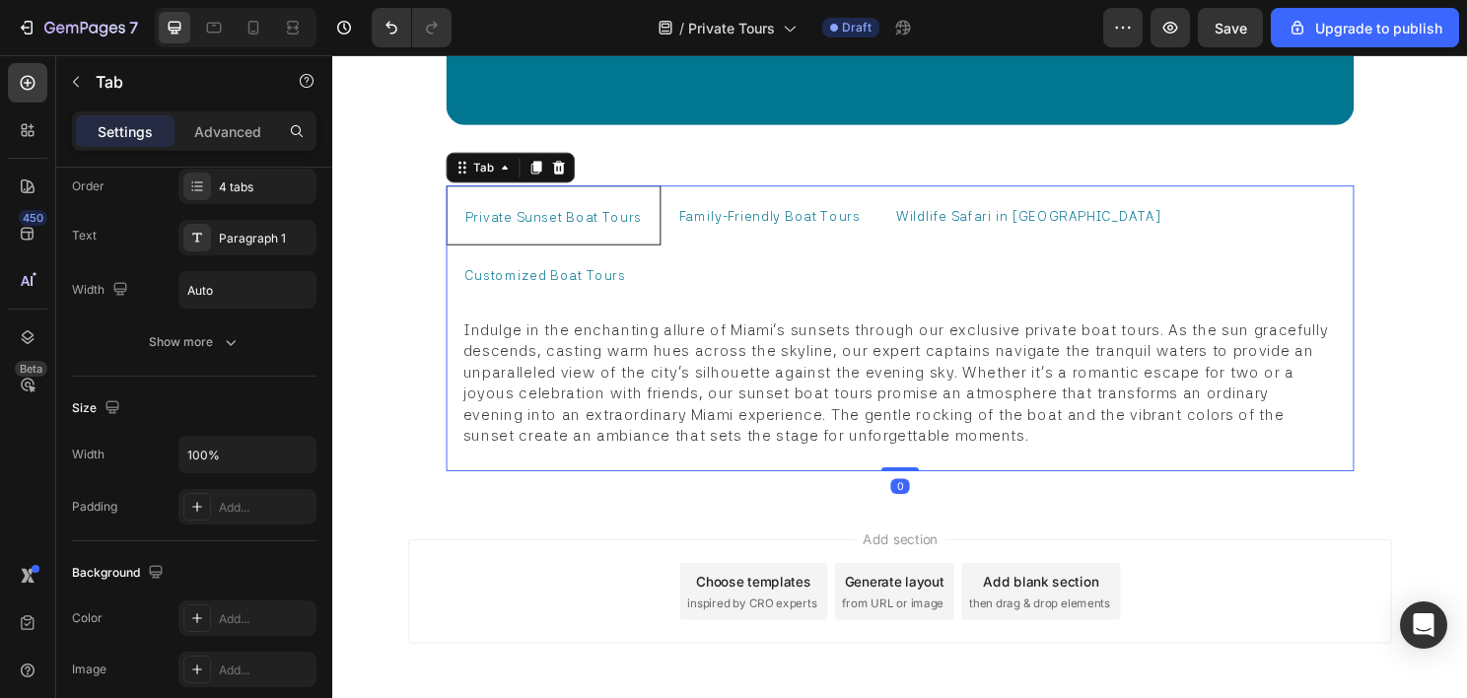
scroll to position [0, 0]
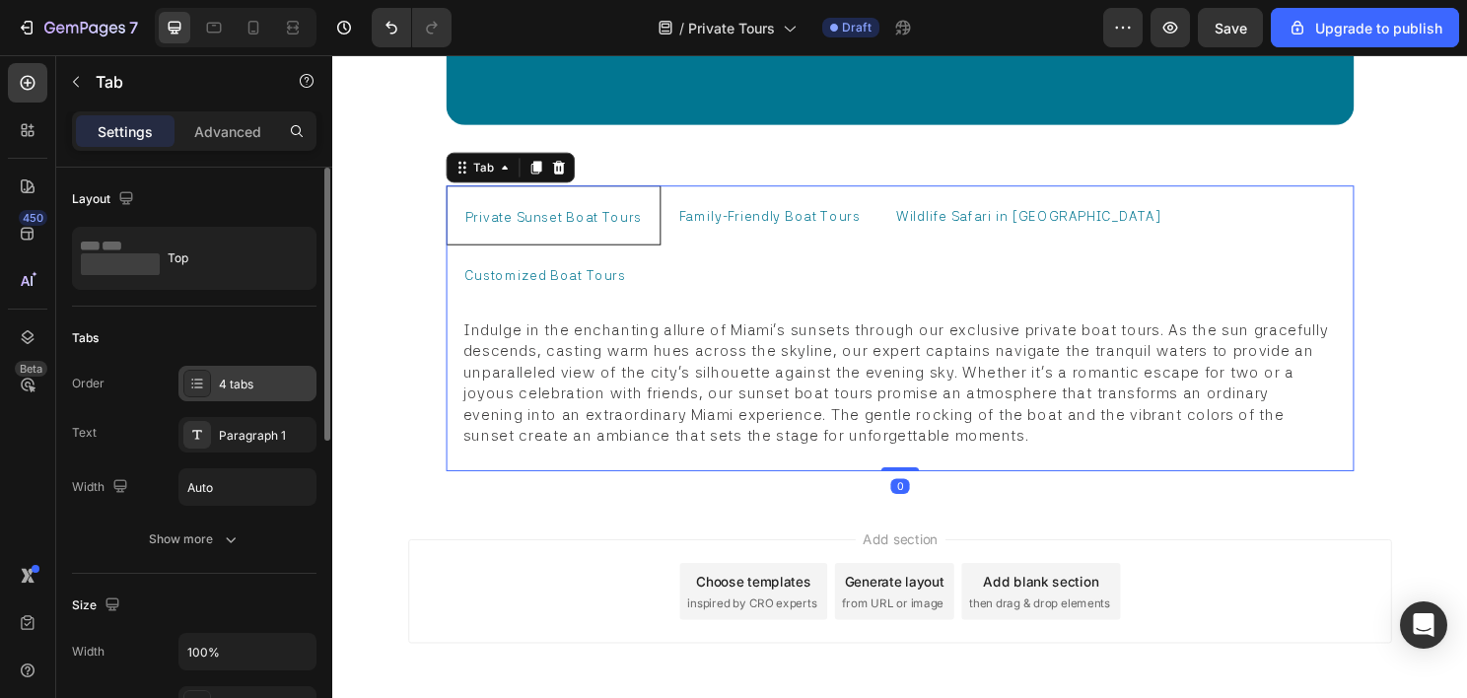
click at [239, 386] on div "4 tabs" at bounding box center [265, 385] width 93 height 18
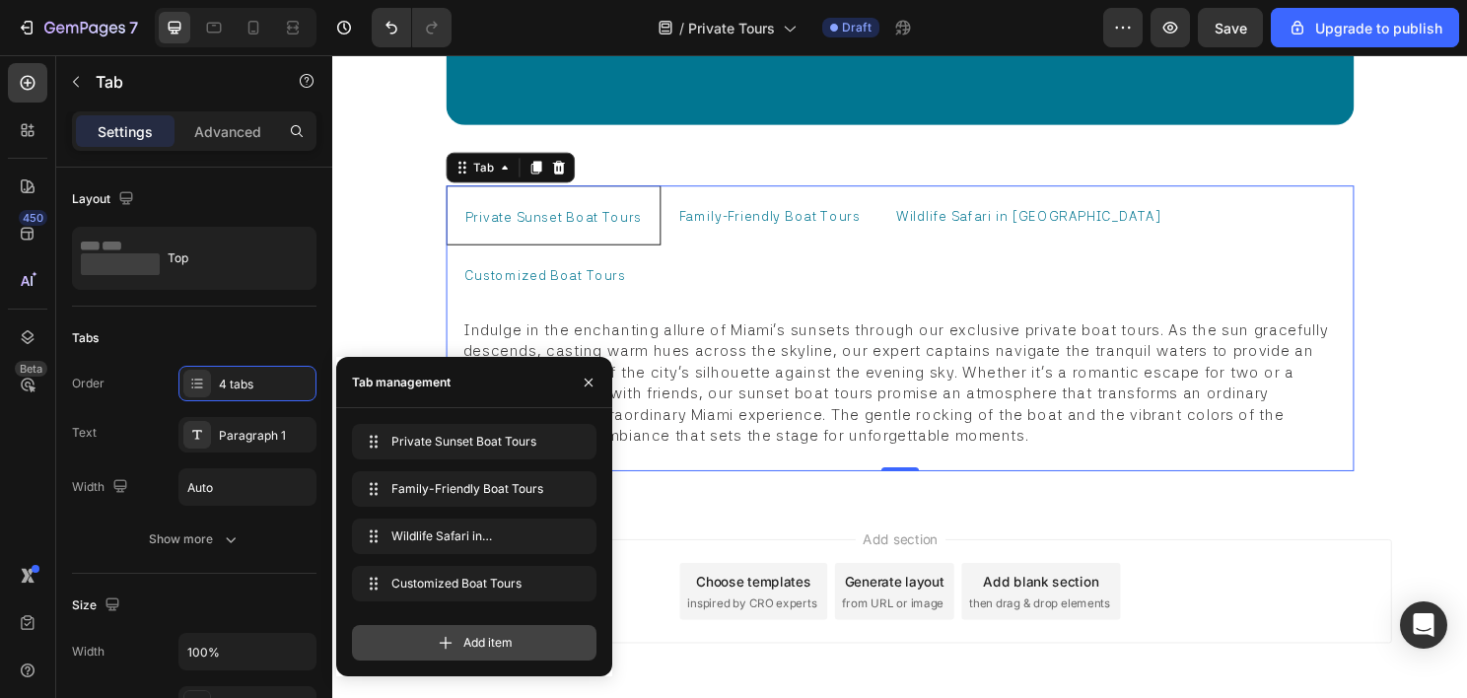
click at [481, 639] on span "Add item" at bounding box center [487, 643] width 49 height 18
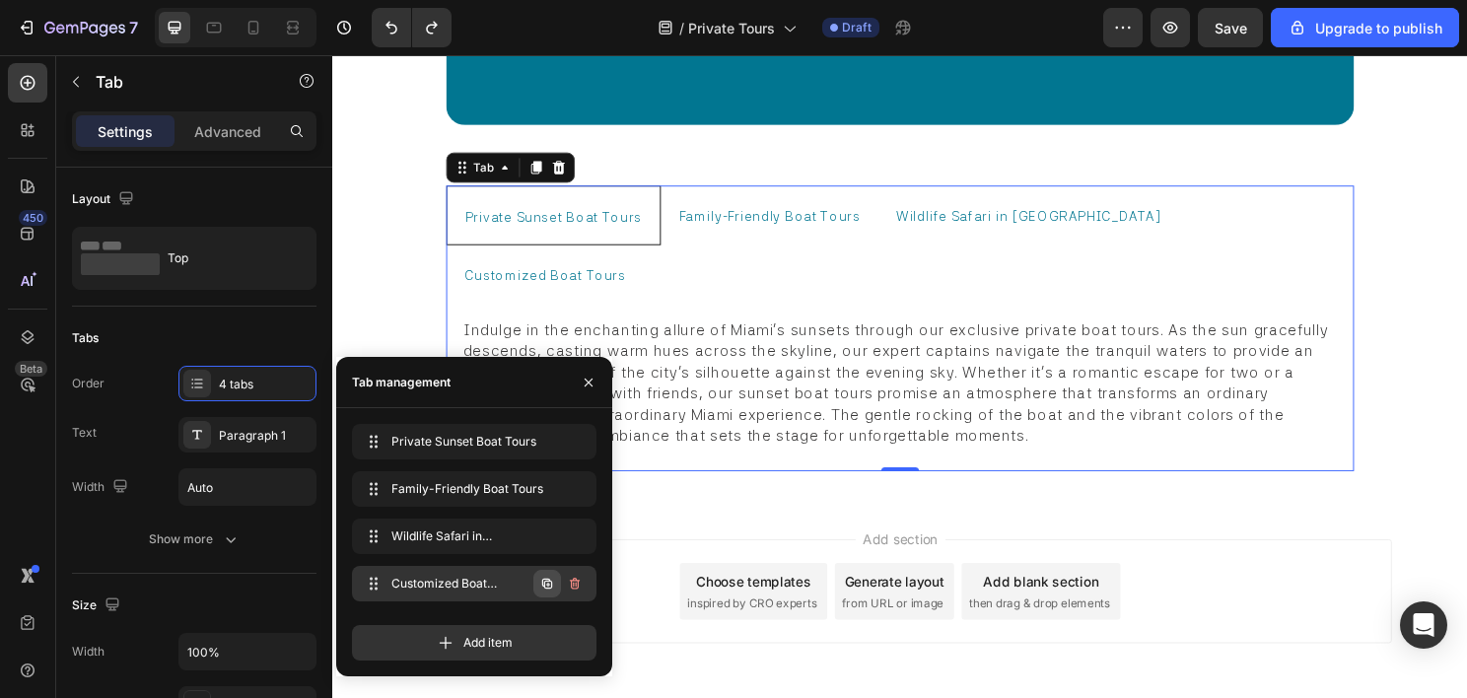
click at [548, 576] on icon "button" at bounding box center [547, 584] width 16 height 16
click at [503, 578] on div "Customized Boat Tours Customized Boat Tours" at bounding box center [447, 584] width 174 height 28
click at [544, 583] on icon "button" at bounding box center [547, 584] width 10 height 10
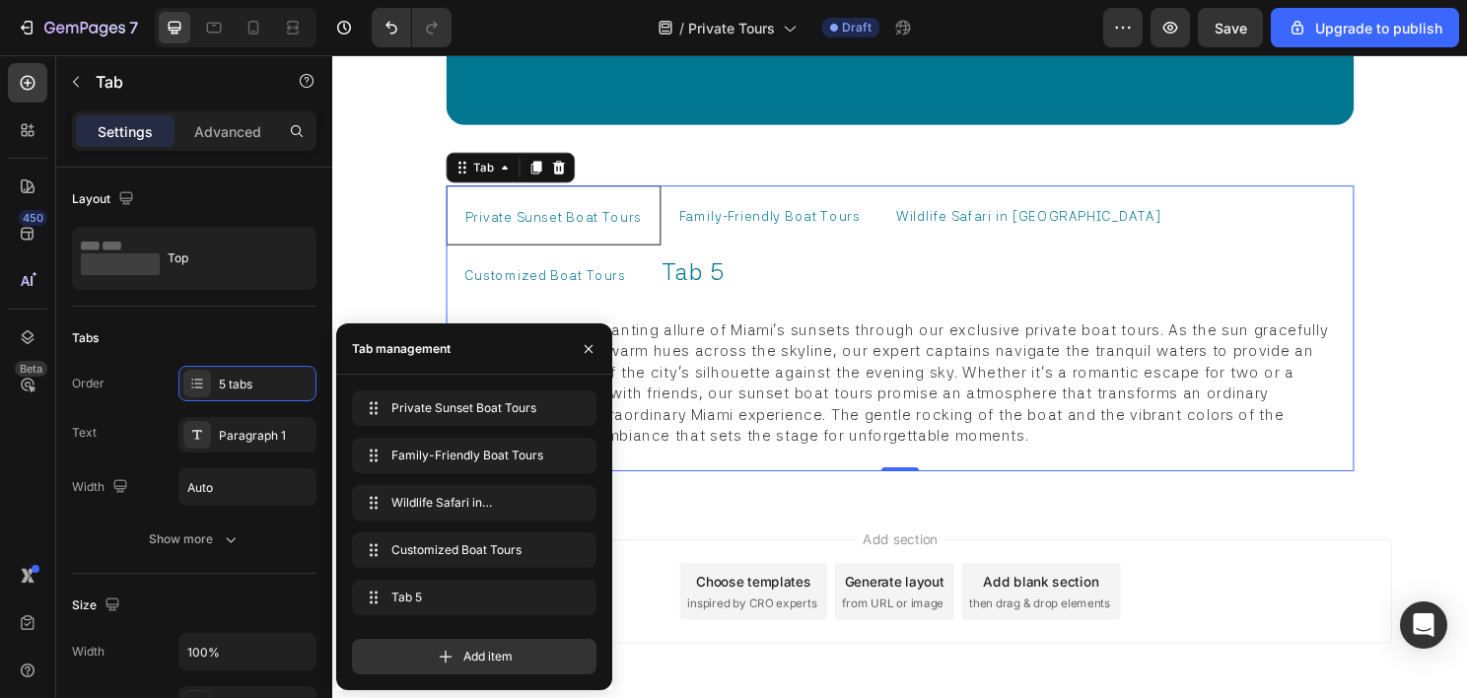
click at [672, 276] on div "Tab 5" at bounding box center [708, 281] width 72 height 40
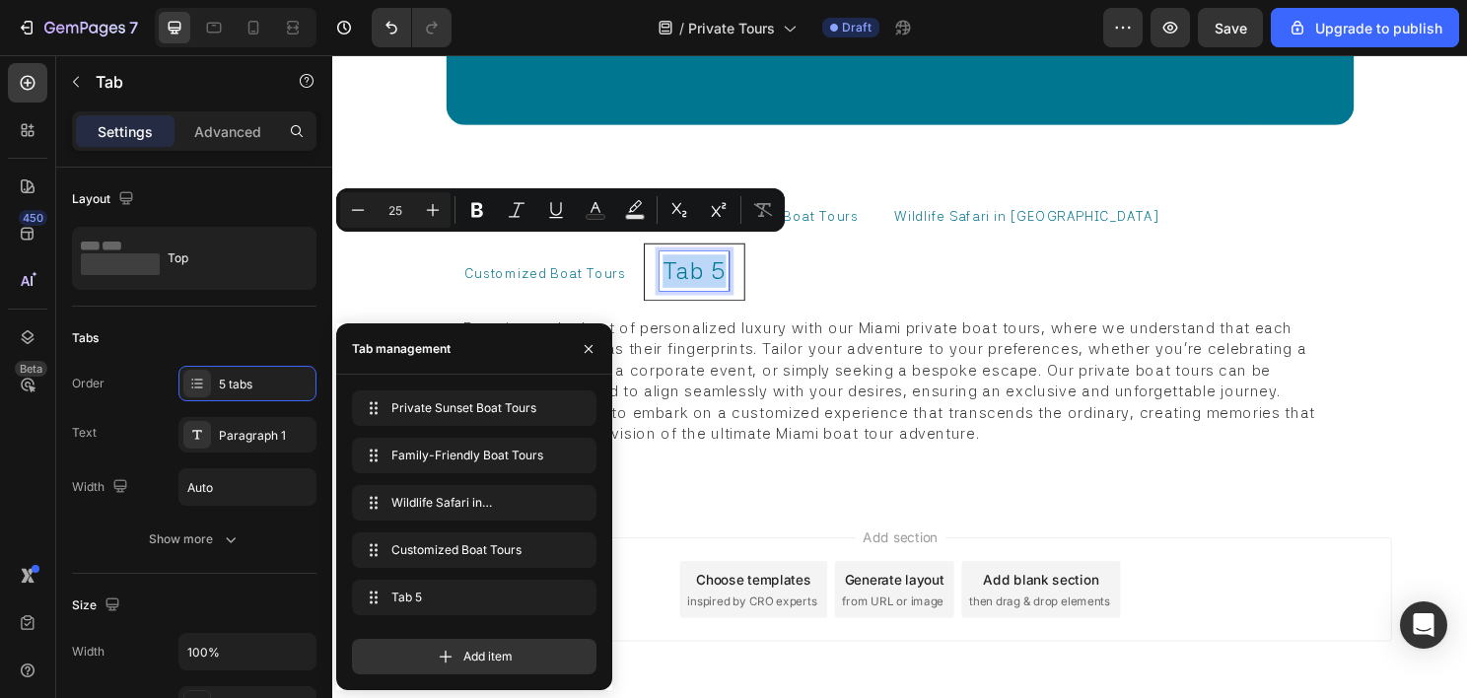
click at [638, 275] on span "Customized Boat Tours" at bounding box center [553, 283] width 169 height 16
type input "14"
click at [639, 276] on span "Customized Boat Tours" at bounding box center [554, 284] width 169 height 16
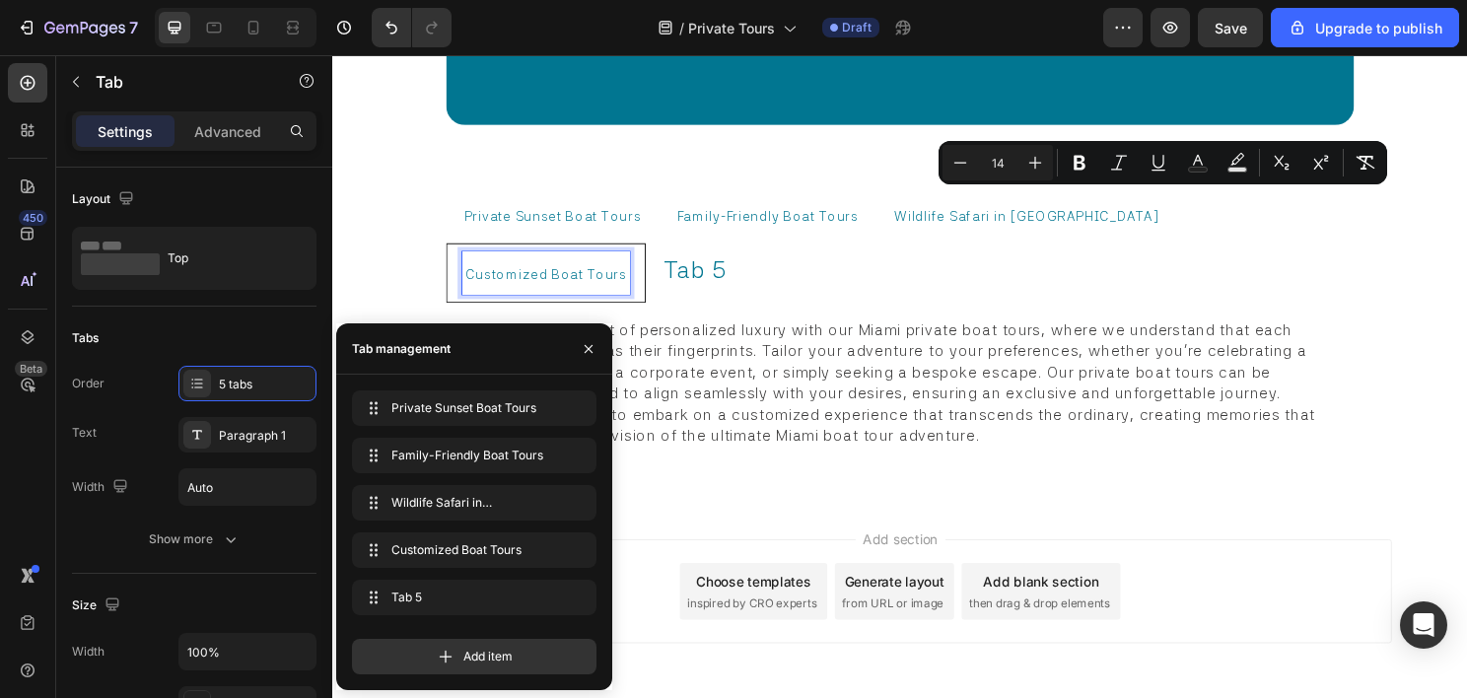
click at [677, 263] on p "Tab 5" at bounding box center [710, 279] width 66 height 35
click at [676, 263] on p "Tab 5" at bounding box center [709, 280] width 66 height 35
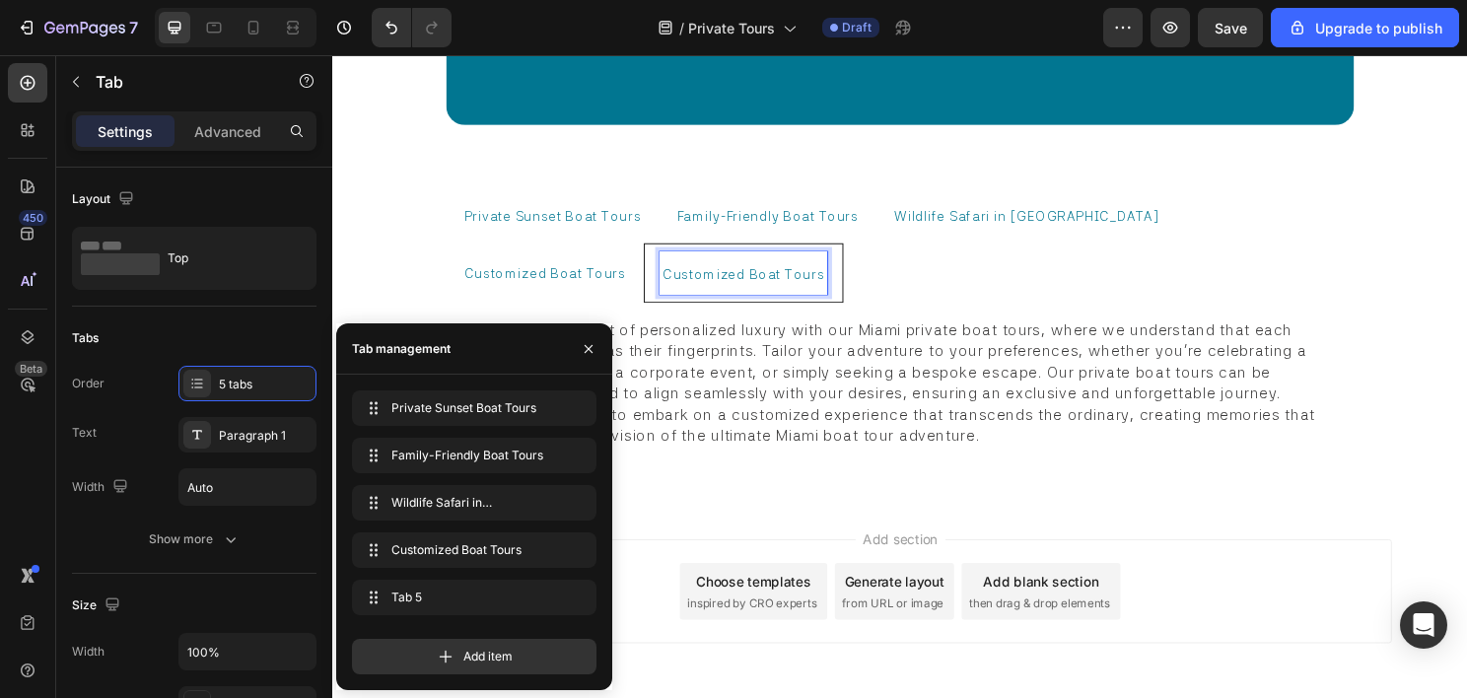
click at [716, 274] on ul "Private Sunset Boat Tours Family-Friendly Boat Tours Wildlife Safari in Miami C…" at bounding box center [924, 252] width 946 height 122
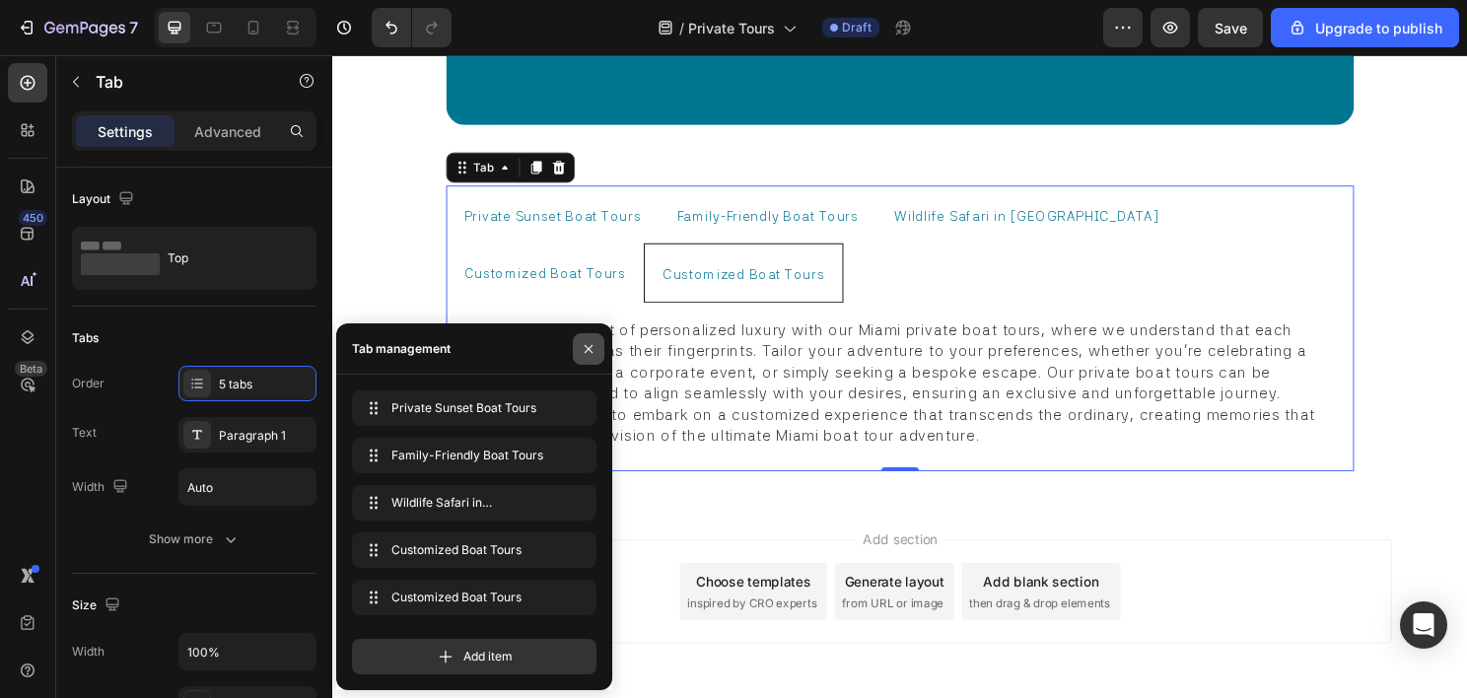
click at [595, 352] on icon "button" at bounding box center [589, 349] width 16 height 16
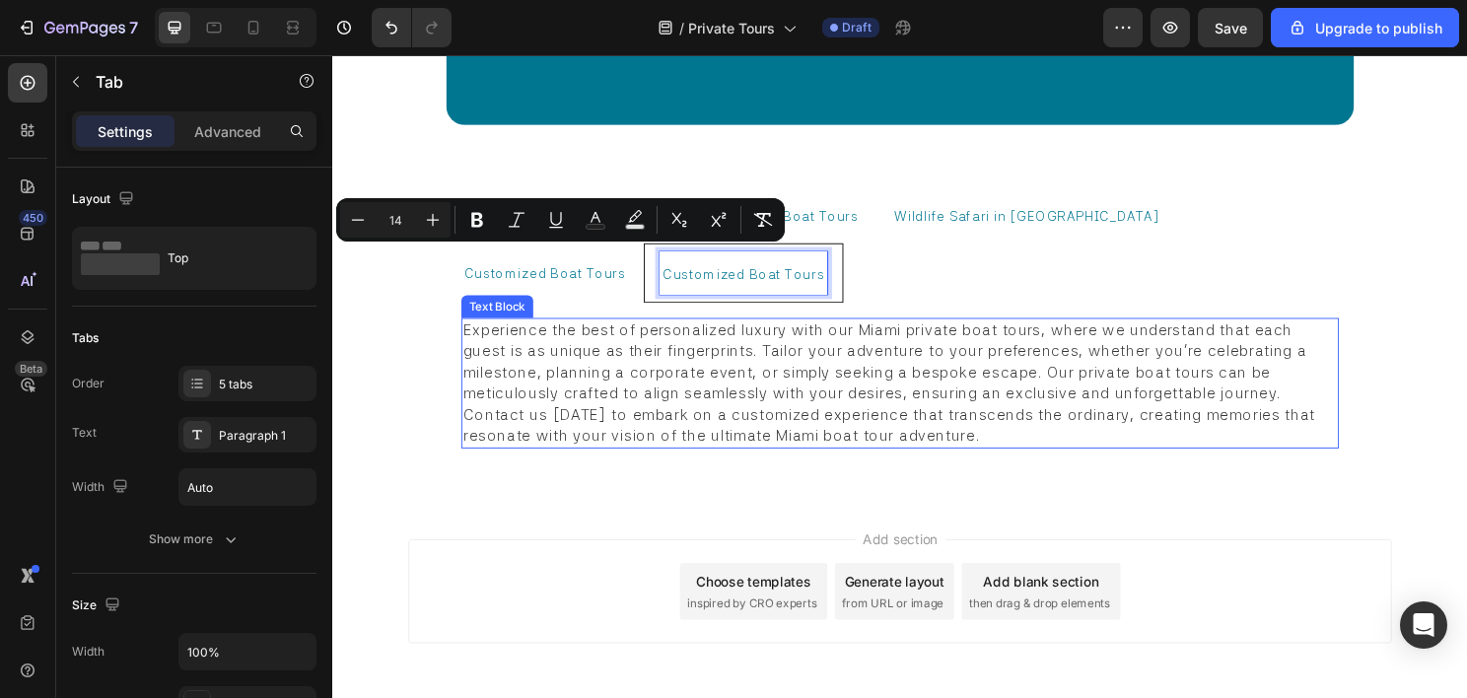
click at [558, 360] on span "Experience the best of personalized luxury with our Miami private boat tours, w…" at bounding box center [914, 396] width 893 height 129
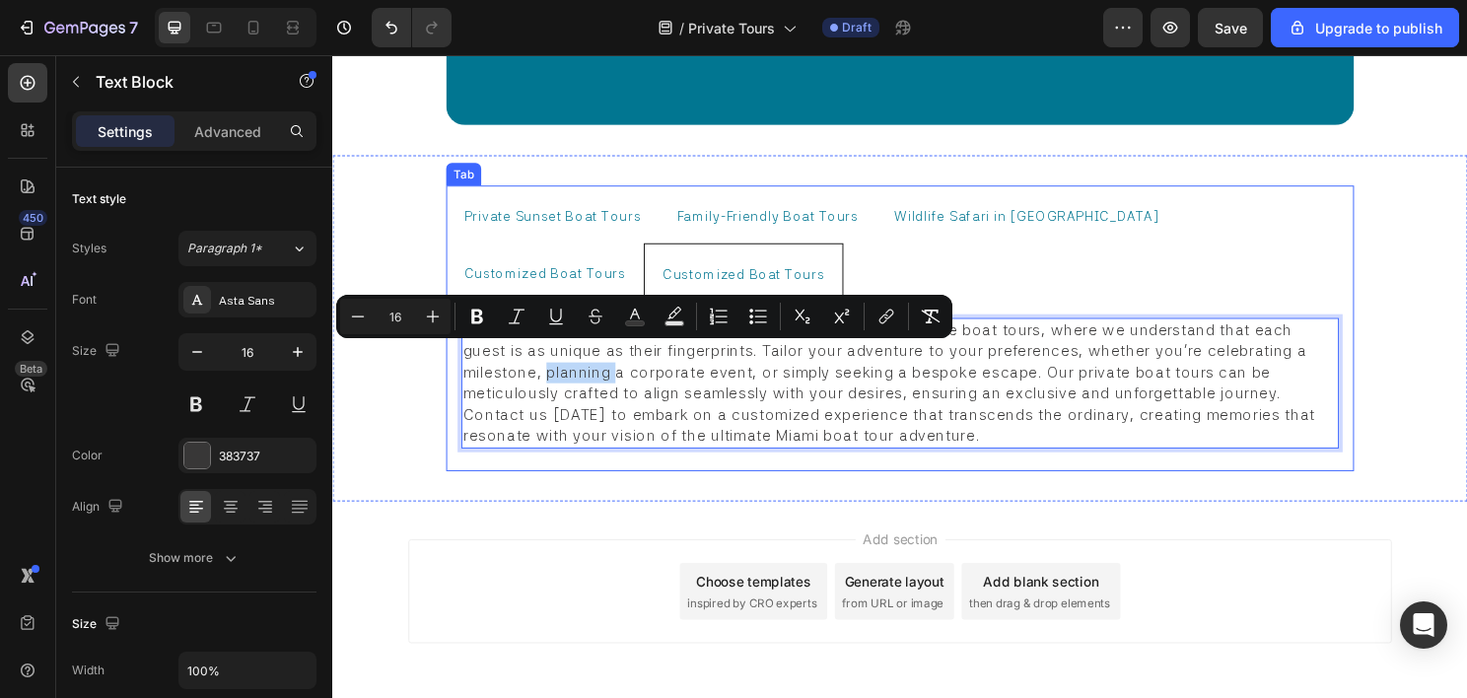
click at [676, 276] on span "Customized Boat Tours" at bounding box center [760, 284] width 169 height 16
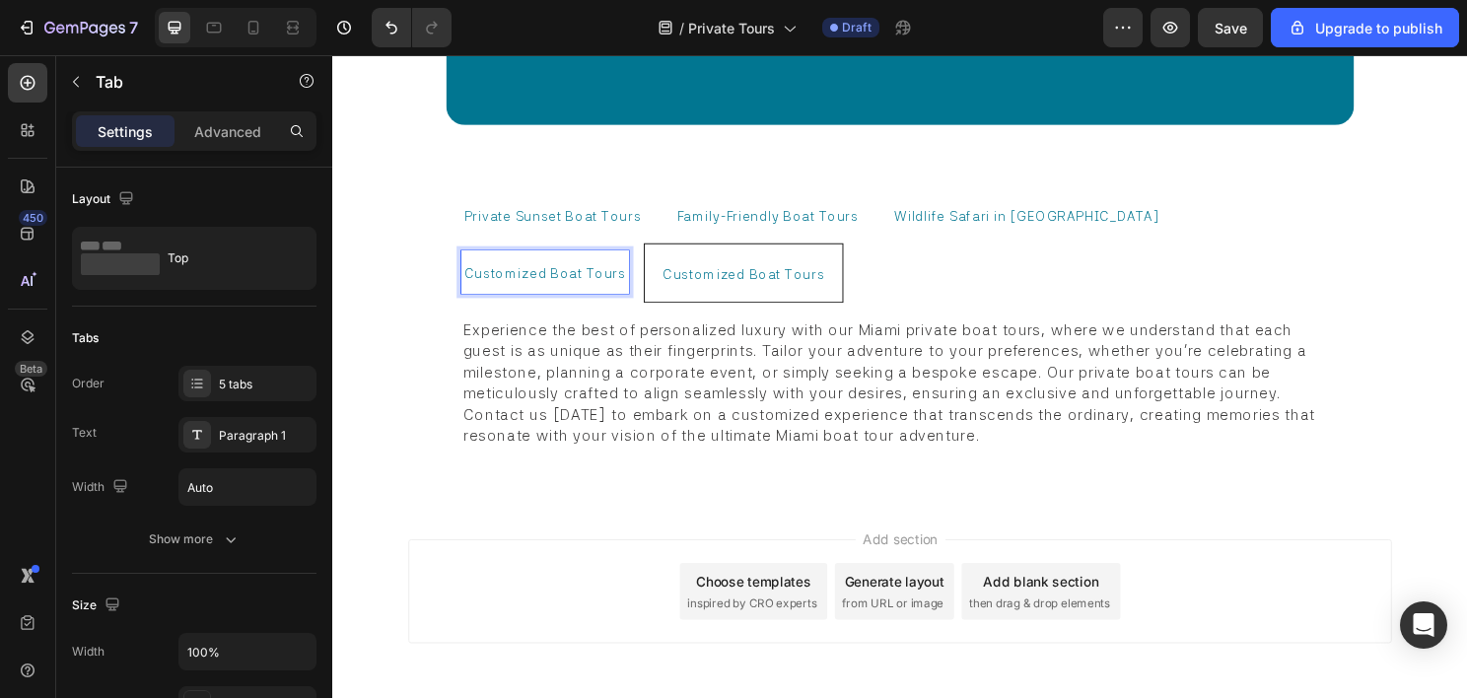
click at [966, 215] on span "Wildlife Safari in Miami" at bounding box center [1056, 223] width 277 height 16
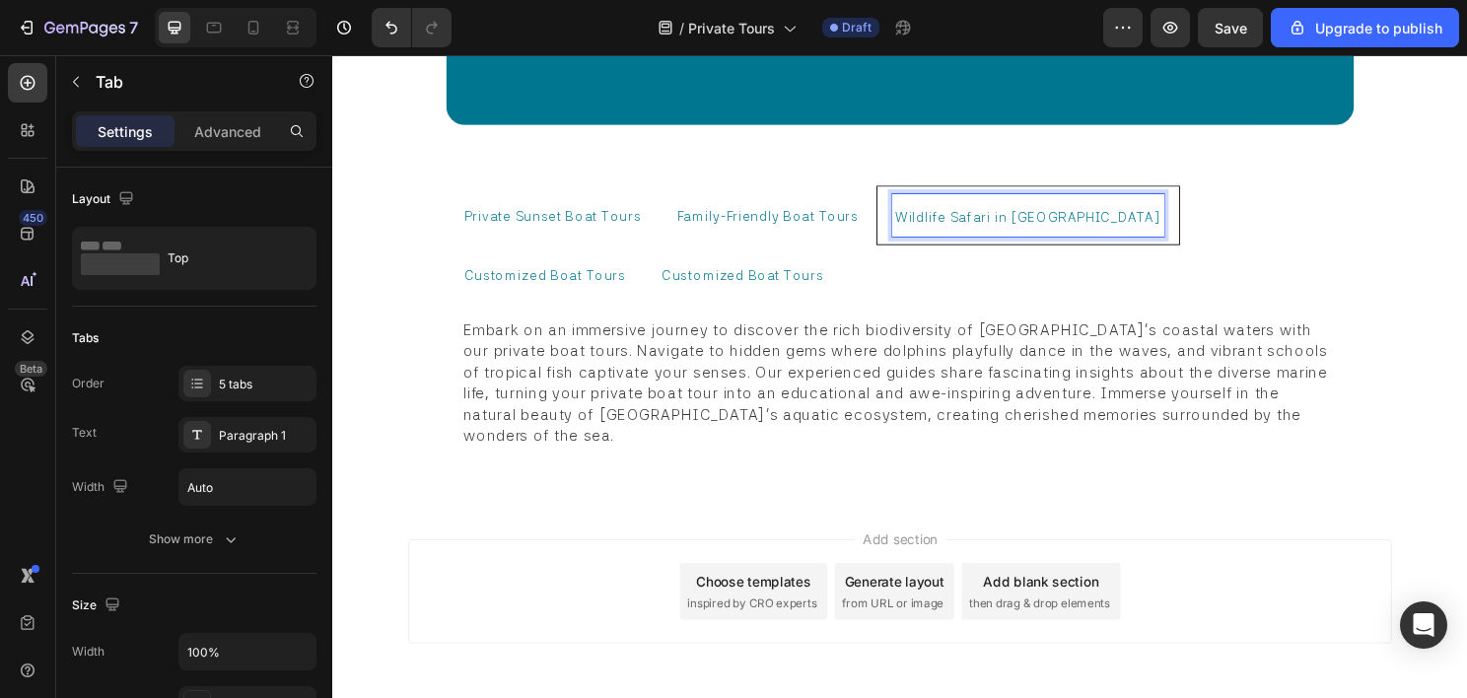
click at [638, 277] on span "Customized Boat Tours" at bounding box center [553, 285] width 169 height 16
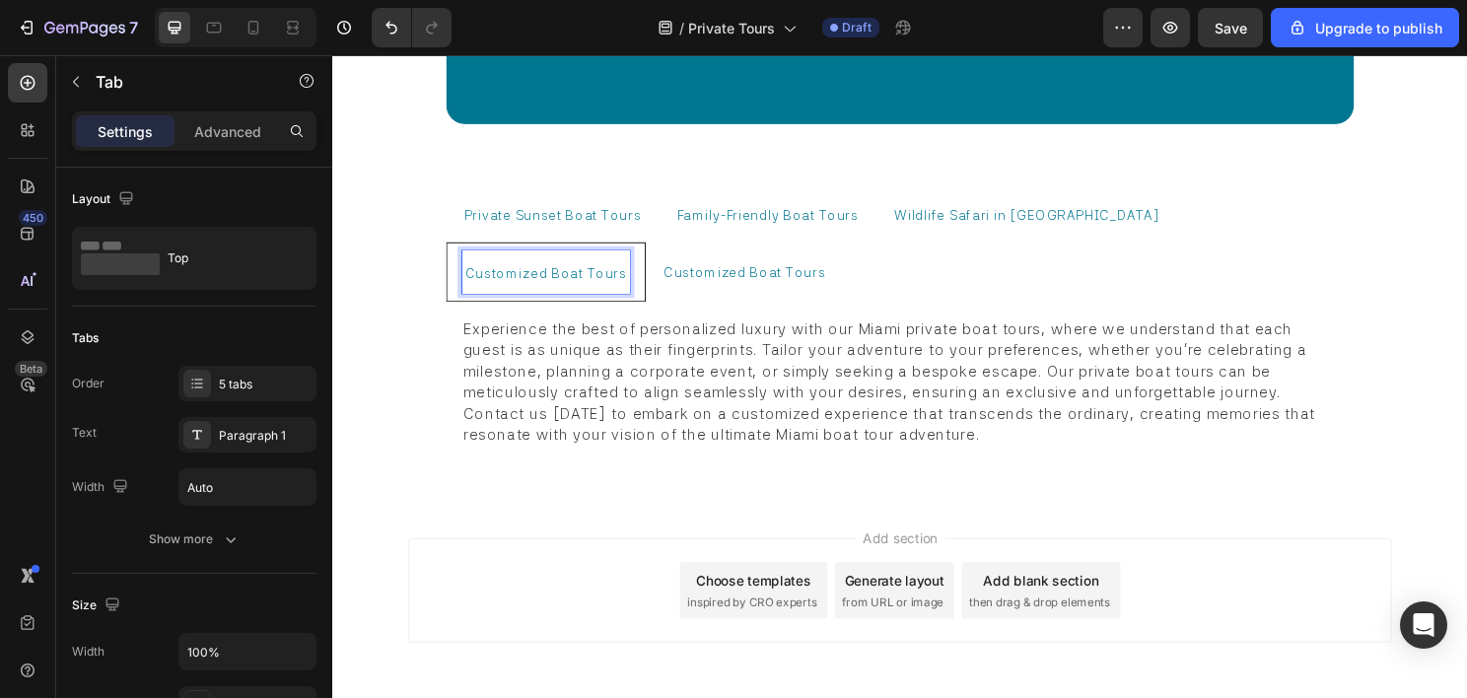
click at [677, 274] on span "Customized Boat Tours" at bounding box center [761, 282] width 169 height 16
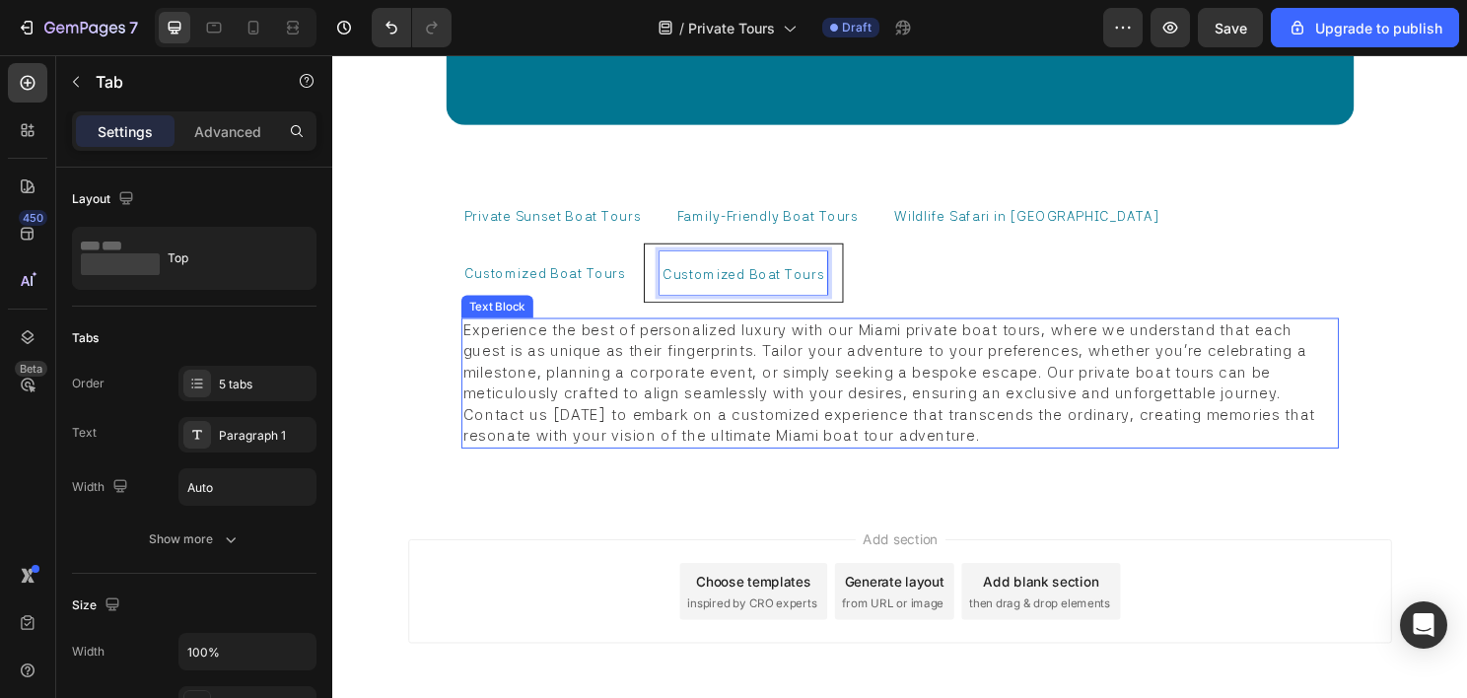
click at [566, 332] on span "Experience the best of personalized luxury with our Miami private boat tours, w…" at bounding box center [914, 396] width 893 height 129
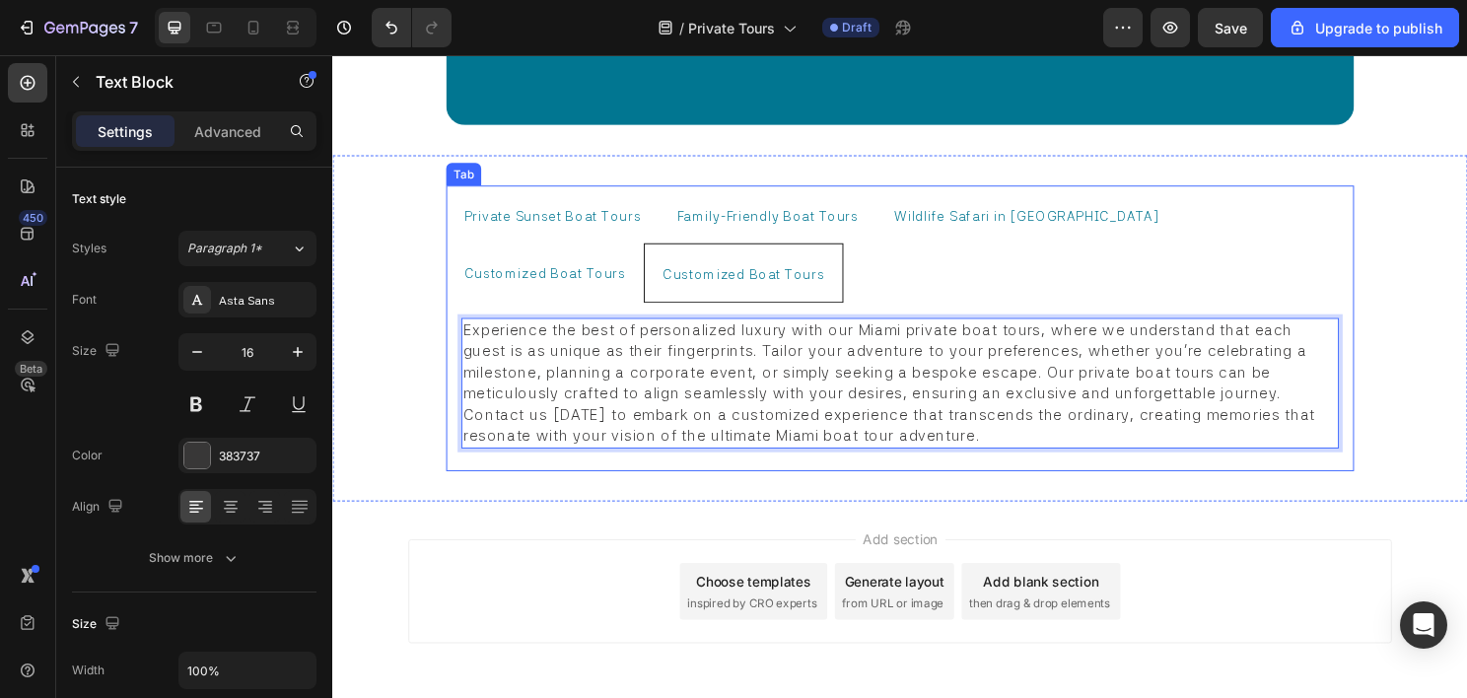
click at [638, 262] on p "Customized Boat Tours" at bounding box center [553, 281] width 169 height 38
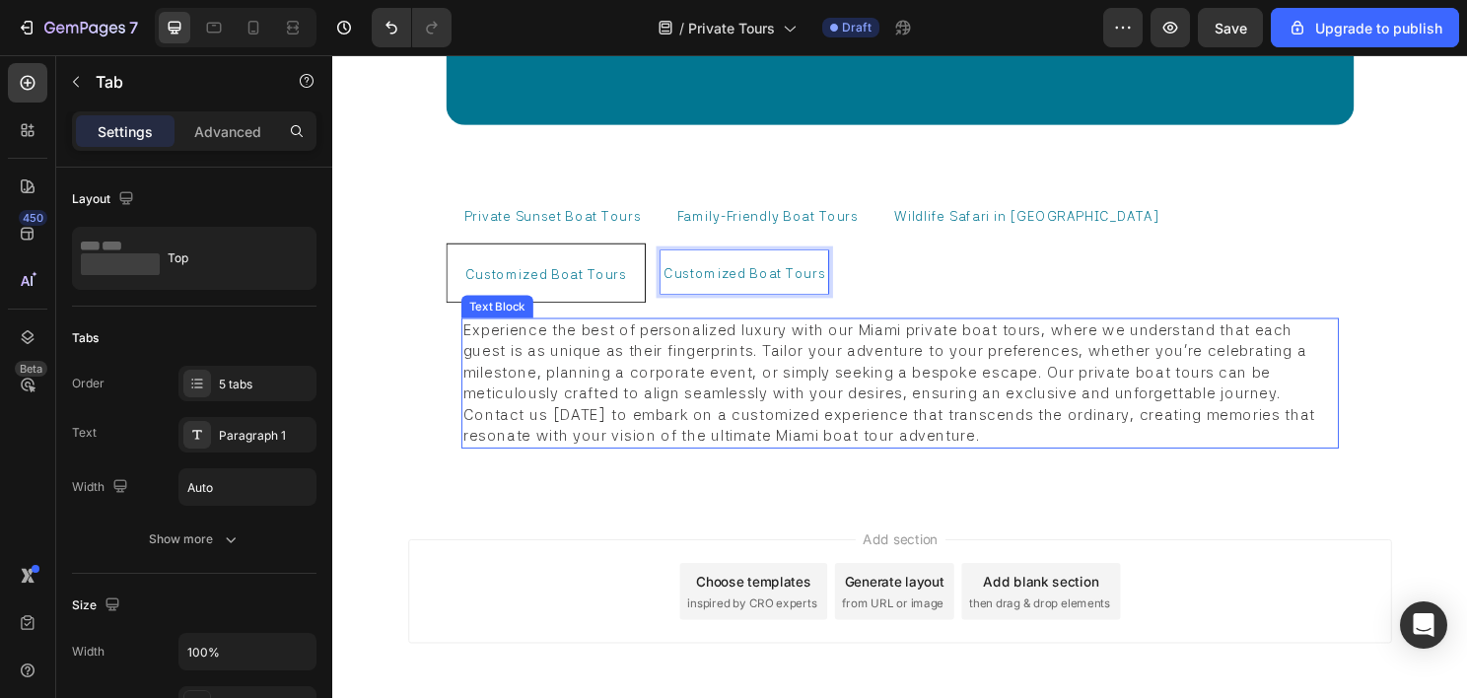
click at [587, 377] on p "Experience the best of personalized luxury with our Miami private boat tours, w…" at bounding box center [923, 397] width 911 height 132
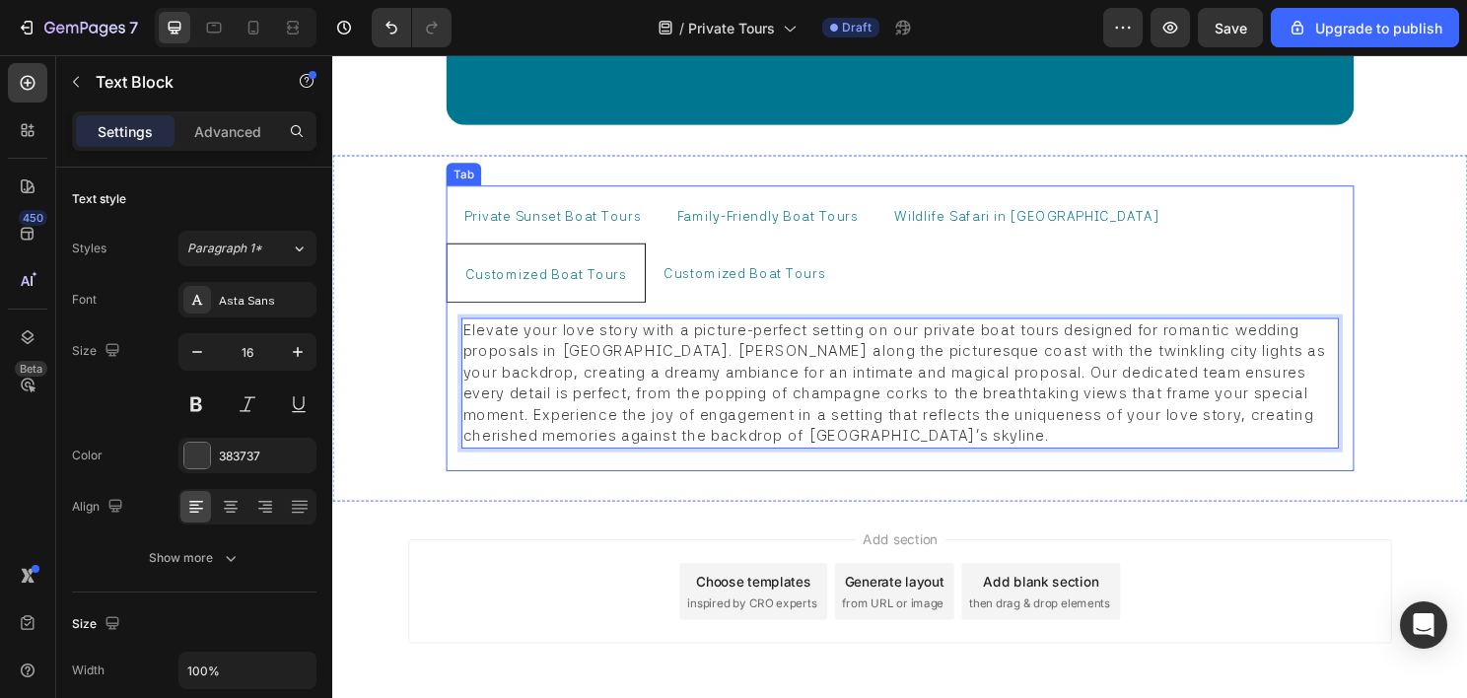
click at [677, 275] on span "Customized Boat Tours" at bounding box center [761, 283] width 169 height 16
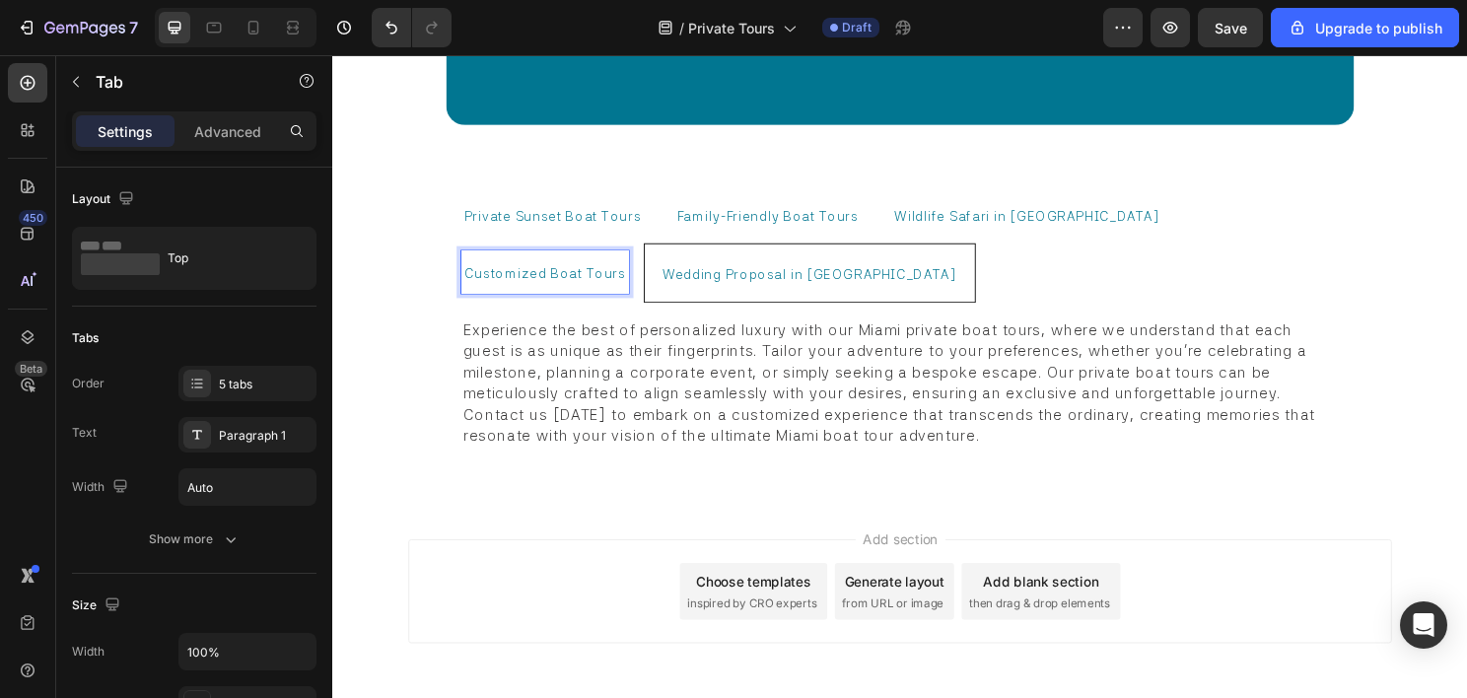
click at [638, 275] on span "Customized Boat Tours" at bounding box center [553, 283] width 169 height 16
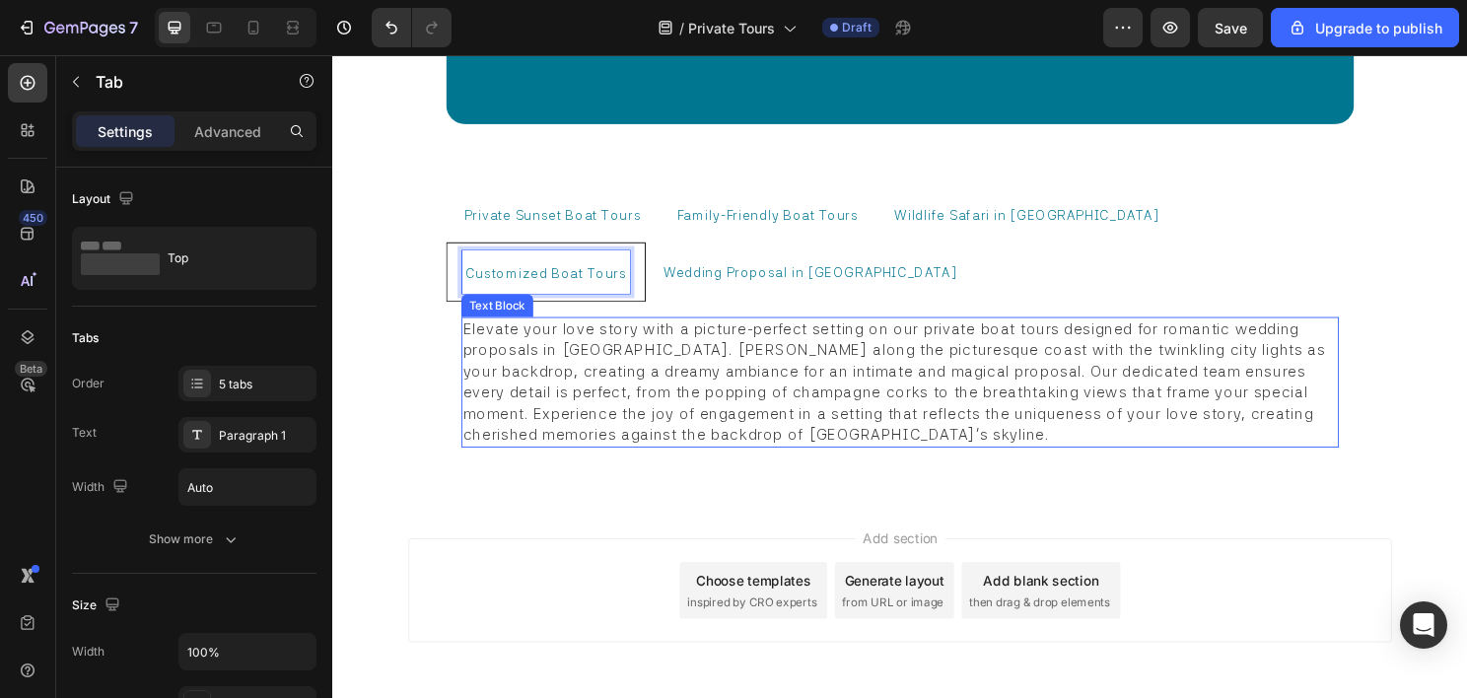
click at [938, 348] on span "Elevate your love story with a picture-perfect setting on our private boat tour…" at bounding box center [920, 395] width 904 height 129
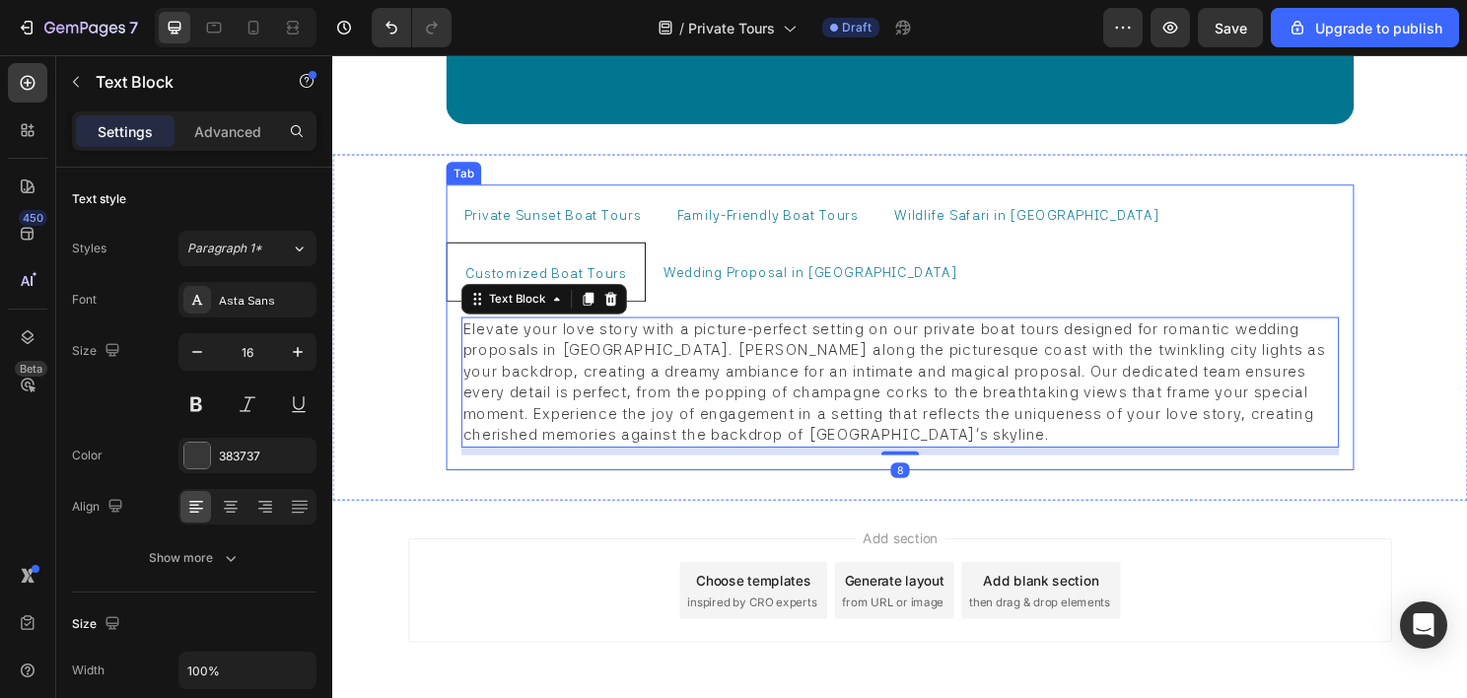
click at [1006, 214] on span "Wildlife Safari in Miami" at bounding box center [1056, 222] width 277 height 16
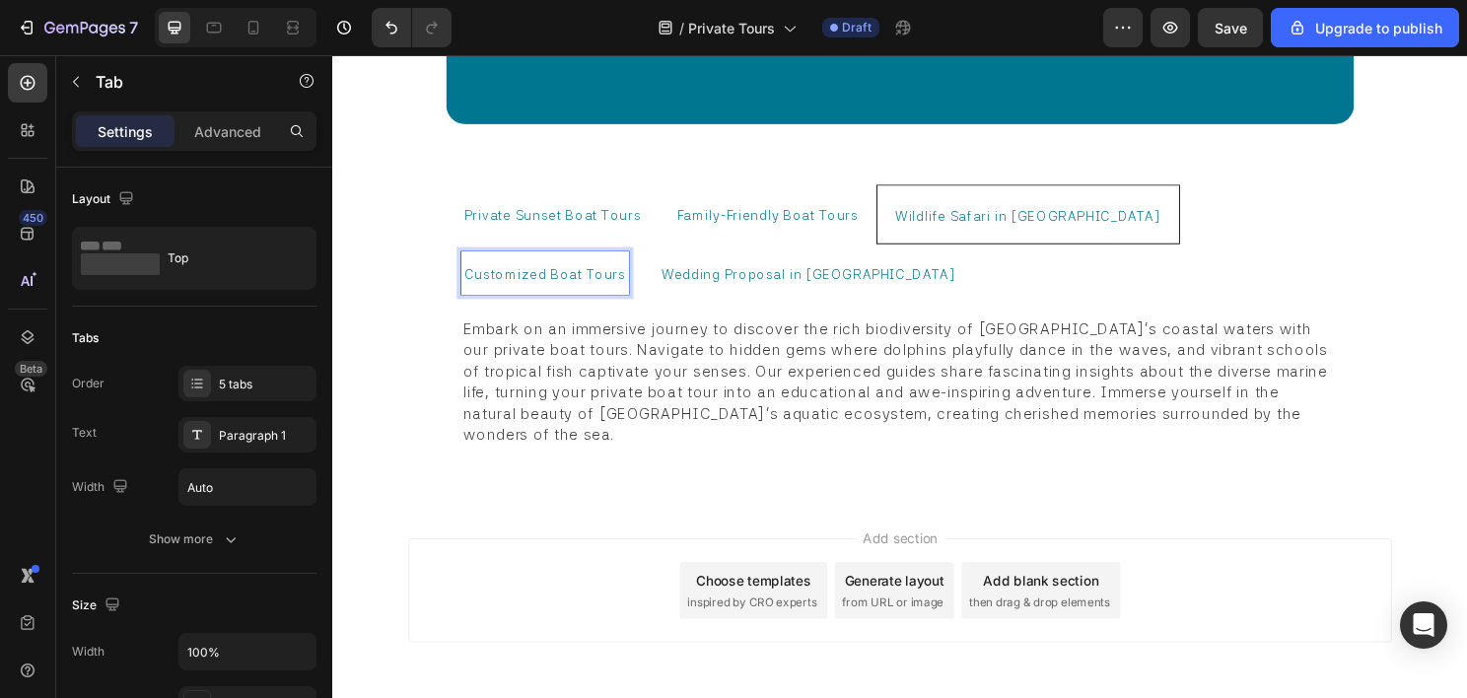
click at [675, 276] on span "Wedding Proposal in Miami" at bounding box center [828, 284] width 307 height 16
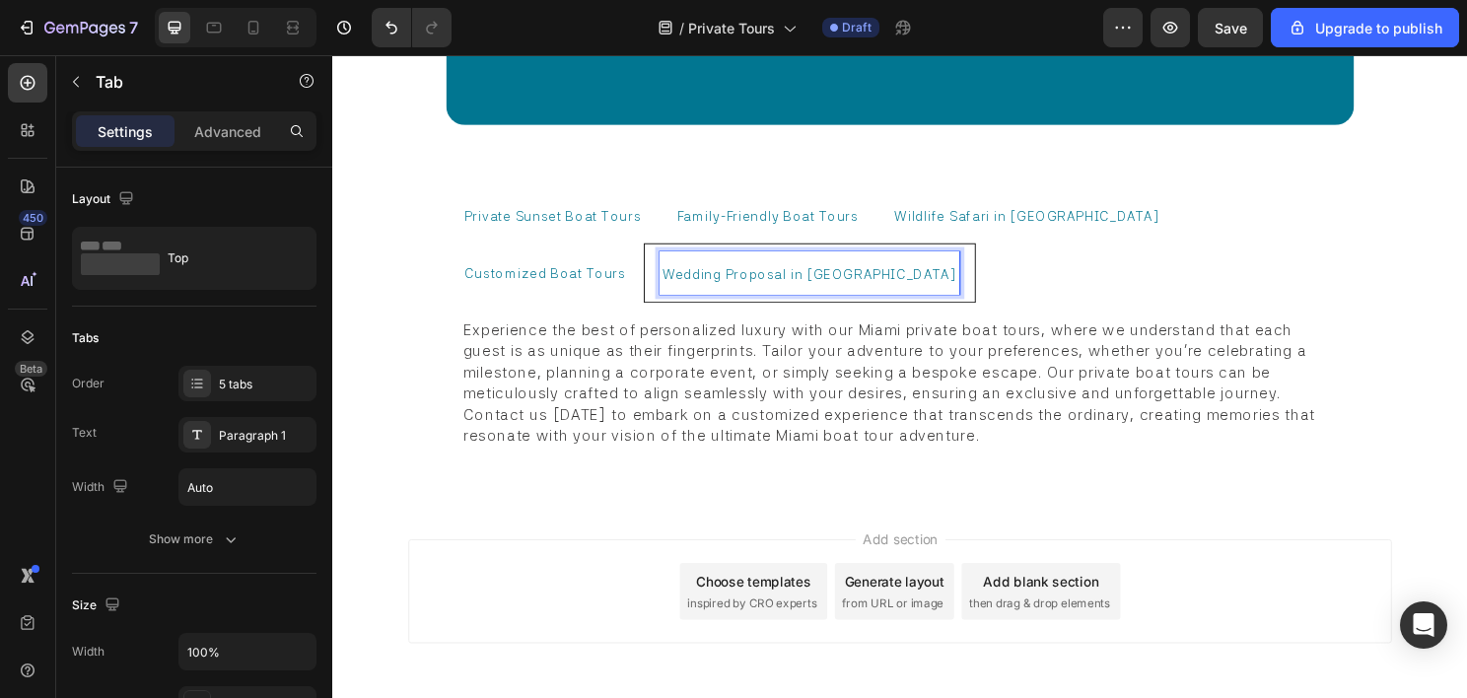
click at [638, 275] on span "Customized Boat Tours" at bounding box center [553, 283] width 169 height 16
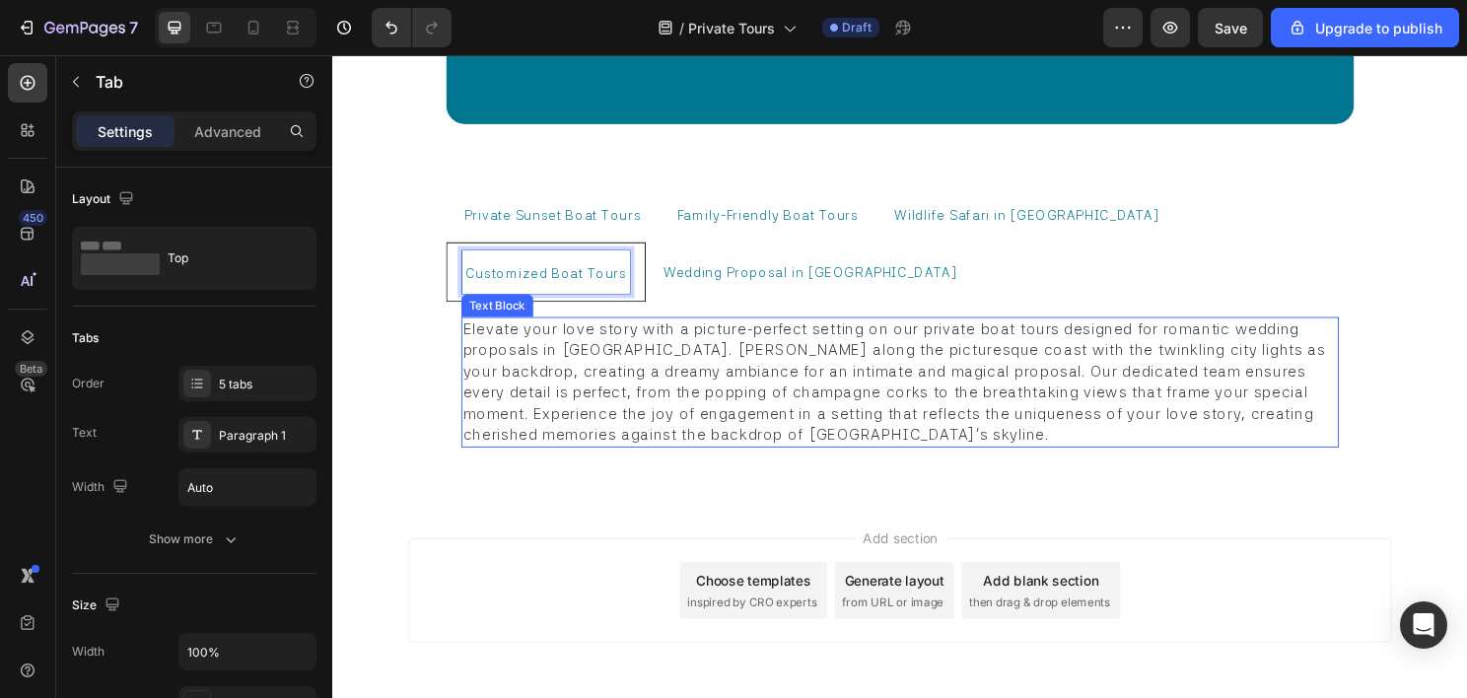
click at [770, 354] on p "Elevate your love story with a picture-perfect setting on our private boat tour…" at bounding box center [923, 396] width 911 height 132
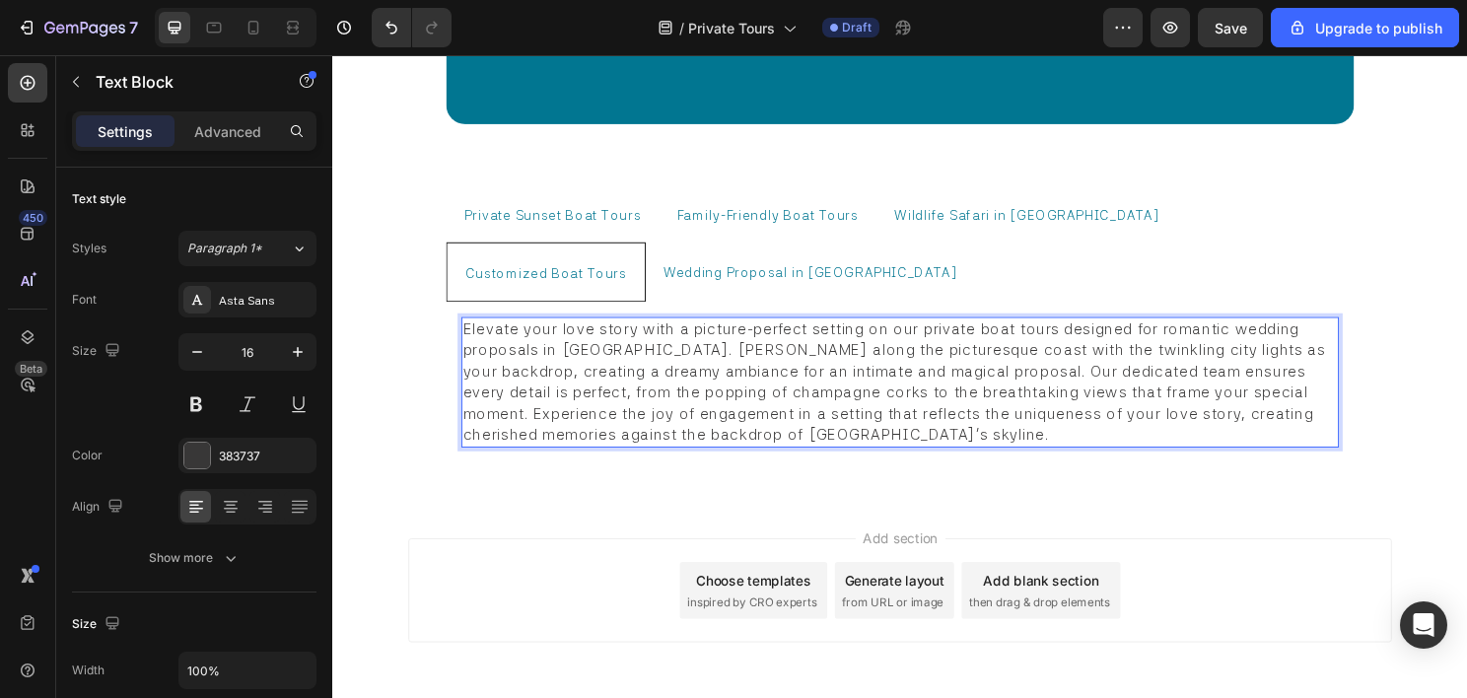
click at [768, 357] on span "Elevate your love story with a picture-perfect setting on our private boat tour…" at bounding box center [920, 395] width 904 height 129
click at [677, 274] on span "Wedding Proposal in Miami" at bounding box center [830, 282] width 307 height 16
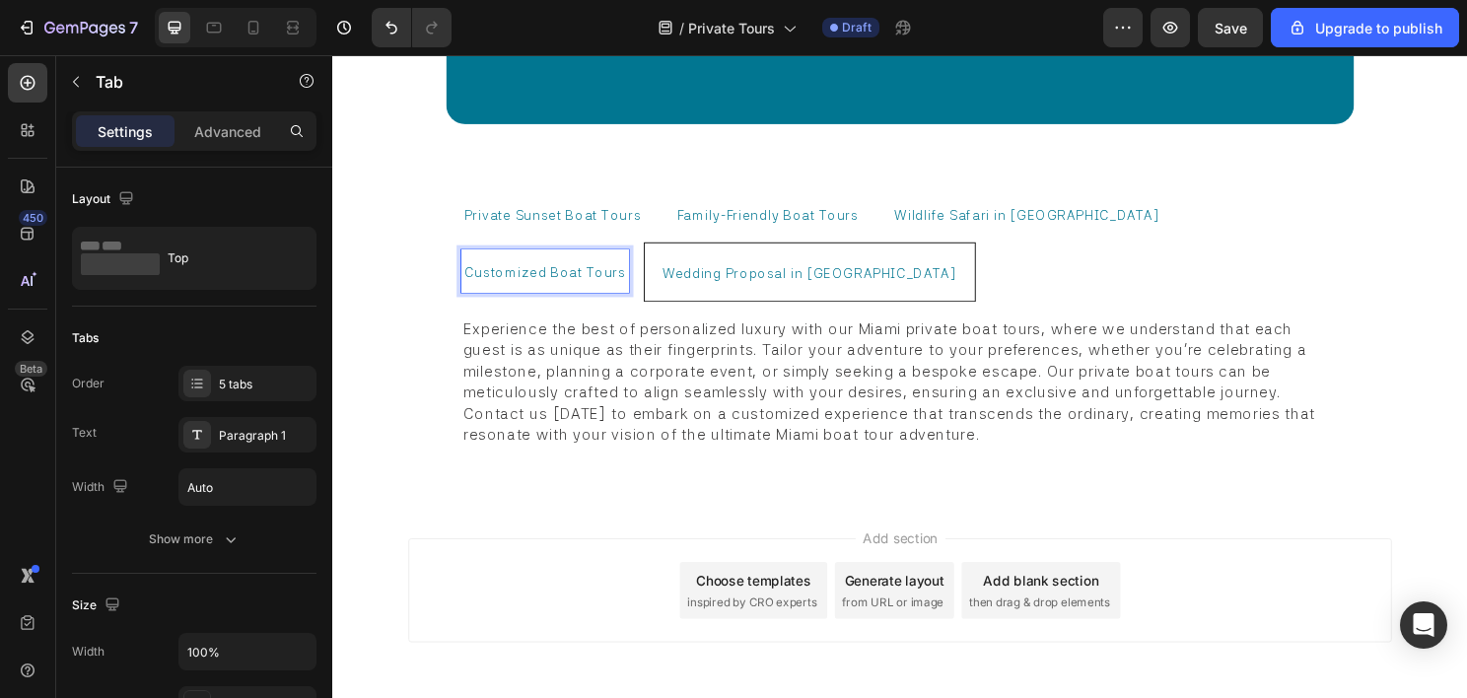
click at [676, 276] on p "Wedding Proposal in Miami" at bounding box center [829, 281] width 307 height 38
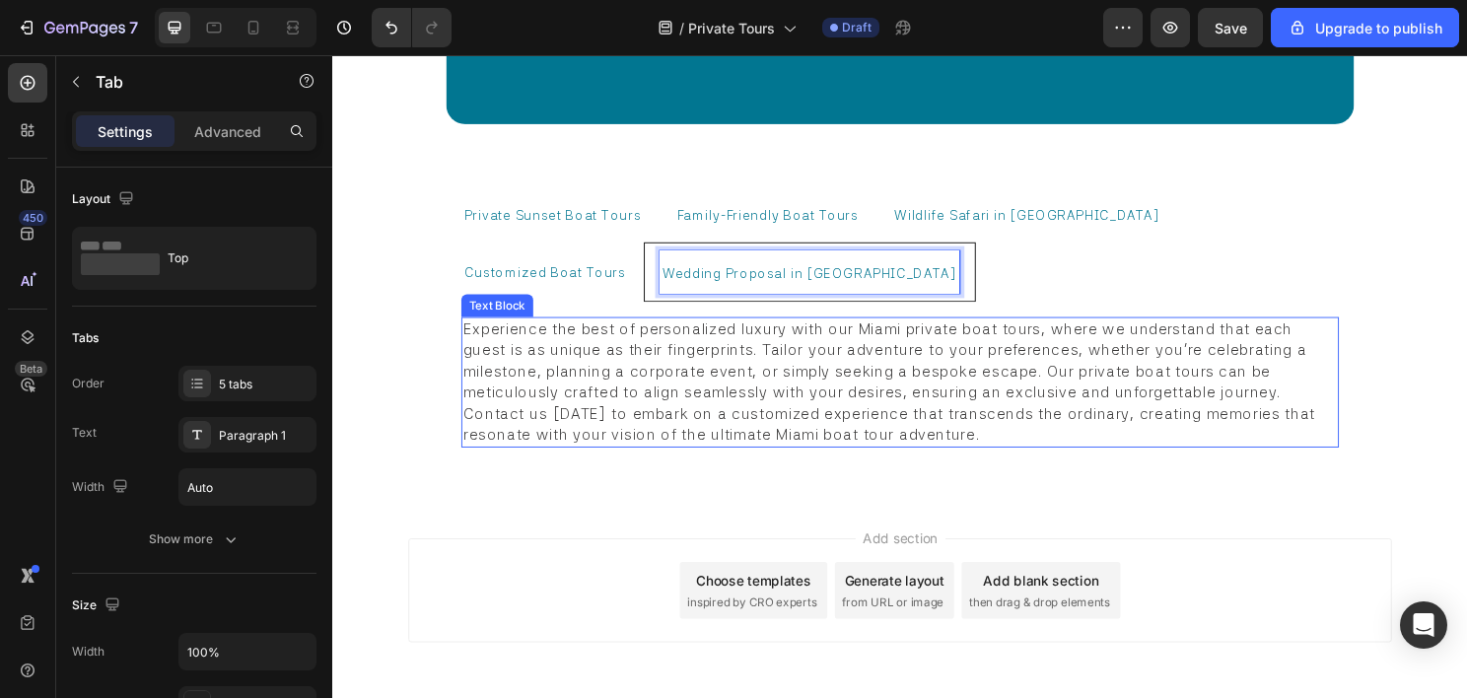
click at [618, 331] on p "Experience the best of personalized luxury with our Miami private boat tours, w…" at bounding box center [923, 396] width 911 height 132
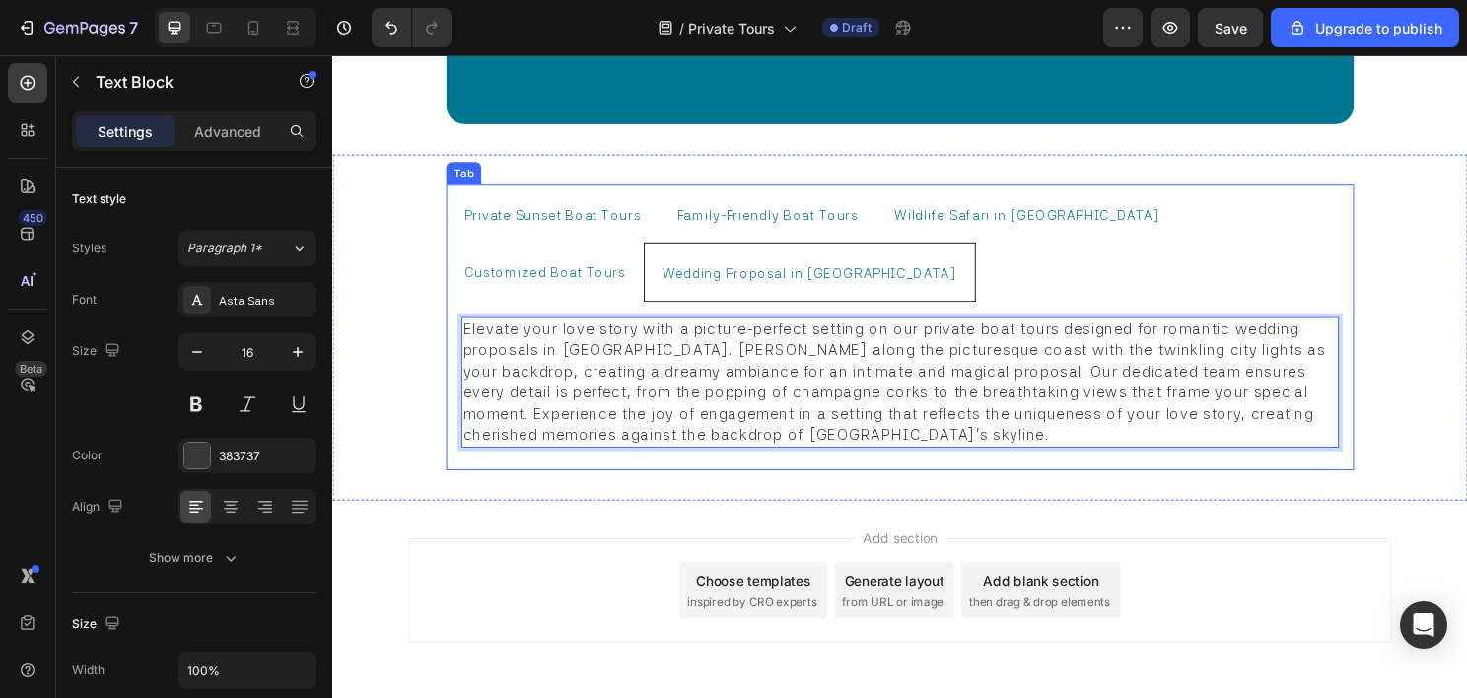
click at [638, 274] on span "Customized Boat Tours" at bounding box center [553, 282] width 169 height 16
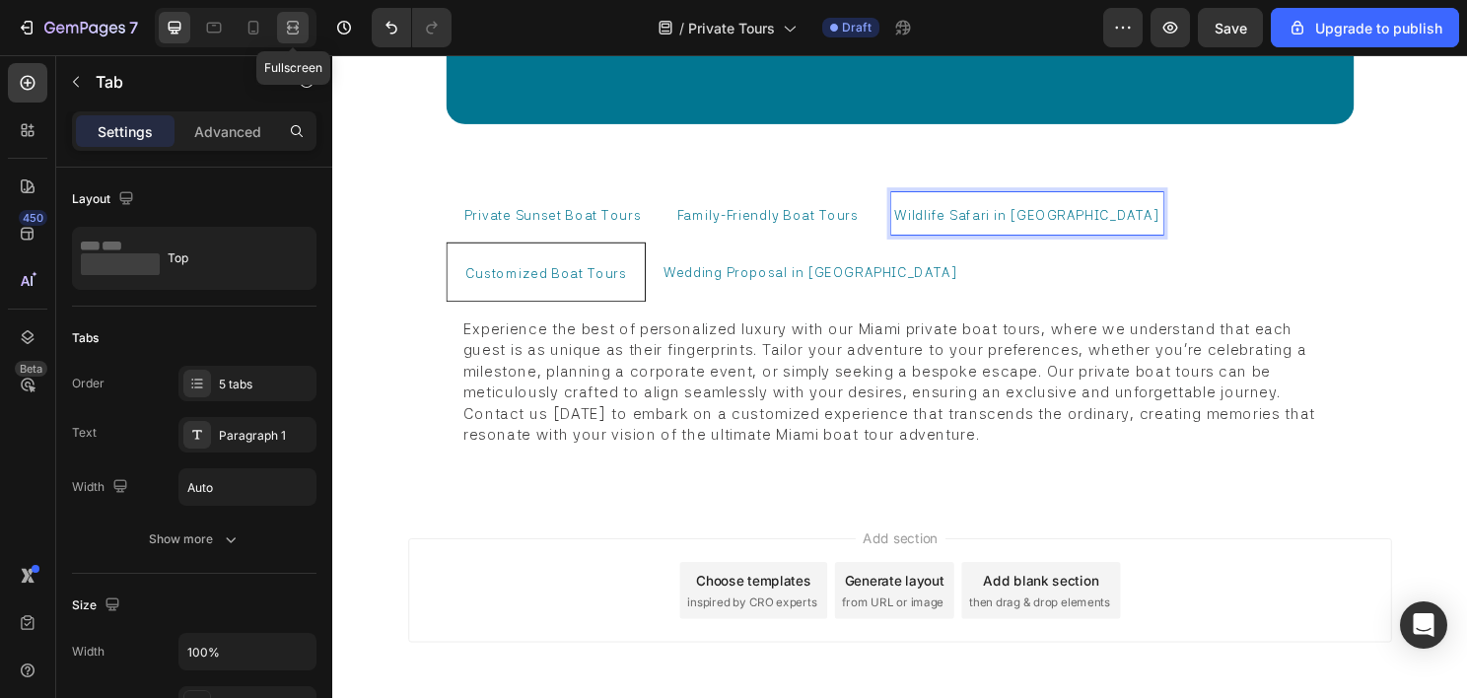
click at [308, 32] on div at bounding box center [293, 28] width 32 height 32
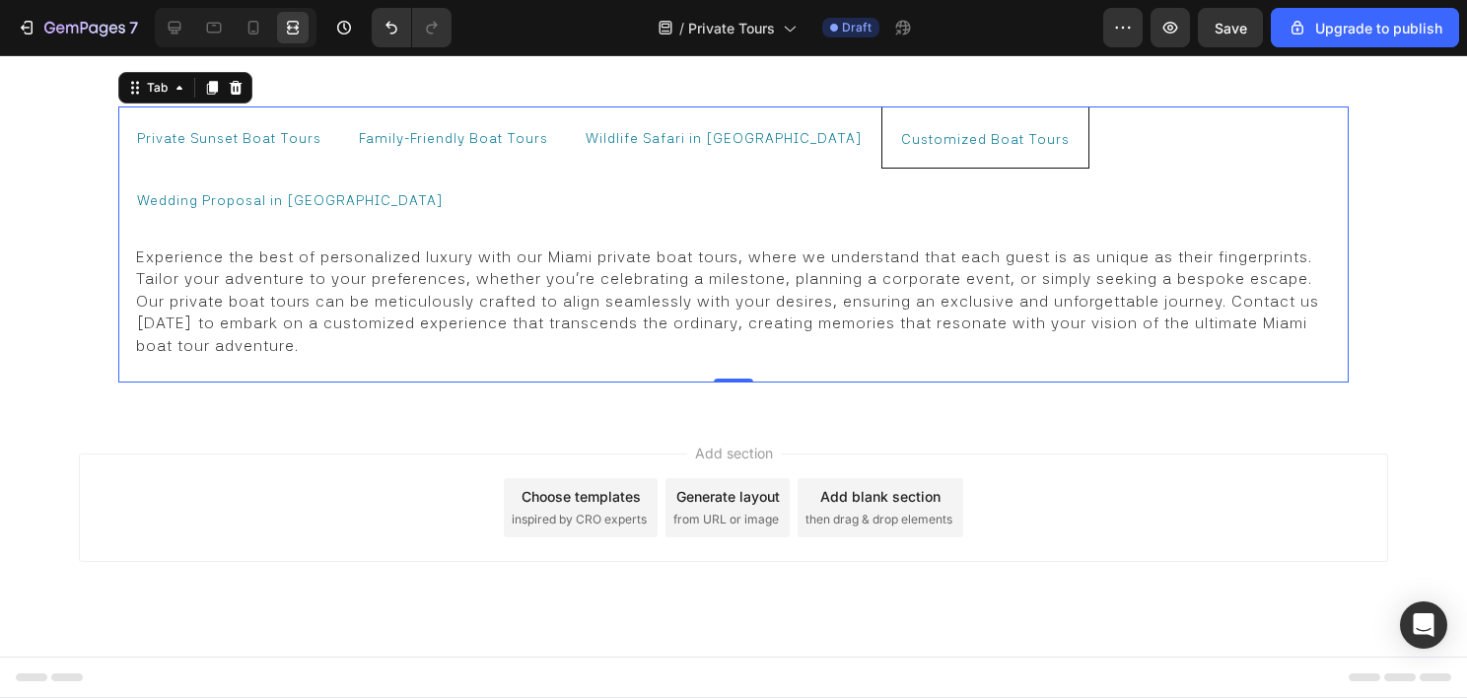
scroll to position [12251, 0]
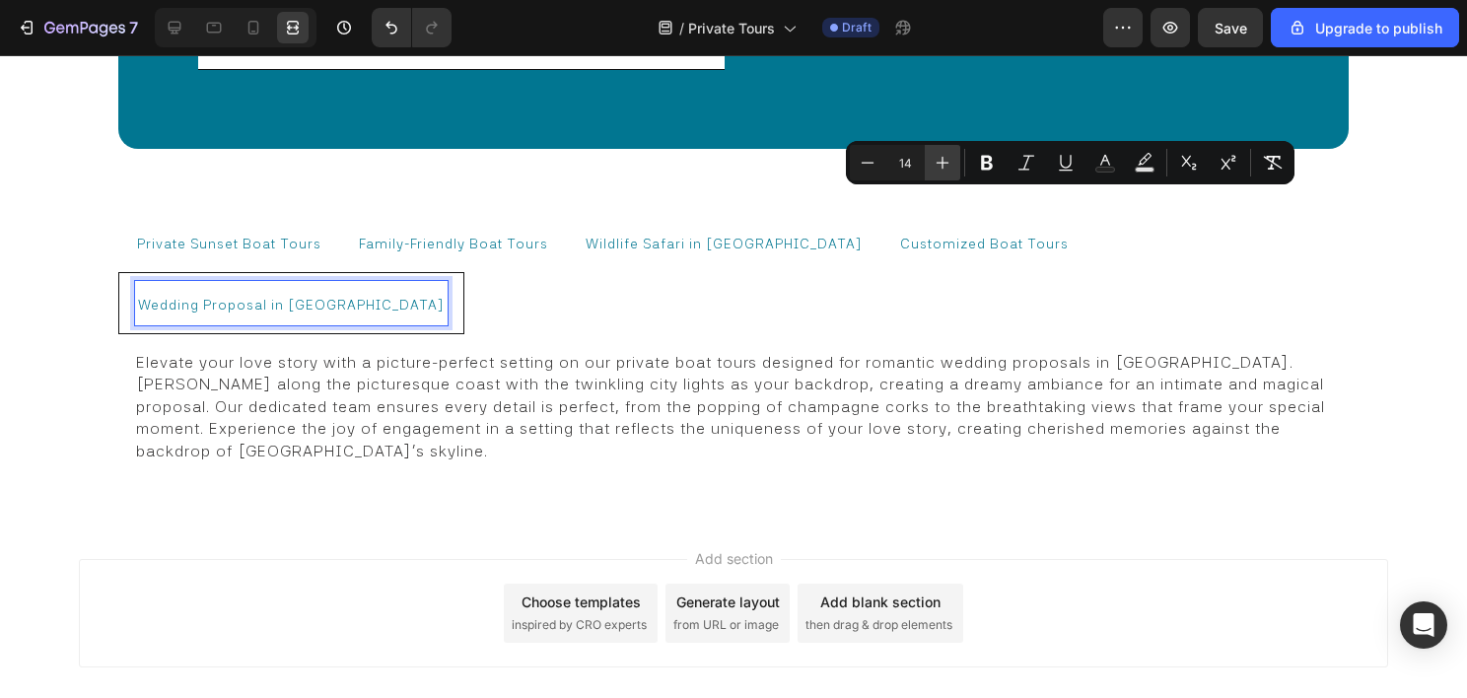
click at [954, 163] on button "Plus" at bounding box center [942, 162] width 35 height 35
type input "16"
click at [900, 236] on span "Customized Boat Tours" at bounding box center [984, 244] width 169 height 16
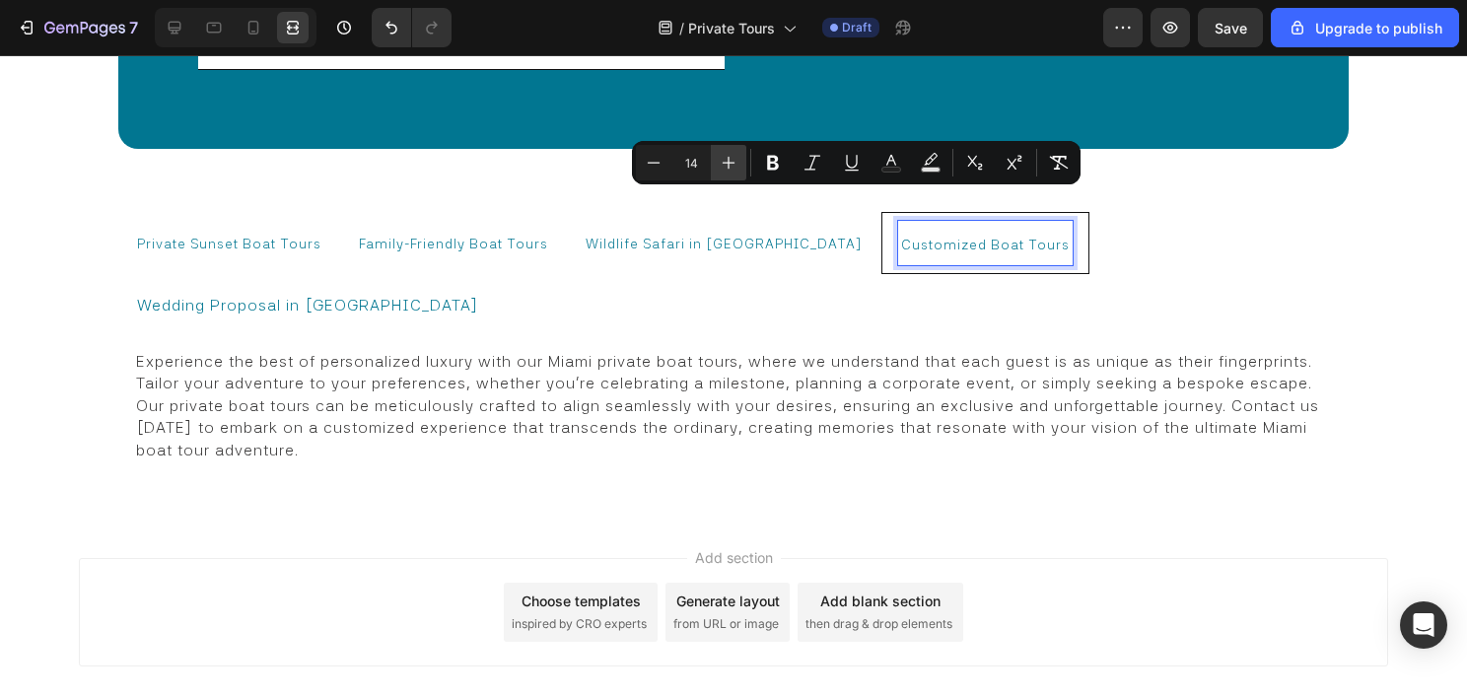
click at [724, 163] on icon "Editor contextual toolbar" at bounding box center [729, 163] width 13 height 13
type input "16"
click at [673, 236] on span "Wildlife Safari in Miami" at bounding box center [724, 244] width 277 height 16
click at [673, 223] on p "Wildlife Safari in Miami" at bounding box center [724, 242] width 277 height 38
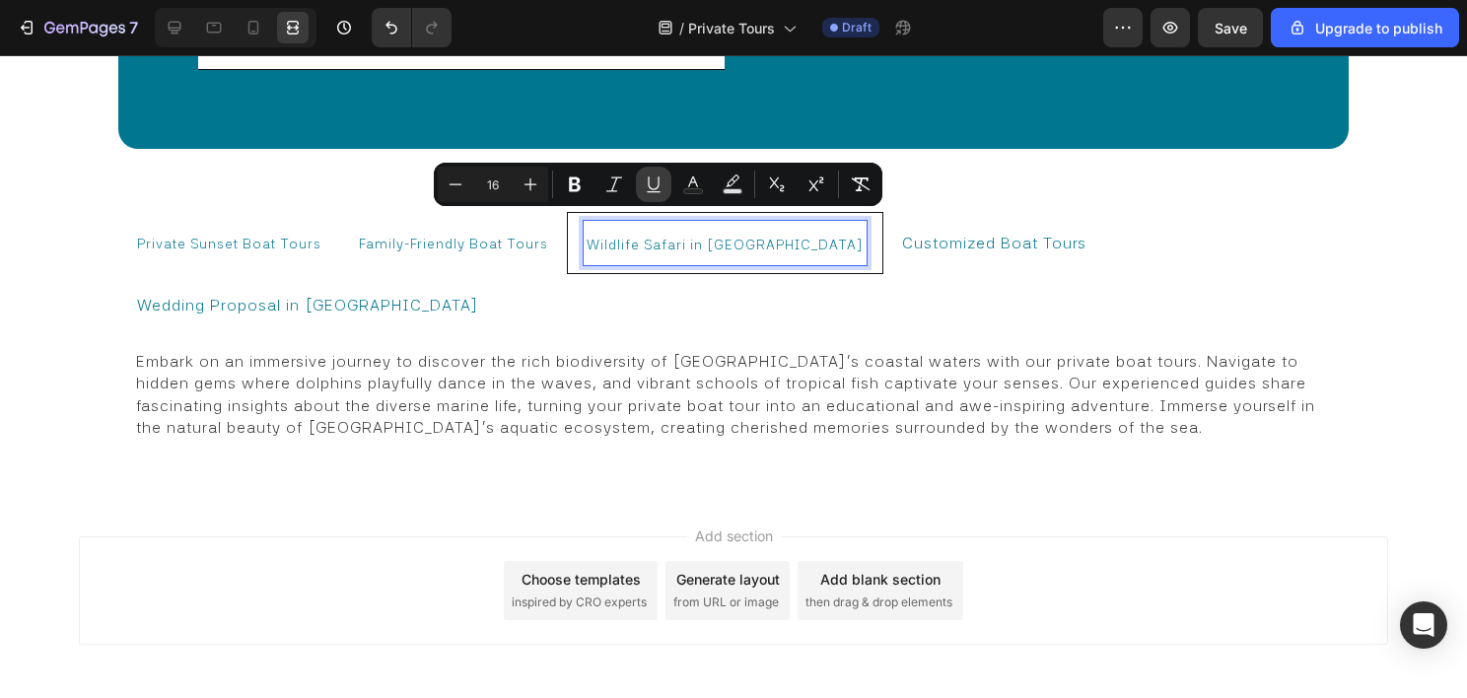
scroll to position [12229, 0]
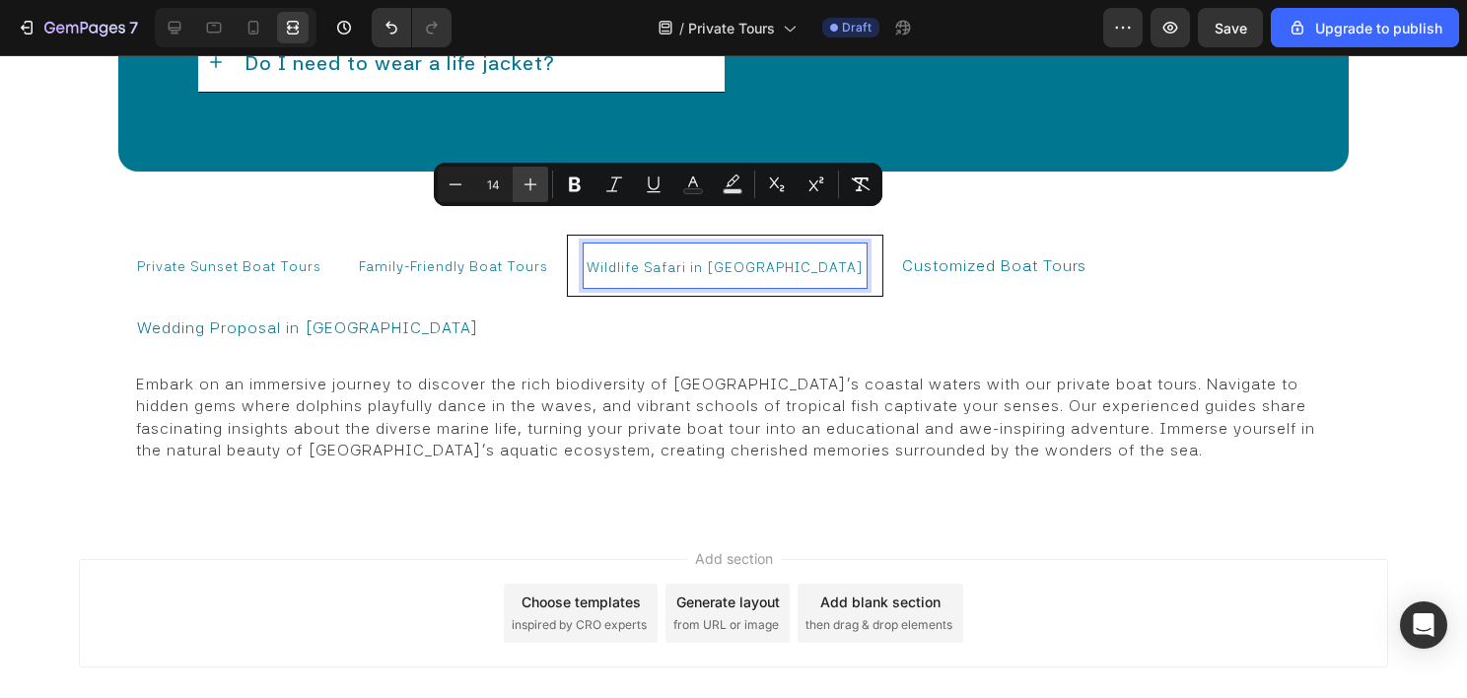
click at [524, 191] on icon "Editor contextual toolbar" at bounding box center [531, 184] width 20 height 20
type input "16"
click at [418, 245] on p "Family-Friendly Boat Tours" at bounding box center [453, 264] width 189 height 38
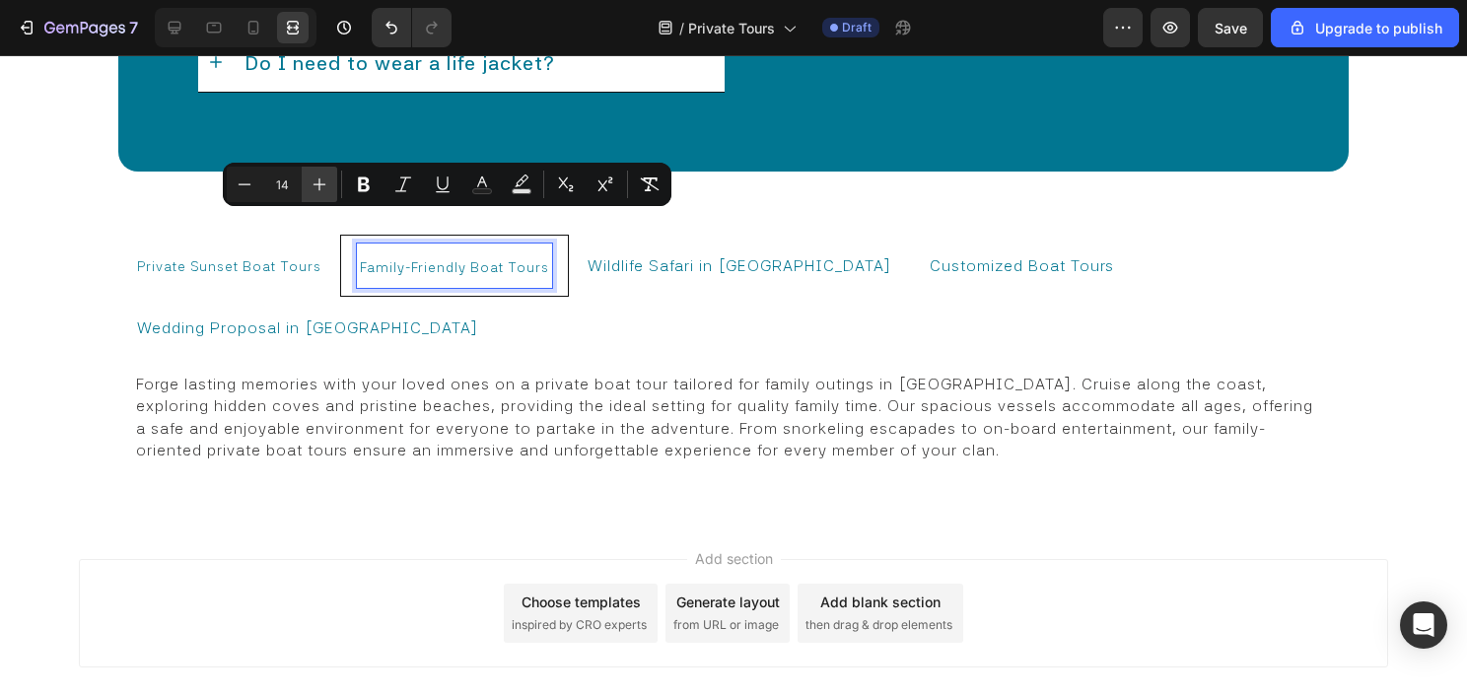
click at [332, 185] on button "Plus" at bounding box center [319, 184] width 35 height 35
type input "16"
click at [277, 258] on span "Private Sunset Boat Tours" at bounding box center [229, 266] width 184 height 16
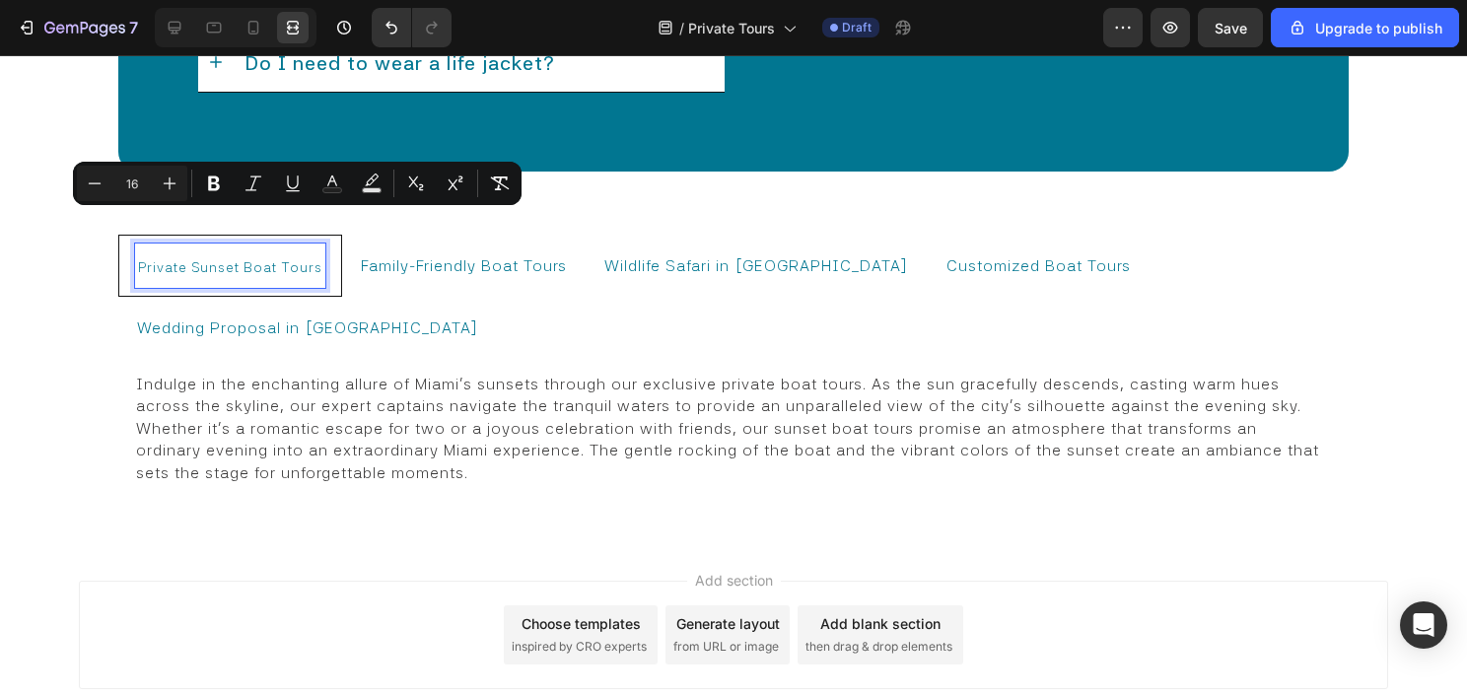
scroll to position [12230, 0]
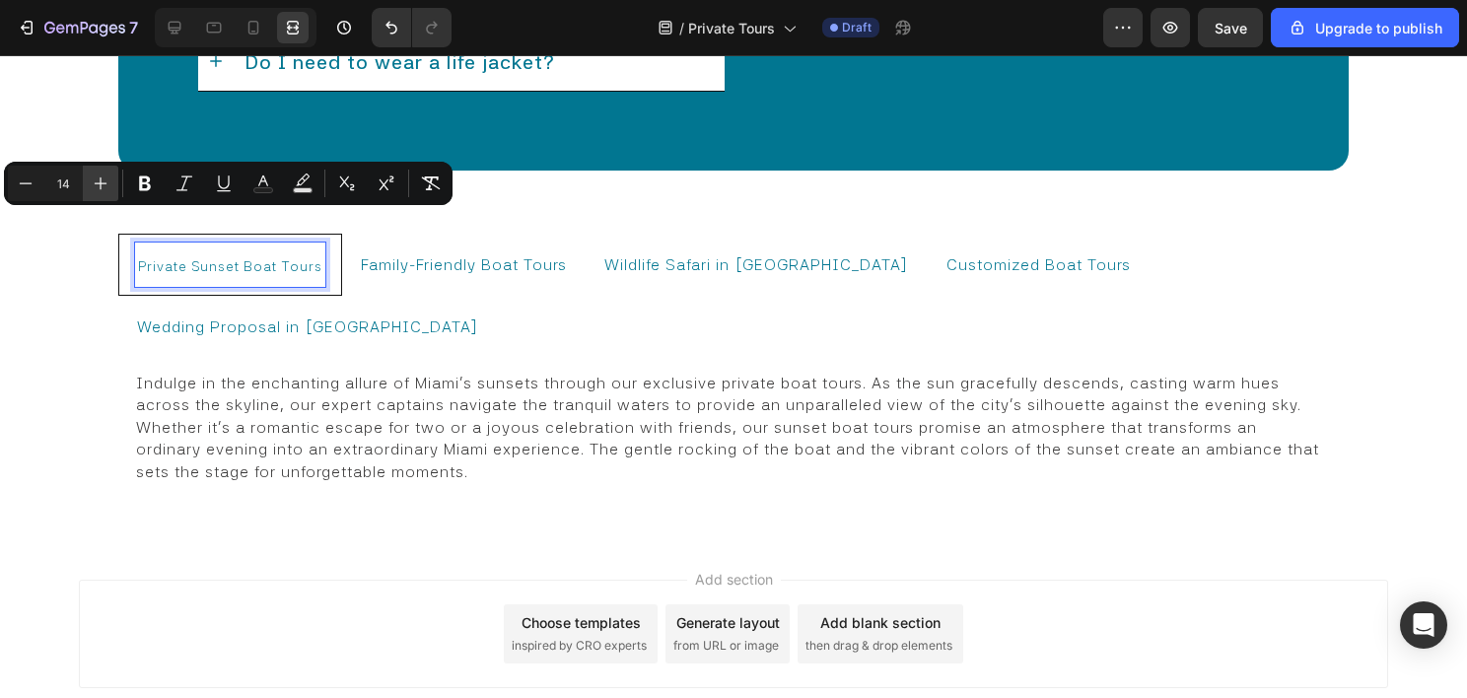
click at [105, 184] on icon "Editor contextual toolbar" at bounding box center [101, 184] width 20 height 20
type input "16"
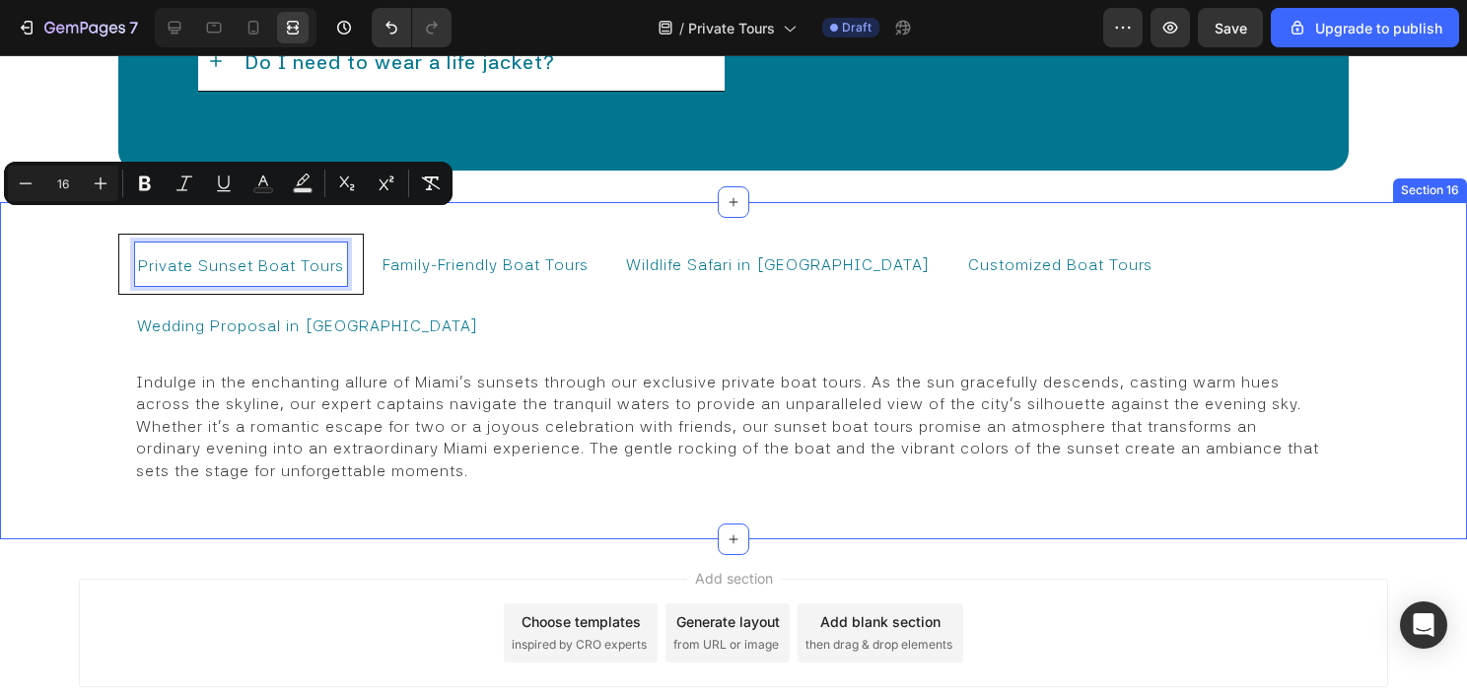
click at [92, 348] on div "Private Sunset Boat Tours Family-Friendly Boat Tours Wildlife Safari in Miami C…" at bounding box center [733, 370] width 1467 height 337
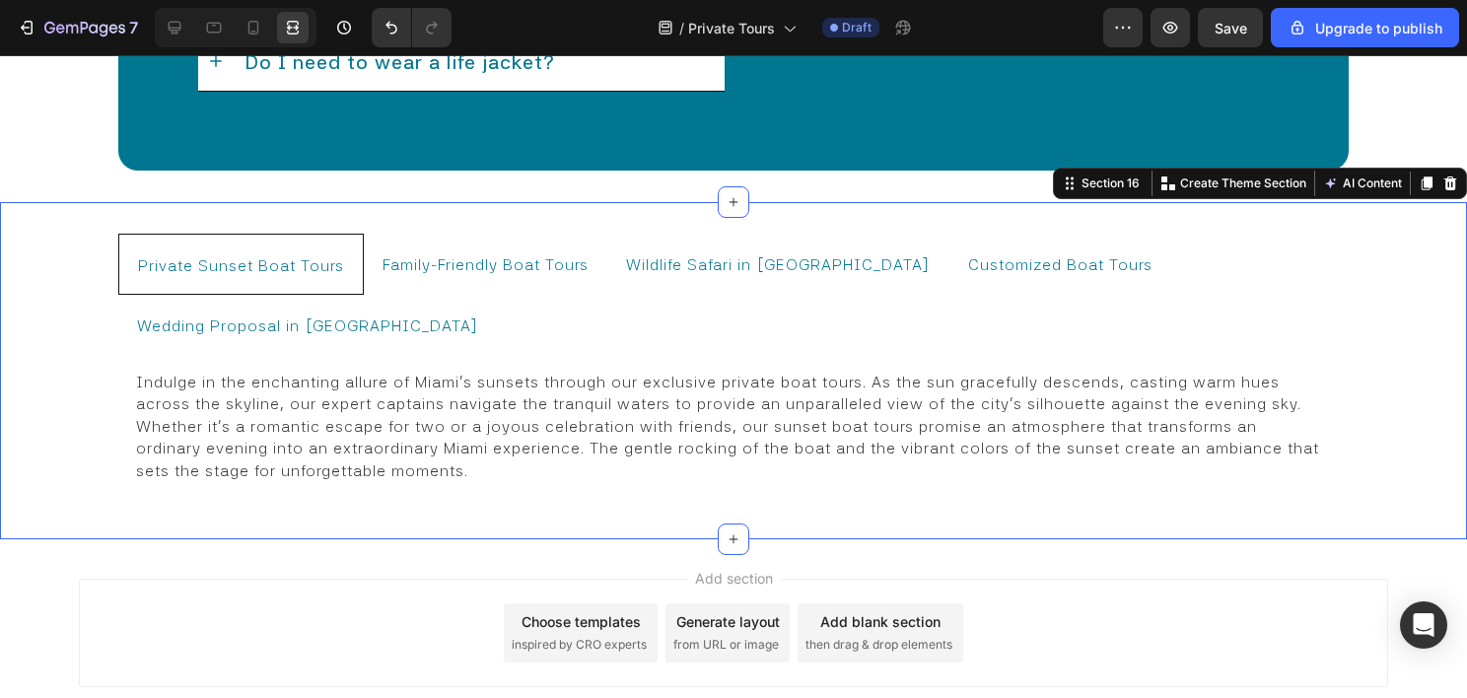
click at [351, 579] on div "Add section Choose templates inspired by CRO experts Generate layout from URL o…" at bounding box center [733, 633] width 1309 height 108
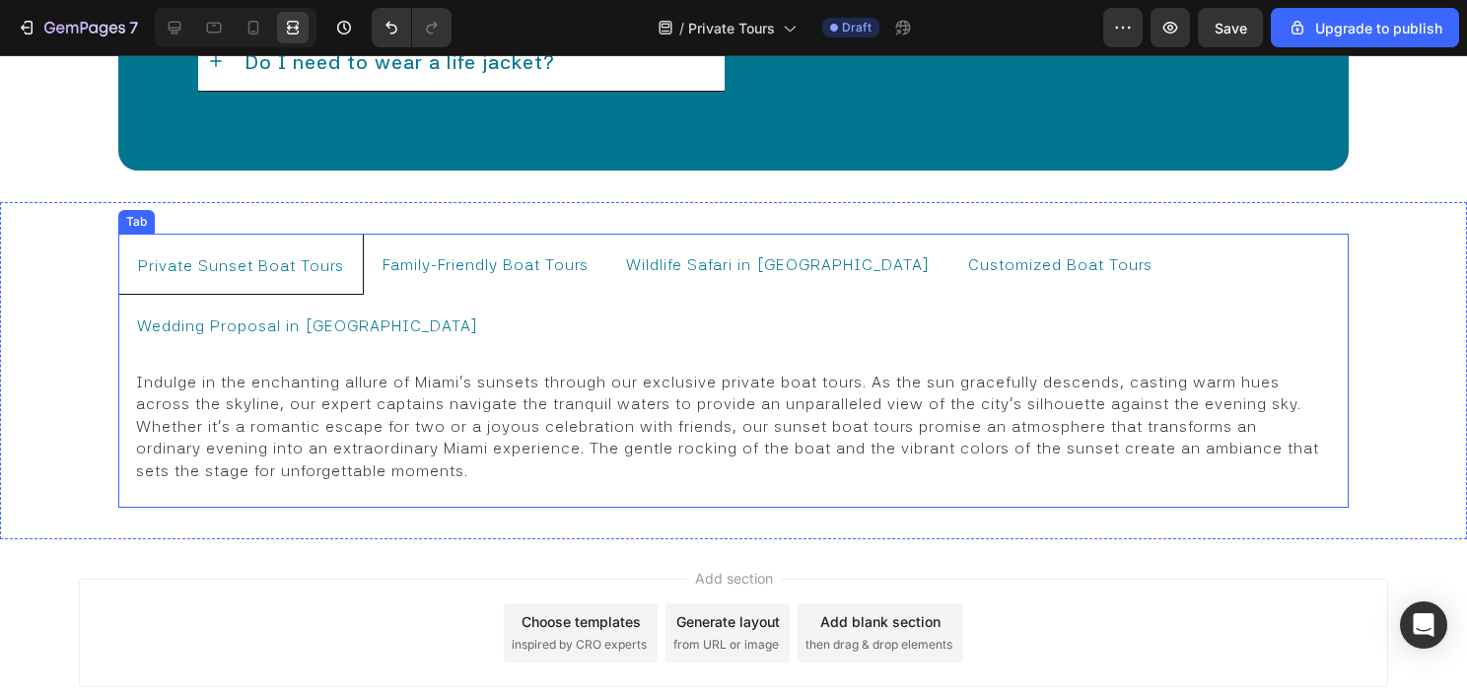
click at [457, 255] on span "Family-Friendly Boat Tours" at bounding box center [485, 264] width 206 height 19
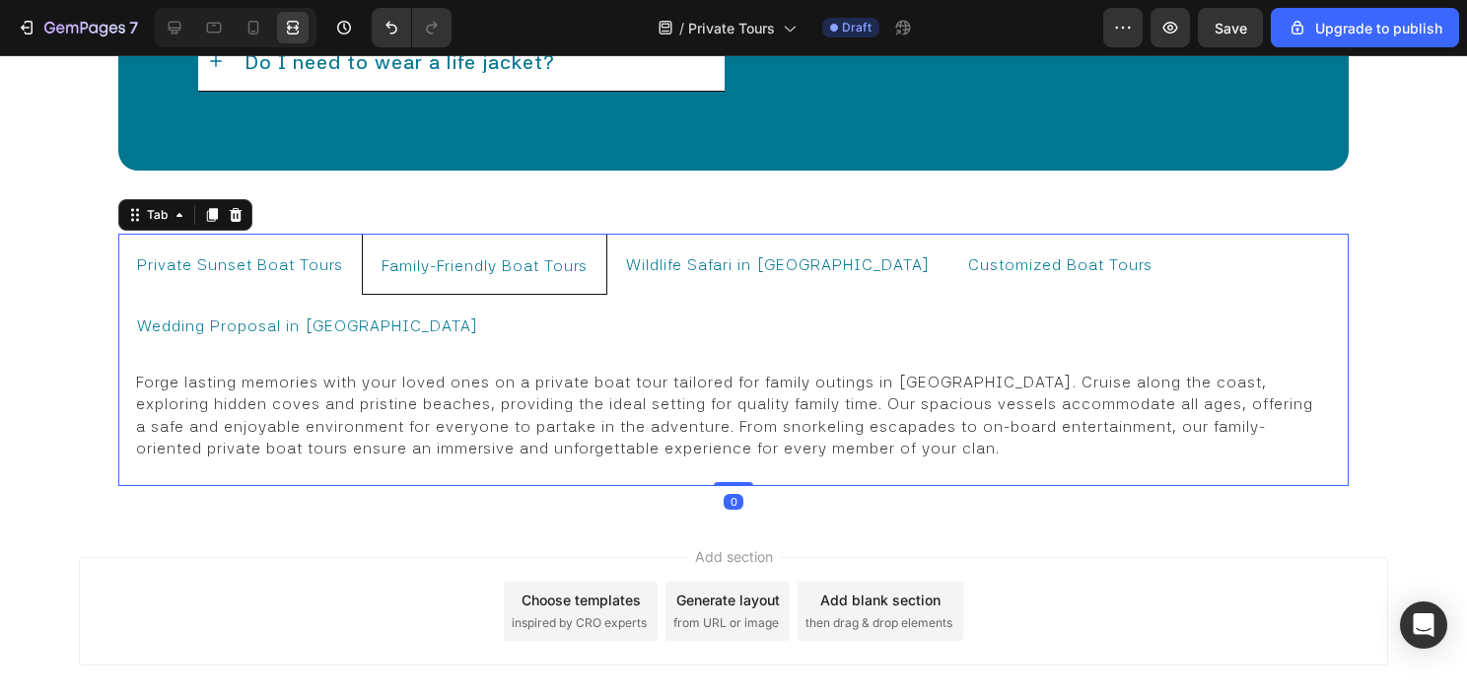
scroll to position [12229, 0]
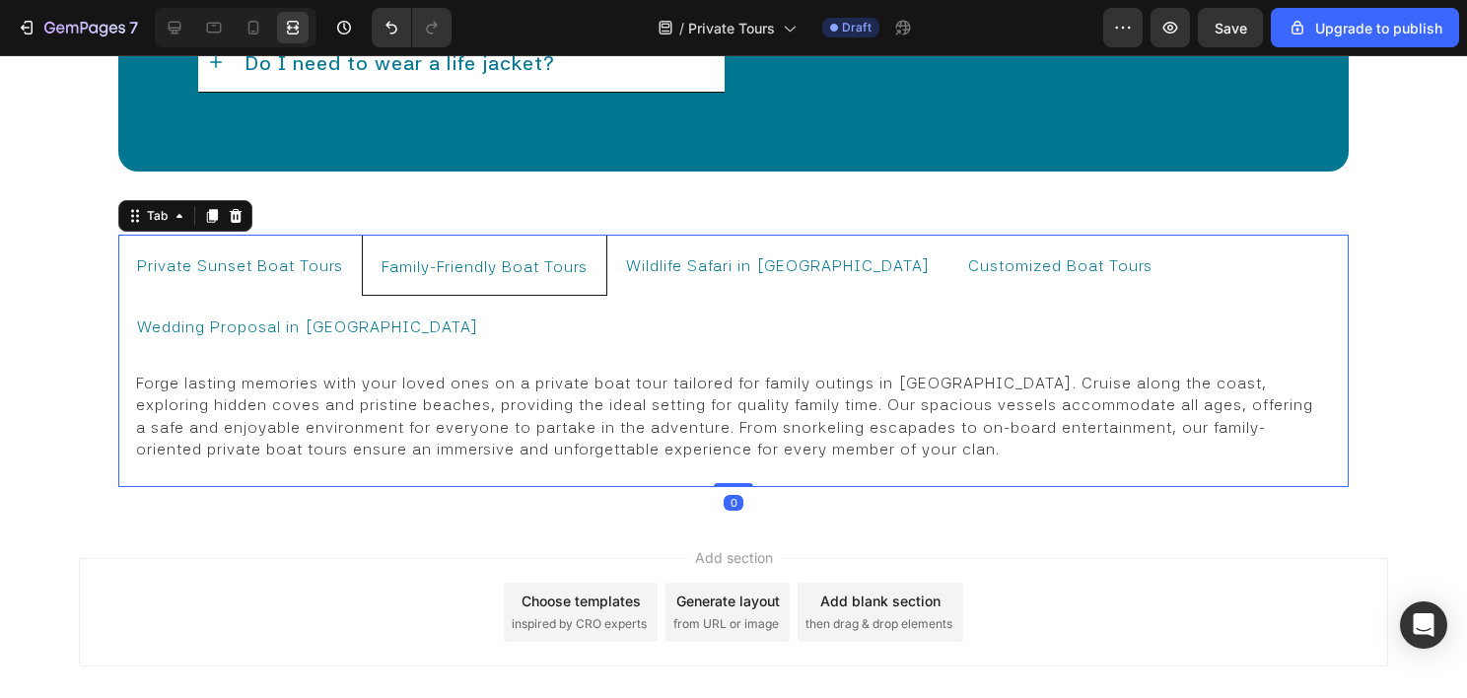
click at [358, 558] on div "Add section Choose templates inspired by CRO experts Generate layout from URL o…" at bounding box center [733, 612] width 1309 height 108
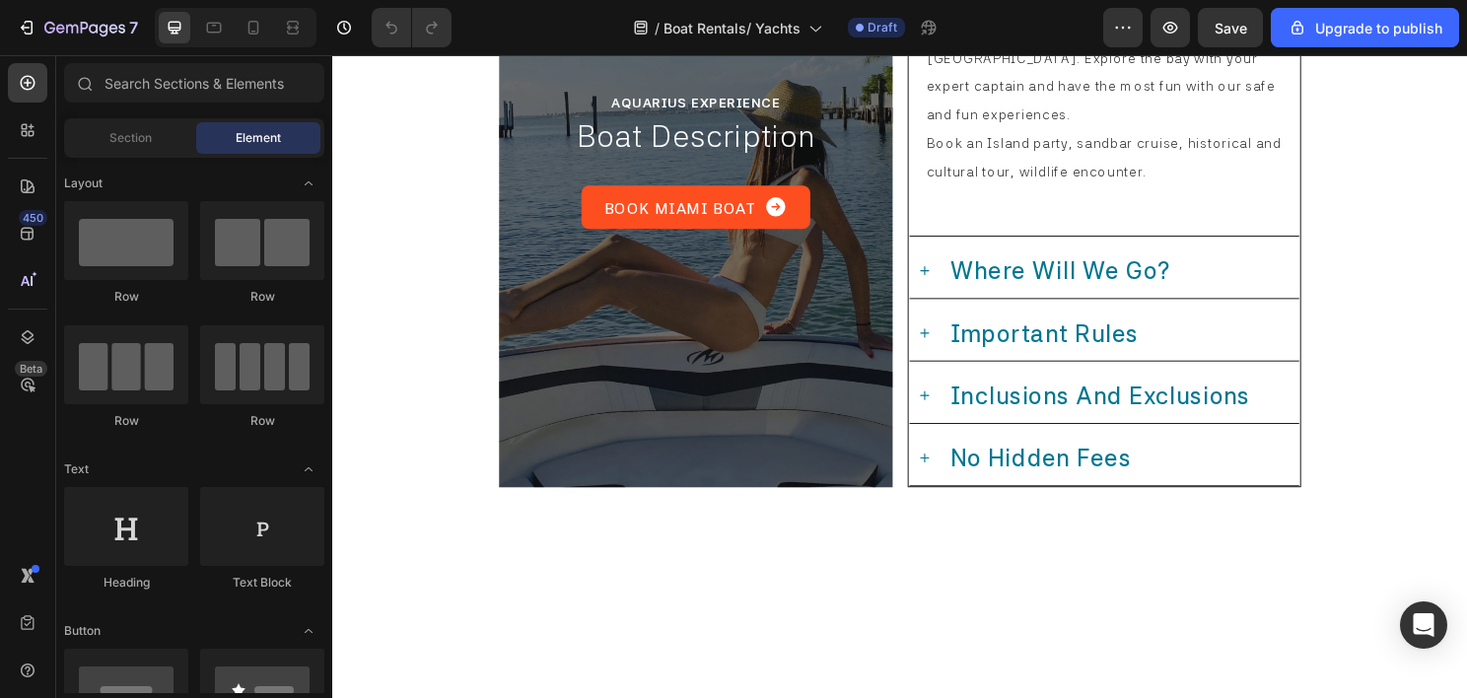
scroll to position [9162, 0]
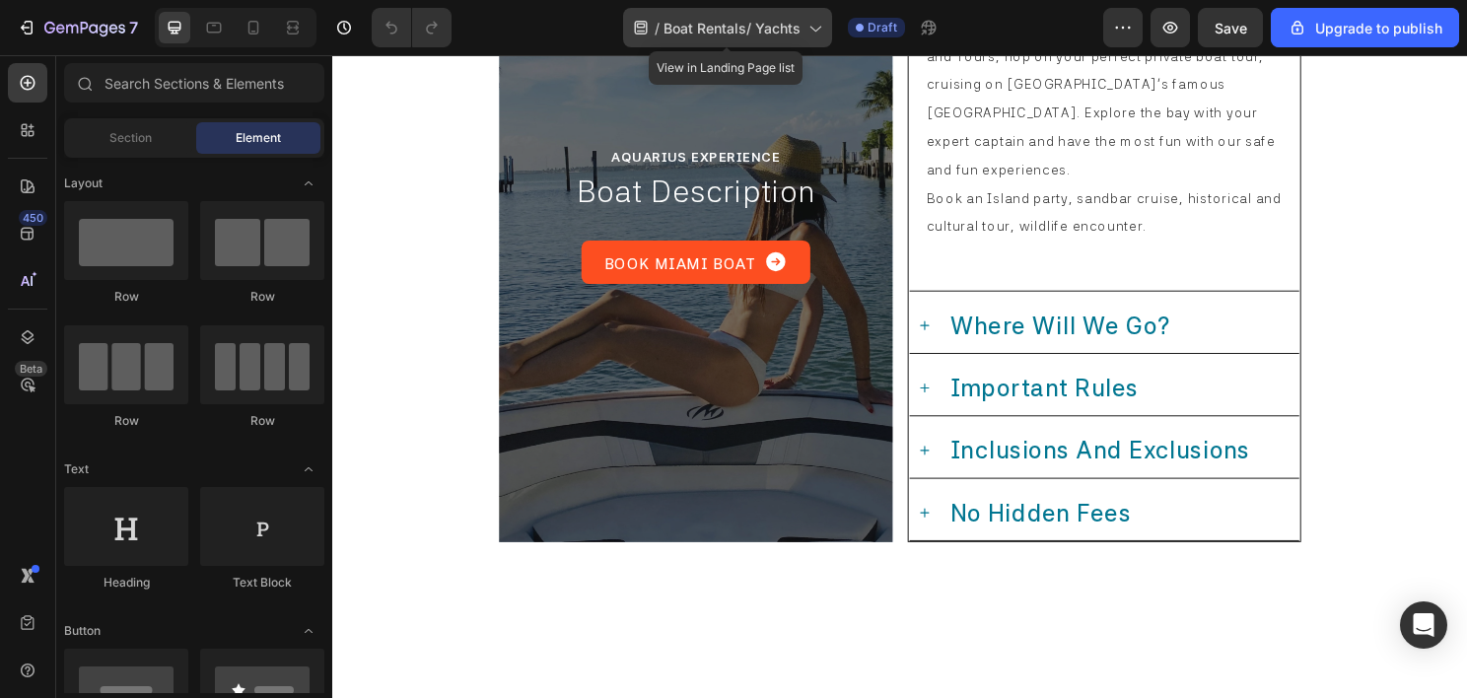
click at [754, 20] on span "Boat Rentals/ Yachts" at bounding box center [731, 28] width 137 height 21
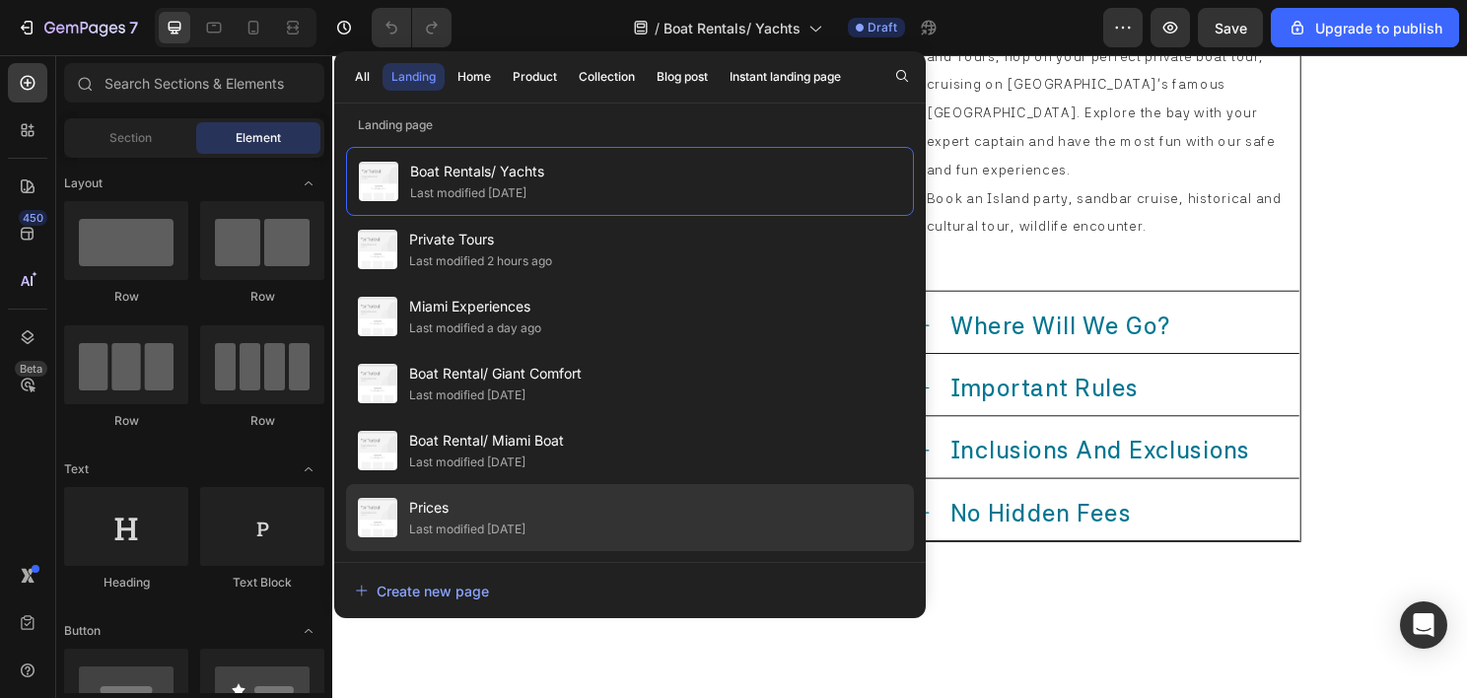
click at [528, 551] on div "Prices Last modified [DATE]" at bounding box center [630, 584] width 568 height 67
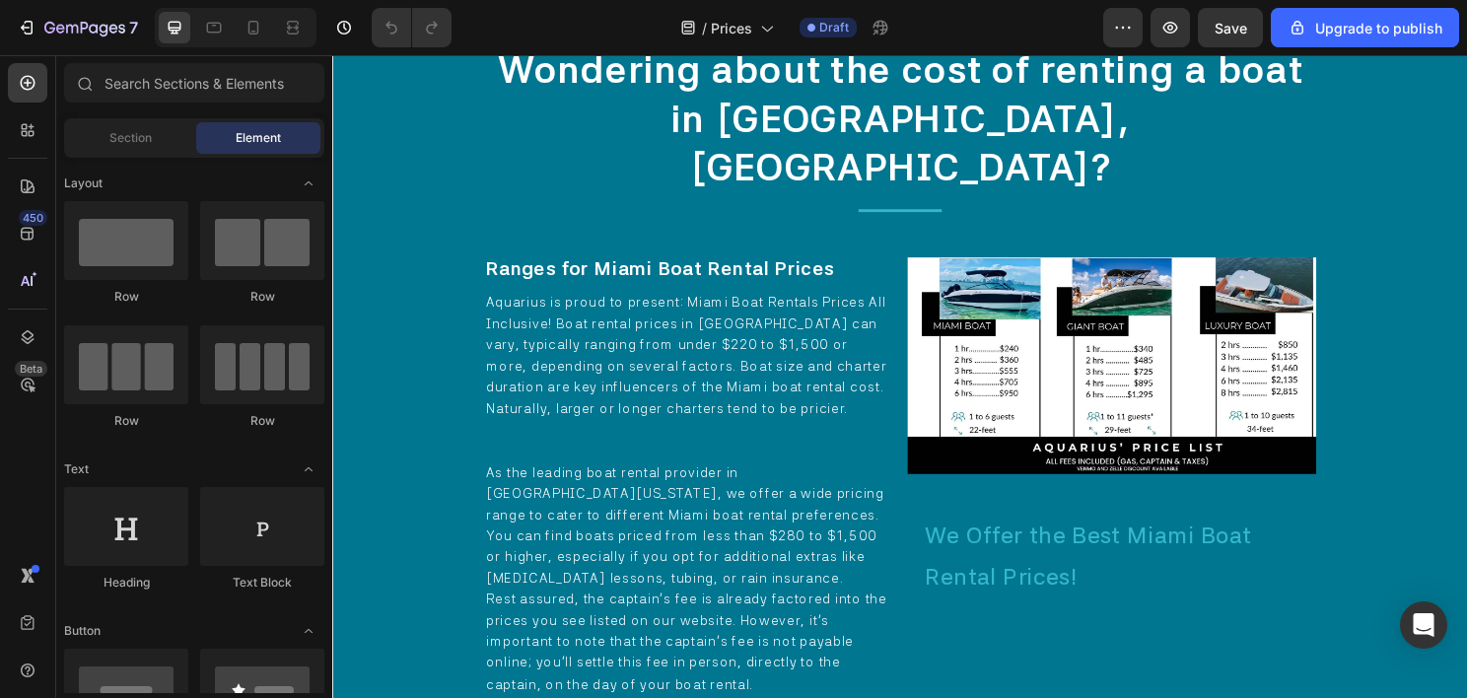
scroll to position [339, 0]
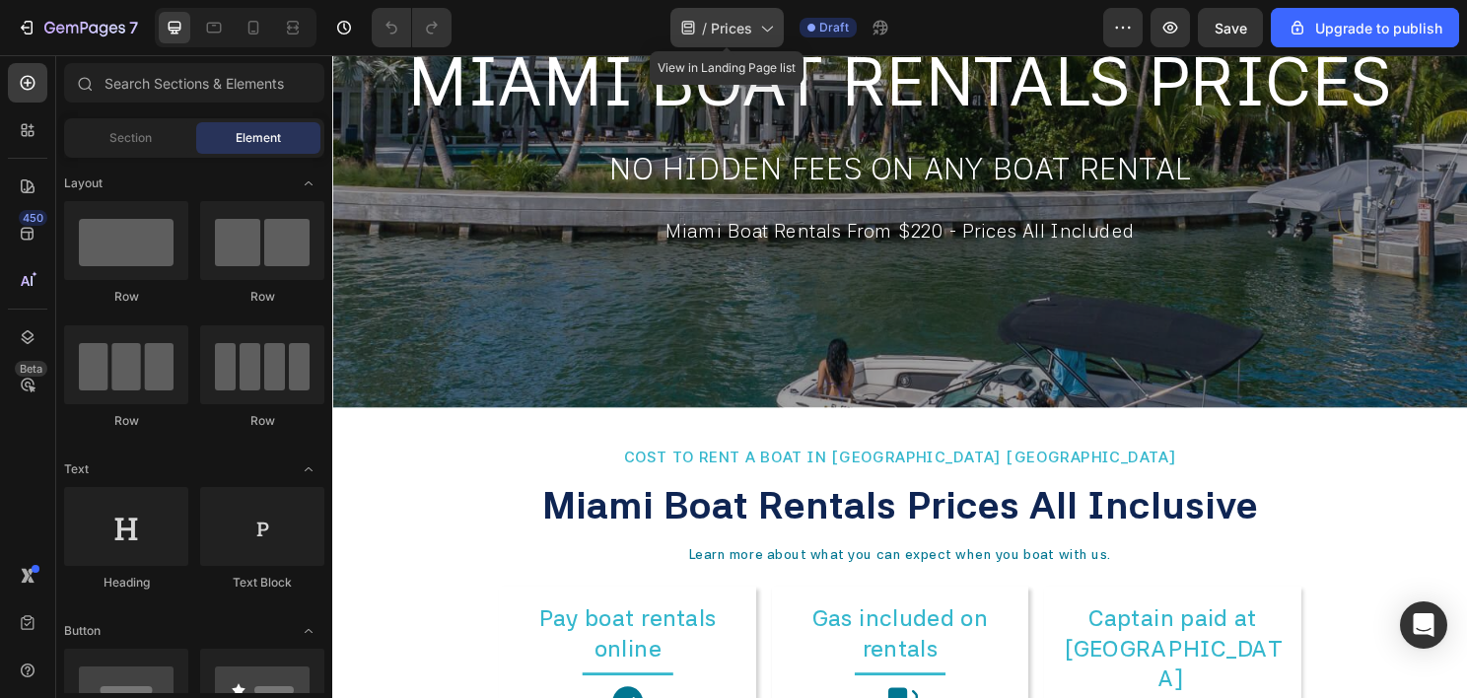
click at [722, 28] on span "Prices" at bounding box center [731, 28] width 41 height 21
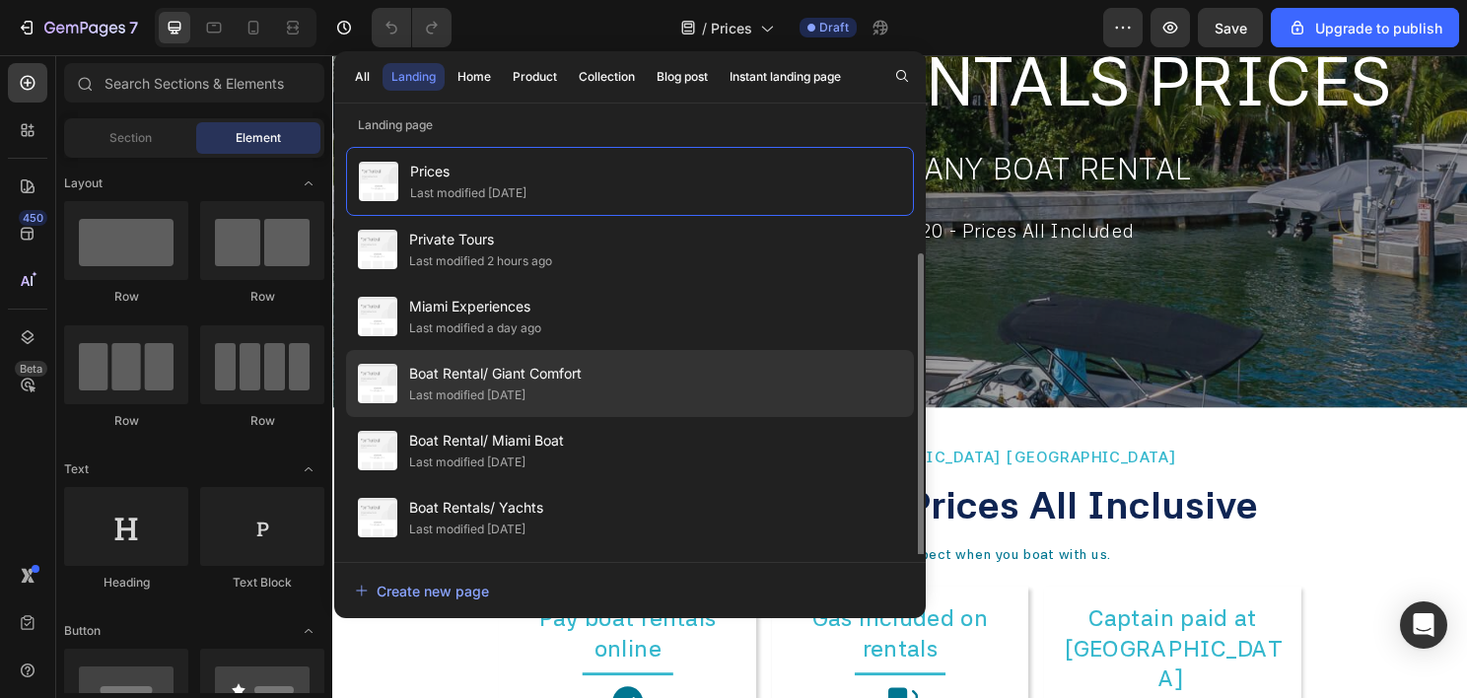
scroll to position [63, 0]
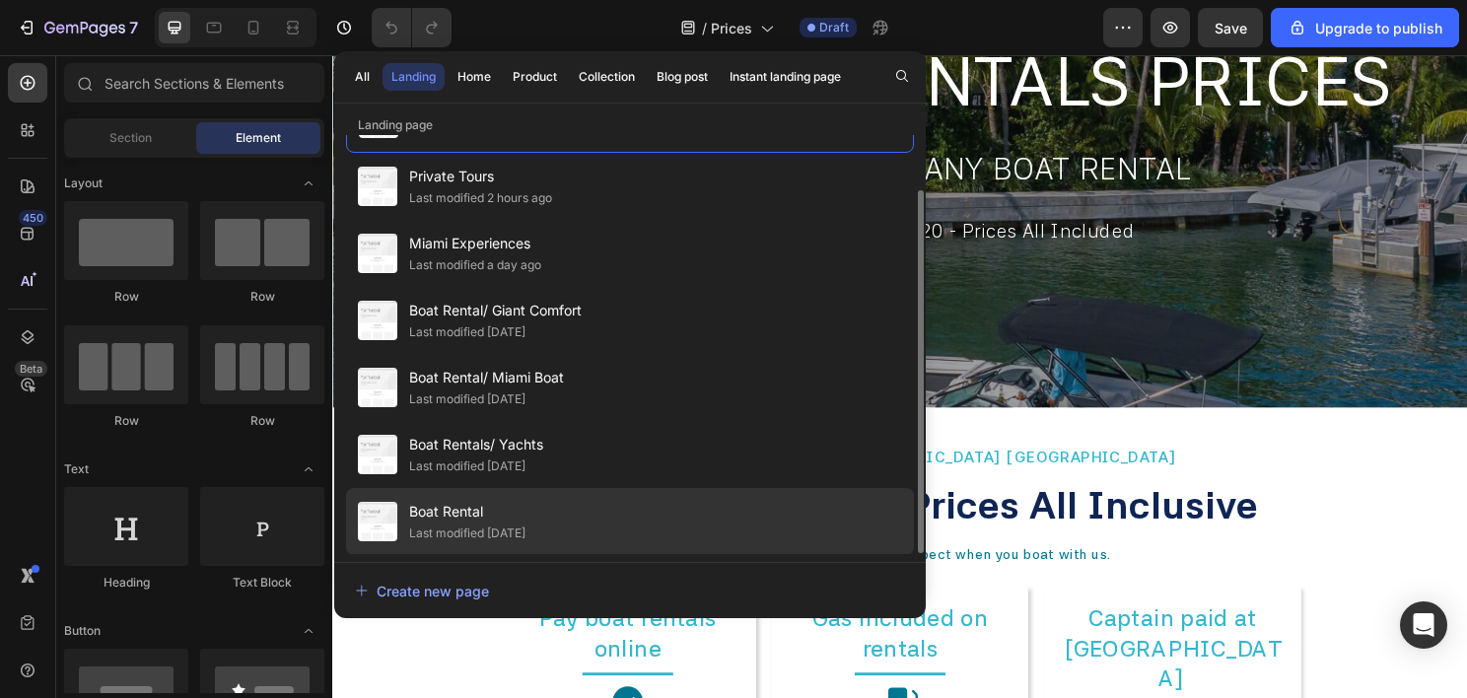
click at [525, 509] on span "Boat Rental" at bounding box center [467, 512] width 116 height 24
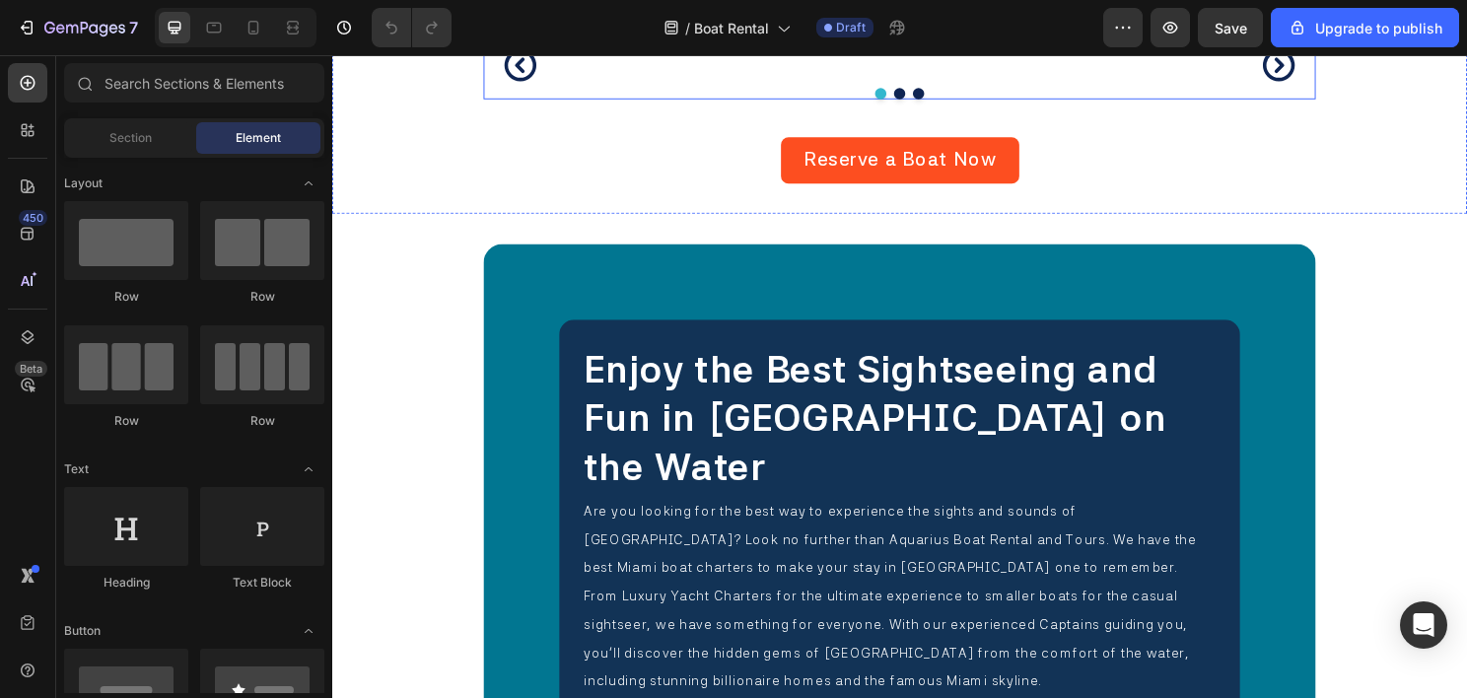
scroll to position [12035, 0]
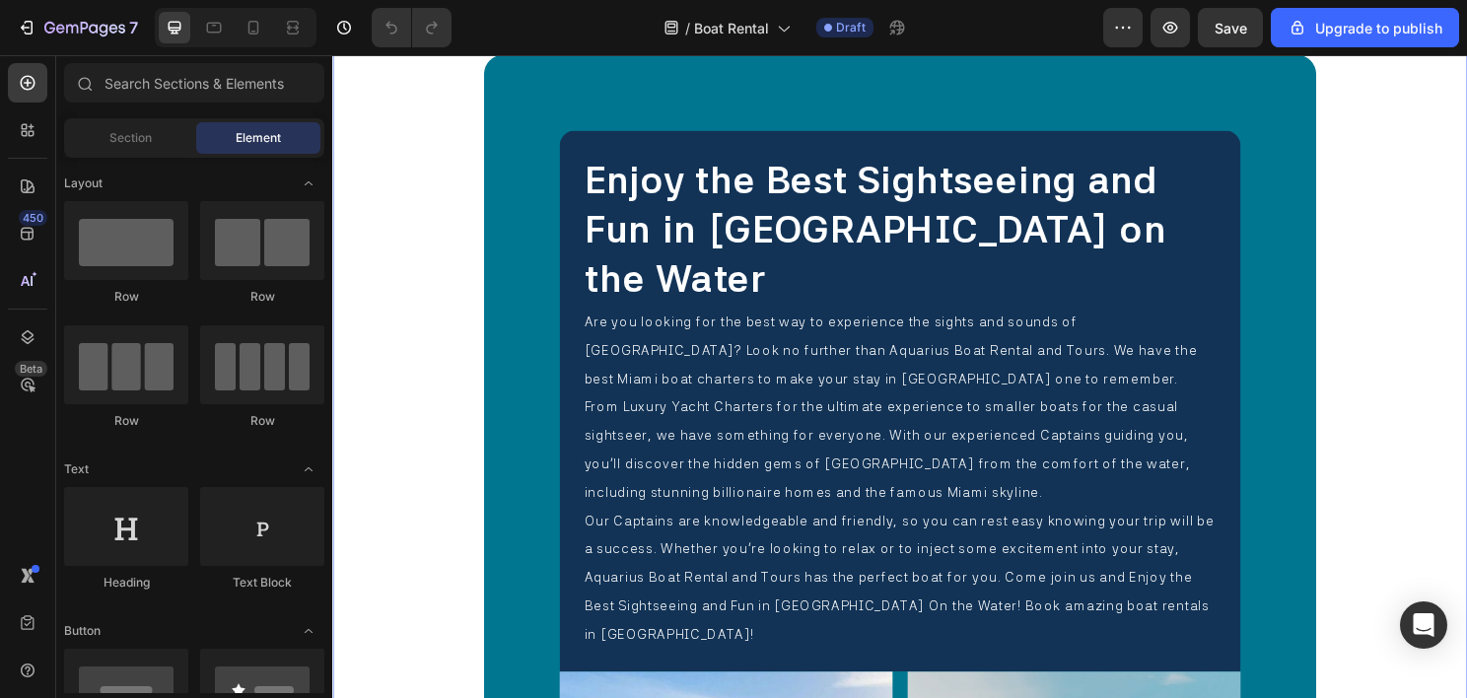
click at [349, 512] on div "Enjoy the Best Sightseeing and Fun in Miami on the Water Heading Are you lookin…" at bounding box center [923, 676] width 1183 height 1305
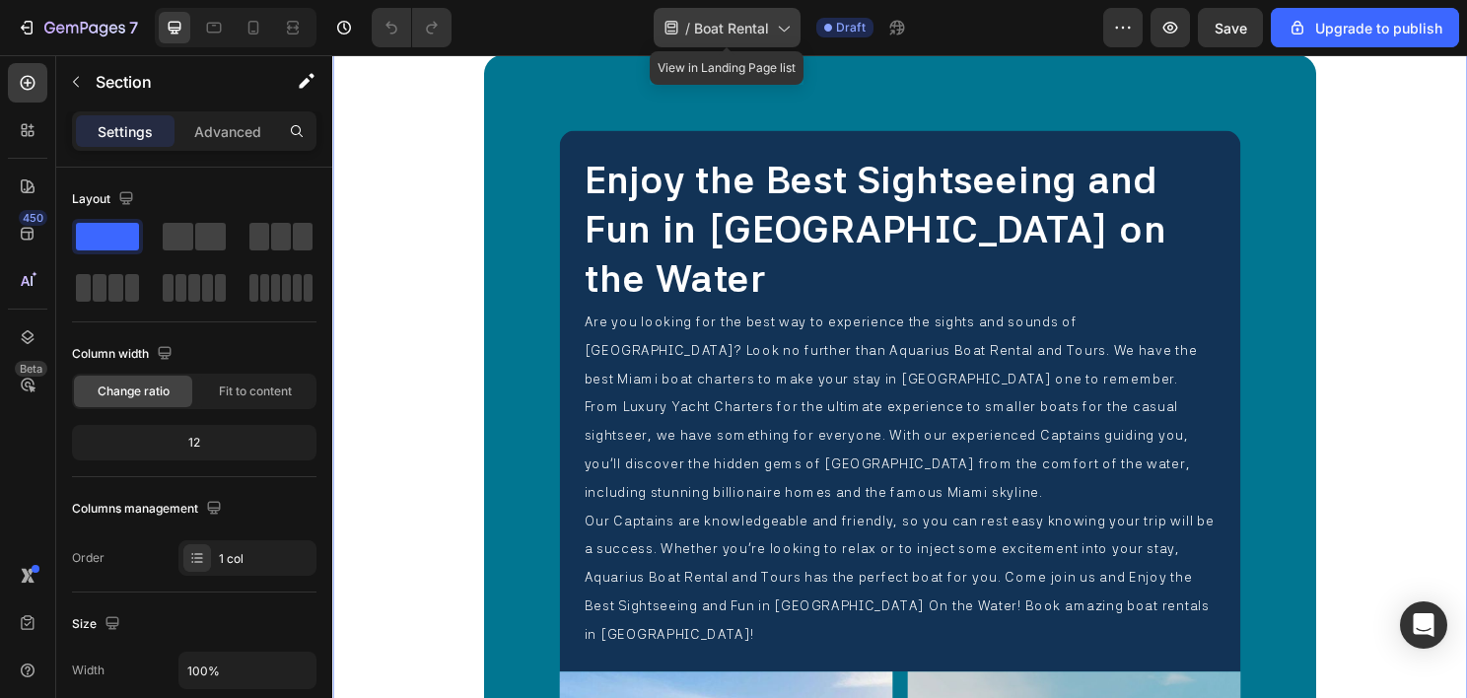
click at [745, 35] on span "Boat Rental" at bounding box center [731, 28] width 75 height 21
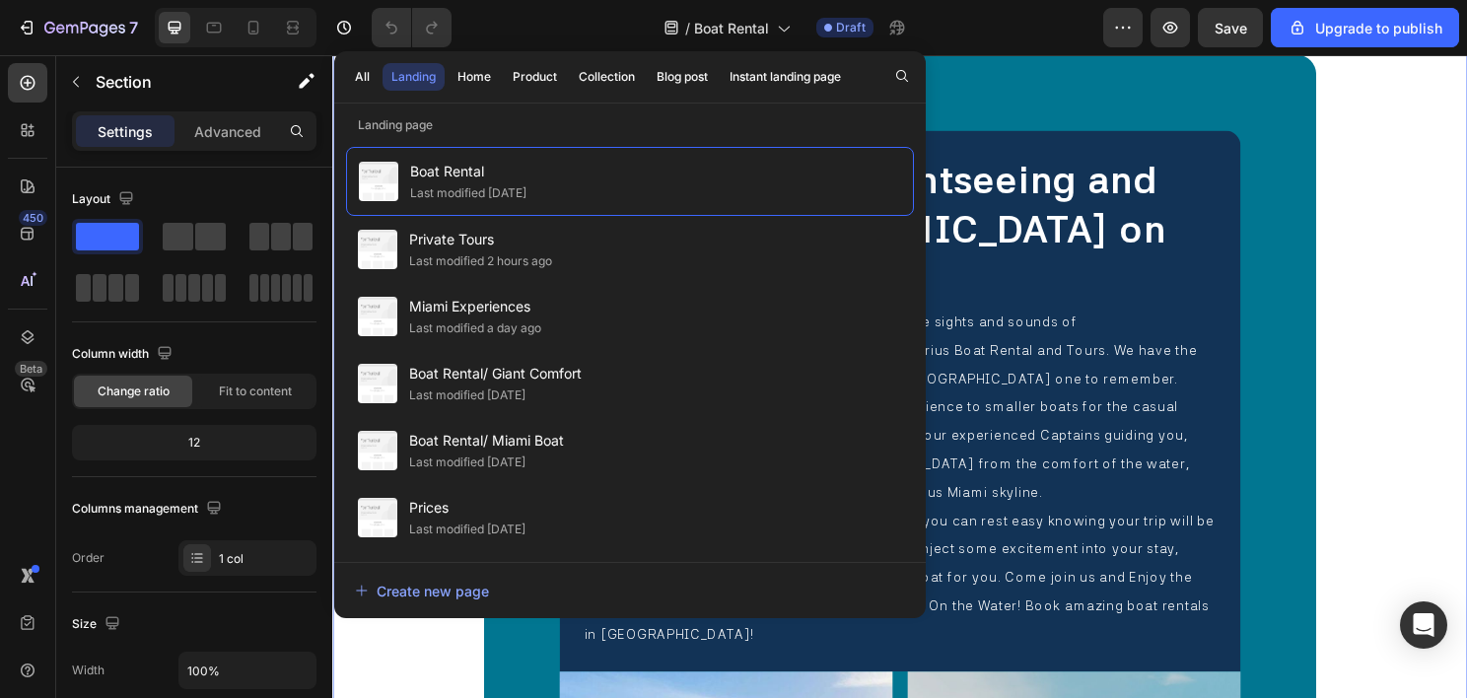
click at [1415, 453] on div "Enjoy the Best Sightseeing and Fun in Miami on the Water Heading Are you lookin…" at bounding box center [923, 676] width 1183 height 1305
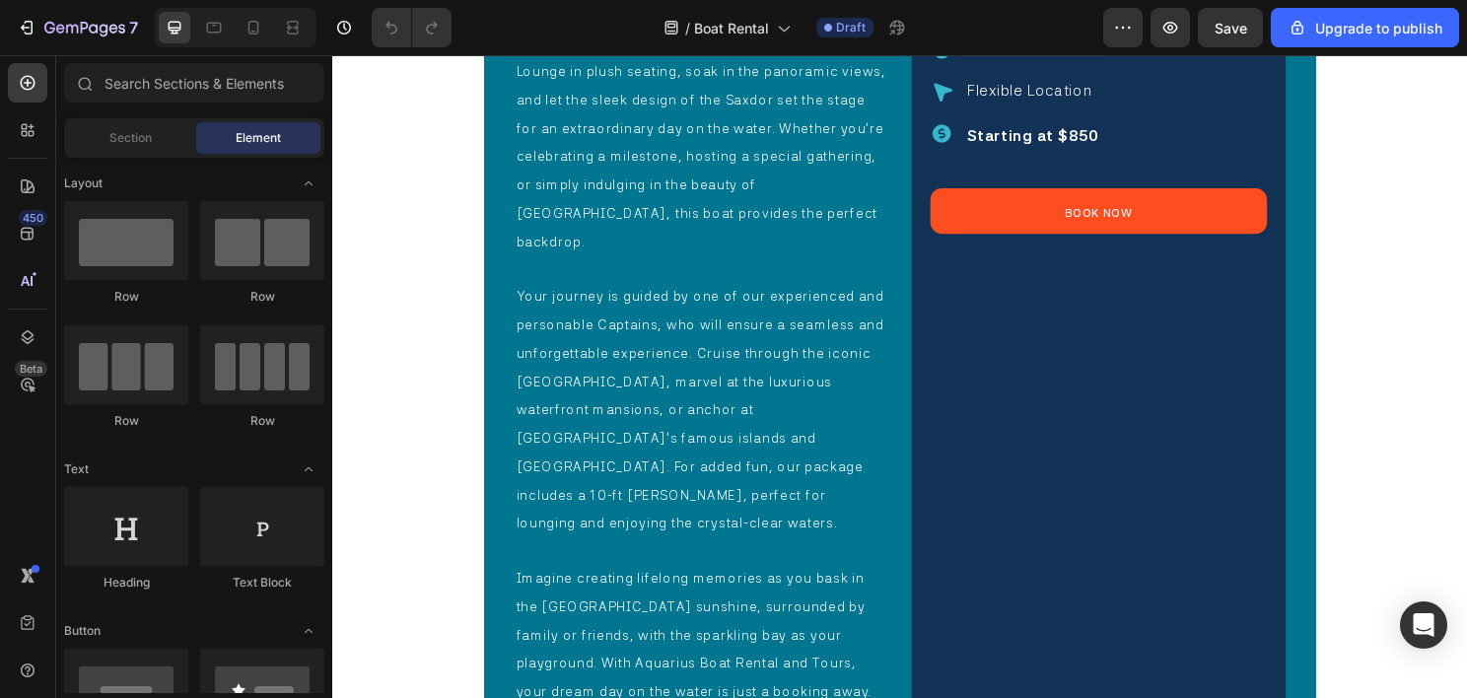
scroll to position [6682, 0]
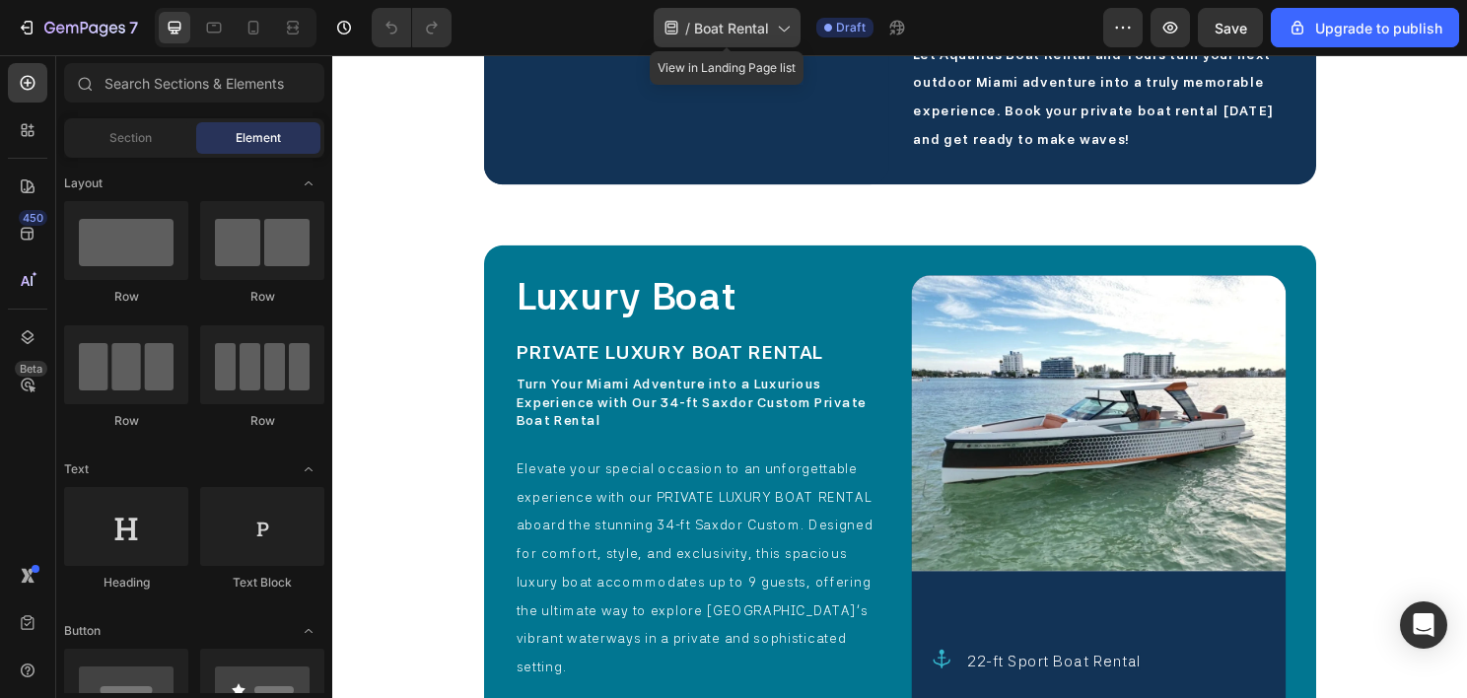
click at [745, 28] on span "Boat Rental" at bounding box center [731, 28] width 75 height 21
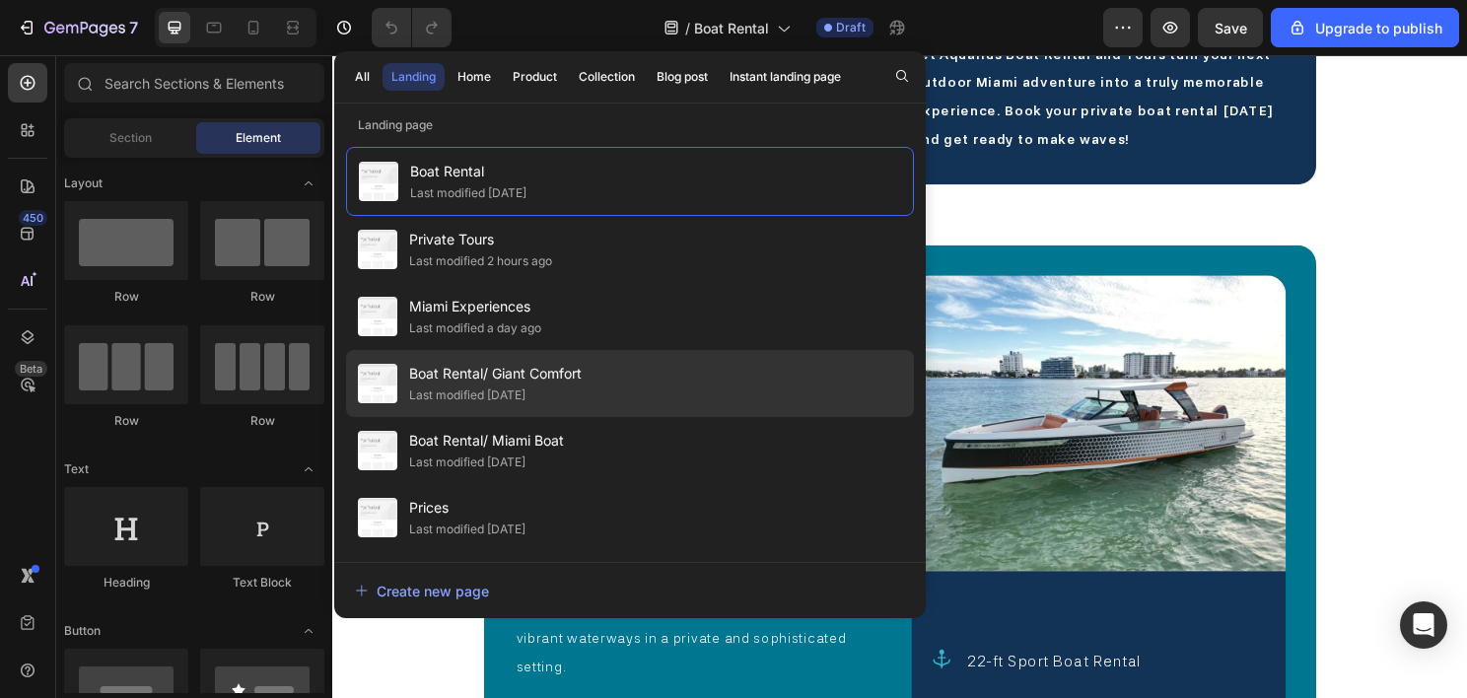
click at [511, 372] on span "Boat Rental/ Giant Comfort" at bounding box center [495, 374] width 173 height 24
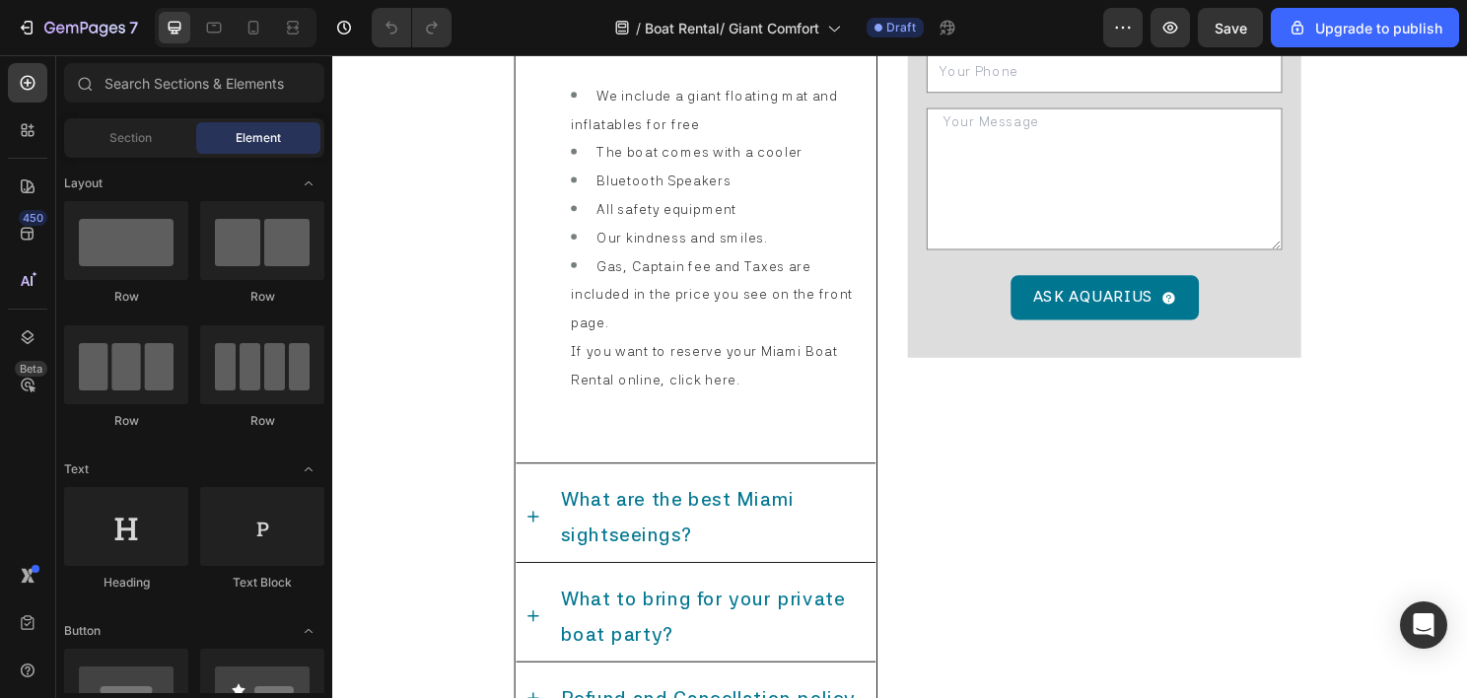
scroll to position [6349, 0]
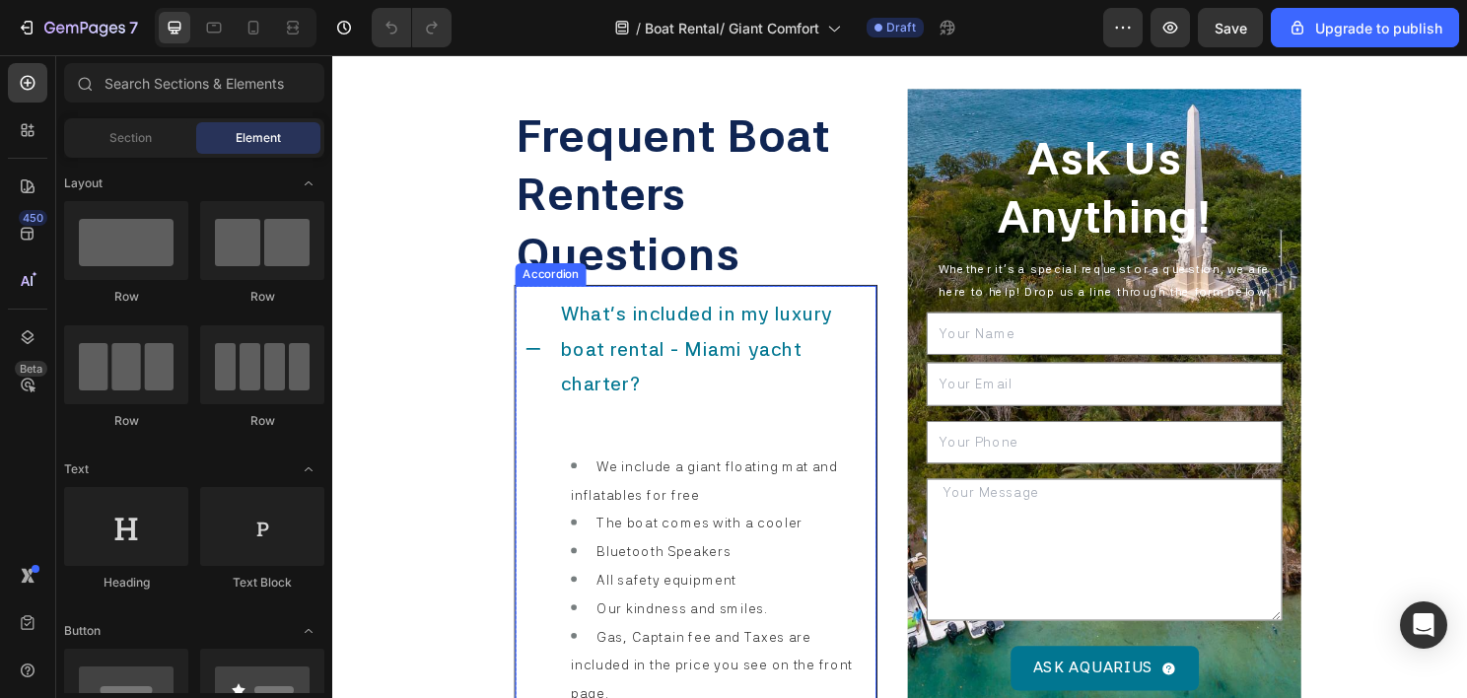
click at [532, 369] on icon at bounding box center [541, 362] width 20 height 20
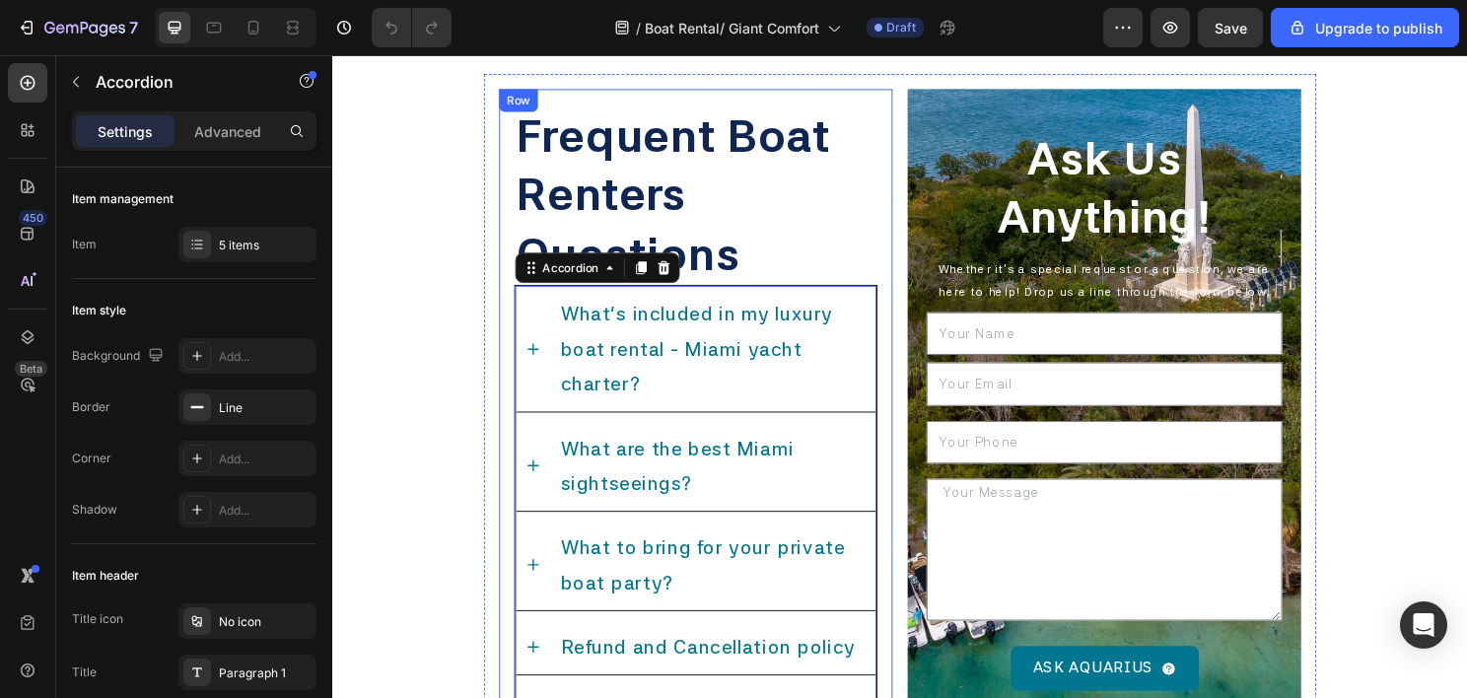
click at [514, 174] on div "Frequent Boat Renters Questions Heading What's included in my luxury boat renta…" at bounding box center [711, 438] width 410 height 695
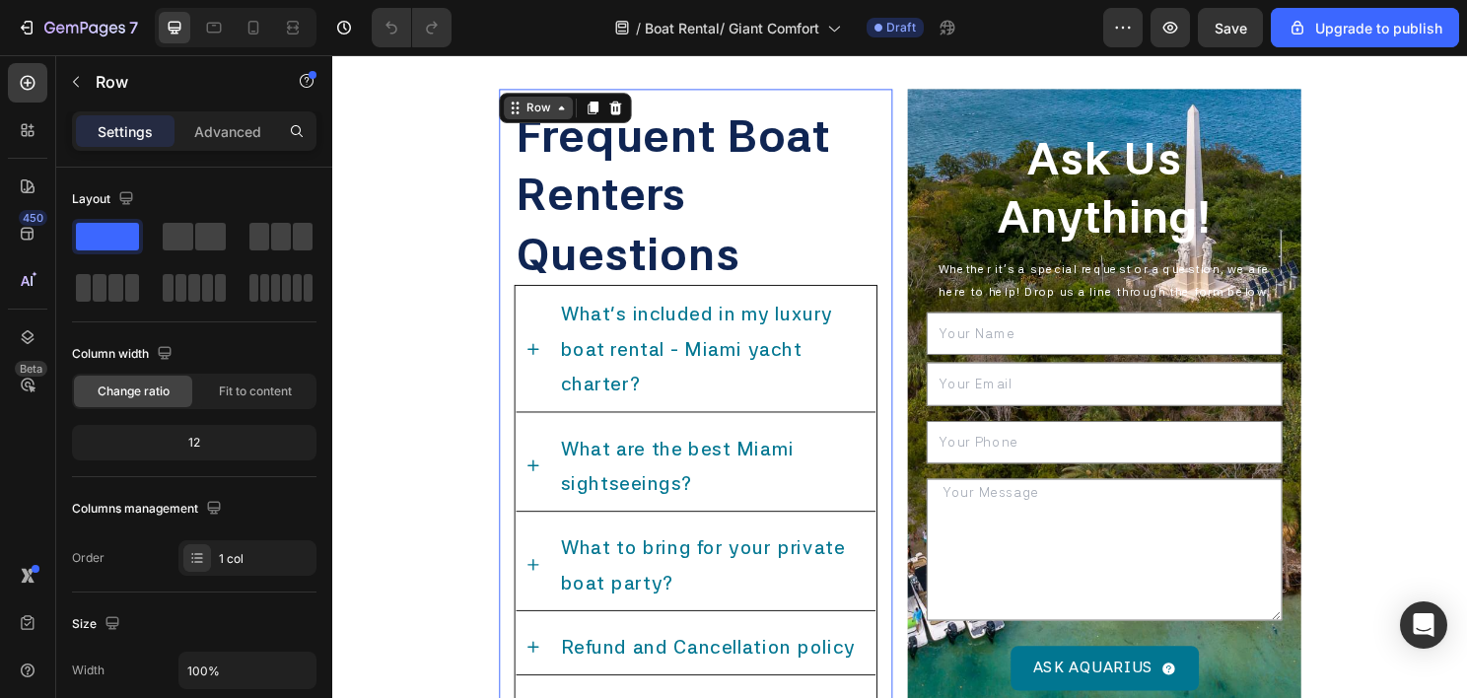
click at [526, 116] on icon at bounding box center [523, 111] width 16 height 16
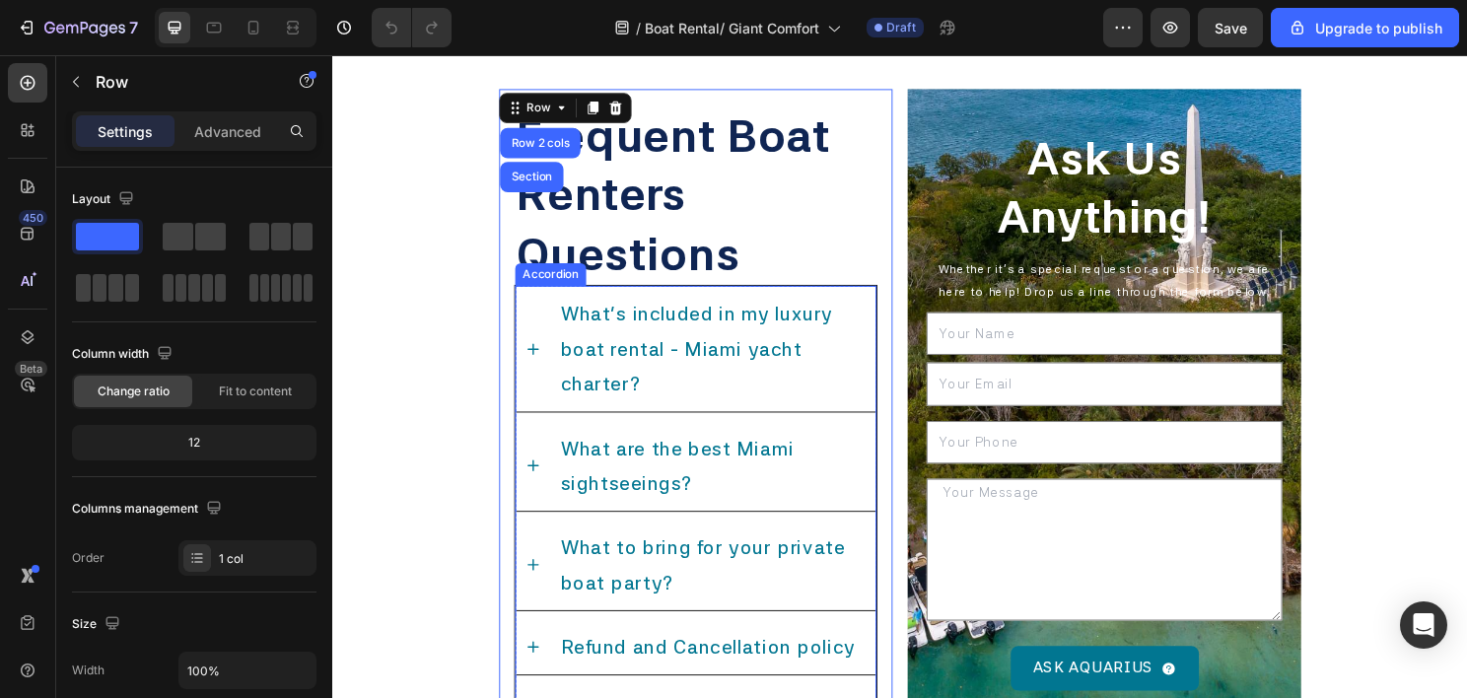
click at [548, 327] on div "What's included in my luxury boat rental - Miami yacht charter? ​" at bounding box center [710, 361] width 375 height 131
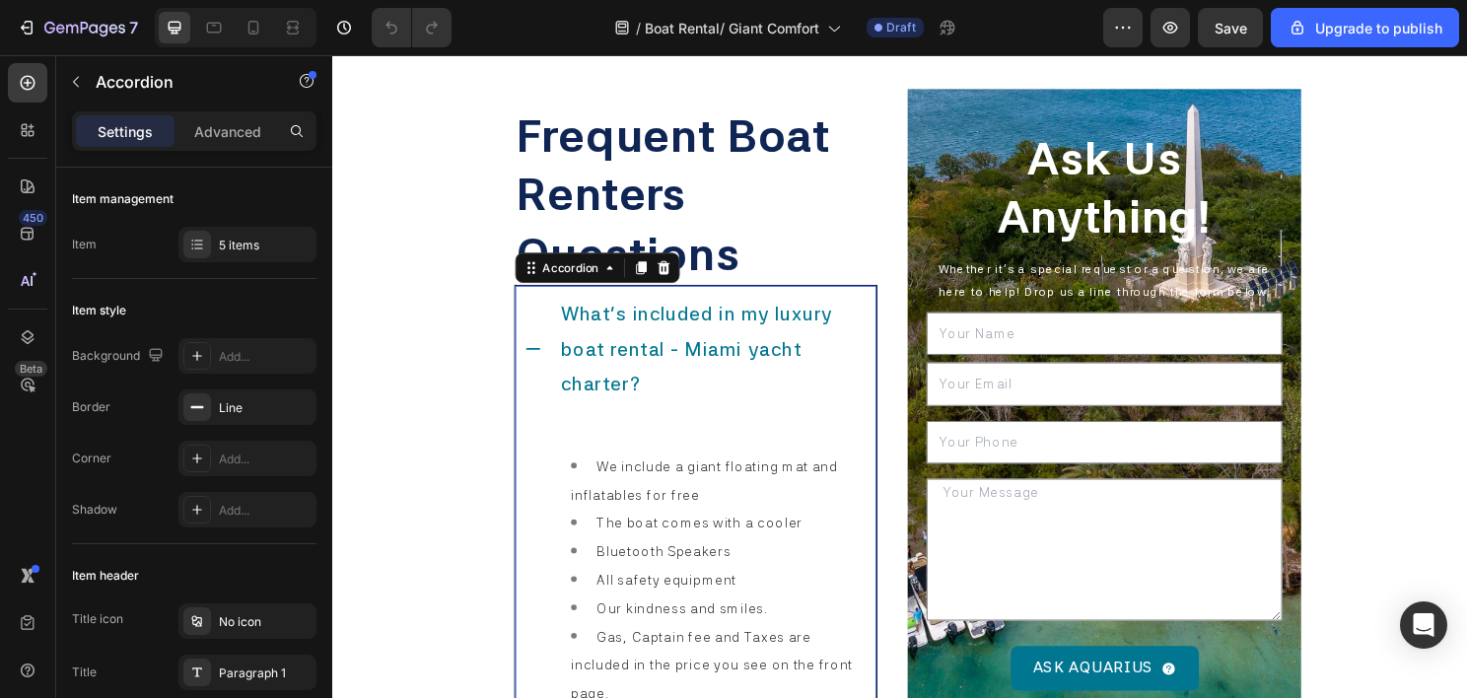
click at [548, 327] on div "What's included in my luxury boat rental - Miami yacht charter? ​" at bounding box center [710, 361] width 375 height 131
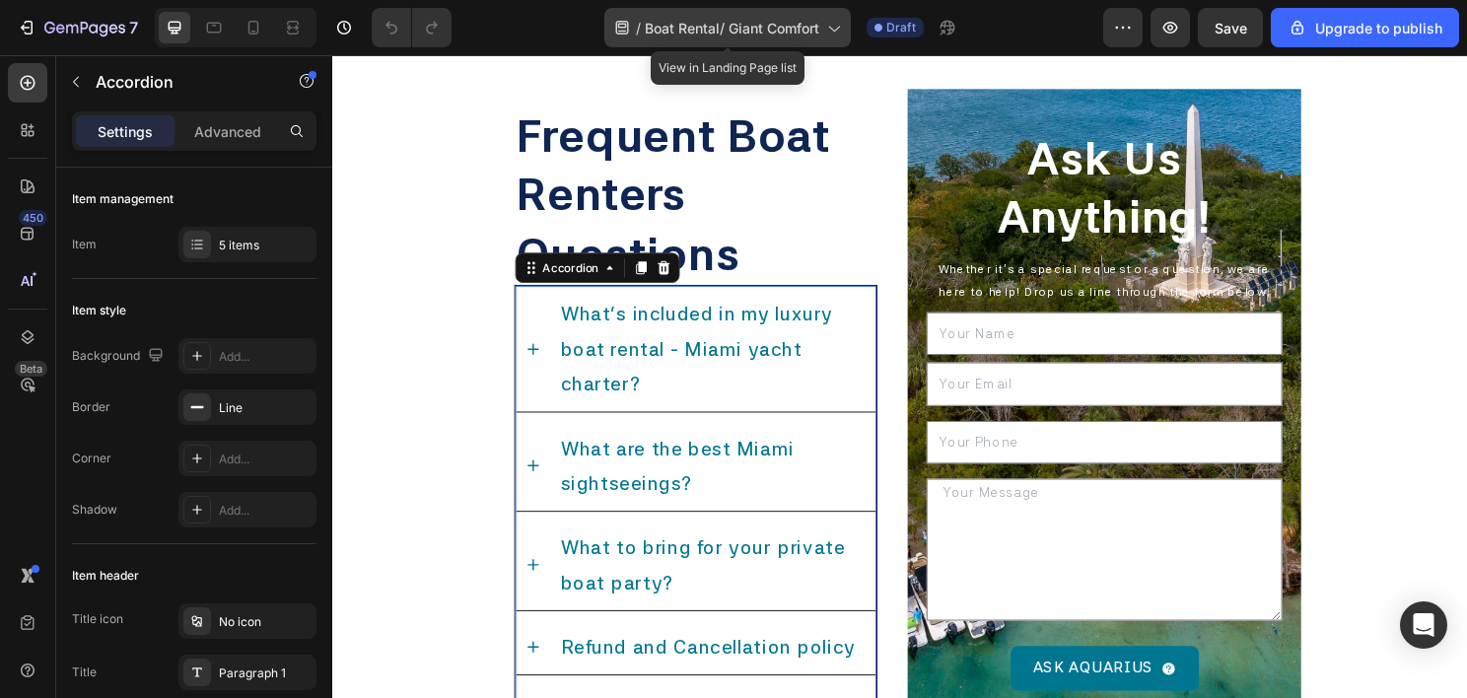
click at [747, 23] on span "Boat Rental/ Giant Comfort" at bounding box center [732, 28] width 174 height 21
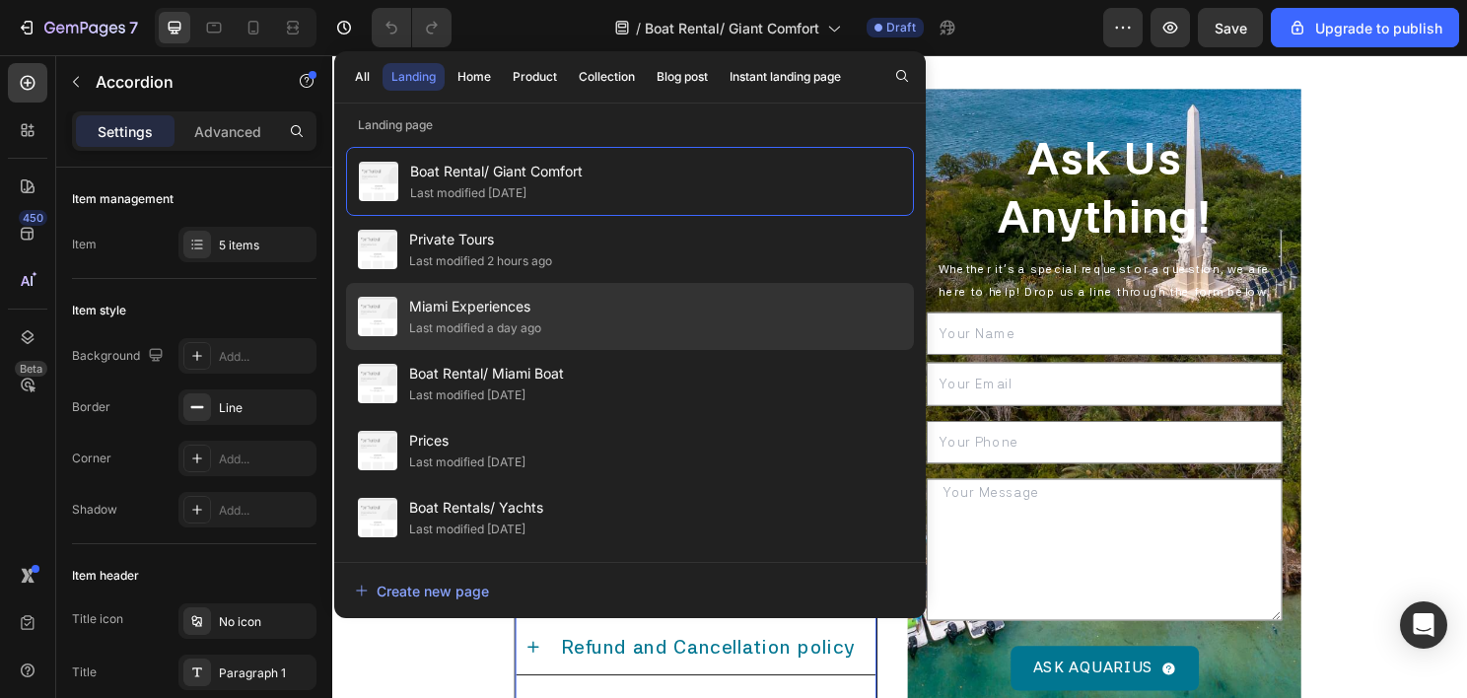
click at [538, 307] on span "Miami Experiences" at bounding box center [475, 307] width 132 height 24
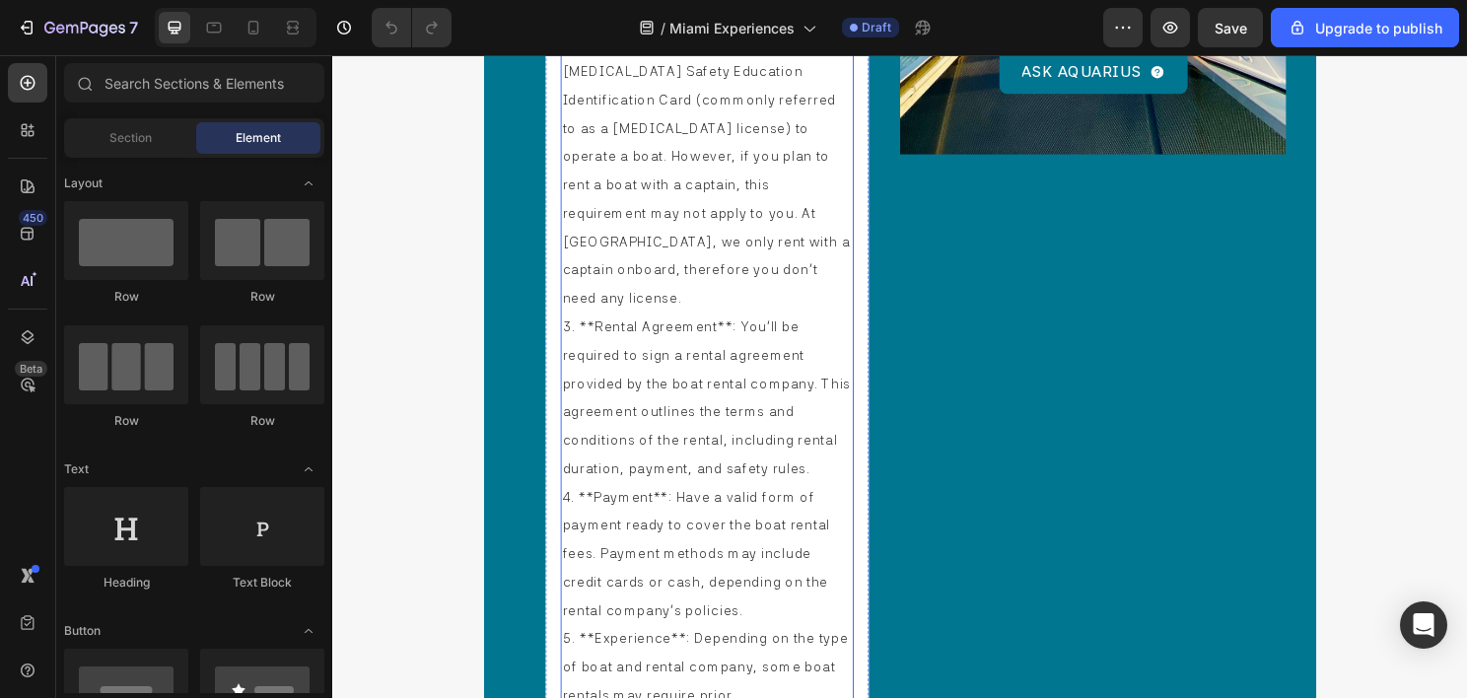
scroll to position [9096, 0]
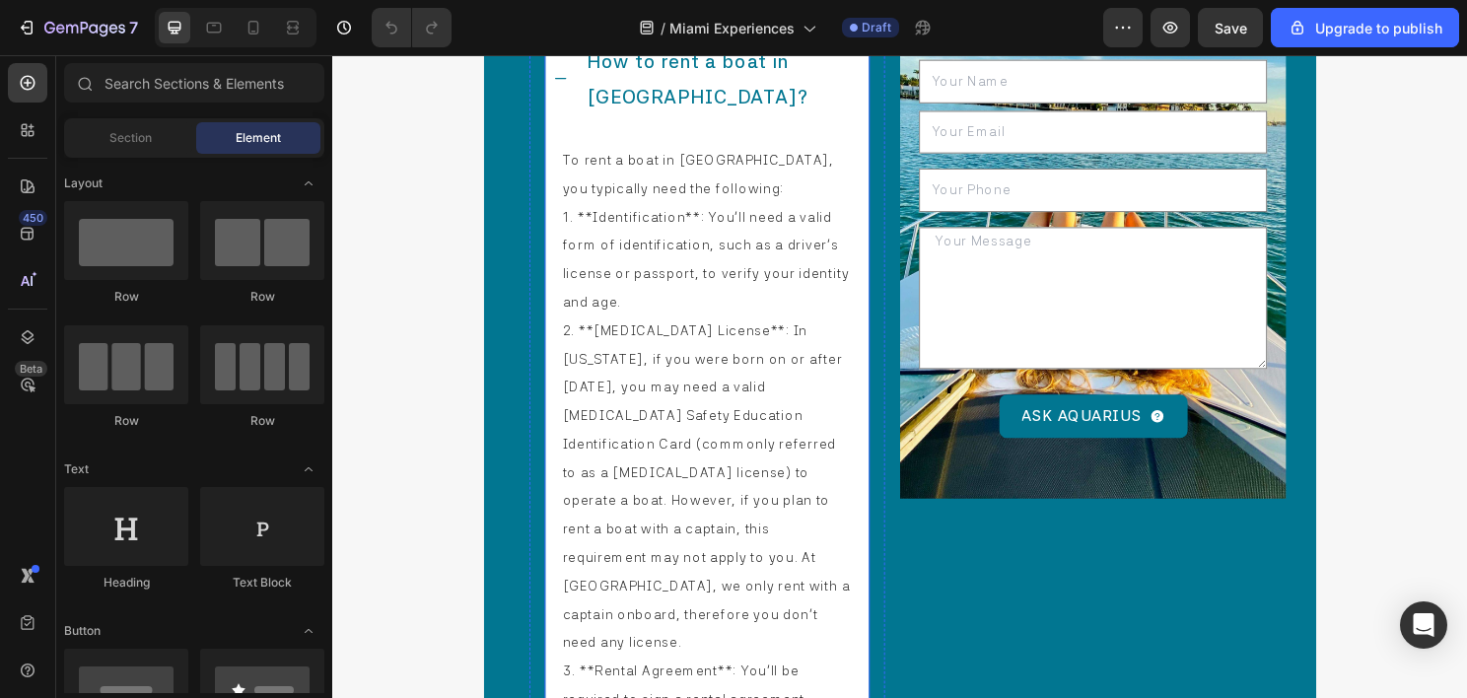
click at [566, 72] on icon at bounding box center [570, 80] width 16 height 16
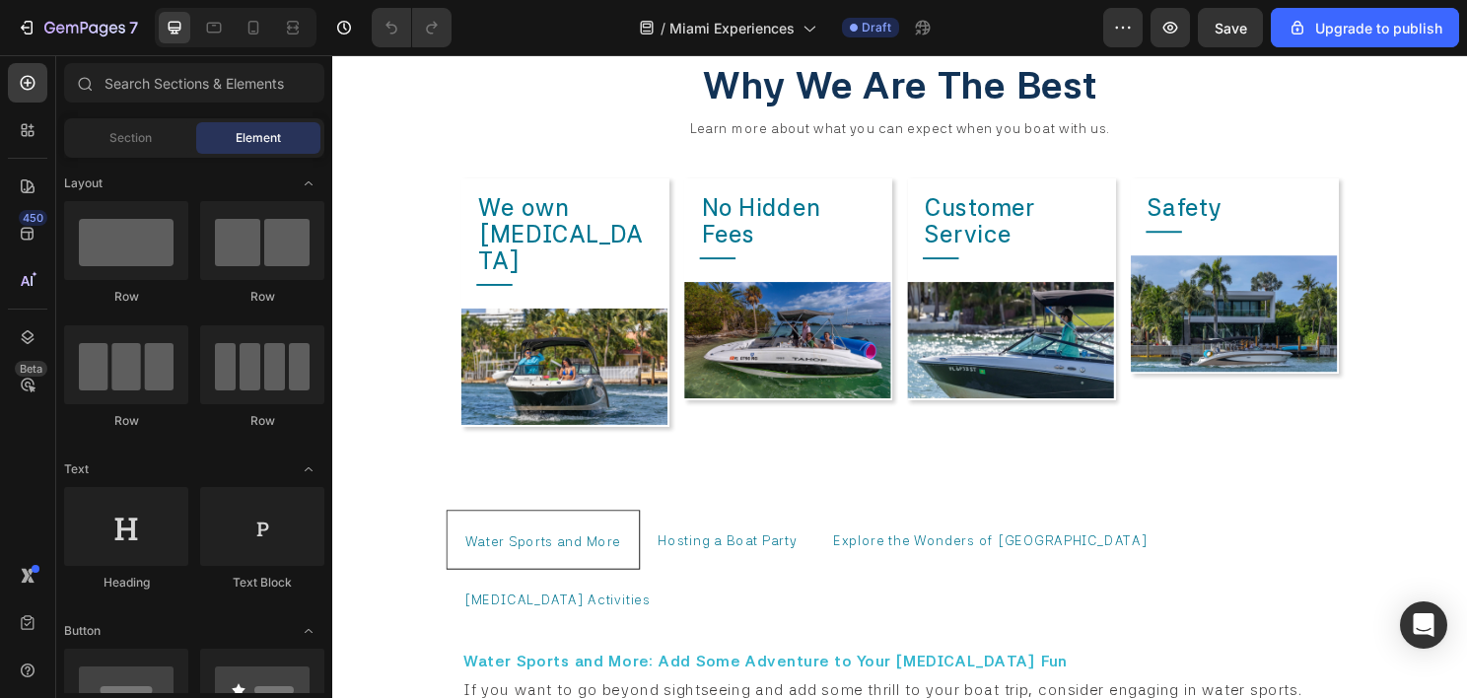
scroll to position [11737, 0]
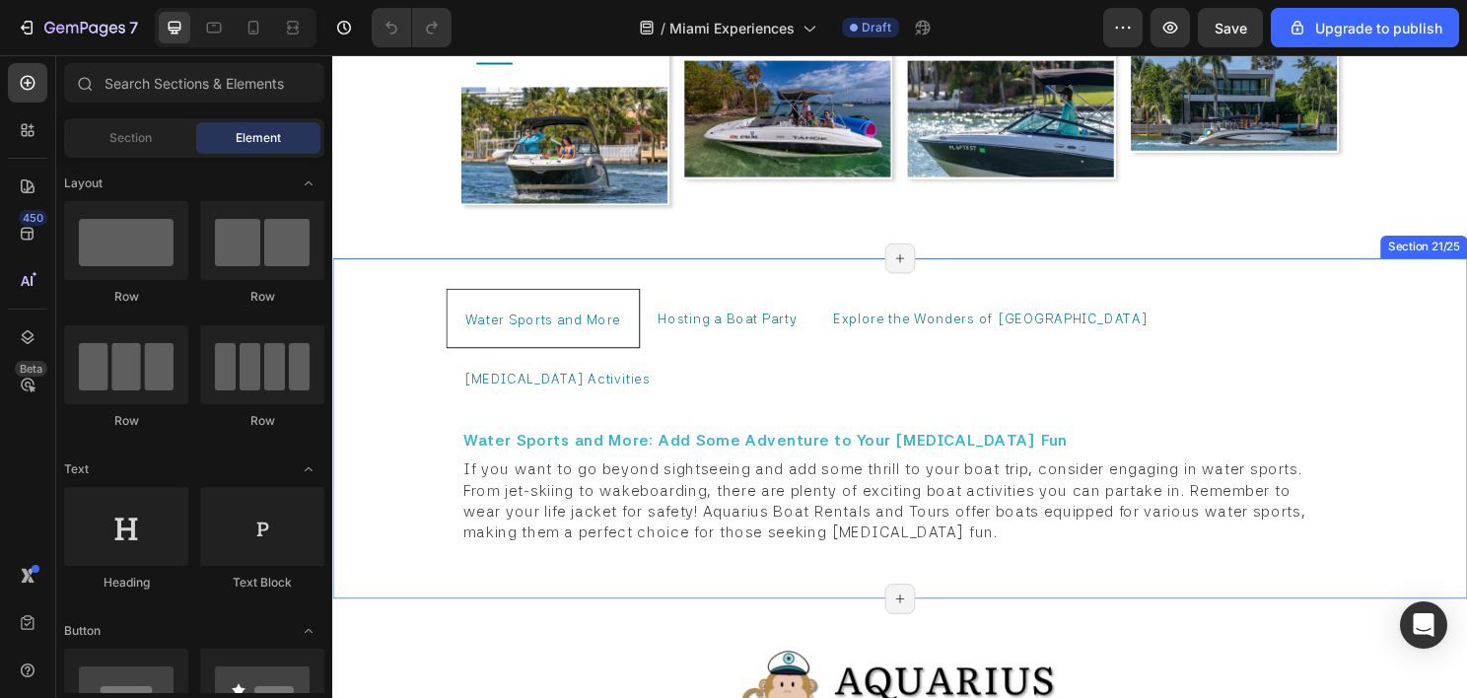
click at [411, 337] on div "Water Sports and More Hosting a Boat Party Explore the Wonders of Miami Boating…" at bounding box center [923, 444] width 1183 height 355
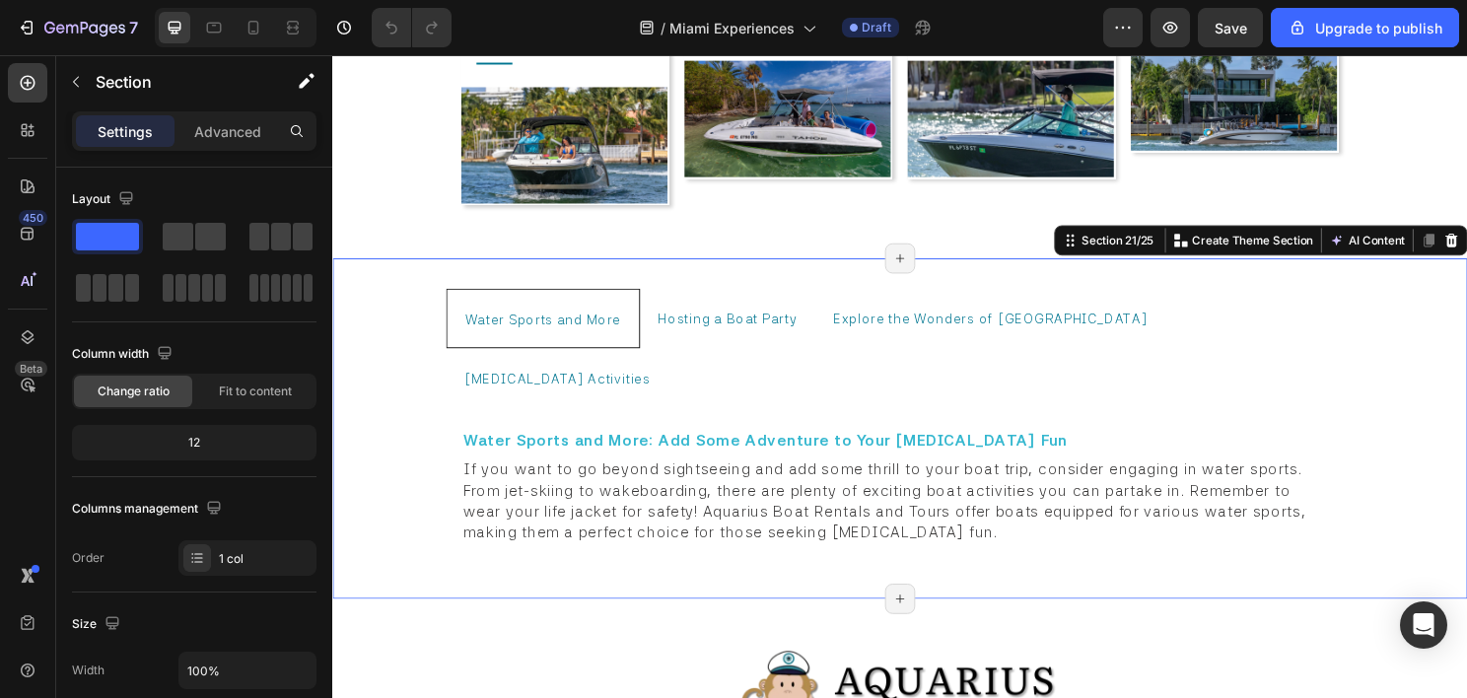
click at [420, 394] on div "Water Sports and More Hosting a Boat Party Explore the Wonders of Miami Boating…" at bounding box center [923, 444] width 1183 height 355
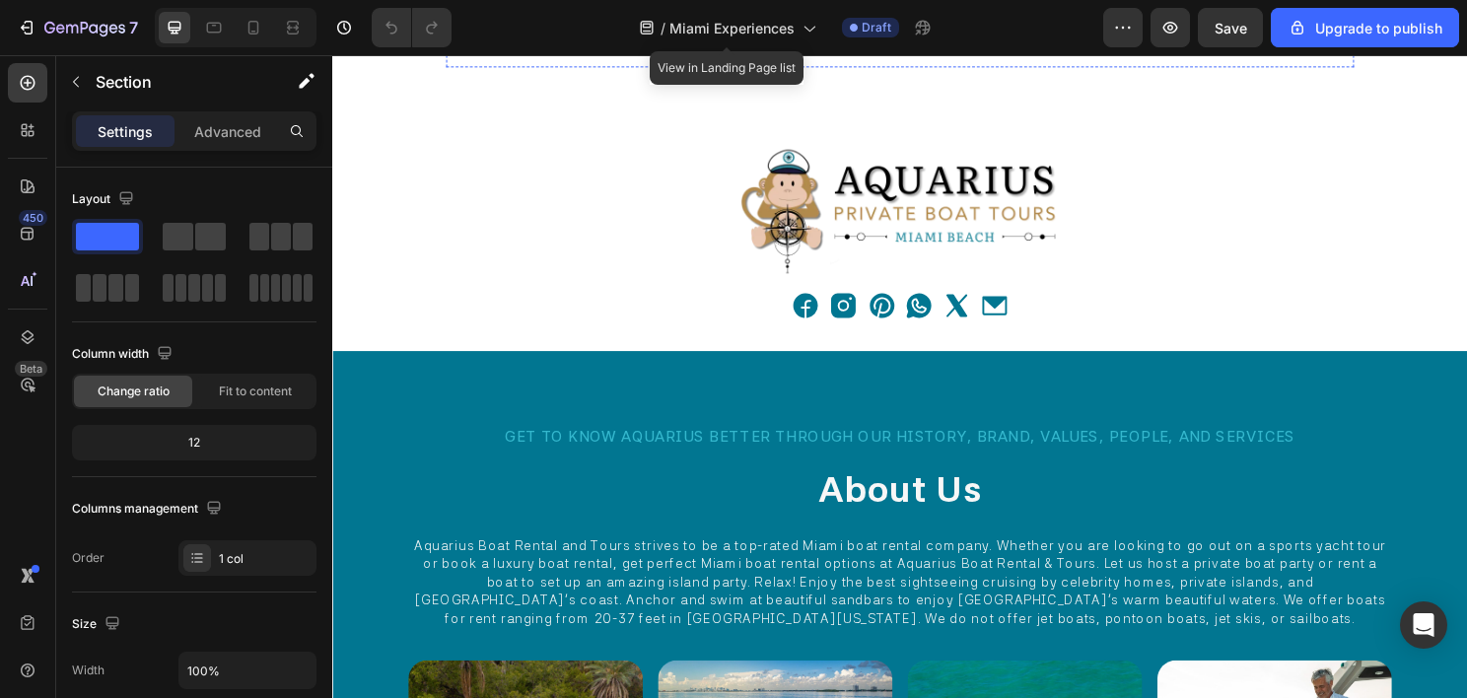
scroll to position [11934, 0]
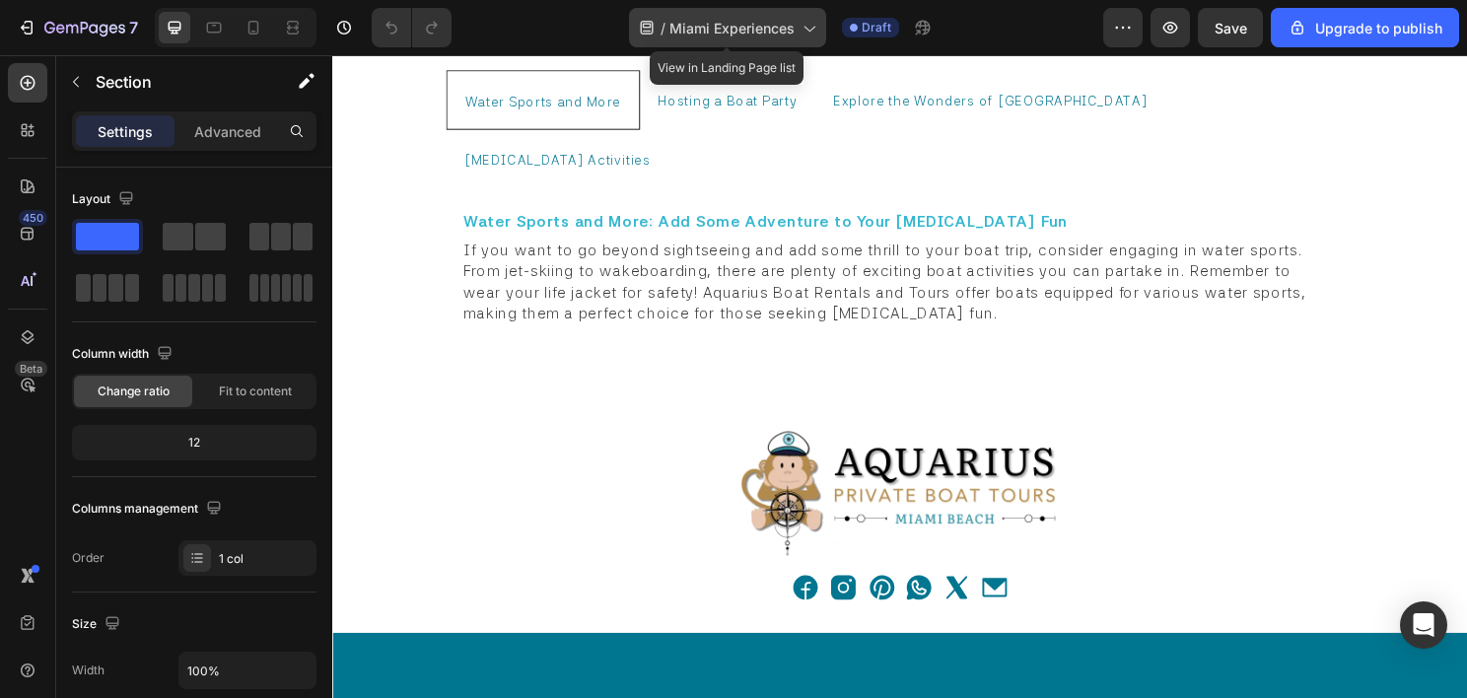
click at [705, 26] on span "Miami Experiences" at bounding box center [731, 28] width 125 height 21
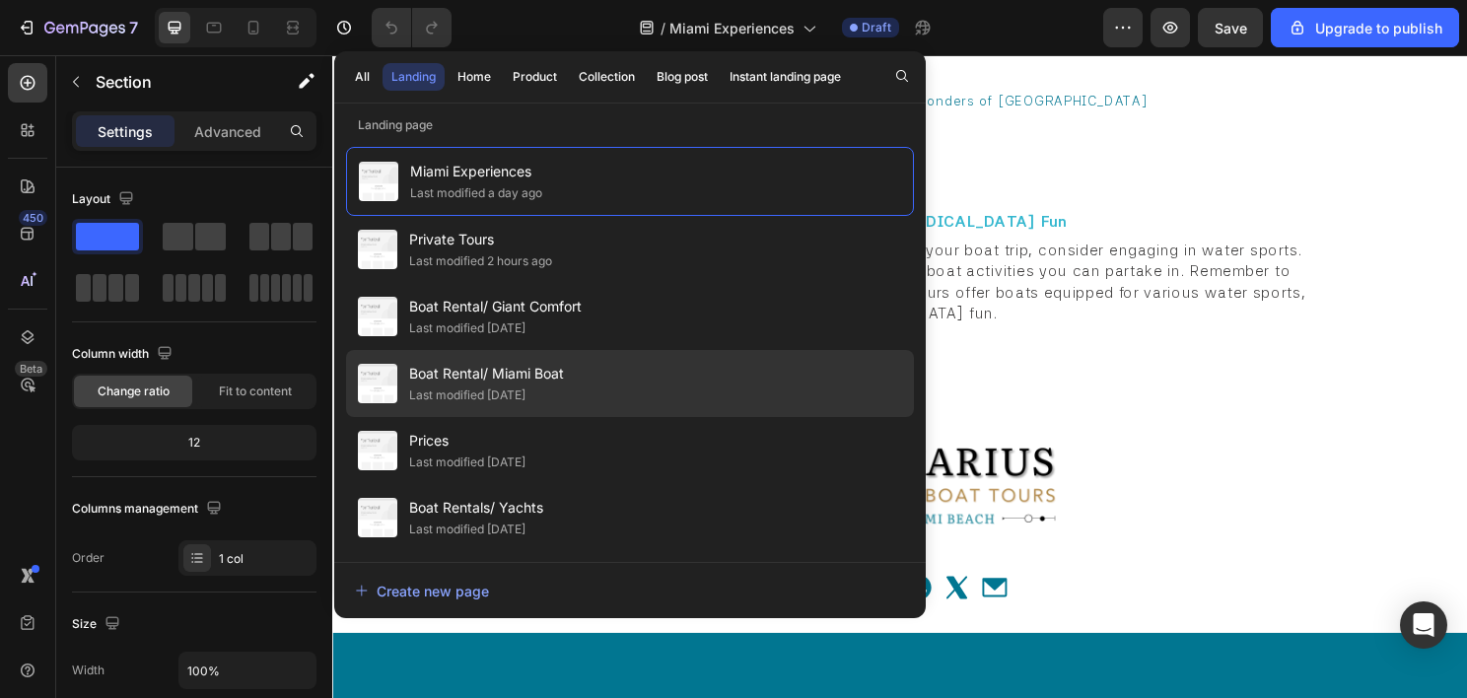
scroll to position [63, 0]
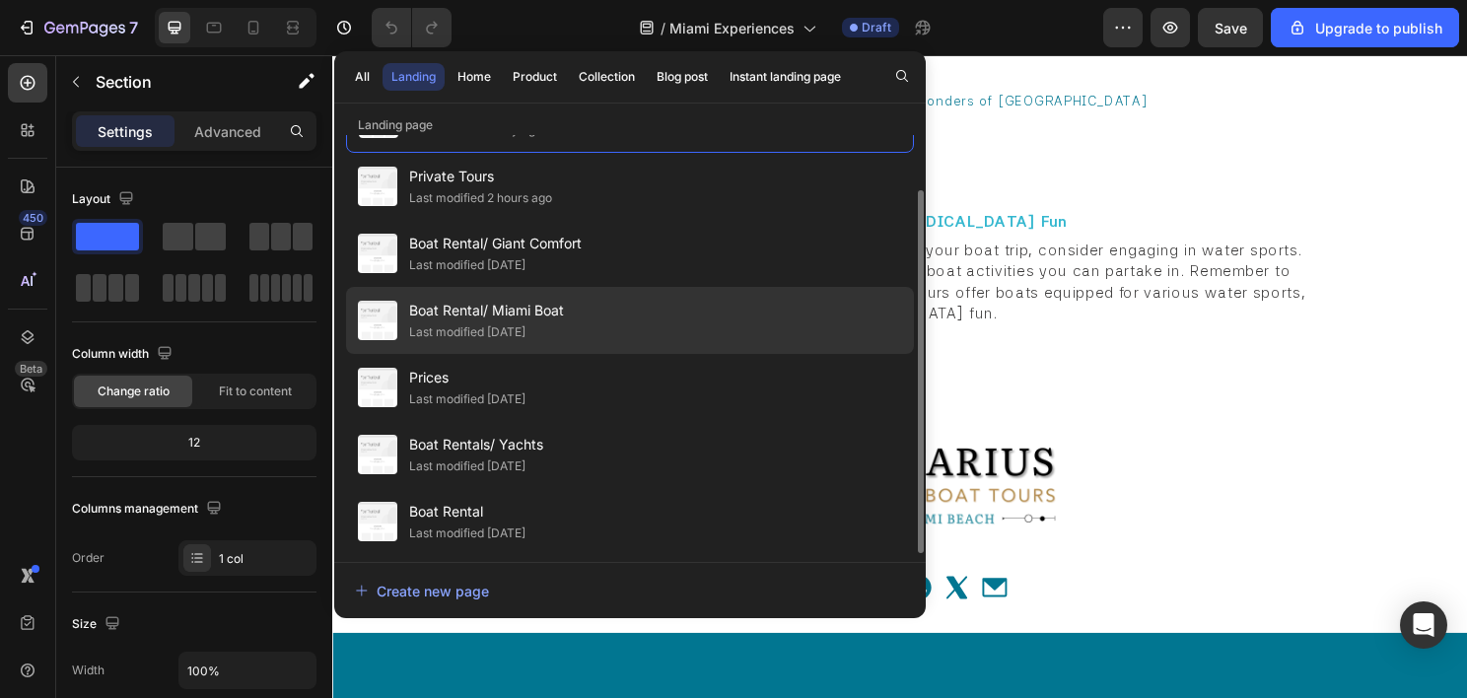
click at [576, 354] on div "Boat Rental/ Miami Boat Last modified 9 days ago" at bounding box center [630, 387] width 568 height 67
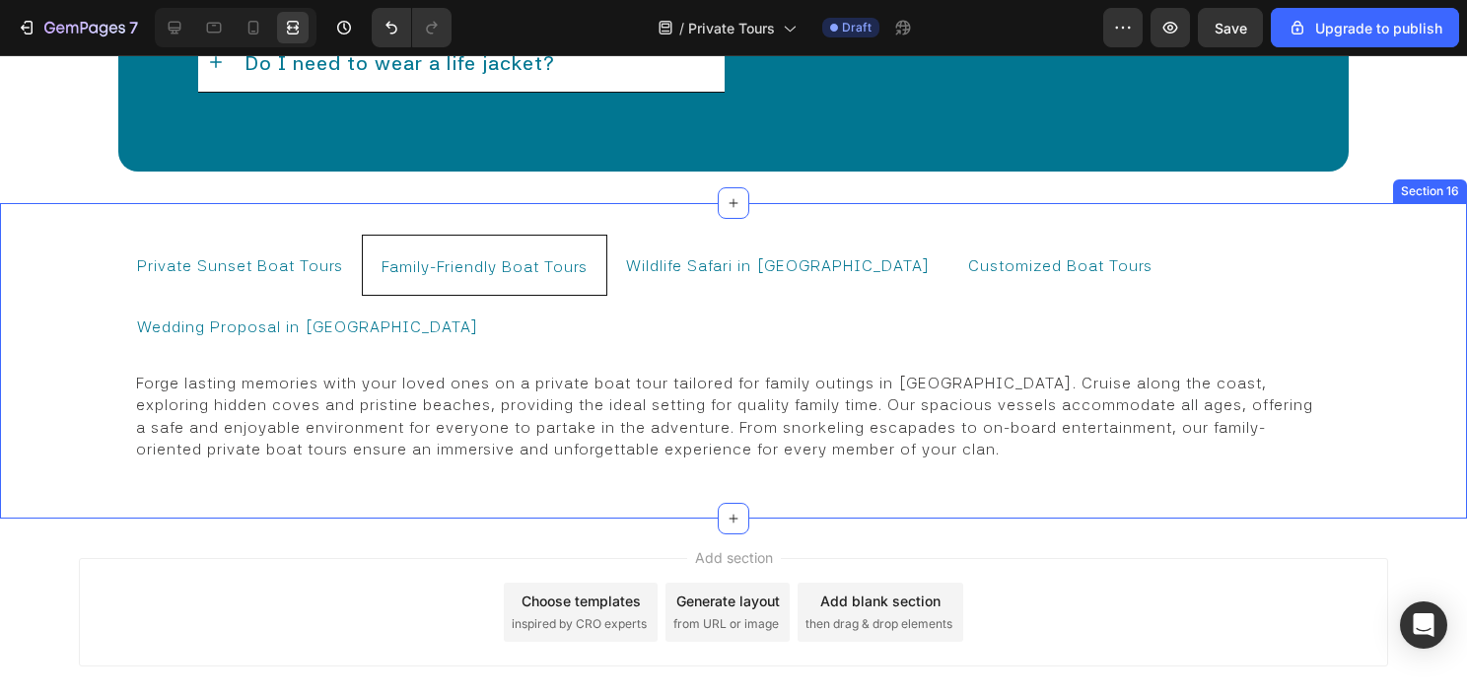
scroll to position [12229, 0]
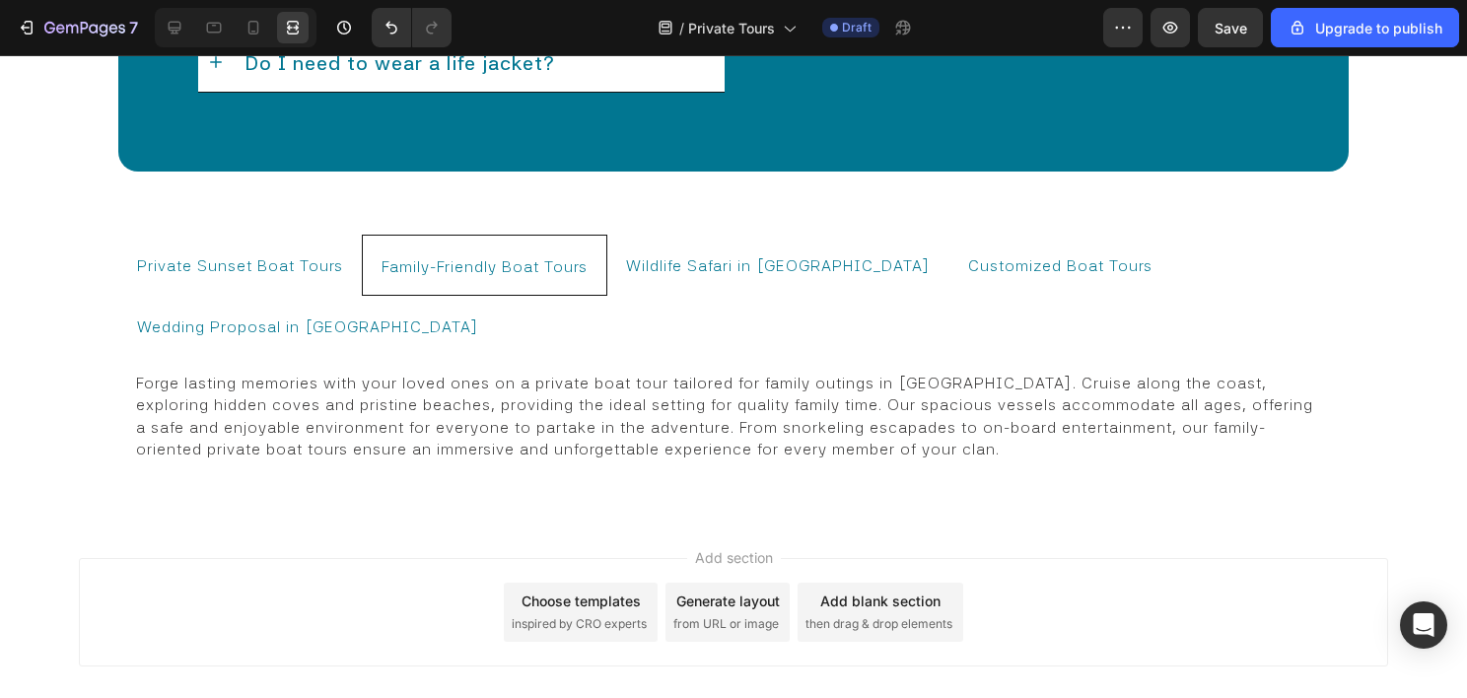
click at [451, 519] on div "Add section Choose templates inspired by CRO experts Generate layout from URL o…" at bounding box center [733, 640] width 1467 height 243
click at [464, 414] on div "Private Sunset Boat Tours Family-Friendly Boat Tours Wildlife Safari in [GEOGRA…" at bounding box center [733, 360] width 1467 height 315
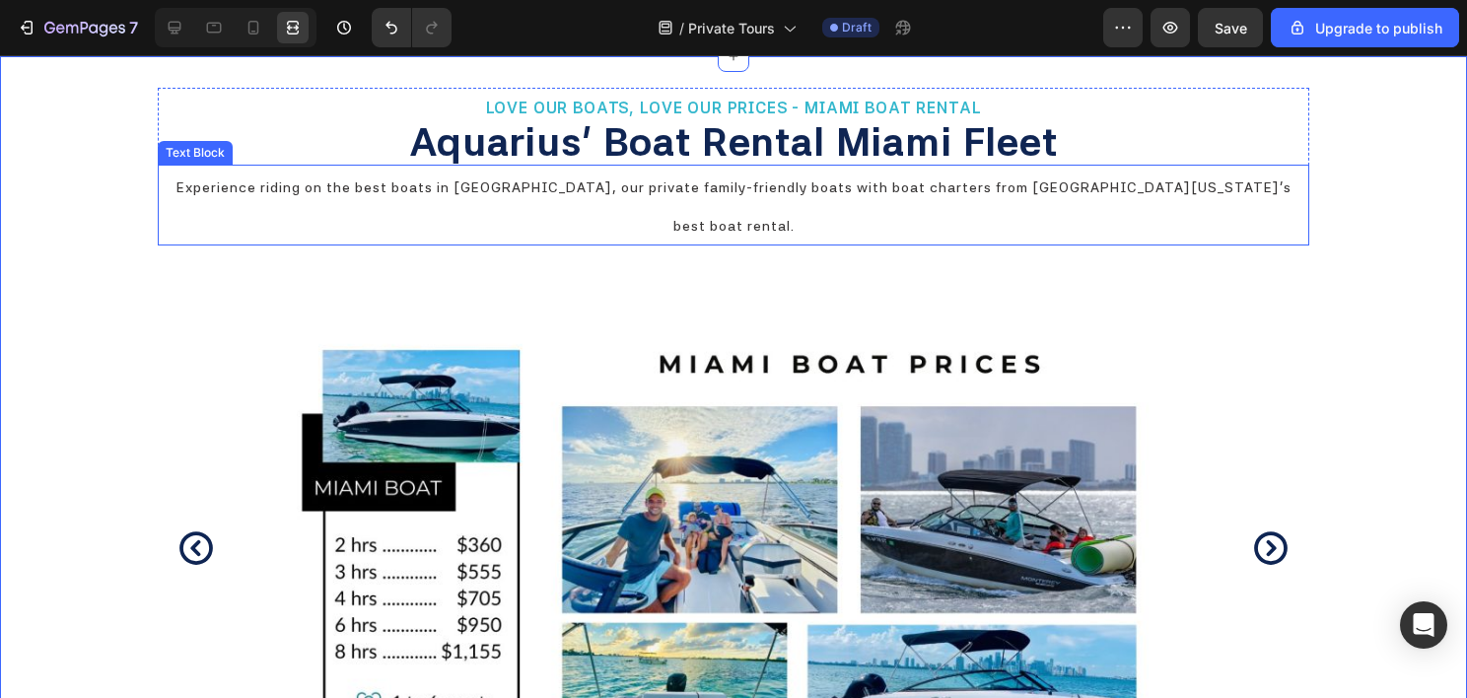
scroll to position [12375, 0]
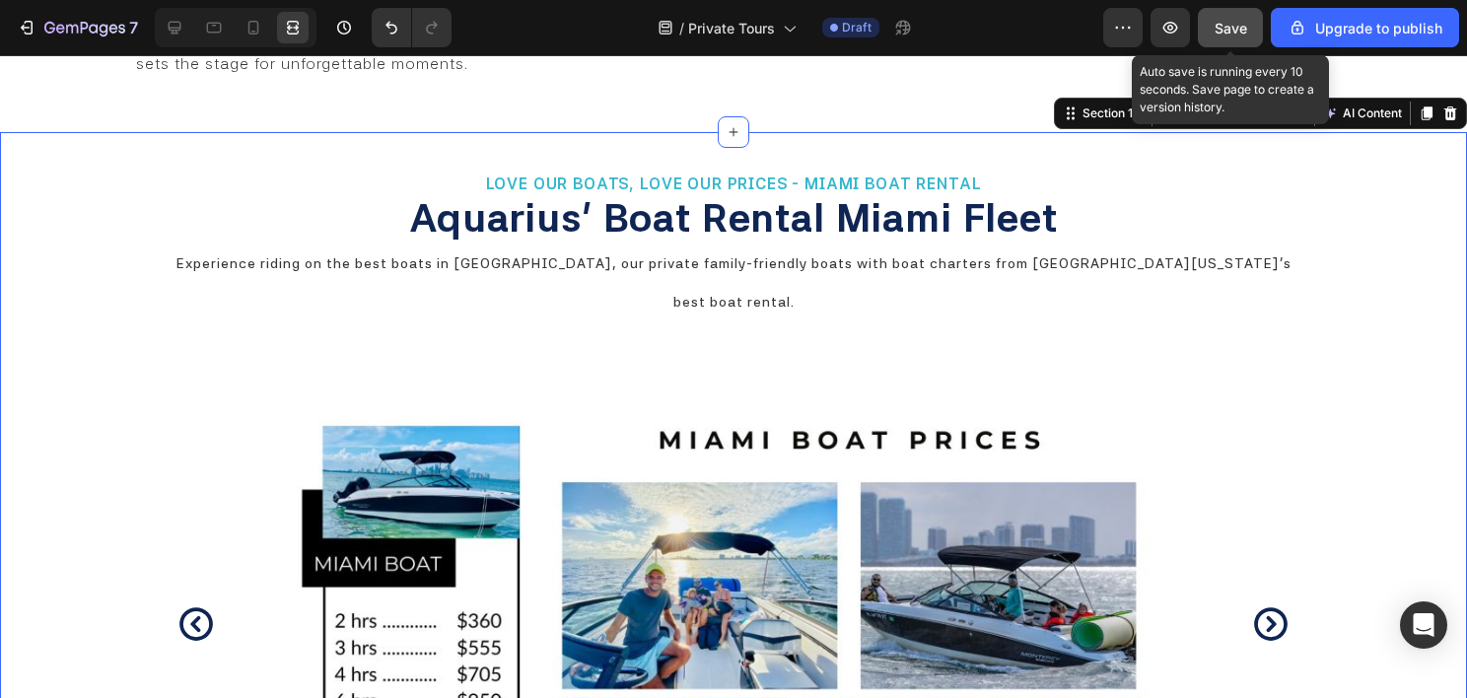
click at [1232, 27] on span "Save" at bounding box center [1231, 28] width 33 height 17
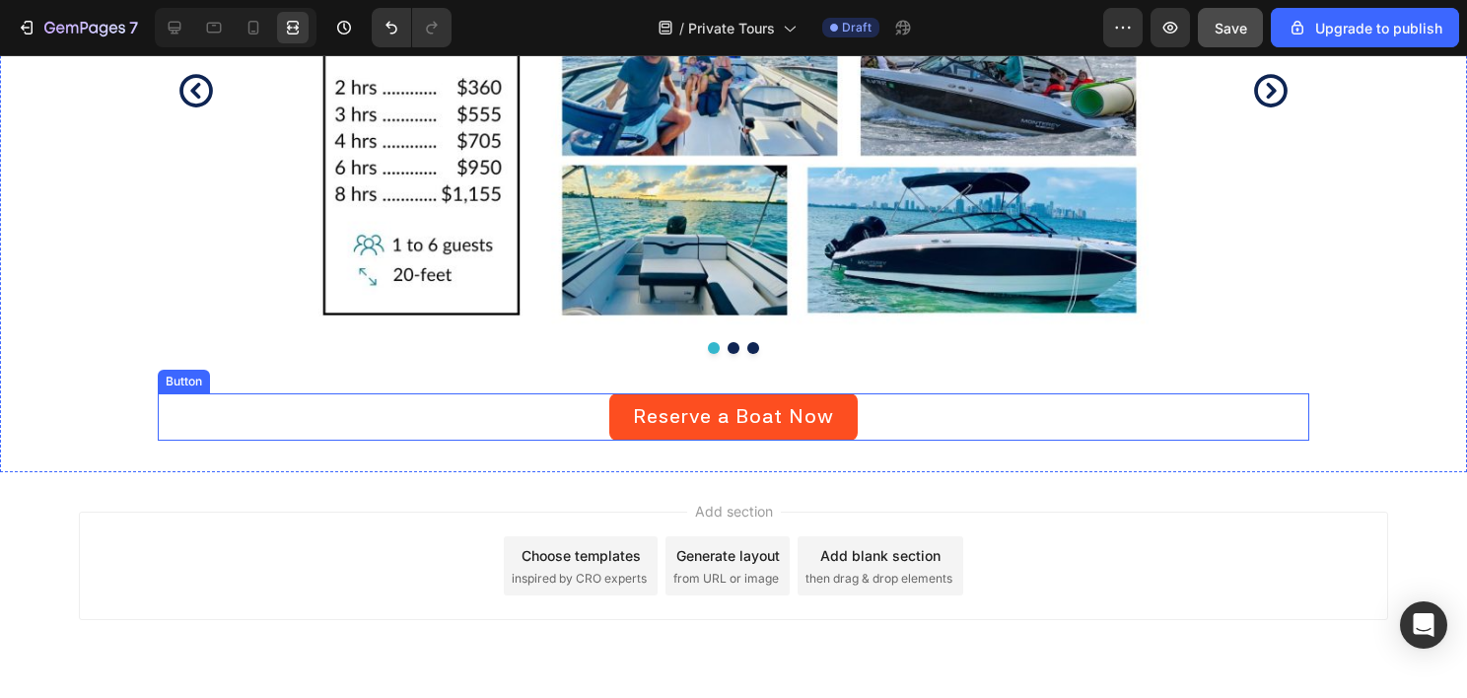
scroll to position [13087, 0]
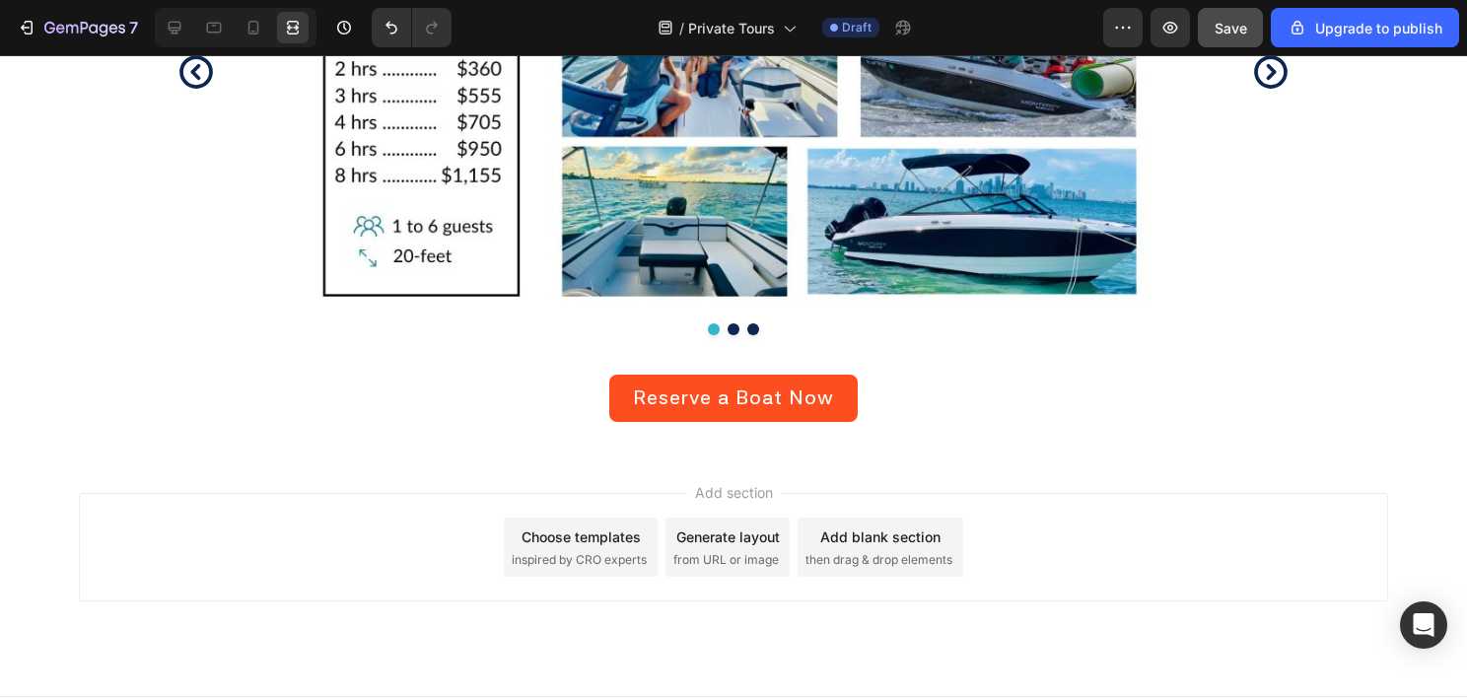
click at [392, 493] on div "Add section Choose templates inspired by CRO experts Generate layout from URL o…" at bounding box center [733, 547] width 1309 height 108
click at [415, 453] on div "Add section Choose templates inspired by CRO experts Generate layout from URL o…" at bounding box center [733, 574] width 1467 height 243
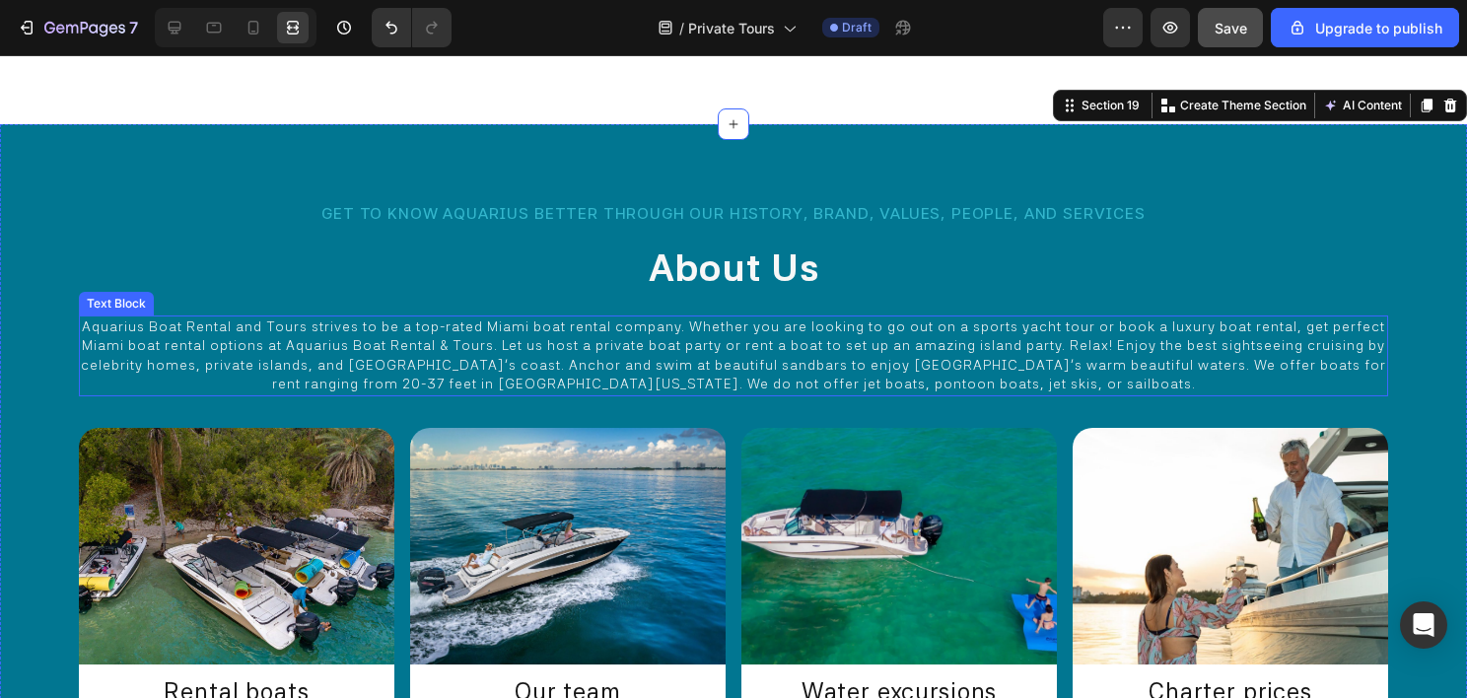
scroll to position [14071, 0]
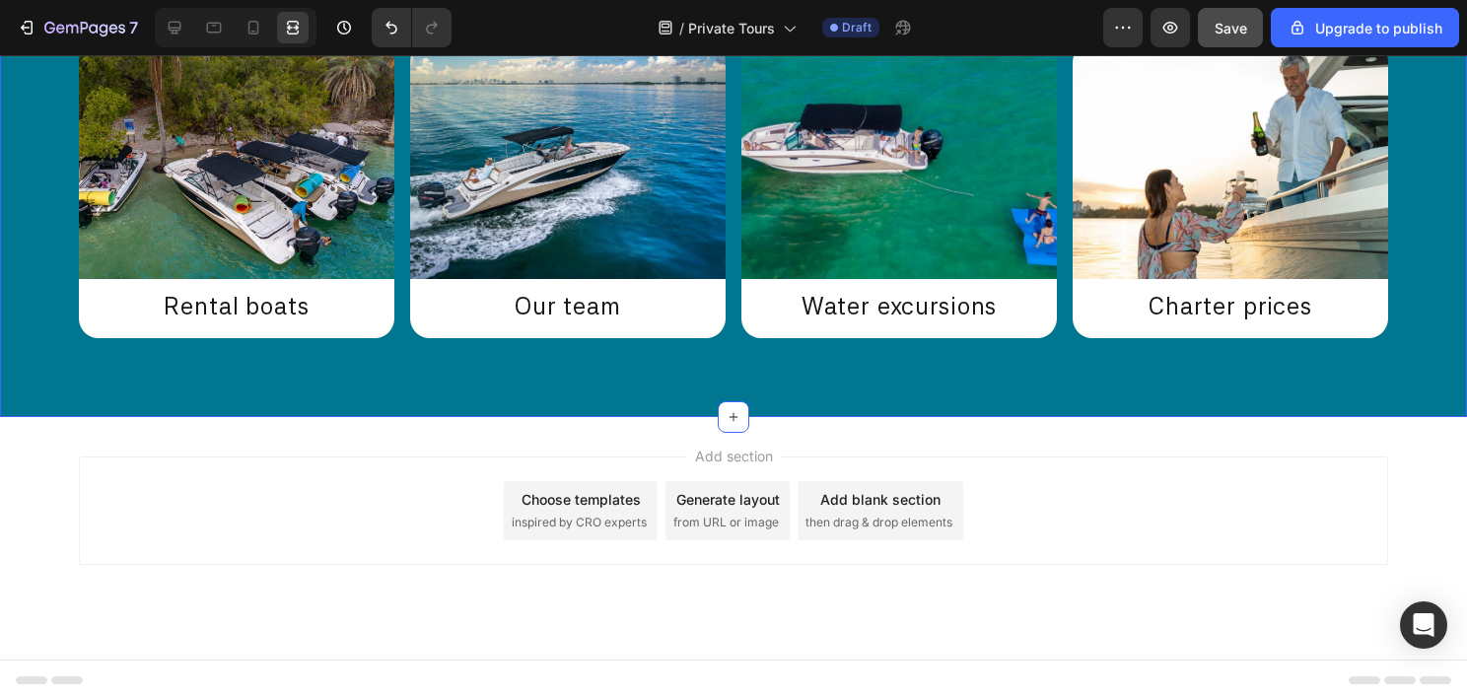
click at [356, 411] on div "Get to know Aquarius better through our history, brand, values, people, and ser…" at bounding box center [733, 78] width 1467 height 678
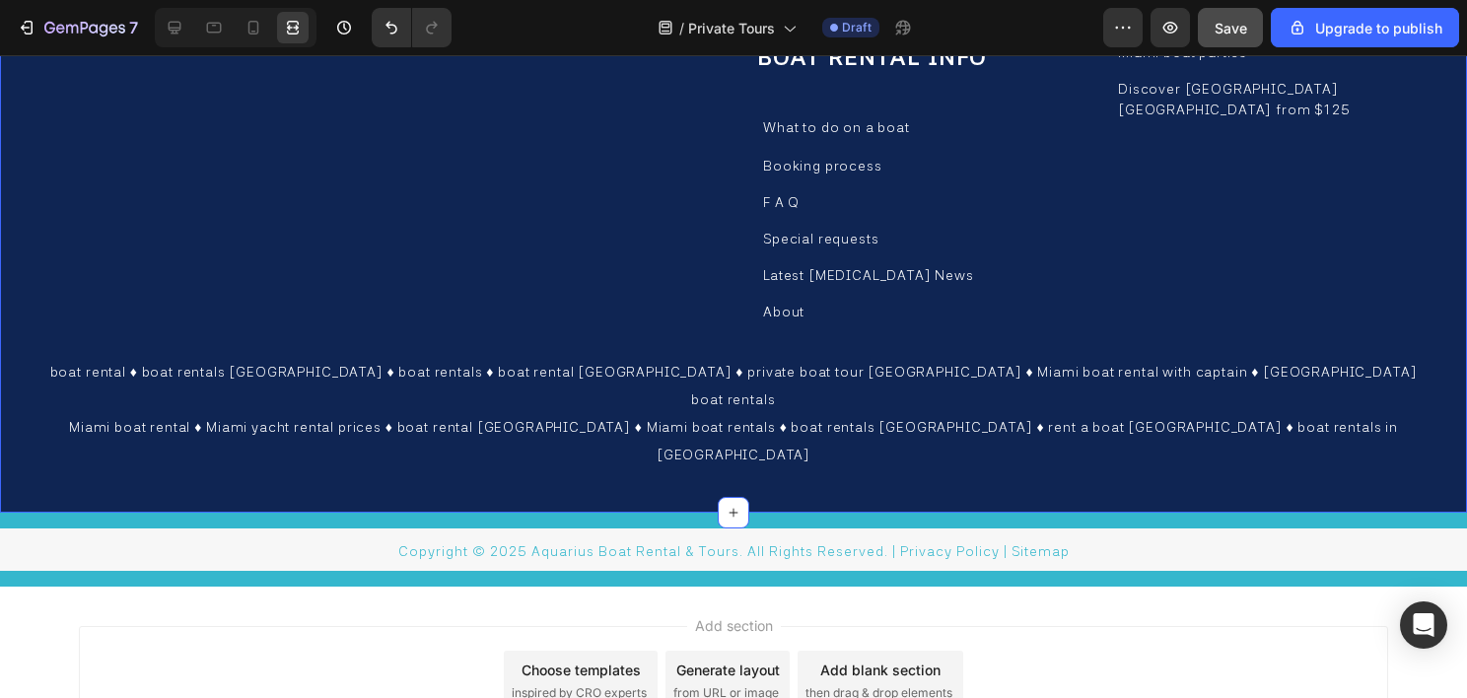
scroll to position [14943, 0]
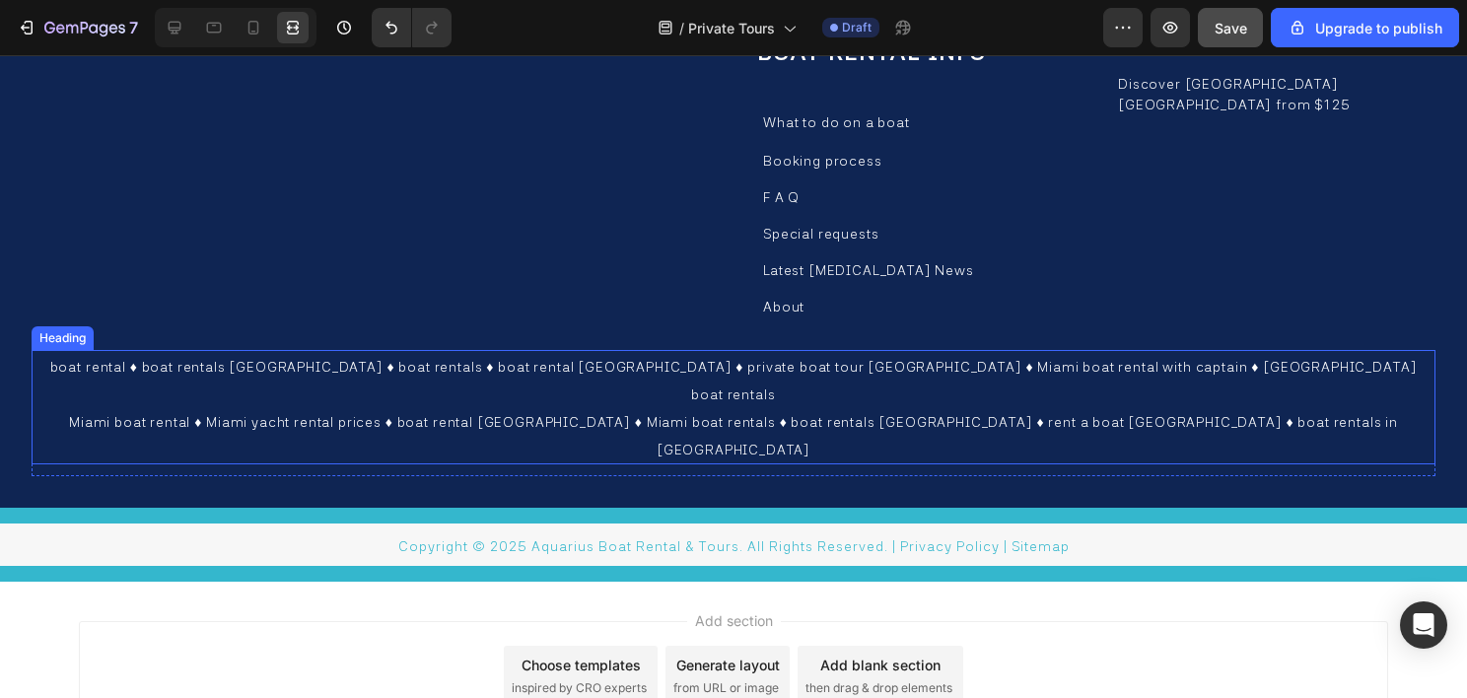
click at [148, 350] on h2 "boat rental ♦ boat rentals [GEOGRAPHIC_DATA] ♦ boat rentals ♦ boat rental [GEOG…" at bounding box center [734, 407] width 1404 height 114
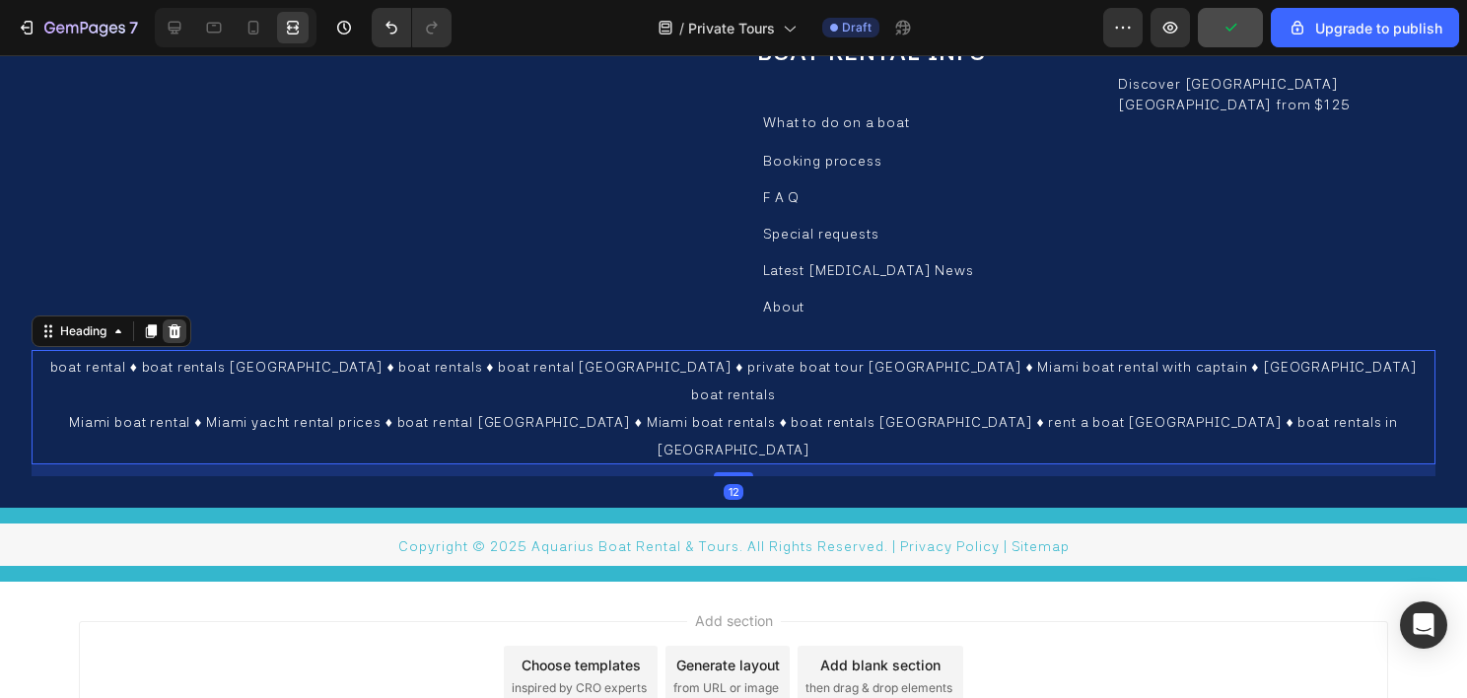
click at [181, 323] on icon at bounding box center [175, 331] width 16 height 16
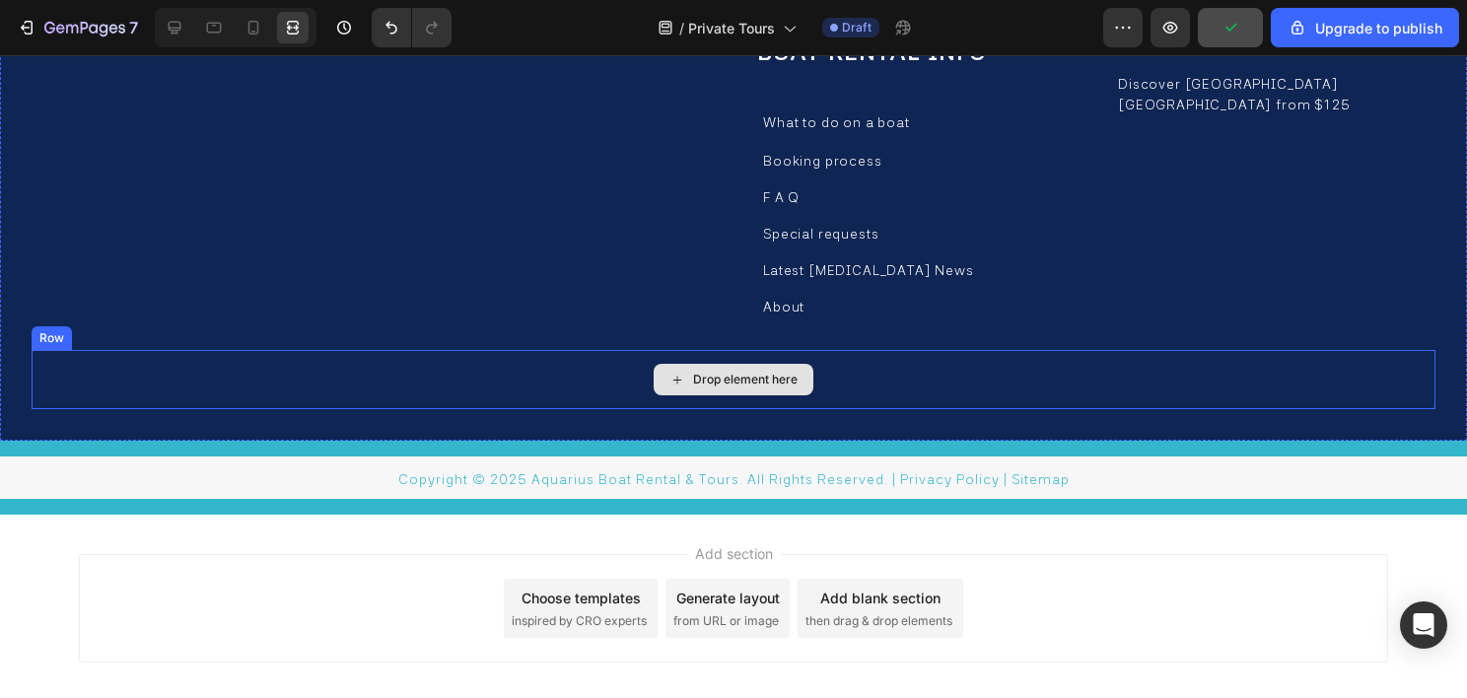
click at [221, 350] on div "Drop element here" at bounding box center [734, 379] width 1404 height 59
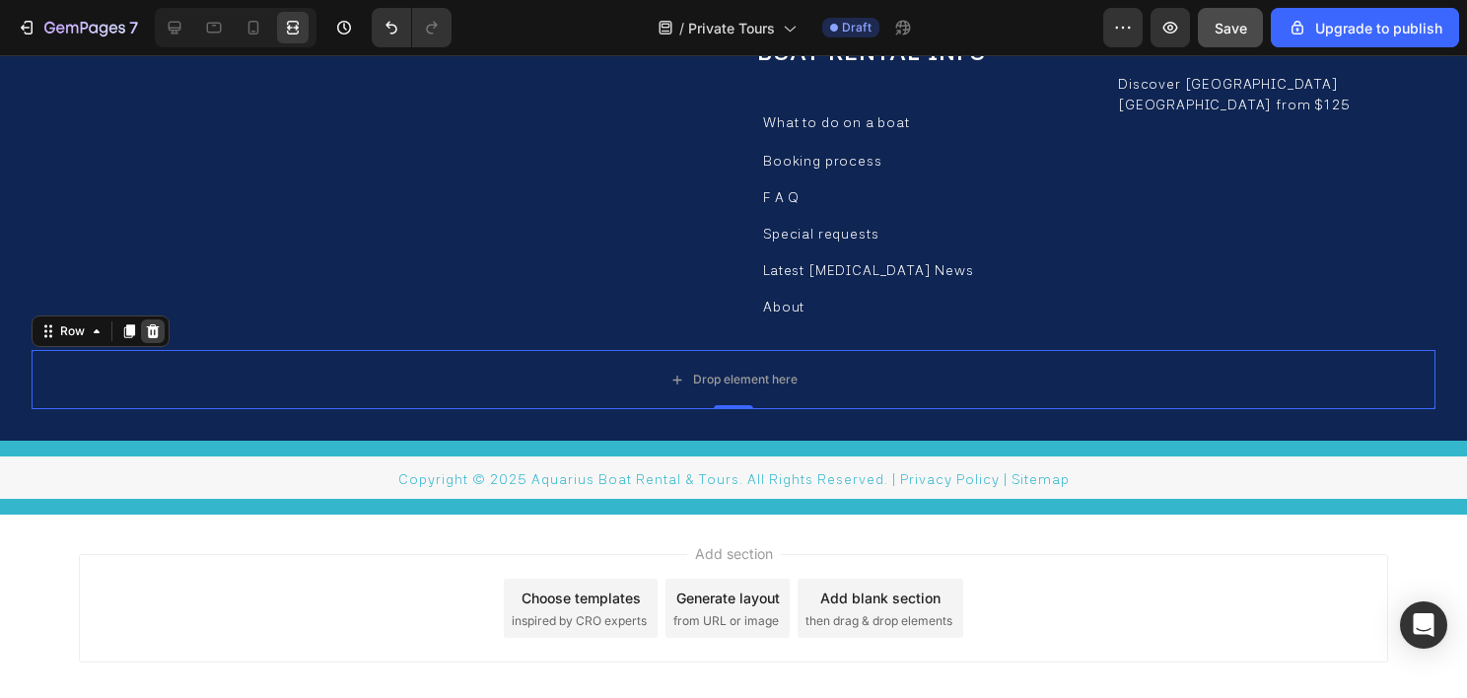
click at [154, 323] on icon at bounding box center [153, 331] width 16 height 16
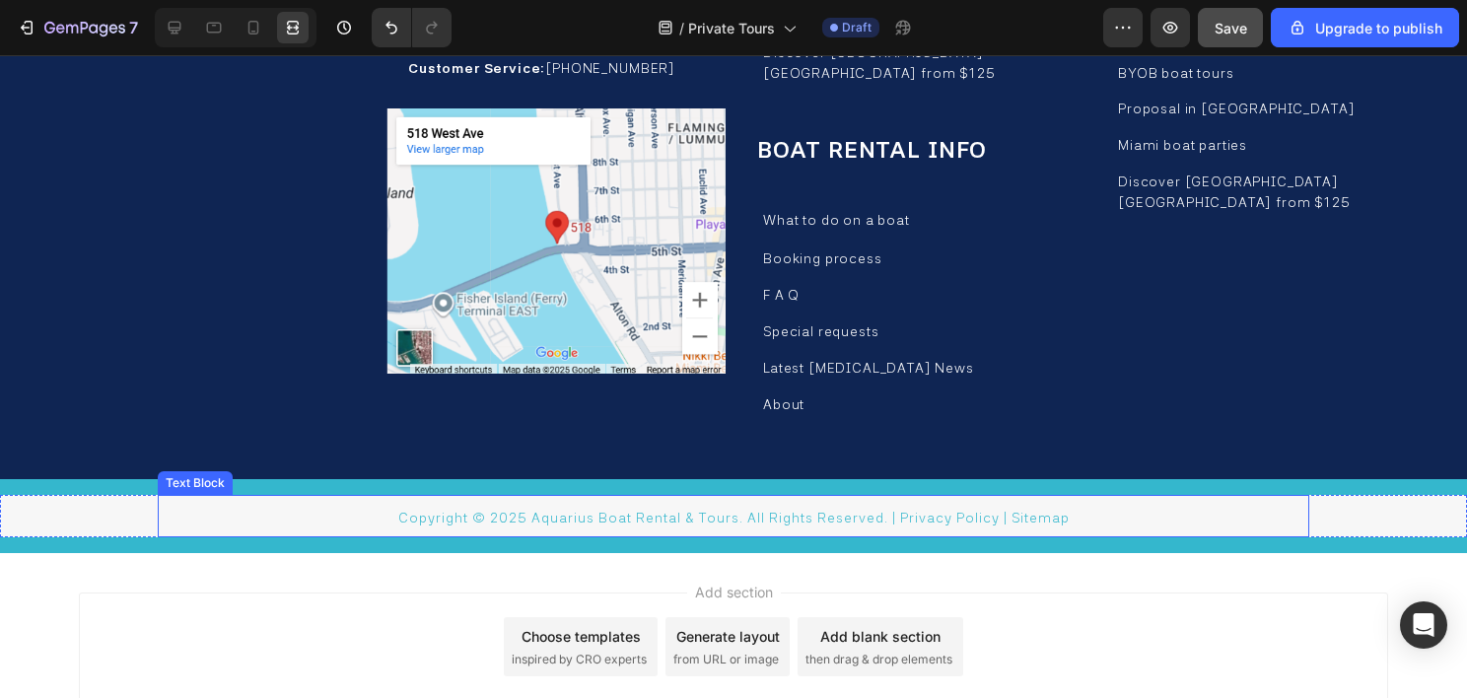
scroll to position [14844, 0]
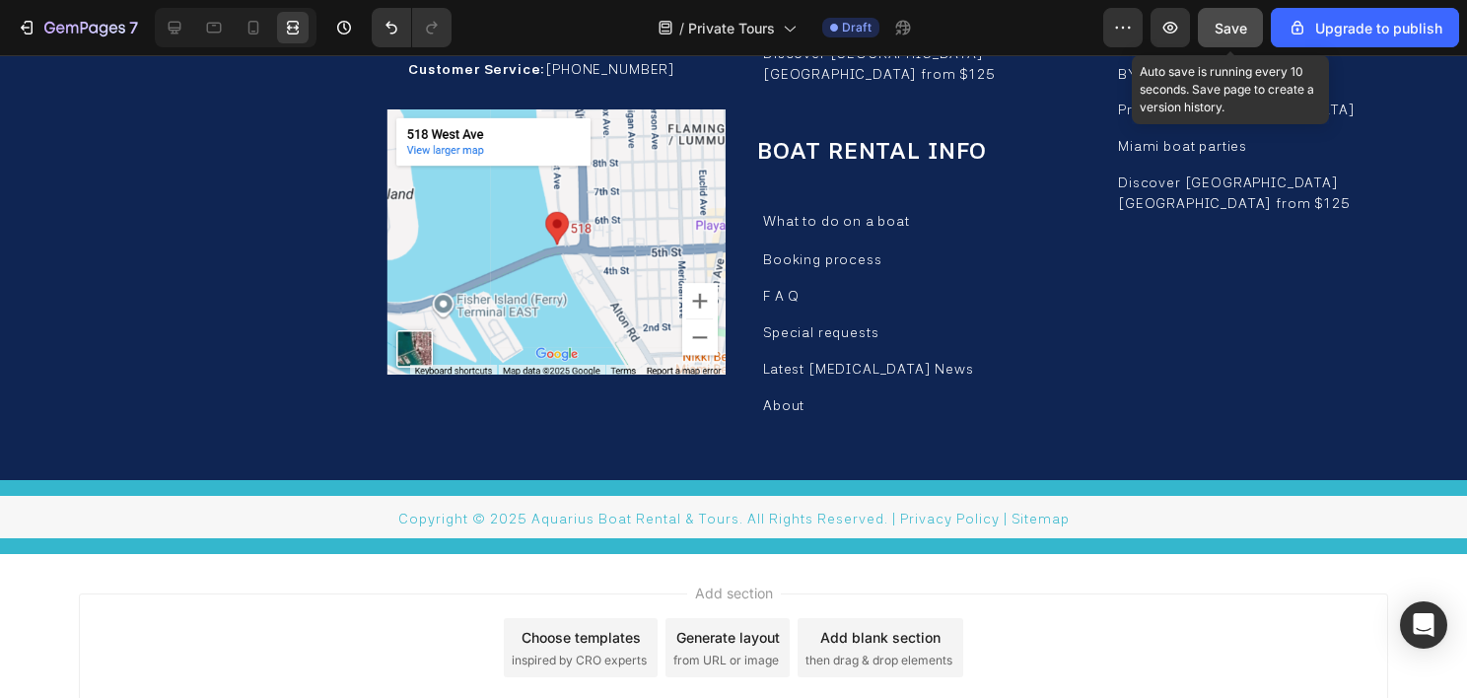
click at [1230, 21] on span "Save" at bounding box center [1231, 28] width 33 height 17
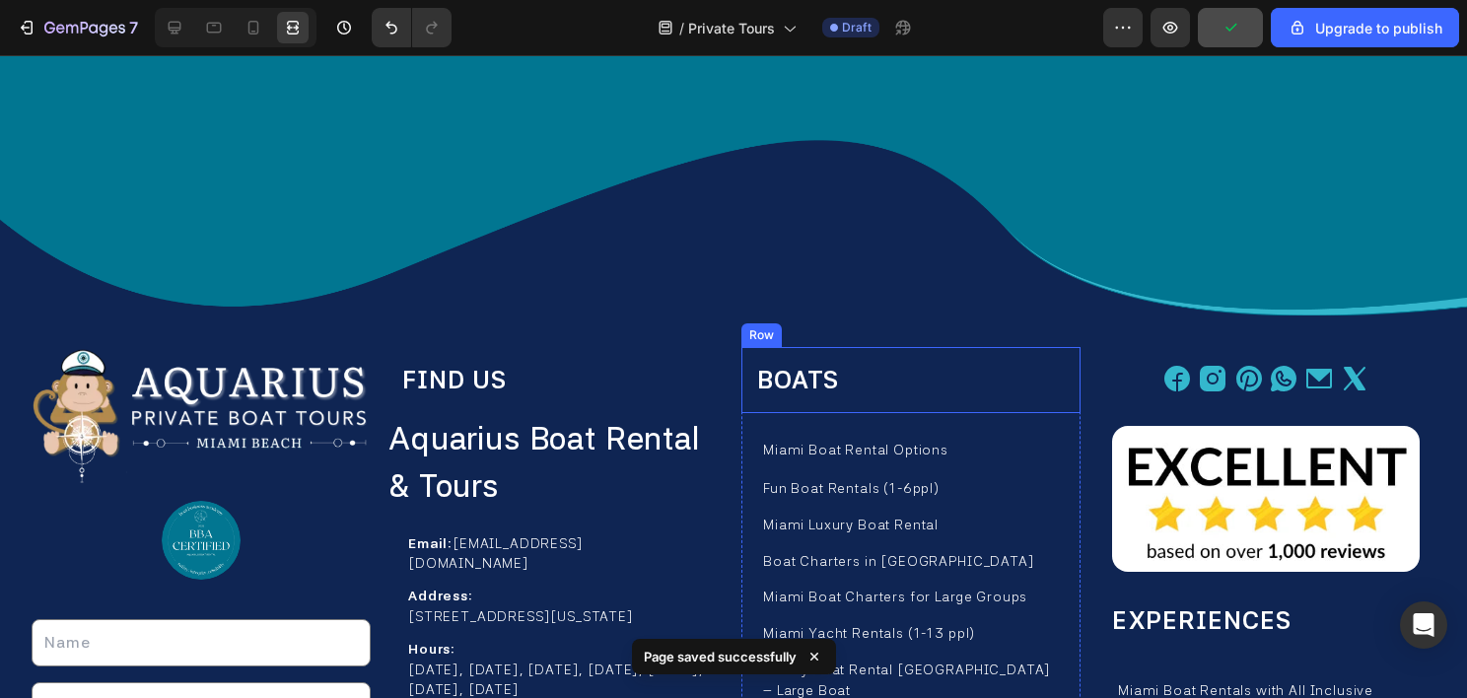
scroll to position [14253, 0]
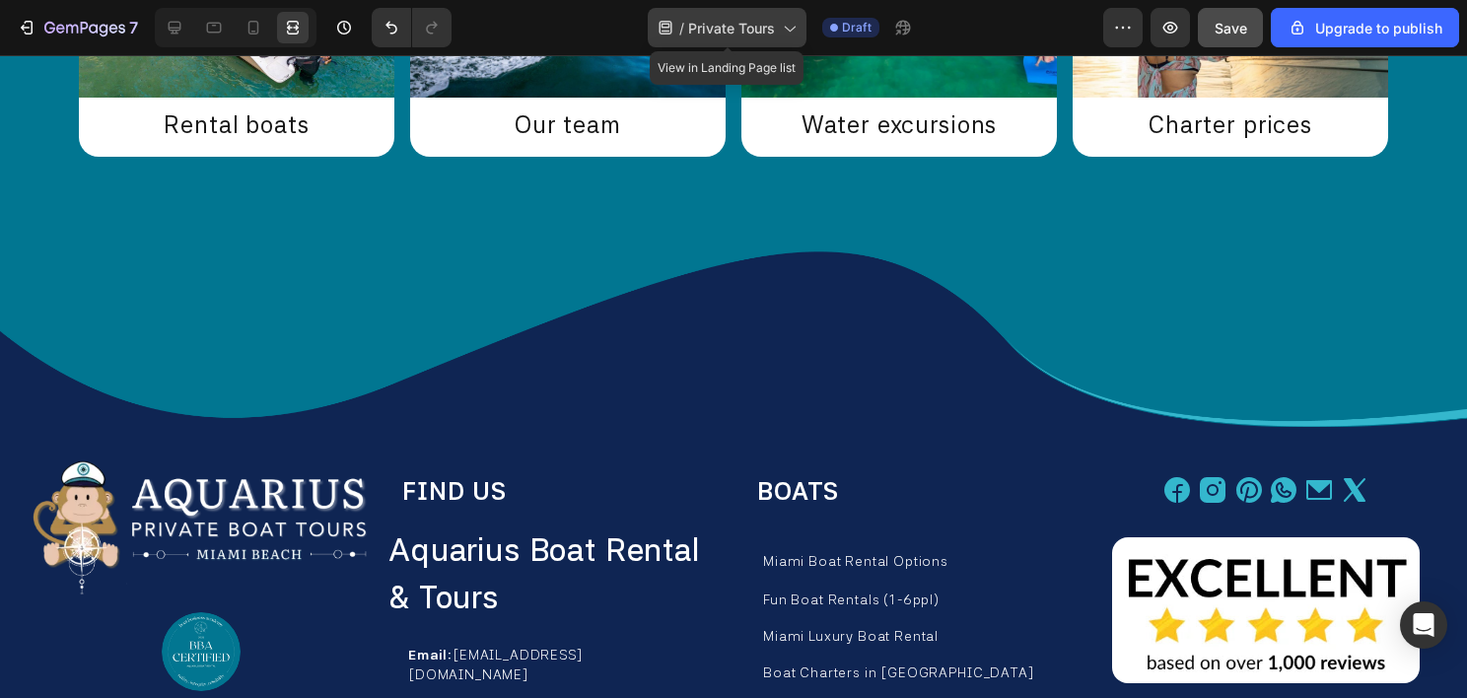
click at [709, 16] on div "/ Private Tours" at bounding box center [727, 27] width 159 height 39
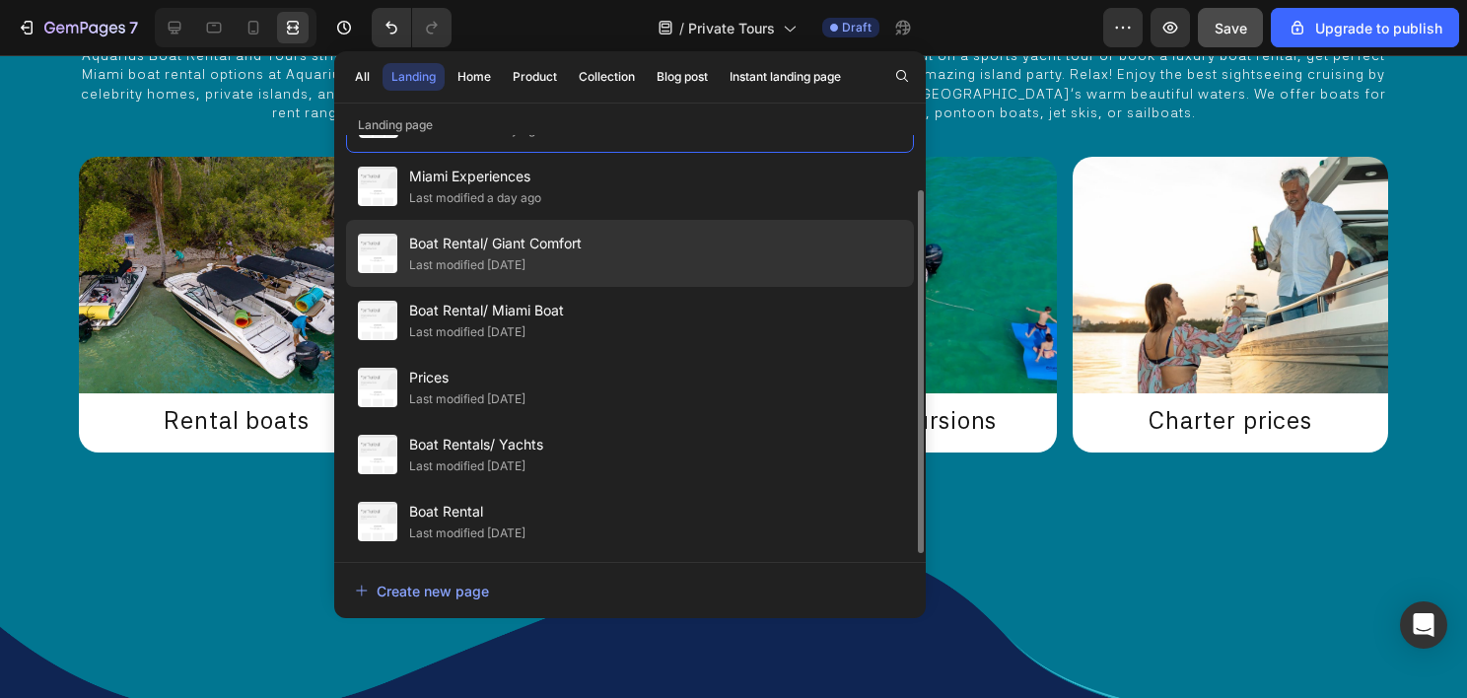
scroll to position [0, 0]
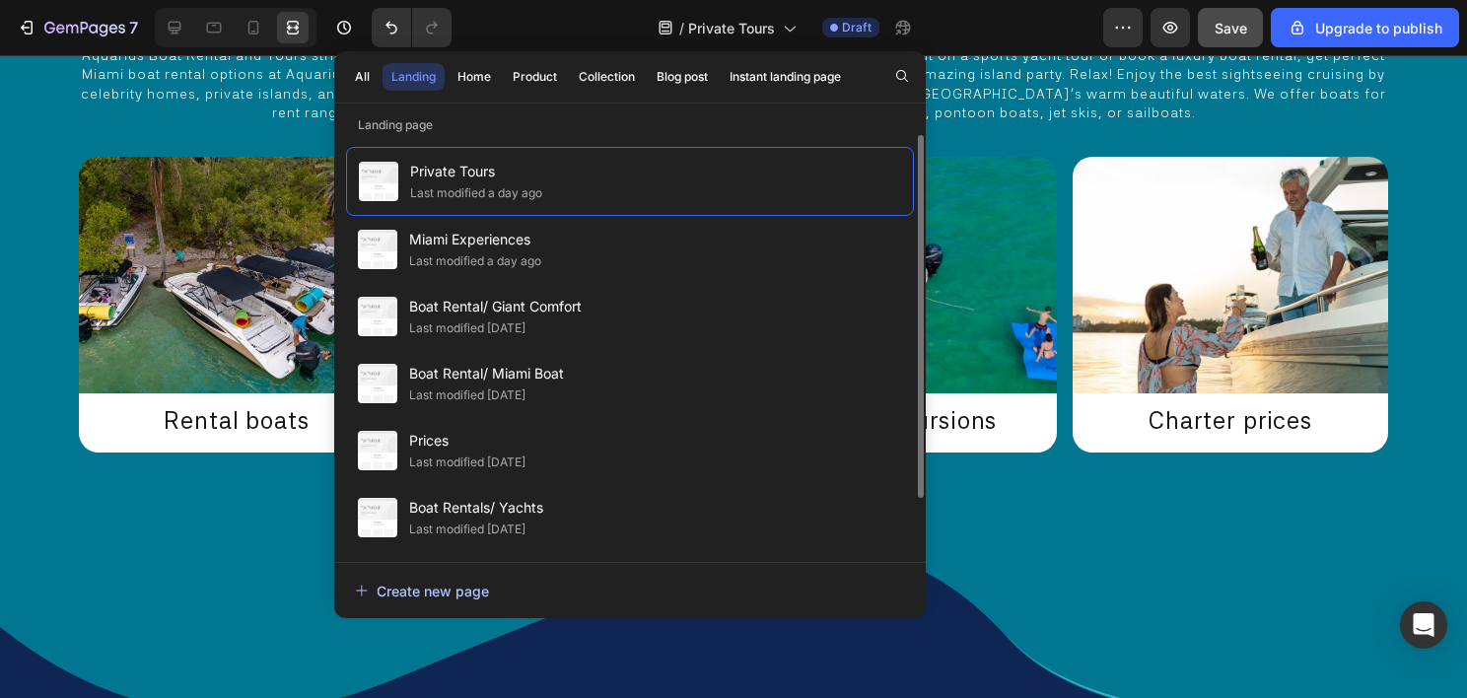
click at [441, 595] on div "Create new page" at bounding box center [422, 591] width 134 height 21
click at [1417, 552] on img at bounding box center [733, 626] width 1467 height 191
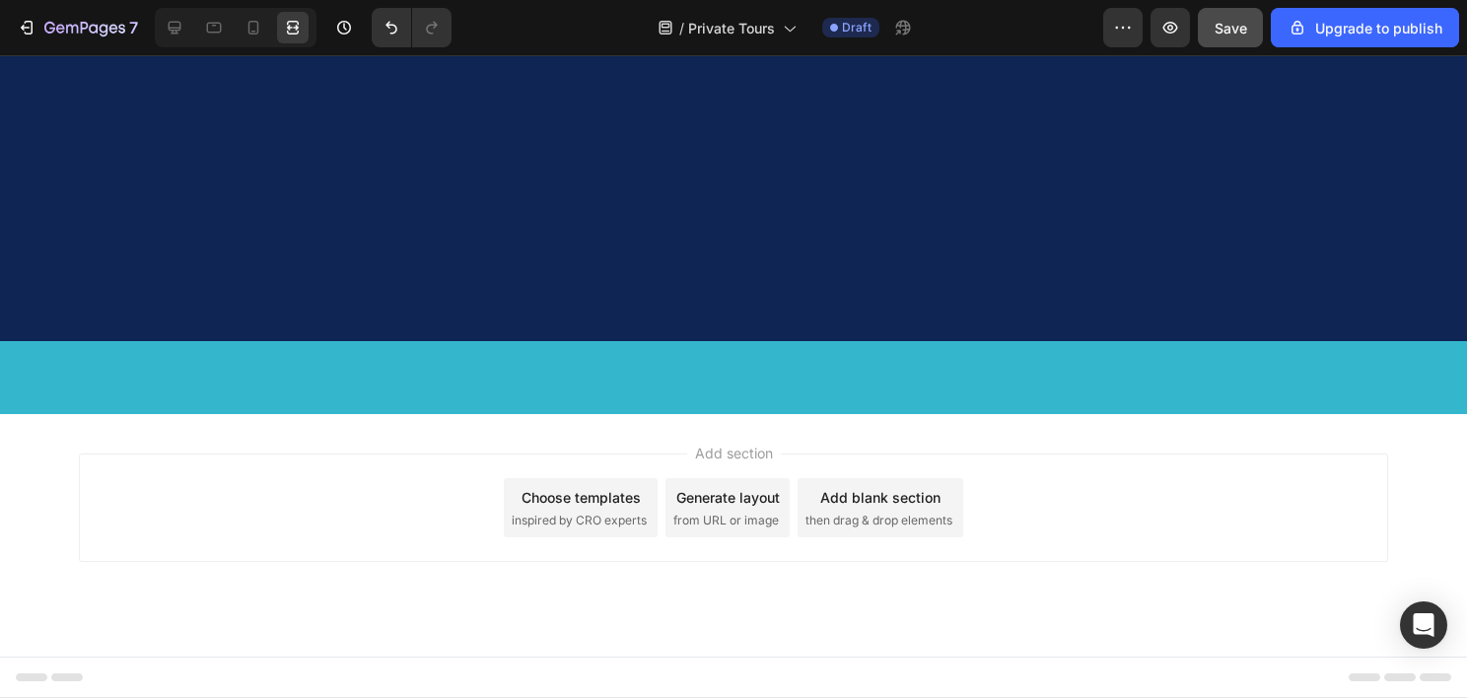
scroll to position [40, 0]
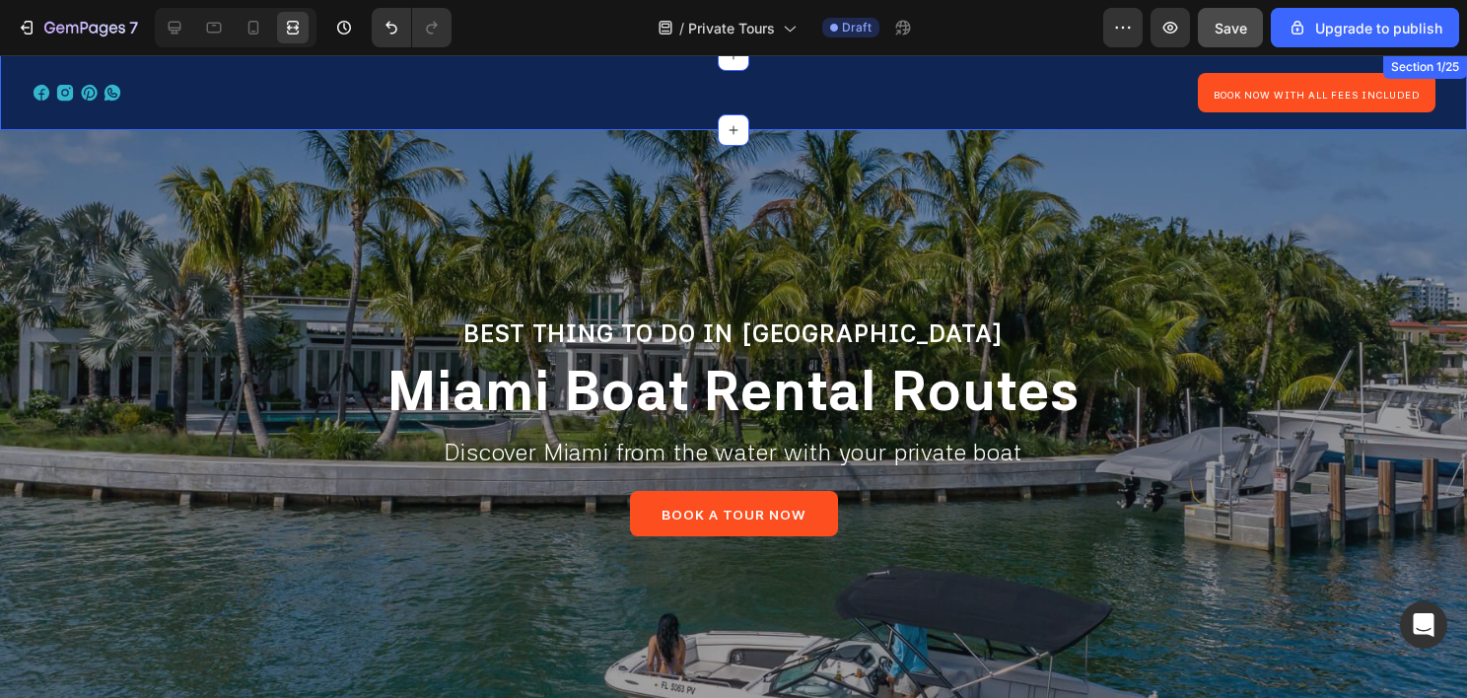
click at [13, 104] on div "Icon Icon Icon Icon Icon List Book now with all fees included Button Row Row Se…" at bounding box center [733, 92] width 1467 height 75
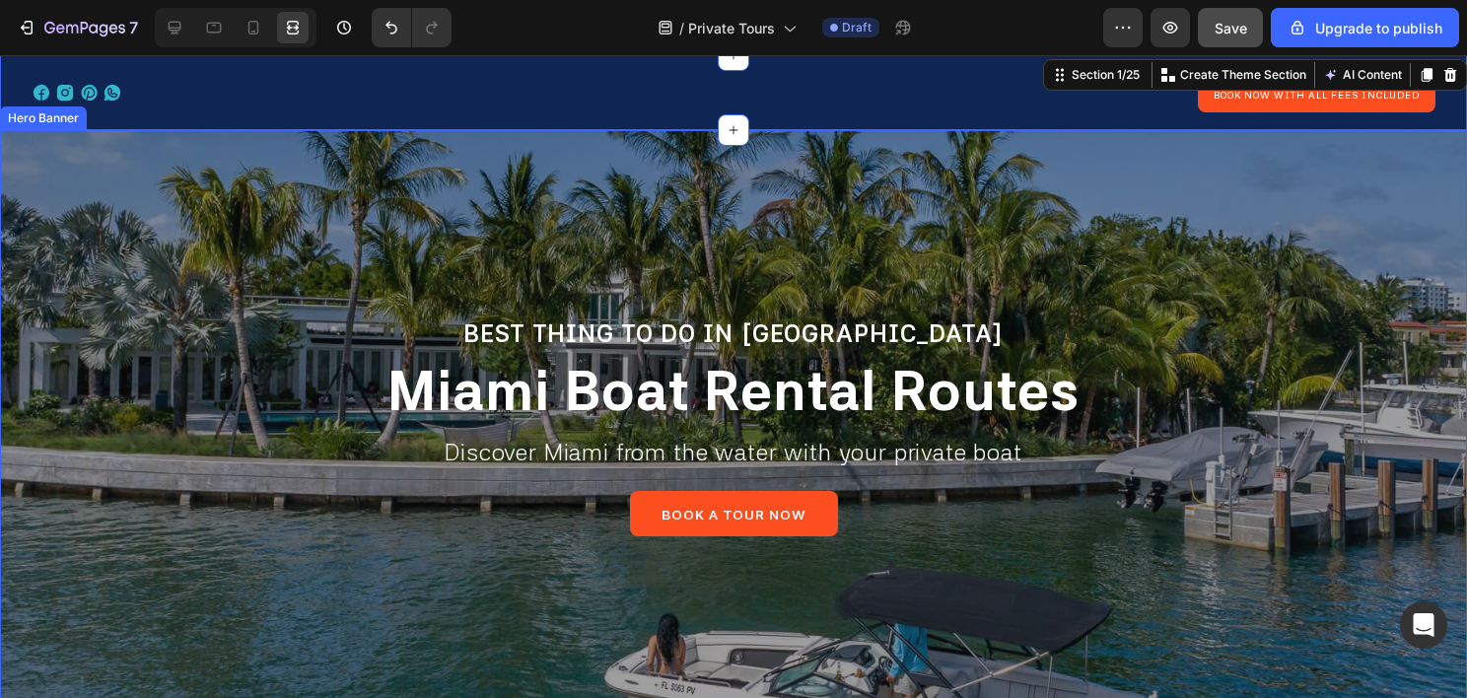
click at [18, 201] on div "Overlay" at bounding box center [733, 425] width 1467 height 591
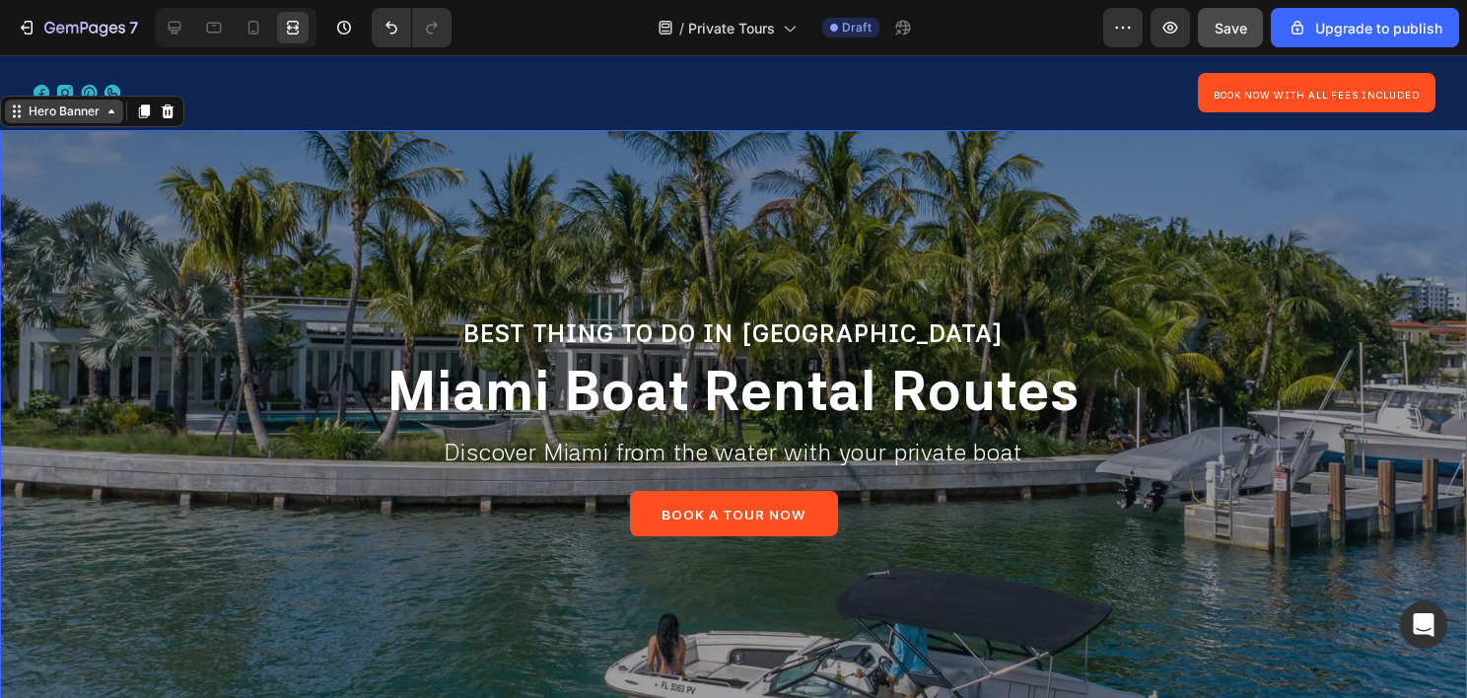
click at [43, 116] on div "Hero Banner" at bounding box center [64, 112] width 79 height 18
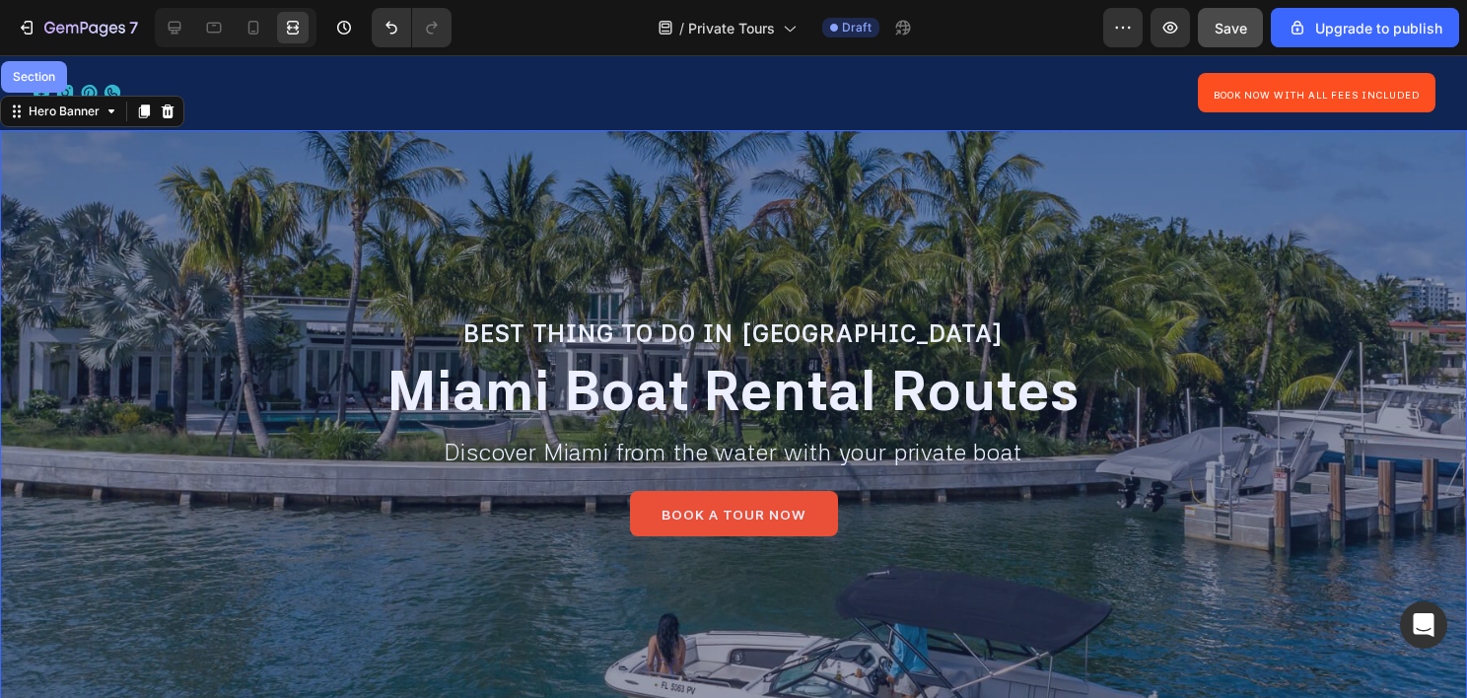
click at [43, 90] on div "Section" at bounding box center [34, 77] width 66 height 32
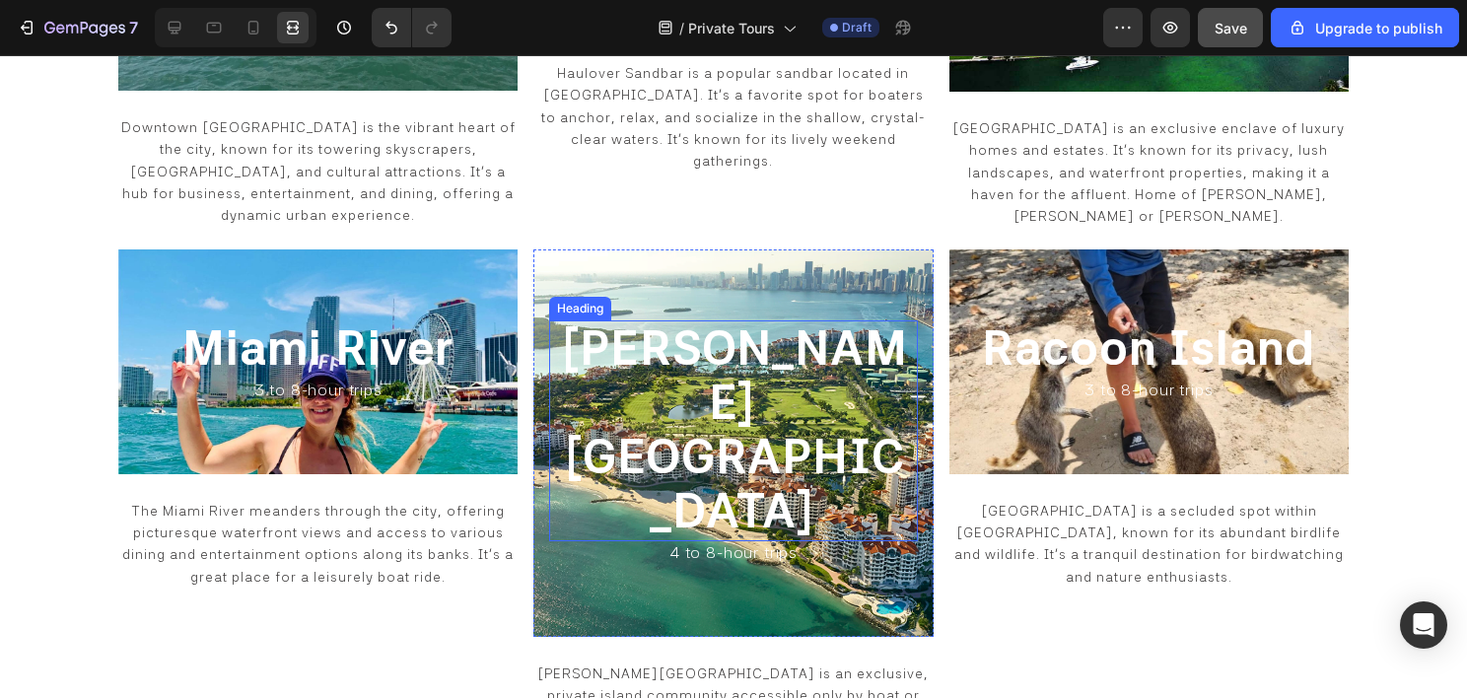
scroll to position [1774, 0]
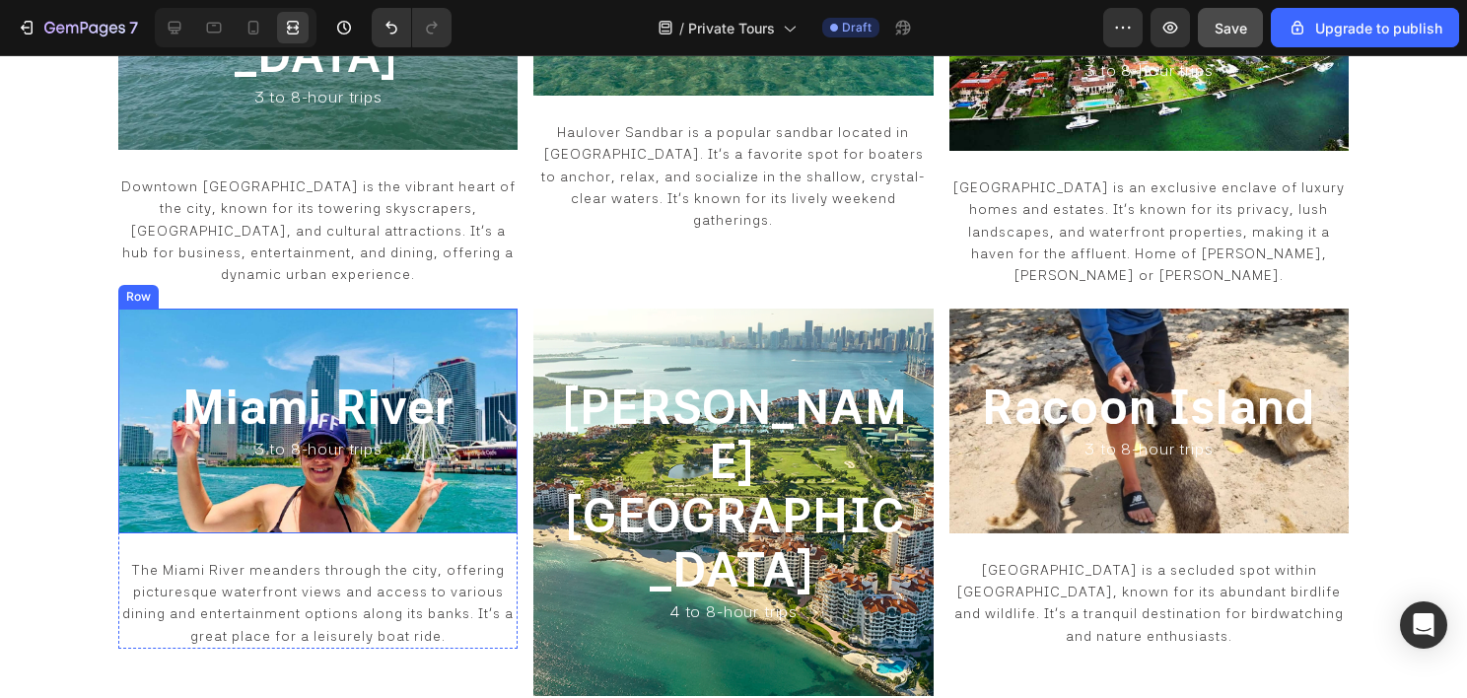
click at [465, 309] on div "Miami River Heading 3 to 8-hour trips Heading Row" at bounding box center [317, 421] width 399 height 225
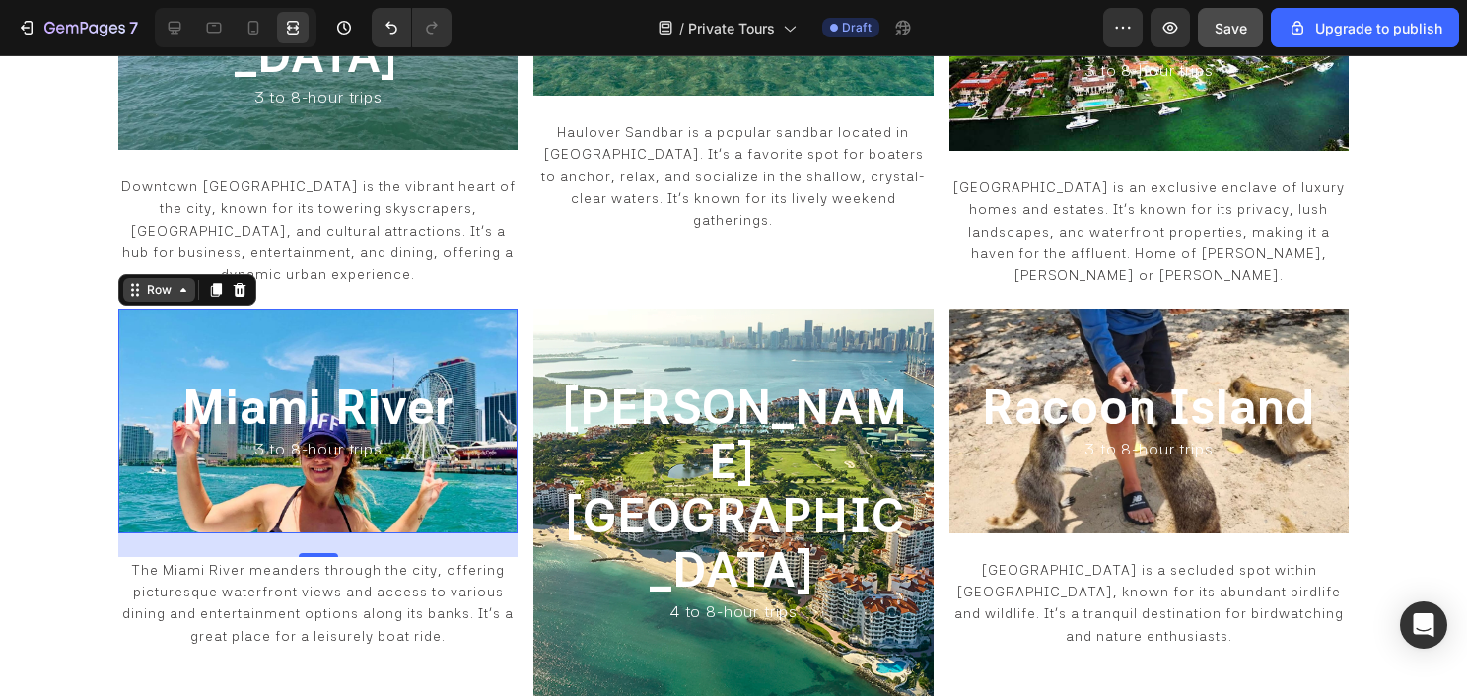
click at [157, 281] on div "Row" at bounding box center [159, 290] width 33 height 18
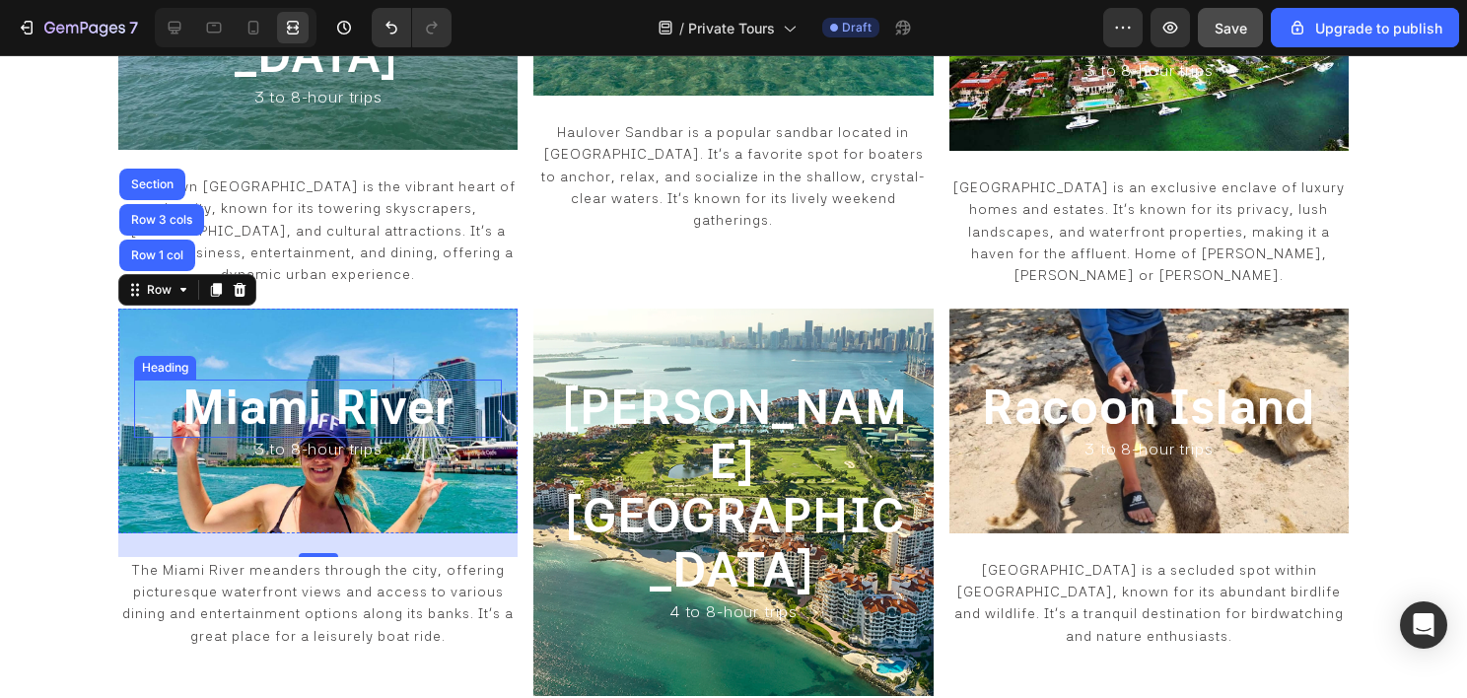
click at [209, 379] on span "Miami River" at bounding box center [317, 407] width 271 height 57
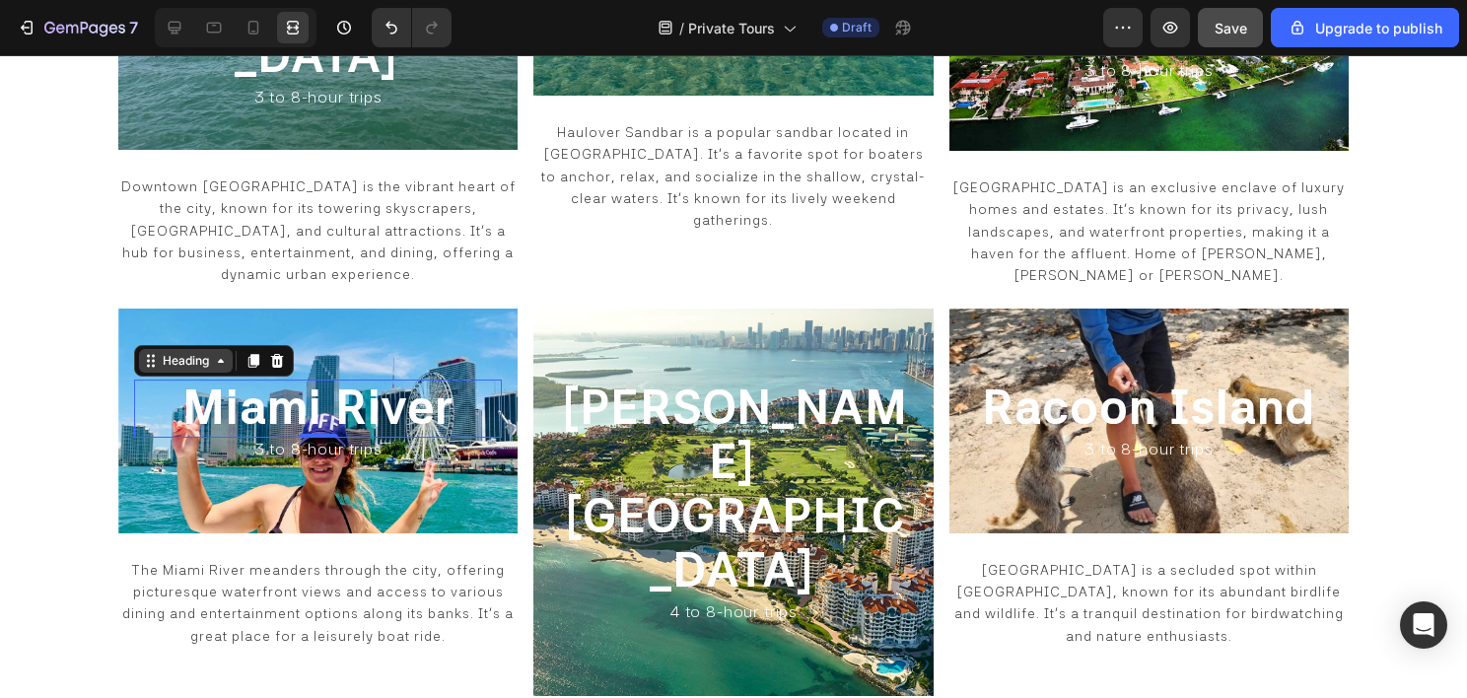
click at [225, 353] on icon at bounding box center [221, 361] width 16 height 16
click at [315, 309] on div "Miami River Heading Row 1 col Row 1 col Row 3 cols 0 3 to 8-hour trips Heading …" at bounding box center [317, 421] width 399 height 225
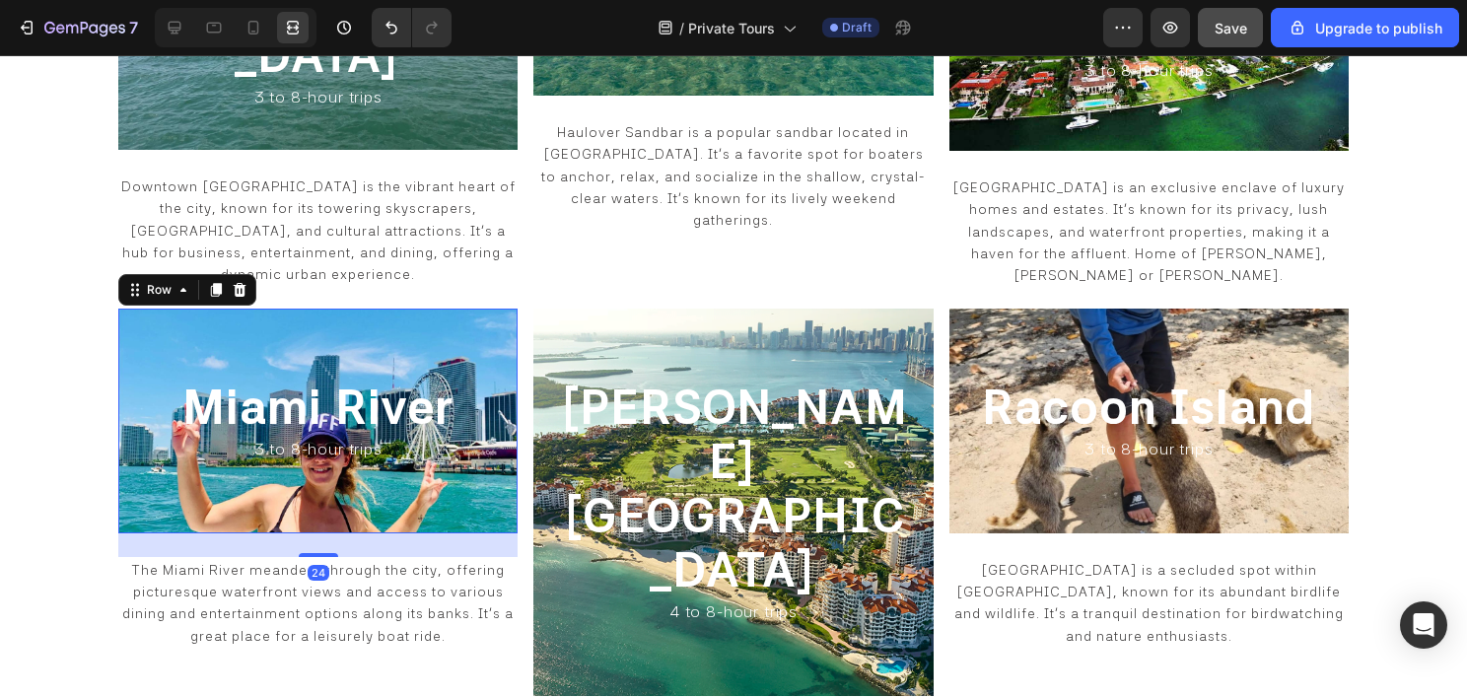
click at [330, 309] on div "Miami River Heading 3 to 8-hour trips Heading Row 24" at bounding box center [317, 421] width 399 height 225
click at [265, 379] on span "Miami River" at bounding box center [317, 407] width 271 height 57
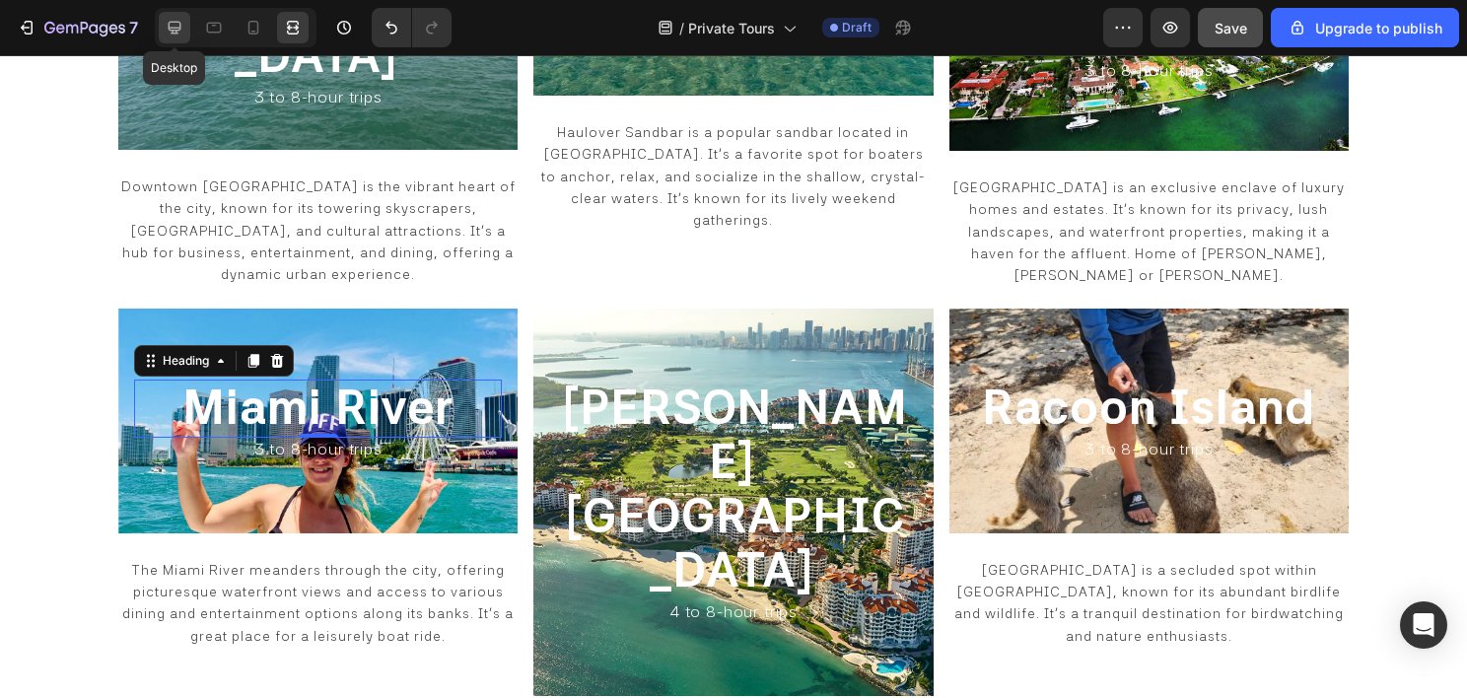
click at [181, 32] on icon at bounding box center [175, 28] width 20 height 20
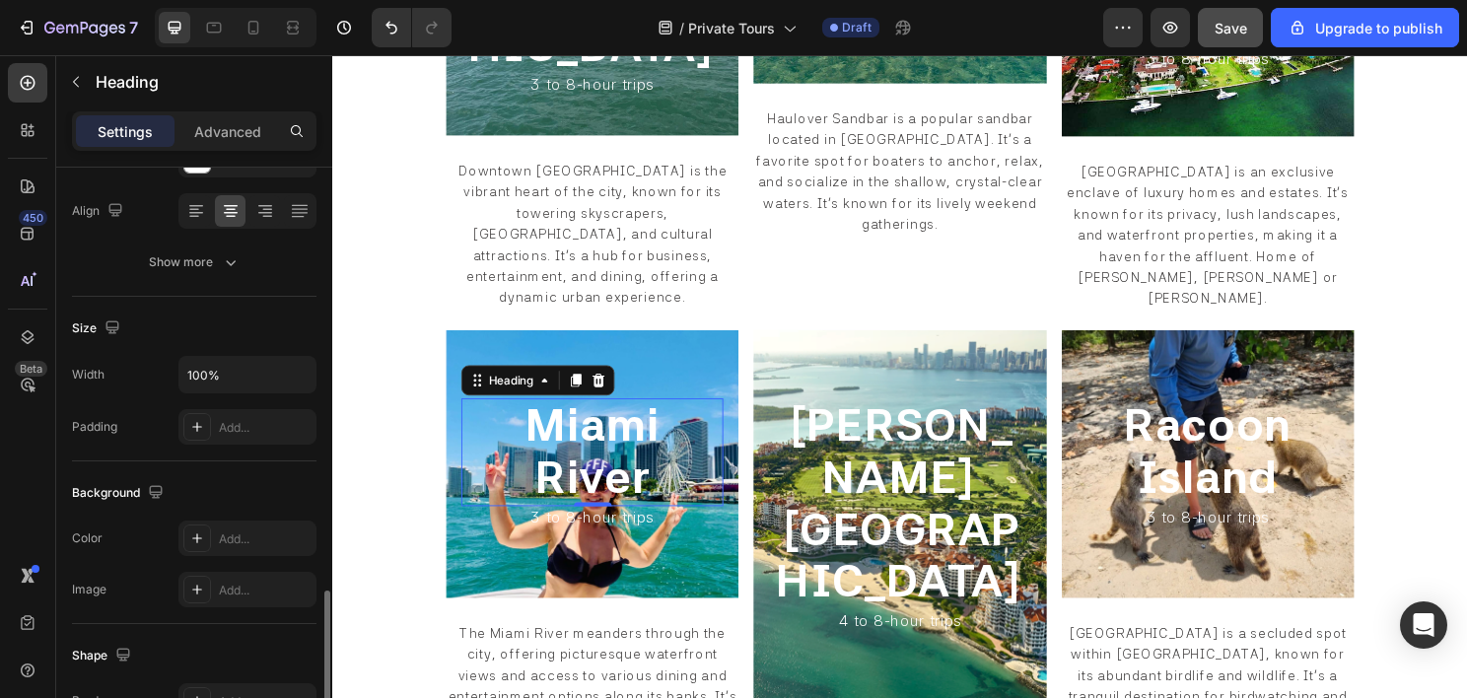
scroll to position [493, 0]
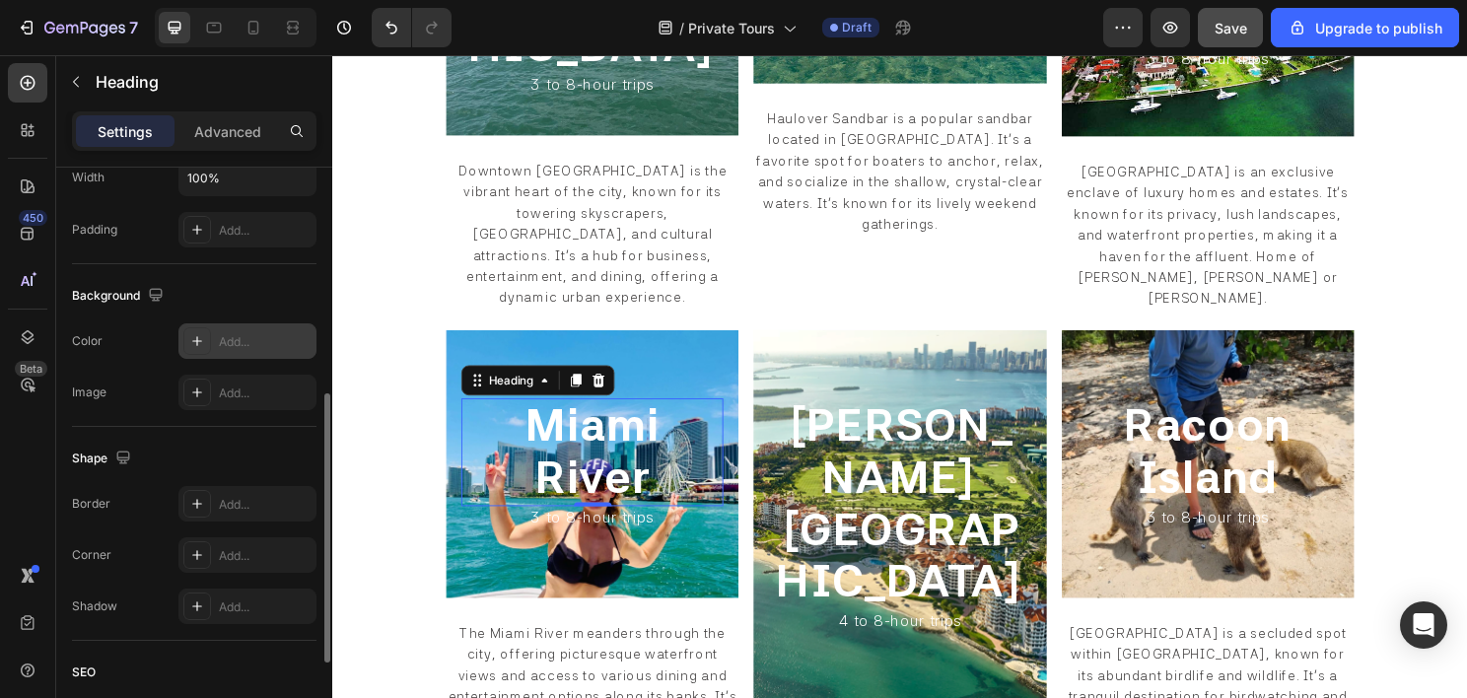
click at [209, 346] on div at bounding box center [197, 341] width 28 height 28
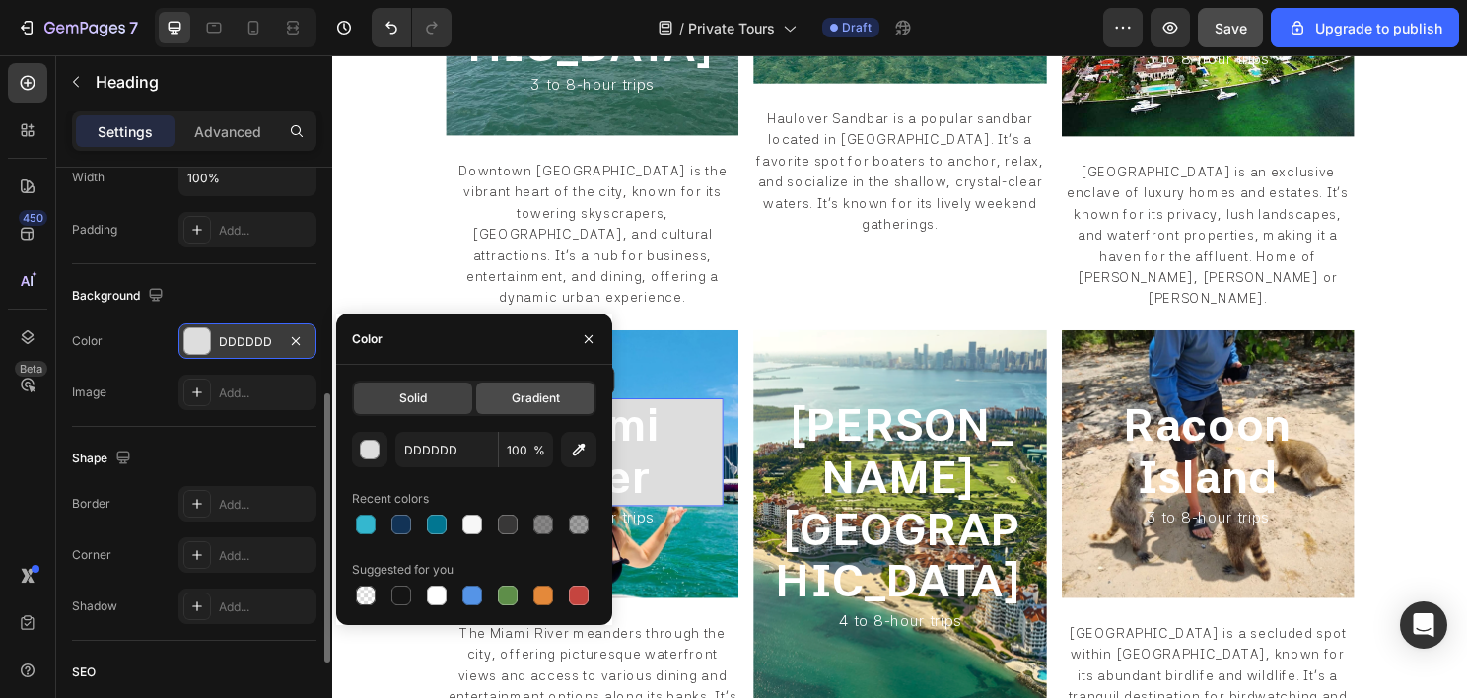
type input "000000"
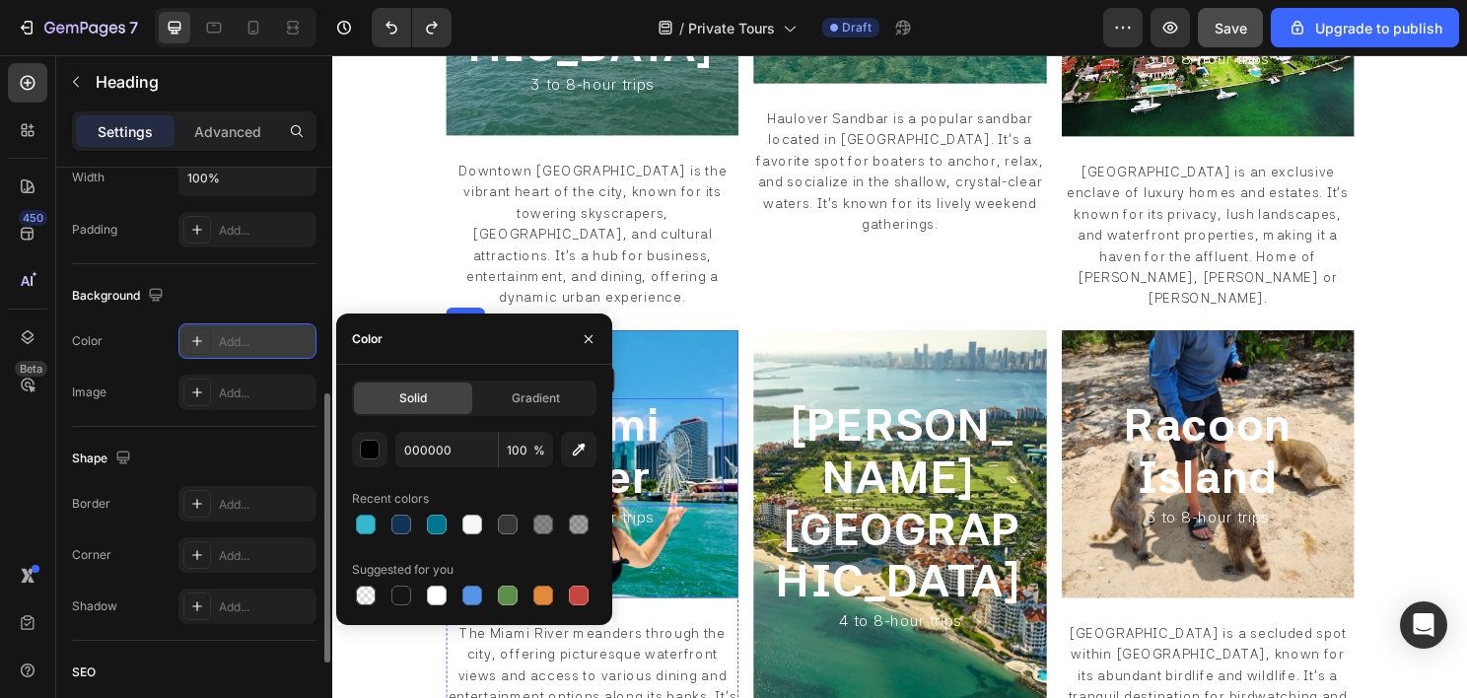
click at [691, 342] on div "Miami River Heading 0 3 to 8-hour trips Heading Row" at bounding box center [603, 481] width 305 height 279
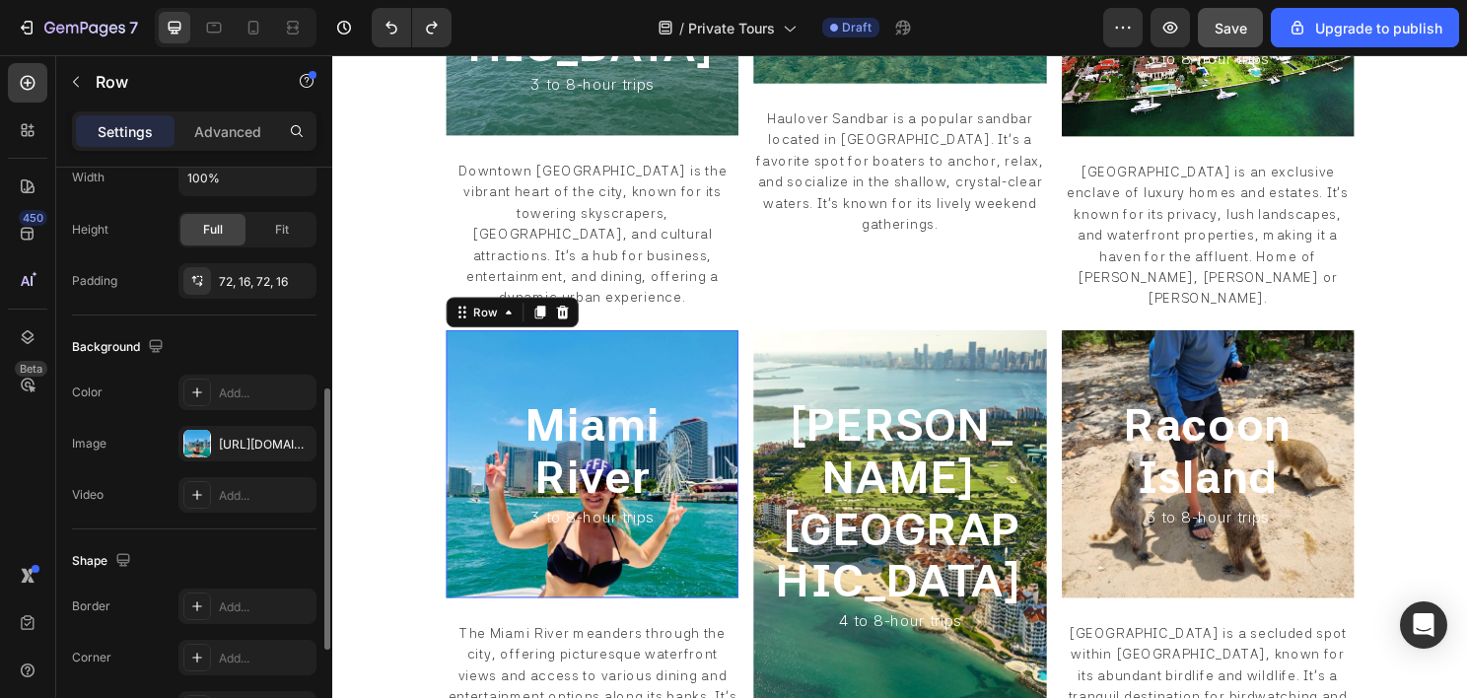
scroll to position [0, 0]
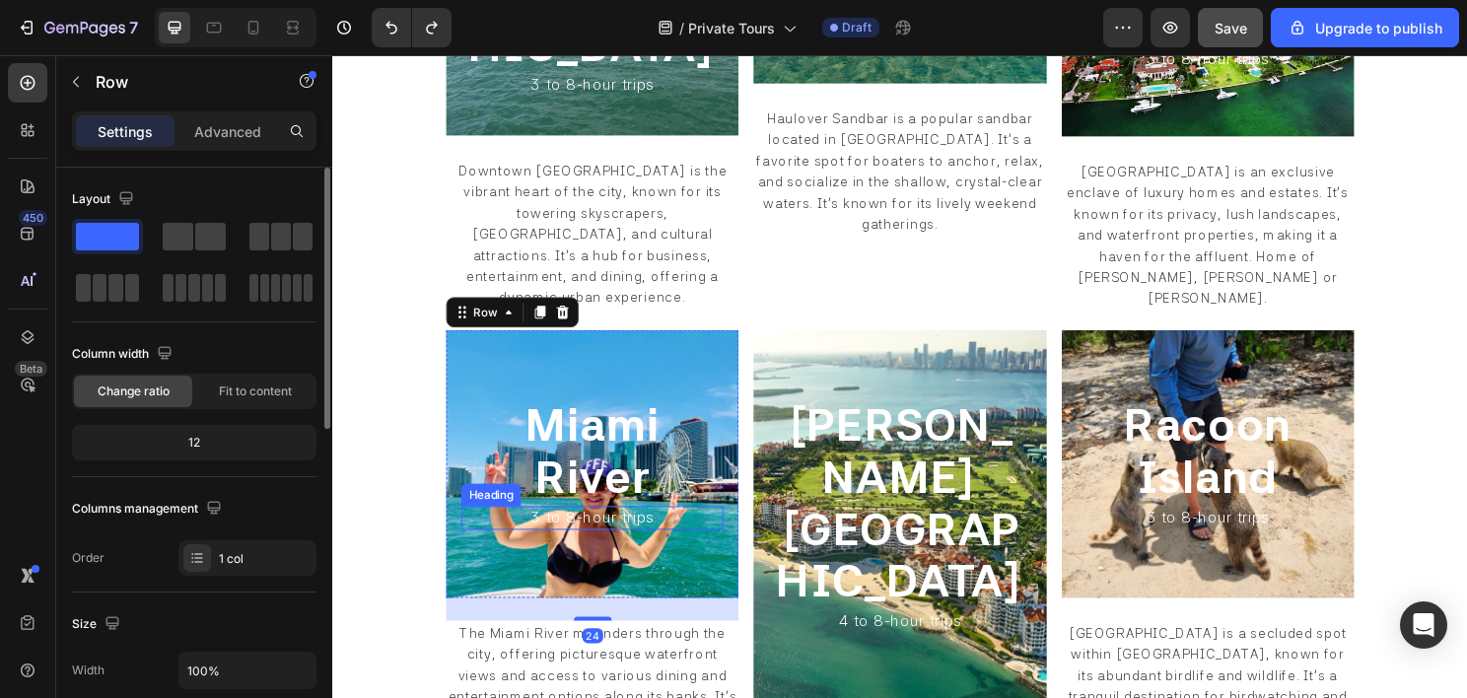
click at [504, 525] on h2 "3 to 8-hour trips" at bounding box center [602, 537] width 273 height 25
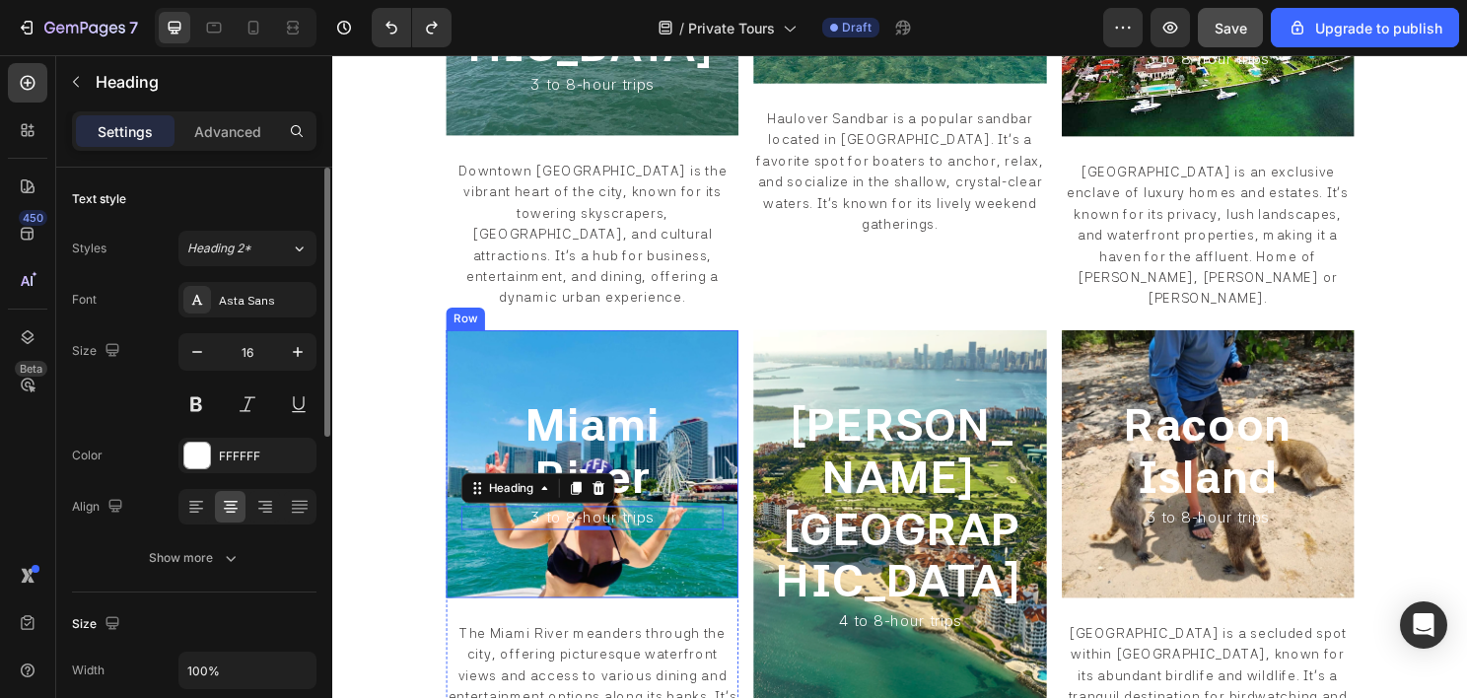
click at [696, 342] on div "Miami River Heading 3 to 8-hour trips Heading 0 Row" at bounding box center [603, 481] width 305 height 279
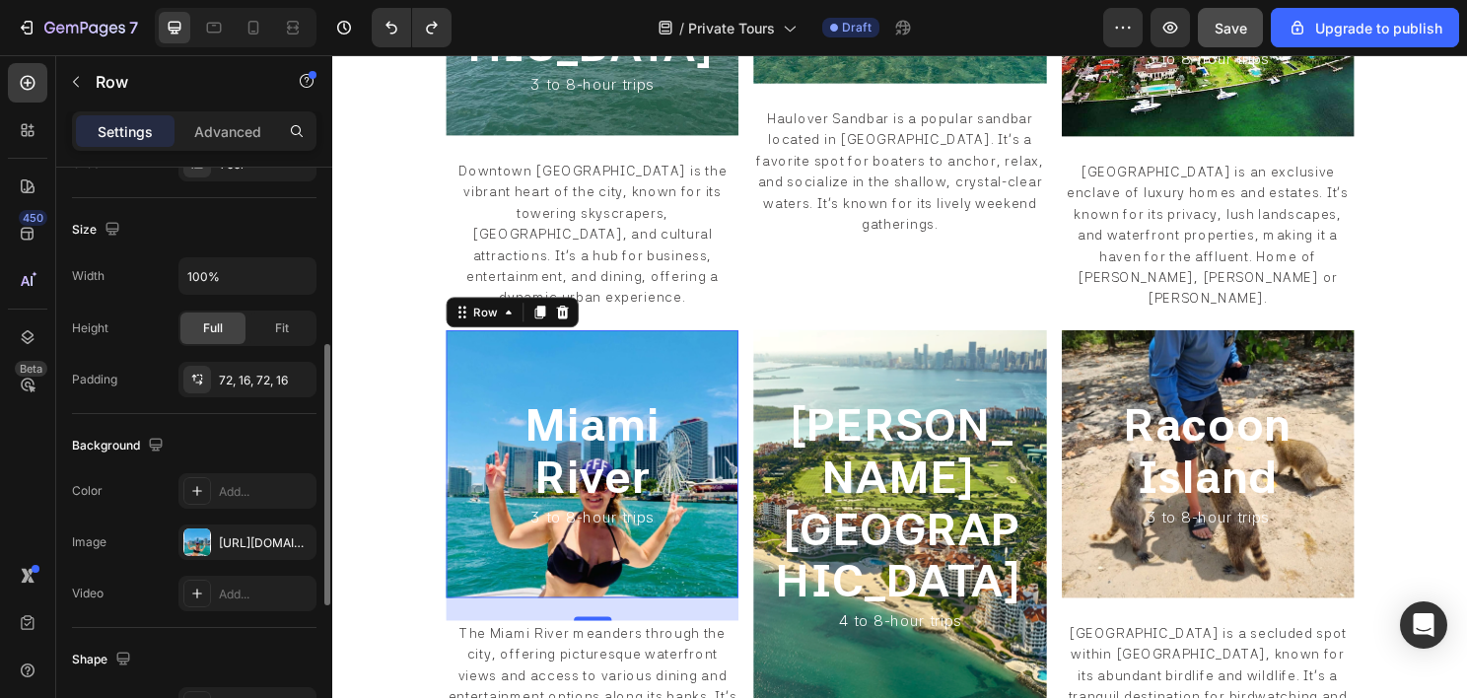
scroll to position [690, 0]
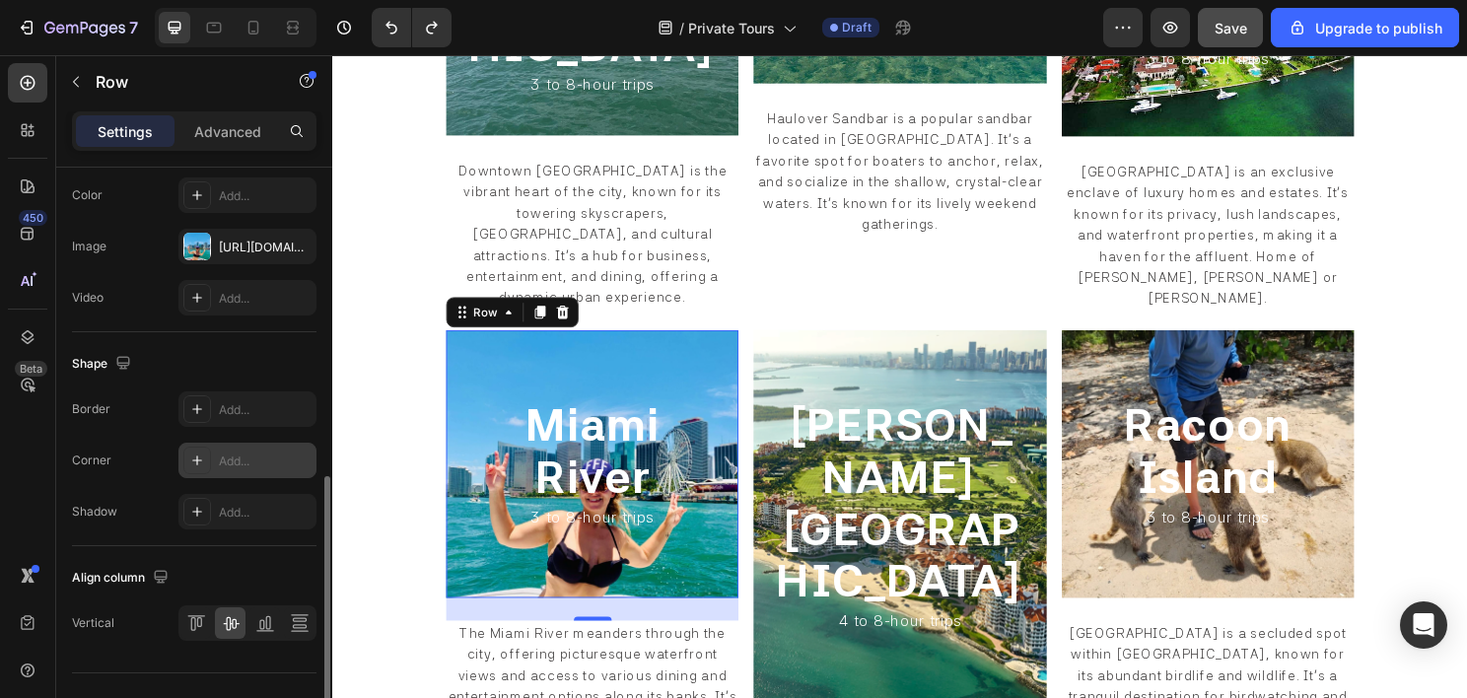
click at [235, 452] on div "Add..." at bounding box center [265, 461] width 93 height 18
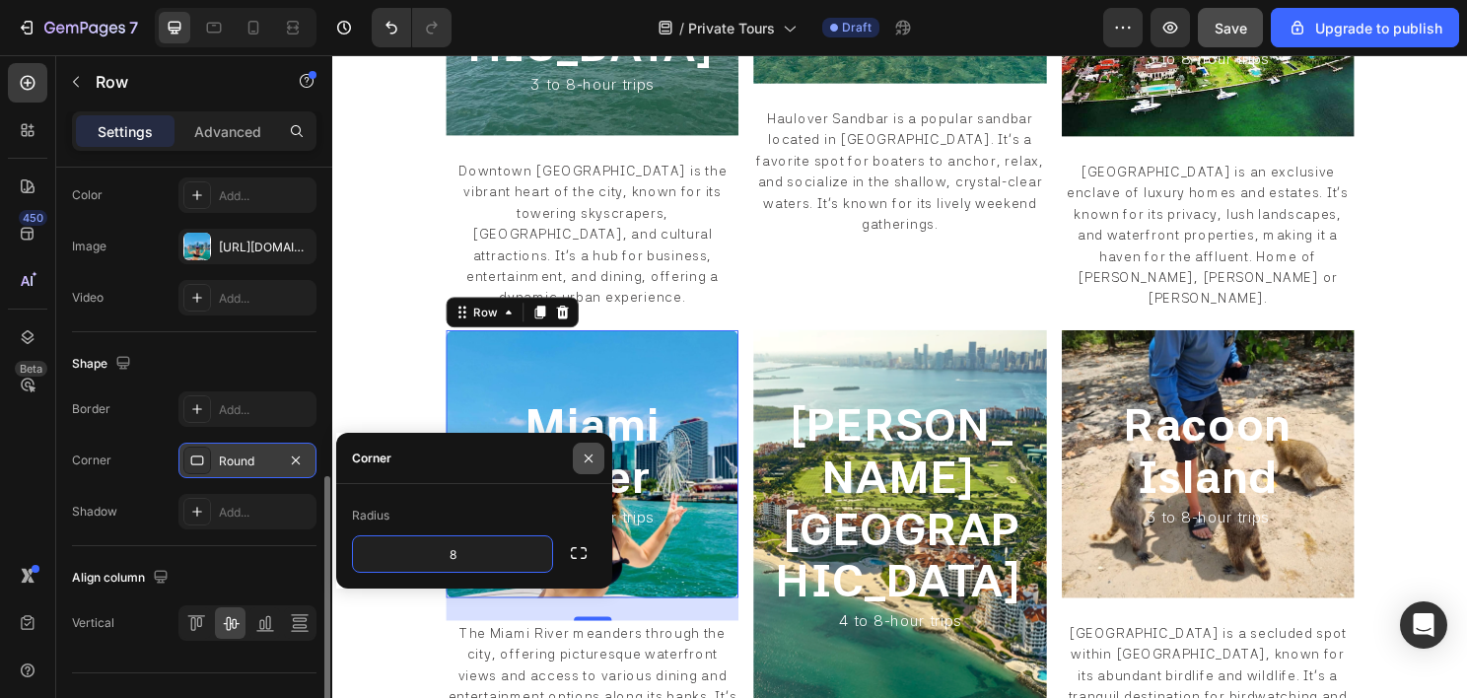
click at [584, 464] on icon "button" at bounding box center [589, 459] width 16 height 16
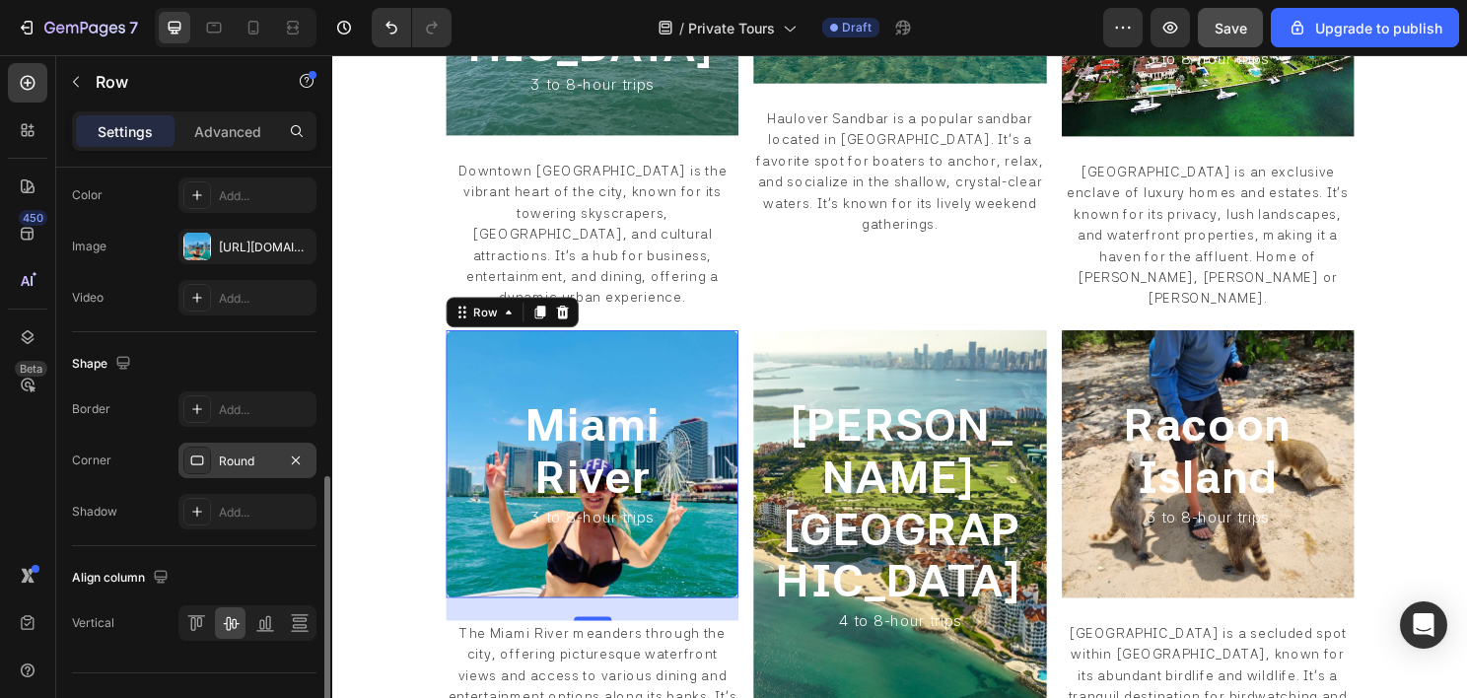
click at [261, 472] on div "Round" at bounding box center [247, 460] width 138 height 35
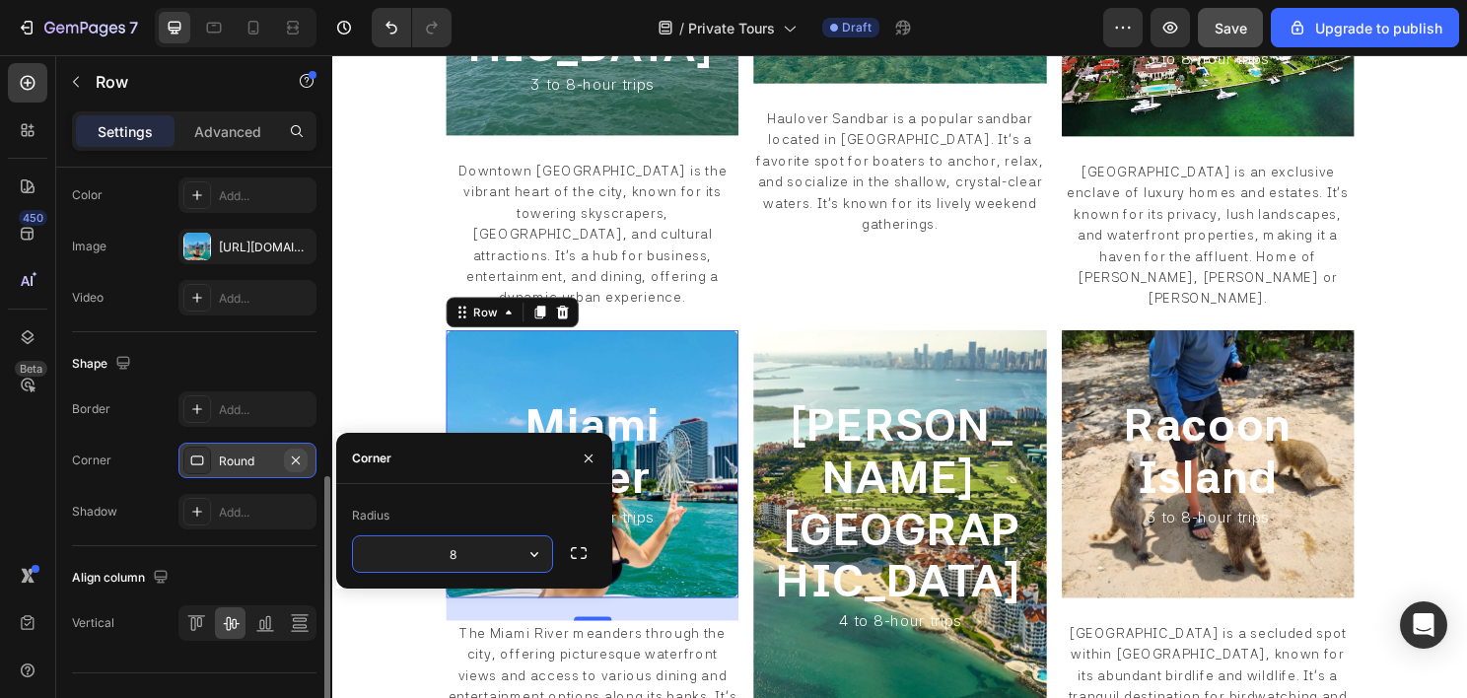
click at [284, 463] on button "button" at bounding box center [296, 461] width 24 height 24
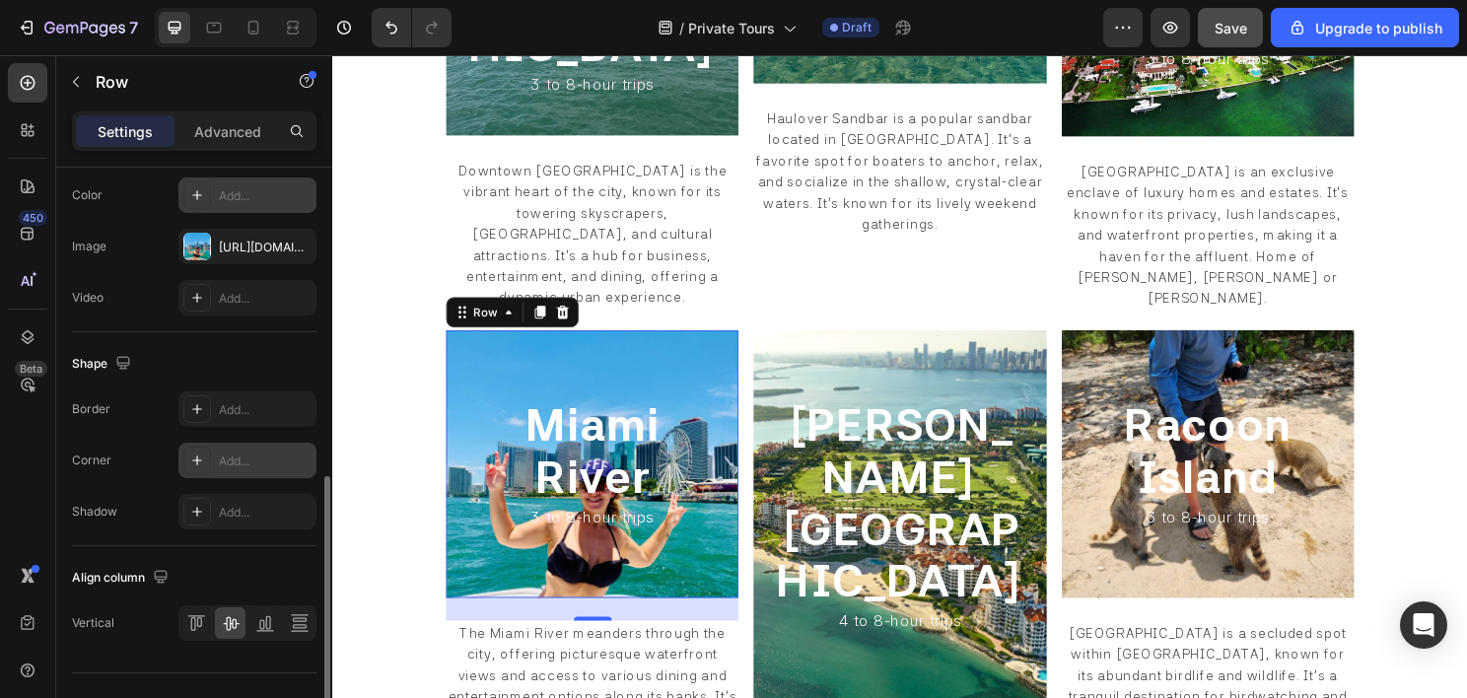
click at [221, 202] on div "Add..." at bounding box center [265, 196] width 93 height 18
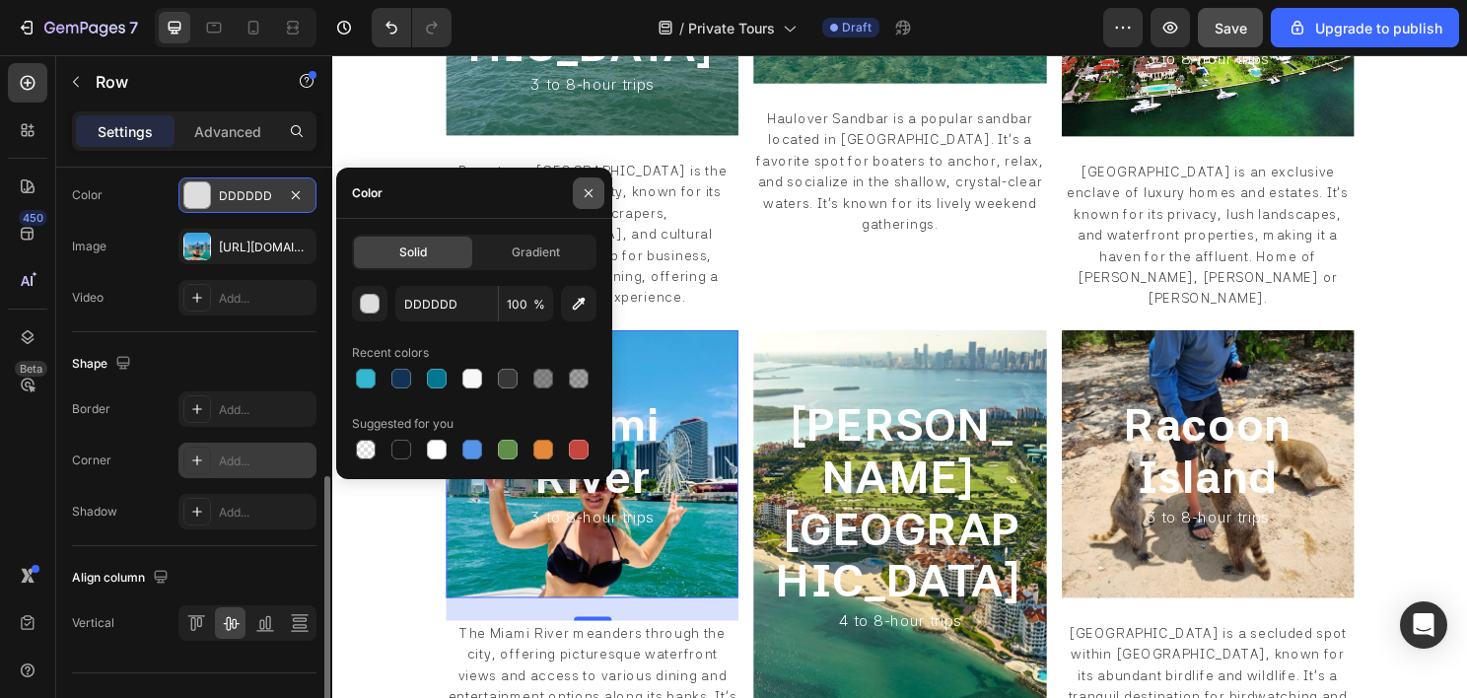
click at [582, 198] on icon "button" at bounding box center [589, 193] width 16 height 16
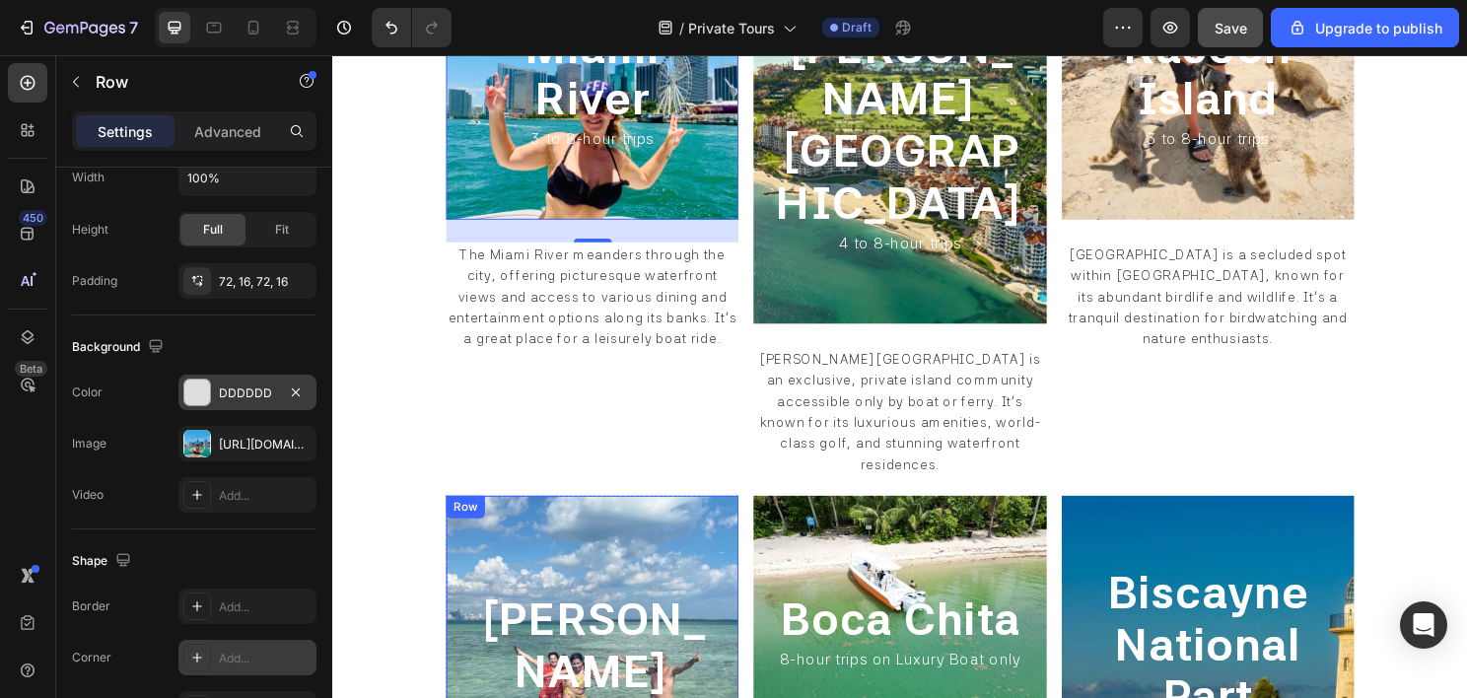
scroll to position [2047, 0]
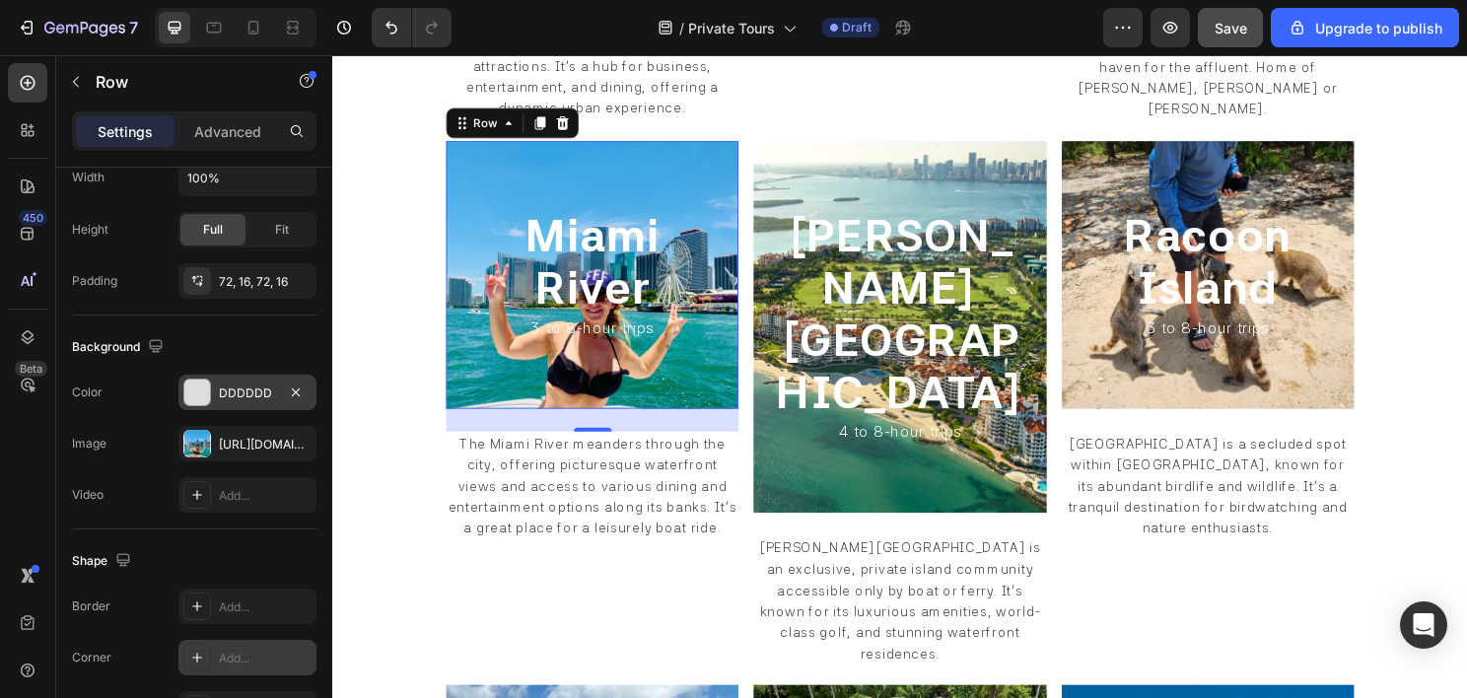
click at [288, 386] on icon "button" at bounding box center [296, 392] width 16 height 16
click at [448, 270] on div "Miami Beach's Luxury Mansions Heading 1 to 8-hour trips Heading Row Embark on a…" at bounding box center [923, 226] width 1183 height 2357
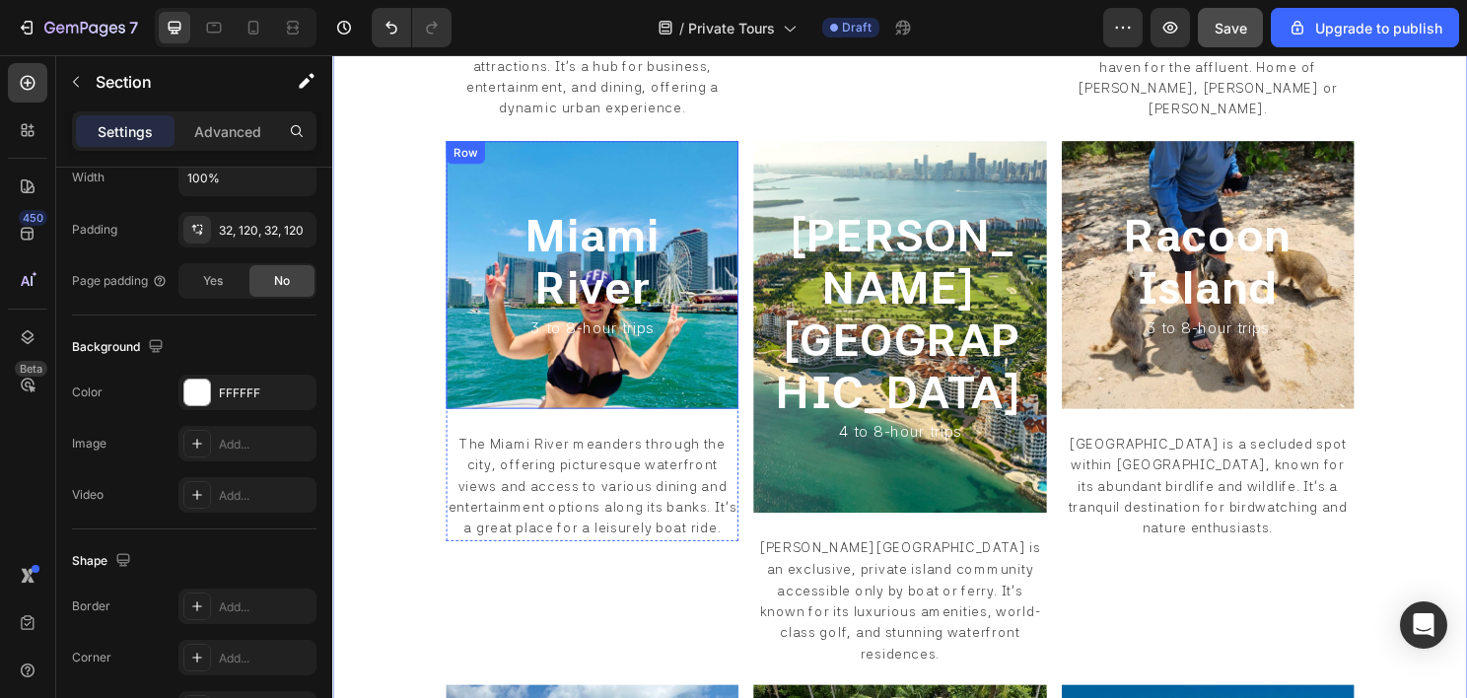
scroll to position [0, 0]
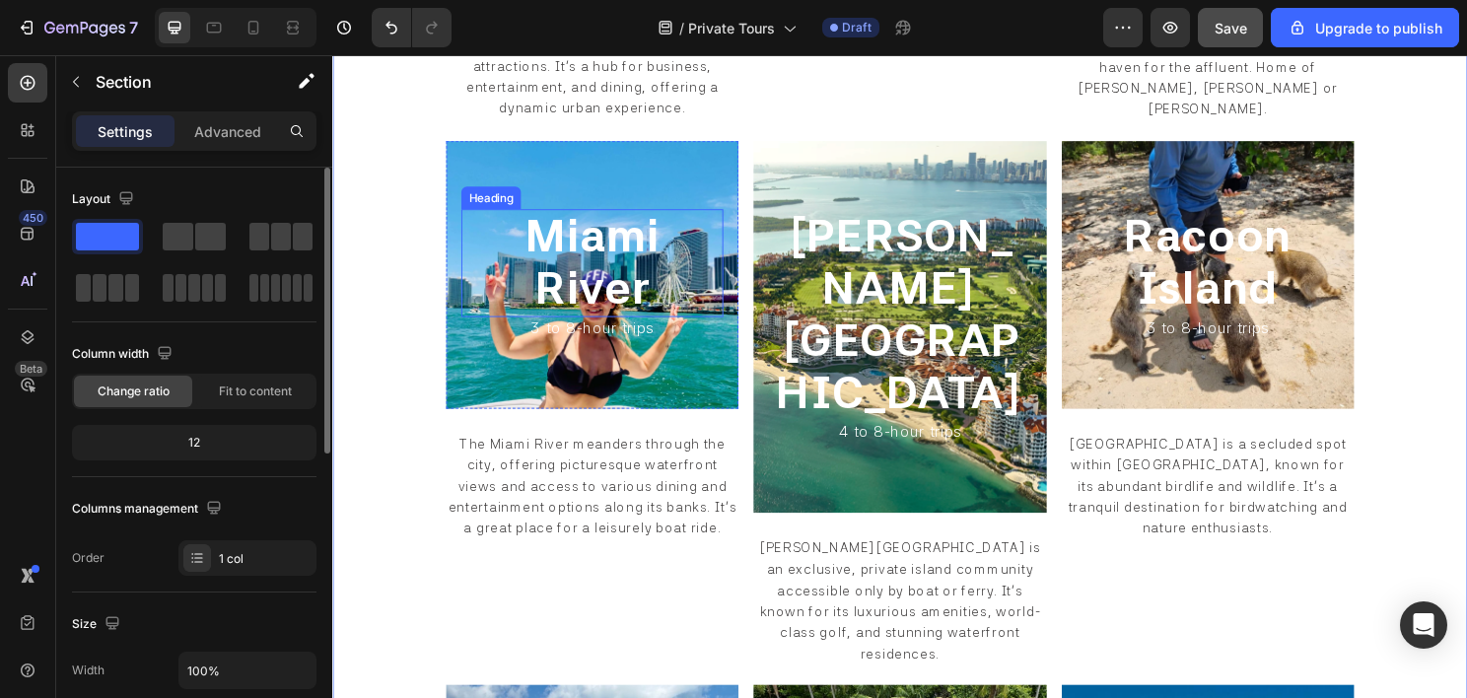
click at [480, 264] on h2 "Miami River" at bounding box center [602, 272] width 273 height 112
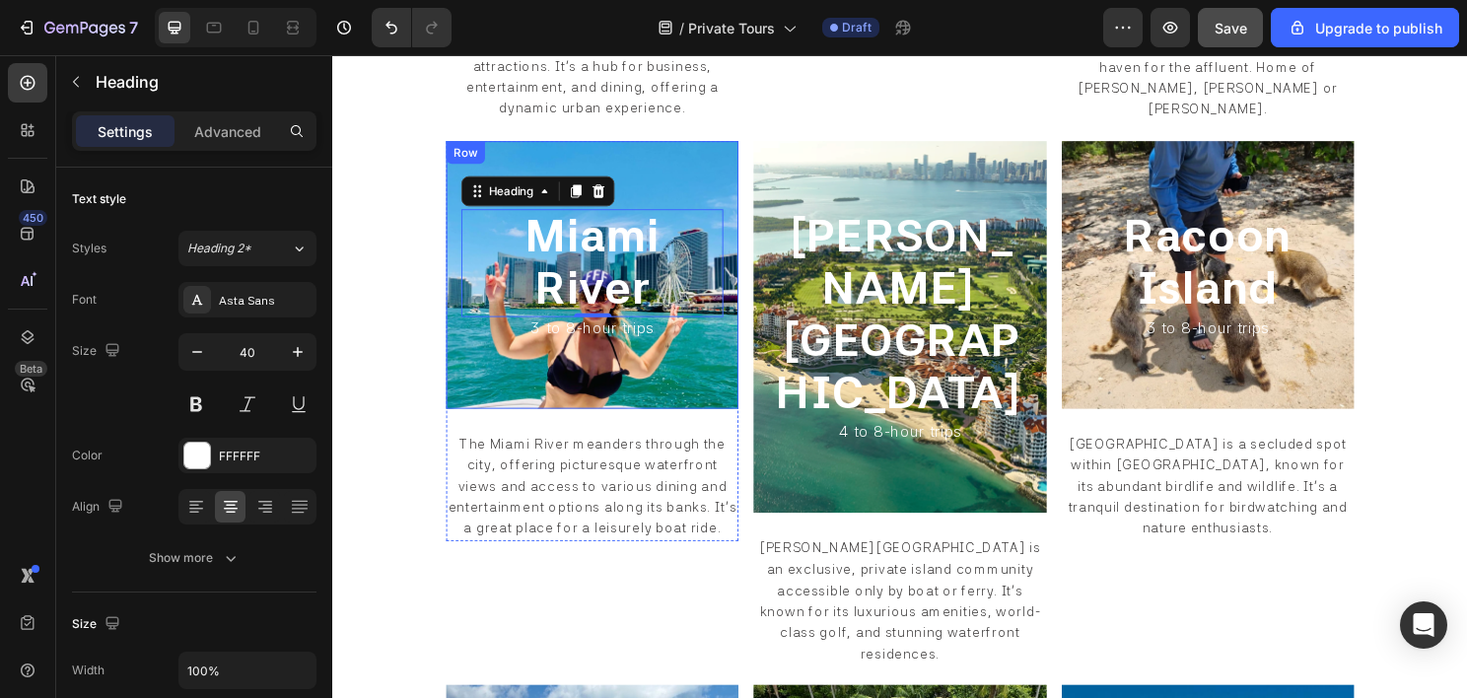
click at [458, 249] on div "Miami River Heading 0 3 to 8-hour trips Heading Row" at bounding box center [603, 284] width 305 height 279
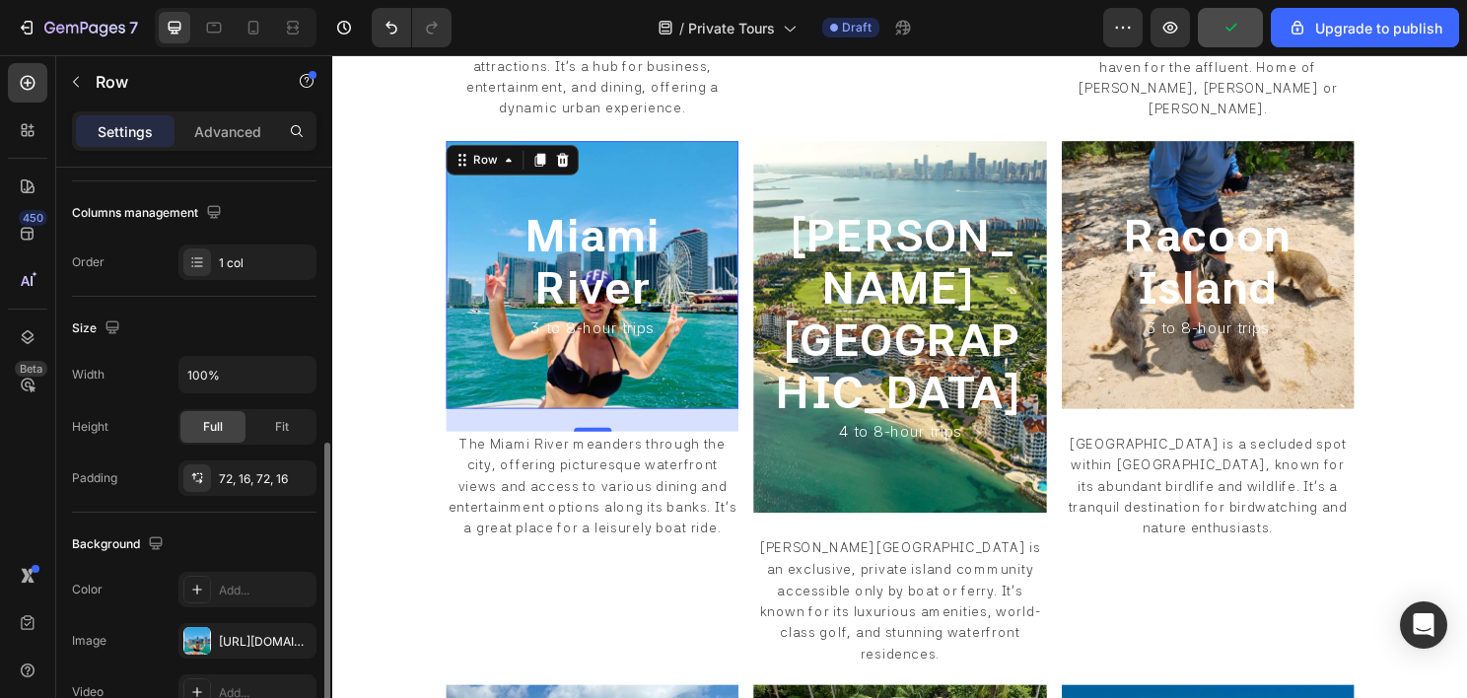
scroll to position [394, 0]
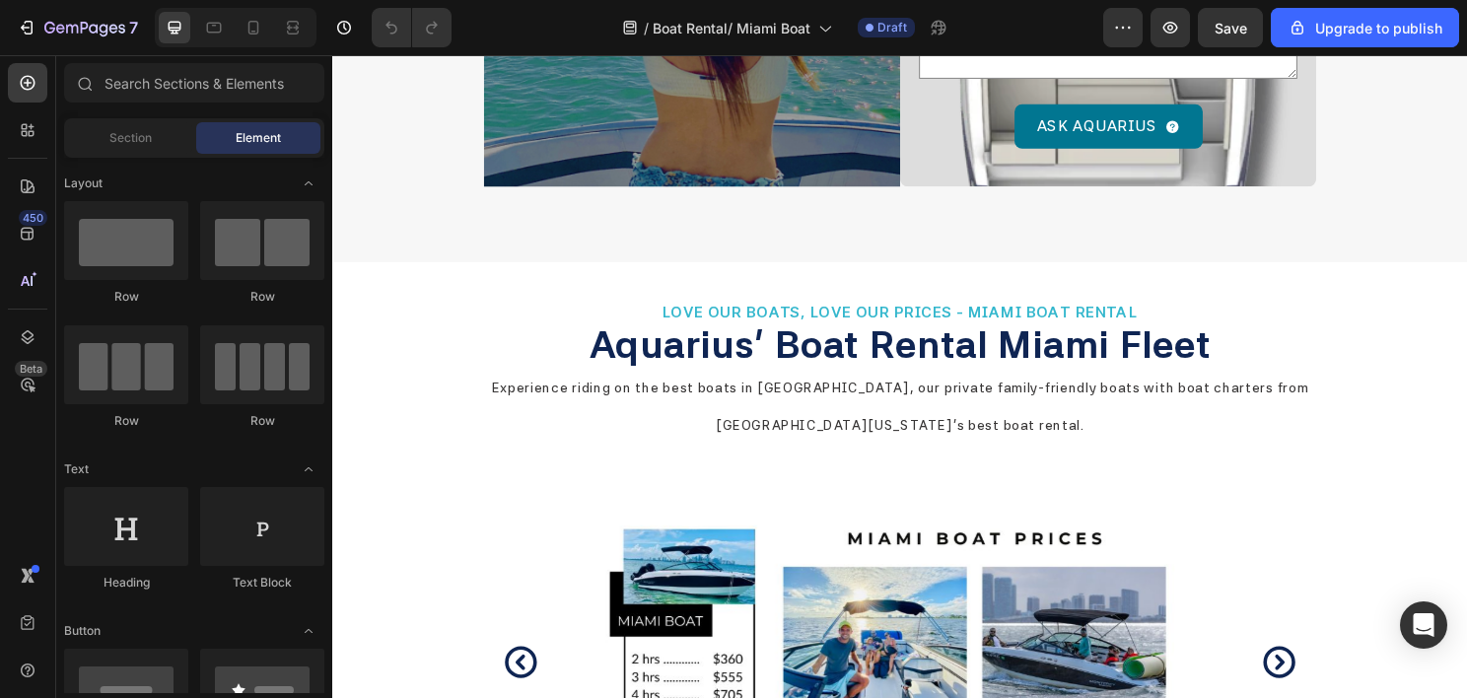
scroll to position [6851, 0]
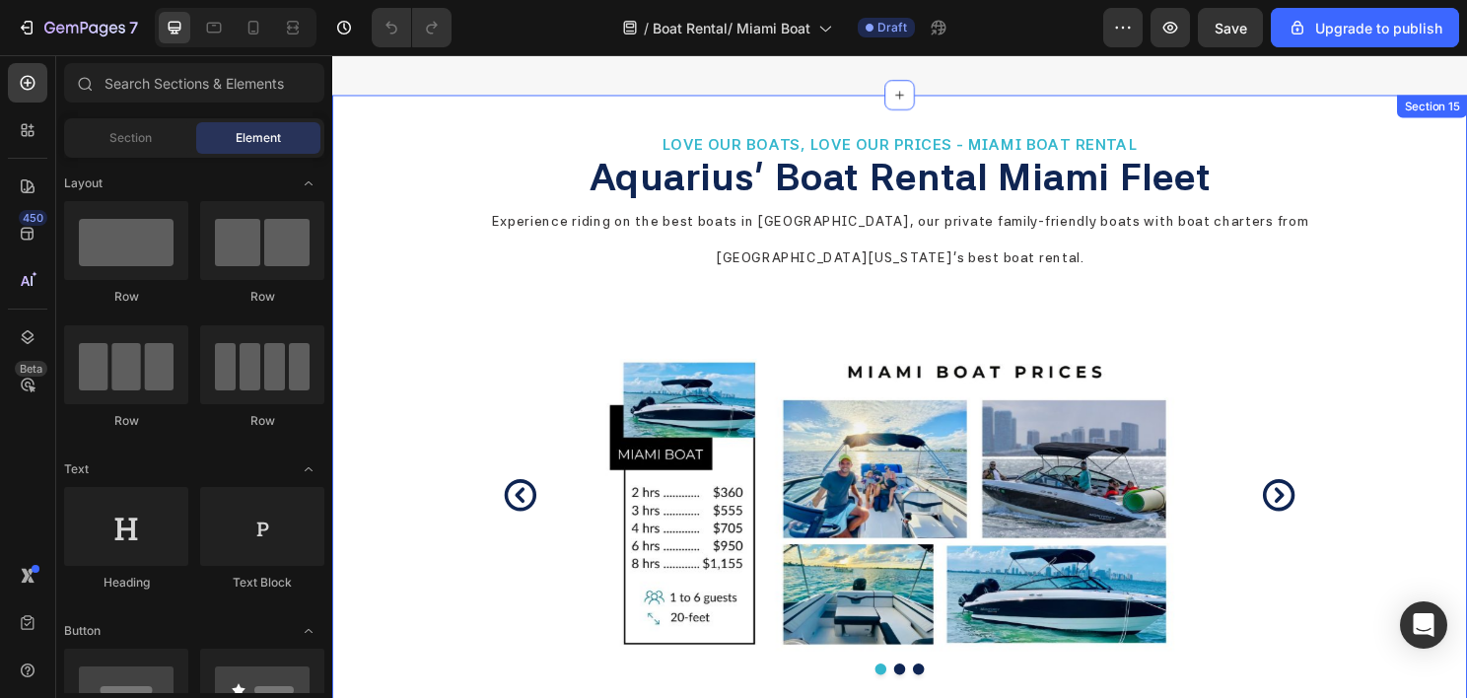
click at [401, 235] on div "LOVE OUR BOATS, LOVE OUR PRICES - MIAMI BOAT RENTAL Heading Aquarius' Boat Rent…" at bounding box center [923, 459] width 1183 height 724
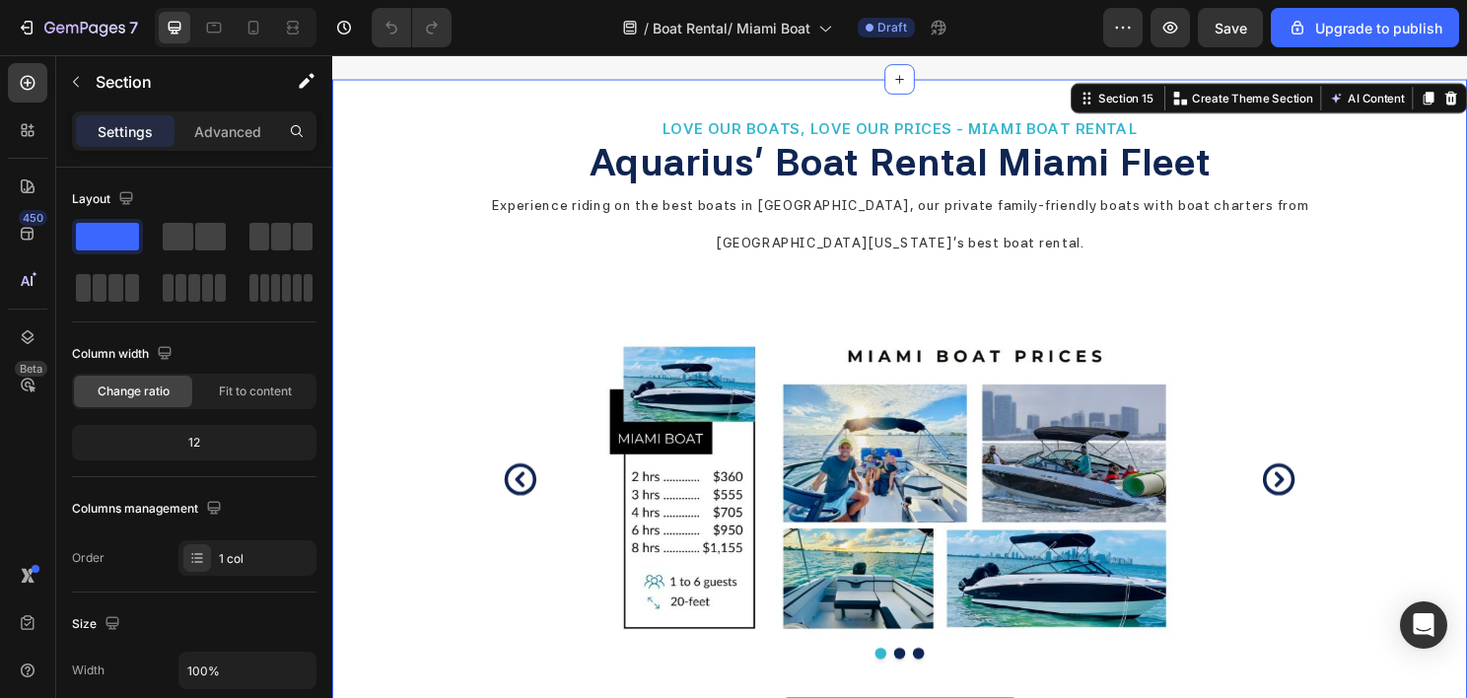
scroll to position [6654, 0]
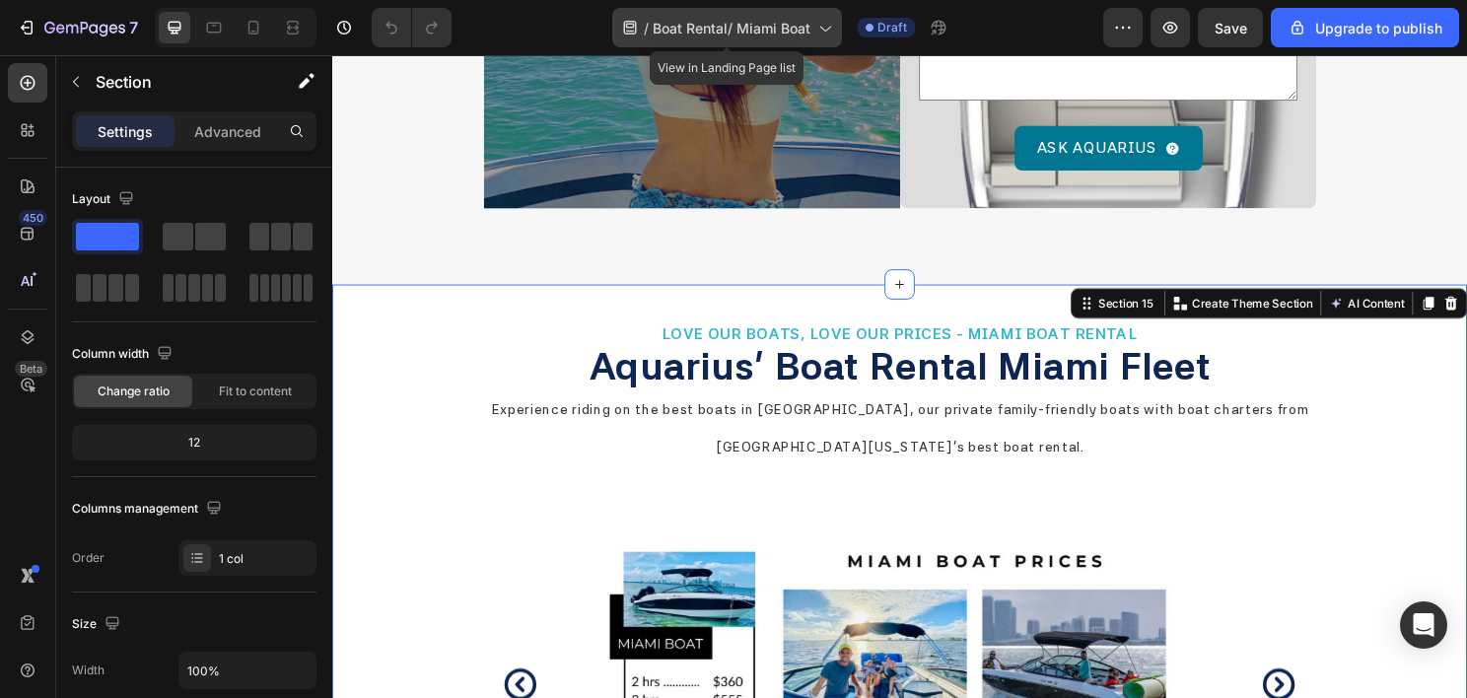
click at [774, 18] on span "Boat Rental/ Miami Boat" at bounding box center [732, 28] width 158 height 21
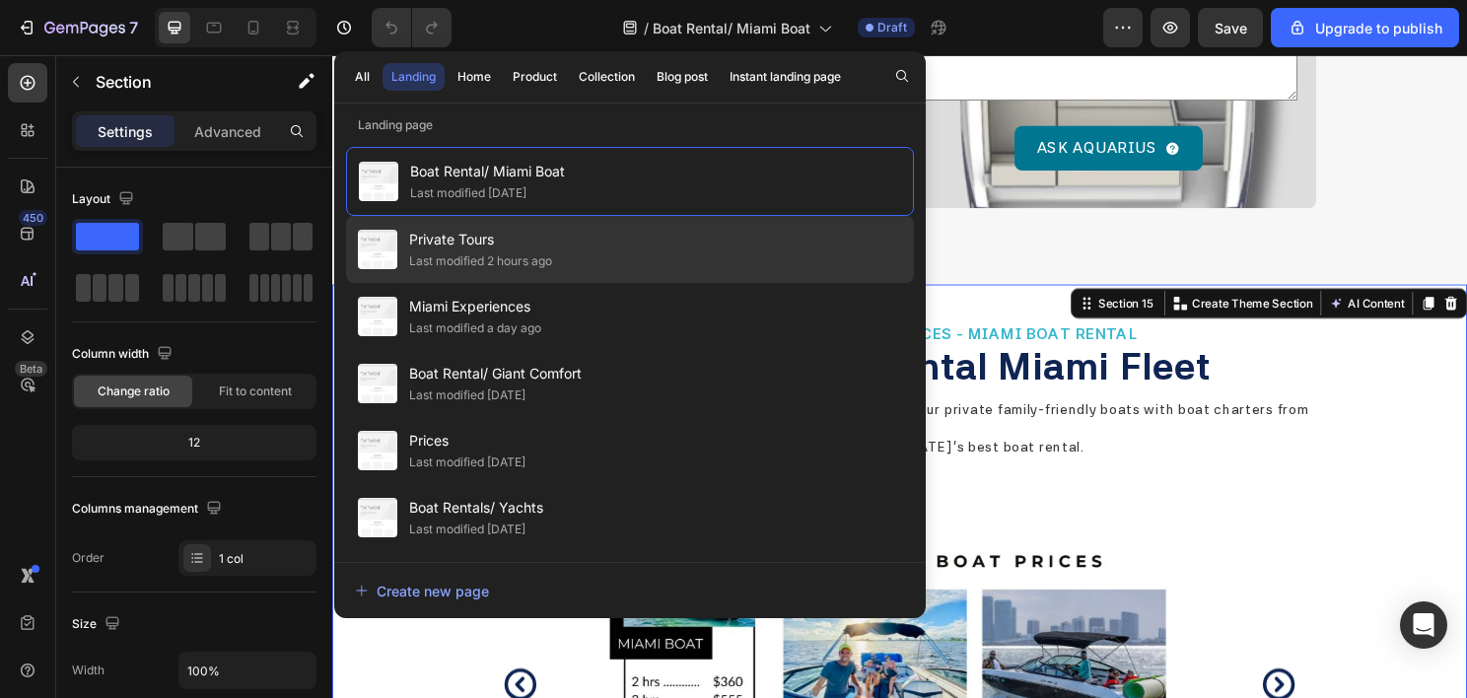
click at [547, 251] on div "Last modified 2 hours ago" at bounding box center [480, 261] width 143 height 20
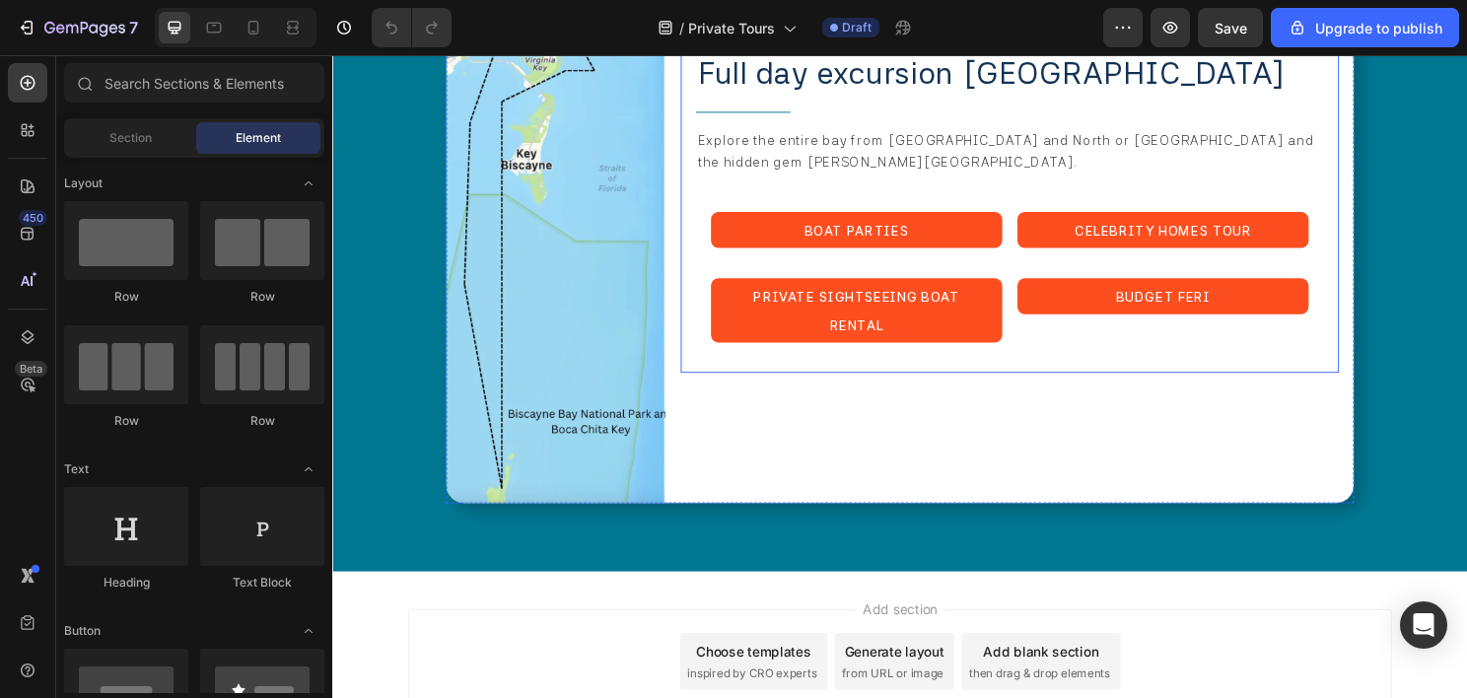
scroll to position [5591, 0]
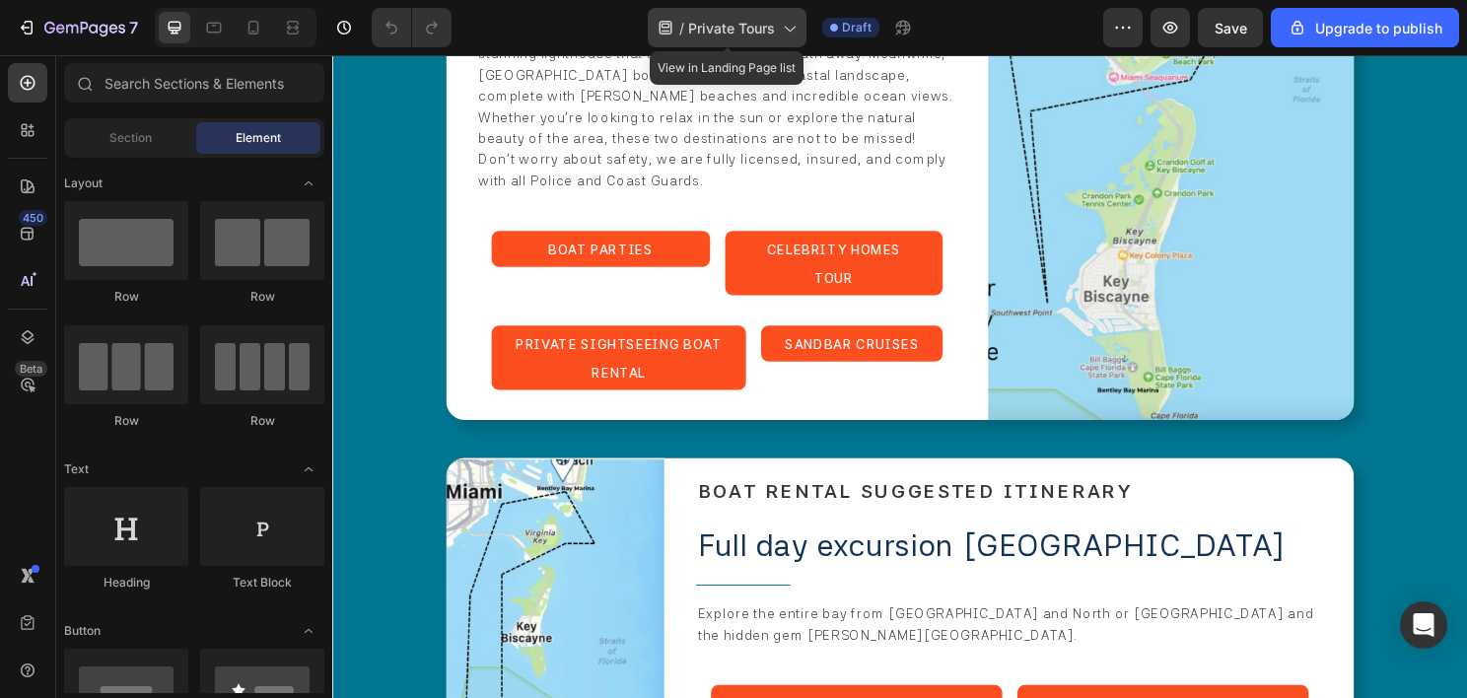
click at [738, 24] on span "Private Tours" at bounding box center [731, 28] width 87 height 21
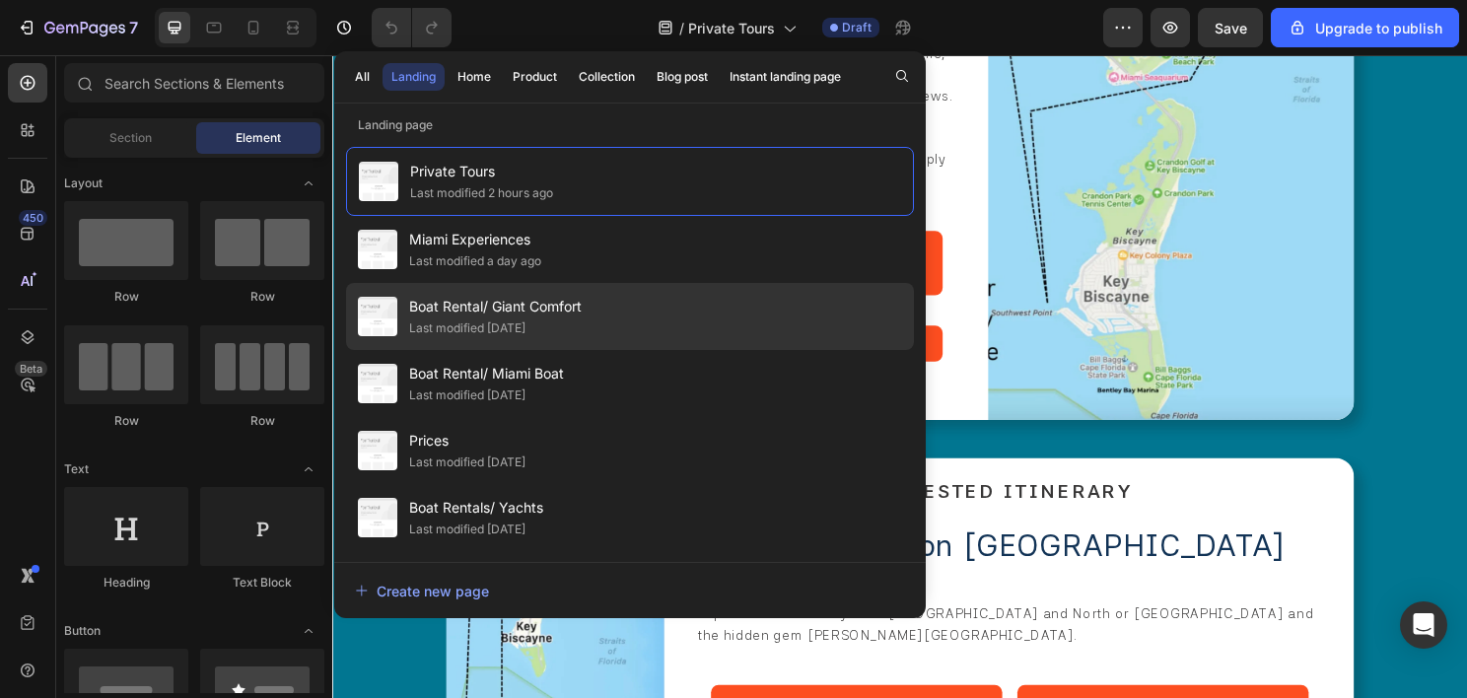
click at [551, 303] on span "Boat Rental/ Giant Comfort" at bounding box center [495, 307] width 173 height 24
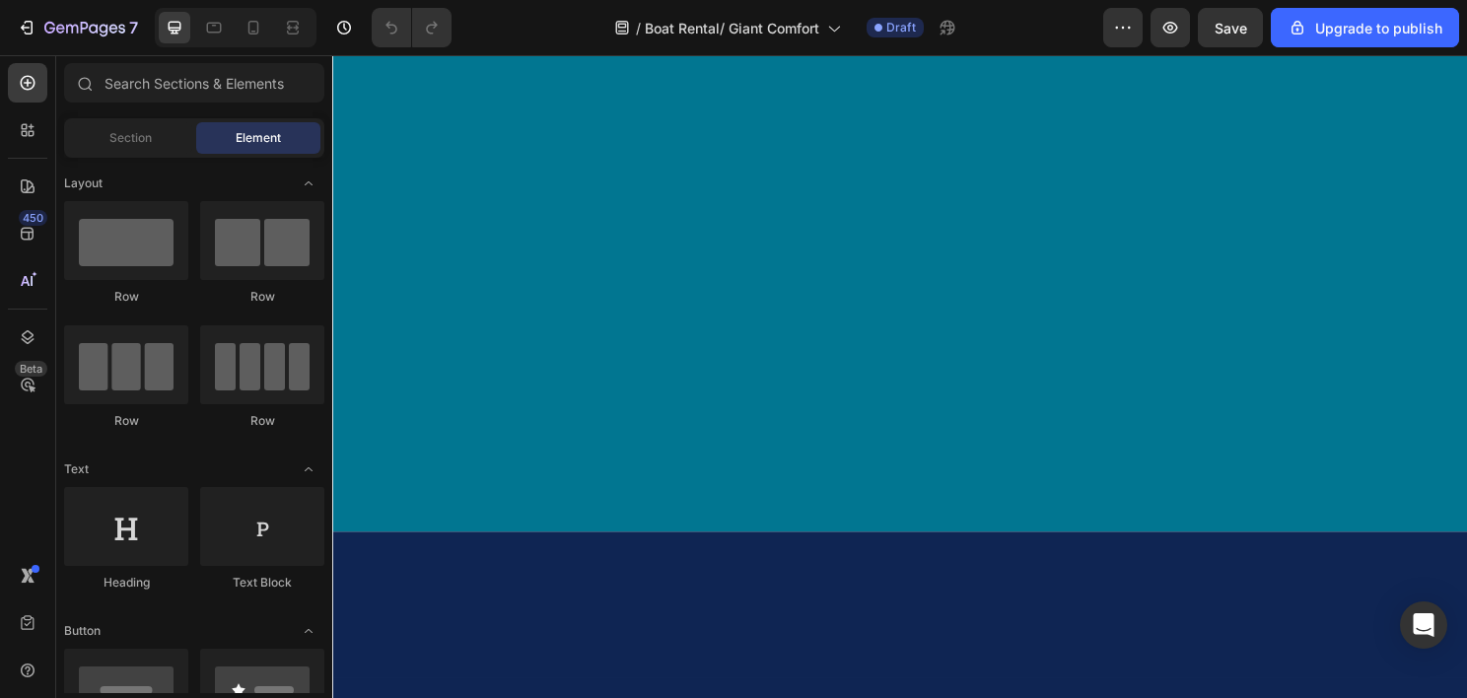
scroll to position [7072, 0]
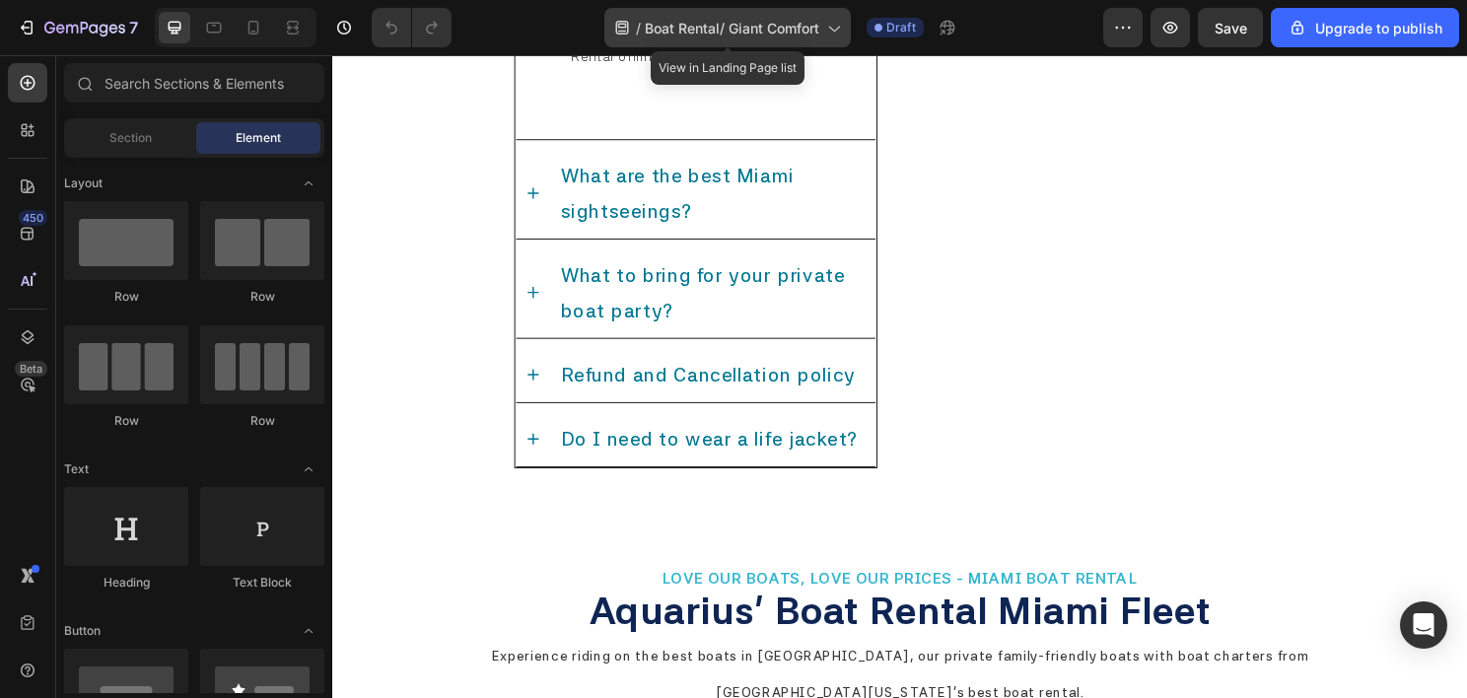
click at [686, 34] on span "Boat Rental/ Giant Comfort" at bounding box center [732, 28] width 174 height 21
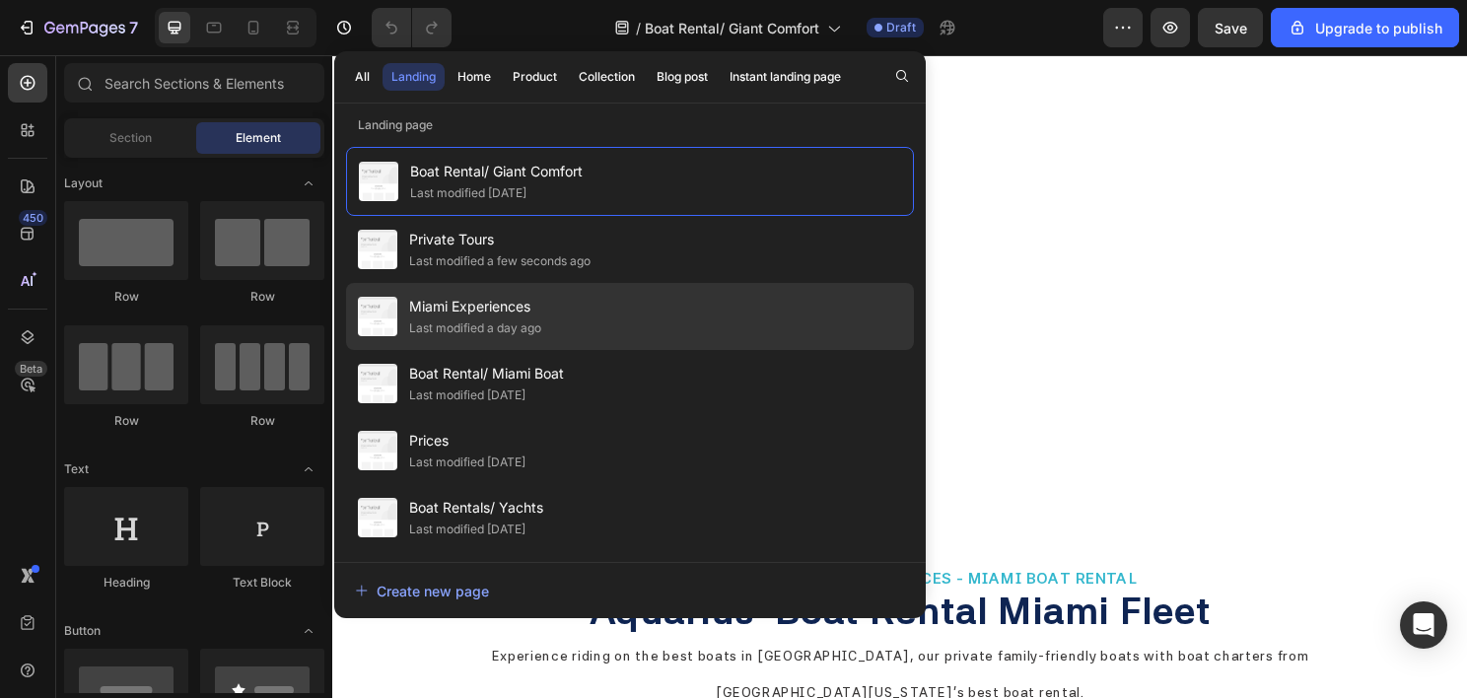
click at [552, 350] on div "Miami Experiences Last modified a day ago" at bounding box center [630, 383] width 568 height 67
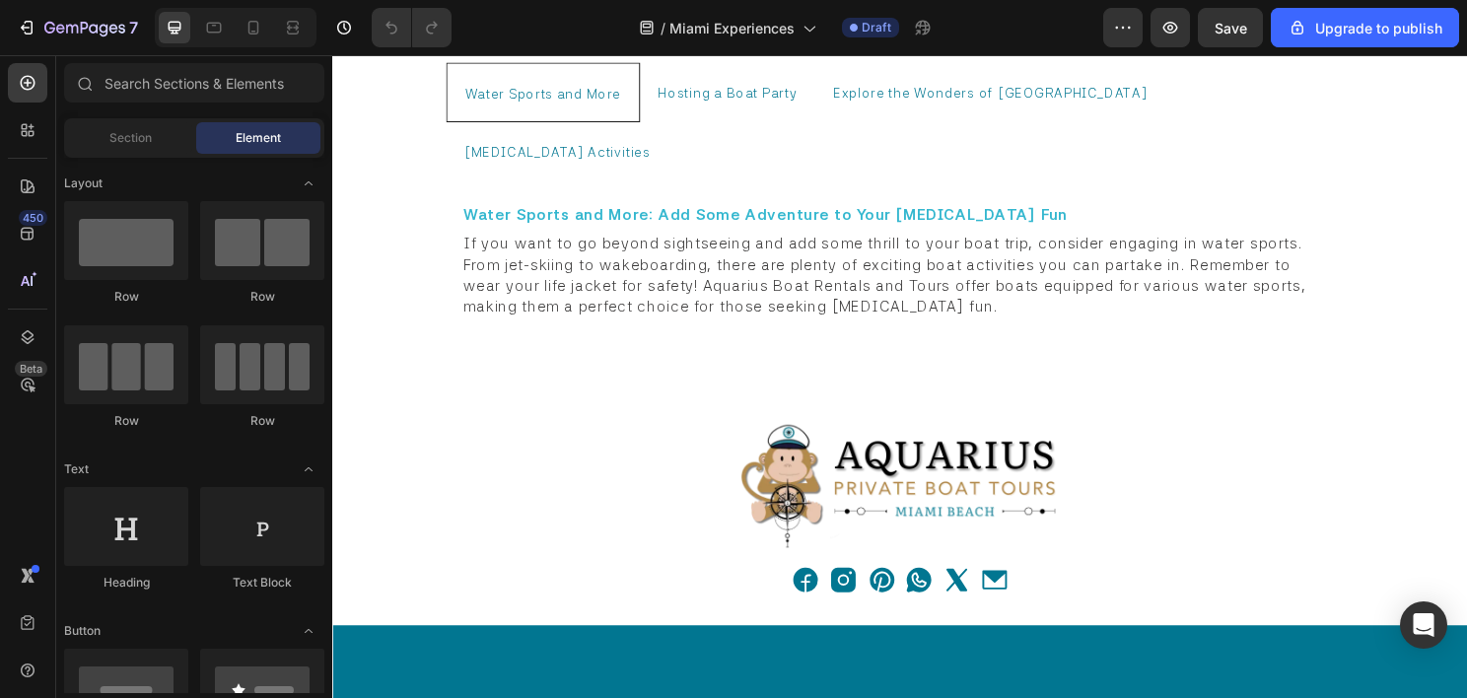
scroll to position [12002, 0]
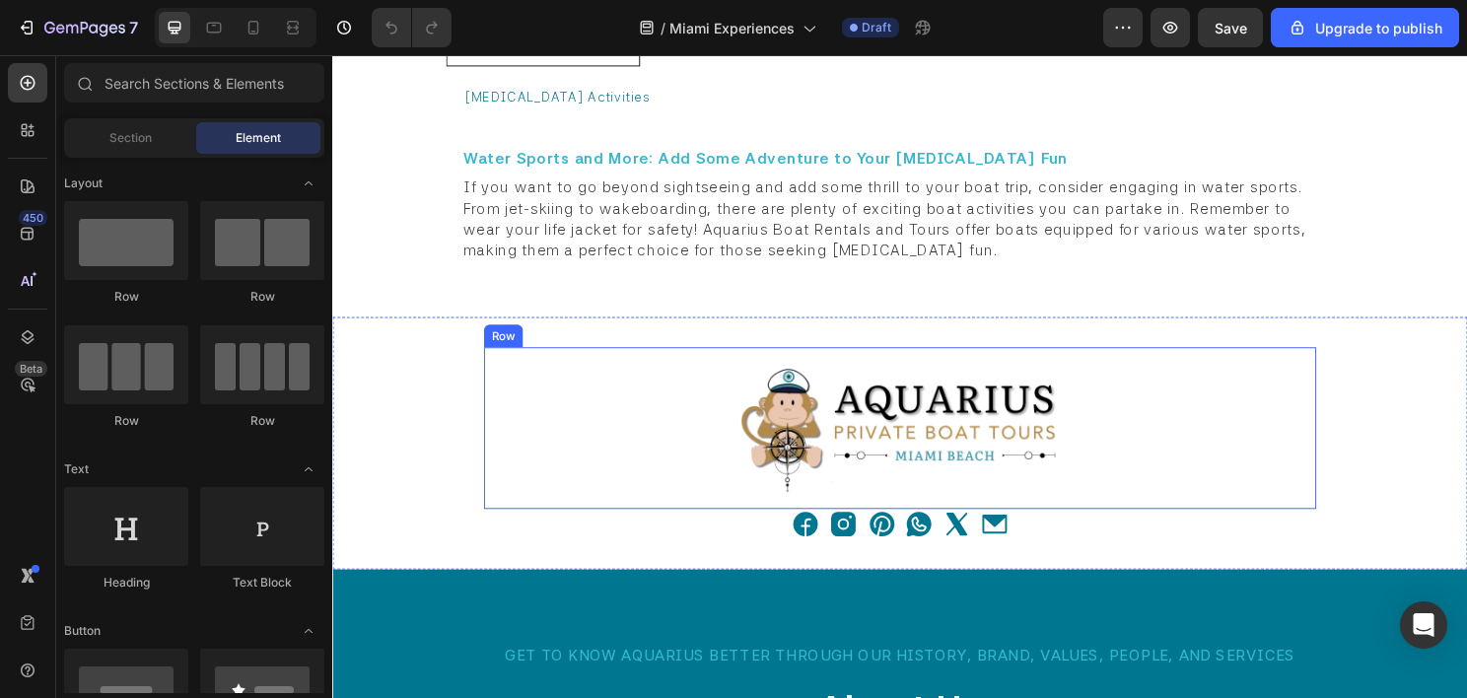
click at [1341, 470] on div "Image Row" at bounding box center [924, 445] width 868 height 170
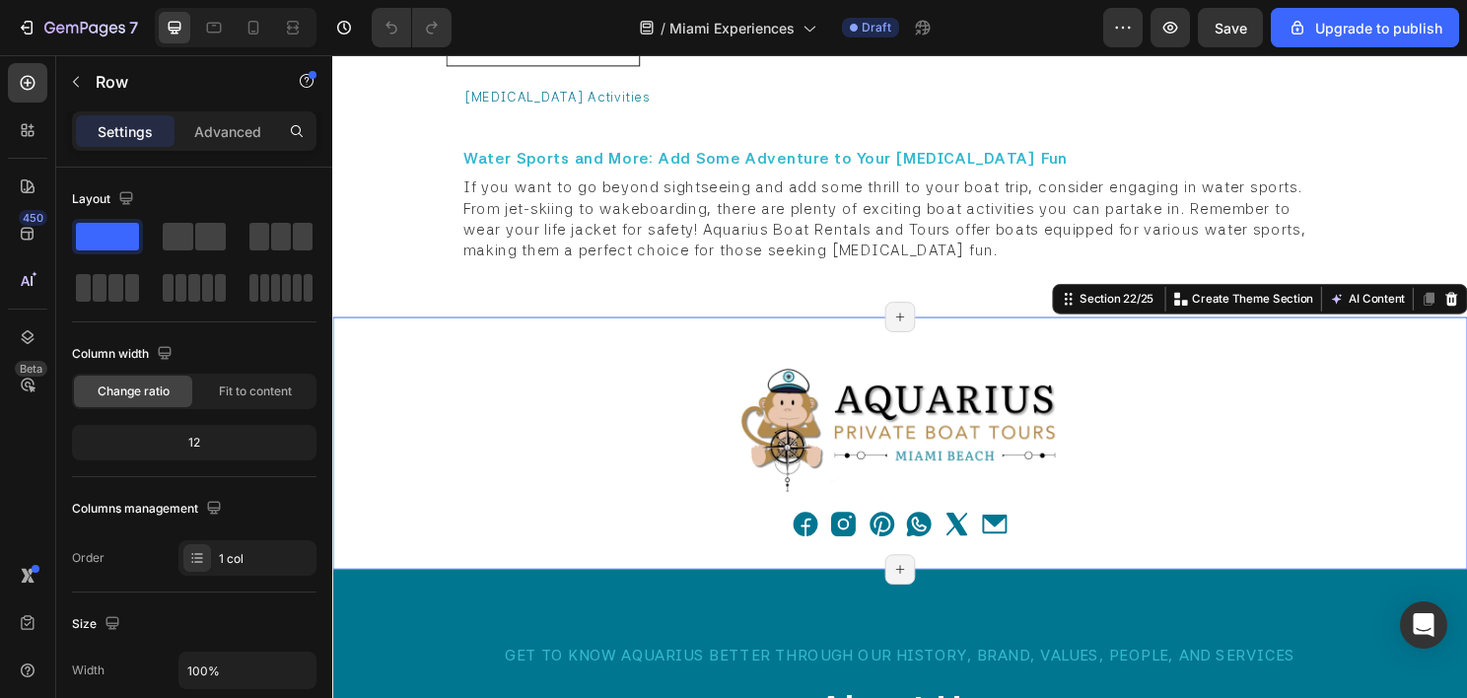
click at [370, 415] on div "Image Row Icon Icon Icon Icon Icon Icon Icon List Section 22/25 You can create …" at bounding box center [923, 460] width 1183 height 264
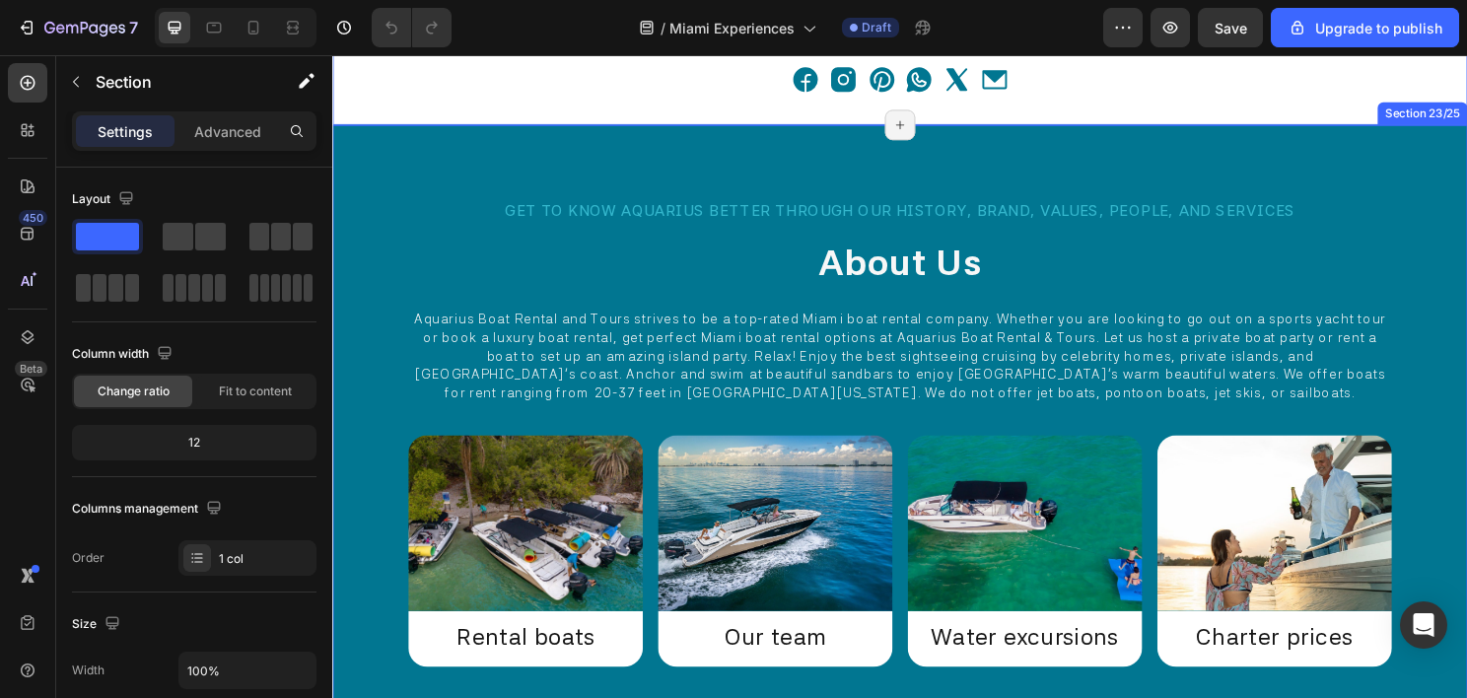
scroll to position [12495, 0]
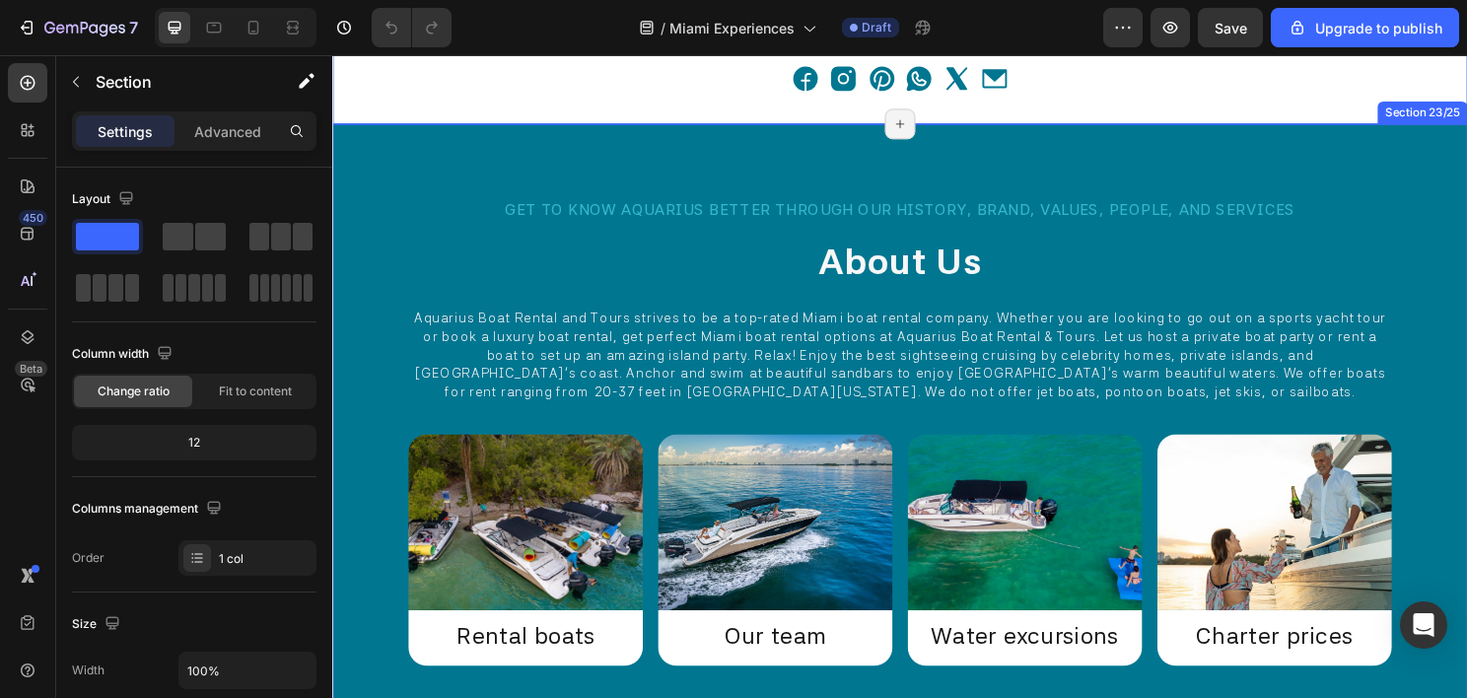
click at [384, 221] on div "Get to know Aquarius better through our history, brand, values, people, and ser…" at bounding box center [923, 449] width 1183 height 644
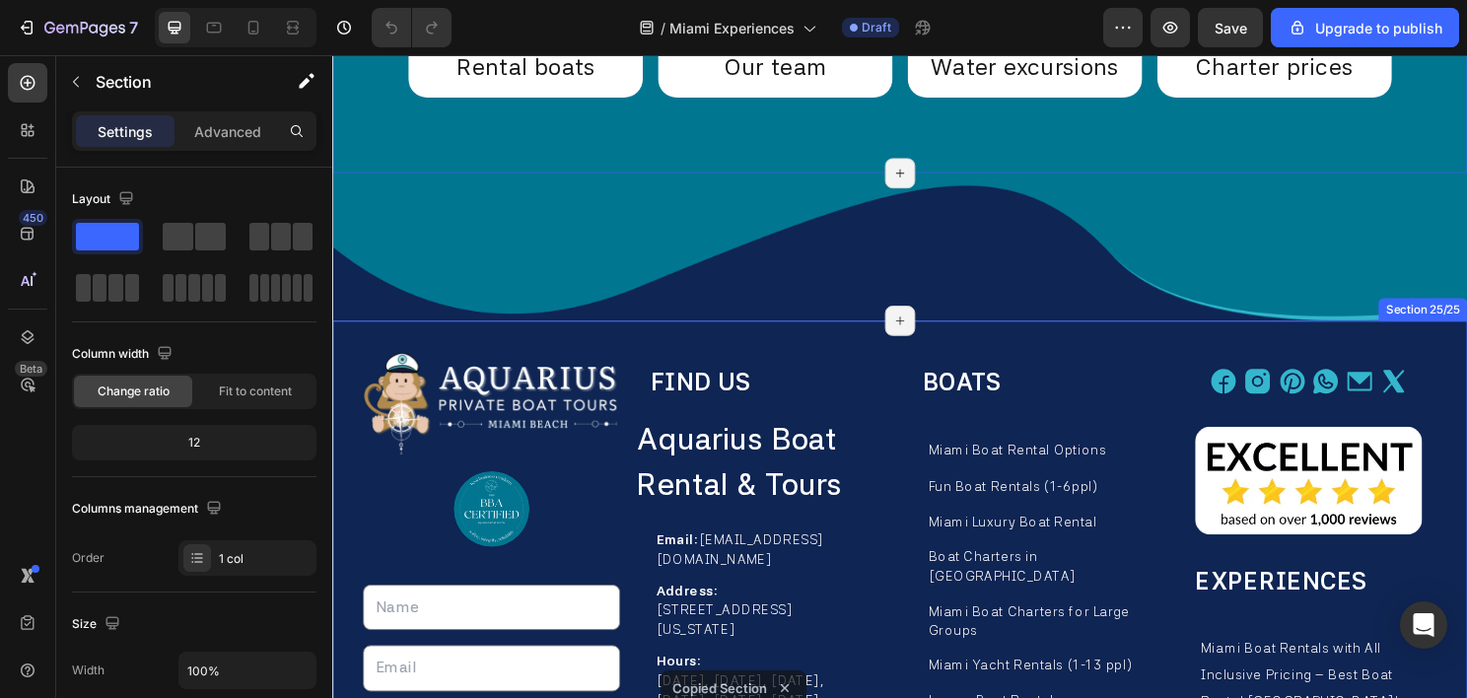
scroll to position [13086, 0]
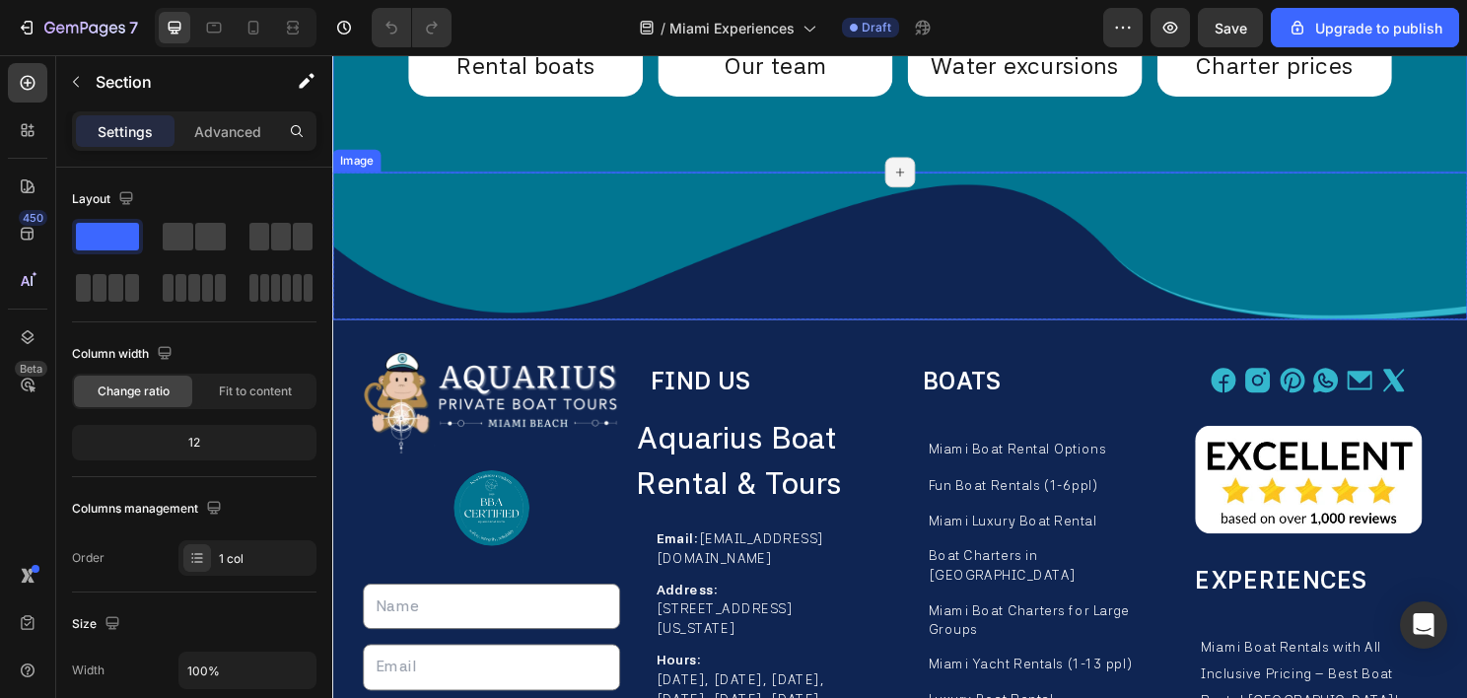
click at [445, 229] on img at bounding box center [923, 254] width 1183 height 155
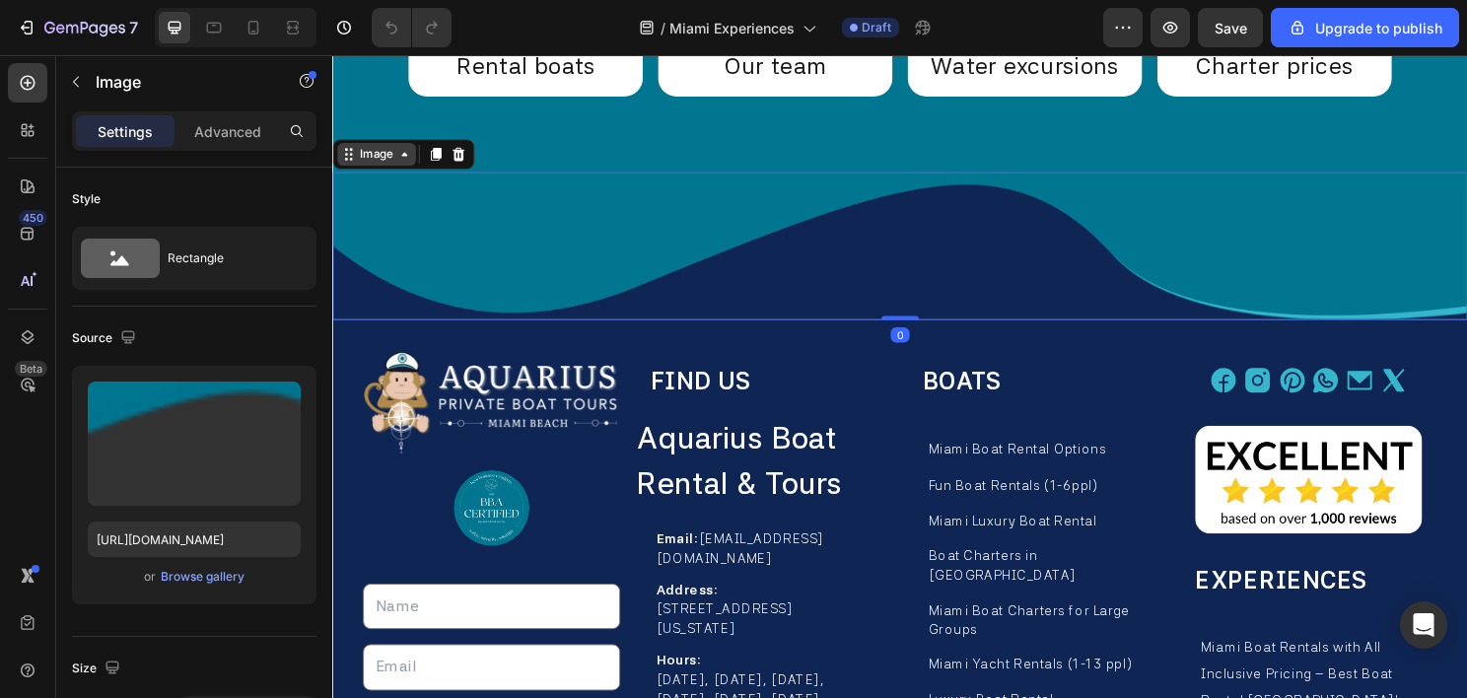
click at [385, 161] on div "Image" at bounding box center [378, 159] width 42 height 18
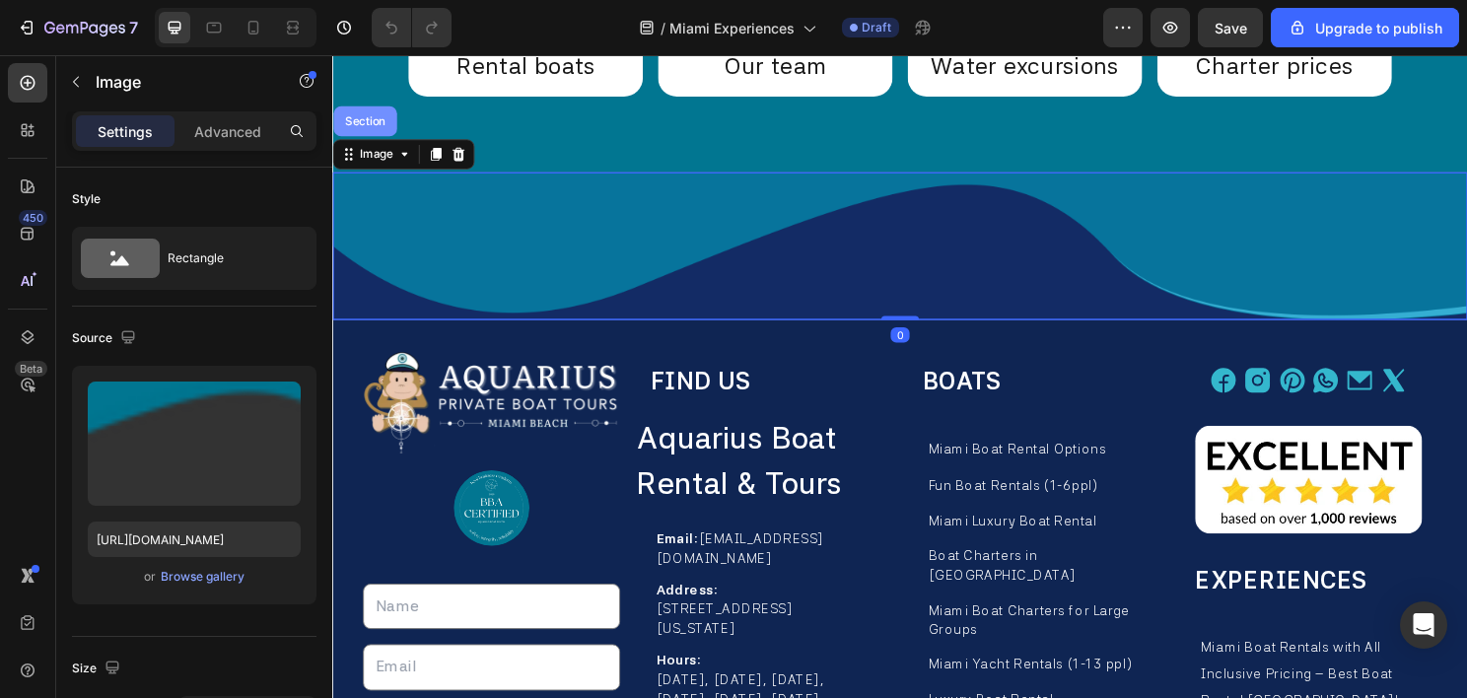
click at [387, 130] on div "Section" at bounding box center [366, 124] width 66 height 32
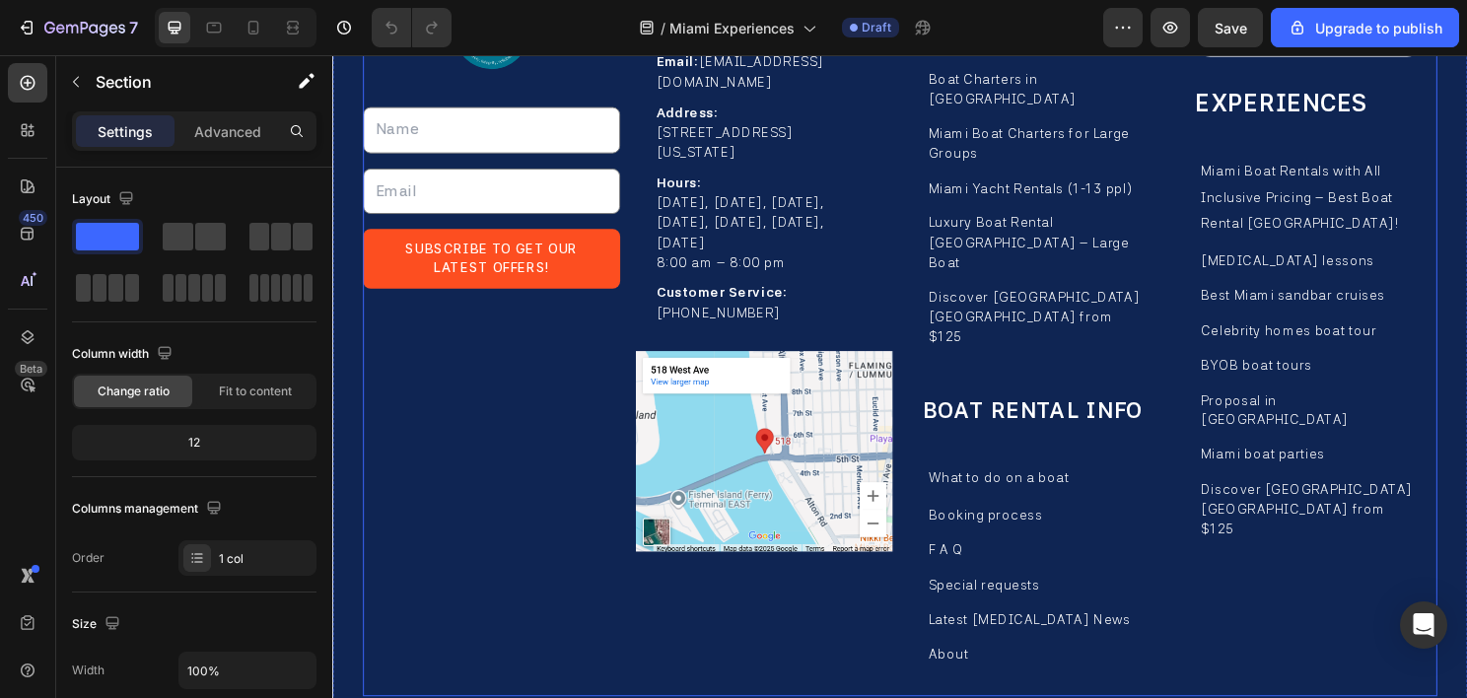
scroll to position [14015, 0]
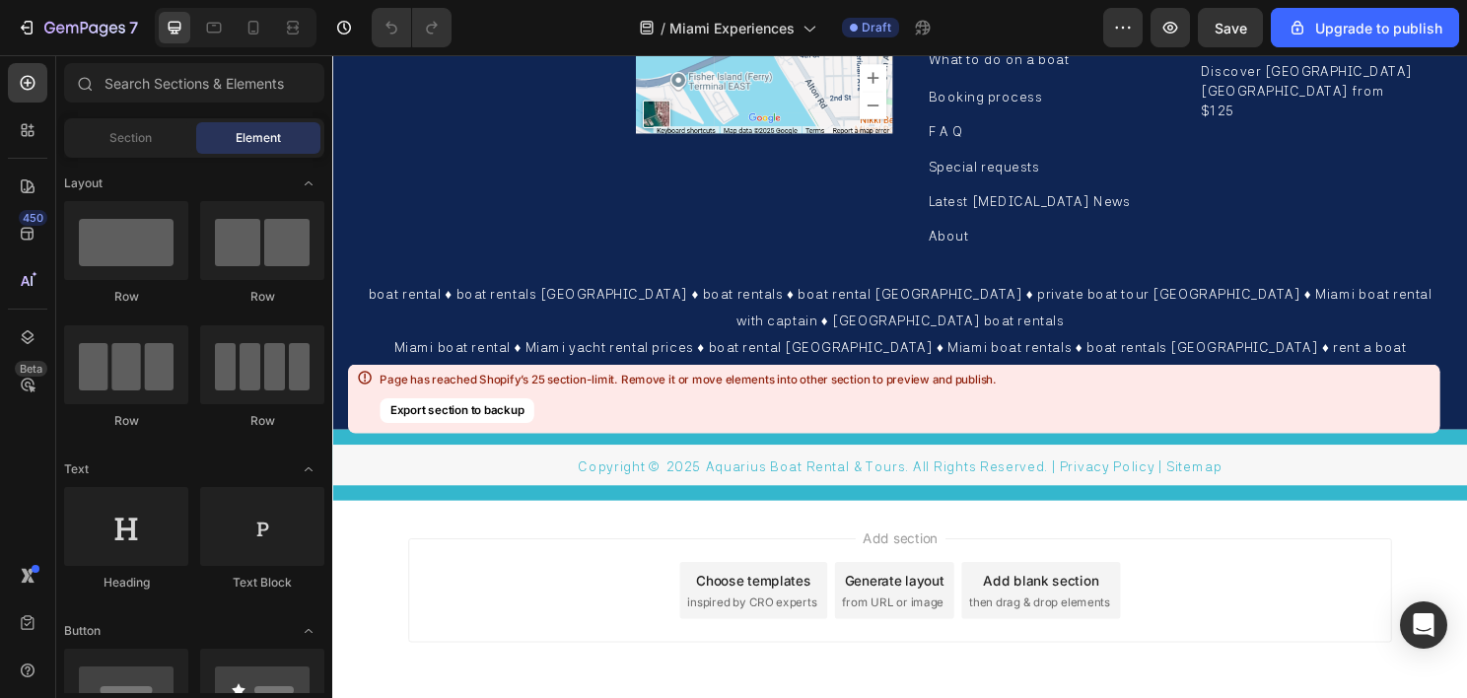
click at [617, 559] on div "Add section Choose templates inspired by CRO experts Generate layout from URL o…" at bounding box center [923, 613] width 1025 height 108
click at [1180, 375] on div "Page has reached Shopify’s 25 section-limit. Remove it or move elements into ot…" at bounding box center [893, 399] width 1092 height 69
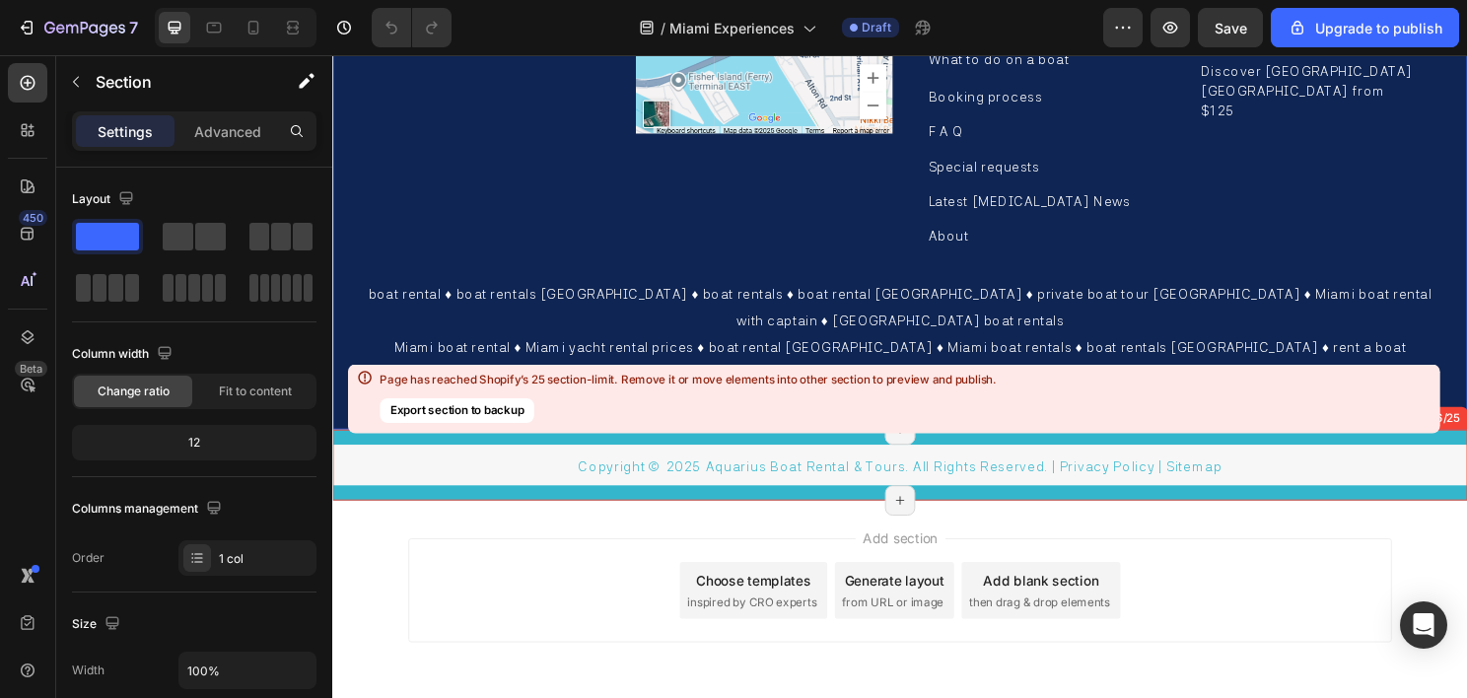
click at [1270, 446] on div "Copyright © 2025 Aquarius Boat Rental & Tours. All Rights Reserved. | Privacy P…" at bounding box center [923, 483] width 1183 height 74
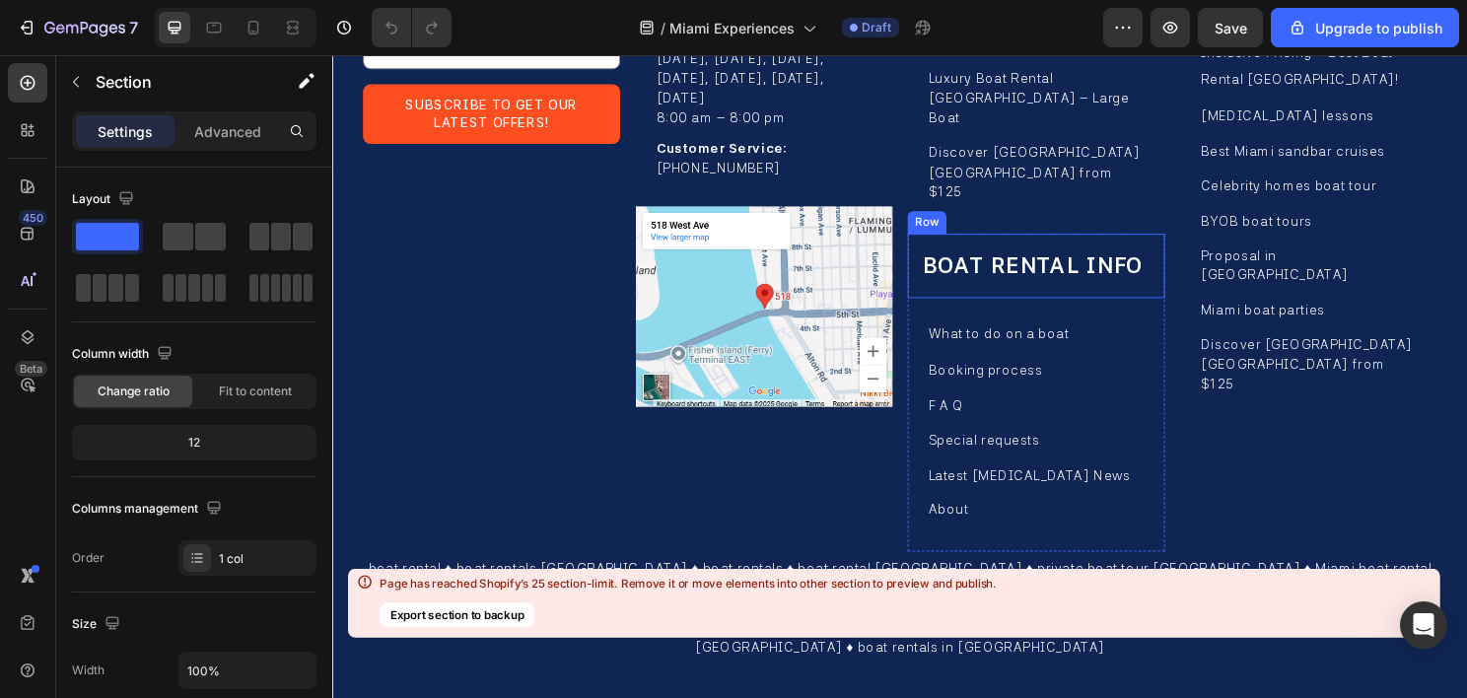
scroll to position [13818, 0]
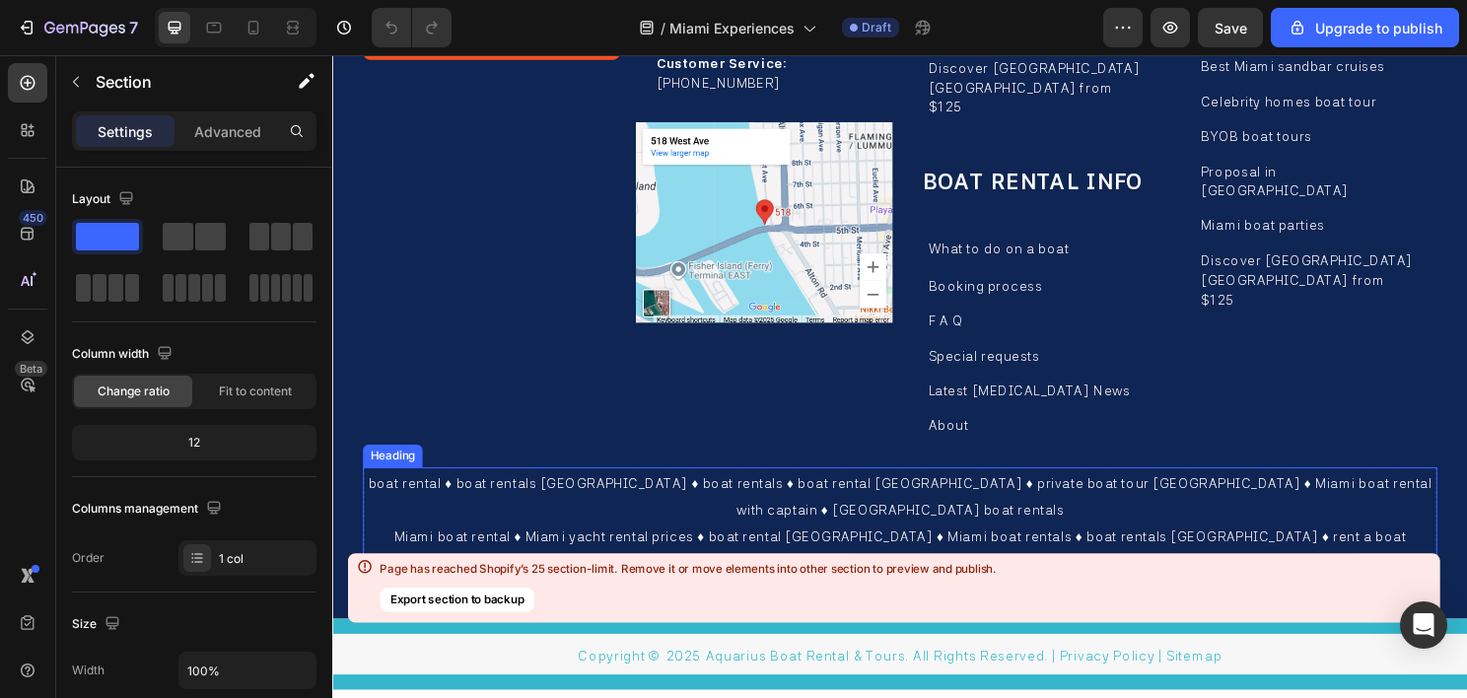
drag, startPoint x: 603, startPoint y: 478, endPoint x: 543, endPoint y: 484, distance: 60.4
click at [602, 485] on h2 "boat rental ♦ boat rentals [GEOGRAPHIC_DATA] ♦ boat rentals ♦ boat rental [GEOG…" at bounding box center [924, 542] width 1120 height 114
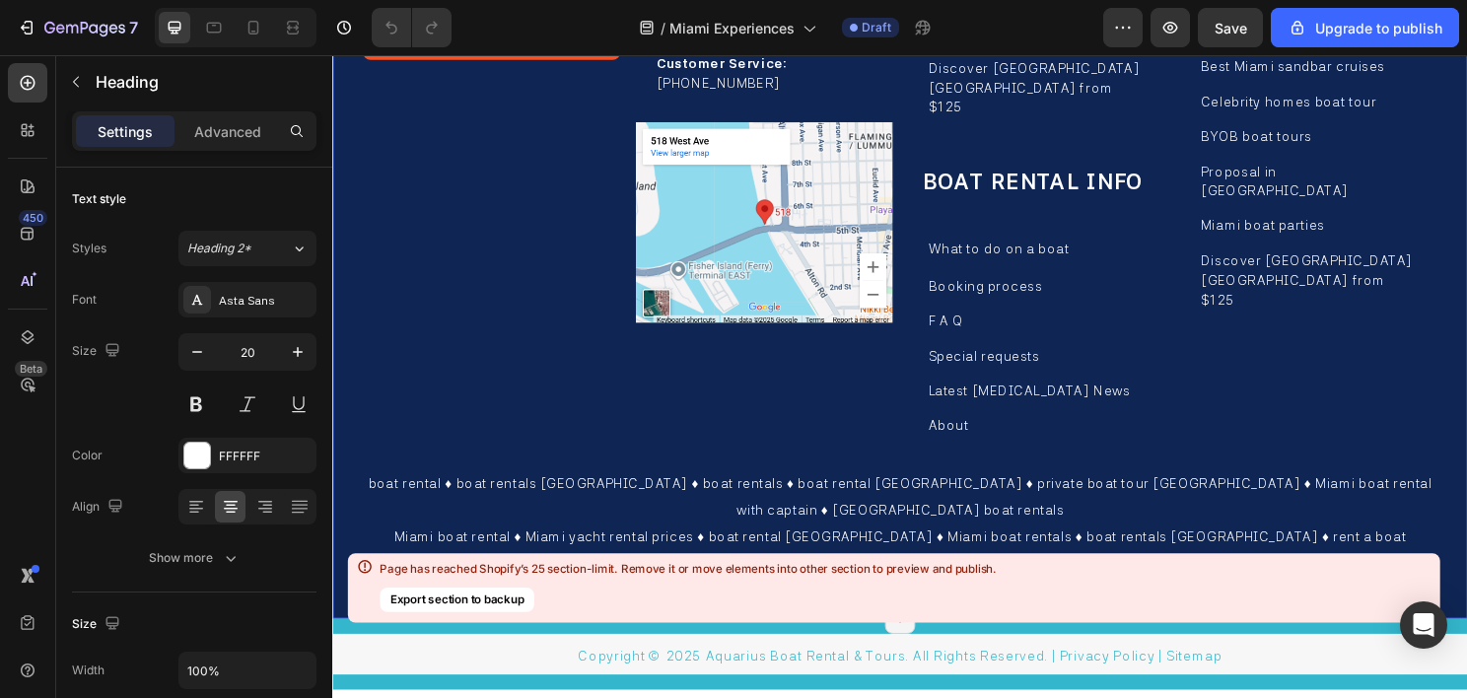
click at [355, 474] on div "Image Image Text Field Email Field Row Subscribe to Get Our latest Offers! Subm…" at bounding box center [923, 120] width 1183 height 1046
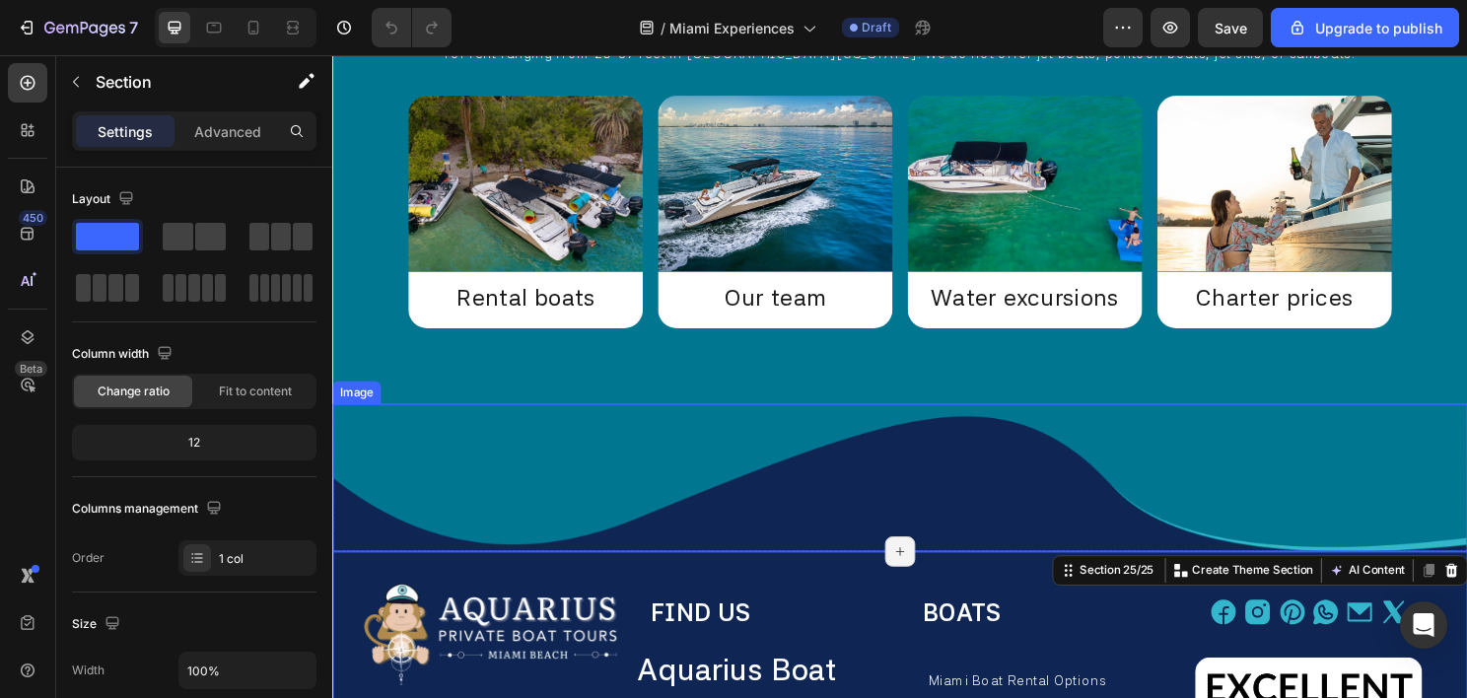
scroll to position [12832, 0]
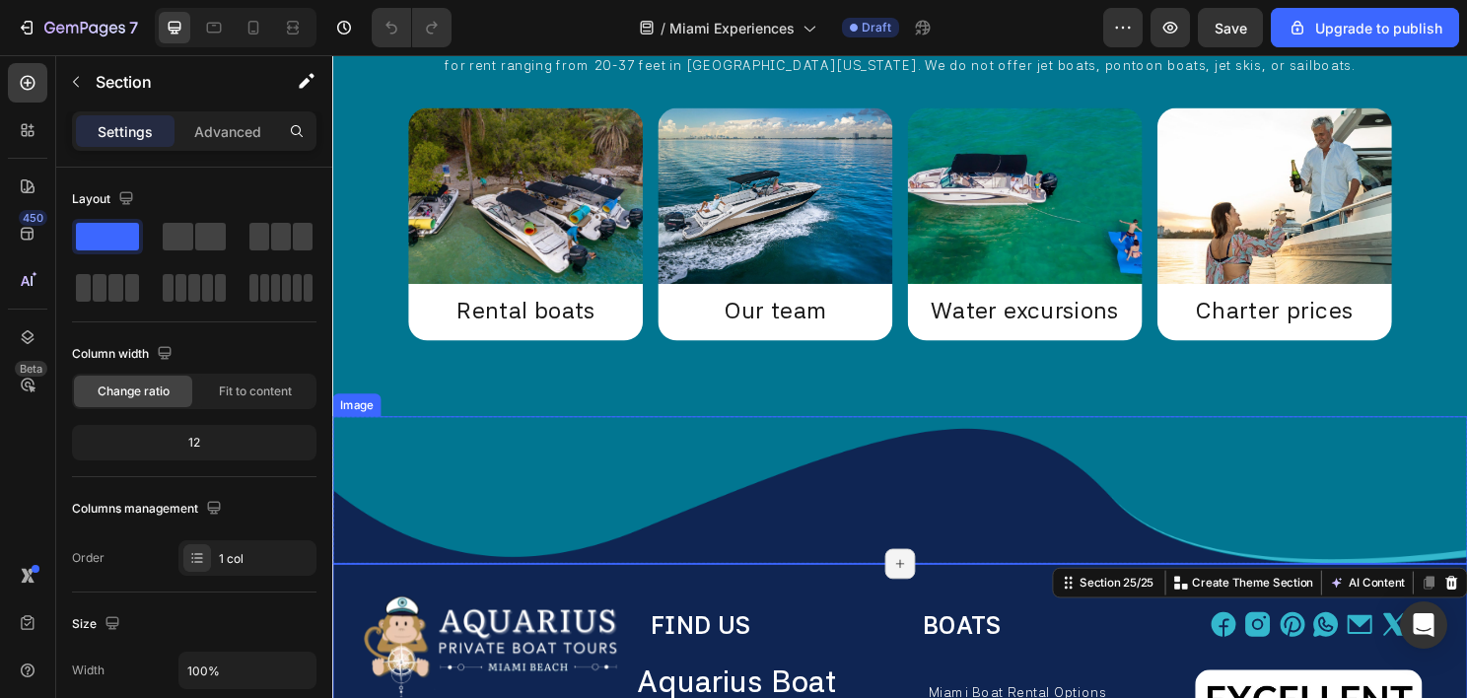
click at [831, 493] on img at bounding box center [923, 509] width 1183 height 155
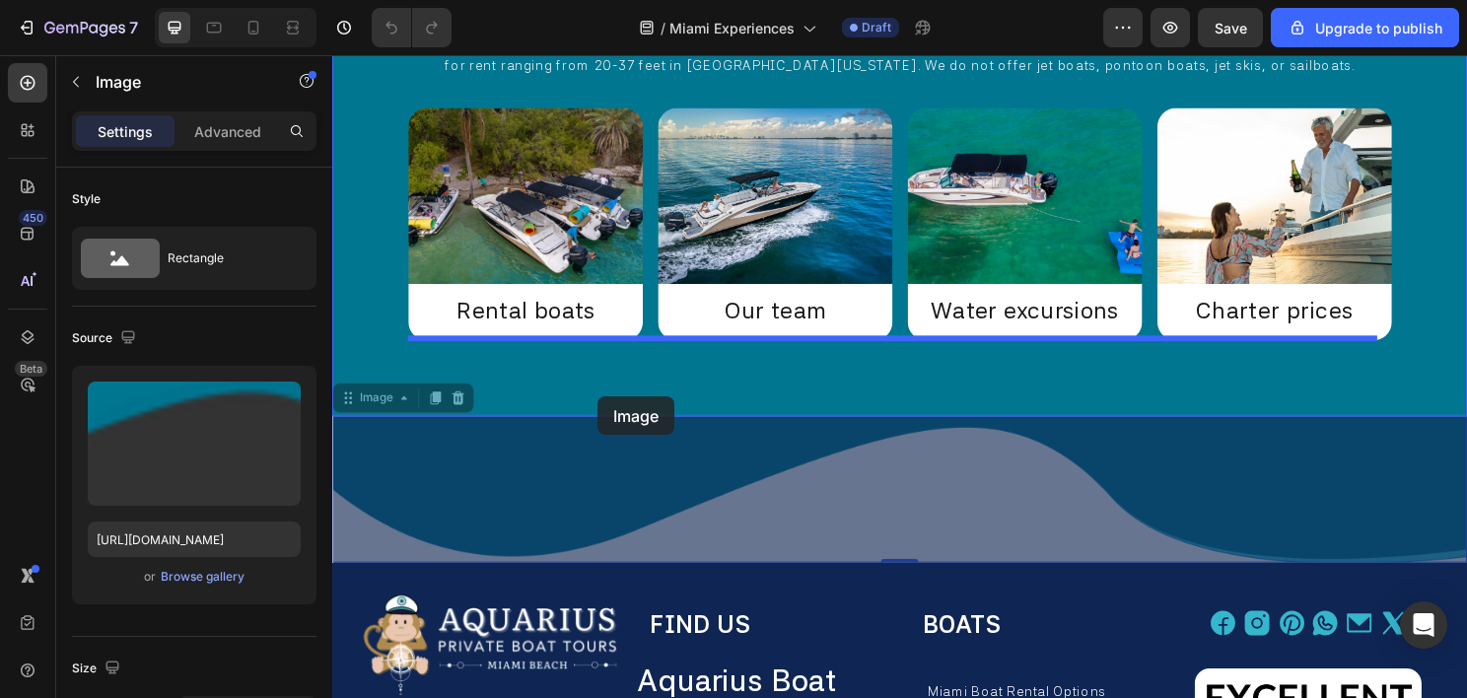
drag, startPoint x: 374, startPoint y: 416, endPoint x: 608, endPoint y: 411, distance: 234.7
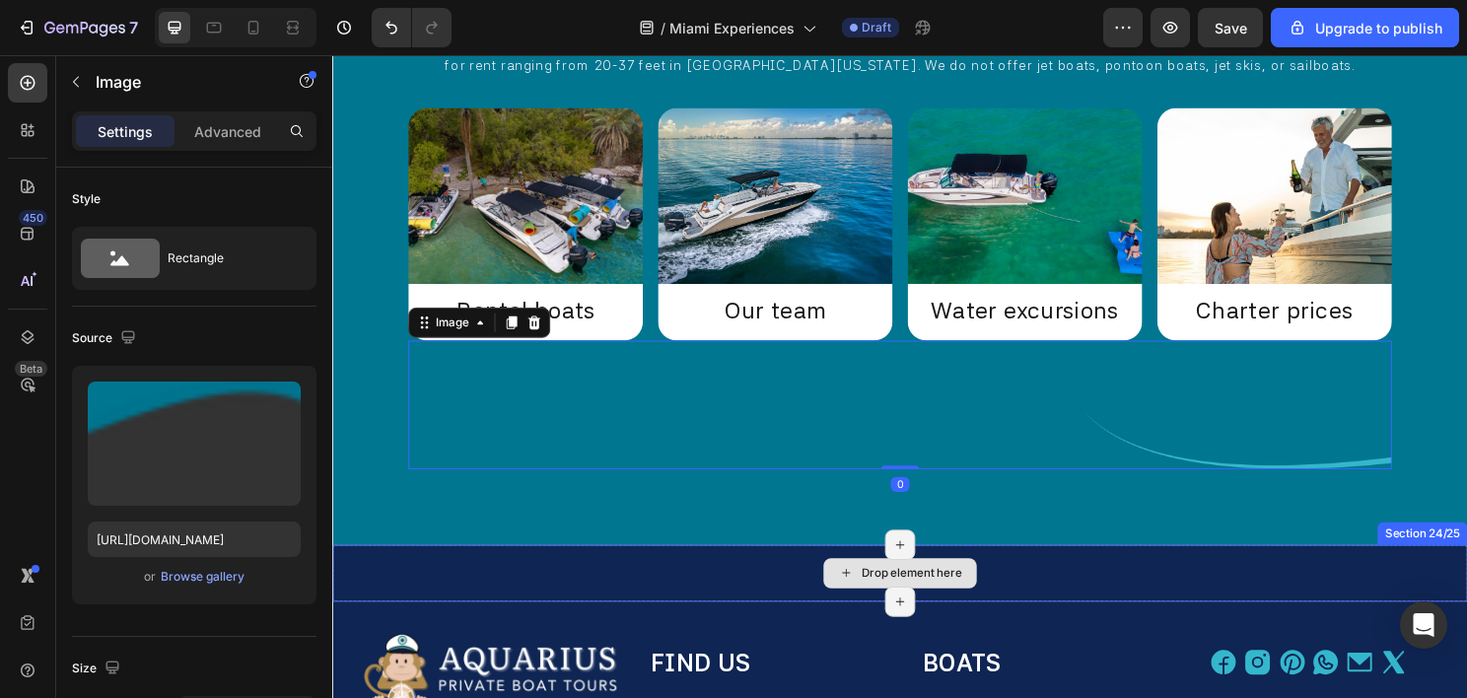
click at [723, 598] on div "Drop element here" at bounding box center [923, 595] width 1183 height 59
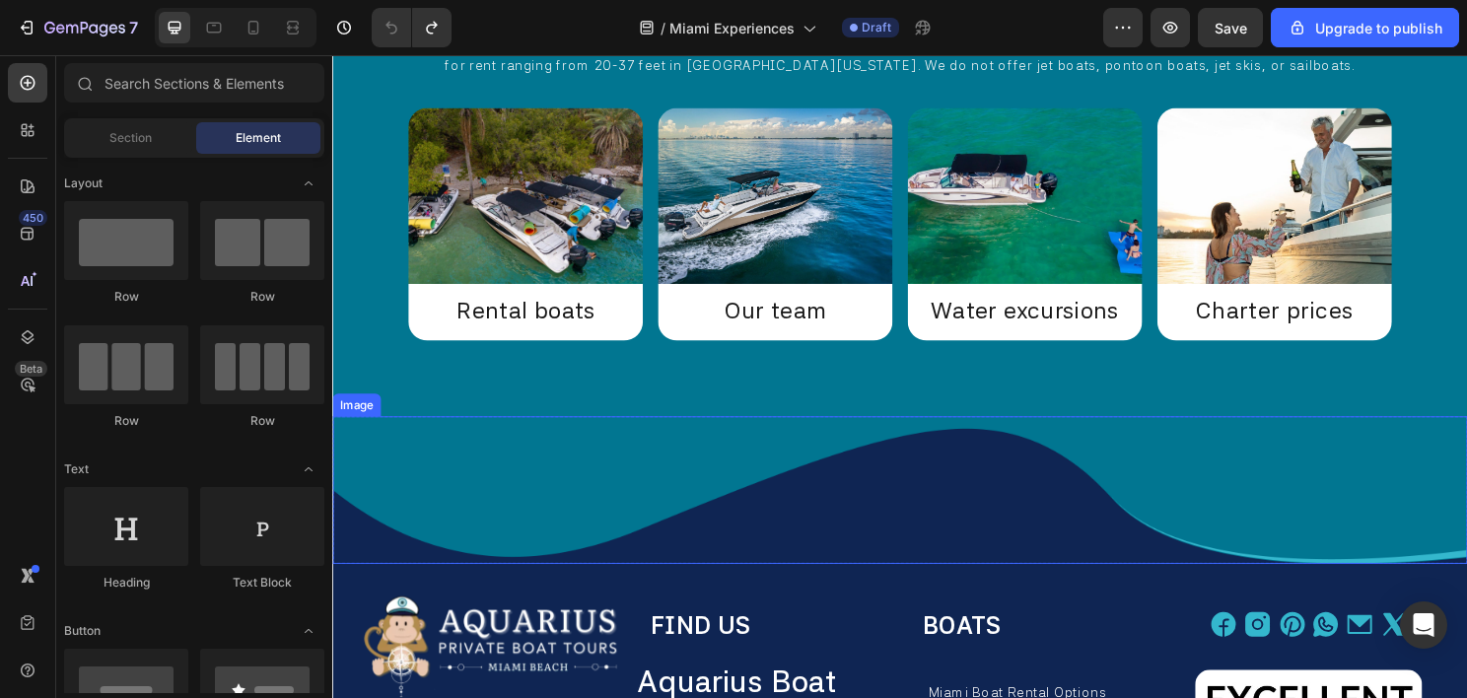
click at [471, 503] on img at bounding box center [923, 509] width 1183 height 155
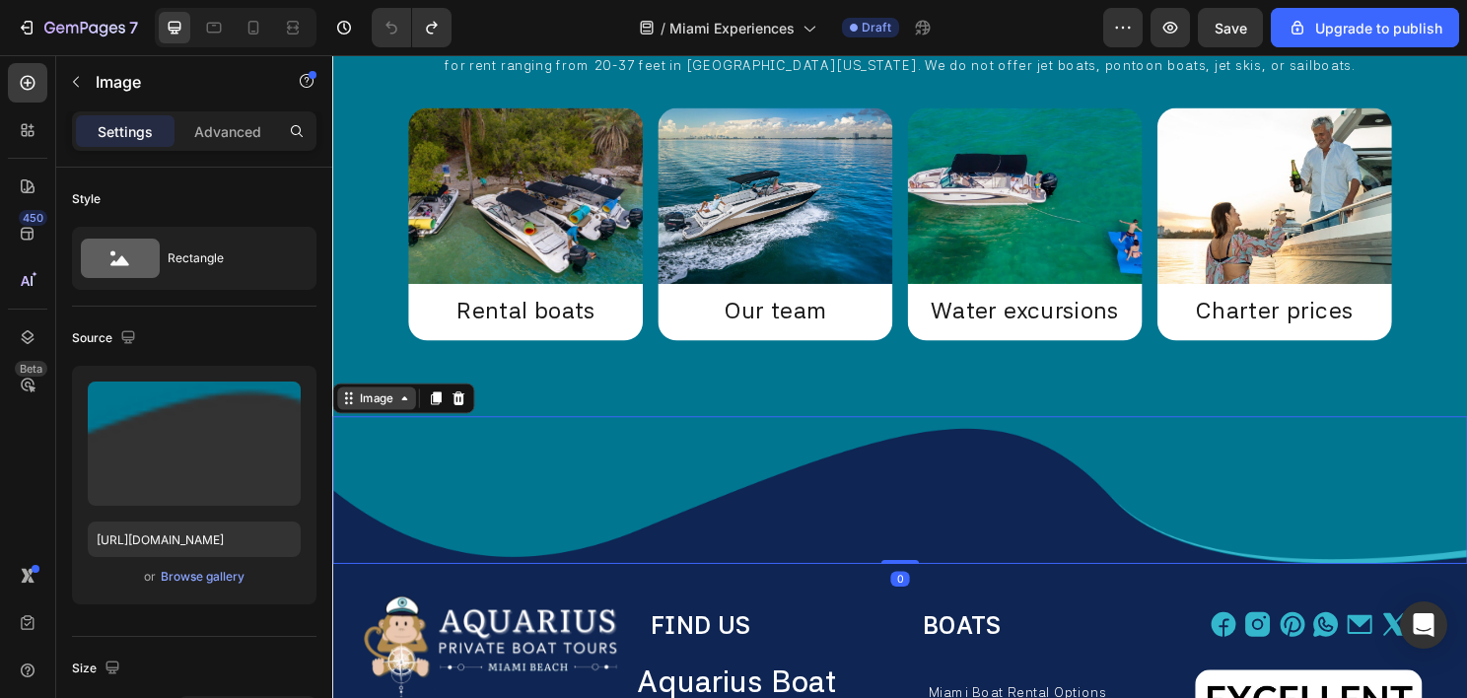
click at [383, 416] on div "Image" at bounding box center [378, 413] width 42 height 18
click at [35, 81] on icon at bounding box center [28, 83] width 20 height 20
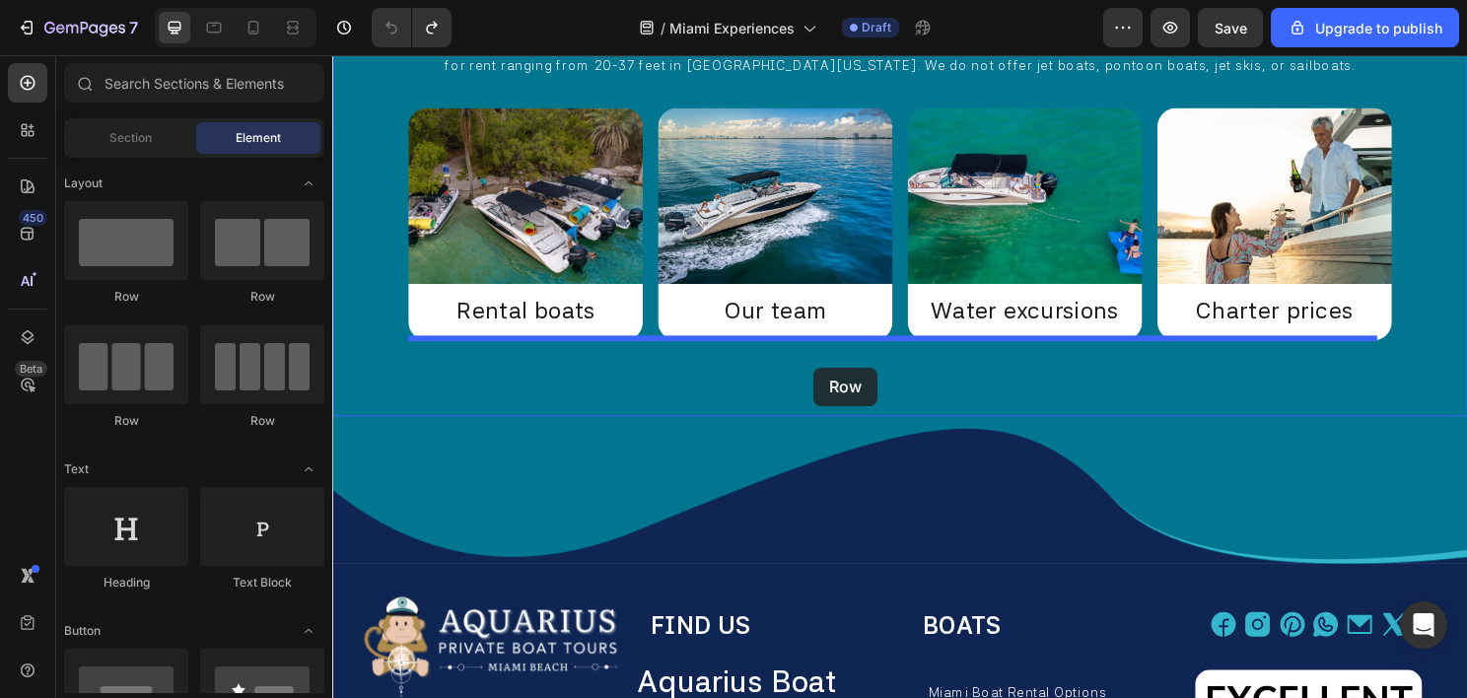
drag, startPoint x: 466, startPoint y: 327, endPoint x: 834, endPoint y: 381, distance: 371.5
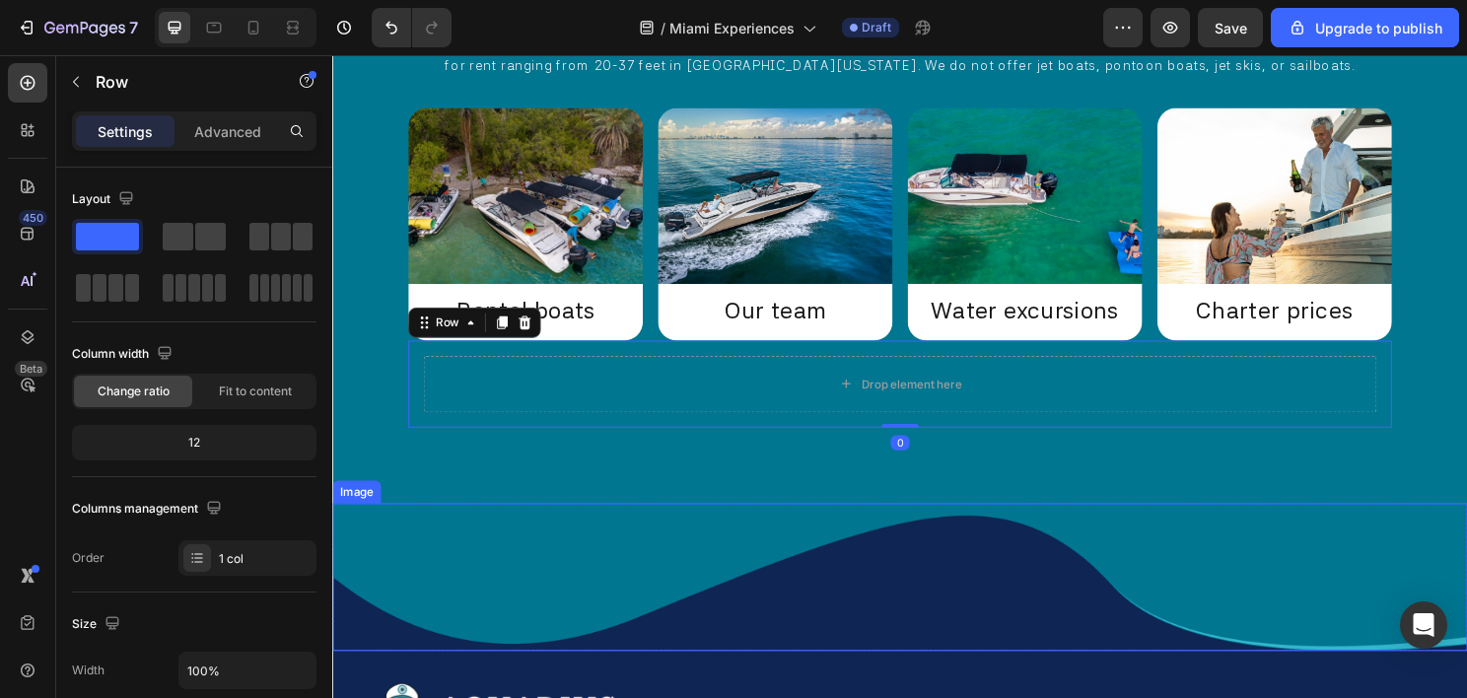
click at [530, 559] on img at bounding box center [923, 599] width 1183 height 155
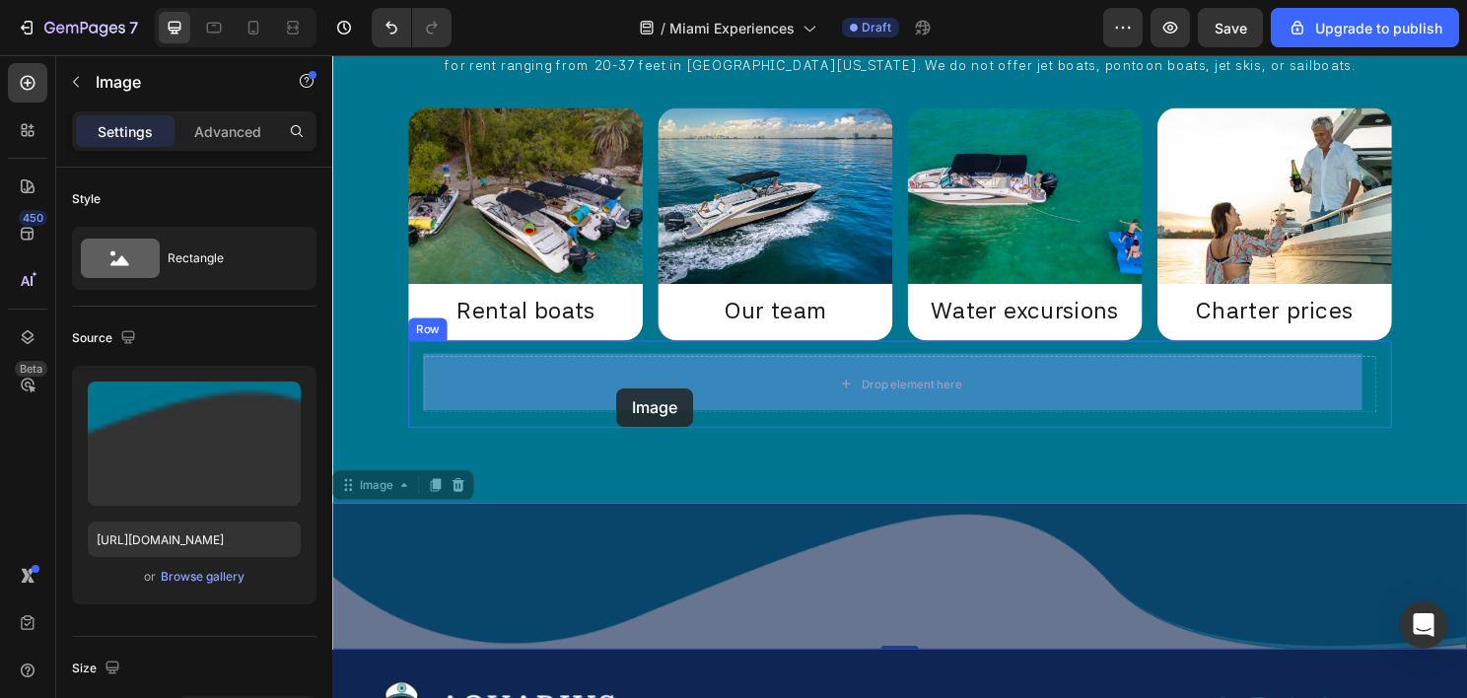
drag, startPoint x: 368, startPoint y: 508, endPoint x: 628, endPoint y: 402, distance: 280.8
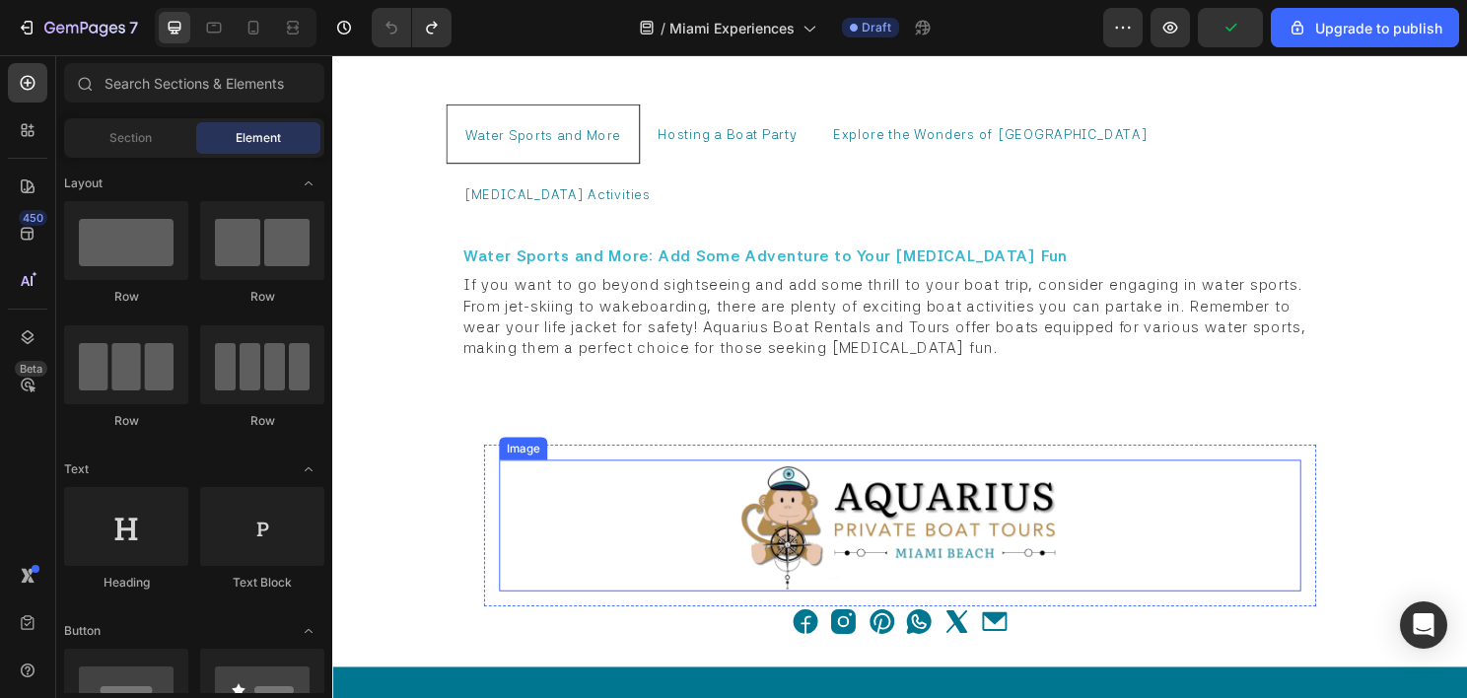
scroll to position [11846, 0]
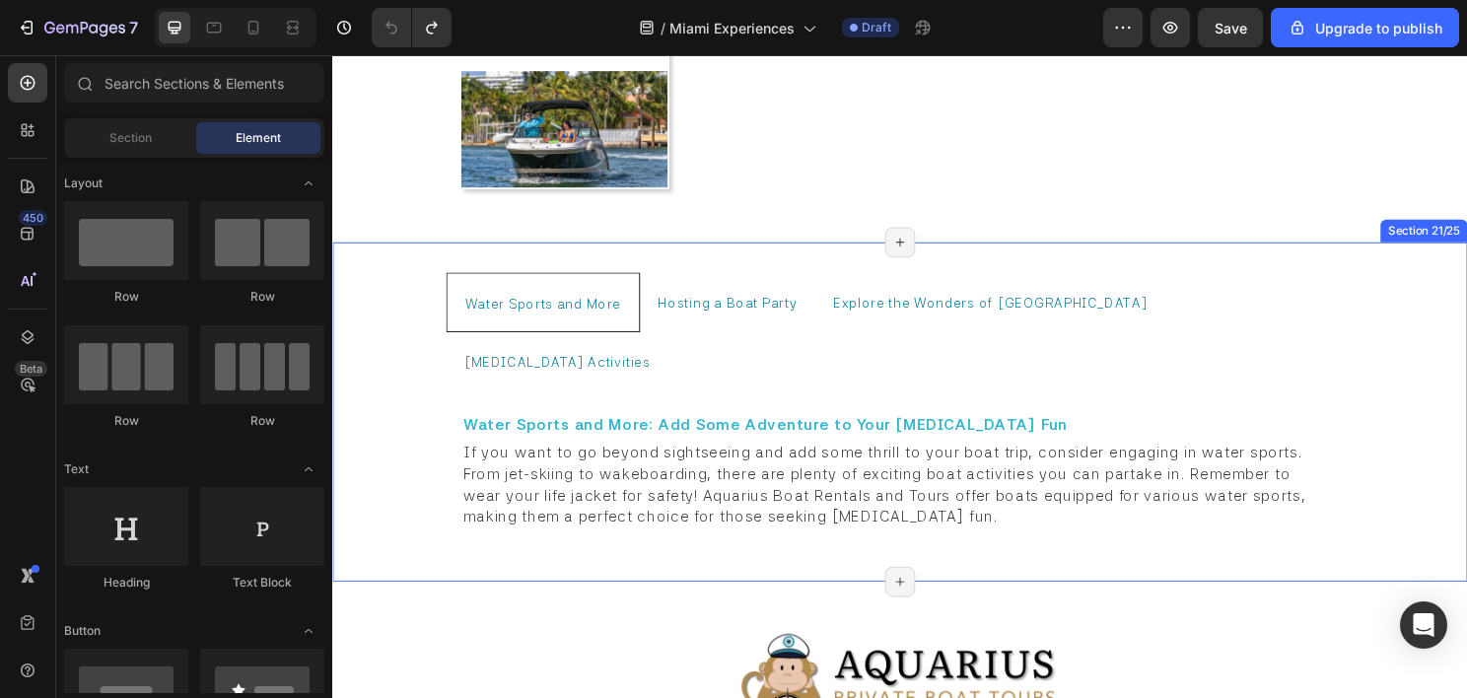
click at [703, 250] on div "Water Sports and More Hosting a Boat Party Explore the Wonders of Miami Boating…" at bounding box center [923, 427] width 1183 height 355
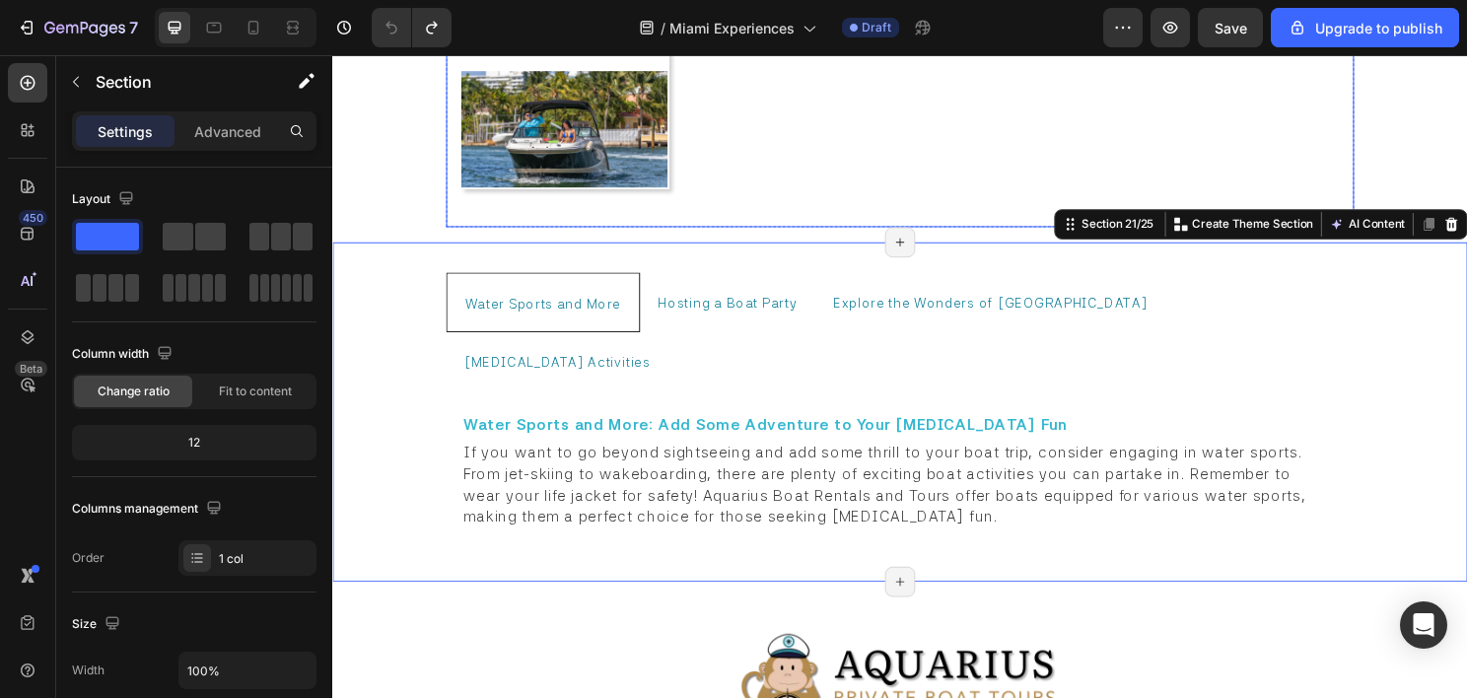
click at [728, 189] on div "We own the Boats Heading Title Line Row Image Row Row No Hidden Fees Heading Ti…" at bounding box center [924, 65] width 946 height 338
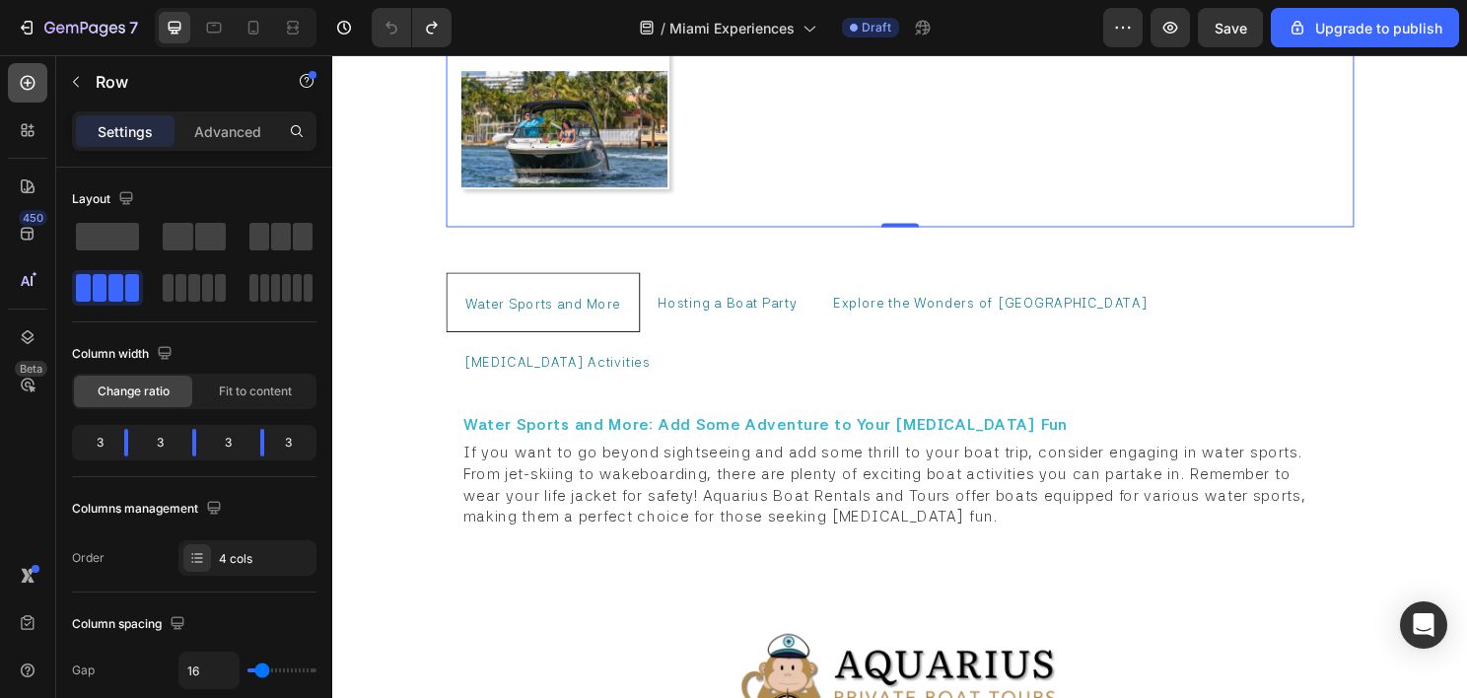
click at [24, 82] on icon at bounding box center [28, 83] width 20 height 20
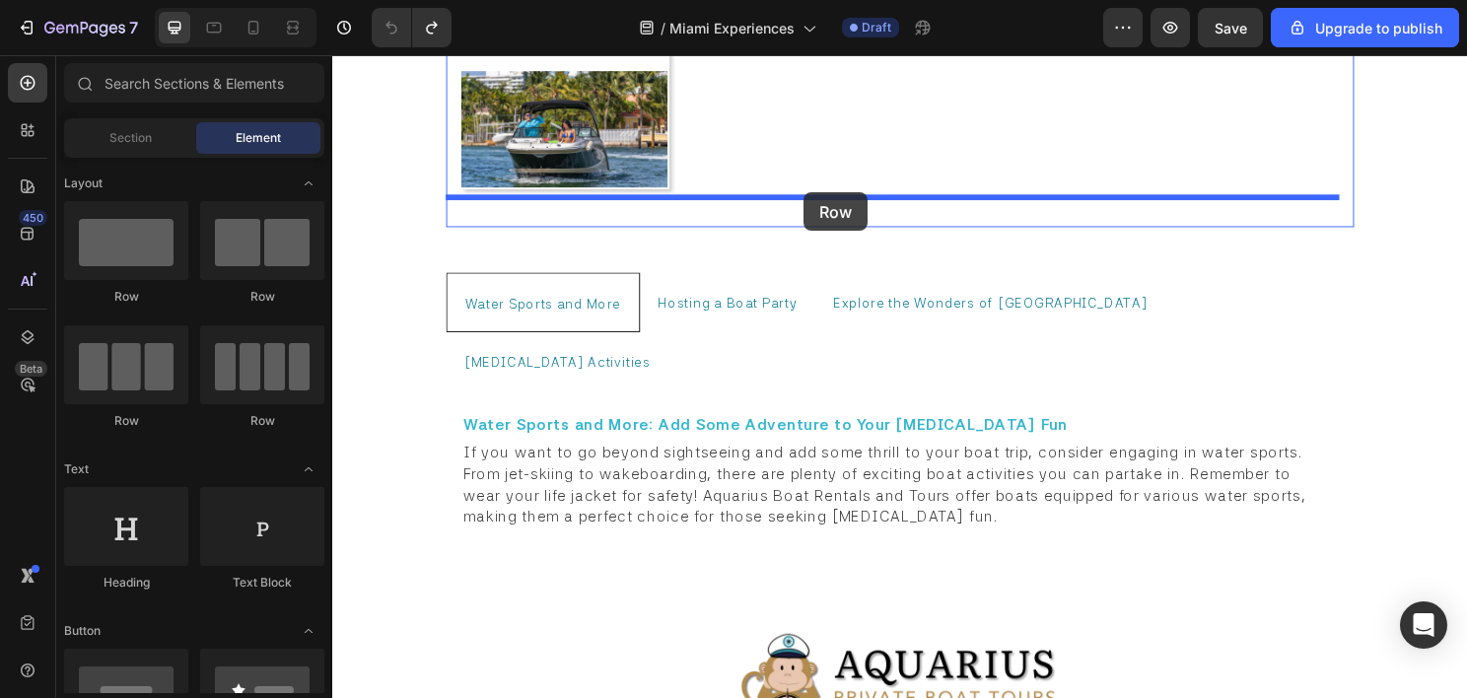
drag, startPoint x: 468, startPoint y: 327, endPoint x: 823, endPoint y: 198, distance: 377.7
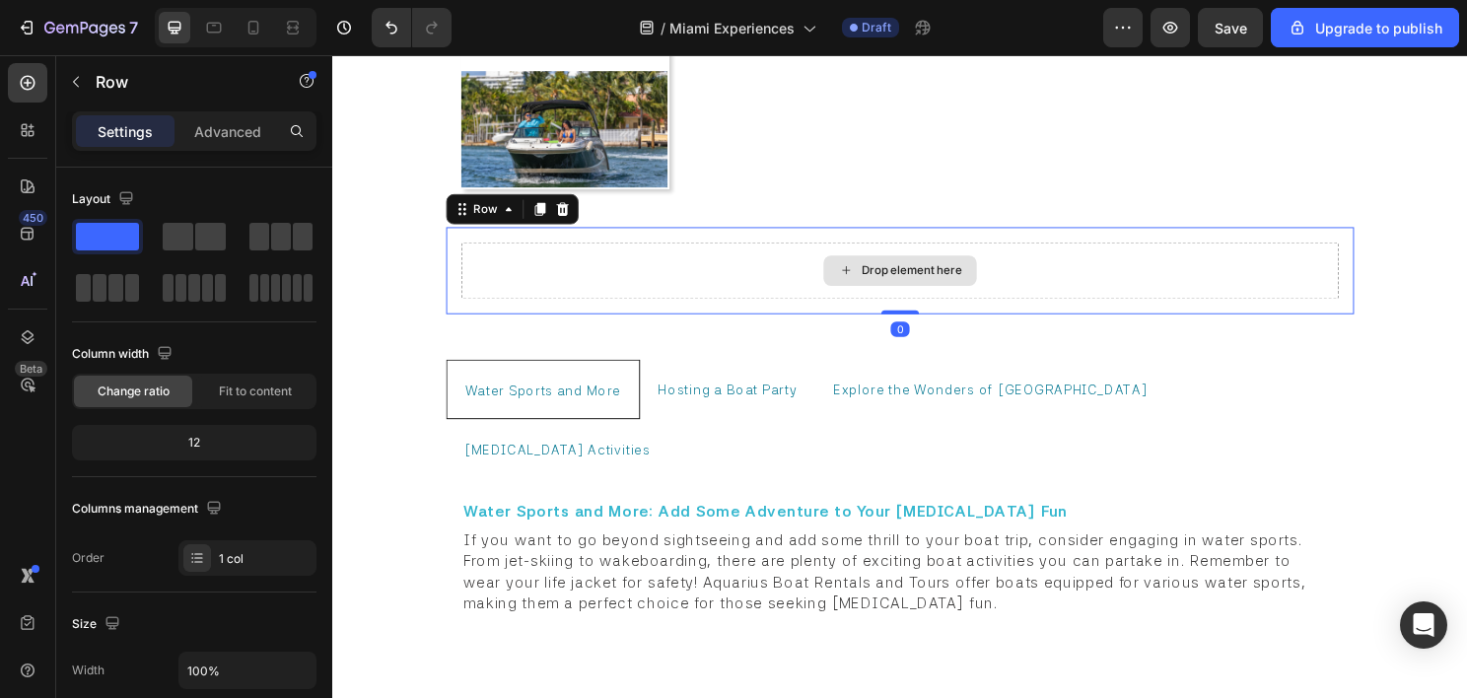
click at [521, 250] on div "Drop element here" at bounding box center [923, 279] width 915 height 59
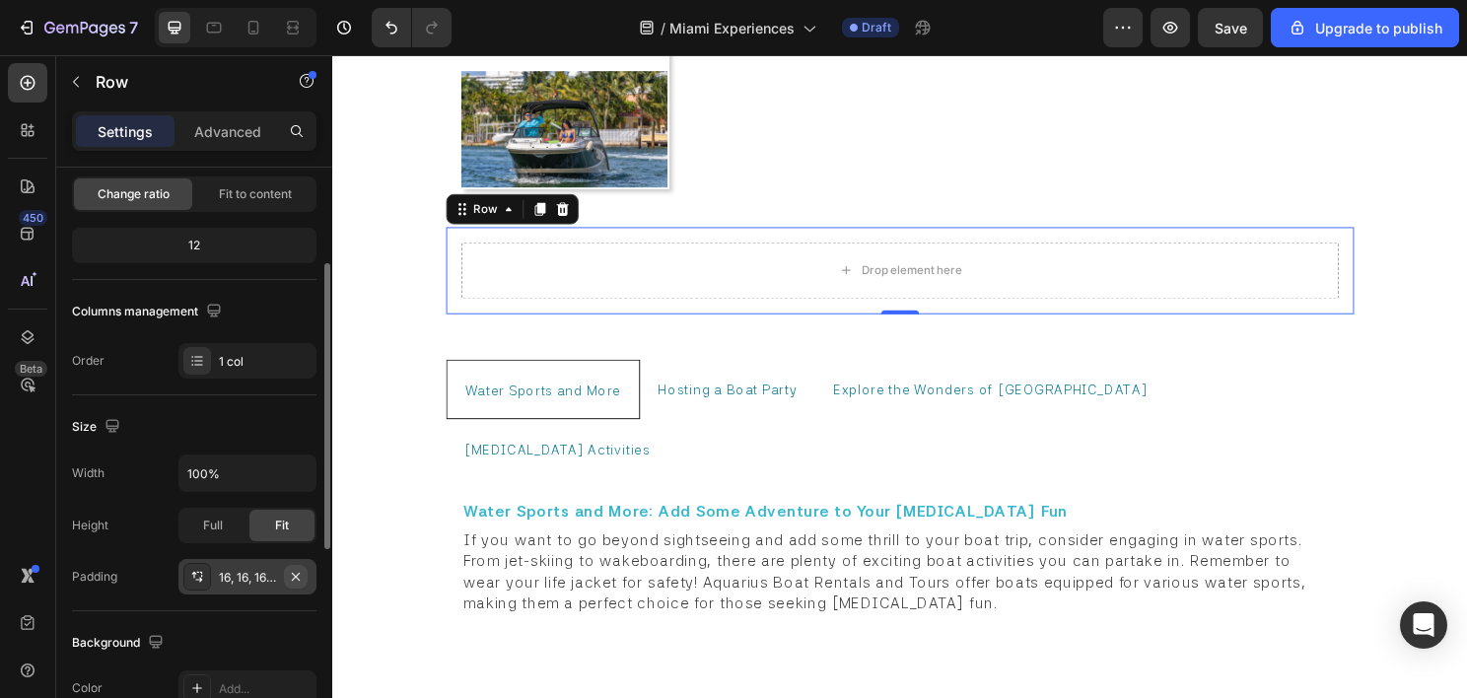
click at [307, 580] on button "button" at bounding box center [296, 577] width 24 height 24
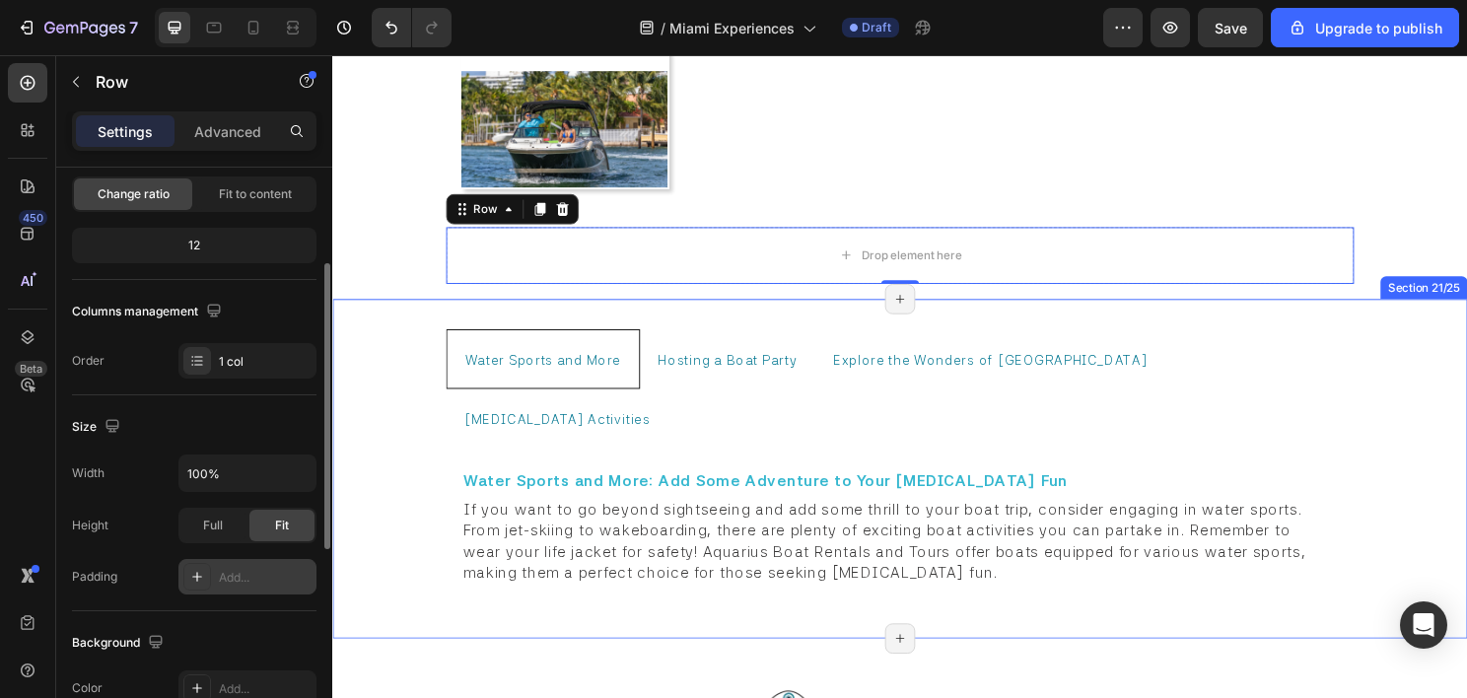
click at [435, 396] on div "Water Sports and More Hosting a Boat Party Explore the Wonders of Miami Boating…" at bounding box center [923, 487] width 1183 height 355
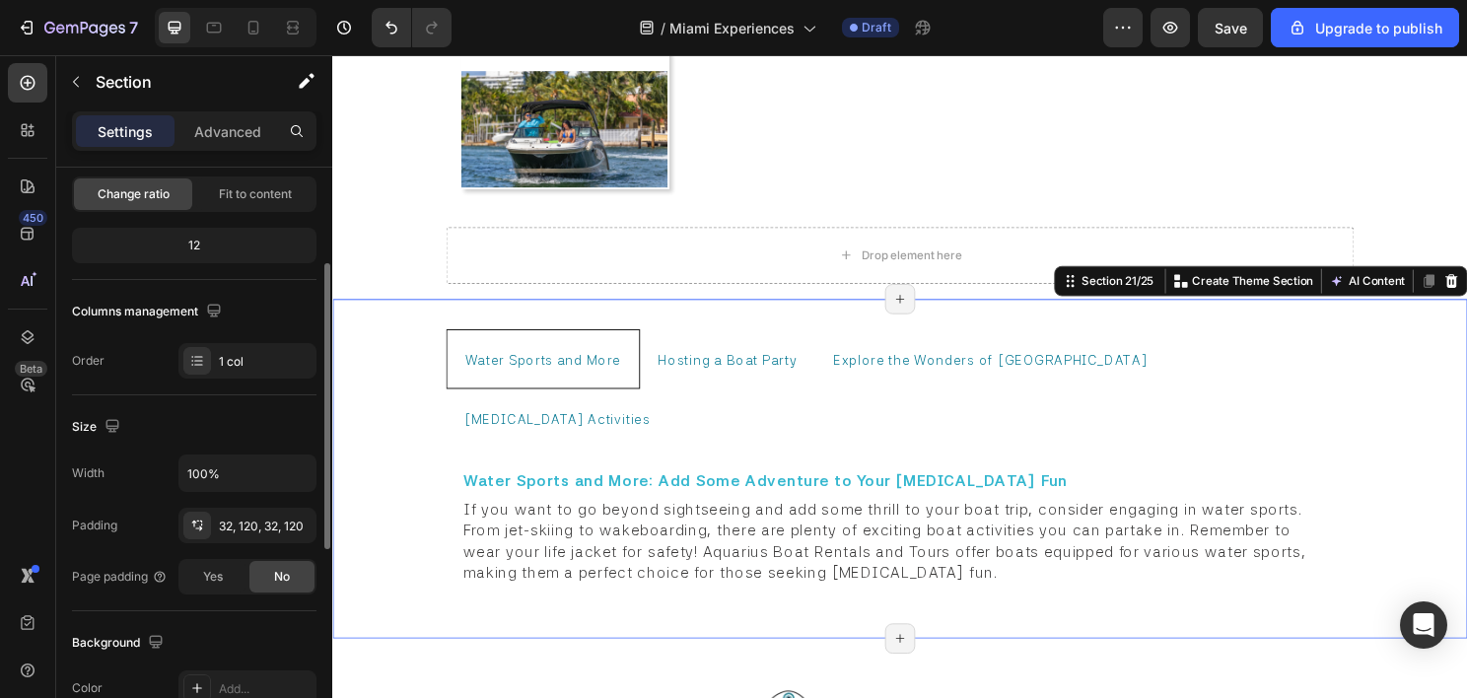
scroll to position [0, 0]
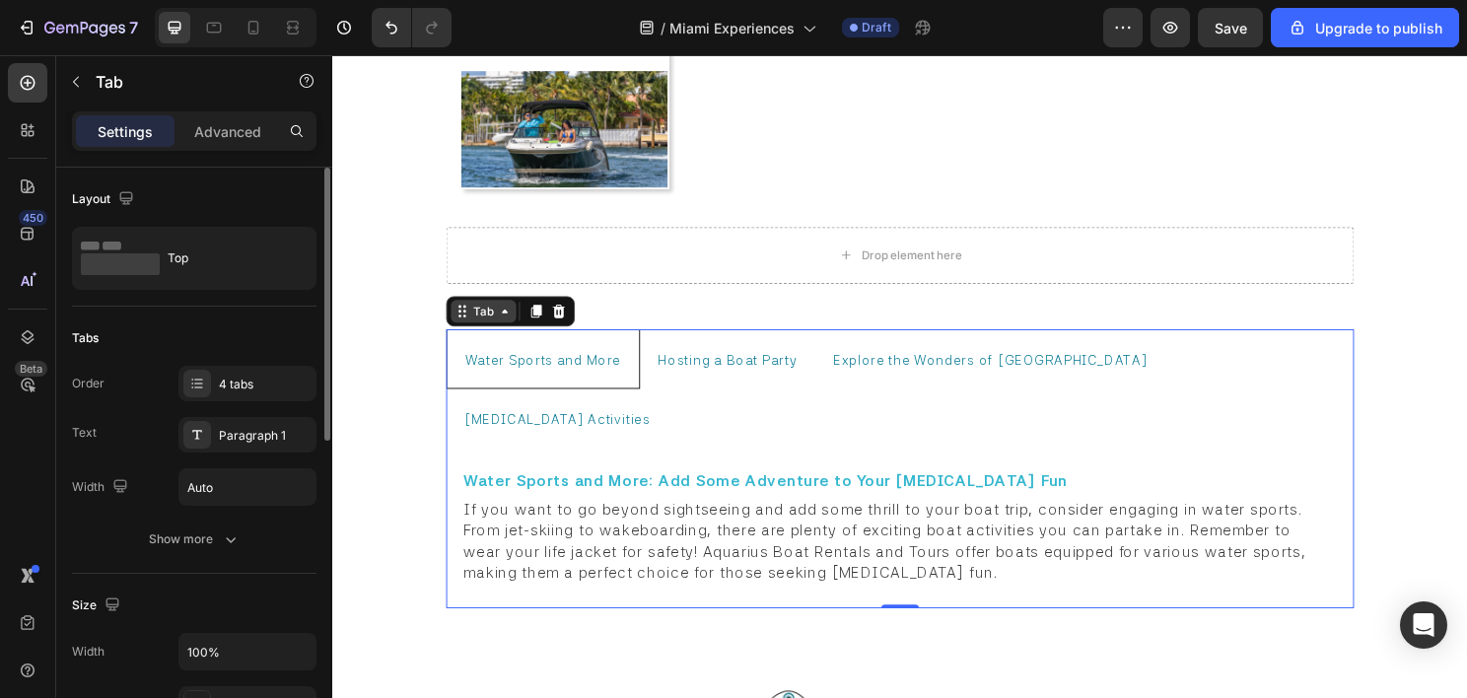
click at [479, 313] on div "Tab" at bounding box center [489, 322] width 29 height 18
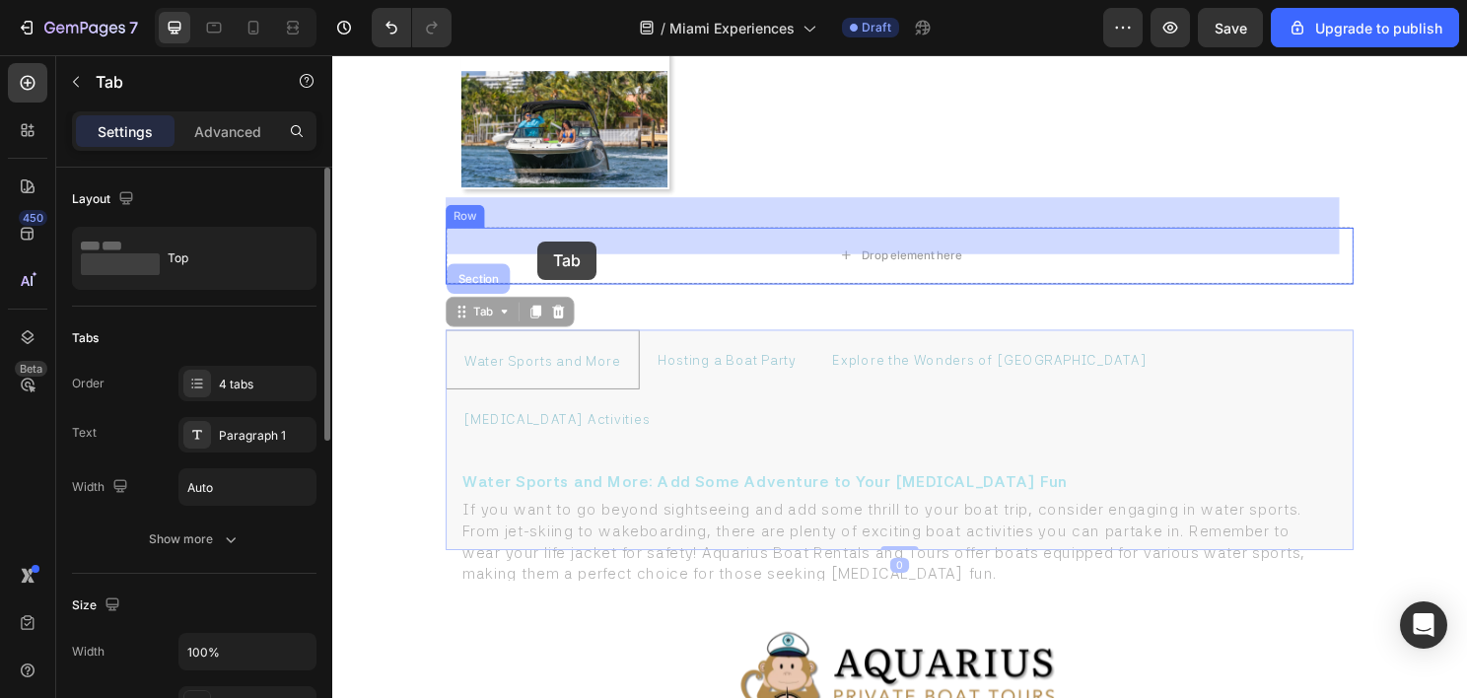
drag, startPoint x: 479, startPoint y: 295, endPoint x: 548, endPoint y: 245, distance: 84.8
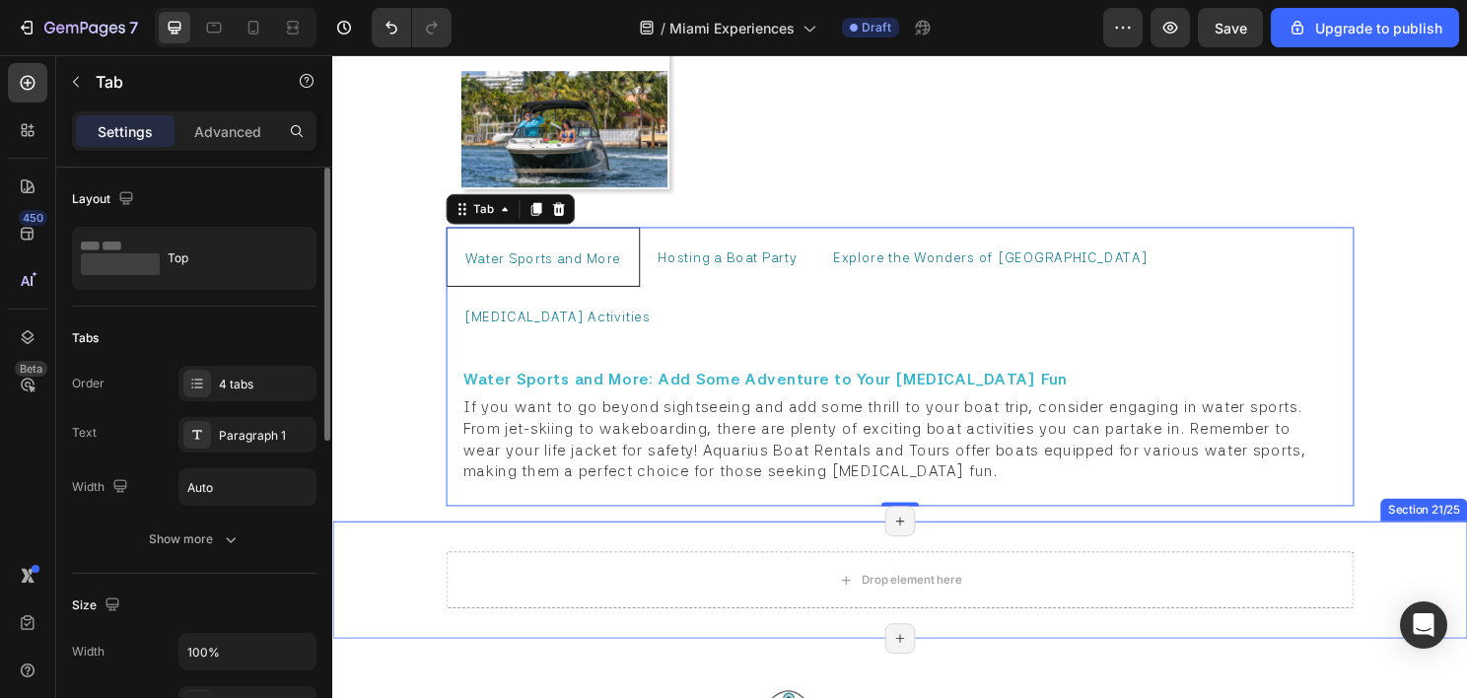
click at [420, 541] on div "Drop element here Section 21/25 Page has reached Shopify’s 25 section-limit Pag…" at bounding box center [923, 602] width 1183 height 122
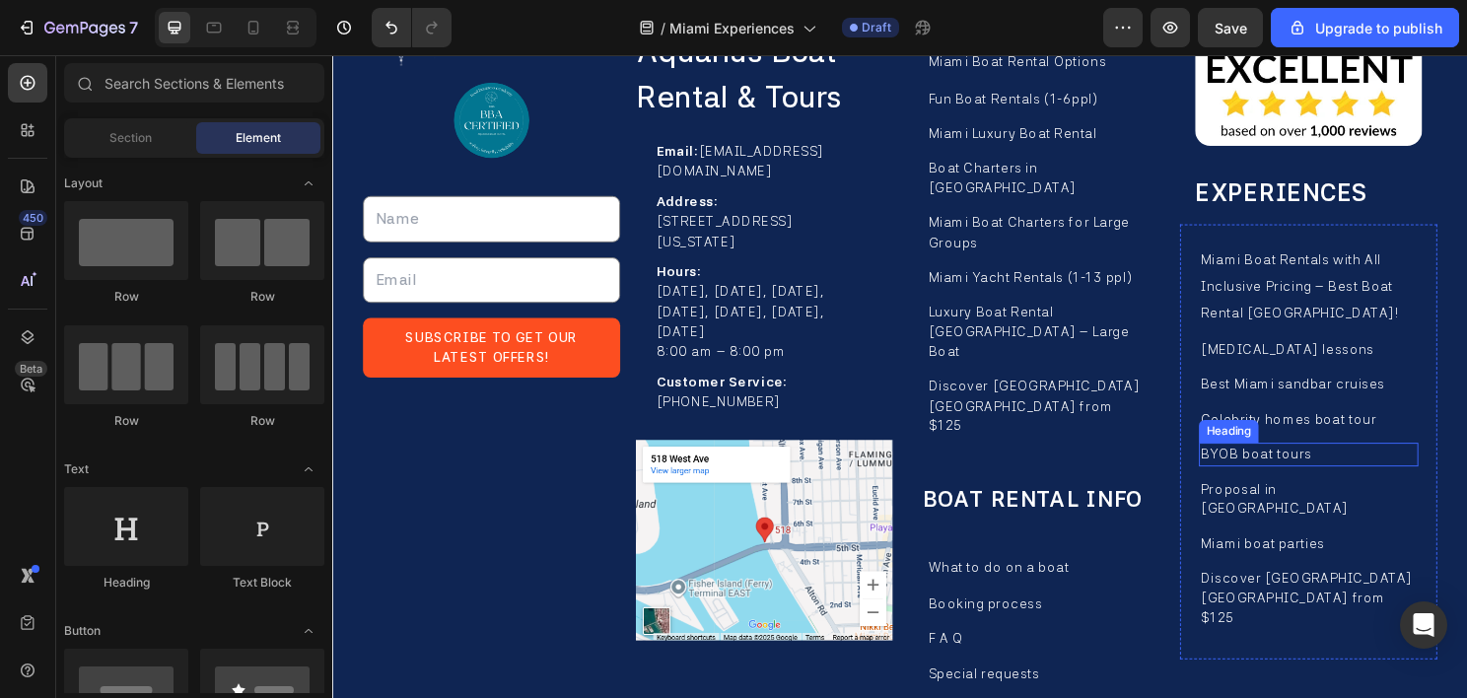
scroll to position [13952, 0]
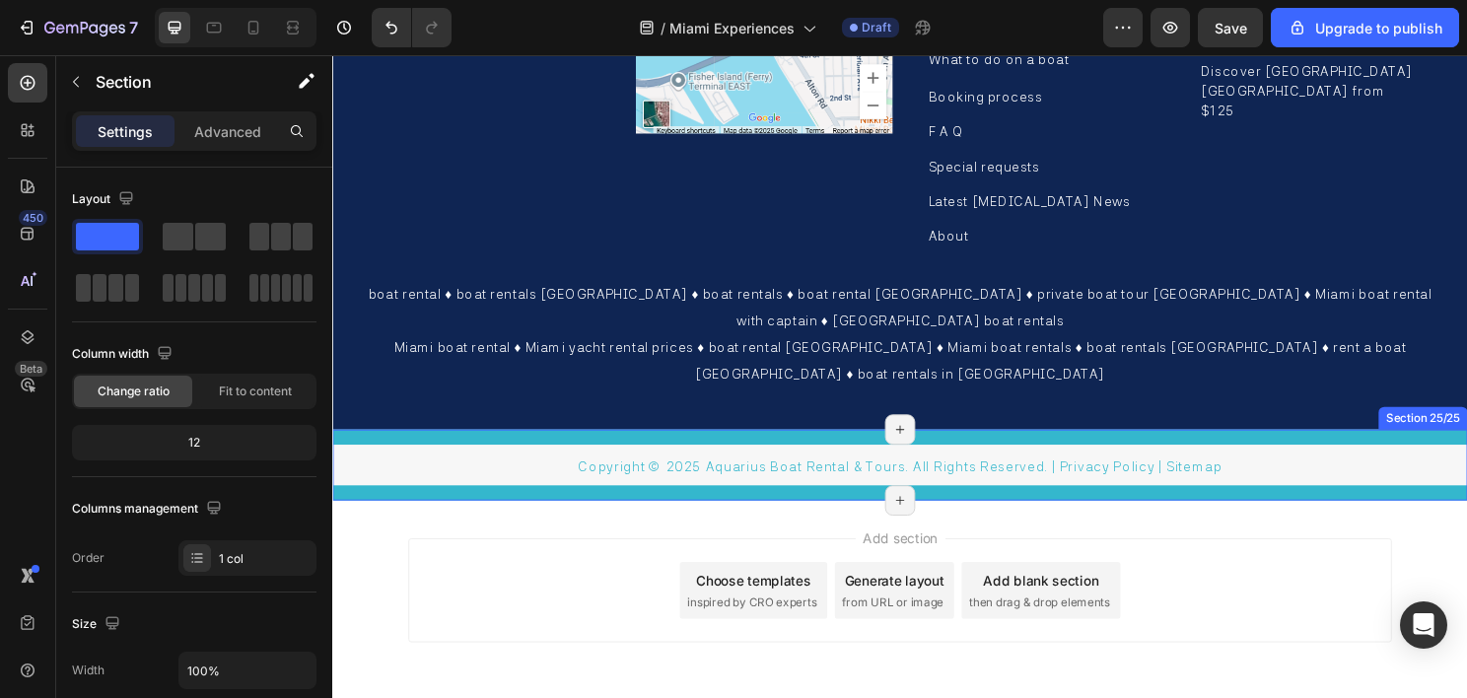
click at [399, 446] on div "Copyright © 2025 Aquarius Boat Rental & Tours. All Rights Reserved. | Privacy P…" at bounding box center [923, 483] width 1183 height 74
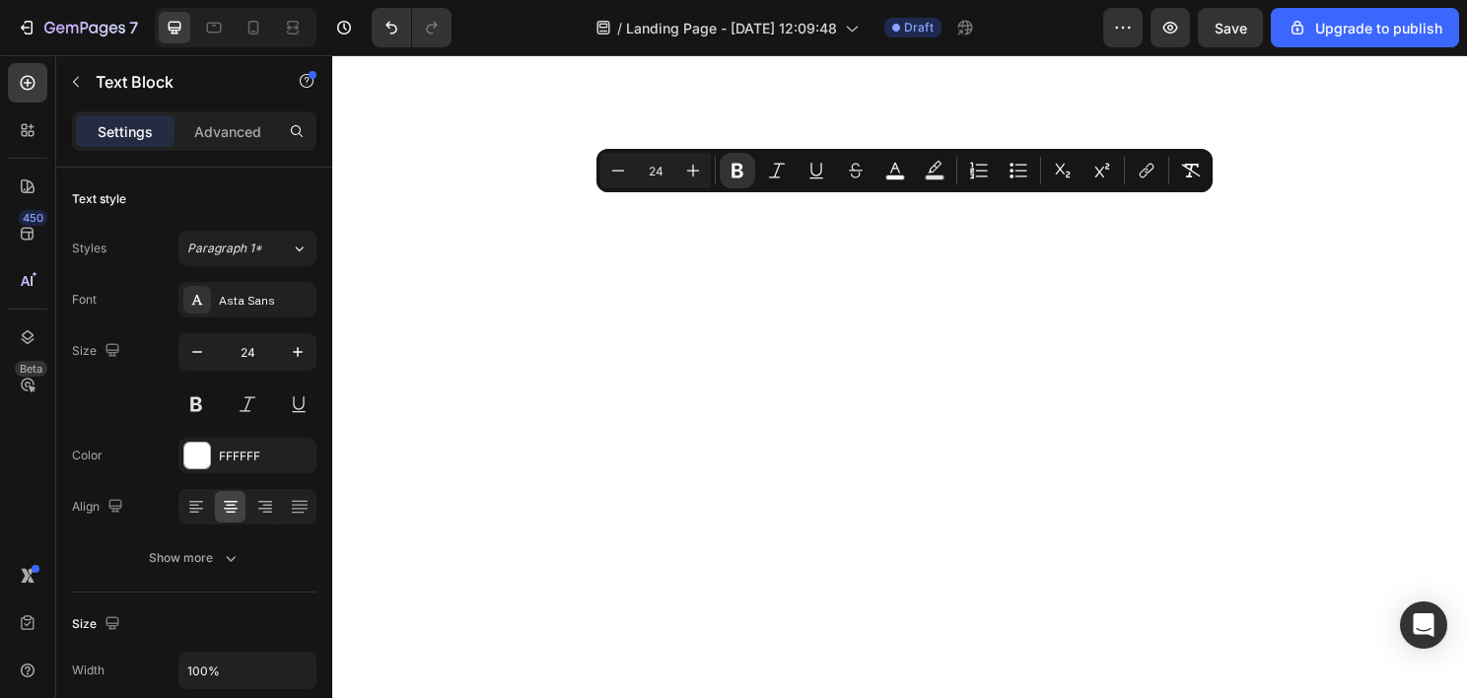
click at [659, 171] on input "24" at bounding box center [655, 171] width 39 height 24
type input "40"
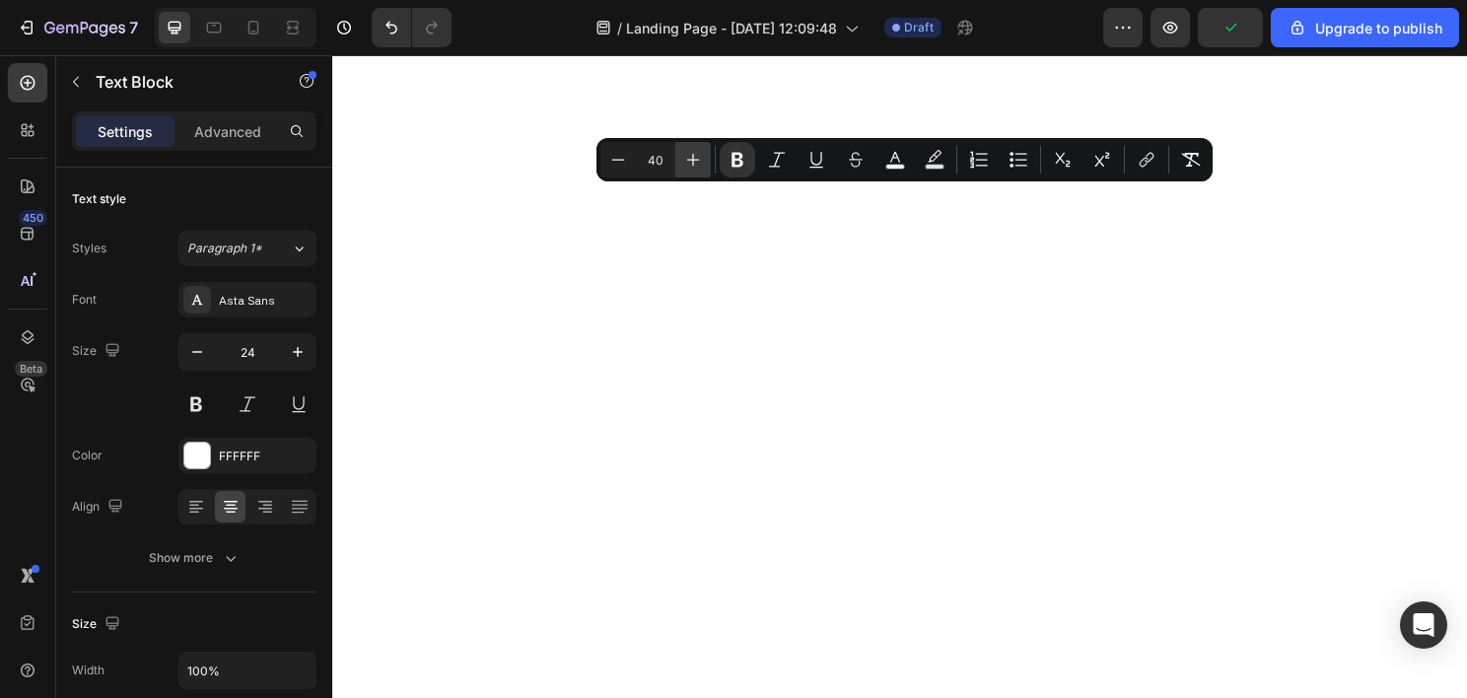
click at [700, 158] on icon "Editor contextual toolbar" at bounding box center [693, 160] width 20 height 20
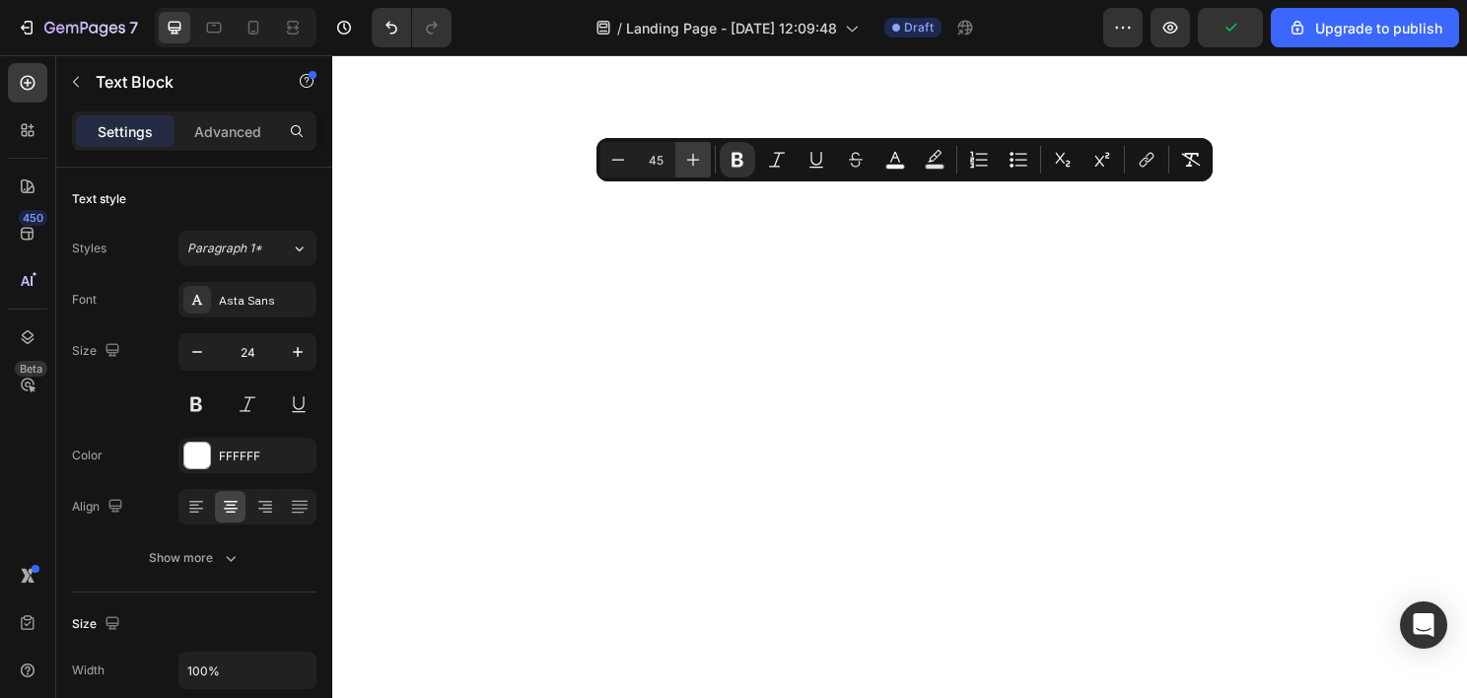
click at [700, 158] on icon "Editor contextual toolbar" at bounding box center [693, 160] width 20 height 20
click at [698, 158] on icon "Editor contextual toolbar" at bounding box center [693, 160] width 20 height 20
click at [623, 158] on icon "Editor contextual toolbar" at bounding box center [618, 160] width 20 height 20
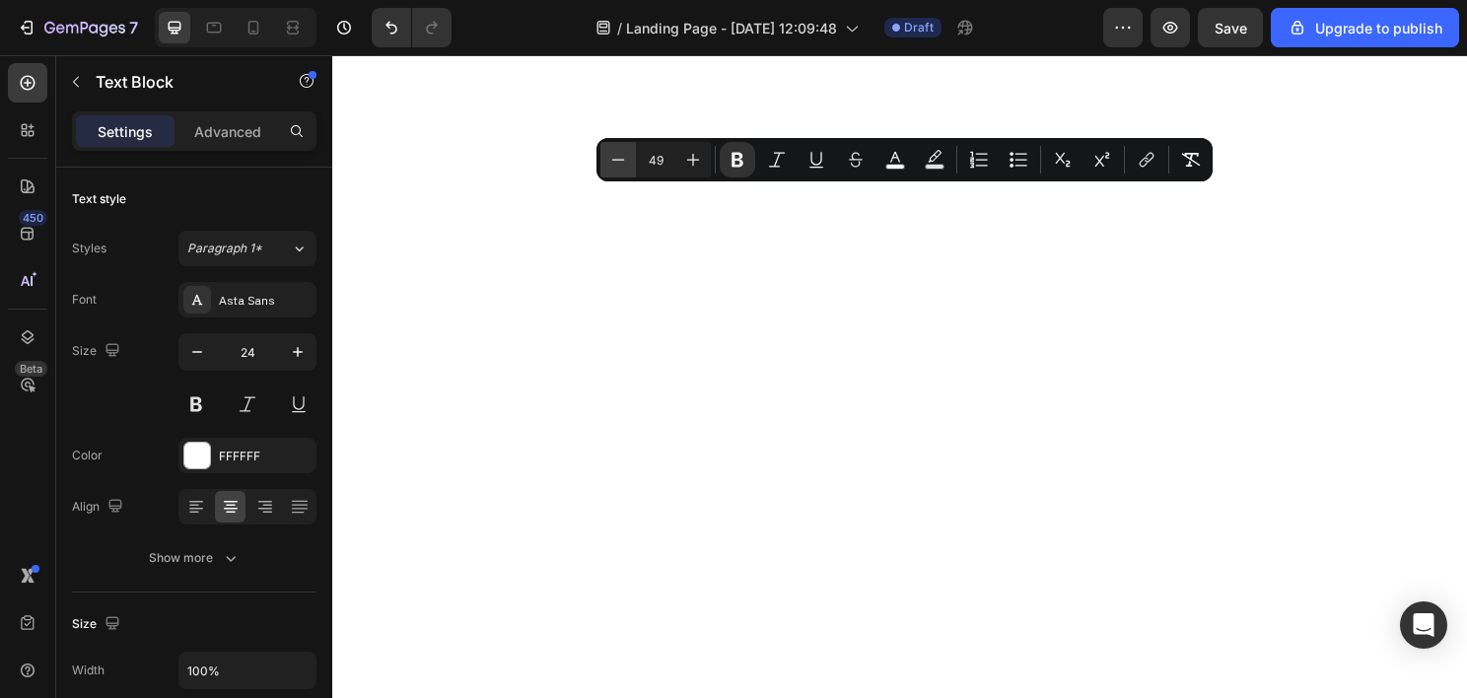
type input "48"
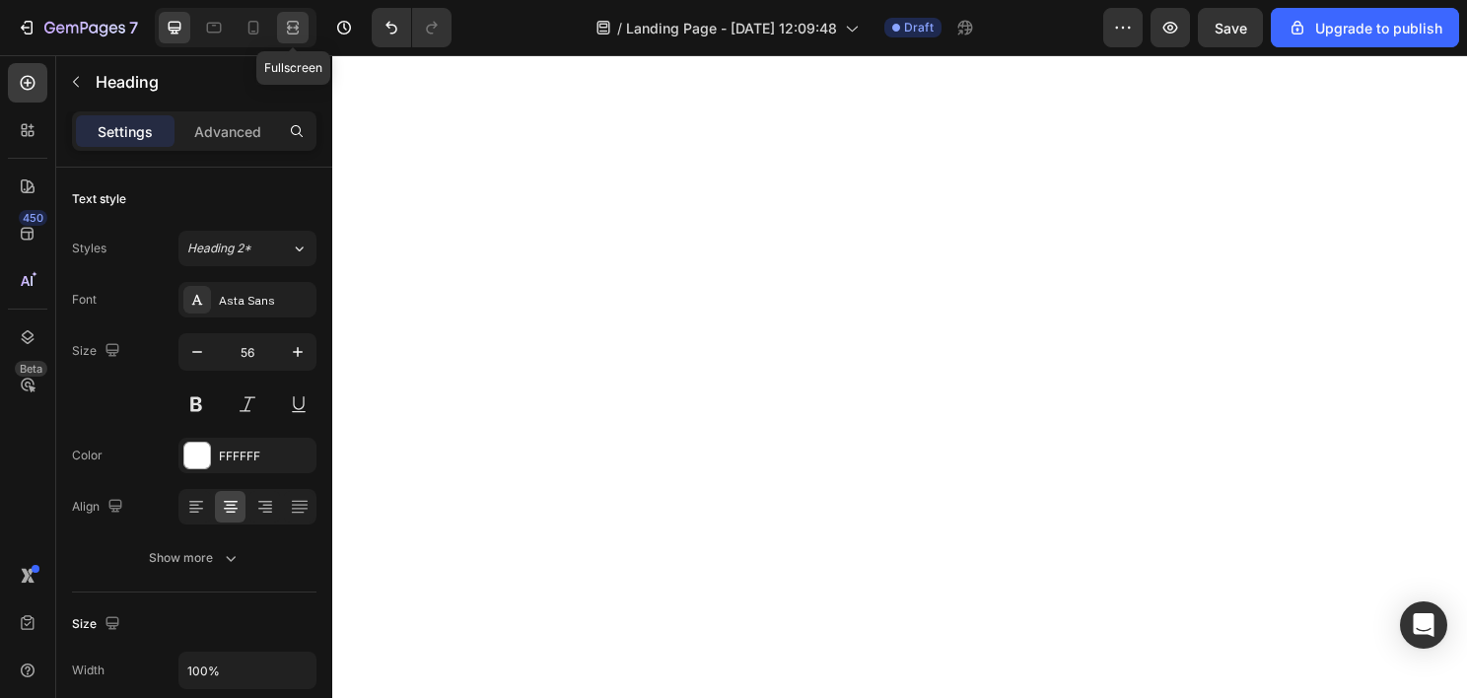
click at [296, 24] on icon at bounding box center [293, 28] width 20 height 20
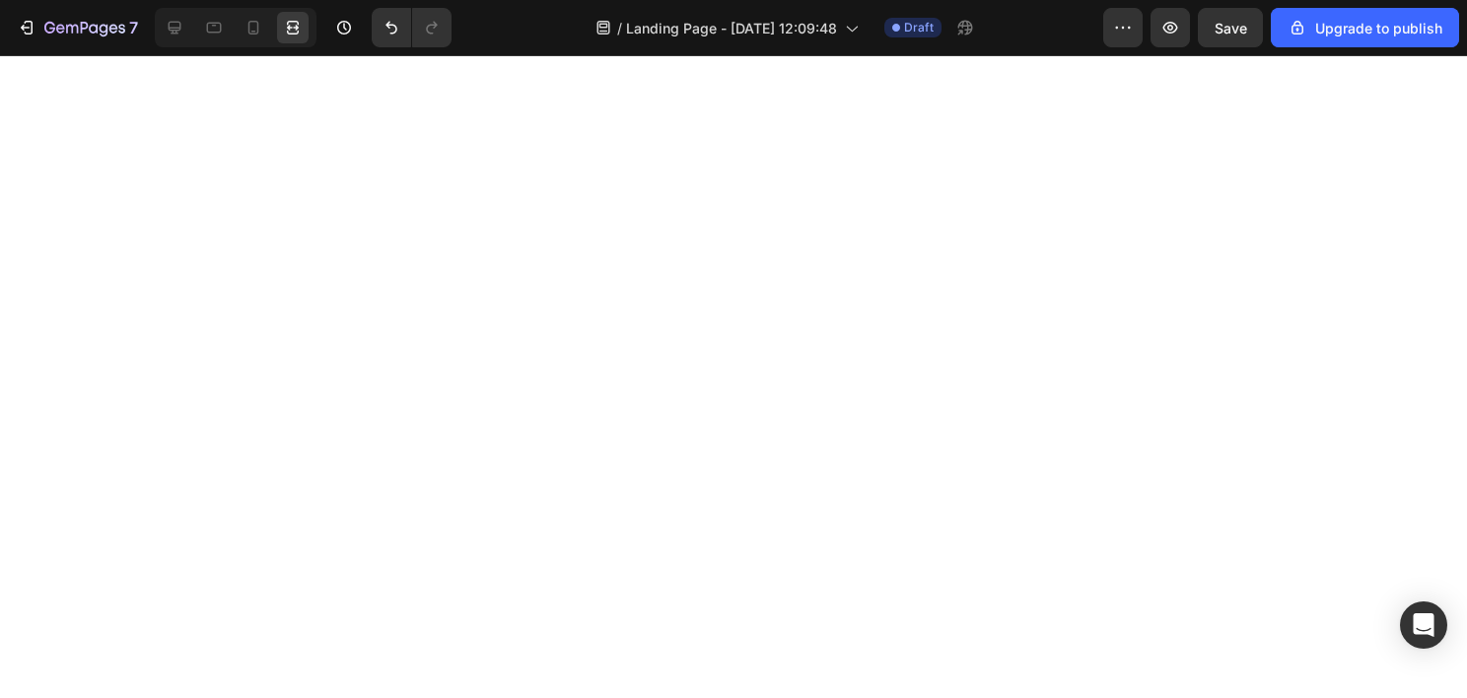
click at [159, 24] on div at bounding box center [175, 28] width 32 height 32
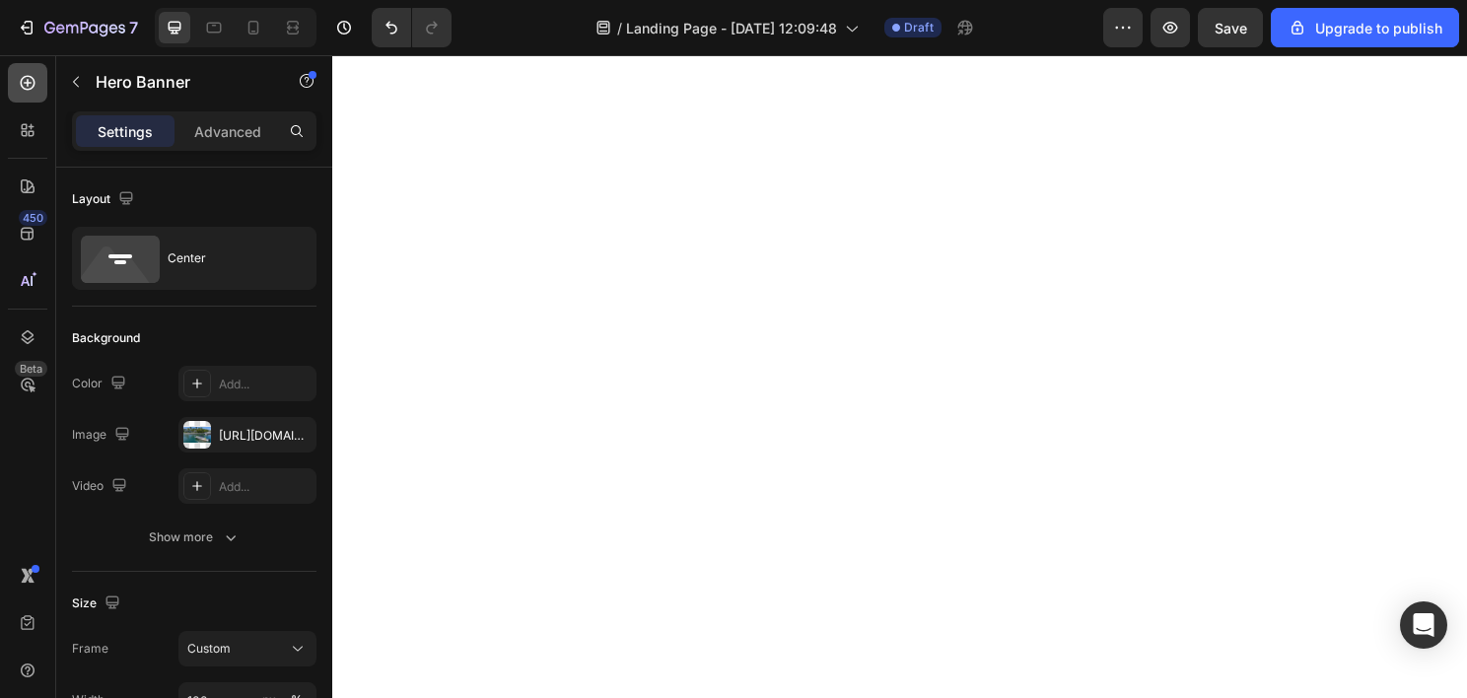
click at [20, 88] on icon at bounding box center [28, 83] width 20 height 20
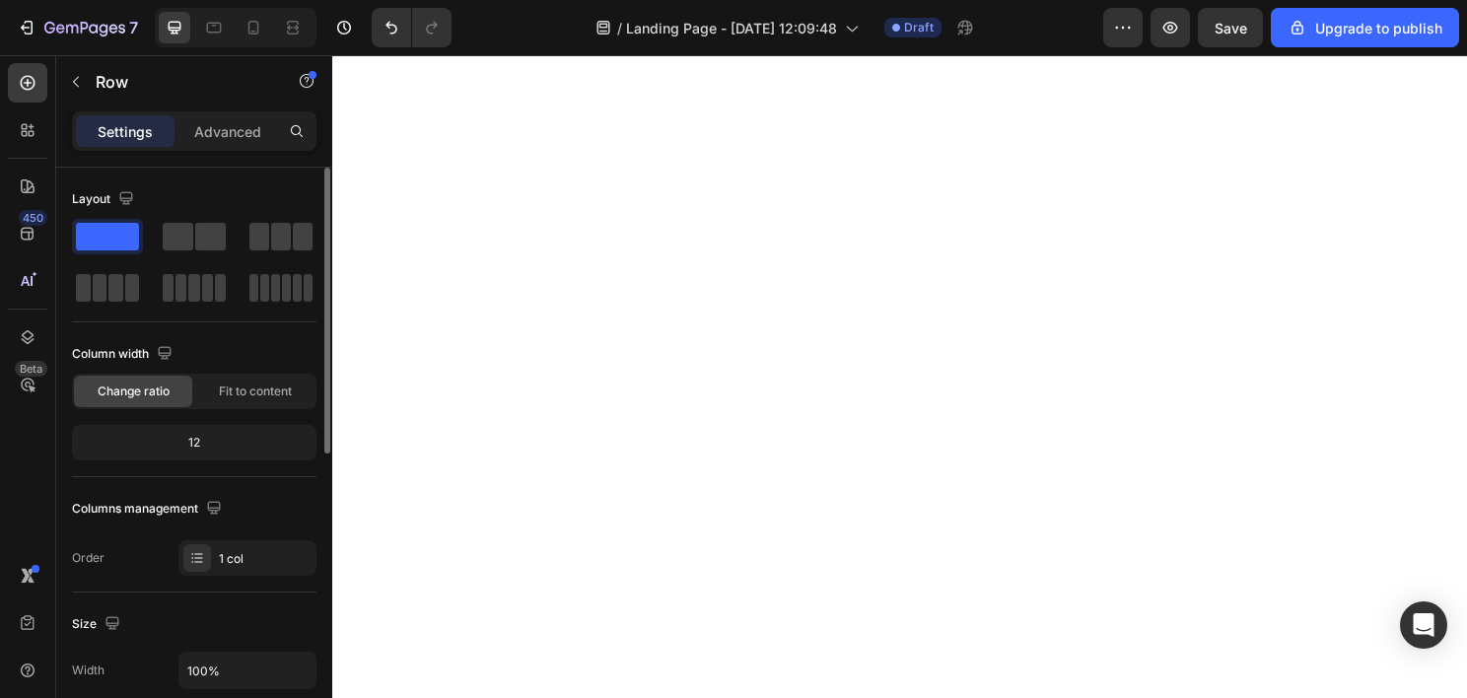
scroll to position [394, 0]
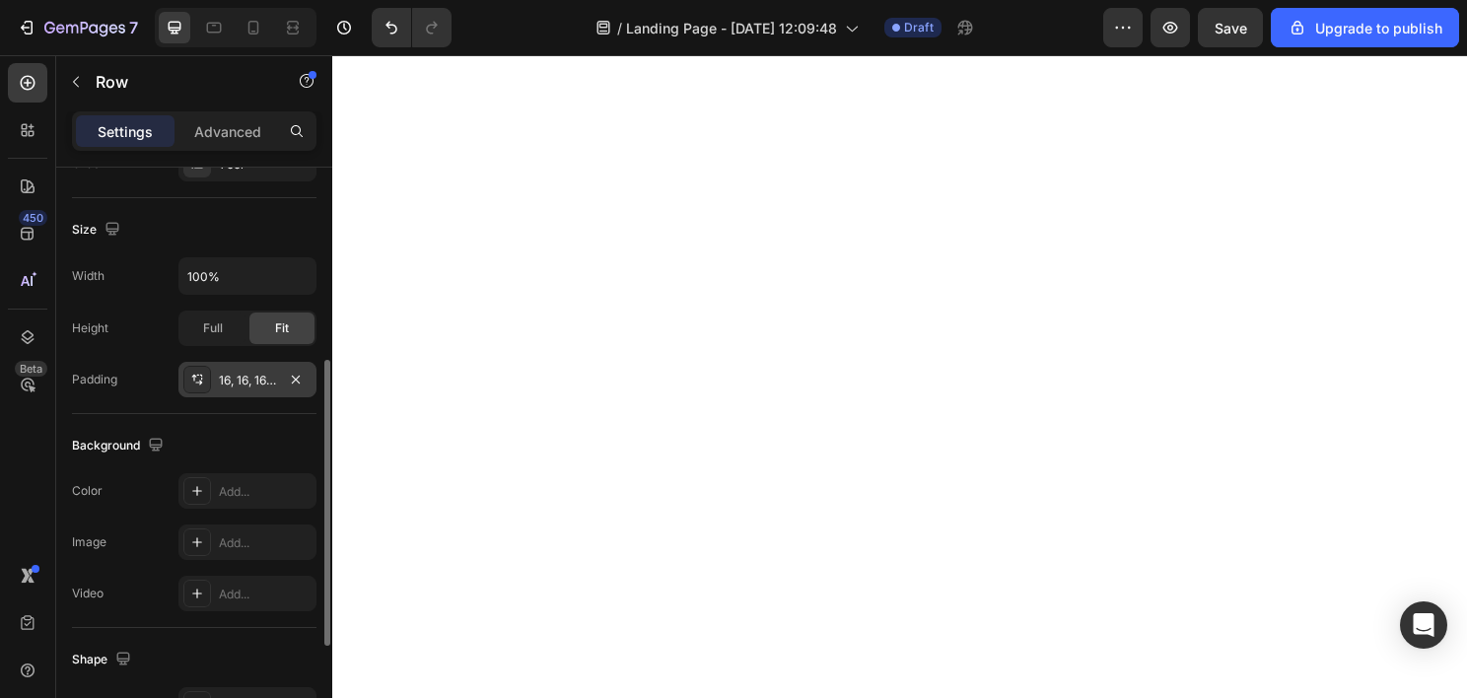
click at [249, 377] on div "16, 16, 16, 16" at bounding box center [247, 381] width 57 height 18
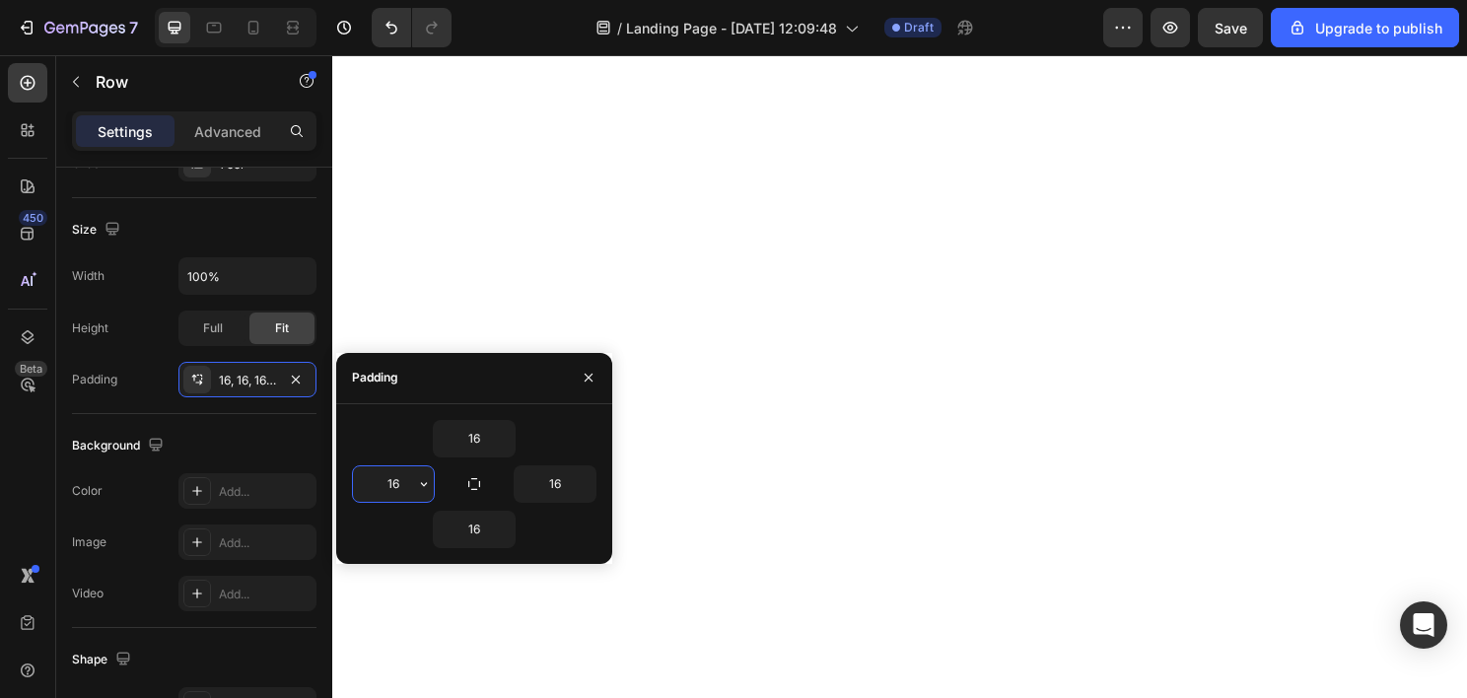
click at [395, 482] on input "16" at bounding box center [393, 483] width 81 height 35
type input "64"
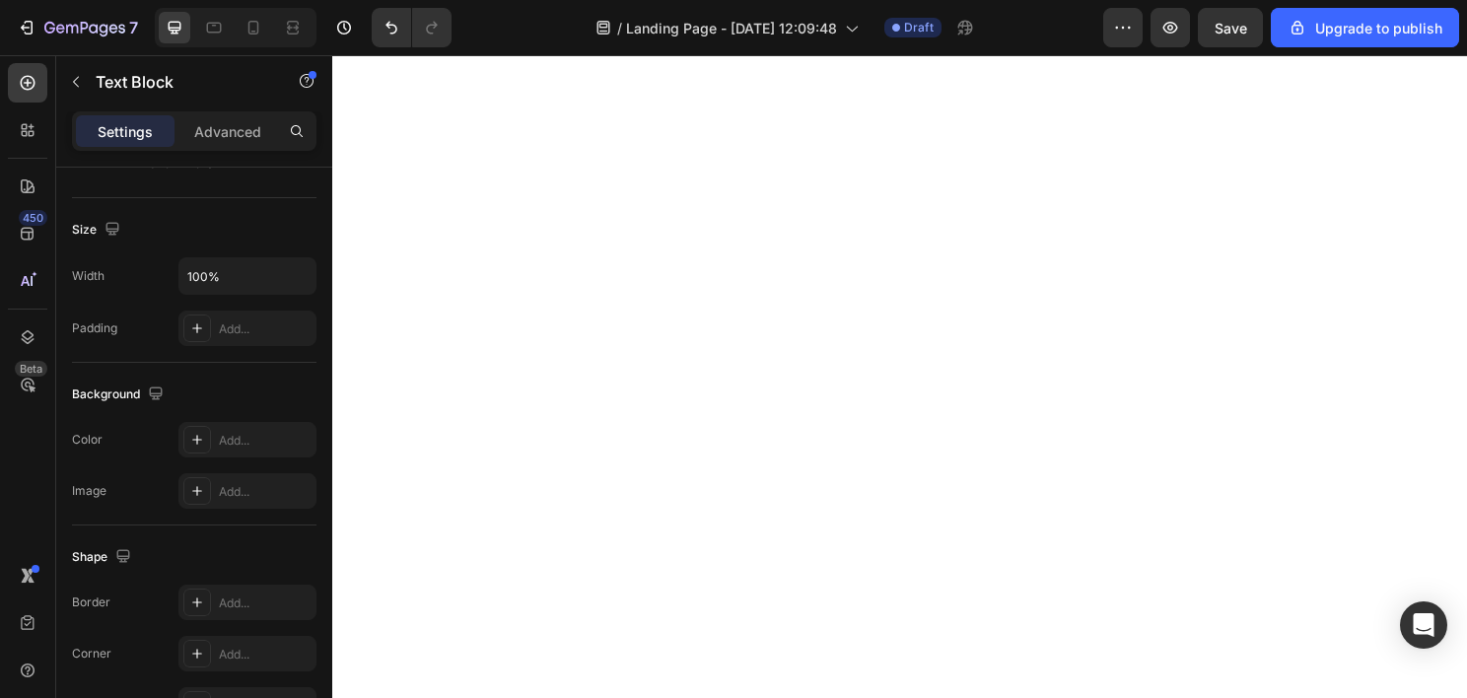
scroll to position [0, 0]
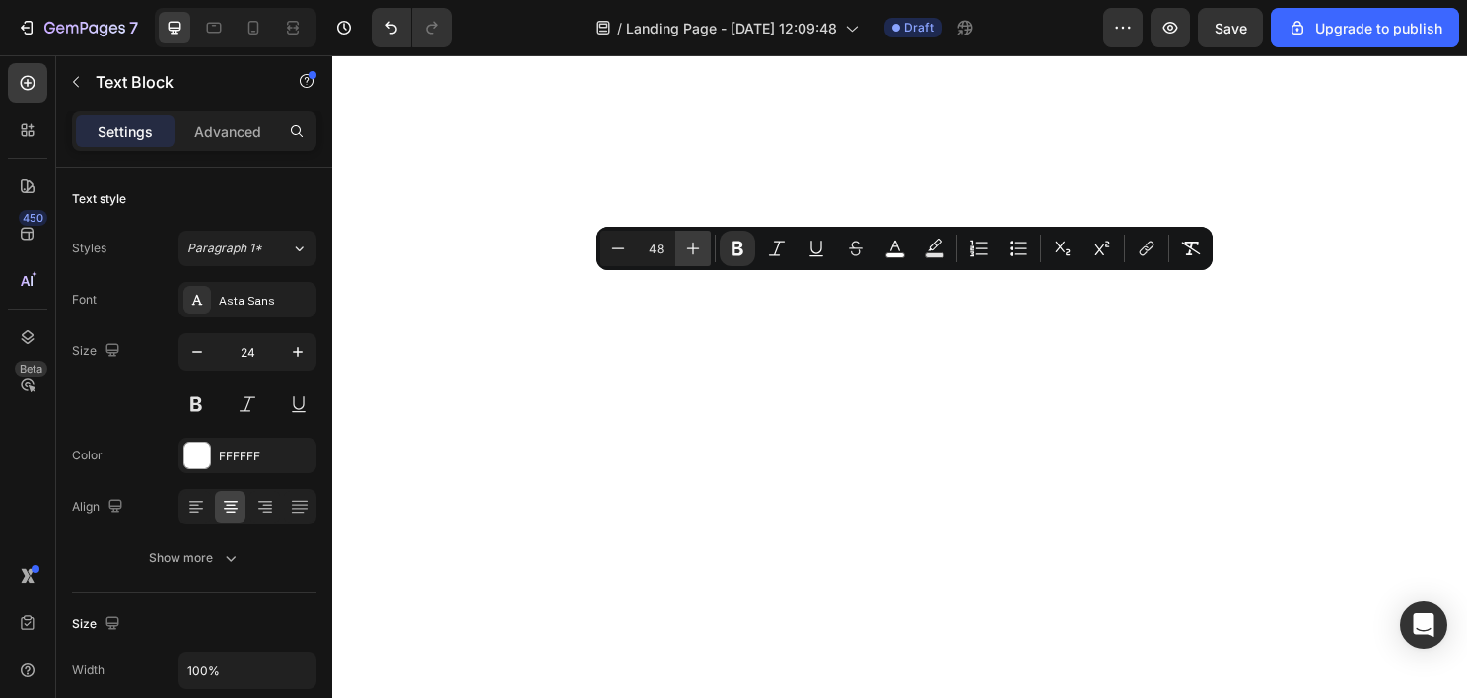
click at [697, 250] on icon "Editor contextual toolbar" at bounding box center [693, 249] width 20 height 20
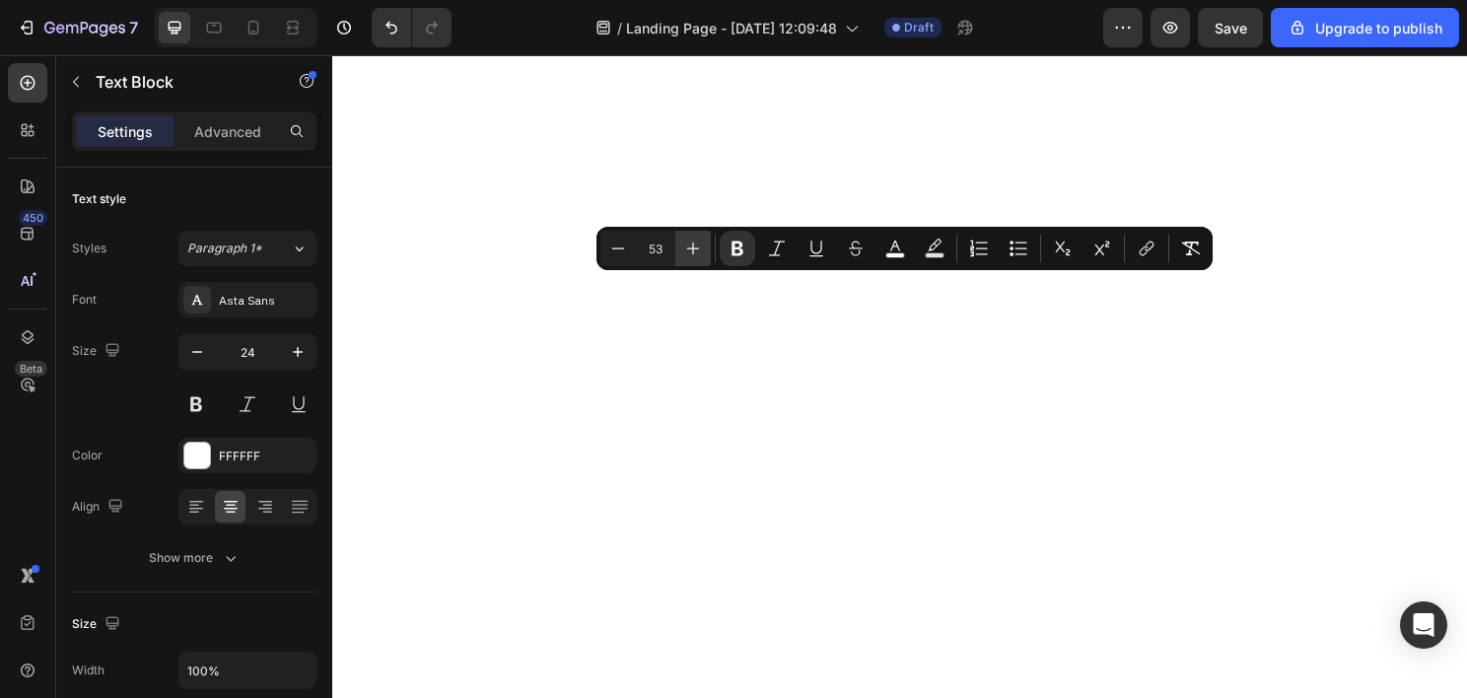
click at [697, 250] on icon "Editor contextual toolbar" at bounding box center [693, 249] width 20 height 20
type input "56"
click at [198, 509] on icon at bounding box center [196, 507] width 20 height 20
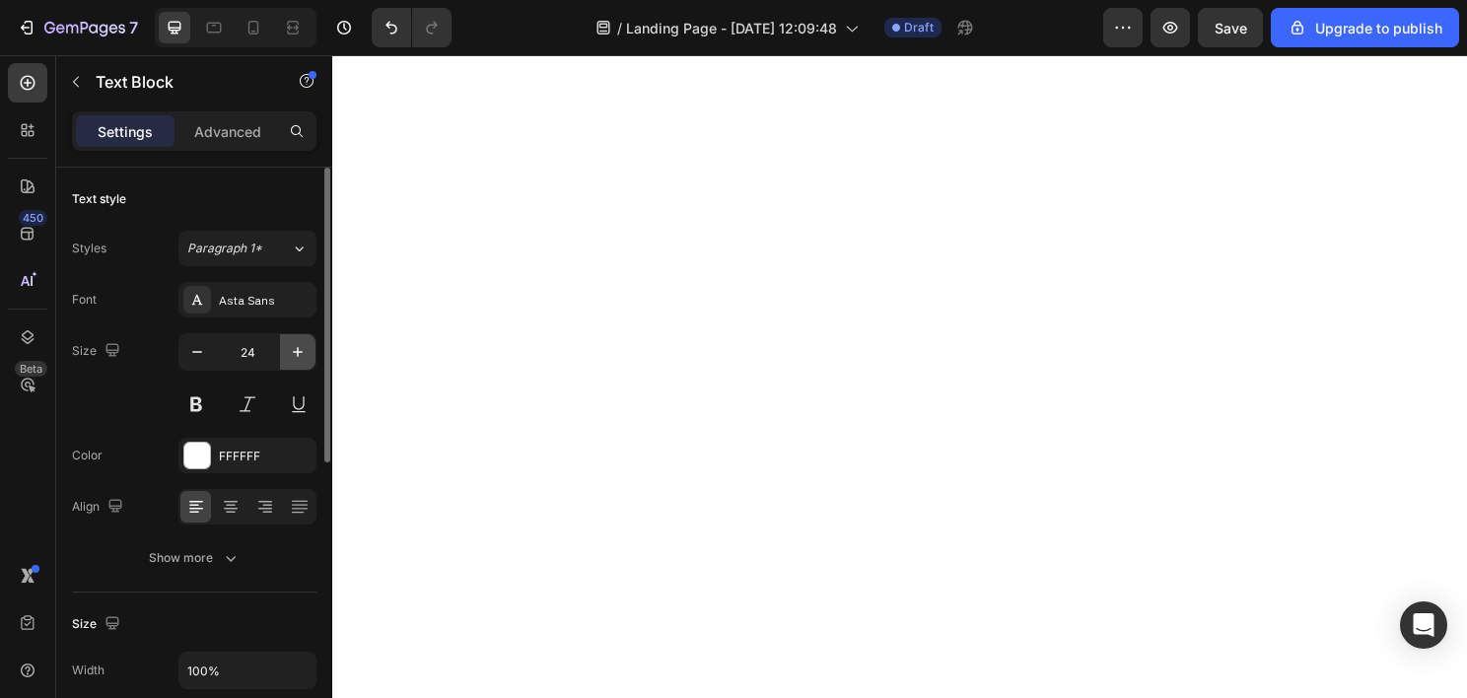
click at [305, 356] on icon "button" at bounding box center [298, 352] width 20 height 20
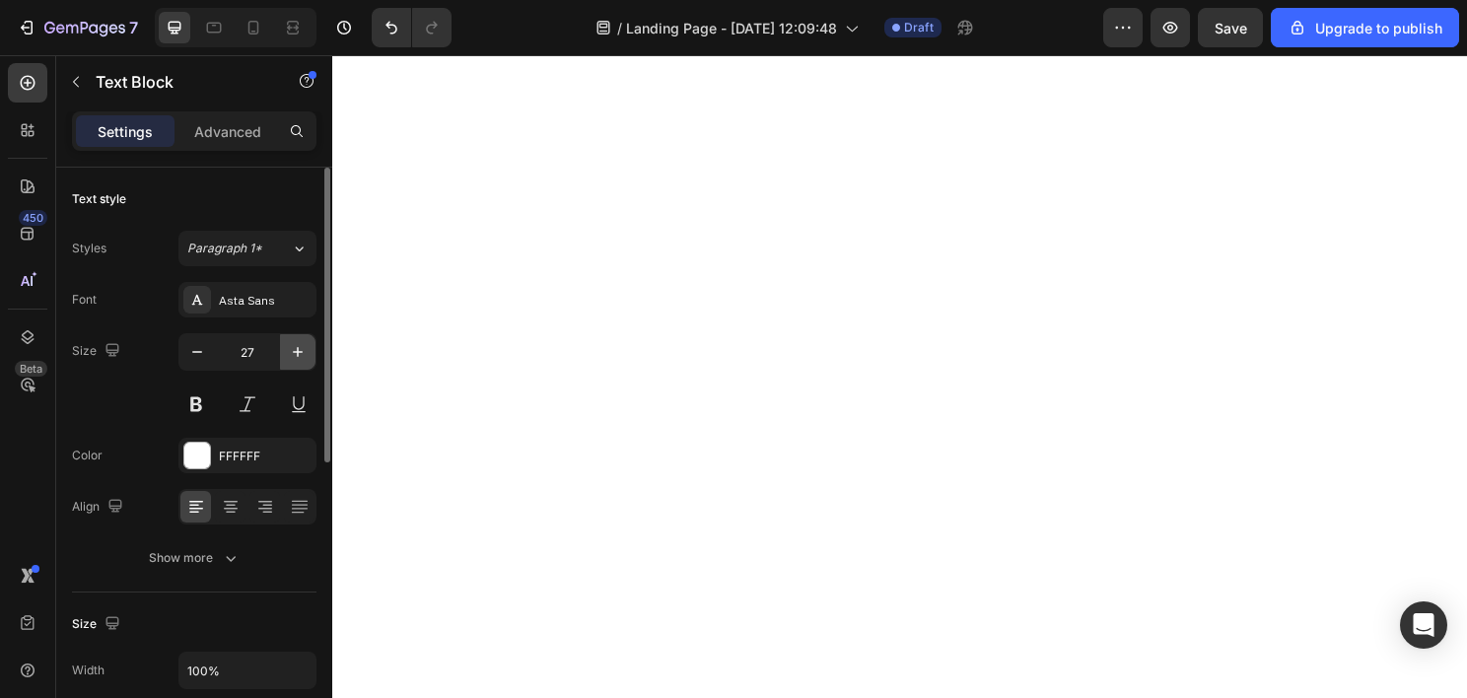
click at [305, 356] on icon "button" at bounding box center [298, 352] width 20 height 20
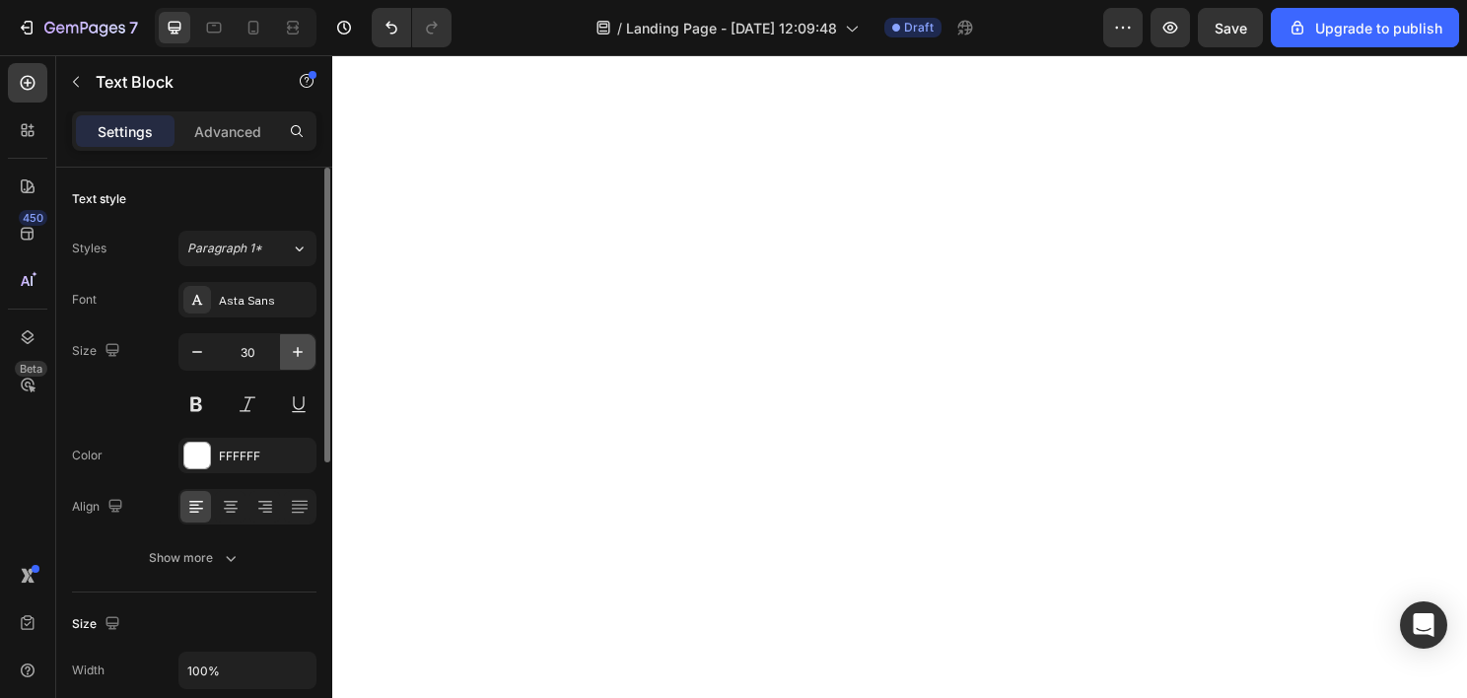
click at [305, 356] on icon "button" at bounding box center [298, 352] width 20 height 20
type input "32"
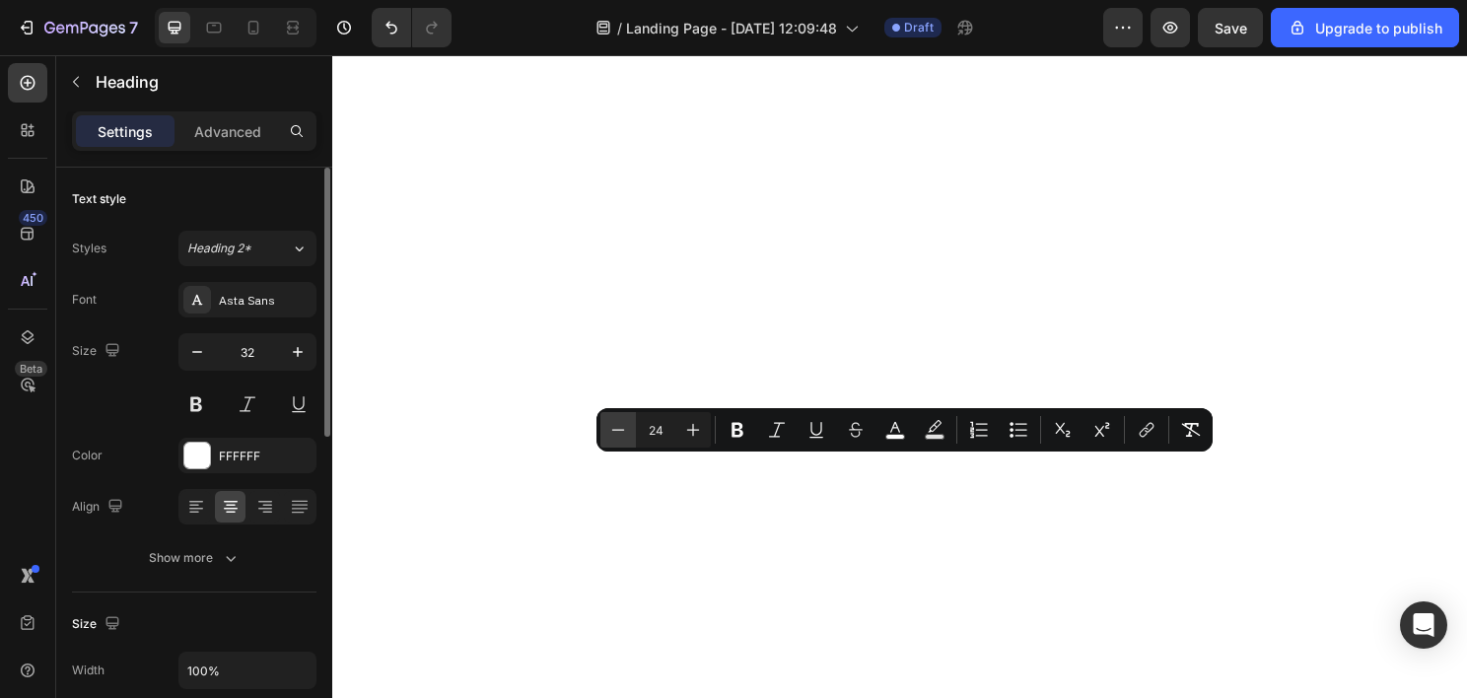
click at [633, 434] on button "Minus" at bounding box center [617, 429] width 35 height 35
type input "20"
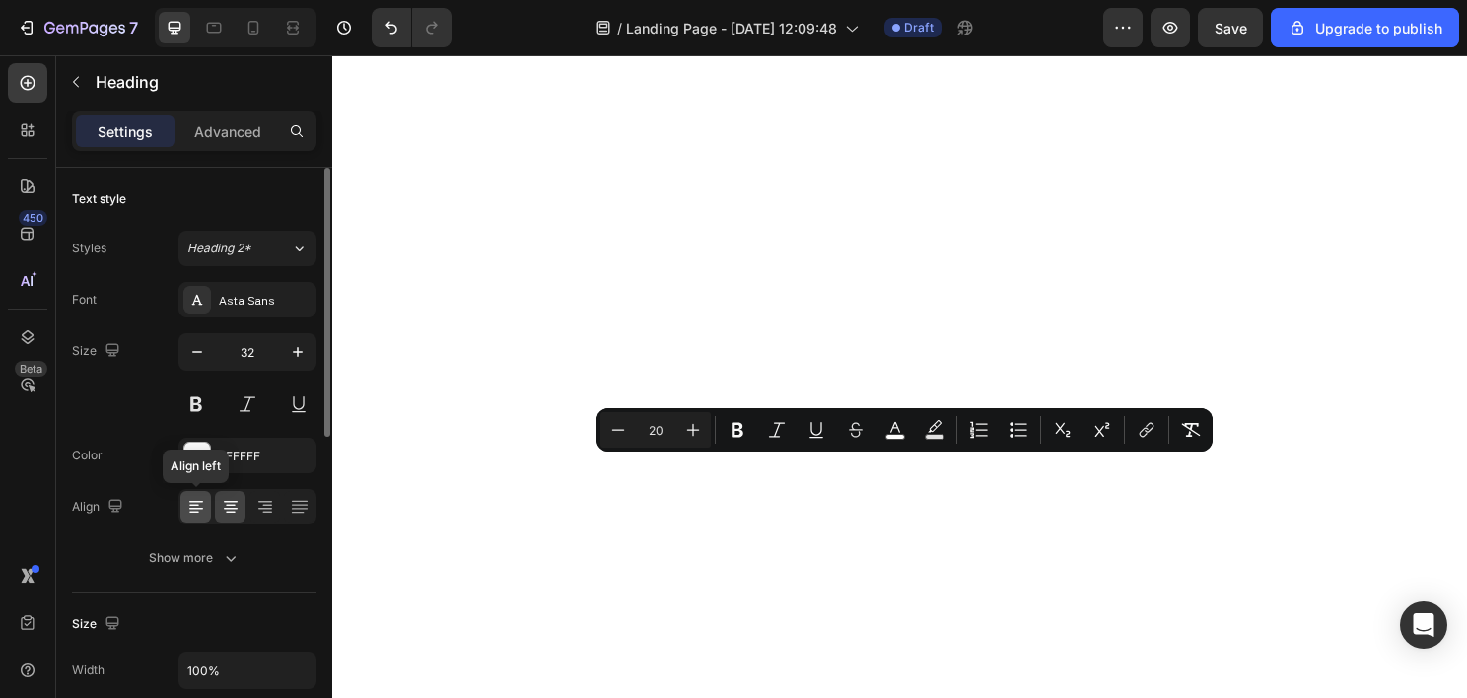
click at [192, 502] on icon at bounding box center [196, 507] width 20 height 20
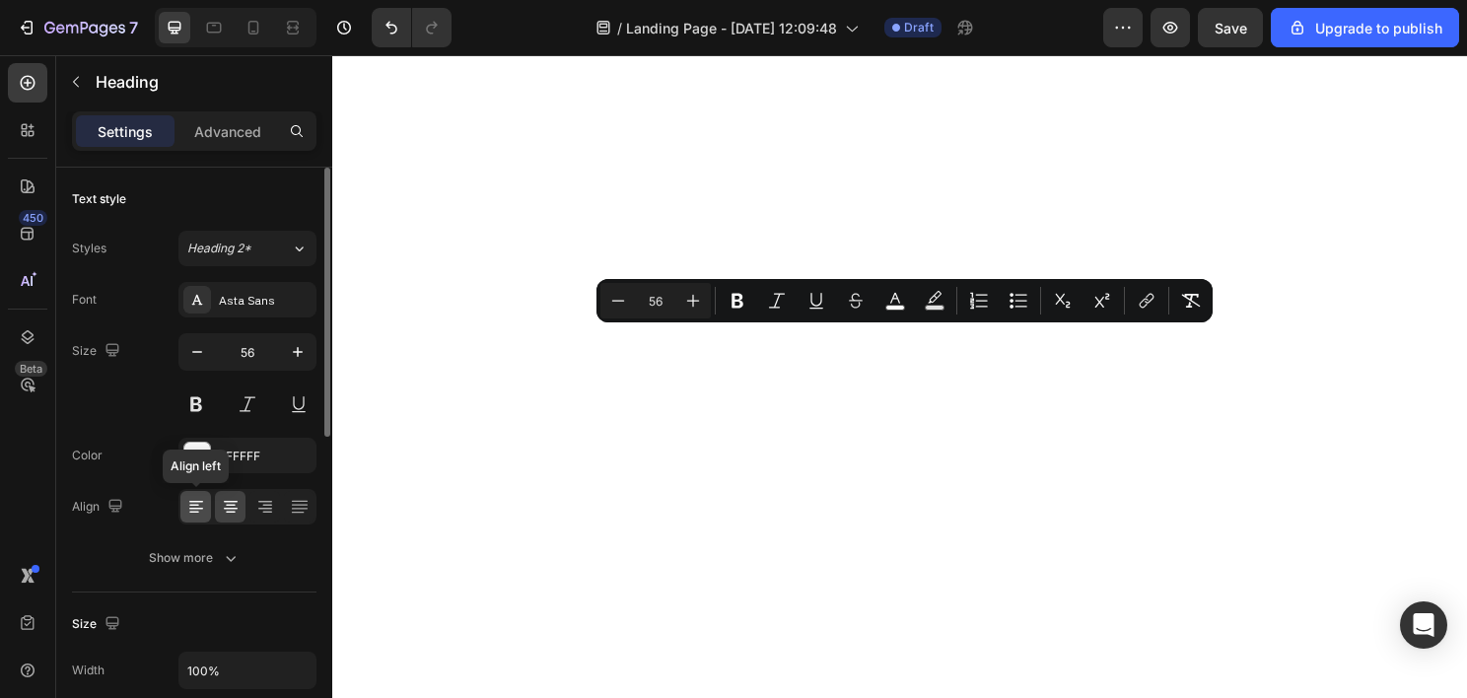
click at [205, 509] on div at bounding box center [195, 507] width 31 height 32
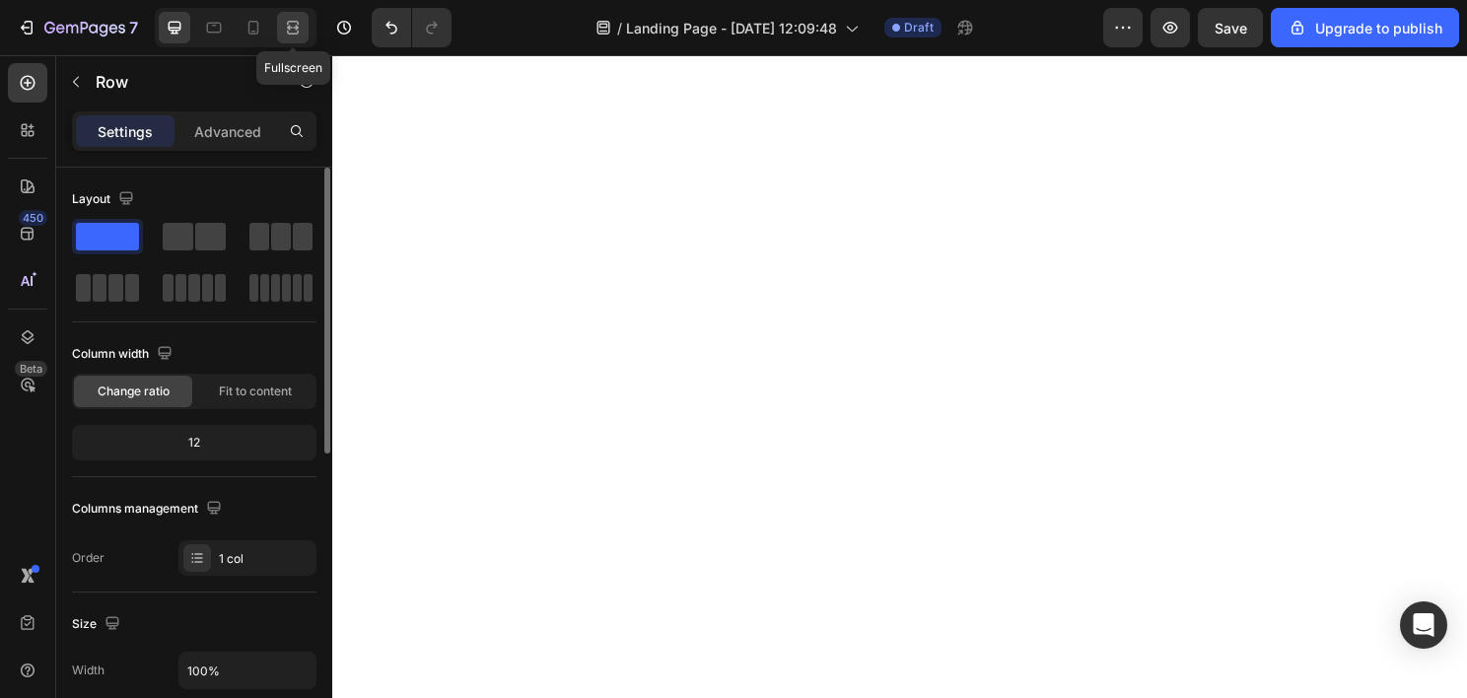
click at [298, 21] on icon at bounding box center [293, 28] width 20 height 20
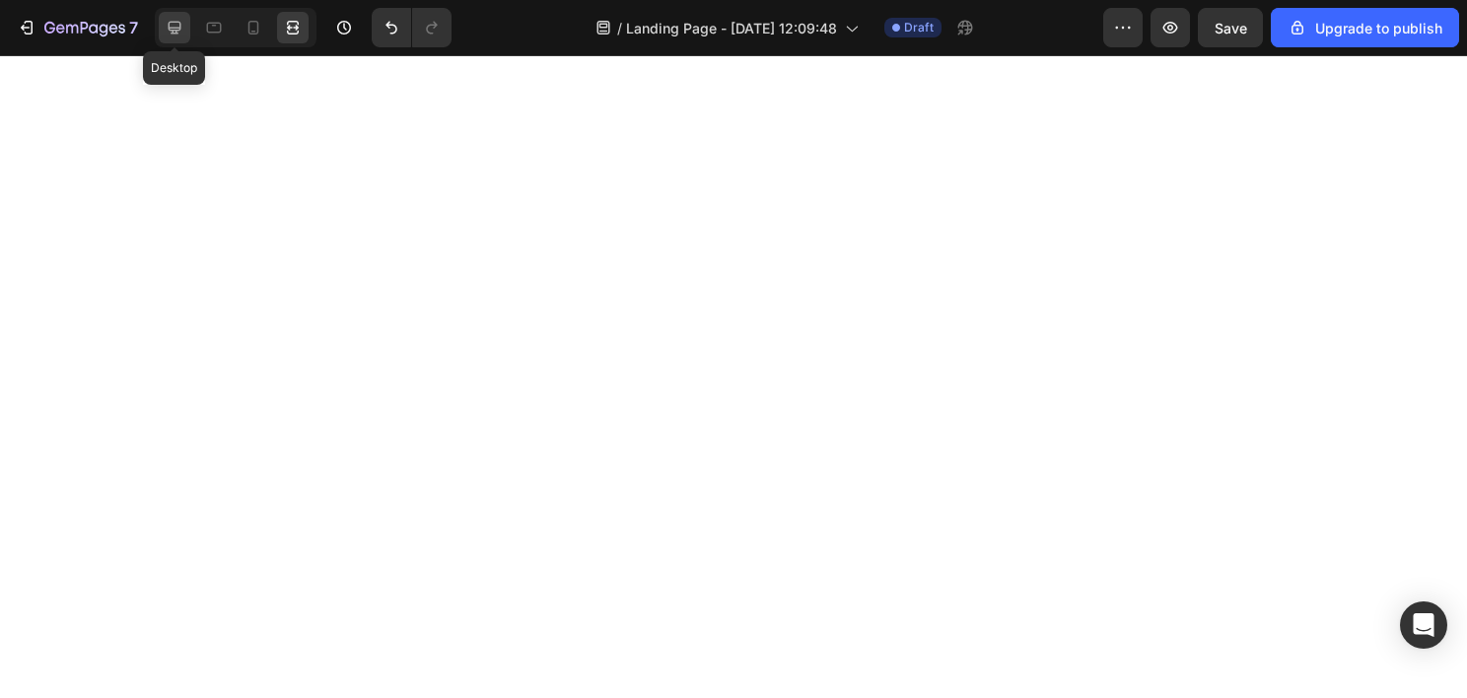
click at [178, 33] on icon at bounding box center [175, 28] width 20 height 20
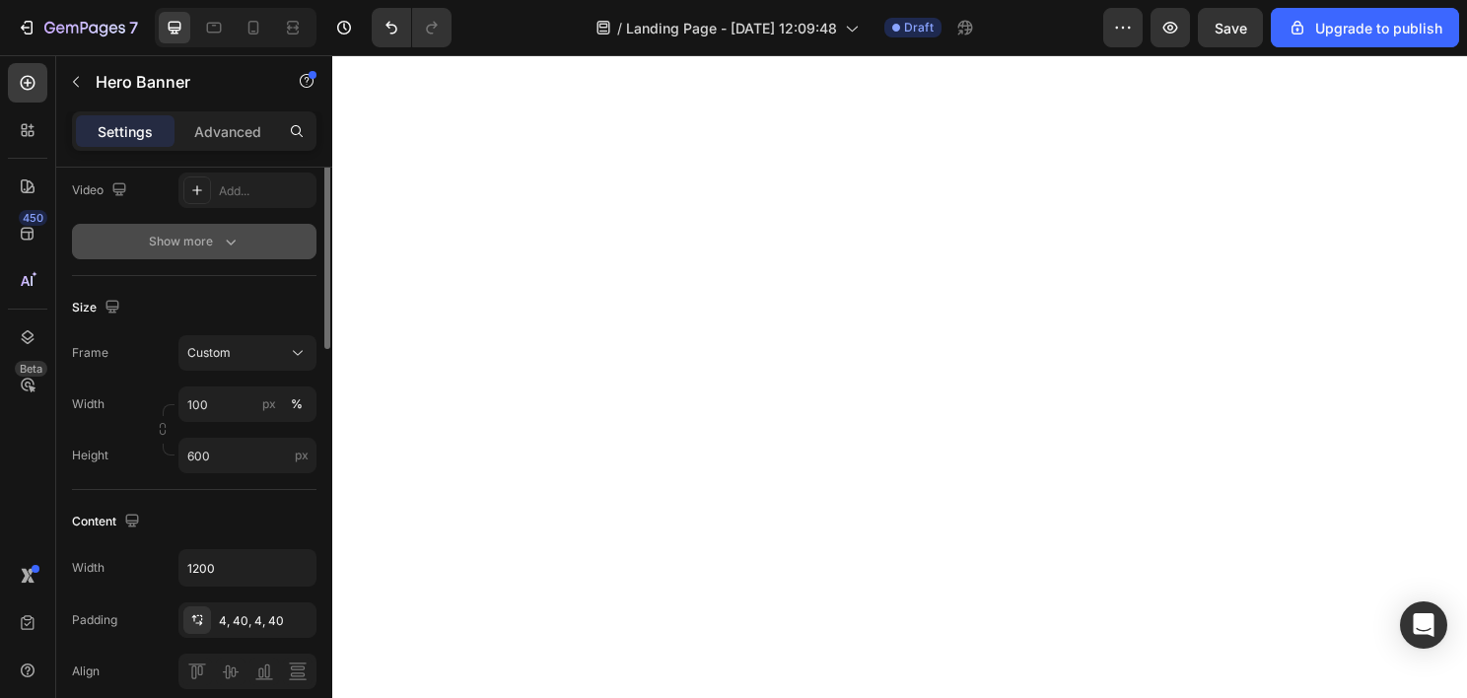
scroll to position [197, 0]
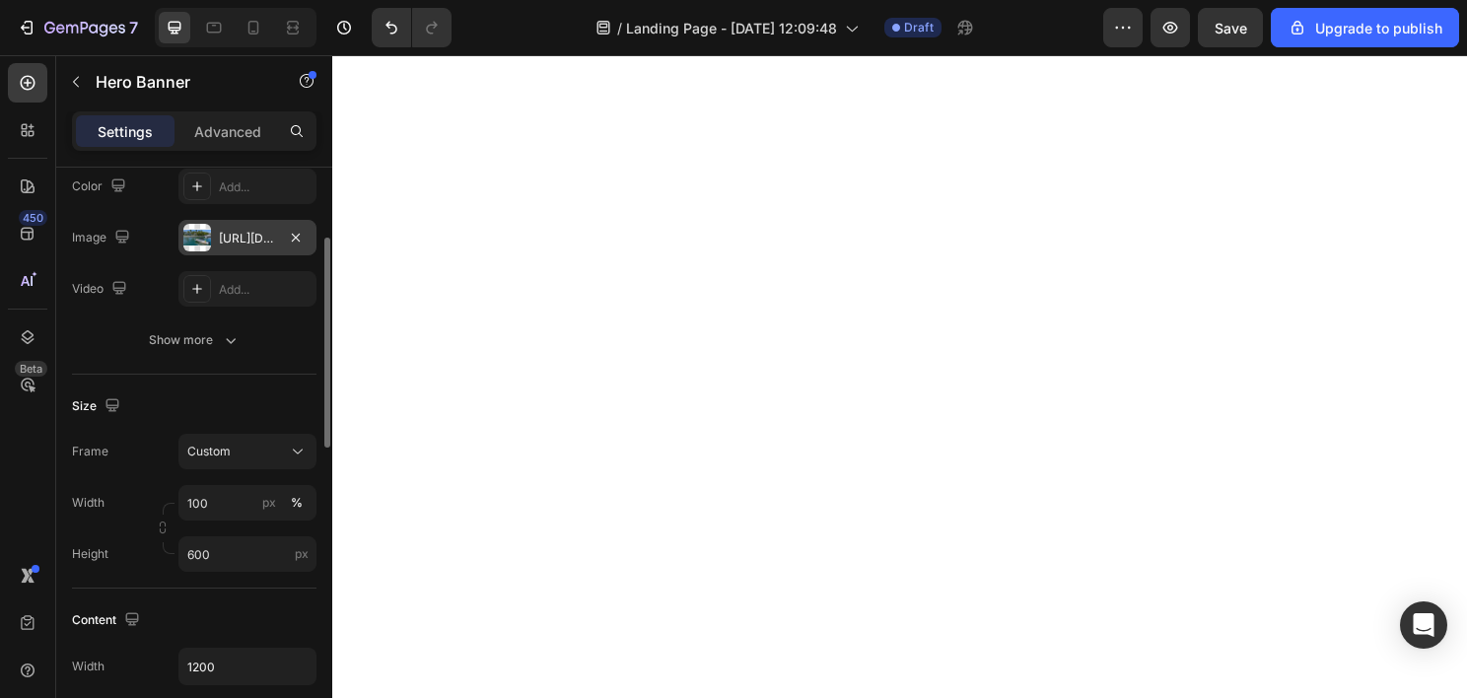
click at [233, 230] on div "[URL][DOMAIN_NAME]" at bounding box center [247, 239] width 57 height 18
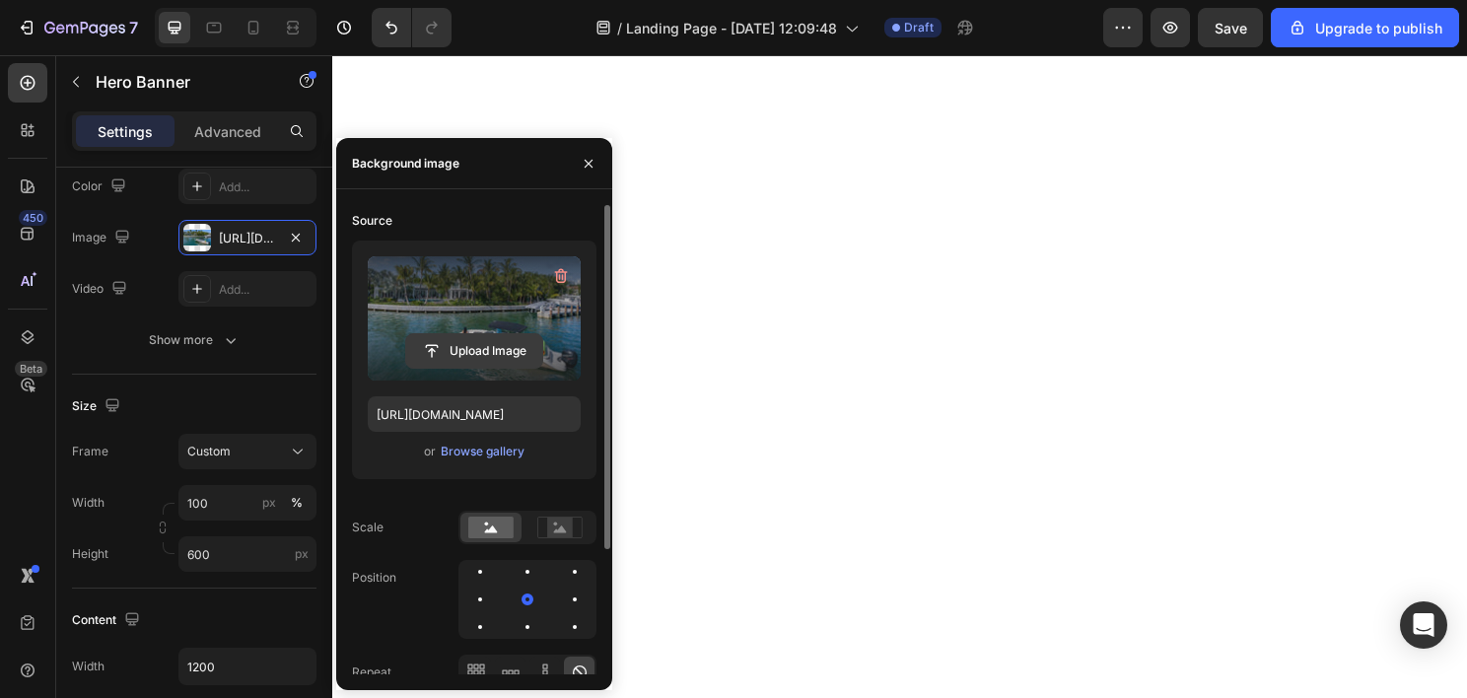
click at [463, 334] on input "file" at bounding box center [474, 351] width 136 height 34
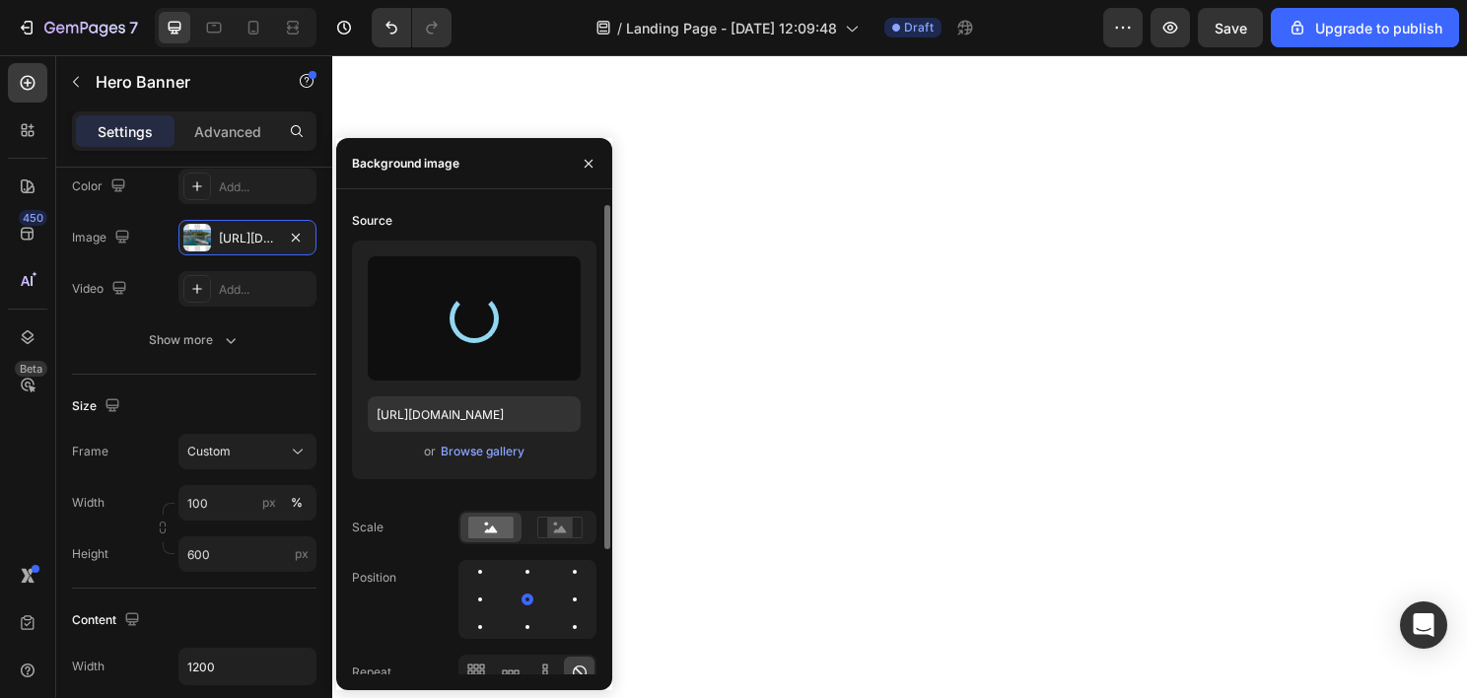
type input "[URL][DOMAIN_NAME]"
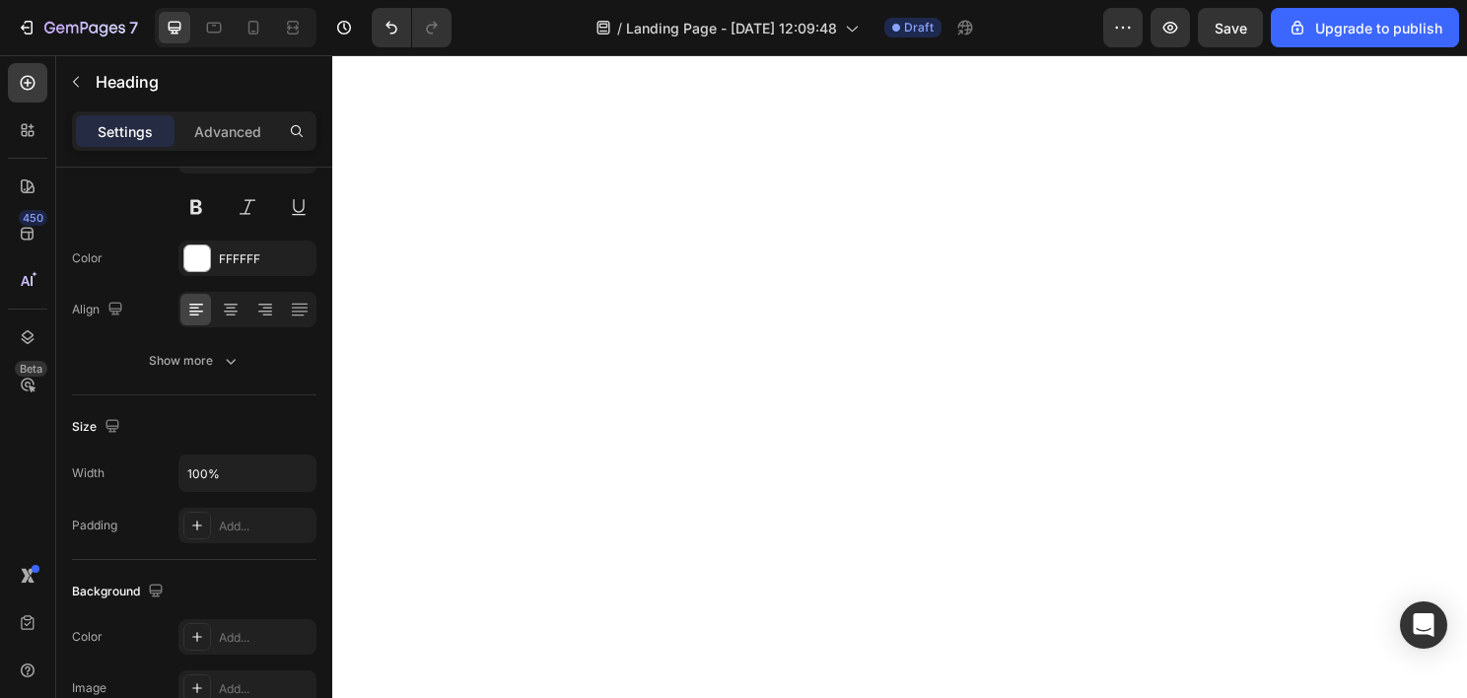
scroll to position [0, 0]
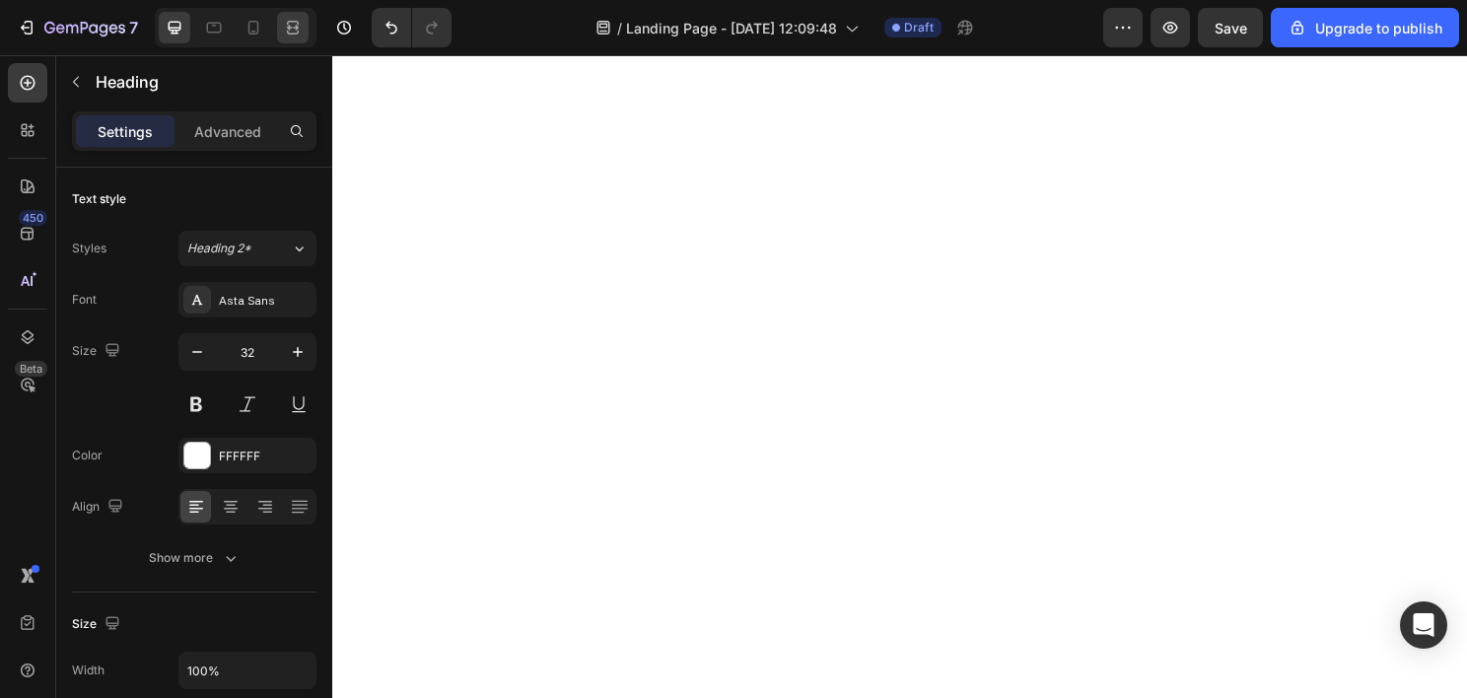
click at [284, 24] on icon at bounding box center [293, 28] width 20 height 20
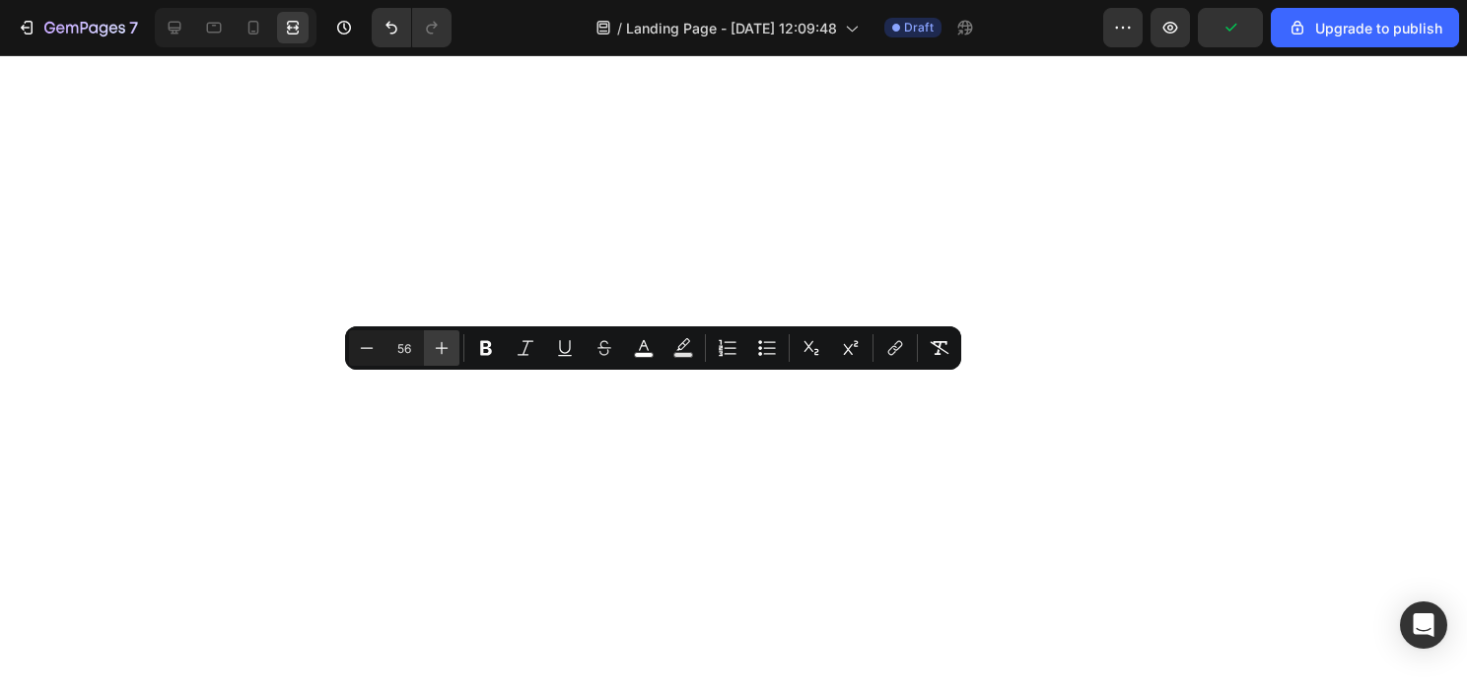
click at [450, 351] on icon "Editor contextual toolbar" at bounding box center [442, 348] width 20 height 20
click at [451, 351] on icon "Editor contextual toolbar" at bounding box center [442, 348] width 20 height 20
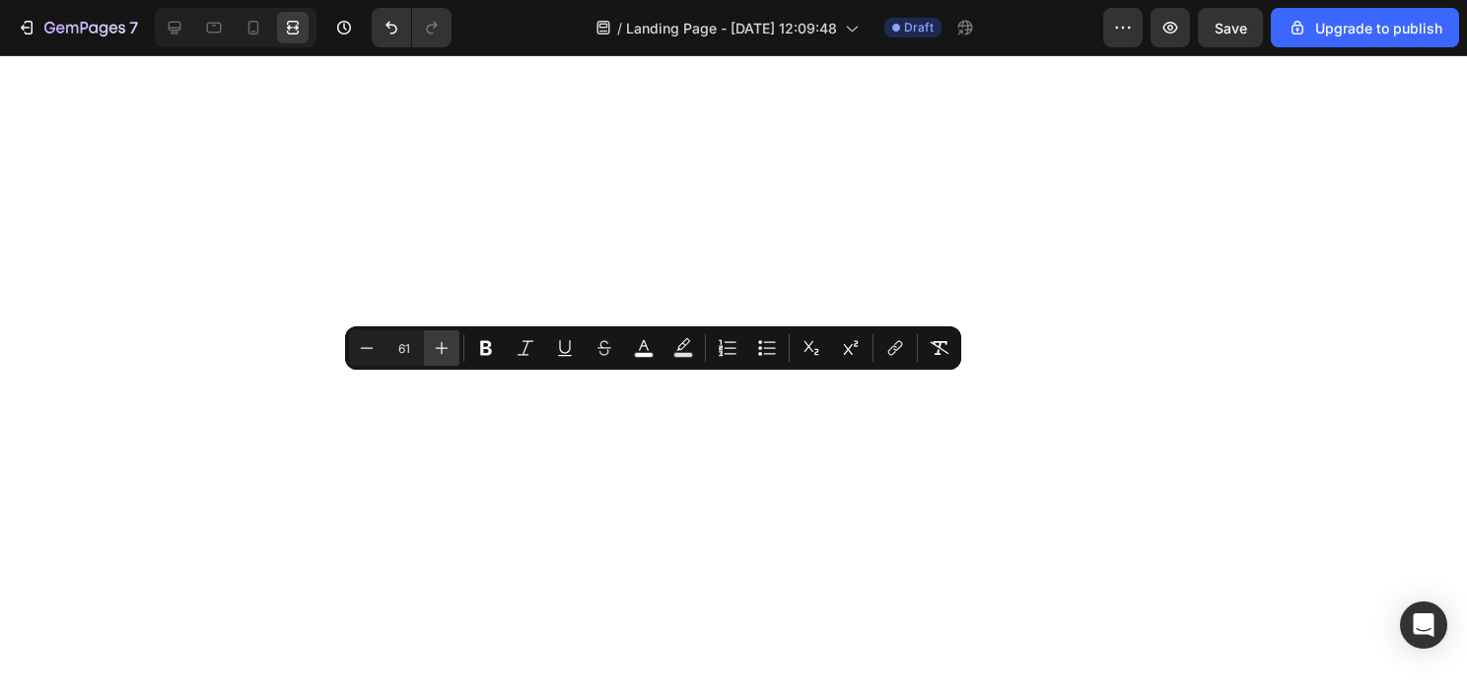
click at [451, 351] on icon "Editor contextual toolbar" at bounding box center [442, 348] width 20 height 20
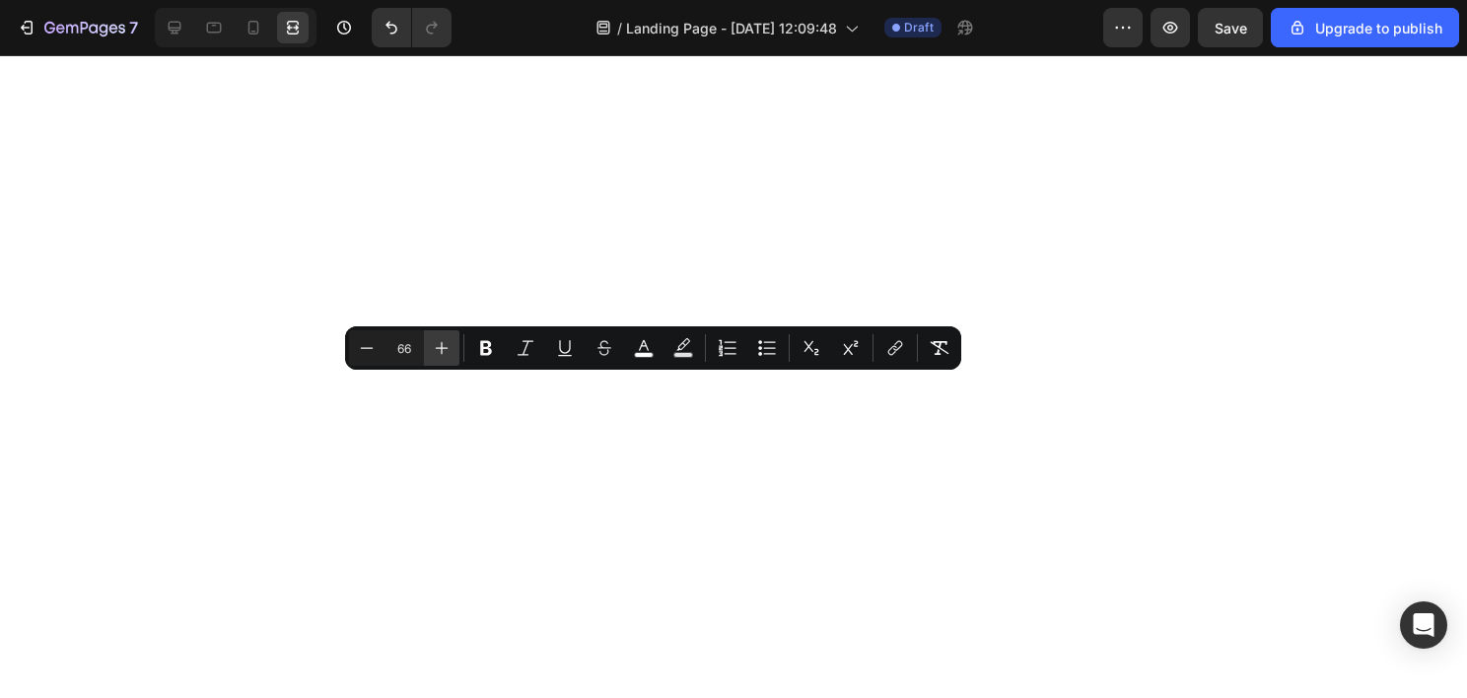
click at [451, 351] on icon "Editor contextual toolbar" at bounding box center [442, 348] width 20 height 20
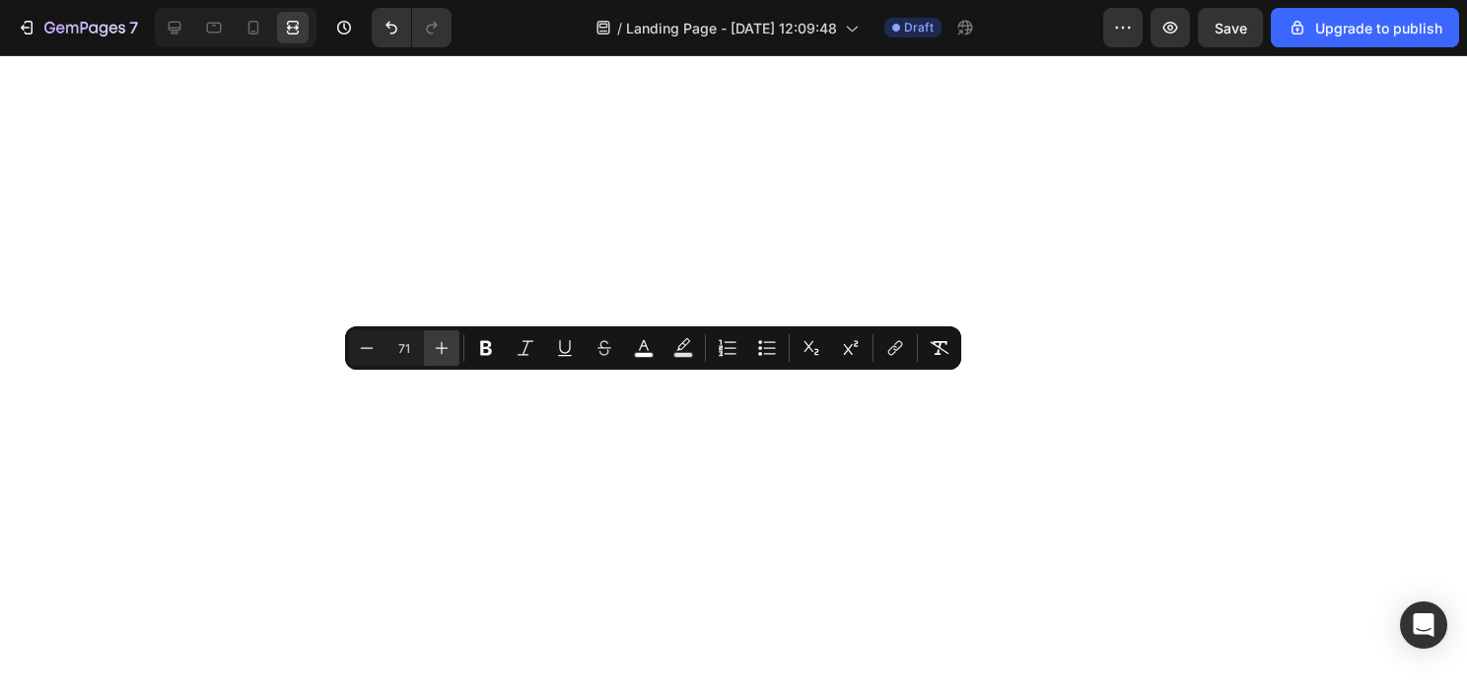
click at [451, 351] on icon "Editor contextual toolbar" at bounding box center [442, 348] width 20 height 20
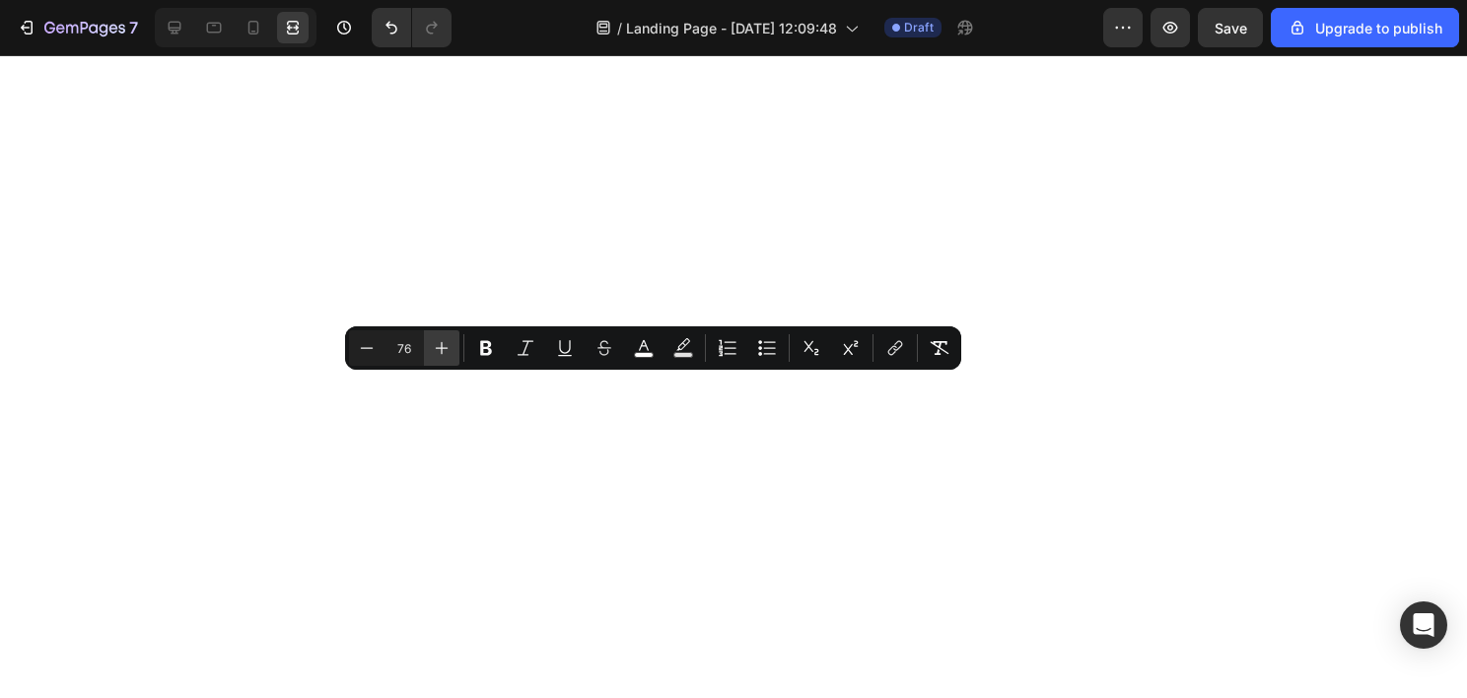
click at [451, 351] on icon "Editor contextual toolbar" at bounding box center [442, 348] width 20 height 20
click at [450, 351] on icon "Editor contextual toolbar" at bounding box center [442, 348] width 20 height 20
type input "80"
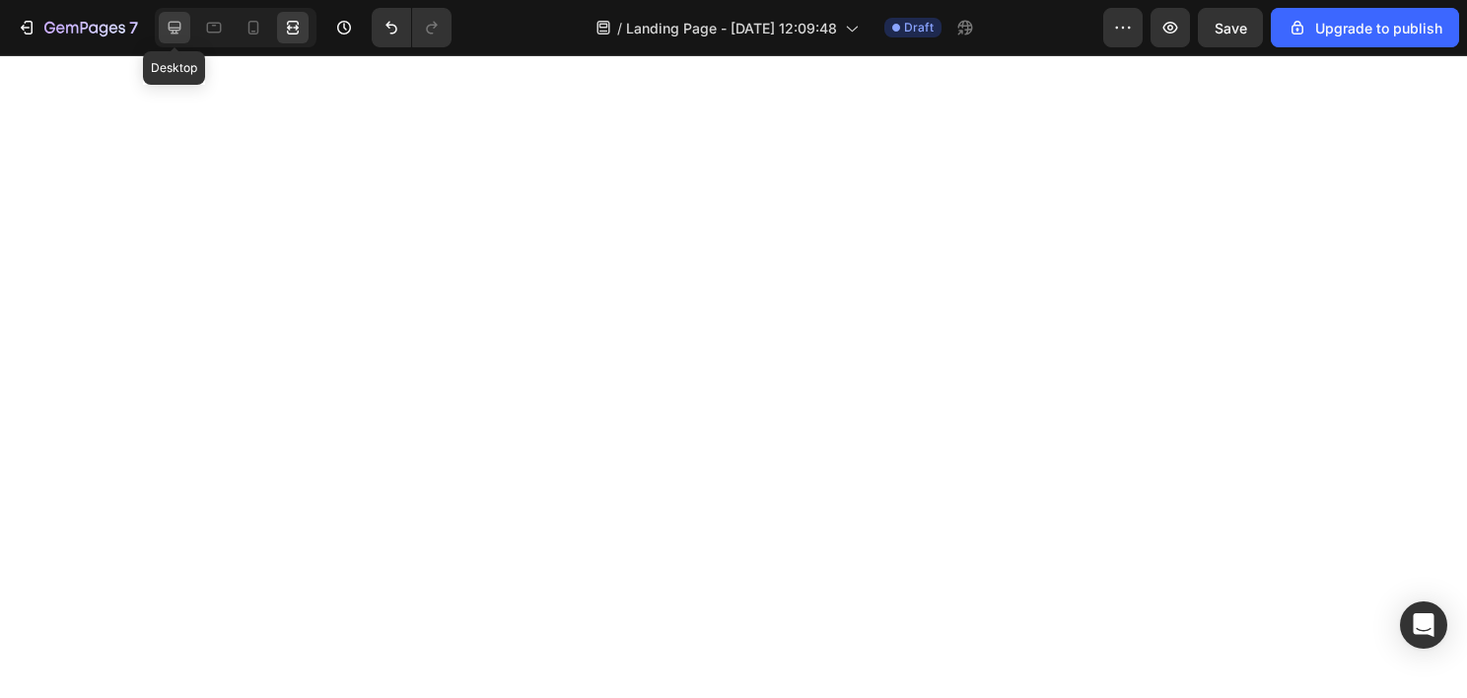
click at [170, 25] on icon at bounding box center [175, 28] width 20 height 20
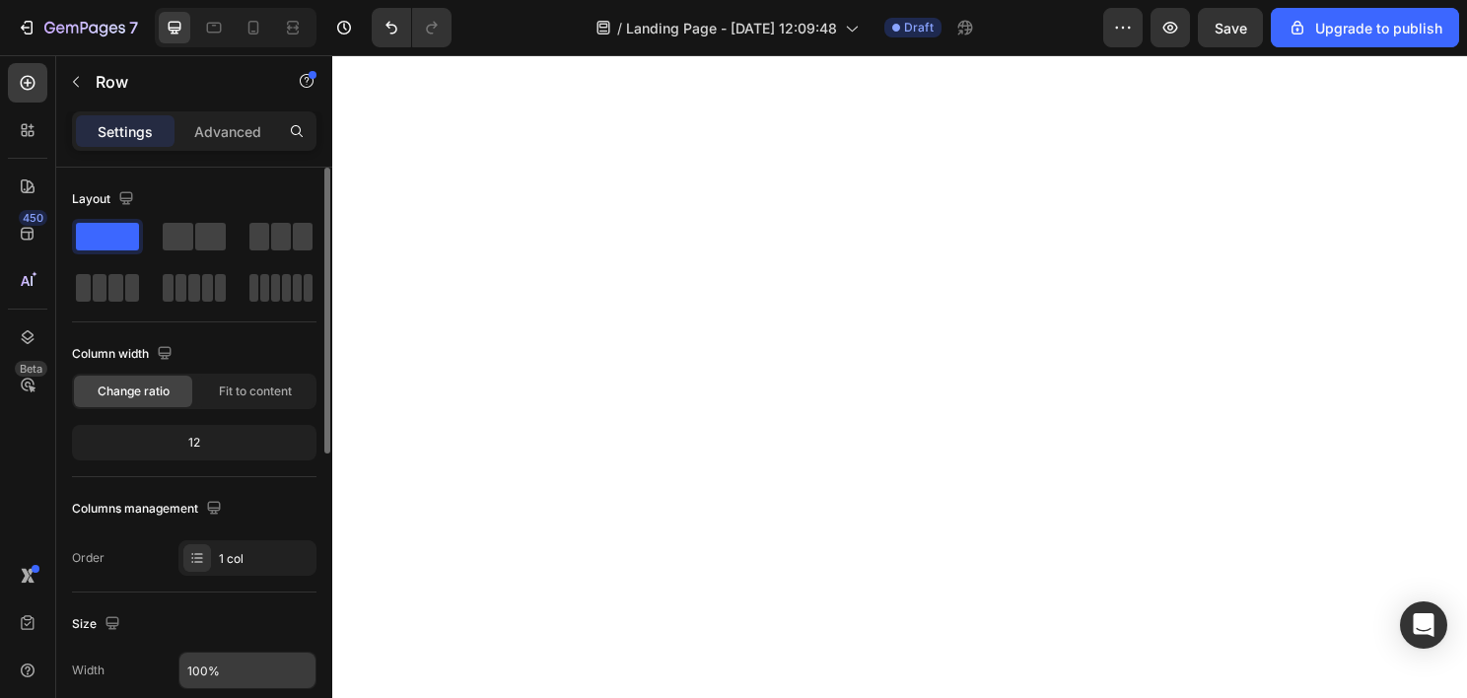
scroll to position [197, 0]
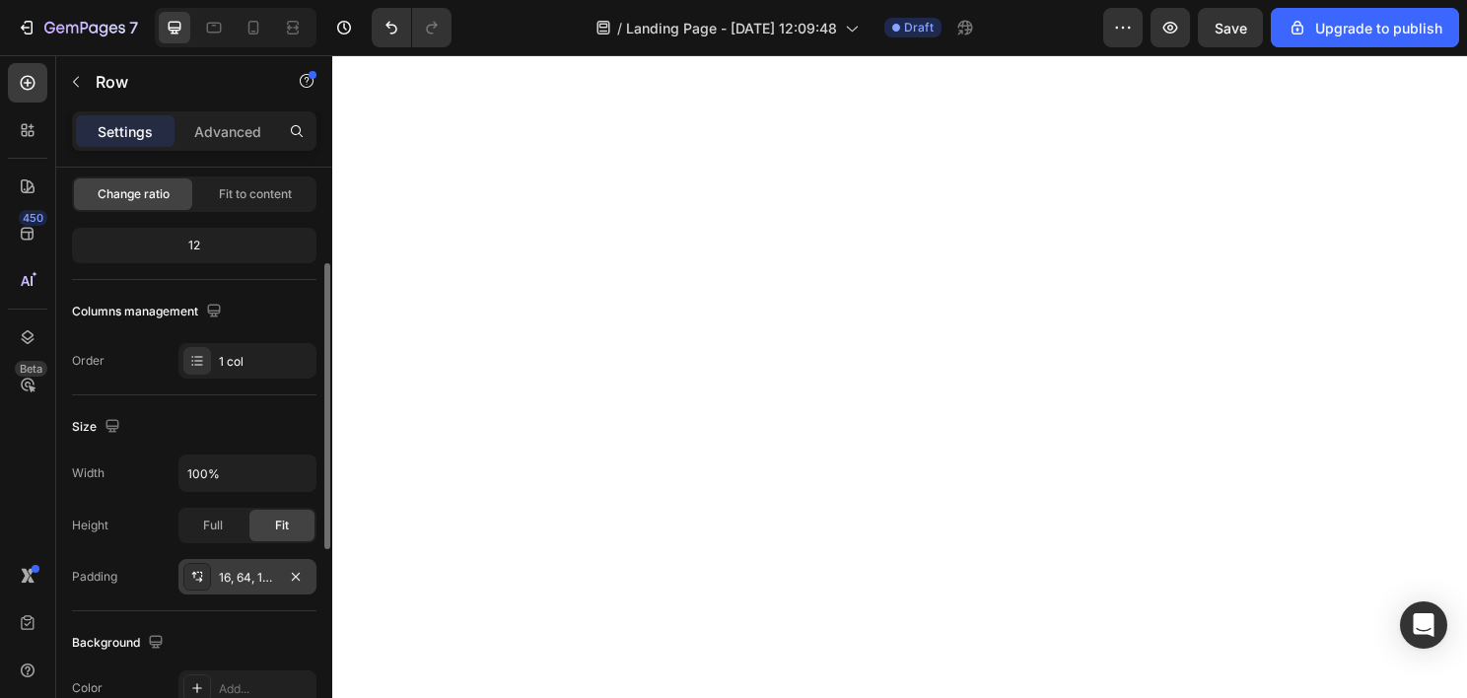
click at [243, 576] on div "16, 64, 16, 64" at bounding box center [247, 578] width 57 height 18
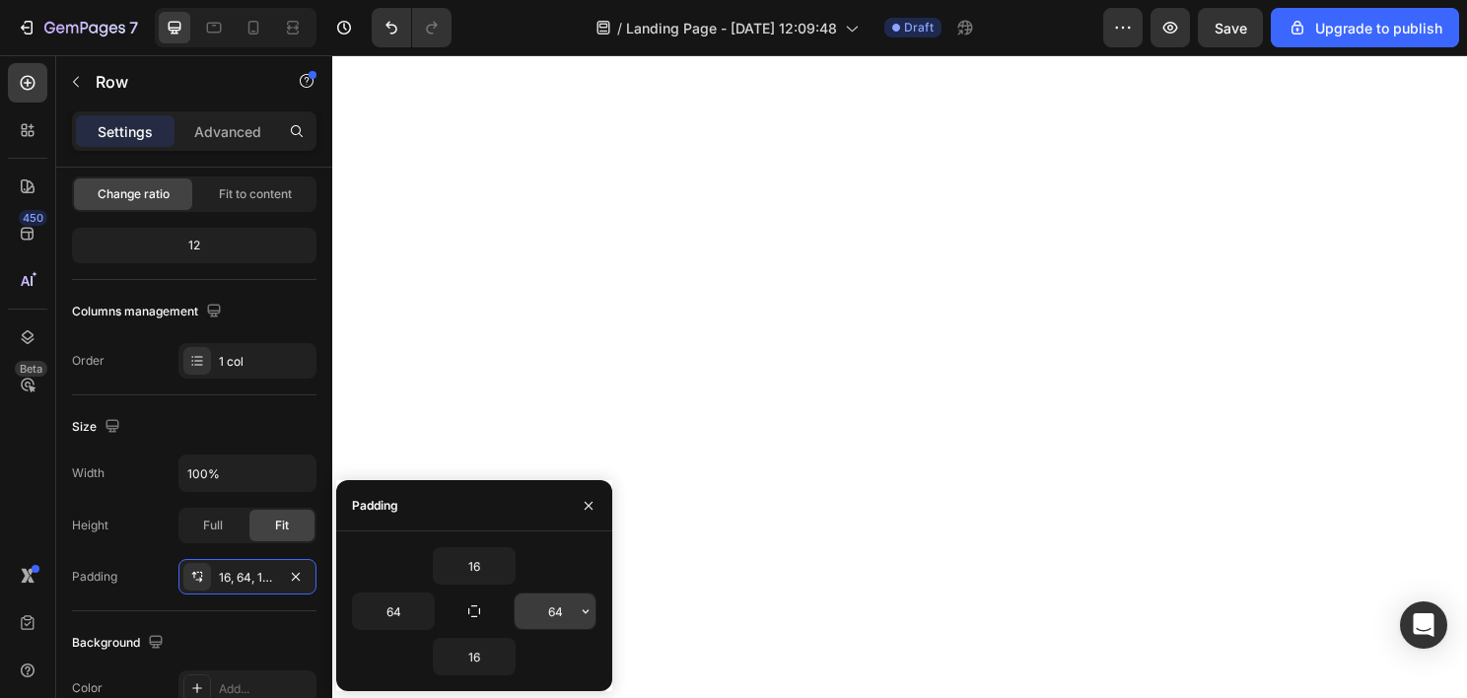
click at [528, 600] on input "64" at bounding box center [555, 610] width 81 height 35
type input "80"
click at [406, 608] on input "64" at bounding box center [393, 610] width 81 height 35
type input "80"
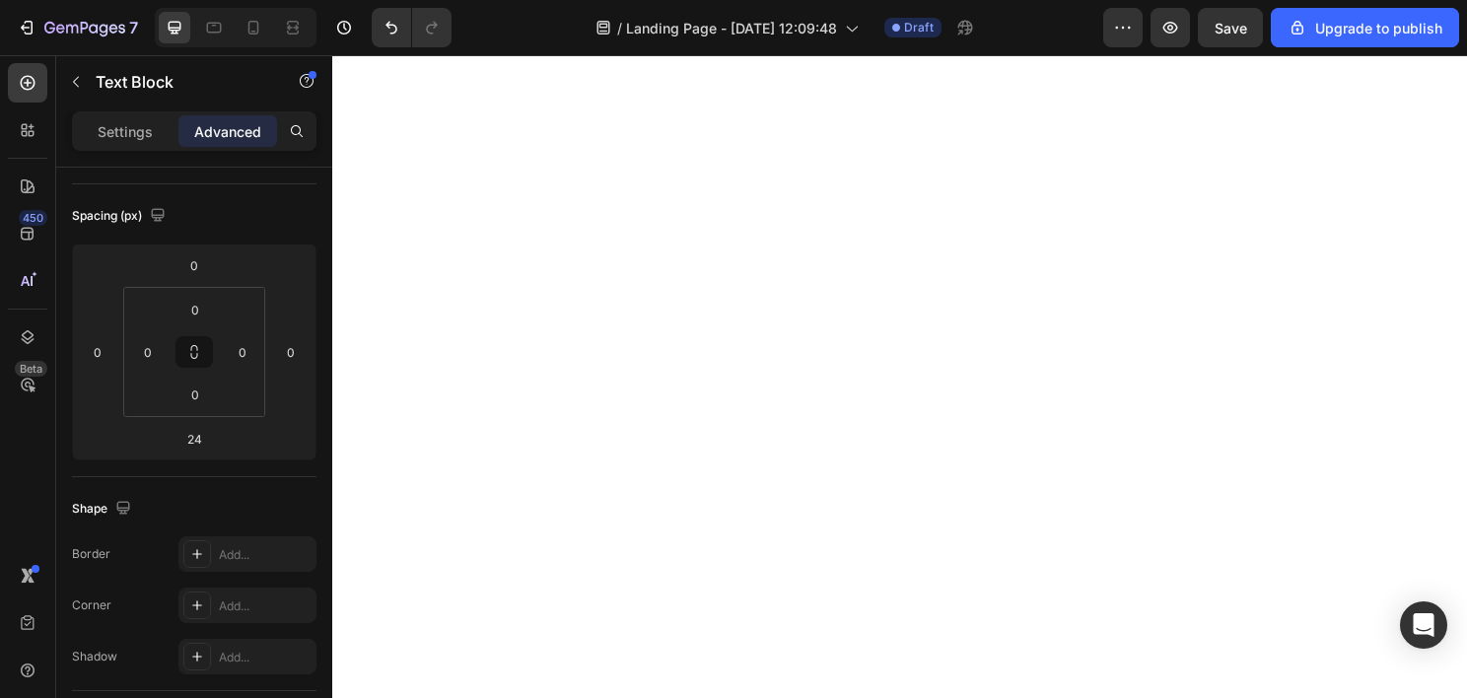
scroll to position [0, 0]
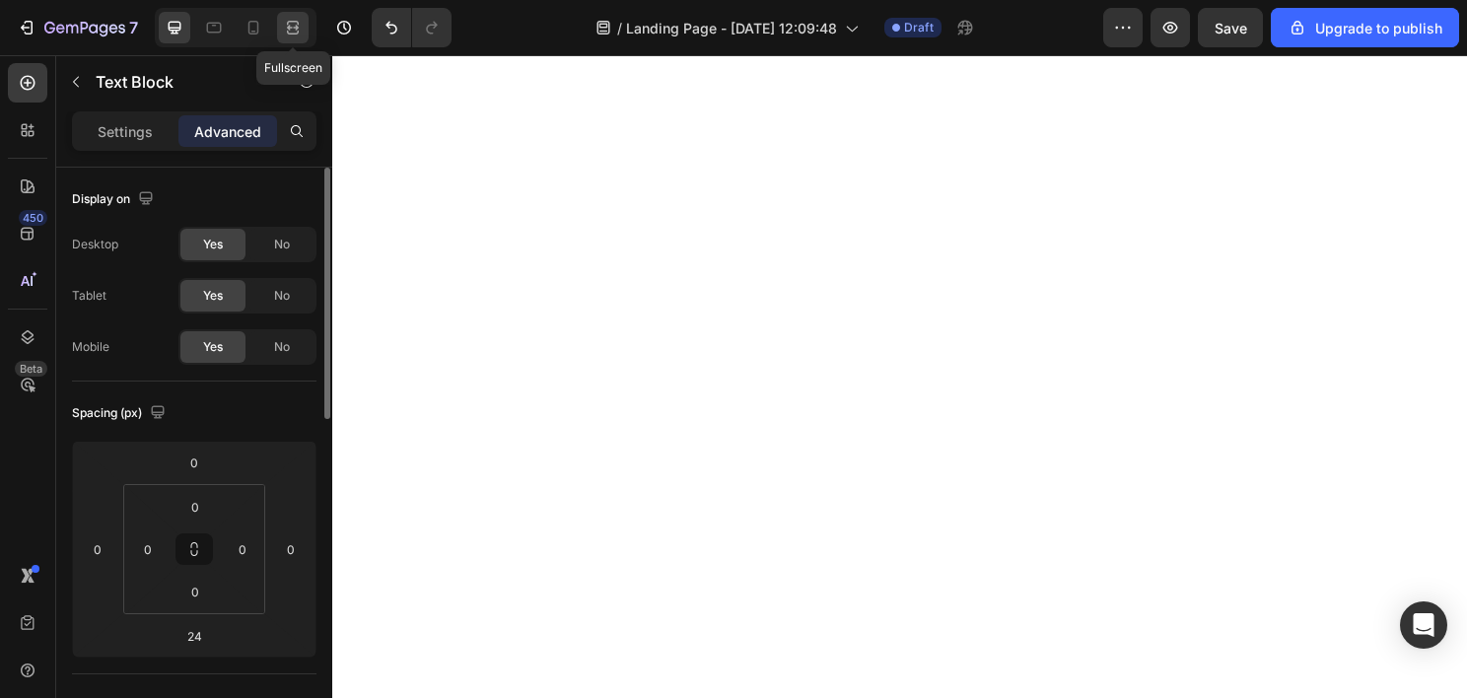
click at [299, 32] on icon at bounding box center [293, 28] width 20 height 20
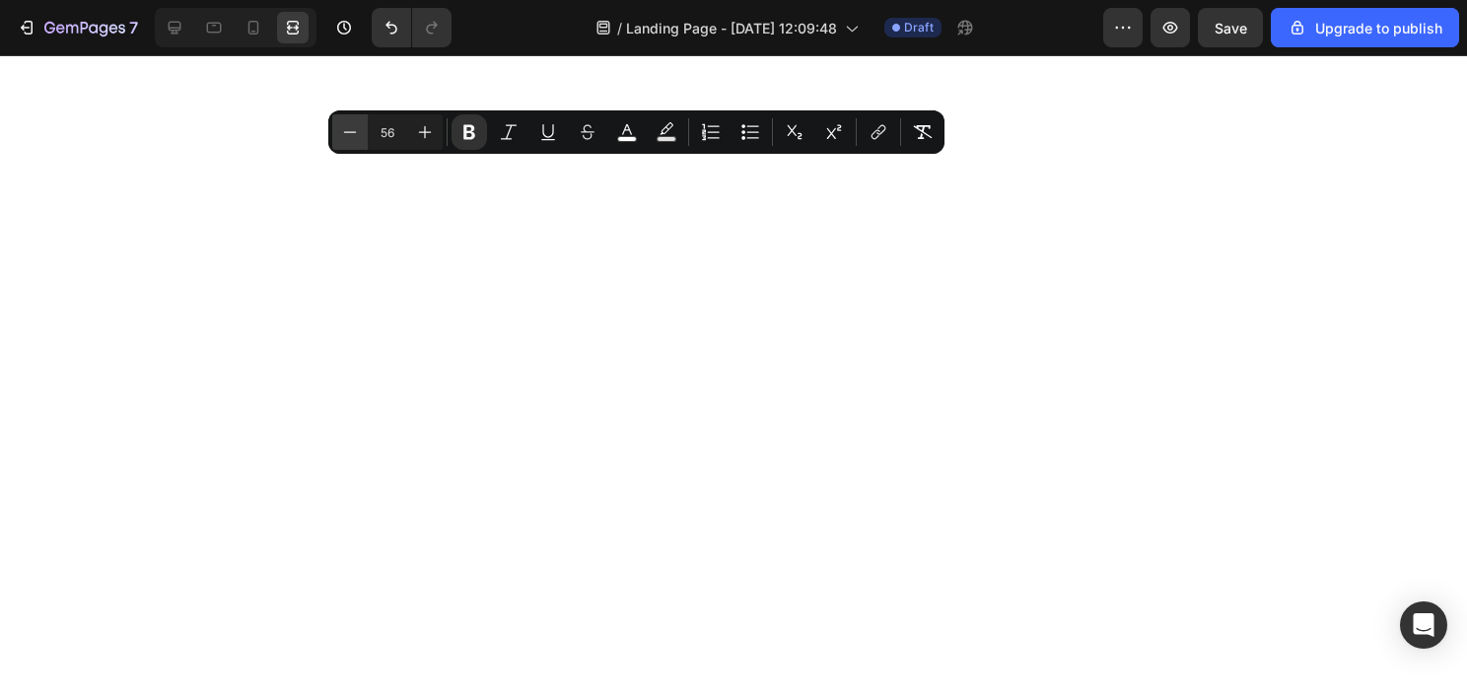
click at [355, 141] on icon "Editor contextual toolbar" at bounding box center [350, 132] width 20 height 20
click at [355, 137] on icon "Editor contextual toolbar" at bounding box center [350, 132] width 20 height 20
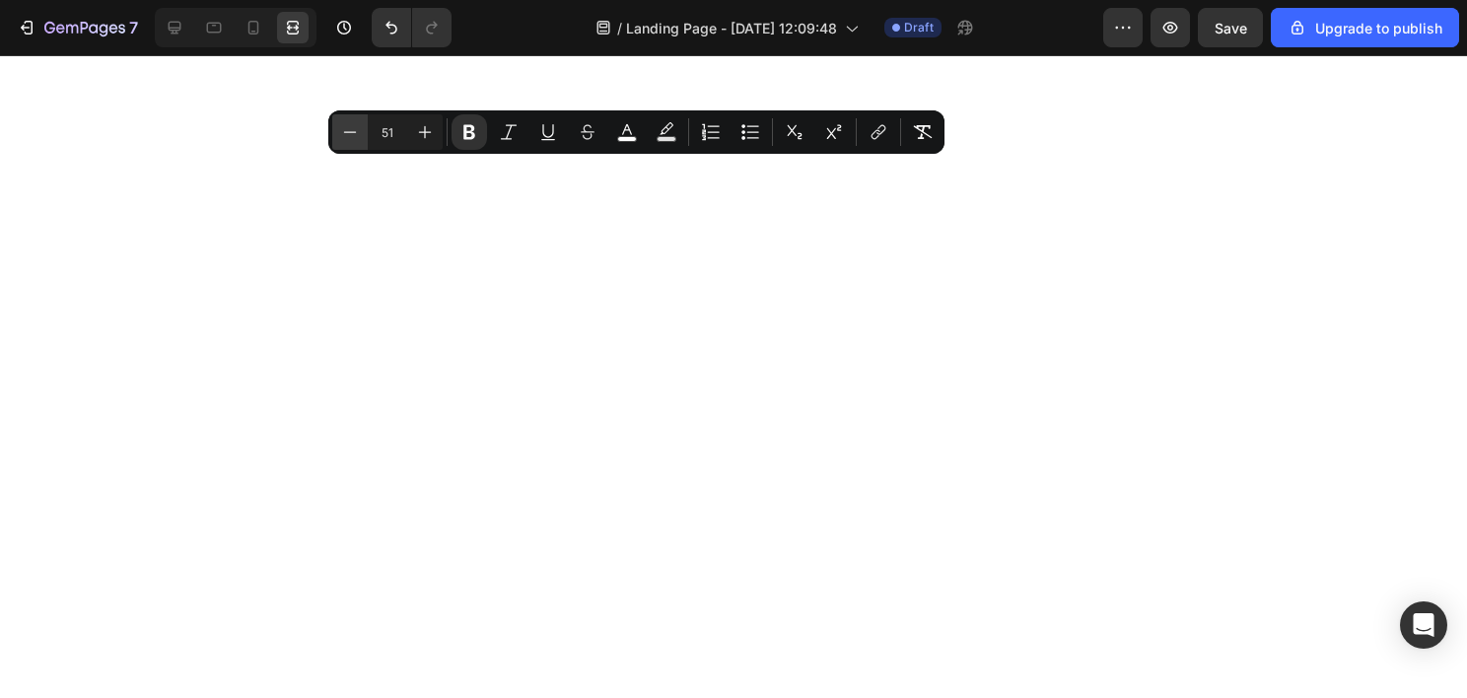
click at [355, 137] on icon "Editor contextual toolbar" at bounding box center [350, 132] width 20 height 20
click at [356, 131] on icon "Editor contextual toolbar" at bounding box center [350, 132] width 20 height 20
type input "48"
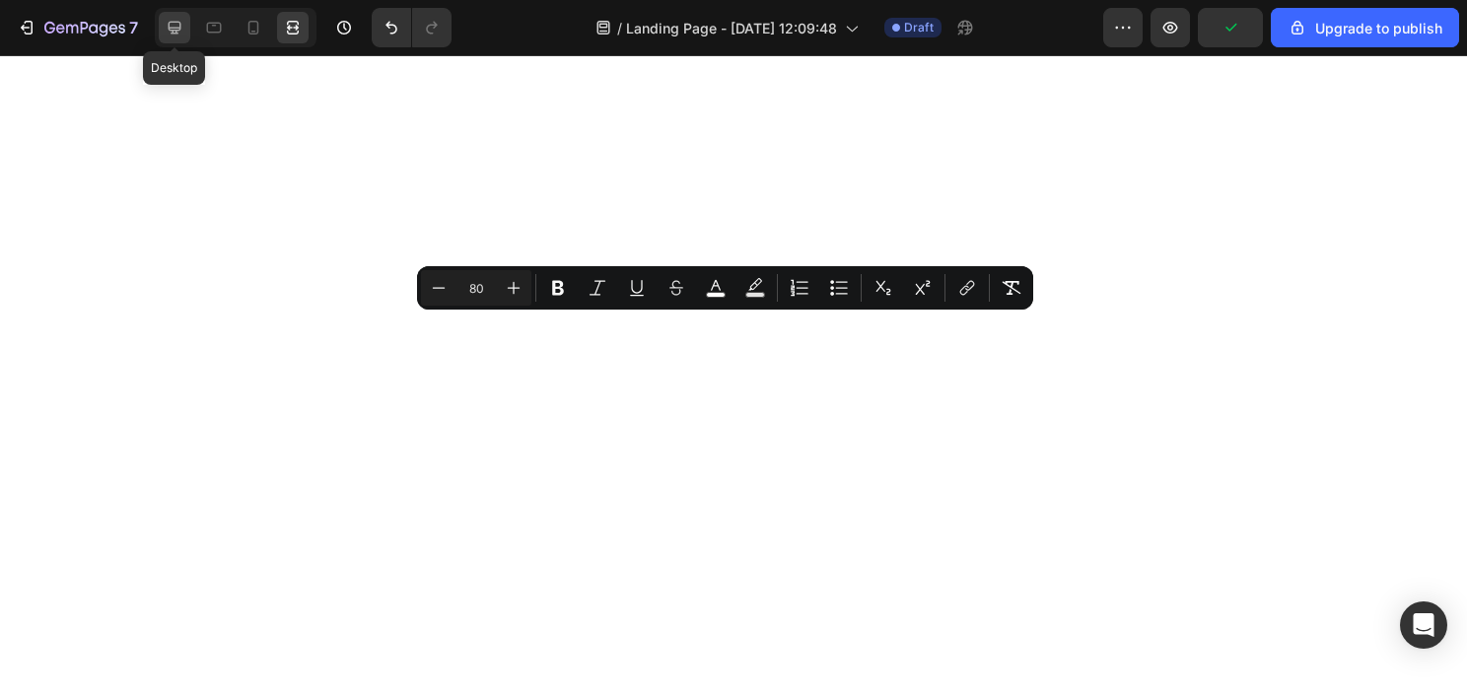
click at [174, 36] on icon at bounding box center [175, 28] width 20 height 20
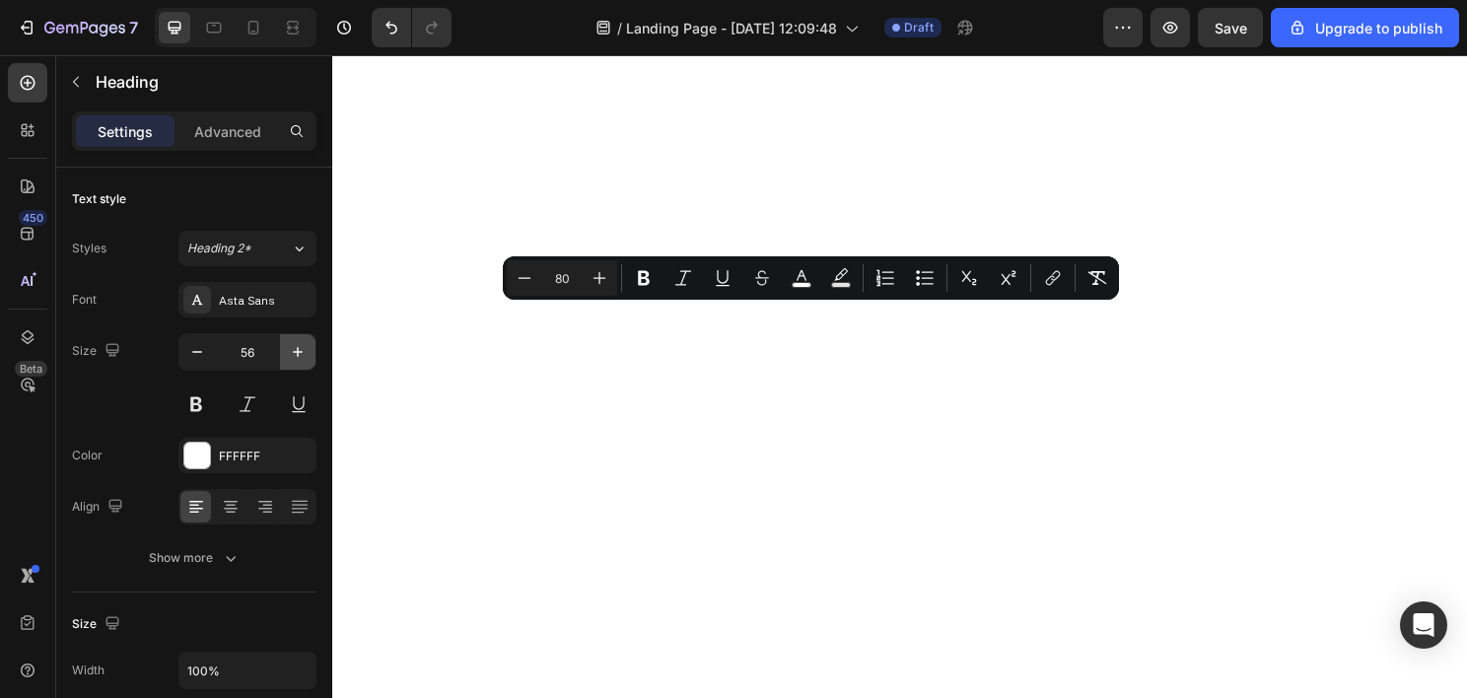
click at [294, 342] on icon "button" at bounding box center [298, 352] width 20 height 20
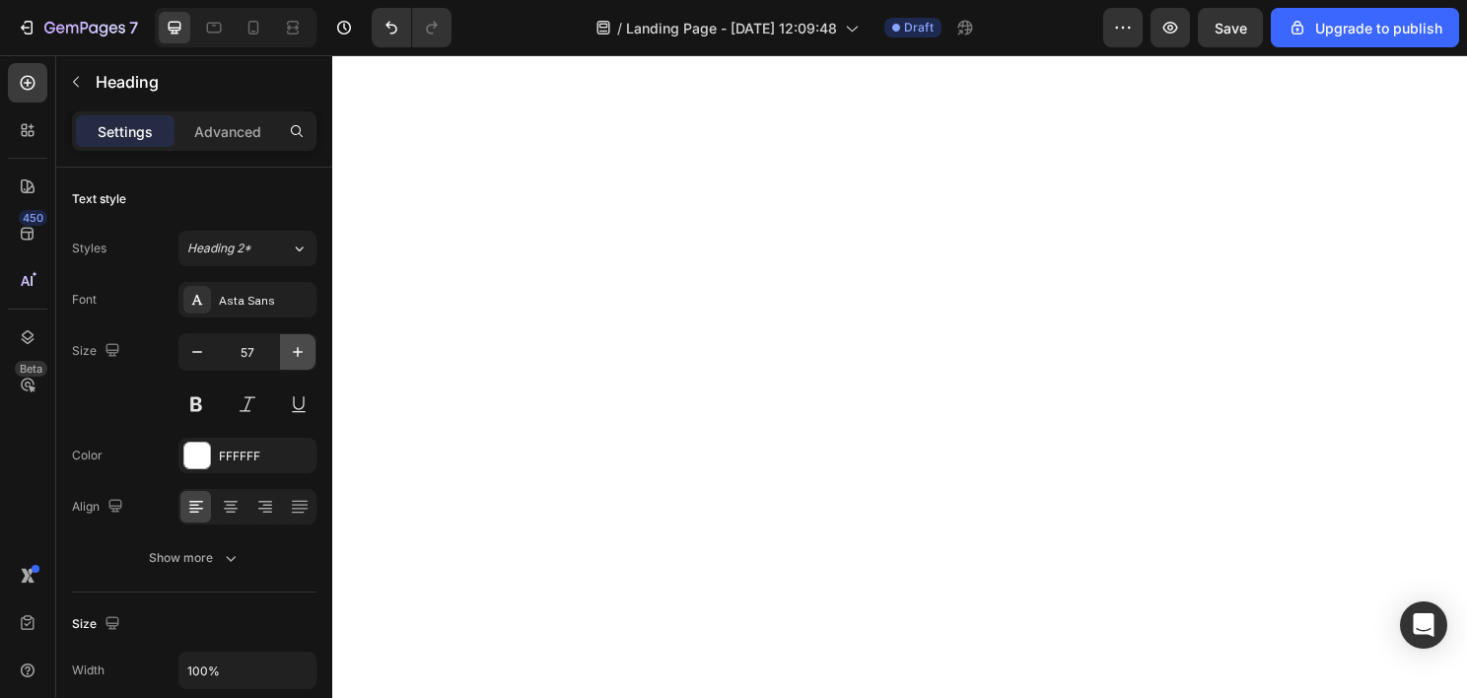
click at [294, 342] on icon "button" at bounding box center [298, 352] width 20 height 20
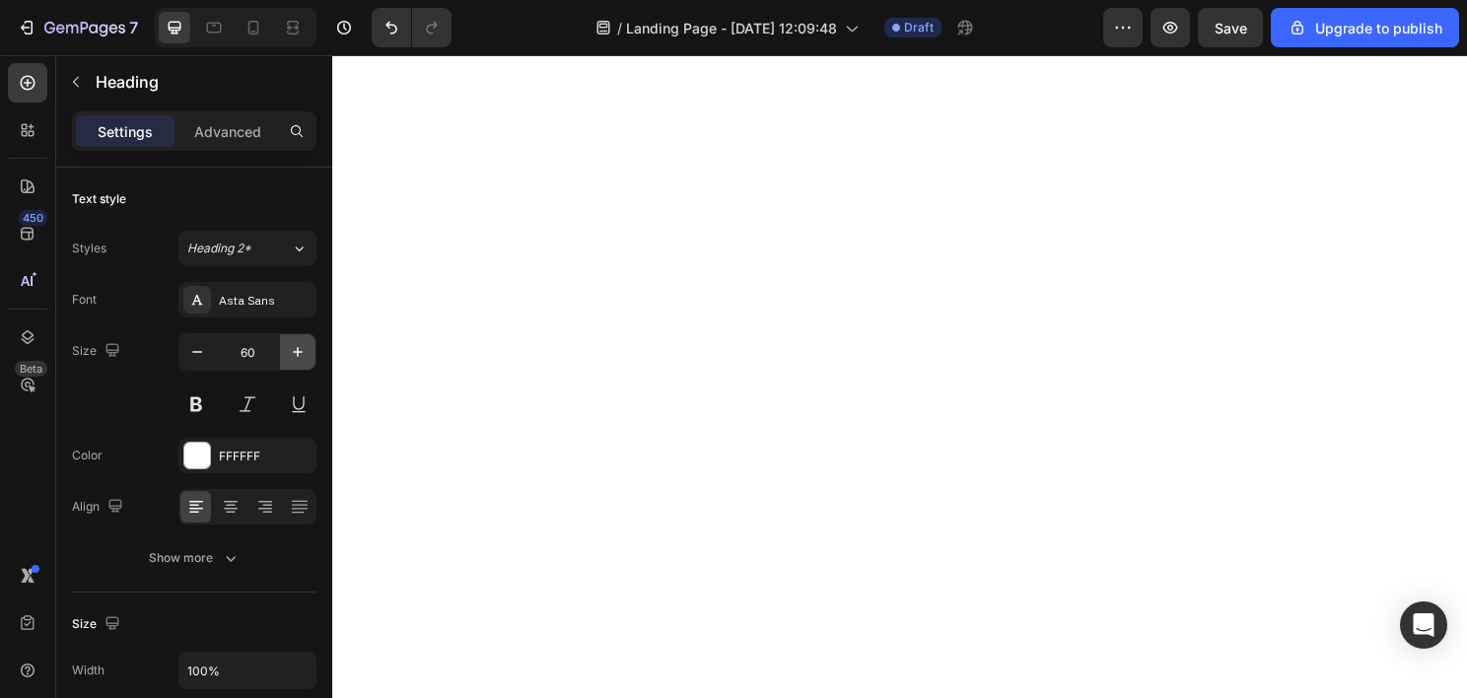
click at [294, 342] on icon "button" at bounding box center [298, 352] width 20 height 20
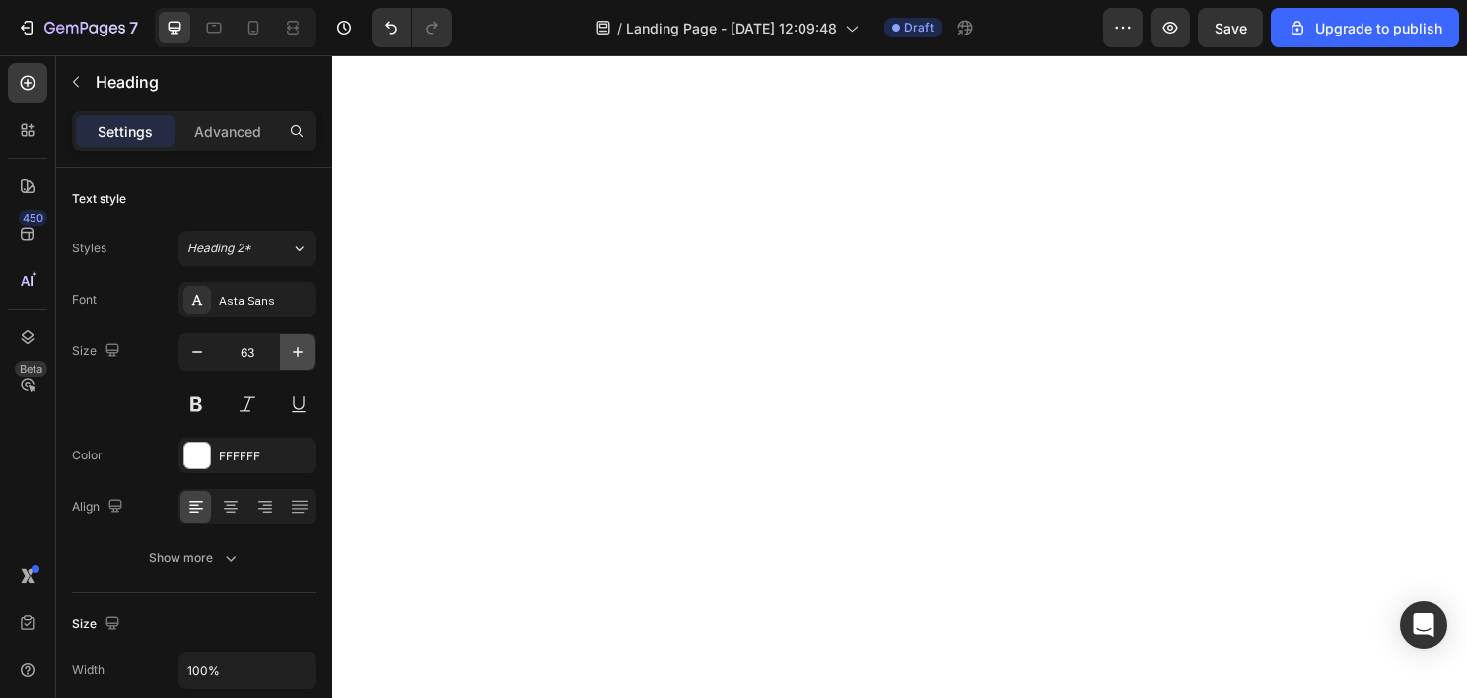
click at [294, 342] on icon "button" at bounding box center [298, 352] width 20 height 20
click at [189, 353] on icon "button" at bounding box center [197, 352] width 20 height 20
type input "64"
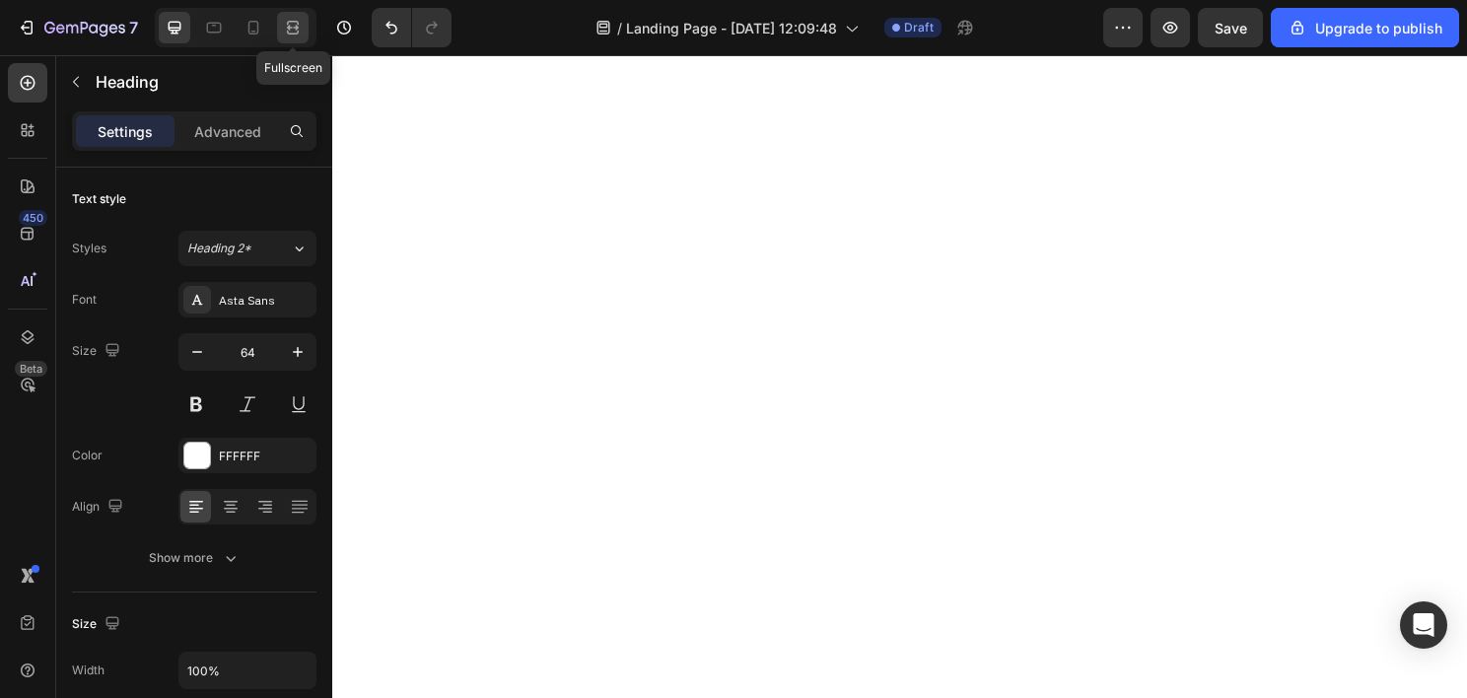
click at [297, 19] on icon at bounding box center [293, 28] width 20 height 20
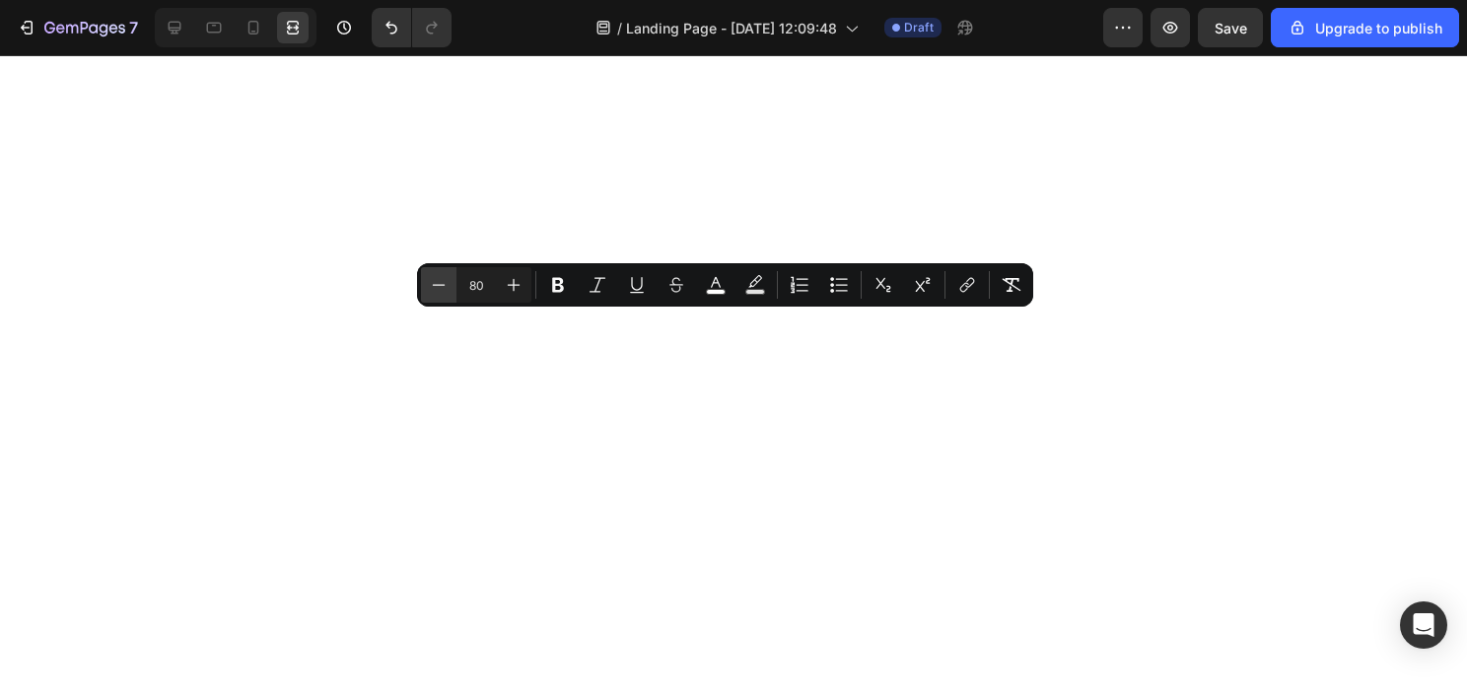
click at [452, 288] on button "Minus" at bounding box center [438, 284] width 35 height 35
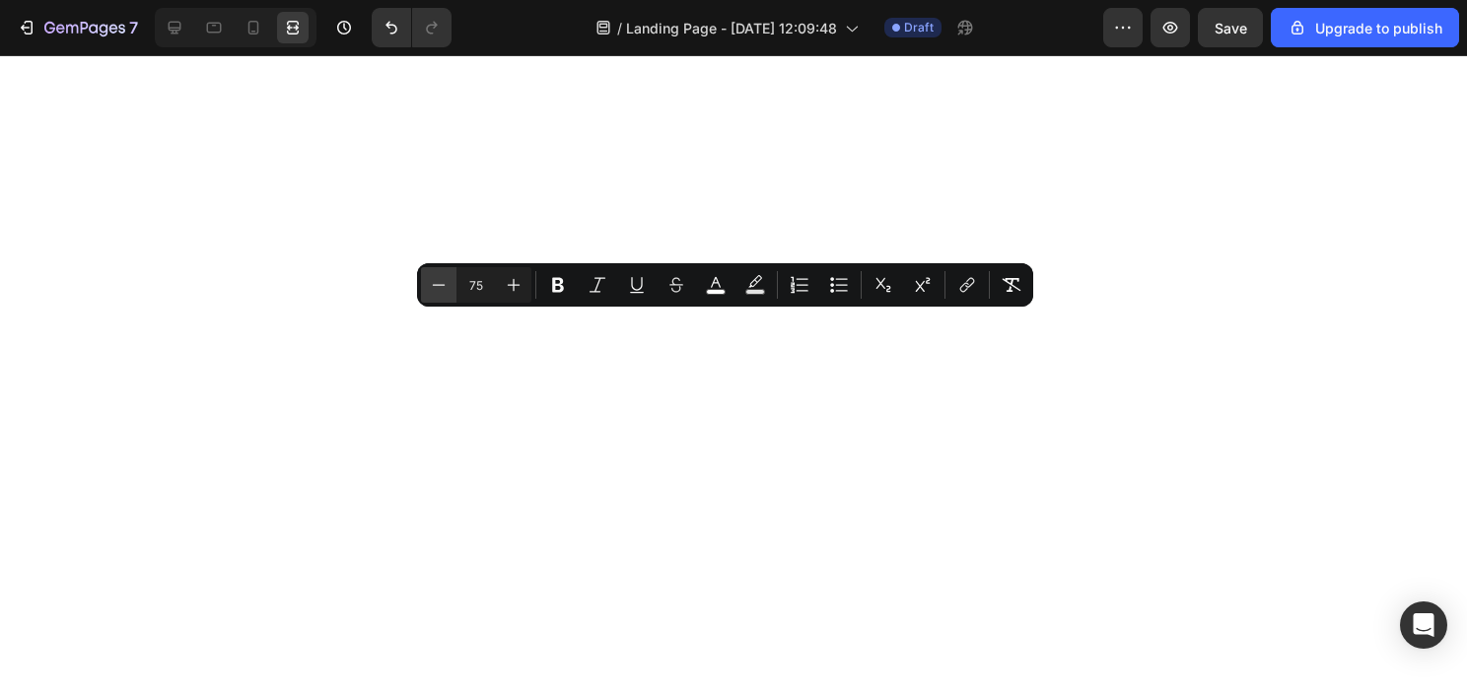
click at [452, 288] on button "Minus" at bounding box center [438, 284] width 35 height 35
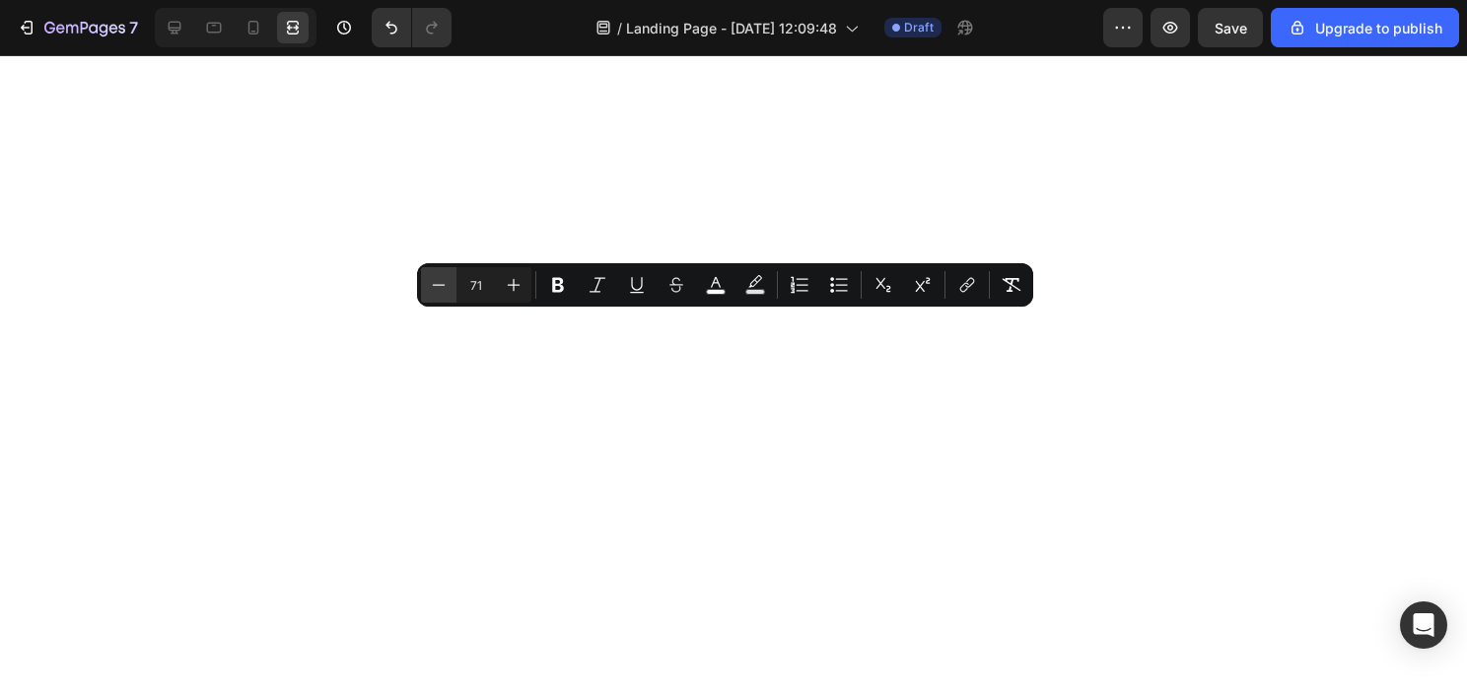
click at [452, 288] on button "Minus" at bounding box center [438, 284] width 35 height 35
click at [451, 288] on button "Minus" at bounding box center [438, 284] width 35 height 35
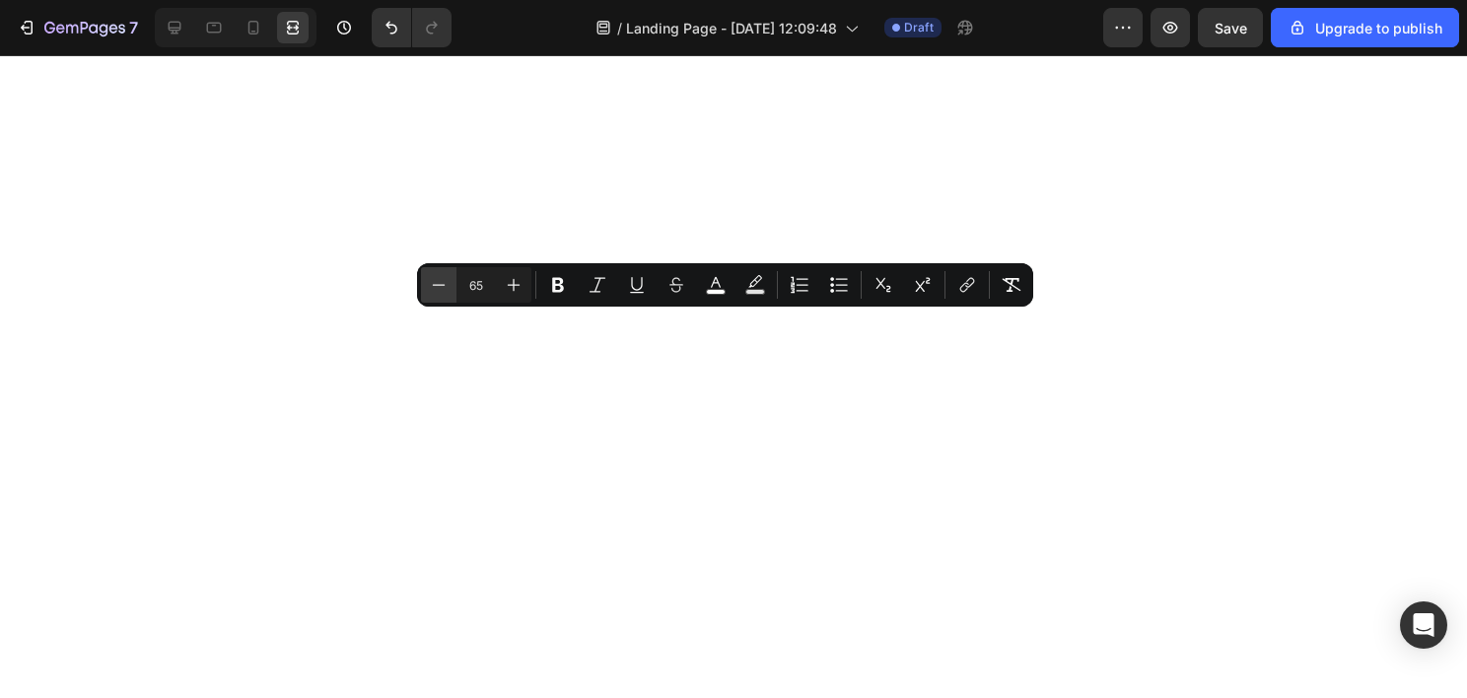
click at [451, 288] on button "Minus" at bounding box center [438, 284] width 35 height 35
click at [511, 283] on icon "Editor contextual toolbar" at bounding box center [514, 285] width 20 height 20
type input "64"
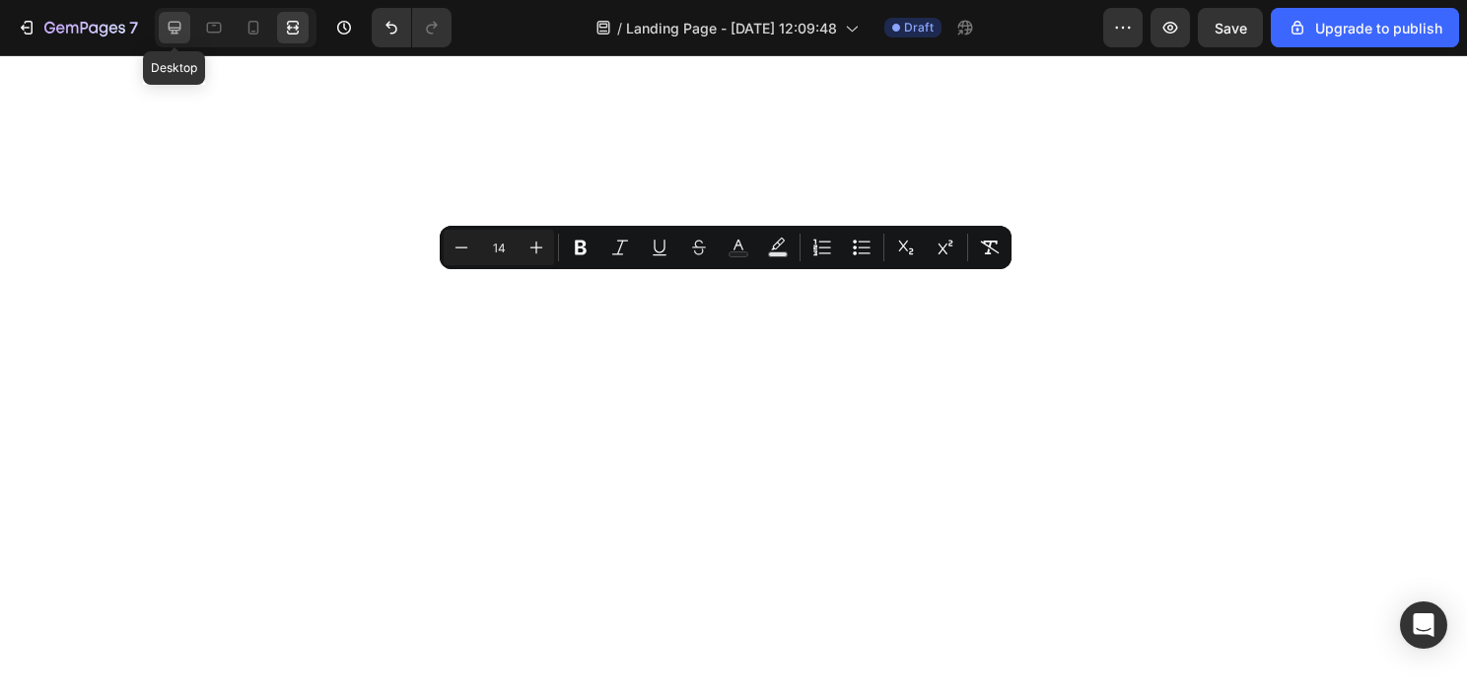
click at [160, 24] on div at bounding box center [175, 28] width 32 height 32
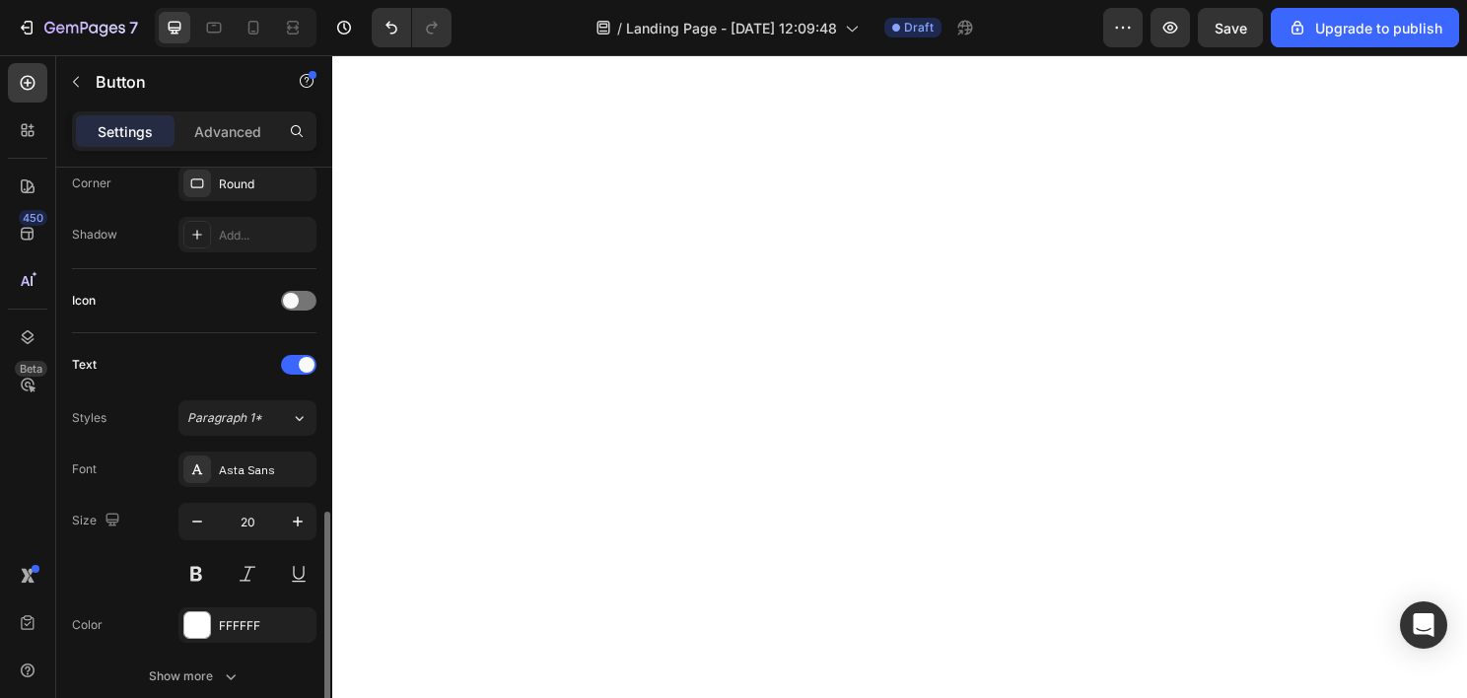
scroll to position [824, 0]
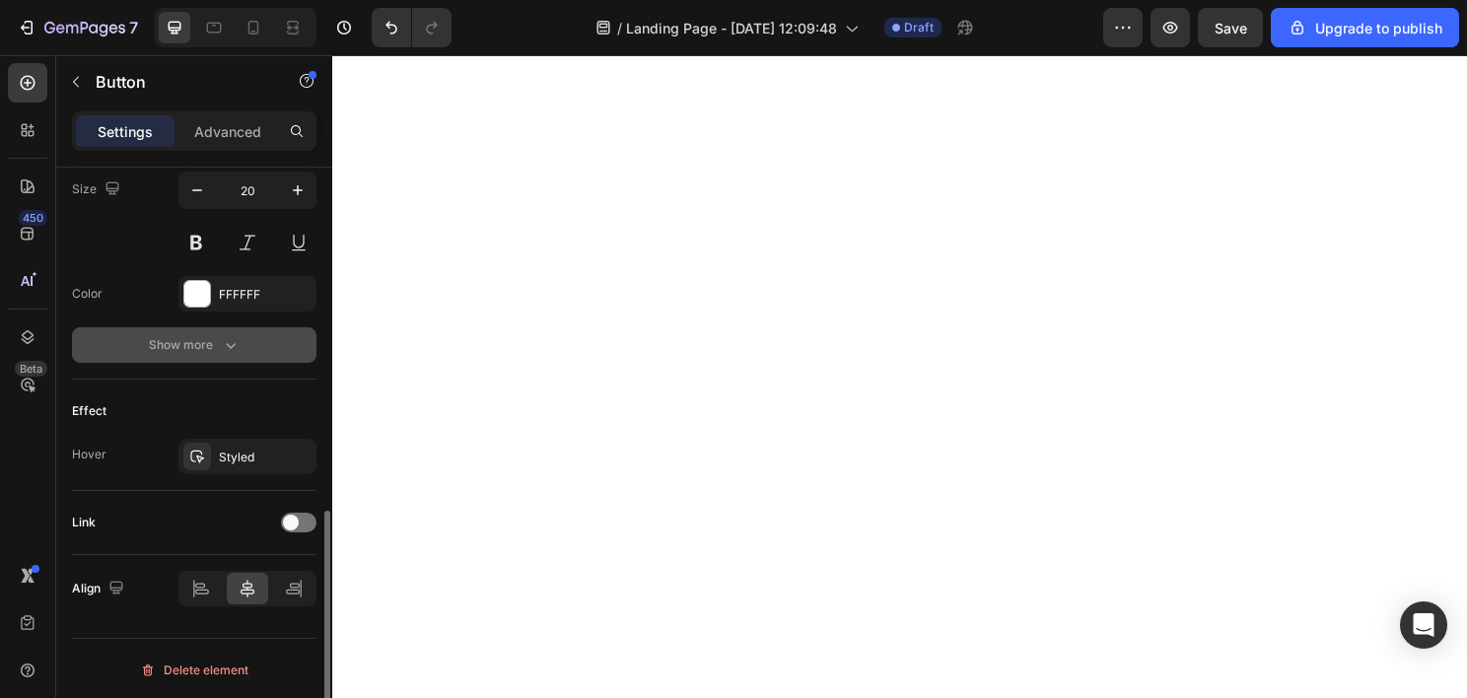
click at [214, 327] on button "Show more" at bounding box center [194, 344] width 244 height 35
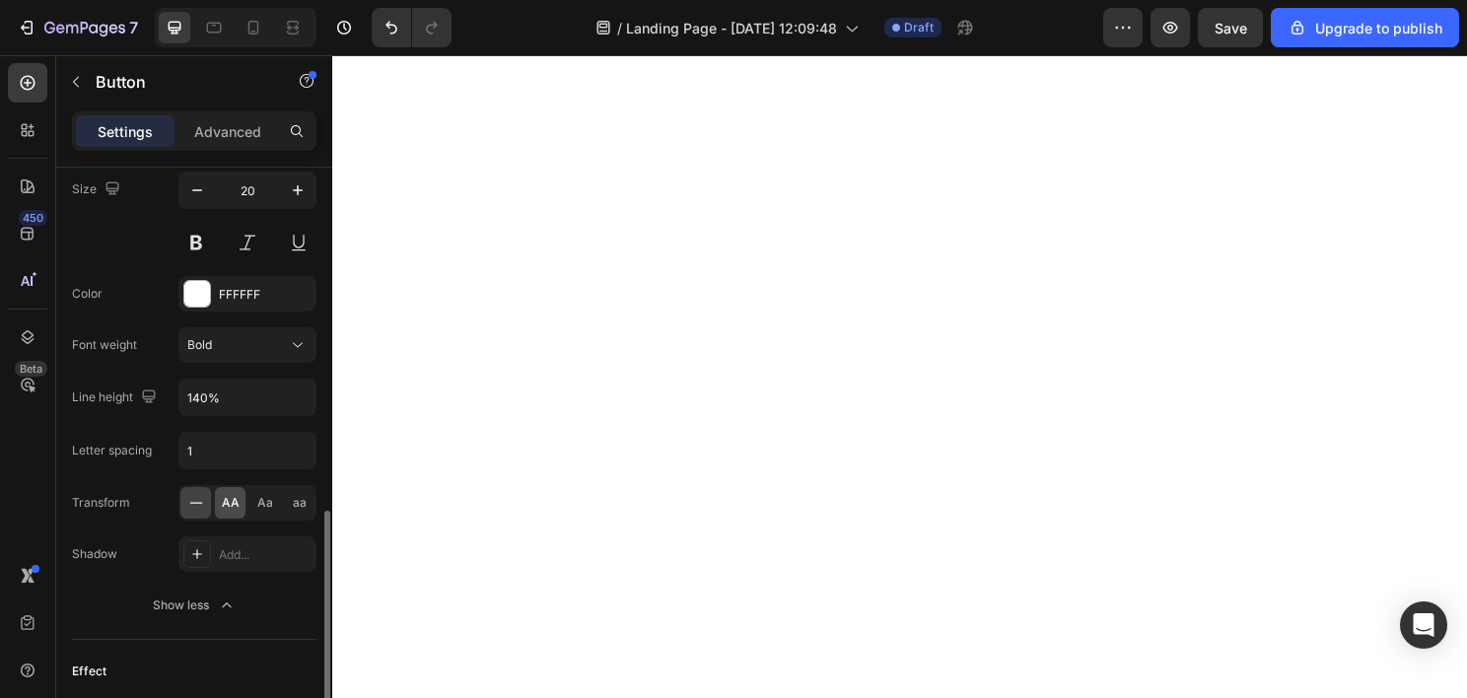
click at [225, 494] on span "AA" at bounding box center [231, 503] width 18 height 18
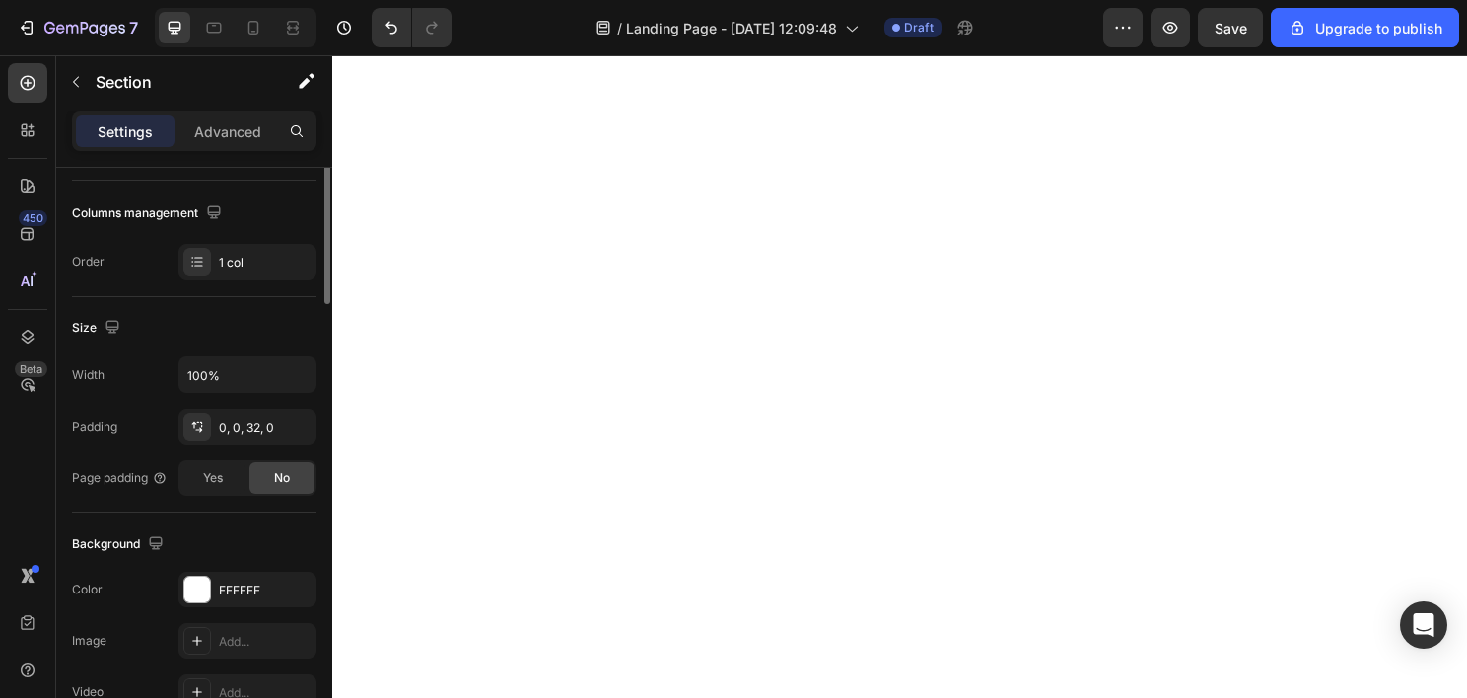
scroll to position [394, 0]
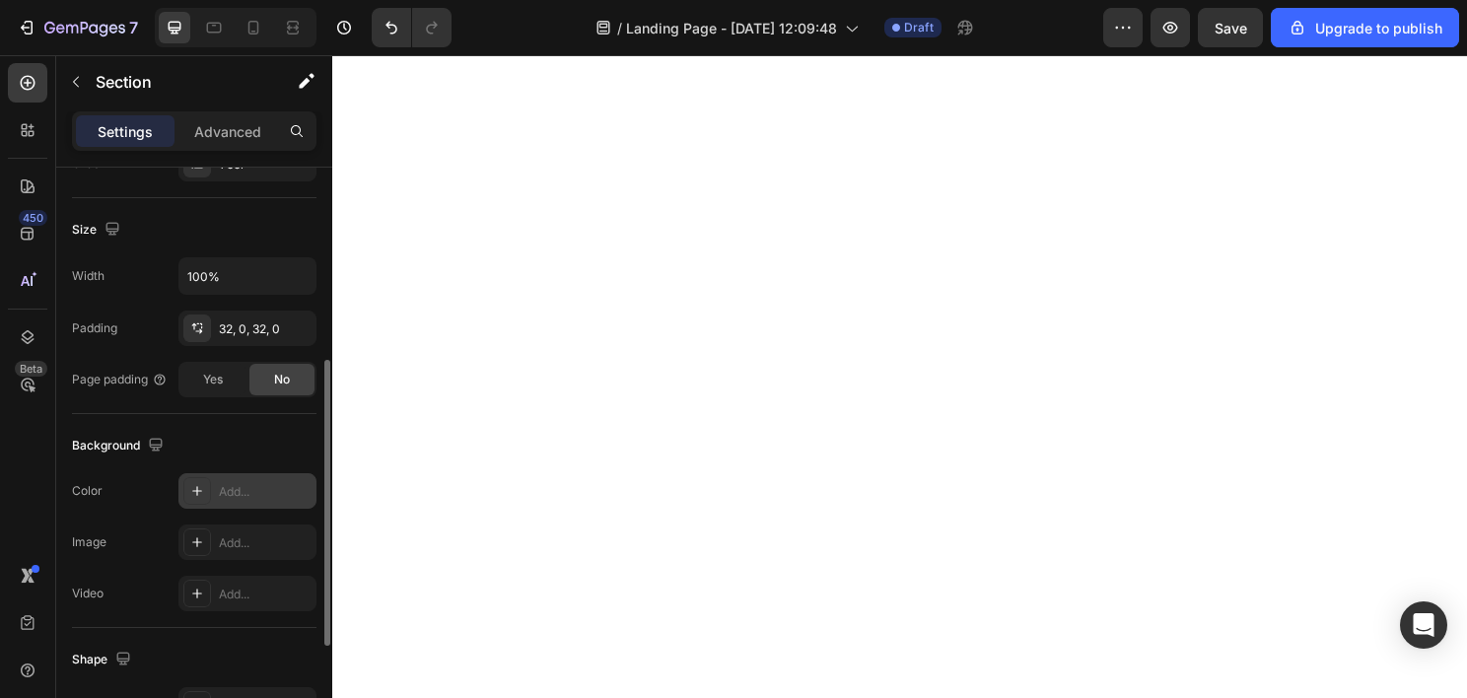
click at [233, 491] on div "Add..." at bounding box center [265, 492] width 93 height 18
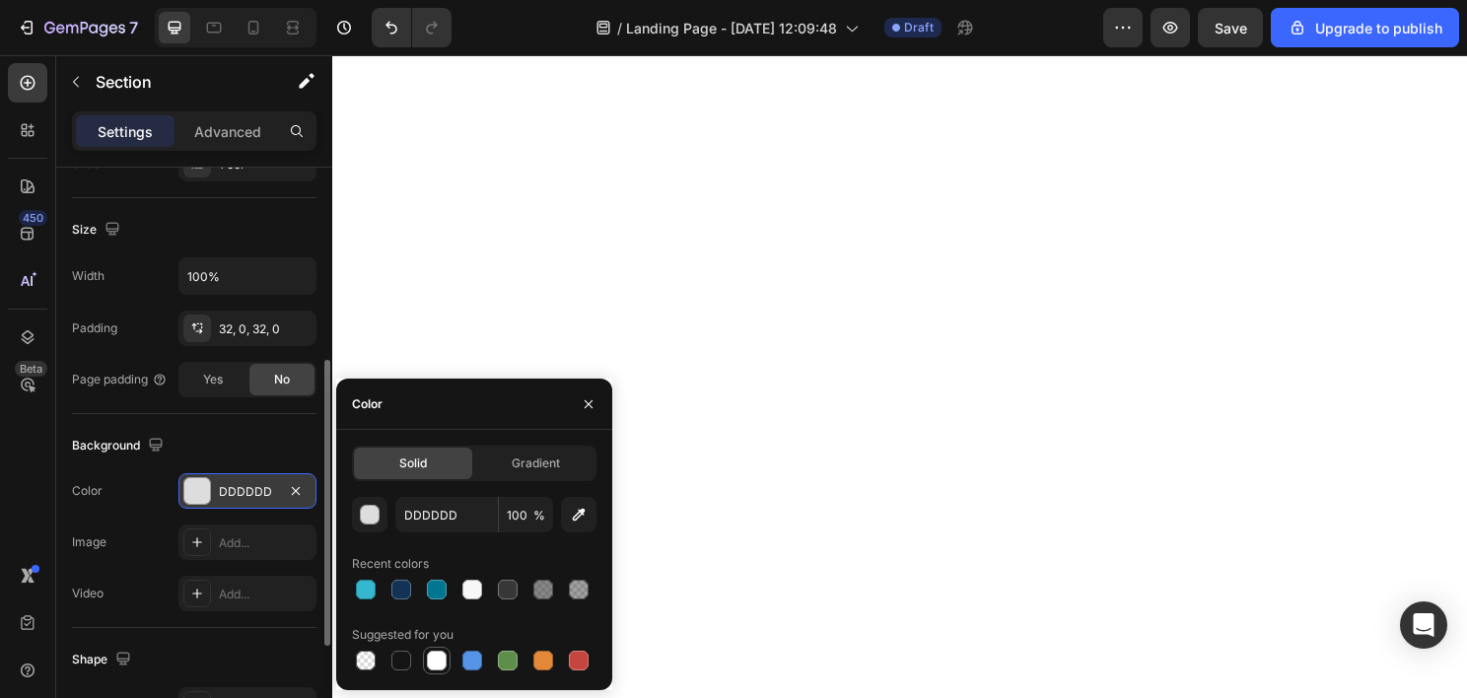
click at [446, 660] on div at bounding box center [437, 661] width 20 height 20
type input "FFFFFF"
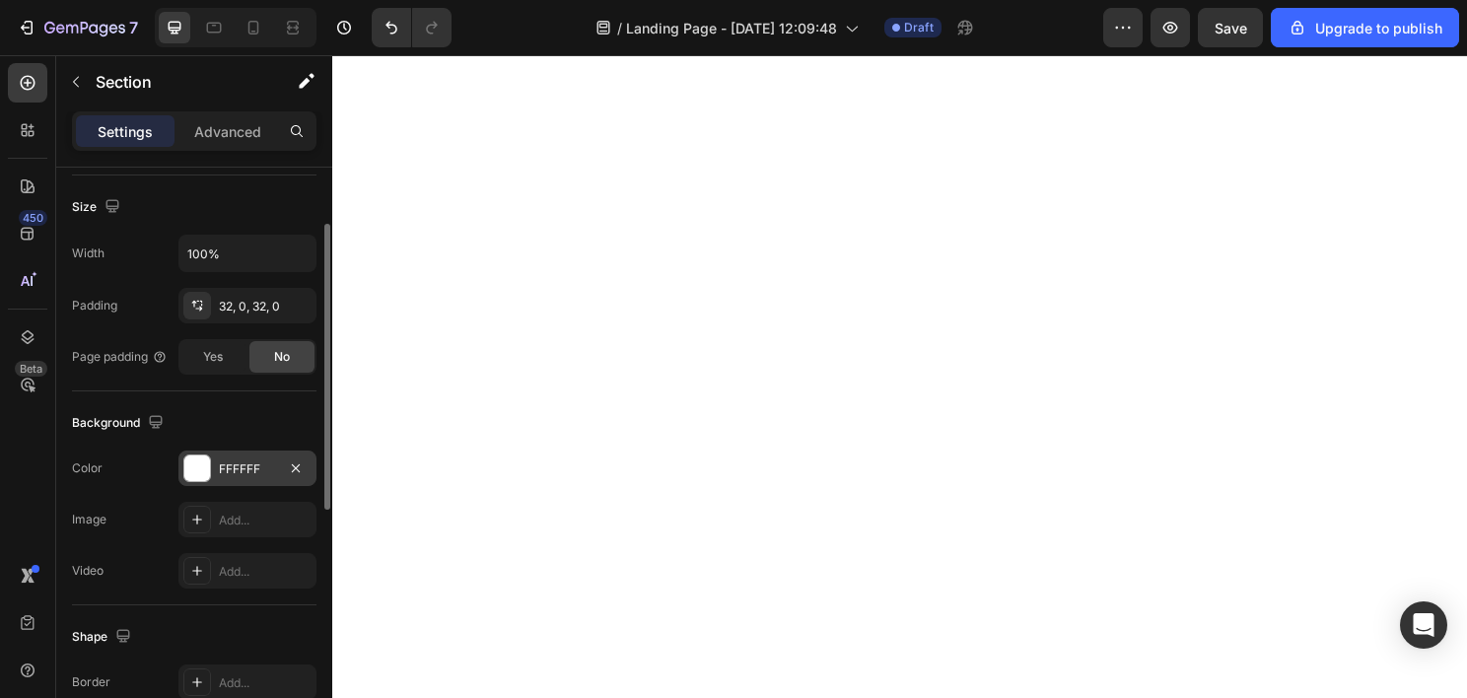
scroll to position [220, 0]
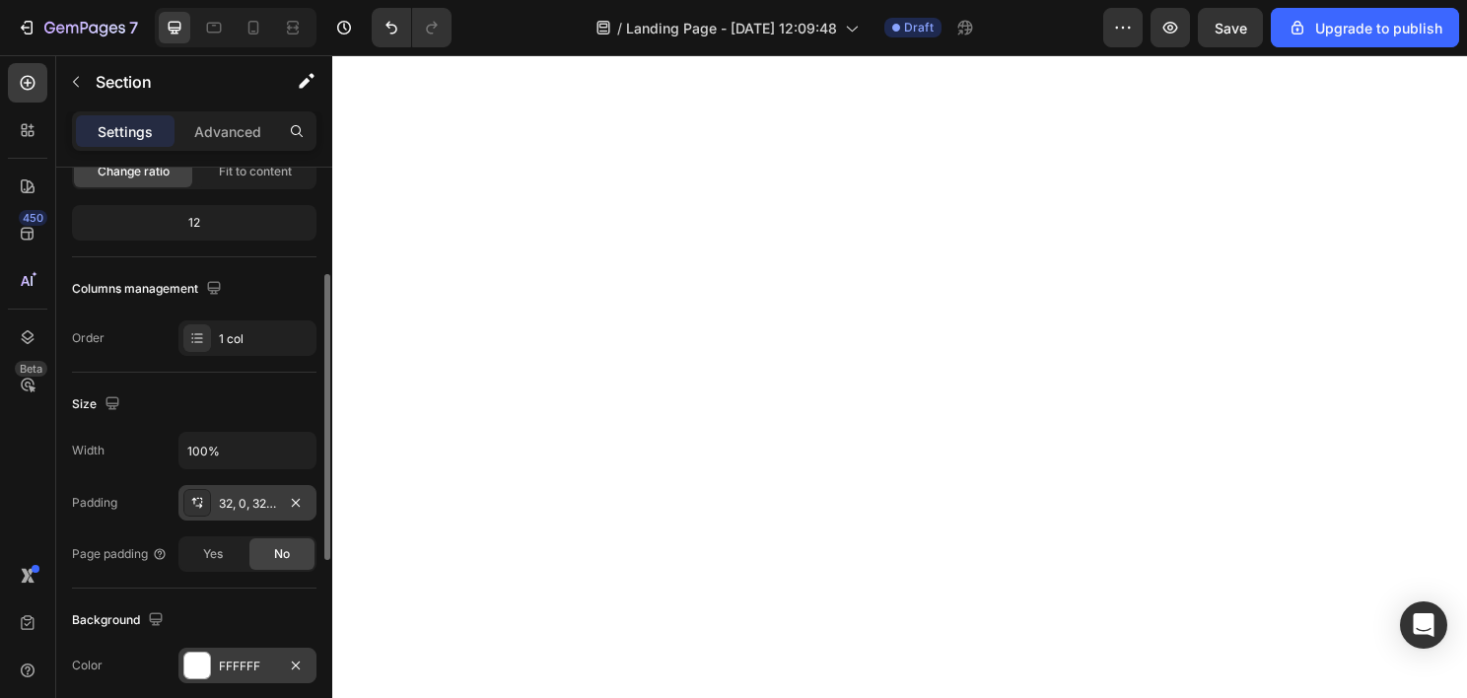
click at [241, 496] on div "32, 0, 32, 0" at bounding box center [247, 504] width 57 height 18
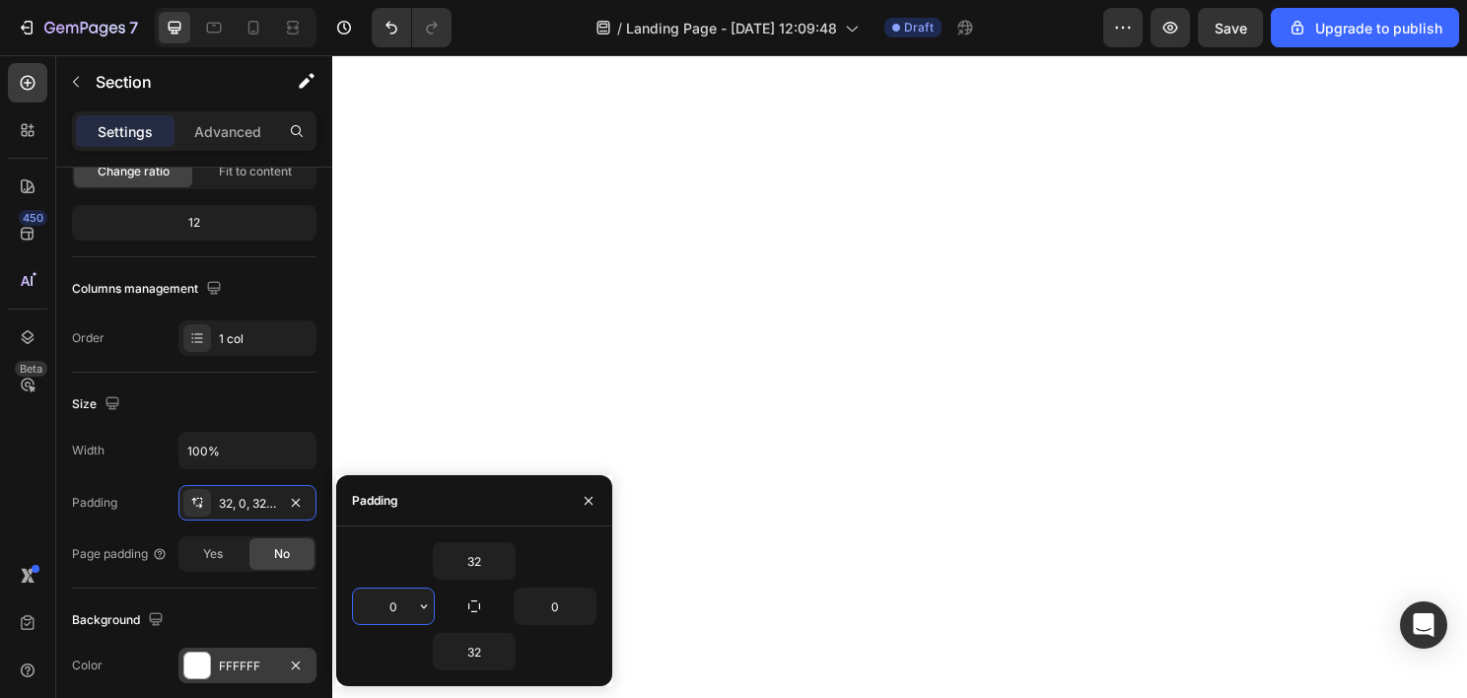
click at [395, 615] on input "0" at bounding box center [393, 606] width 81 height 35
type input "120"
click at [557, 607] on input "0" at bounding box center [555, 606] width 81 height 35
type input "120"
